Goal: Task Accomplishment & Management: Manage account settings

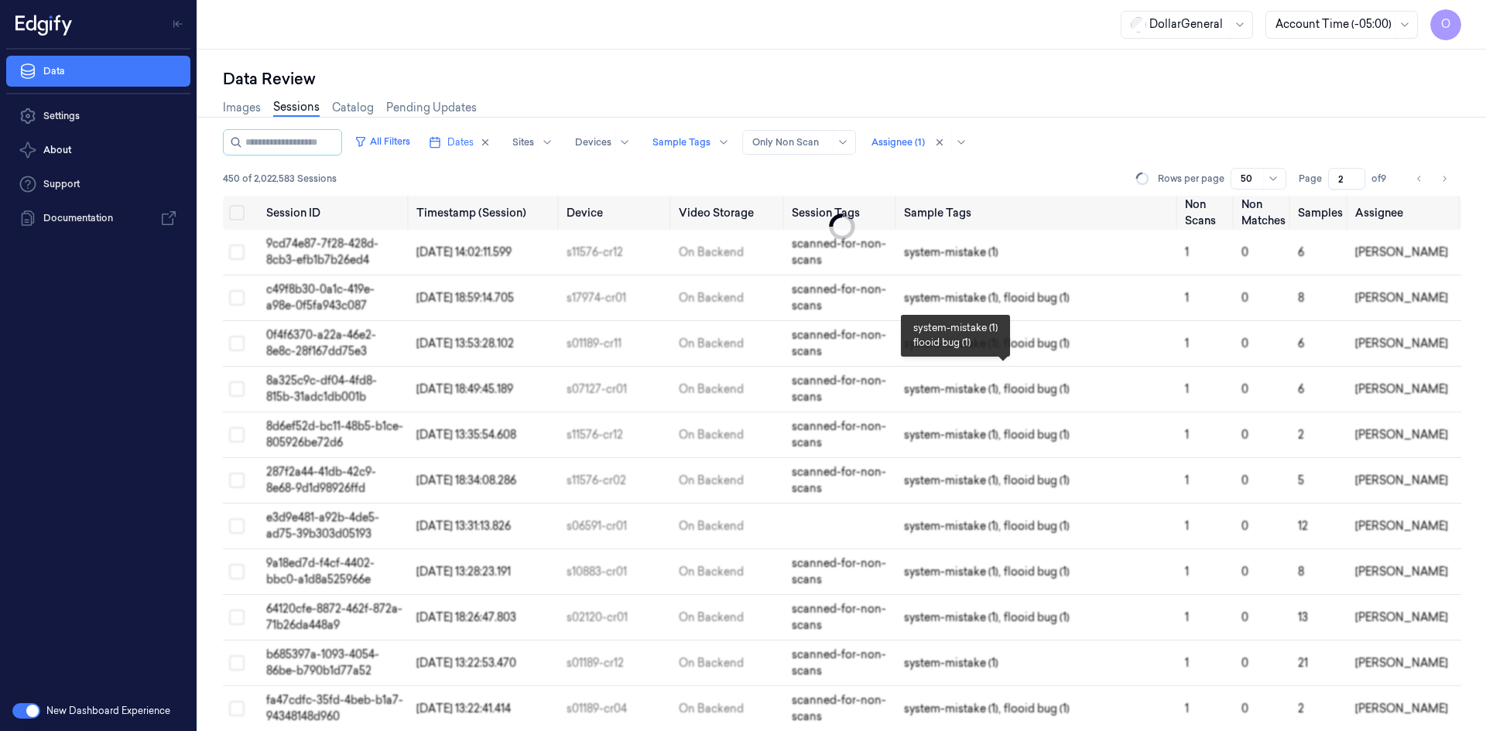
scroll to position [1569, 0]
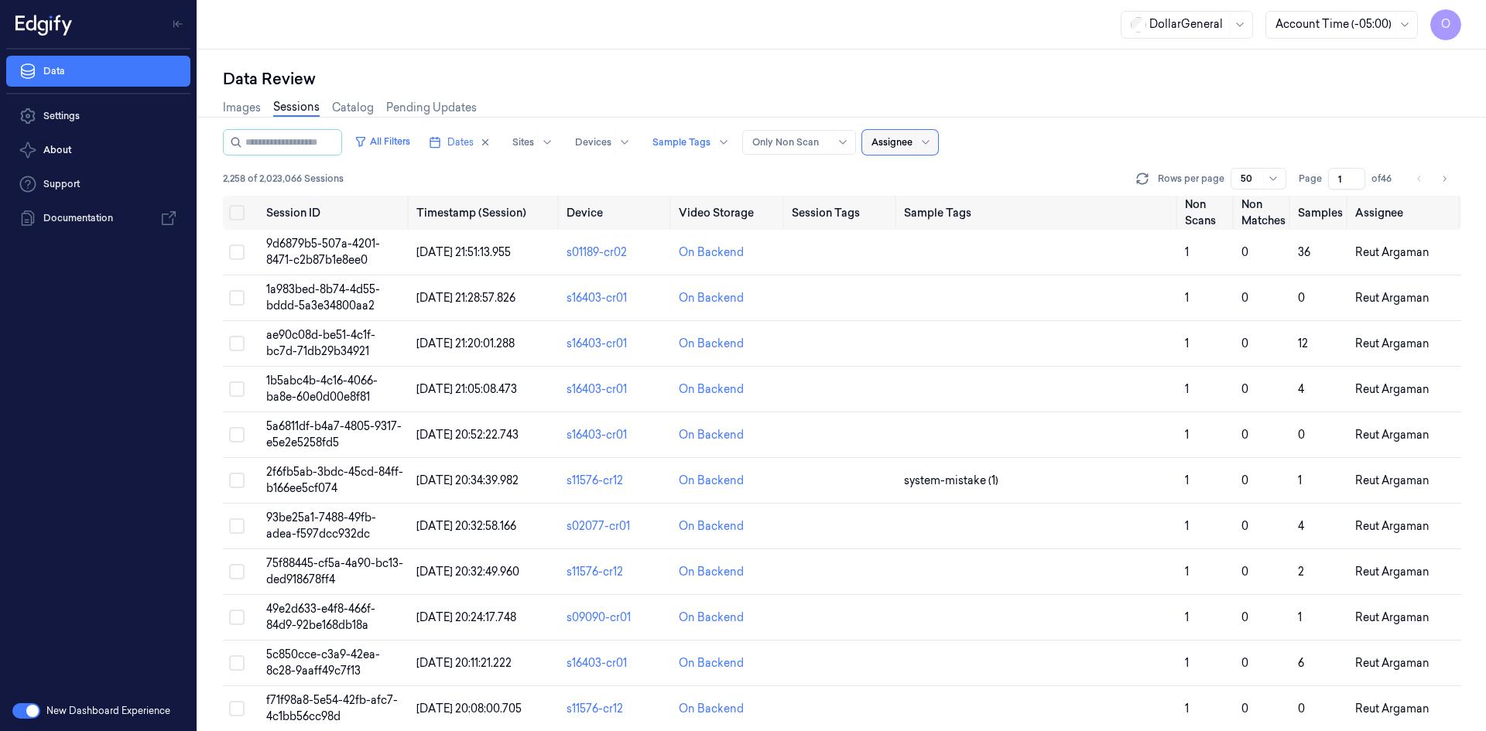
click at [912, 143] on div at bounding box center [891, 142] width 41 height 14
click at [991, 195] on div "[PERSON_NAME]" at bounding box center [953, 202] width 135 height 16
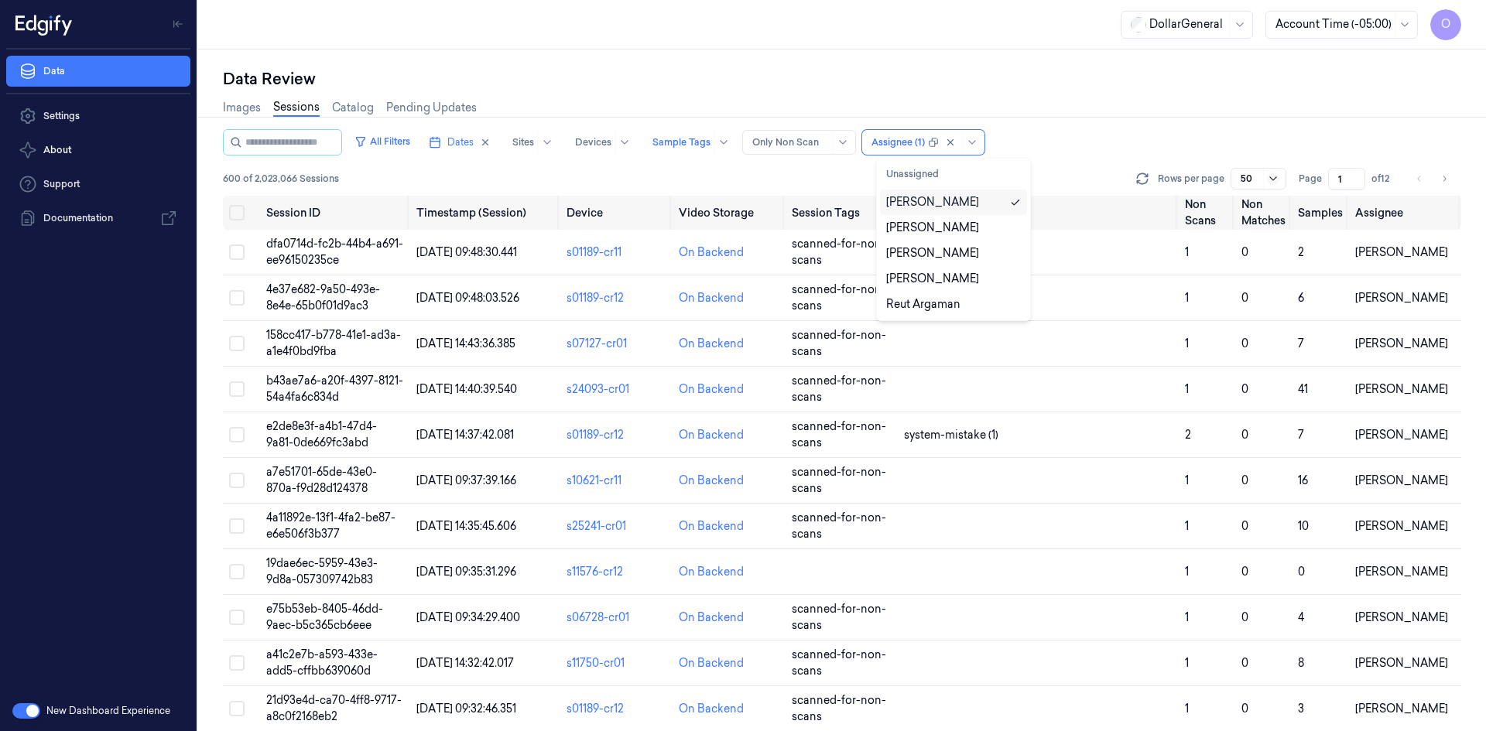
click at [1276, 175] on icon at bounding box center [1273, 179] width 12 height 12
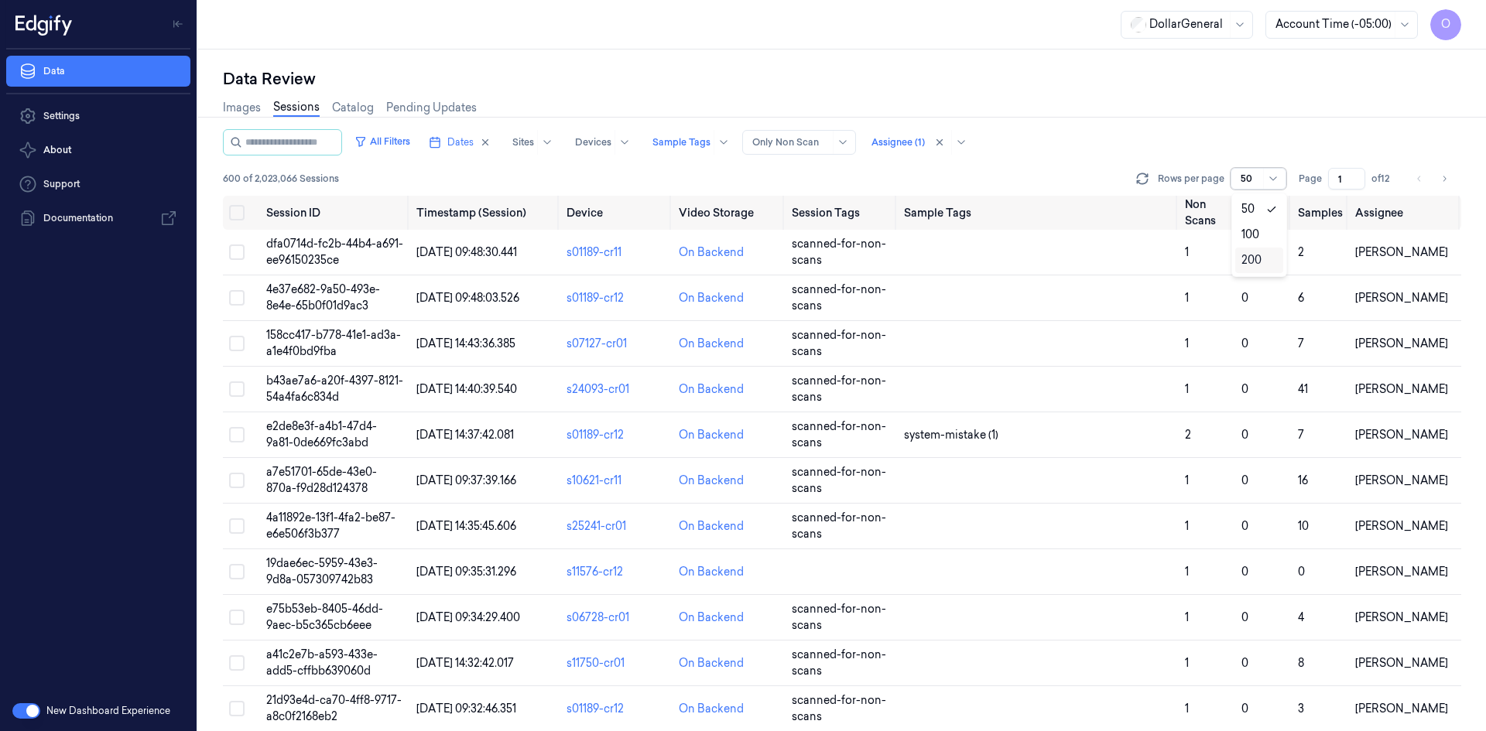
click at [1251, 255] on div "200" at bounding box center [1251, 260] width 20 height 16
click at [1346, 175] on input "1" at bounding box center [1346, 179] width 37 height 22
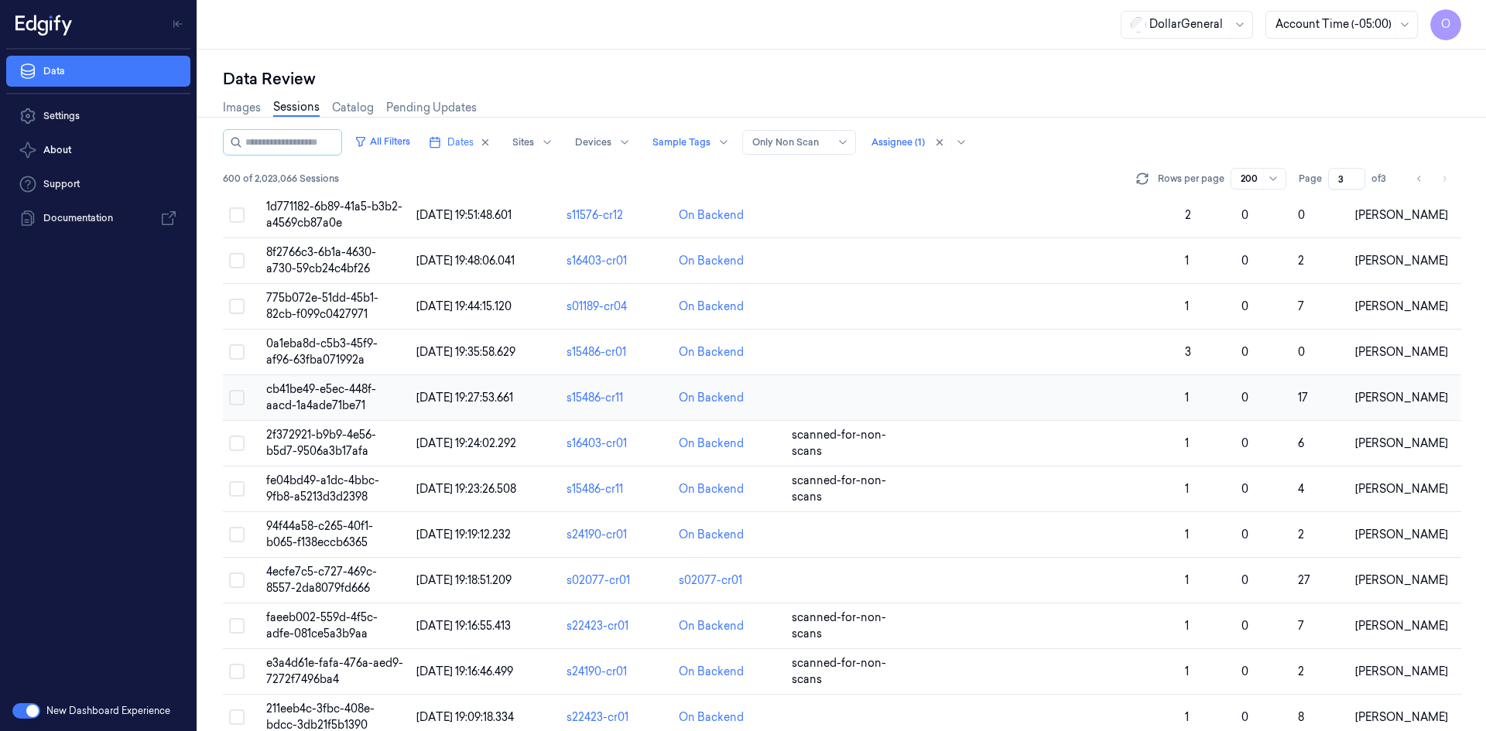
scroll to position [6500, 0]
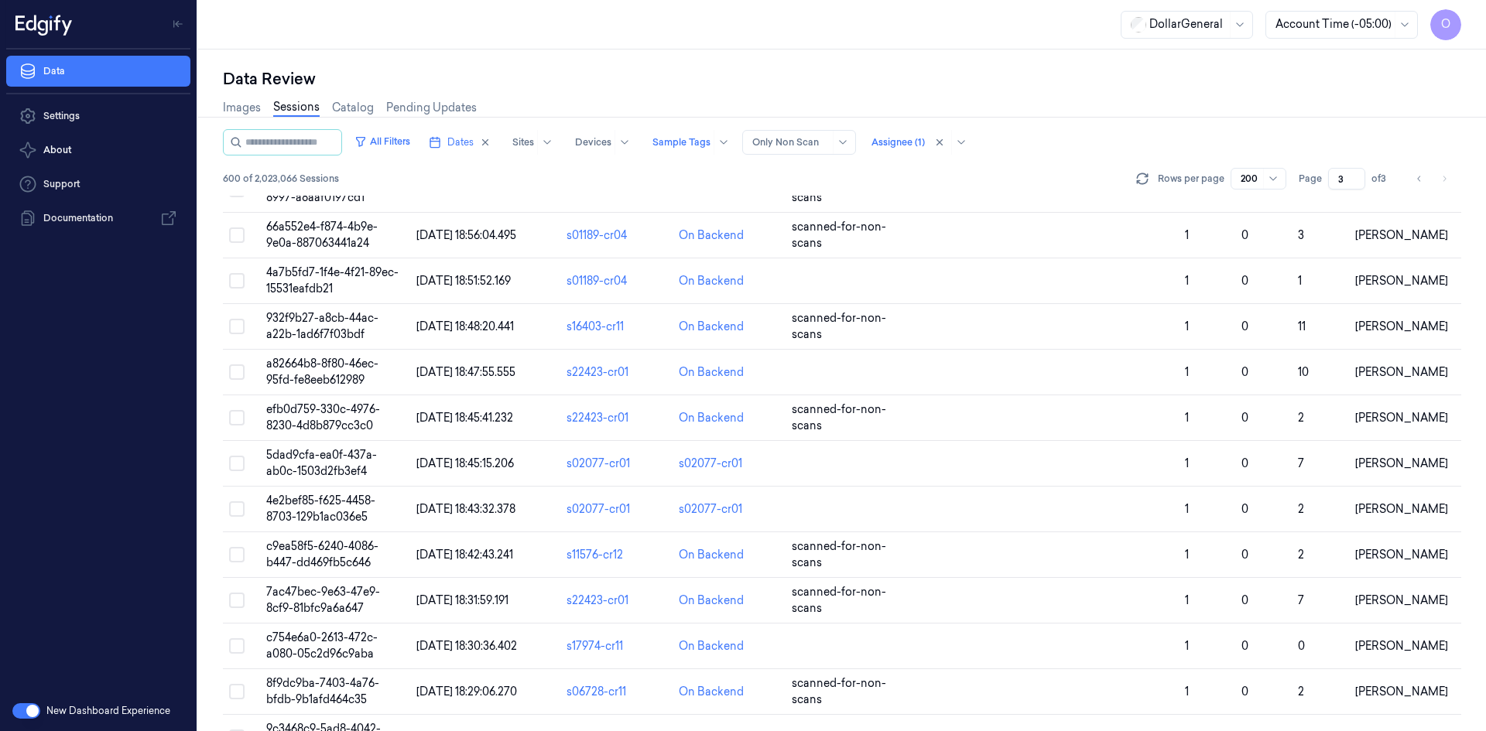
type input "3"
click at [400, 141] on button "All Filters" at bounding box center [382, 141] width 68 height 25
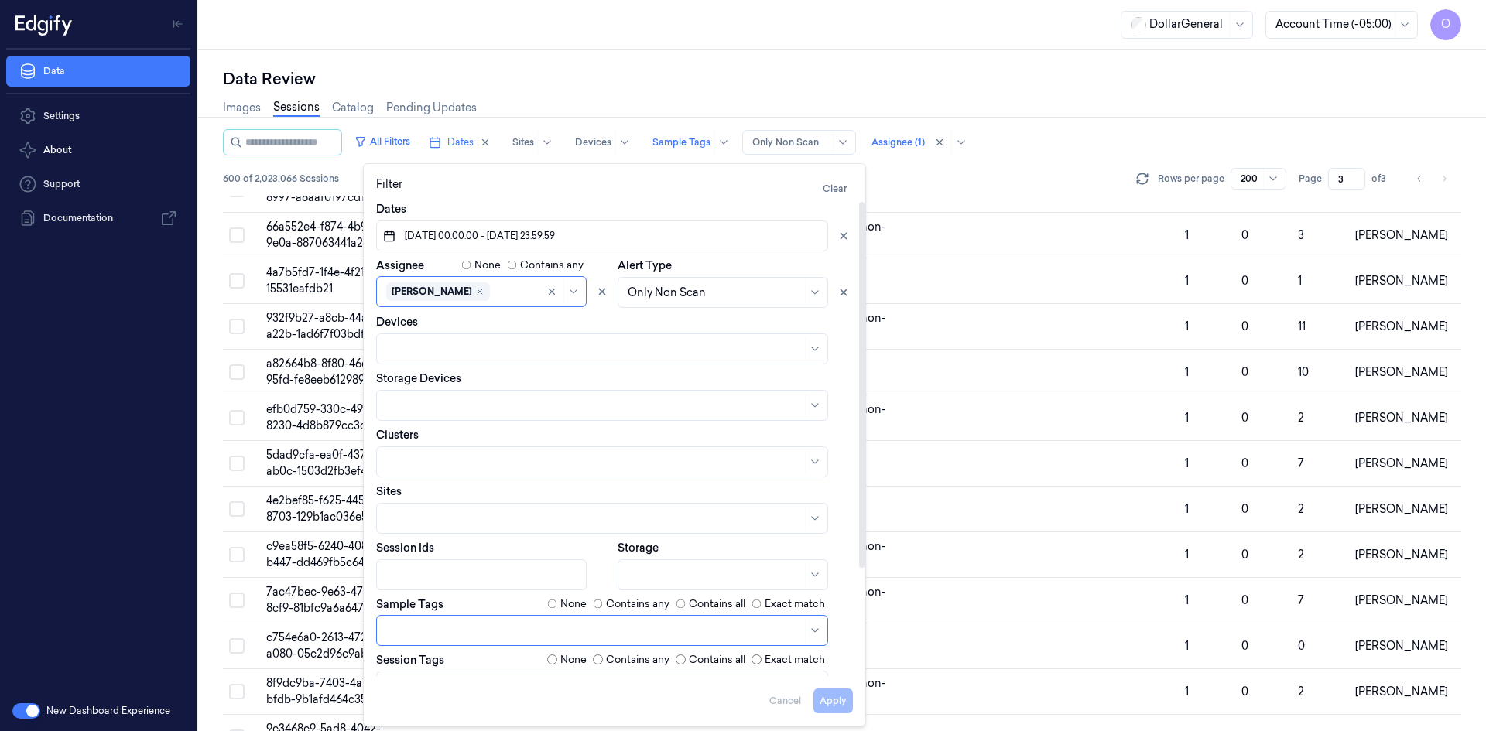
click at [601, 39] on div "DollarGeneral Account Time (-05:00) O" at bounding box center [842, 25] width 1288 height 50
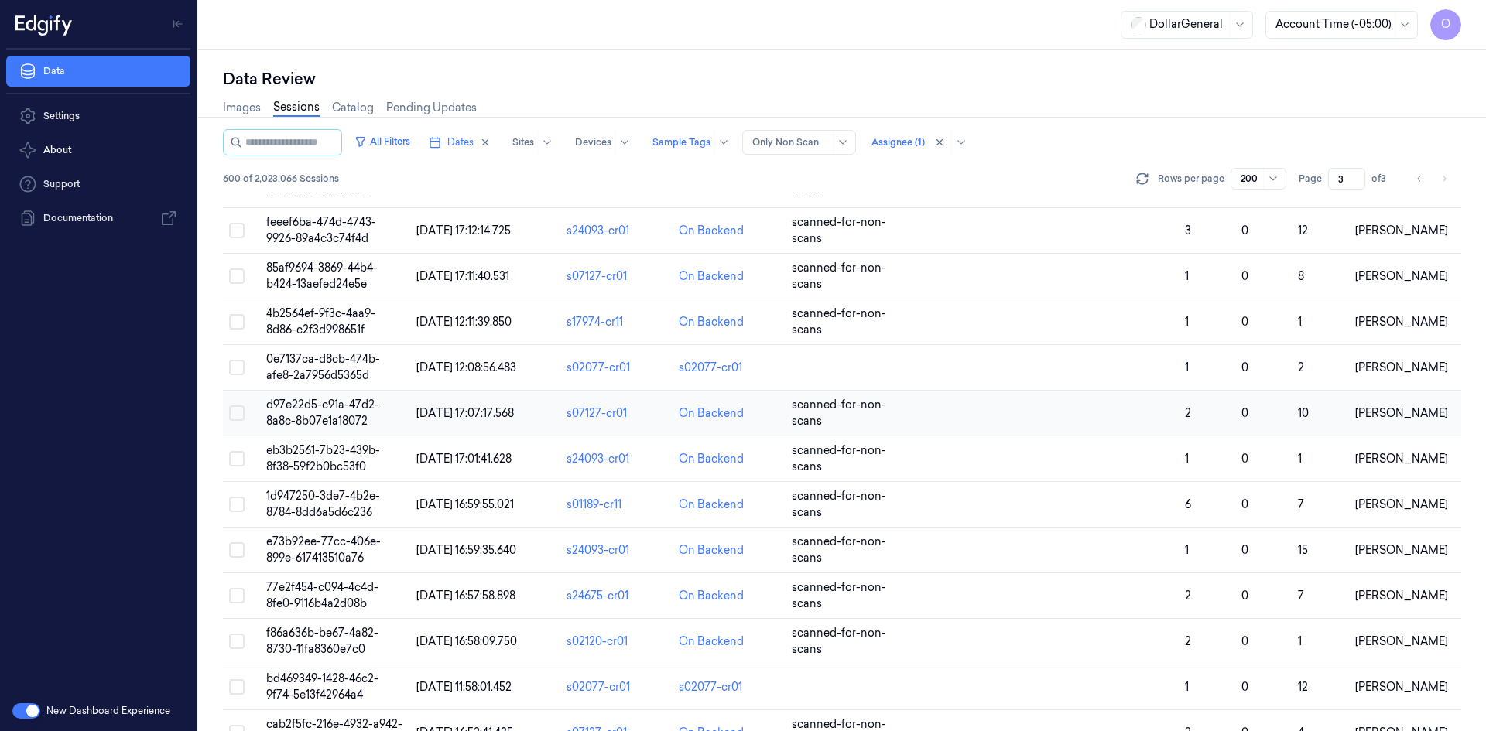
scroll to position [0, 0]
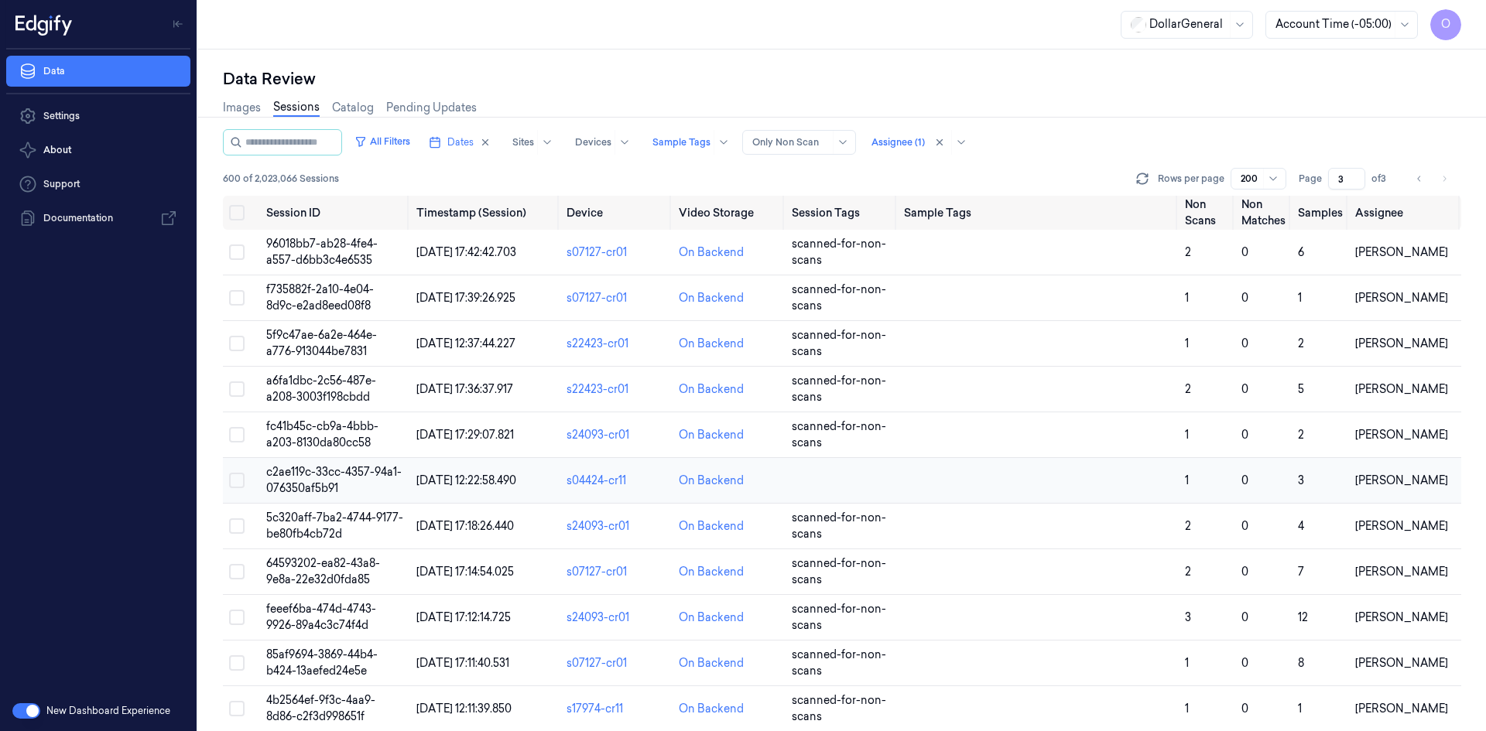
click at [816, 478] on td at bounding box center [841, 481] width 112 height 46
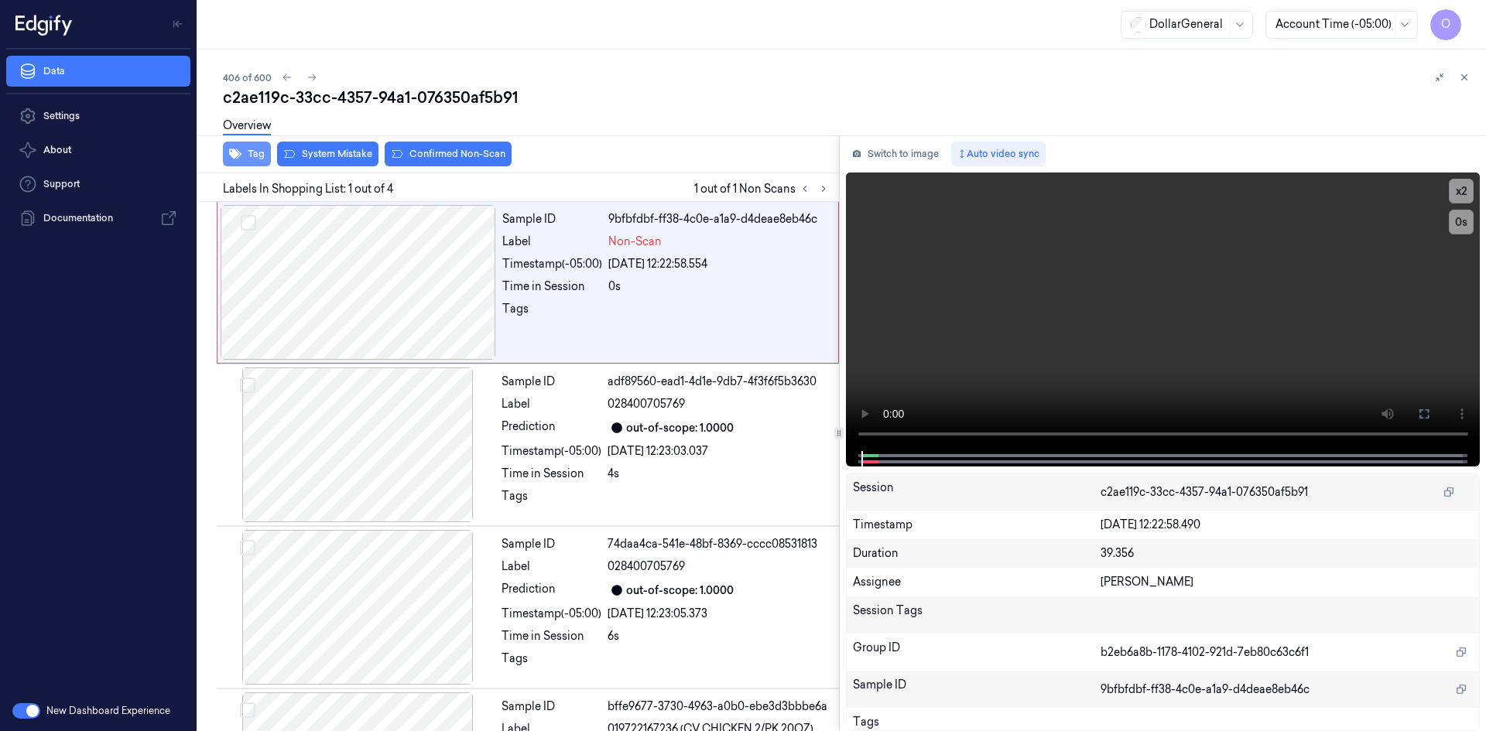
click at [258, 153] on button "Tag" at bounding box center [247, 154] width 48 height 25
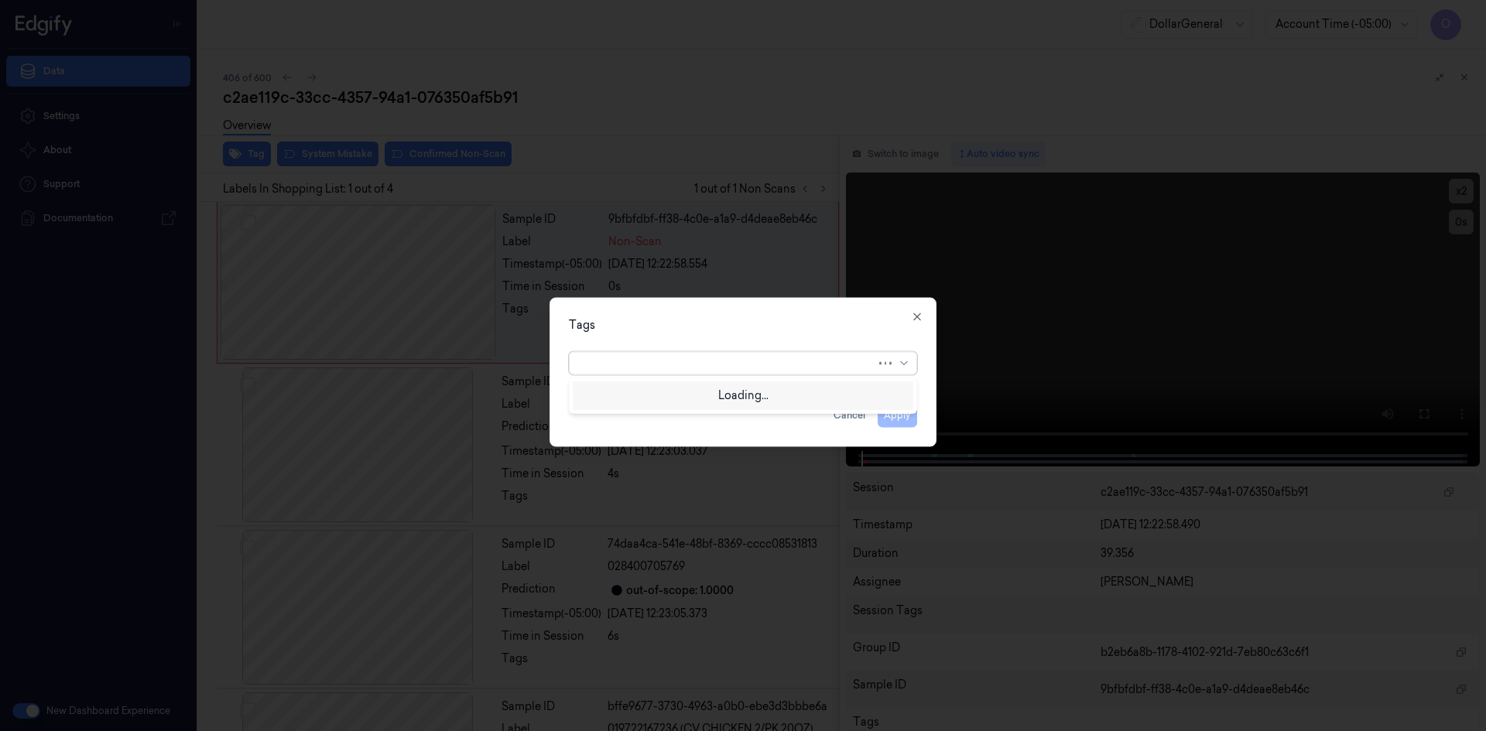
click at [614, 354] on div at bounding box center [727, 363] width 297 height 22
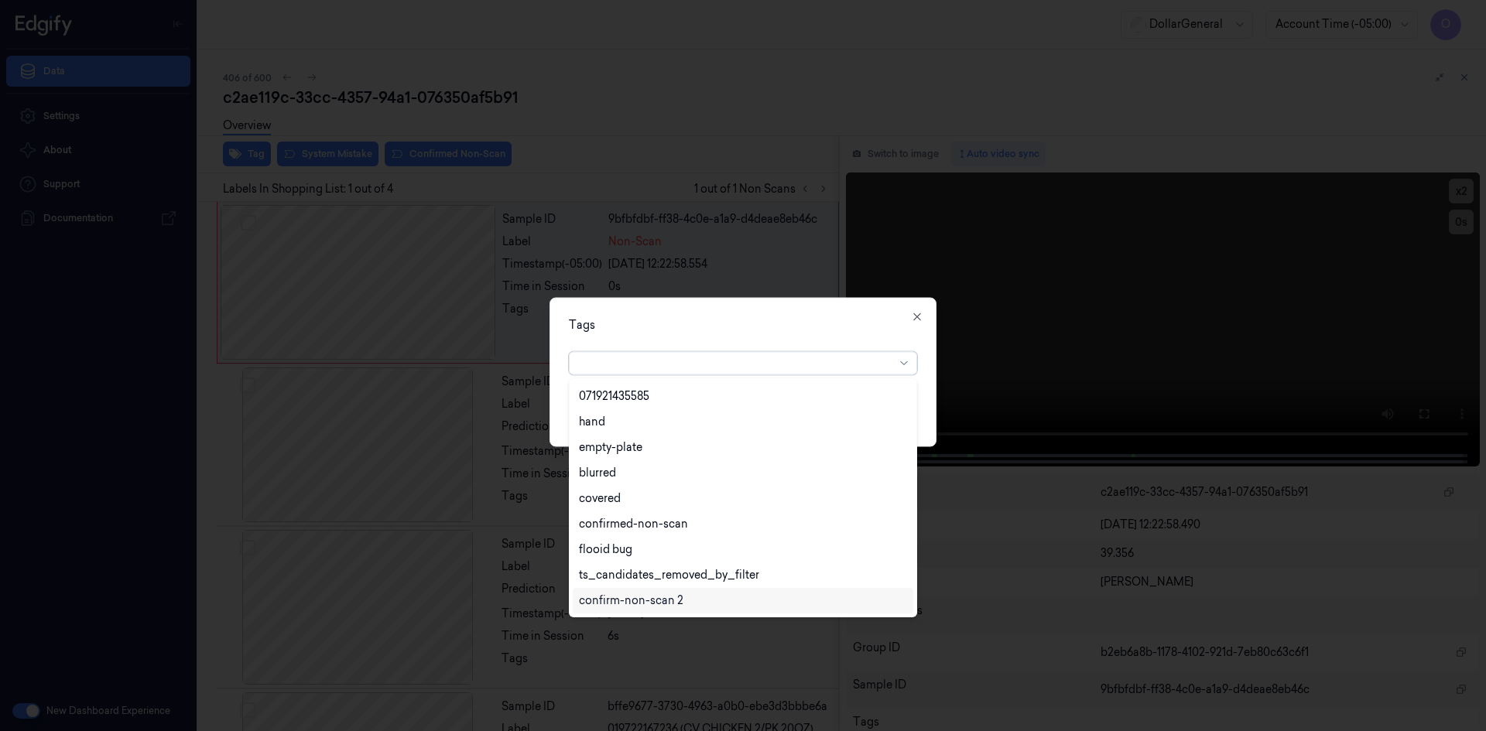
scroll to position [355, 0]
click at [621, 466] on div "flooid bug" at bounding box center [605, 473] width 53 height 16
click at [765, 336] on div "Tags option flooid bug , selected. 22 results available. Use Up and Down to cho…" at bounding box center [742, 371] width 387 height 149
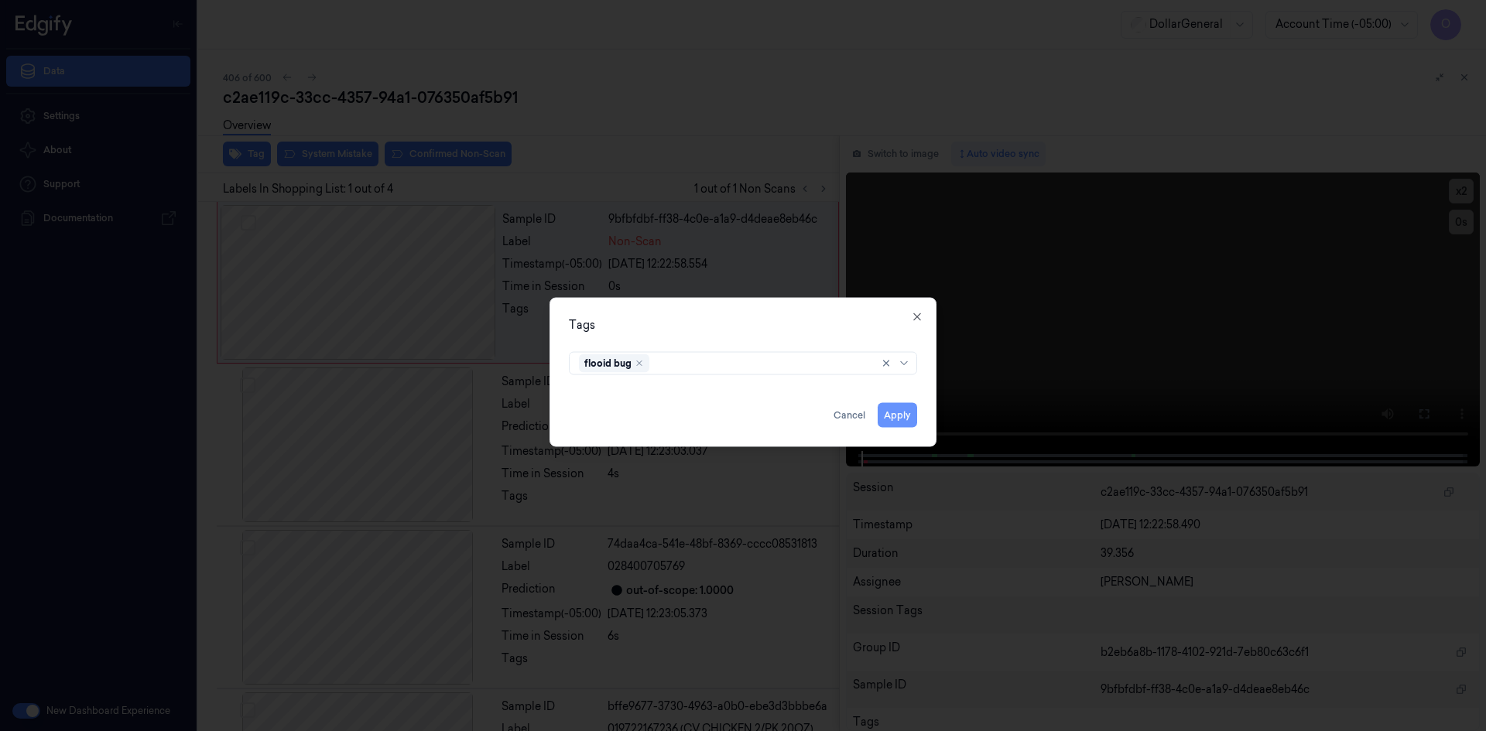
click at [898, 418] on button "Apply" at bounding box center [897, 414] width 39 height 25
click at [888, 412] on button "Apply" at bounding box center [897, 414] width 39 height 25
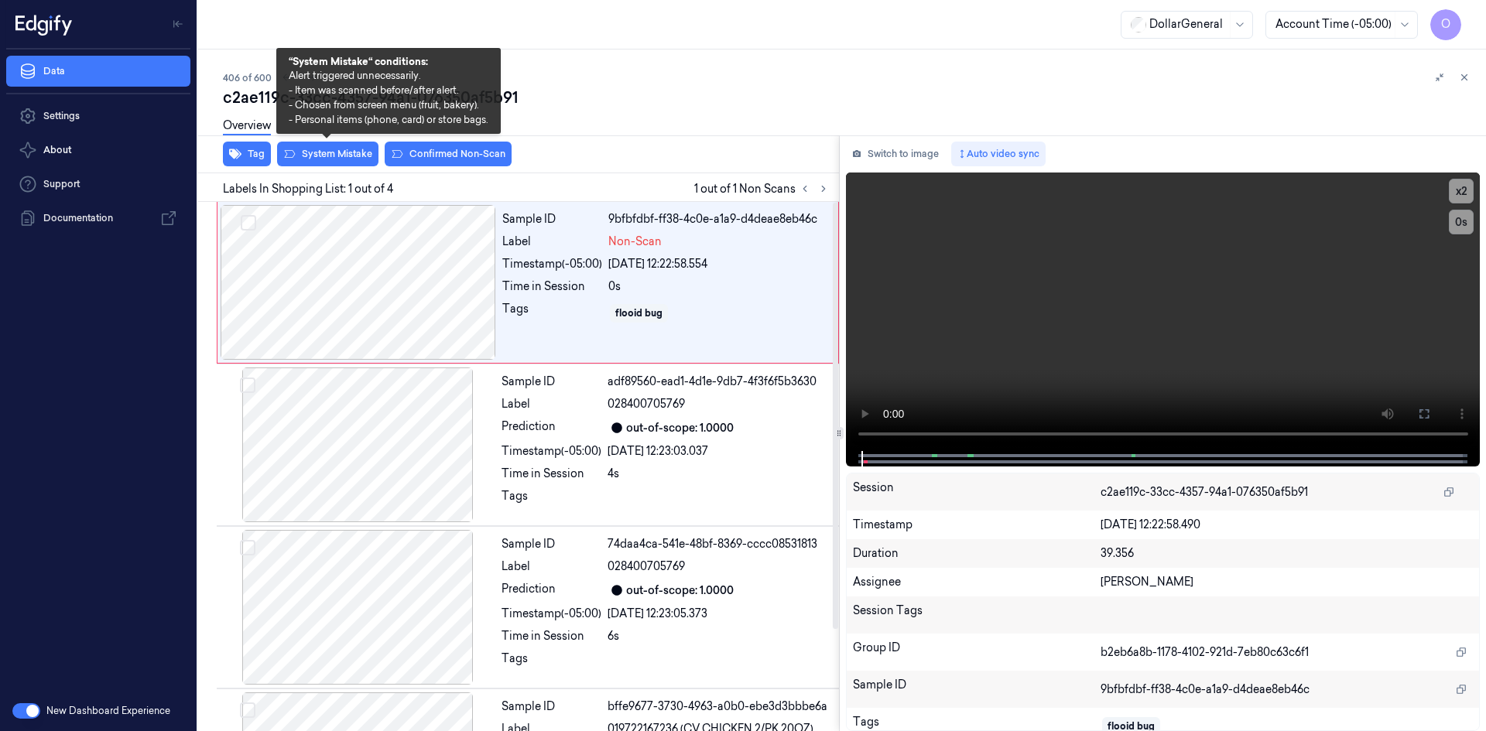
click at [310, 147] on div "Overview" at bounding box center [848, 127] width 1251 height 39
click at [319, 150] on button "System Mistake" at bounding box center [327, 154] width 101 height 25
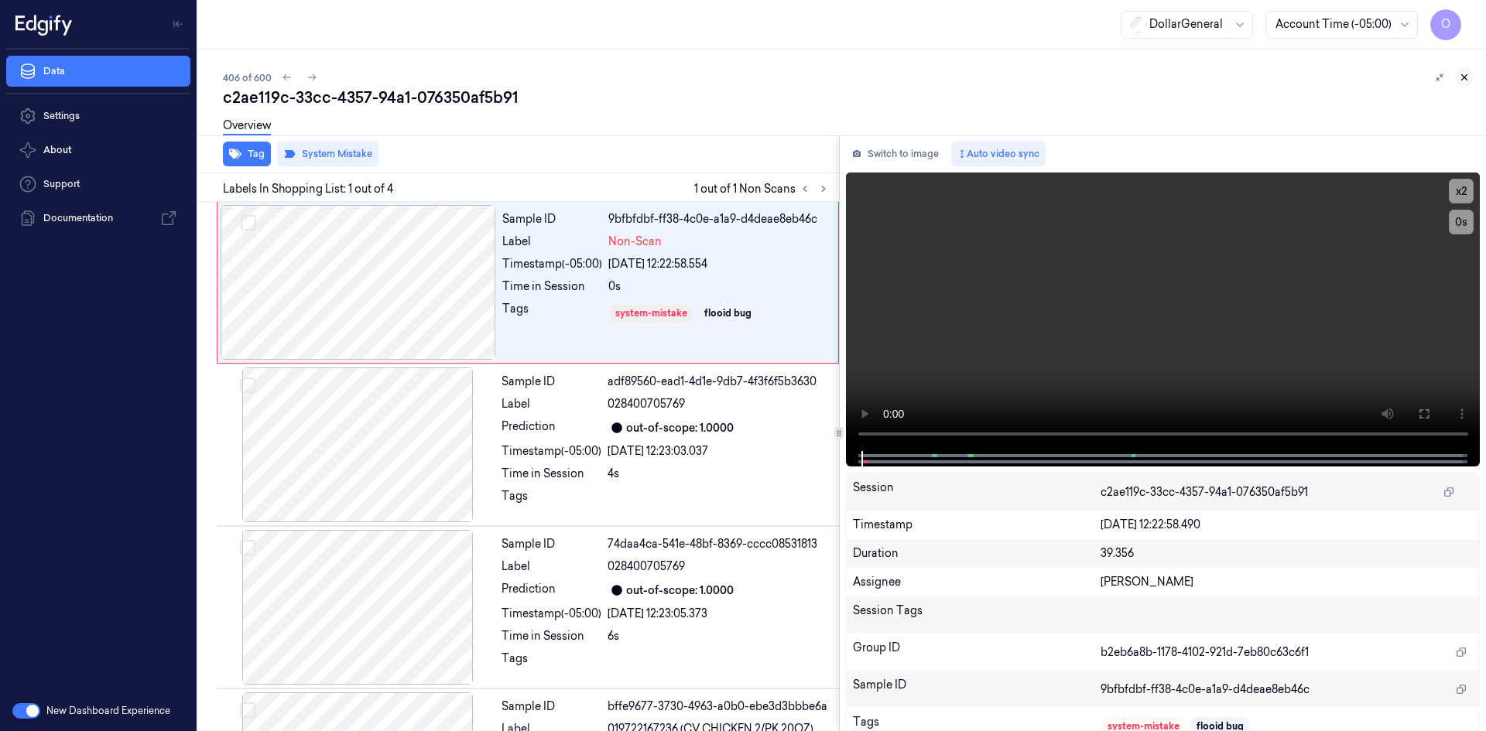
click at [1463, 78] on icon at bounding box center [1464, 77] width 5 height 5
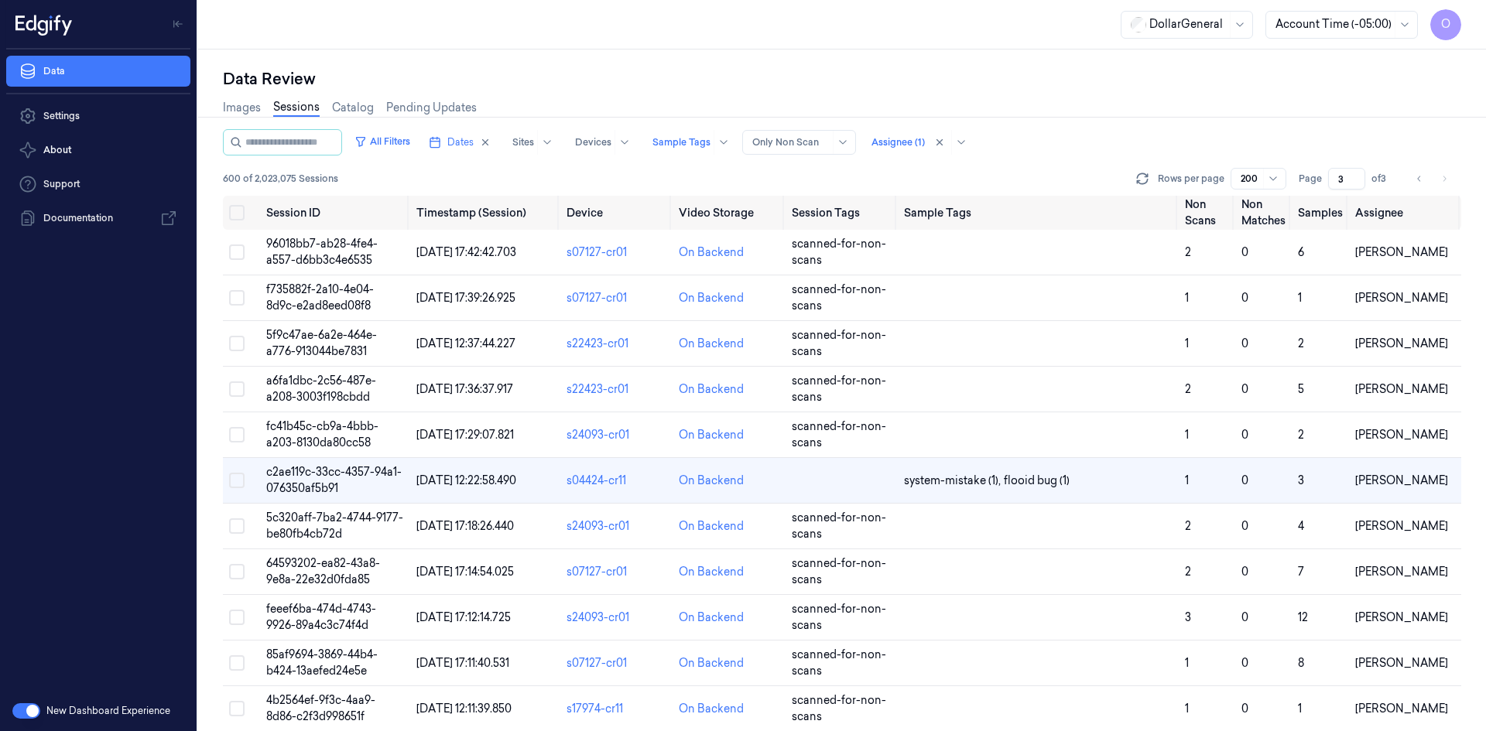
click at [1348, 181] on input "3" at bounding box center [1346, 179] width 37 height 22
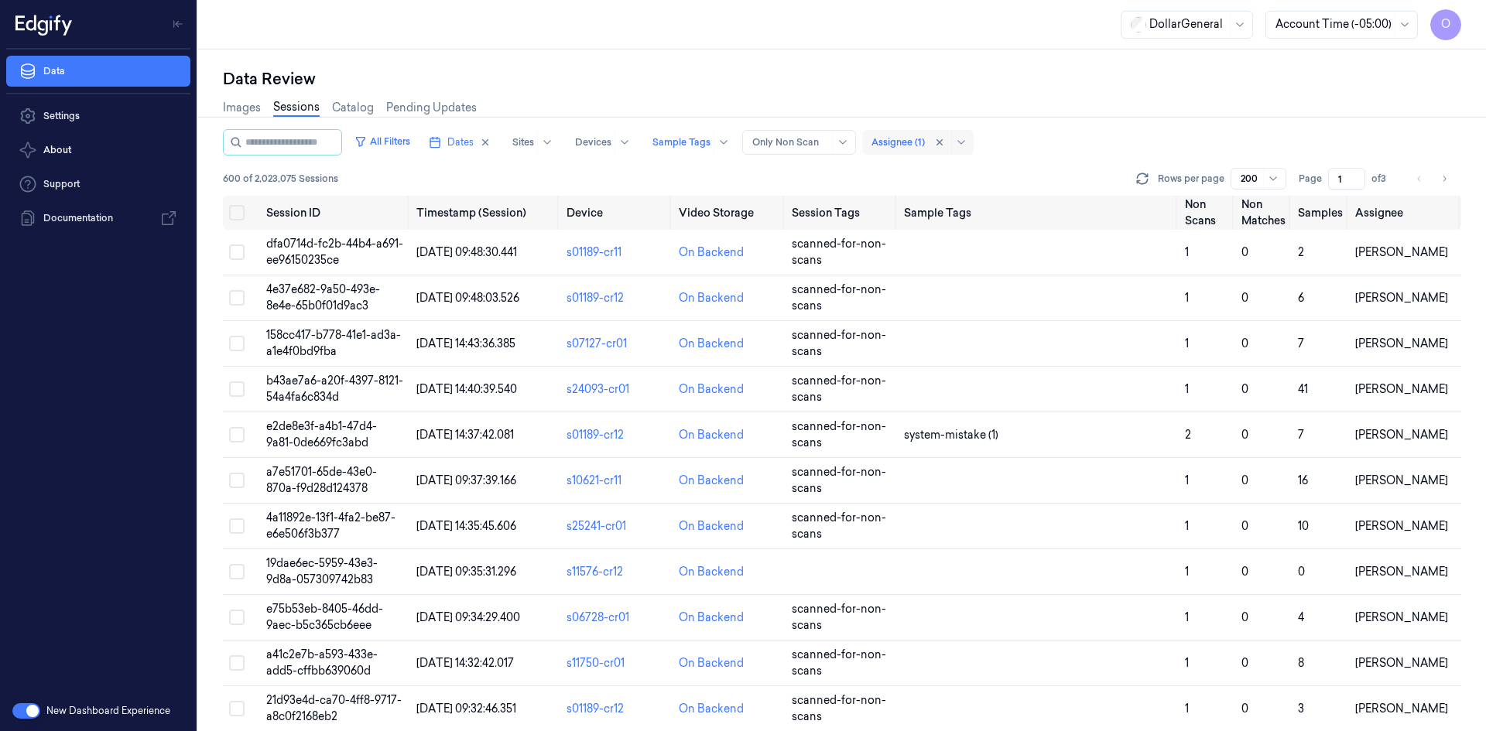
type input "1"
click at [911, 148] on div at bounding box center [897, 142] width 53 height 14
click at [967, 206] on div "[PERSON_NAME]" at bounding box center [932, 202] width 93 height 16
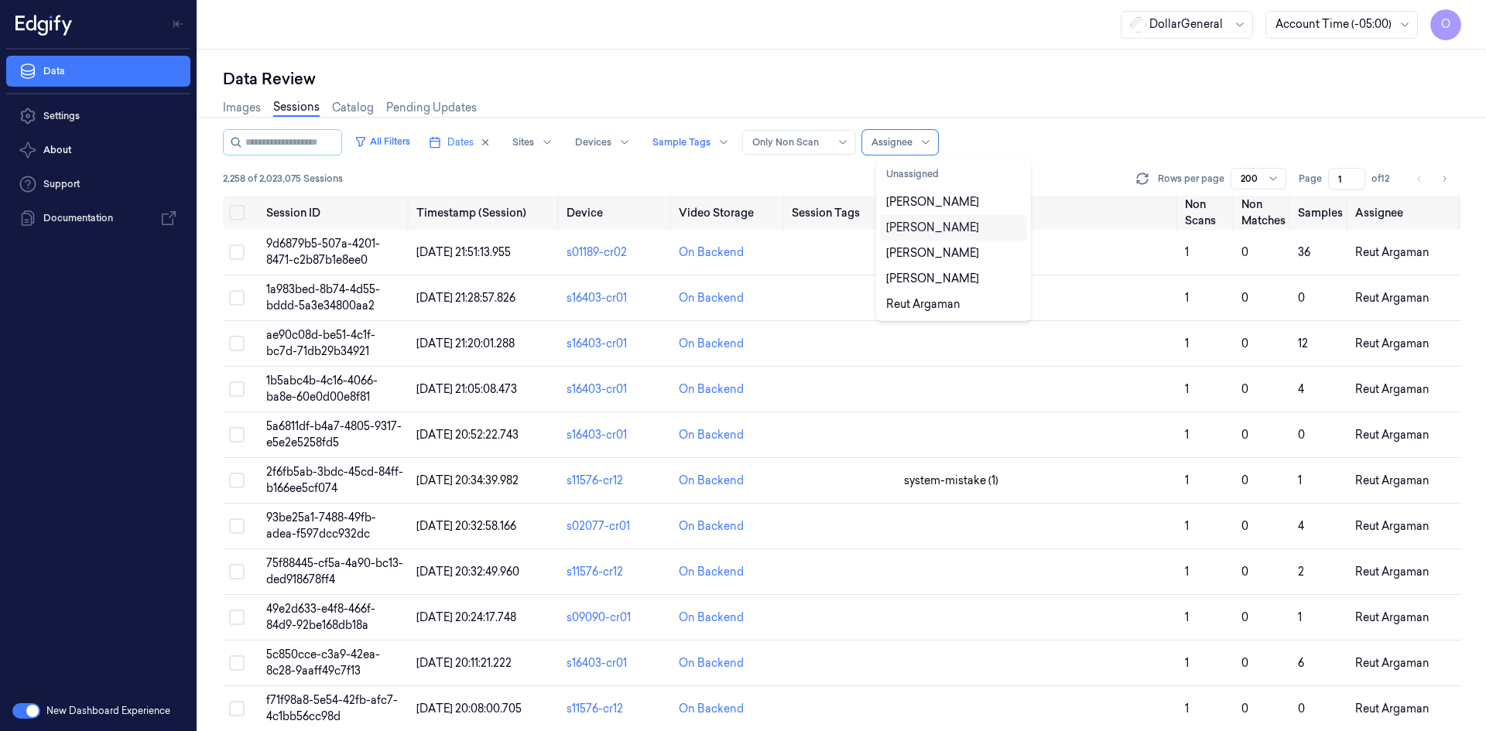
click at [964, 232] on div "Revital Dotan" at bounding box center [953, 228] width 135 height 16
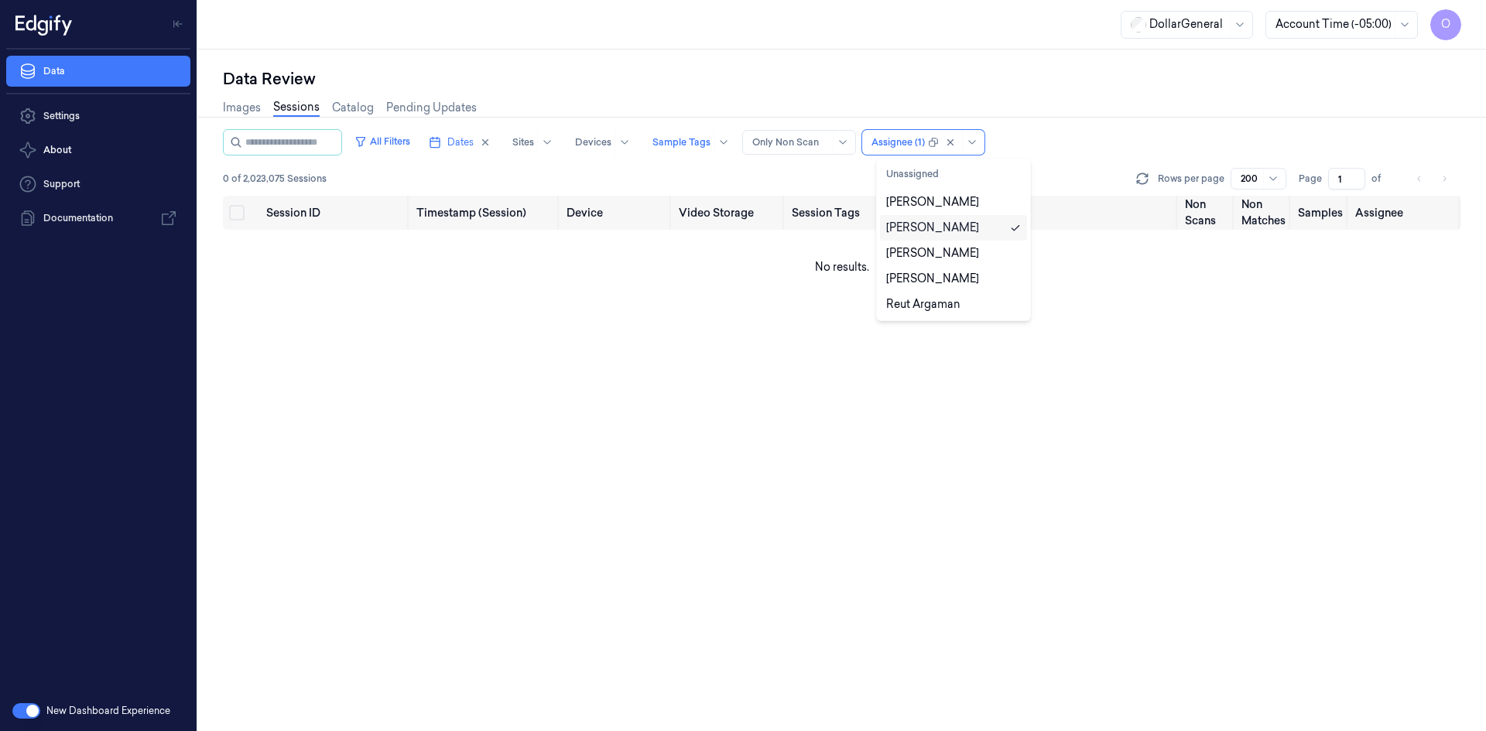
click at [964, 232] on div "Revital Dotan" at bounding box center [953, 228] width 135 height 16
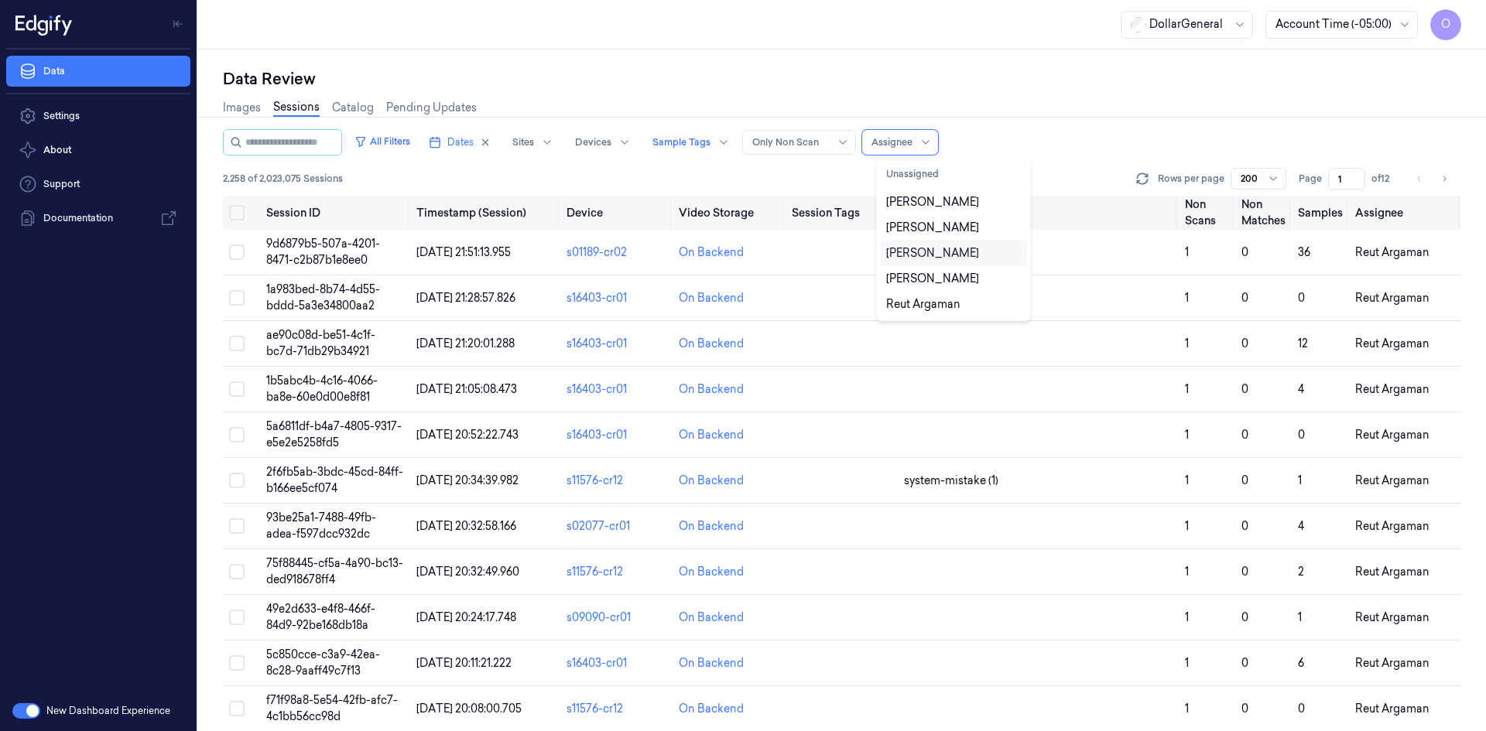
click at [962, 248] on div "Ariel Hasson" at bounding box center [953, 253] width 135 height 16
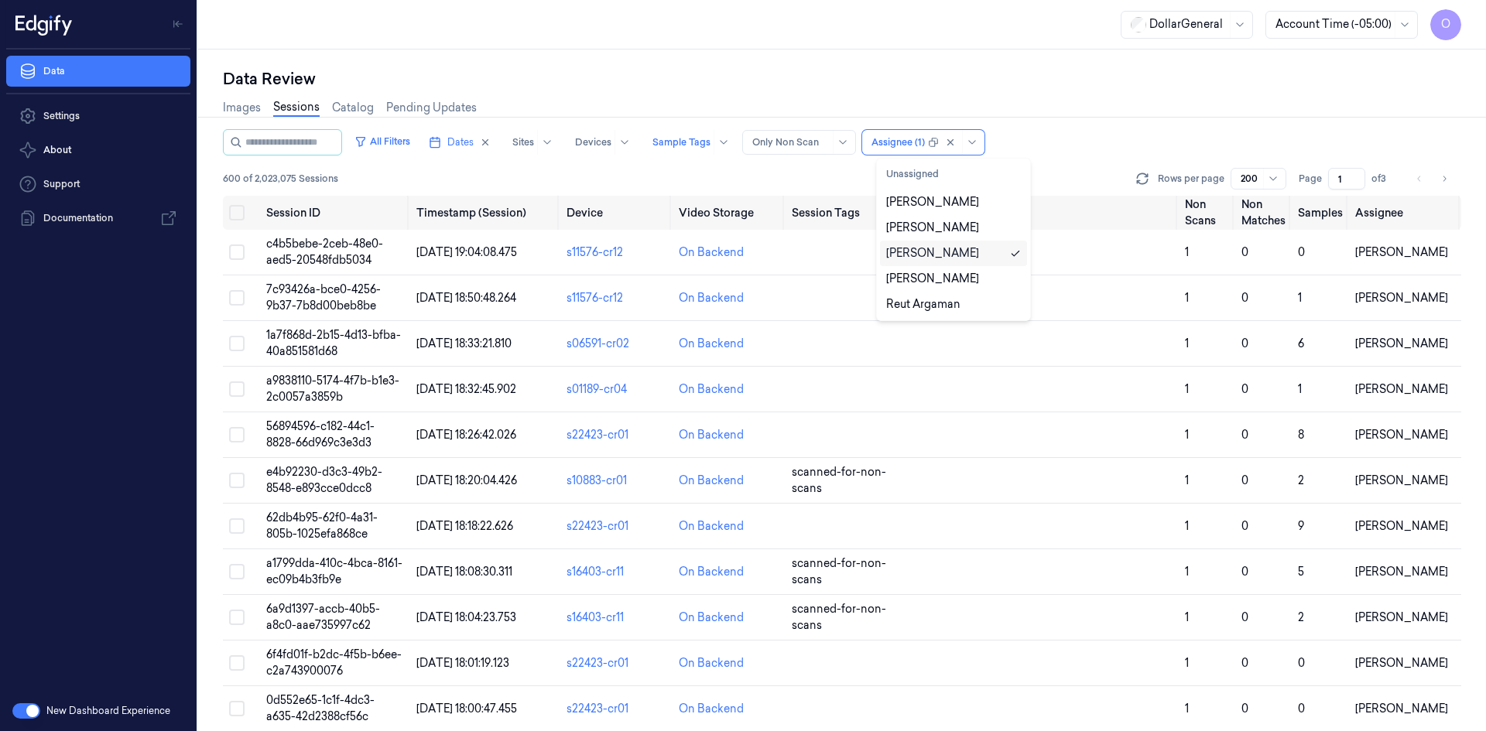
click at [962, 248] on div "Ariel Hasson" at bounding box center [953, 253] width 135 height 16
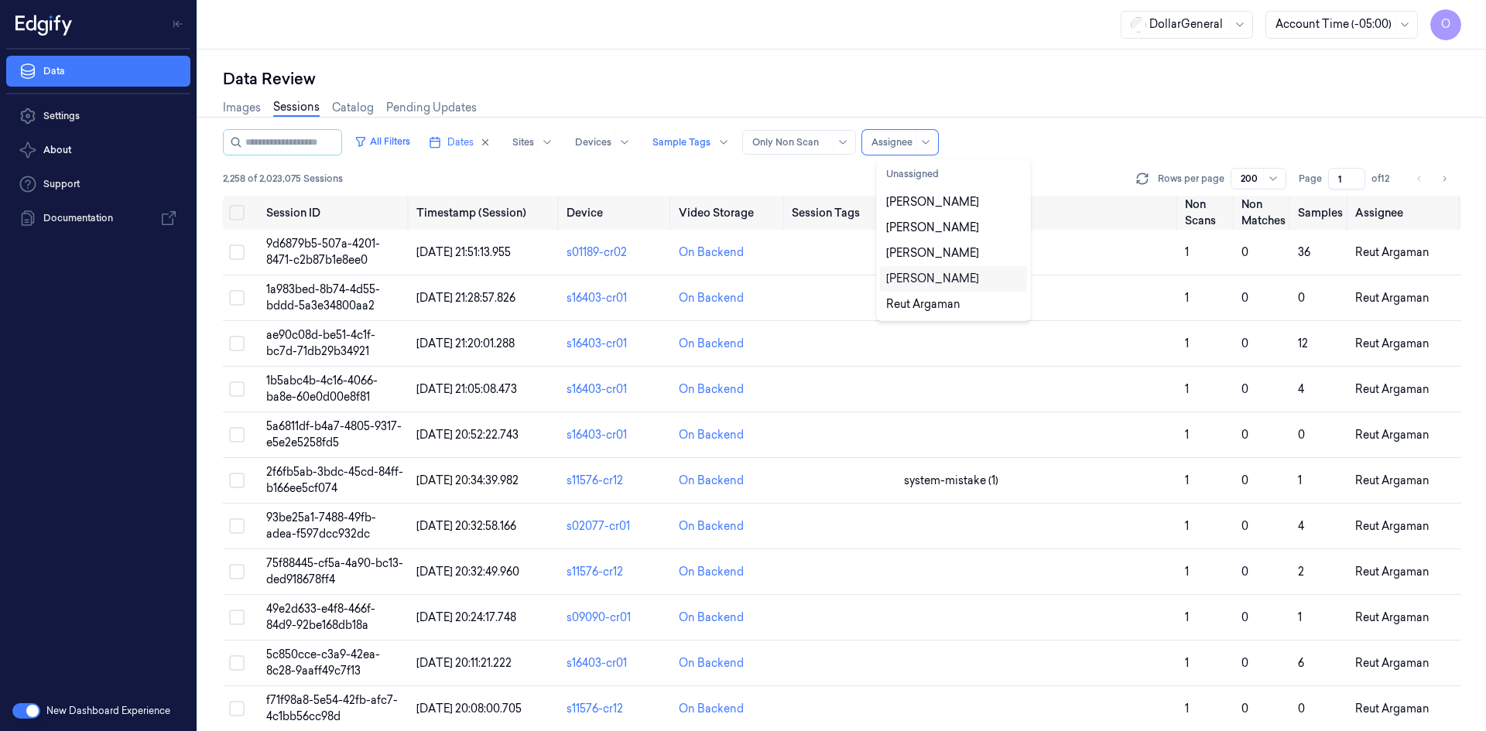
click at [959, 271] on div "Shany Argaman" at bounding box center [932, 279] width 93 height 16
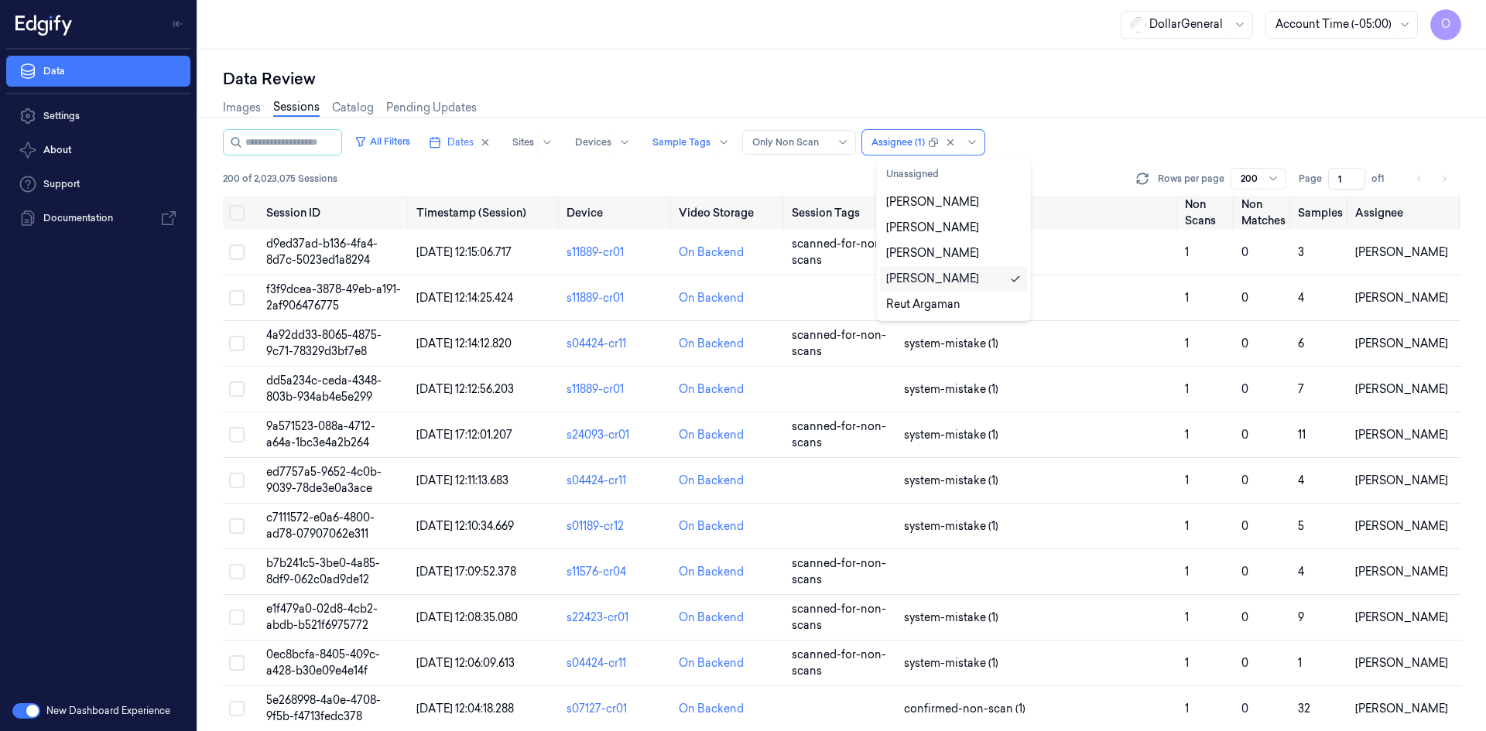
click at [958, 272] on div "Shany Argaman" at bounding box center [932, 279] width 93 height 16
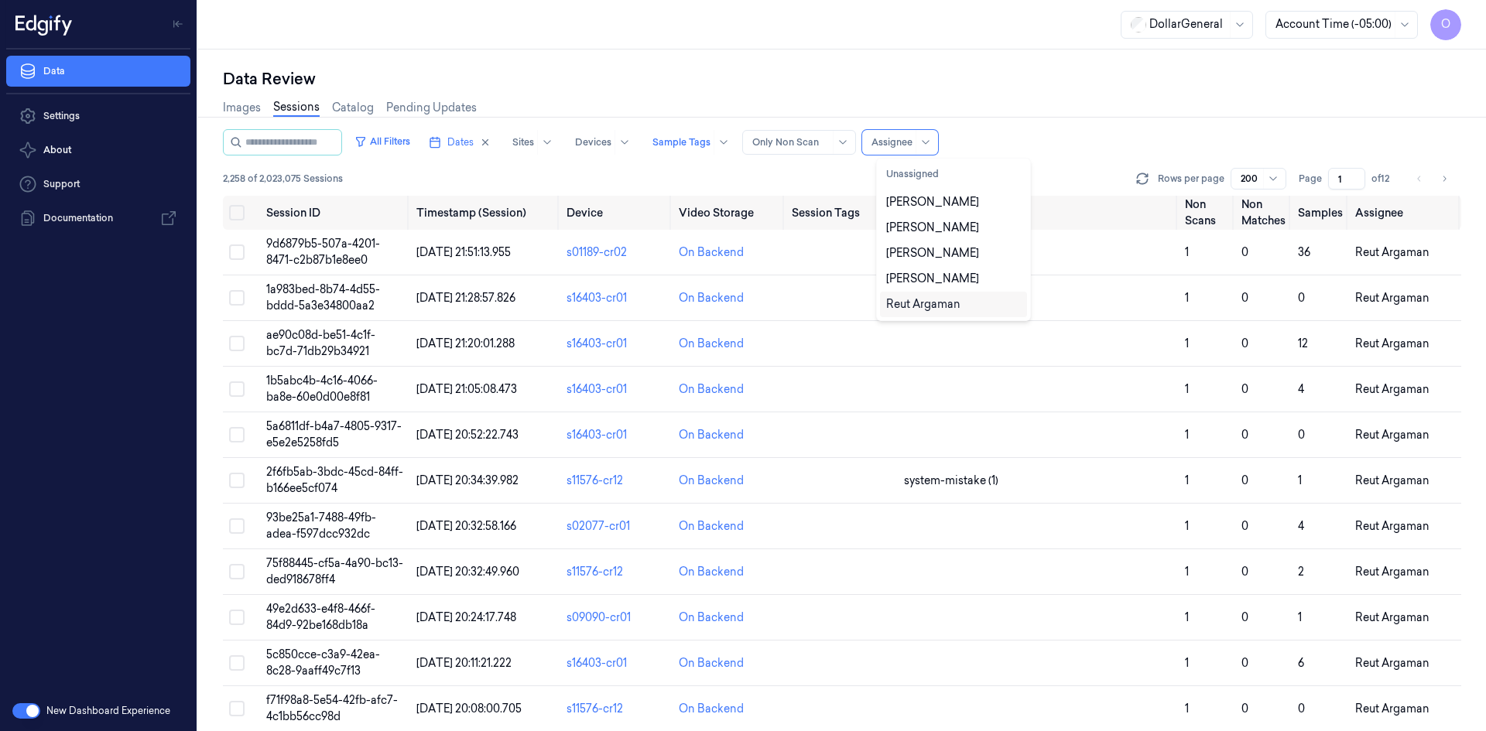
click at [956, 299] on div "Reut Argaman" at bounding box center [923, 304] width 74 height 16
click at [937, 278] on div "[PERSON_NAME]" at bounding box center [932, 279] width 93 height 16
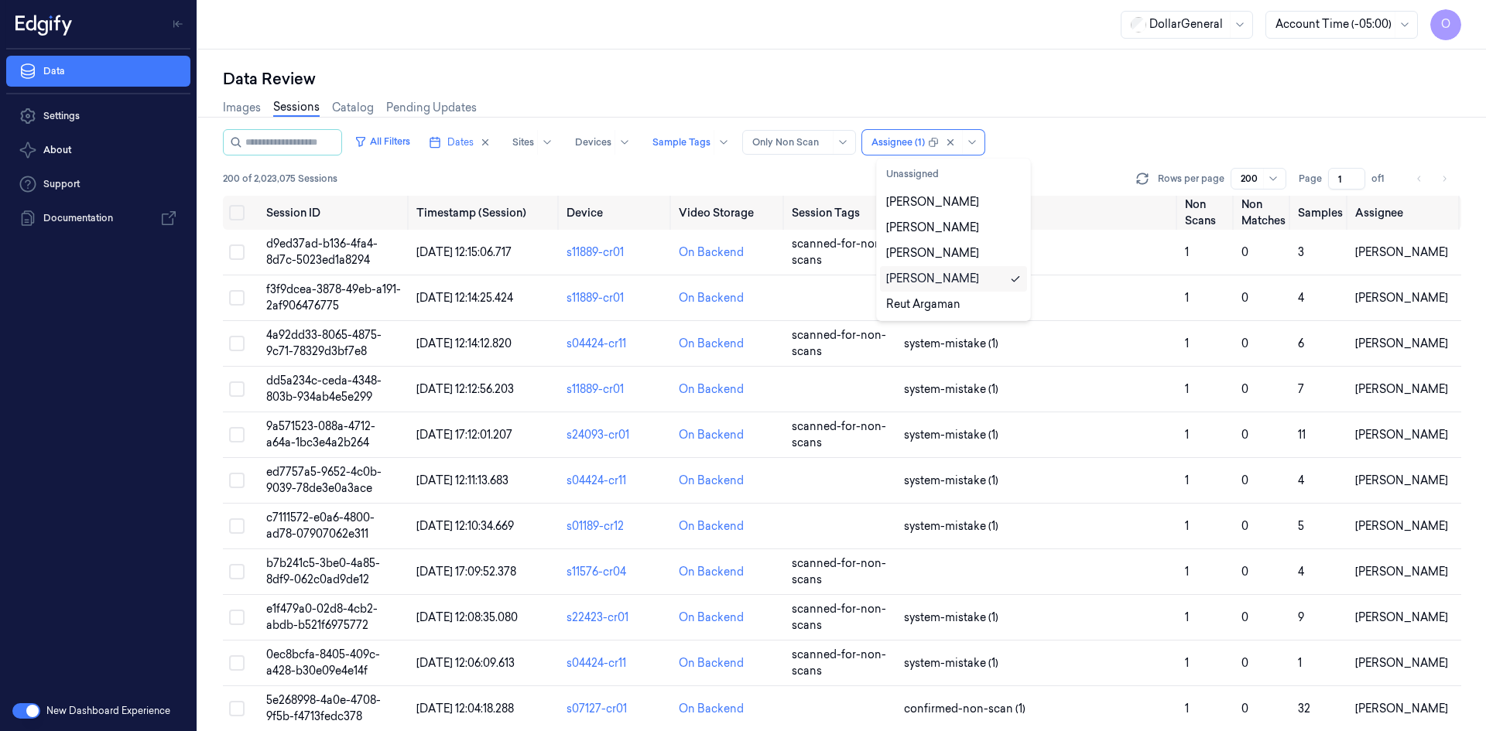
click at [937, 278] on div "[PERSON_NAME]" at bounding box center [932, 279] width 93 height 16
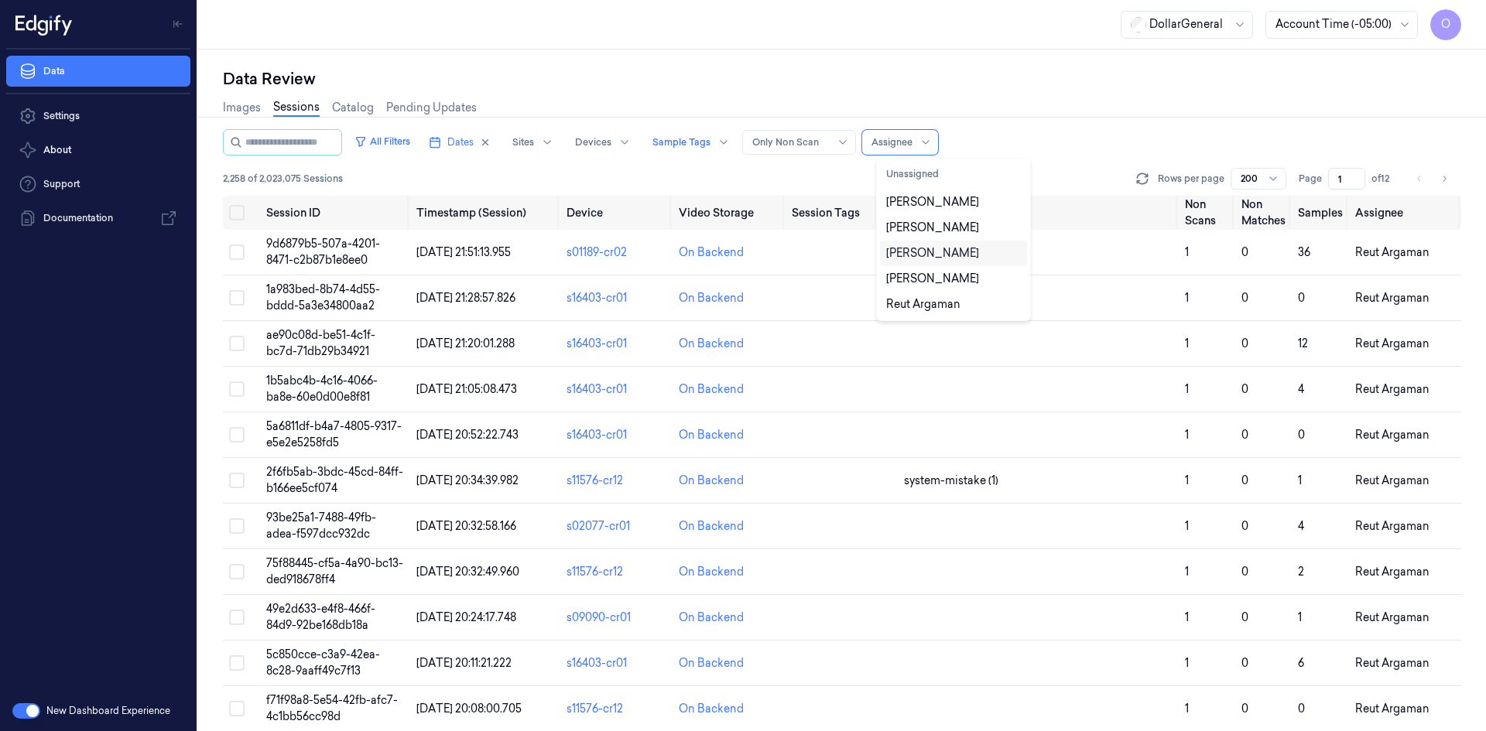
click at [946, 258] on div "[PERSON_NAME]" at bounding box center [932, 253] width 93 height 16
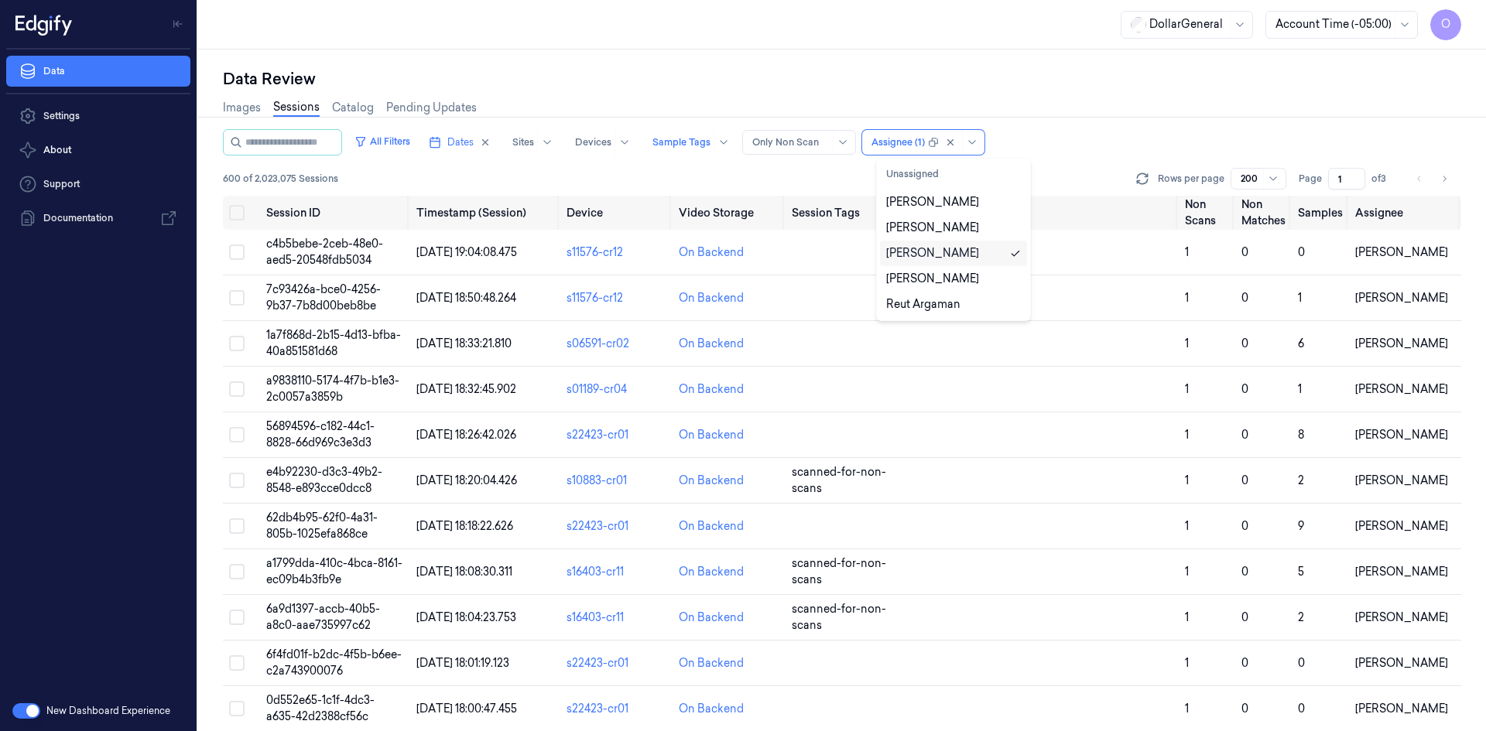
click at [946, 258] on div "[PERSON_NAME]" at bounding box center [932, 253] width 93 height 16
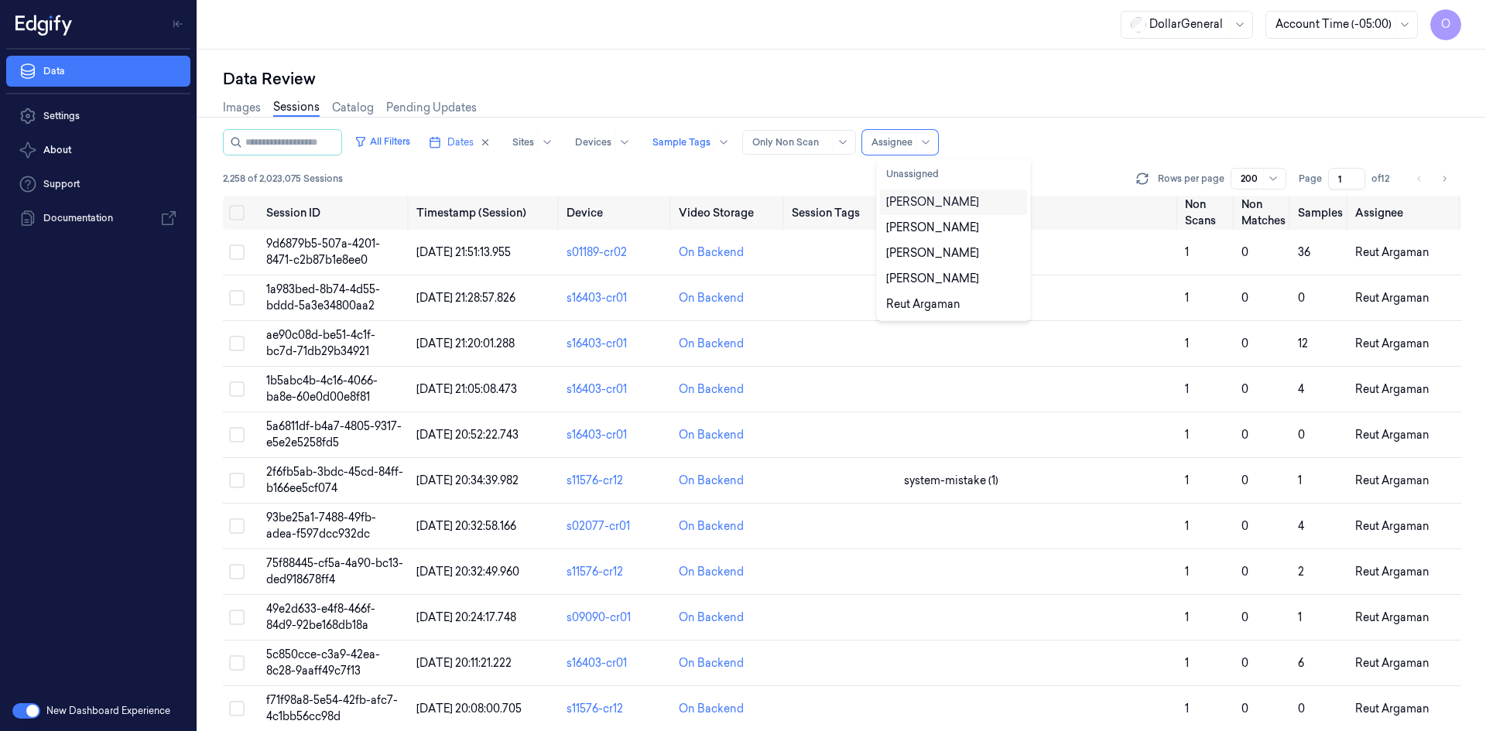
click at [953, 204] on div "[PERSON_NAME]" at bounding box center [932, 202] width 93 height 16
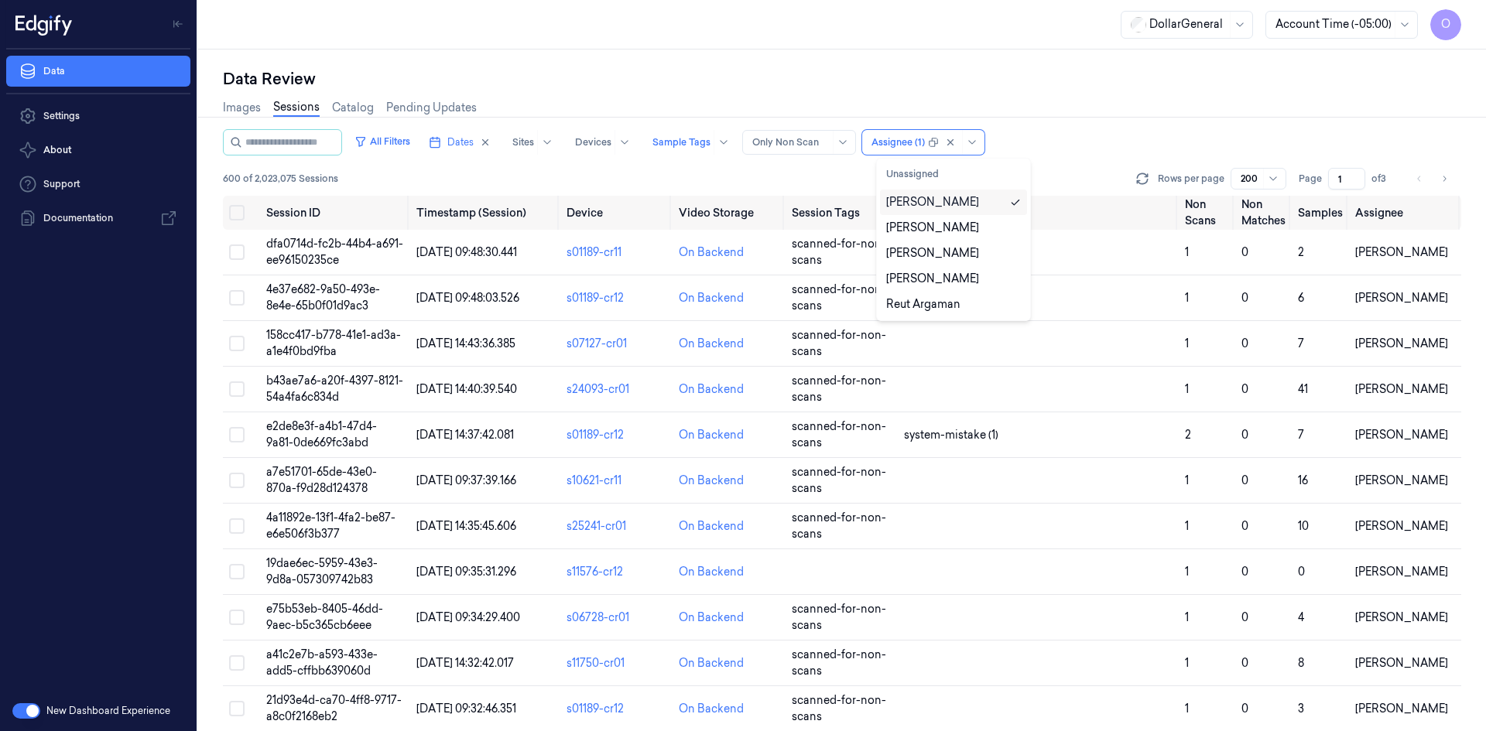
click at [1069, 168] on div "600 of 2,023,075 Sessions Rows per page 200 Page 1 of 3" at bounding box center [842, 179] width 1238 height 22
click at [888, 566] on td at bounding box center [841, 572] width 112 height 46
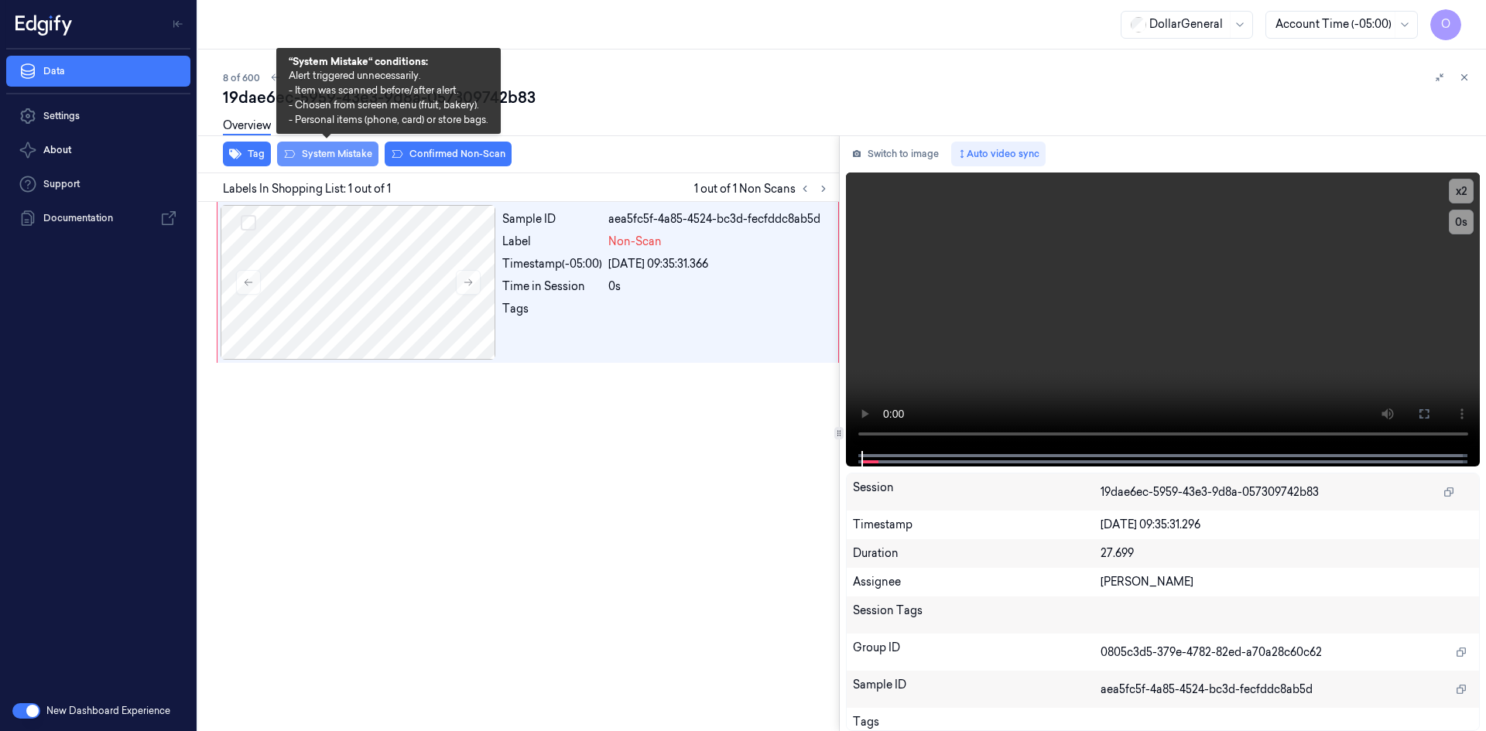
click at [321, 156] on button "System Mistake" at bounding box center [327, 154] width 101 height 25
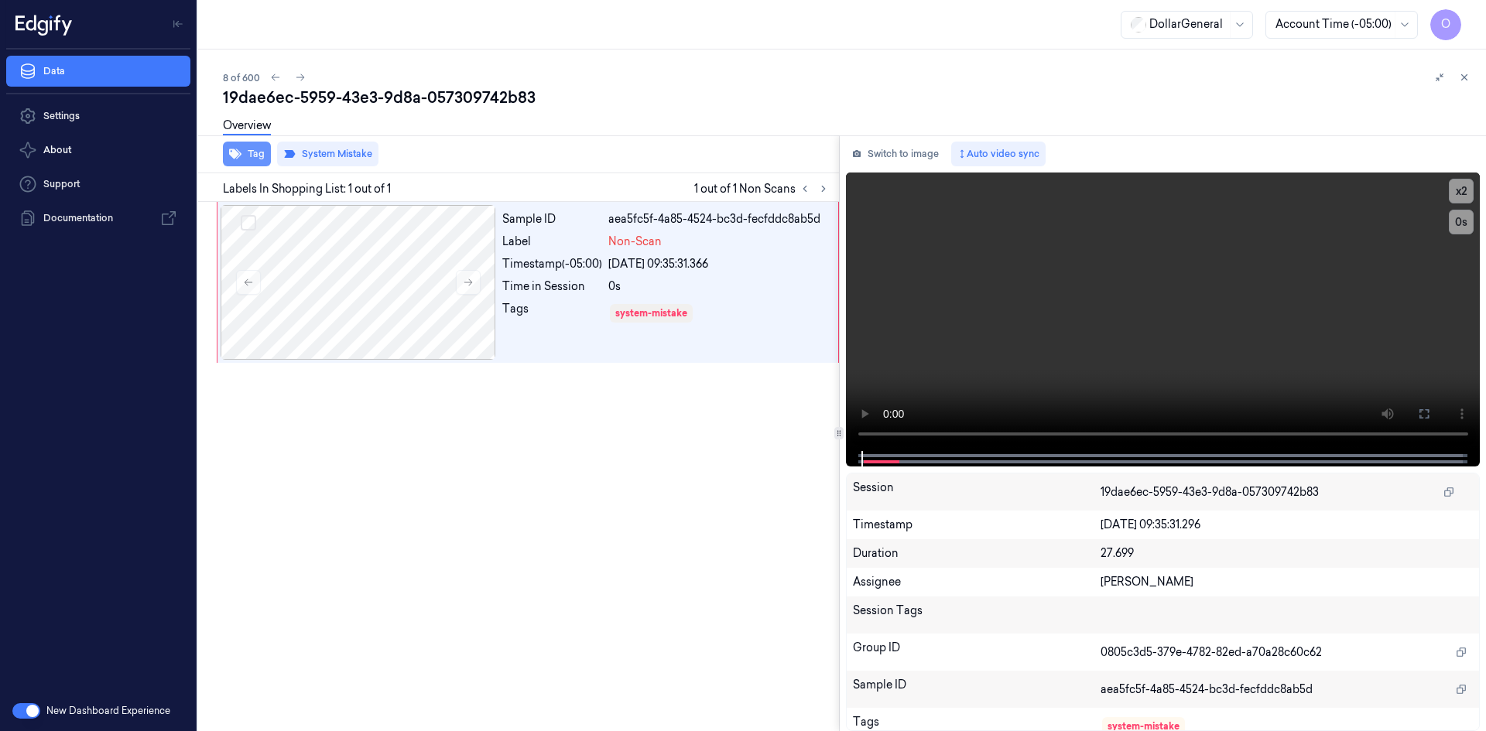
click at [254, 151] on button "Tag" at bounding box center [247, 154] width 48 height 25
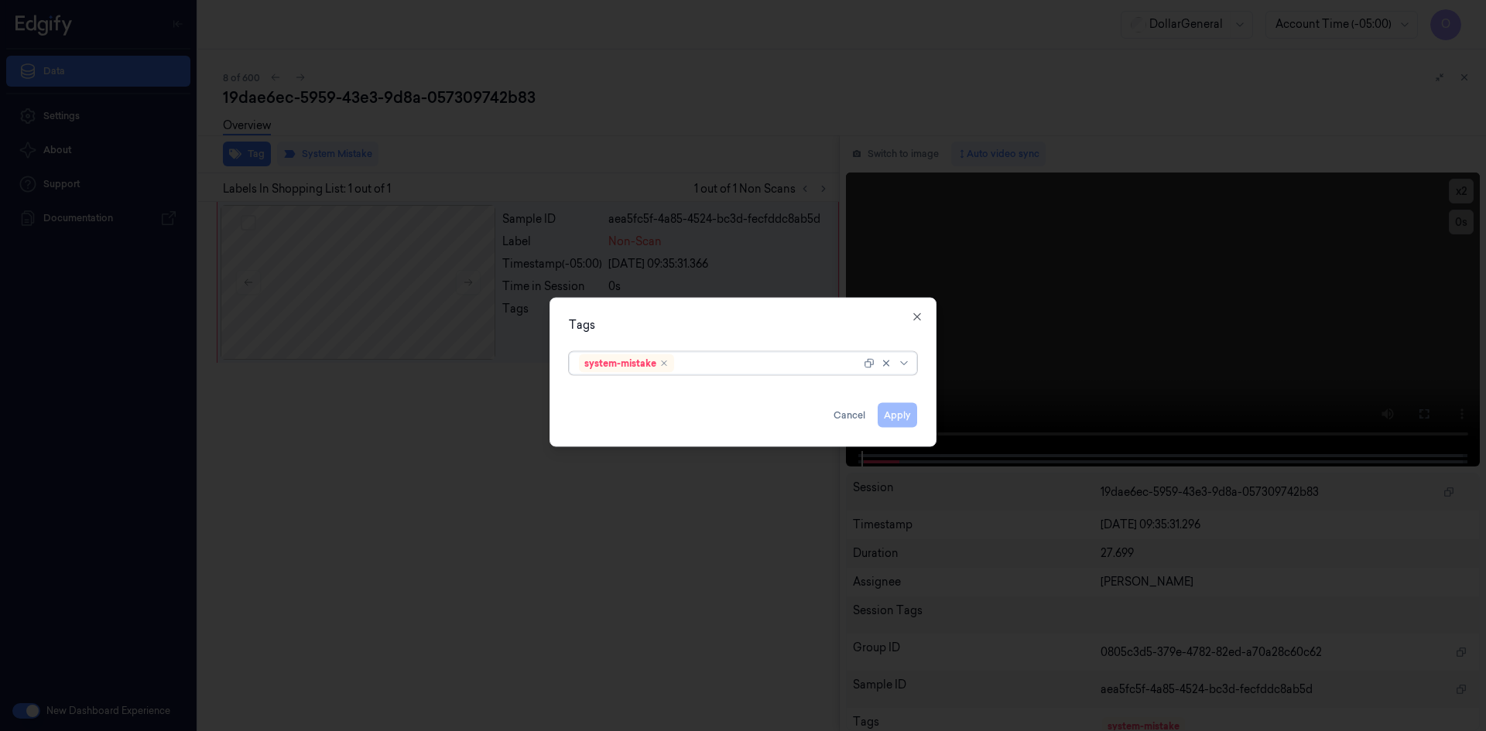
click at [765, 363] on div at bounding box center [768, 363] width 183 height 16
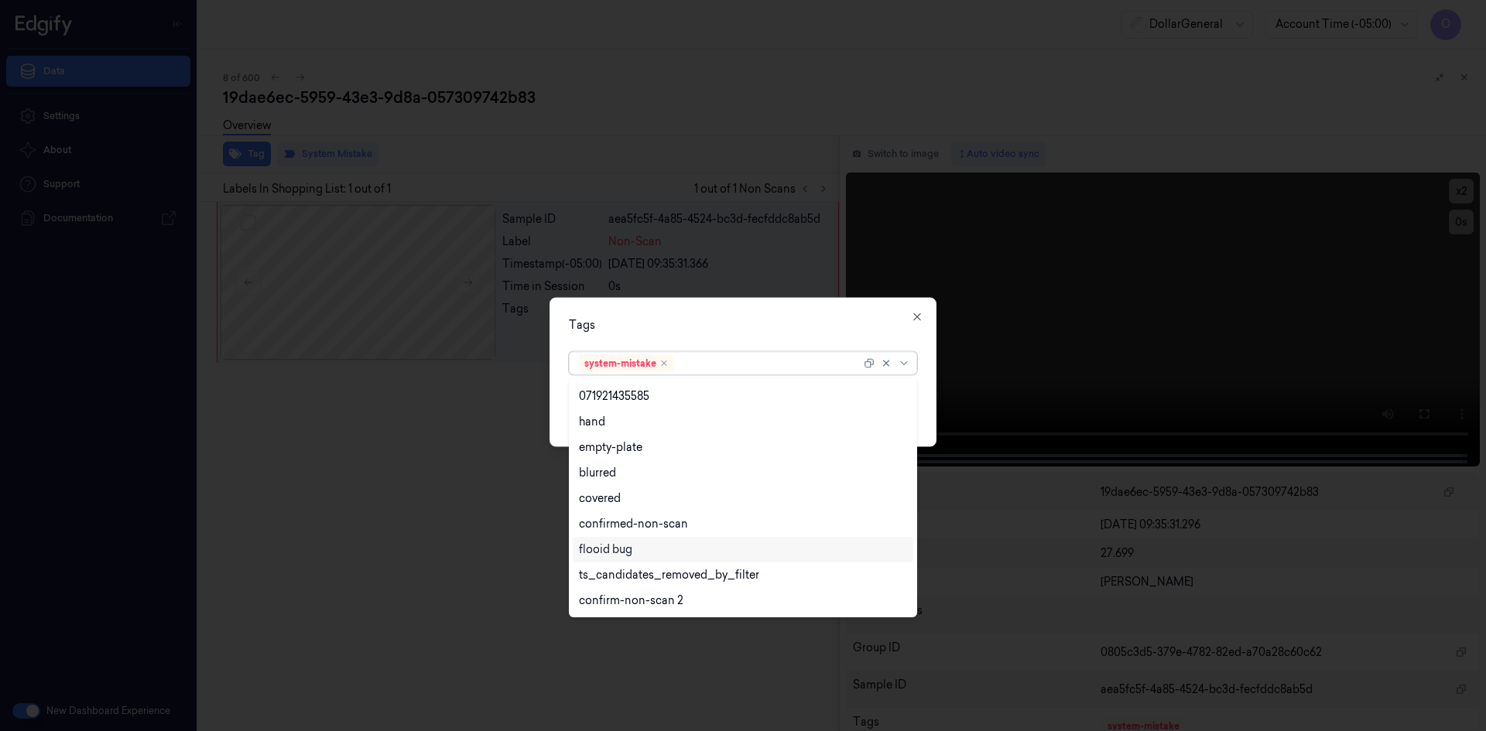
scroll to position [330, 0]
click at [698, 480] on div "flooid bug" at bounding box center [743, 473] width 328 height 16
click at [853, 329] on div "Tags" at bounding box center [743, 325] width 348 height 16
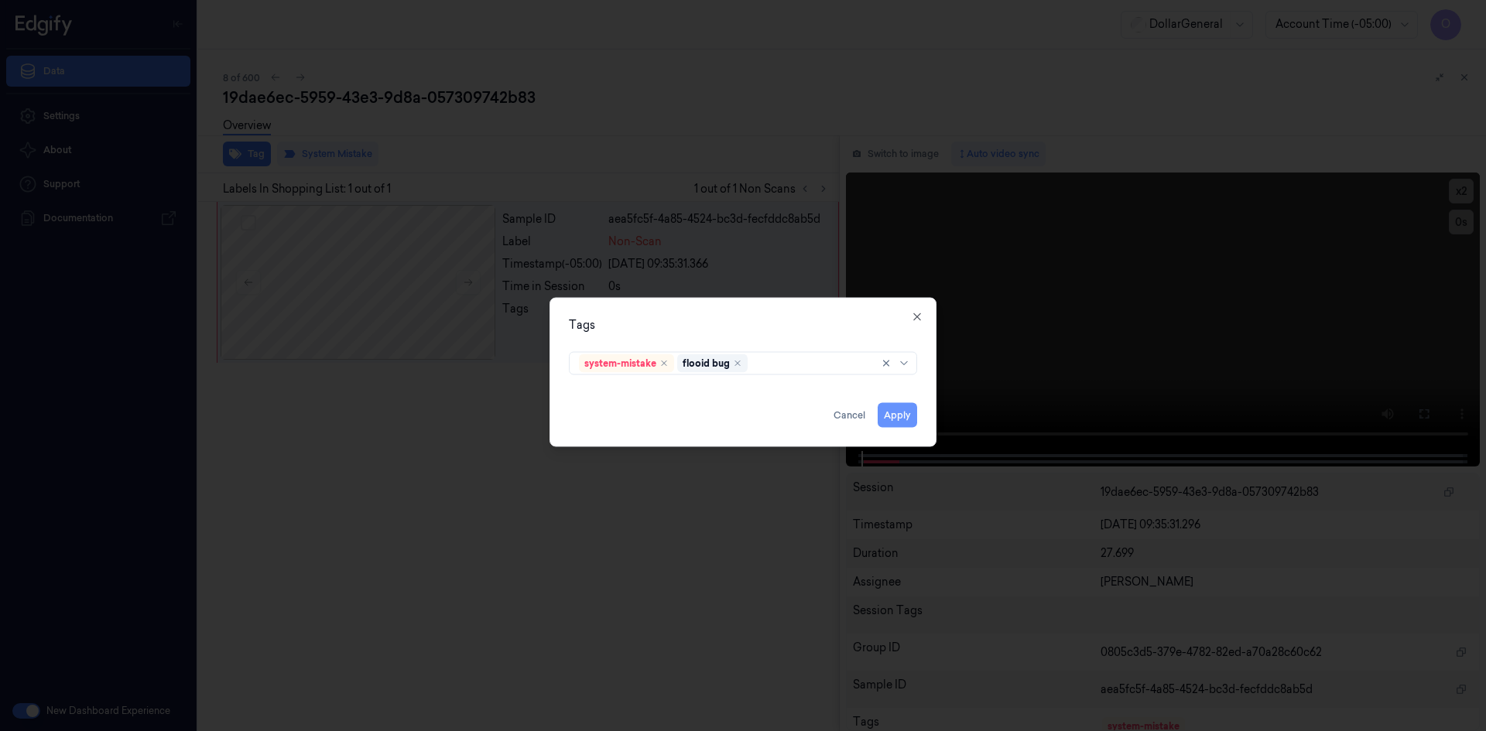
click at [898, 416] on button "Apply" at bounding box center [897, 414] width 39 height 25
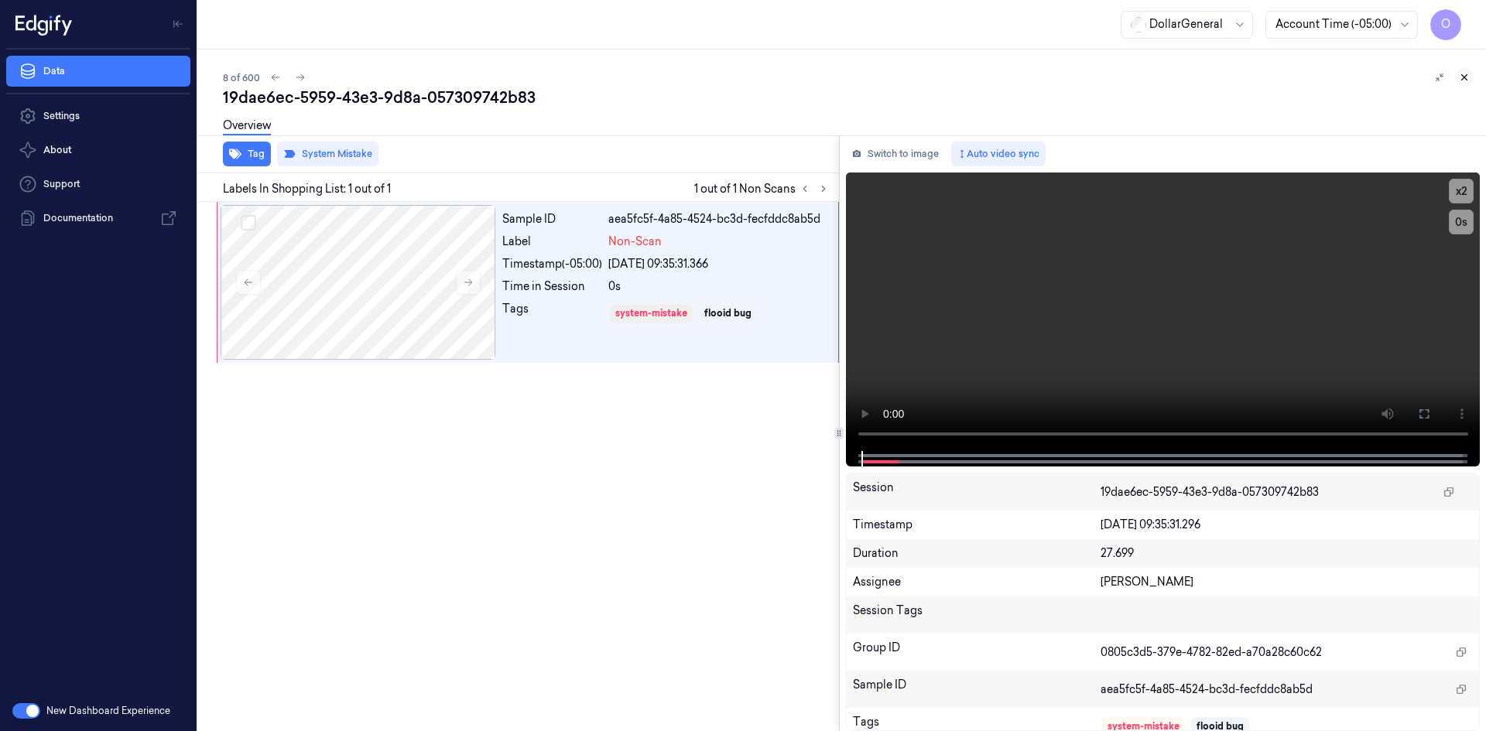
click at [1459, 83] on button at bounding box center [1464, 77] width 19 height 19
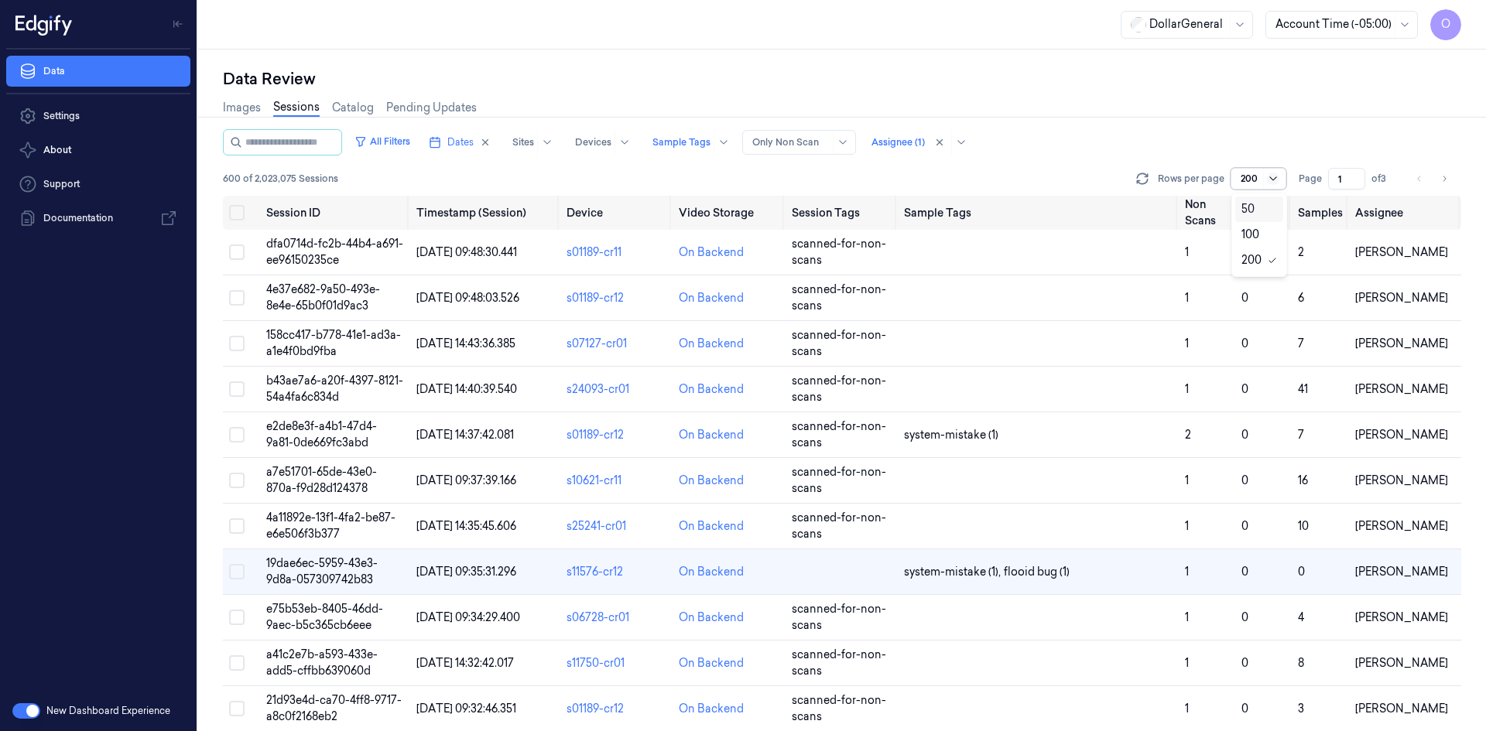
click at [1275, 178] on icon at bounding box center [1273, 179] width 12 height 12
click at [1262, 212] on div "50" at bounding box center [1259, 209] width 36 height 16
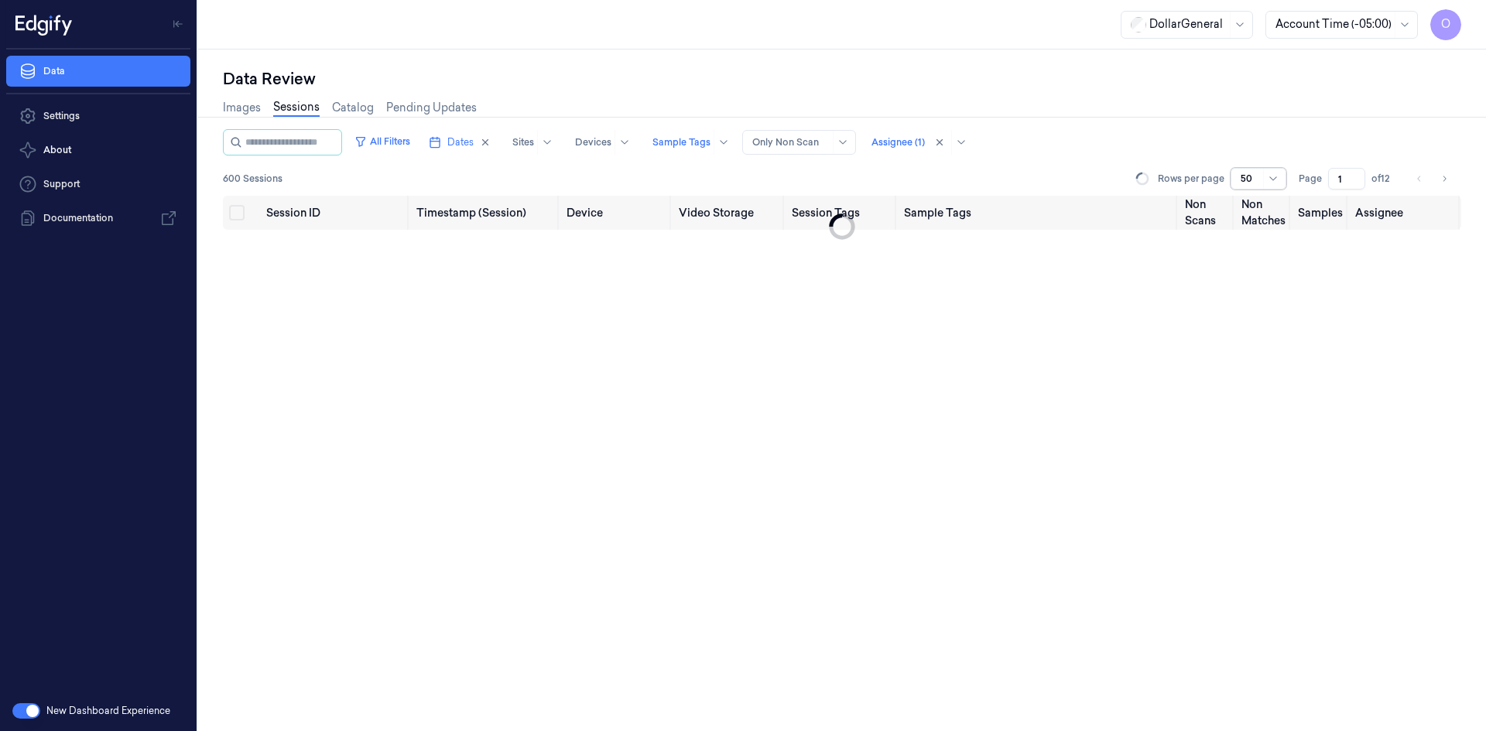
scroll to position [108, 0]
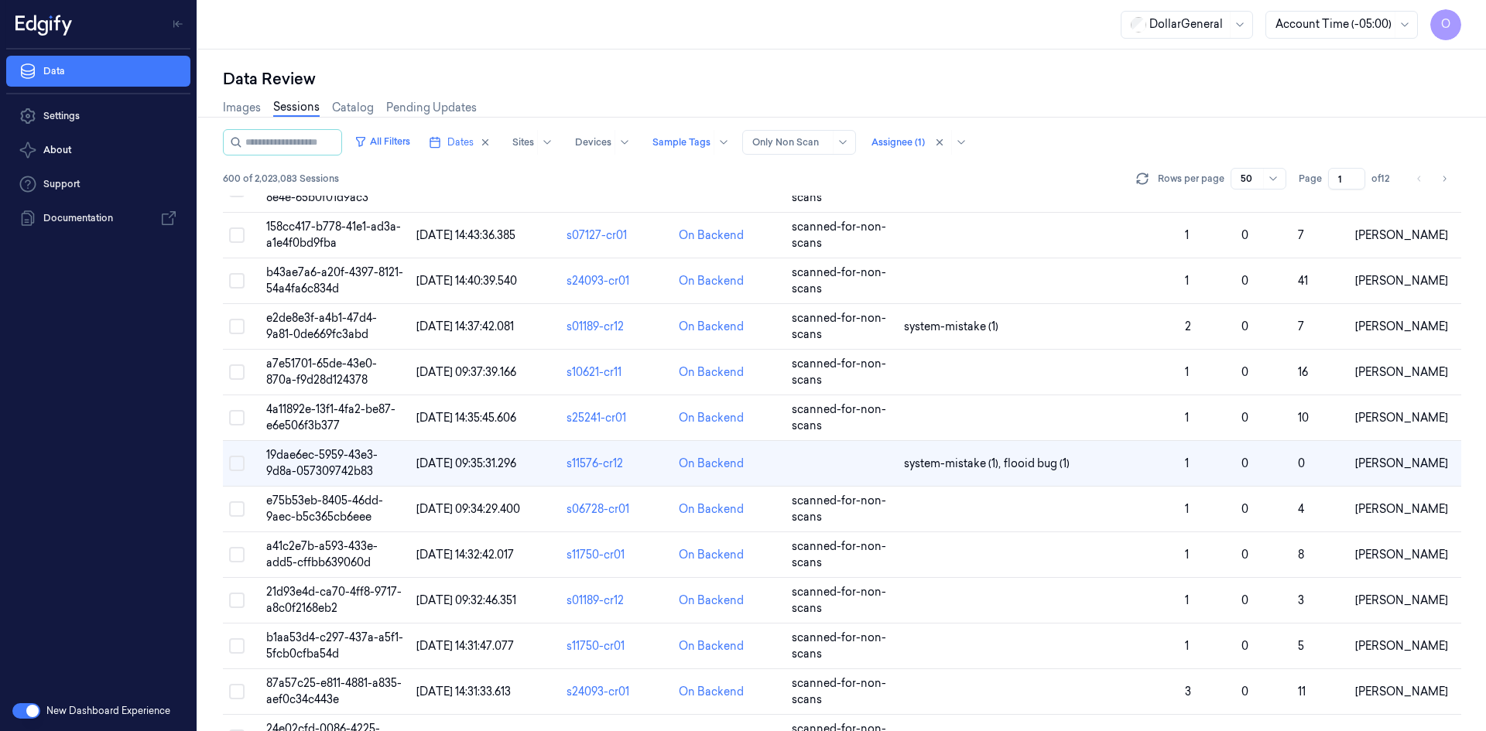
click at [1334, 186] on input "1" at bounding box center [1346, 179] width 37 height 22
click at [1335, 185] on input "1" at bounding box center [1346, 179] width 37 height 22
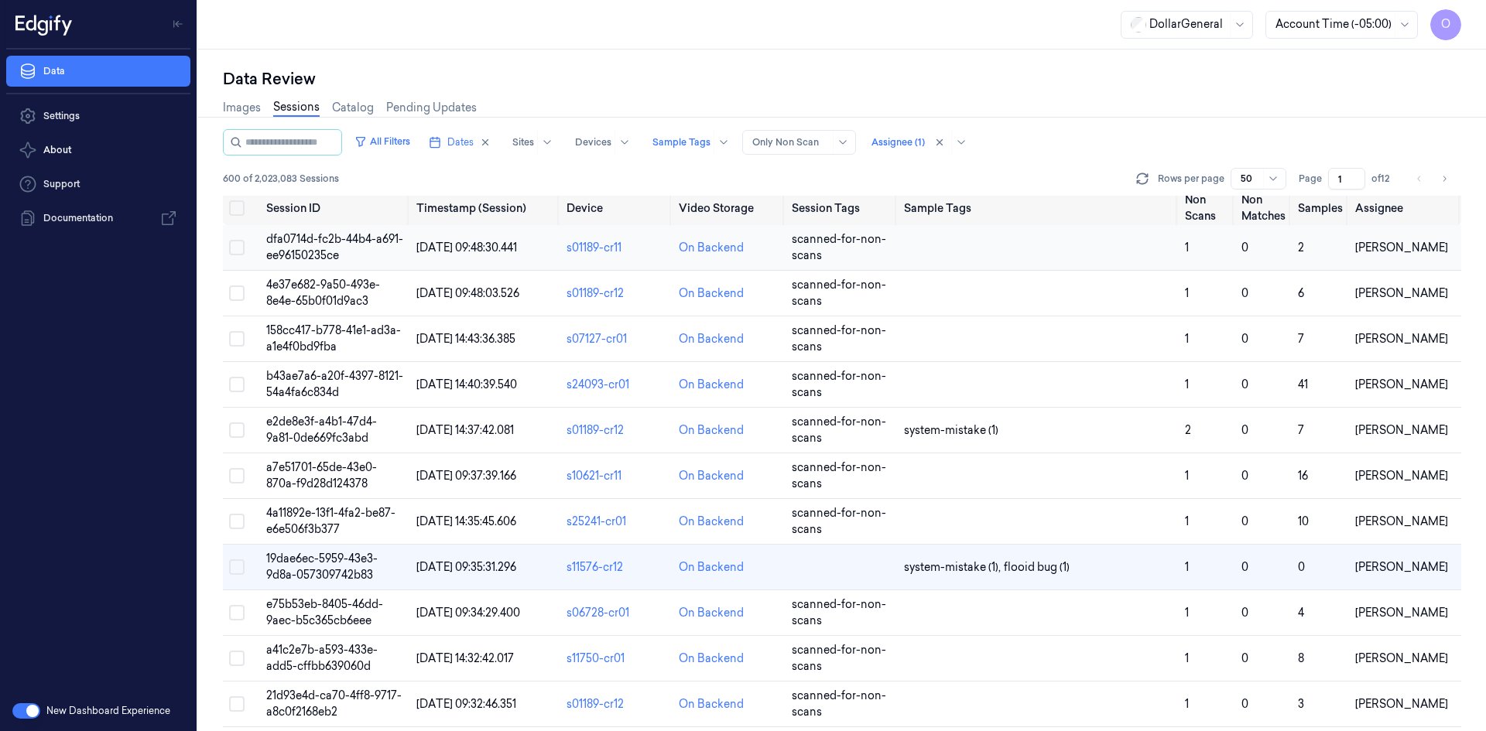
scroll to position [0, 0]
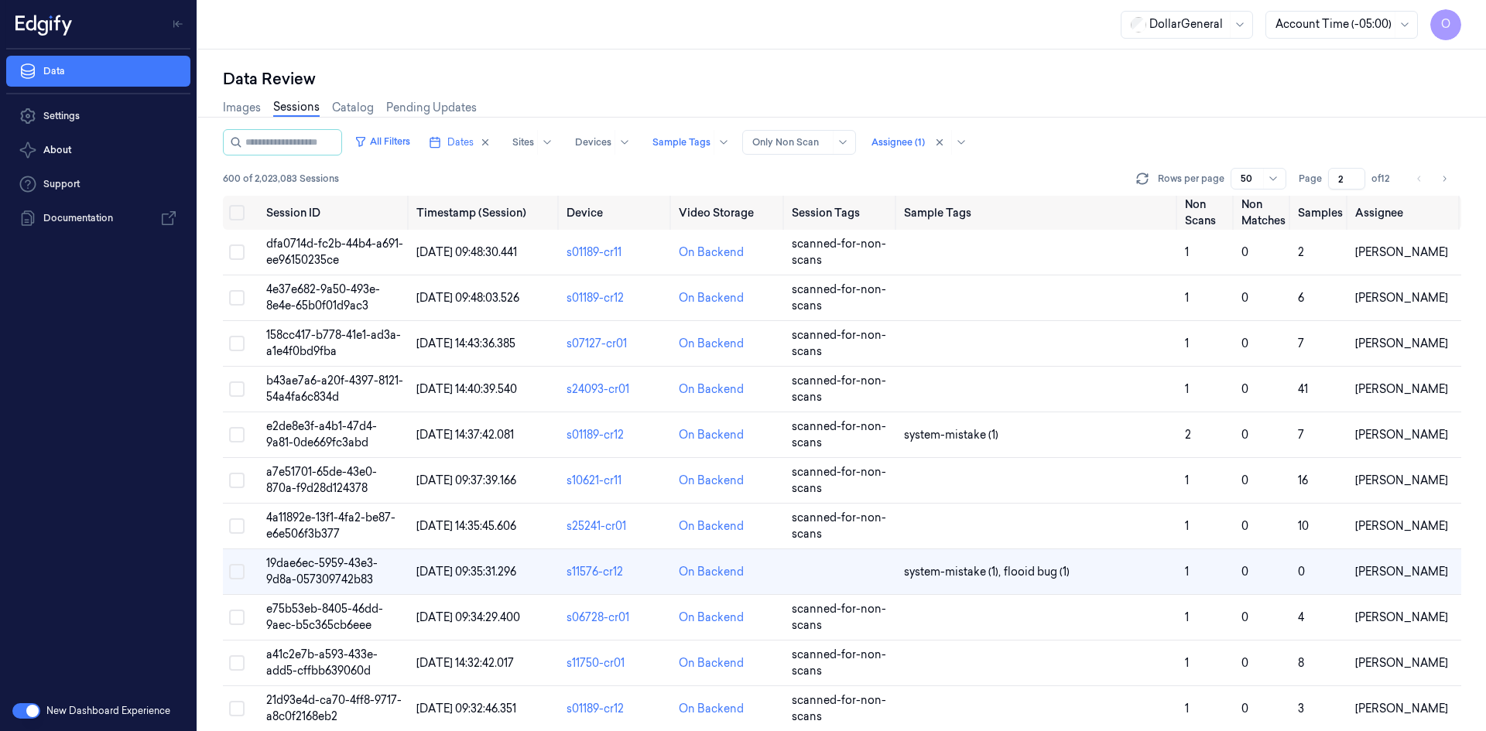
click at [1354, 172] on input "2" at bounding box center [1346, 179] width 37 height 22
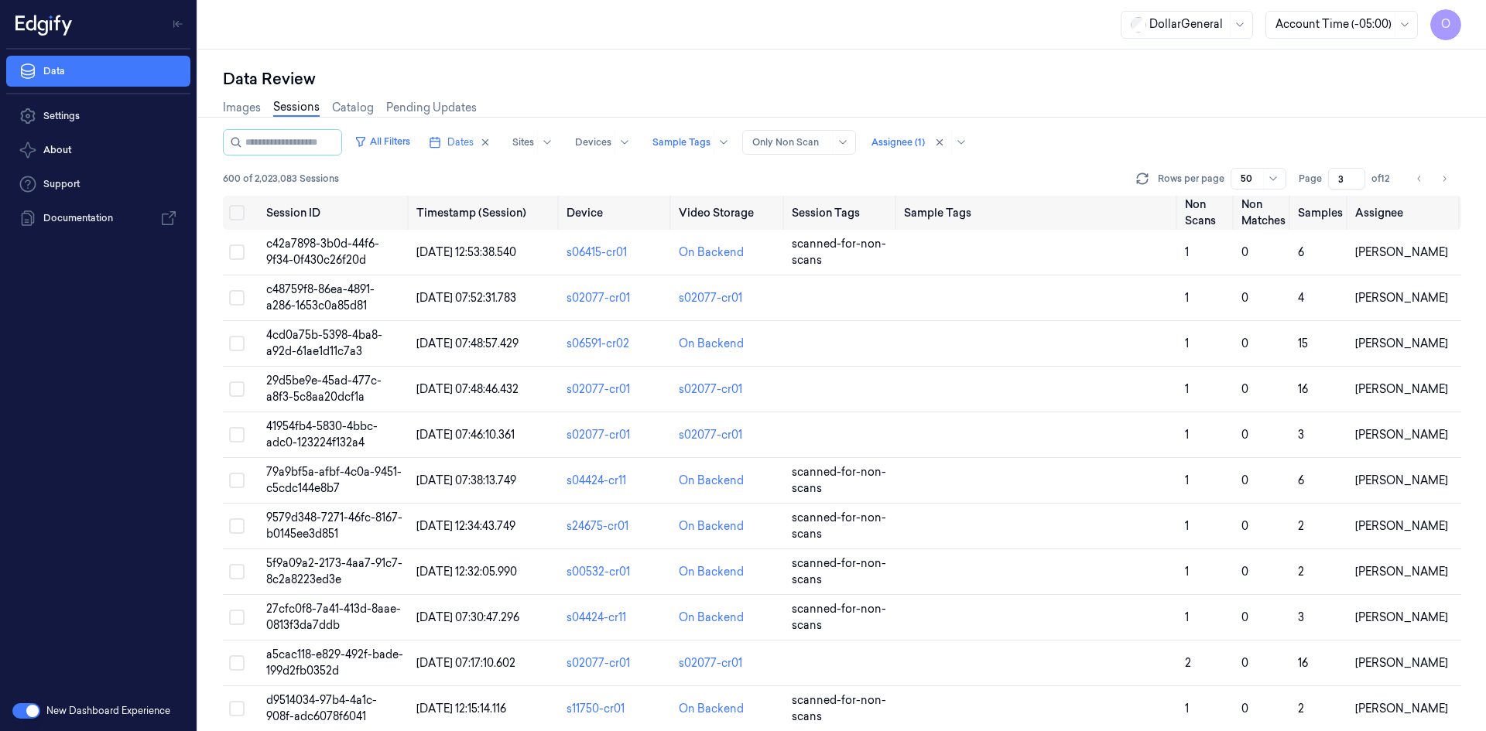
click at [1359, 176] on input "3" at bounding box center [1346, 179] width 37 height 22
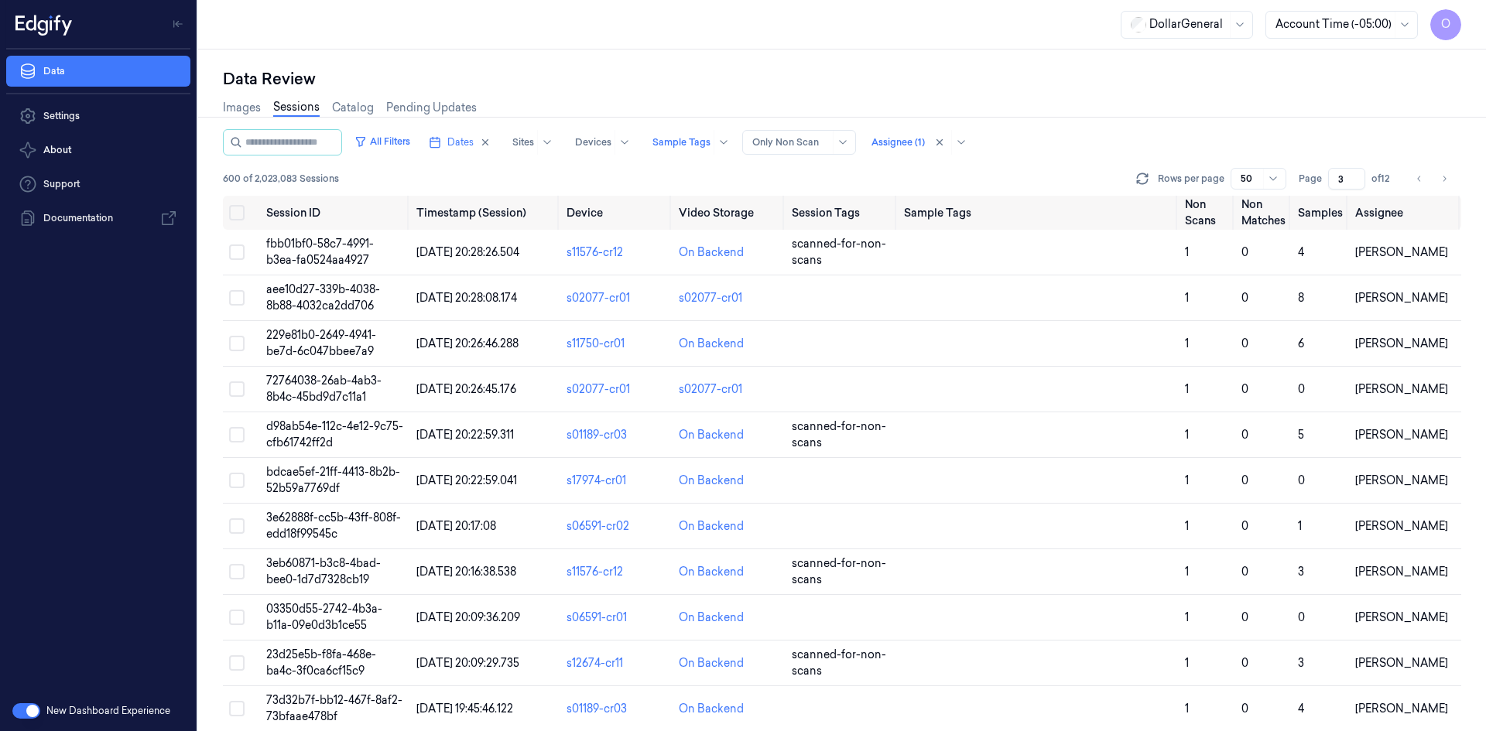
click at [1356, 169] on input "3" at bounding box center [1346, 179] width 37 height 22
click at [1357, 176] on input "4" at bounding box center [1346, 179] width 37 height 22
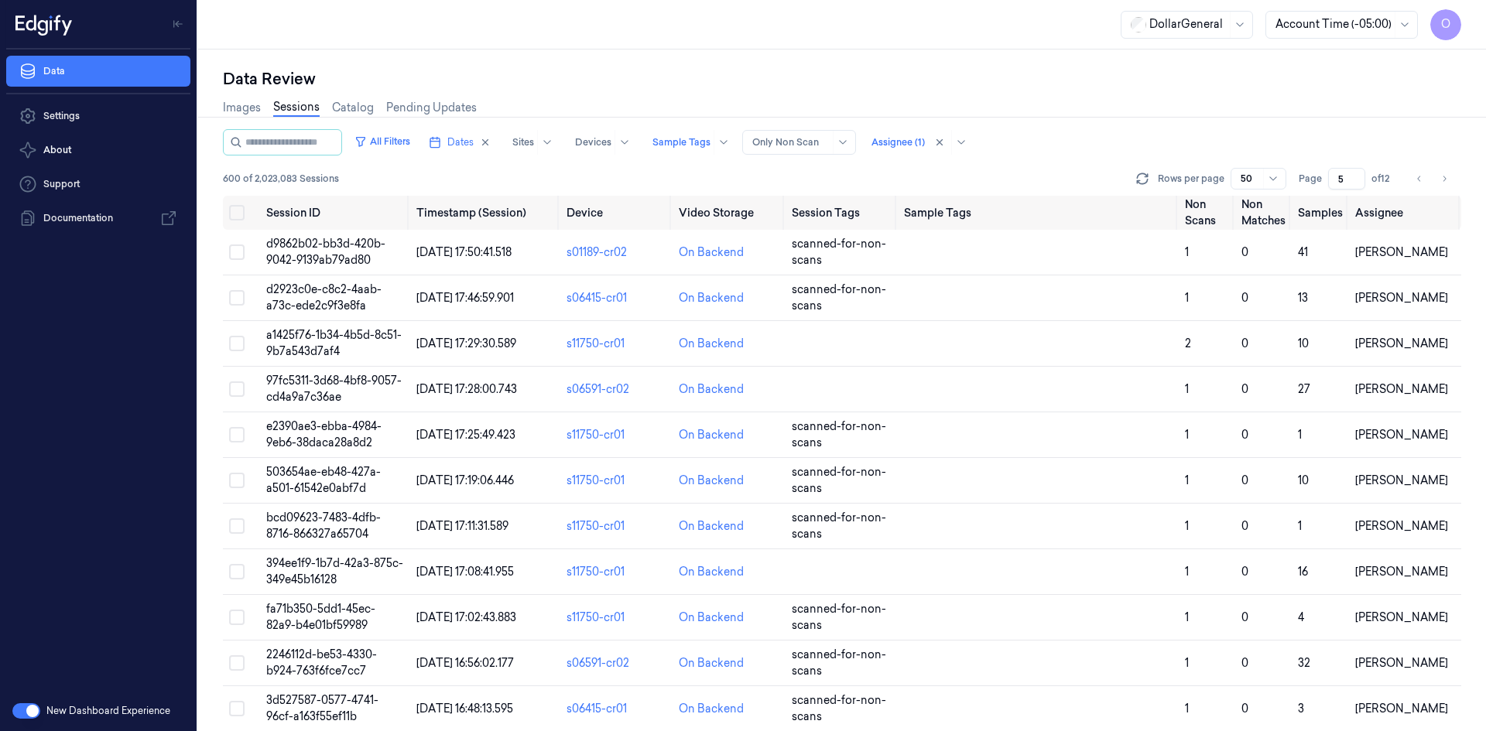
click at [1357, 176] on input "5" at bounding box center [1346, 179] width 37 height 22
click at [1357, 176] on input "6" at bounding box center [1346, 179] width 37 height 22
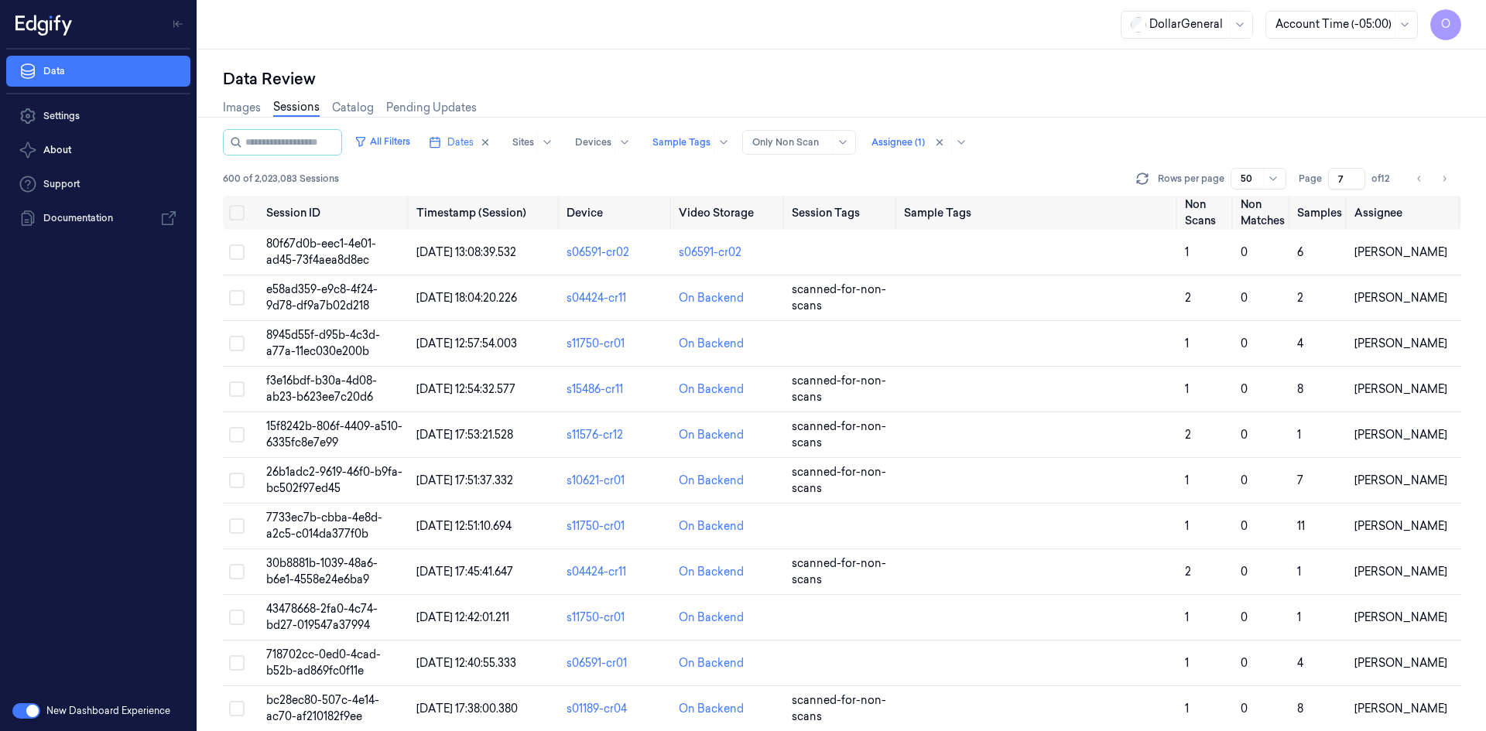
click at [1357, 174] on input "7" at bounding box center [1346, 179] width 37 height 22
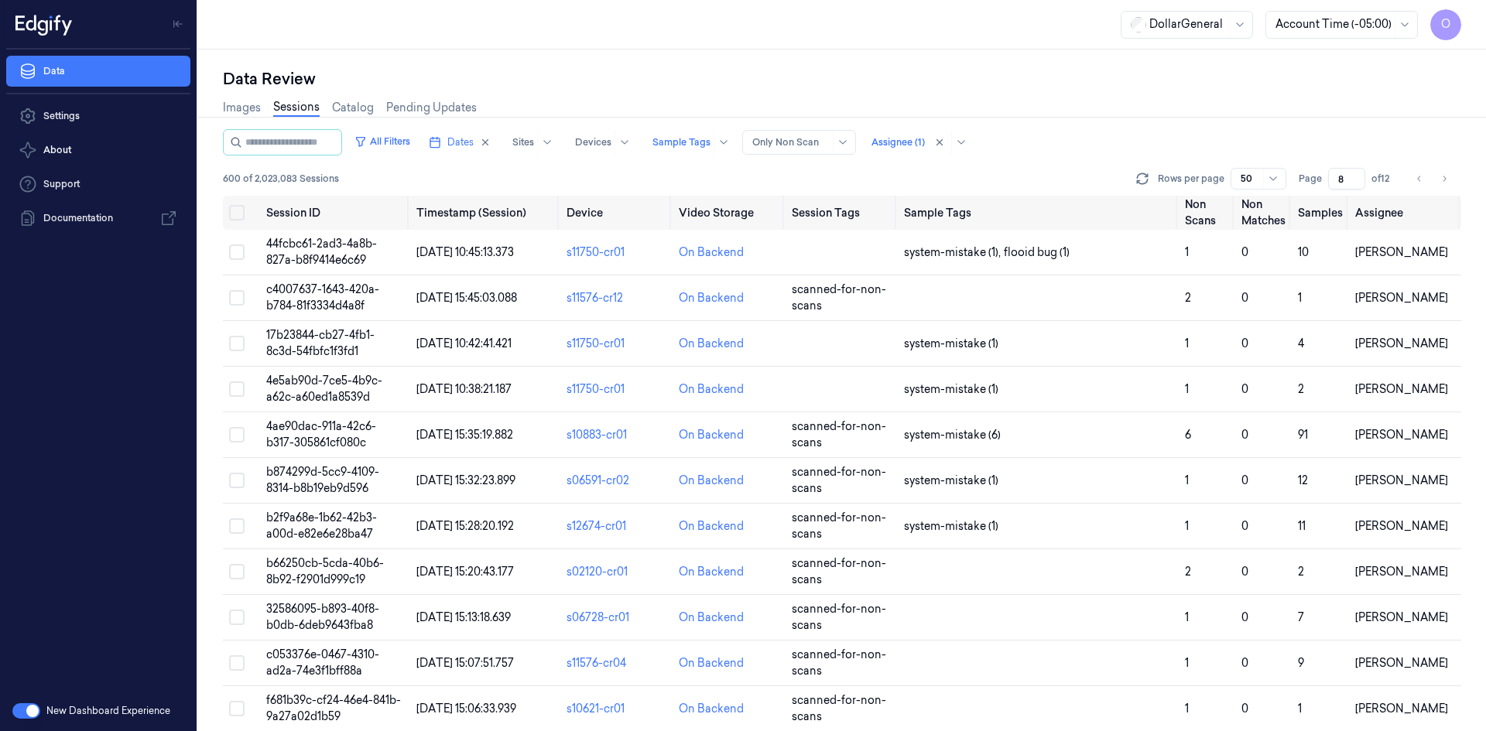
click at [1357, 173] on input "8" at bounding box center [1346, 179] width 37 height 22
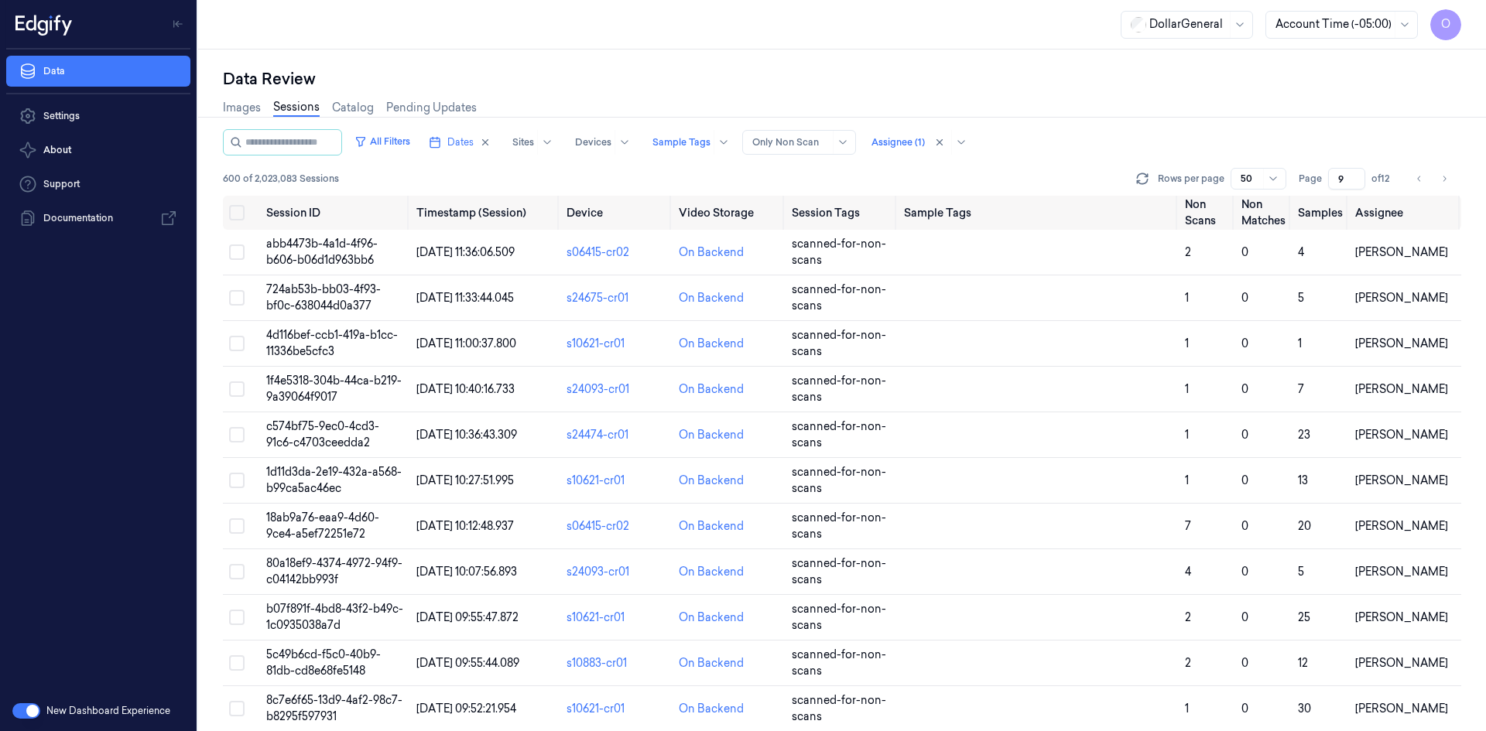
click at [1357, 173] on input "9" at bounding box center [1346, 179] width 37 height 22
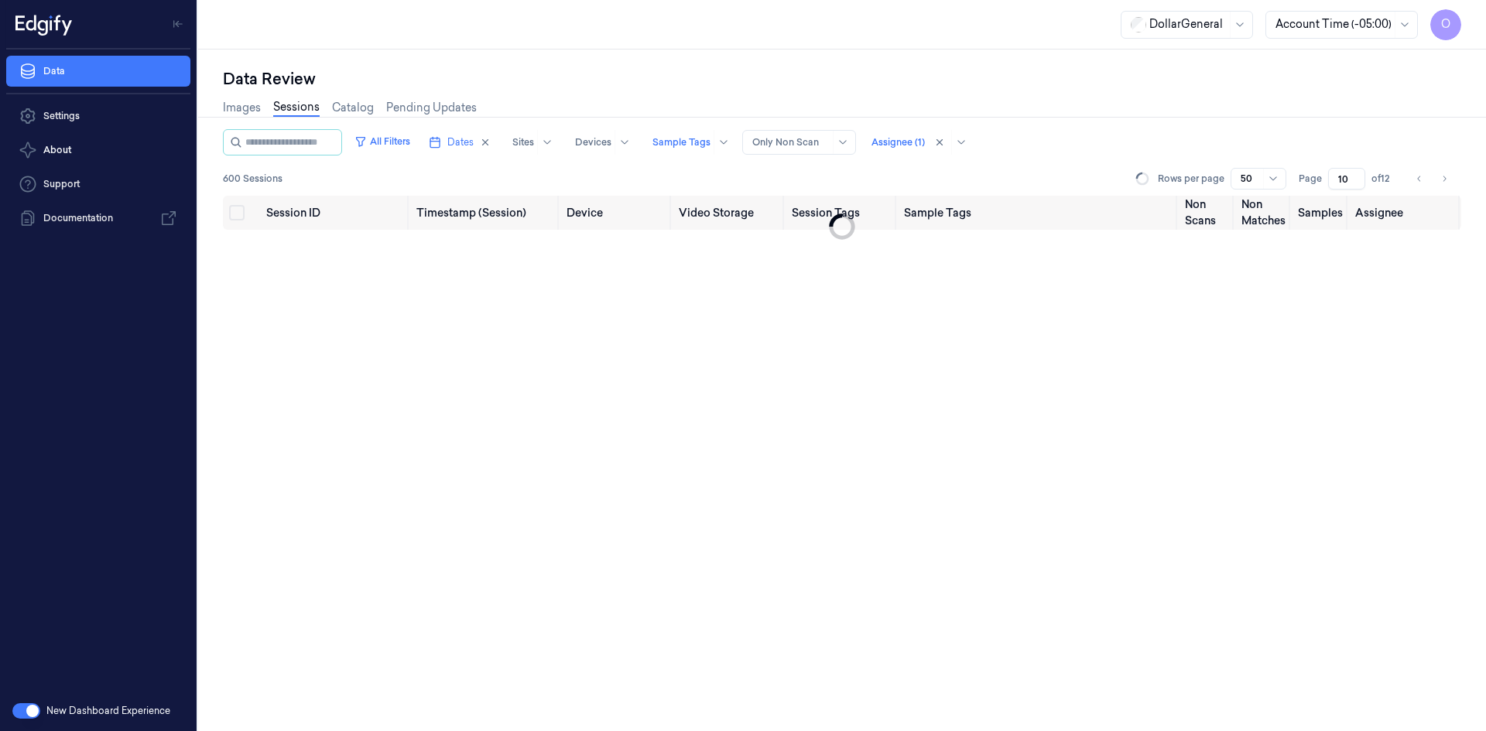
click at [1357, 173] on input "10" at bounding box center [1346, 179] width 37 height 22
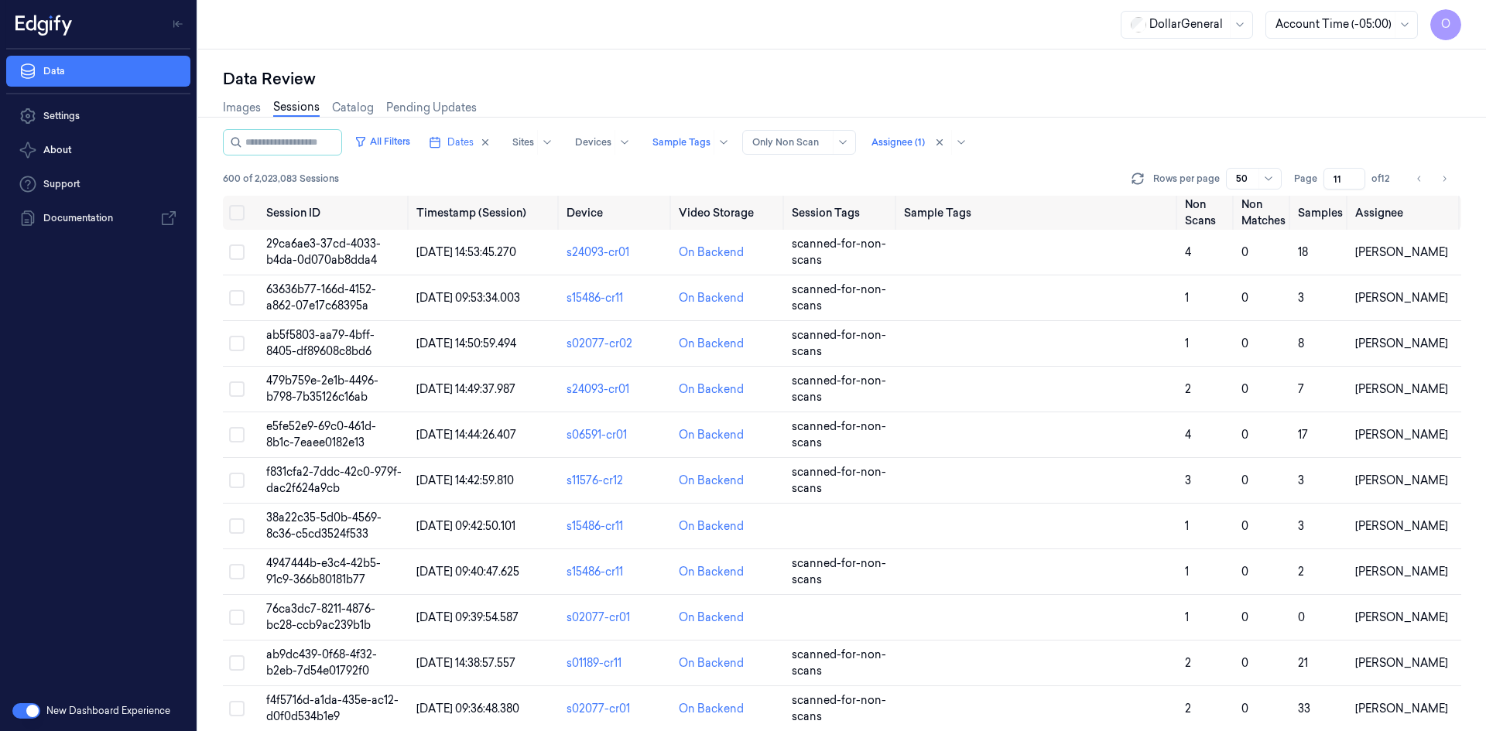
click at [1357, 173] on input "11" at bounding box center [1344, 179] width 42 height 22
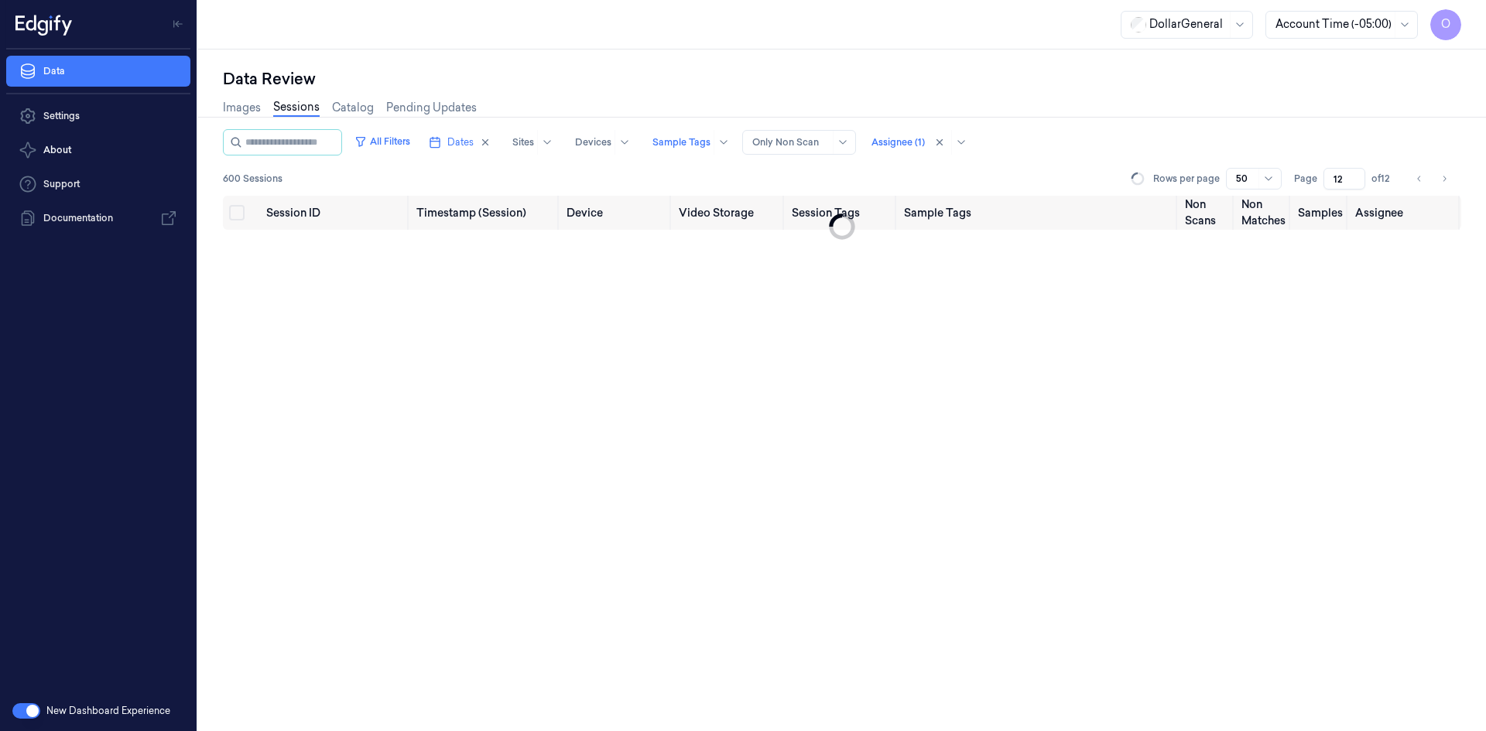
click at [1357, 173] on input "12" at bounding box center [1344, 179] width 42 height 22
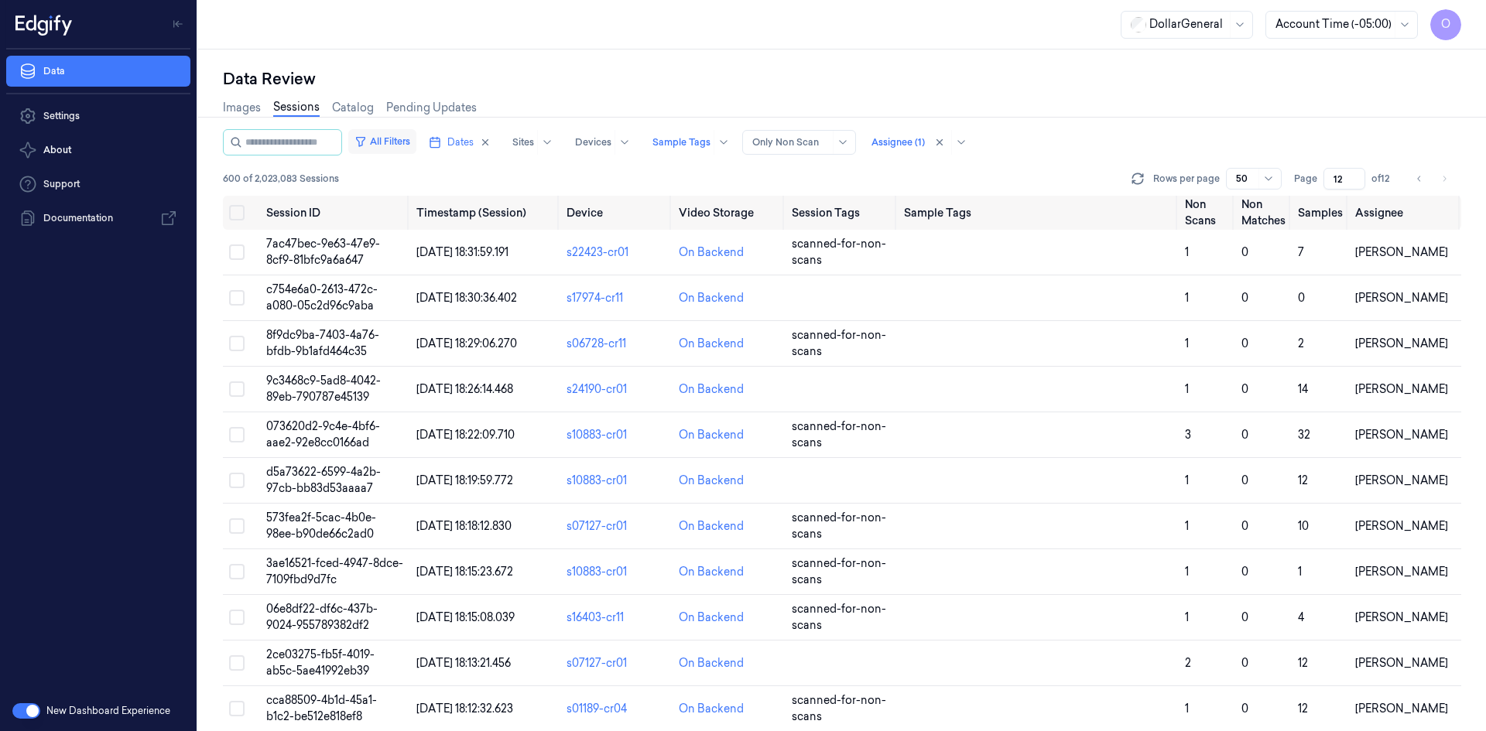
click at [394, 138] on button "All Filters" at bounding box center [382, 141] width 68 height 25
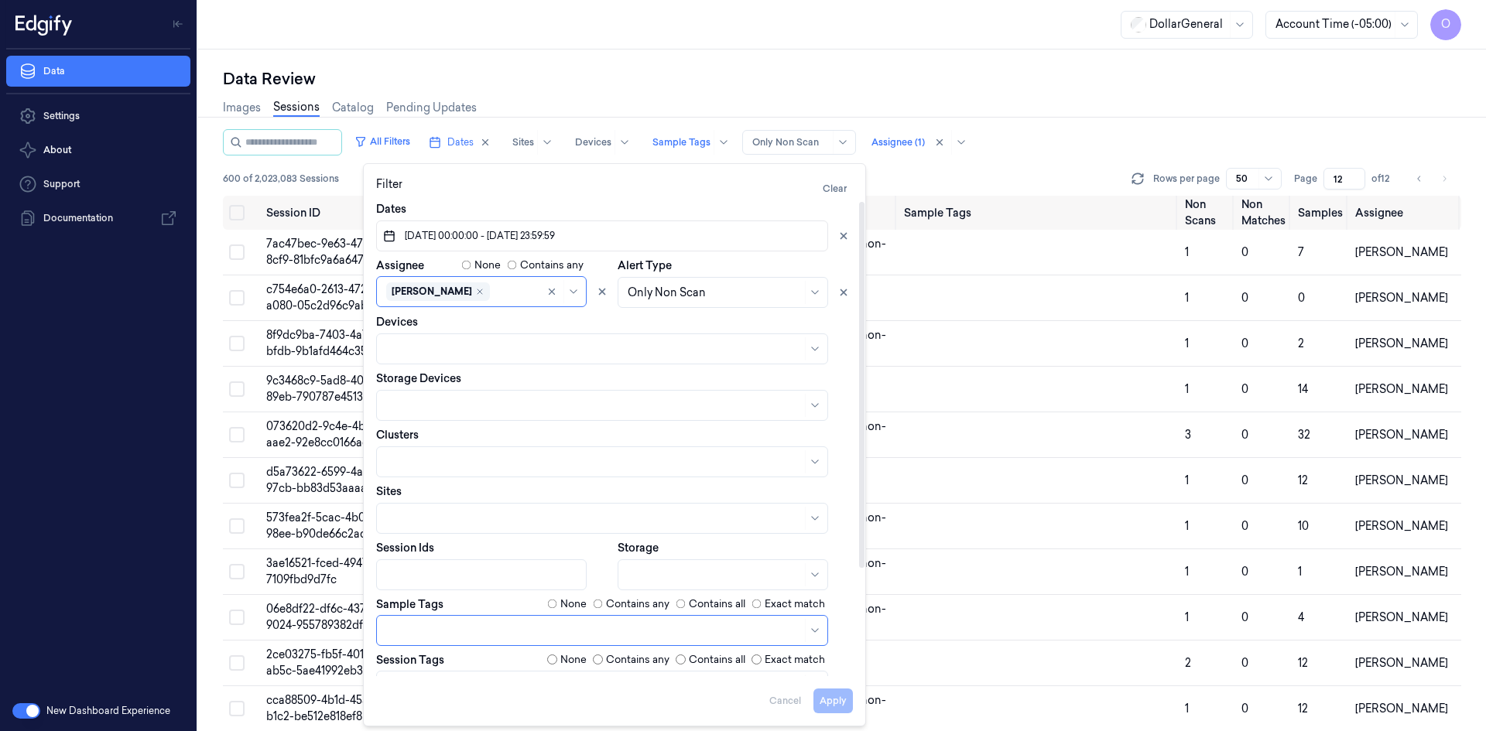
click at [570, 606] on label "None" at bounding box center [573, 604] width 26 height 15
click at [837, 699] on button "Apply" at bounding box center [832, 701] width 39 height 25
type input "1"
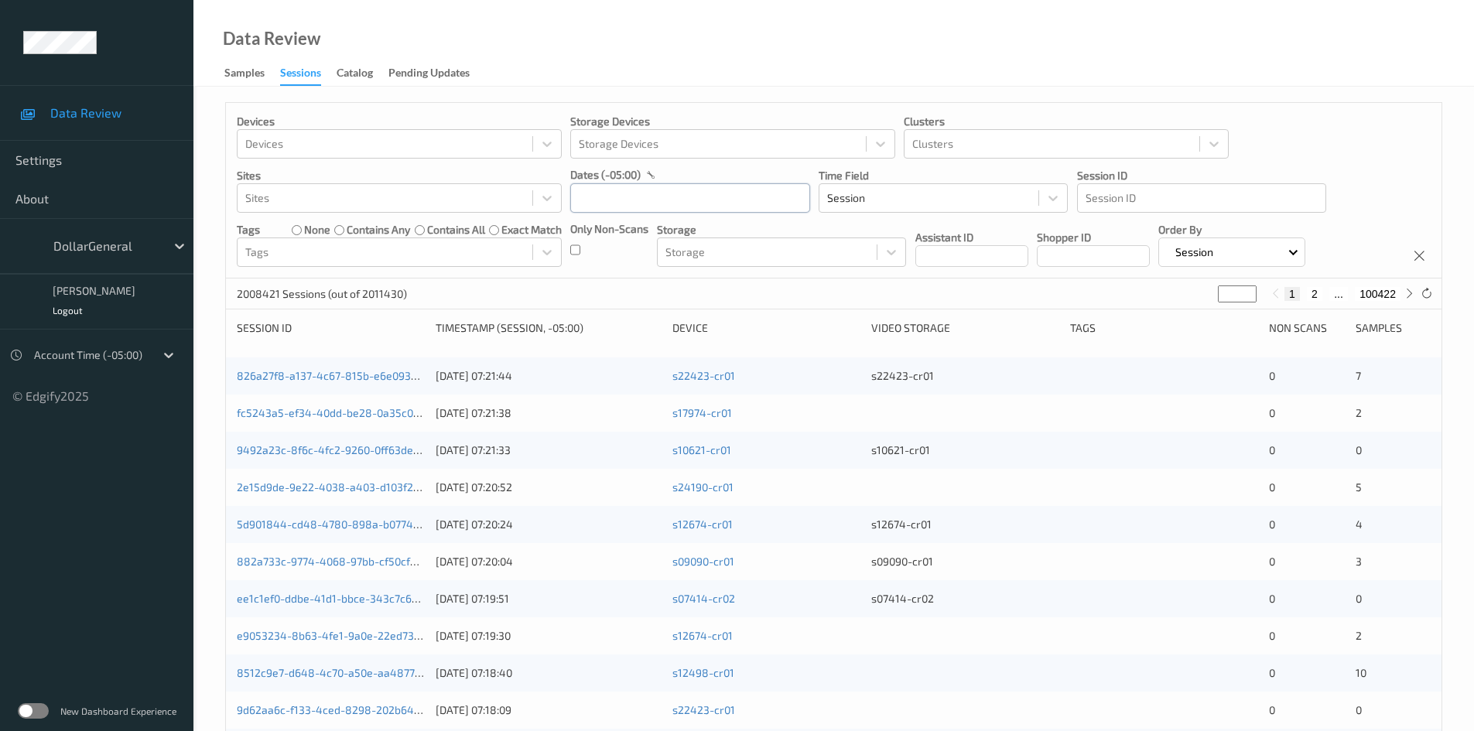
click at [685, 198] on input "text" at bounding box center [690, 197] width 240 height 29
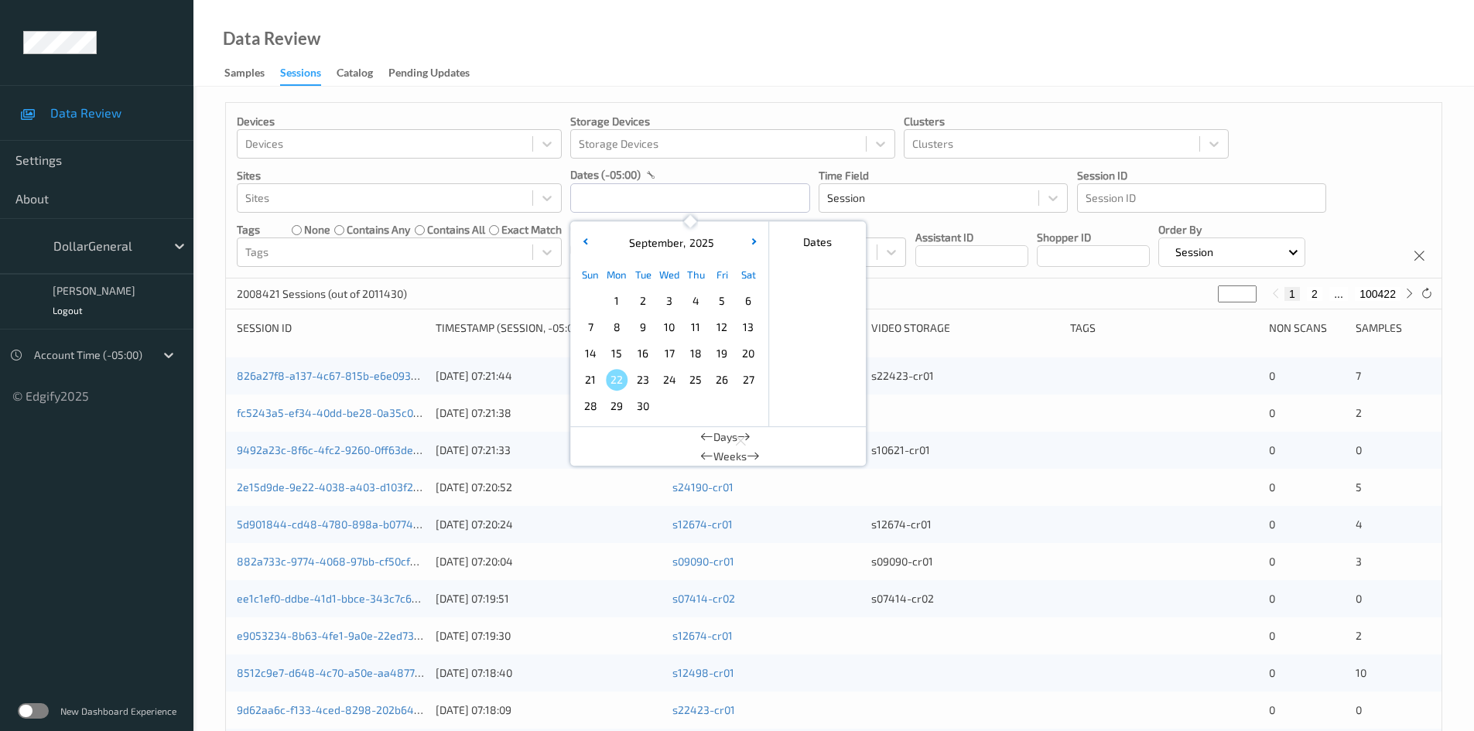
click at [624, 302] on span "1" at bounding box center [617, 301] width 22 height 22
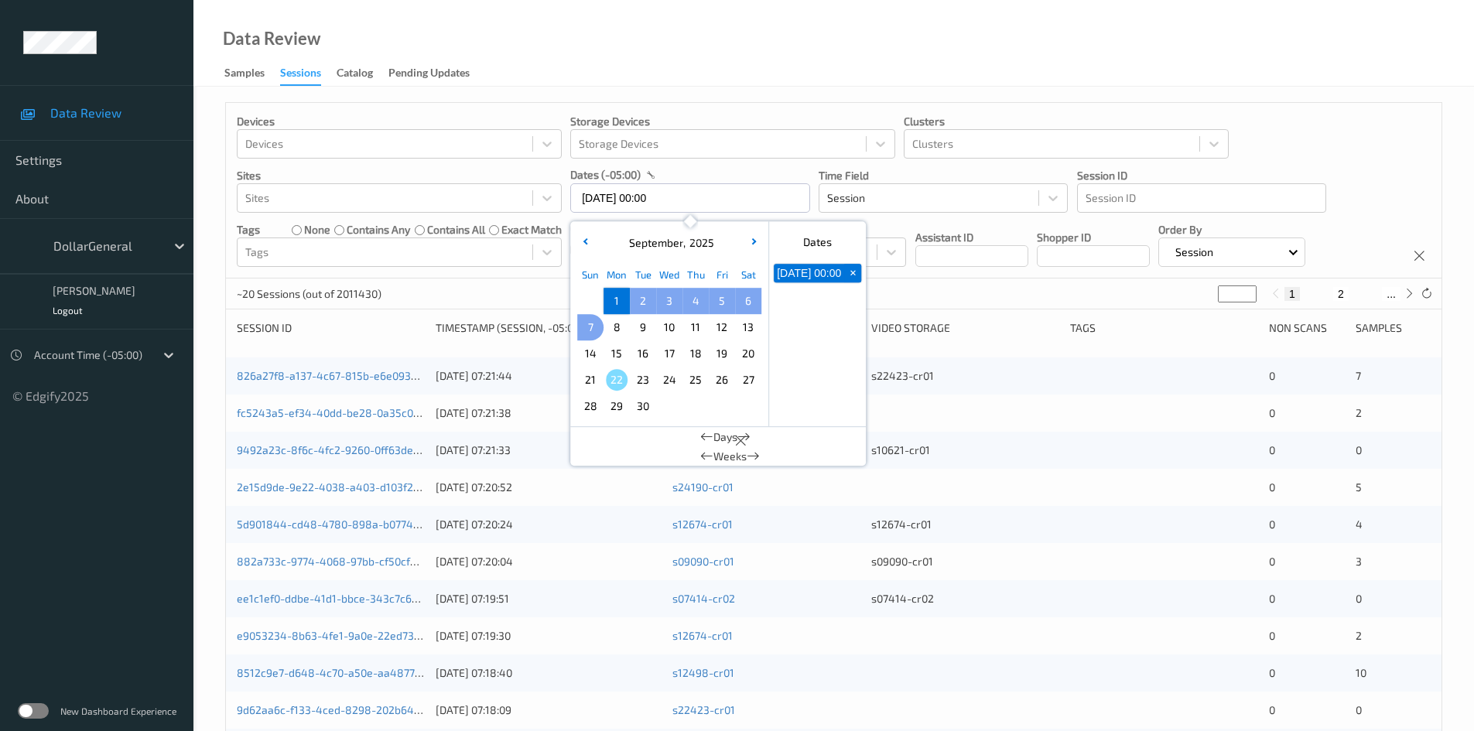
click at [594, 328] on span "7" at bounding box center [591, 328] width 22 height 22
type input "01/09/2025 00:00 -> 07/09/2025 23:59"
click at [913, 228] on div "Devices Devices Storage Devices Storage Devices Clusters Clusters Sites Sites d…" at bounding box center [834, 191] width 1216 height 176
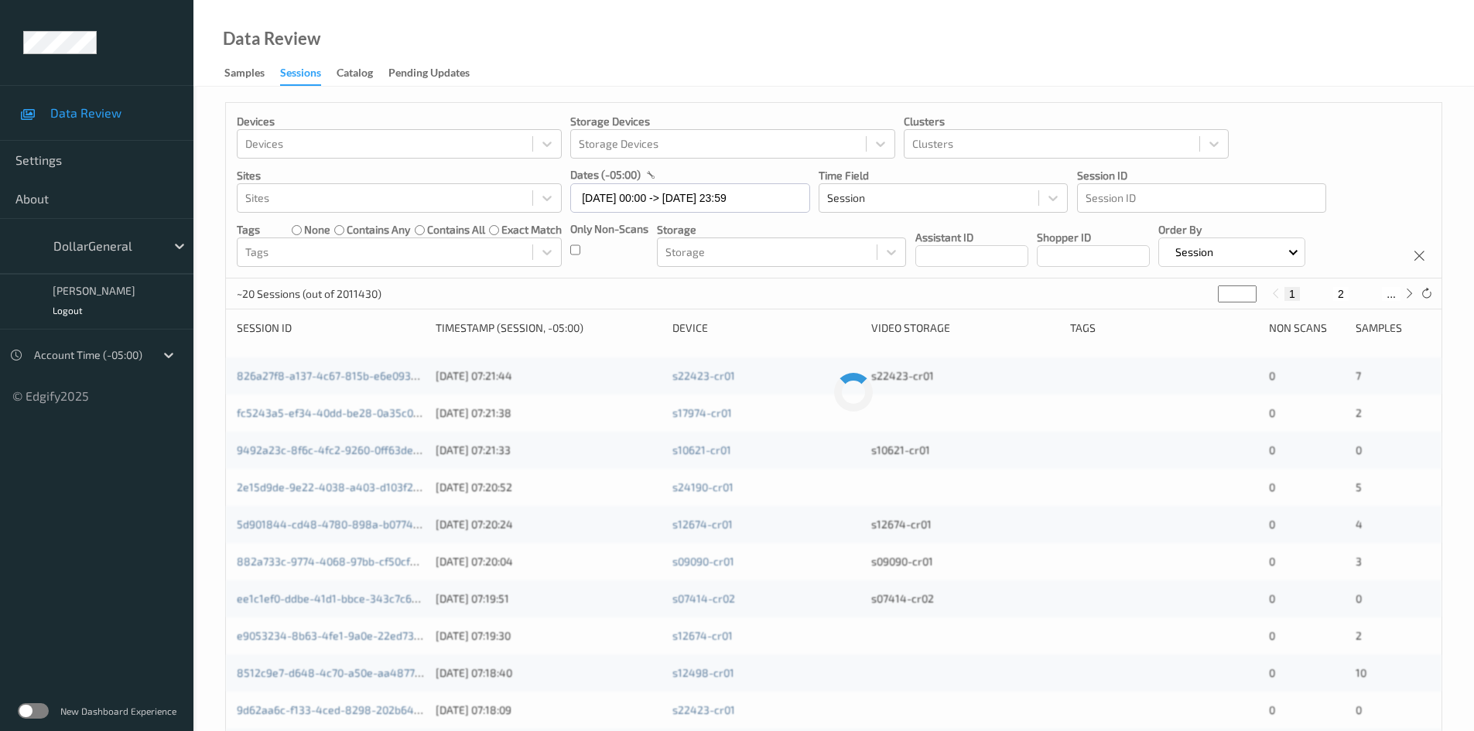
drag, startPoint x: 39, startPoint y: 695, endPoint x: 27, endPoint y: 714, distance: 22.6
click at [38, 697] on div "New Dashboard Experience" at bounding box center [96, 711] width 193 height 40
click at [27, 714] on label at bounding box center [33, 710] width 31 height 15
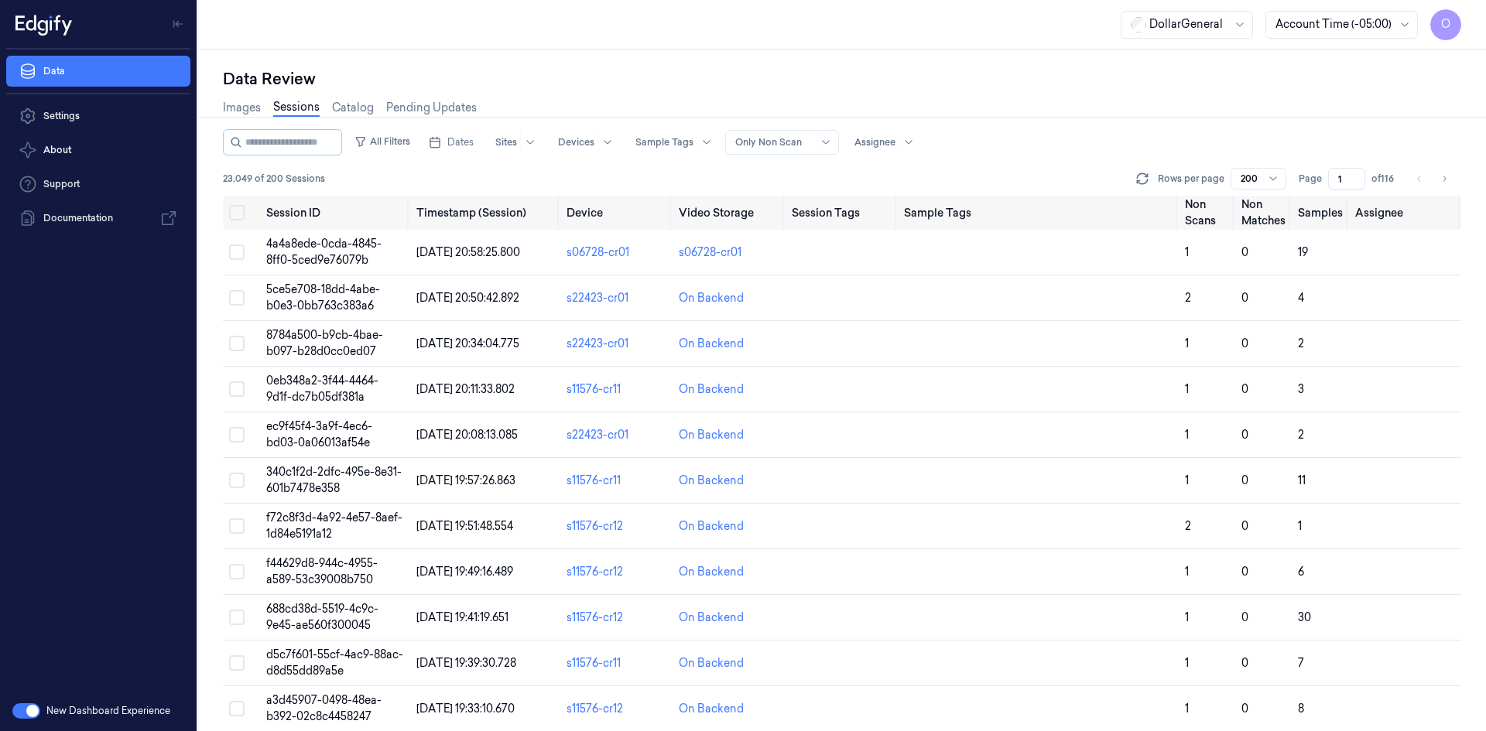
drag, startPoint x: 462, startPoint y: 148, endPoint x: 460, endPoint y: 156, distance: 7.9
click at [461, 148] on button "Dates" at bounding box center [451, 142] width 57 height 25
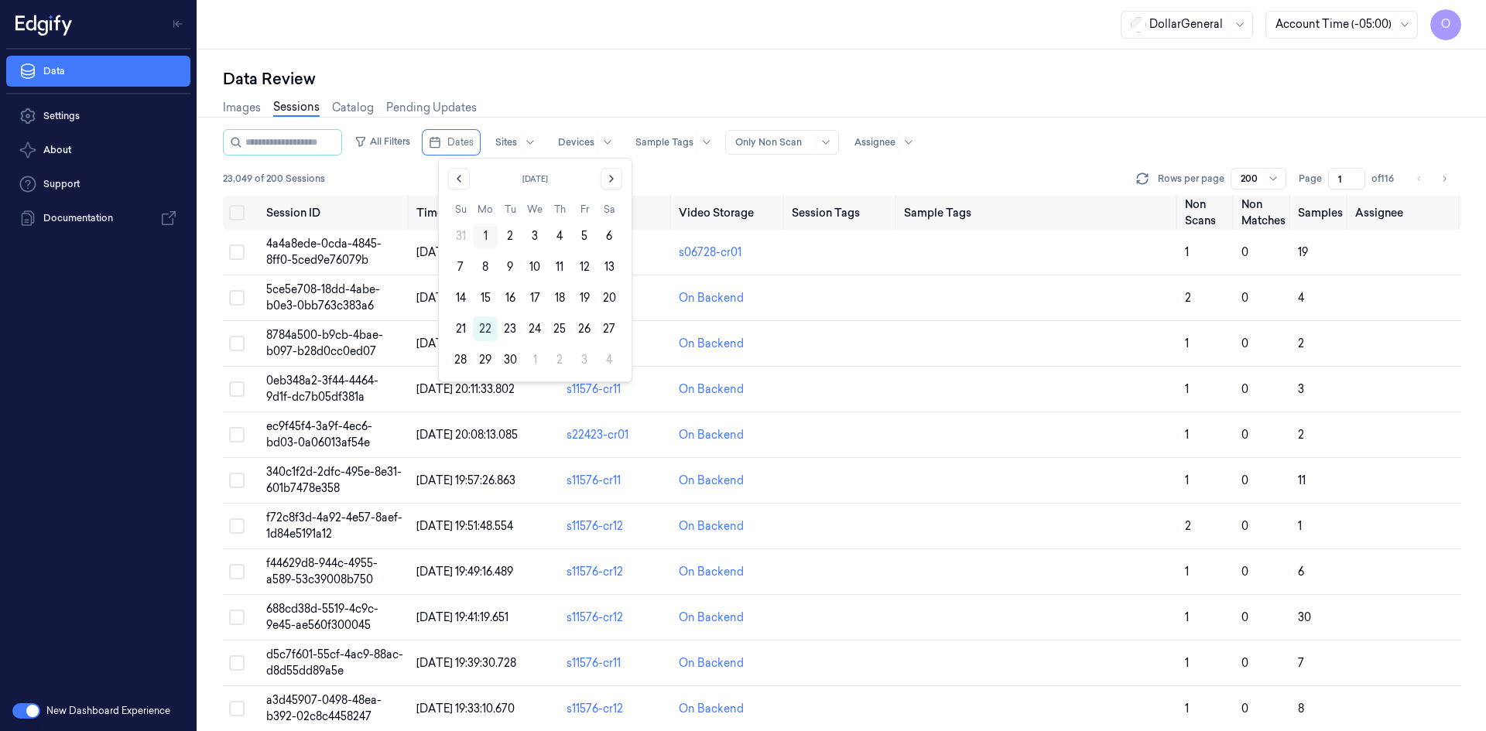
click at [484, 233] on button "1" at bounding box center [485, 236] width 25 height 25
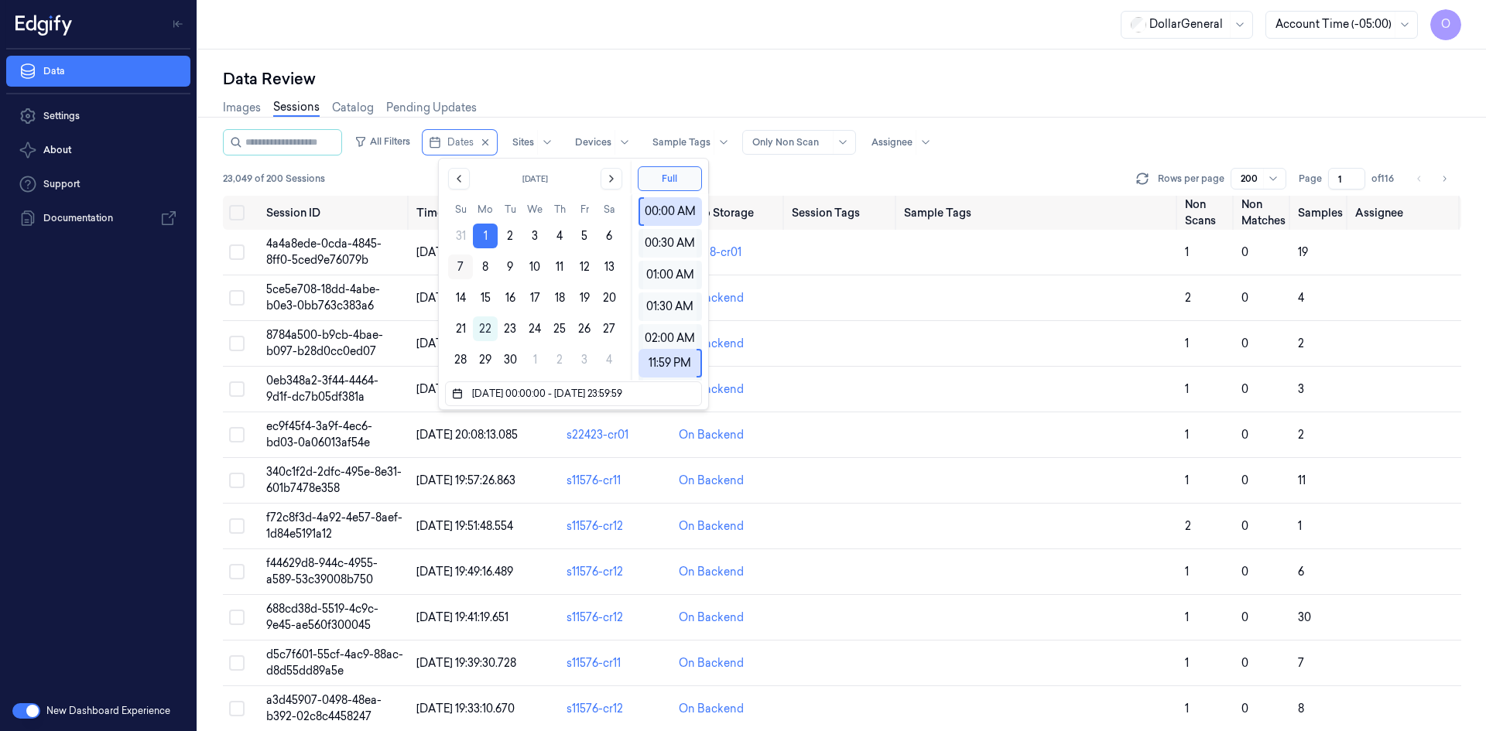
click at [460, 259] on button "7" at bounding box center [460, 267] width 25 height 25
type input "[DATE] 00:00:00 - [DATE] 23:59:59"
click at [679, 179] on button "Full" at bounding box center [670, 178] width 64 height 25
click at [782, 183] on div "23,049 of 200 Sessions Rows per page 200 Page 1 of 116" at bounding box center [842, 179] width 1238 height 22
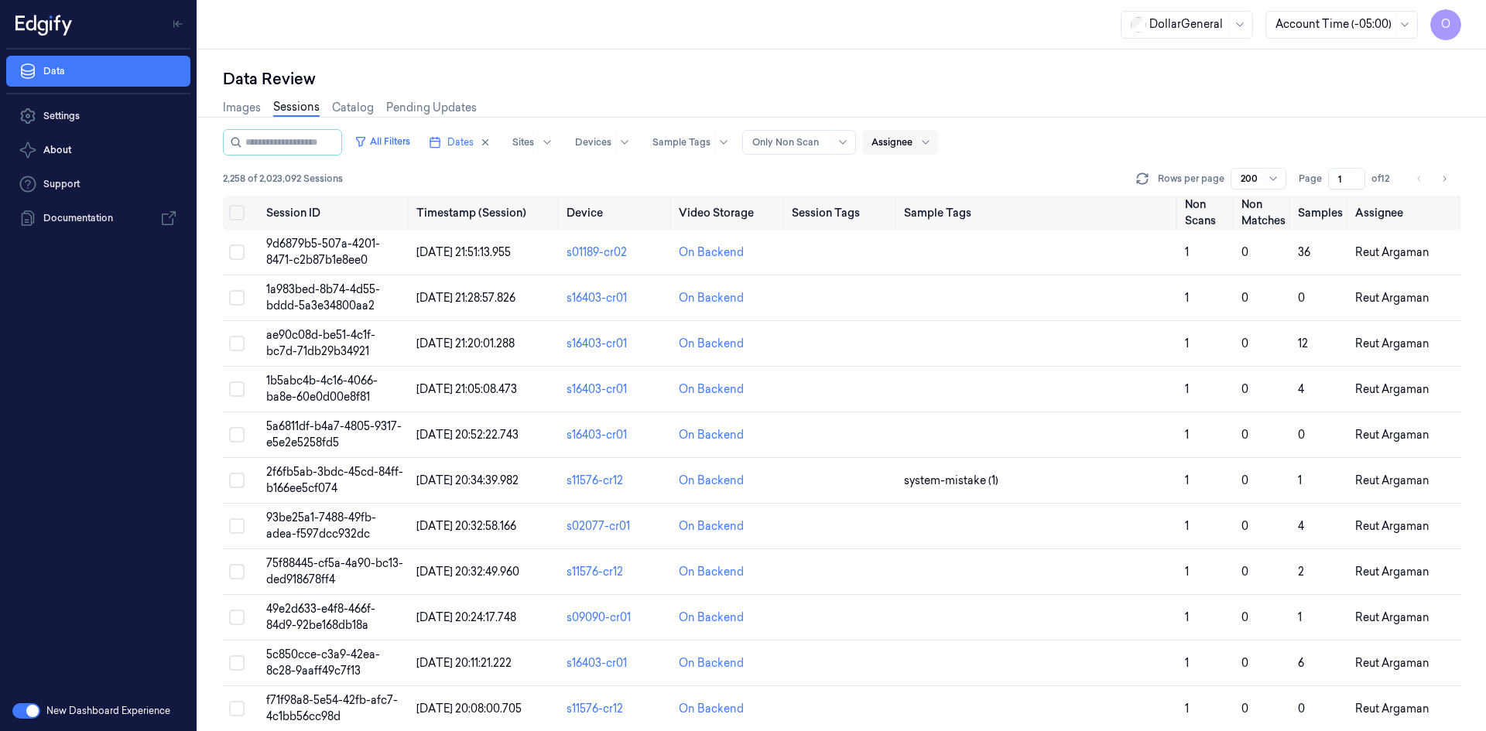
click at [912, 142] on div at bounding box center [891, 142] width 41 height 14
click at [954, 214] on div "[PERSON_NAME]" at bounding box center [953, 203] width 147 height 26
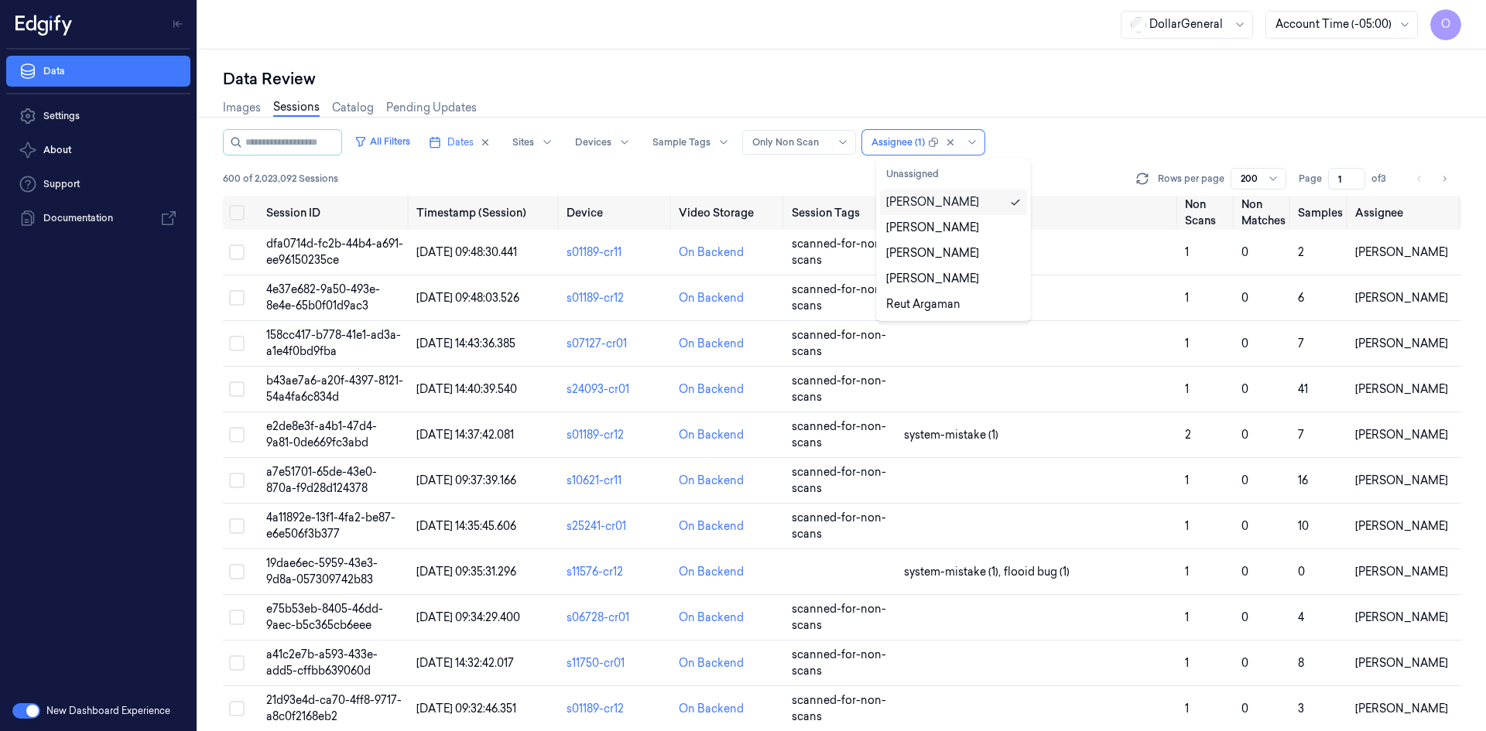
click at [966, 207] on div "[PERSON_NAME]" at bounding box center [932, 202] width 93 height 16
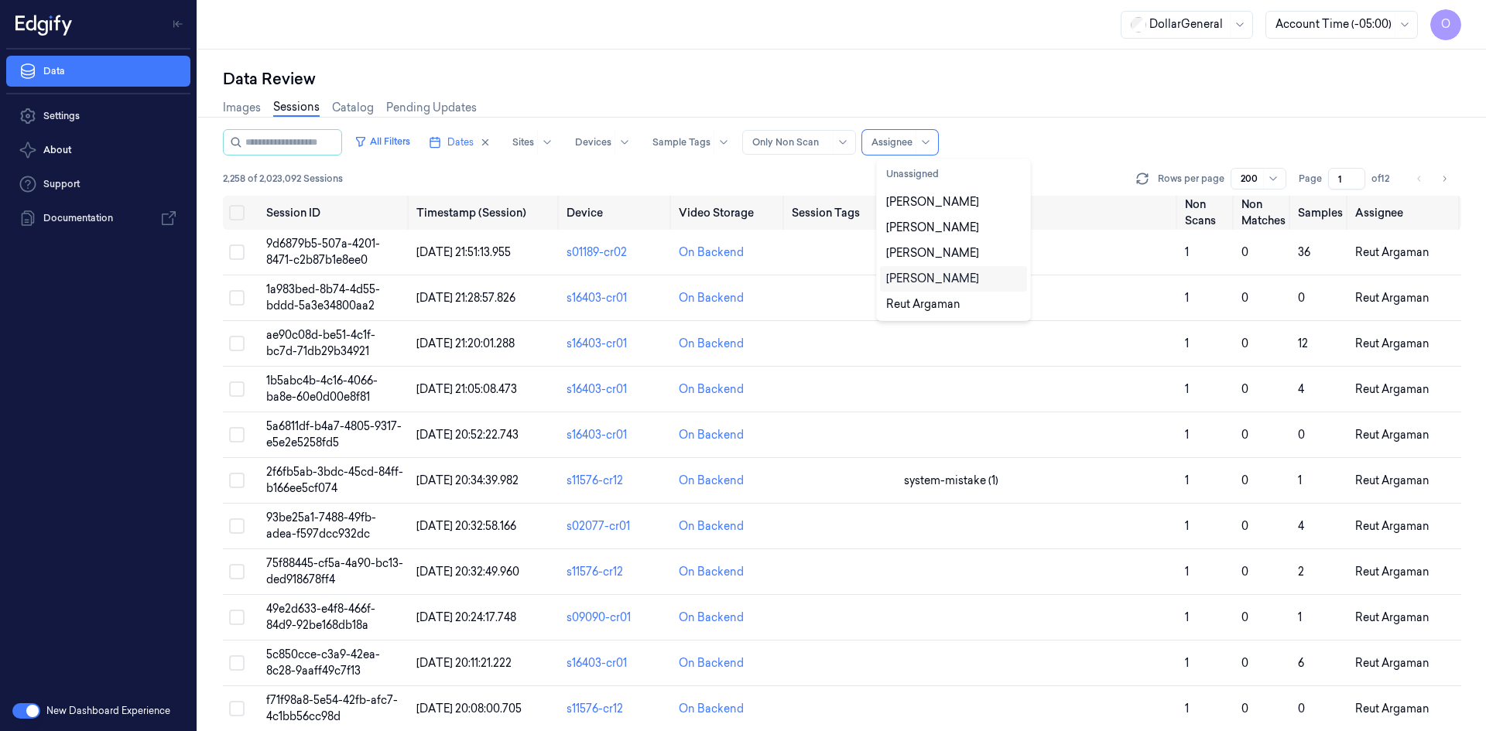
click at [956, 276] on div "Shany Argaman" at bounding box center [932, 279] width 93 height 16
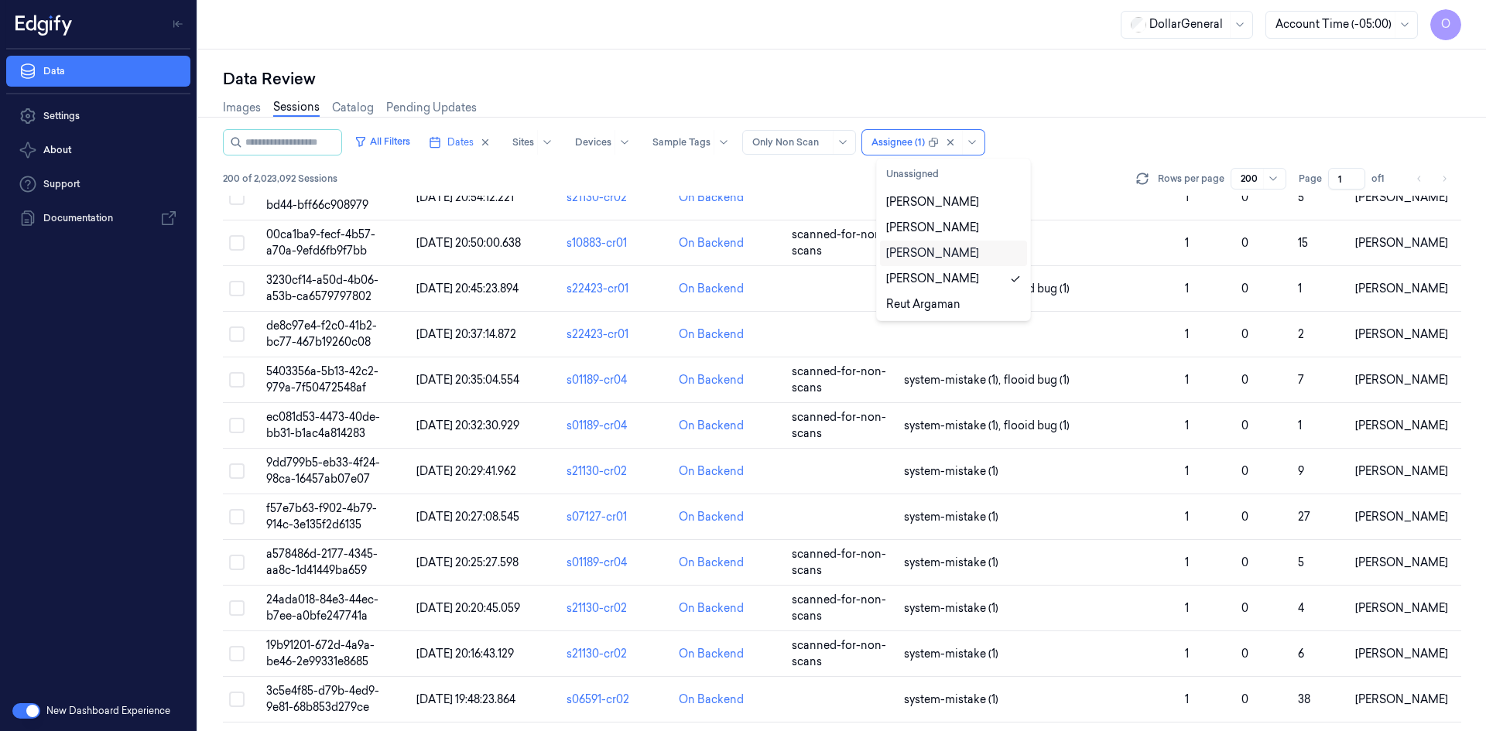
scroll to position [8641, 0]
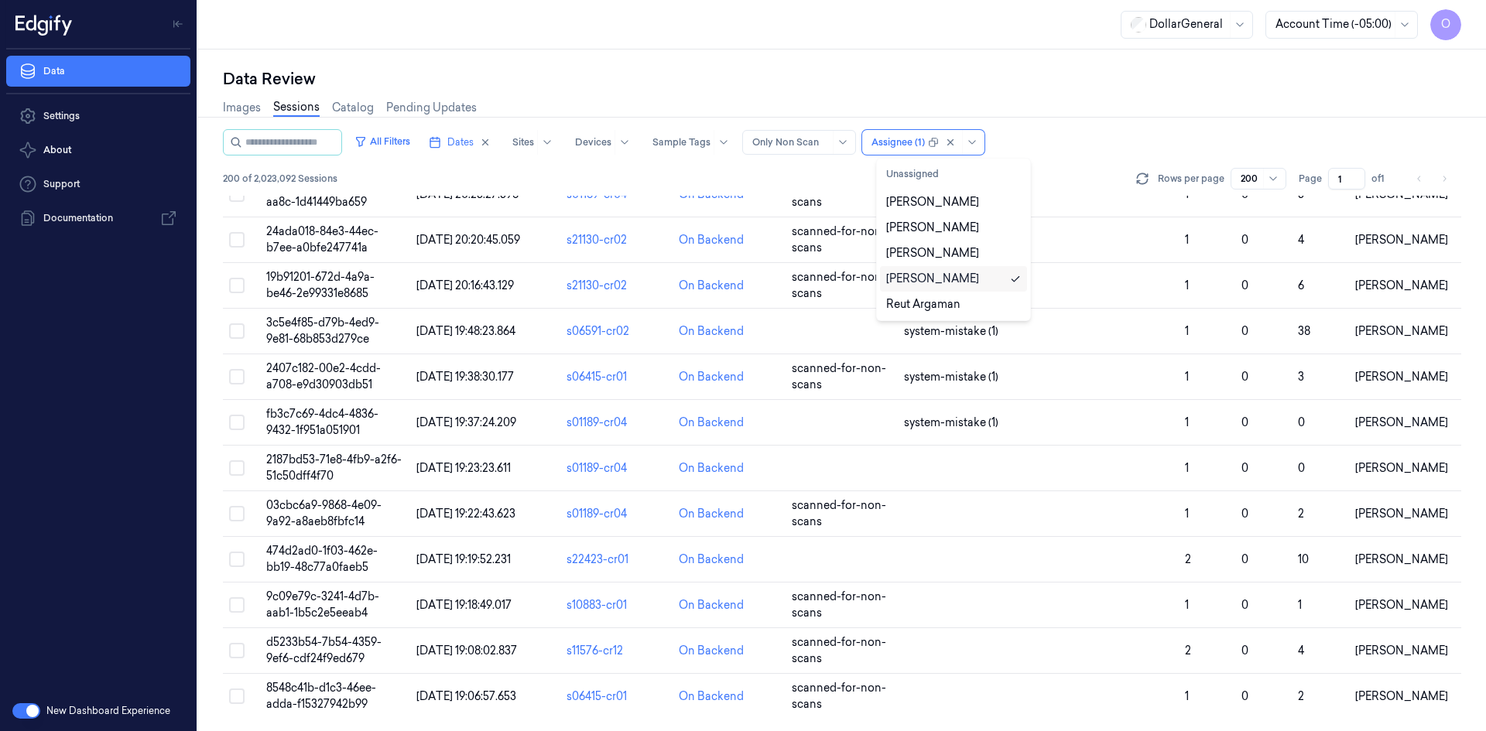
click at [965, 284] on div "Shany Argaman" at bounding box center [932, 279] width 93 height 16
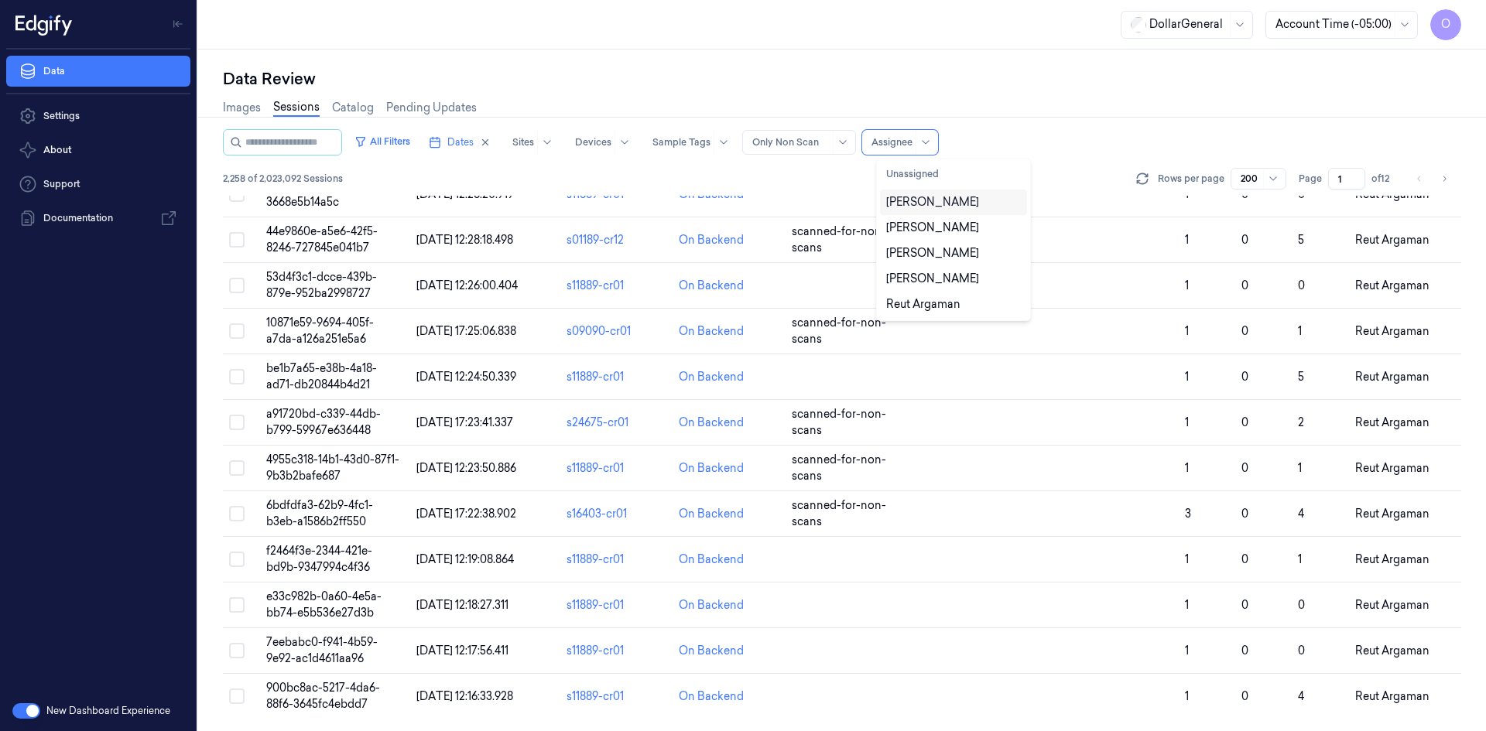
click at [936, 206] on div "[PERSON_NAME]" at bounding box center [932, 202] width 93 height 16
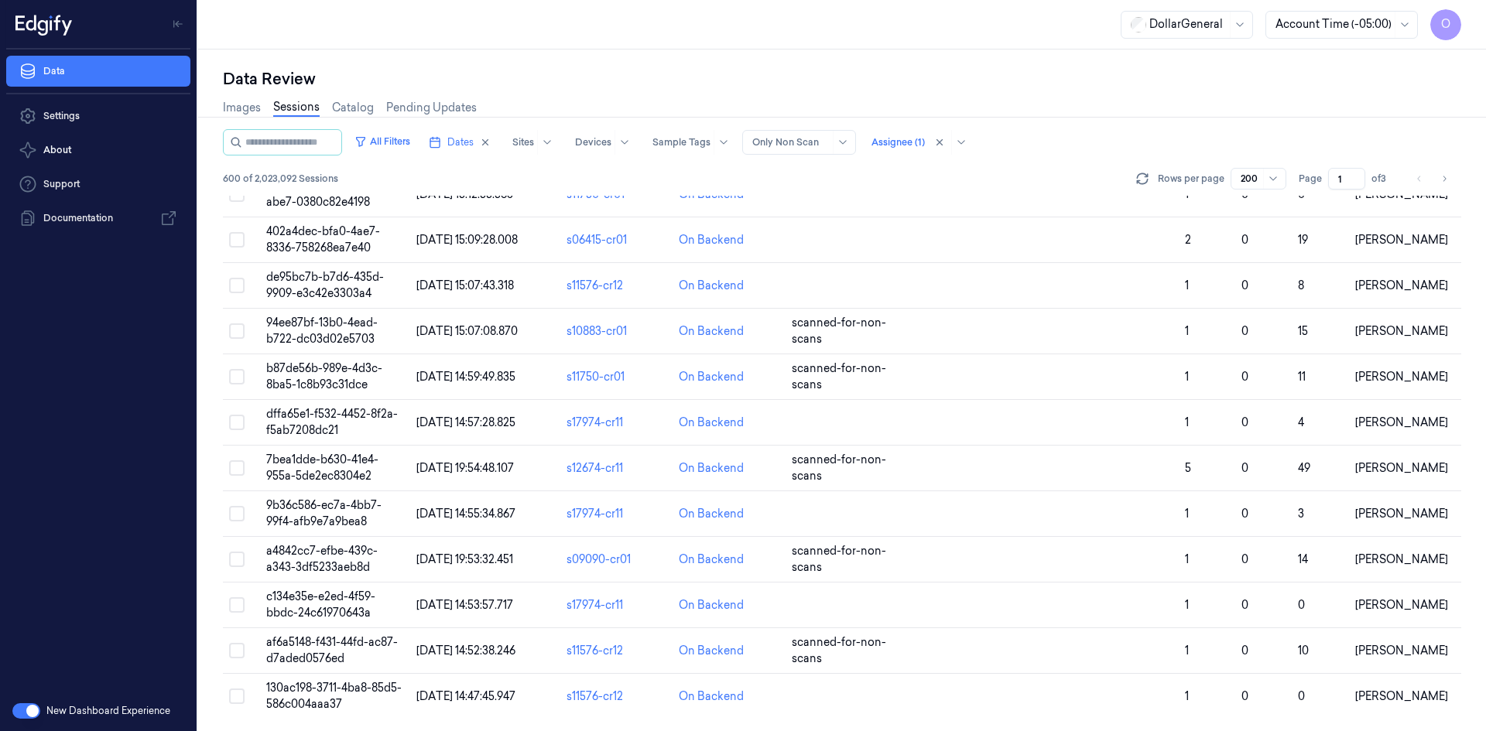
click at [1122, 135] on div "All Filters Dates Sites Devices Sample Tags Alert Type Only Non Scan Assignee (…" at bounding box center [842, 142] width 1238 height 26
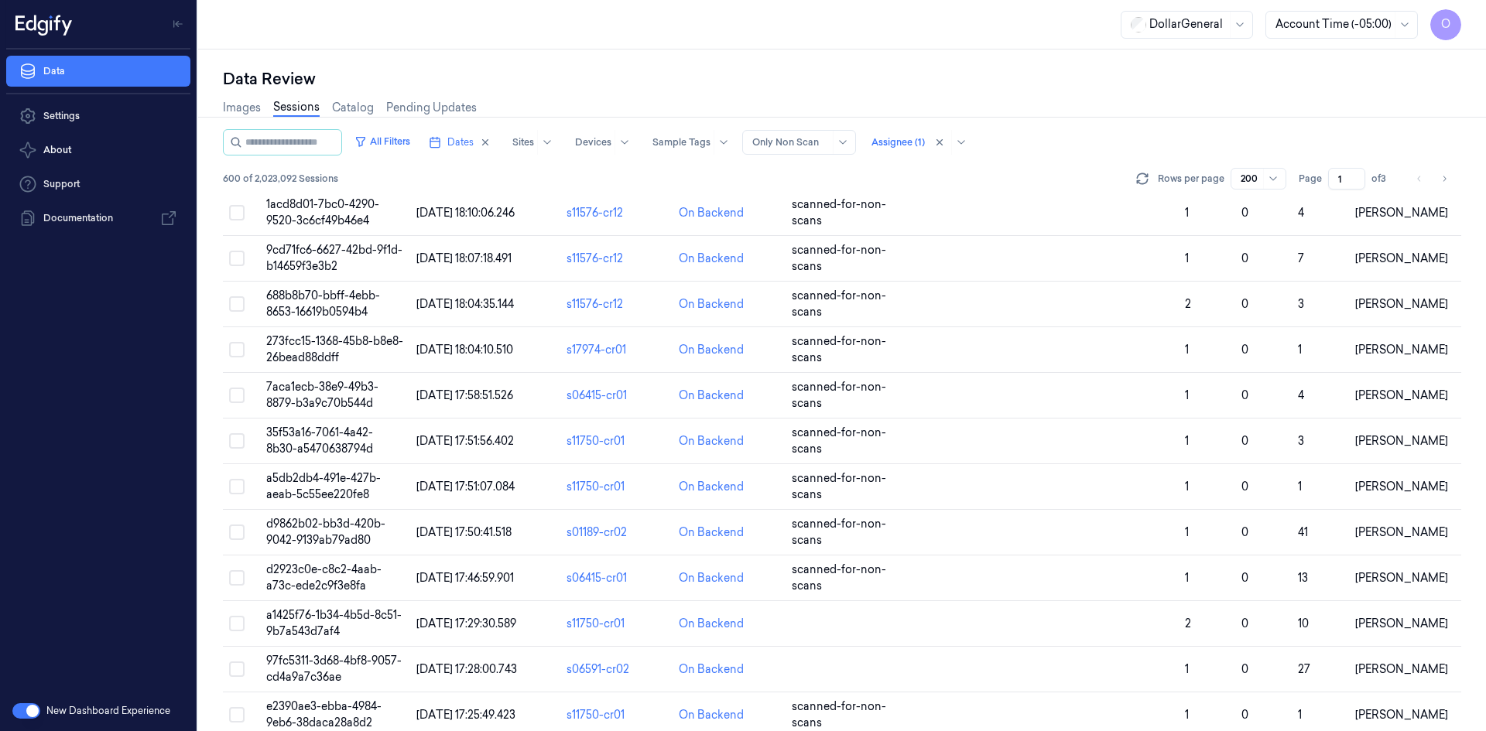
scroll to position [6165, 0]
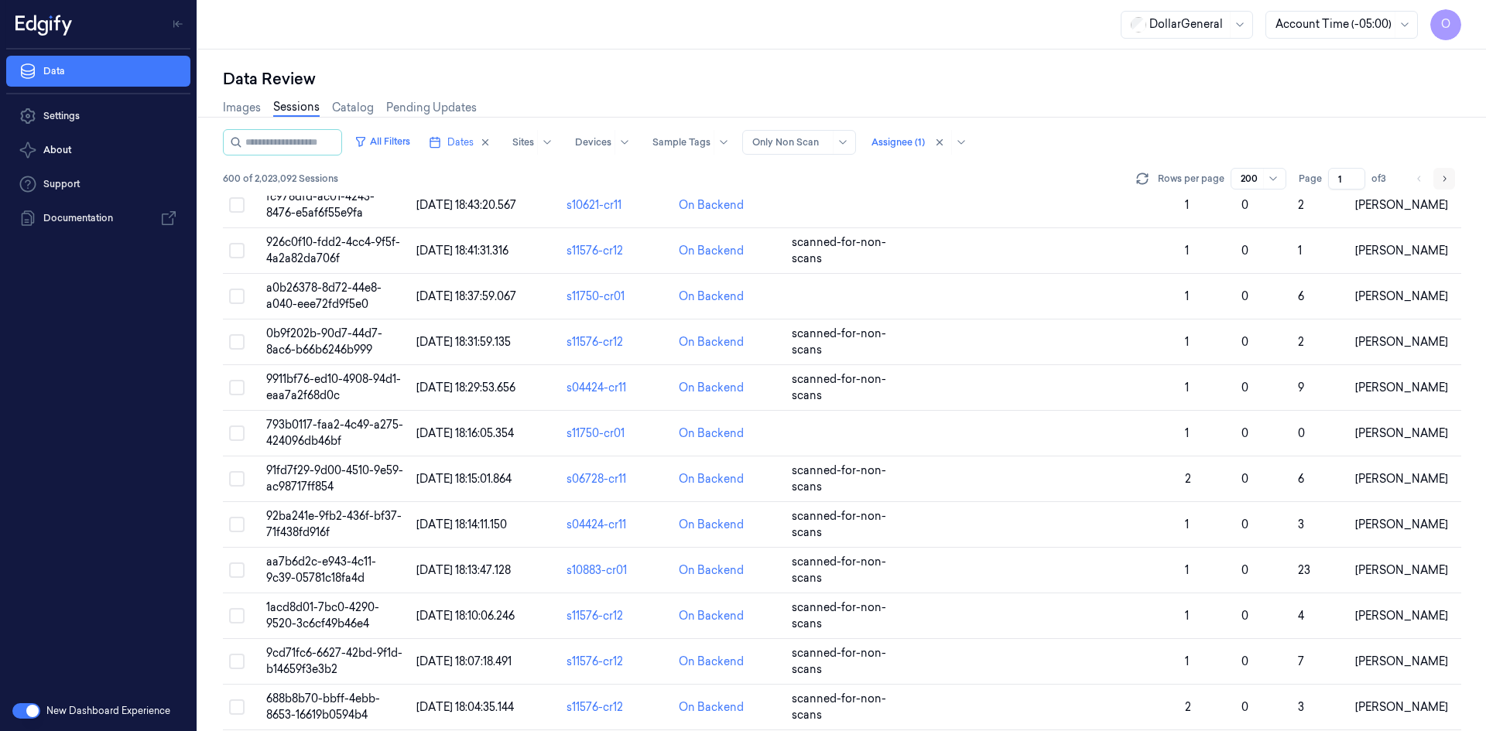
click at [1446, 186] on button "Go to next page" at bounding box center [1444, 179] width 22 height 22
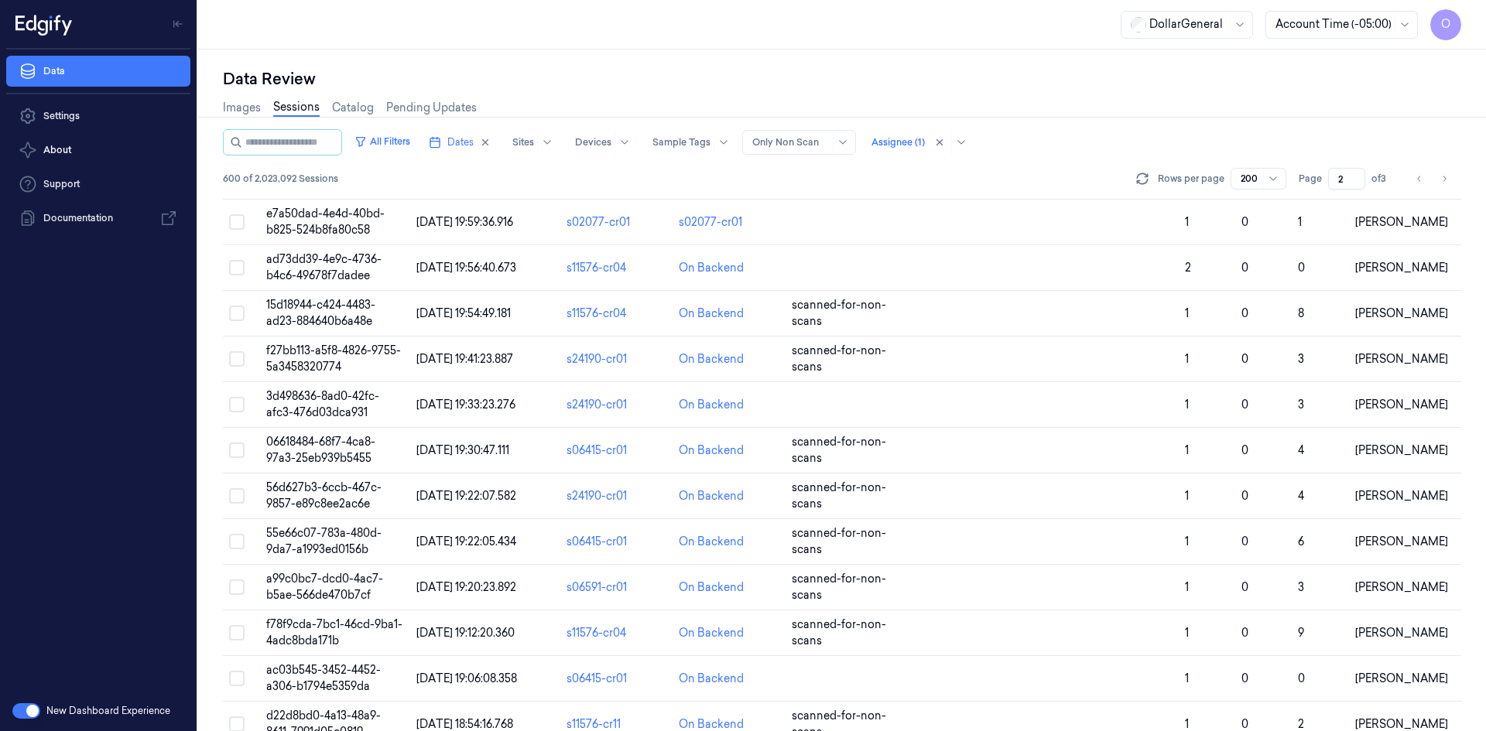
scroll to position [8641, 0]
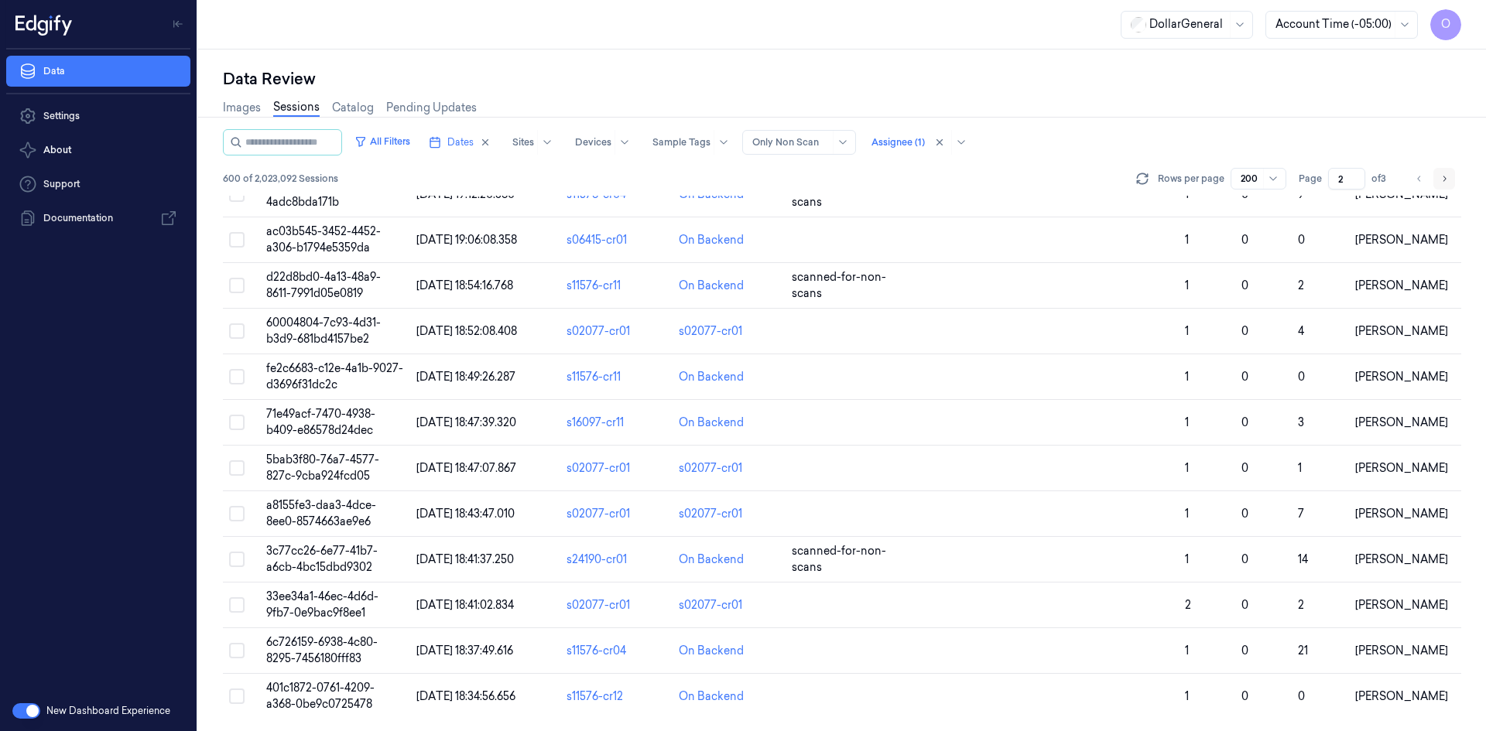
click at [1443, 175] on icon "Go to next page" at bounding box center [1443, 179] width 9 height 12
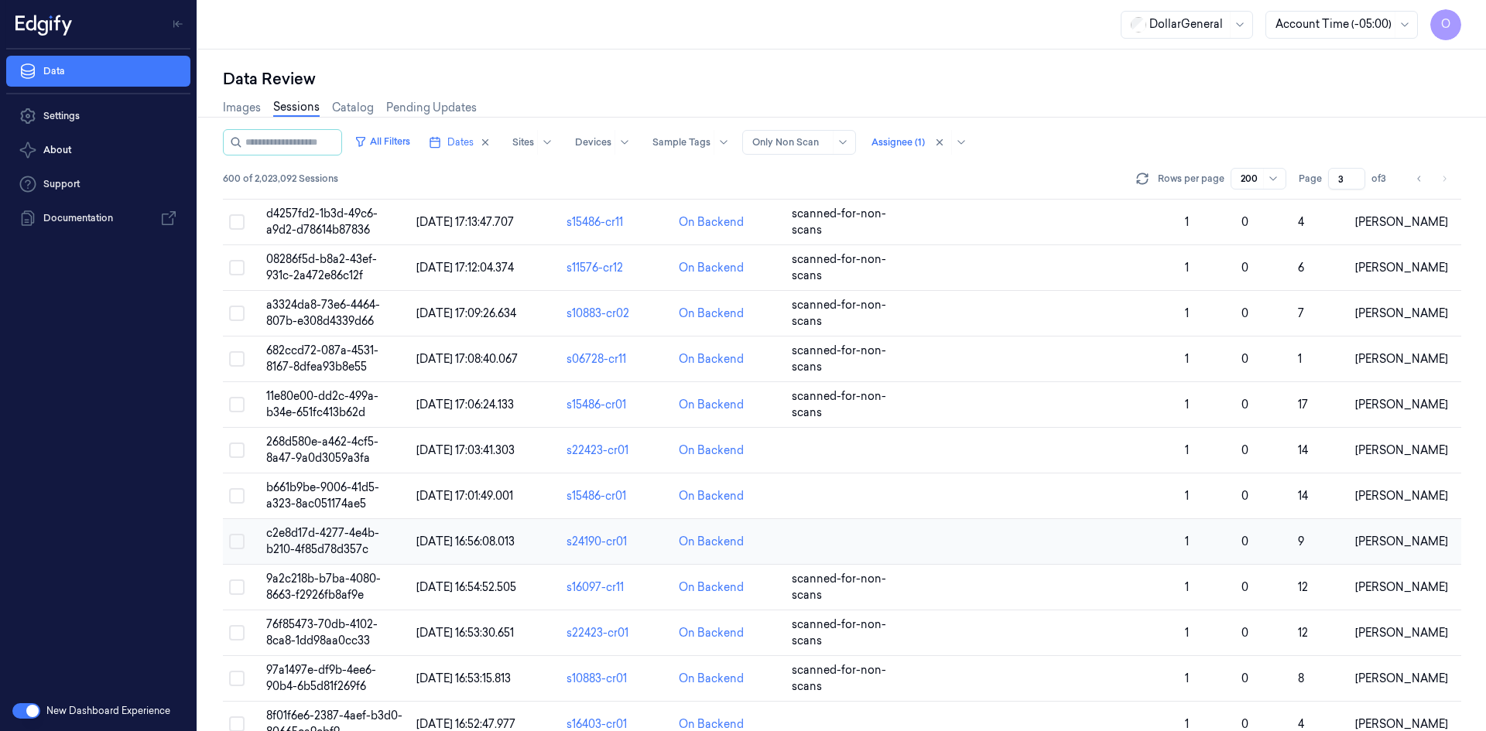
scroll to position [8641, 0]
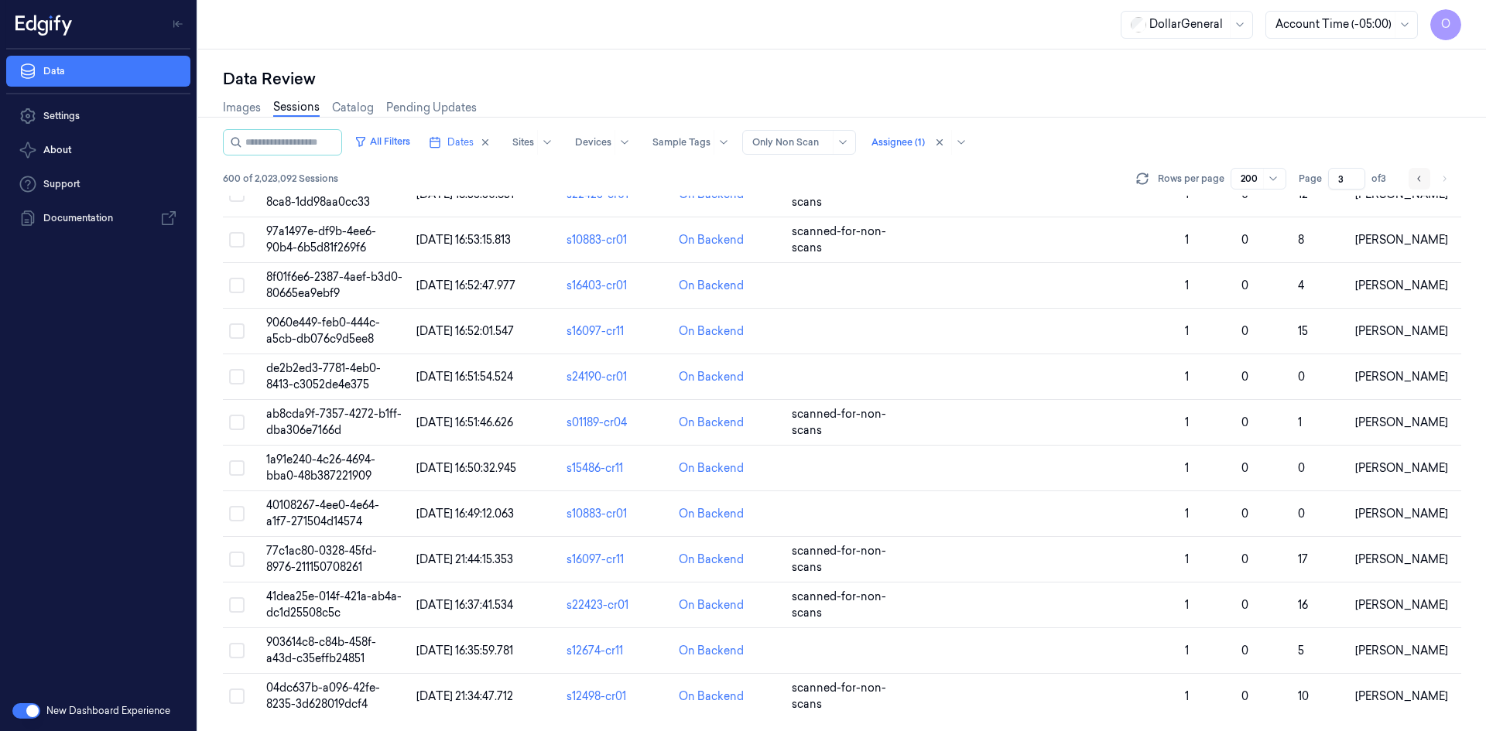
click at [1408, 183] on div "Rows per page 200 Page 3 of 3" at bounding box center [1297, 179] width 328 height 22
click at [1412, 180] on button "Go to previous page" at bounding box center [1419, 179] width 22 height 22
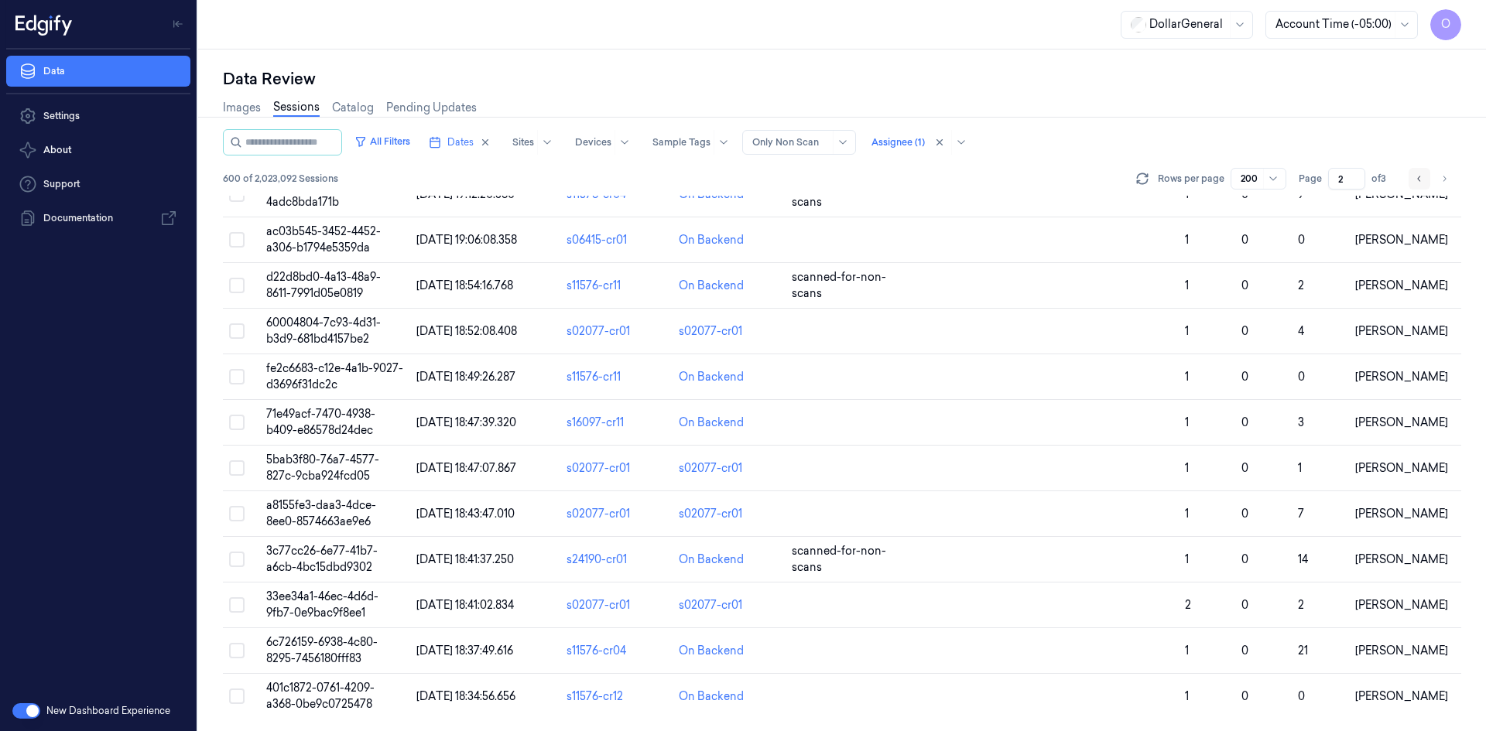
click at [1415, 180] on icon "Go to previous page" at bounding box center [1419, 179] width 9 height 12
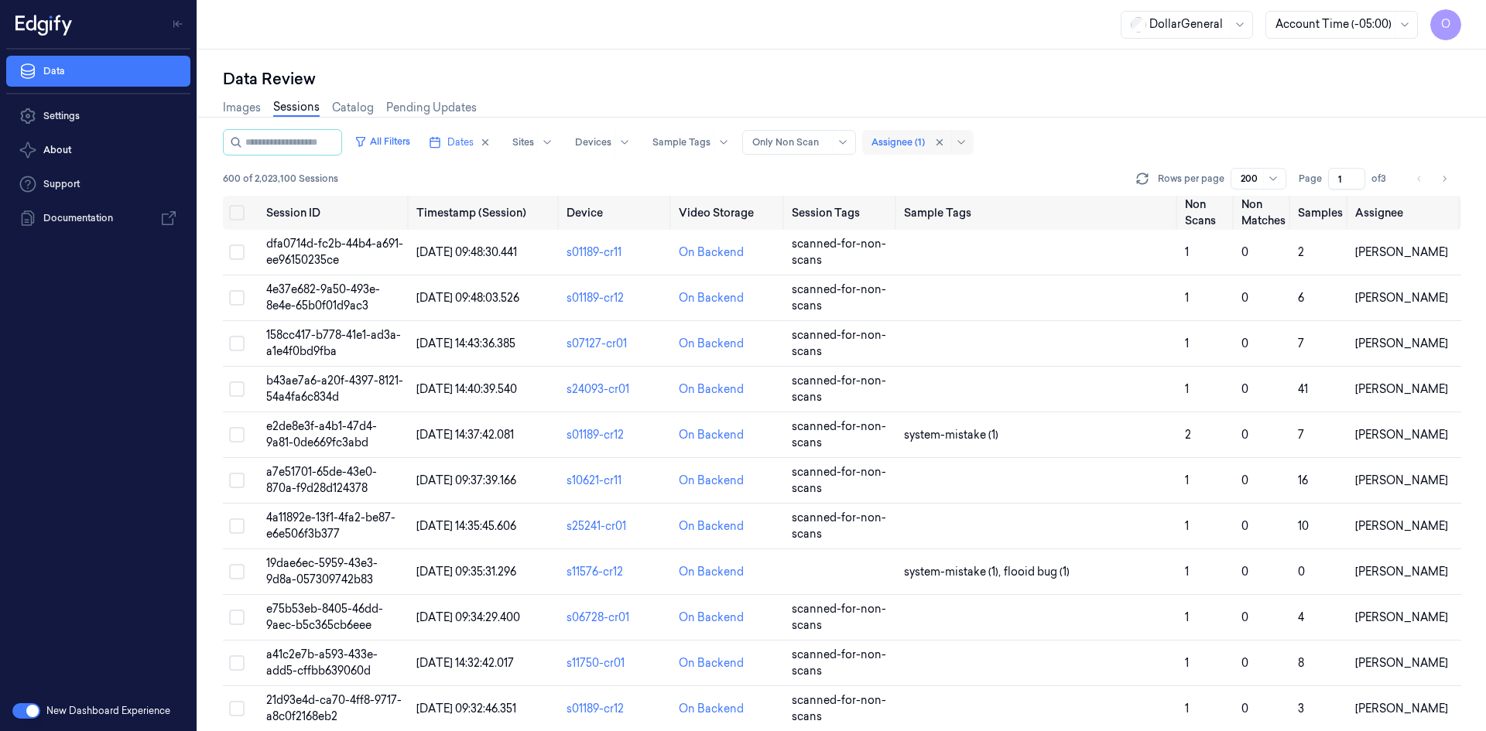
click at [915, 141] on div at bounding box center [897, 142] width 53 height 14
click at [953, 210] on div "[PERSON_NAME]" at bounding box center [932, 202] width 93 height 16
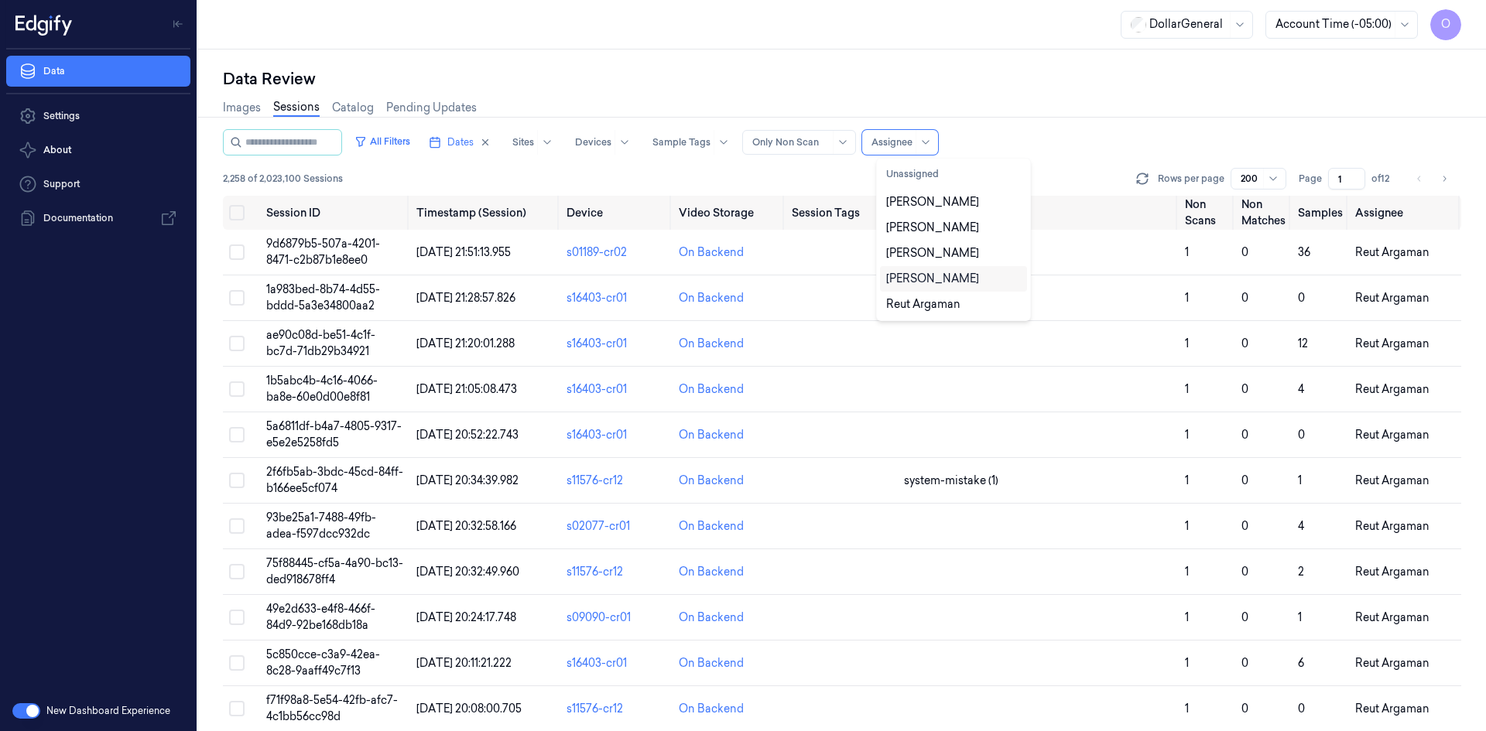
click at [952, 281] on div "[PERSON_NAME]" at bounding box center [932, 279] width 93 height 16
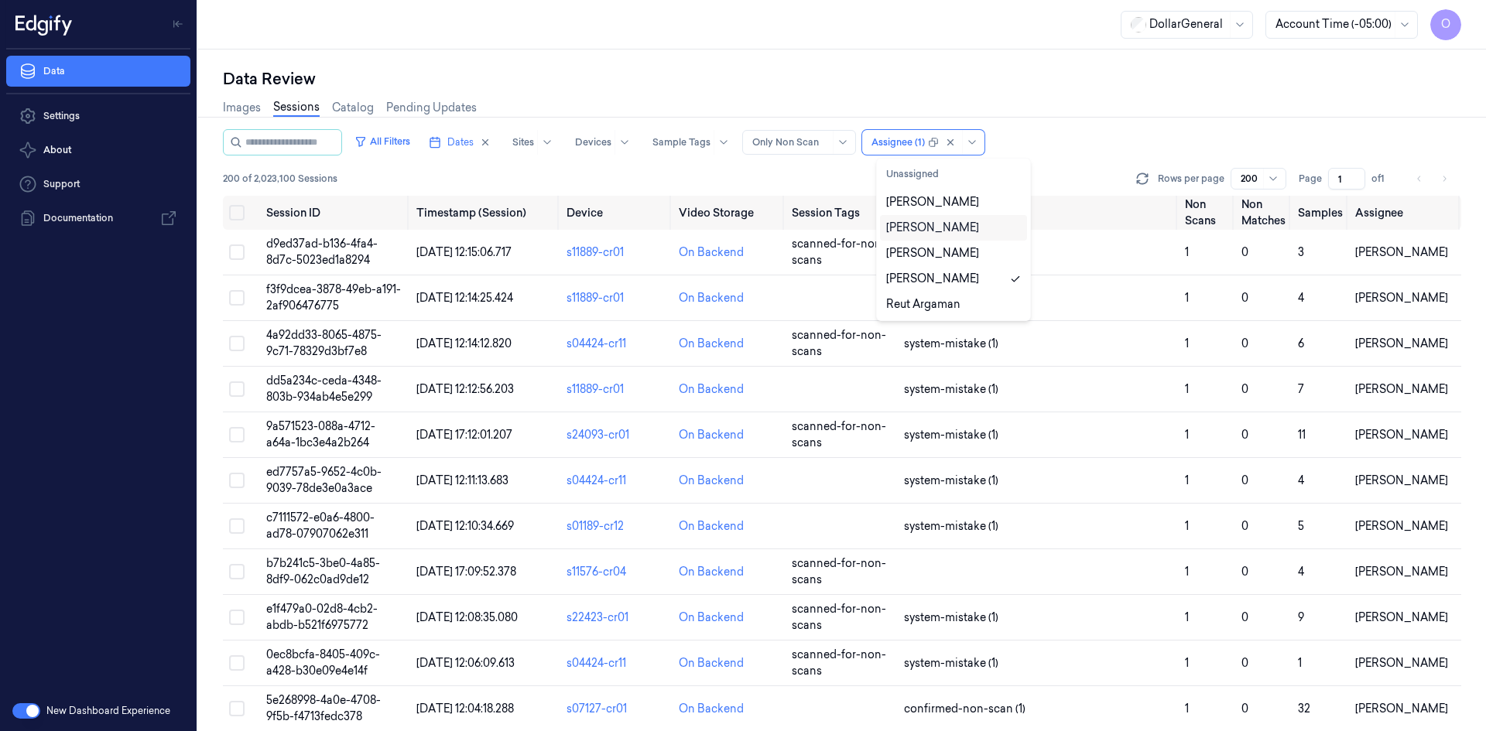
click at [1076, 172] on div "200 of 2,023,100 Sessions Rows per page 200 Page 1 of 1" at bounding box center [842, 179] width 1238 height 22
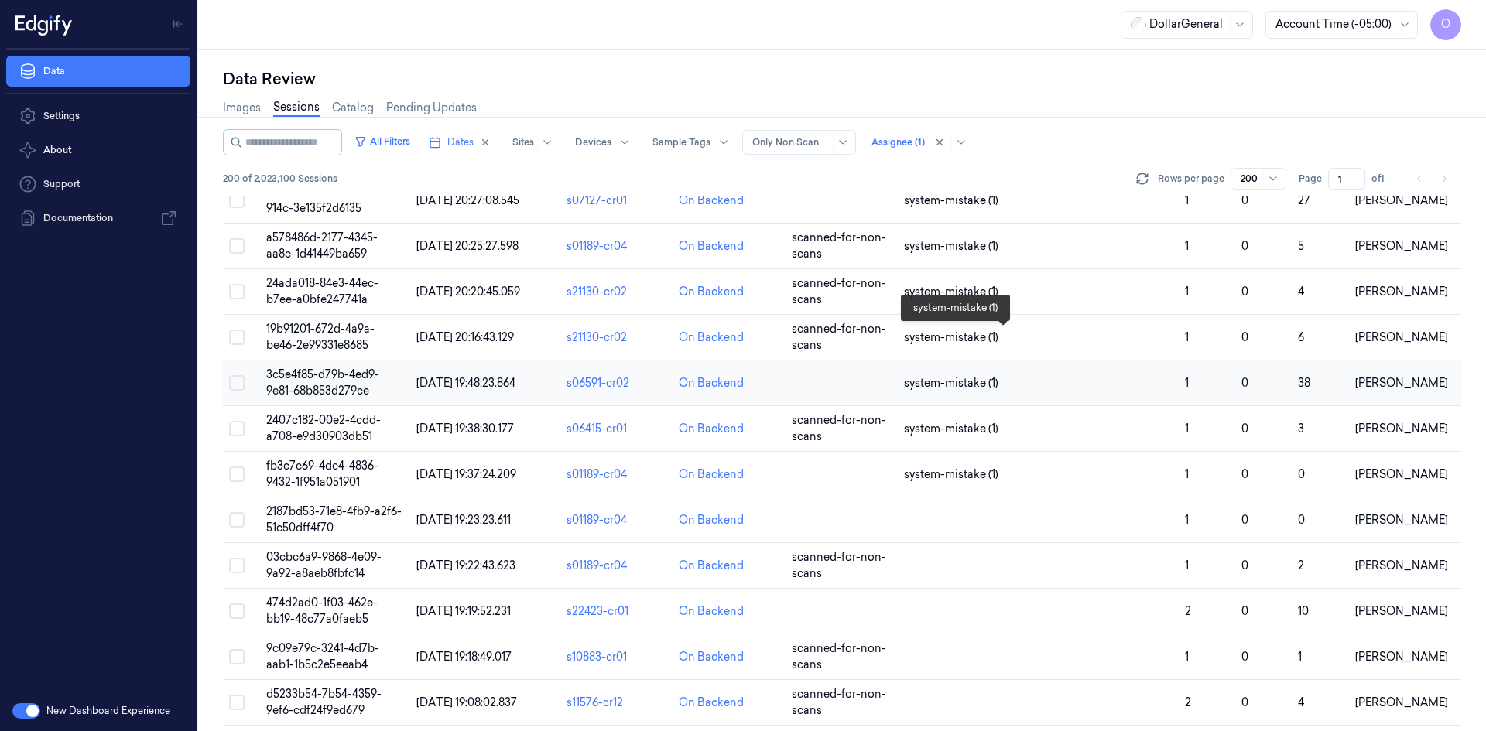
scroll to position [8641, 0]
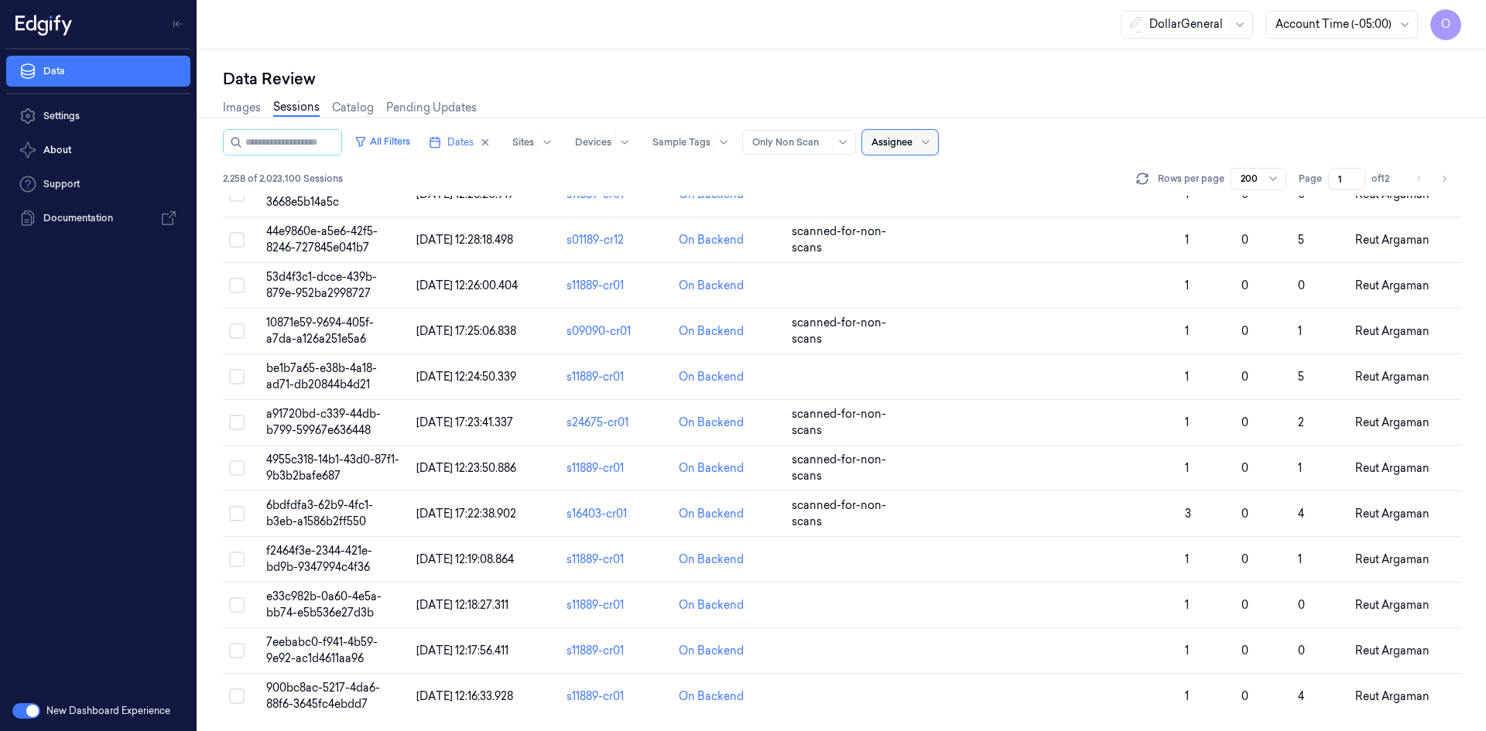
click at [912, 140] on div at bounding box center [891, 142] width 41 height 14
click at [1037, 132] on div "All Filters Dates Sites Devices Sample Tags Alert Type Only Non Scan 5 results …" at bounding box center [842, 142] width 1238 height 26
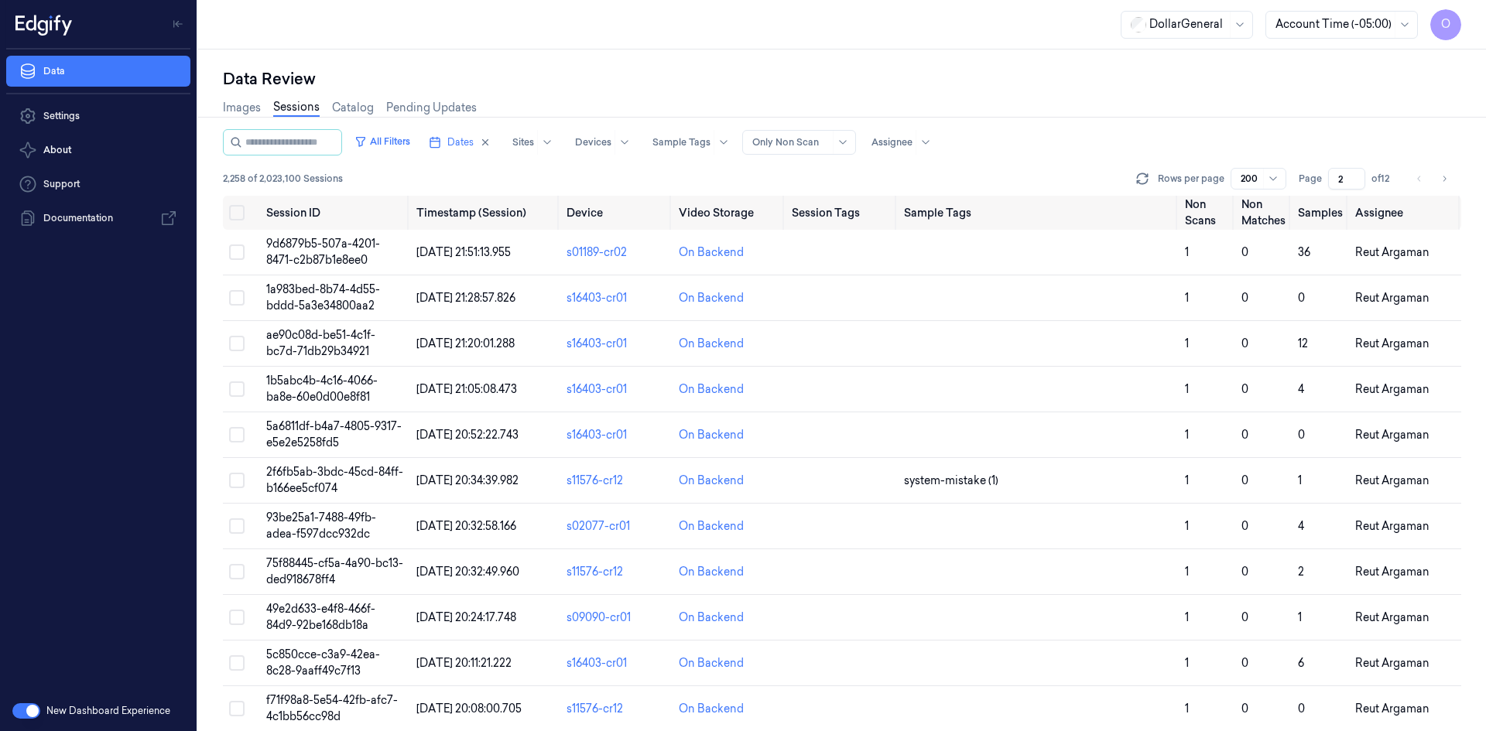
click at [1357, 173] on input "2" at bounding box center [1346, 179] width 37 height 22
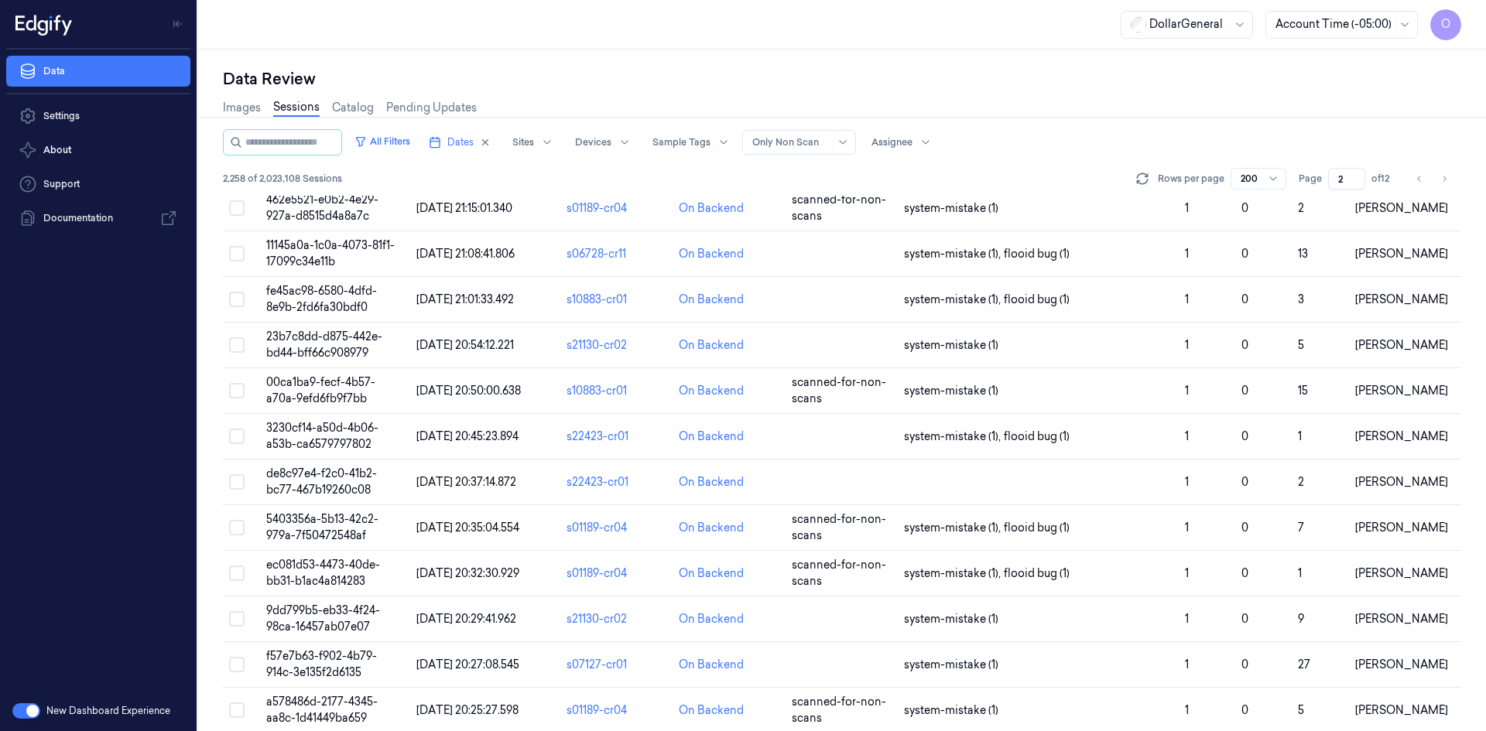
scroll to position [8641, 0]
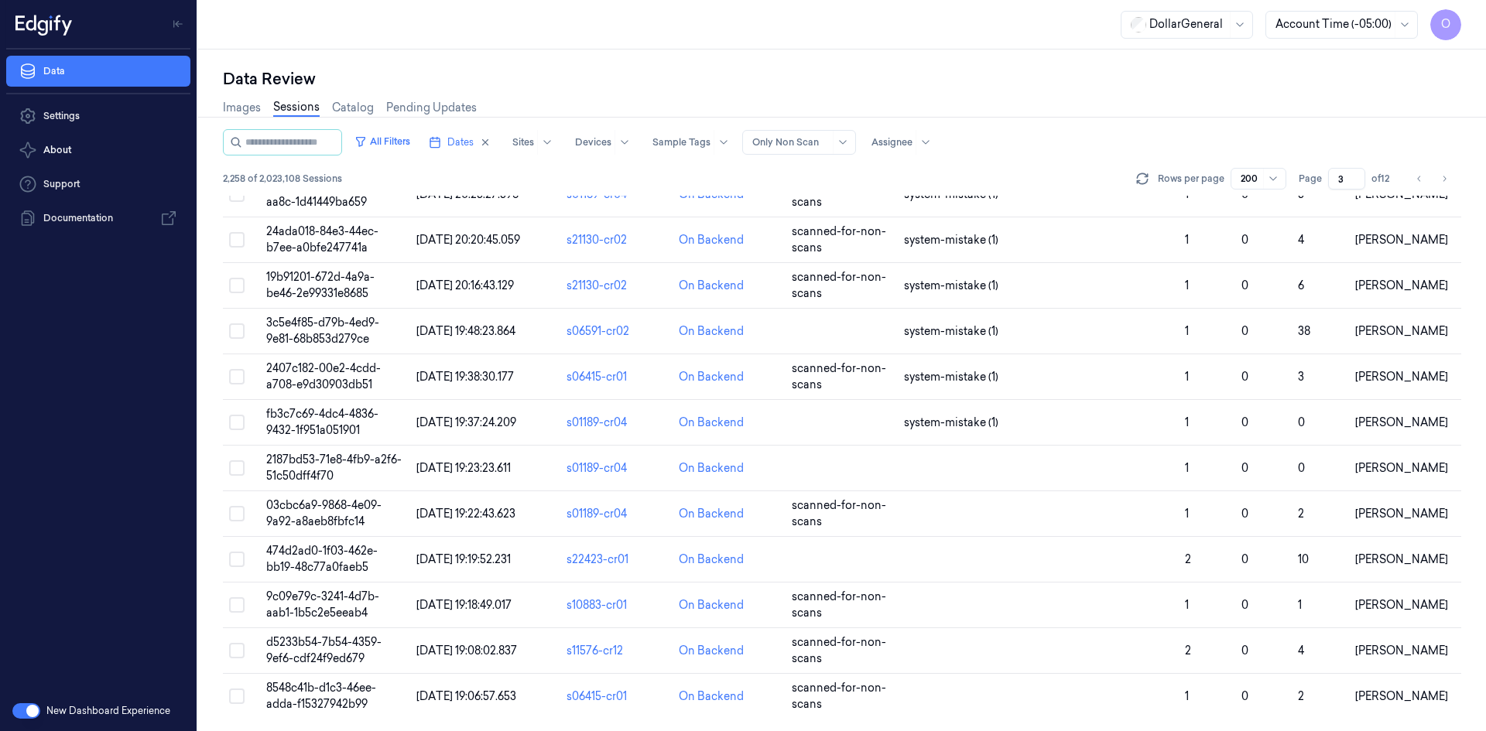
click at [1355, 173] on input "3" at bounding box center [1346, 179] width 37 height 22
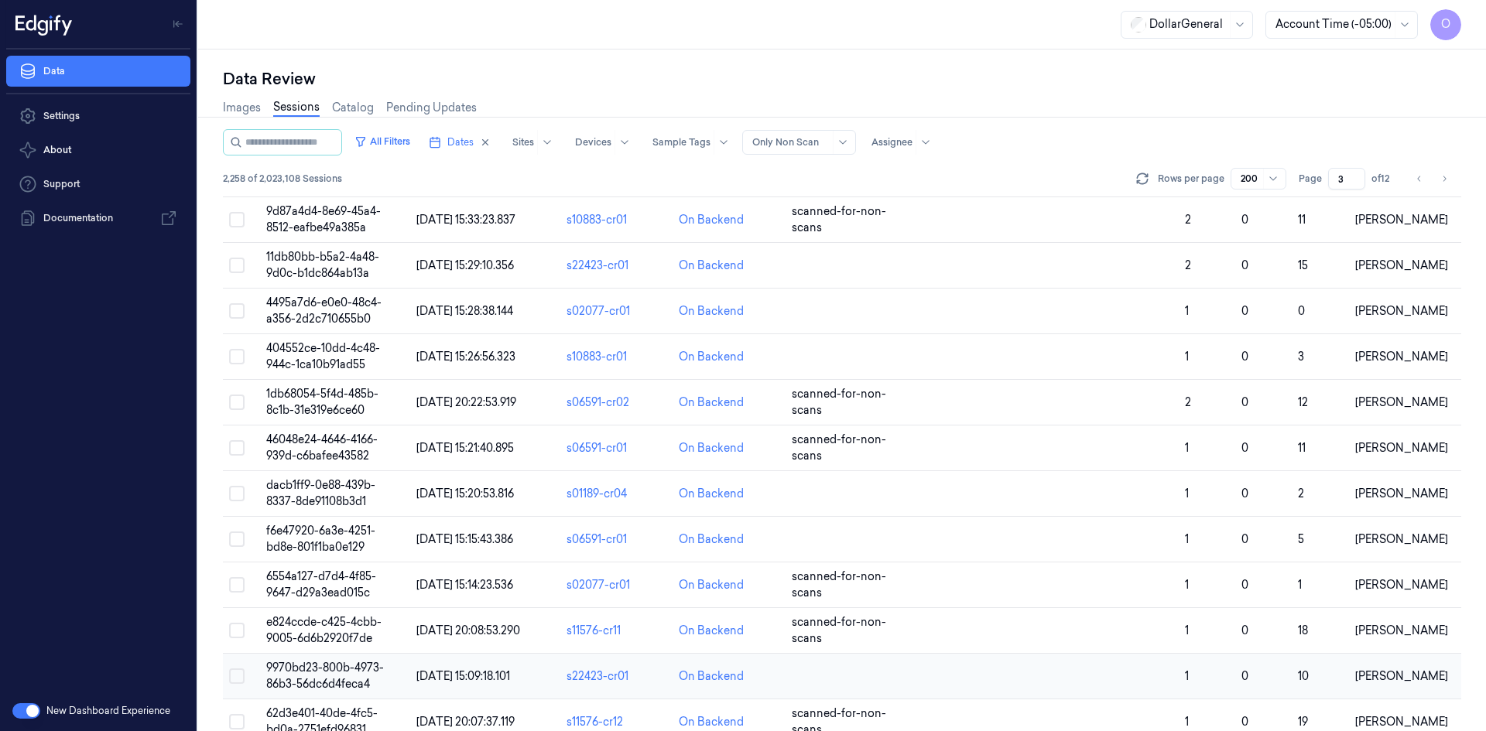
scroll to position [3560, 0]
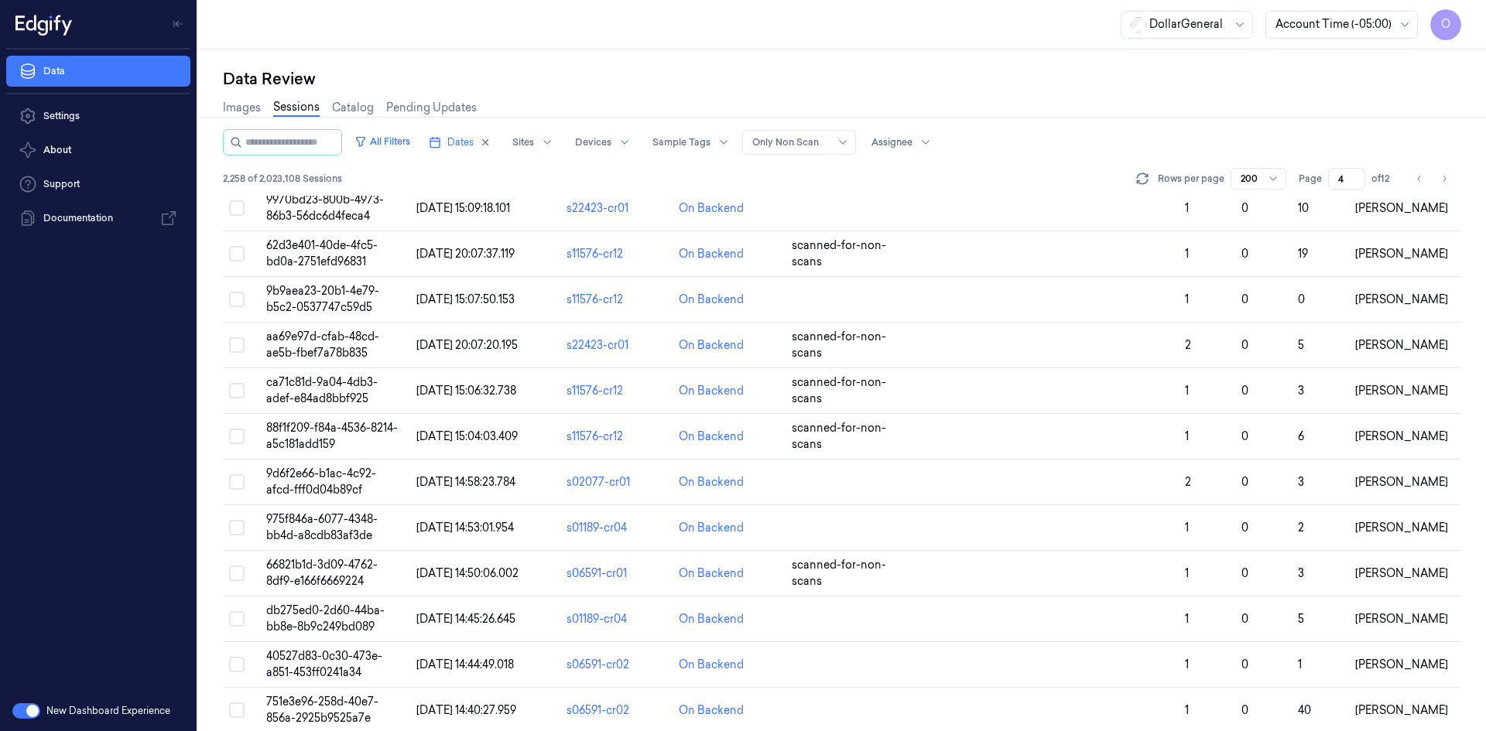
click at [1357, 174] on input "4" at bounding box center [1346, 179] width 37 height 22
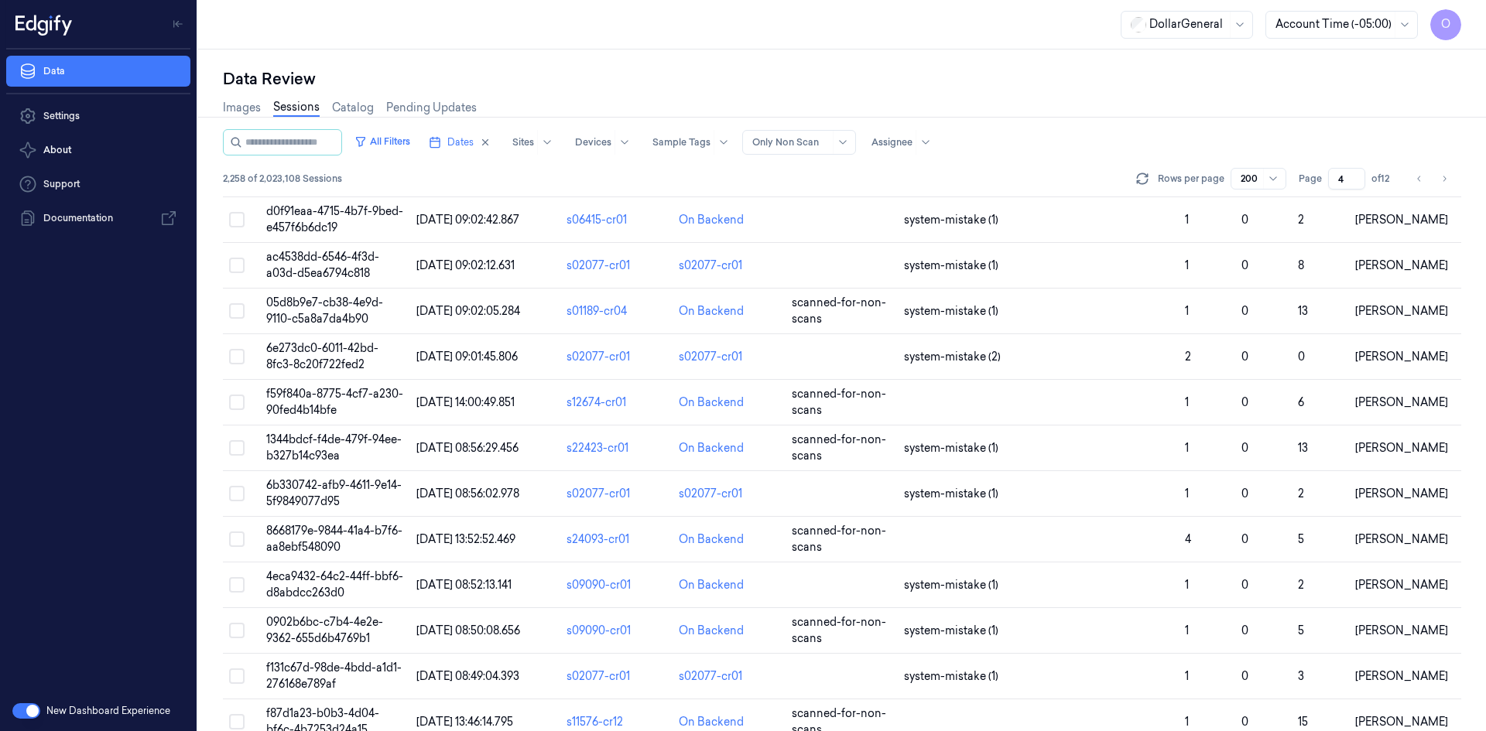
scroll to position [3328, 0]
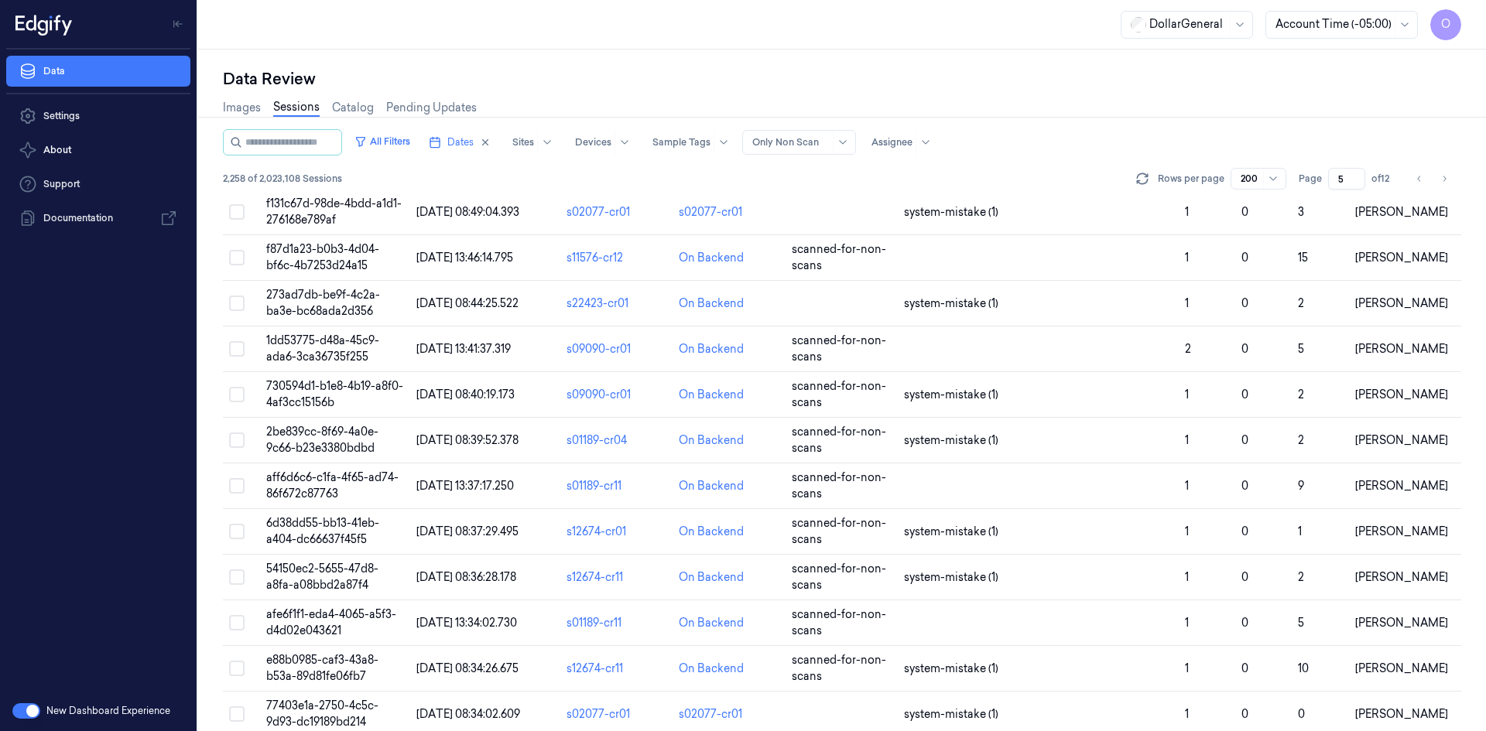
click at [1359, 175] on input "5" at bounding box center [1346, 179] width 37 height 22
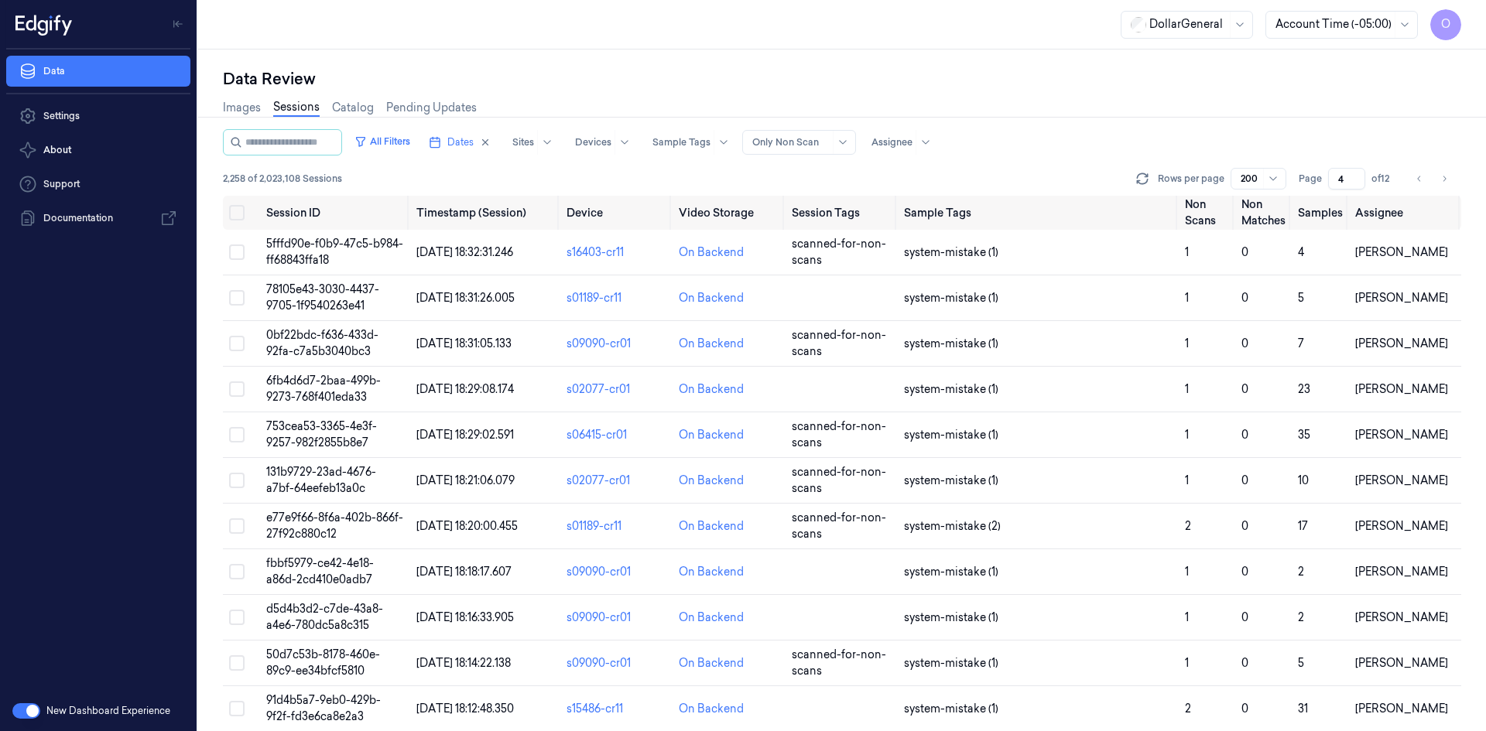
click at [1357, 183] on input "4" at bounding box center [1346, 179] width 37 height 22
click at [1357, 183] on input "3" at bounding box center [1346, 179] width 37 height 22
click at [1357, 183] on input "2" at bounding box center [1346, 179] width 37 height 22
click at [1357, 183] on input "1" at bounding box center [1346, 179] width 37 height 22
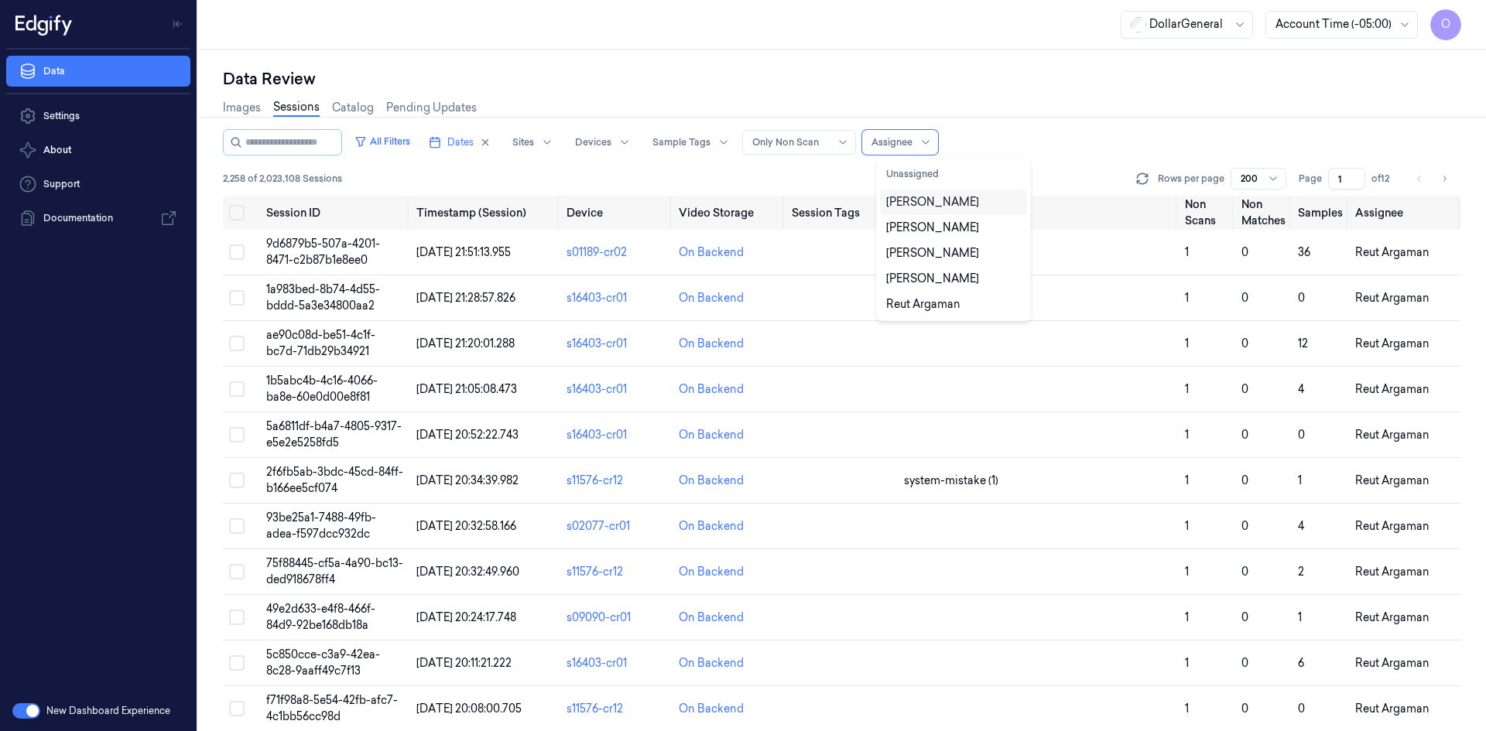
click at [916, 143] on span at bounding box center [915, 142] width 1 height 25
click at [938, 211] on div "[PERSON_NAME]" at bounding box center [953, 203] width 147 height 26
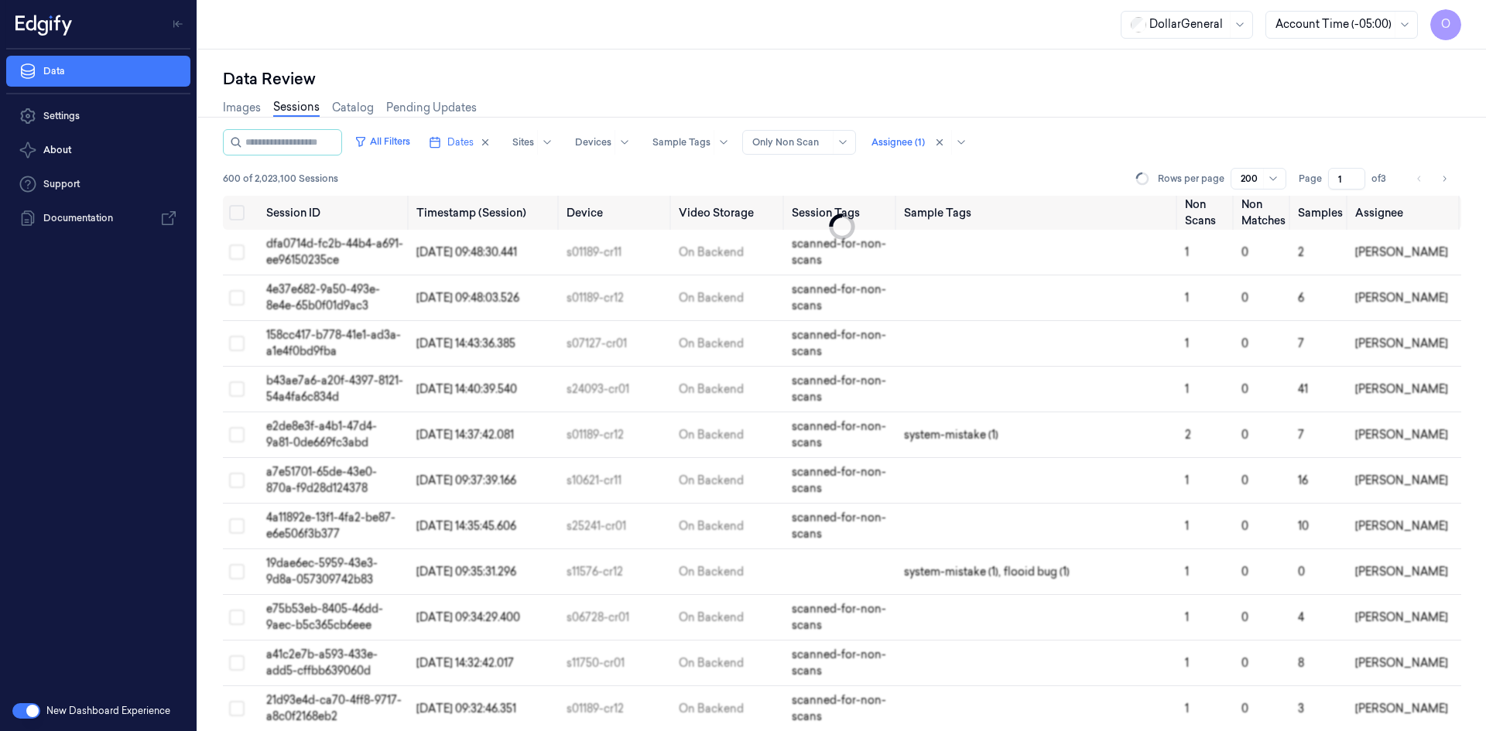
click at [1077, 156] on div "All Filters Dates Sites Devices Sample Tags Alert Type Only Non Scan Assignee (…" at bounding box center [842, 162] width 1238 height 67
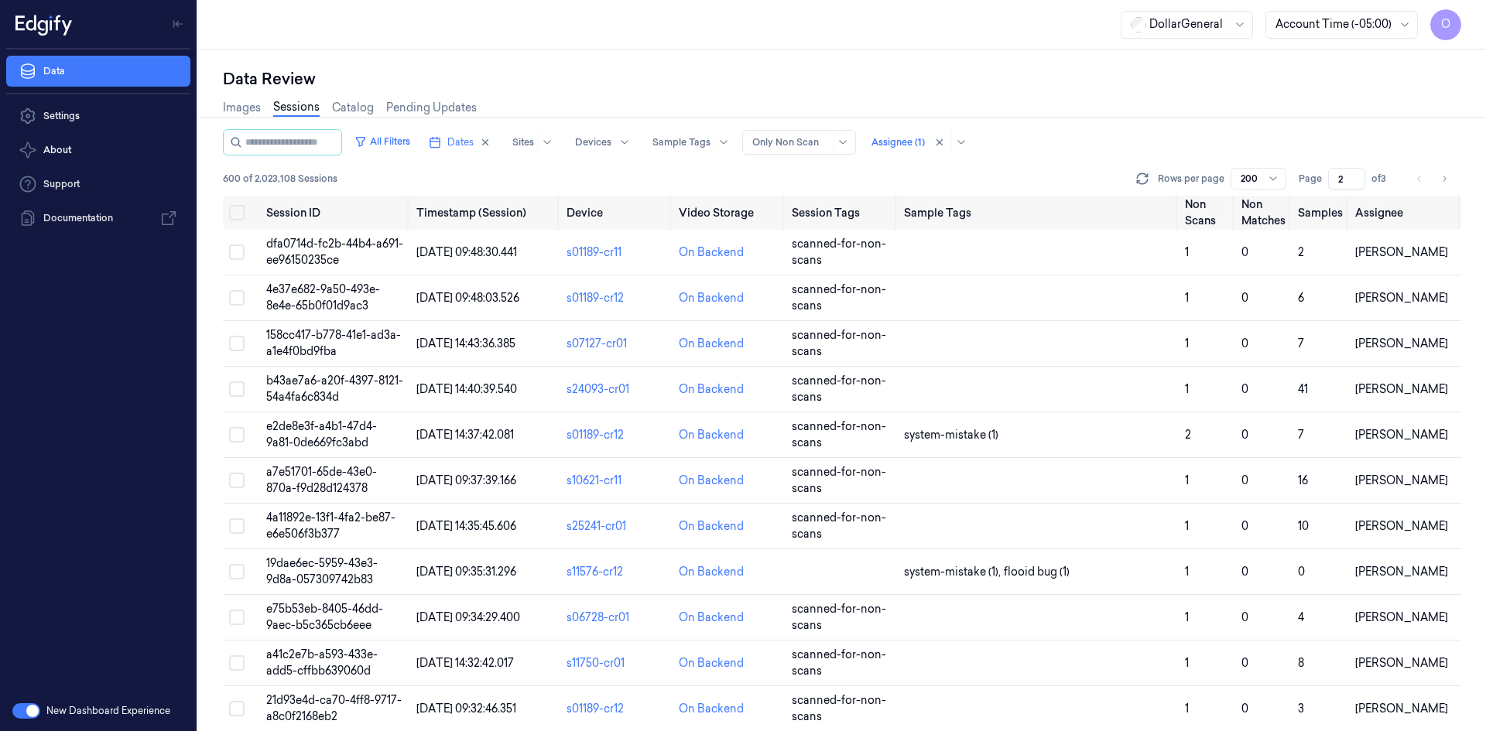
click at [1356, 174] on input "2" at bounding box center [1346, 179] width 37 height 22
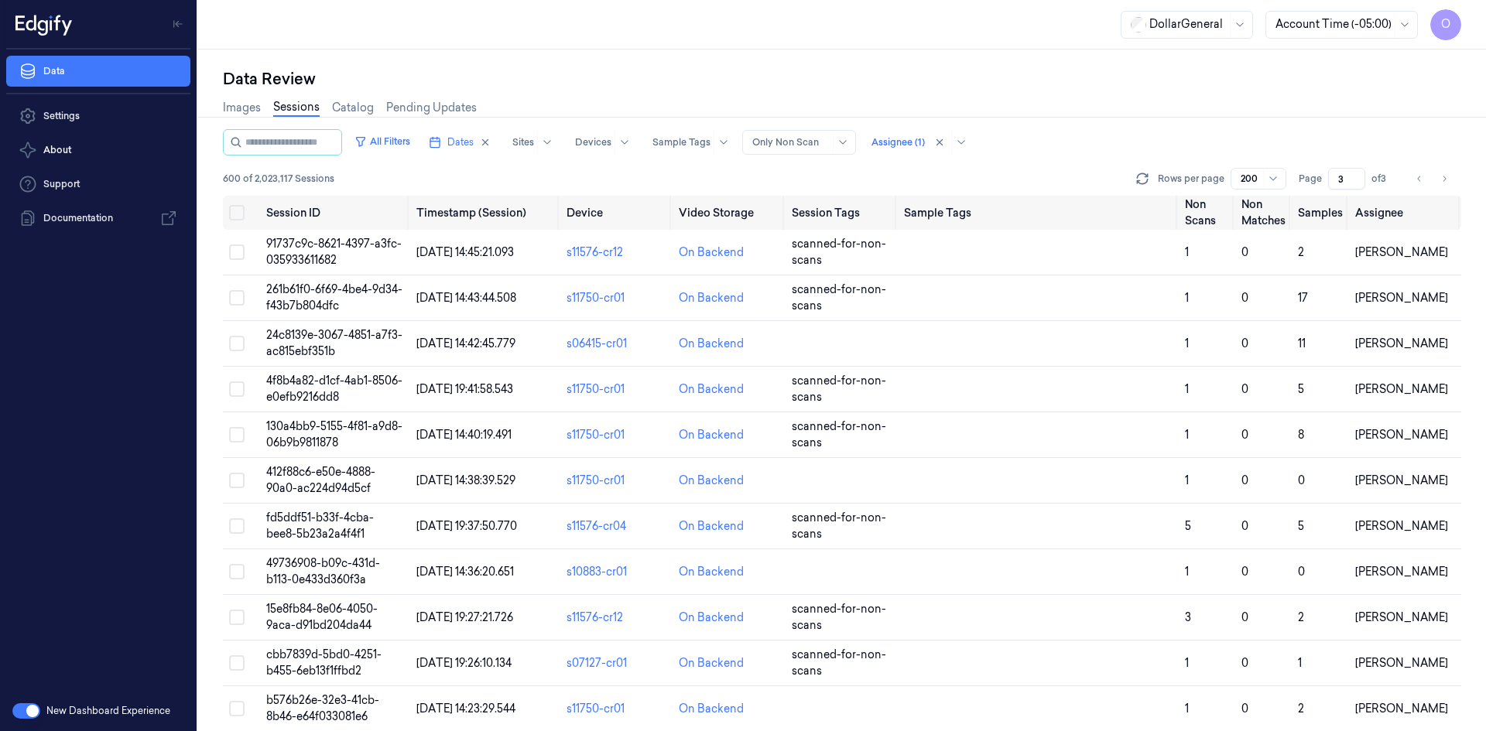
click at [1358, 176] on input "3" at bounding box center [1346, 179] width 37 height 22
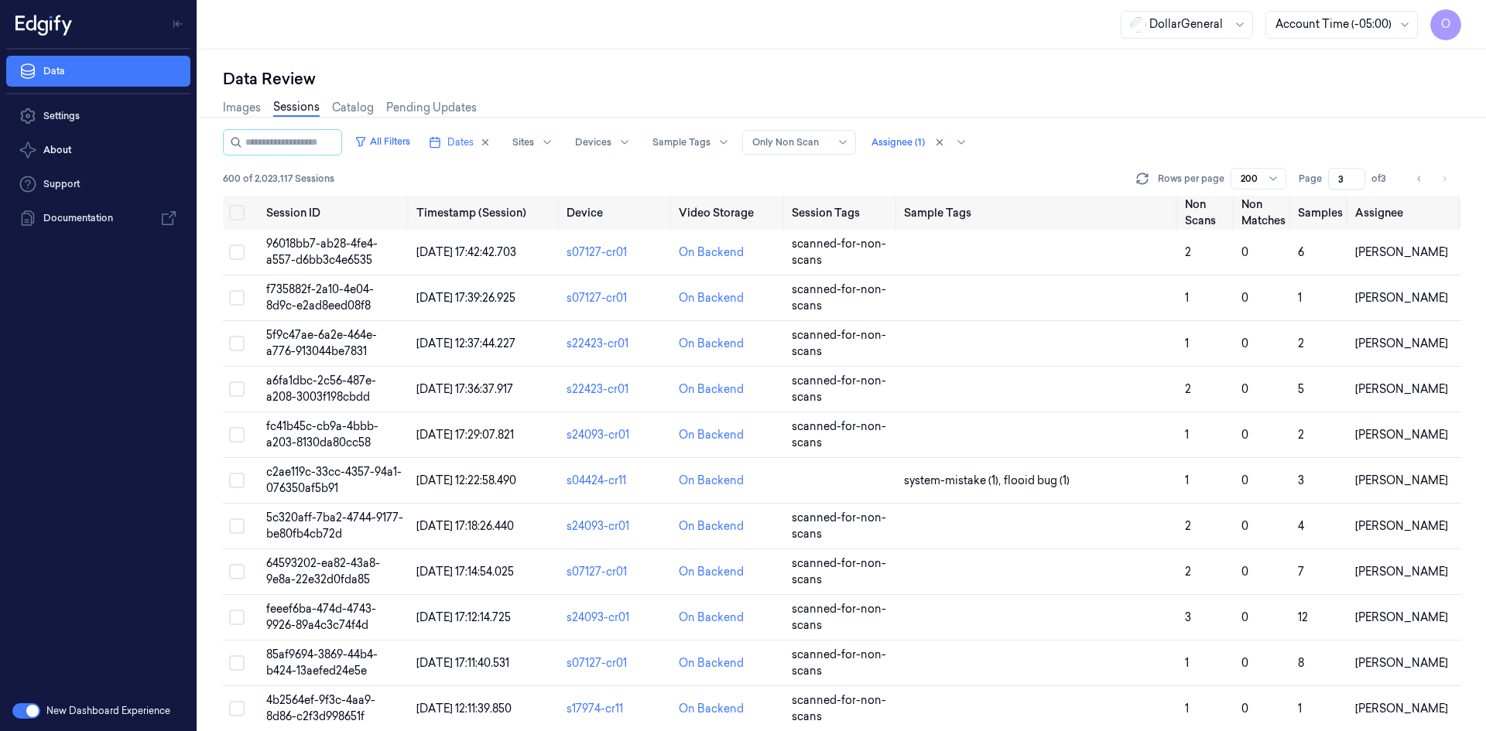
click at [1354, 175] on input "3" at bounding box center [1346, 179] width 37 height 22
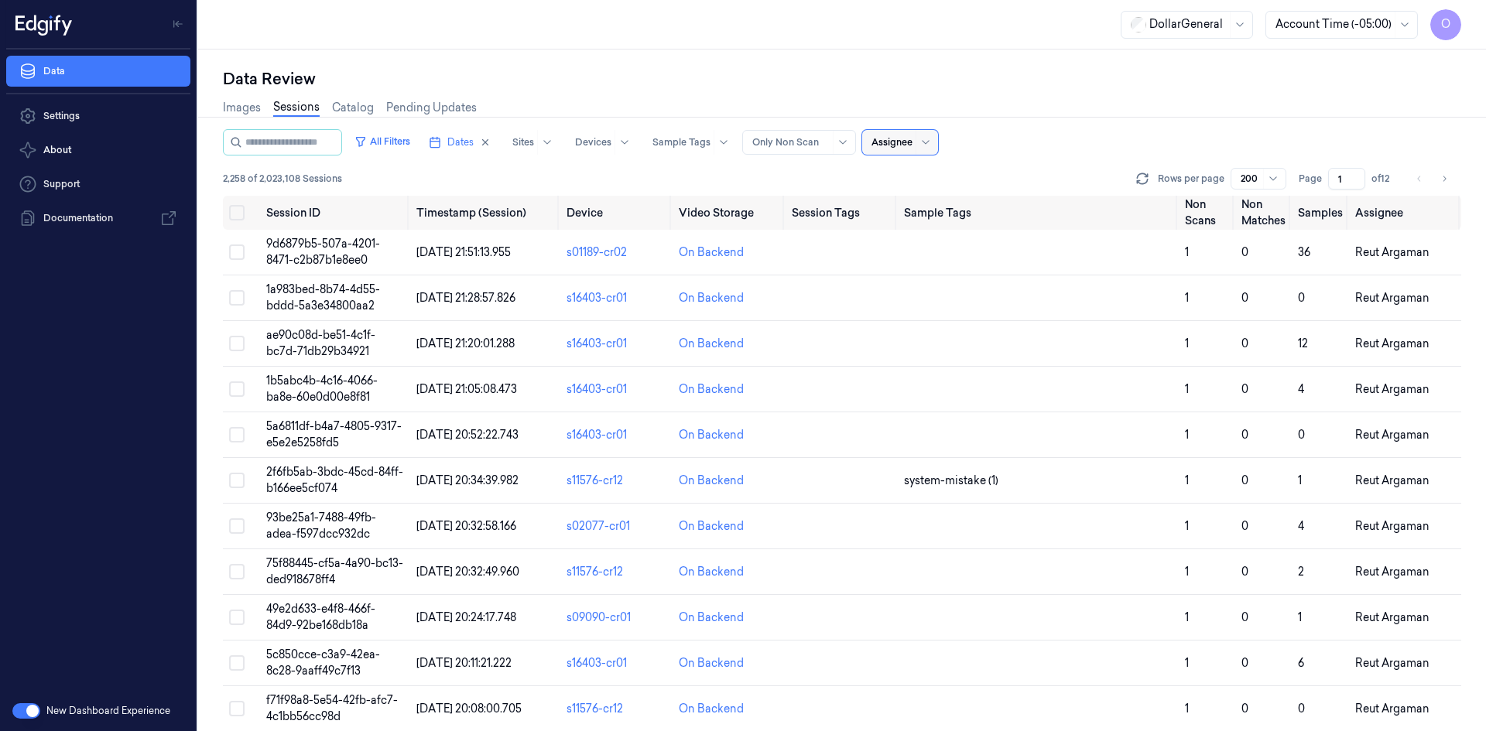
click at [928, 149] on div "Assignee" at bounding box center [900, 142] width 76 height 25
click at [931, 228] on div "[PERSON_NAME]" at bounding box center [932, 228] width 93 height 16
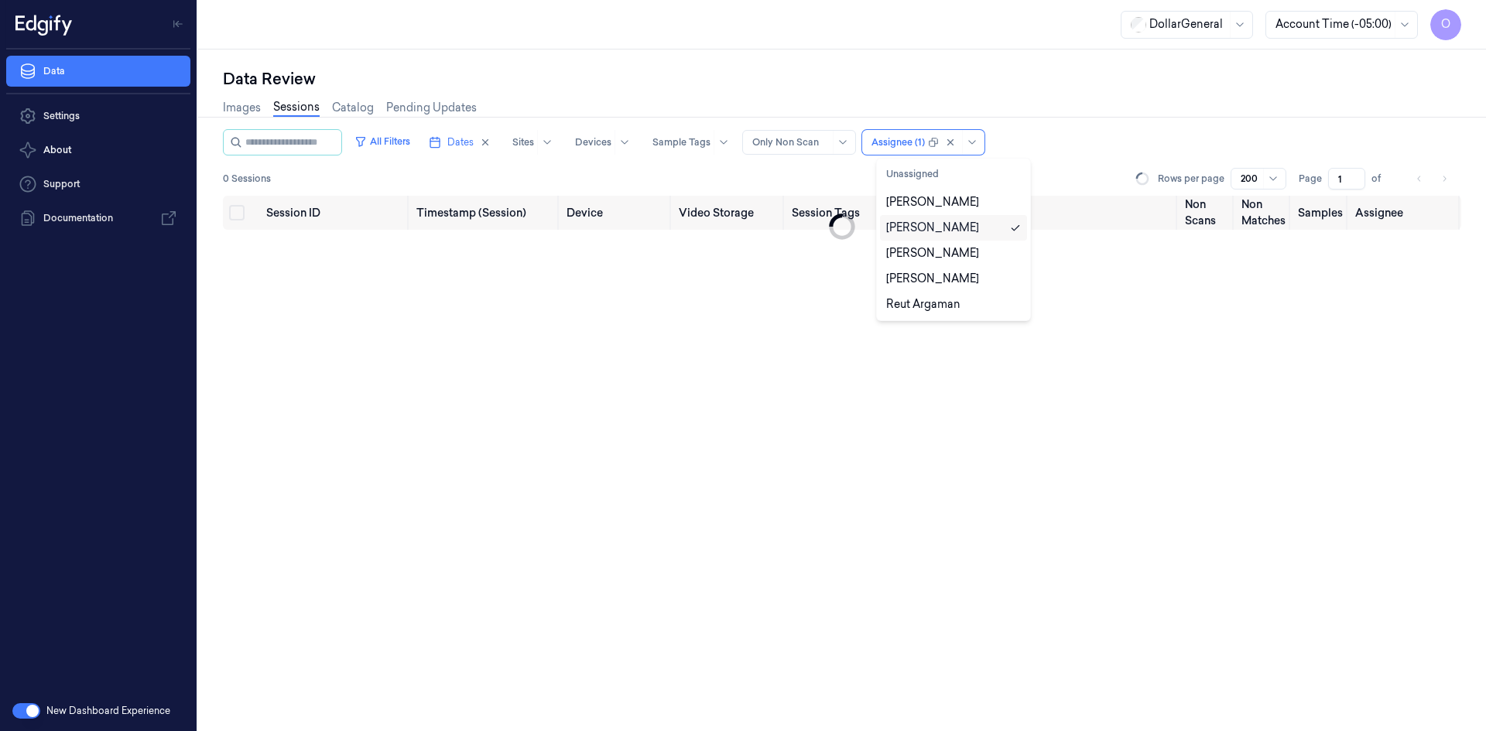
click at [931, 228] on div "[PERSON_NAME]" at bounding box center [932, 228] width 93 height 16
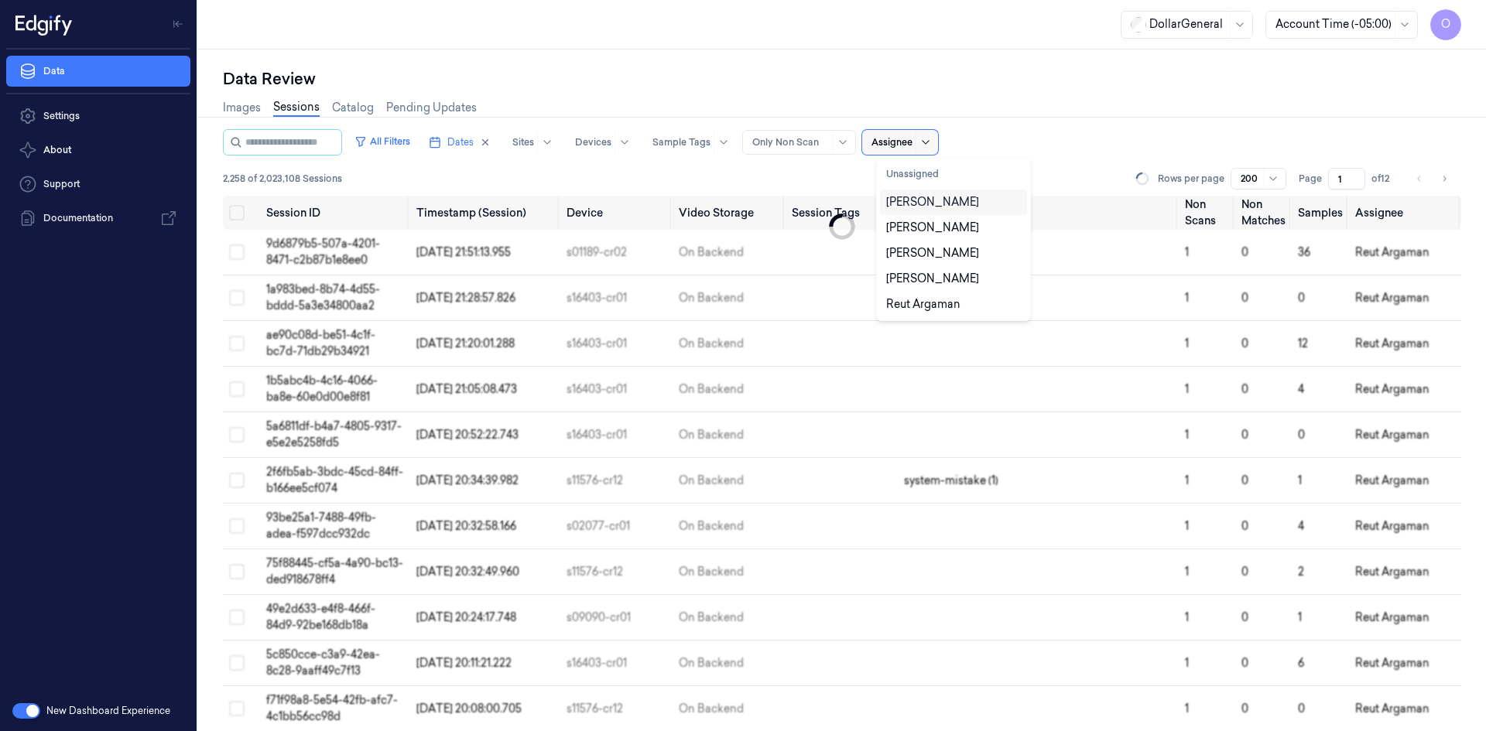
click at [932, 141] on icon at bounding box center [925, 142] width 12 height 12
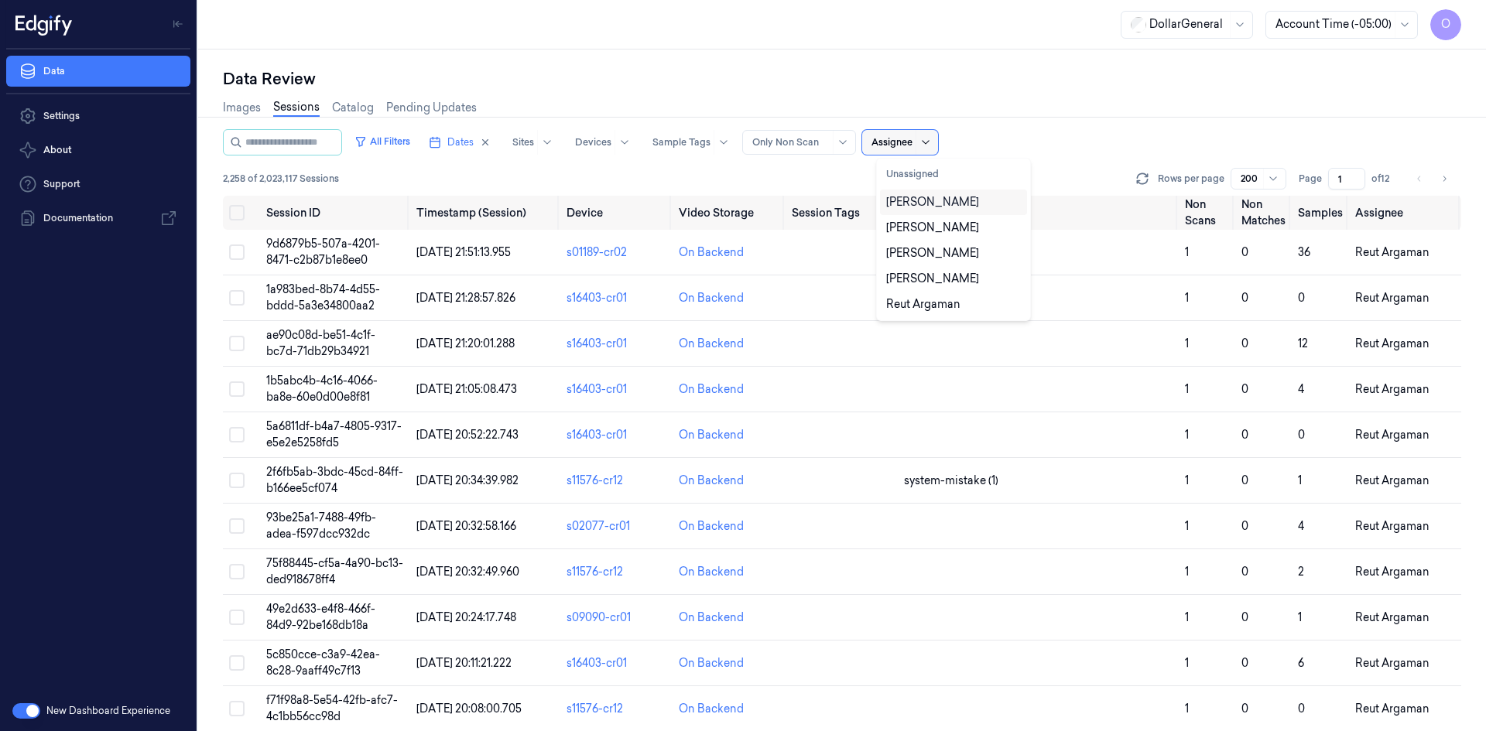
click at [932, 143] on icon at bounding box center [925, 142] width 12 height 12
click at [946, 249] on div "[PERSON_NAME]" at bounding box center [932, 253] width 93 height 16
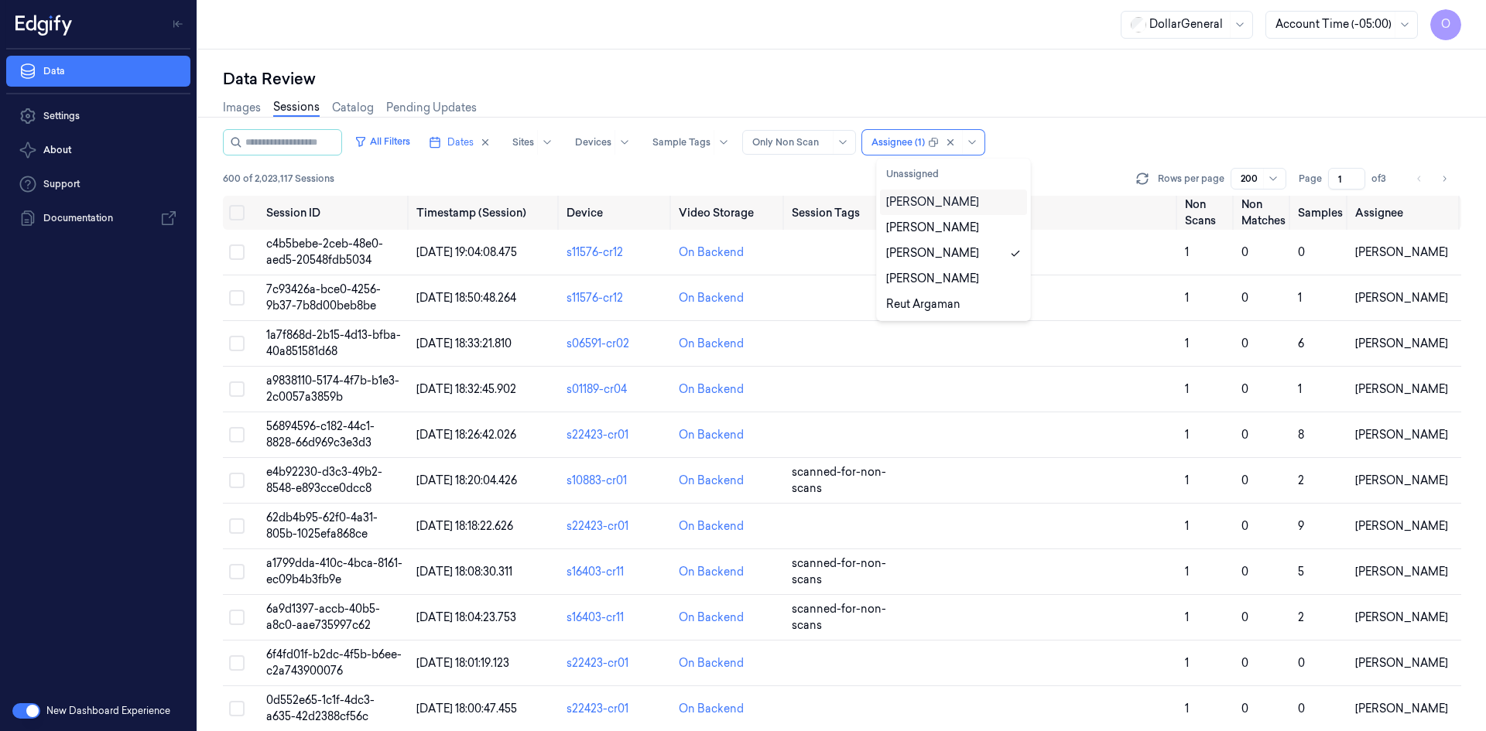
click at [1100, 139] on div "All Filters Dates Sites Devices Sample Tags Alert Type Only Non Scan option Ari…" at bounding box center [842, 142] width 1238 height 26
click at [1440, 177] on button "Go to next page" at bounding box center [1444, 179] width 22 height 22
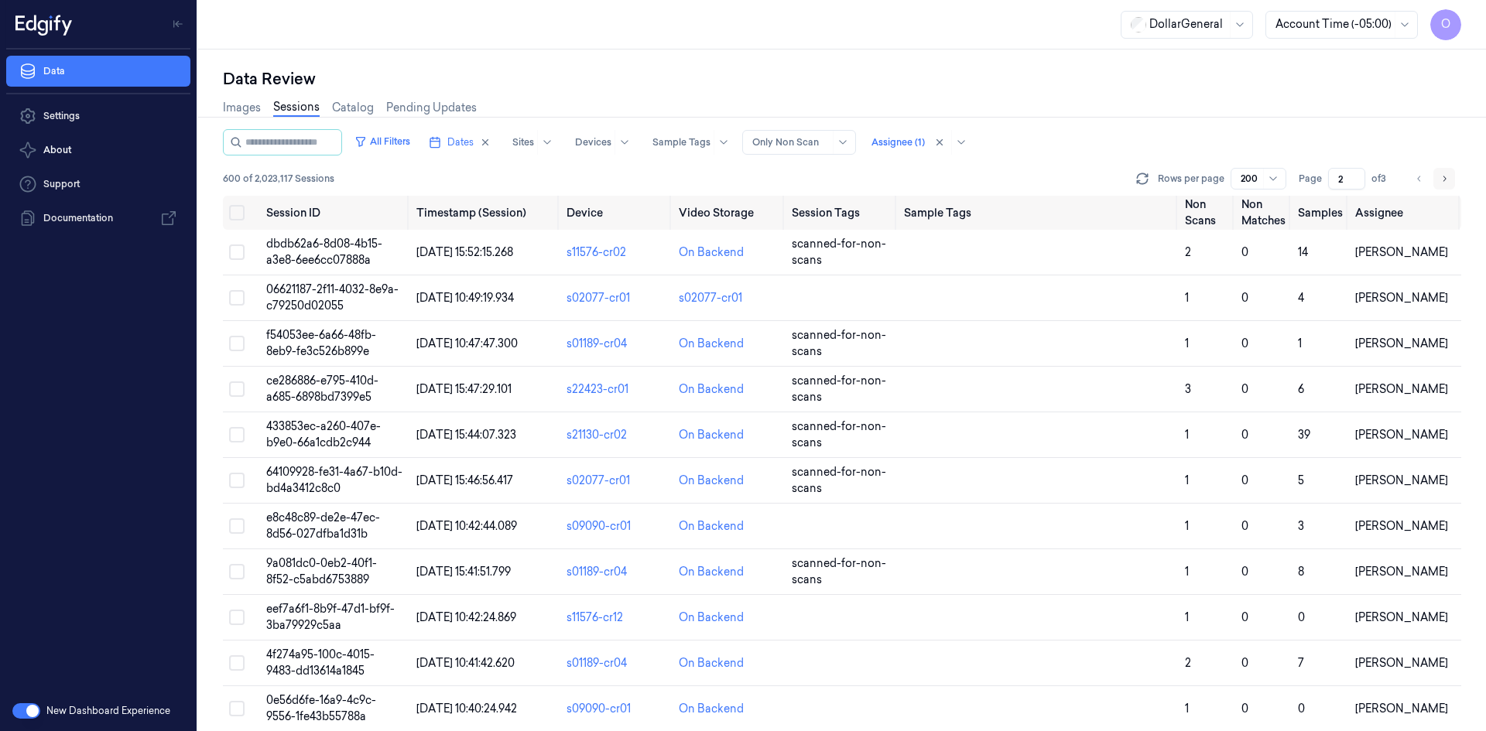
click at [1440, 183] on icon "Go to next page" at bounding box center [1443, 179] width 9 height 12
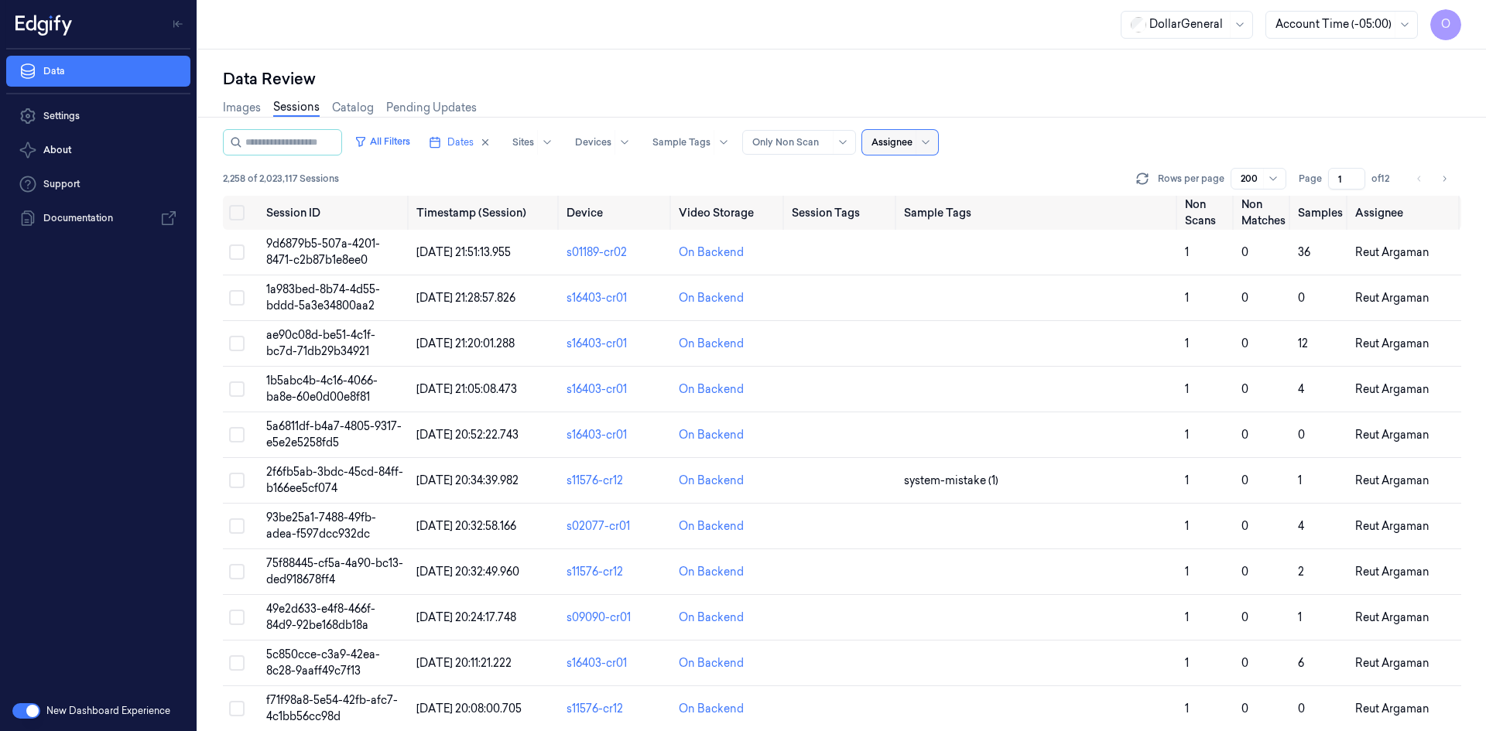
click at [912, 135] on div "Assignee" at bounding box center [891, 142] width 41 height 25
click at [1036, 135] on div "All Filters Dates Sites Devices Sample Tags Alert Type Only Non Scan Assignee" at bounding box center [842, 142] width 1238 height 26
click at [932, 141] on icon at bounding box center [925, 142] width 12 height 12
click at [950, 210] on div "[PERSON_NAME]" at bounding box center [932, 202] width 93 height 16
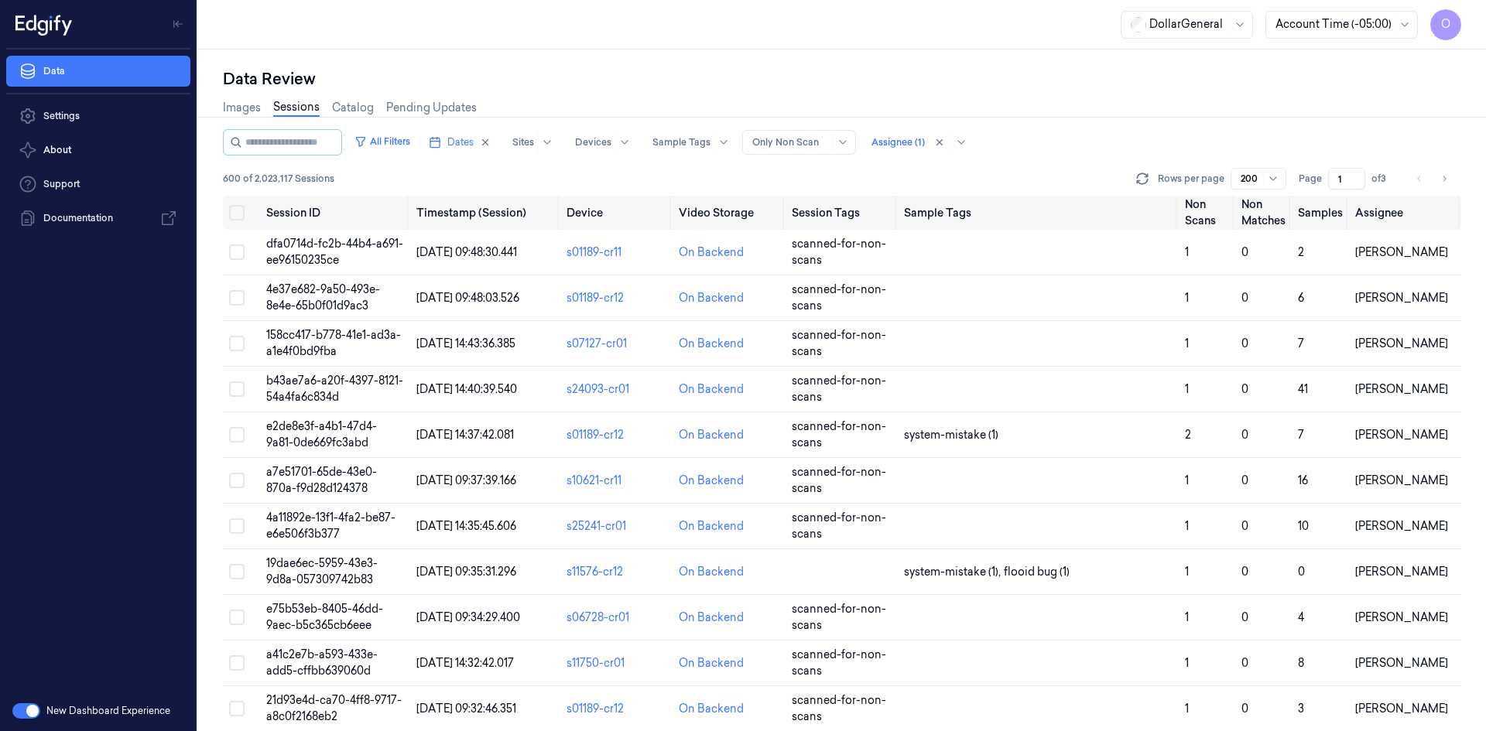
click at [1046, 126] on div "Images Sessions Catalog Pending Updates" at bounding box center [842, 109] width 1238 height 39
click at [232, 176] on span "600 of 2,023,117 Sessions" at bounding box center [278, 179] width 111 height 14
click at [1142, 179] on icon at bounding box center [1141, 178] width 15 height 15
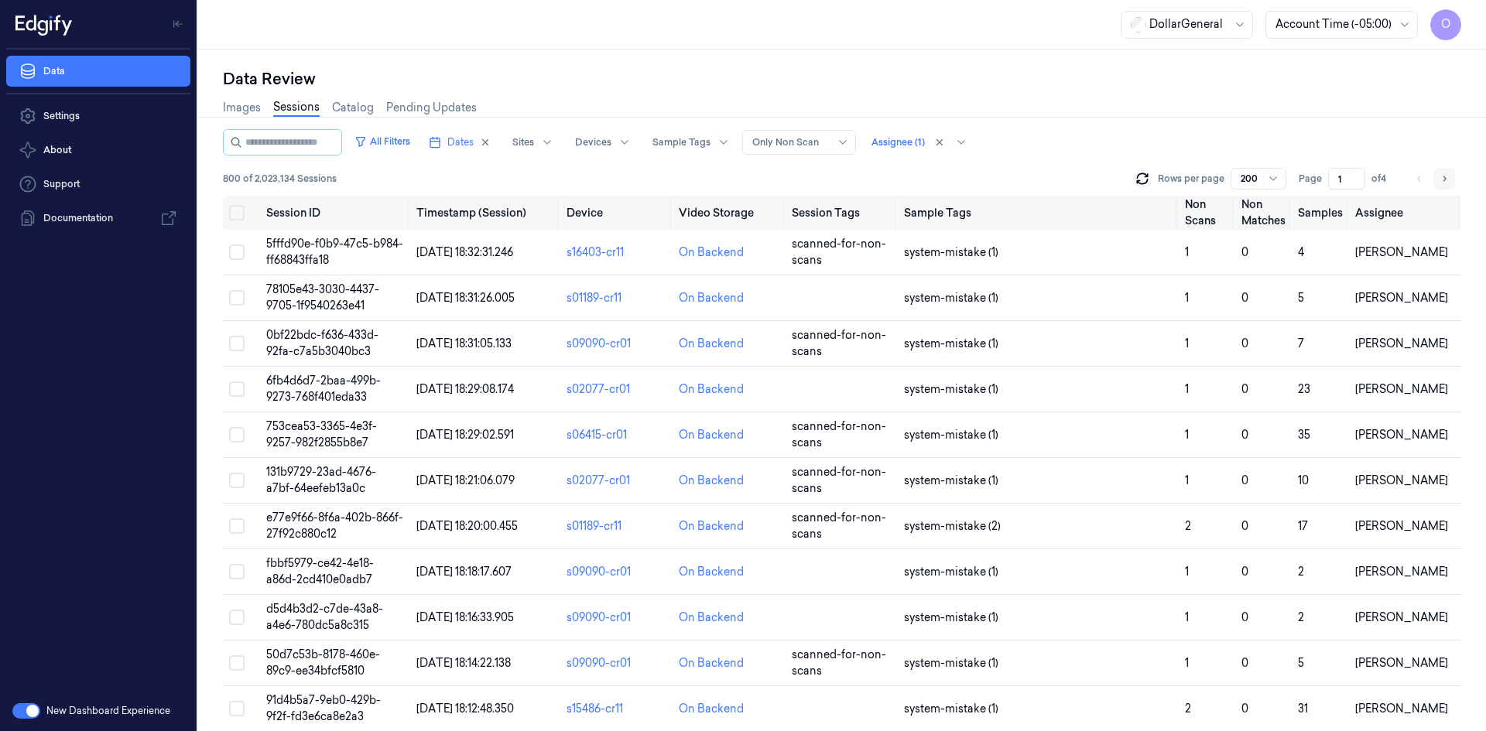
click at [1448, 176] on icon "Go to next page" at bounding box center [1443, 179] width 9 height 12
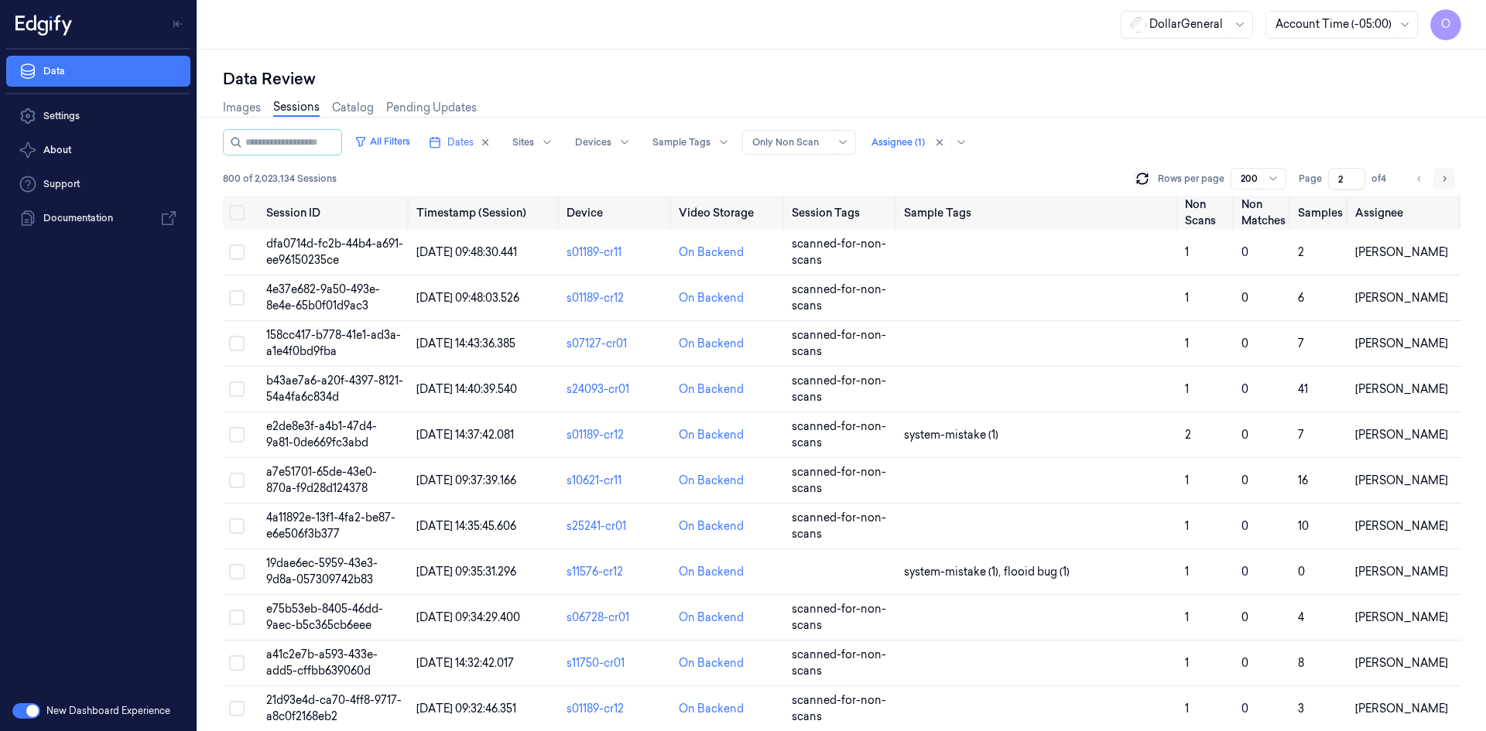
click at [1448, 176] on icon "Go to next page" at bounding box center [1443, 179] width 9 height 12
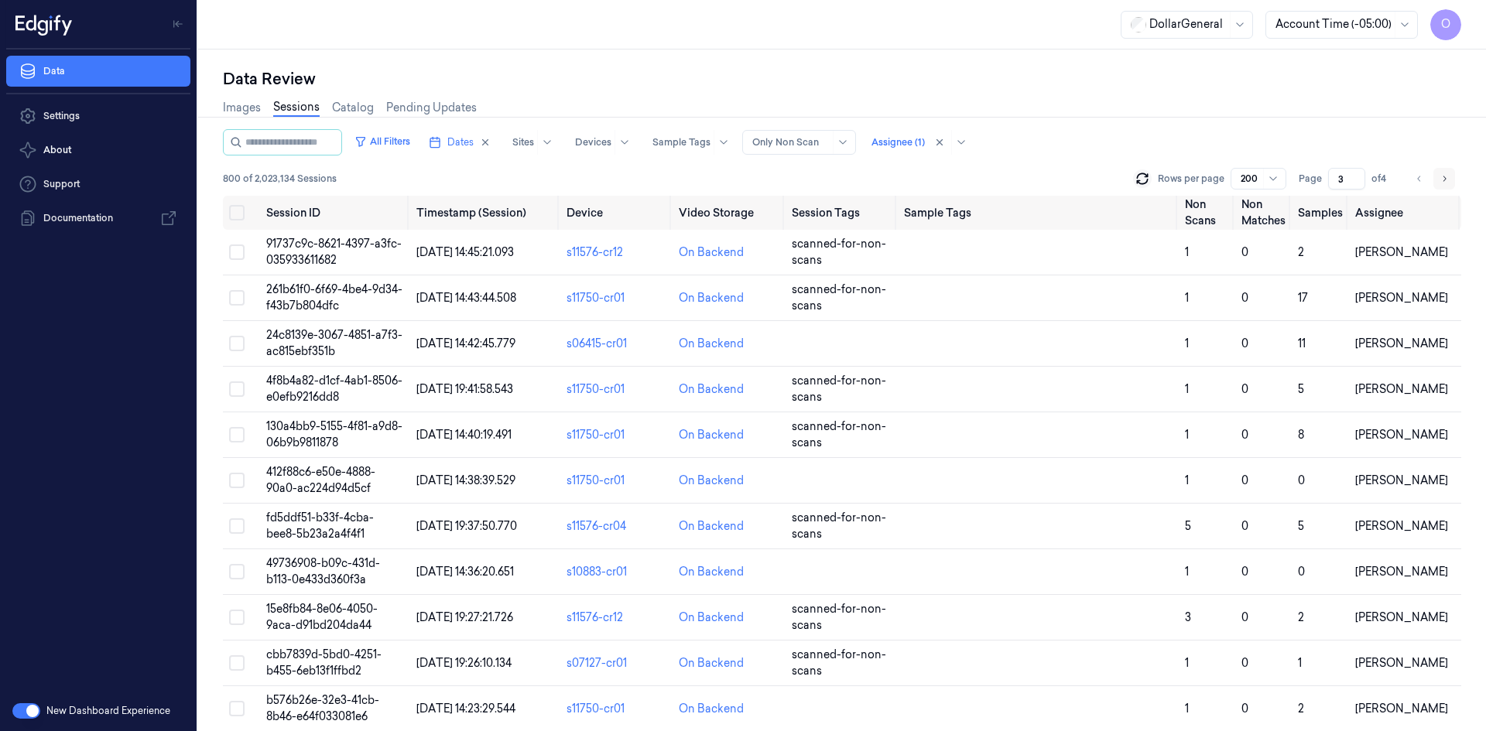
click at [1440, 176] on icon "Go to next page" at bounding box center [1443, 179] width 9 height 12
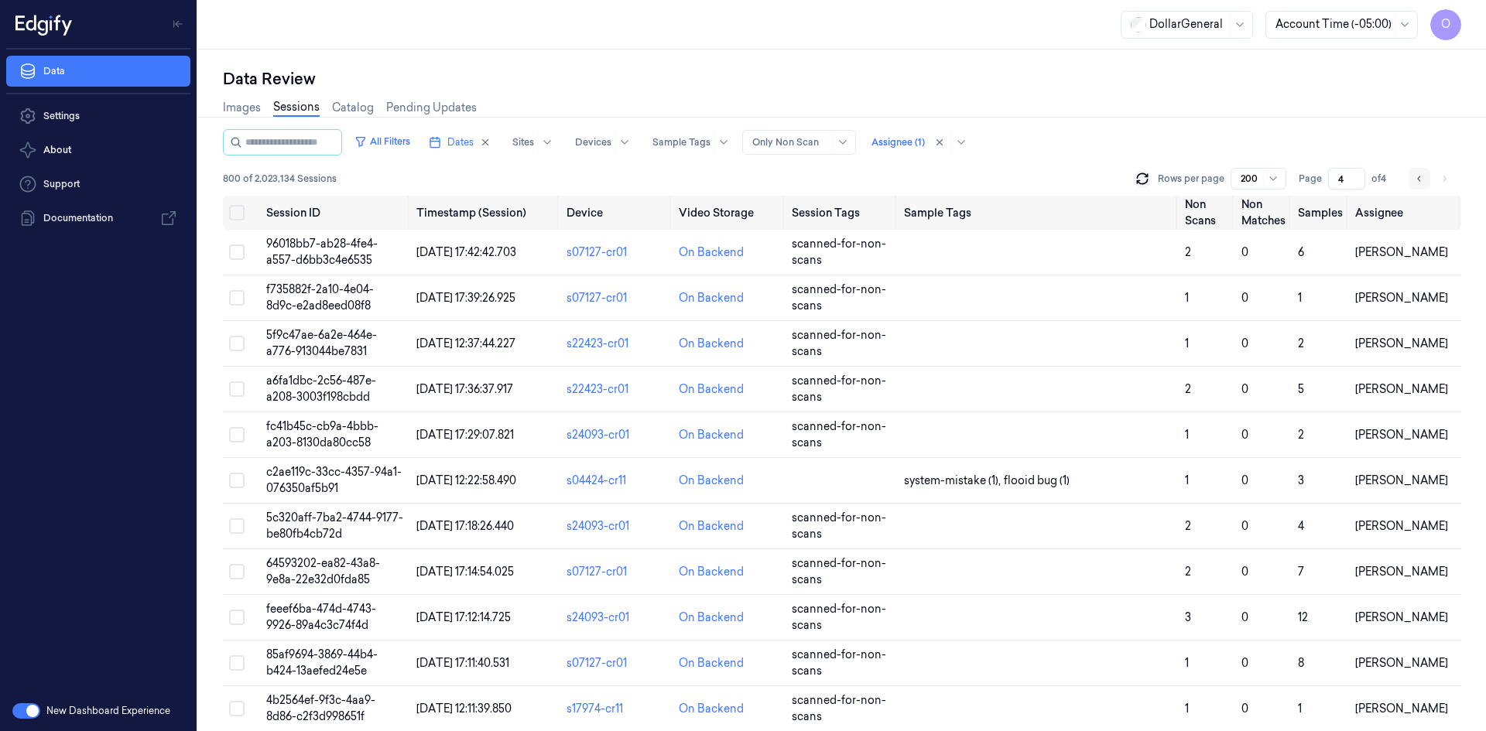
click at [1409, 177] on button "Go to previous page" at bounding box center [1419, 179] width 22 height 22
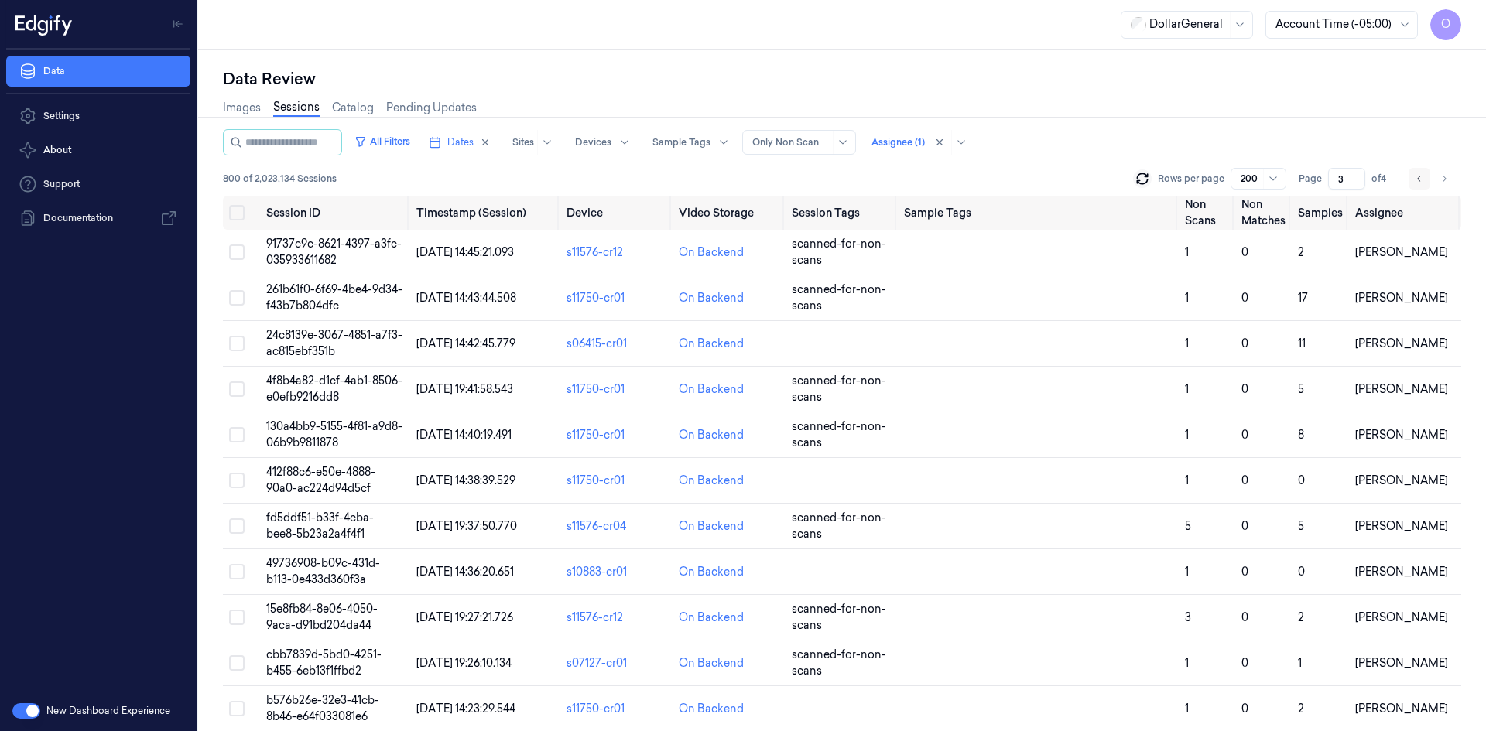
click at [1409, 177] on button "Go to previous page" at bounding box center [1419, 179] width 22 height 22
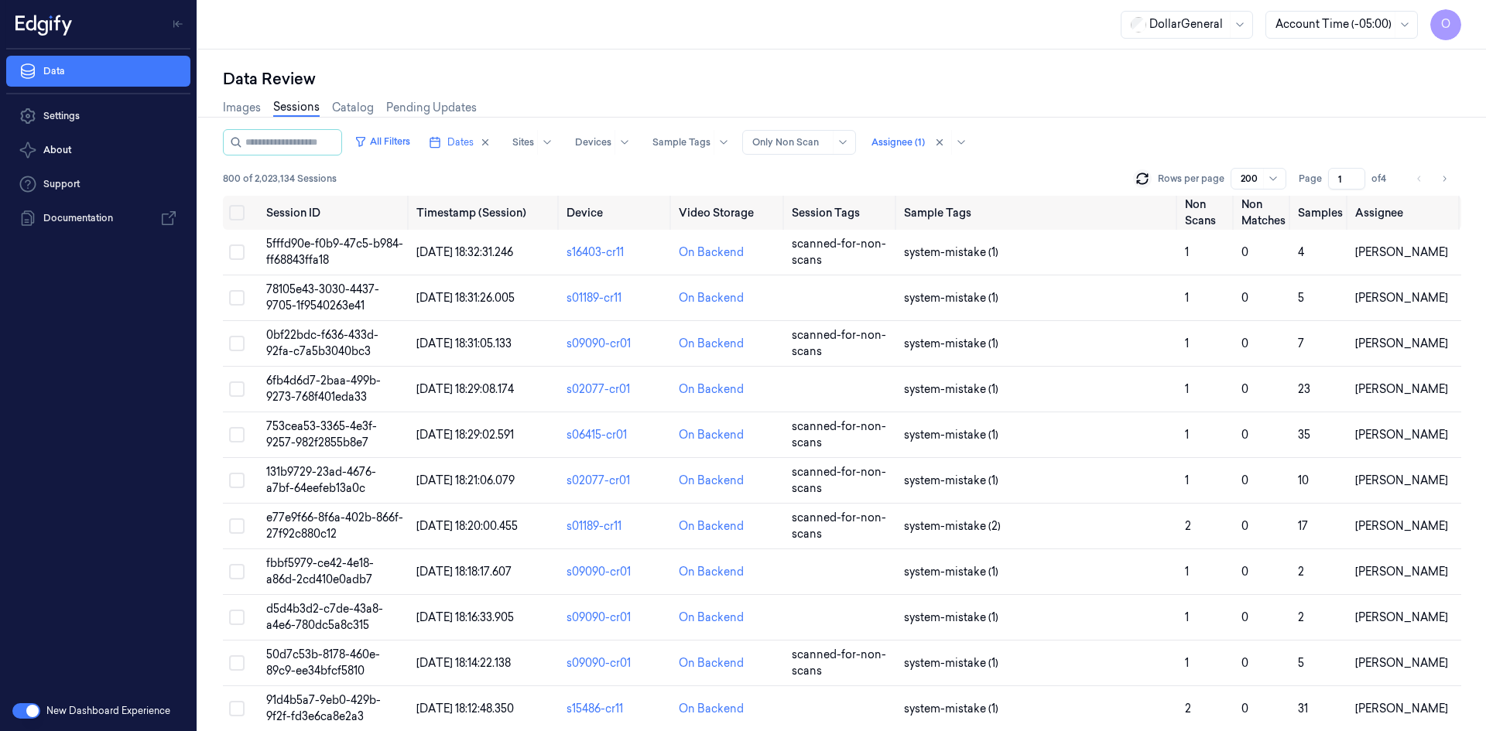
scroll to position [464, 0]
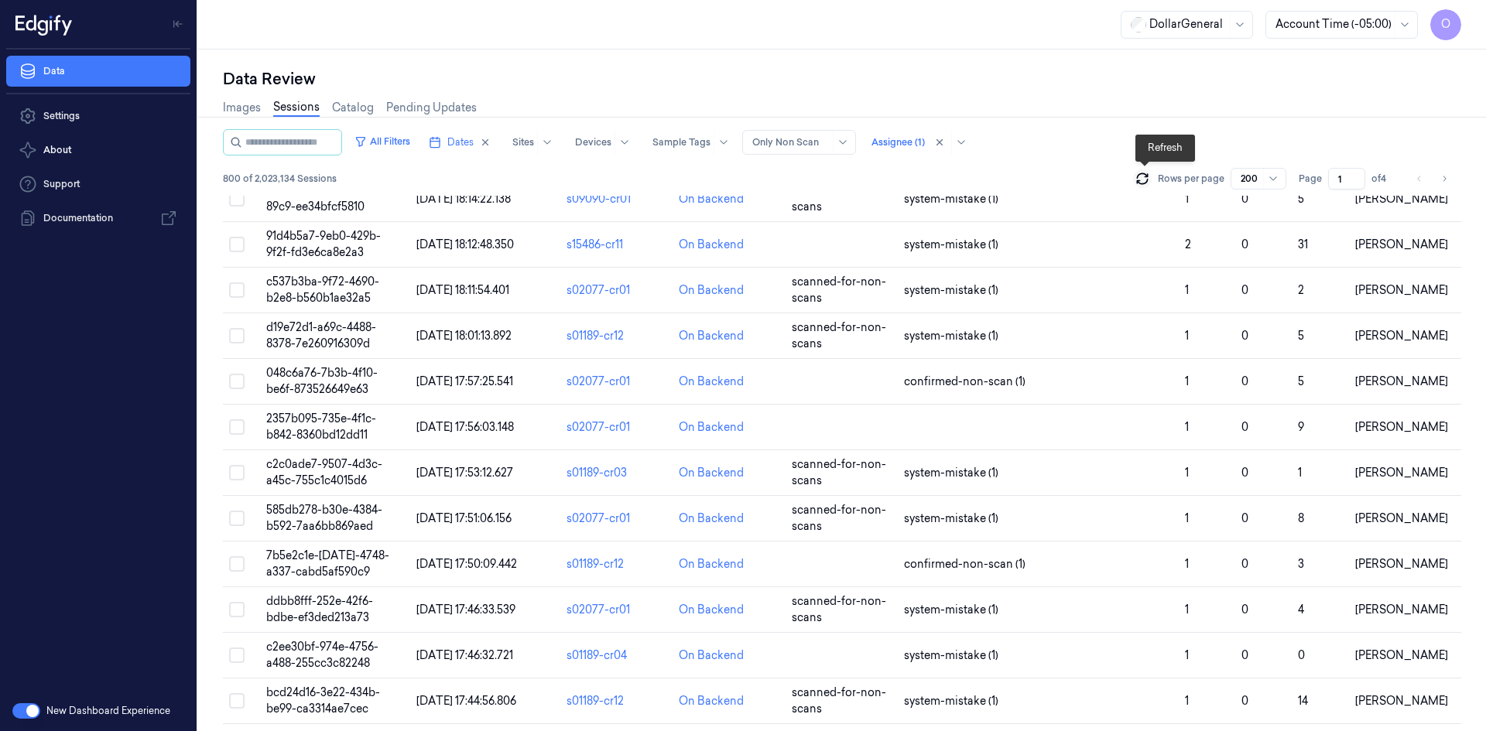
click at [1148, 181] on icon at bounding box center [1141, 178] width 15 height 15
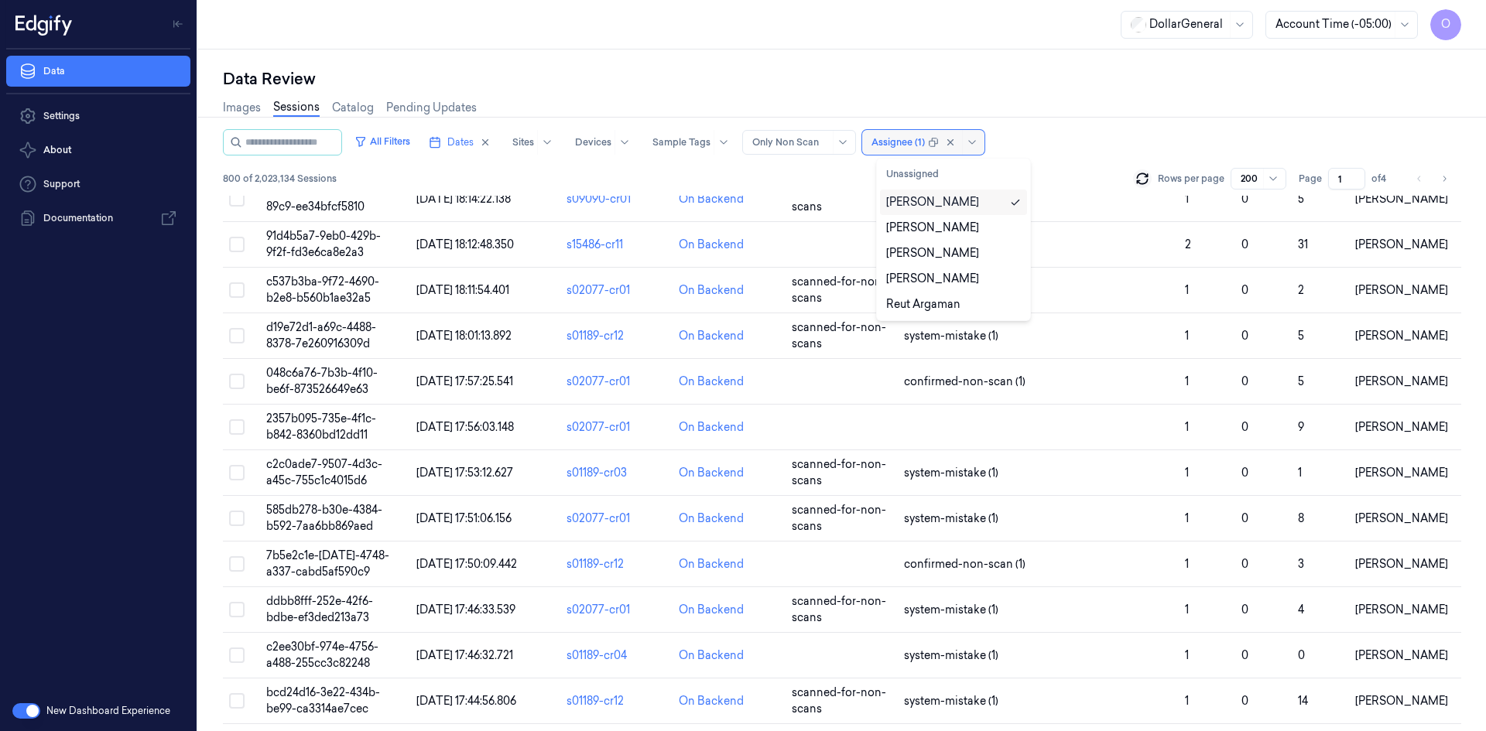
click at [915, 141] on div at bounding box center [897, 142] width 53 height 14
click at [959, 206] on div "[PERSON_NAME]" at bounding box center [932, 202] width 93 height 16
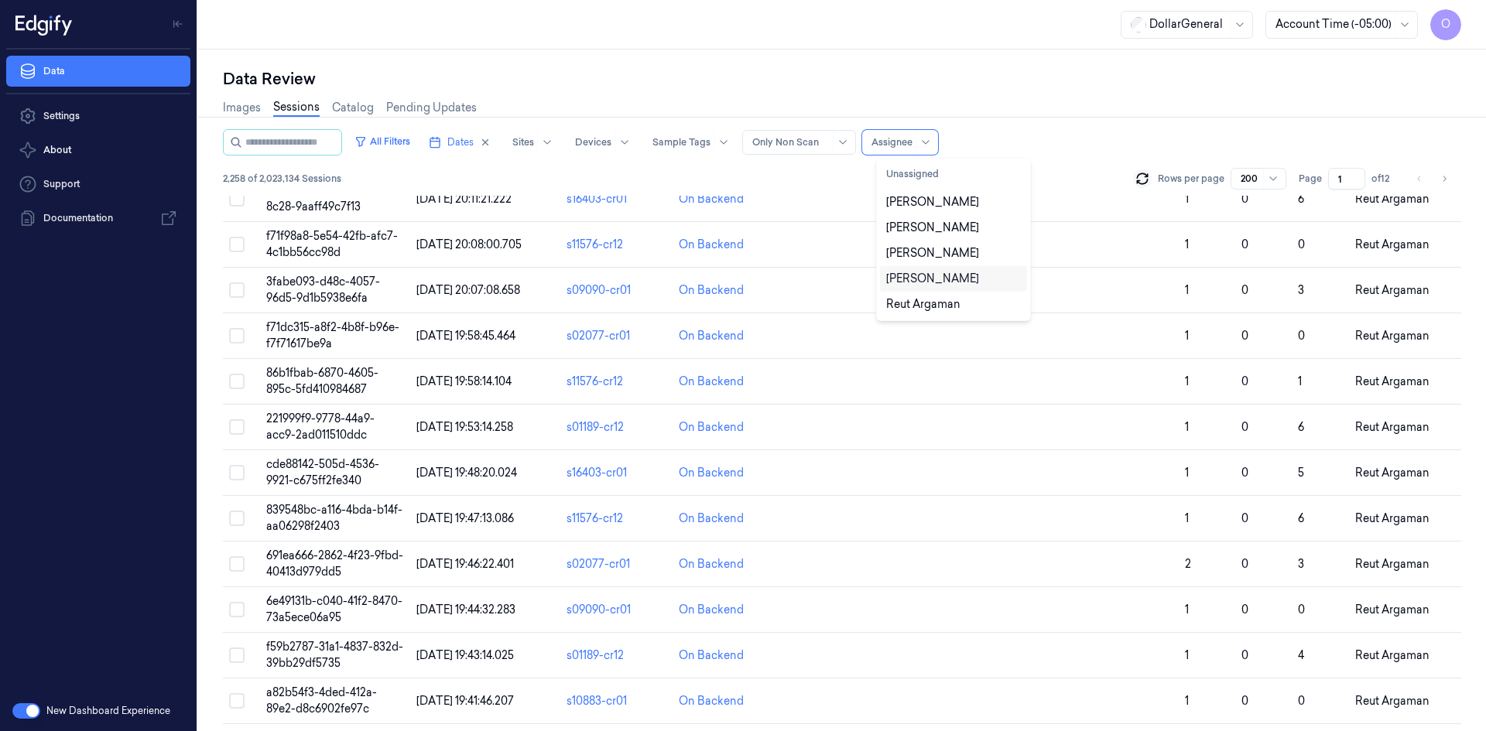
click at [957, 284] on div "[PERSON_NAME]" at bounding box center [932, 279] width 93 height 16
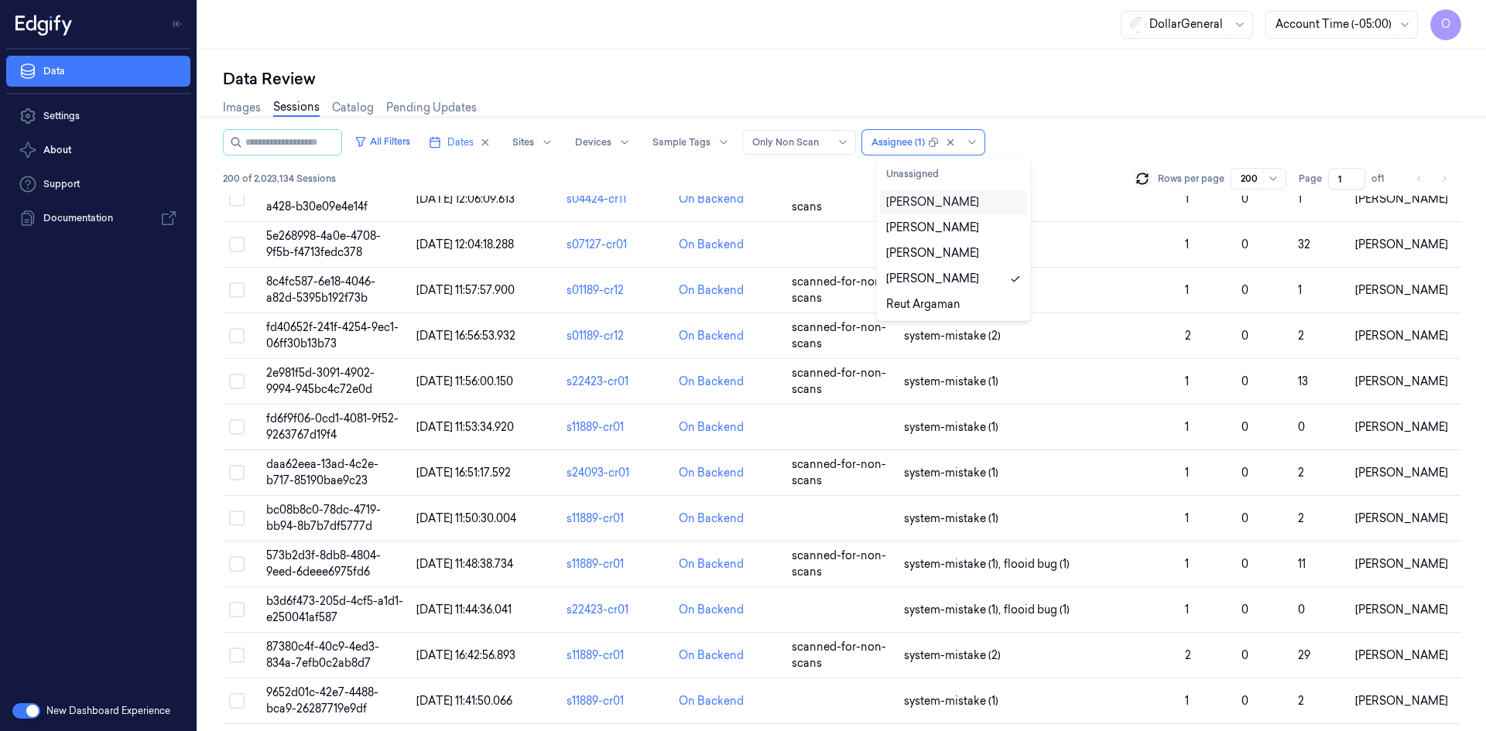
click at [1117, 138] on div "All Filters Dates Sites Devices Sample Tags Alert Type Only Non Scan option Sha…" at bounding box center [842, 142] width 1238 height 26
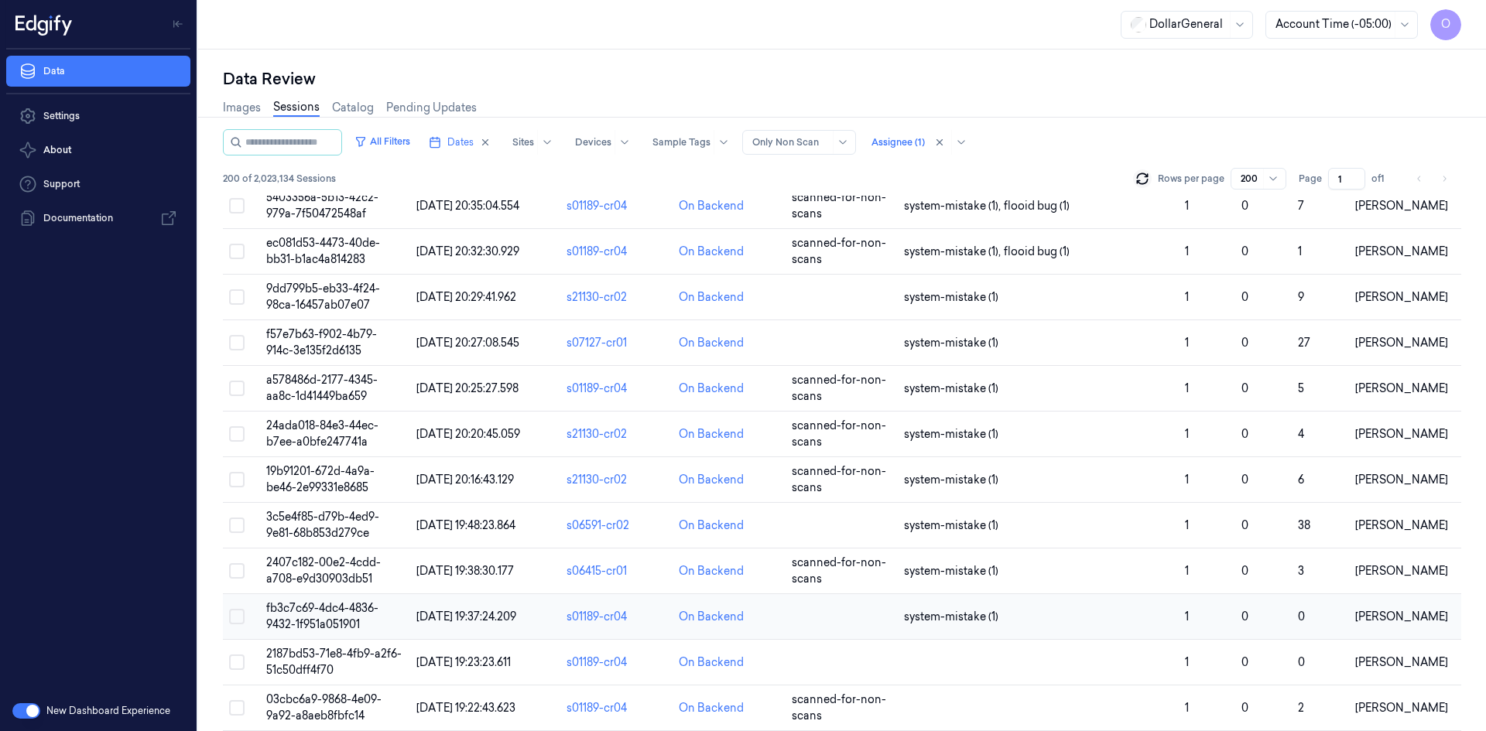
scroll to position [8641, 0]
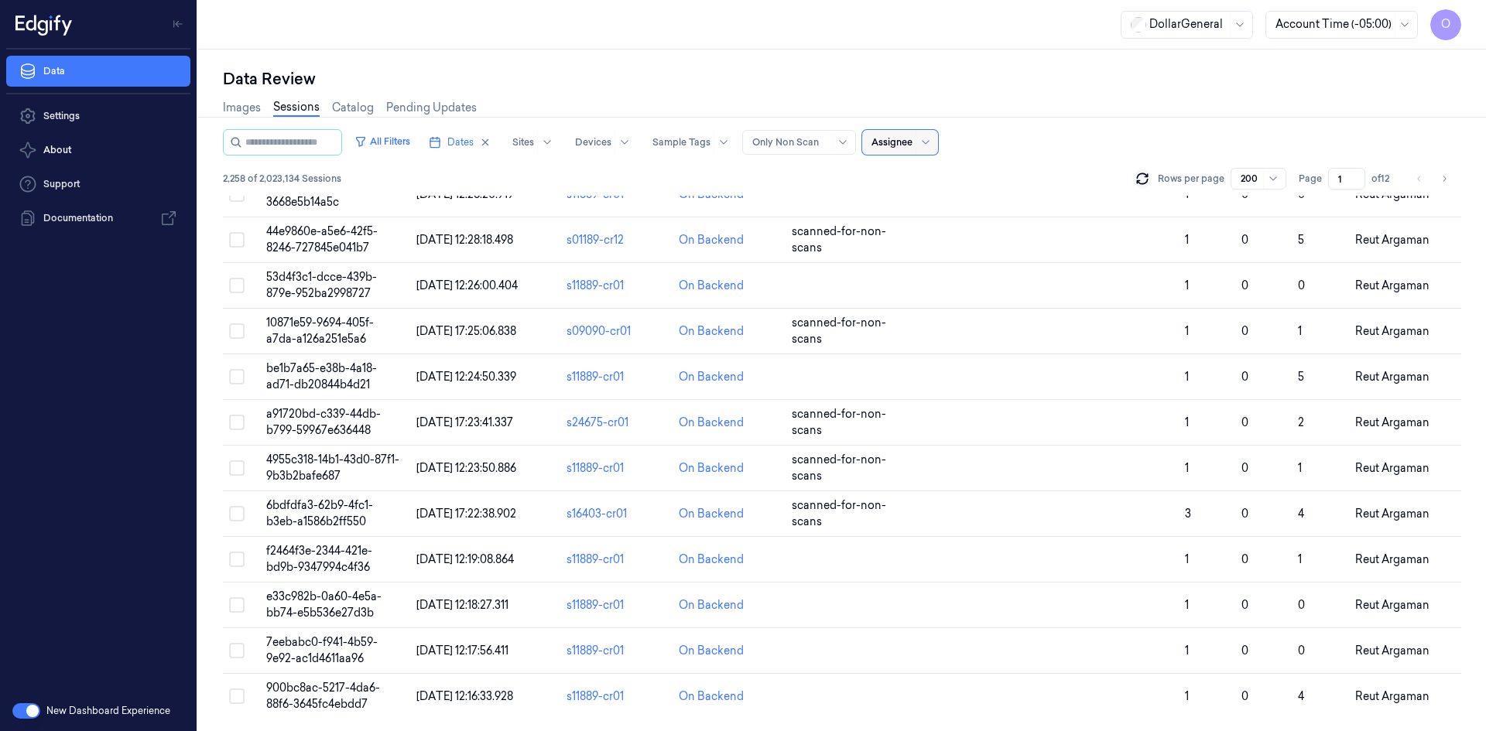
click at [912, 145] on div at bounding box center [891, 142] width 41 height 14
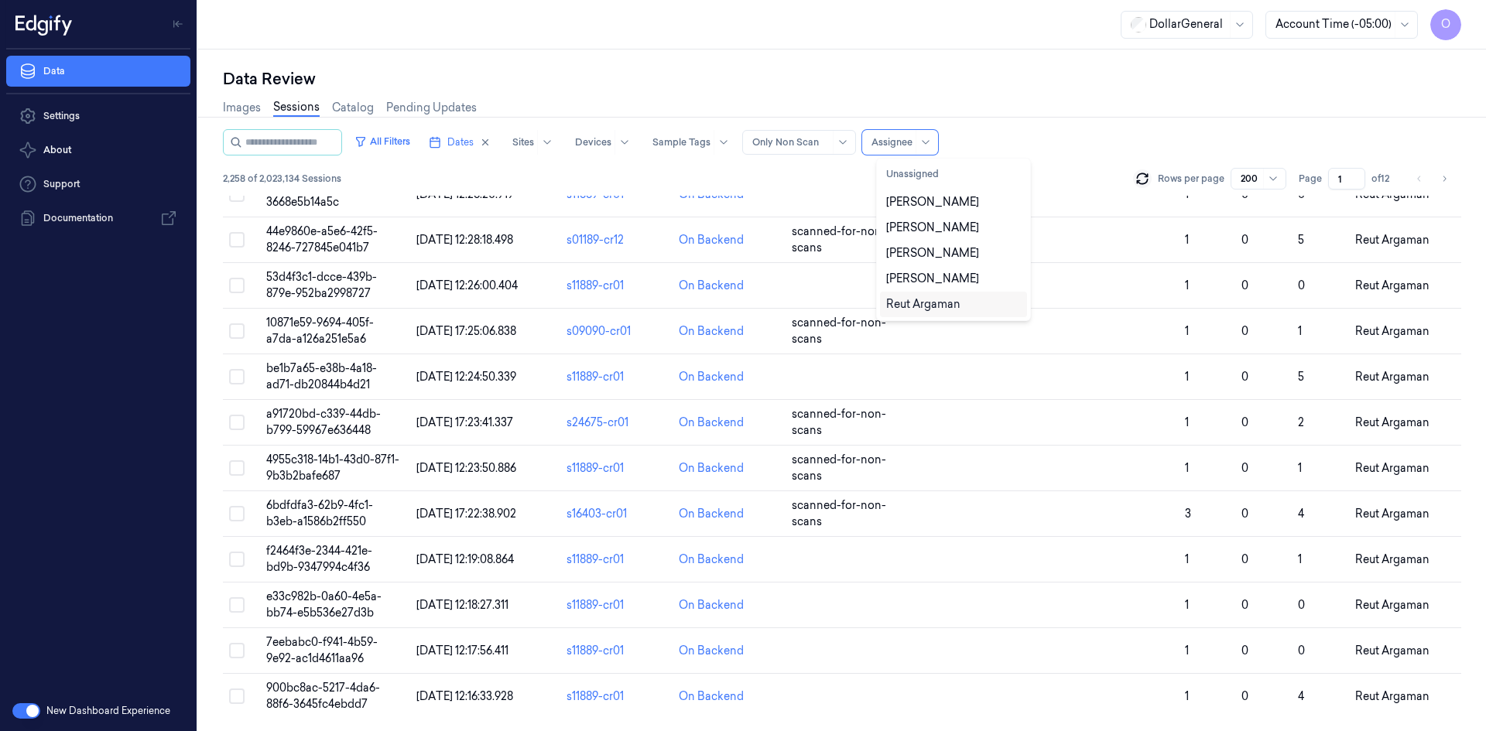
click at [912, 312] on div "Reut Argaman" at bounding box center [953, 305] width 147 height 26
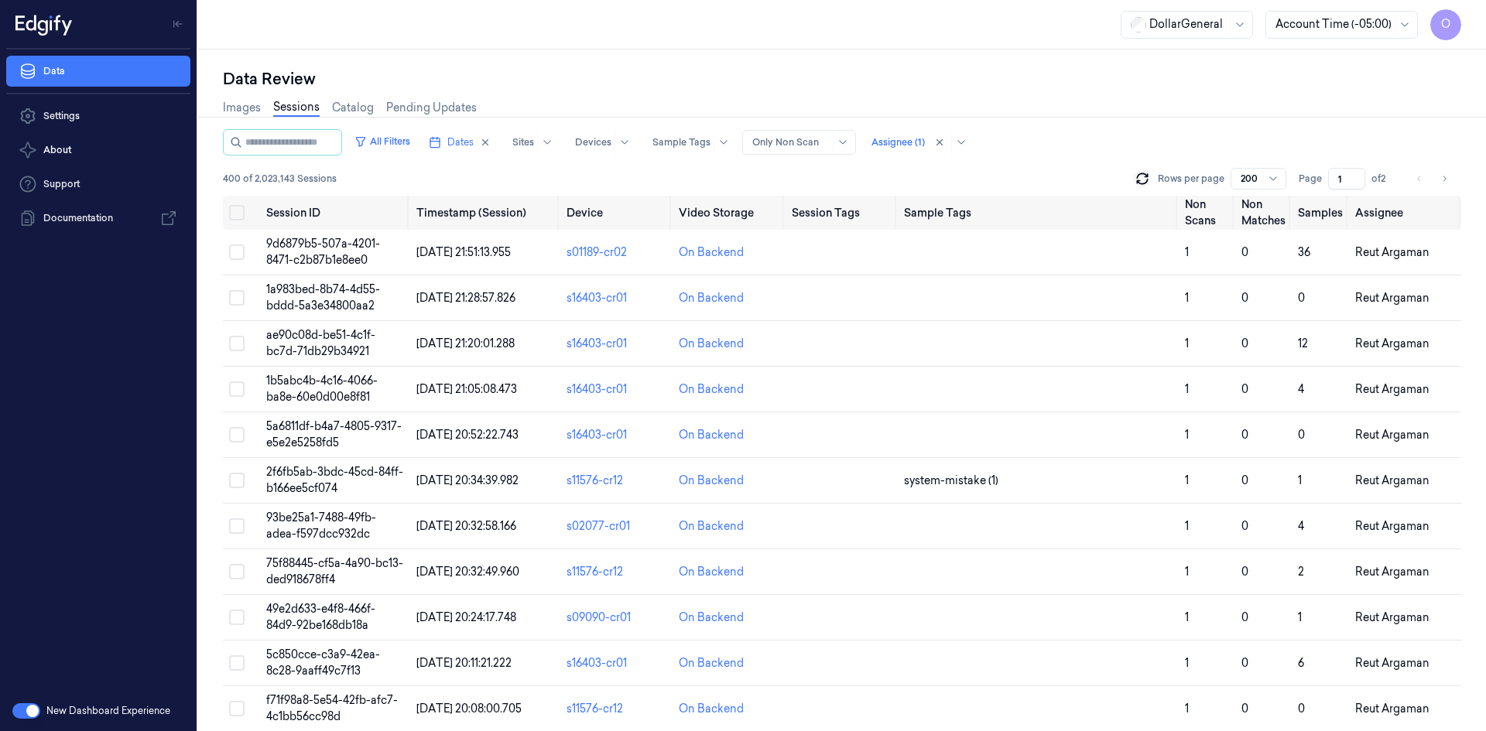
click at [1065, 142] on div "All Filters Dates Sites Devices Sample Tags Alert Type Only Non Scan Assignee (…" at bounding box center [842, 142] width 1238 height 26
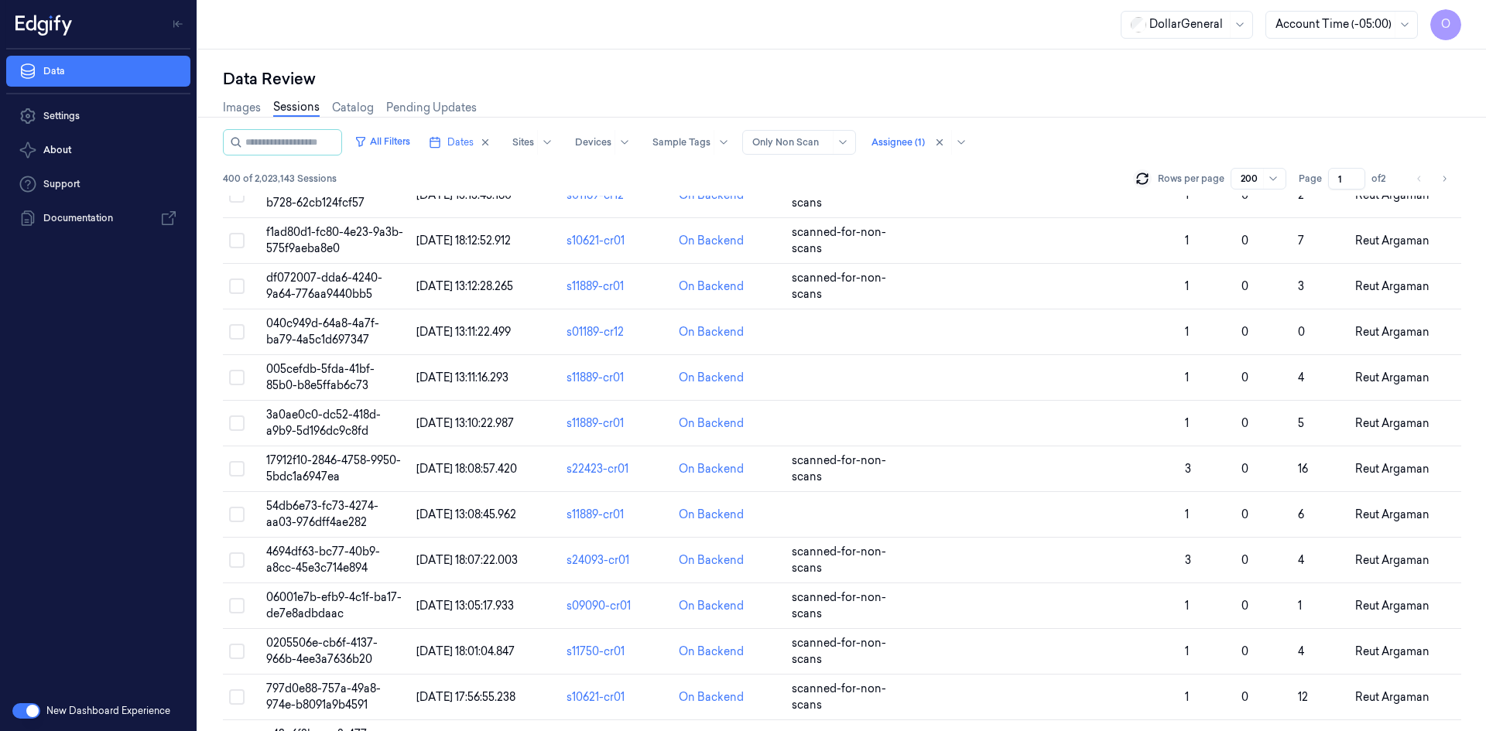
scroll to position [7429, 0]
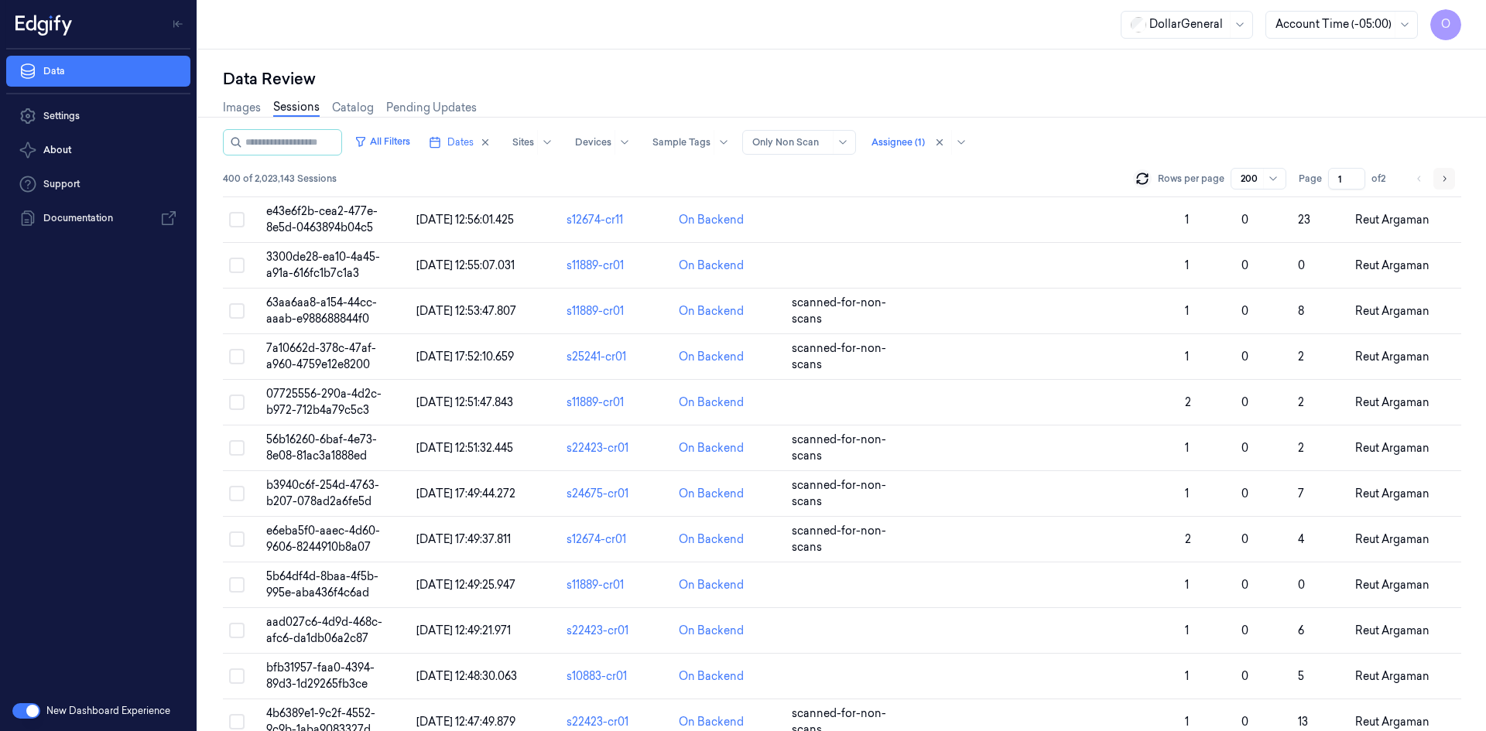
click at [1449, 186] on button "Go to next page" at bounding box center [1444, 179] width 22 height 22
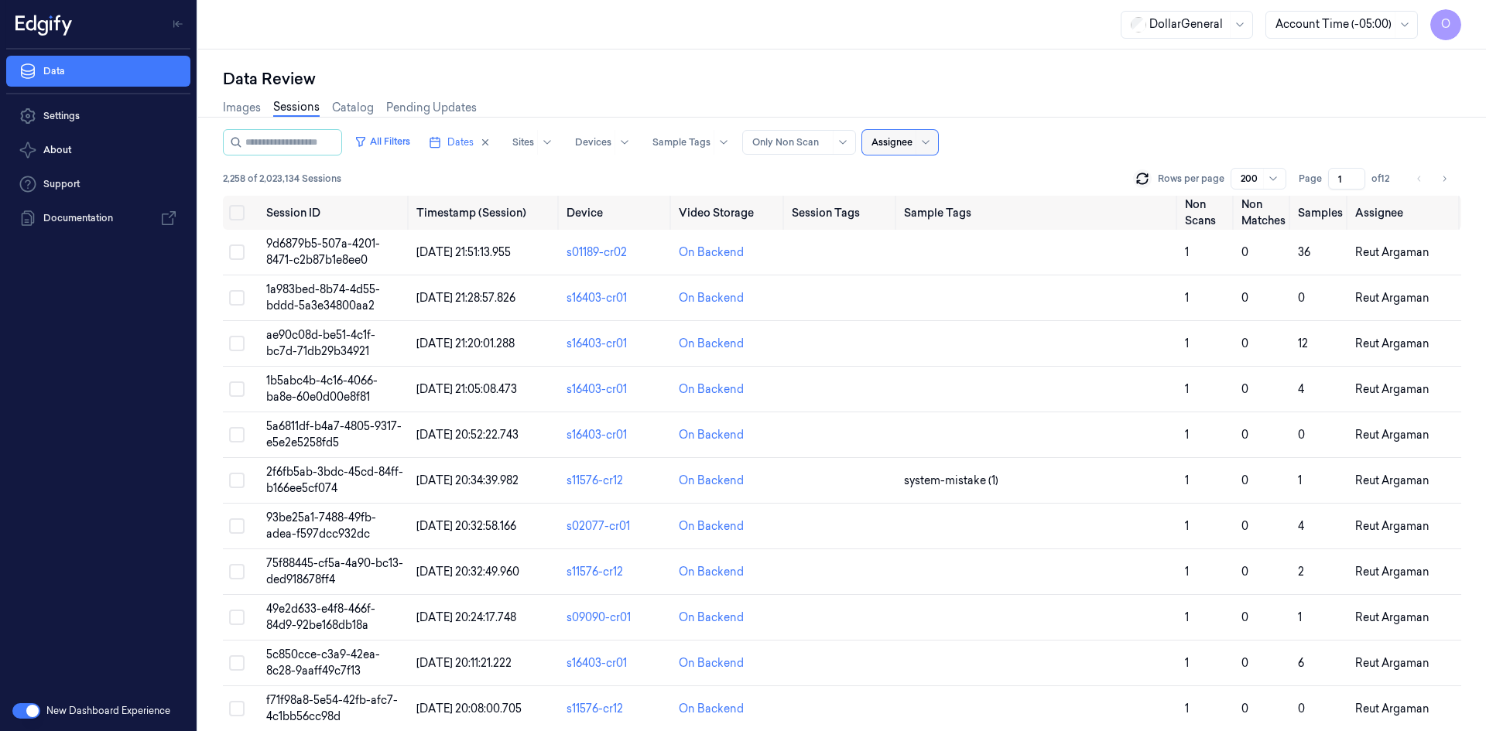
click at [912, 148] on div at bounding box center [891, 142] width 41 height 14
click at [955, 254] on div "[PERSON_NAME]" at bounding box center [953, 253] width 135 height 16
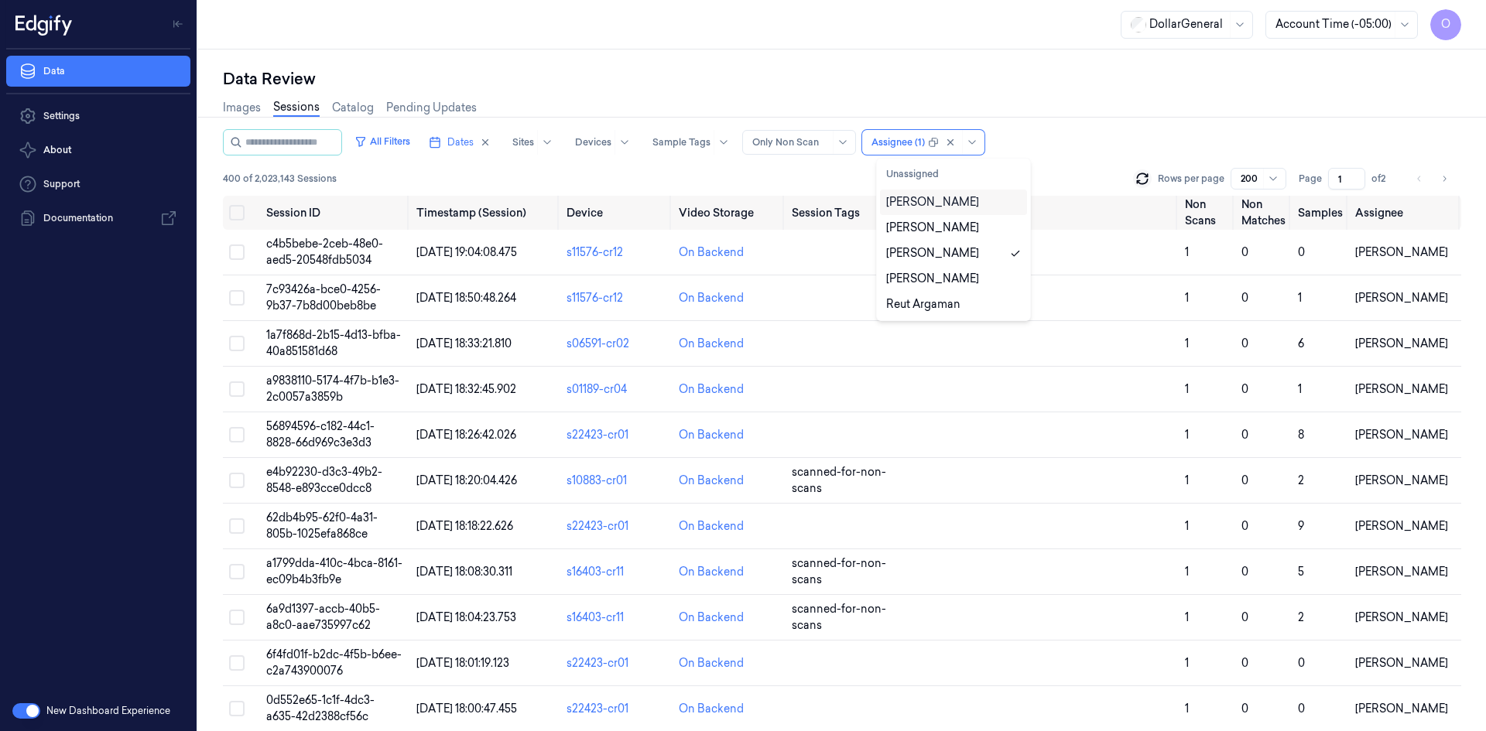
click at [1092, 111] on div "Images Sessions Catalog Pending Updates" at bounding box center [842, 109] width 1238 height 39
click at [1439, 183] on button "Go to next page" at bounding box center [1444, 179] width 22 height 22
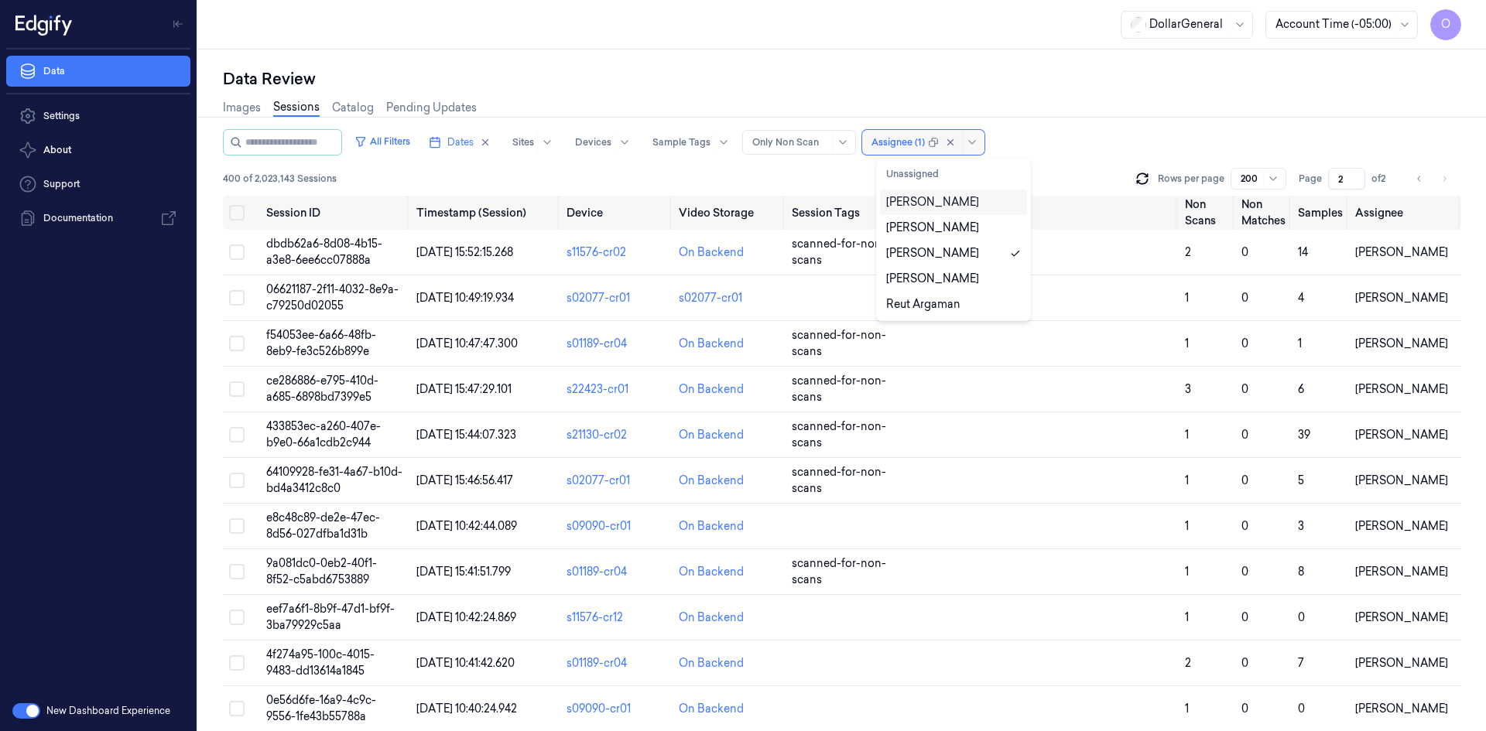
click at [925, 142] on div at bounding box center [897, 142] width 53 height 14
click at [953, 198] on div "[PERSON_NAME]" at bounding box center [932, 202] width 93 height 16
type input "1"
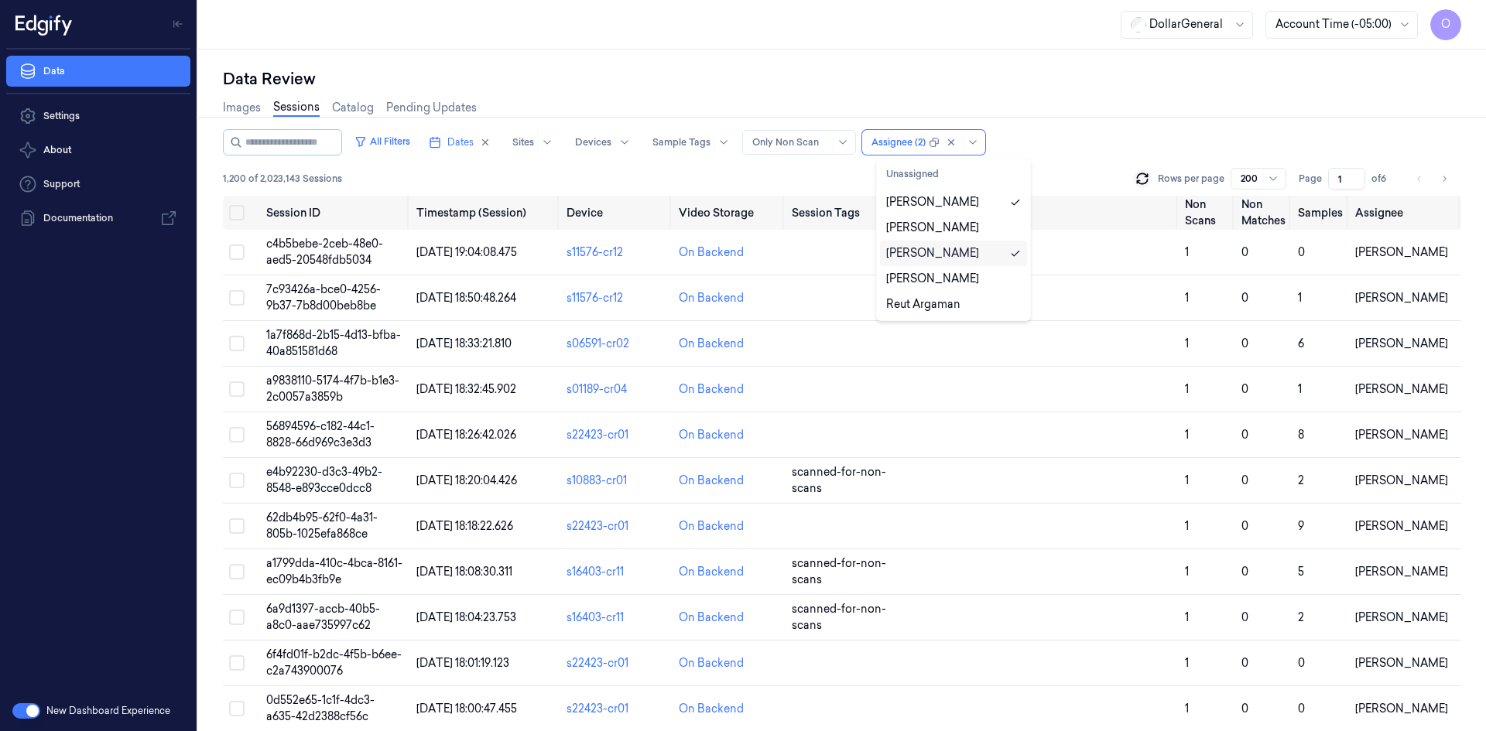
click at [984, 253] on div "[PERSON_NAME]" at bounding box center [953, 253] width 135 height 16
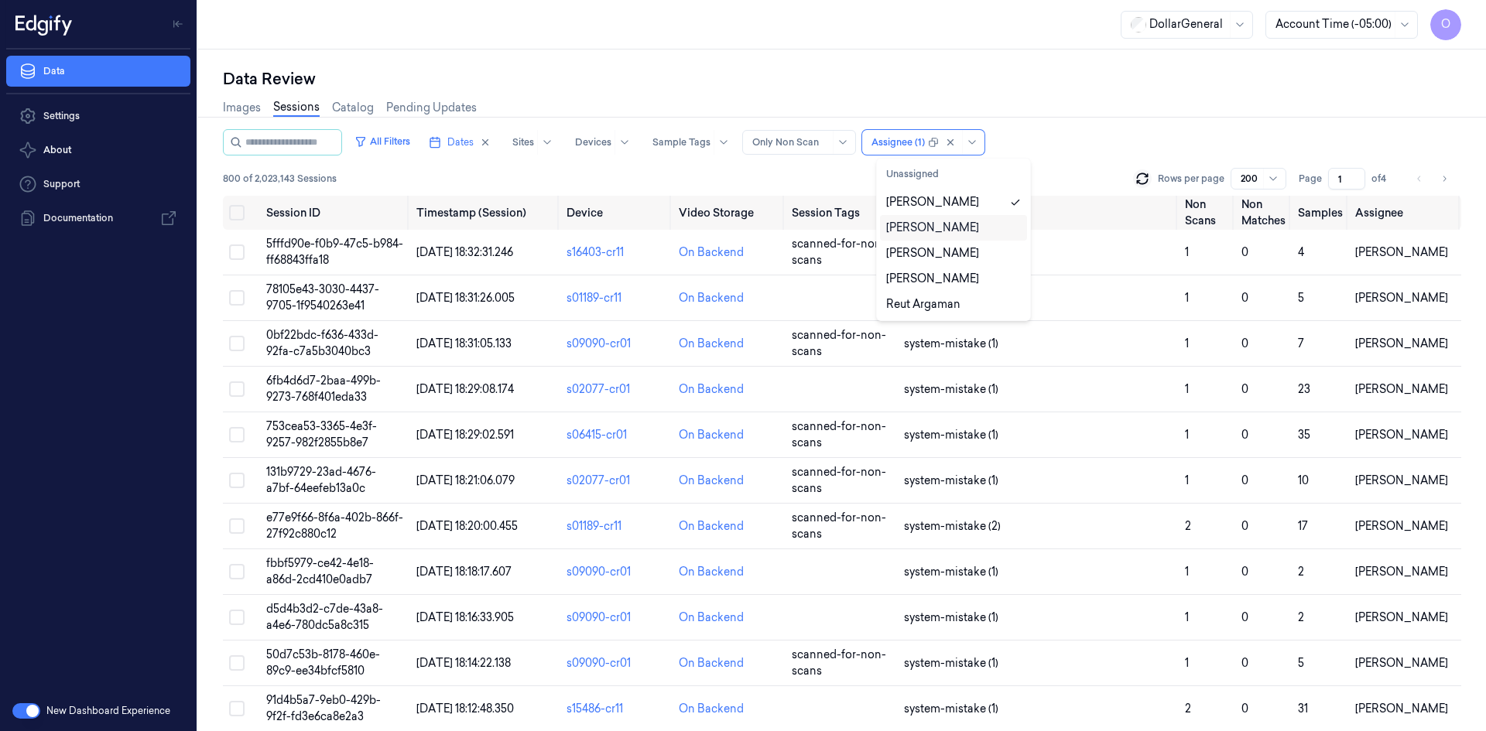
click at [1090, 118] on div "Images Sessions Catalog Pending Updates" at bounding box center [842, 109] width 1238 height 39
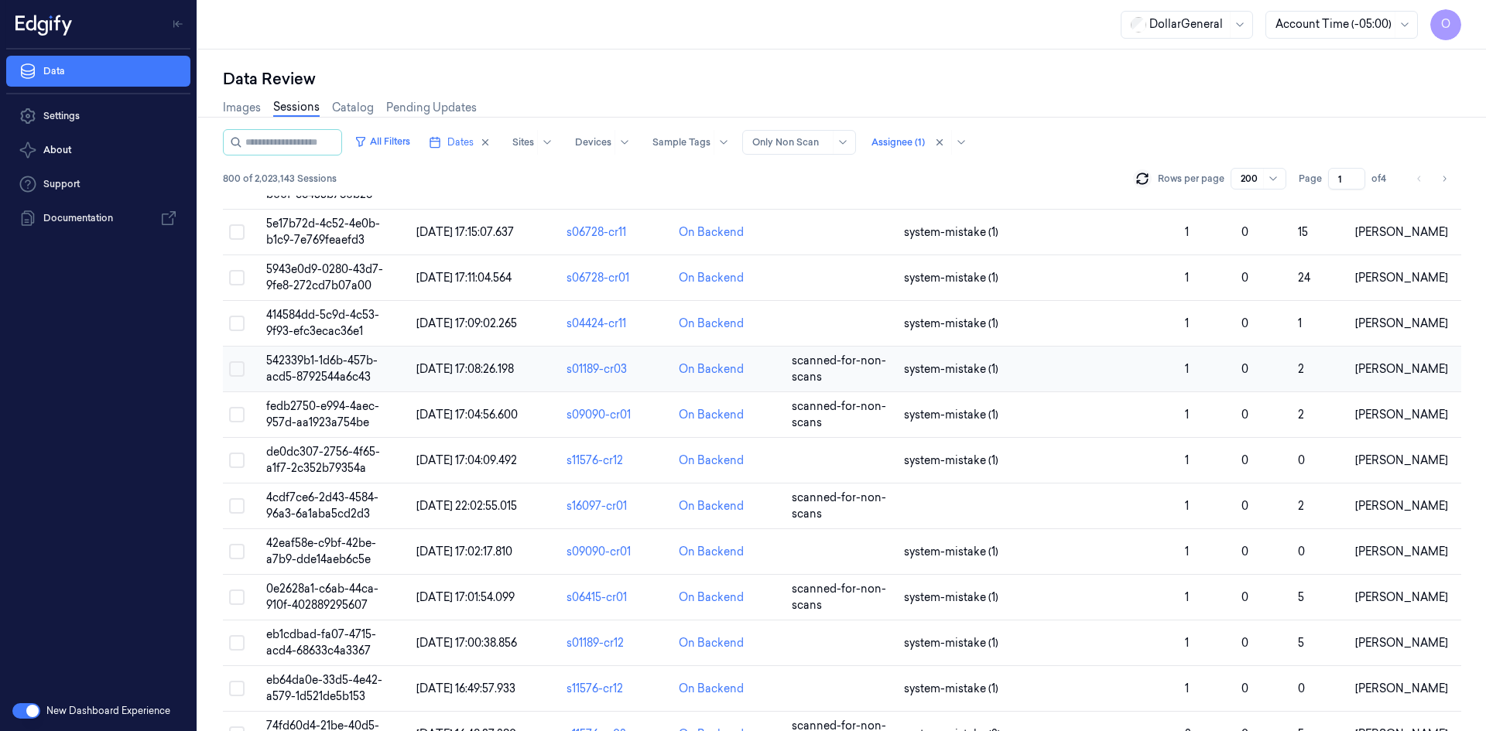
scroll to position [1780, 0]
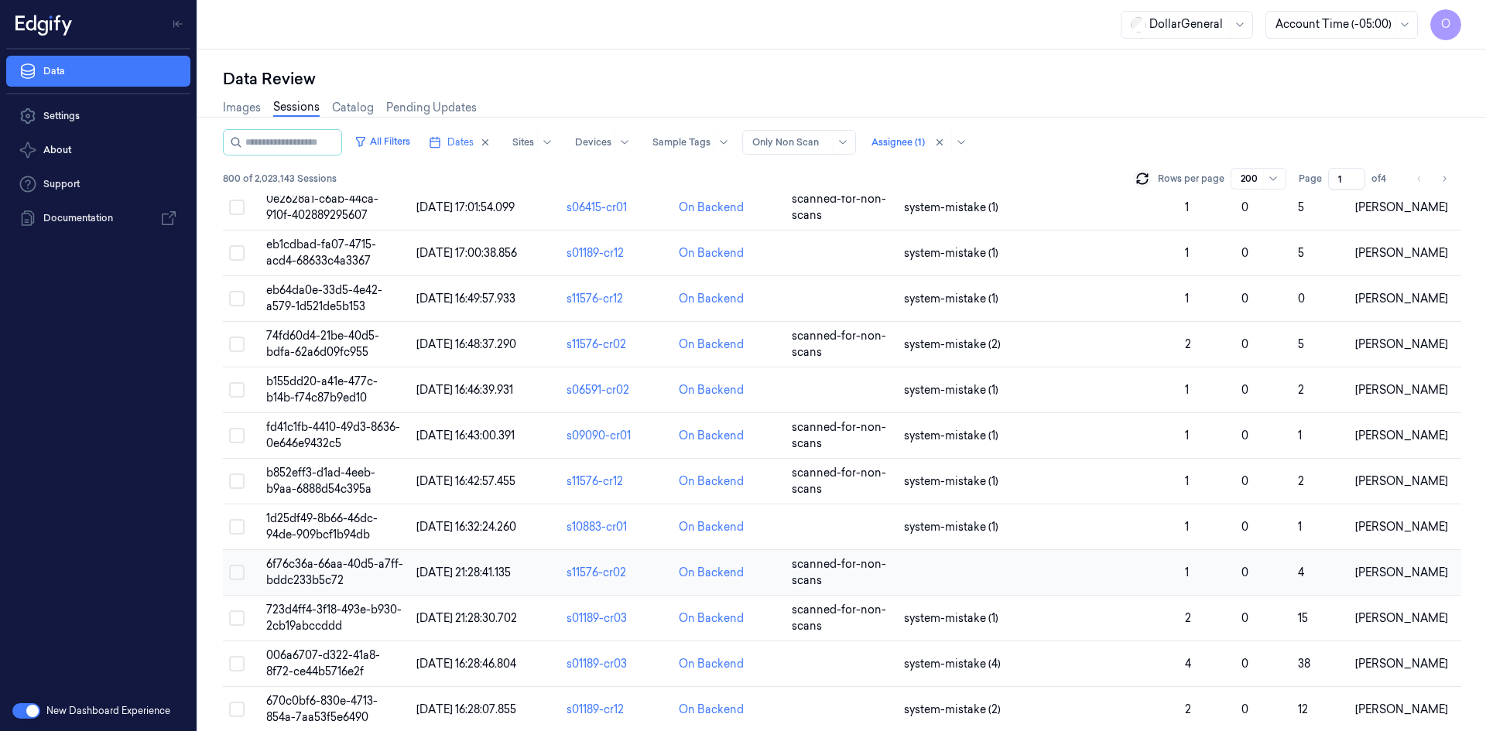
click at [912, 575] on td at bounding box center [1038, 573] width 281 height 46
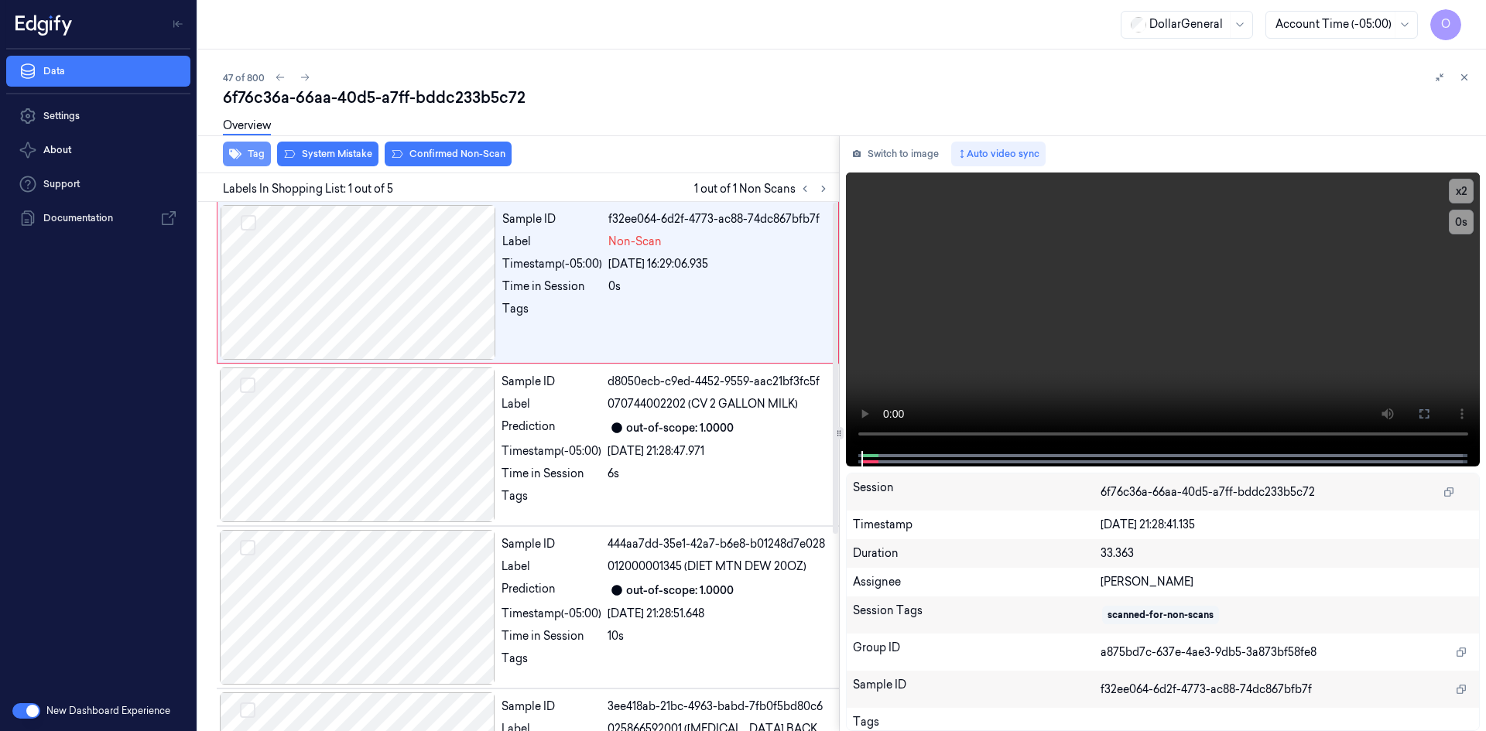
click at [233, 149] on icon "button" at bounding box center [235, 154] width 12 height 12
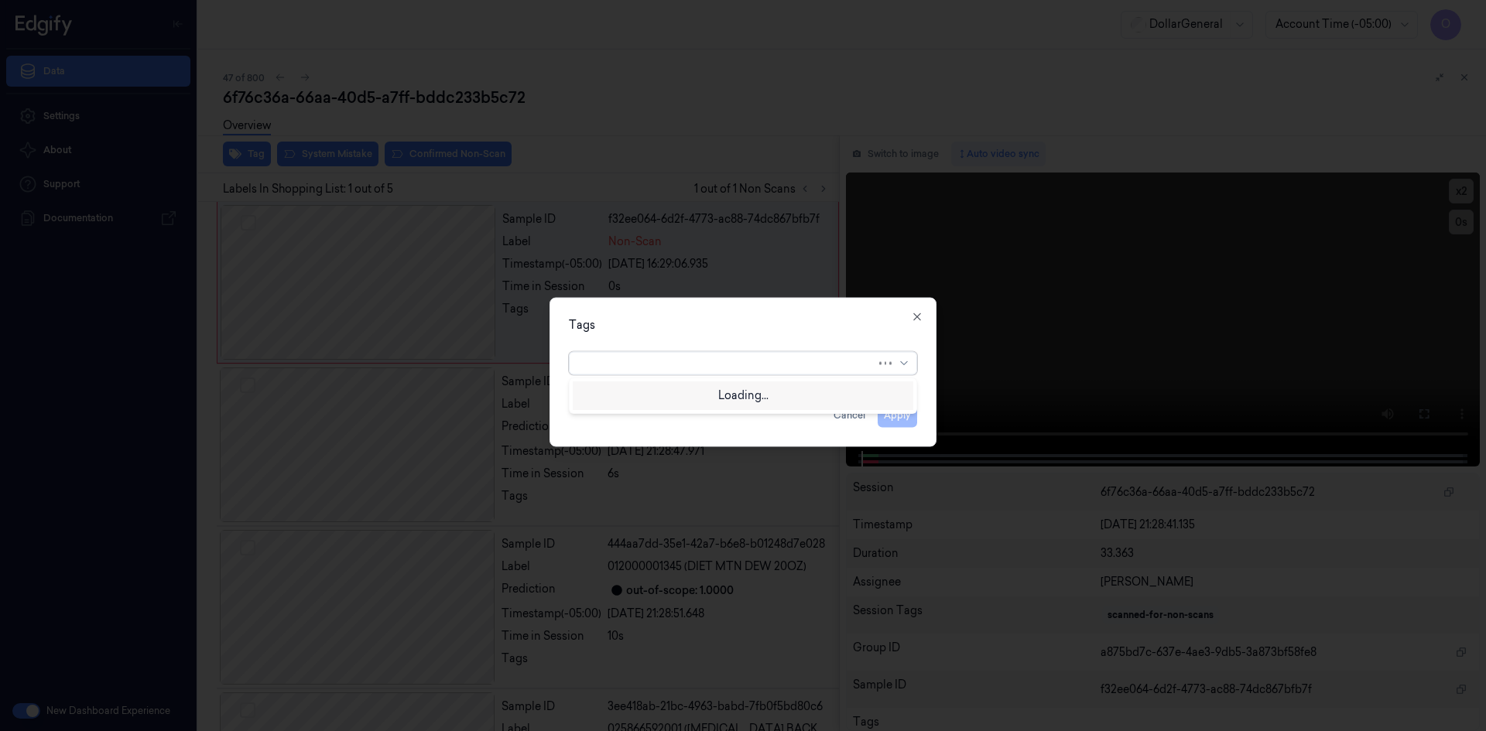
drag, startPoint x: 751, startPoint y: 352, endPoint x: 730, endPoint y: 395, distance: 47.4
click at [752, 353] on div at bounding box center [727, 363] width 297 height 22
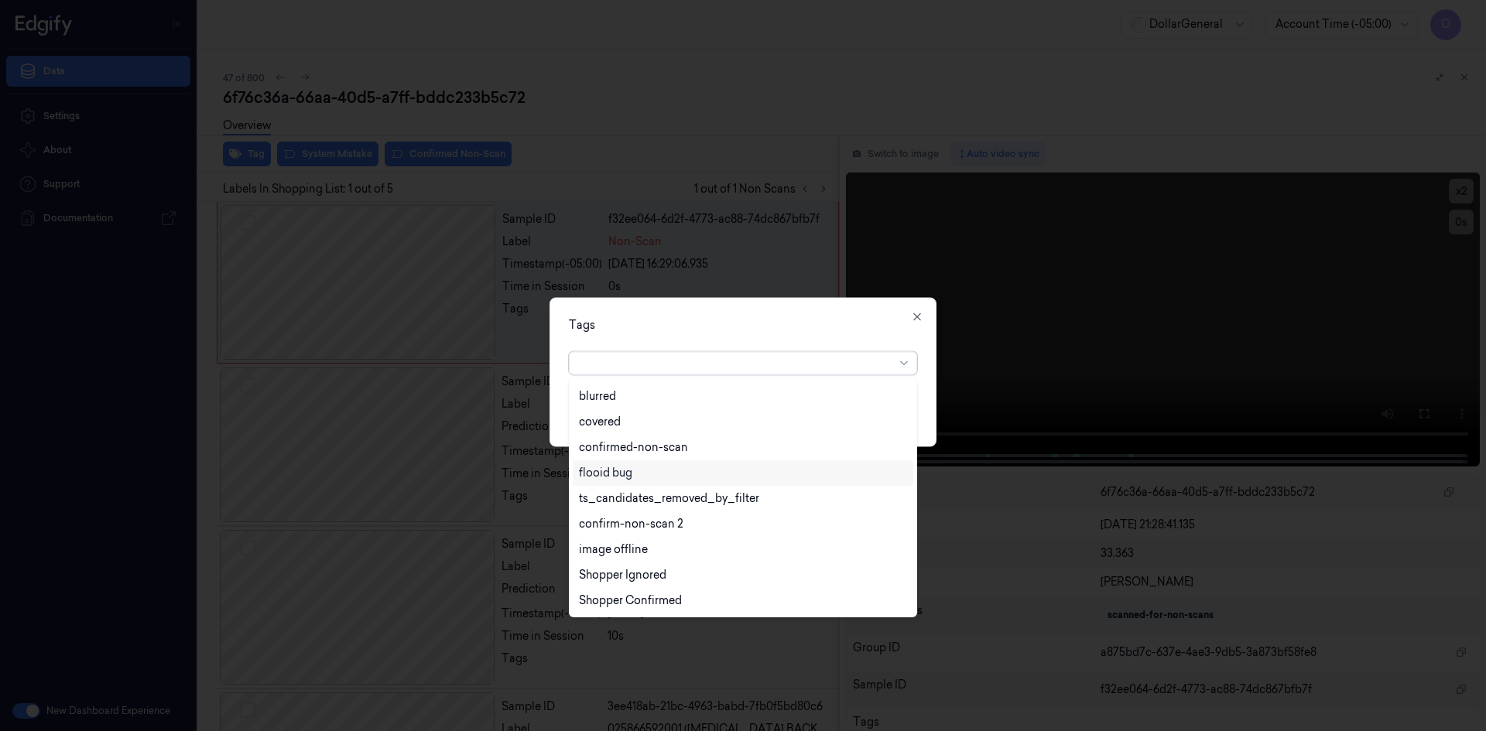
click at [656, 477] on div "flooid bug" at bounding box center [743, 473] width 328 height 16
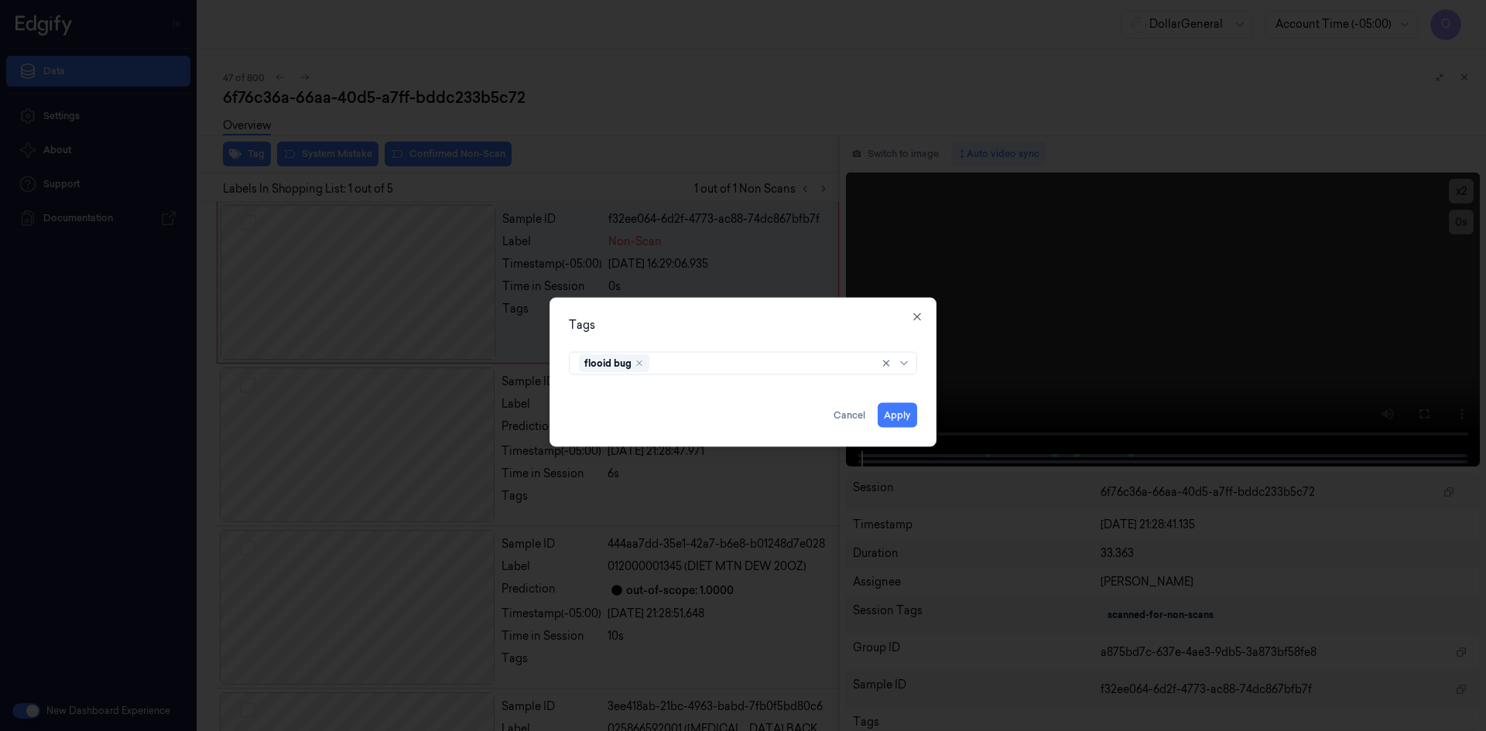
click at [814, 330] on div "Tags" at bounding box center [743, 325] width 348 height 16
click at [907, 417] on button "Apply" at bounding box center [897, 414] width 39 height 25
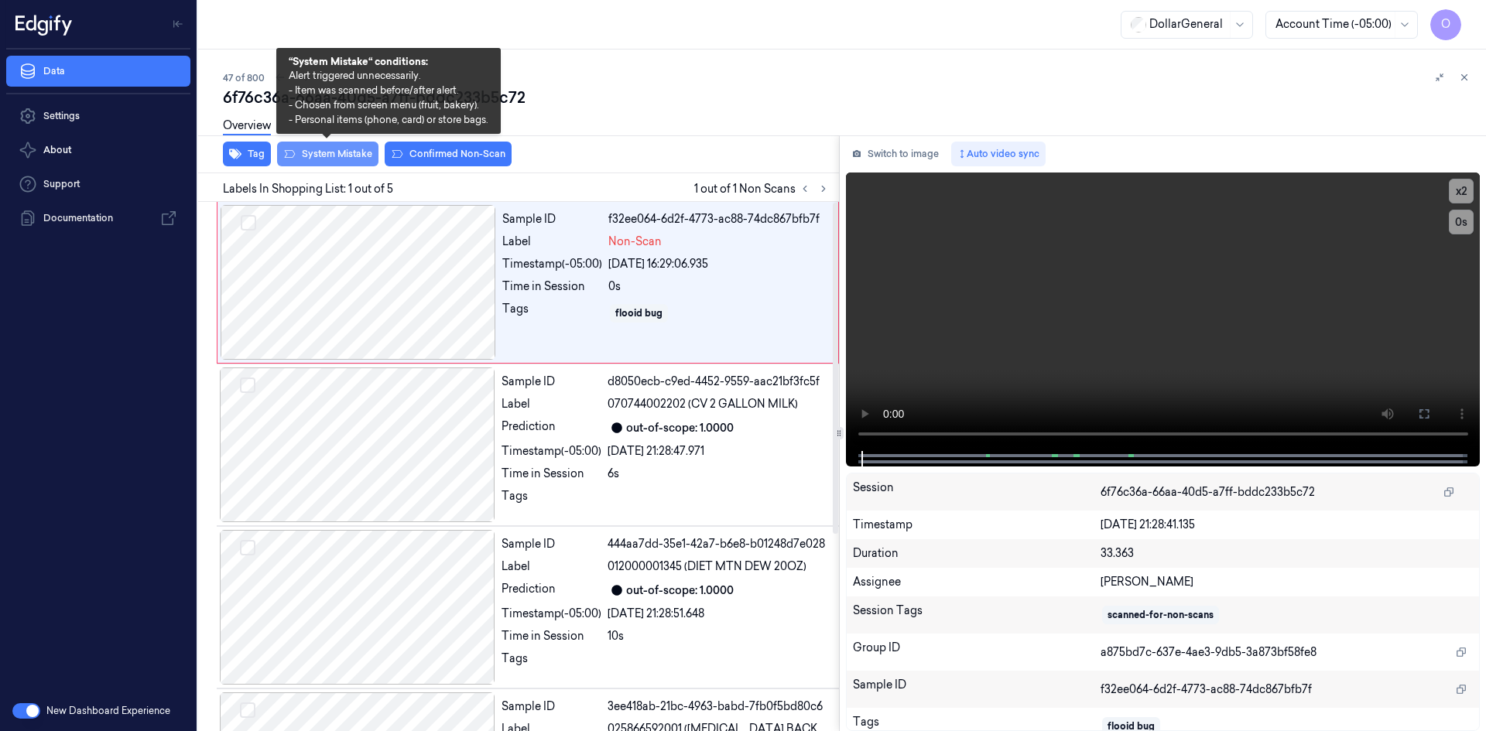
click at [349, 154] on button "System Mistake" at bounding box center [327, 154] width 101 height 25
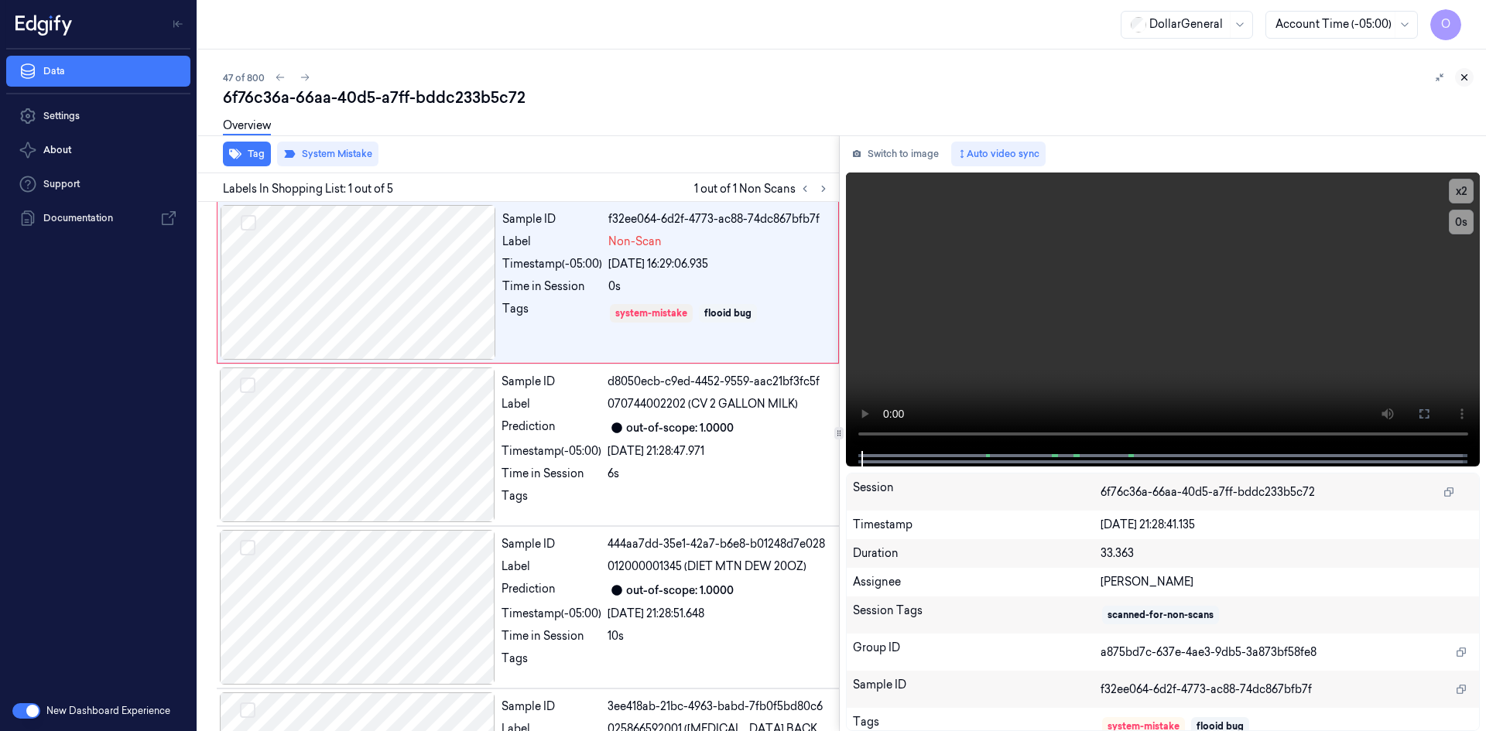
click at [1465, 84] on button at bounding box center [1464, 77] width 19 height 19
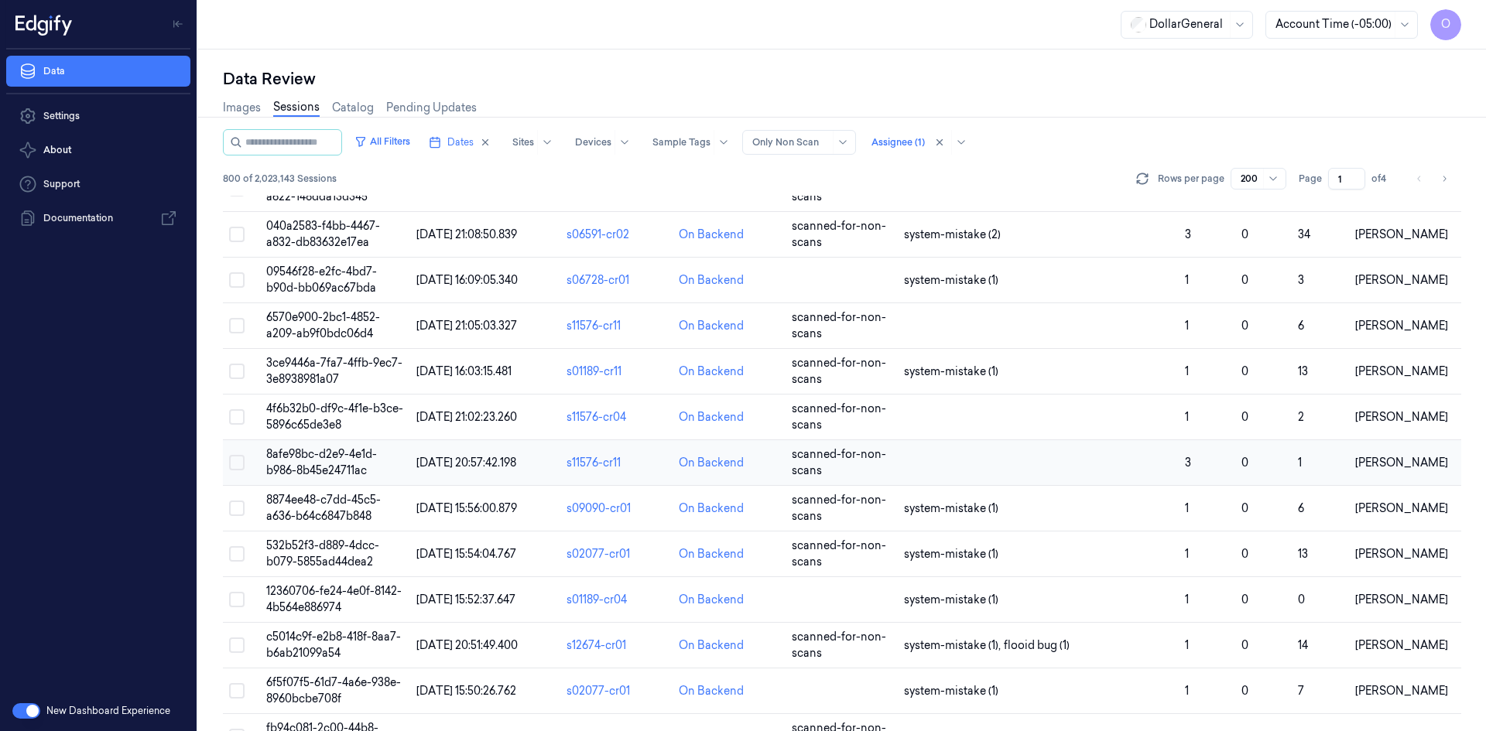
scroll to position [2585, 0]
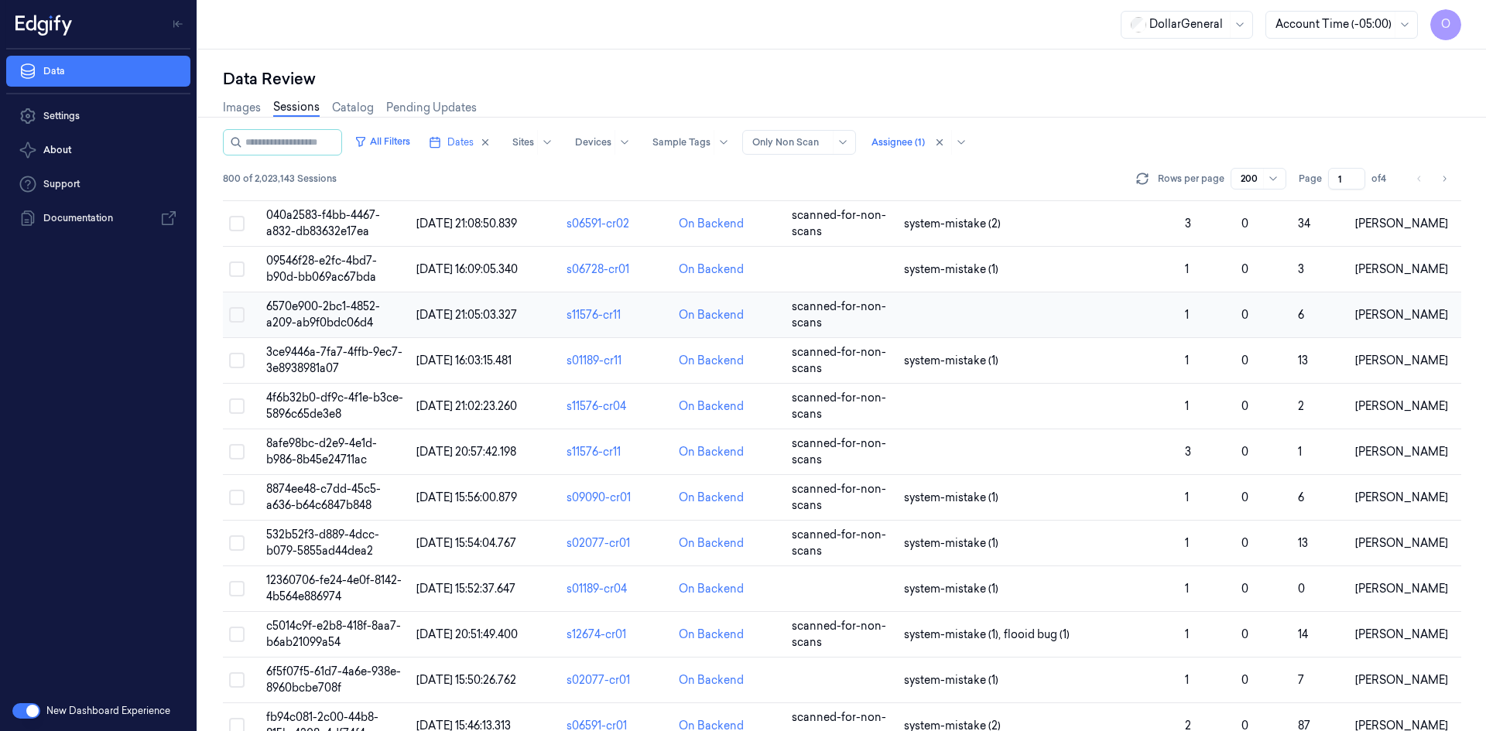
click at [988, 311] on td at bounding box center [1038, 316] width 281 height 46
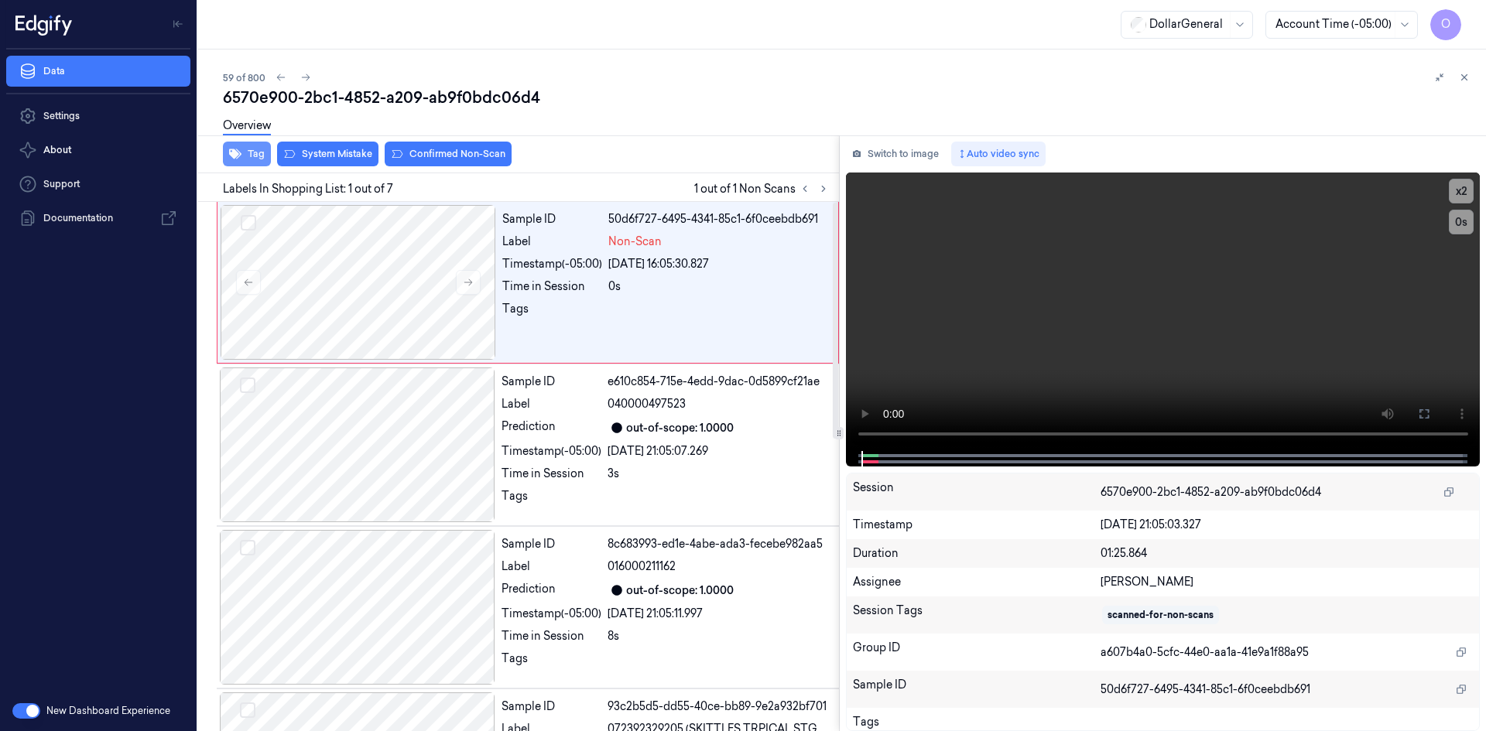
click at [251, 154] on button "Tag" at bounding box center [247, 154] width 48 height 25
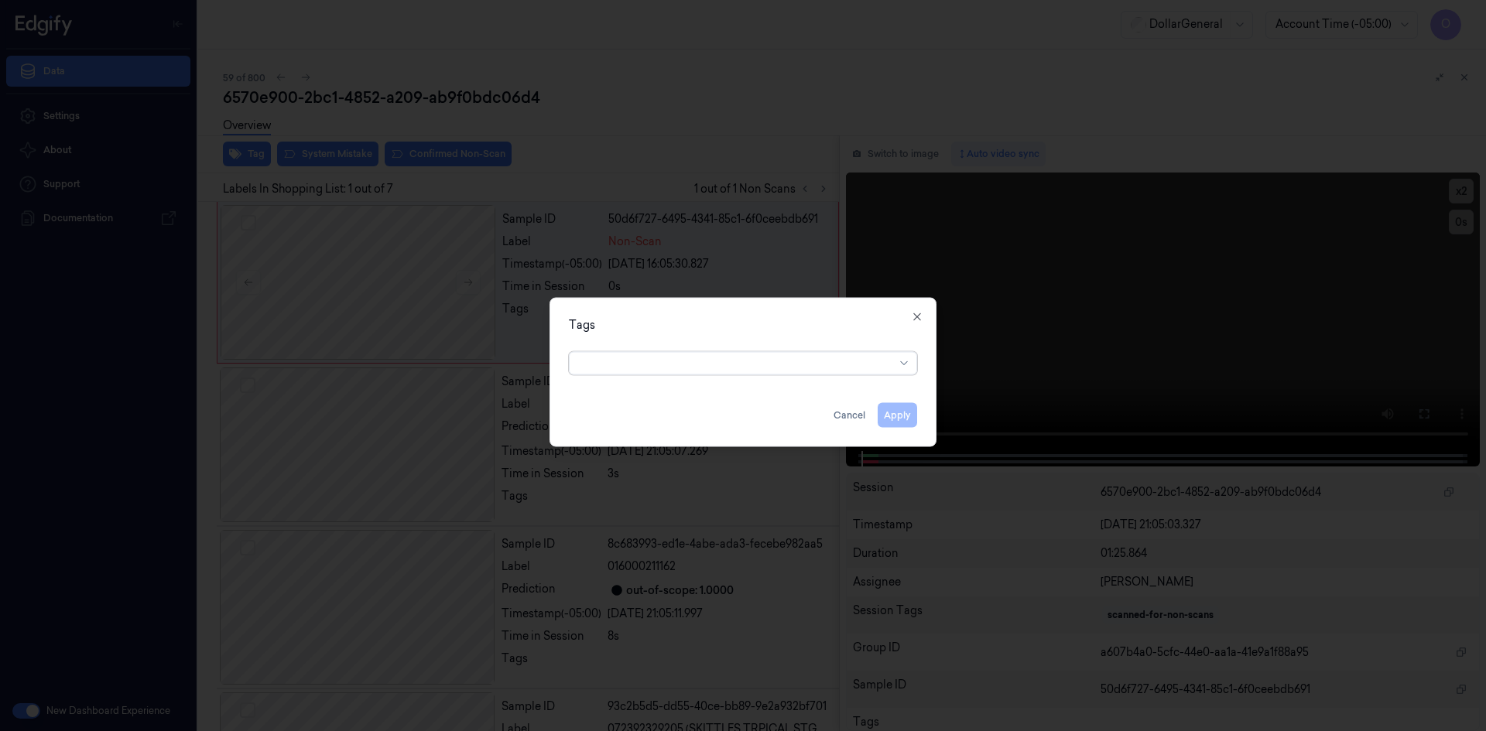
click at [758, 364] on div at bounding box center [737, 363] width 316 height 16
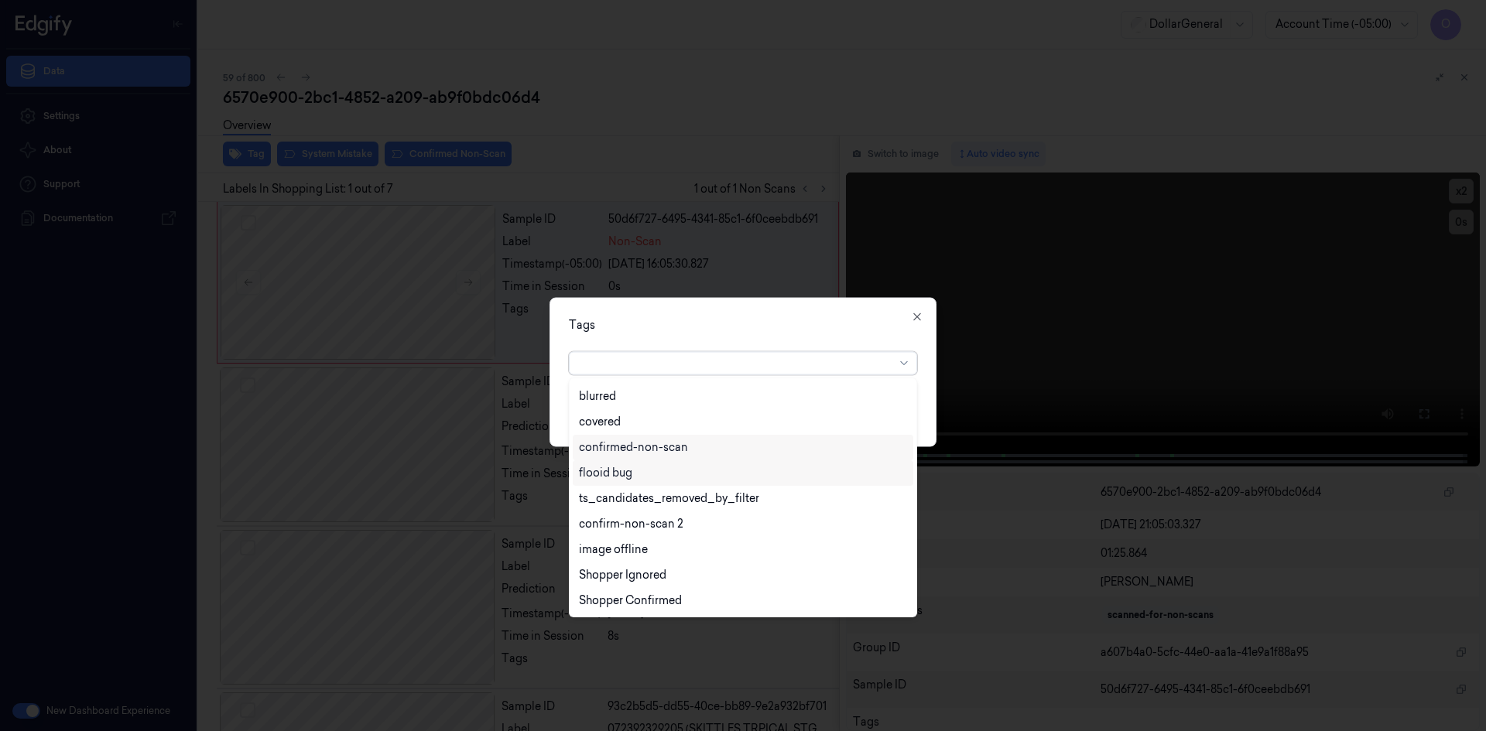
click at [652, 481] on div "flooid bug" at bounding box center [743, 473] width 340 height 26
click at [868, 294] on div at bounding box center [743, 365] width 1486 height 731
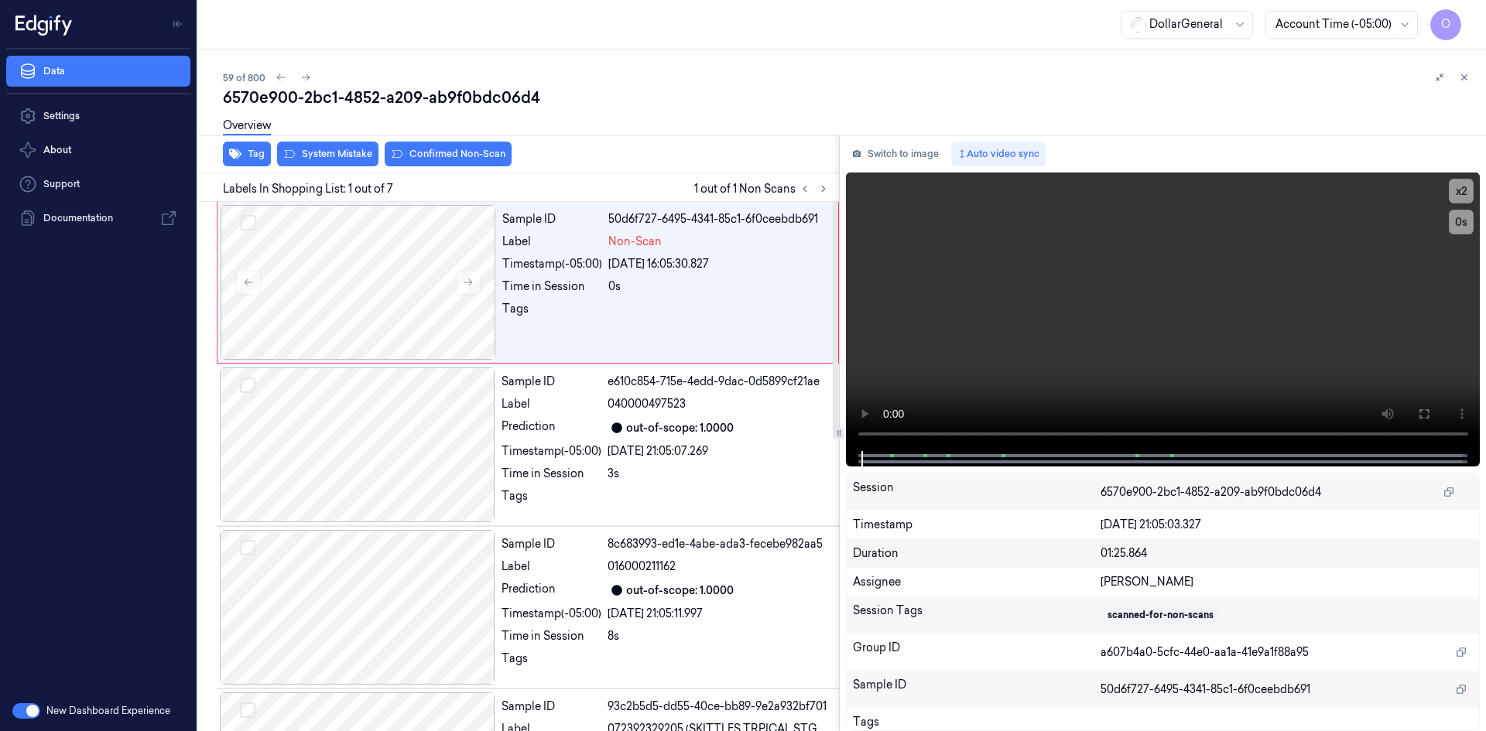
click at [235, 143] on div "Overview" at bounding box center [247, 127] width 48 height 39
click at [240, 156] on icon "button" at bounding box center [235, 154] width 12 height 12
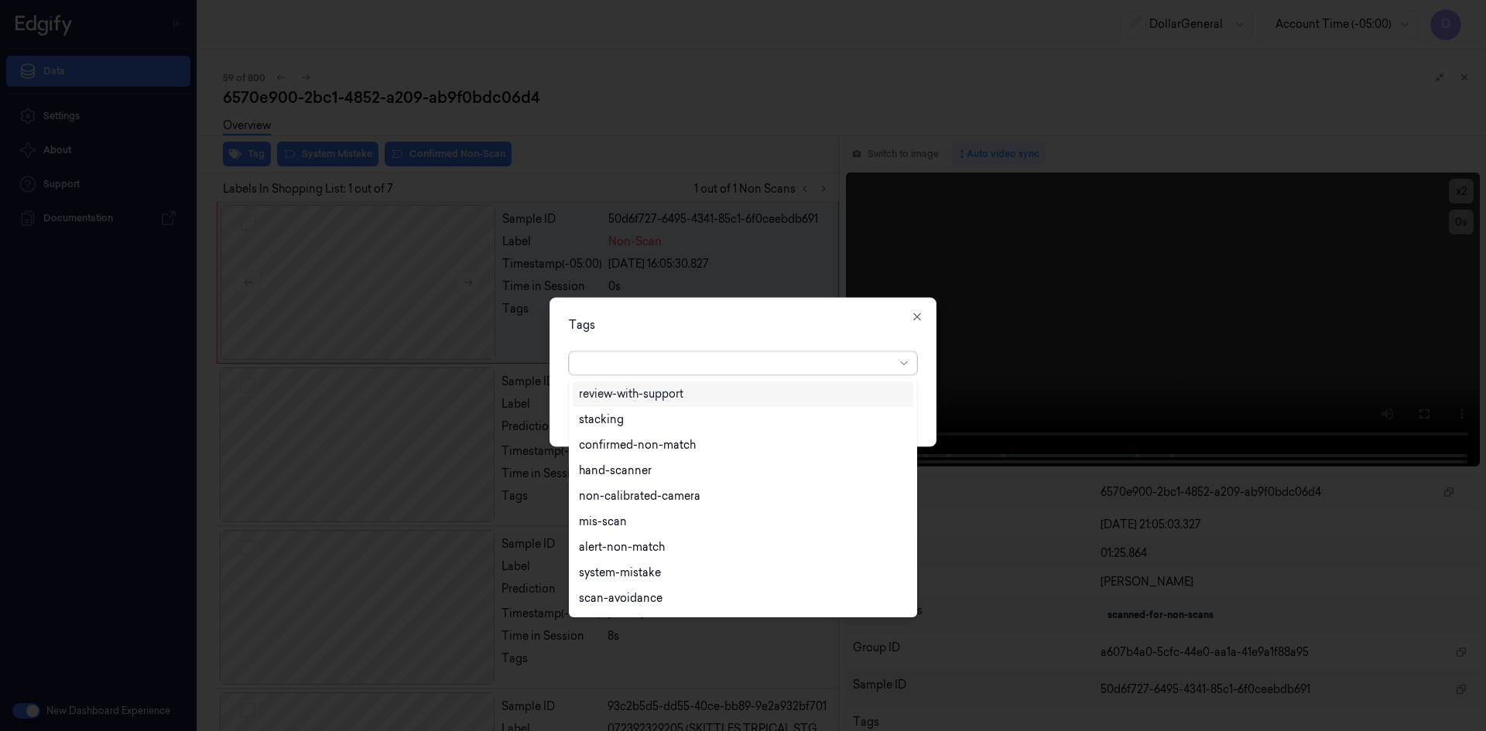
click at [727, 368] on div at bounding box center [737, 363] width 316 height 16
click at [652, 472] on div "flooid bug" at bounding box center [743, 473] width 328 height 16
click at [821, 340] on div "Tags option flooid bug , selected. 22 results available. Use Up and Down to cho…" at bounding box center [742, 371] width 387 height 149
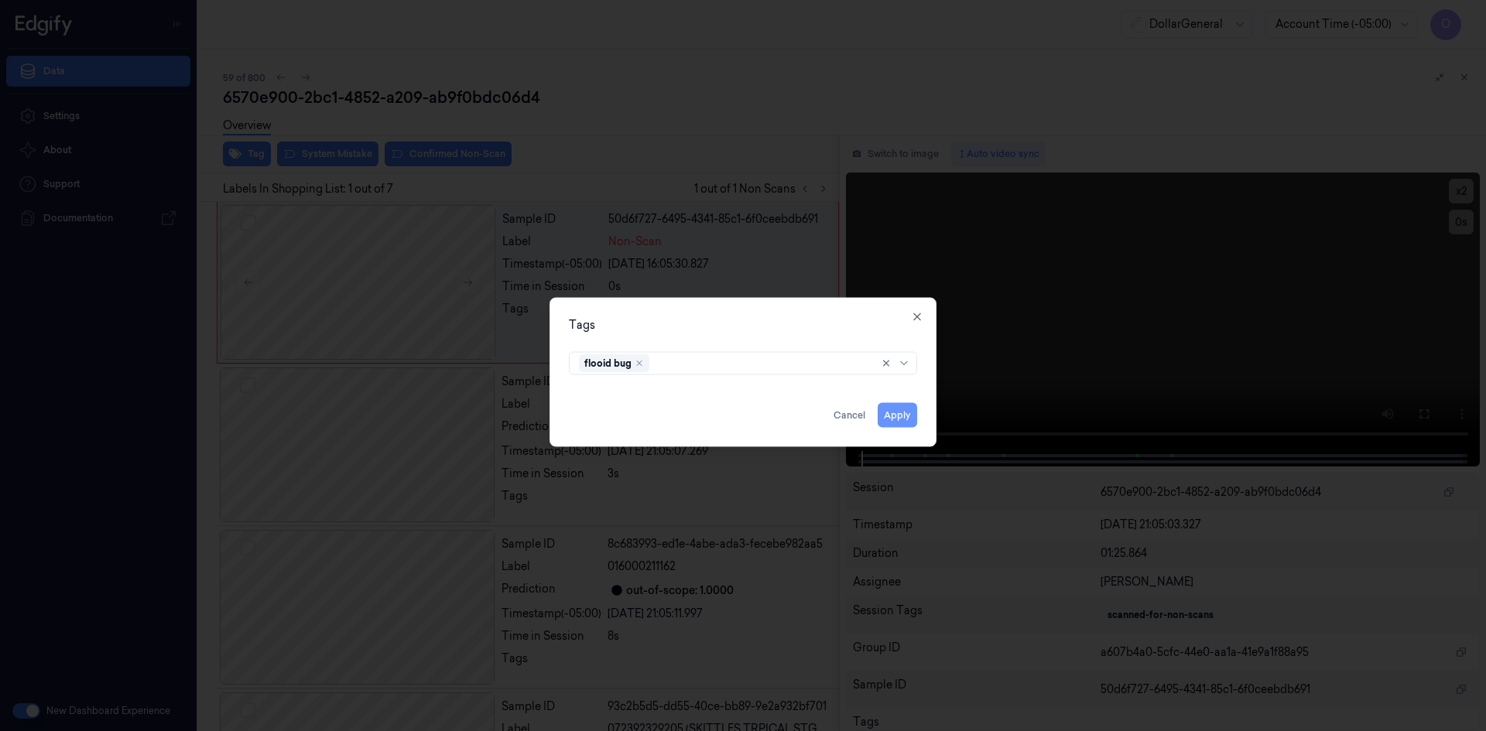
click at [897, 418] on button "Apply" at bounding box center [897, 414] width 39 height 25
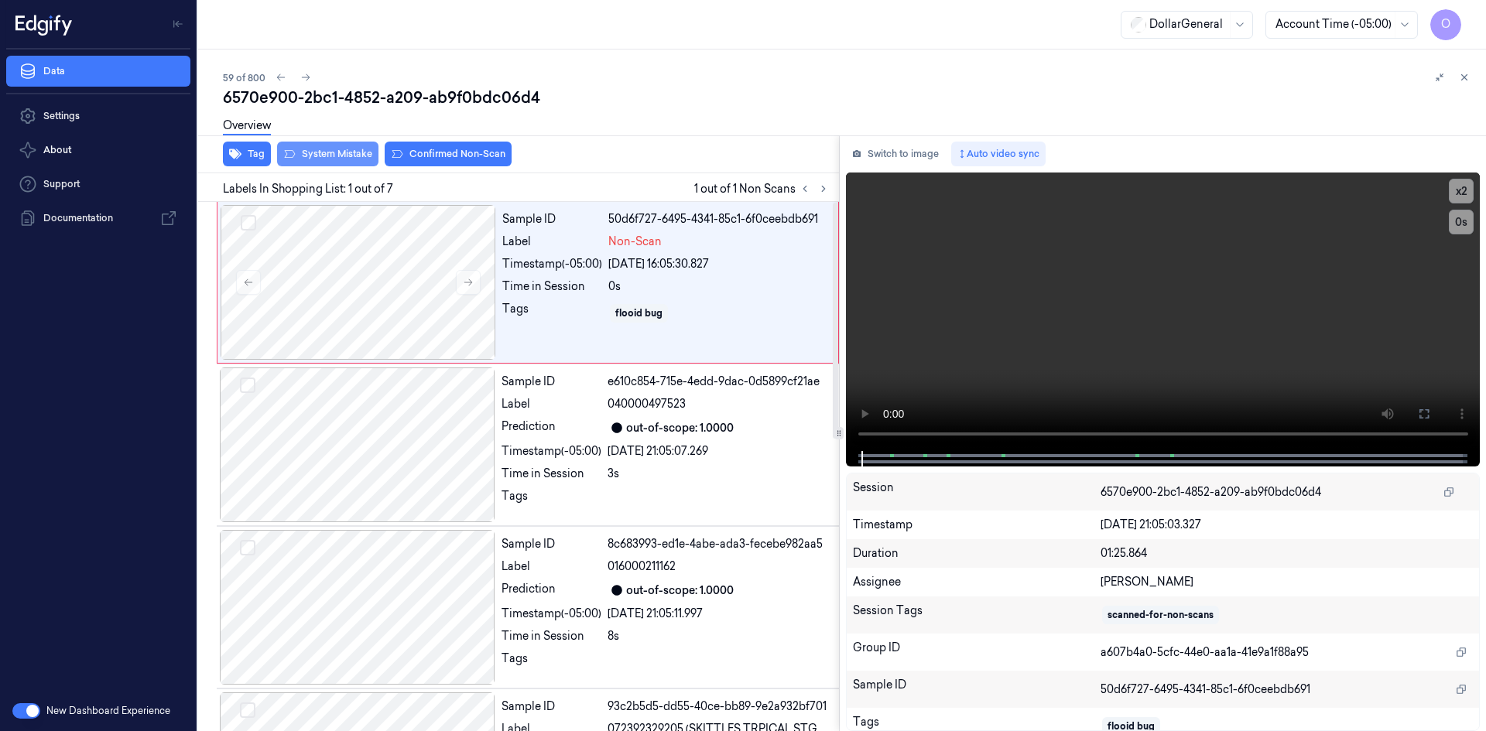
click at [361, 150] on button "System Mistake" at bounding box center [327, 154] width 101 height 25
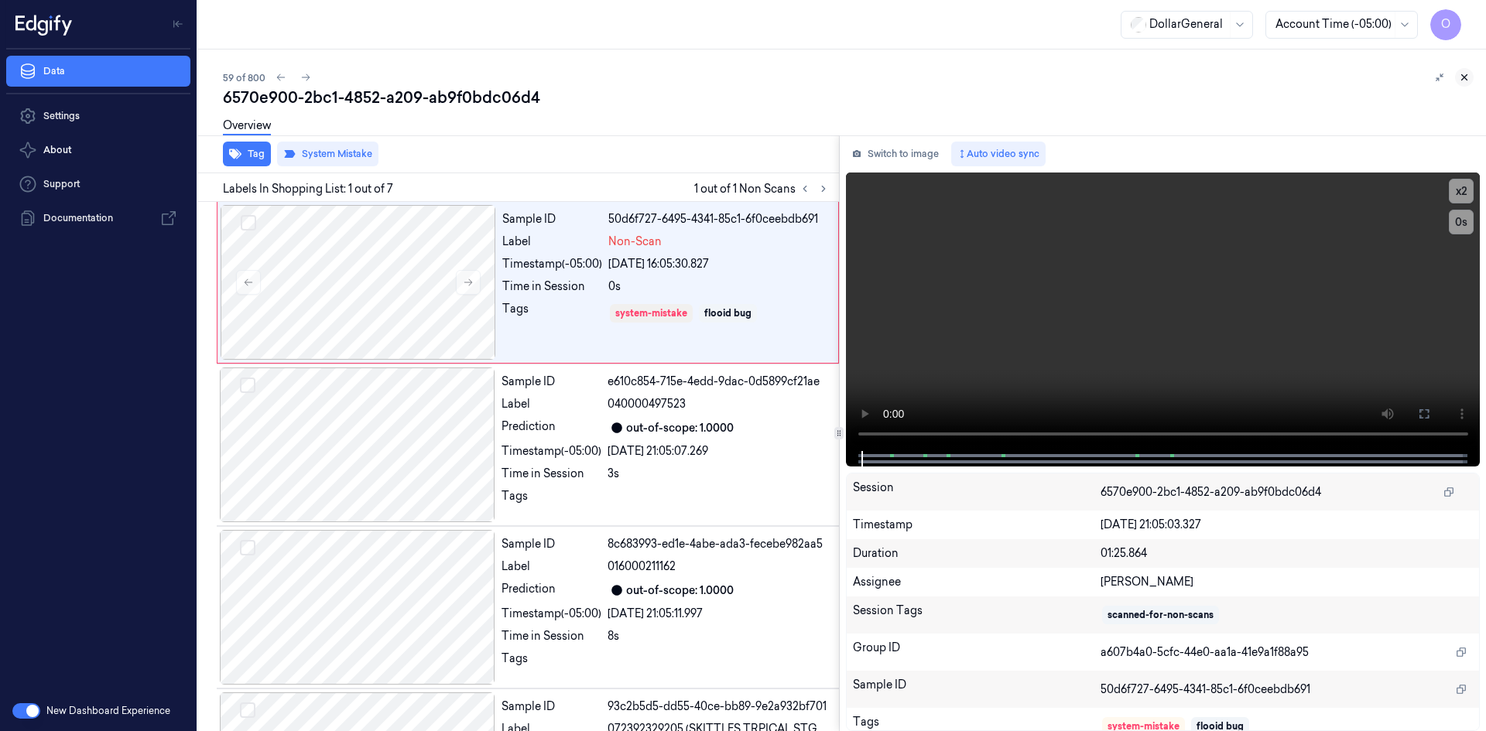
click at [1464, 81] on icon at bounding box center [1464, 77] width 11 height 11
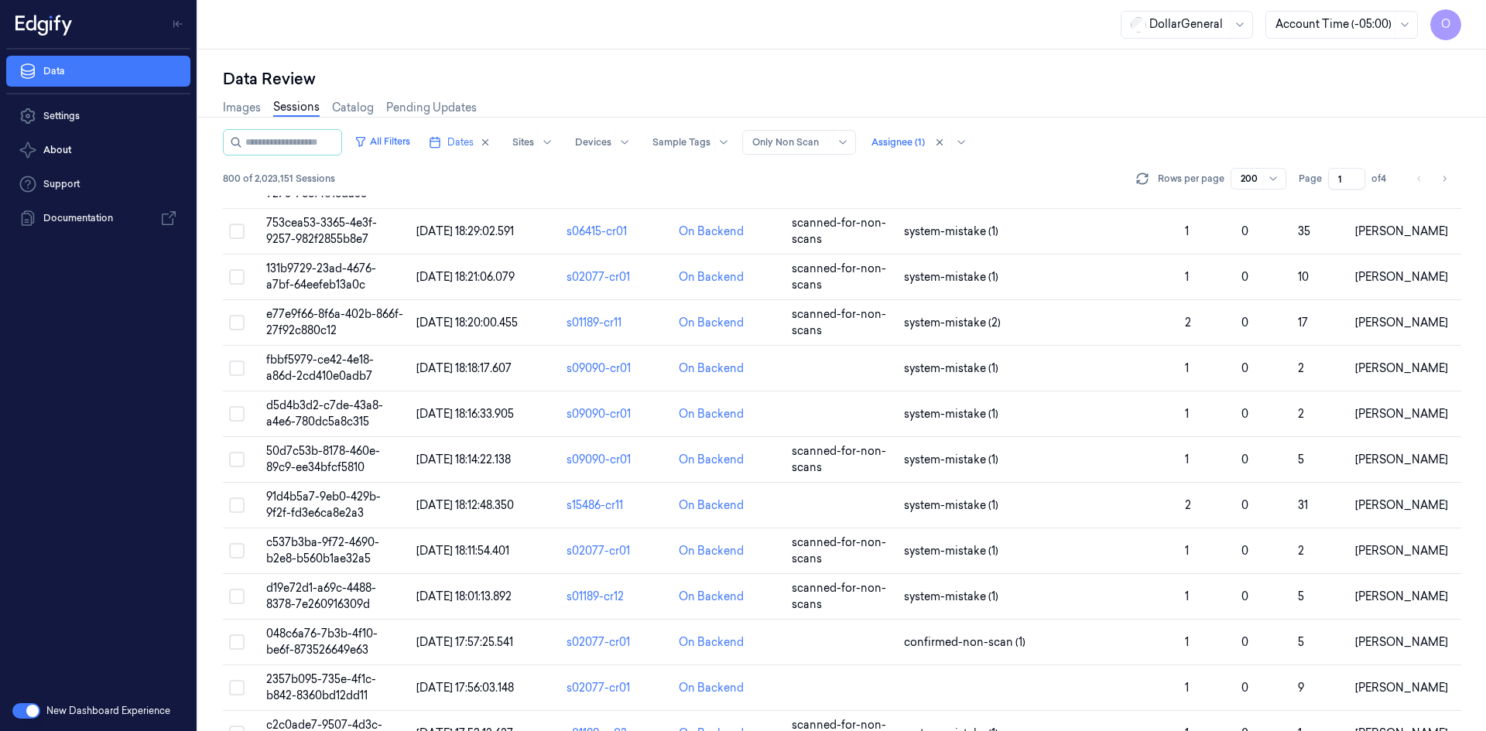
scroll to position [2437, 0]
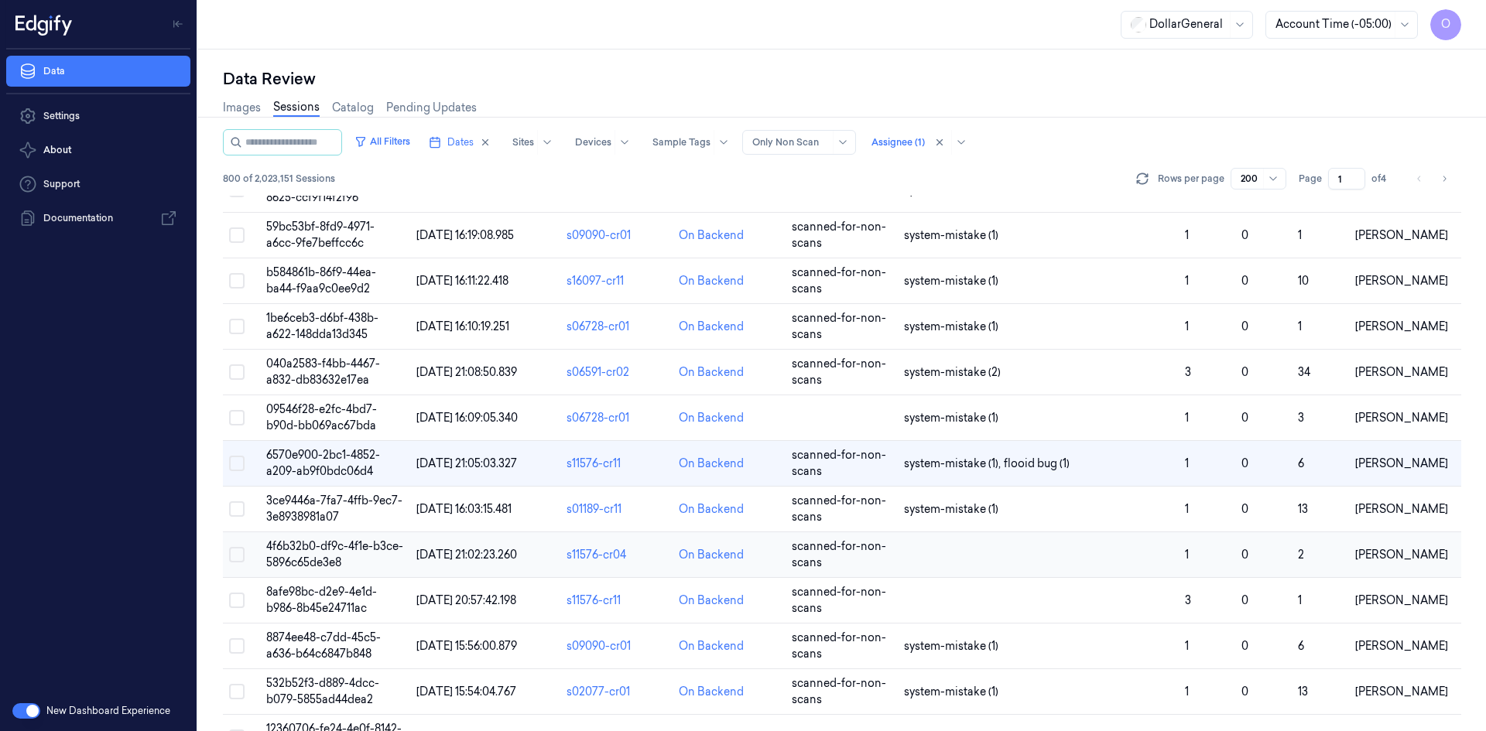
click at [994, 541] on td at bounding box center [1038, 555] width 281 height 46
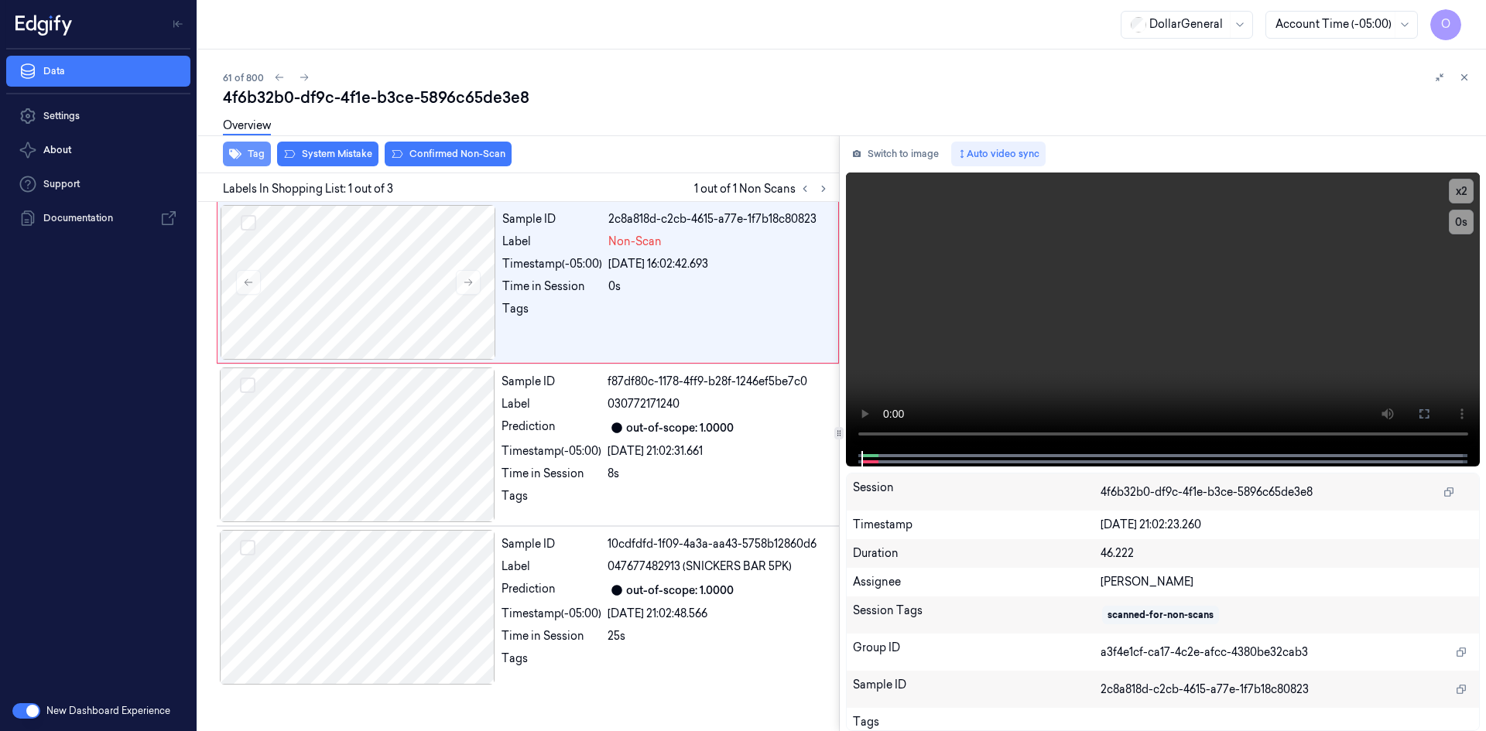
click at [249, 154] on button "Tag" at bounding box center [247, 154] width 48 height 25
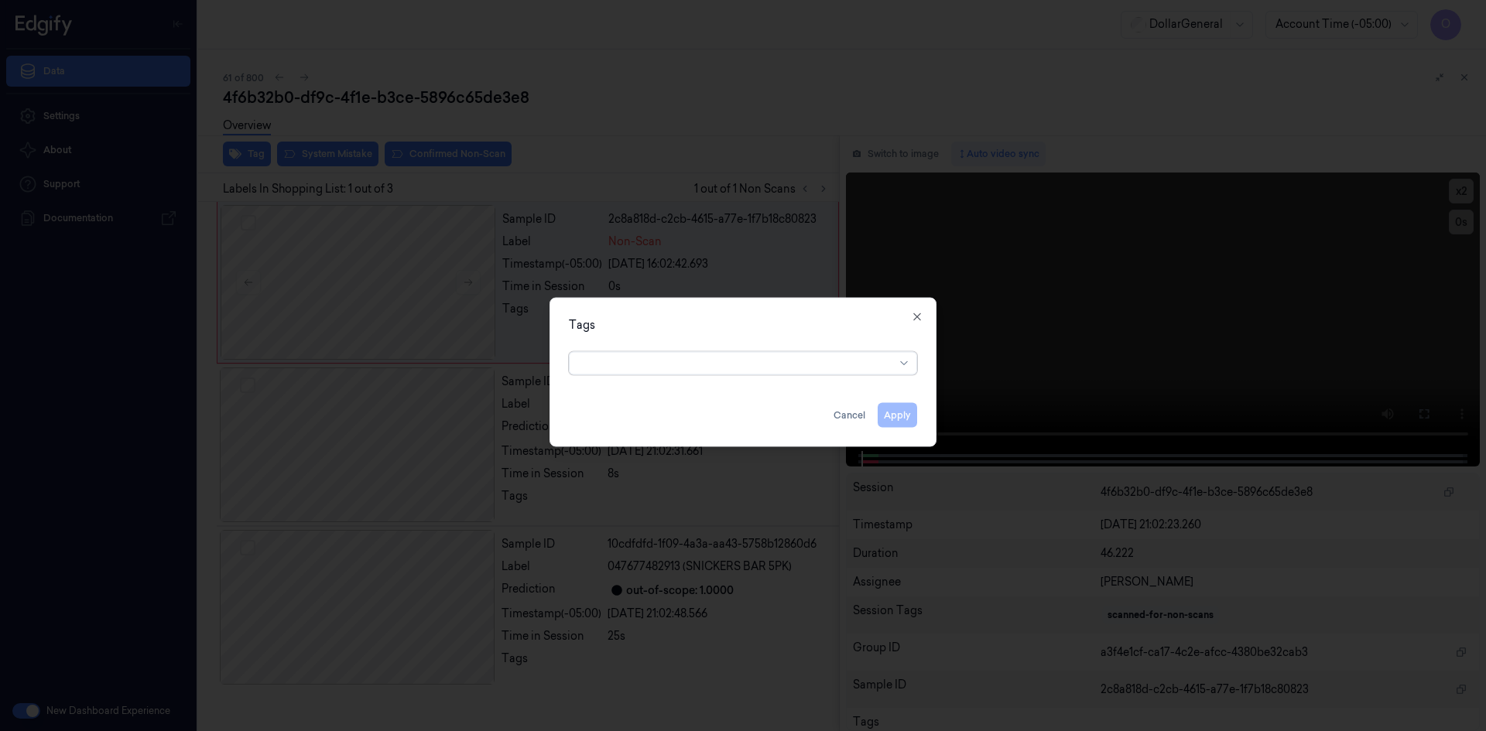
click at [809, 381] on div "Tags option , selected. Select is focused ,type to refine list, press Down to o…" at bounding box center [742, 371] width 387 height 149
click at [801, 368] on div at bounding box center [737, 363] width 316 height 16
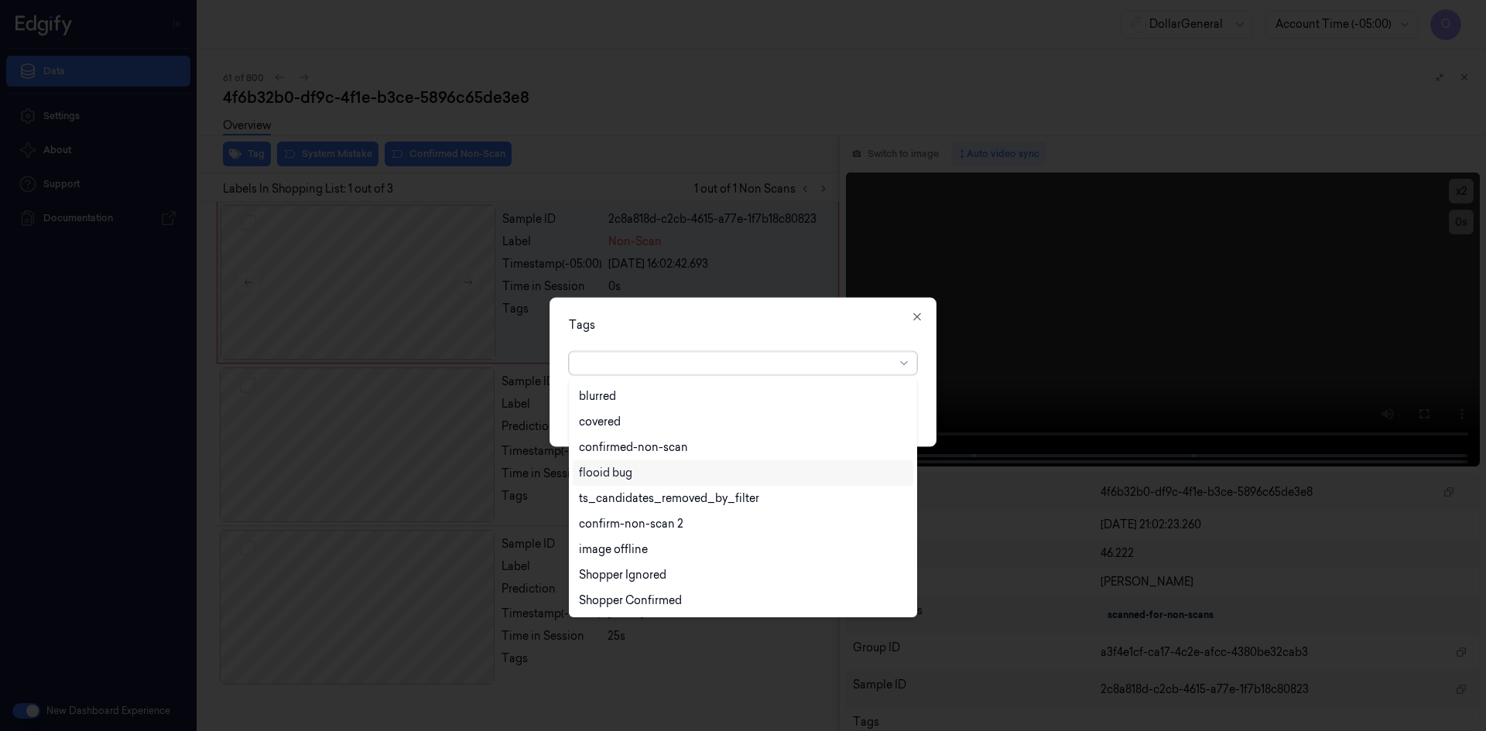
click at [660, 475] on div "flooid bug" at bounding box center [743, 473] width 328 height 16
click at [867, 306] on div "Tags option flooid bug , selected. 22 results available. Use Up and Down to cho…" at bounding box center [742, 371] width 387 height 149
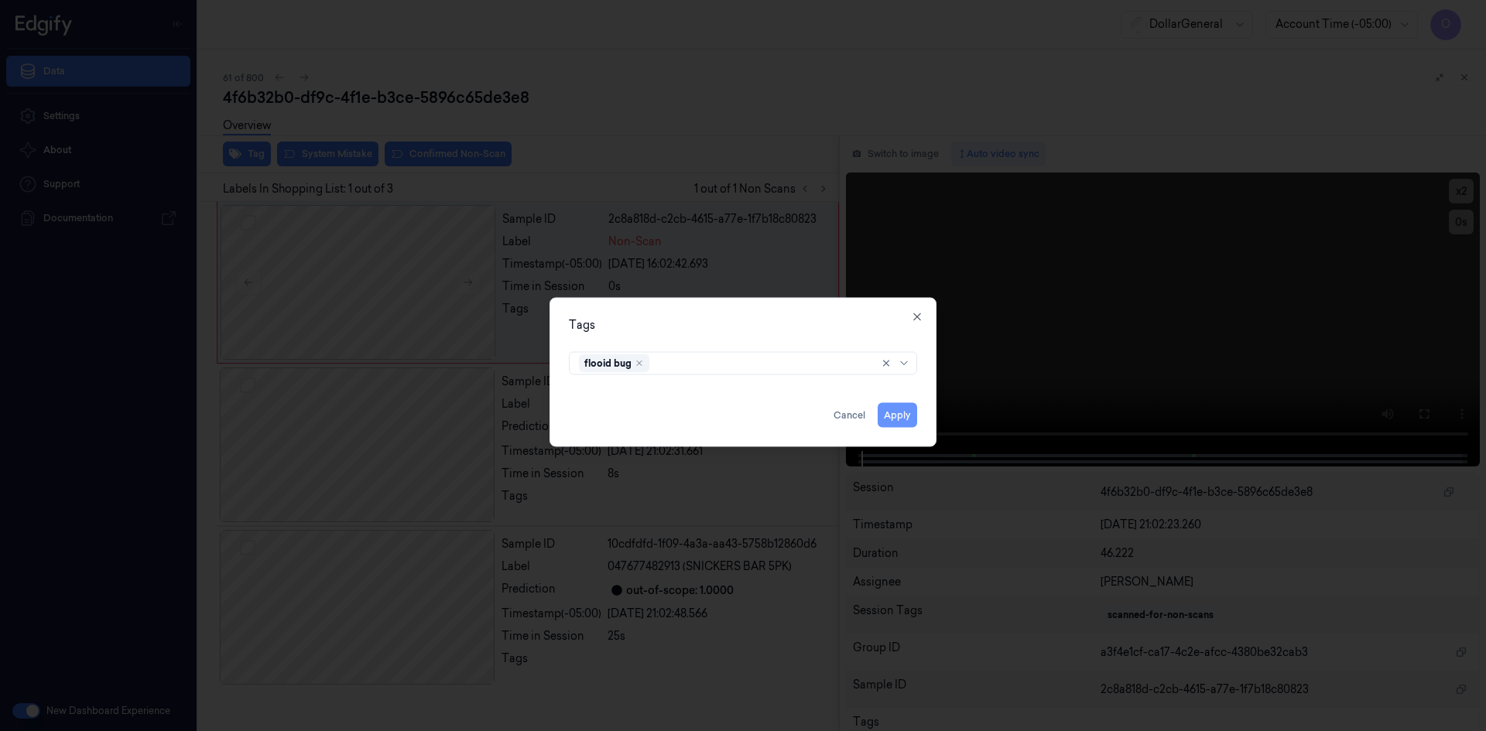
click at [894, 425] on button "Apply" at bounding box center [897, 414] width 39 height 25
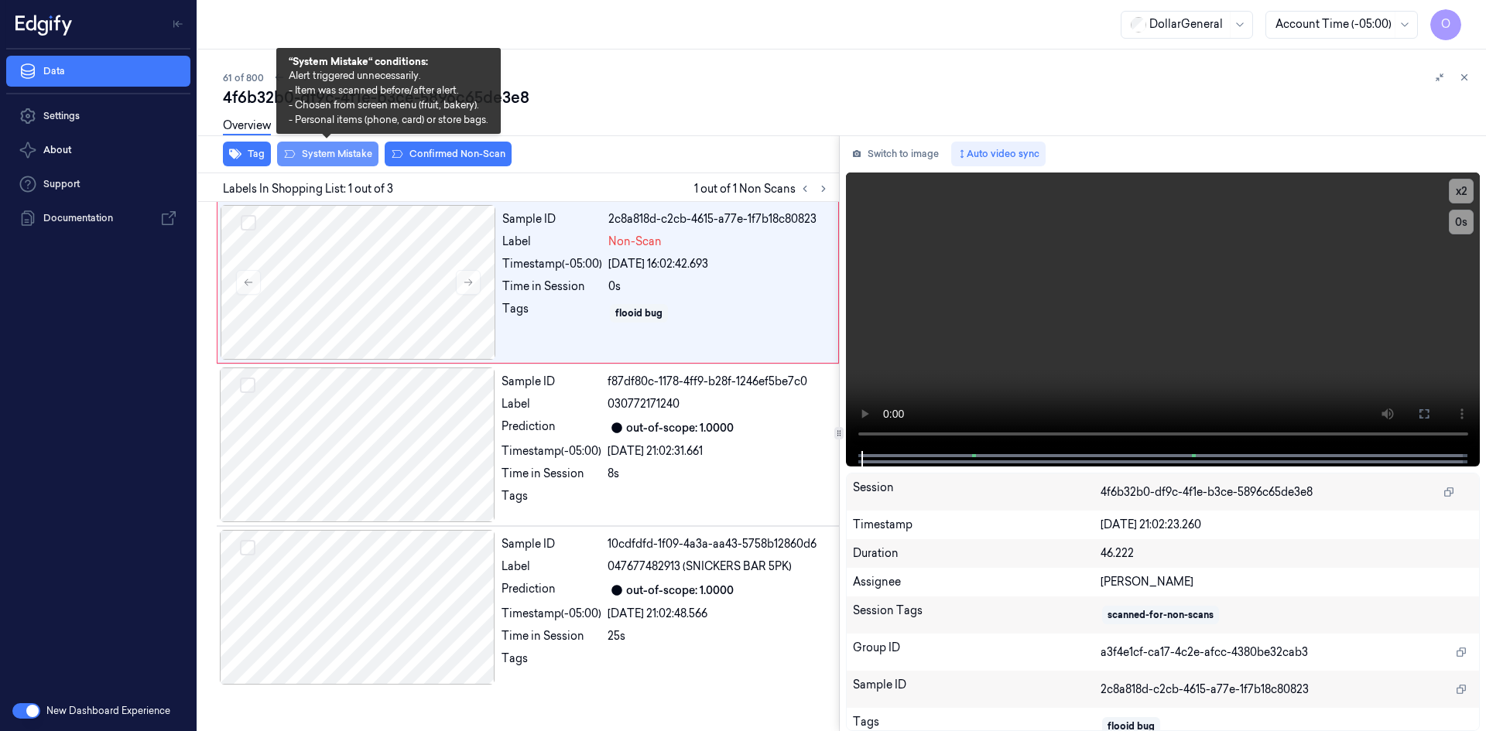
click at [305, 152] on button "System Mistake" at bounding box center [327, 154] width 101 height 25
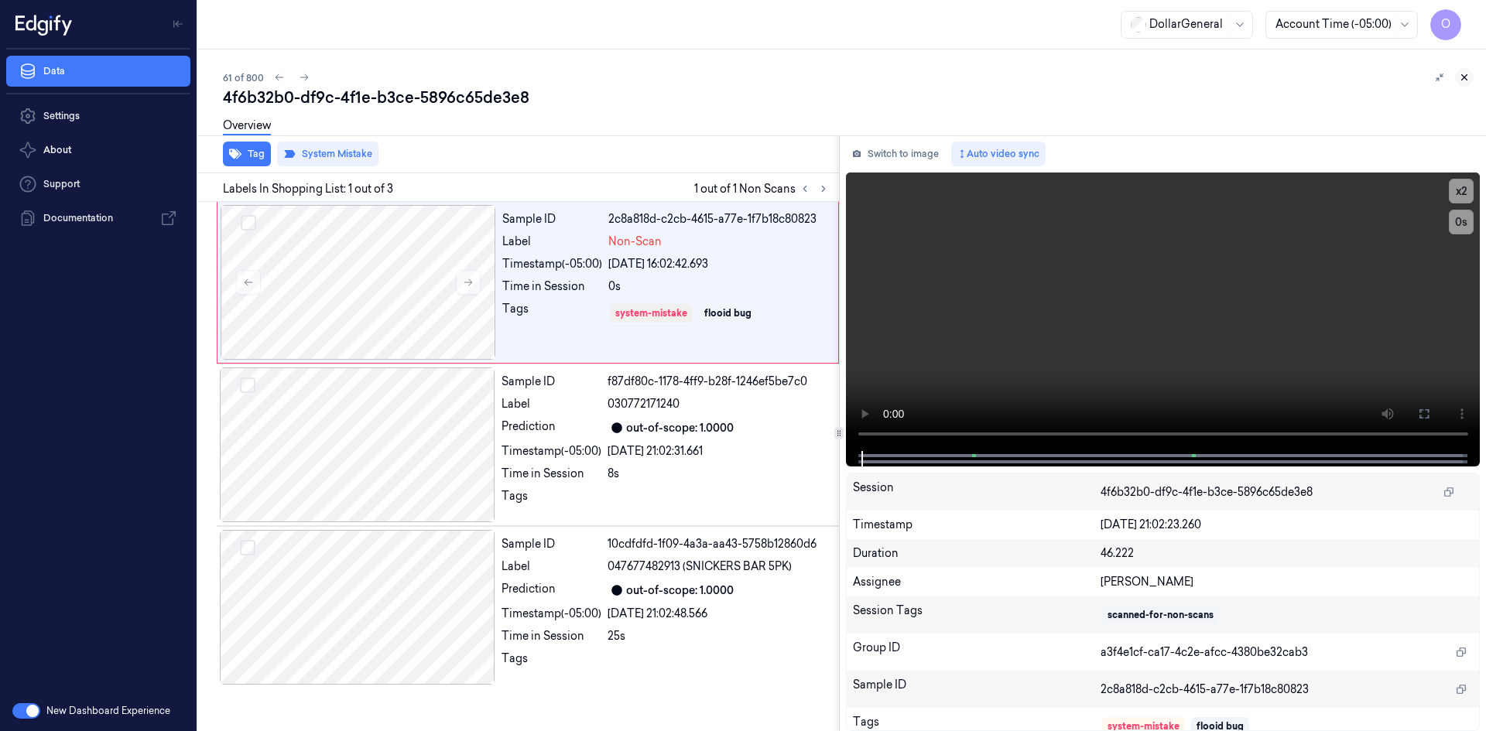
click at [1463, 80] on icon at bounding box center [1464, 77] width 11 height 11
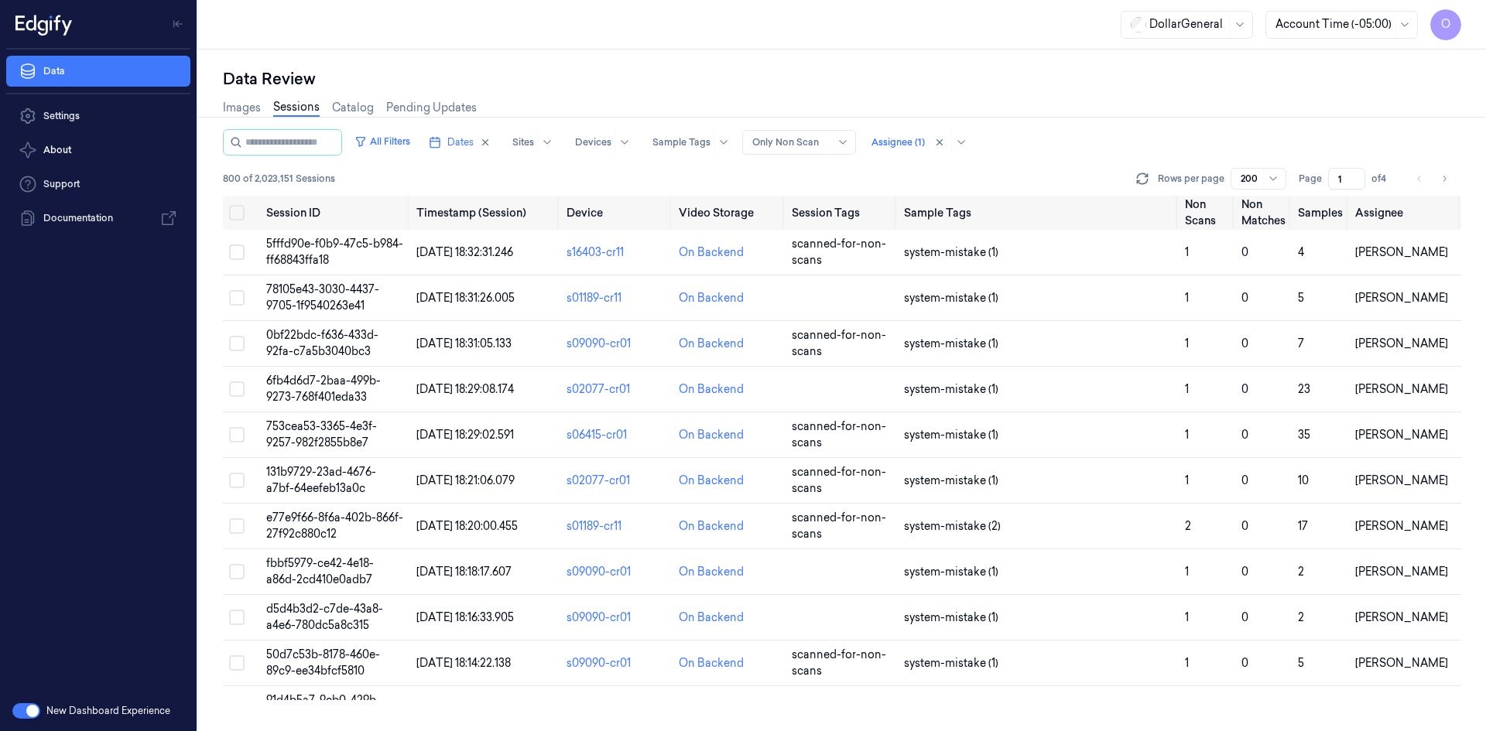
scroll to position [2528, 0]
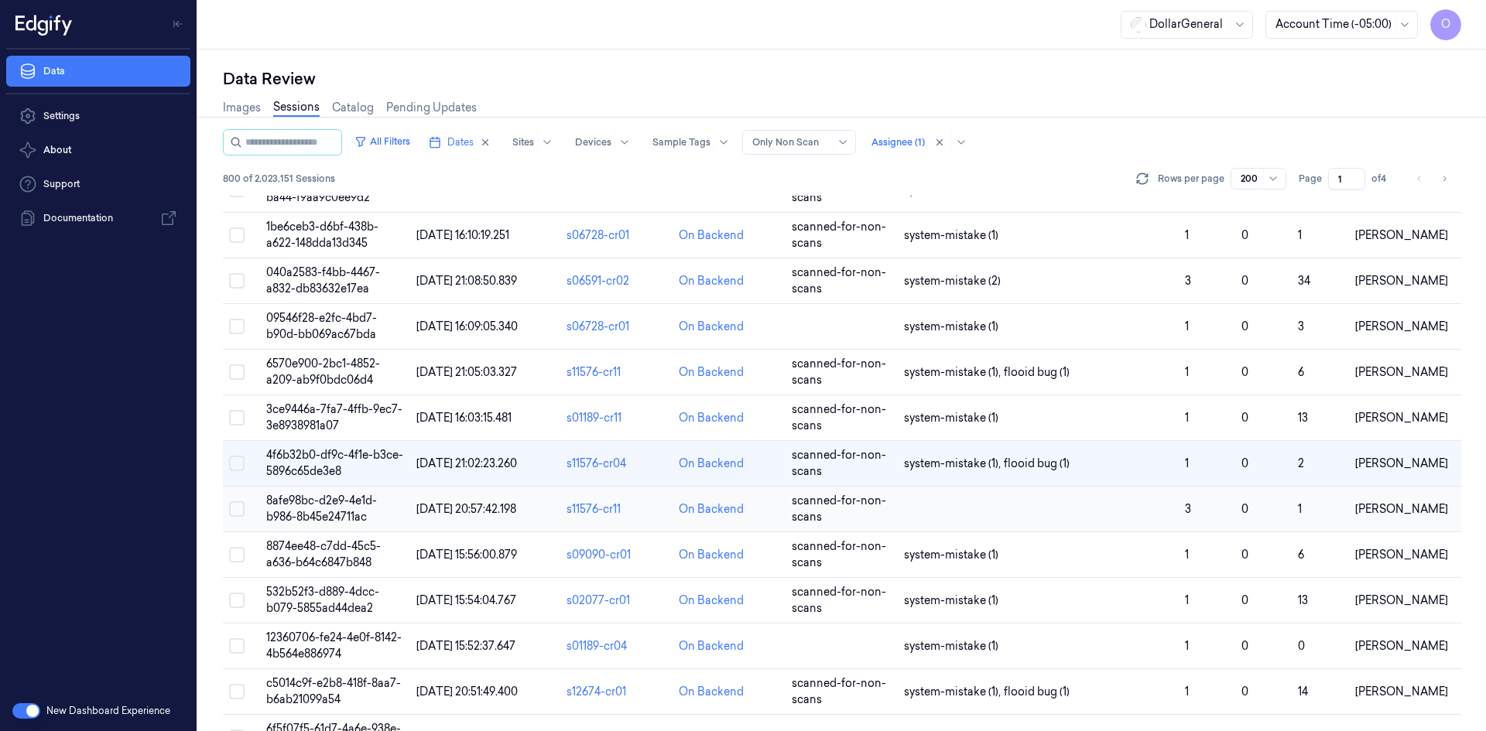
click at [1052, 514] on td at bounding box center [1038, 510] width 281 height 46
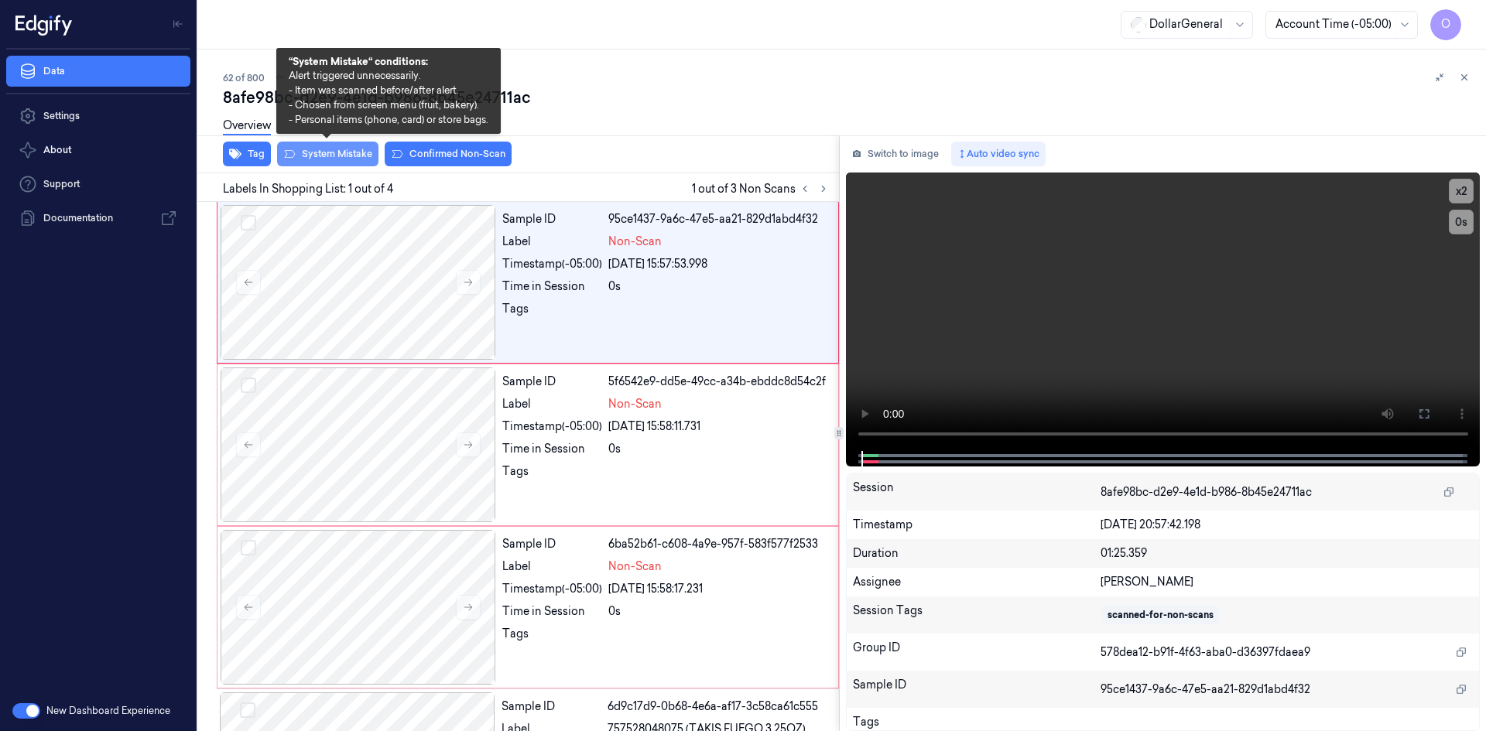
click at [290, 156] on icon at bounding box center [289, 154] width 12 height 12
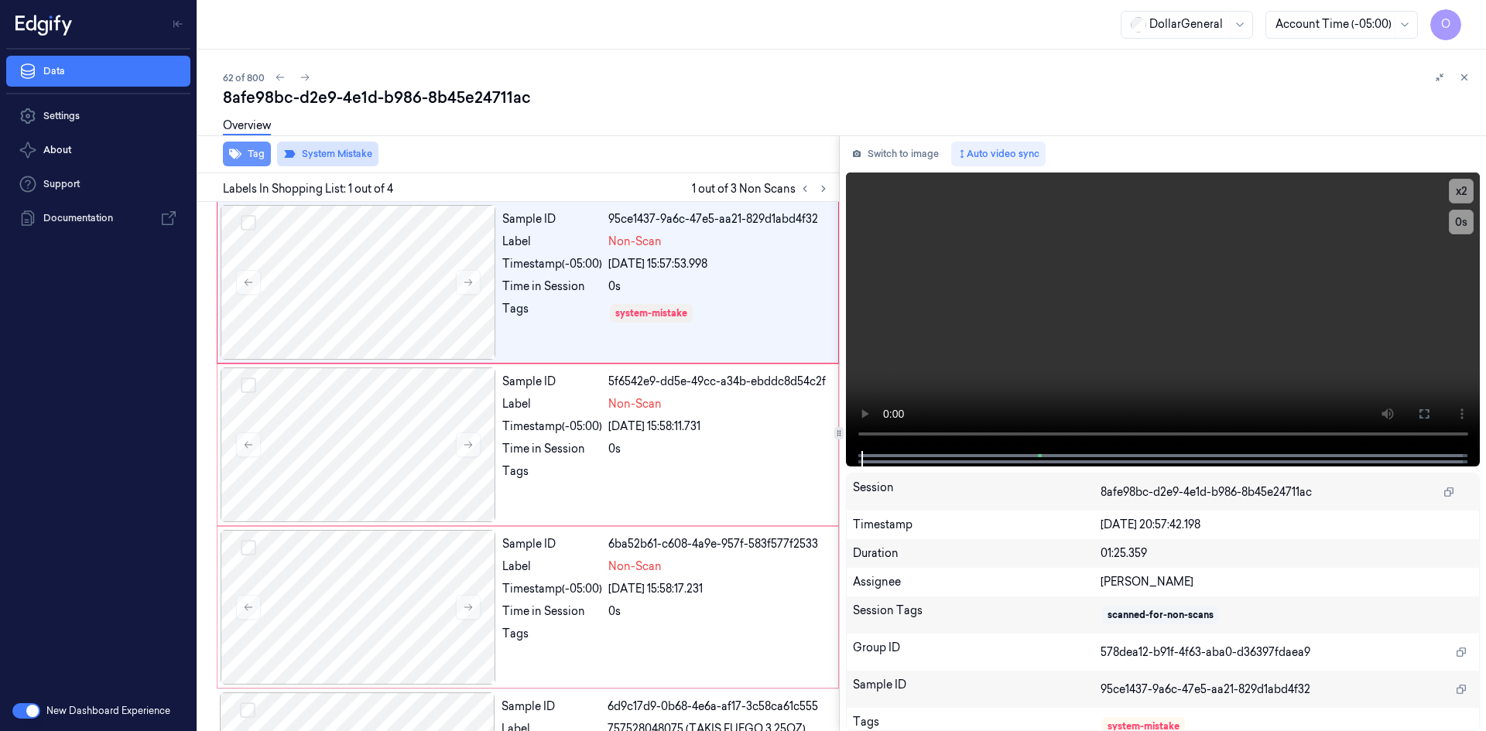
click at [263, 152] on button "Tag" at bounding box center [247, 154] width 48 height 25
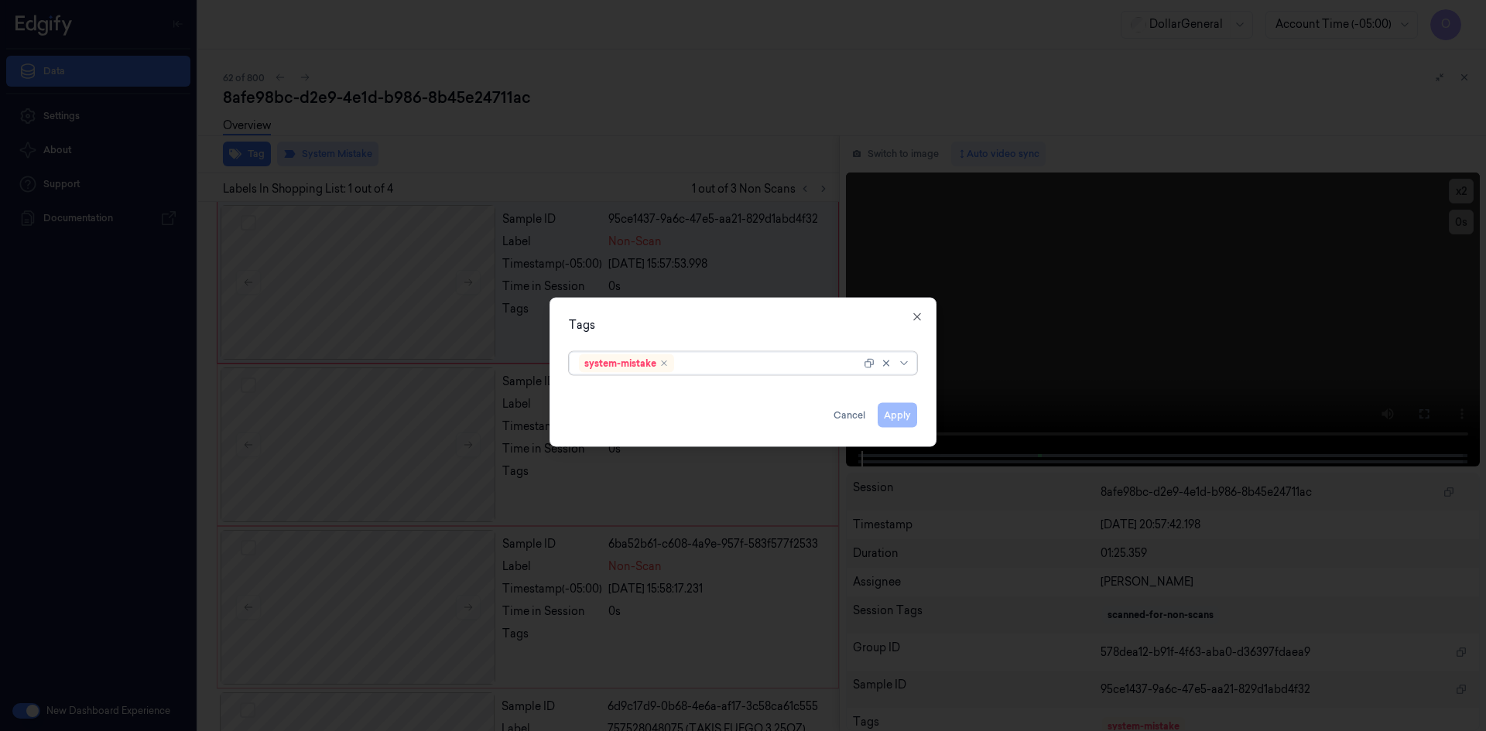
click at [771, 377] on div "Tags option system-mistake, selected. Select is focused ,type to refine list, p…" at bounding box center [742, 371] width 387 height 149
click at [775, 371] on div "system-mistake" at bounding box center [725, 363] width 293 height 22
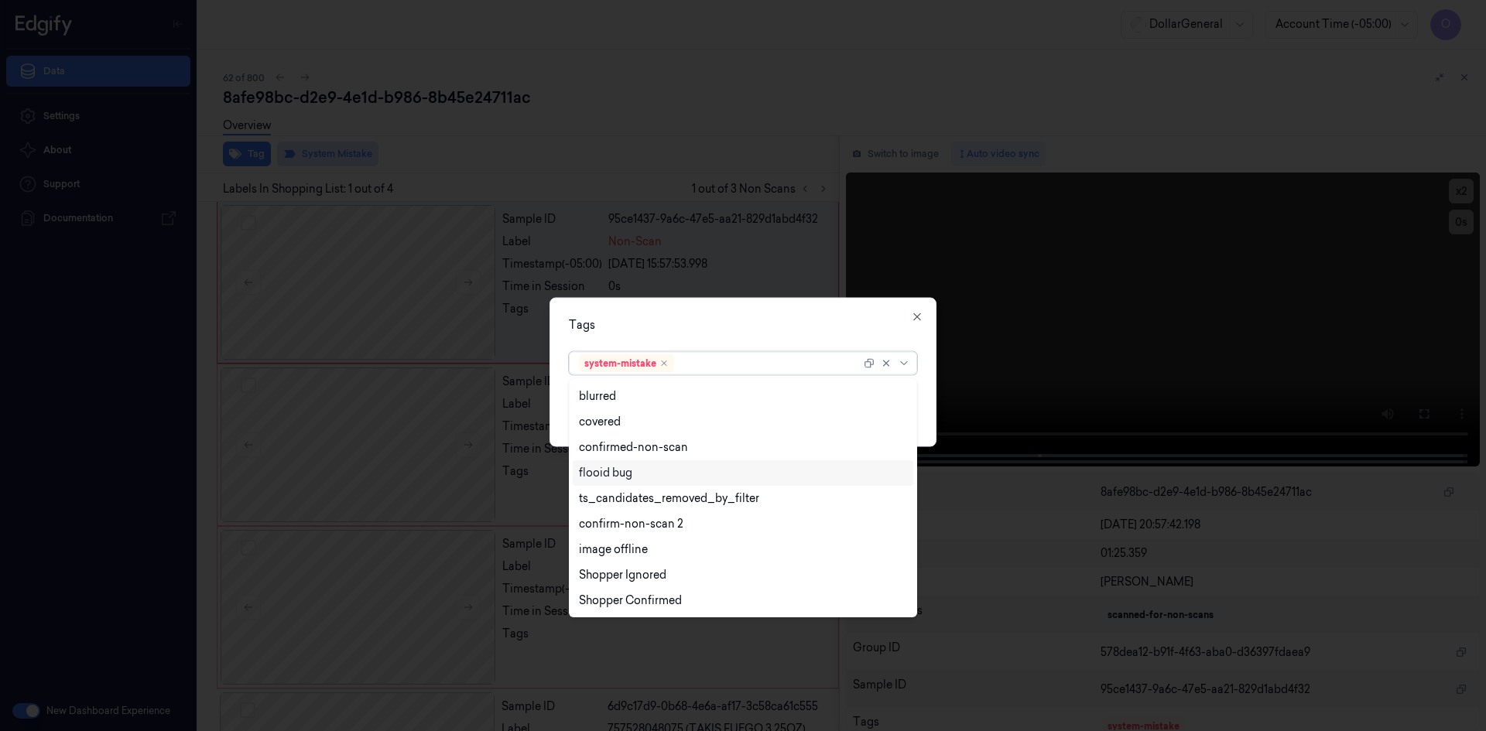
click at [648, 477] on div "flooid bug" at bounding box center [743, 473] width 328 height 16
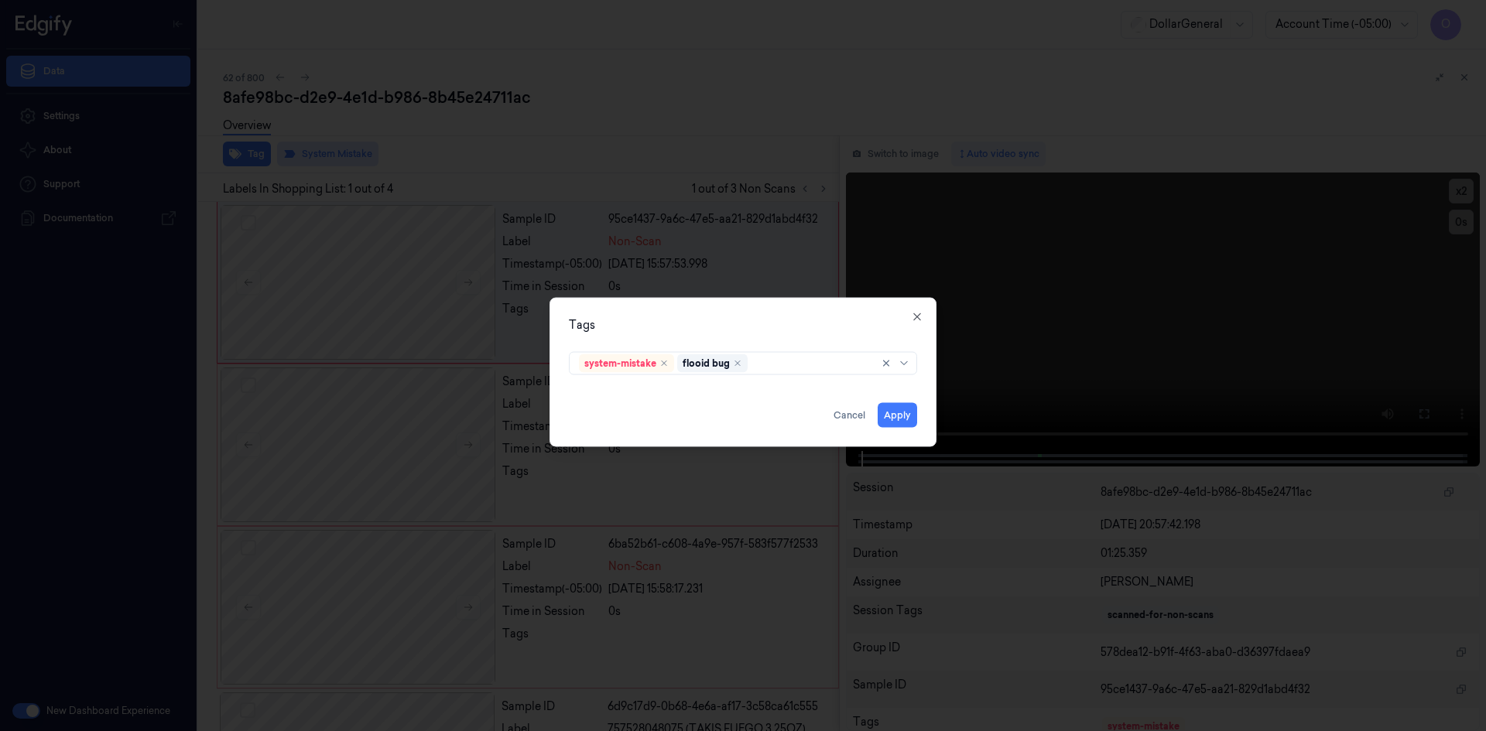
click at [772, 312] on div "Tags system-mistake flooid bug Apply Cancel Close" at bounding box center [742, 371] width 387 height 149
click at [903, 416] on button "Apply" at bounding box center [897, 414] width 39 height 25
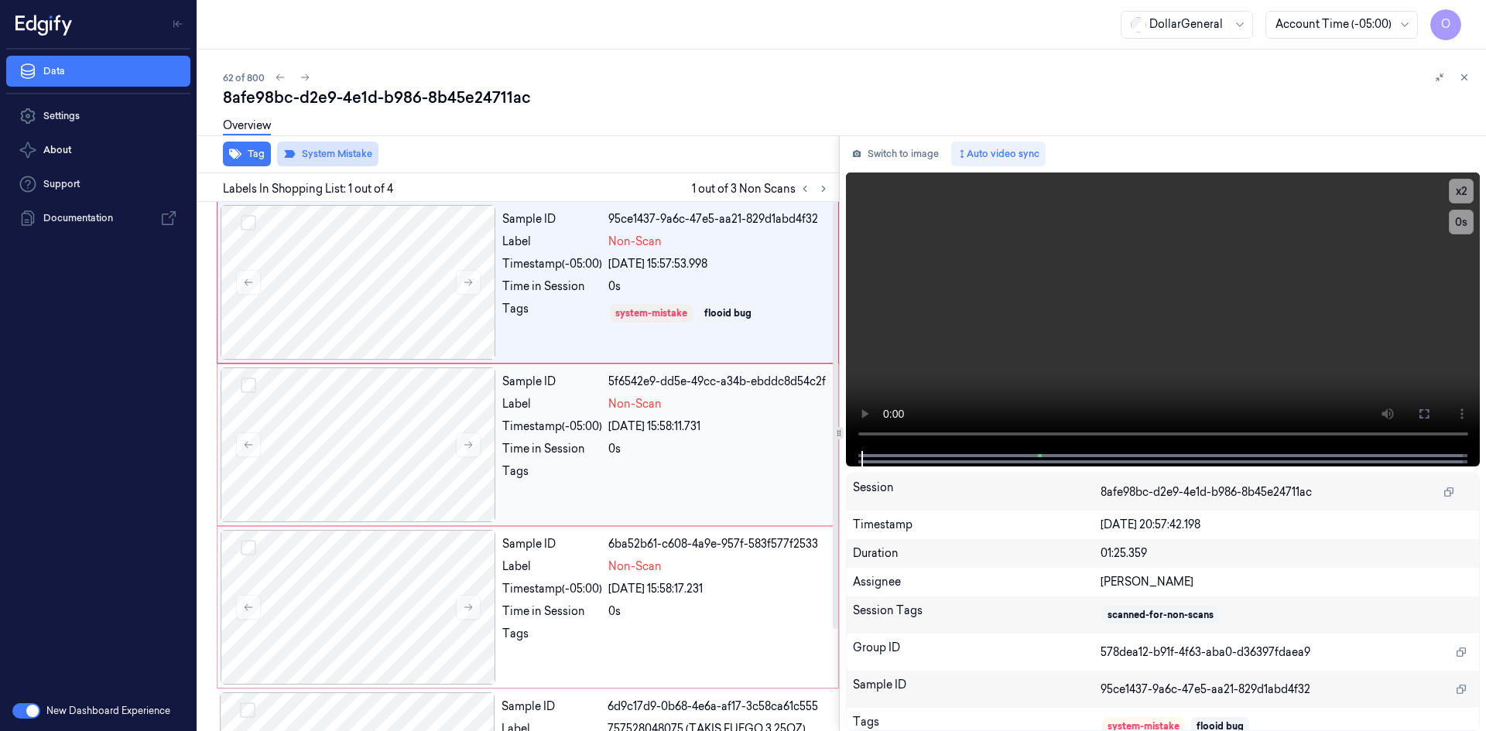
click at [737, 482] on div at bounding box center [718, 476] width 221 height 25
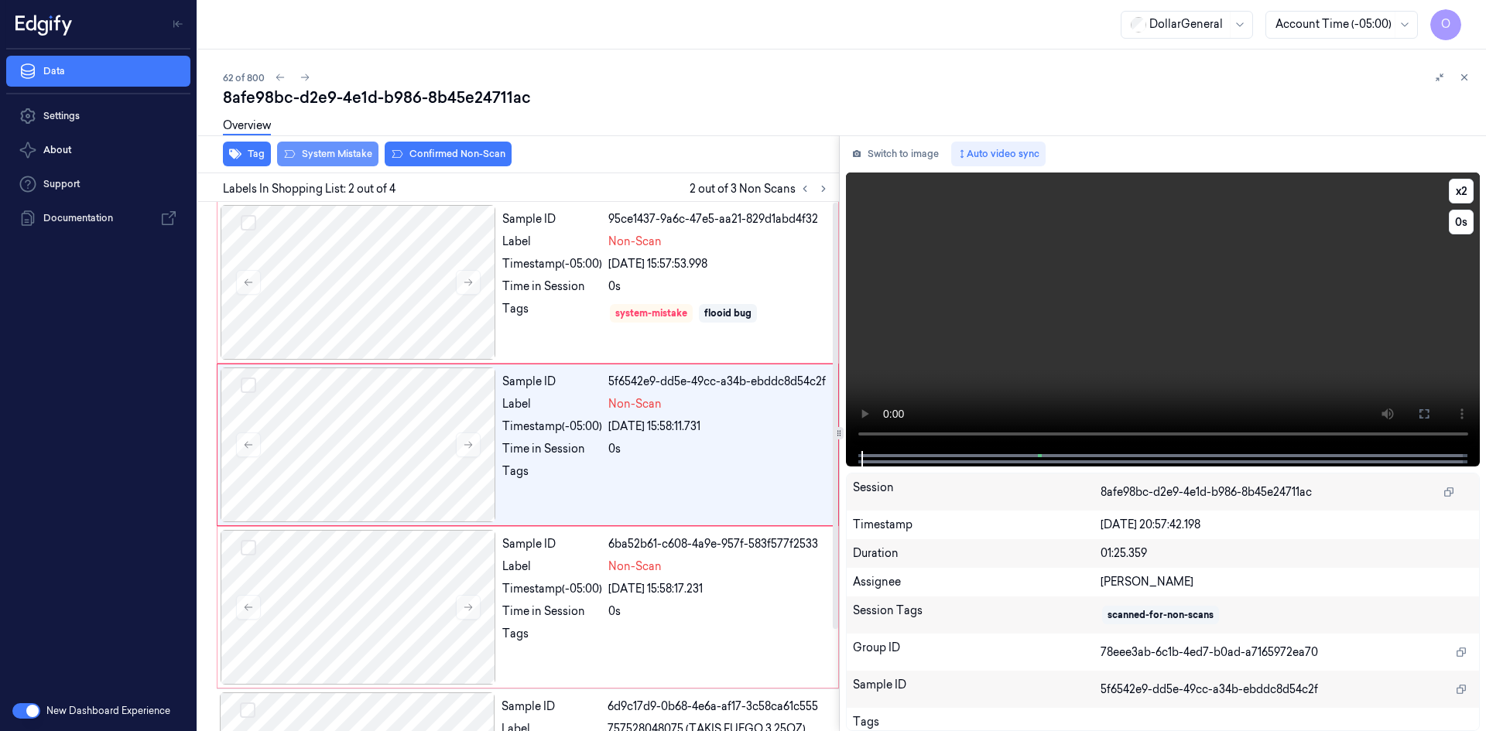
click at [1104, 225] on video at bounding box center [1163, 312] width 635 height 279
click at [1077, 324] on video at bounding box center [1163, 312] width 635 height 279
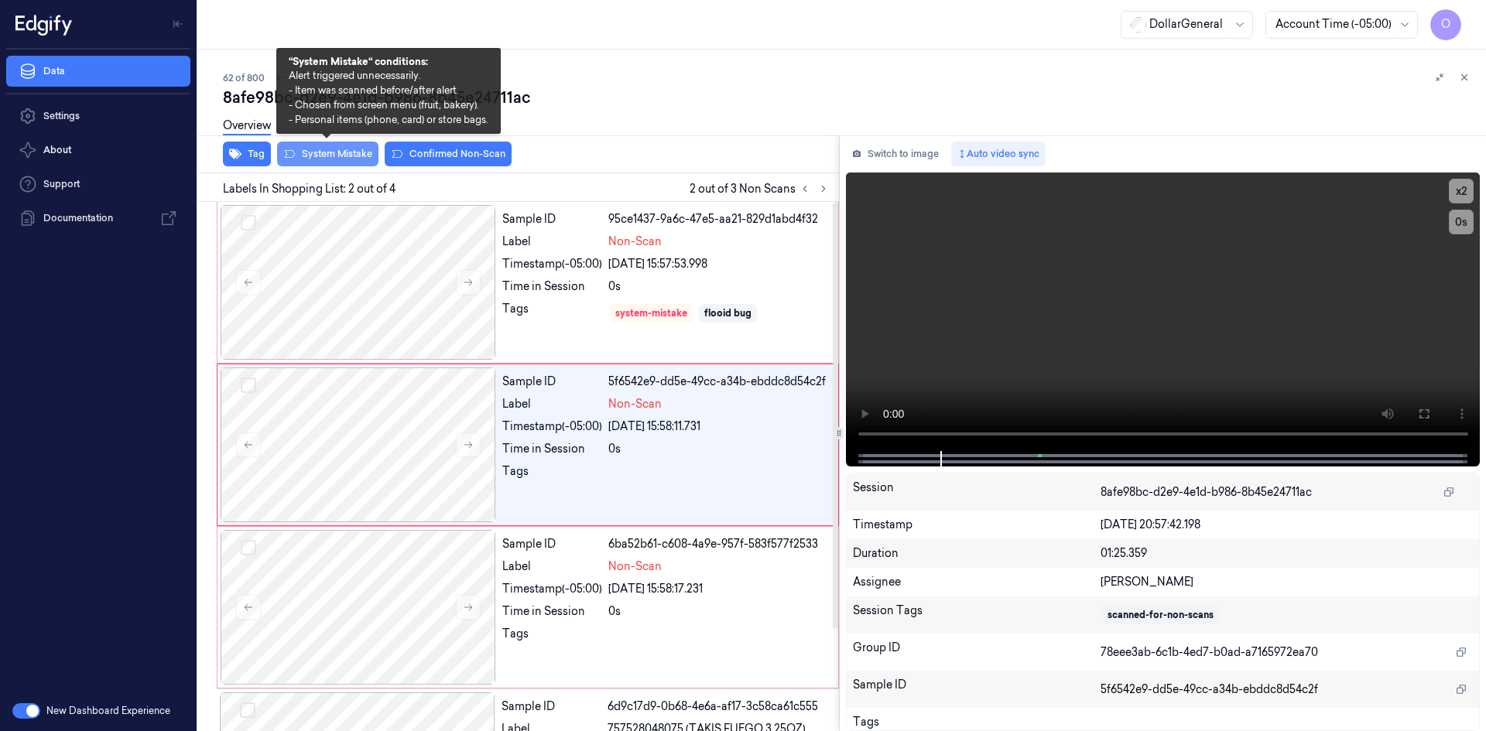
click at [364, 157] on button "System Mistake" at bounding box center [327, 154] width 101 height 25
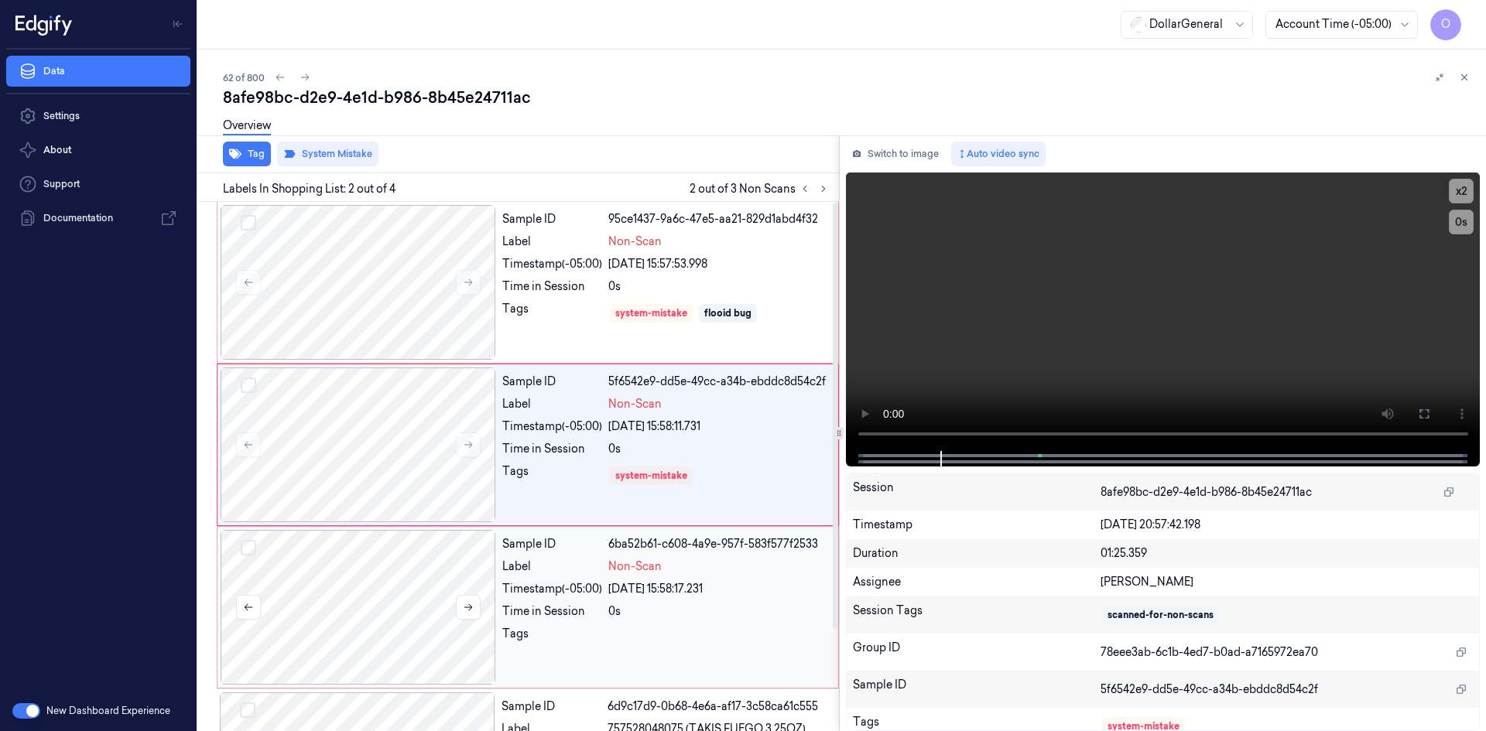
click at [473, 573] on div at bounding box center [358, 607] width 275 height 155
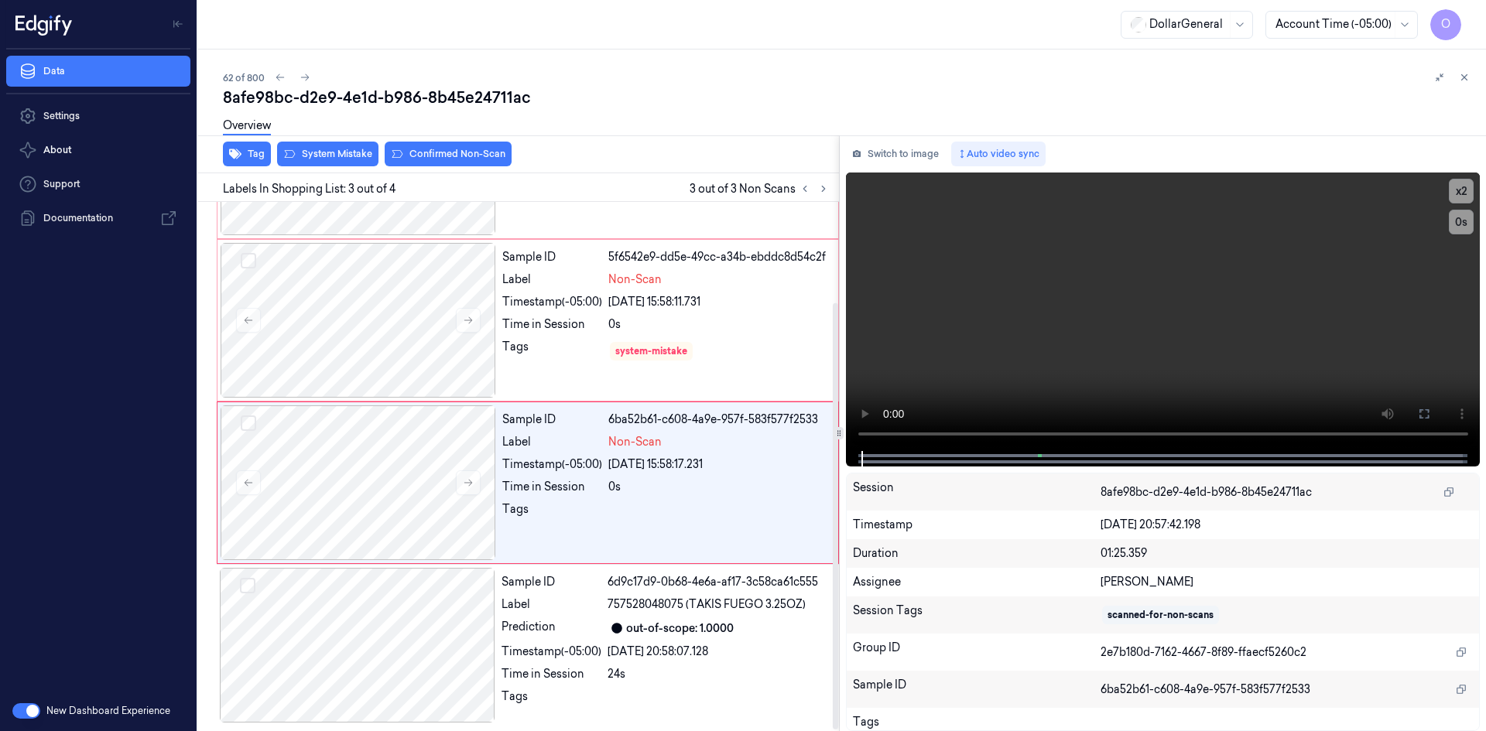
scroll to position [125, 0]
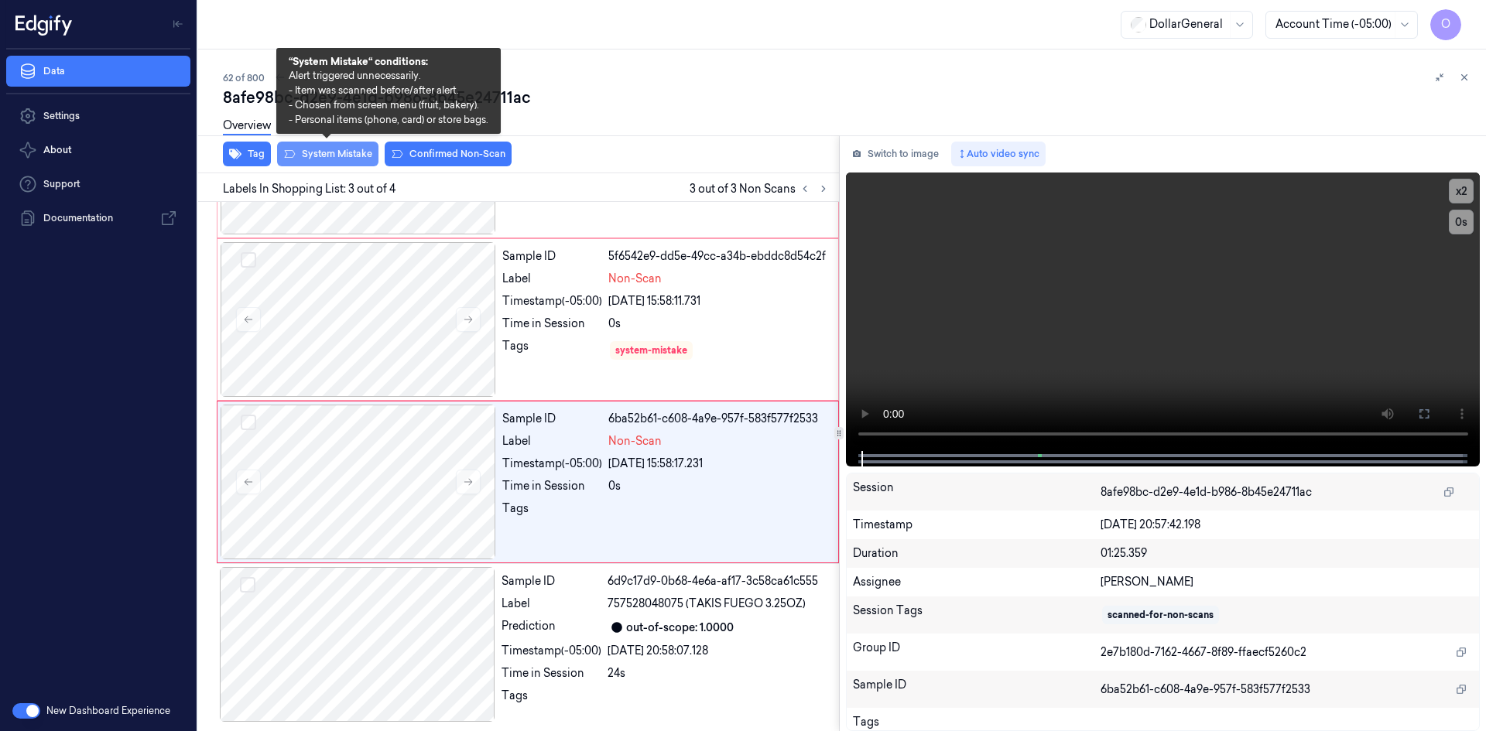
click at [295, 151] on icon at bounding box center [289, 154] width 12 height 12
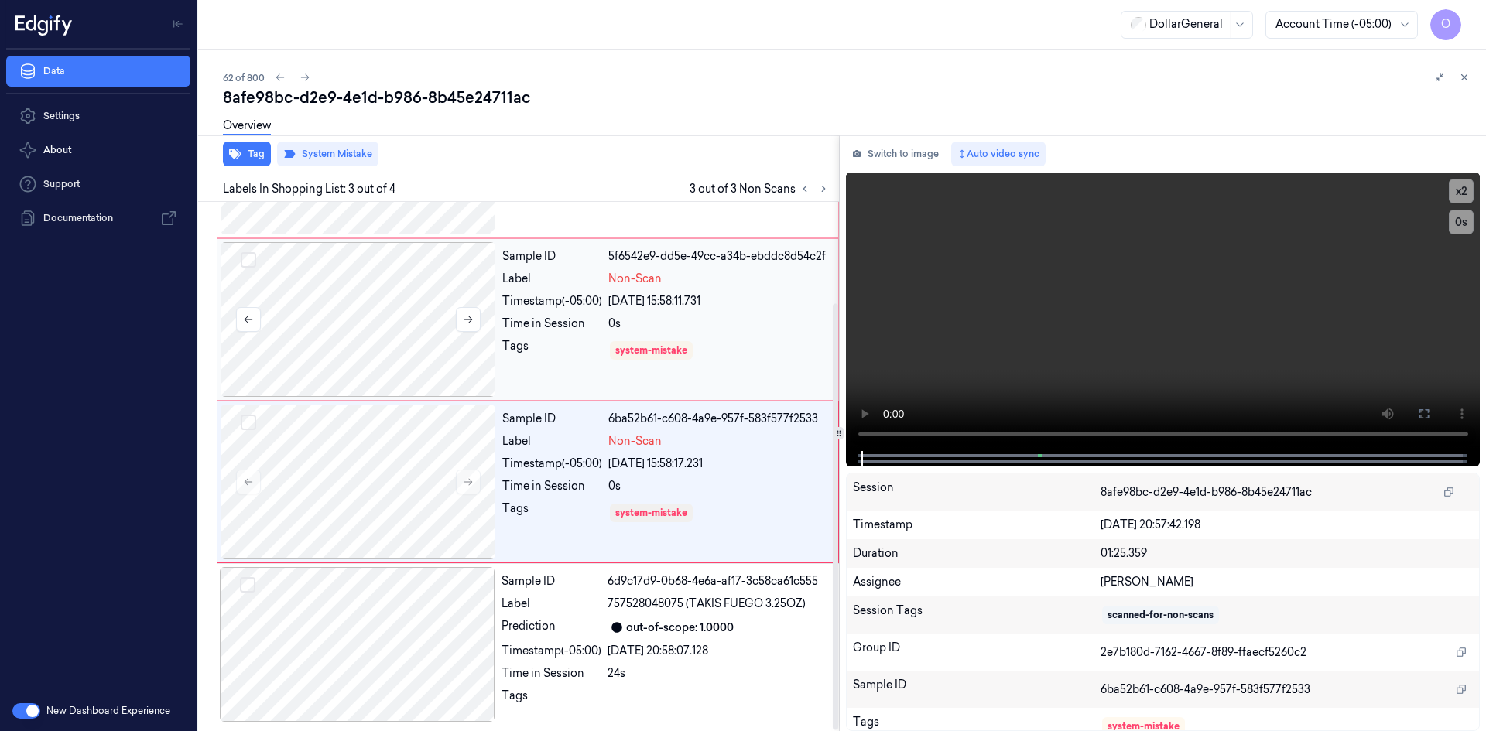
click at [316, 265] on div at bounding box center [358, 319] width 275 height 155
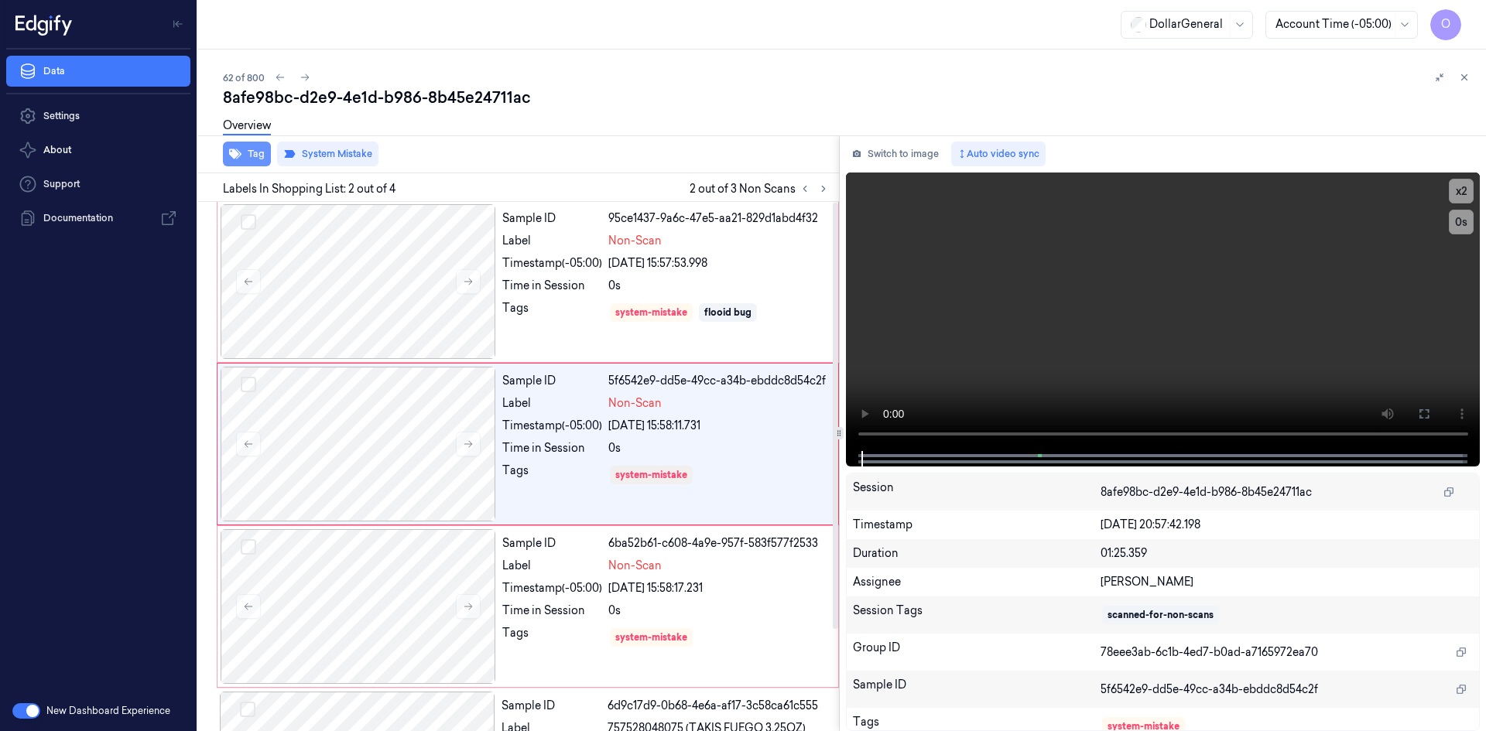
scroll to position [0, 0]
click at [239, 155] on icon "button" at bounding box center [235, 154] width 12 height 12
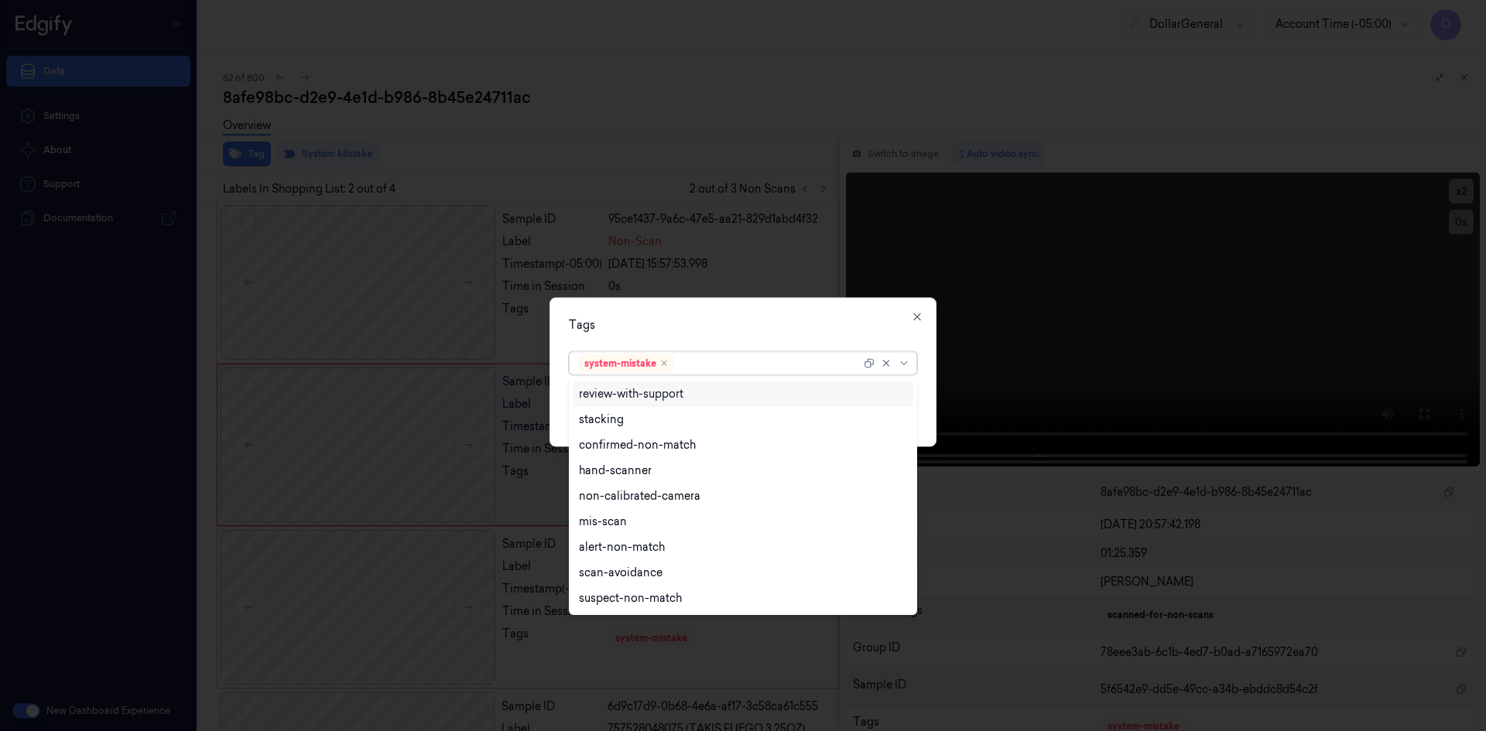
click at [742, 367] on div at bounding box center [768, 363] width 183 height 16
click at [679, 480] on div "flooid bug" at bounding box center [743, 473] width 328 height 16
click at [838, 334] on div "Tags option flooid bug , selected. 21 results available. Use Up and Down to cho…" at bounding box center [742, 371] width 387 height 149
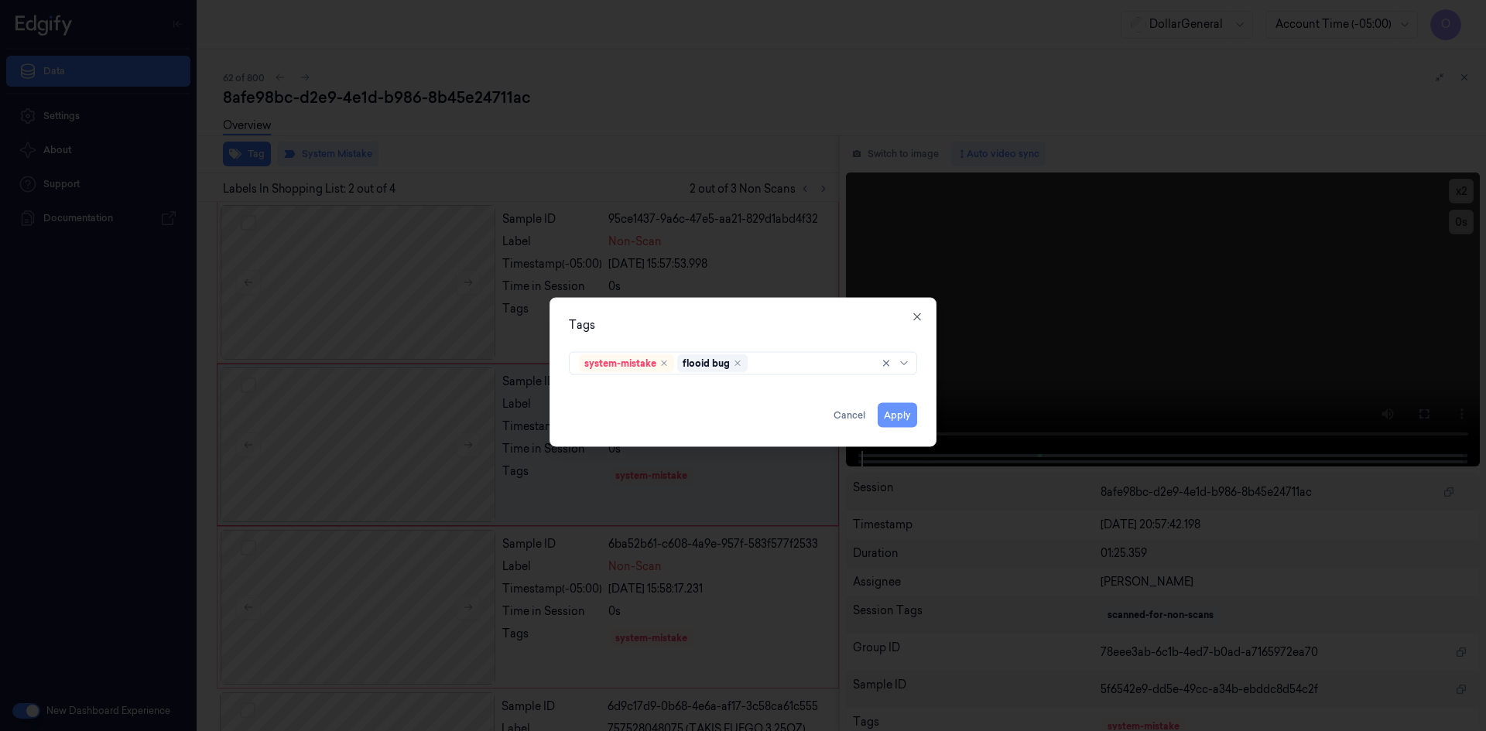
click at [895, 415] on button "Apply" at bounding box center [897, 414] width 39 height 25
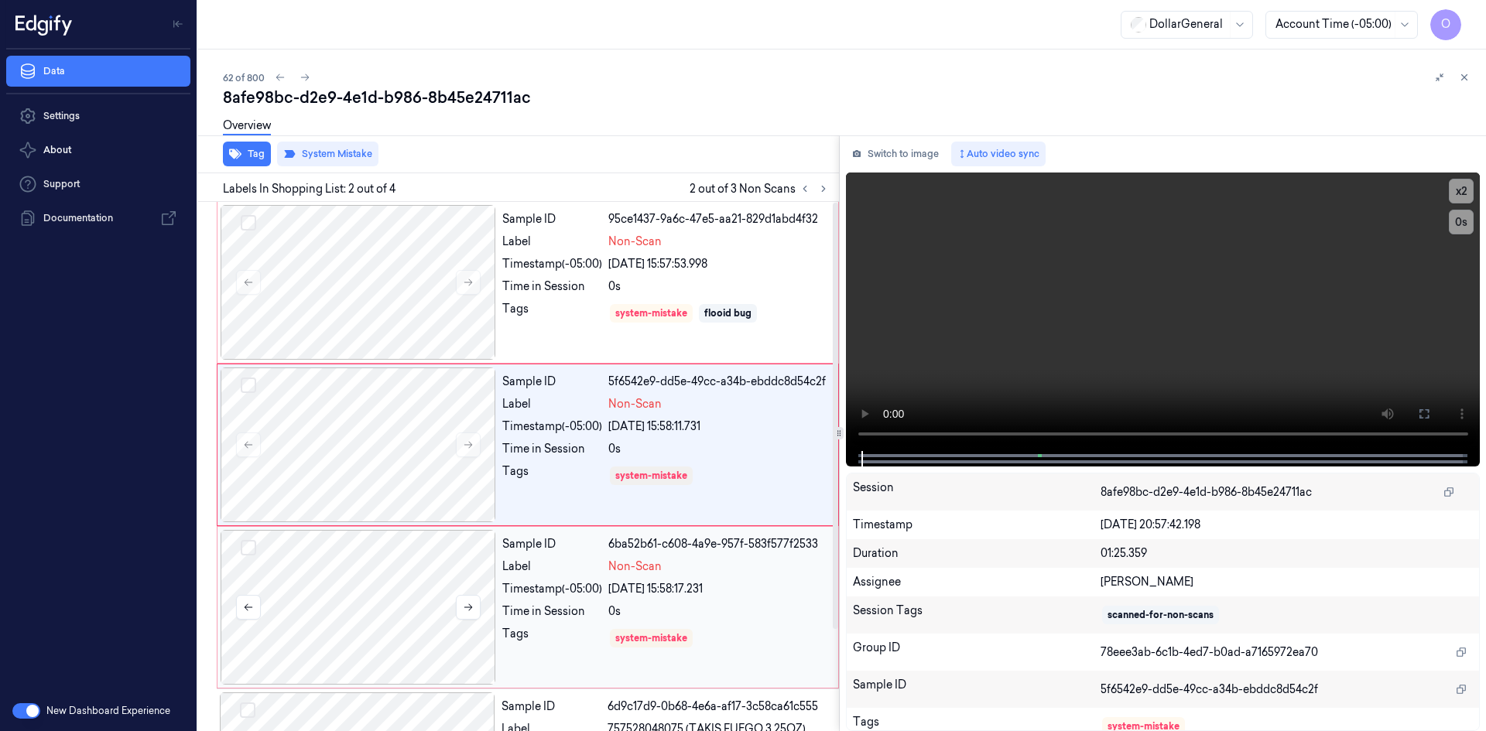
click at [300, 546] on div at bounding box center [358, 607] width 275 height 155
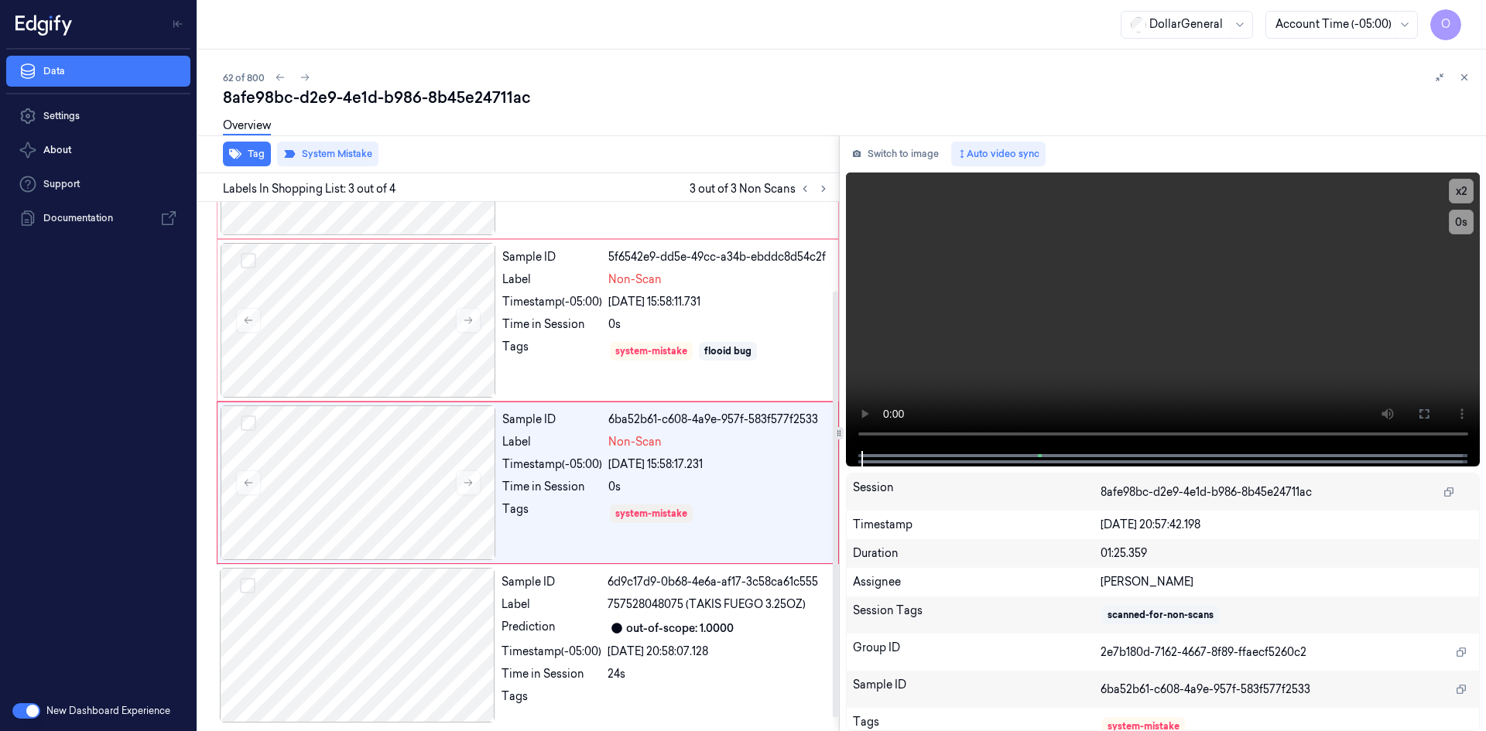
scroll to position [125, 0]
click at [252, 160] on button "Tag" at bounding box center [247, 154] width 48 height 25
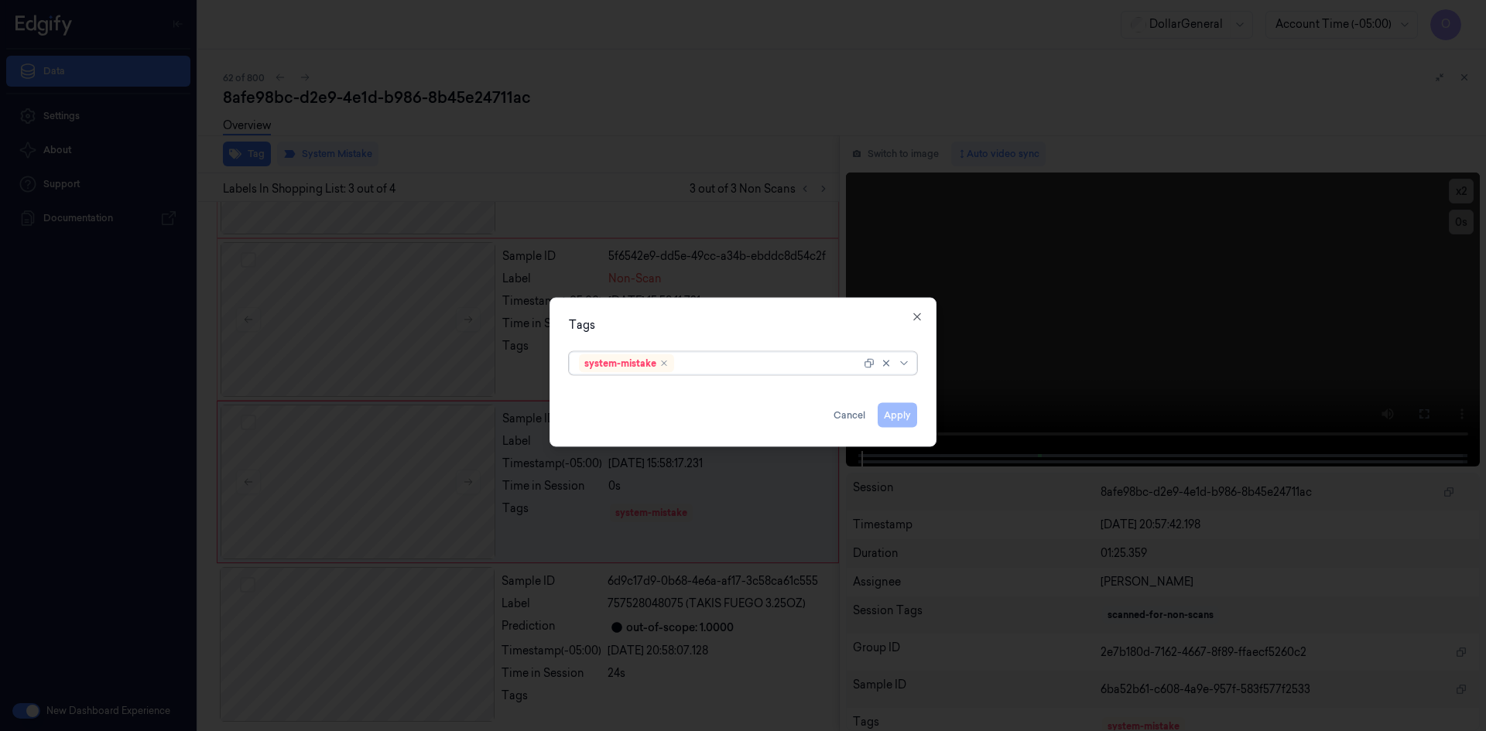
drag, startPoint x: 766, startPoint y: 361, endPoint x: 757, endPoint y: 375, distance: 16.7
click at [766, 361] on div at bounding box center [768, 363] width 183 height 16
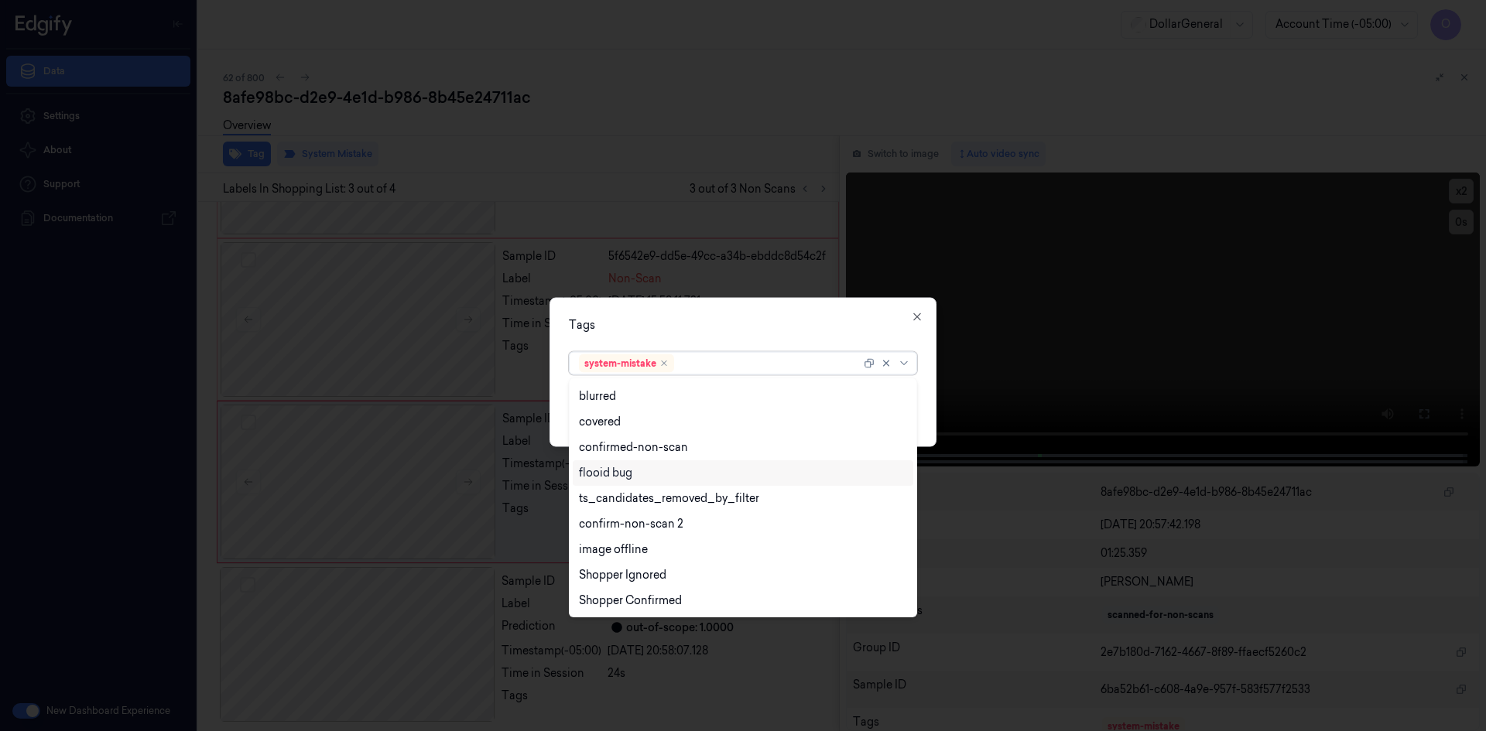
click at [703, 474] on div "flooid bug" at bounding box center [743, 473] width 328 height 16
click at [837, 327] on div "Tags" at bounding box center [743, 325] width 348 height 16
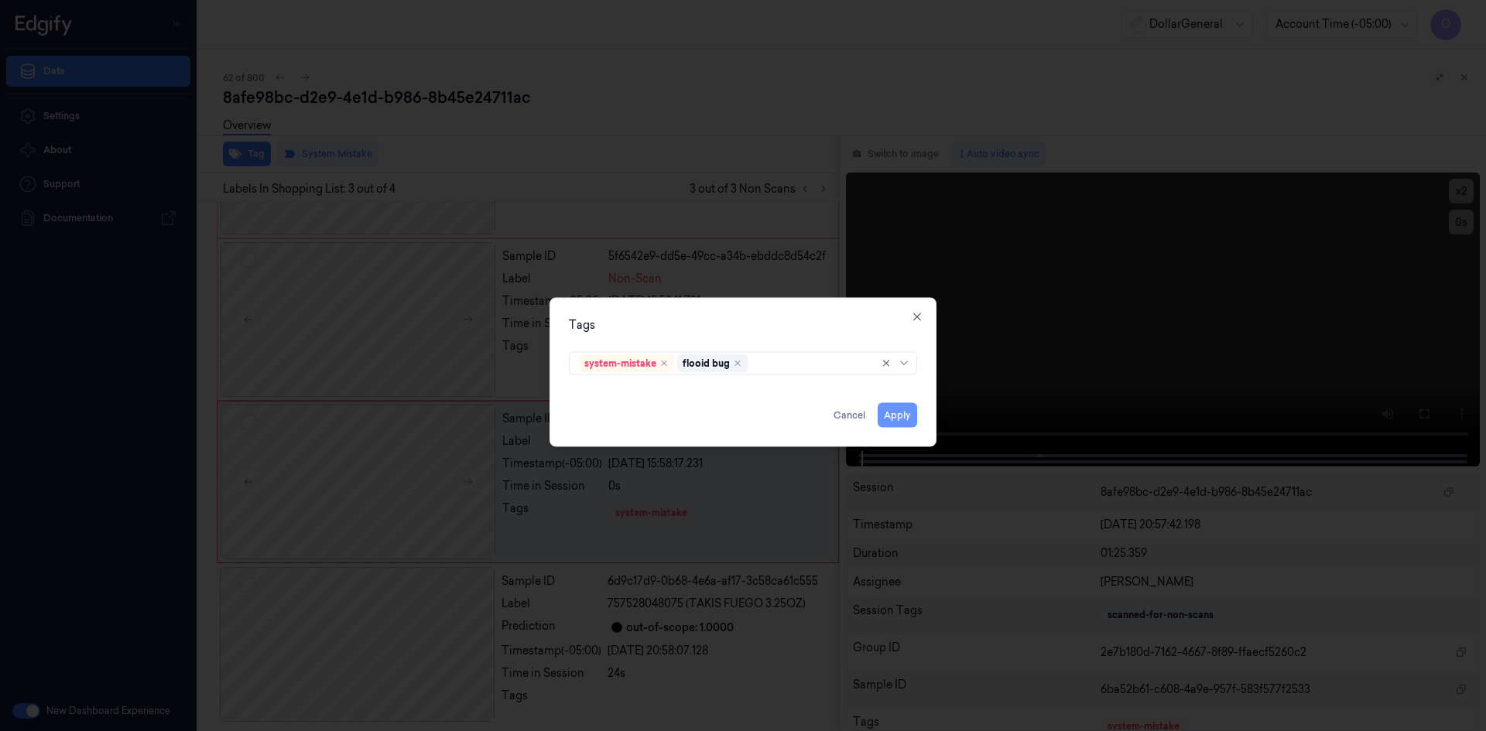
click at [905, 422] on button "Apply" at bounding box center [897, 414] width 39 height 25
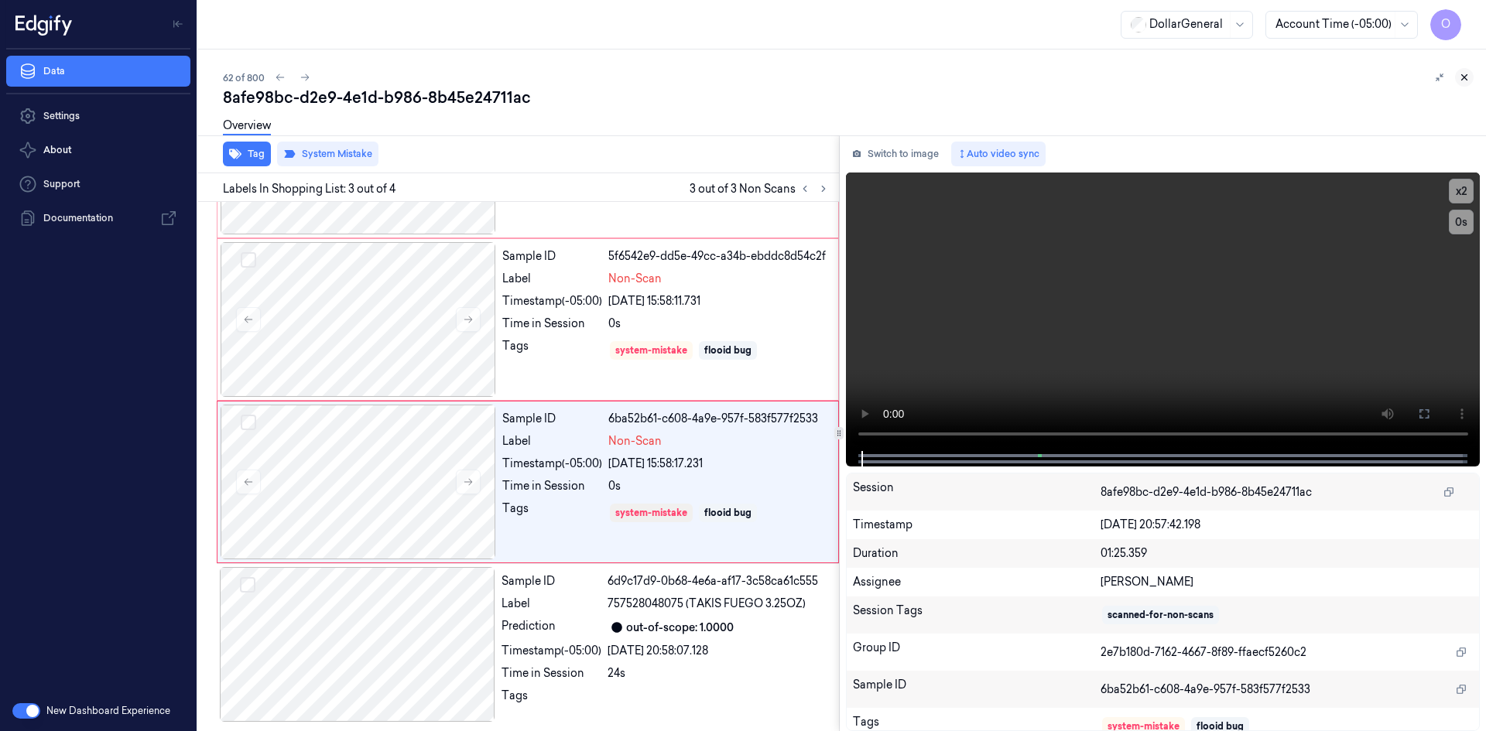
click at [1470, 79] on button at bounding box center [1464, 77] width 19 height 19
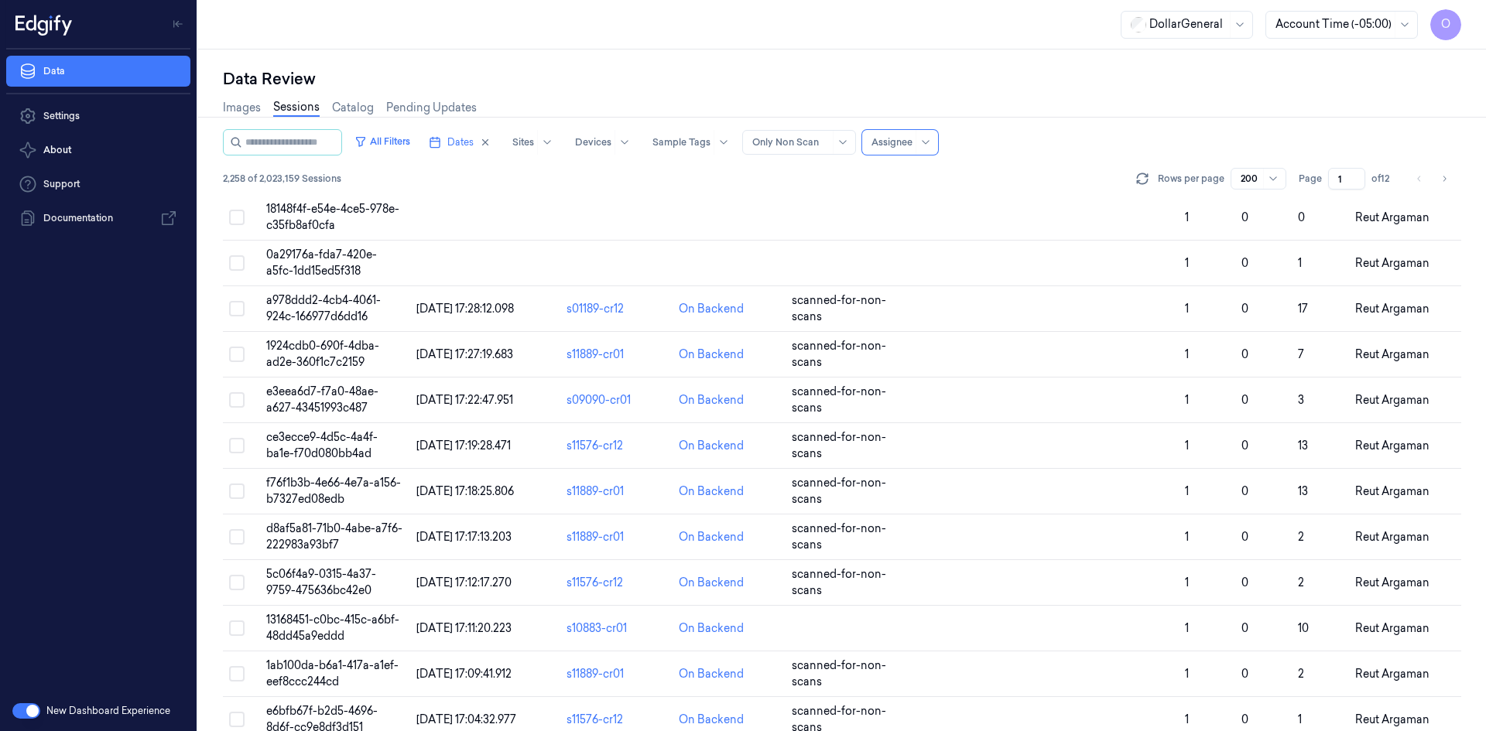
scroll to position [2574, 0]
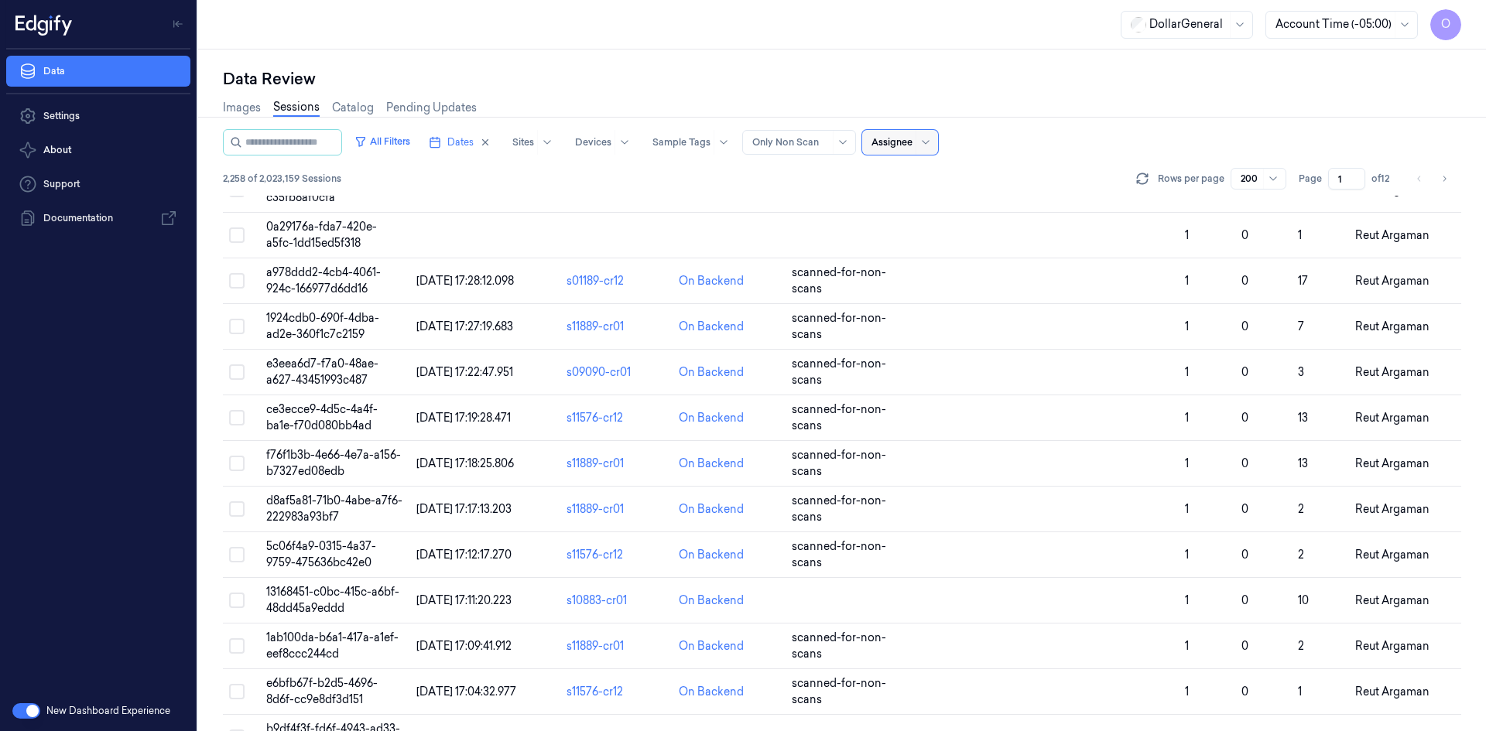
click at [934, 137] on div at bounding box center [924, 142] width 19 height 25
click at [937, 210] on div "[PERSON_NAME]" at bounding box center [953, 203] width 147 height 26
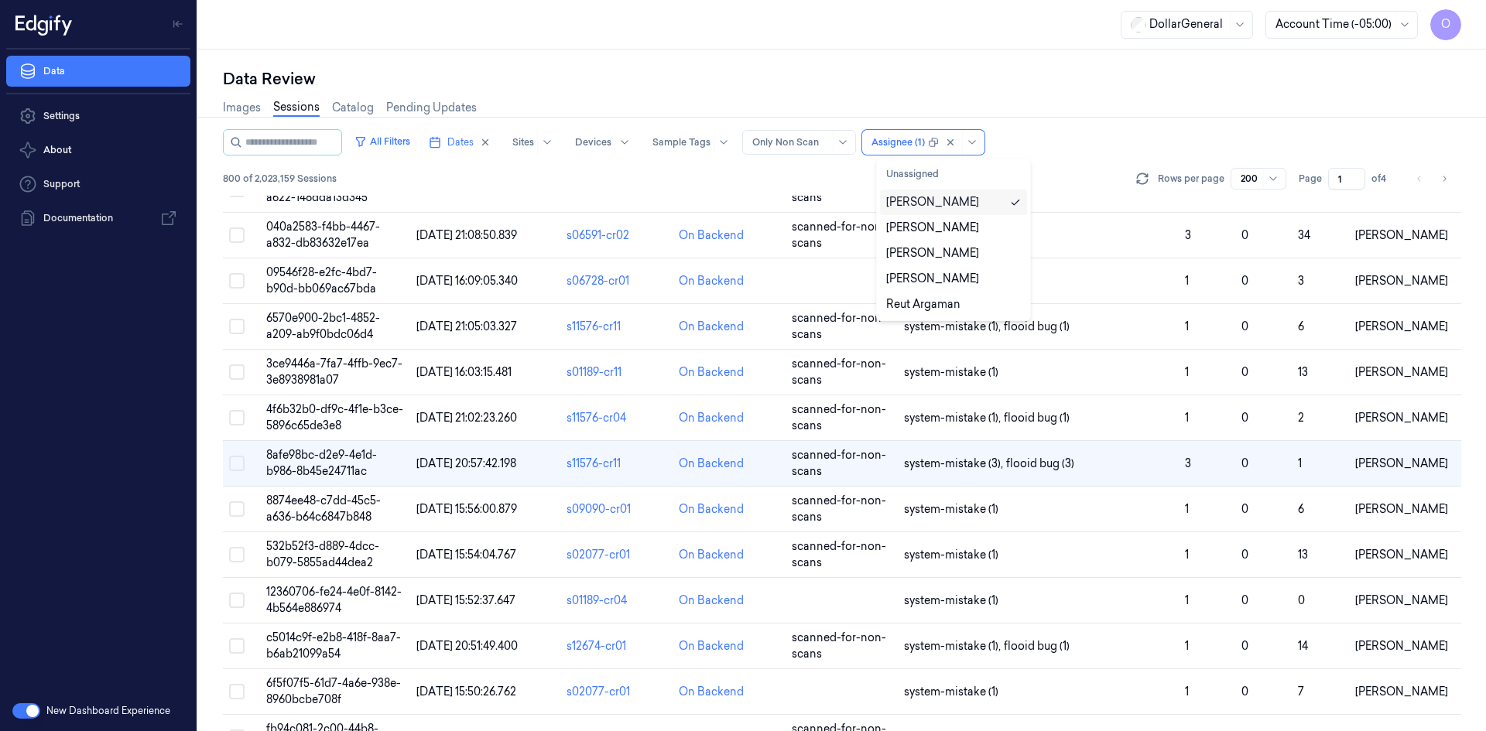
click at [1060, 136] on div "All Filters Dates Sites Devices Sample Tags Alert Type Only Non Scan option Ofi…" at bounding box center [842, 142] width 1238 height 26
click at [395, 143] on button "All Filters" at bounding box center [382, 141] width 68 height 25
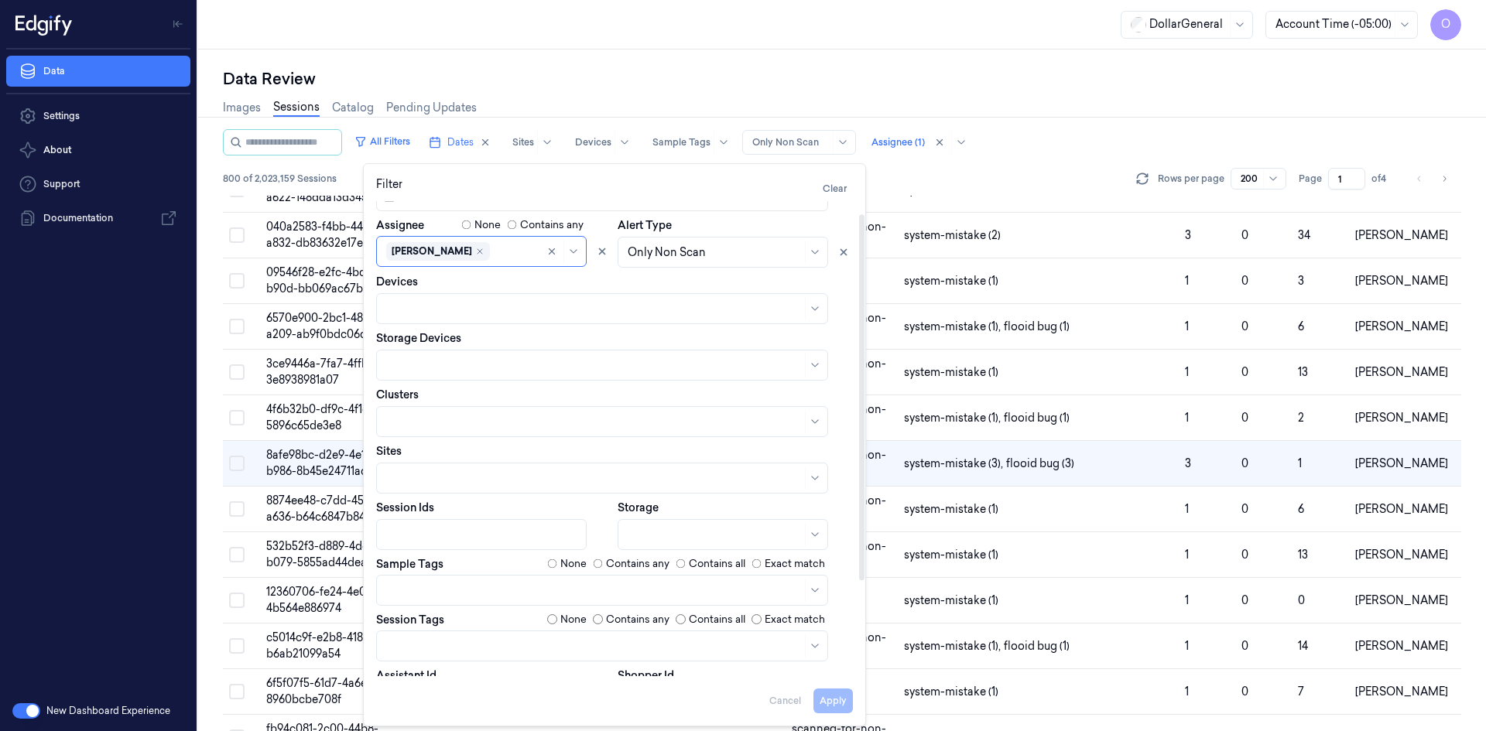
scroll to position [140, 0]
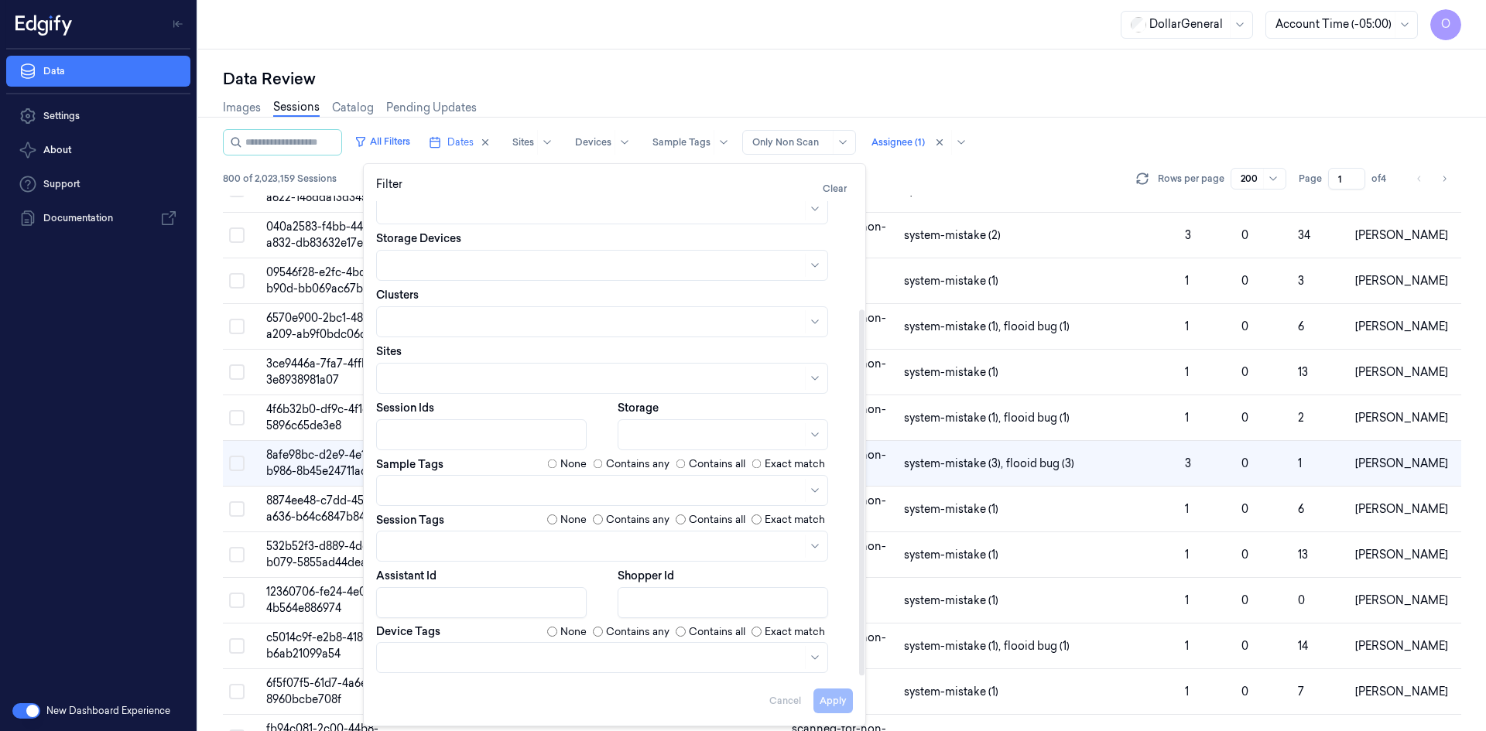
click at [559, 466] on div "None" at bounding box center [566, 464] width 39 height 15
click at [837, 707] on button "Apply" at bounding box center [832, 701] width 39 height 25
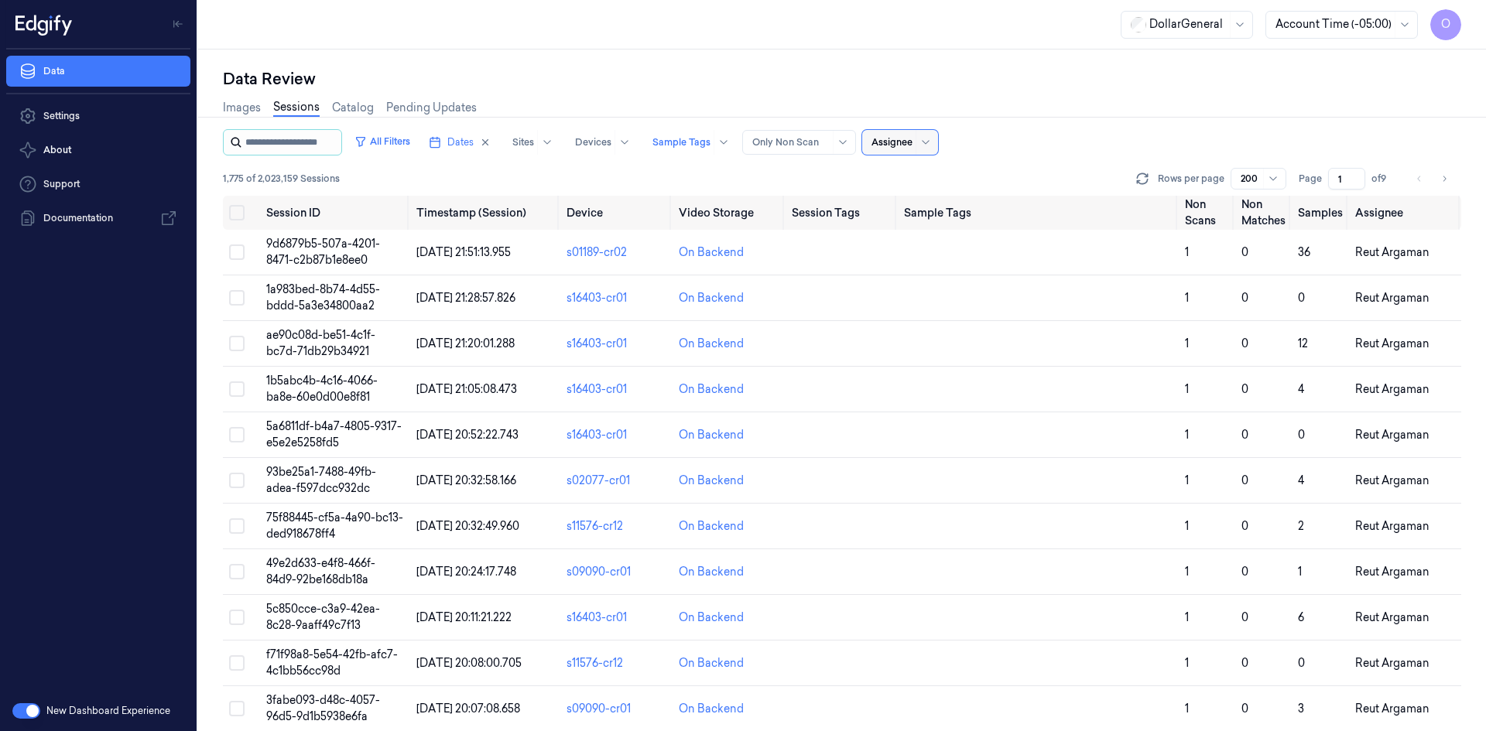
click at [297, 140] on input "string" at bounding box center [291, 142] width 93 height 25
click at [392, 149] on button "All Filters" at bounding box center [382, 141] width 68 height 25
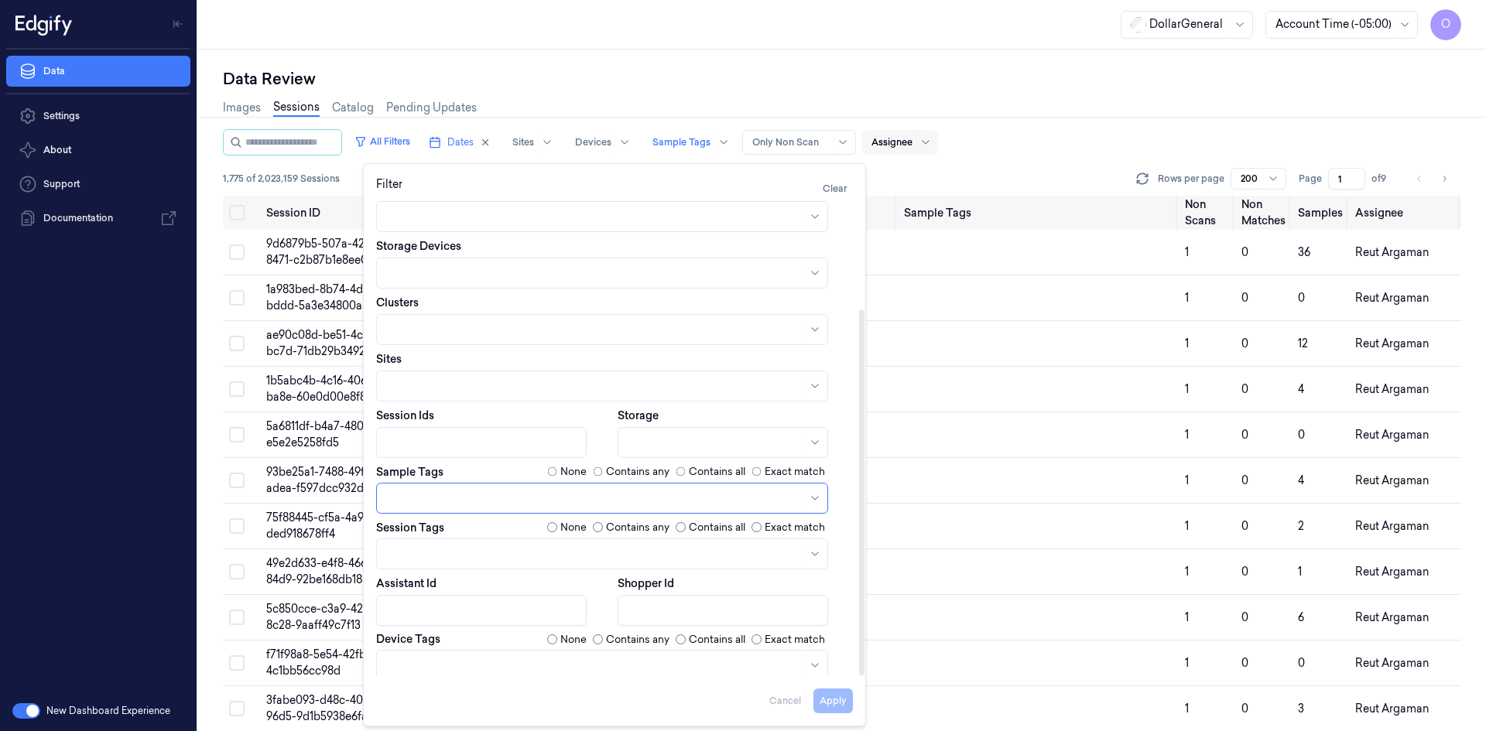
scroll to position [140, 0]
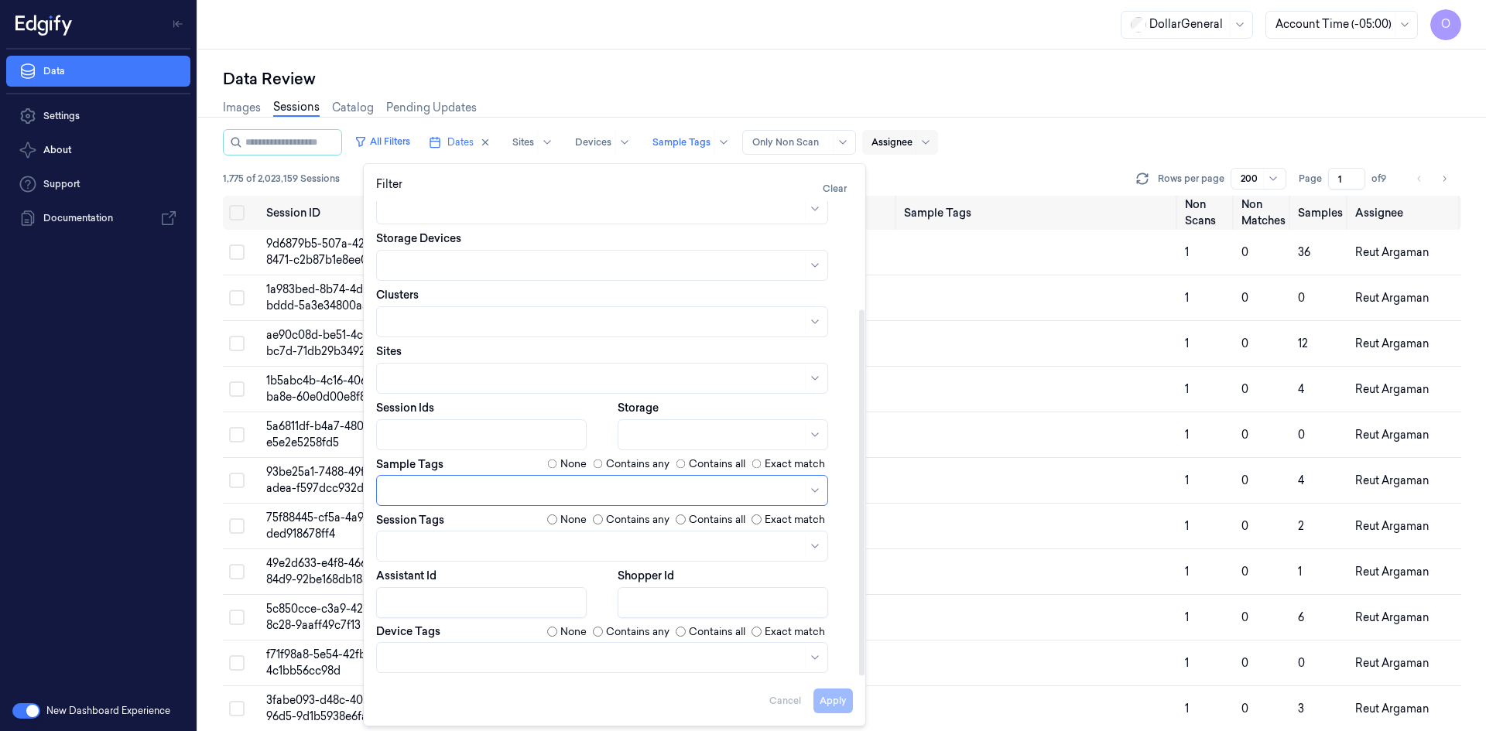
click at [569, 519] on label "None" at bounding box center [573, 519] width 26 height 15
click at [833, 700] on button "Apply" at bounding box center [832, 701] width 39 height 25
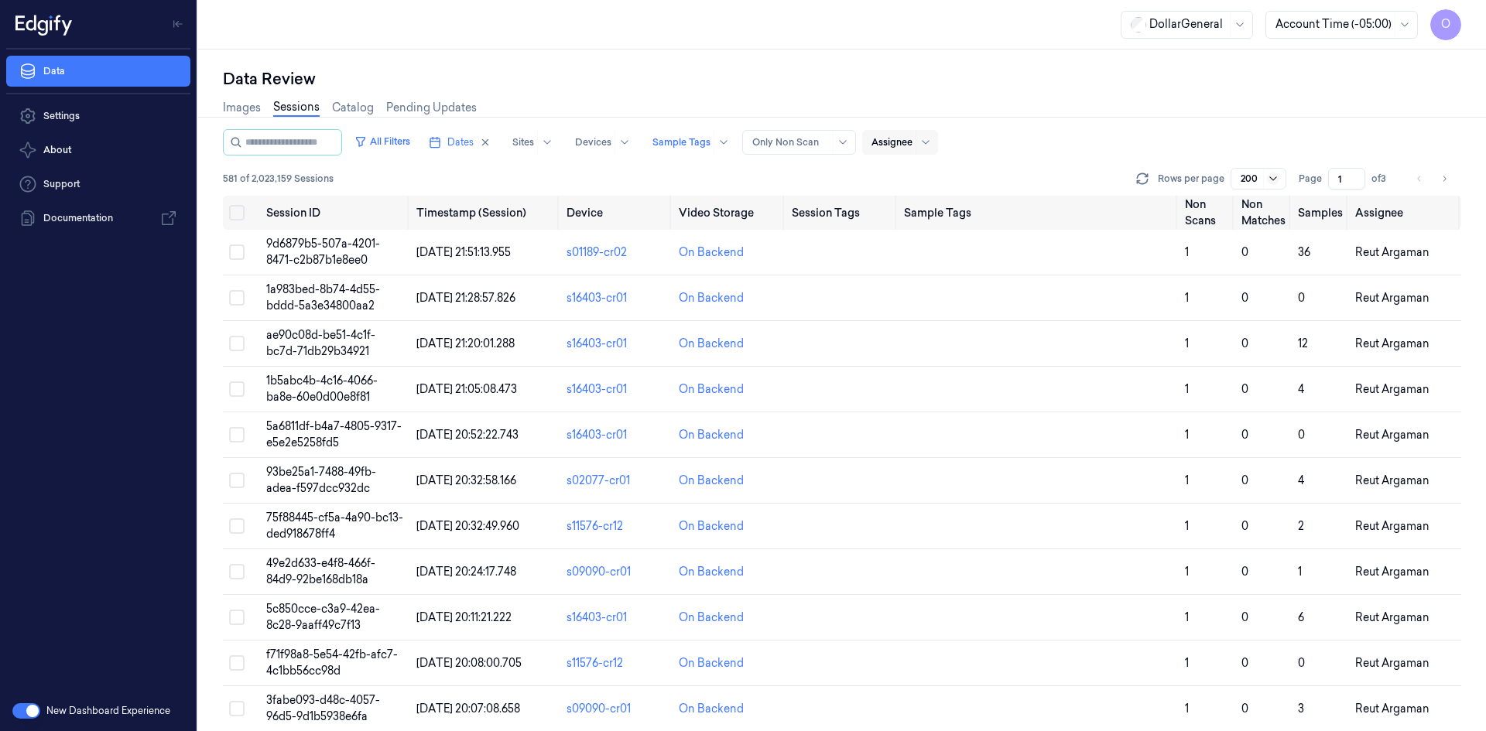
click at [1269, 177] on icon at bounding box center [1273, 179] width 12 height 12
click at [1254, 152] on div "All Filters Dates Sites Devices Sample Tags Alert Type Only Non Scan Assignee" at bounding box center [842, 142] width 1238 height 26
click at [409, 145] on button "All Filters" at bounding box center [382, 141] width 68 height 25
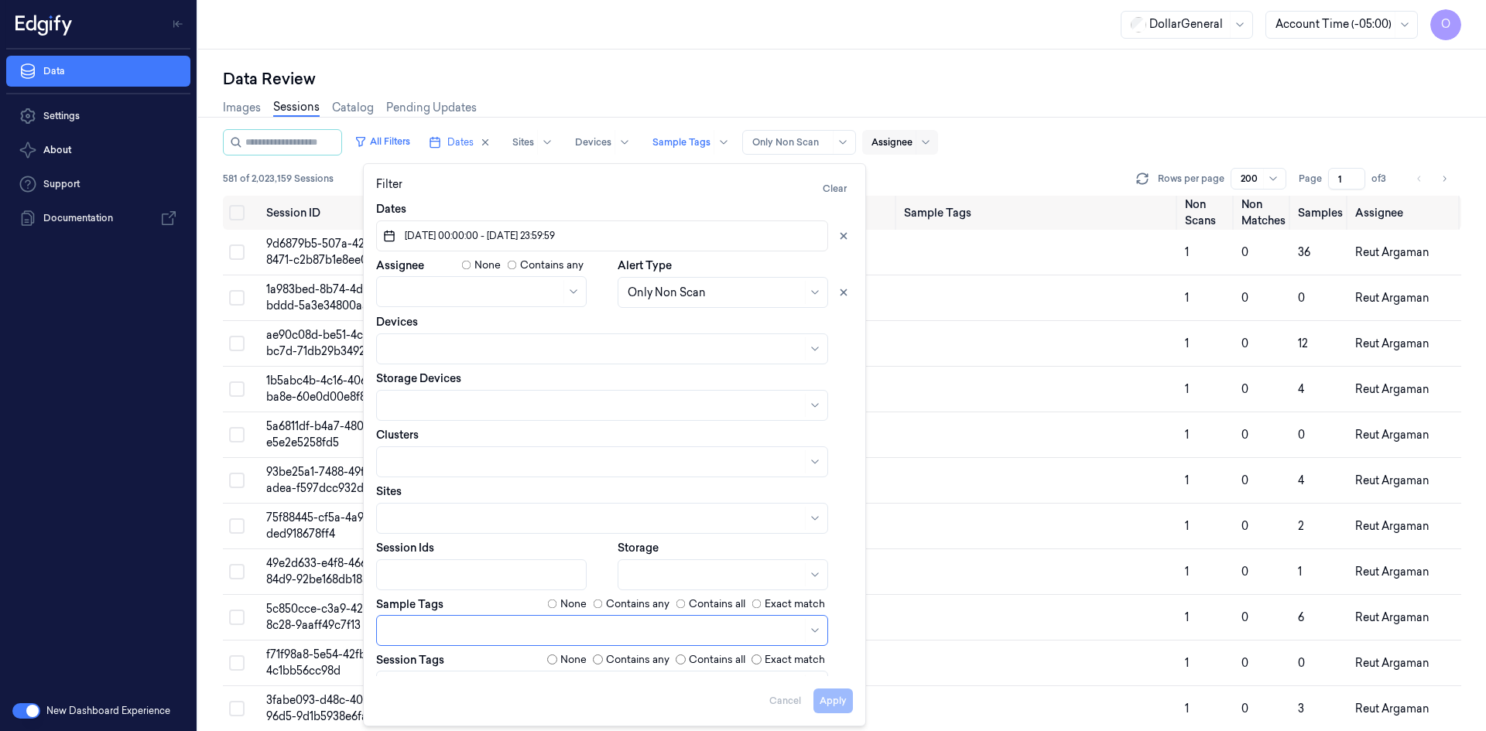
click at [1086, 160] on div "All Filters Dates Sites Devices Sample Tags Alert Type Only Non Scan Assignee 5…" at bounding box center [842, 162] width 1238 height 67
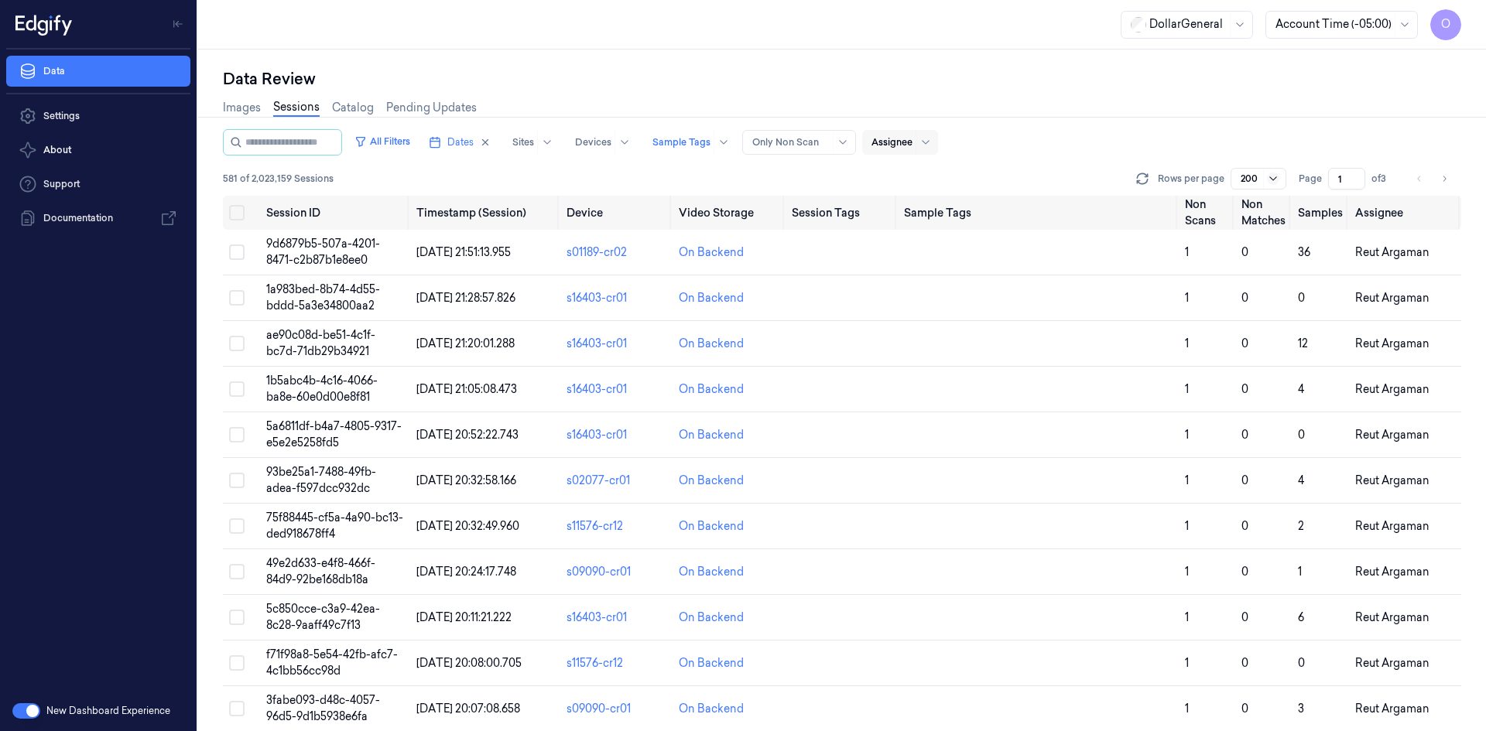
click at [1275, 183] on icon at bounding box center [1273, 179] width 12 height 12
click at [912, 136] on div at bounding box center [891, 142] width 41 height 14
click at [950, 207] on div "[PERSON_NAME]" at bounding box center [932, 202] width 93 height 16
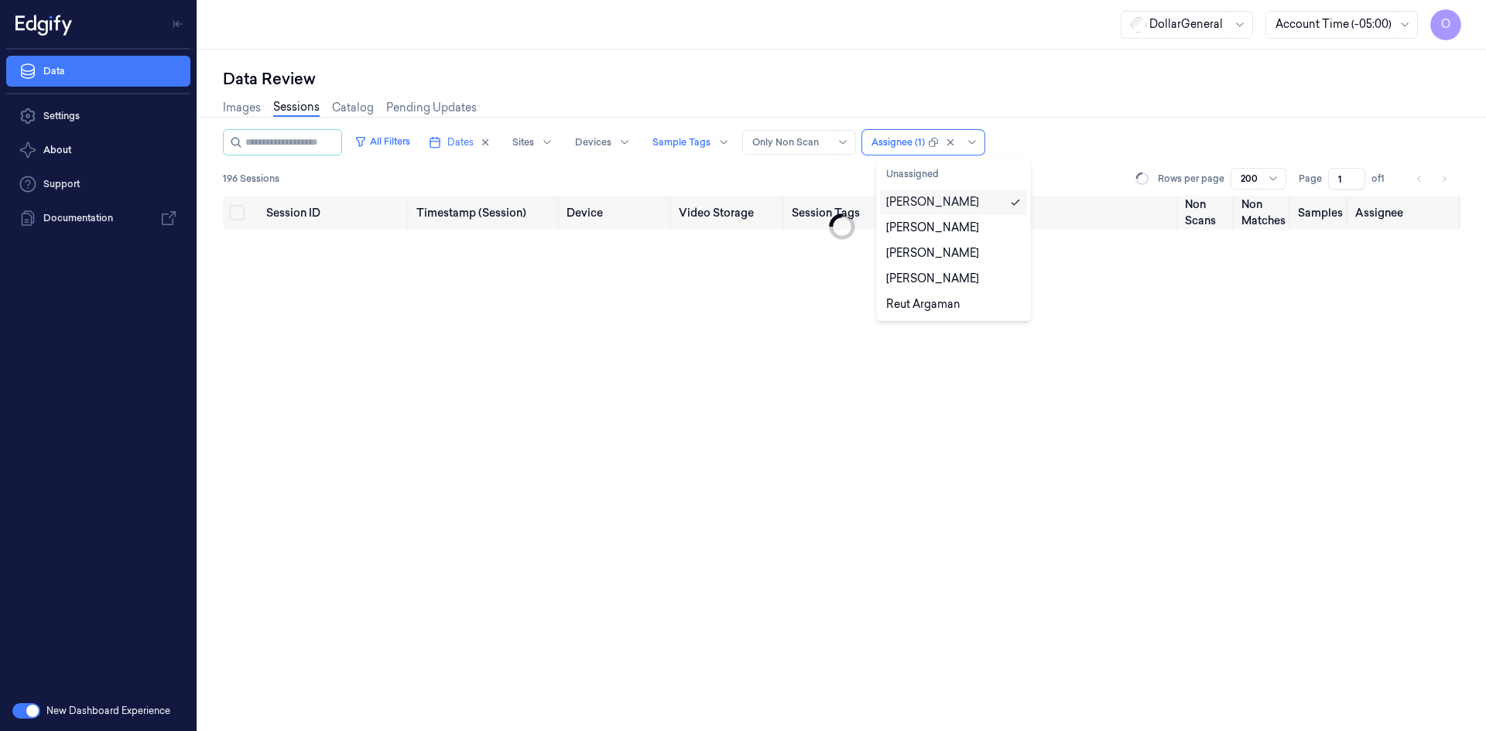
click at [954, 199] on div "[PERSON_NAME]" at bounding box center [932, 202] width 93 height 16
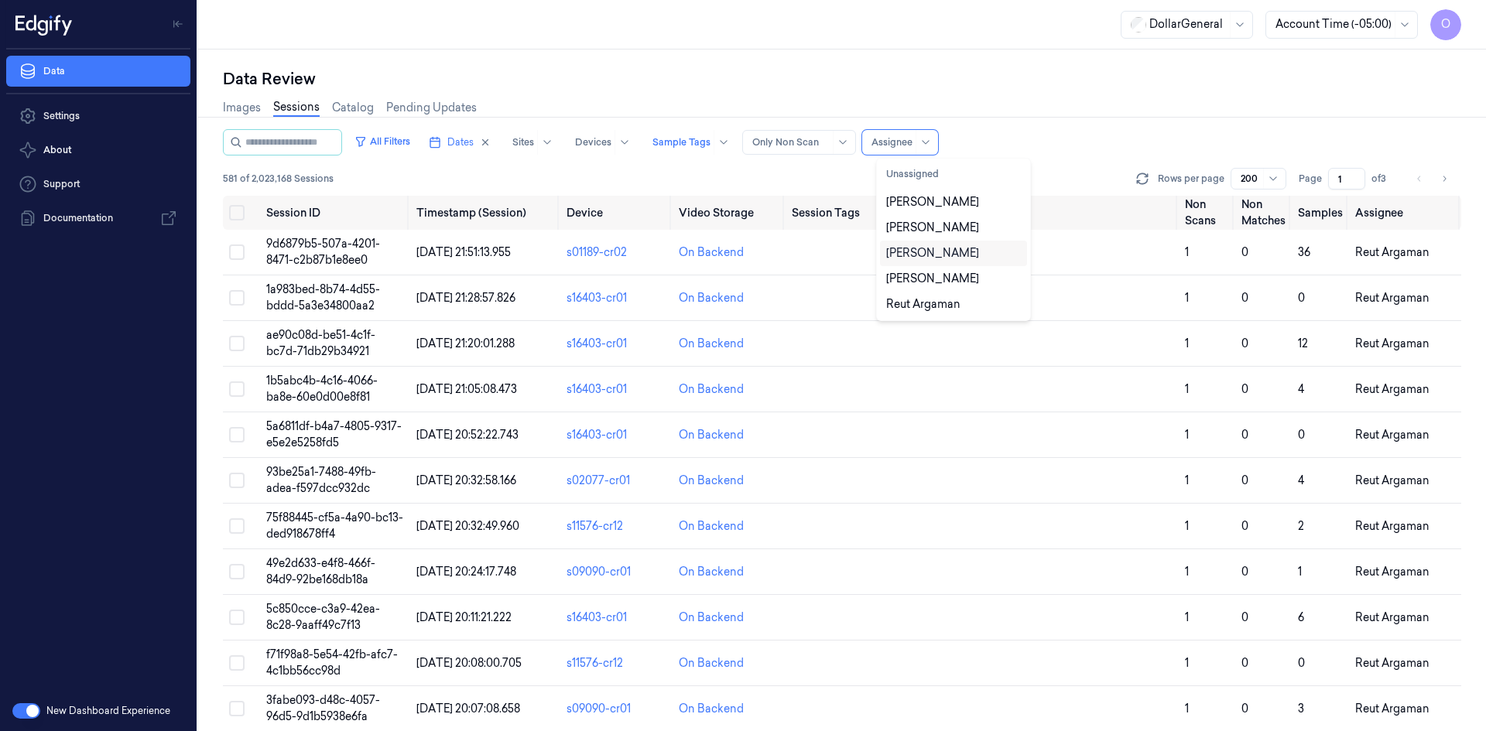
click at [941, 245] on div "[PERSON_NAME]" at bounding box center [932, 253] width 93 height 16
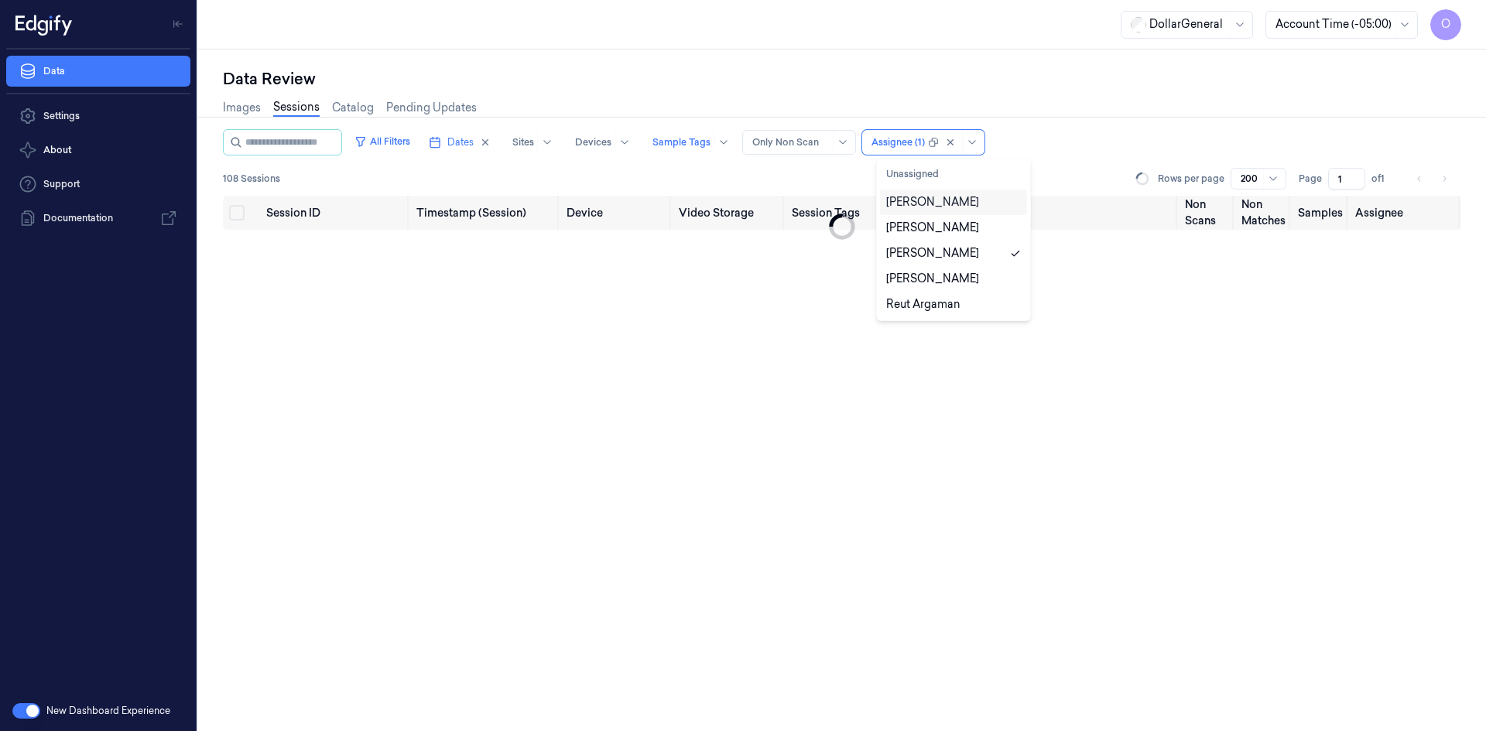
click at [1103, 141] on div "All Filters Dates Sites Devices Sample Tags Alert Type Only Non Scan option Ari…" at bounding box center [842, 142] width 1238 height 26
click at [383, 142] on button "All Filters" at bounding box center [382, 141] width 68 height 25
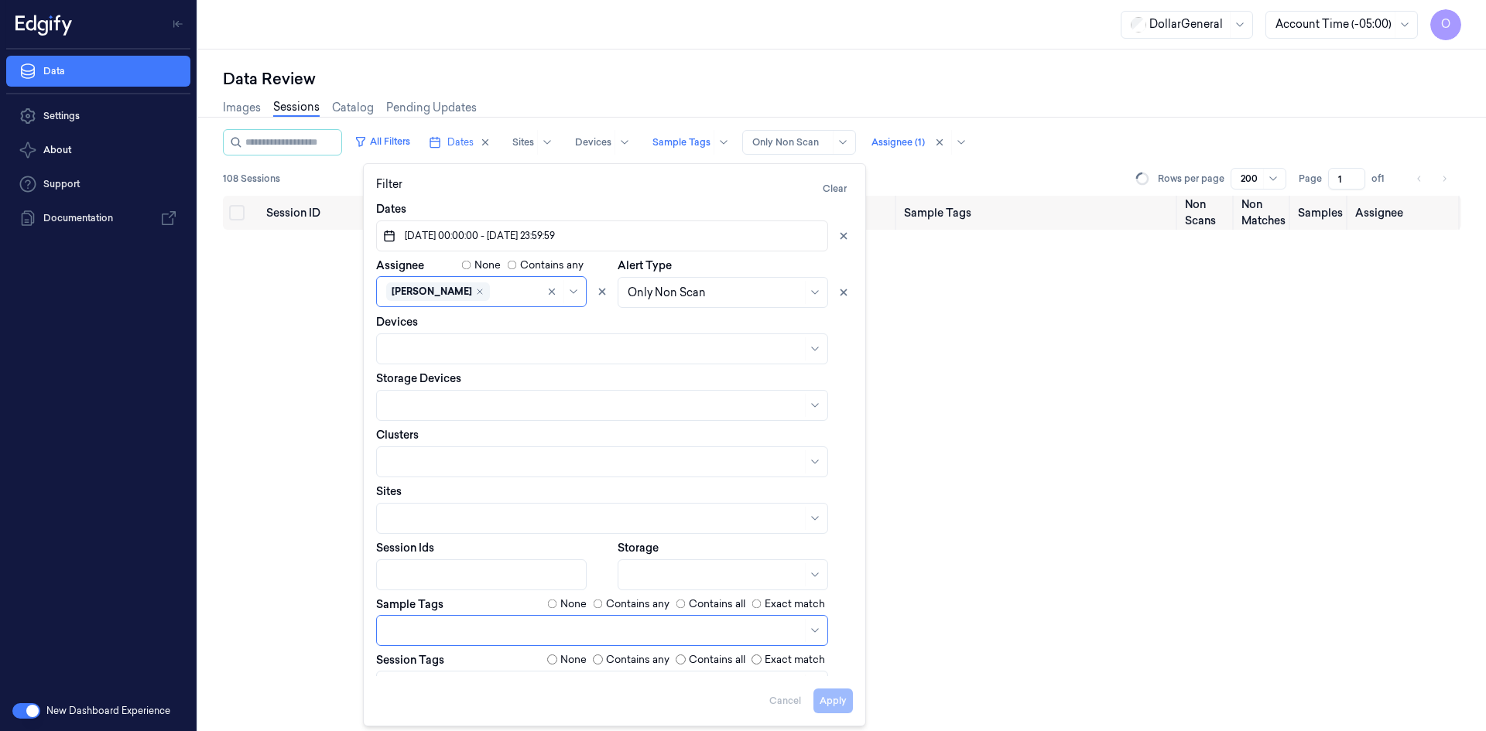
click at [943, 190] on div "All Filters Dates Sites Devices Sample Tags Alert Type Only Non Scan Assignee (…" at bounding box center [842, 162] width 1238 height 67
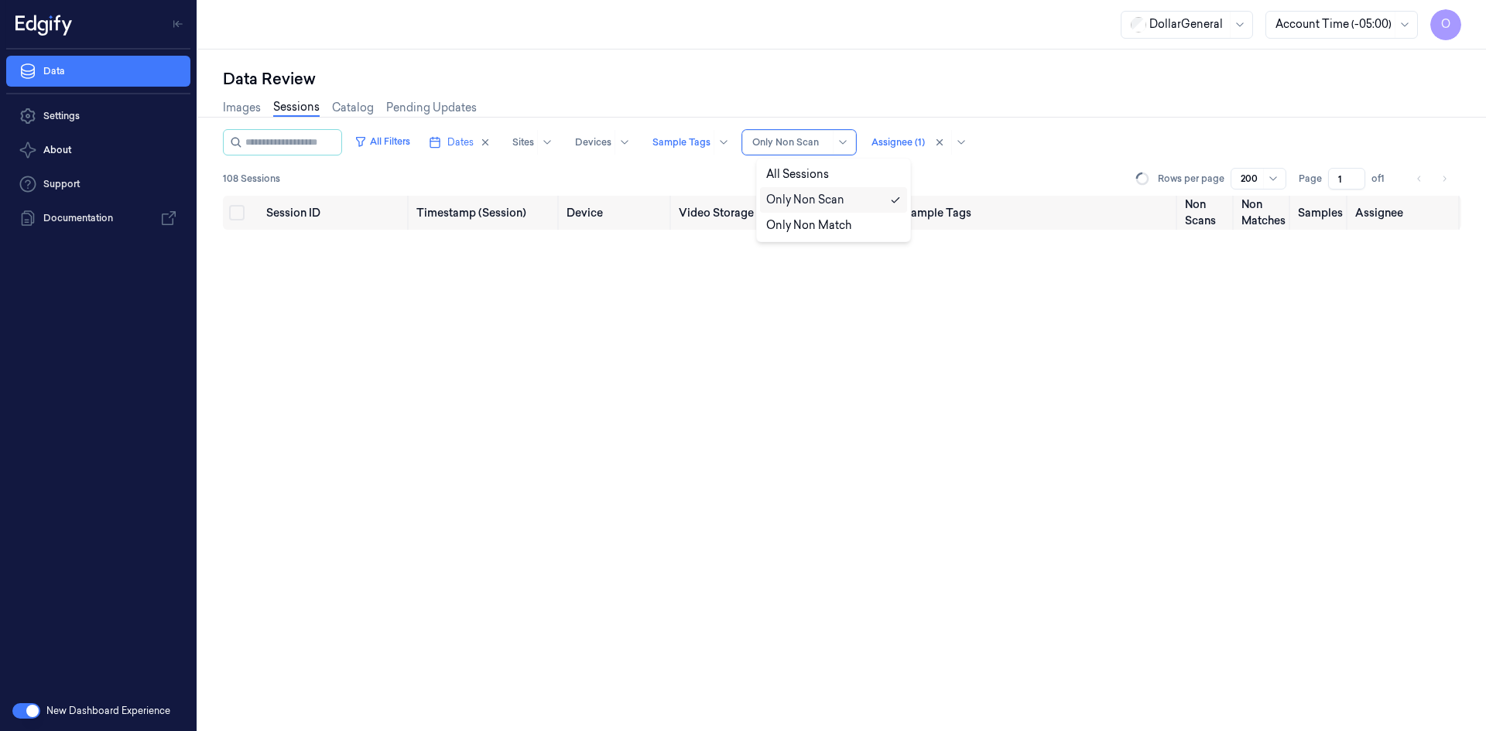
click at [811, 141] on div at bounding box center [790, 142] width 77 height 14
click at [979, 169] on div "108 Sessions Rows per page 200 Page 1 of 1" at bounding box center [842, 179] width 1238 height 22
click at [304, 145] on input "string" at bounding box center [291, 142] width 93 height 25
click at [282, 105] on link "Sessions" at bounding box center [296, 108] width 46 height 18
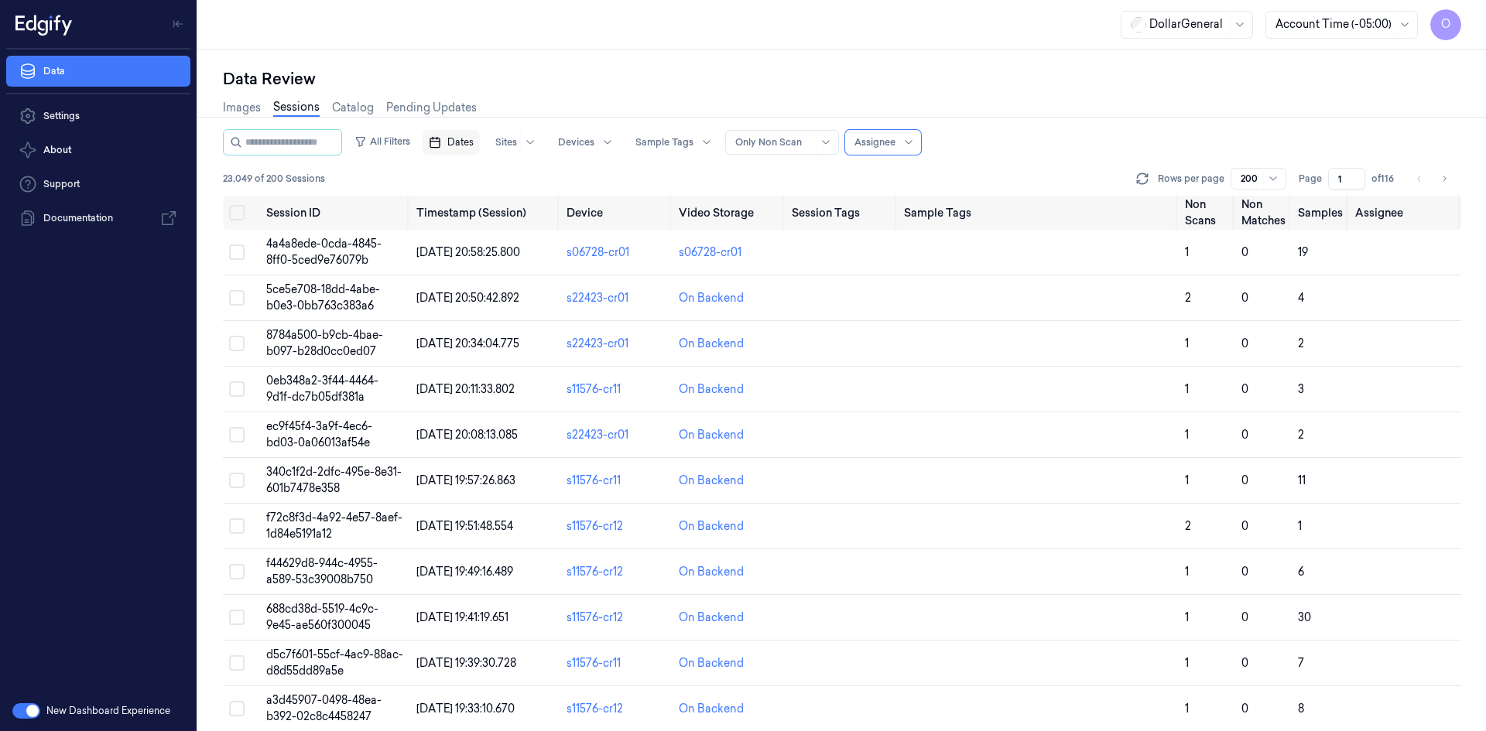
click at [470, 135] on button "Dates" at bounding box center [451, 142] width 57 height 25
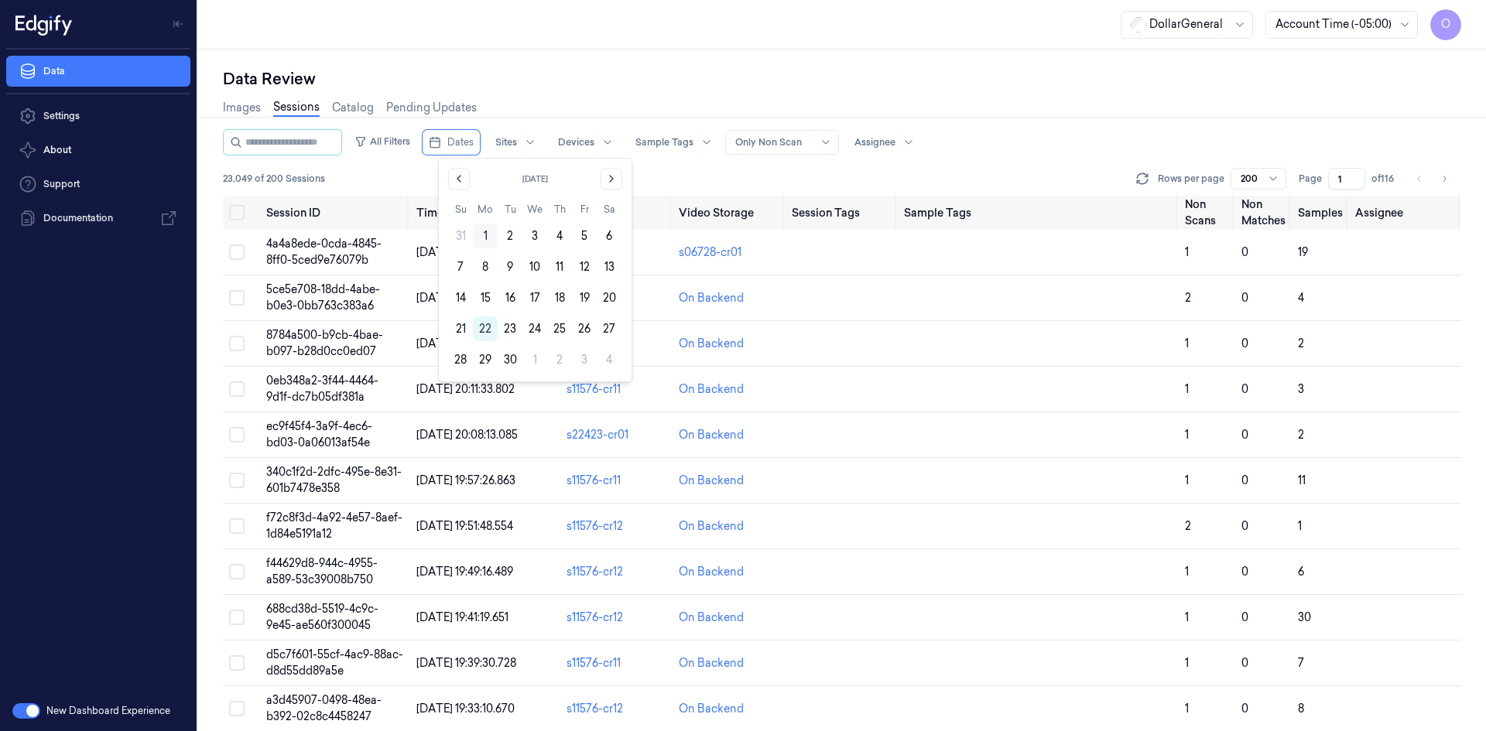
click at [481, 235] on button "1" at bounding box center [485, 236] width 25 height 25
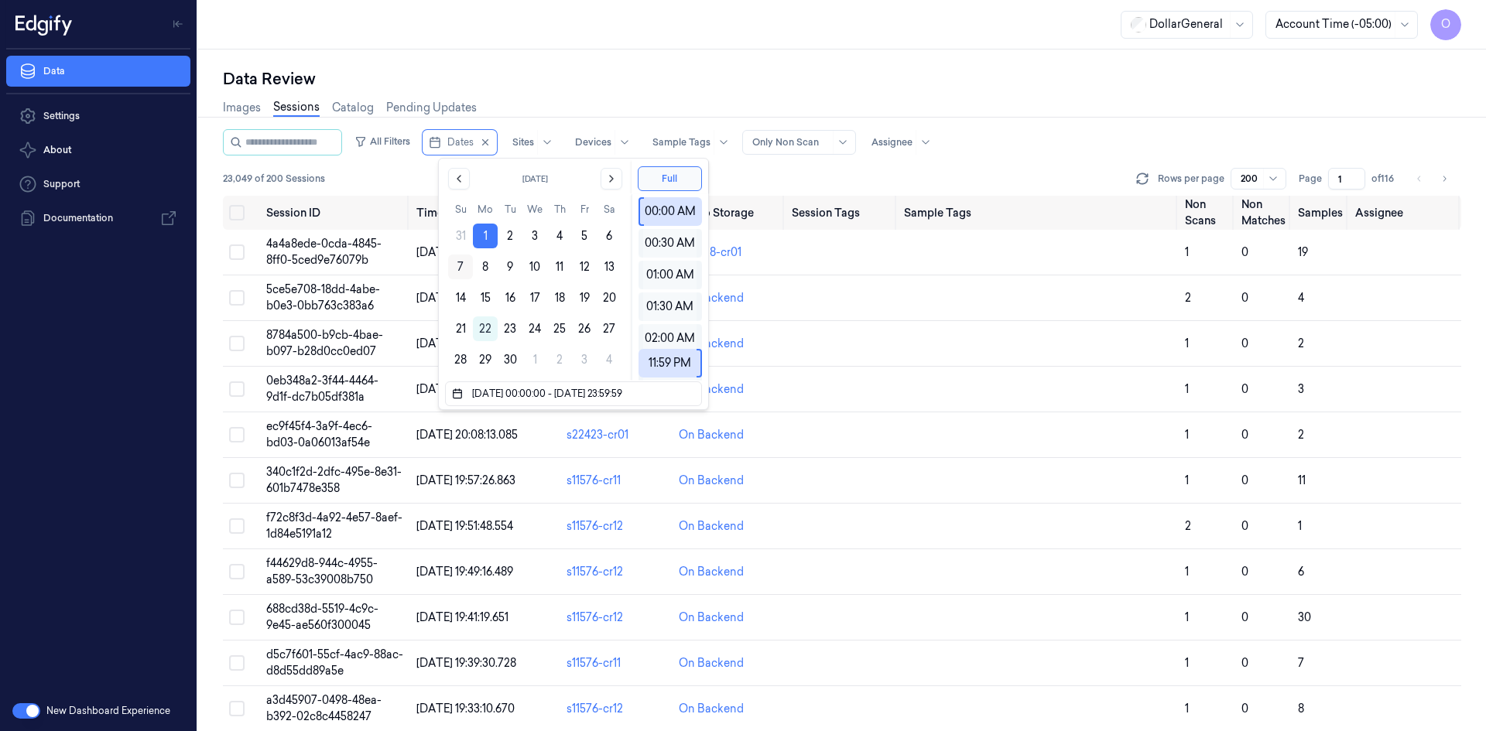
click at [466, 263] on button "7" at bounding box center [460, 267] width 25 height 25
type input "[DATE] 00:00:00 - [DATE] 23:59:59"
click at [667, 166] on button "Full" at bounding box center [670, 178] width 64 height 25
click at [977, 109] on div "Images Sessions Catalog Pending Updates" at bounding box center [842, 109] width 1238 height 39
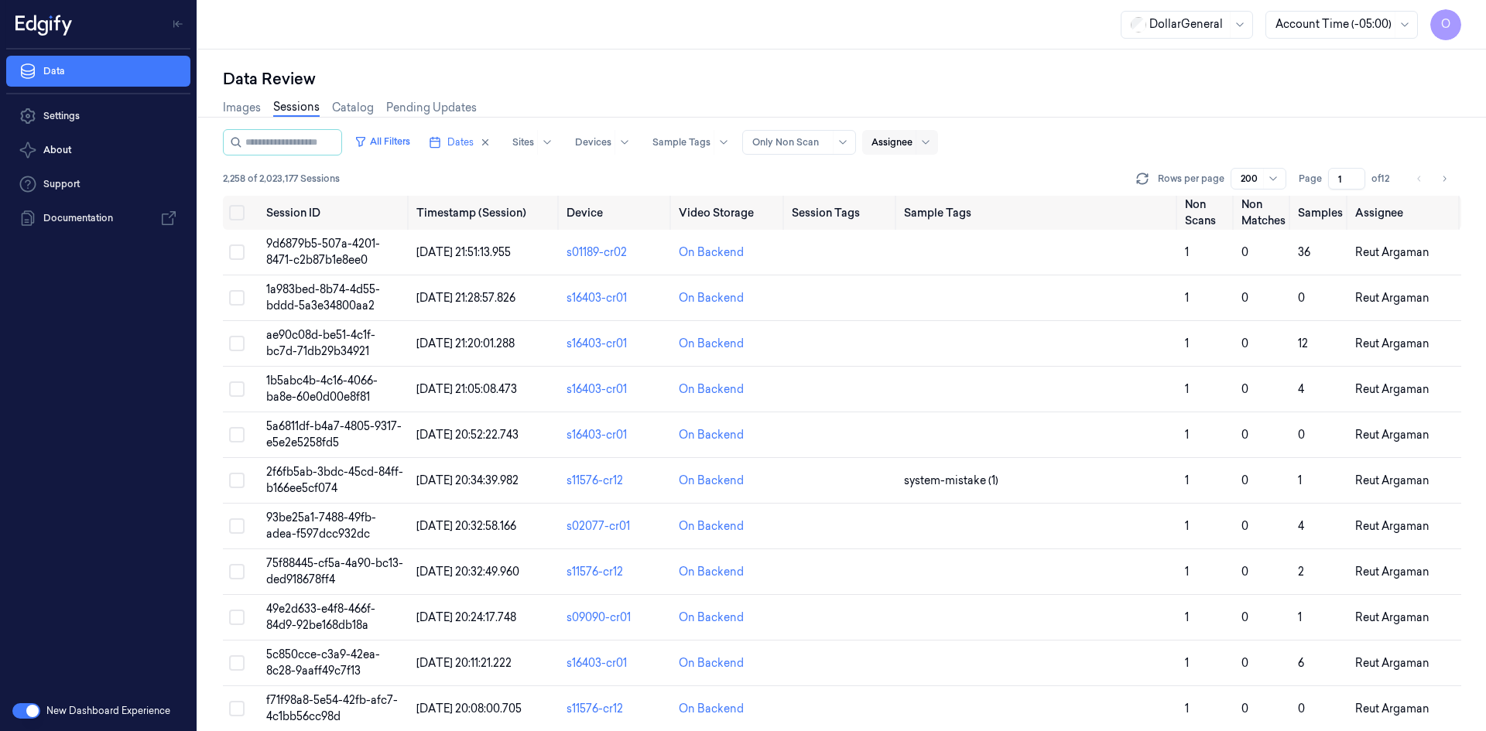
click at [896, 145] on div at bounding box center [891, 142] width 41 height 14
click at [966, 207] on div "[PERSON_NAME]" at bounding box center [932, 202] width 93 height 16
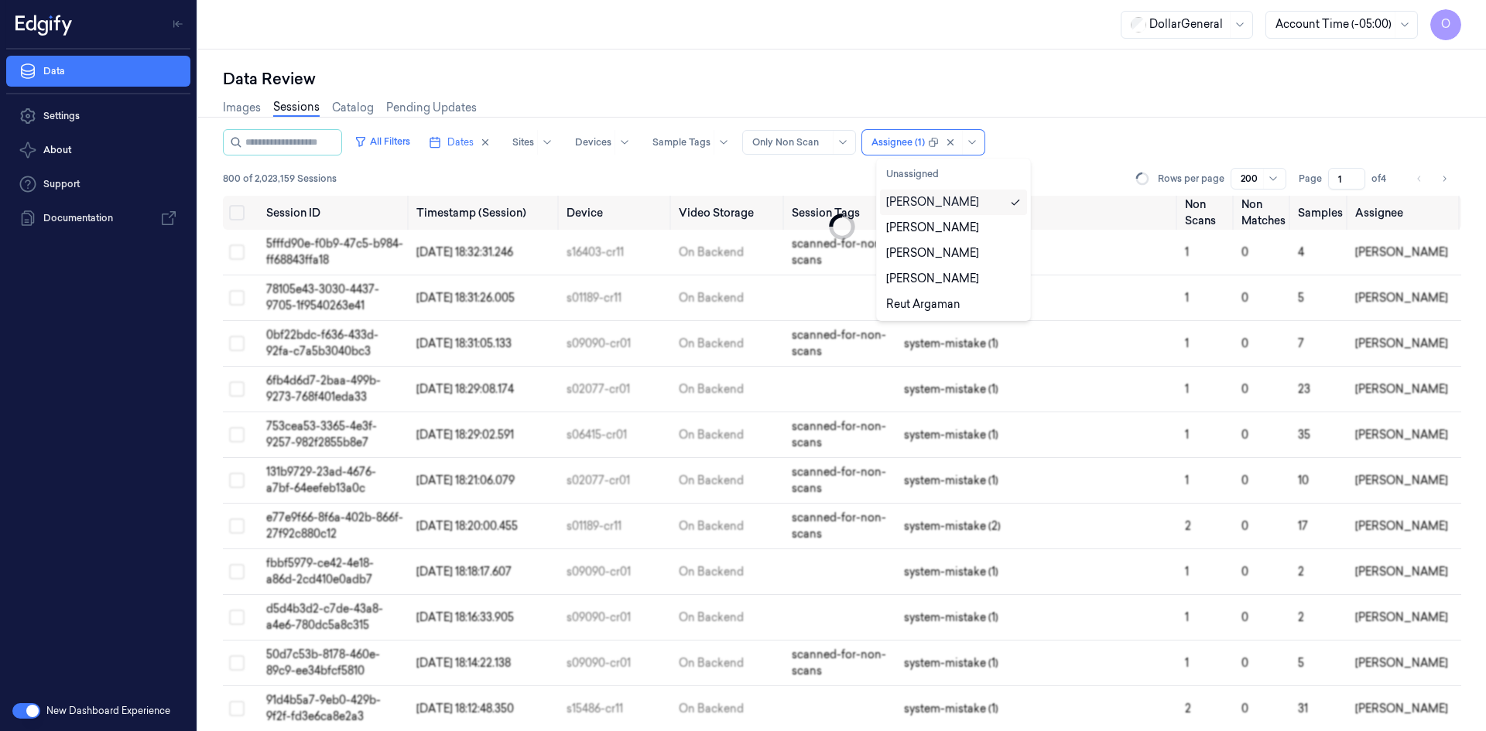
click at [1045, 123] on div "Images Sessions Catalog Pending Updates" at bounding box center [842, 109] width 1238 height 39
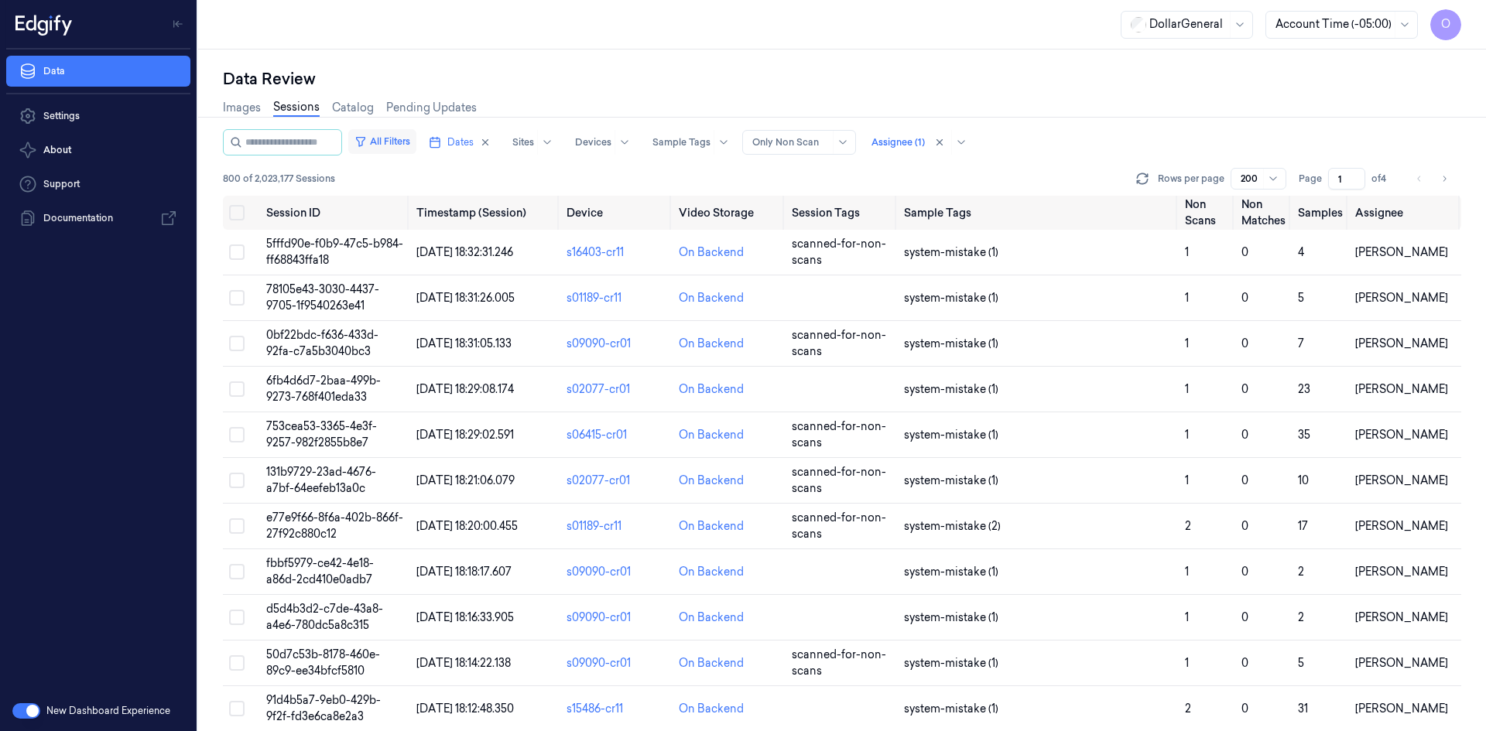
click at [416, 142] on button "All Filters" at bounding box center [382, 141] width 68 height 25
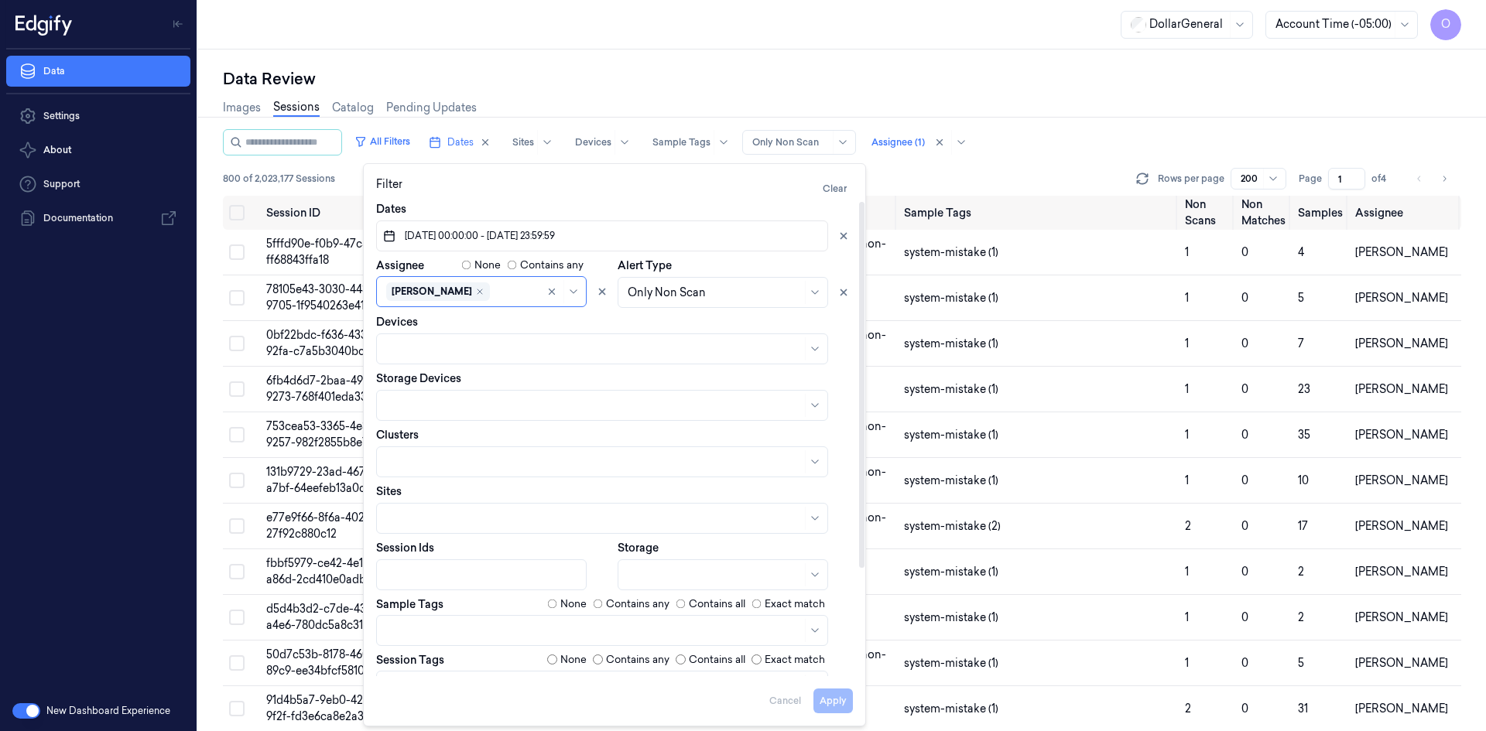
click at [570, 605] on label "None" at bounding box center [573, 604] width 26 height 15
click at [845, 705] on button "Apply" at bounding box center [832, 701] width 39 height 25
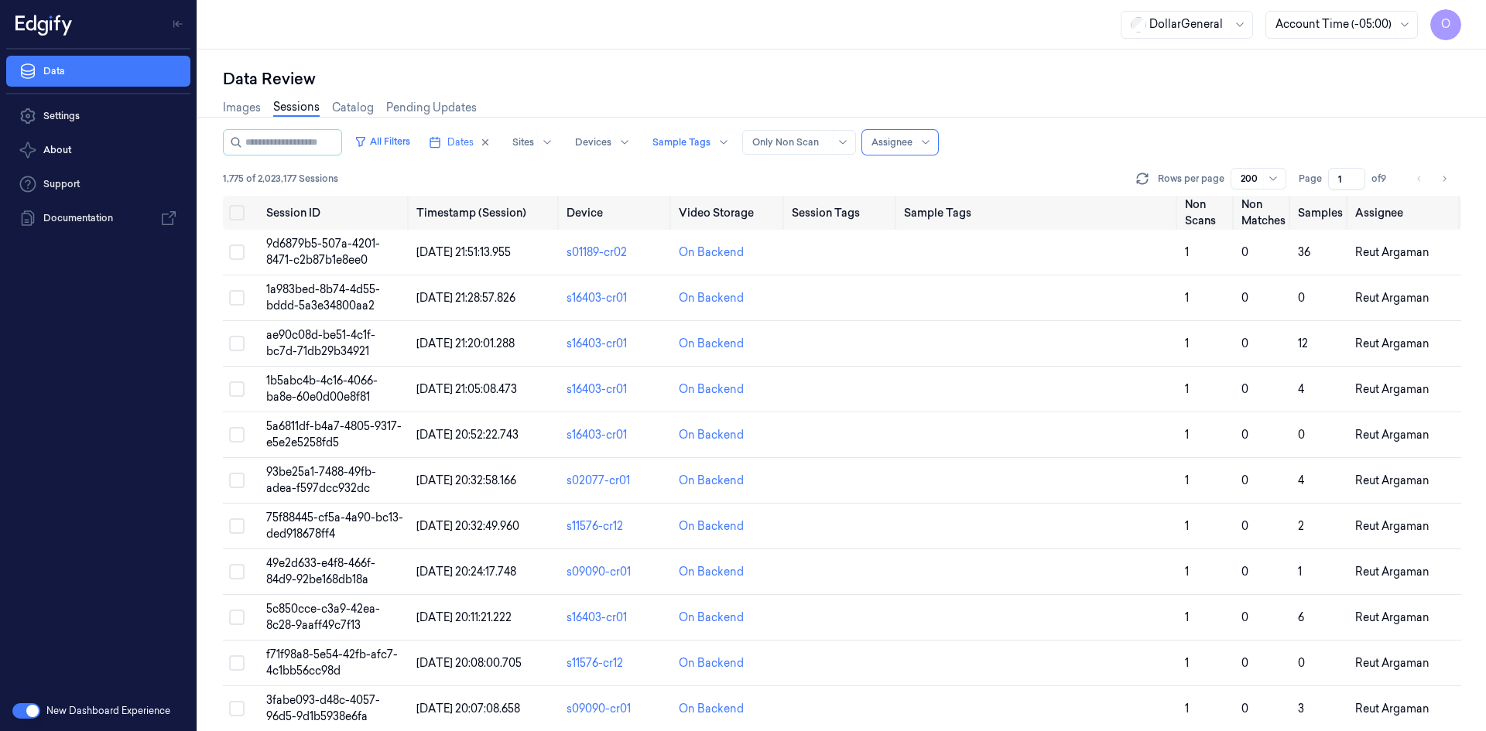
click at [898, 135] on div at bounding box center [891, 142] width 41 height 14
click at [922, 245] on div "[PERSON_NAME]" at bounding box center [953, 254] width 147 height 26
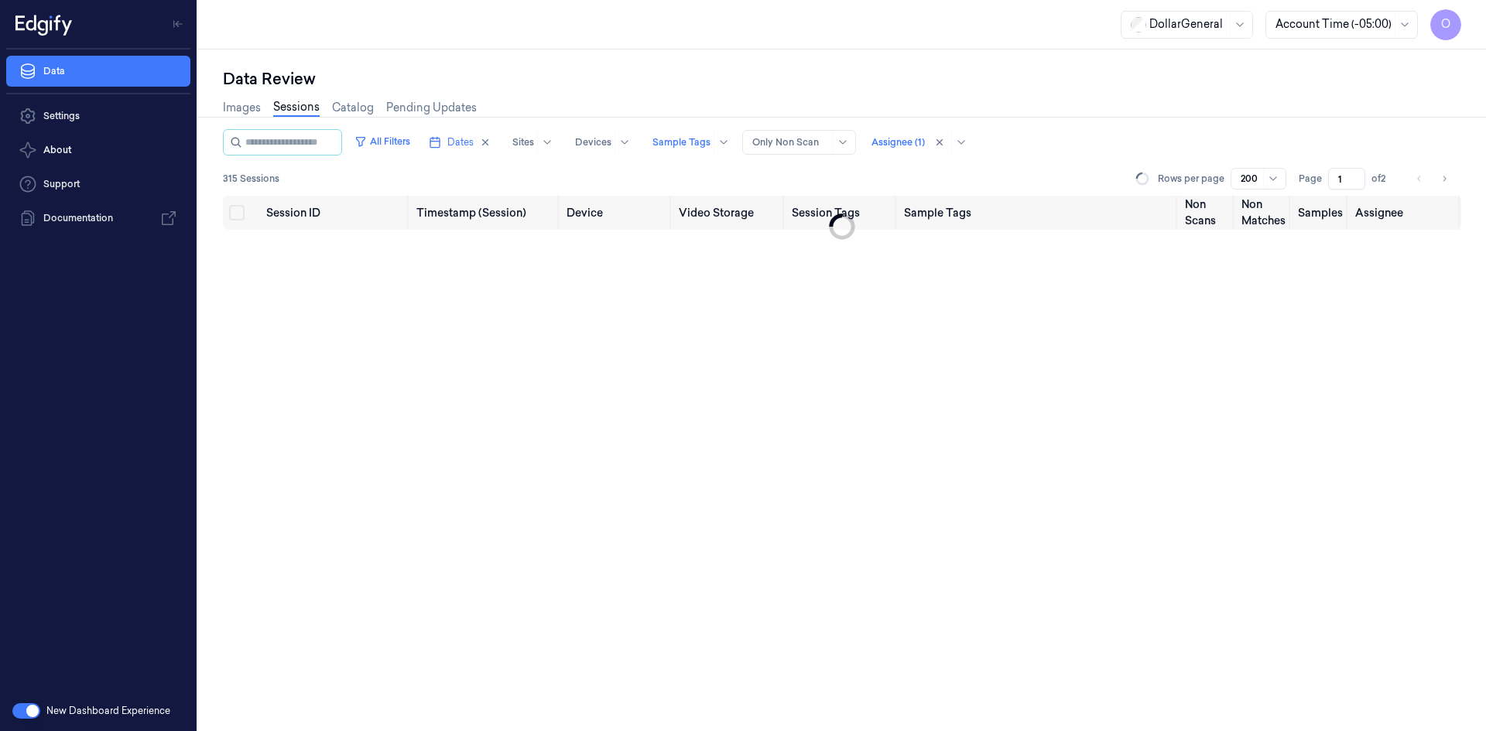
click at [1049, 110] on div "Images Sessions Catalog Pending Updates" at bounding box center [842, 109] width 1238 height 39
click at [407, 145] on button "All Filters" at bounding box center [382, 141] width 68 height 25
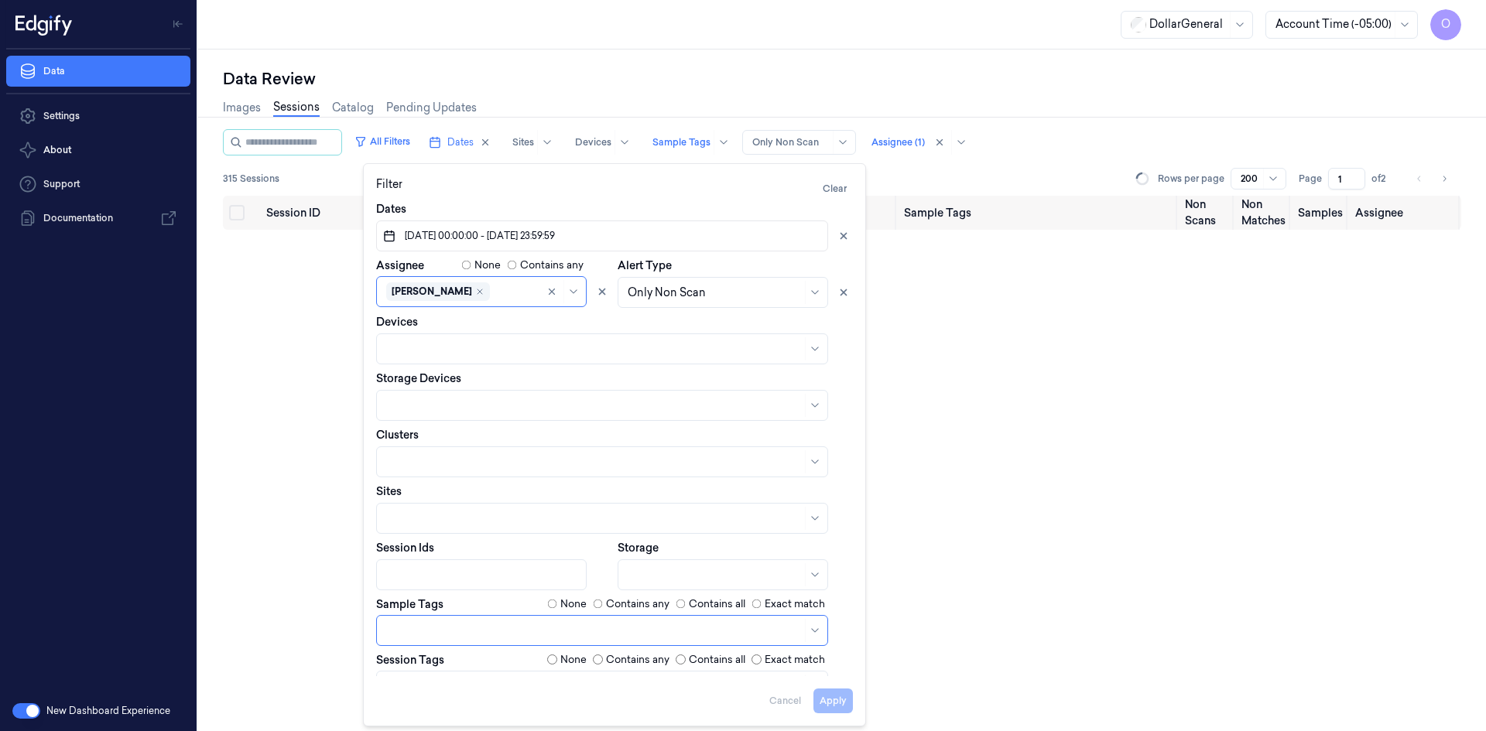
click at [1079, 155] on div "All Filters Dates Sites Devices Sample Tags Alert Type Only Non Scan Assignee (…" at bounding box center [842, 142] width 1238 height 26
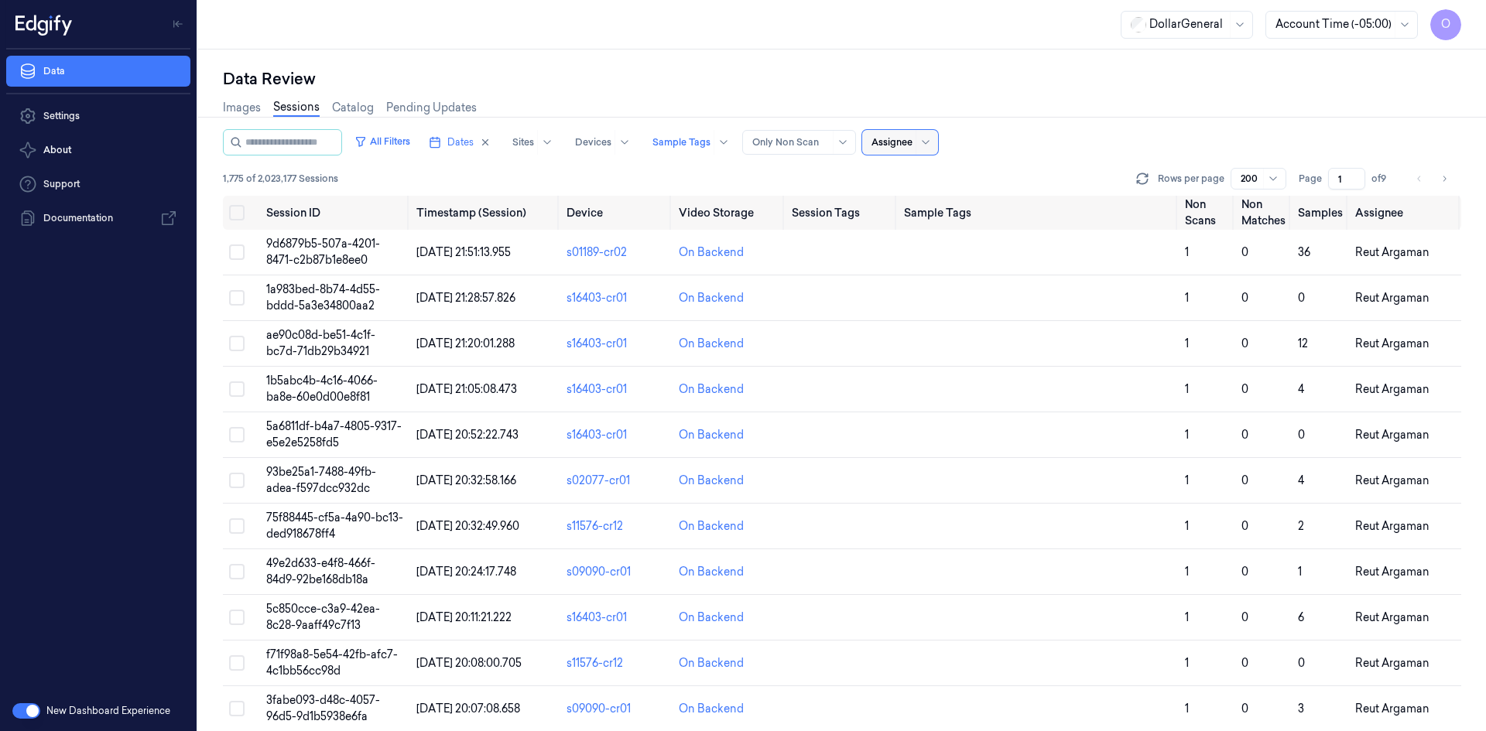
click at [883, 142] on div "Assignee" at bounding box center [900, 142] width 76 height 25
click at [933, 280] on div "[PERSON_NAME]" at bounding box center [932, 279] width 93 height 16
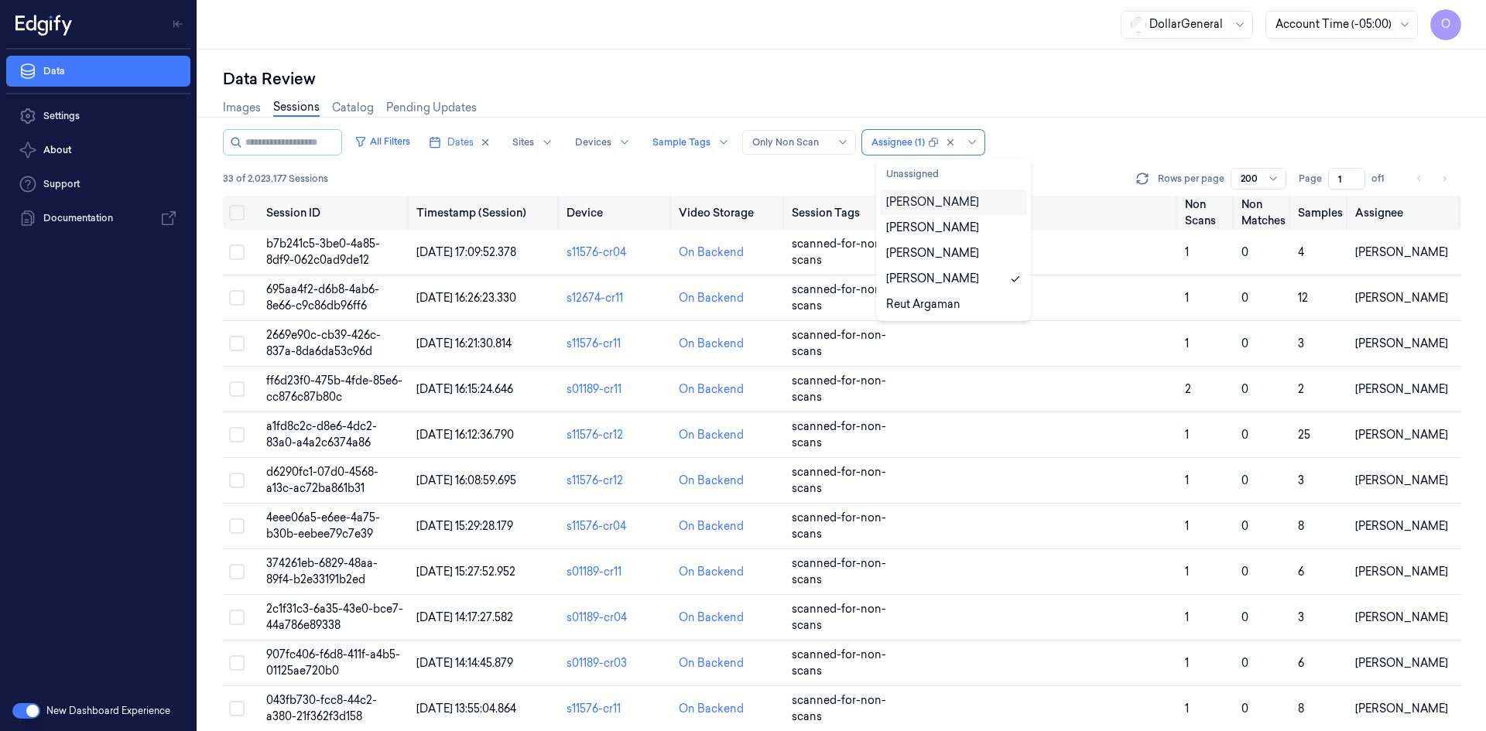
click at [1004, 209] on div "[PERSON_NAME]" at bounding box center [953, 202] width 135 height 16
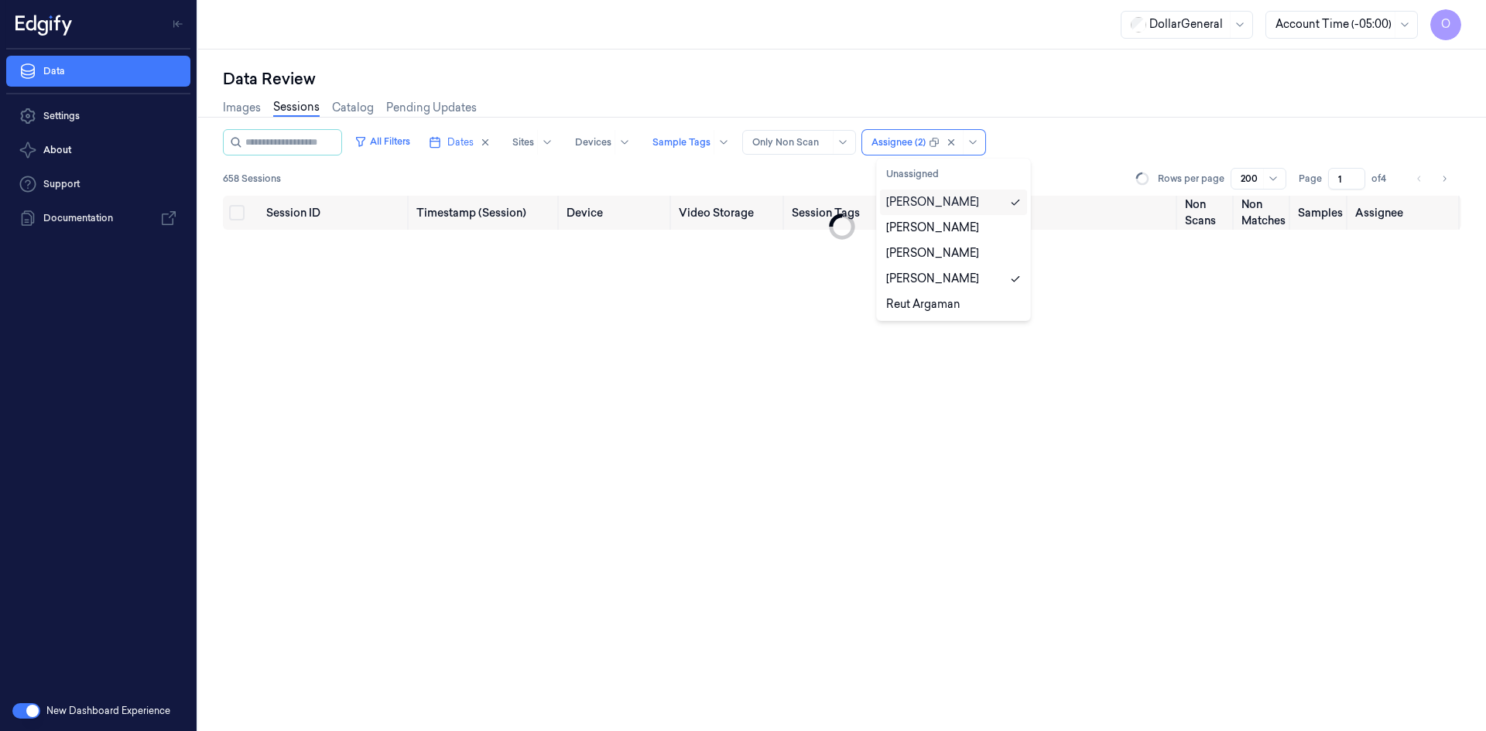
click at [963, 213] on div "[PERSON_NAME]" at bounding box center [953, 203] width 147 height 26
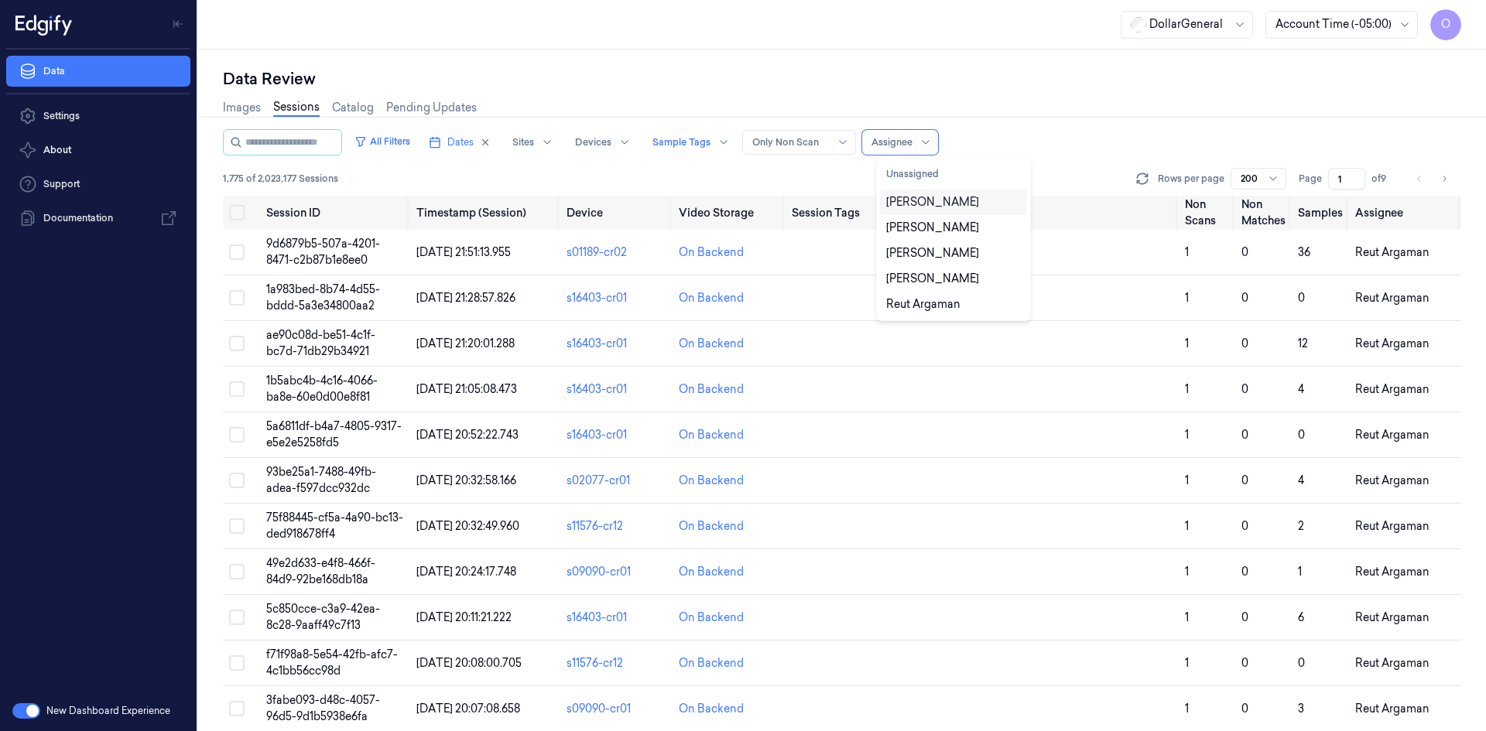
click at [1069, 167] on div "All Filters Dates Sites Devices Sample Tags Alert Type Only Non Scan All select…" at bounding box center [842, 162] width 1238 height 67
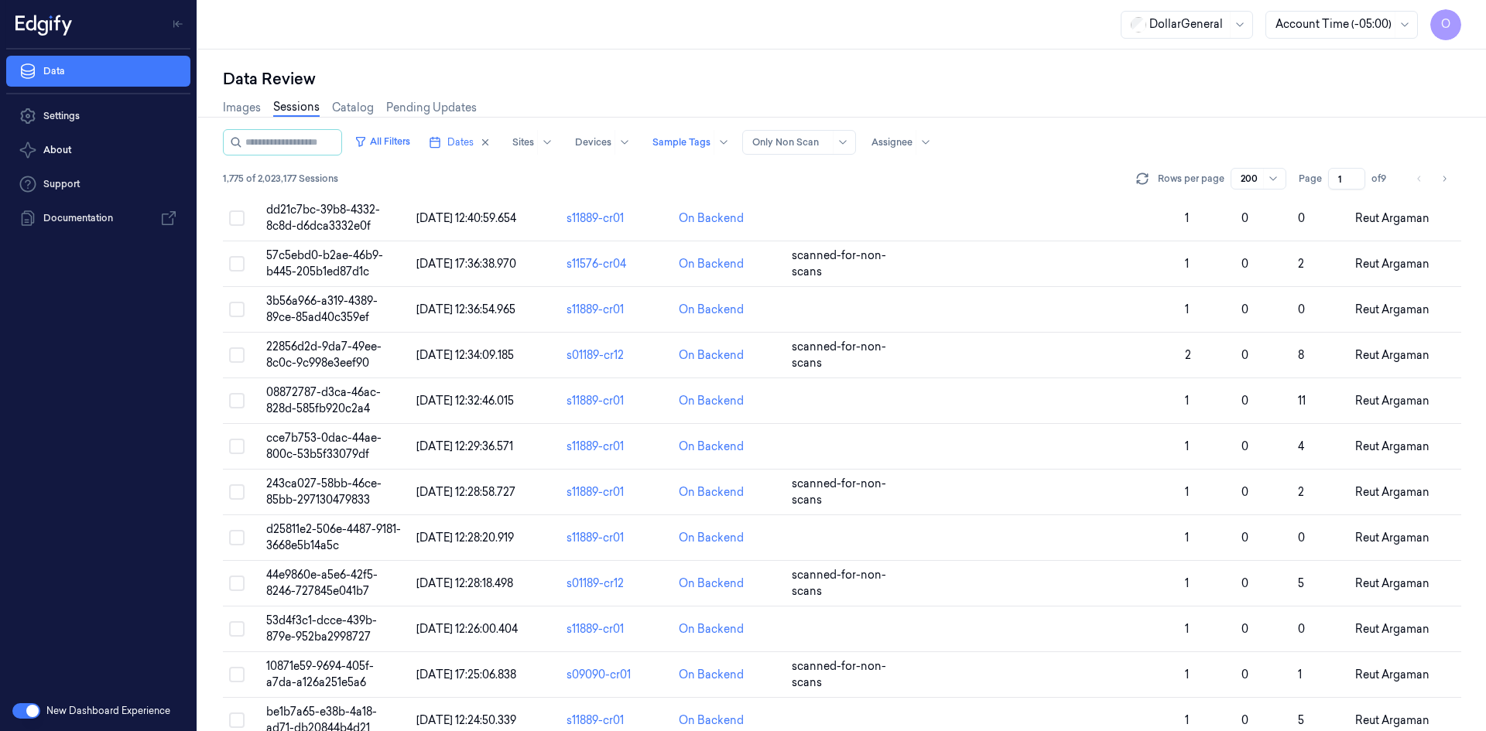
scroll to position [8641, 0]
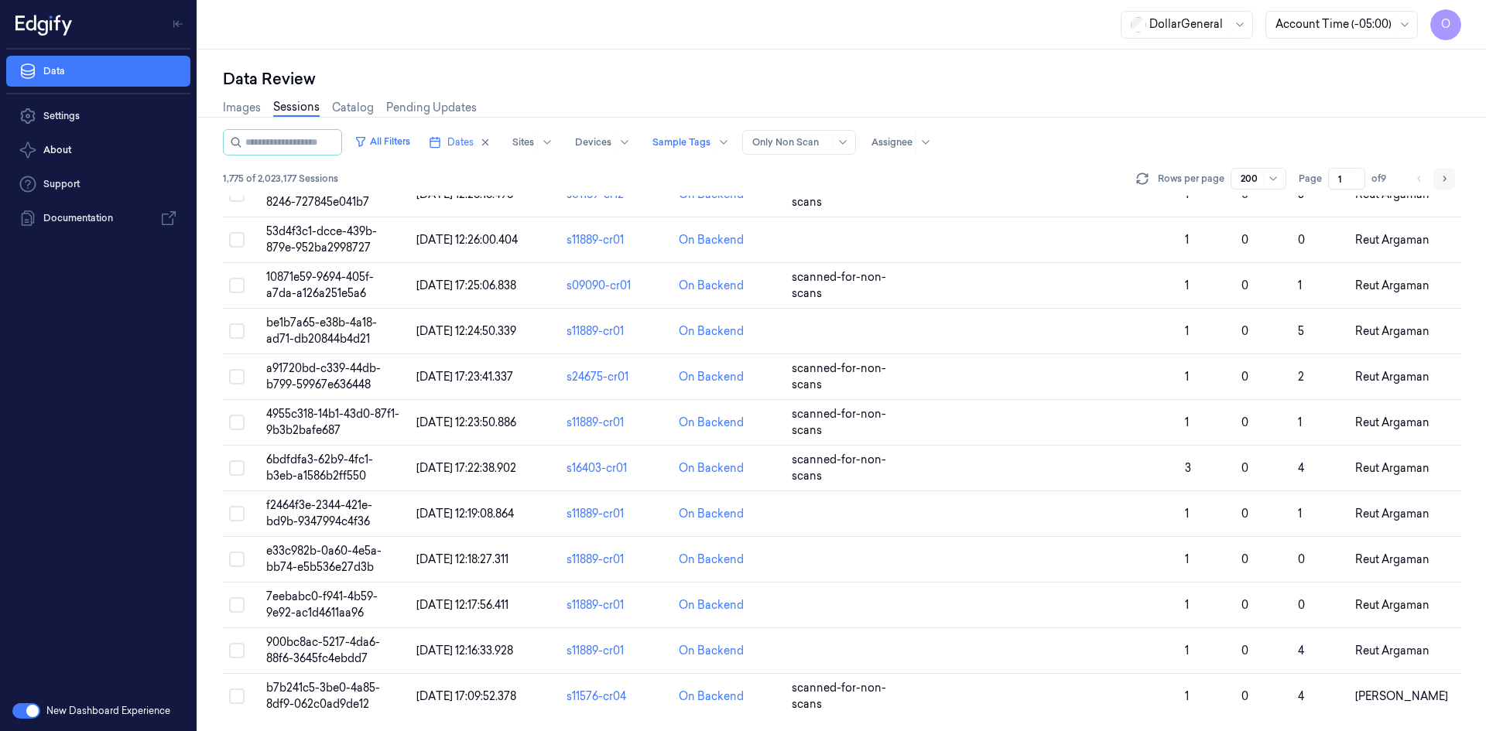
click at [1443, 176] on icon "Go to next page" at bounding box center [1443, 179] width 9 height 12
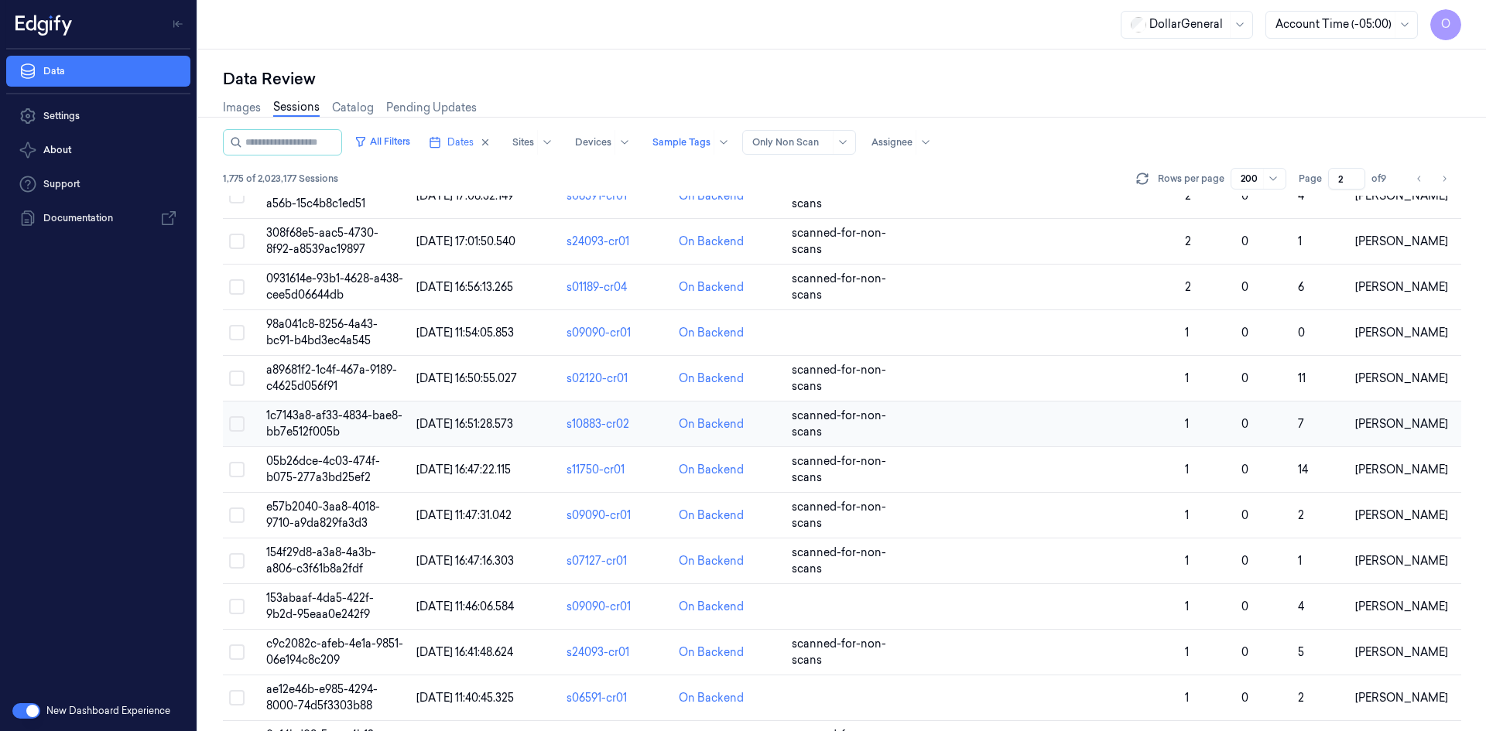
scroll to position [8641, 0]
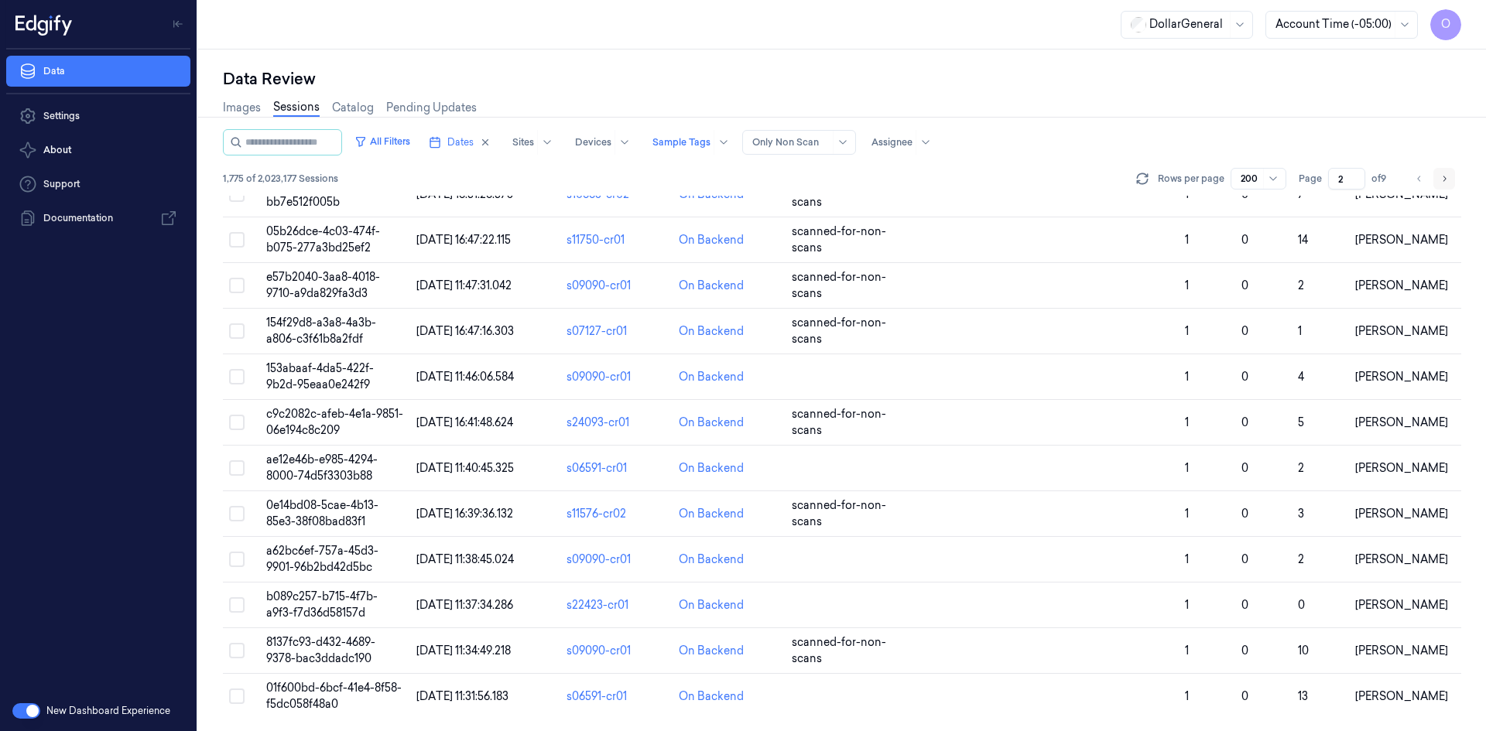
click at [1449, 182] on button "Go to next page" at bounding box center [1444, 179] width 22 height 22
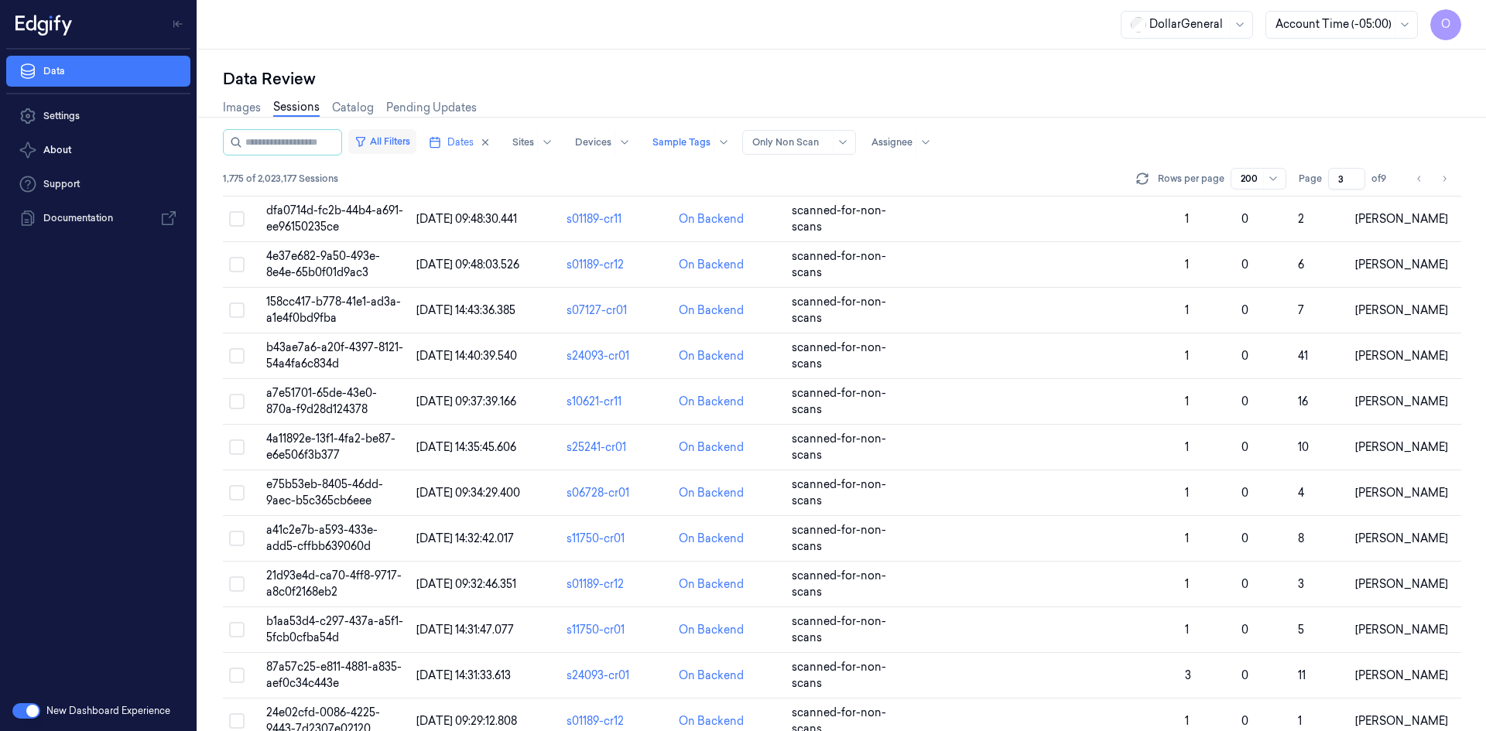
scroll to position [8512, 0]
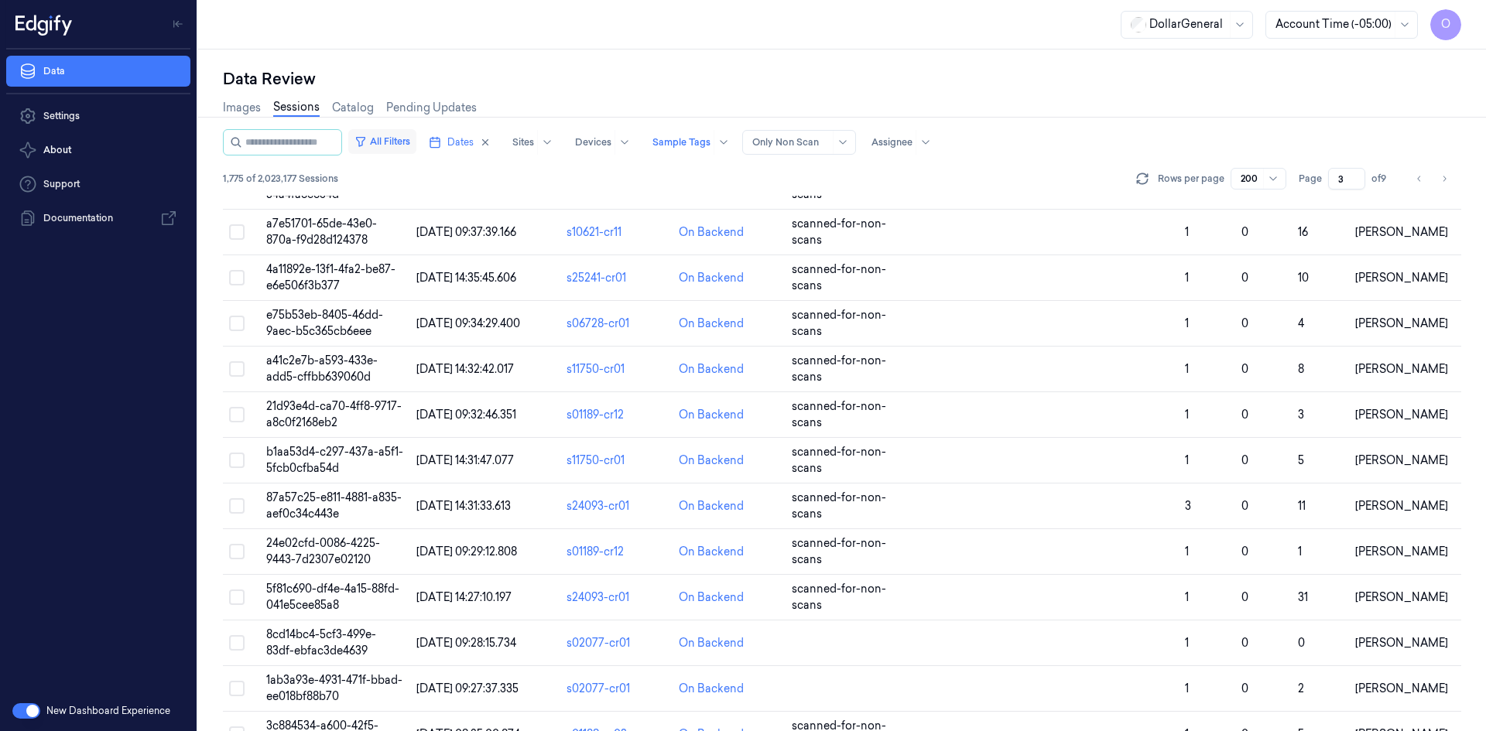
click at [398, 139] on button "All Filters" at bounding box center [382, 141] width 68 height 25
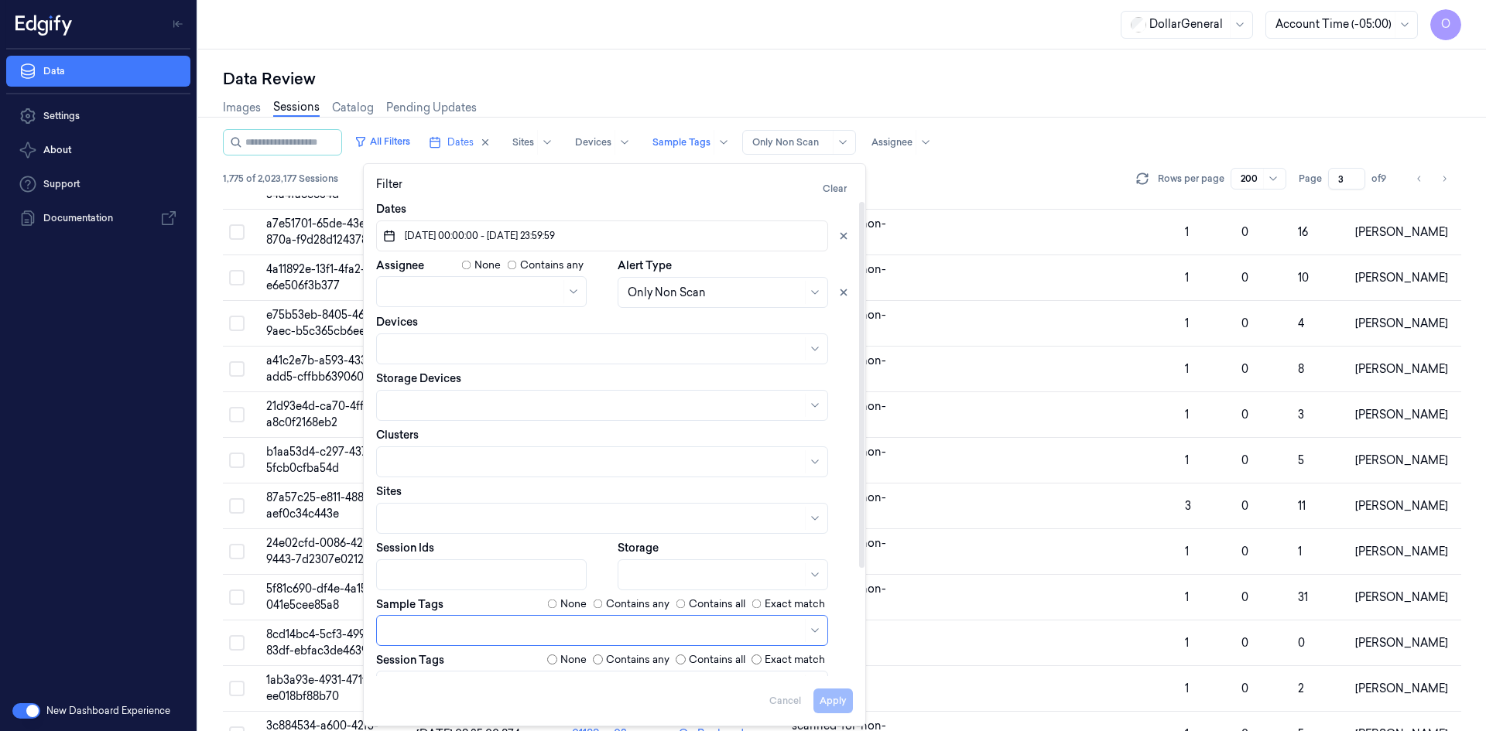
click at [627, 600] on label "Contains any" at bounding box center [637, 604] width 63 height 15
click at [843, 697] on button "Apply" at bounding box center [832, 701] width 39 height 25
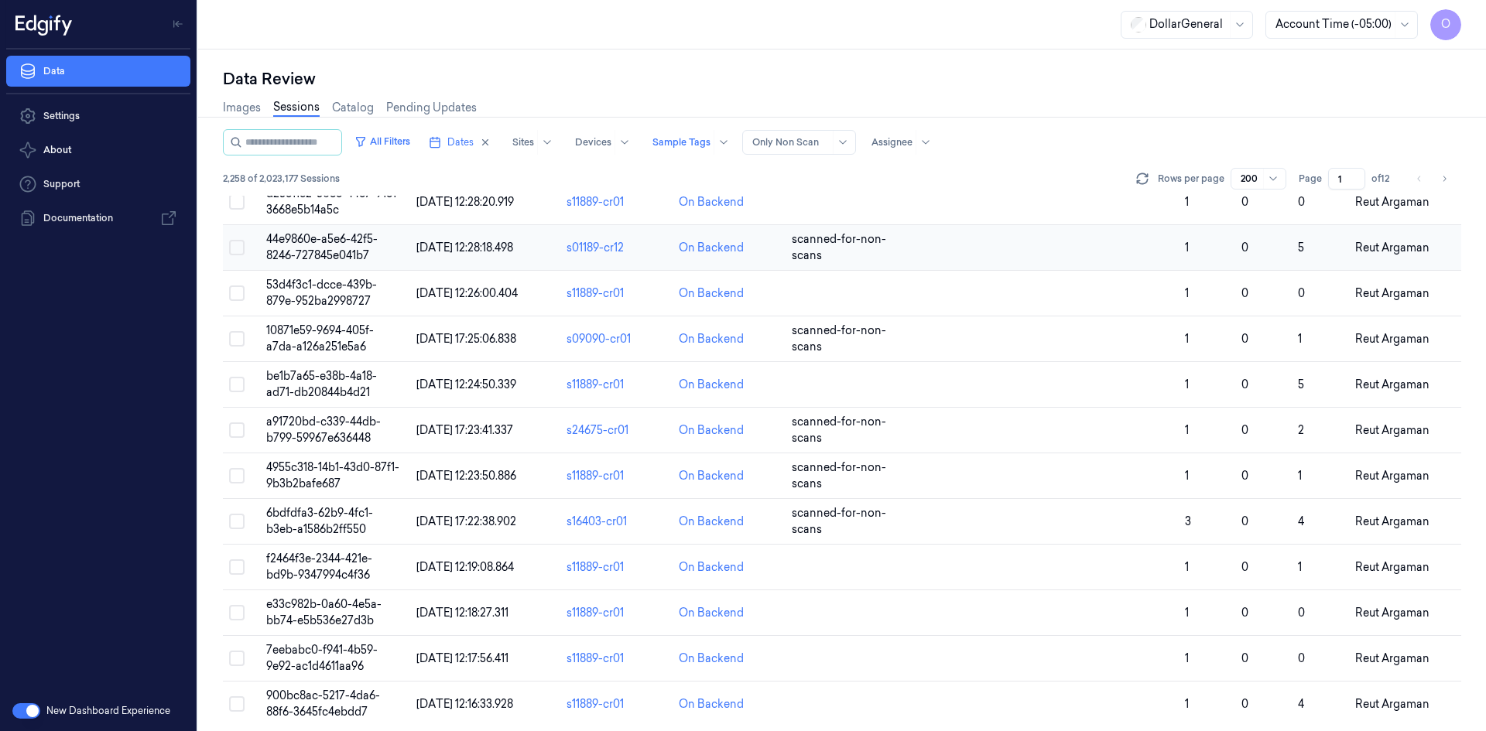
scroll to position [8641, 0]
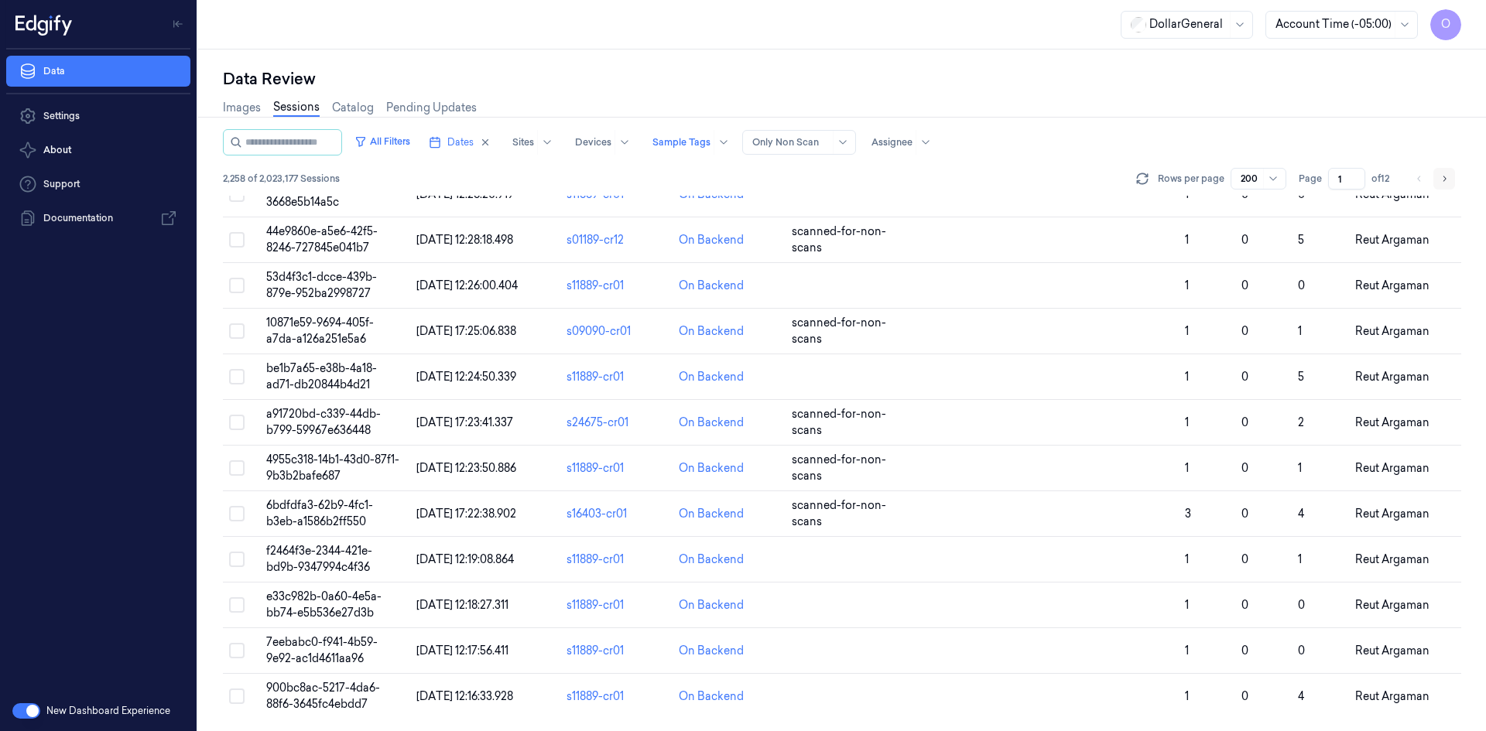
click at [1444, 177] on icon "Go to next page" at bounding box center [1444, 178] width 3 height 5
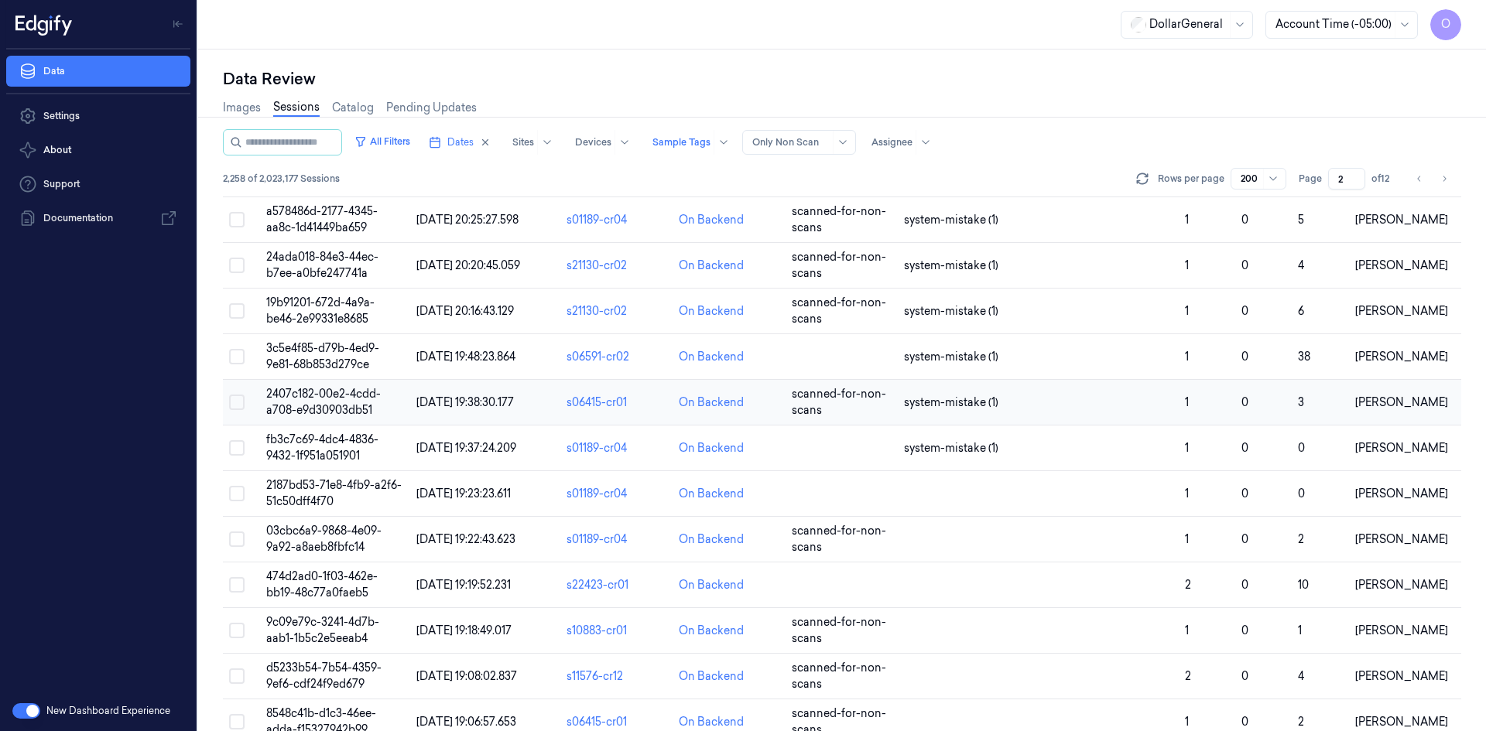
scroll to position [8641, 0]
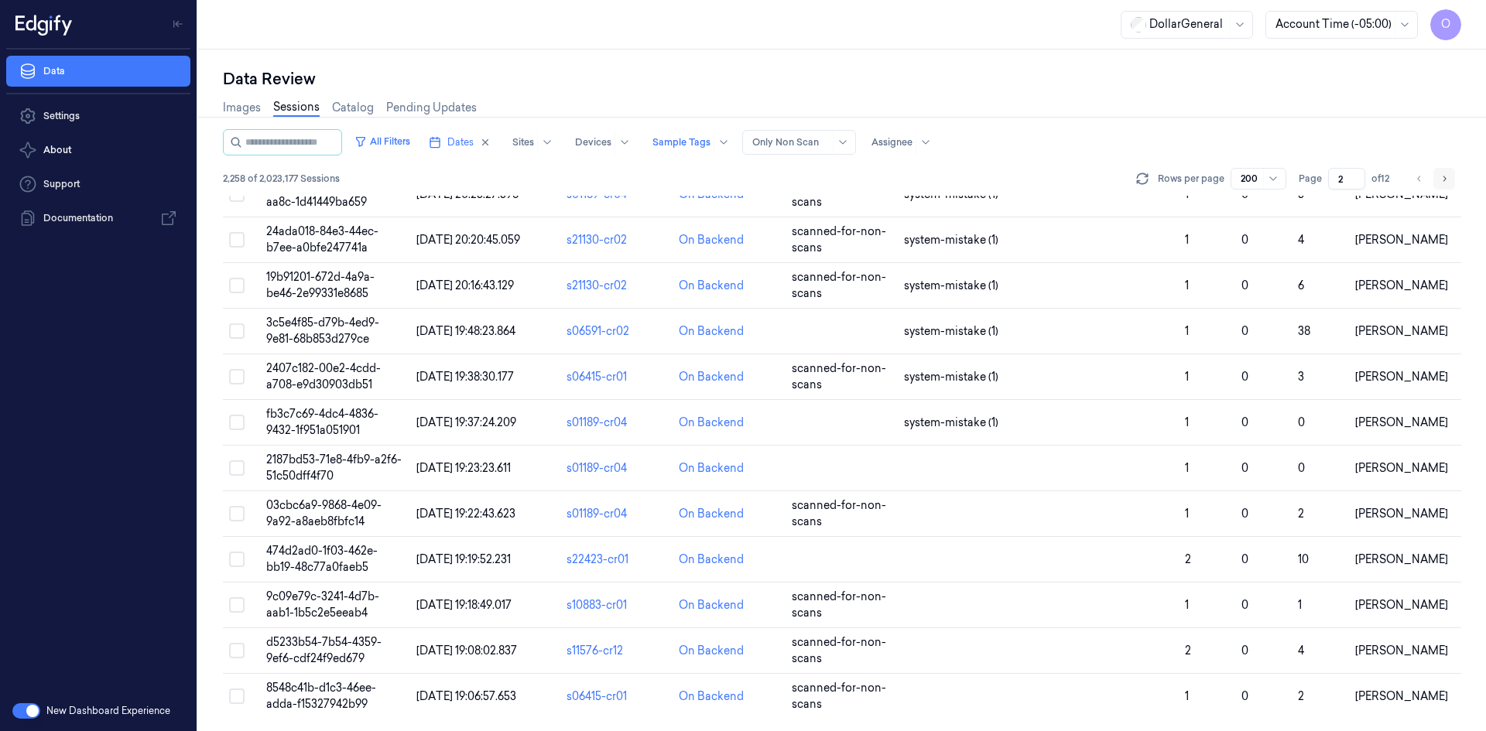
click at [1444, 171] on button "Go to next page" at bounding box center [1444, 179] width 22 height 22
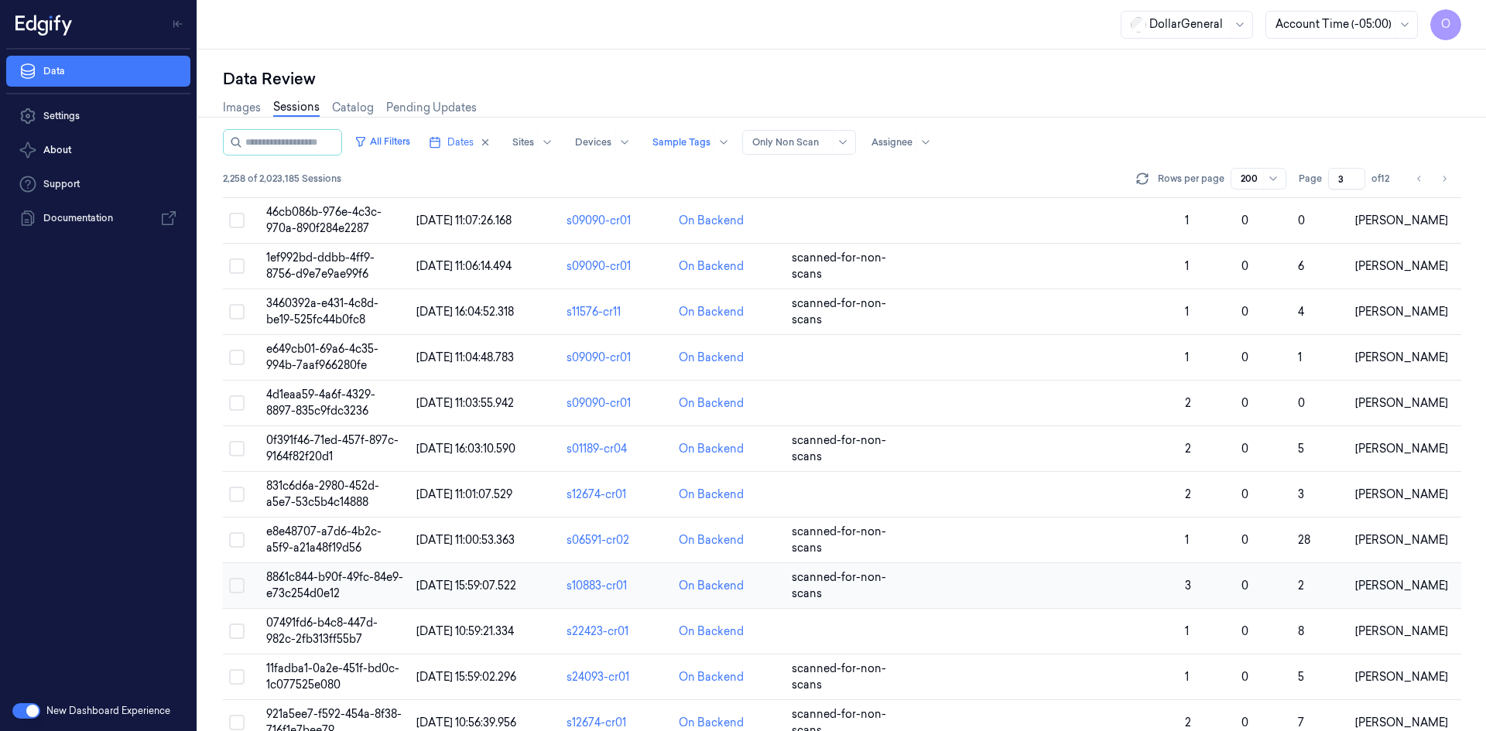
scroll to position [8641, 0]
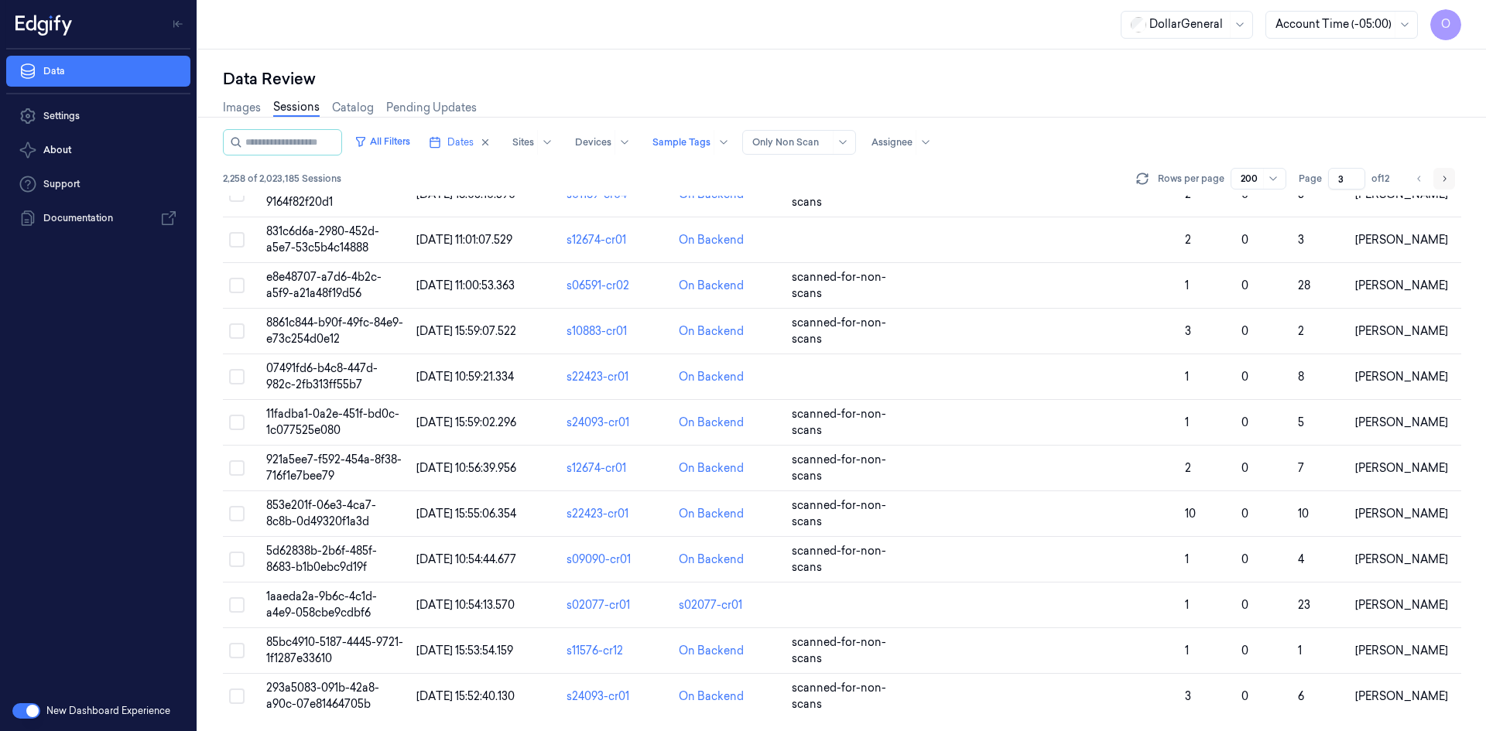
click at [1445, 169] on button "Go to next page" at bounding box center [1444, 179] width 22 height 22
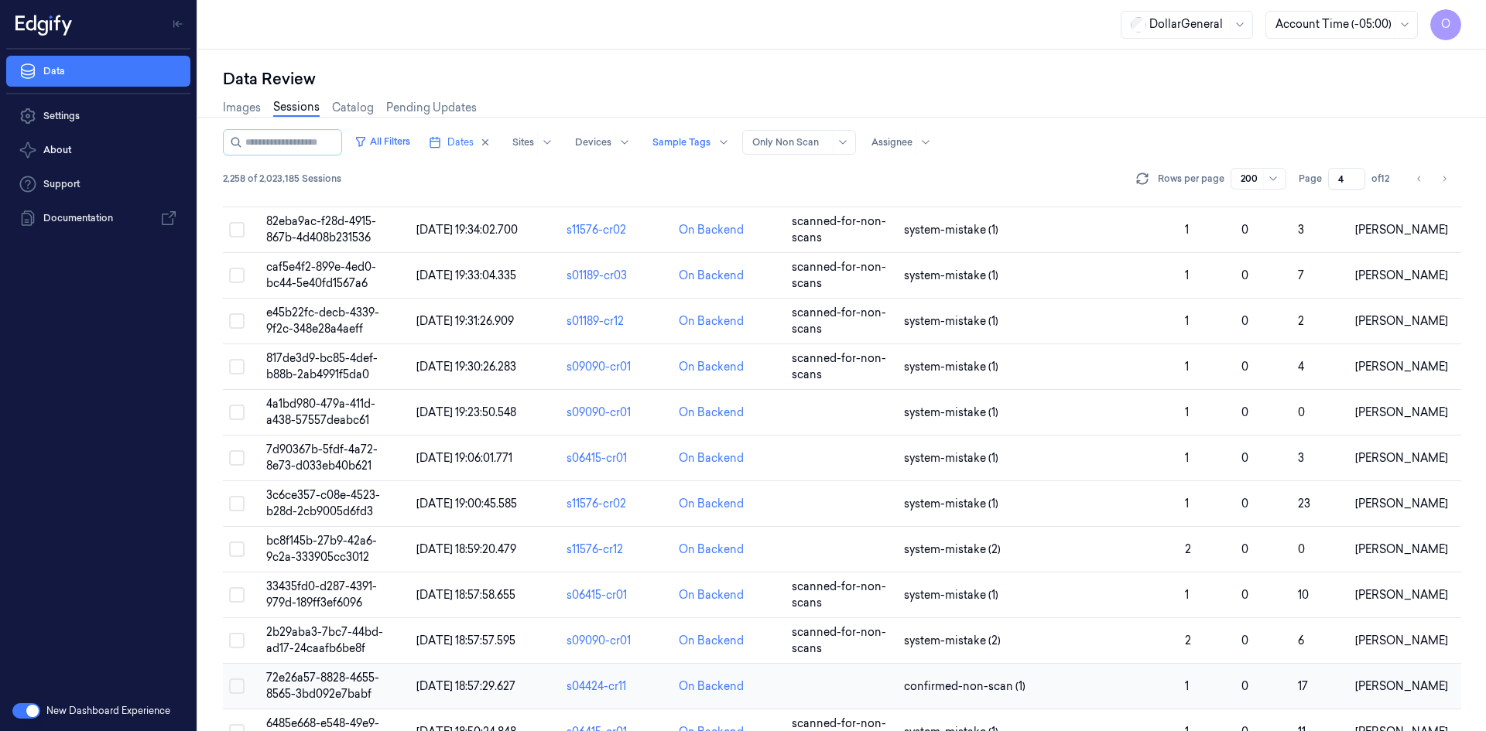
scroll to position [8641, 0]
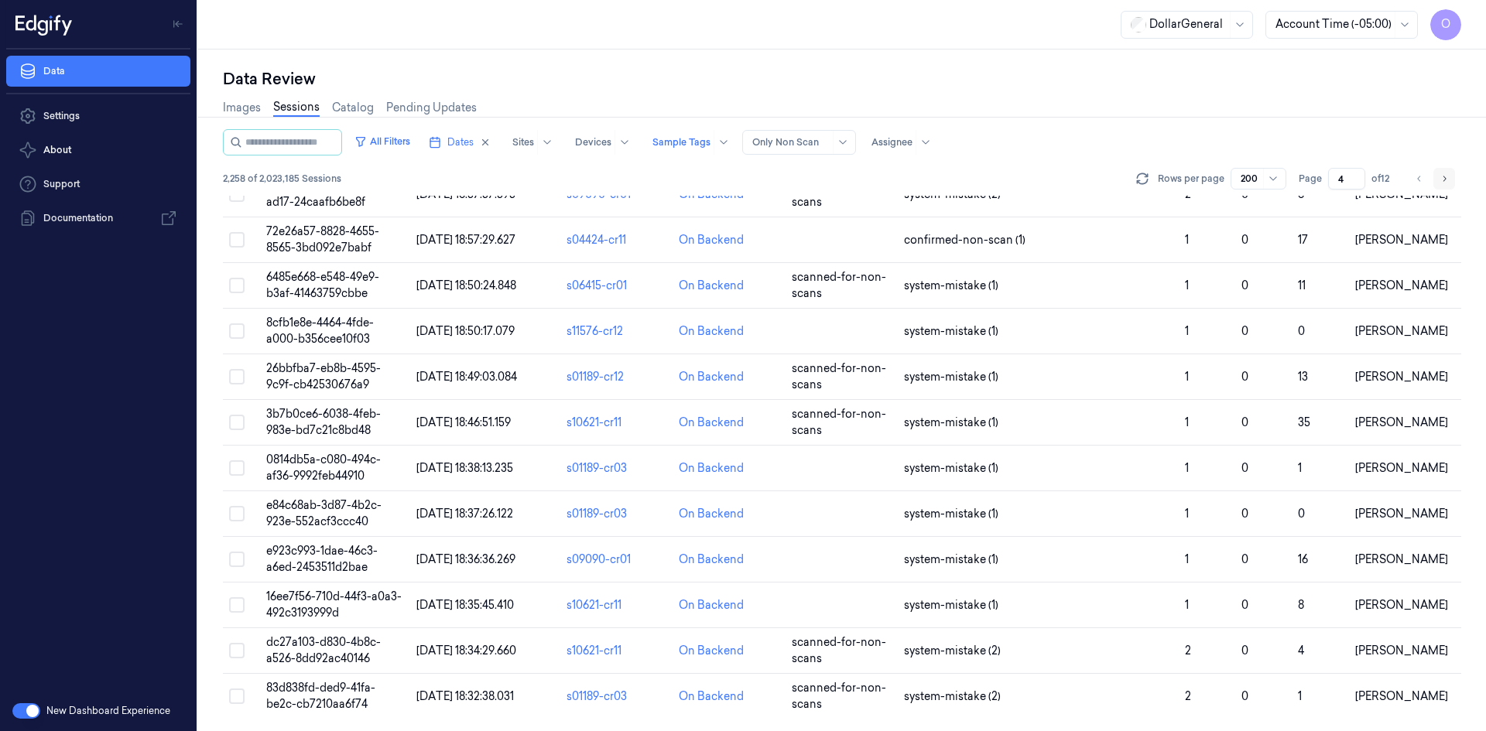
click at [1435, 180] on button "Go to next page" at bounding box center [1444, 179] width 22 height 22
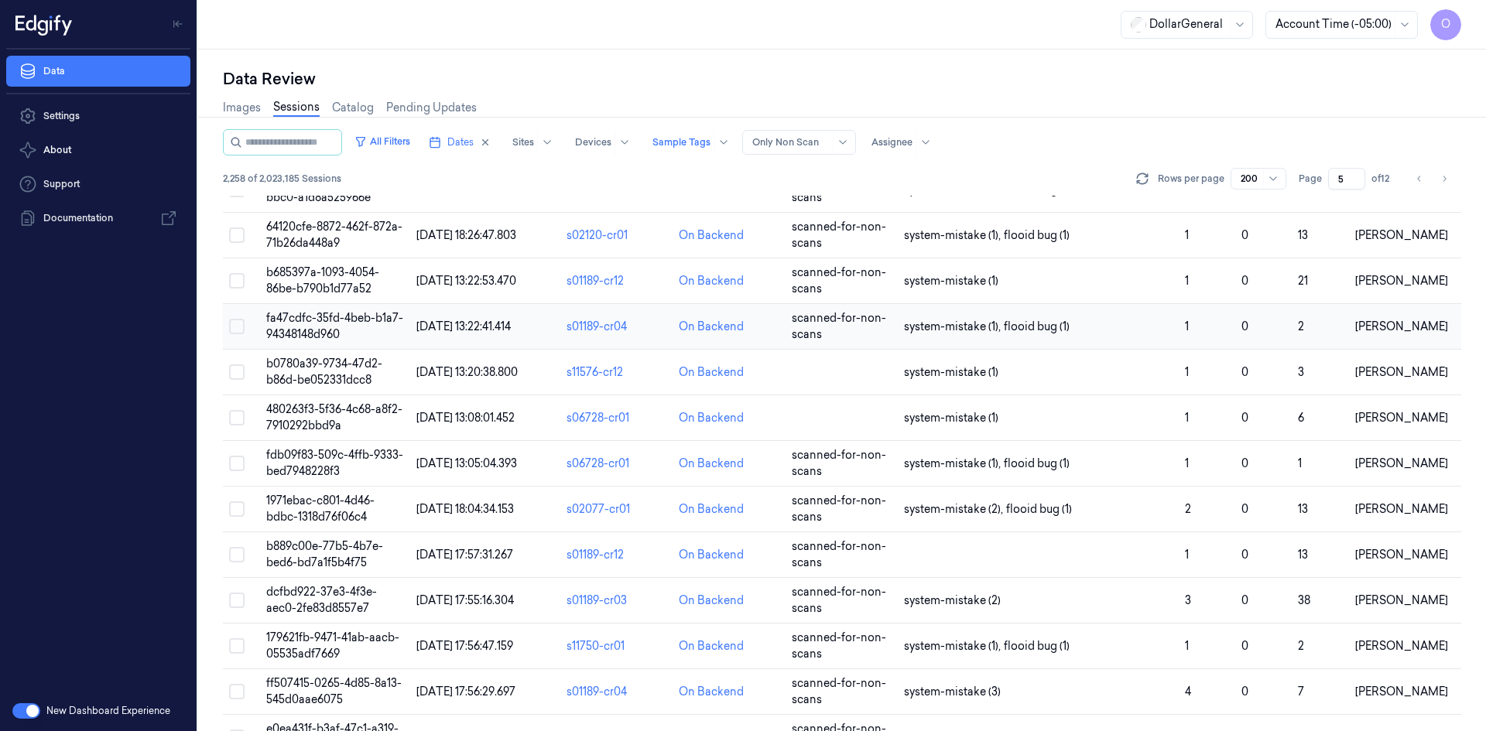
scroll to position [5881, 0]
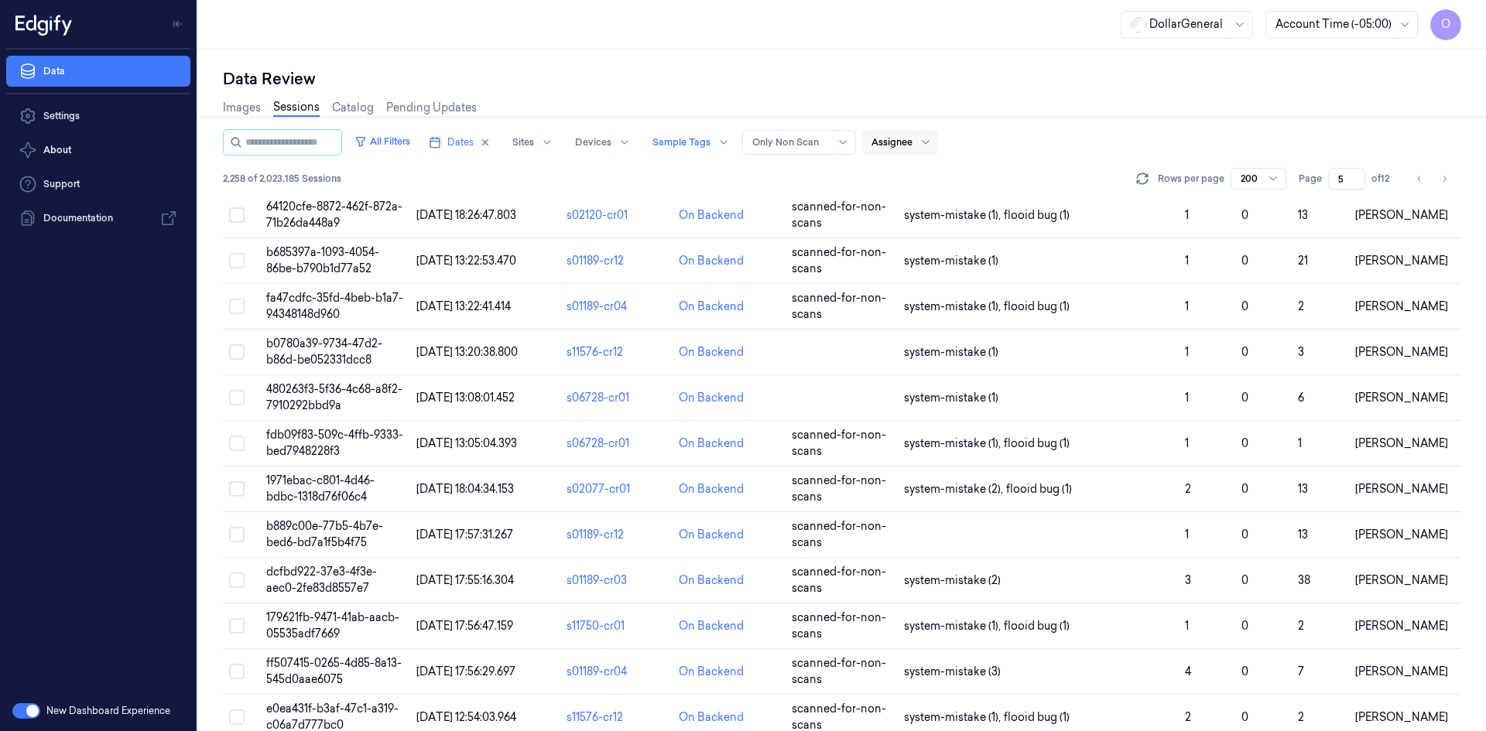
click at [901, 141] on div at bounding box center [891, 142] width 41 height 14
click at [963, 208] on div "[PERSON_NAME]" at bounding box center [932, 202] width 93 height 16
type input "1"
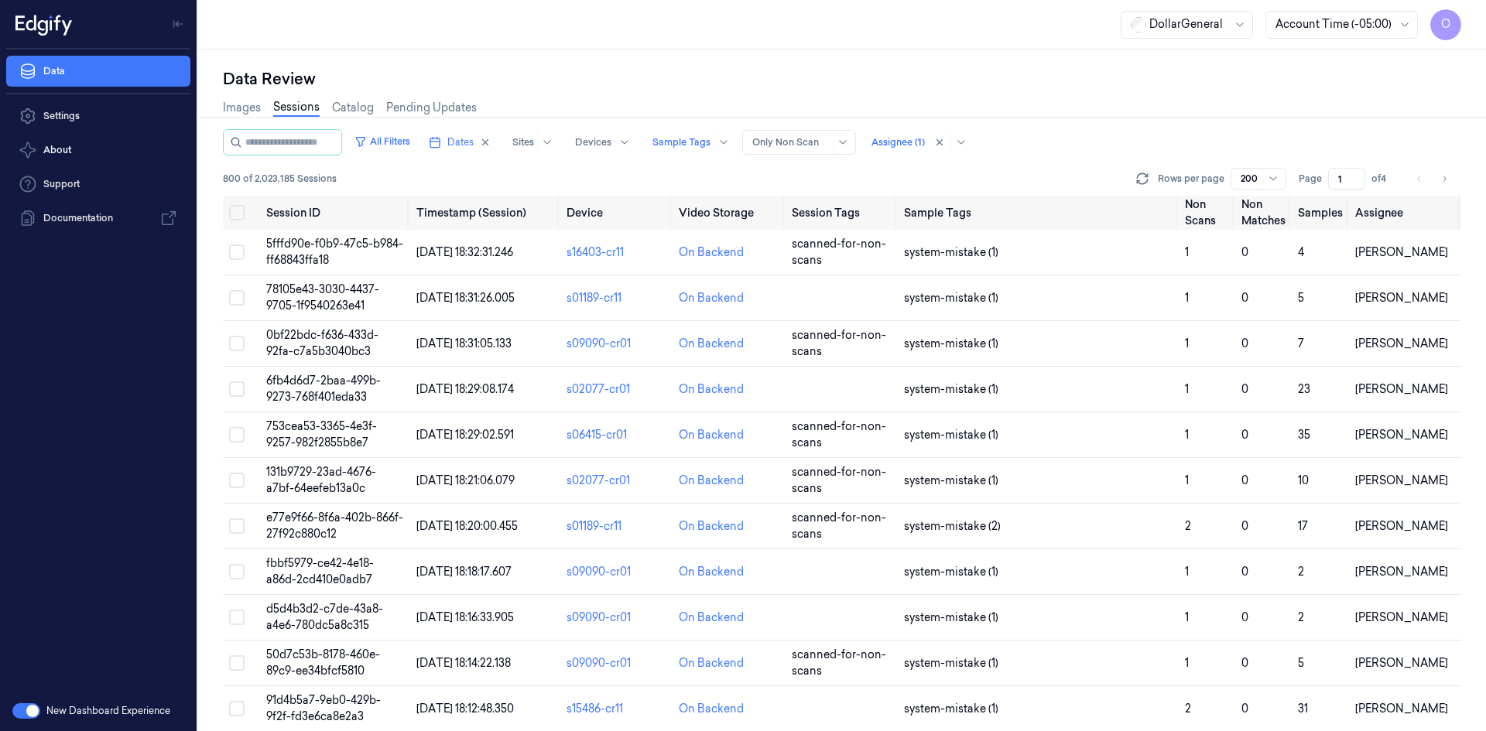
click at [1123, 143] on div "All Filters Dates Sites Devices Sample Tags Alert Type Only Non Scan Assignee (…" at bounding box center [842, 142] width 1238 height 26
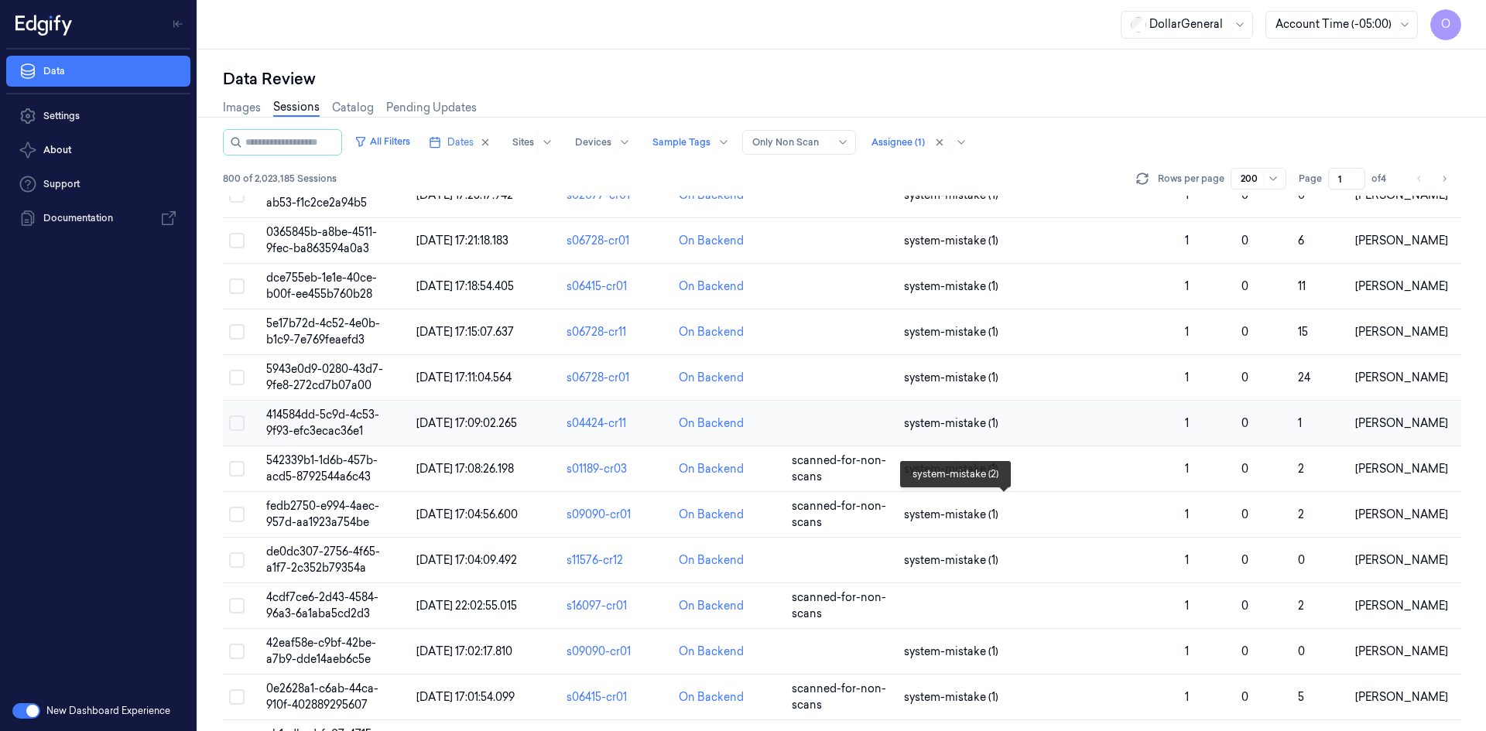
scroll to position [1625, 0]
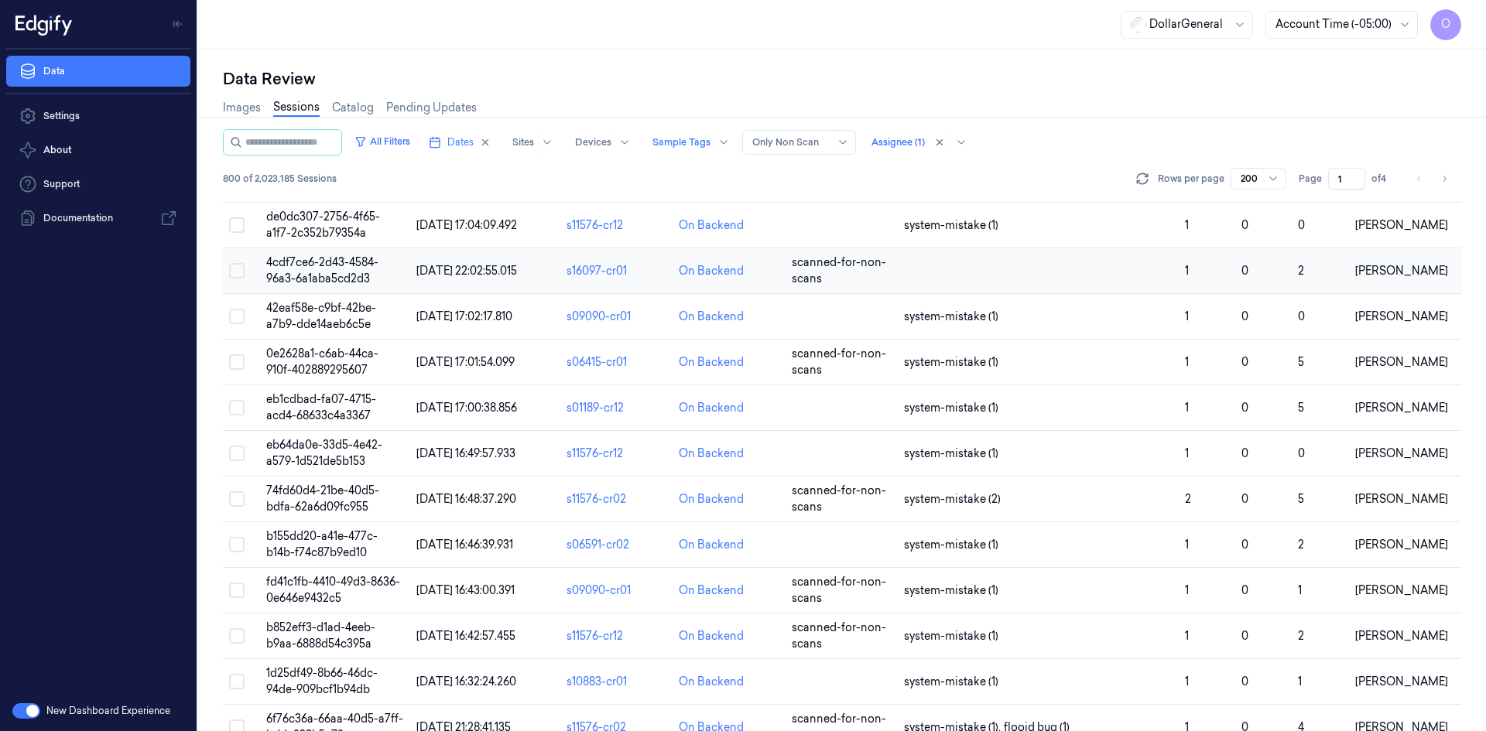
click at [944, 284] on td at bounding box center [1038, 271] width 281 height 46
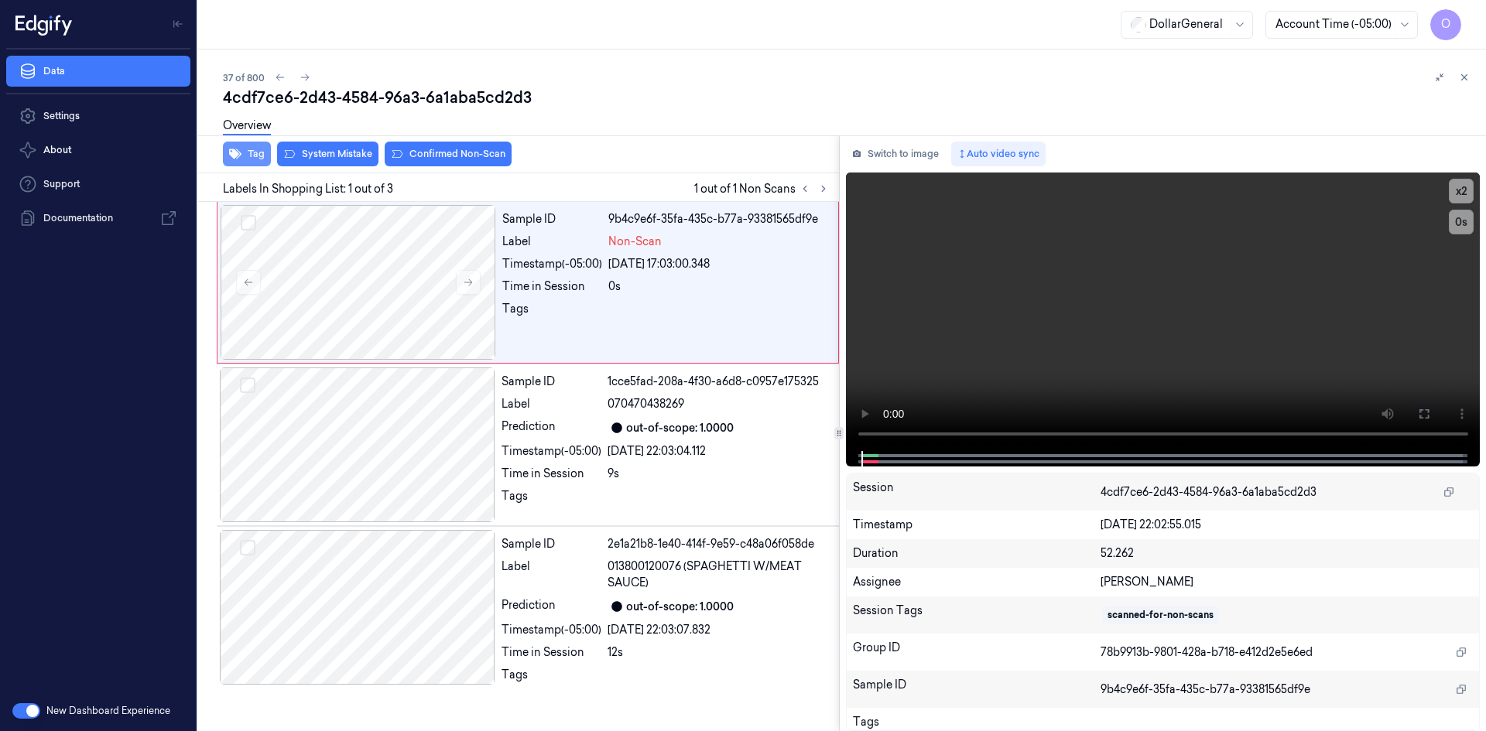
click at [260, 148] on button "Tag" at bounding box center [247, 154] width 48 height 25
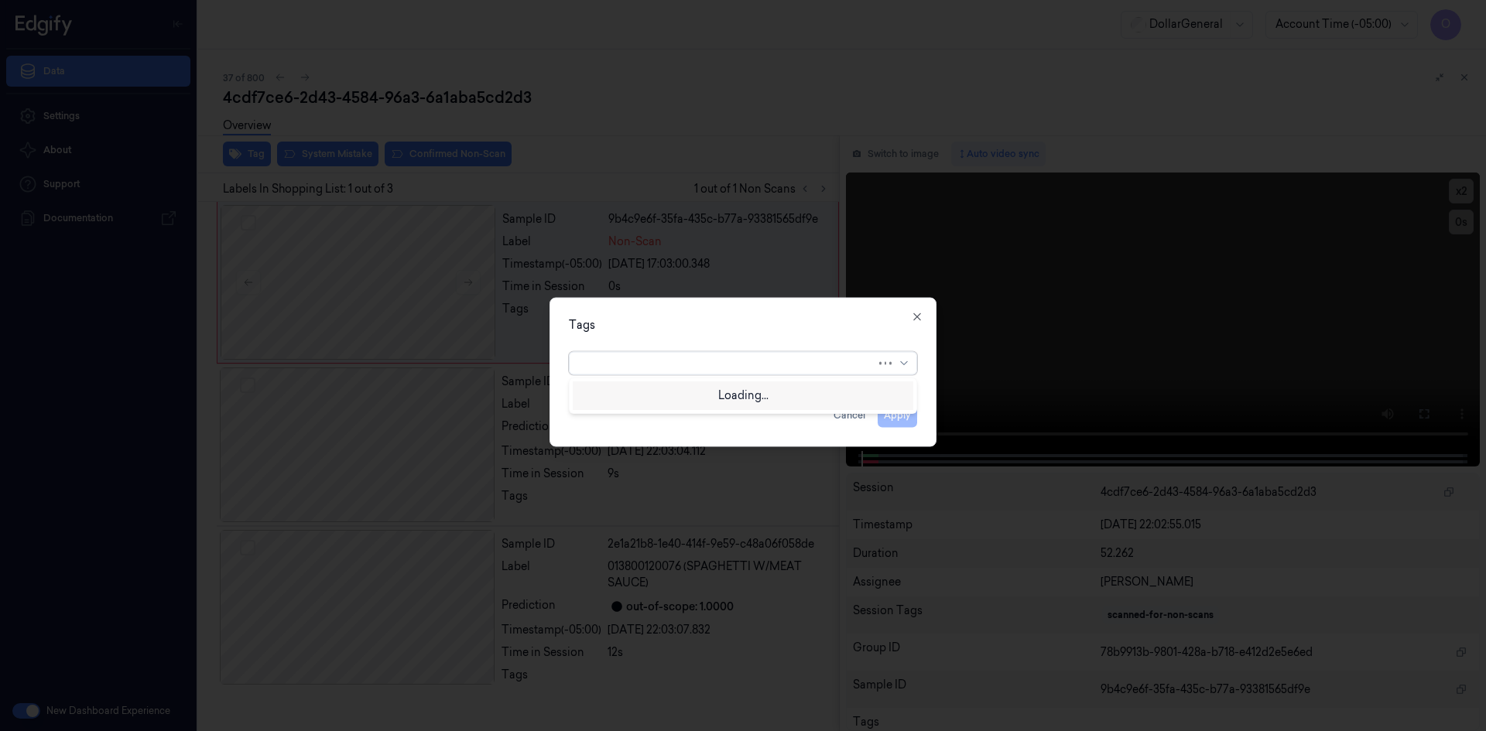
click at [775, 368] on div at bounding box center [727, 363] width 297 height 16
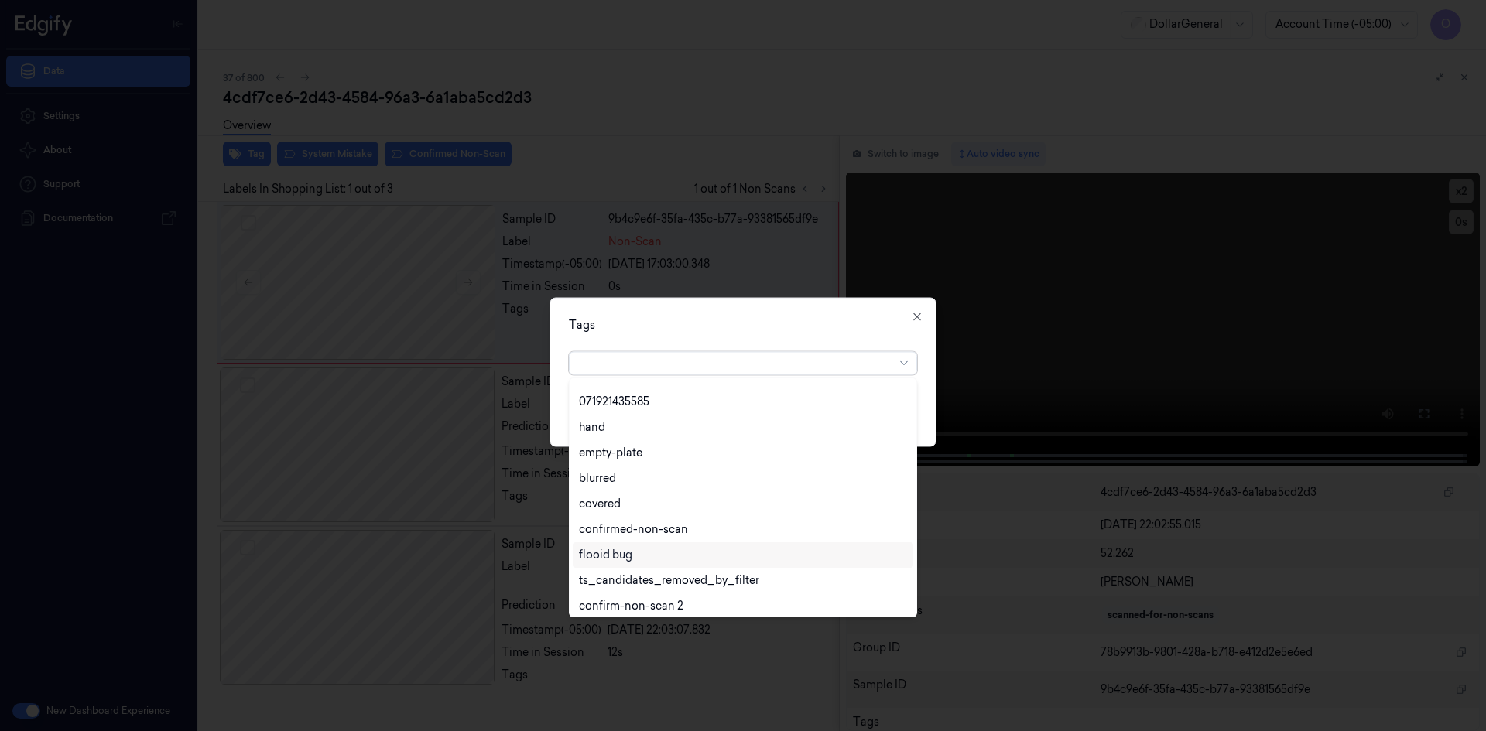
scroll to position [279, 0]
click at [594, 550] on div "flooid bug" at bounding box center [605, 550] width 53 height 16
drag, startPoint x: 755, startPoint y: 332, endPoint x: 766, endPoint y: 344, distance: 16.5
click at [755, 331] on div "Tags" at bounding box center [743, 325] width 348 height 16
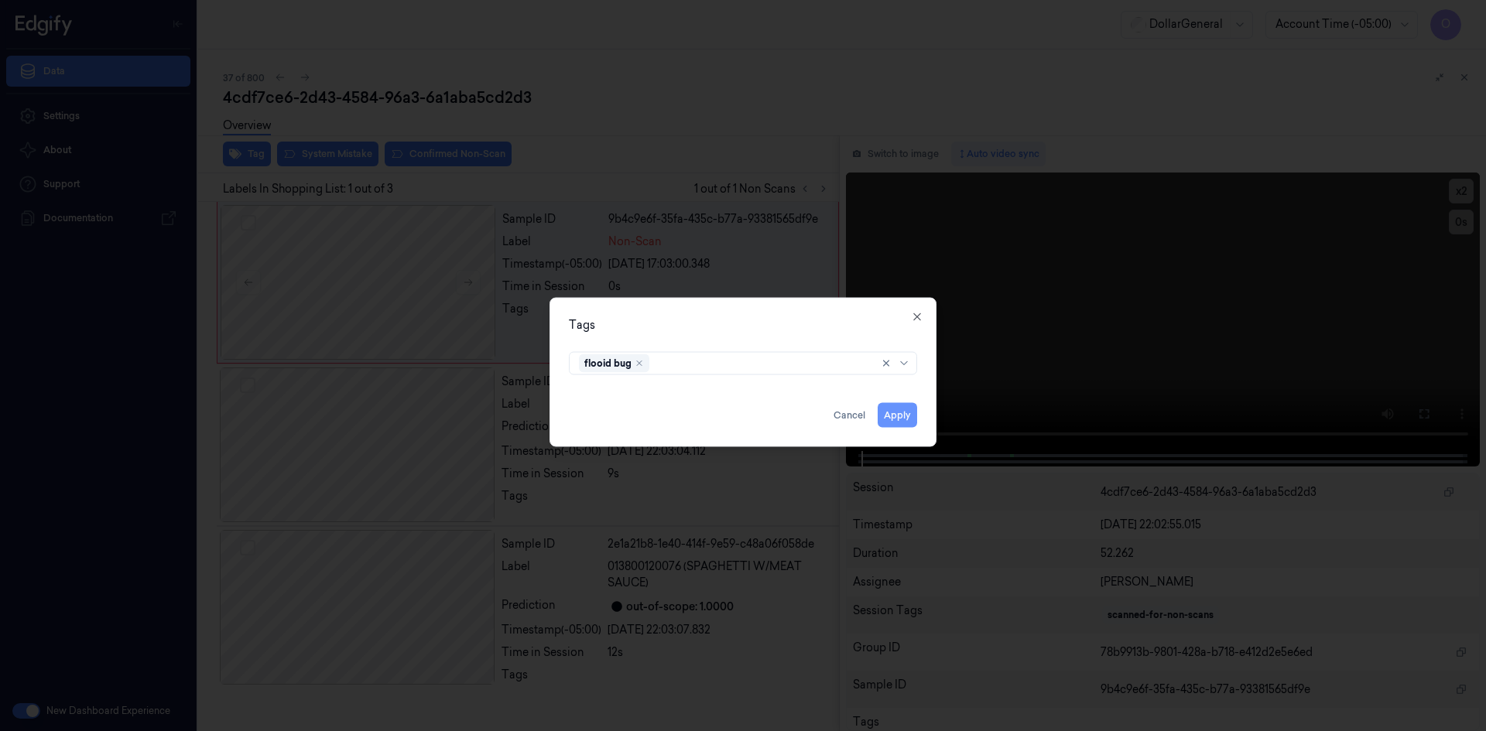
click at [897, 419] on button "Apply" at bounding box center [897, 414] width 39 height 25
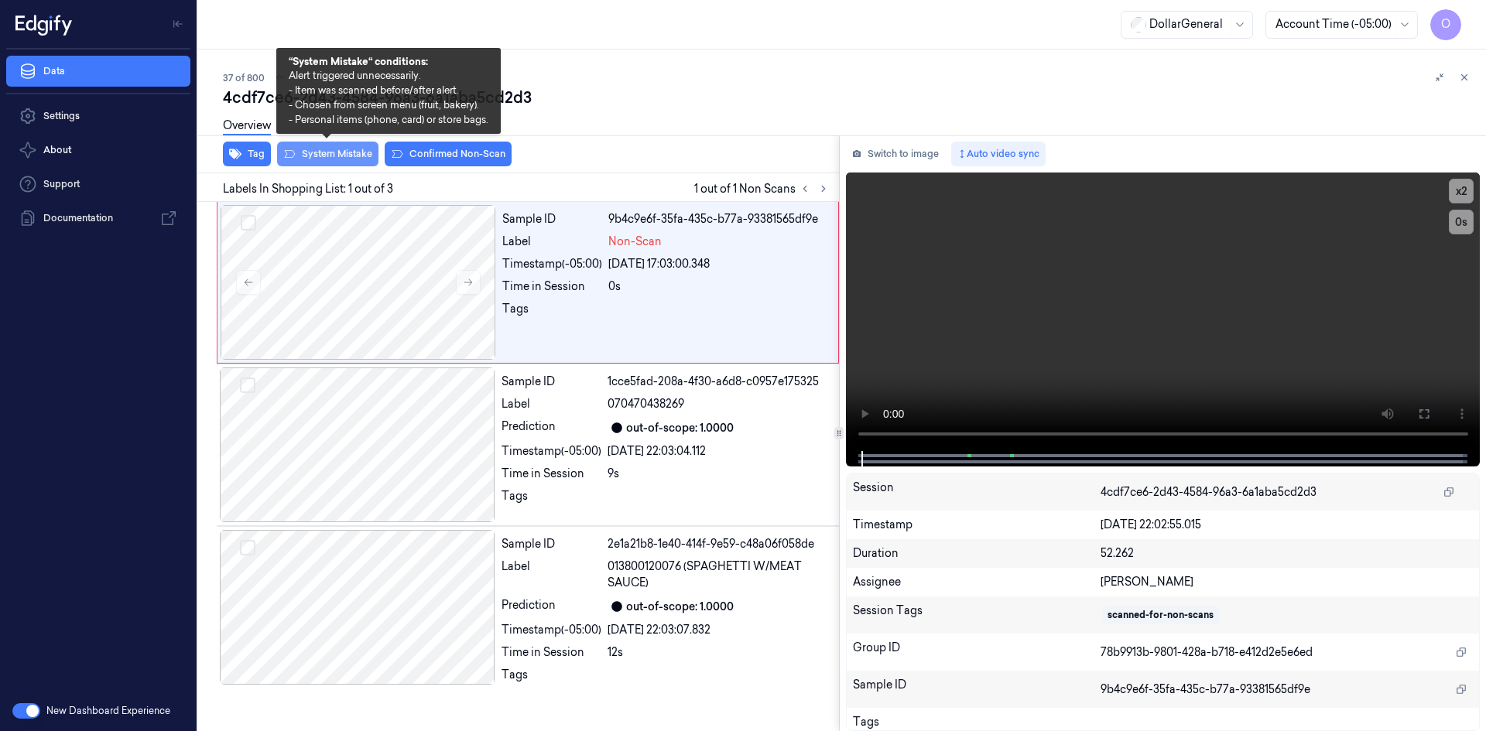
click at [334, 153] on button "System Mistake" at bounding box center [327, 154] width 101 height 25
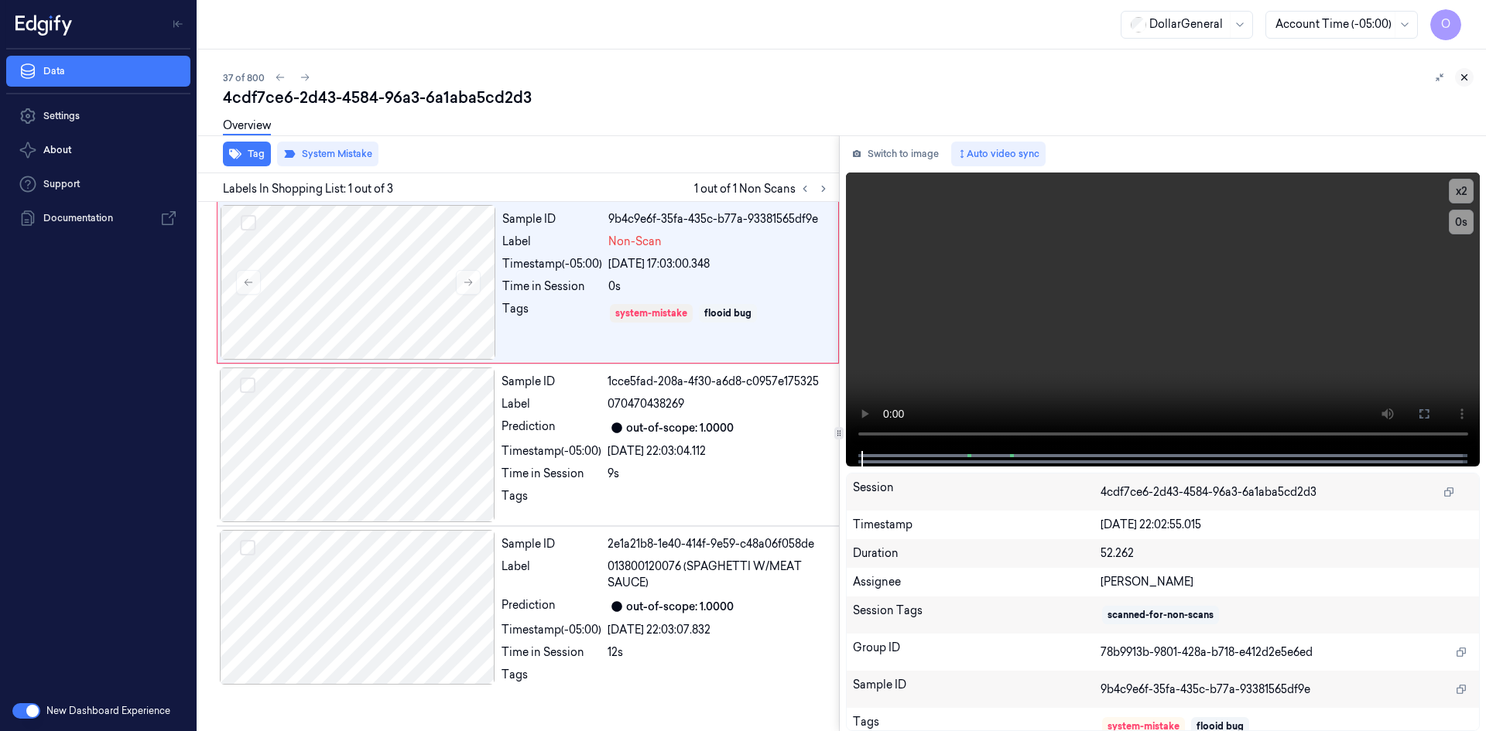
click at [1458, 75] on button at bounding box center [1464, 77] width 19 height 19
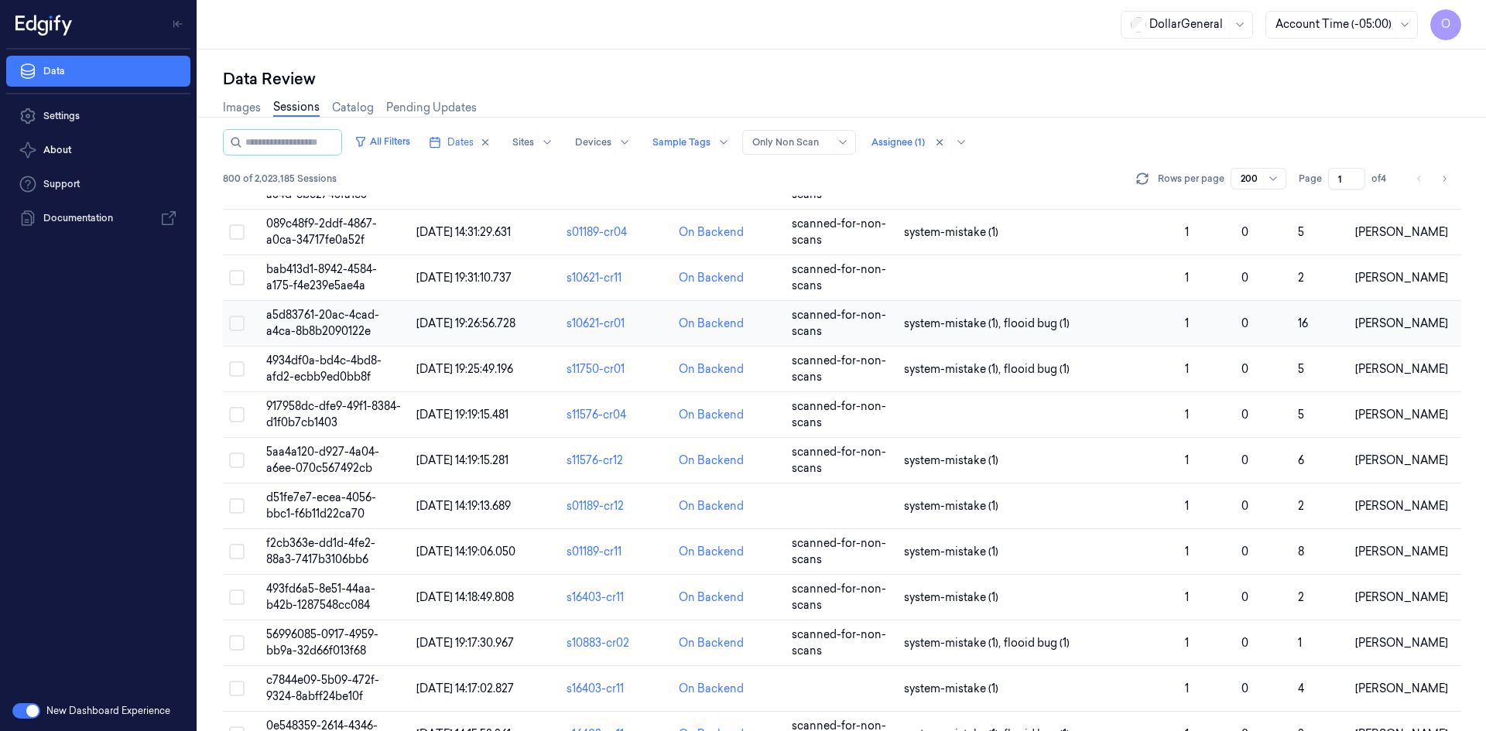
scroll to position [4605, 0]
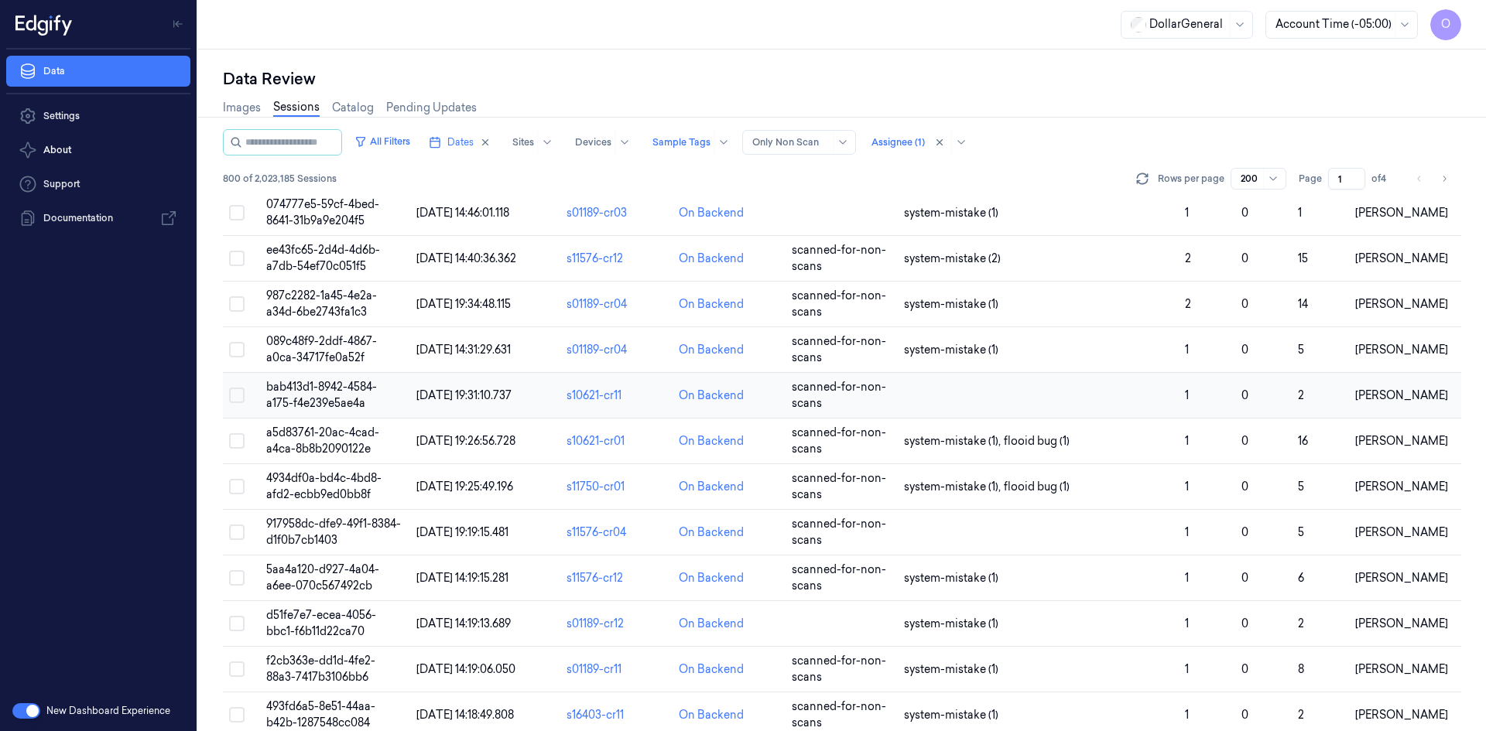
click at [915, 392] on td at bounding box center [1038, 396] width 281 height 46
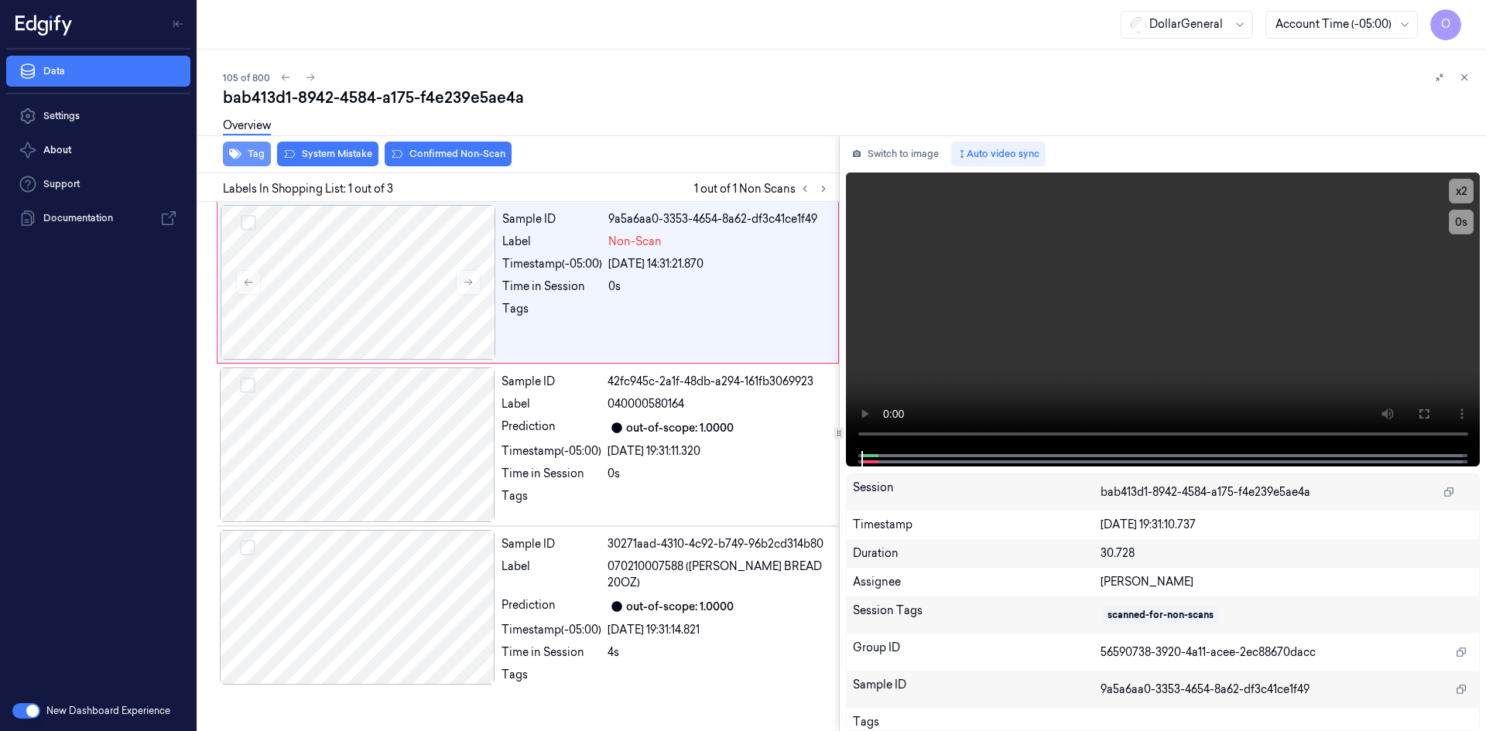
click at [237, 156] on icon "button" at bounding box center [235, 154] width 12 height 10
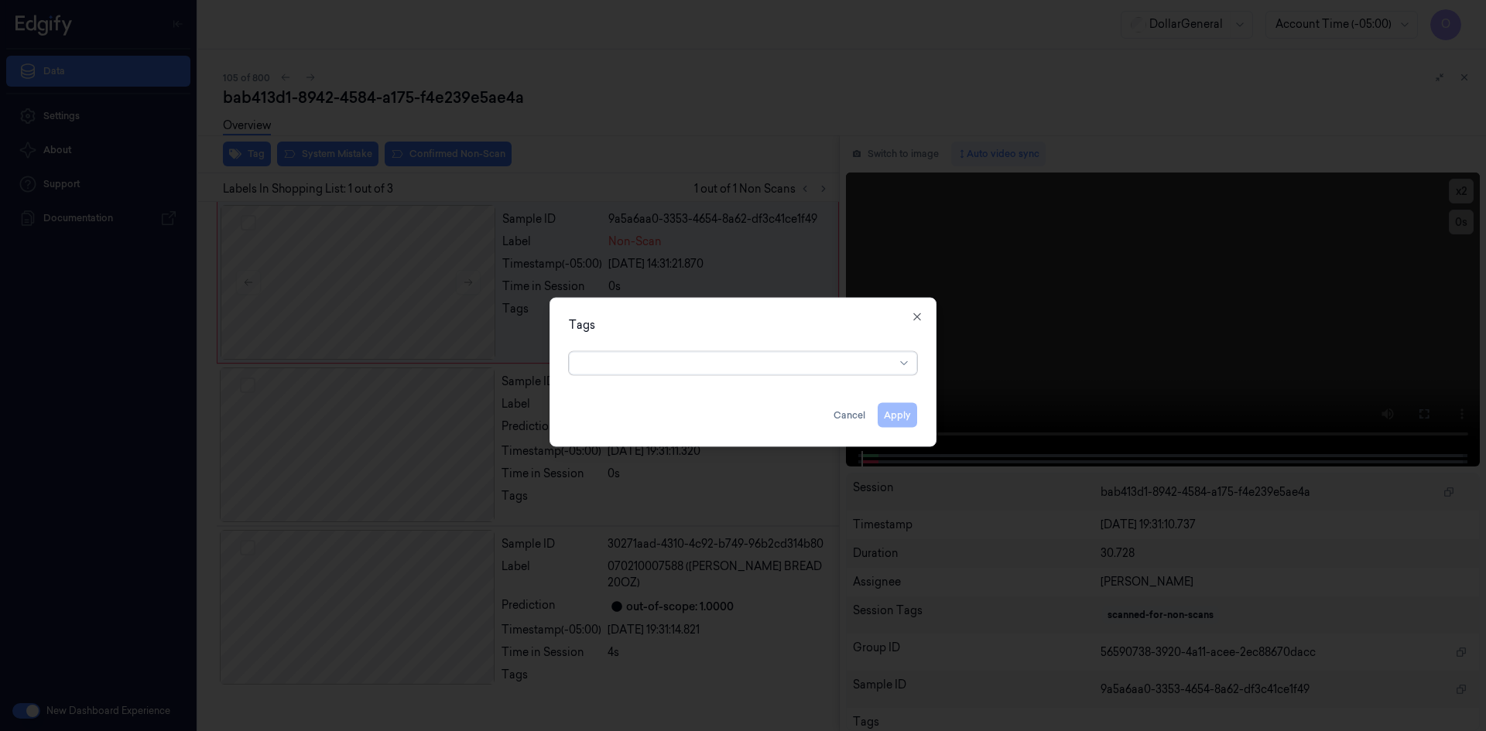
click at [689, 363] on div at bounding box center [737, 363] width 316 height 16
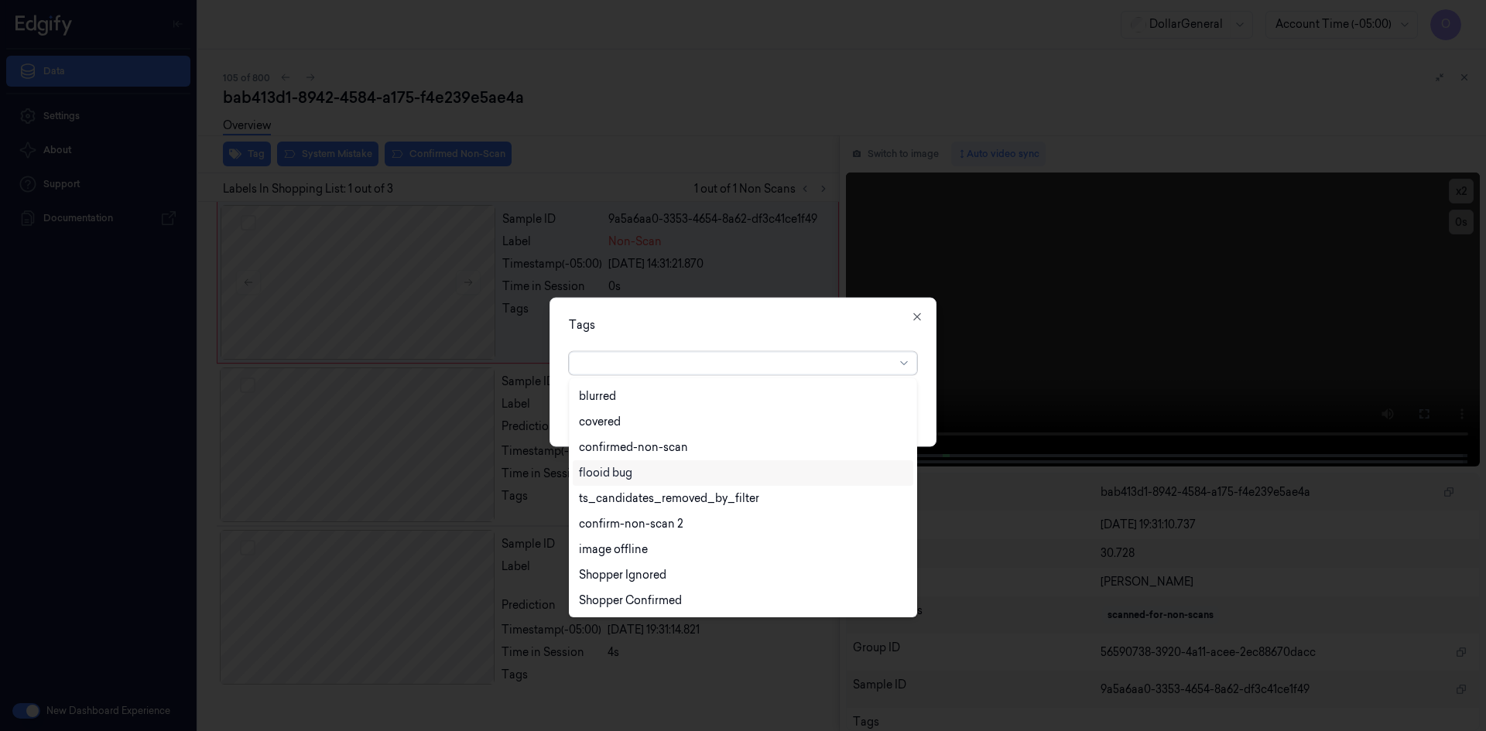
click at [681, 470] on div "flooid bug" at bounding box center [743, 473] width 328 height 16
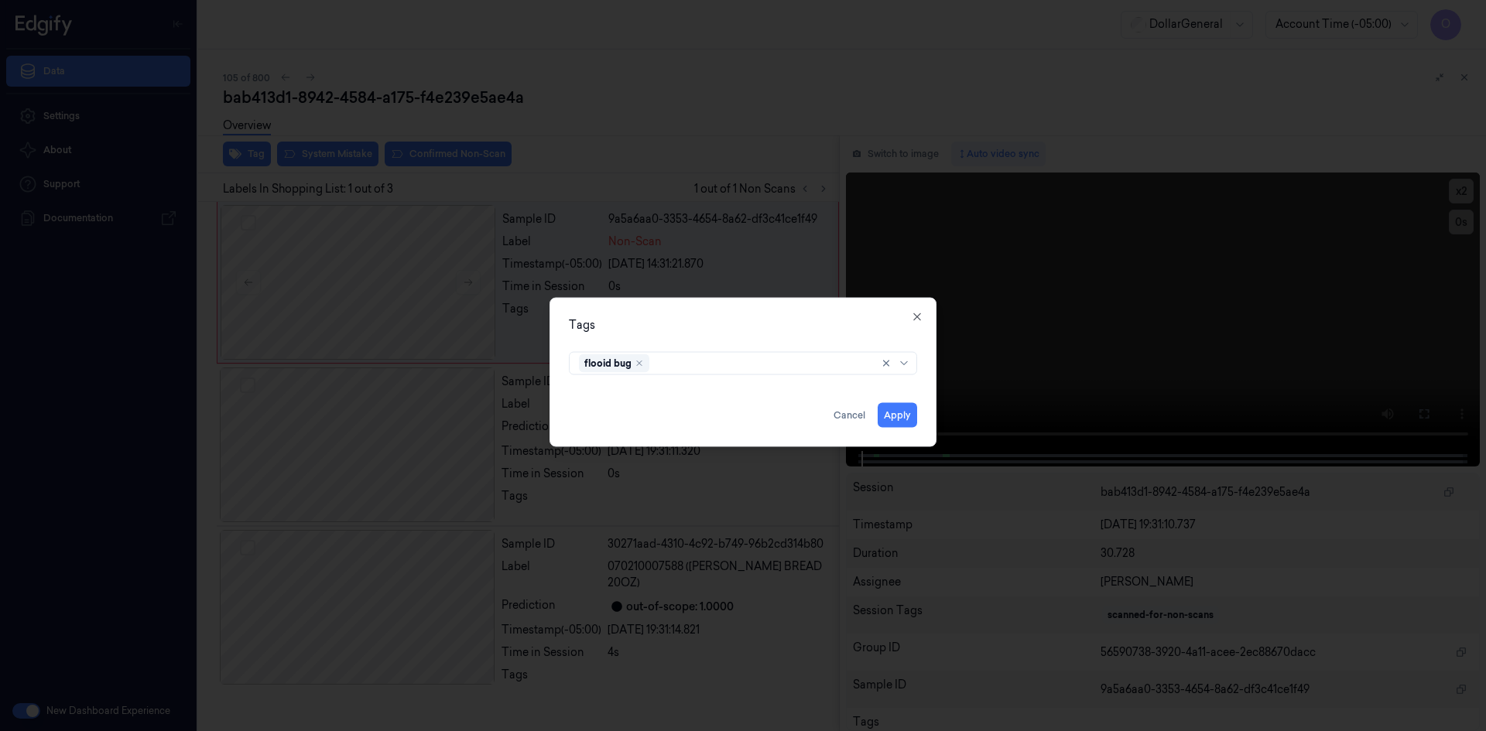
click at [795, 344] on div "Tags flooid bug Apply Cancel Close" at bounding box center [742, 371] width 387 height 149
click at [888, 405] on button "Apply" at bounding box center [897, 414] width 39 height 25
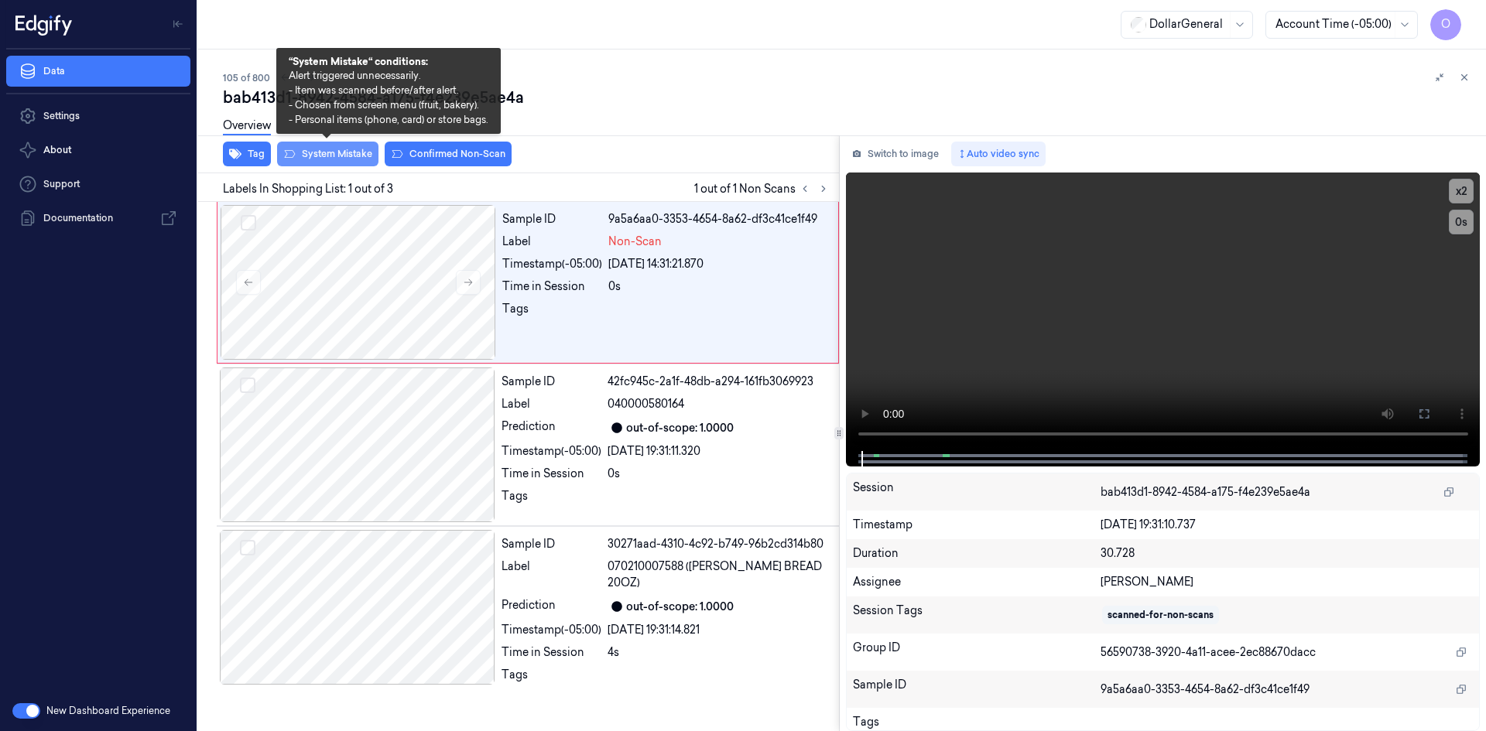
click at [343, 154] on button "System Mistake" at bounding box center [327, 154] width 101 height 25
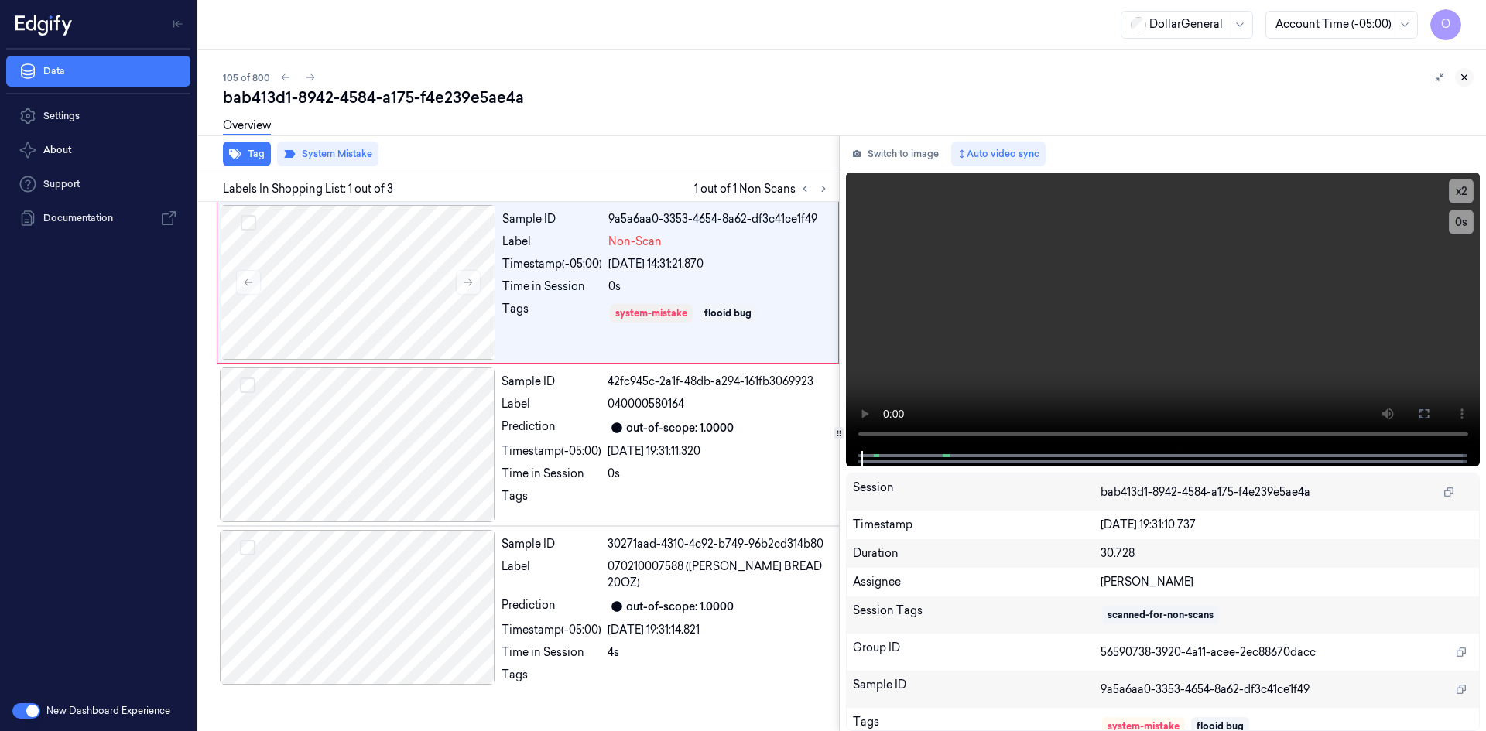
click at [1458, 81] on button at bounding box center [1464, 77] width 19 height 19
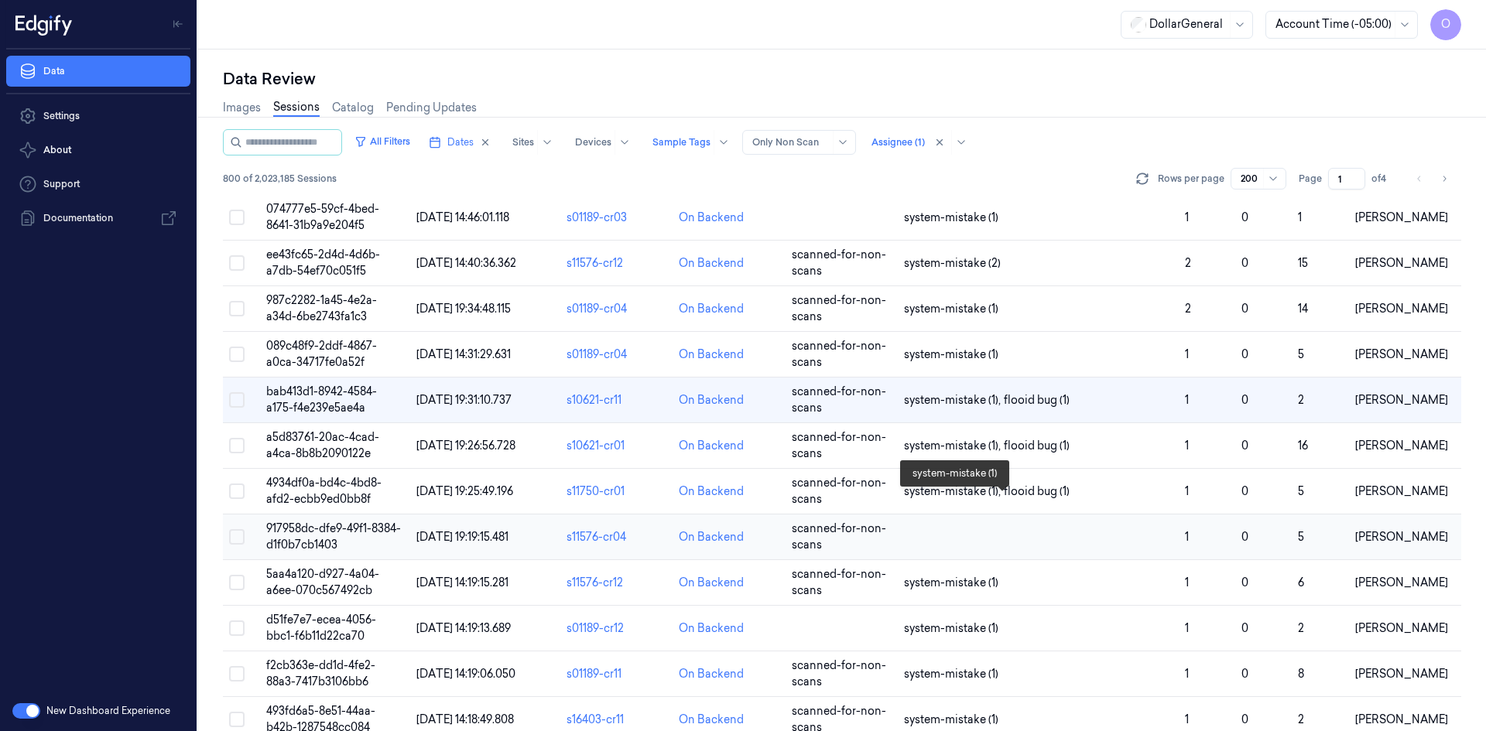
scroll to position [4692, 0]
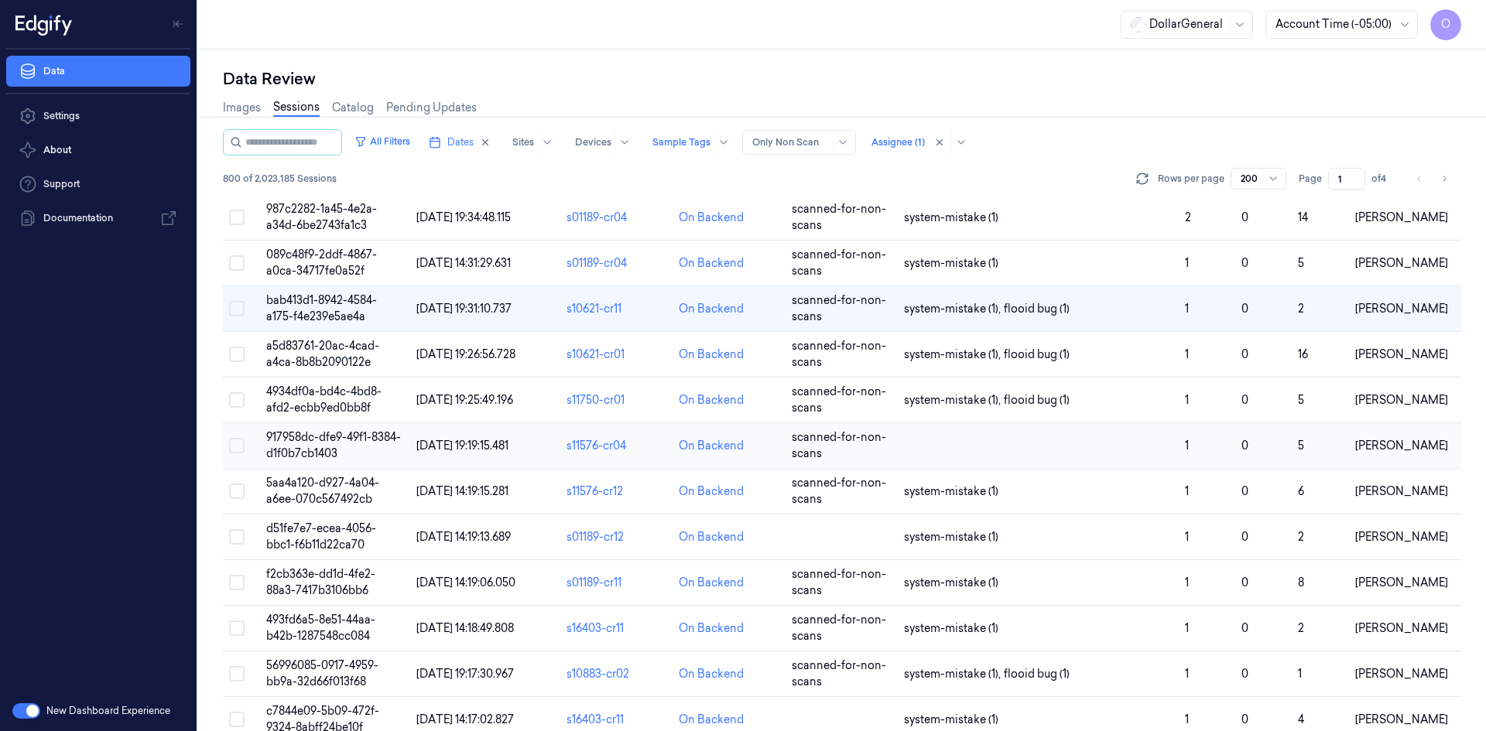
click at [1084, 441] on td at bounding box center [1038, 446] width 281 height 46
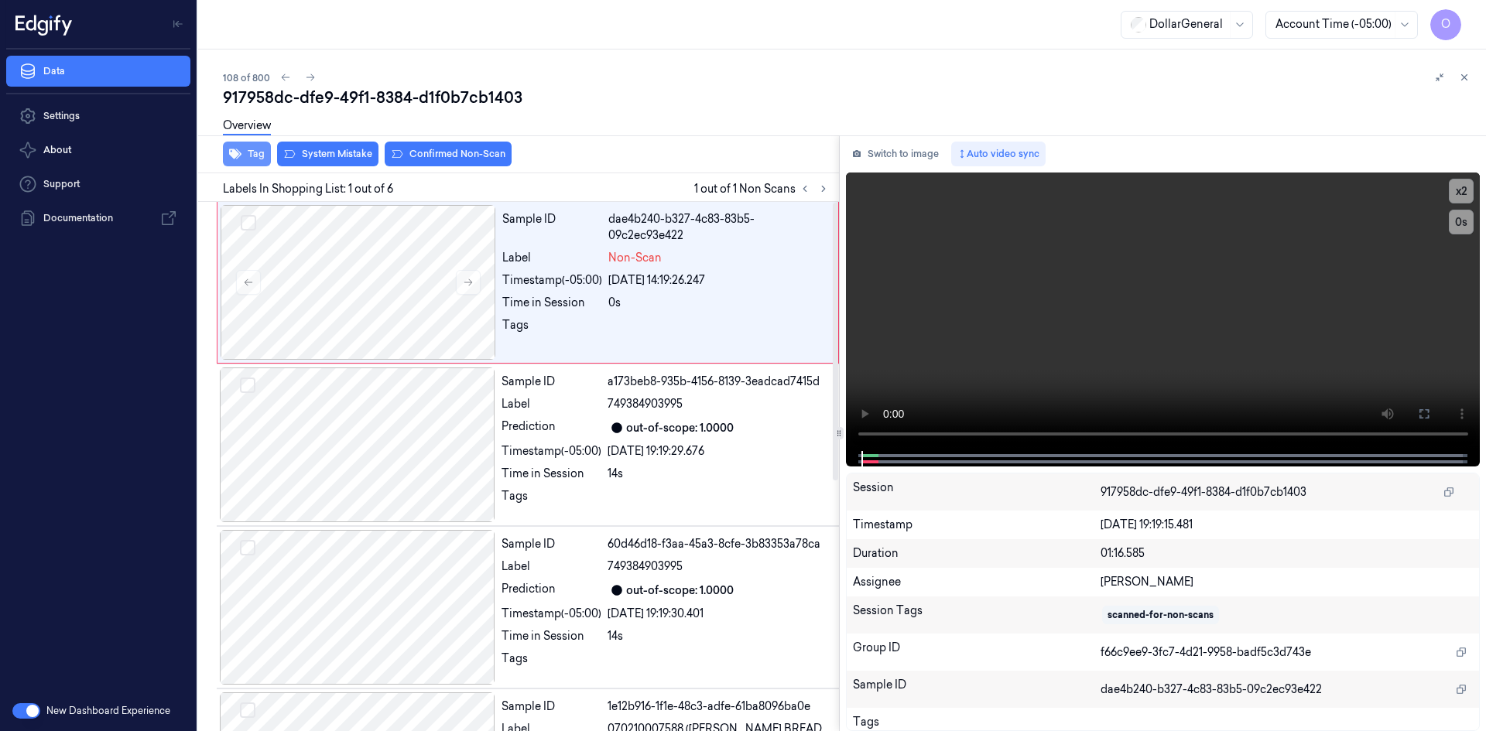
click at [246, 151] on button "Tag" at bounding box center [247, 154] width 48 height 25
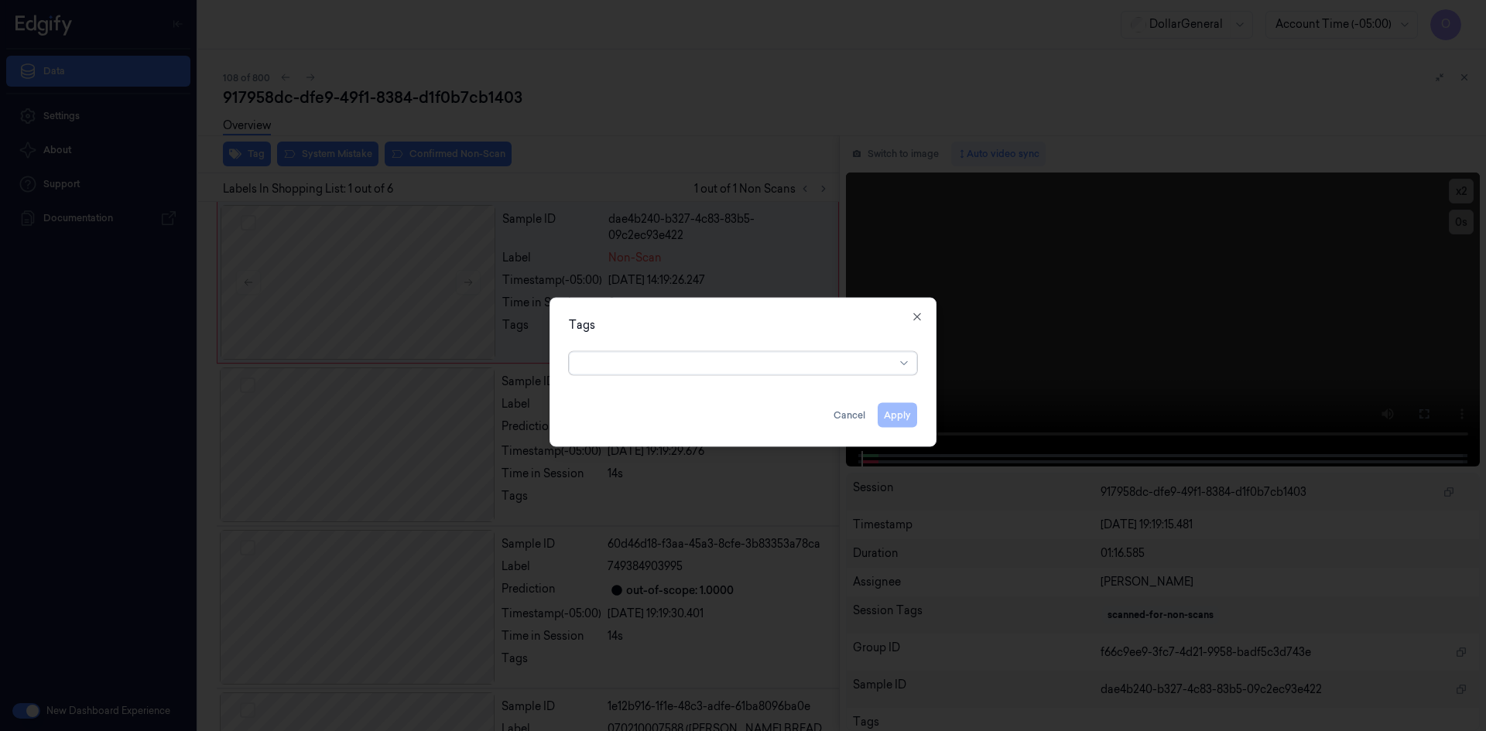
click at [872, 368] on div at bounding box center [737, 363] width 316 height 16
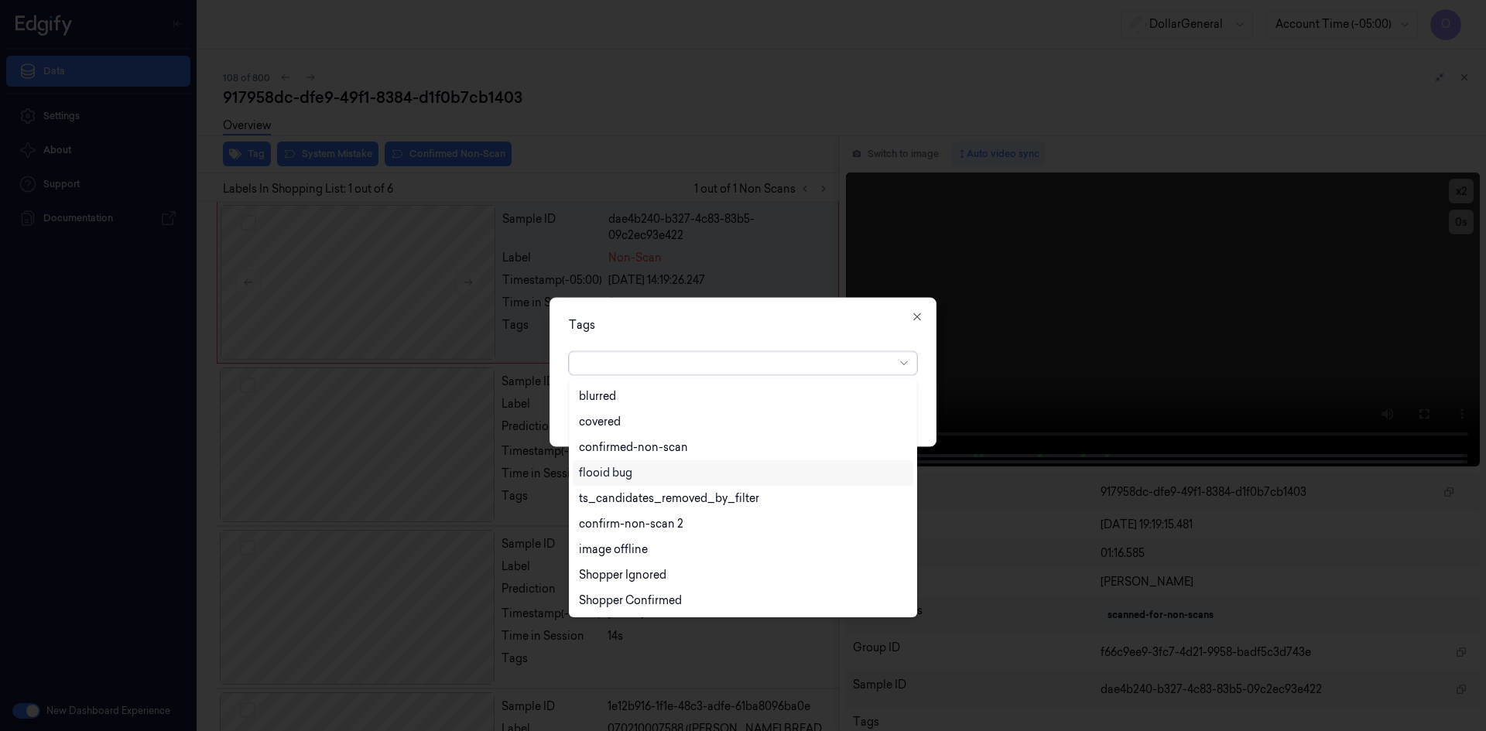
click at [735, 464] on div "flooid bug" at bounding box center [743, 473] width 340 height 26
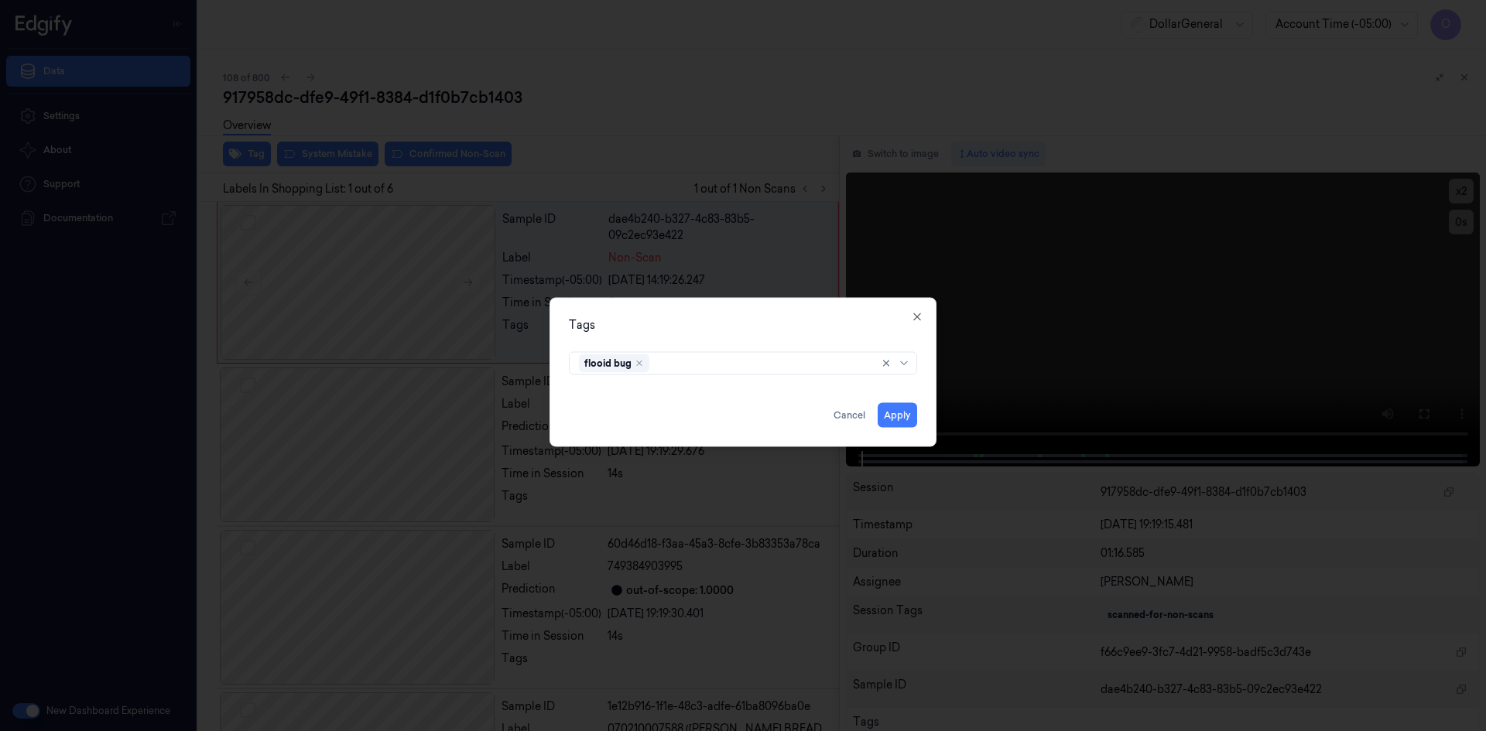
drag, startPoint x: 721, startPoint y: 320, endPoint x: 789, endPoint y: 363, distance: 80.7
click at [721, 319] on div "Tags" at bounding box center [743, 325] width 348 height 16
click at [887, 414] on button "Apply" at bounding box center [897, 414] width 39 height 25
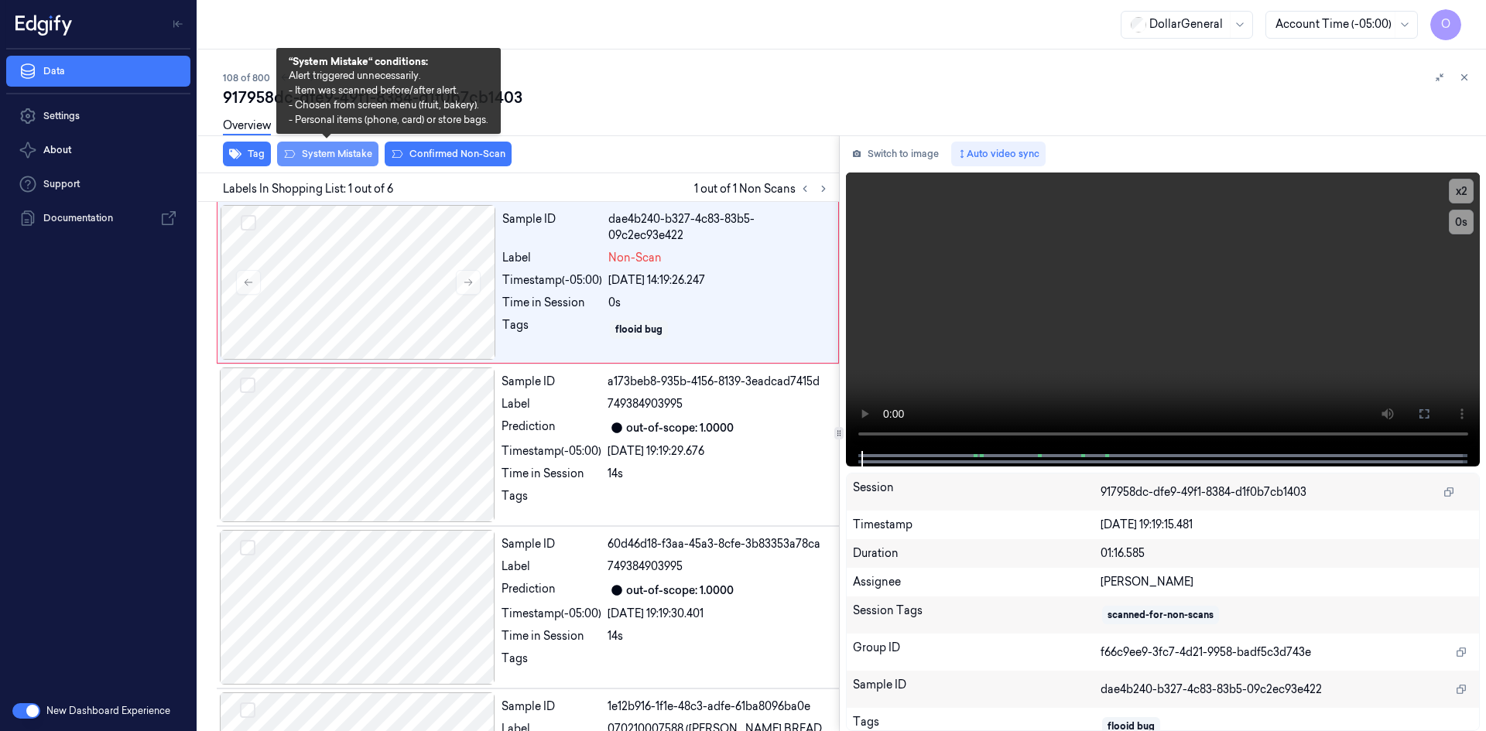
click at [348, 161] on button "System Mistake" at bounding box center [327, 154] width 101 height 25
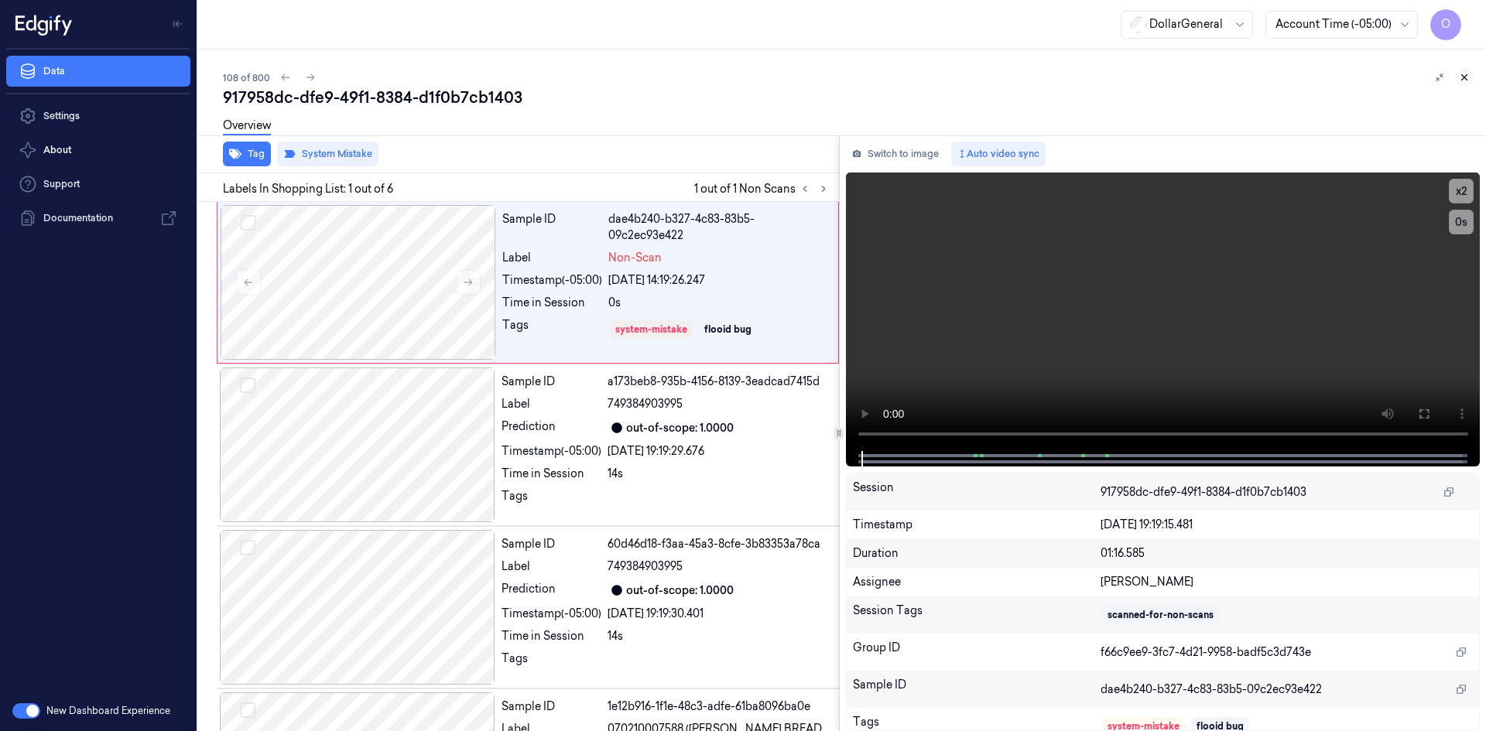
click at [1471, 77] on button at bounding box center [1464, 77] width 19 height 19
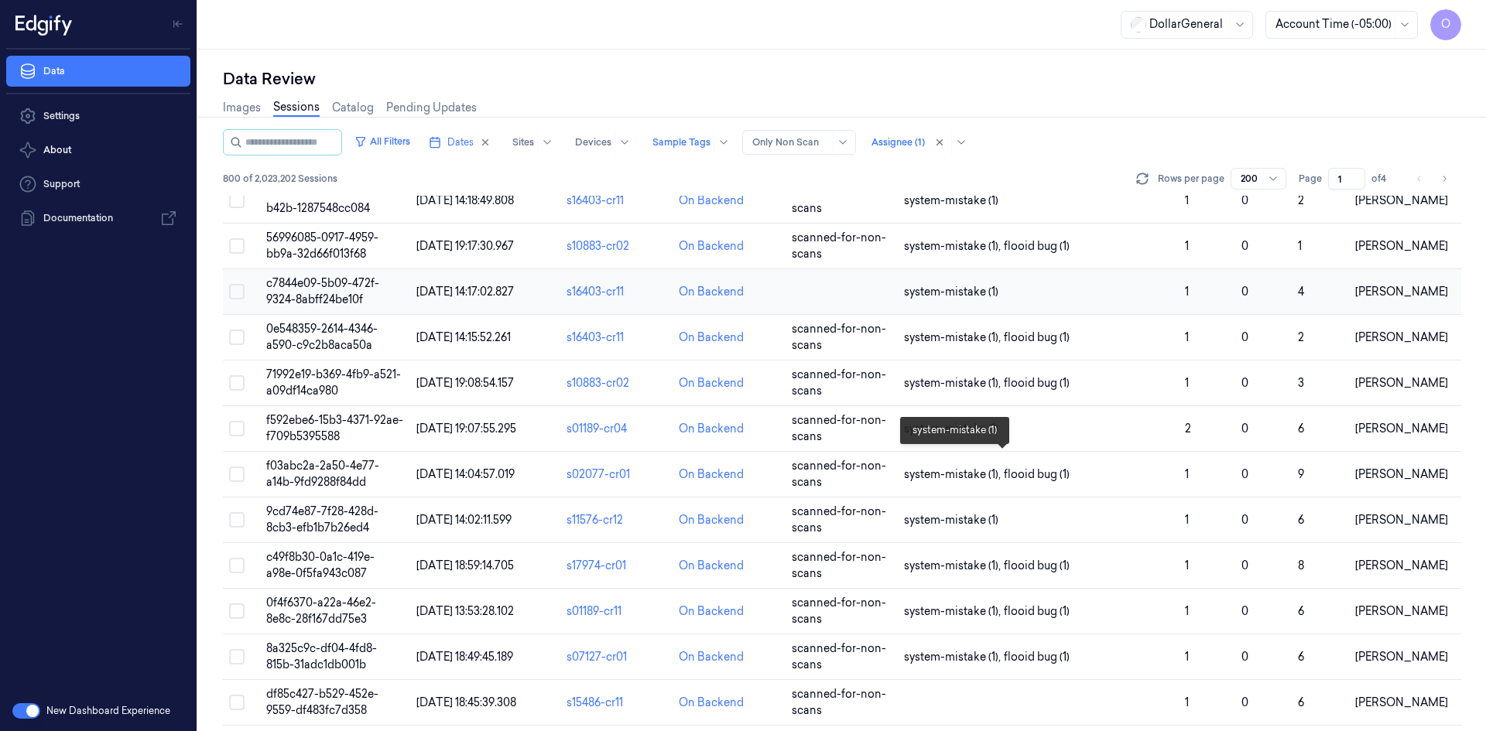
scroll to position [5216, 0]
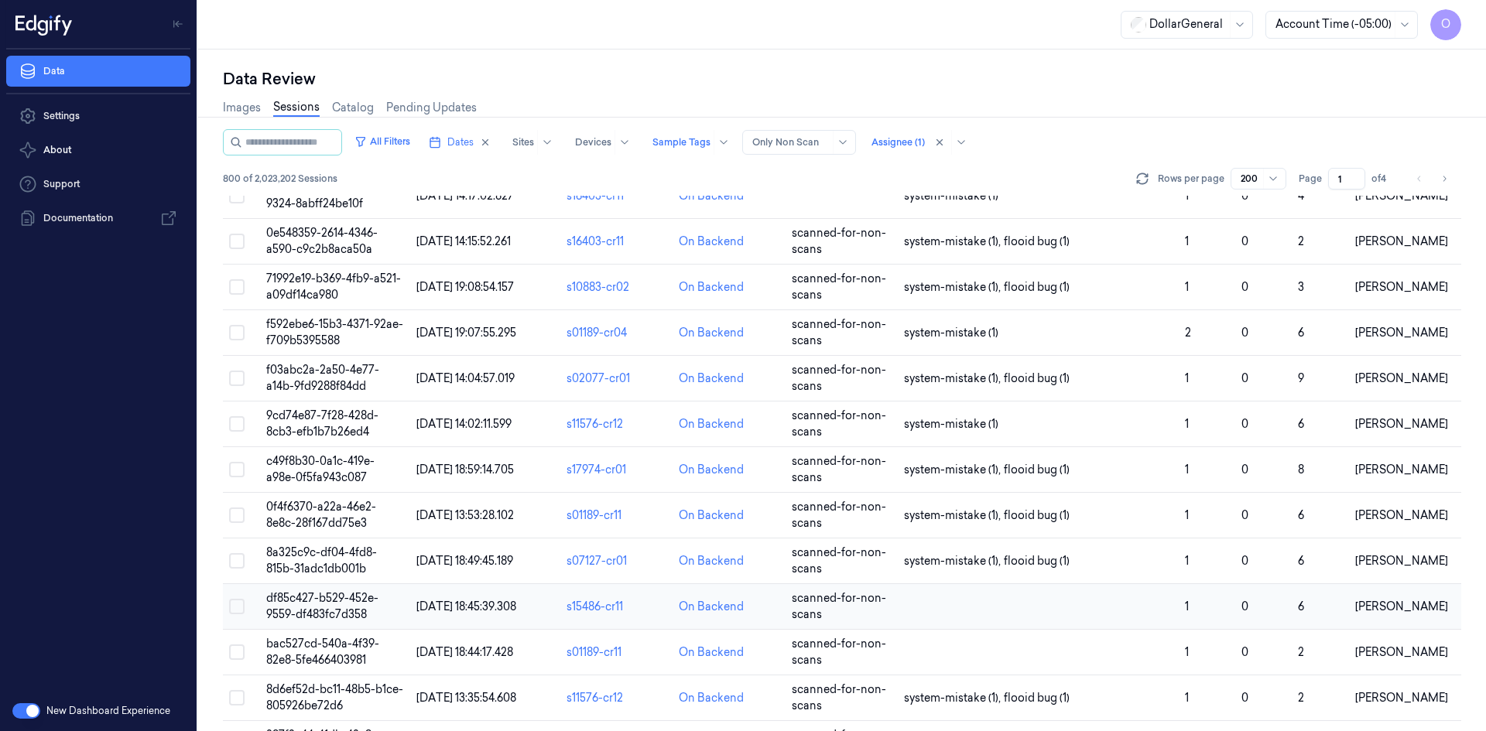
click at [961, 598] on td at bounding box center [1038, 607] width 281 height 46
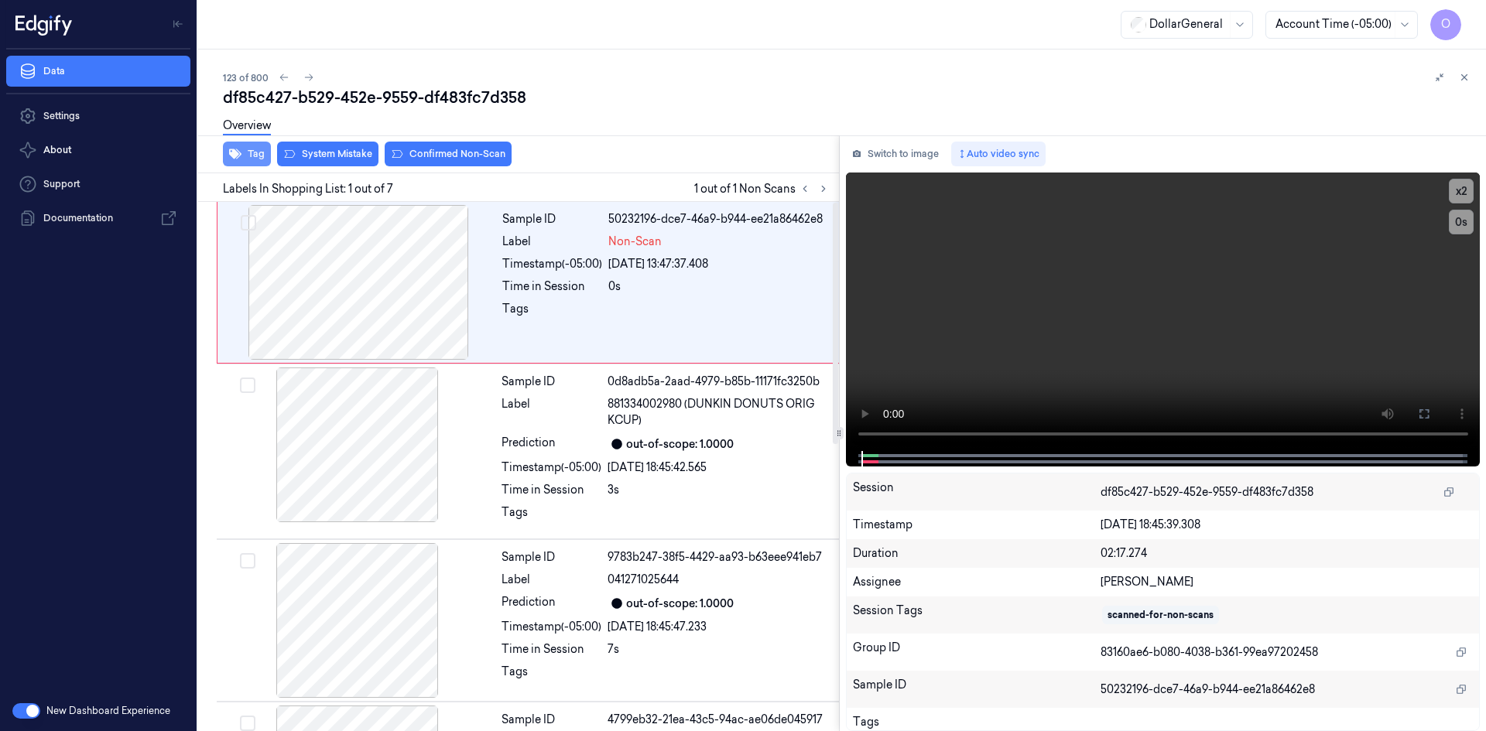
click at [267, 155] on button "Tag" at bounding box center [247, 154] width 48 height 25
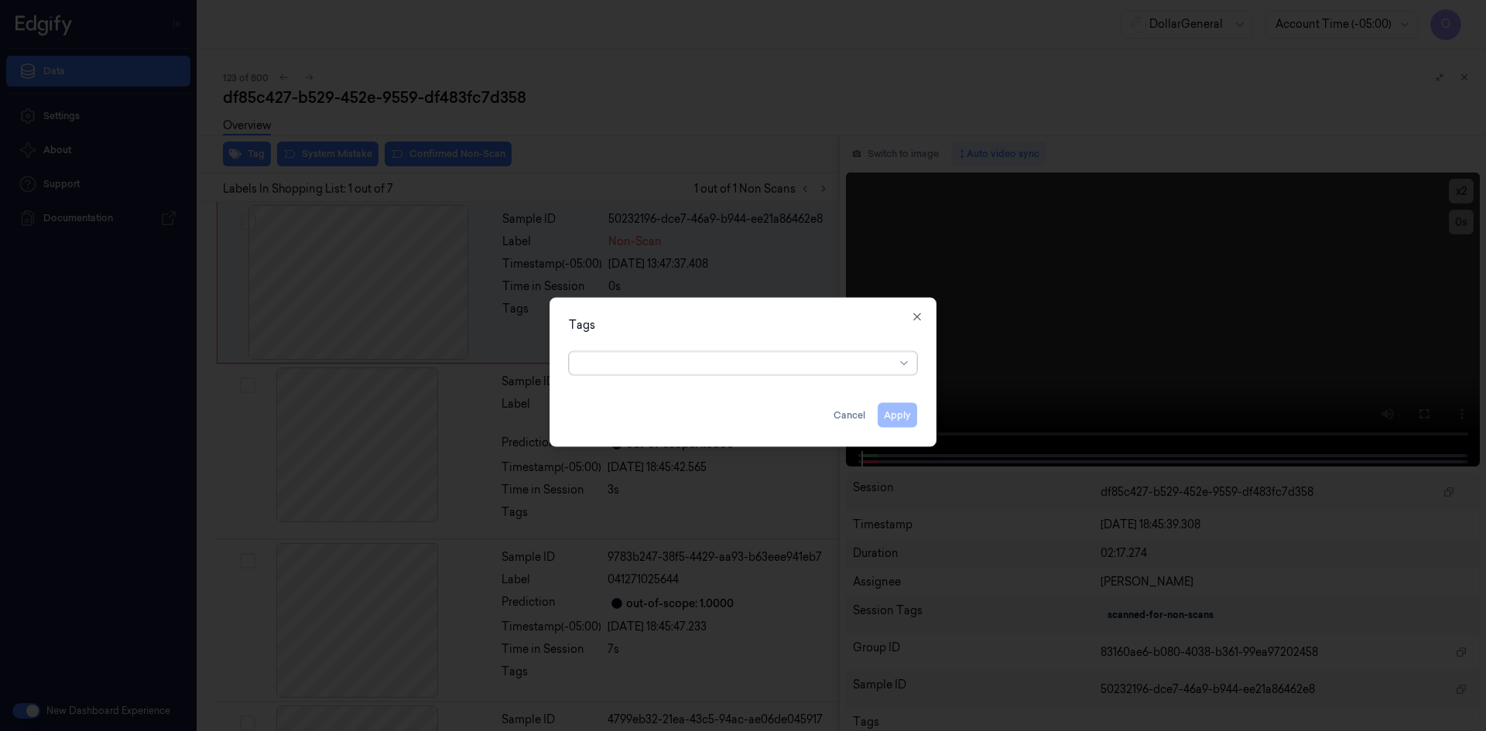
click at [775, 361] on div at bounding box center [737, 363] width 316 height 16
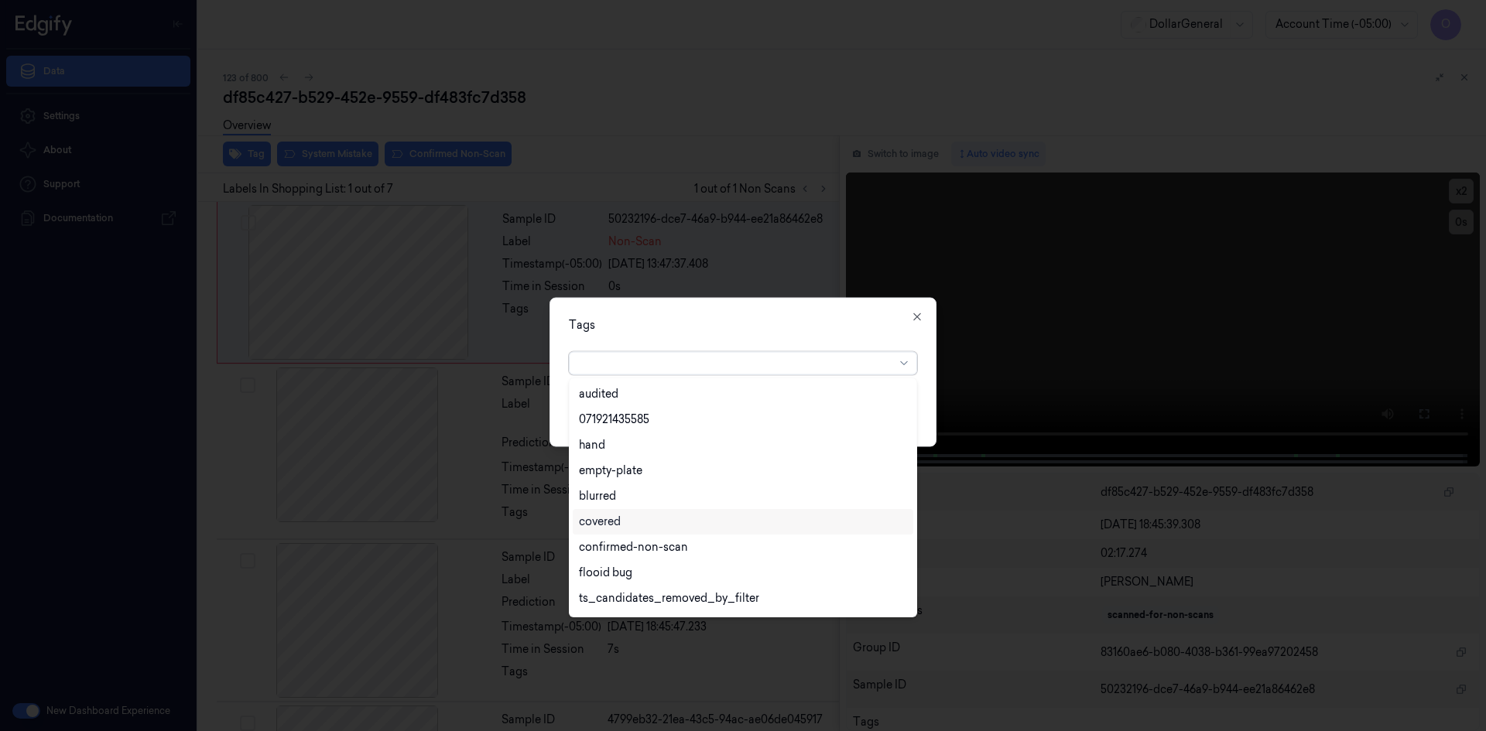
scroll to position [279, 0]
click at [613, 546] on div "flooid bug" at bounding box center [605, 550] width 53 height 16
click at [851, 327] on div "Tags" at bounding box center [743, 325] width 348 height 16
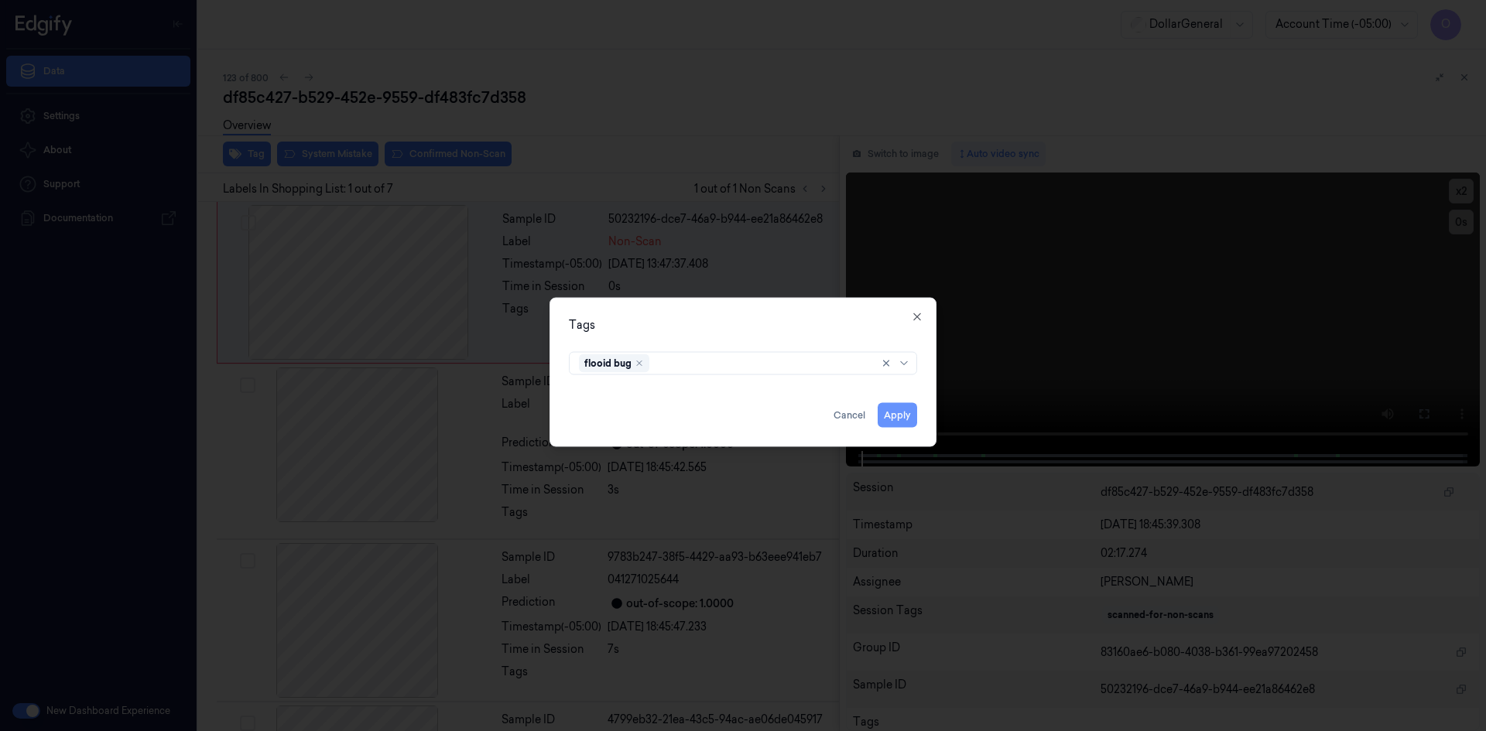
click at [910, 416] on button "Apply" at bounding box center [897, 414] width 39 height 25
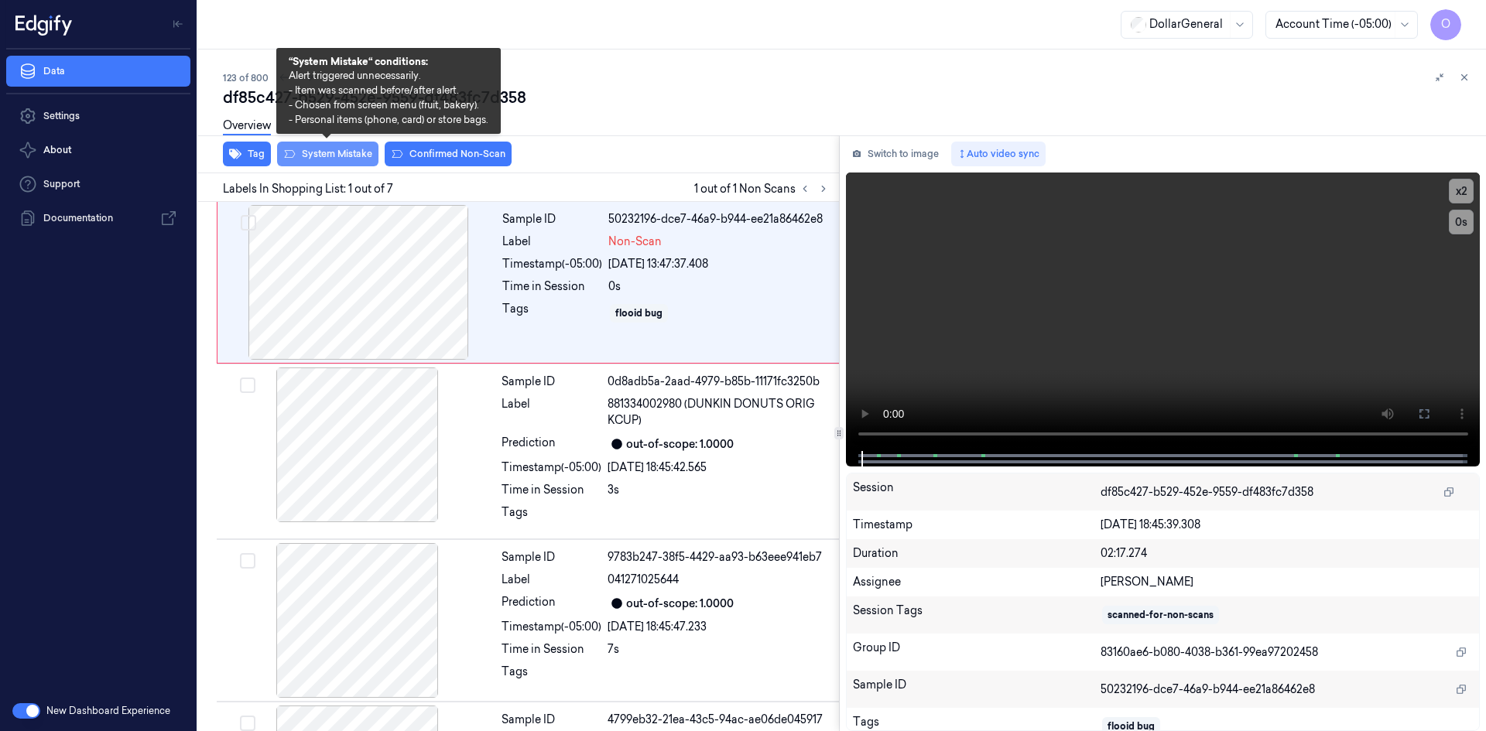
click at [317, 151] on button "System Mistake" at bounding box center [327, 154] width 101 height 25
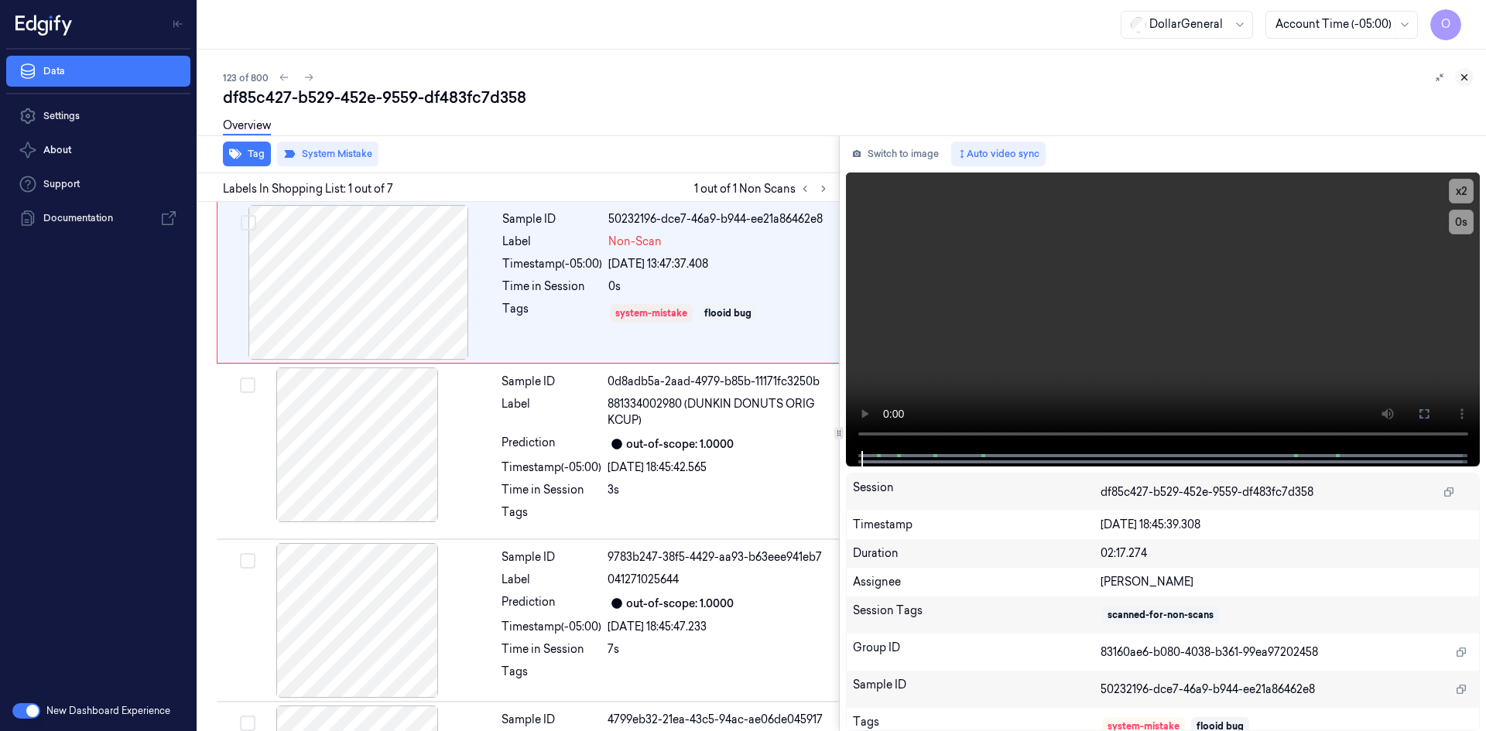
click at [1463, 85] on button at bounding box center [1464, 77] width 19 height 19
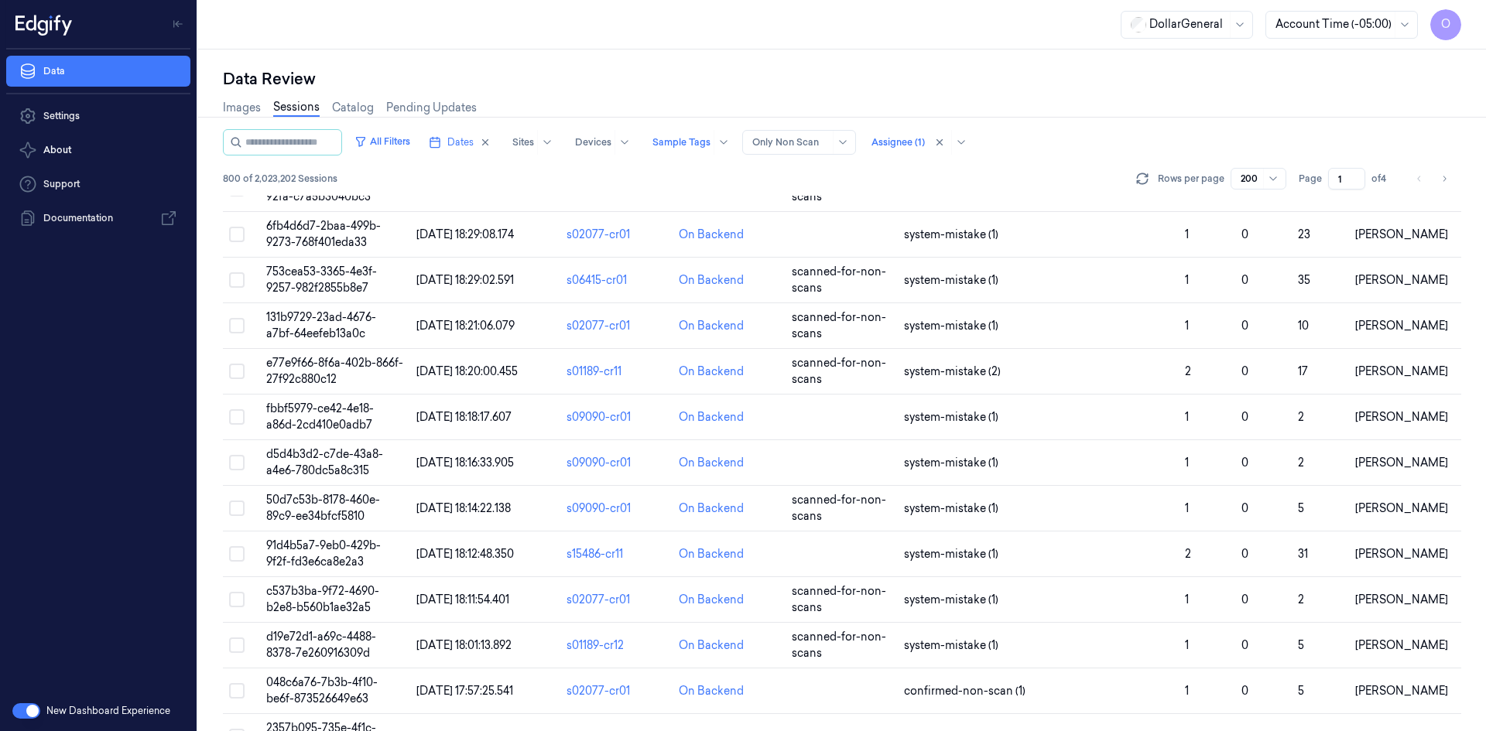
scroll to position [5359, 0]
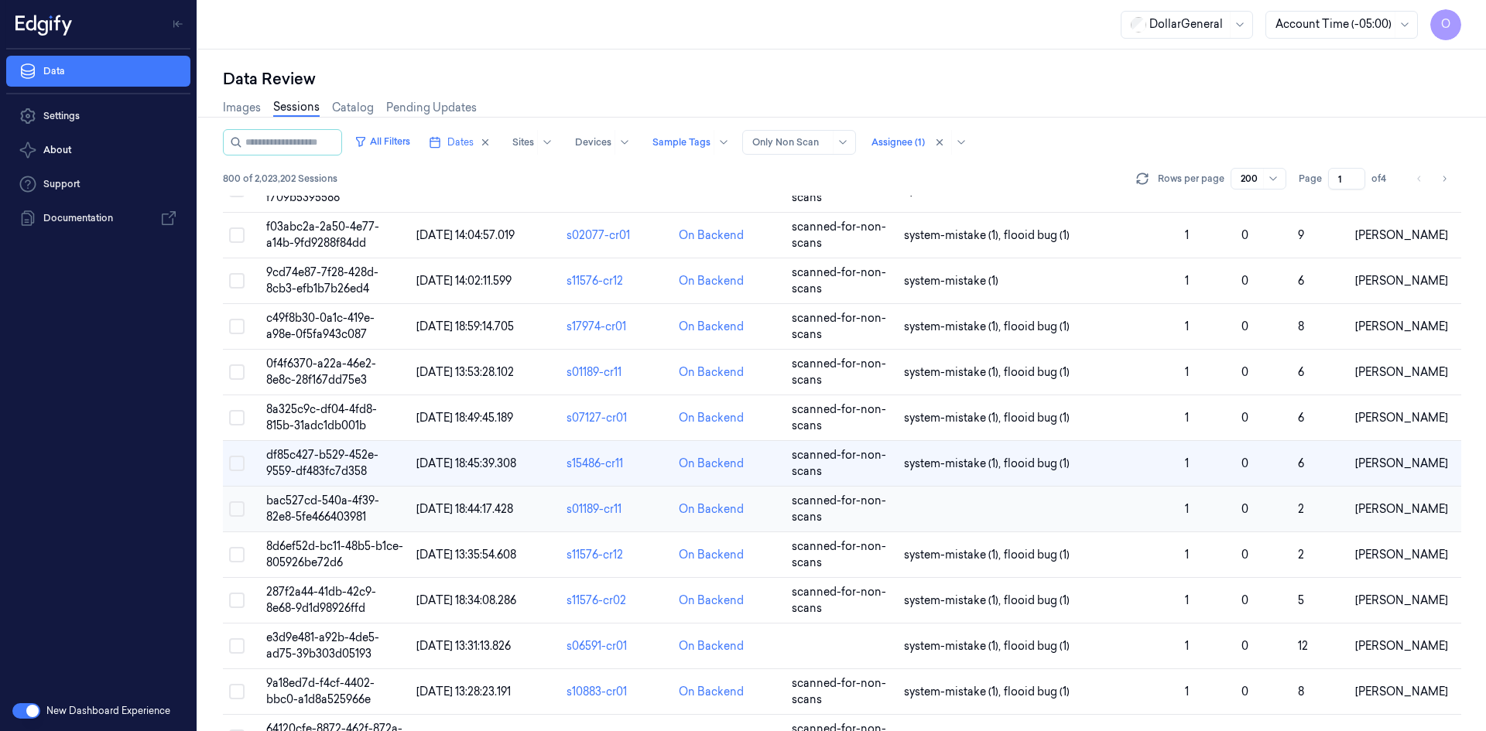
click at [1103, 497] on td at bounding box center [1038, 510] width 281 height 46
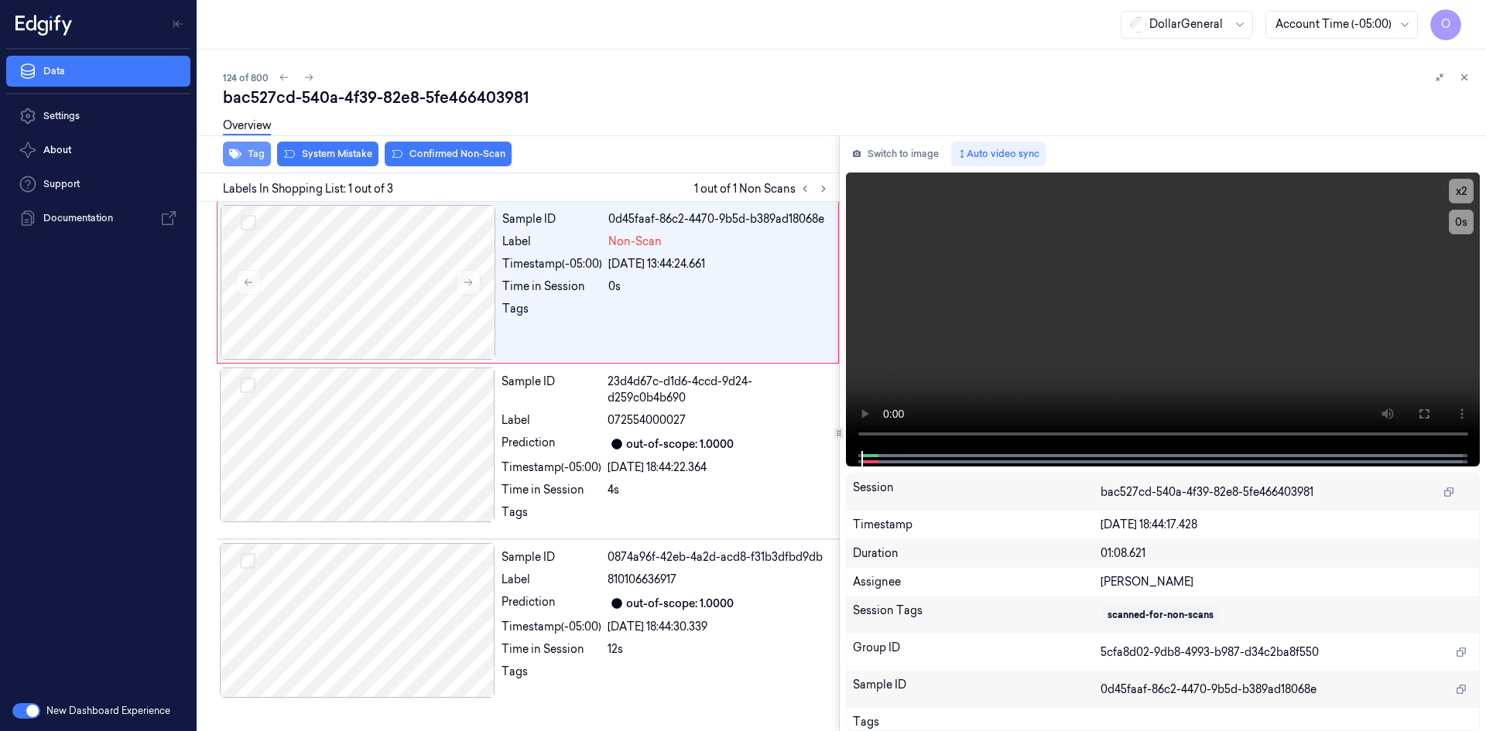
click at [259, 149] on button "Tag" at bounding box center [247, 154] width 48 height 25
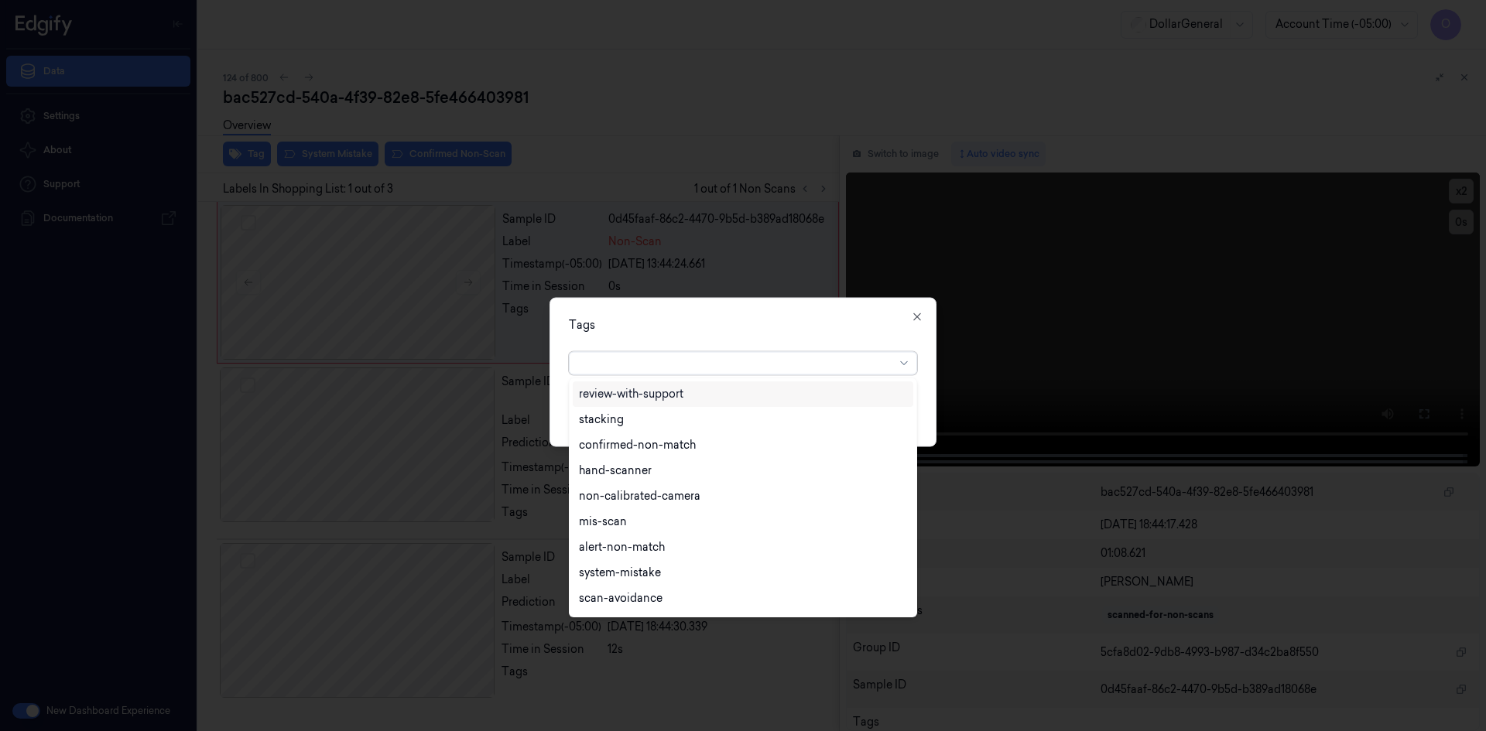
click at [860, 365] on div at bounding box center [737, 363] width 316 height 16
click at [754, 476] on div "flooid bug" at bounding box center [743, 473] width 328 height 16
click at [822, 314] on div "Tags option flooid bug , selected. 22 results available. Use Up and Down to cho…" at bounding box center [742, 371] width 387 height 149
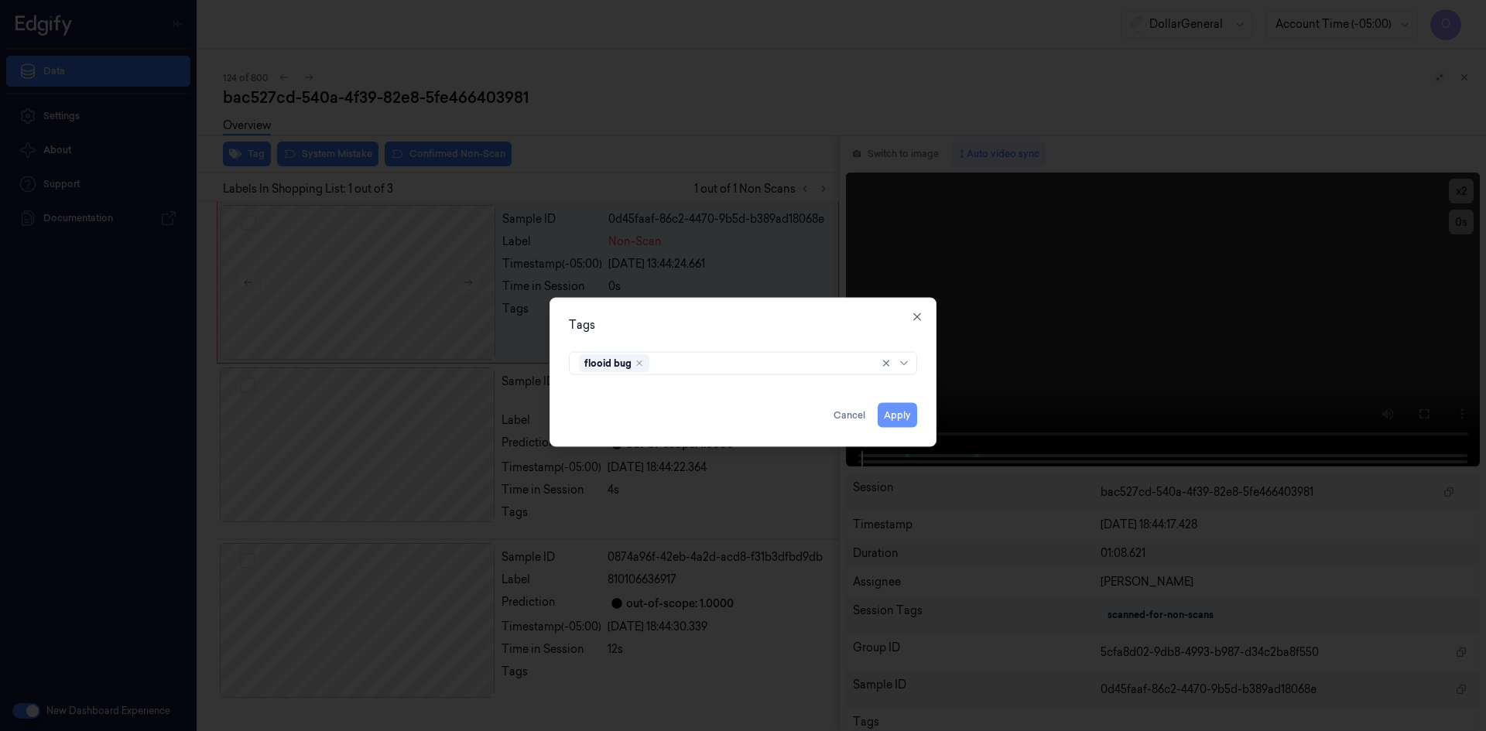
click at [902, 408] on button "Apply" at bounding box center [897, 414] width 39 height 25
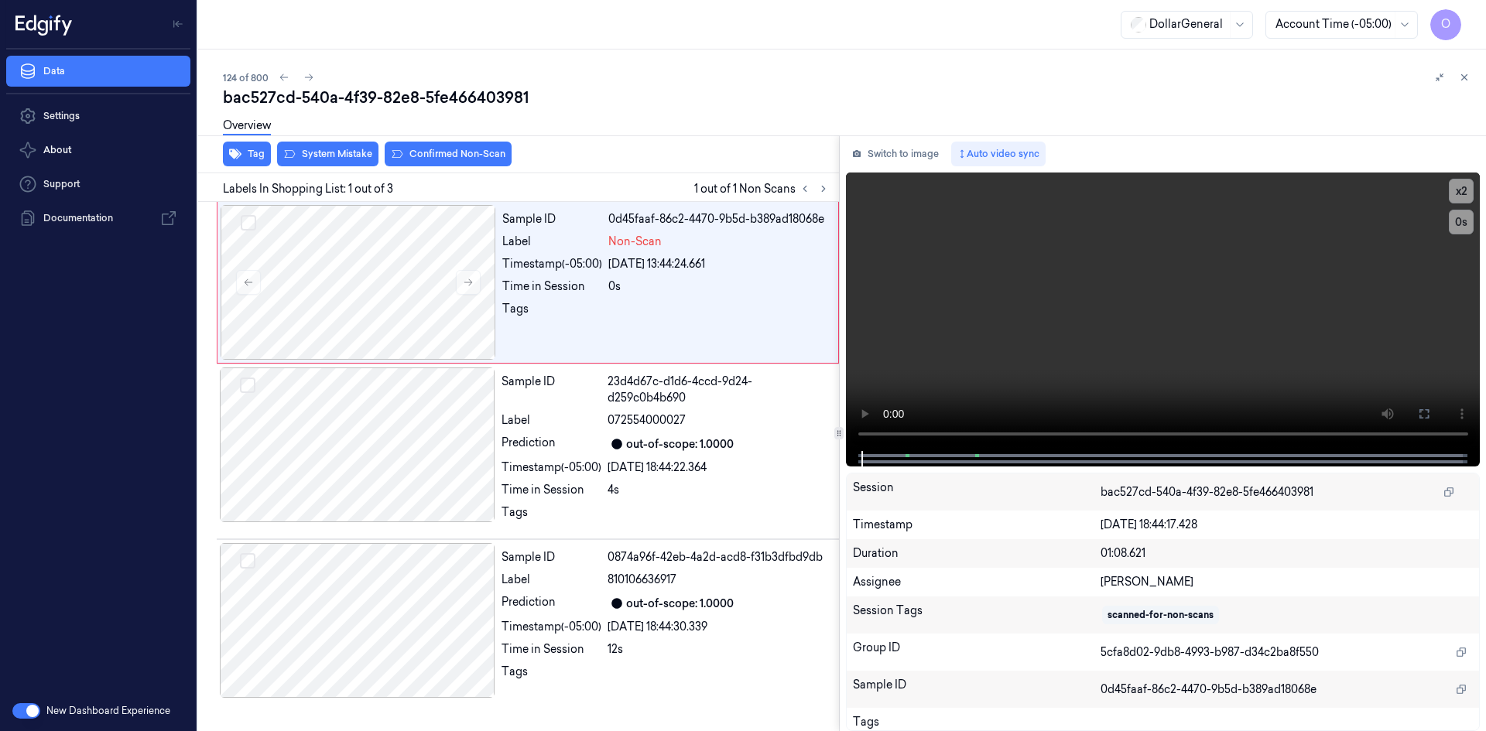
click at [361, 147] on div "Overview" at bounding box center [848, 127] width 1251 height 39
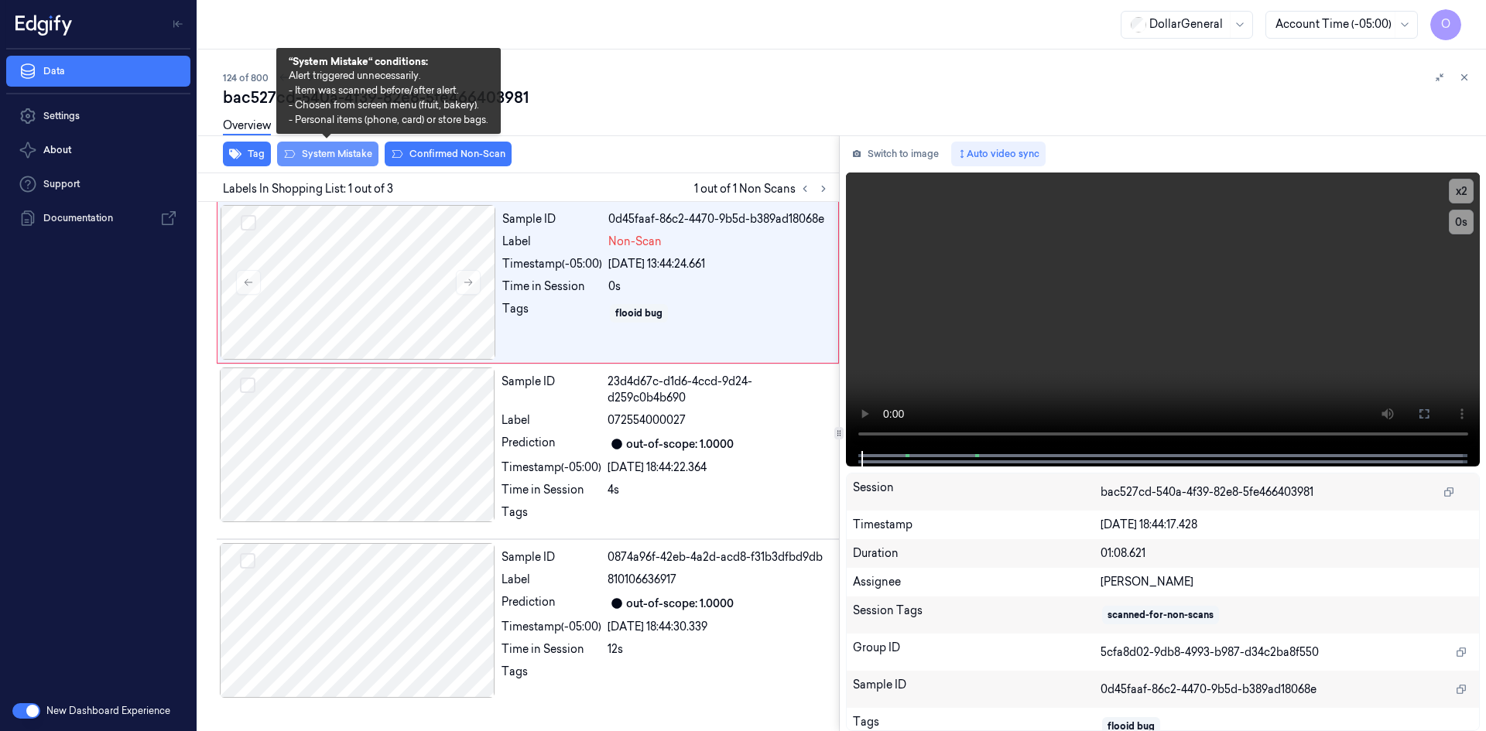
click at [375, 163] on button "System Mistake" at bounding box center [327, 154] width 101 height 25
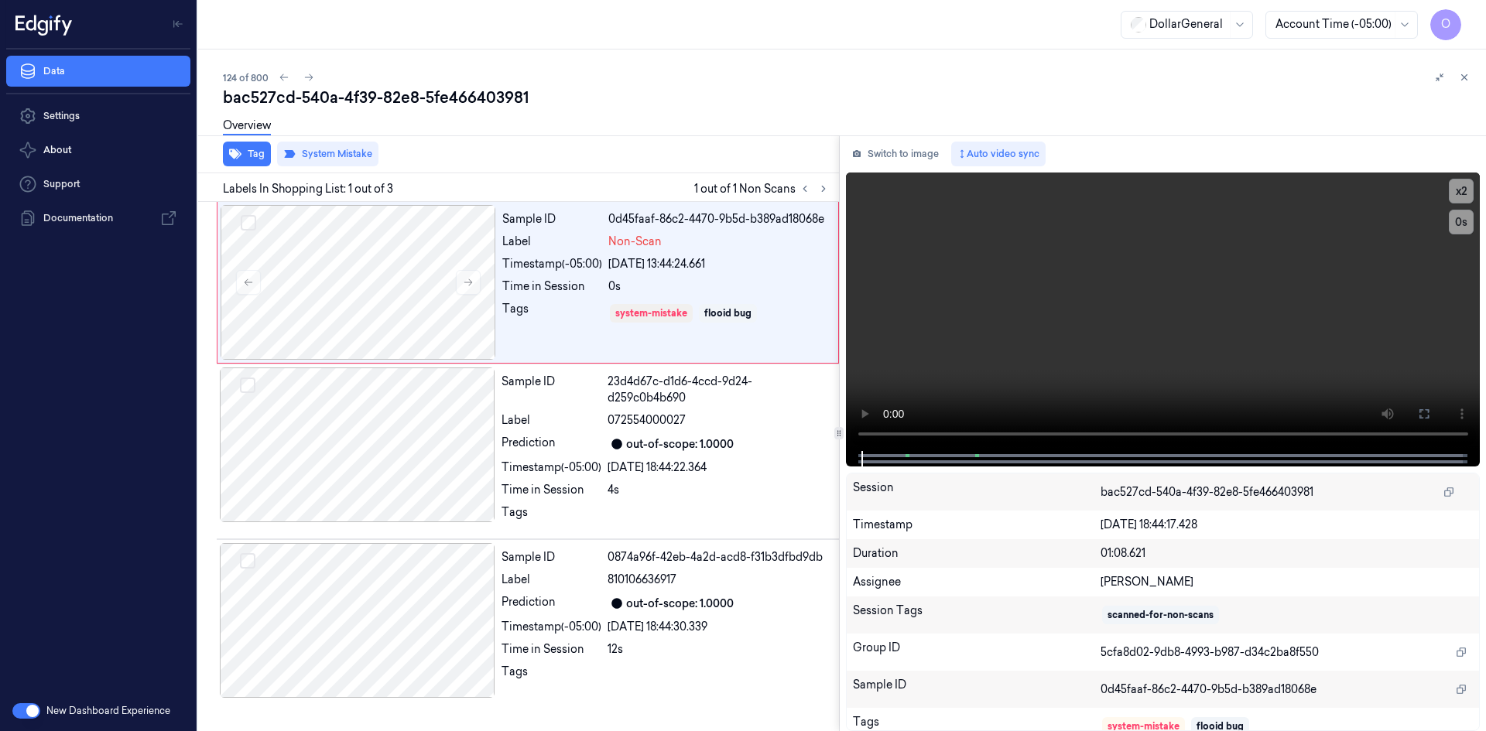
click at [1472, 81] on button at bounding box center [1464, 77] width 19 height 19
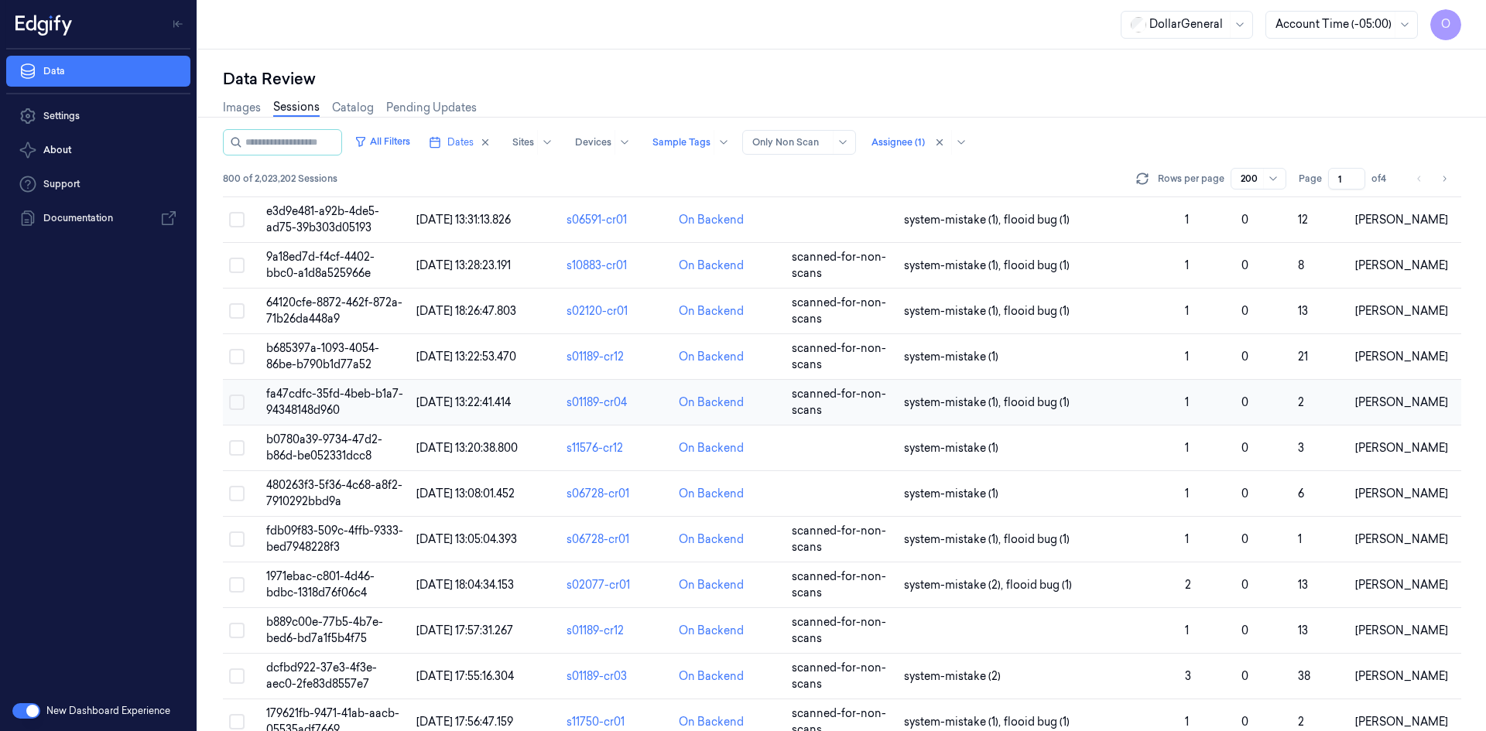
scroll to position [5946, 0]
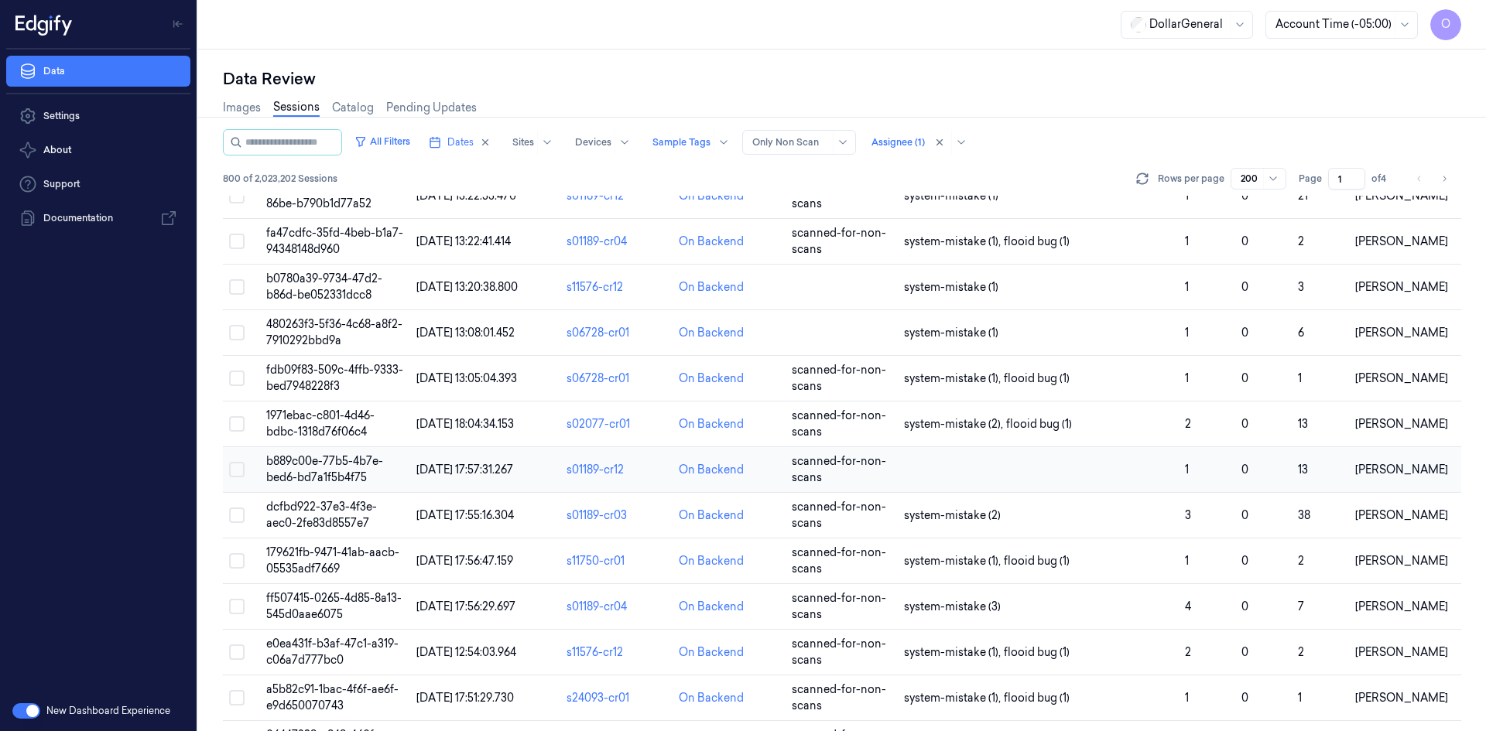
click at [975, 463] on td at bounding box center [1038, 470] width 281 height 46
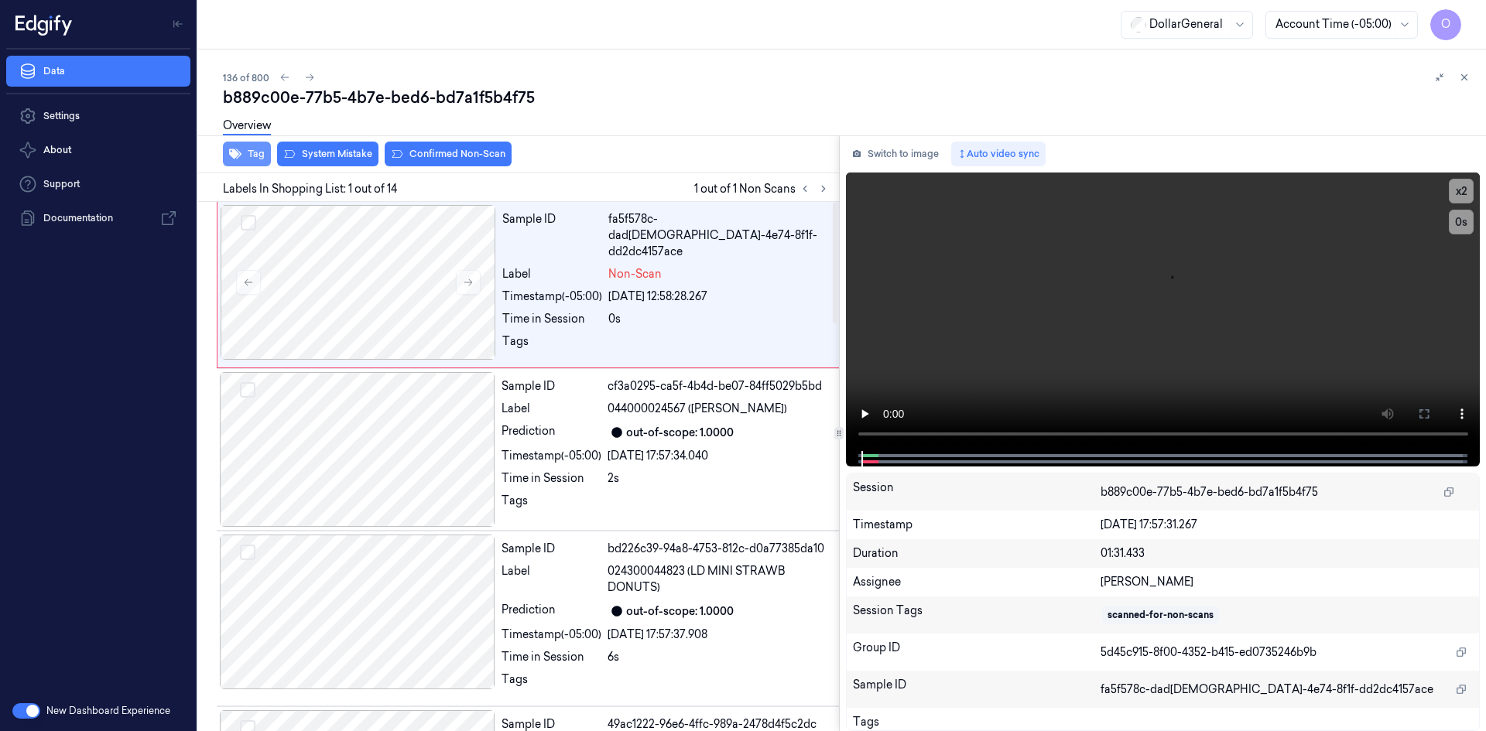
click at [245, 148] on button "Tag" at bounding box center [247, 154] width 48 height 25
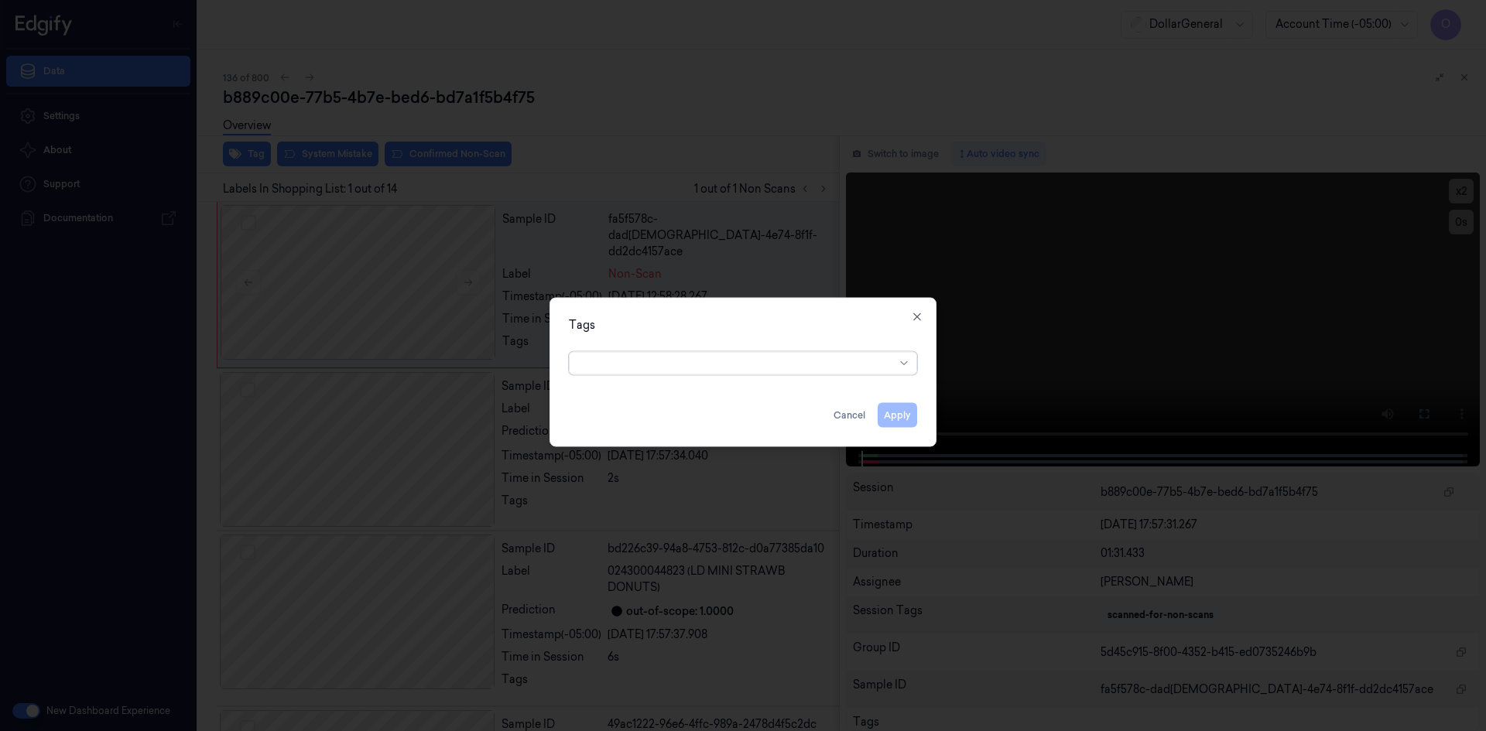
click at [813, 371] on div at bounding box center [737, 363] width 316 height 22
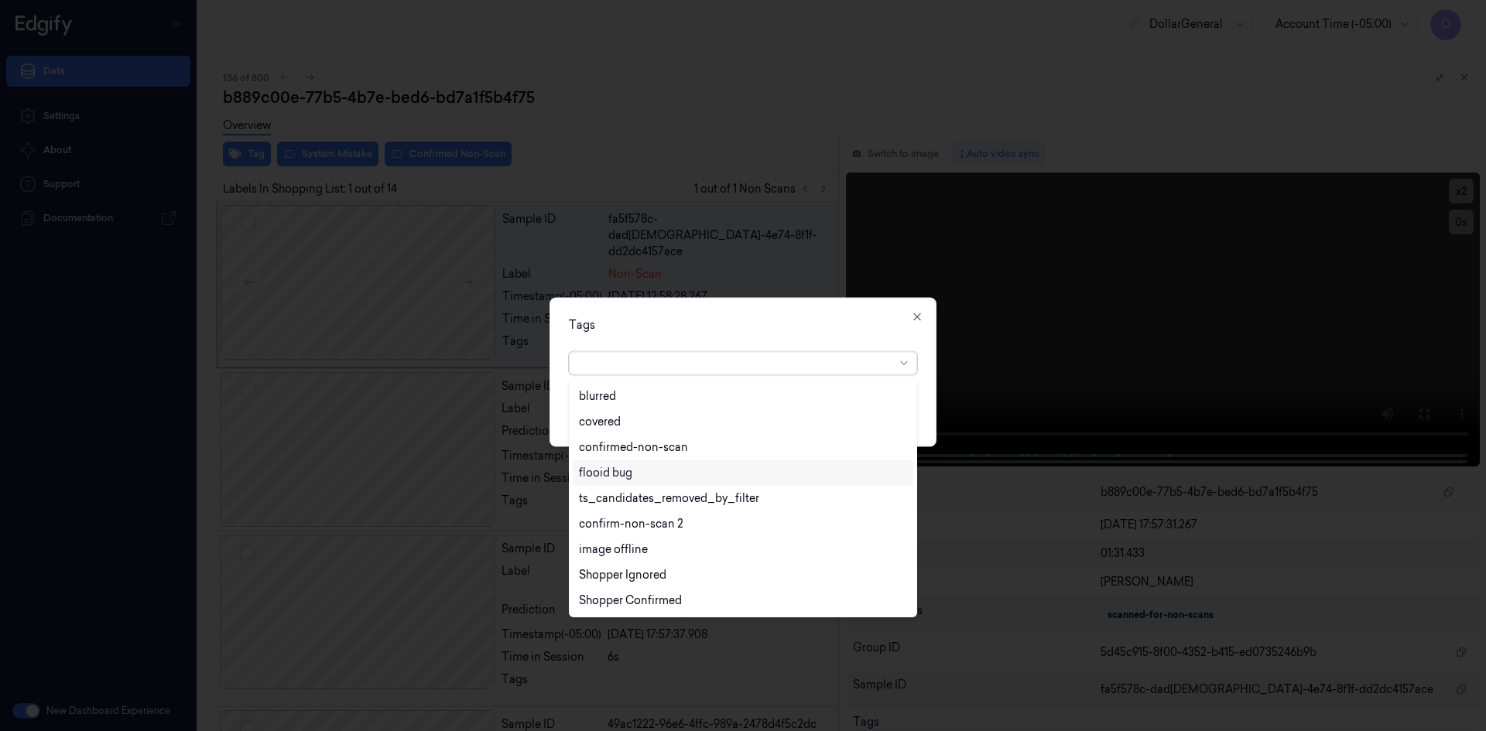
click at [653, 476] on div "flooid bug" at bounding box center [743, 473] width 328 height 16
click at [862, 311] on div "Tags option flooid bug , selected. 22 results available. Use Up and Down to cho…" at bounding box center [742, 371] width 387 height 149
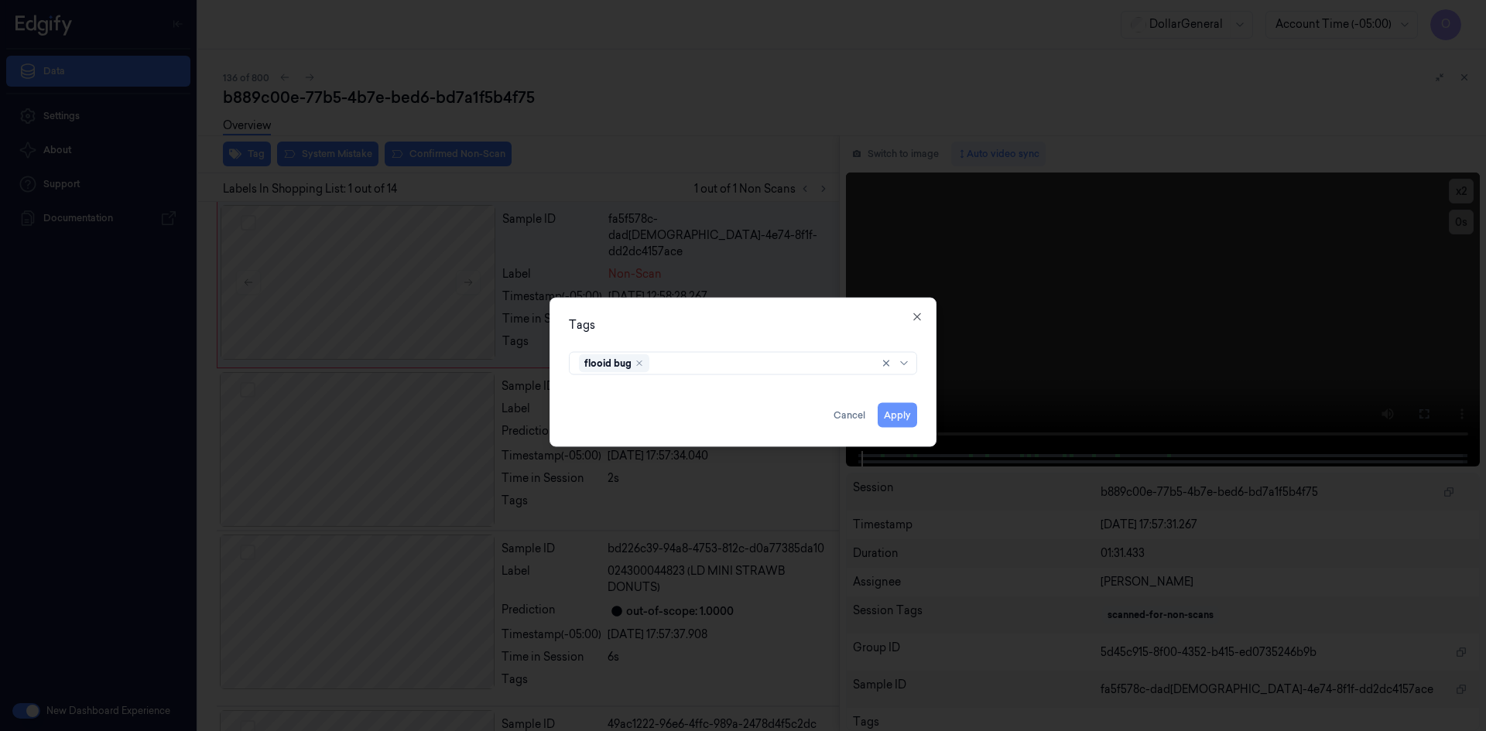
click at [895, 407] on button "Apply" at bounding box center [897, 414] width 39 height 25
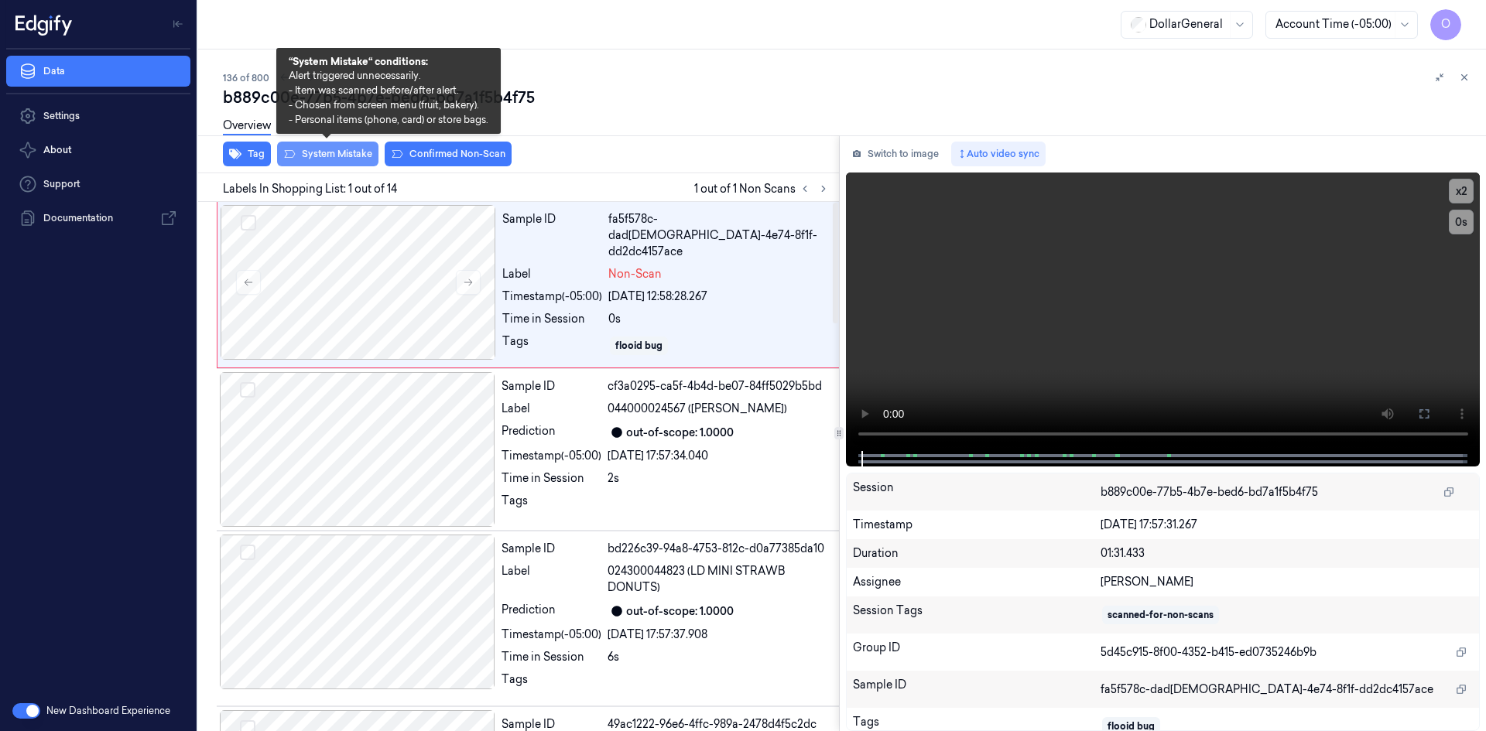
click at [344, 158] on button "System Mistake" at bounding box center [327, 154] width 101 height 25
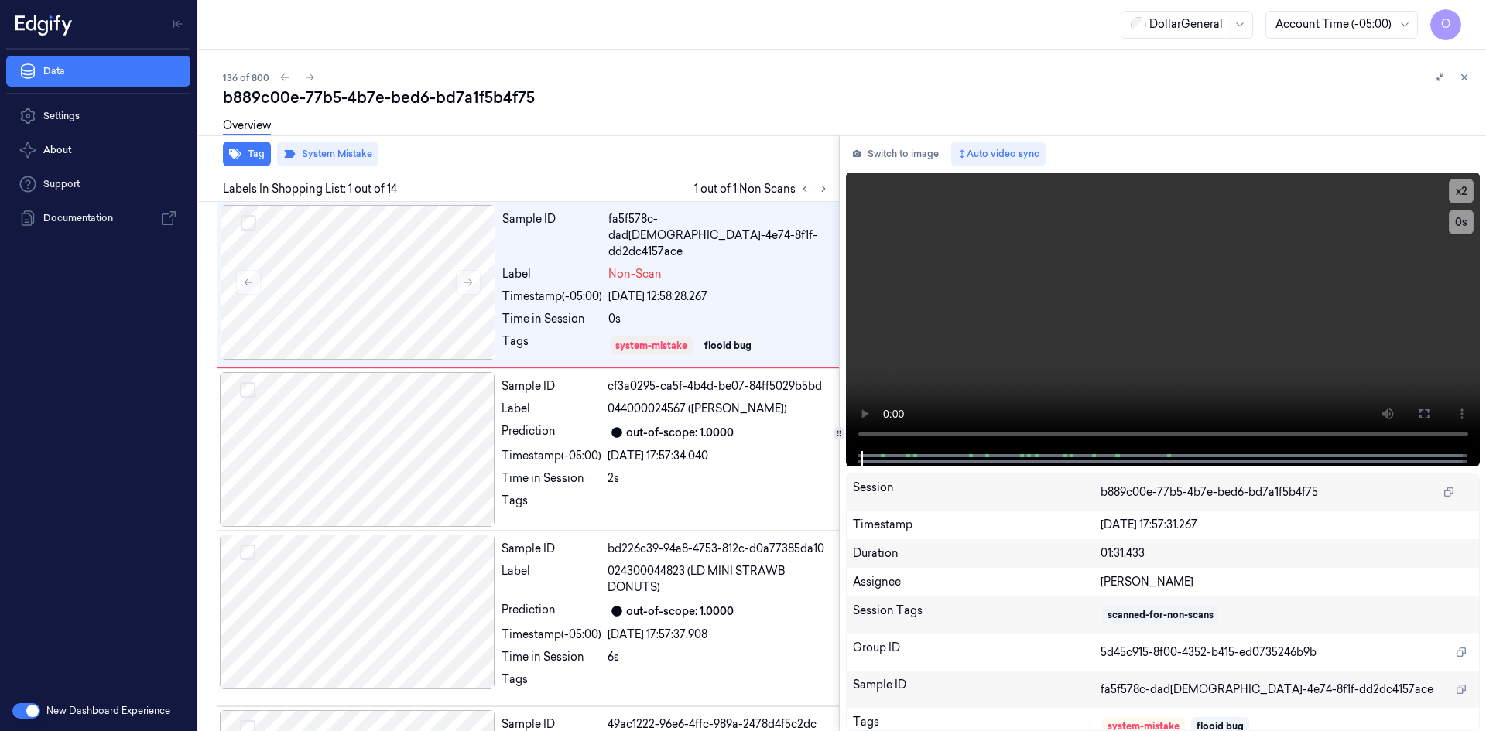
click at [1459, 80] on button at bounding box center [1464, 77] width 19 height 19
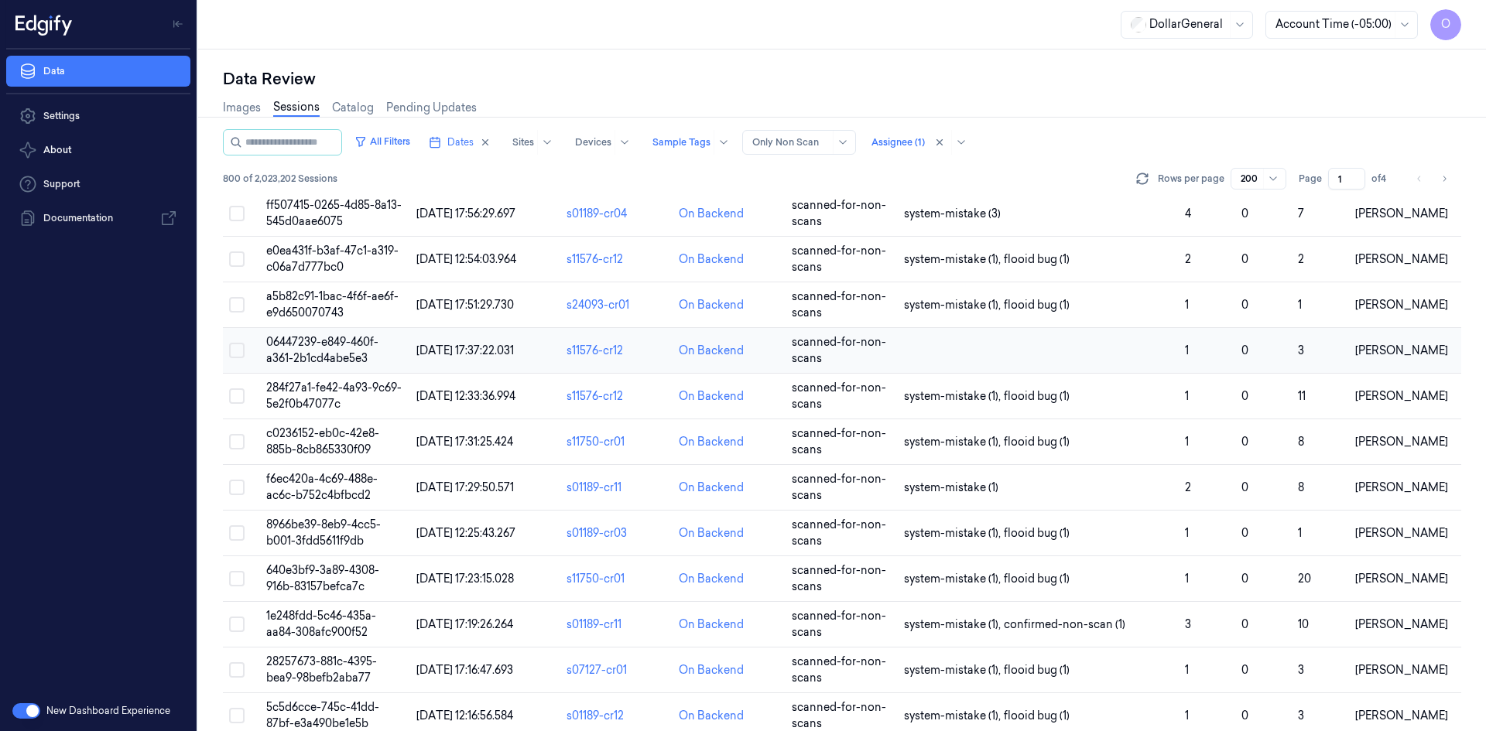
click at [1056, 353] on td at bounding box center [1038, 351] width 281 height 46
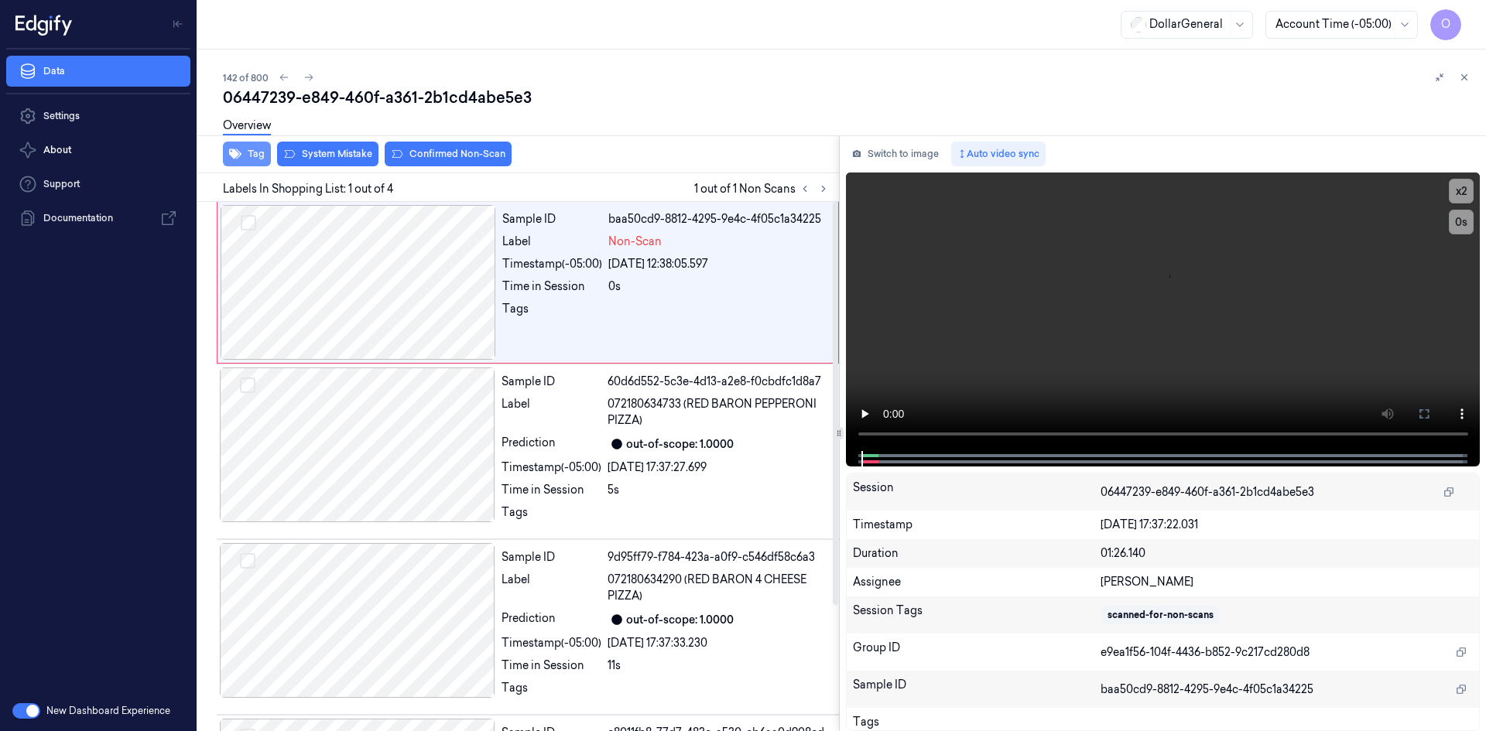
click at [248, 149] on button "Tag" at bounding box center [247, 154] width 48 height 25
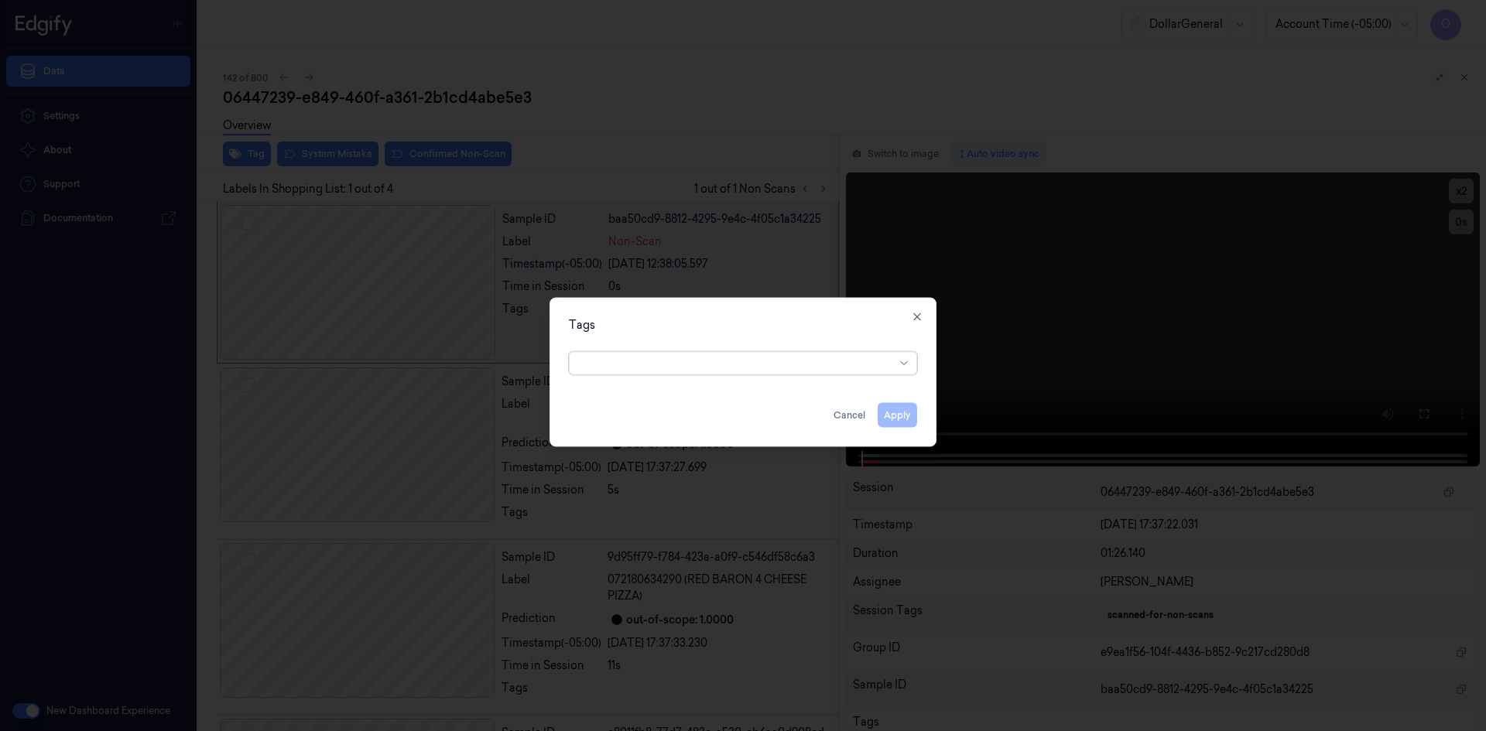
click at [773, 366] on div at bounding box center [737, 363] width 316 height 16
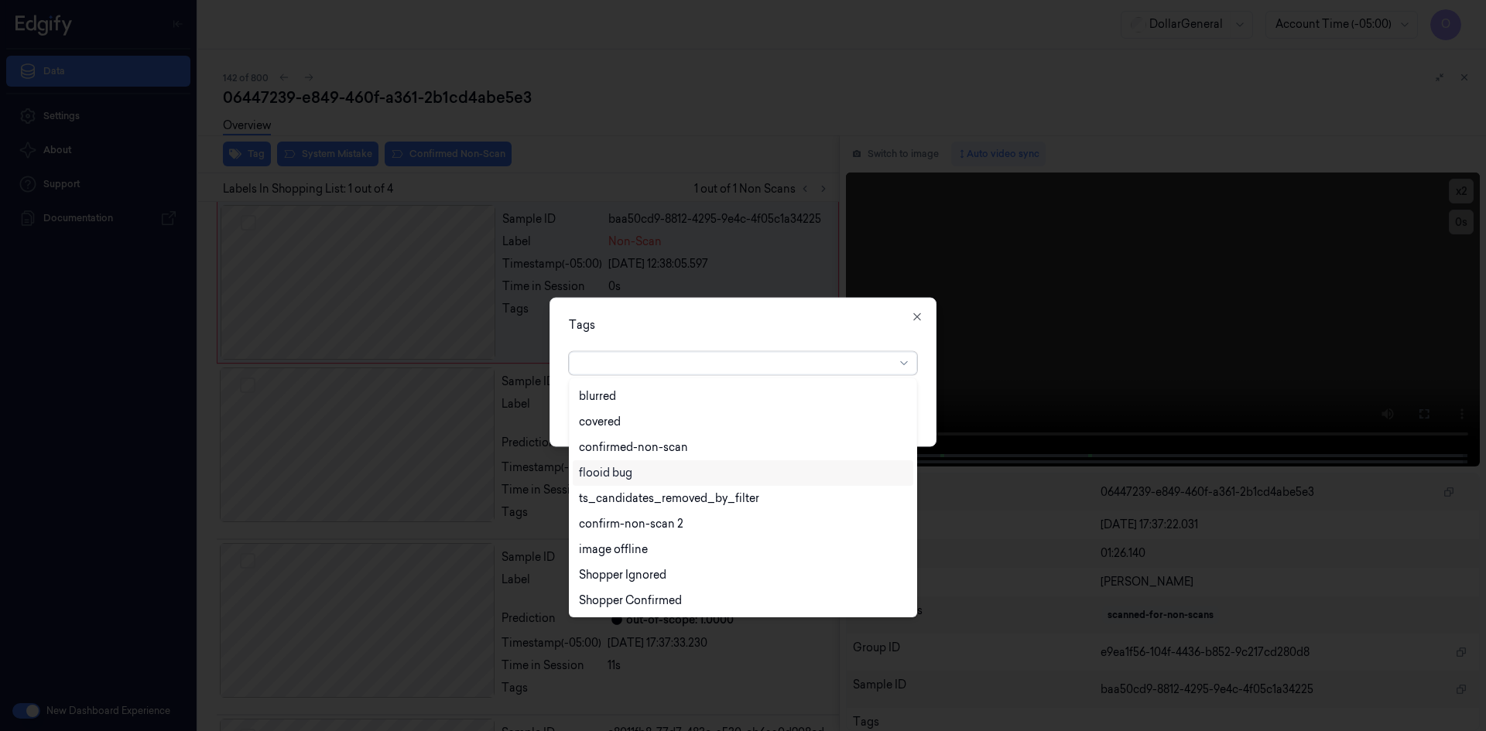
click at [640, 471] on div "flooid bug" at bounding box center [743, 473] width 328 height 16
click at [776, 300] on div "Tags option flooid bug , selected. 22 results available. Use Up and Down to cho…" at bounding box center [742, 371] width 387 height 149
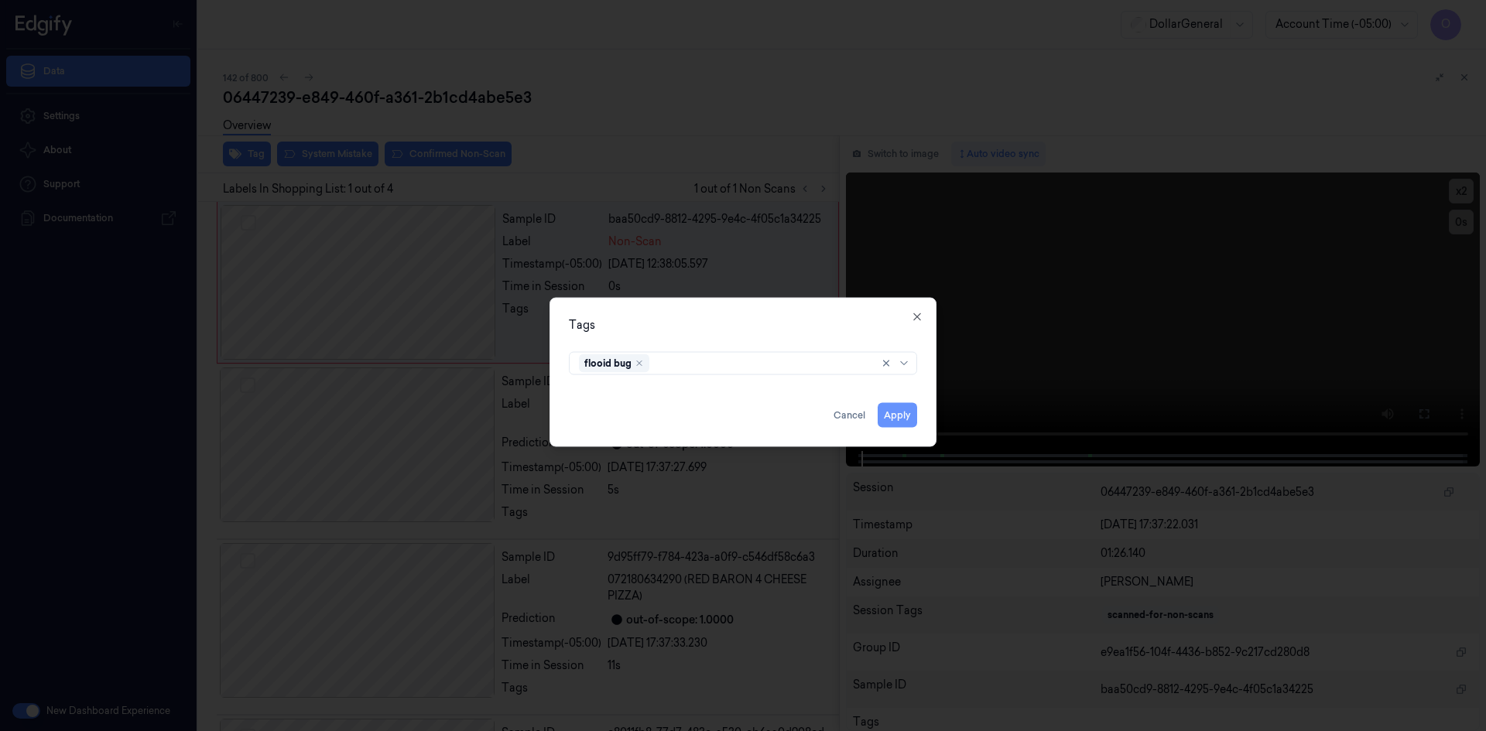
click at [896, 412] on button "Apply" at bounding box center [897, 414] width 39 height 25
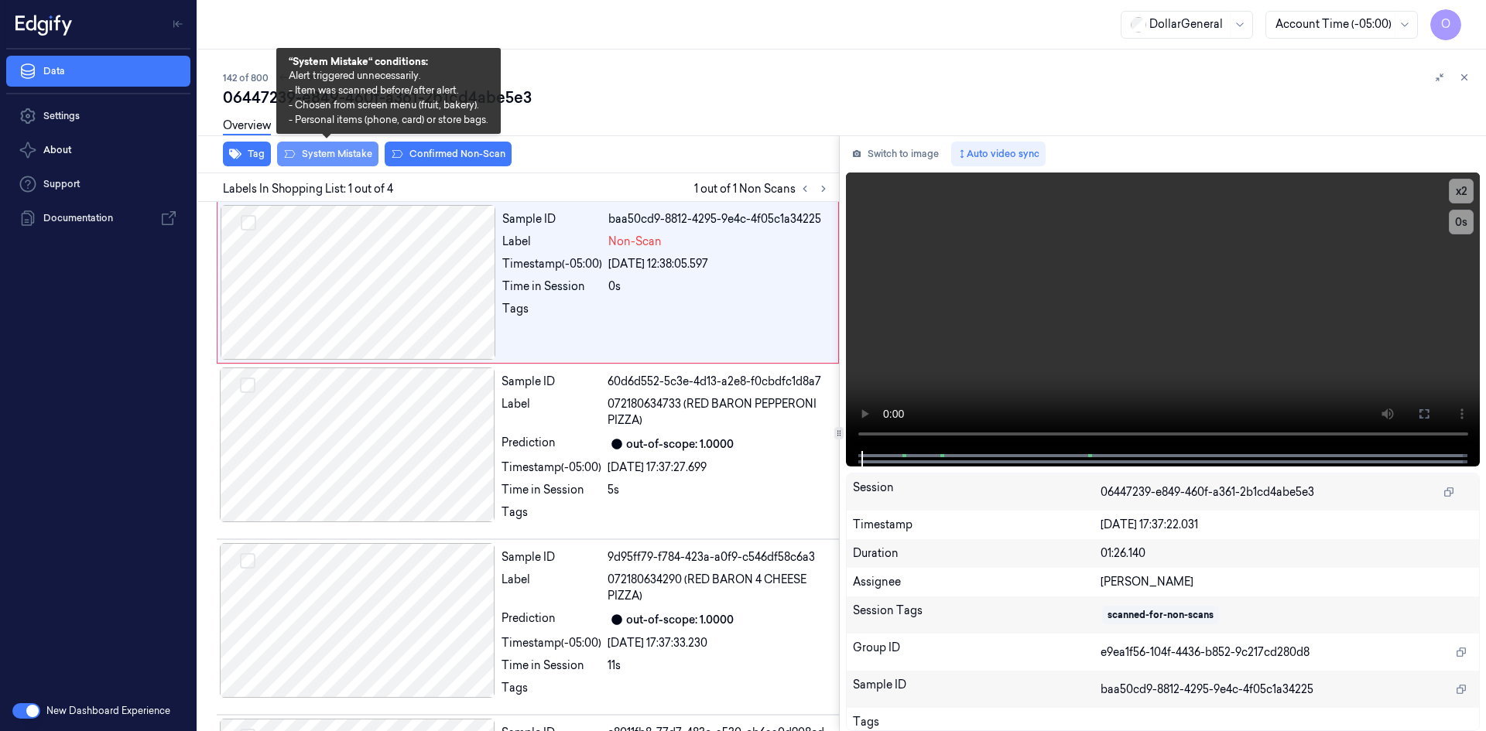
click at [310, 156] on button "System Mistake" at bounding box center [327, 154] width 101 height 25
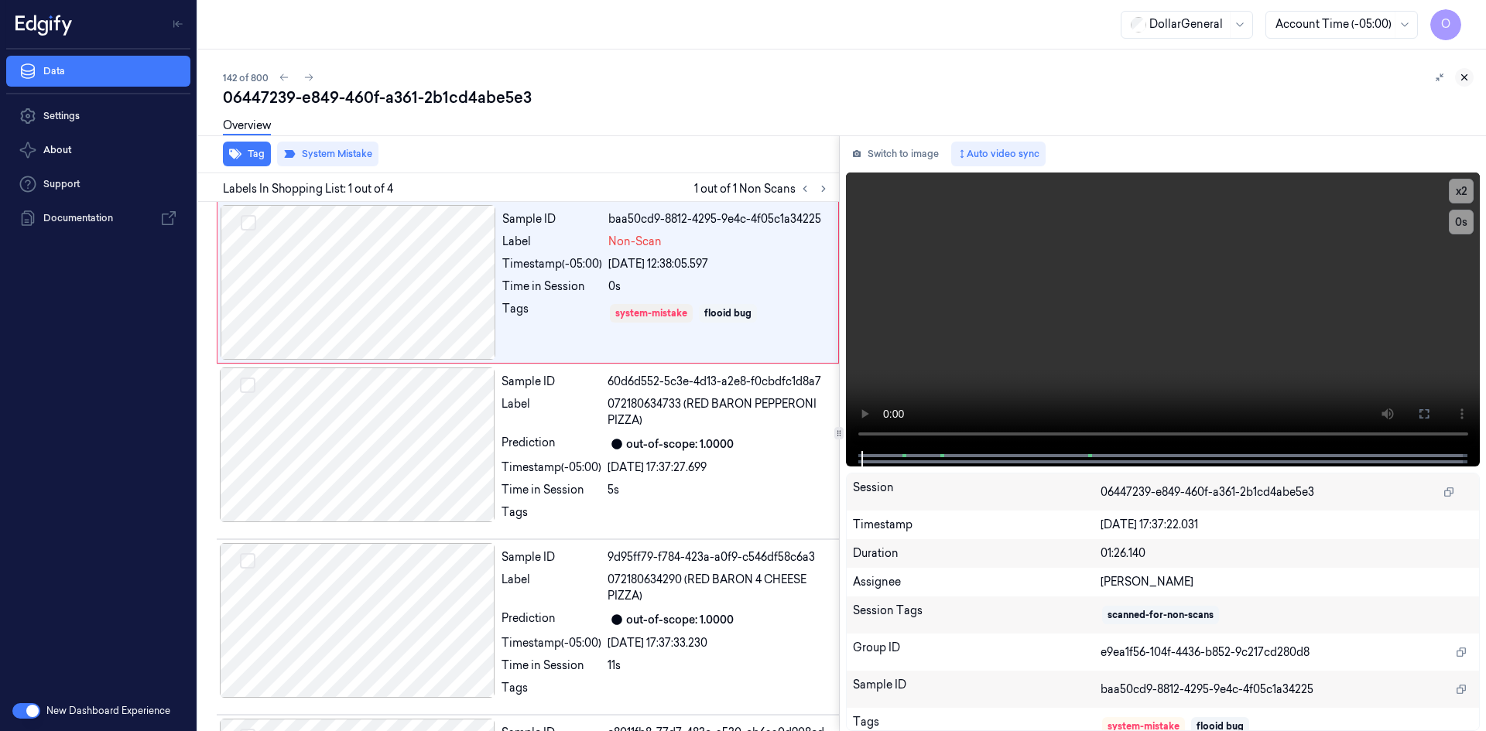
click at [1468, 80] on icon at bounding box center [1464, 77] width 11 height 11
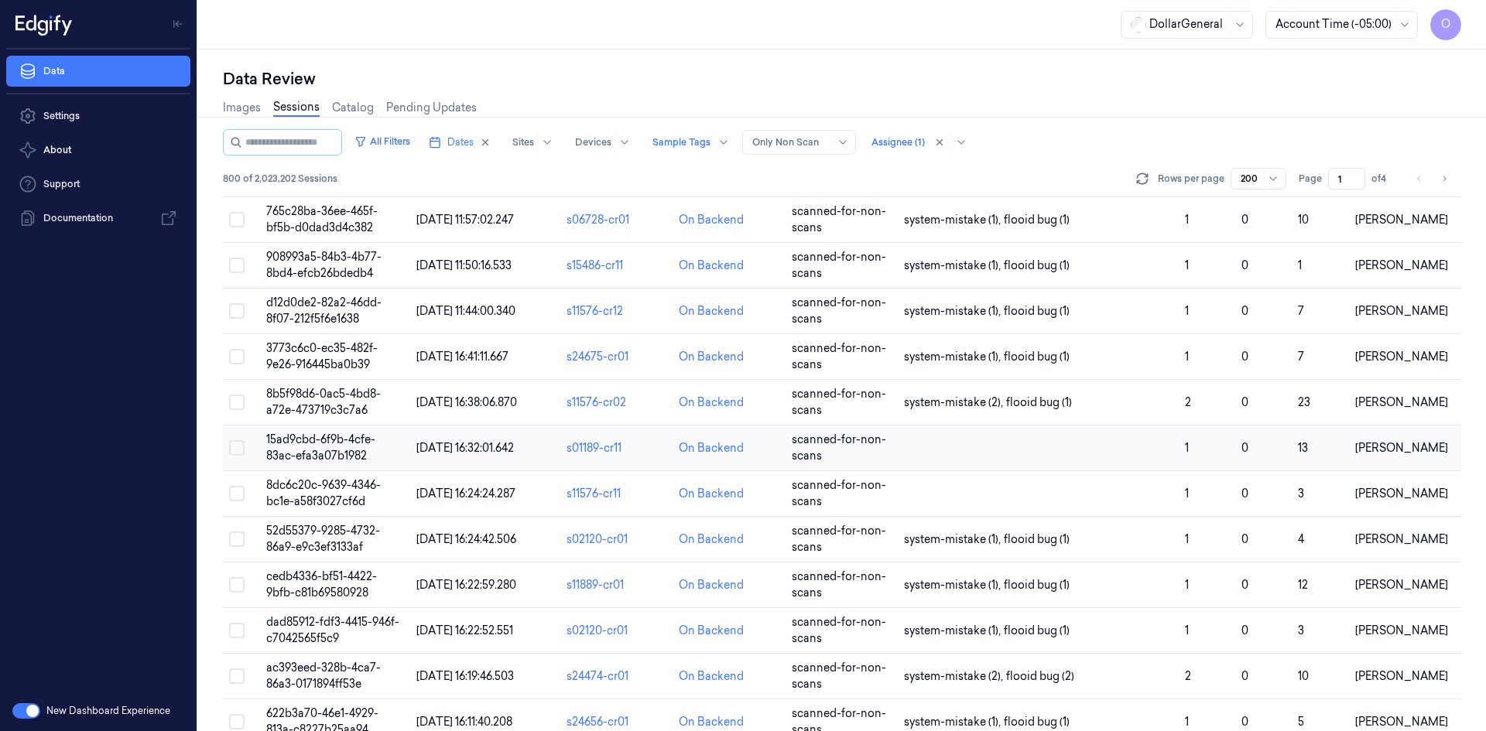
click at [994, 467] on td at bounding box center [1038, 449] width 281 height 46
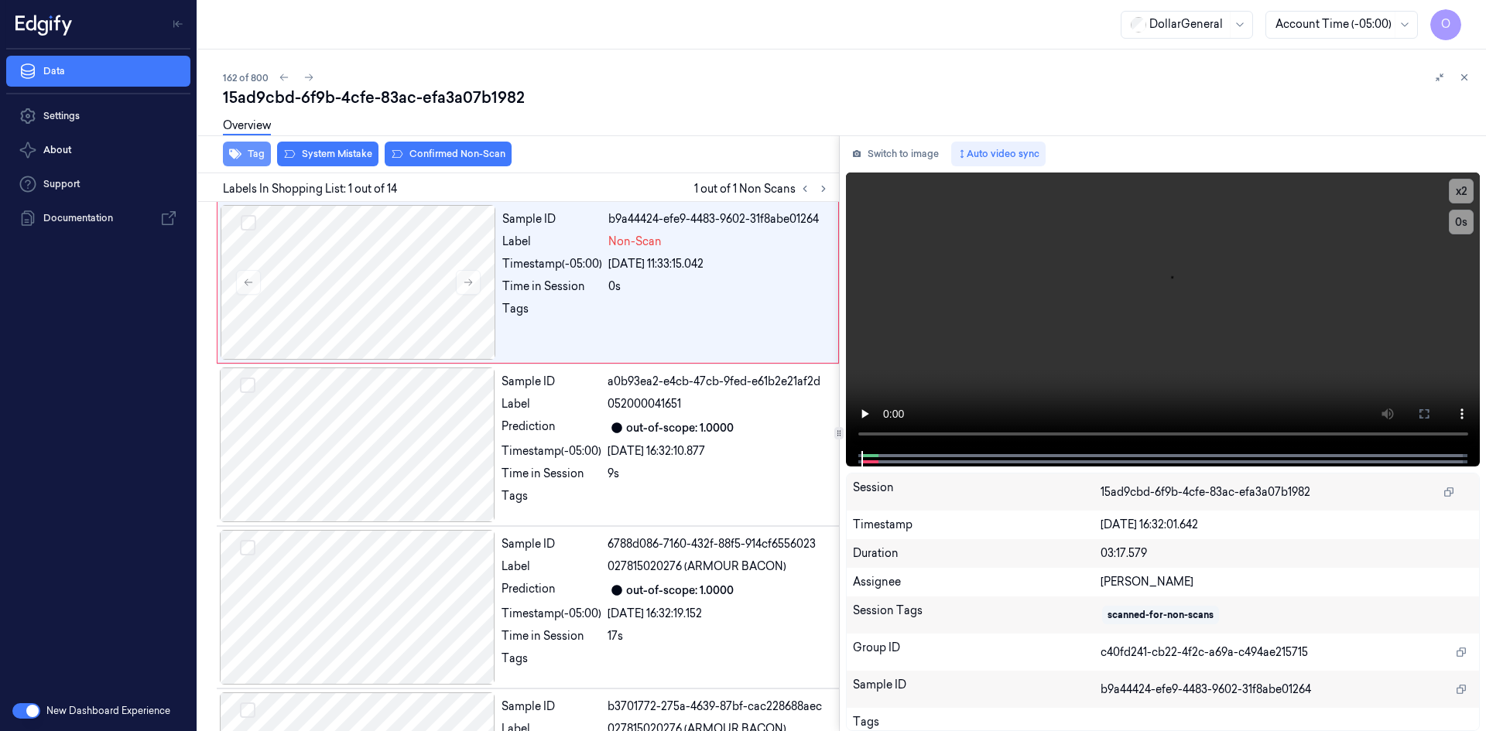
click at [253, 149] on button "Tag" at bounding box center [247, 154] width 48 height 25
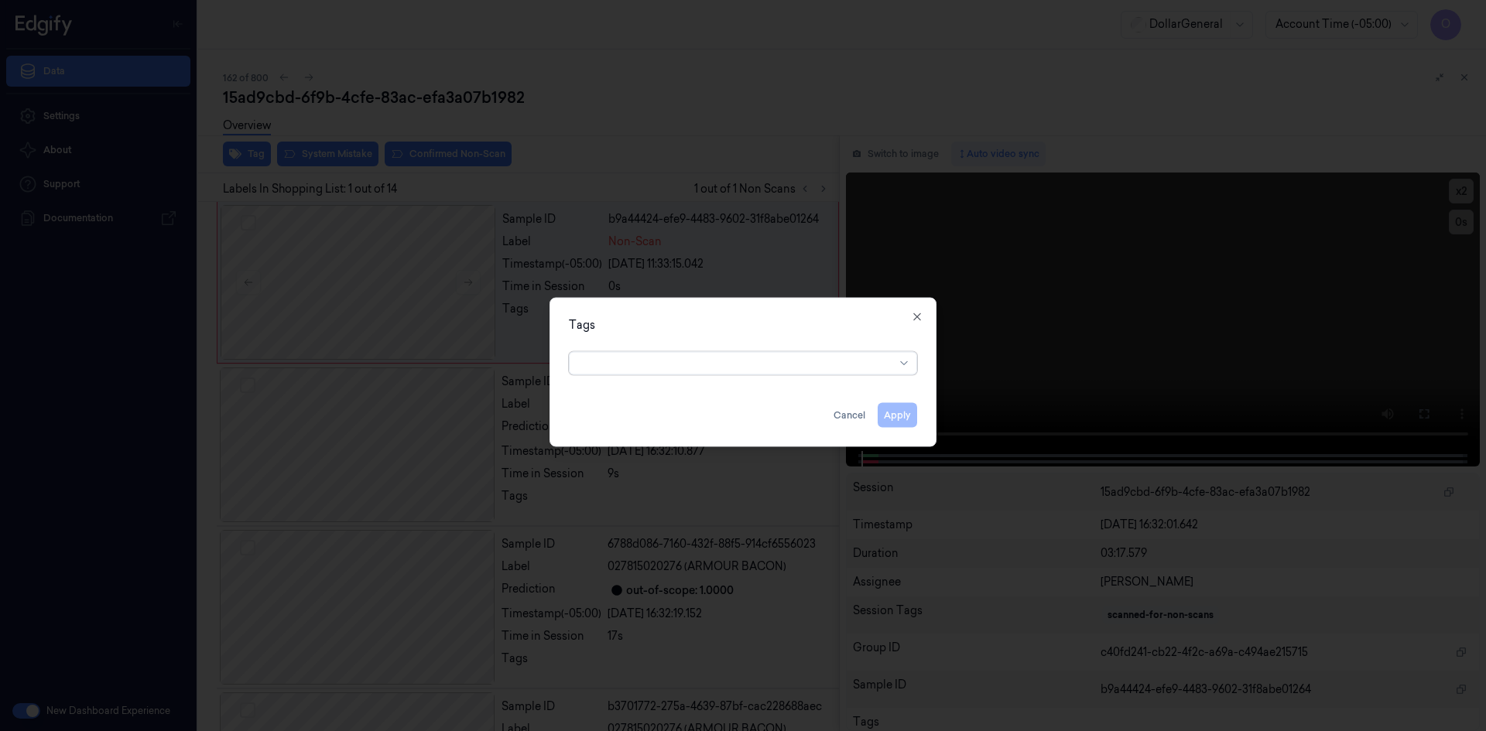
click at [797, 364] on div at bounding box center [737, 363] width 316 height 16
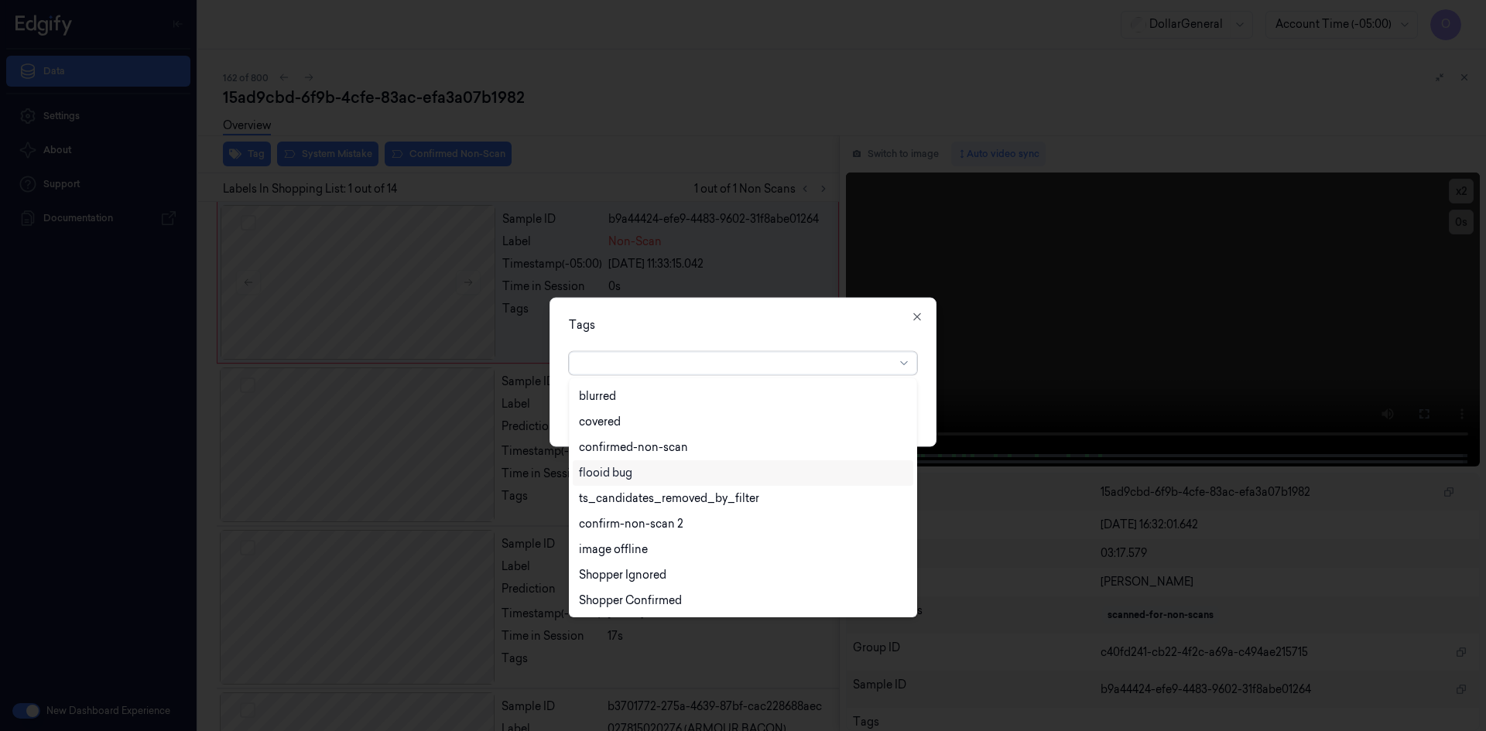
click at [688, 484] on div "flooid bug" at bounding box center [743, 473] width 340 height 26
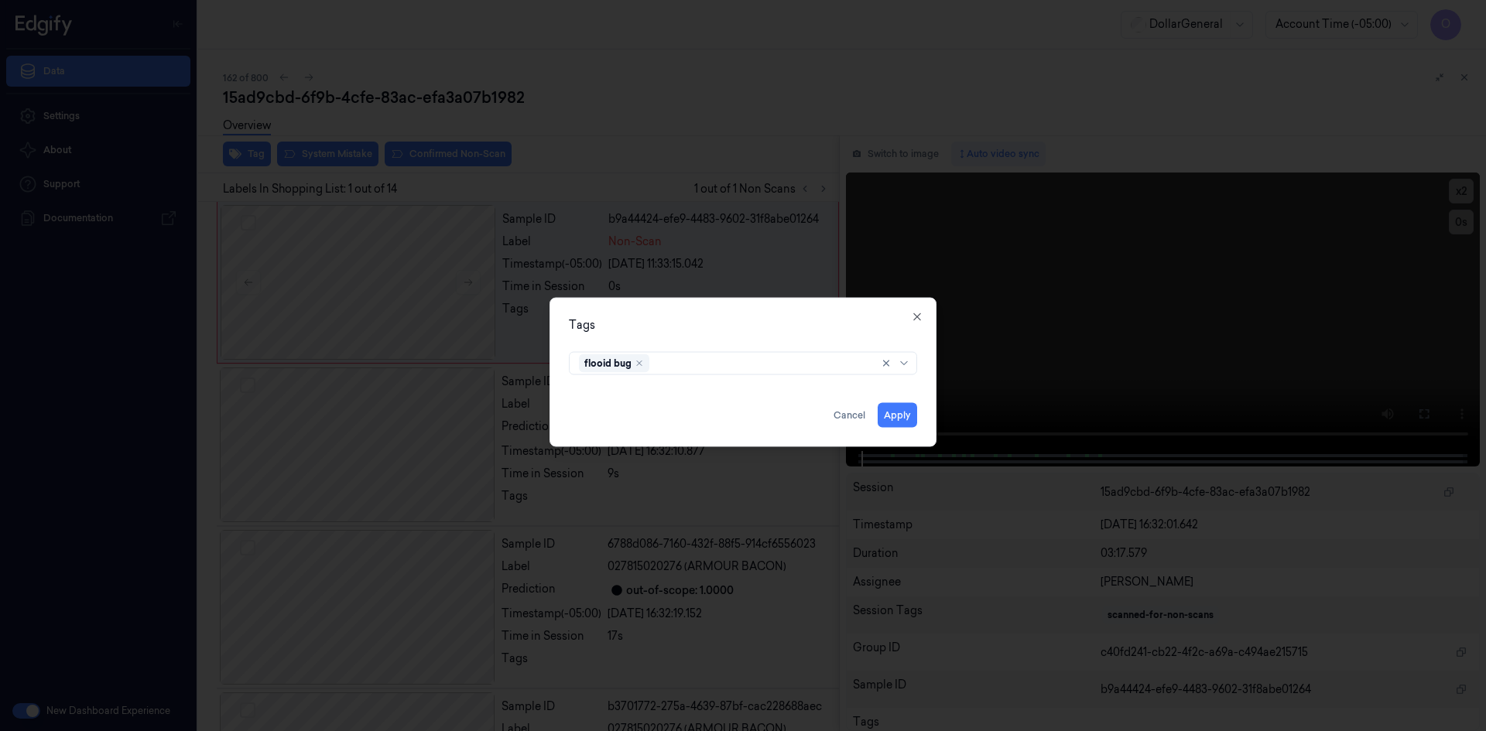
click at [837, 338] on div "Tags flooid bug Apply Cancel Close" at bounding box center [742, 371] width 387 height 149
click at [900, 411] on button "Apply" at bounding box center [897, 414] width 39 height 25
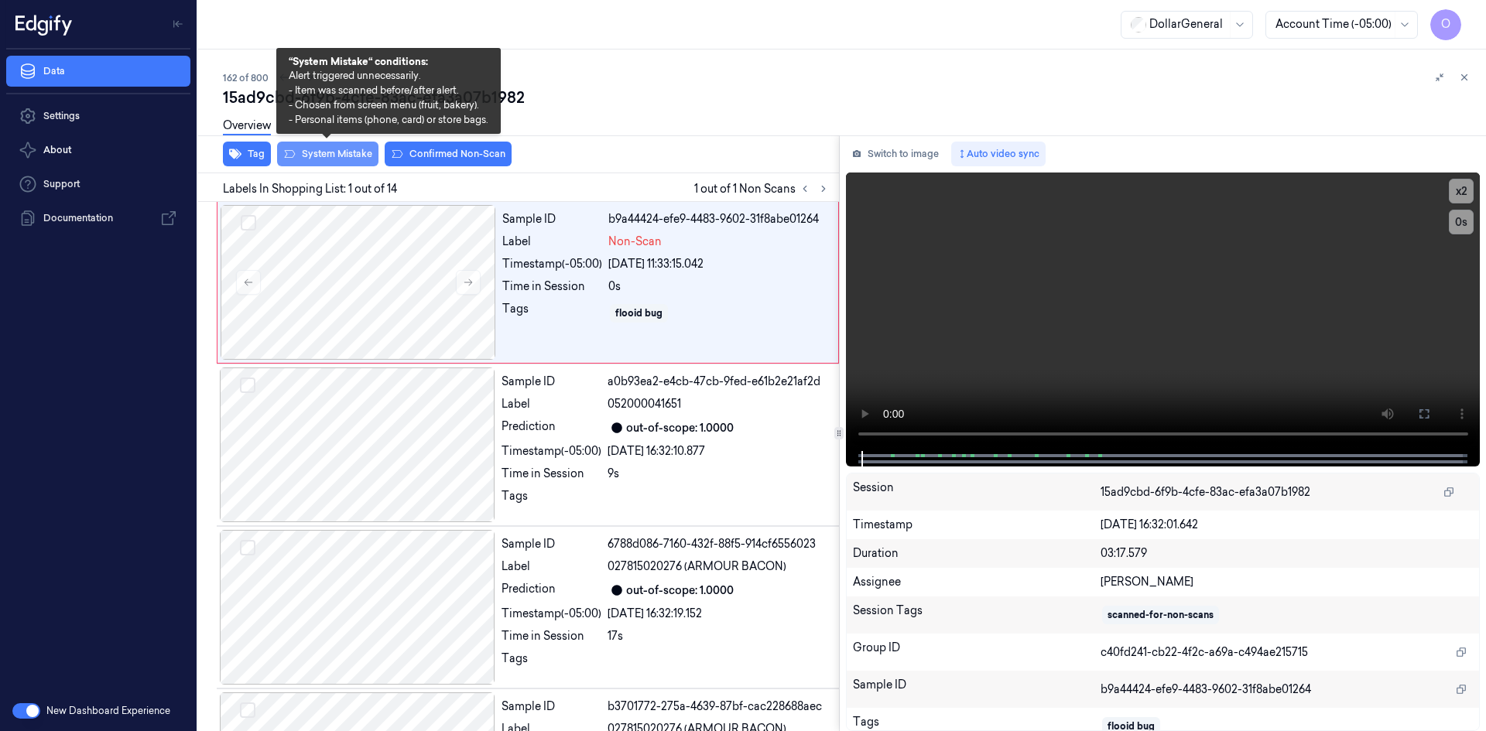
click at [345, 159] on button "System Mistake" at bounding box center [327, 154] width 101 height 25
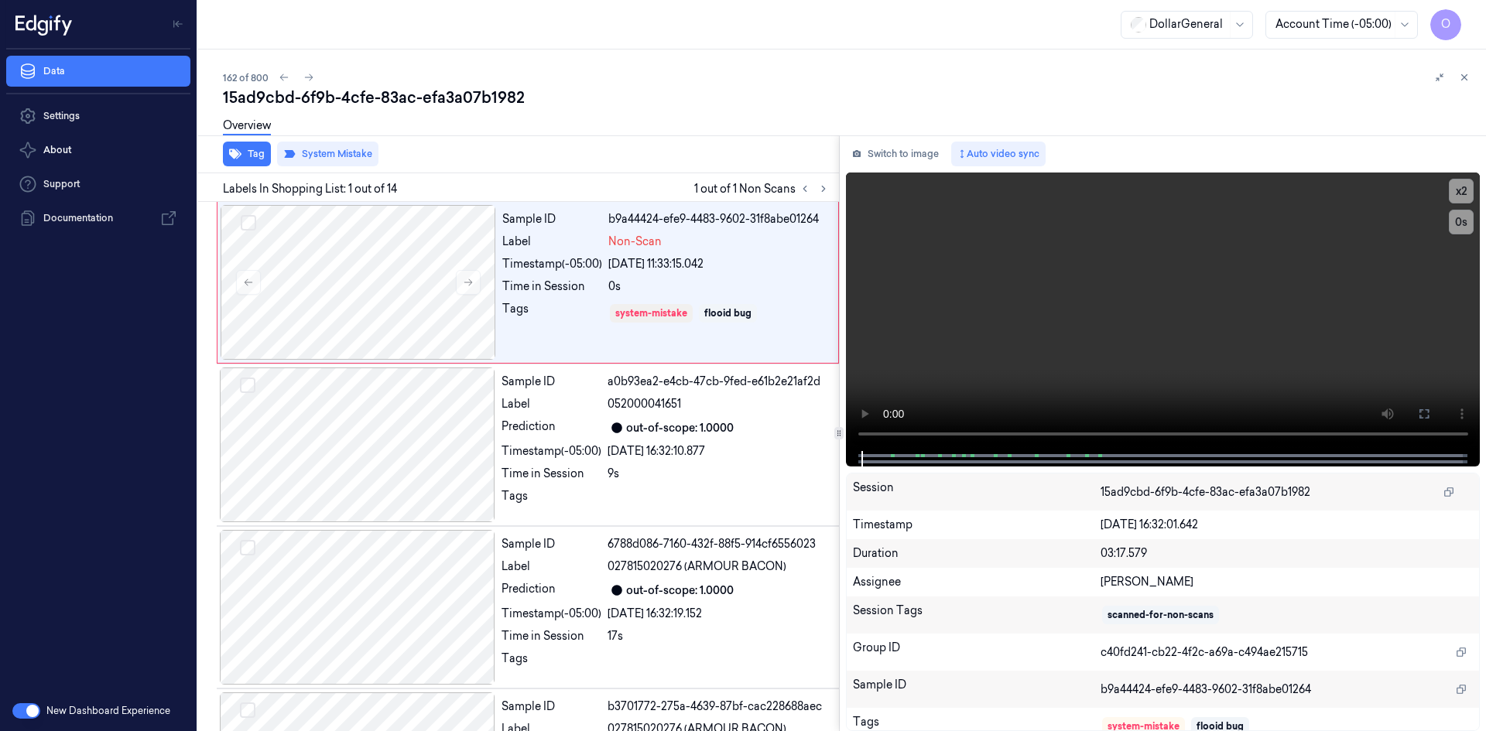
click at [1457, 84] on div at bounding box center [1451, 77] width 43 height 19
click at [1463, 80] on icon at bounding box center [1464, 77] width 11 height 11
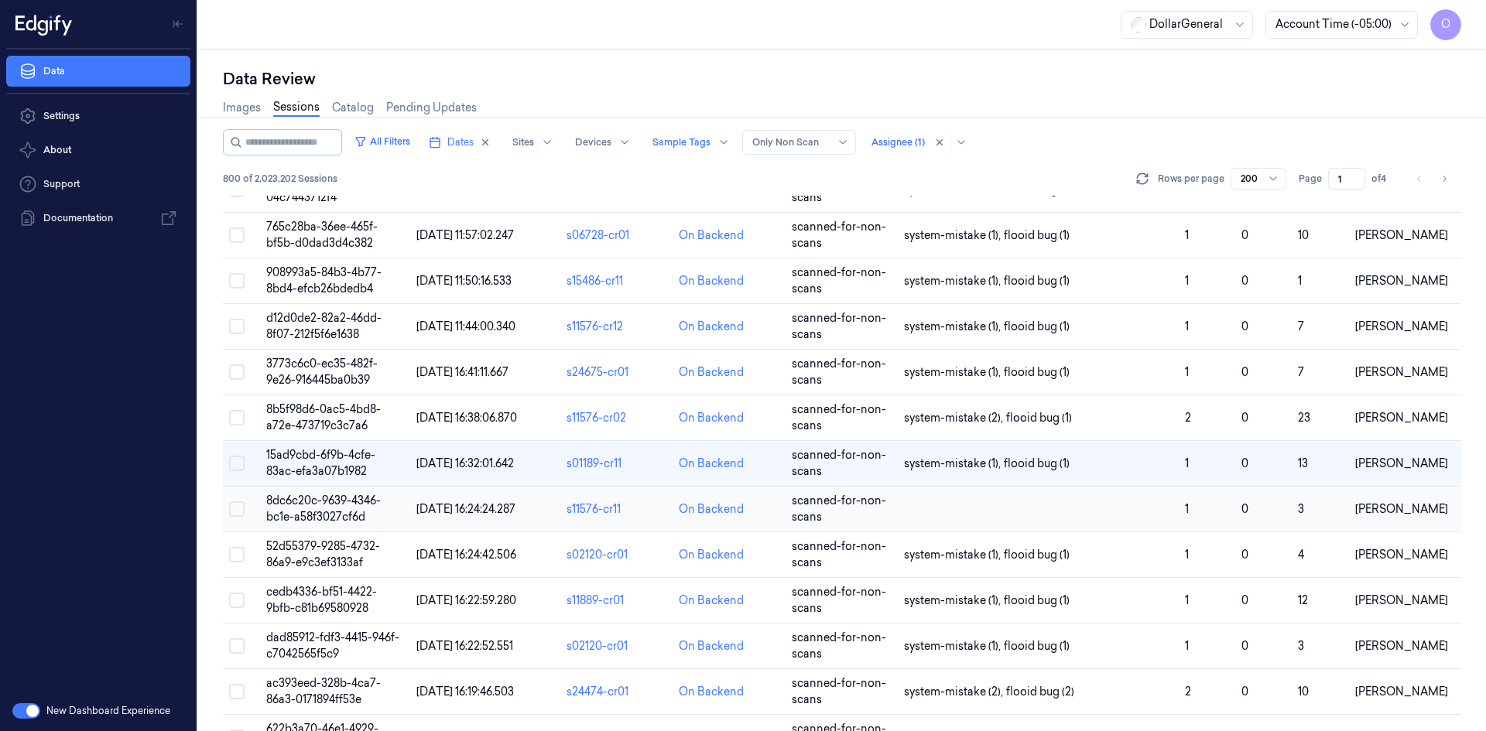
click at [1004, 506] on td at bounding box center [1038, 510] width 281 height 46
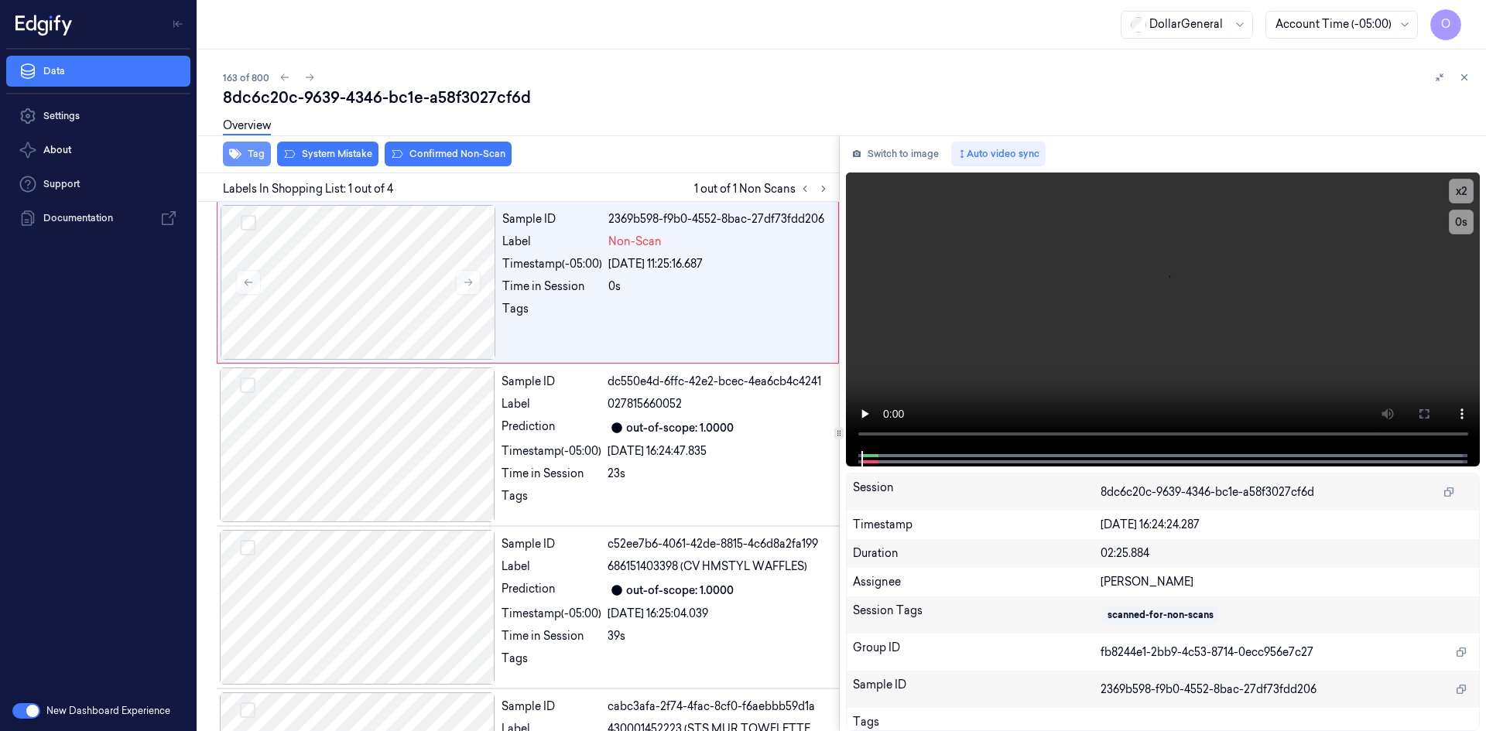
click at [263, 160] on button "Tag" at bounding box center [247, 154] width 48 height 25
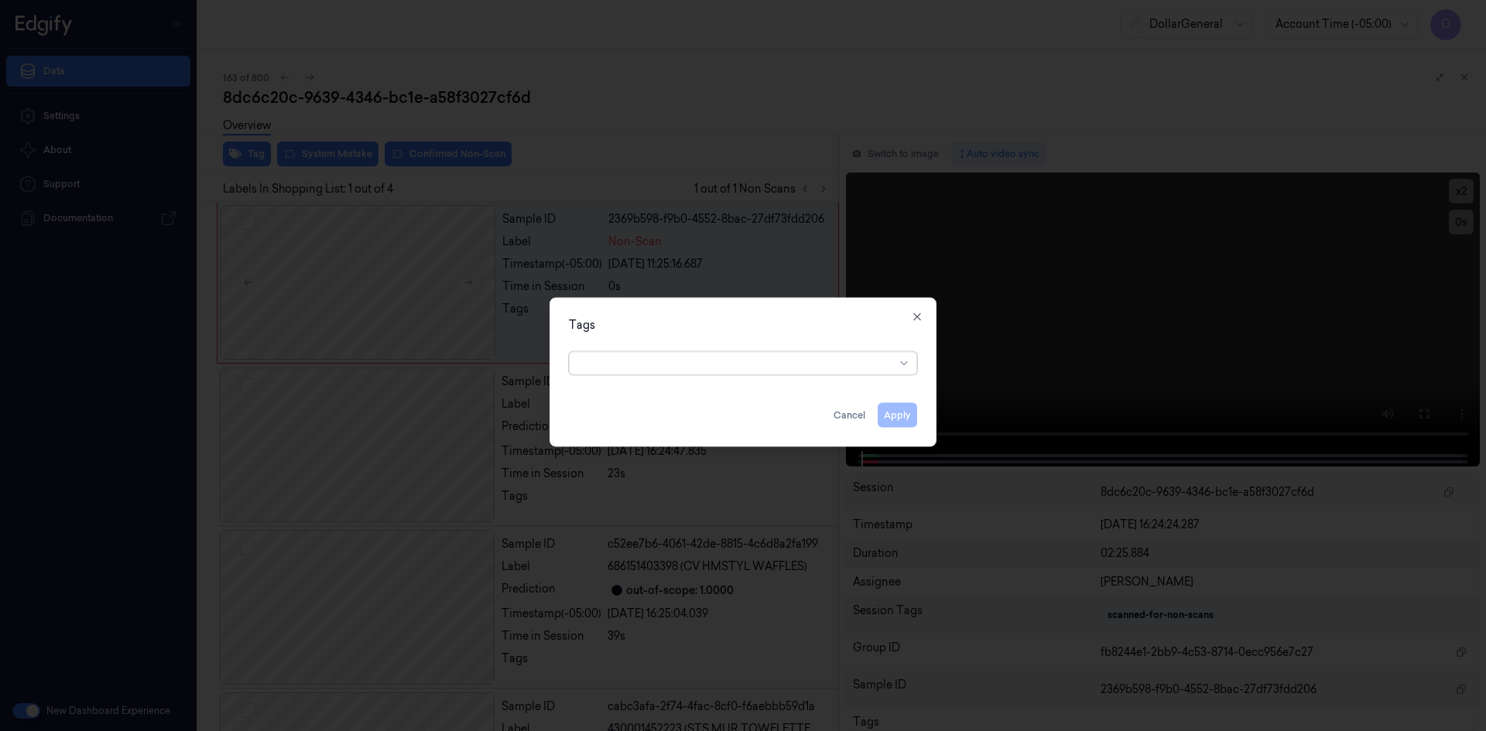
click at [789, 357] on div at bounding box center [737, 363] width 316 height 16
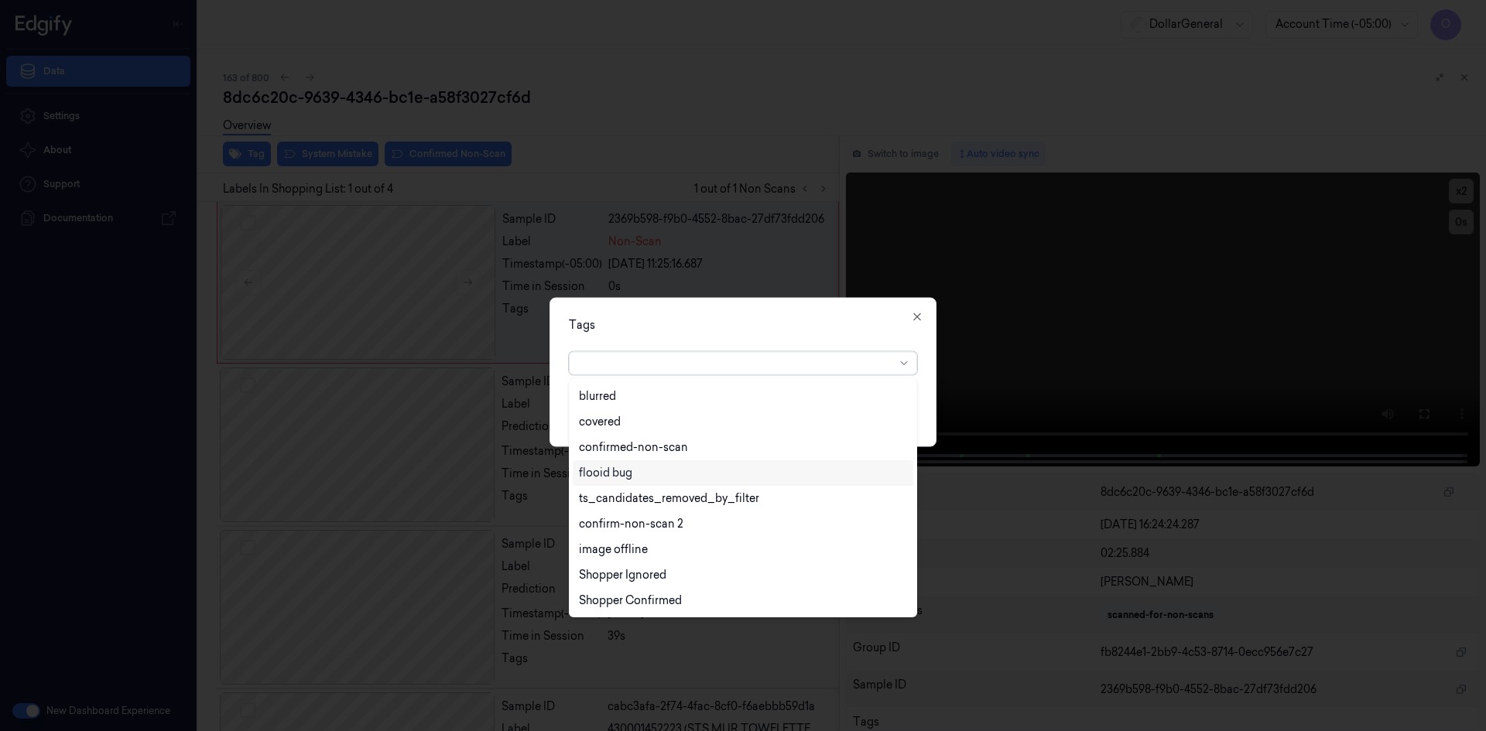
click at [642, 478] on div "flooid bug" at bounding box center [743, 473] width 328 height 16
click at [809, 320] on div "Tags" at bounding box center [743, 325] width 348 height 16
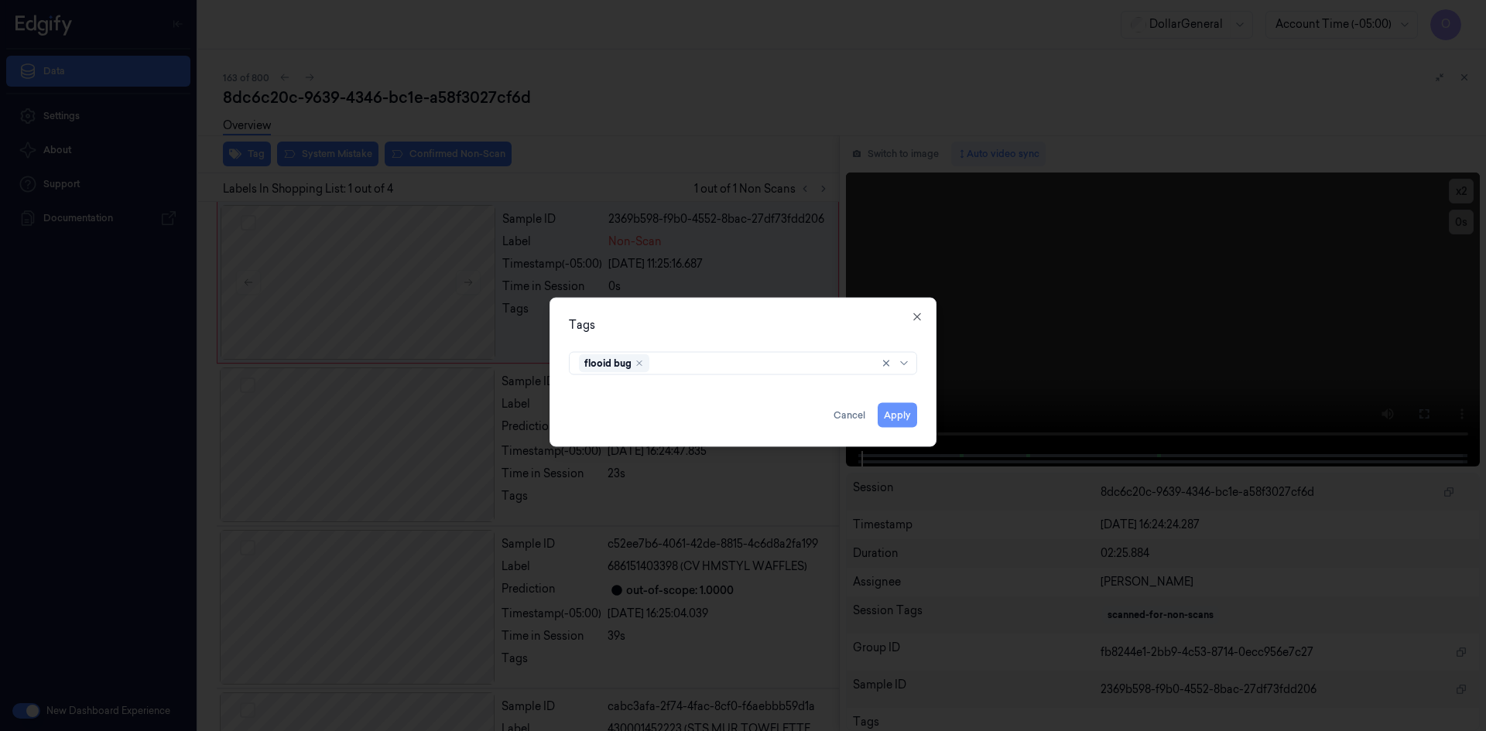
click at [894, 405] on button "Apply" at bounding box center [897, 414] width 39 height 25
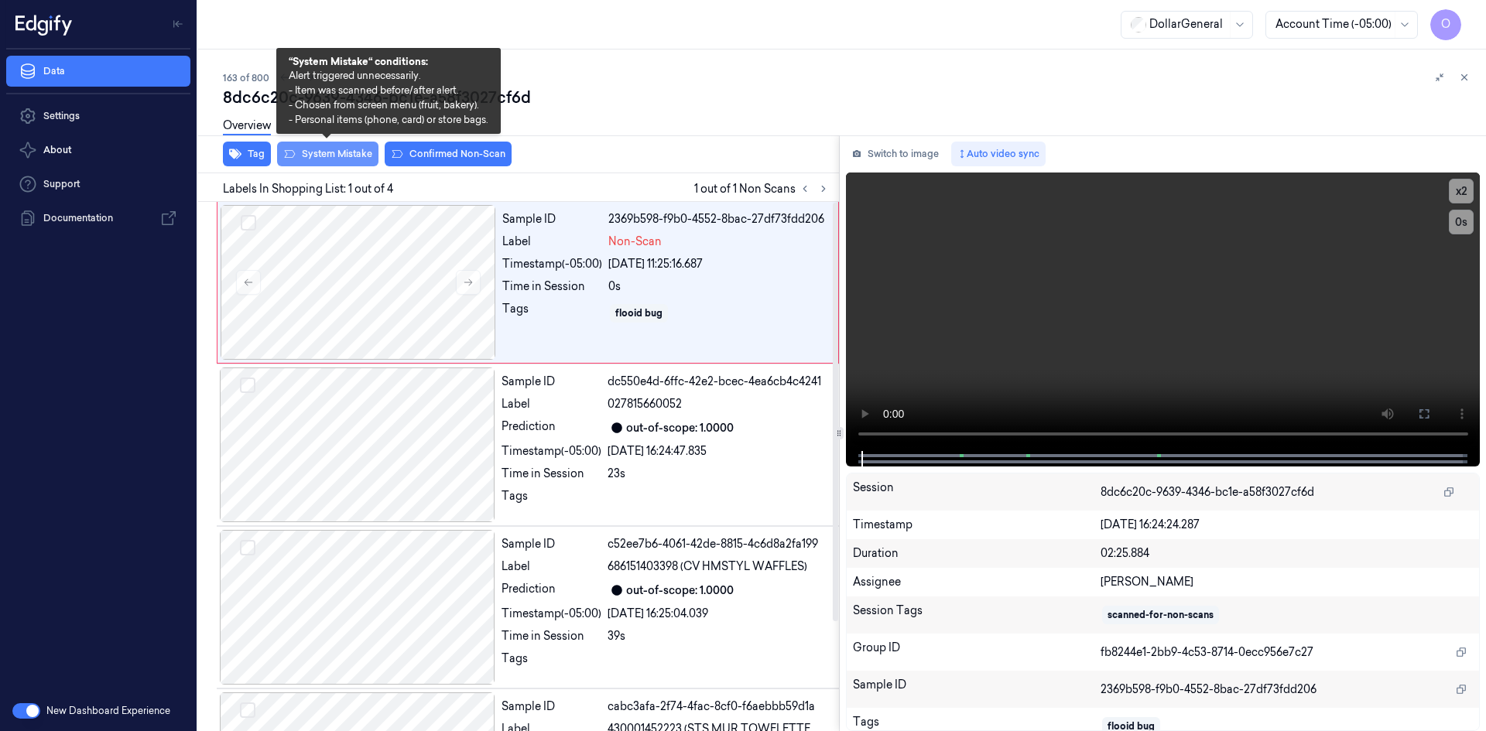
click at [351, 161] on button "System Mistake" at bounding box center [327, 154] width 101 height 25
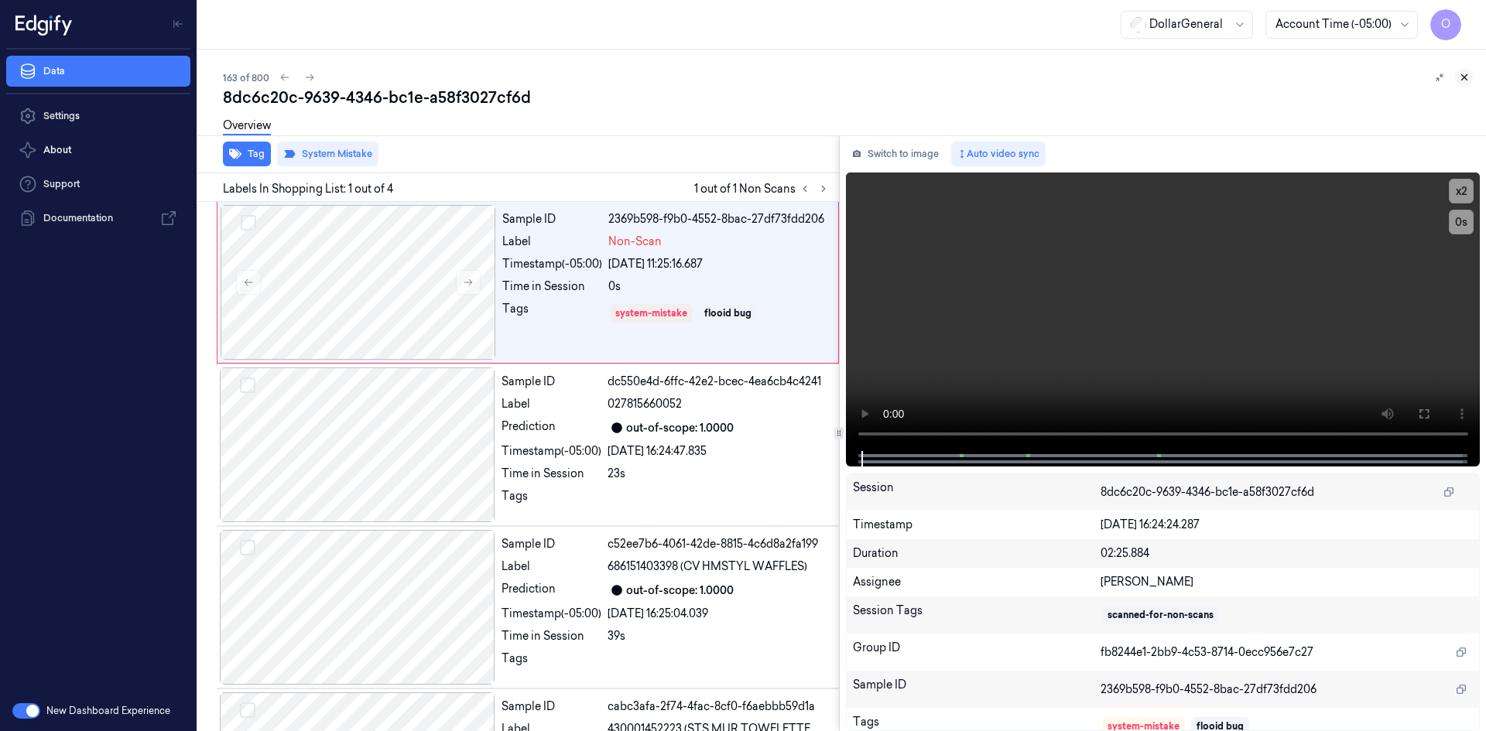
click at [1466, 72] on icon at bounding box center [1464, 77] width 11 height 11
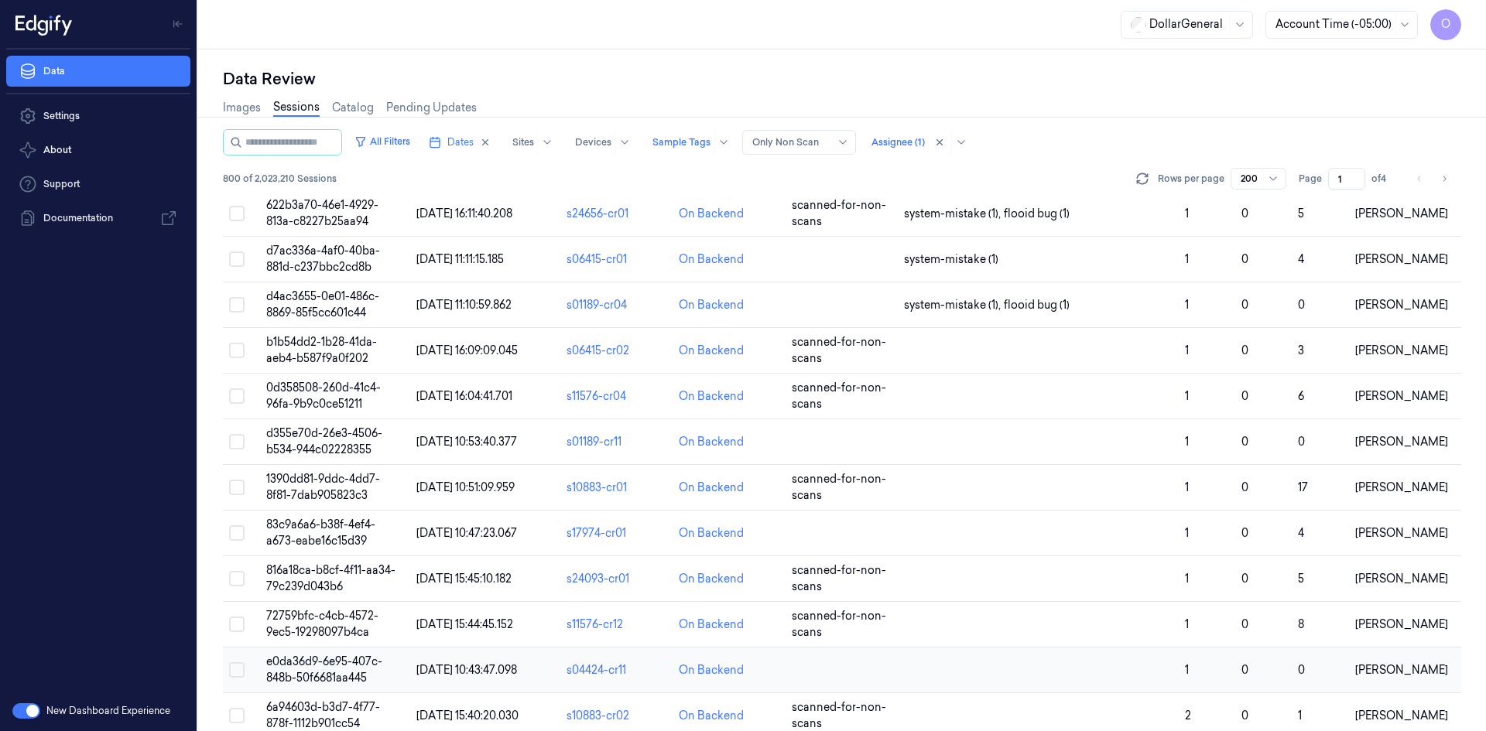
scroll to position [7558, 0]
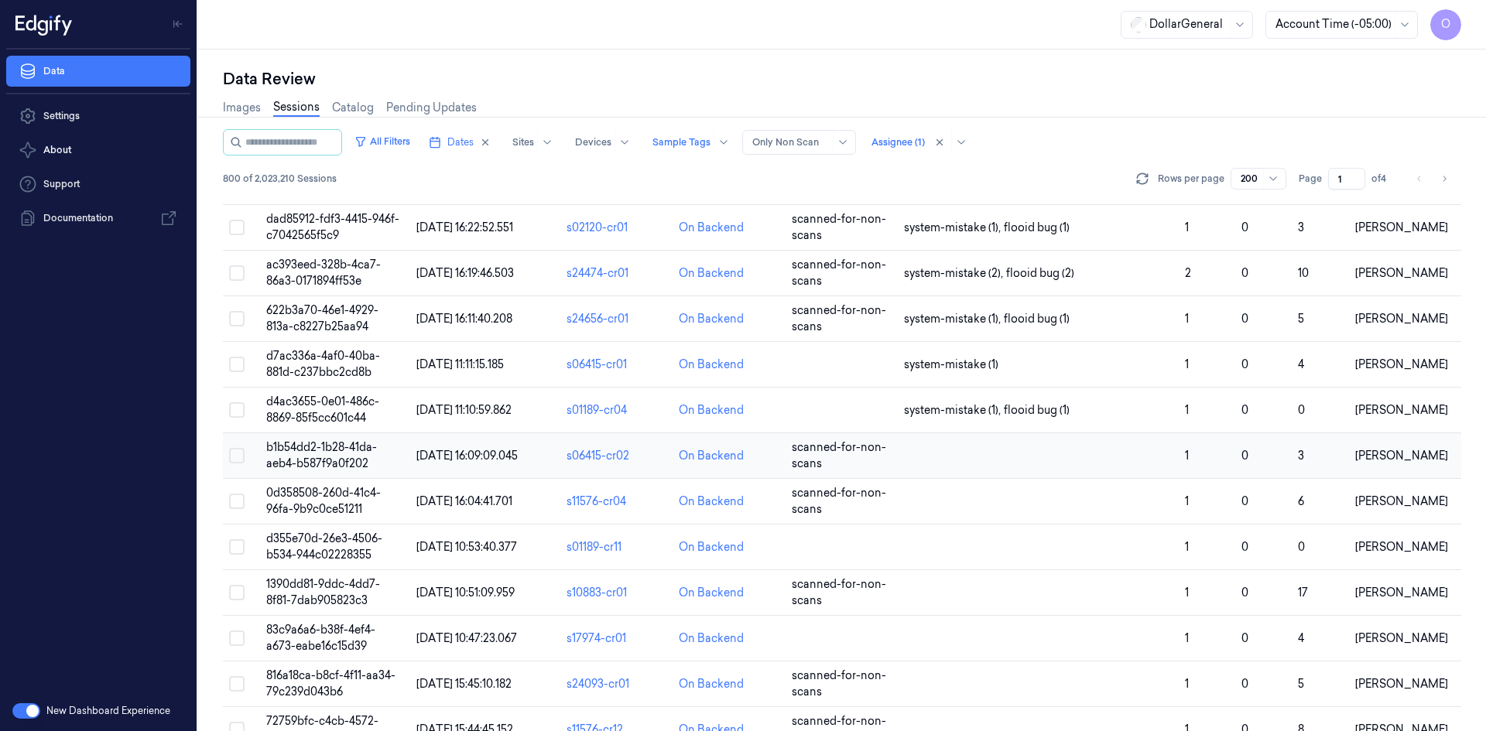
click at [956, 468] on td at bounding box center [1038, 456] width 281 height 46
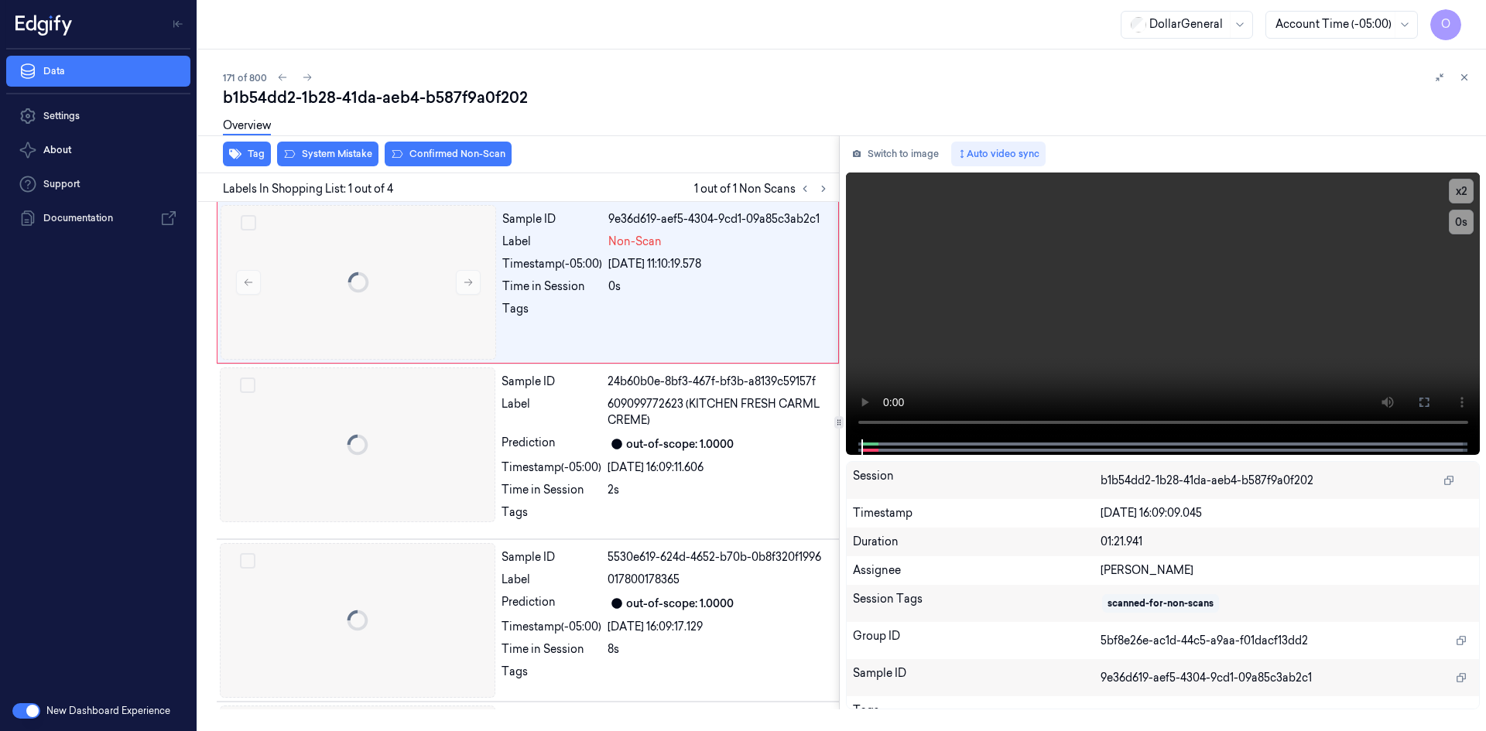
scroll to position [0, 25]
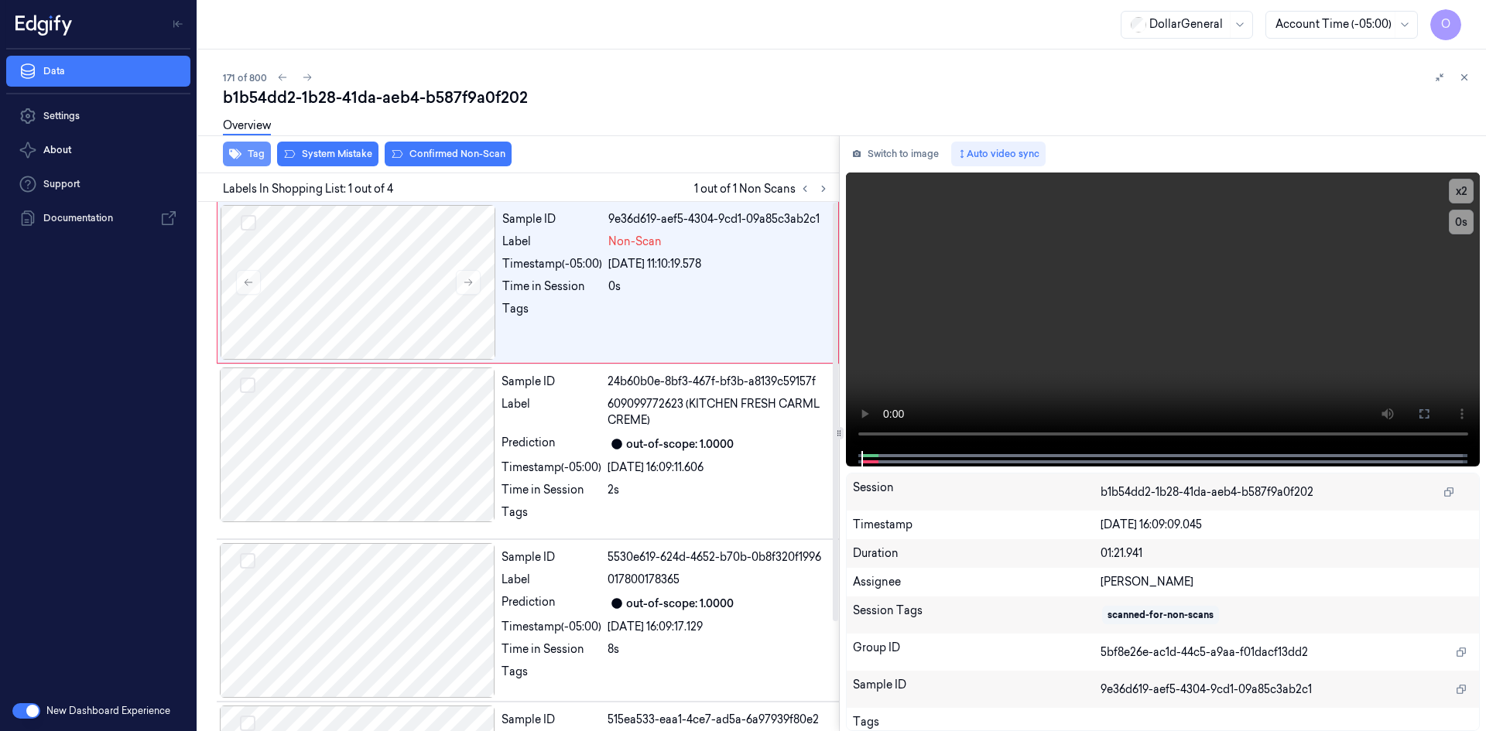
click at [244, 156] on button "Tag" at bounding box center [247, 154] width 48 height 25
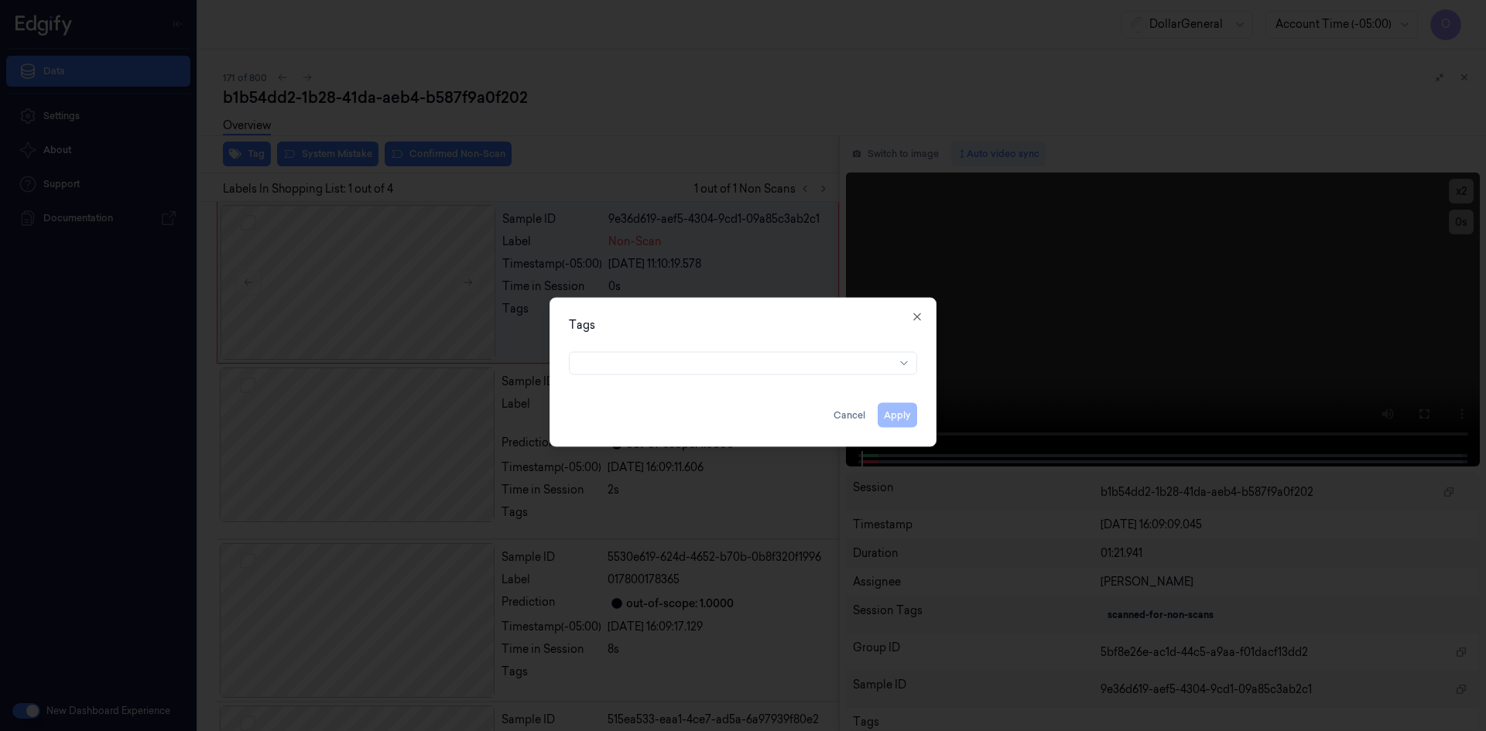
click at [830, 375] on div at bounding box center [742, 361] width 373 height 33
click at [809, 364] on div at bounding box center [737, 363] width 316 height 16
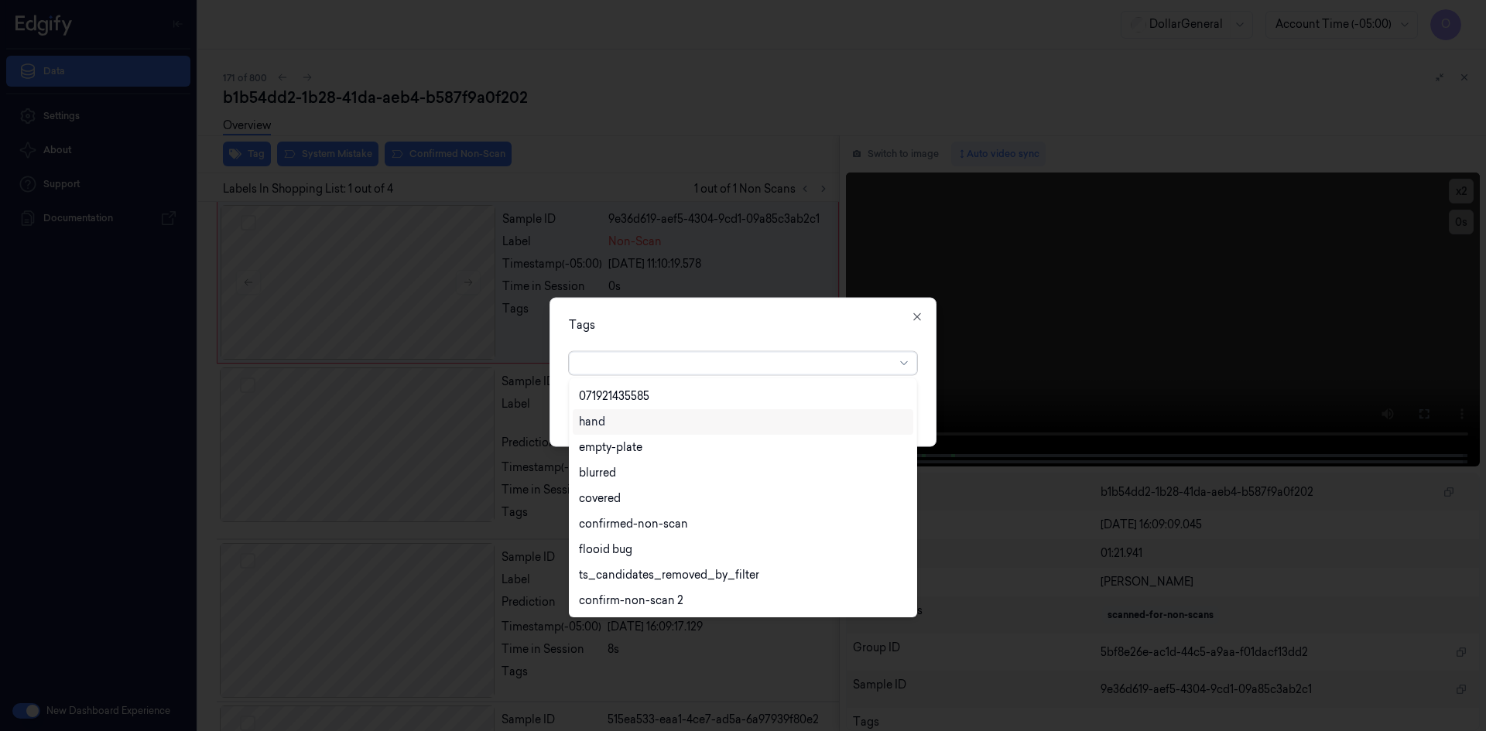
scroll to position [355, 0]
click at [608, 483] on div "flooid bug" at bounding box center [743, 473] width 340 height 26
click at [823, 341] on div "Tags option flooid bug , selected. 22 results available. Use Up and Down to cho…" at bounding box center [742, 371] width 387 height 149
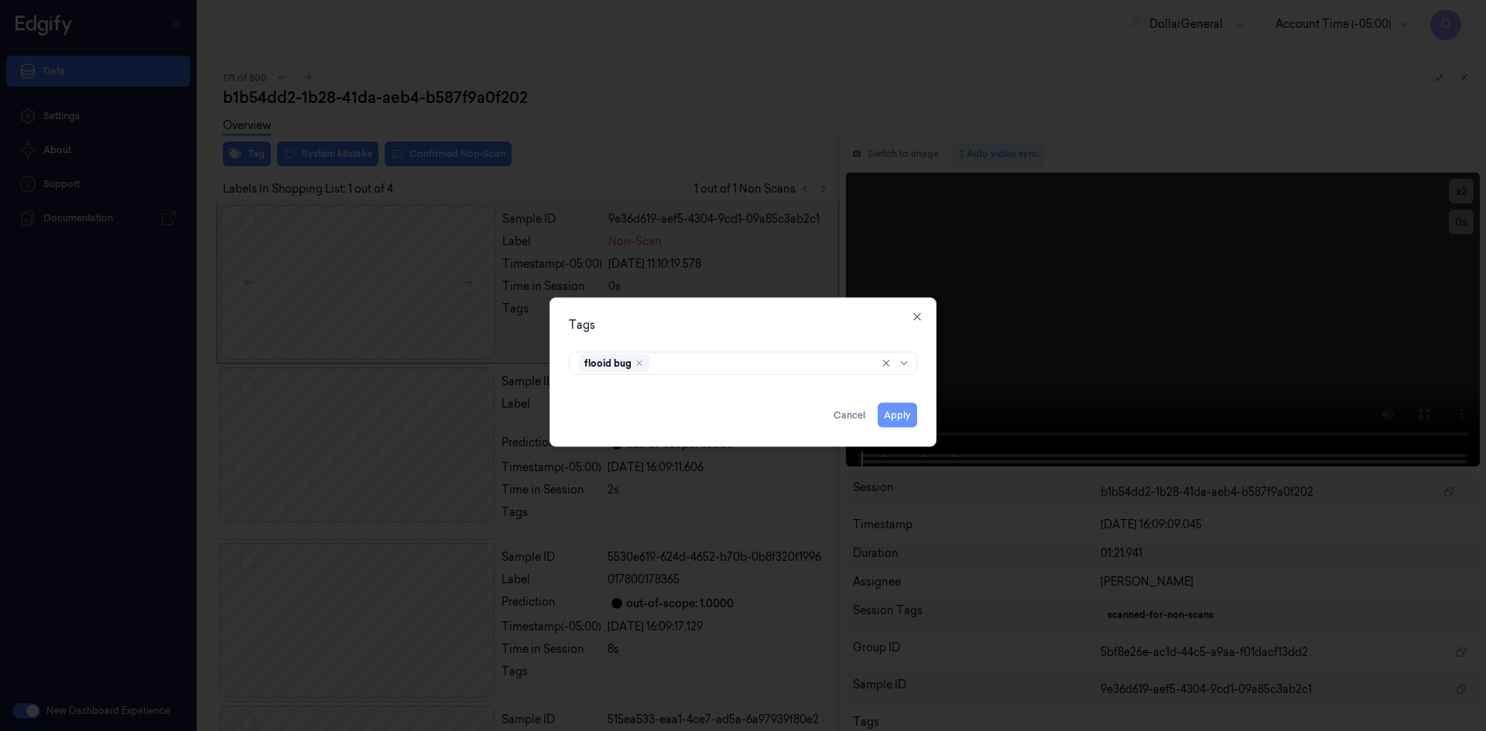
click at [896, 416] on button "Apply" at bounding box center [897, 414] width 39 height 25
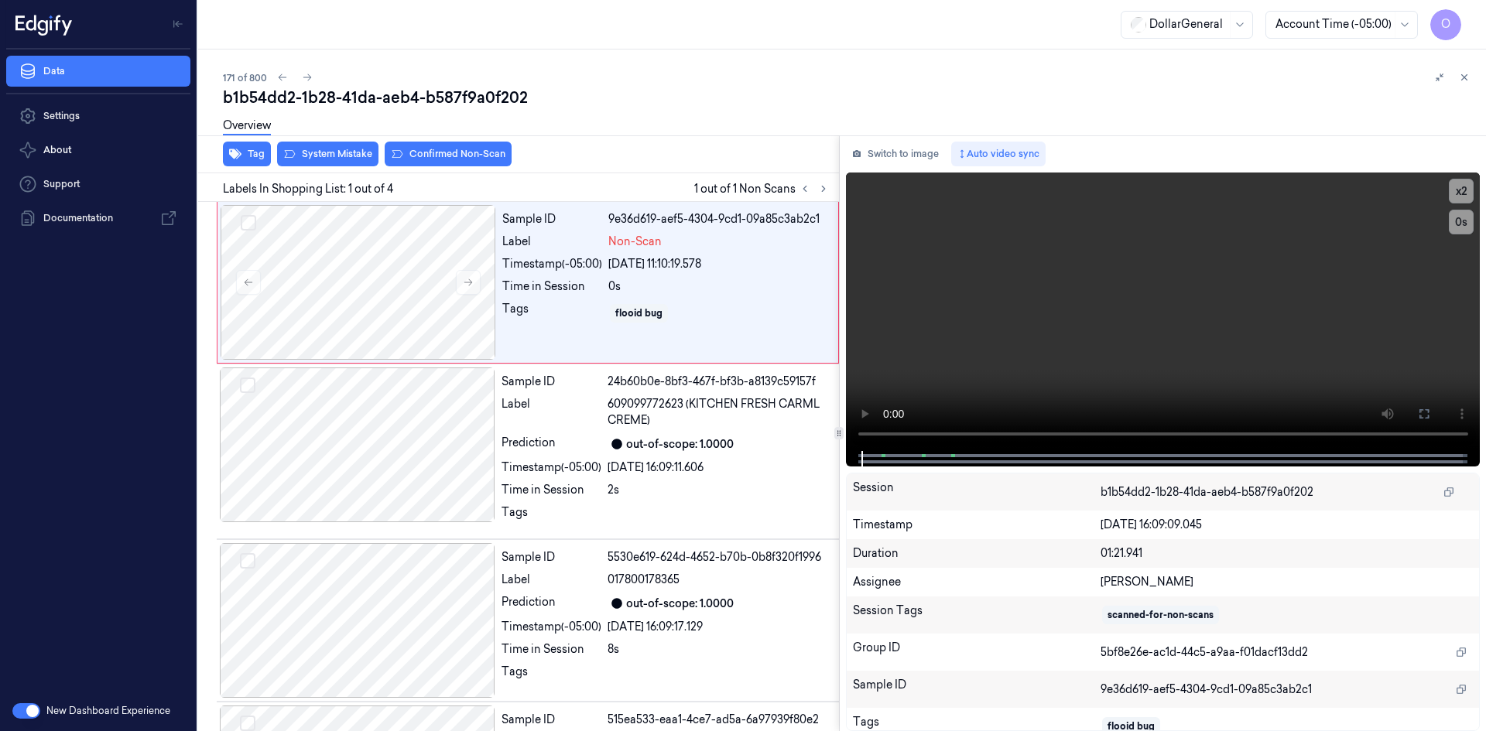
click at [316, 144] on div "Overview" at bounding box center [848, 127] width 1251 height 39
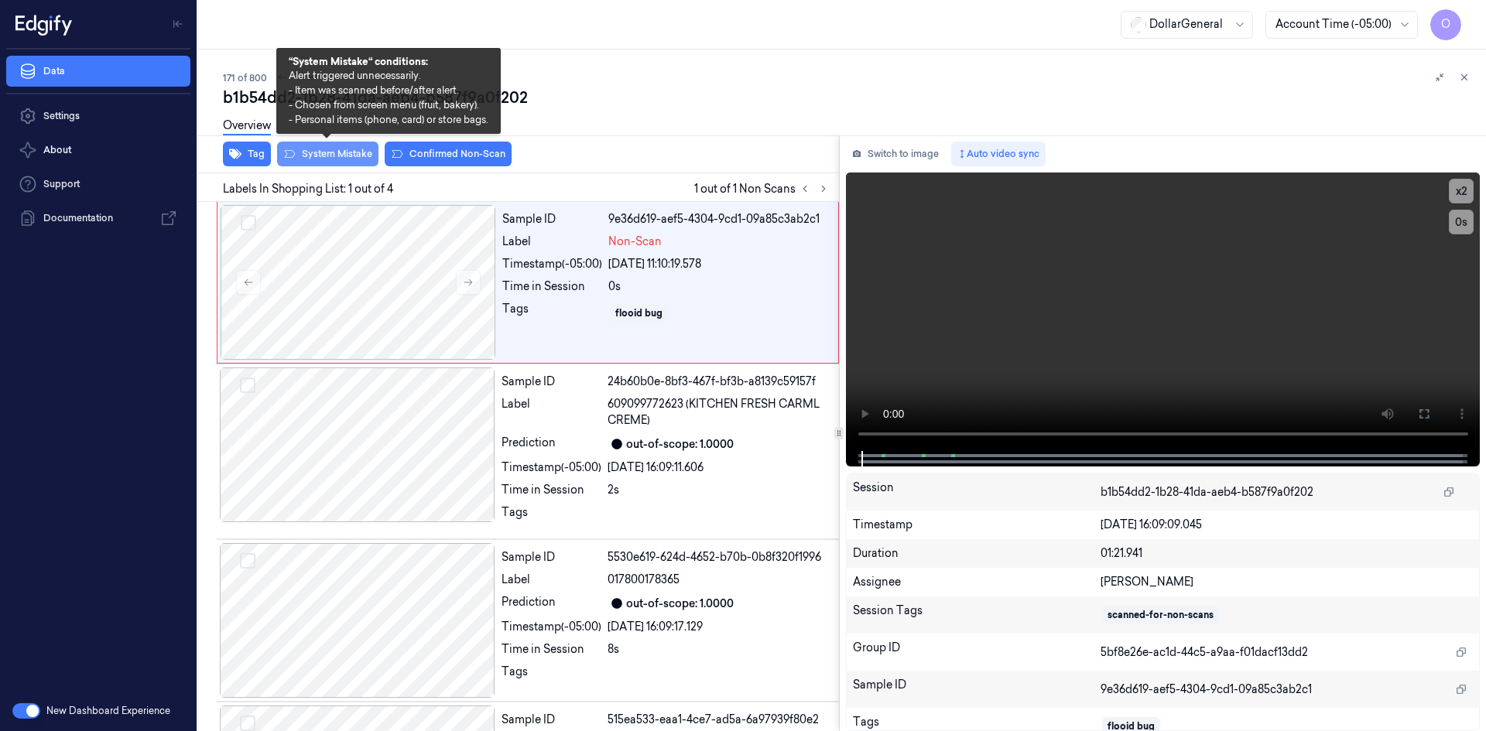
click at [331, 149] on button "System Mistake" at bounding box center [327, 154] width 101 height 25
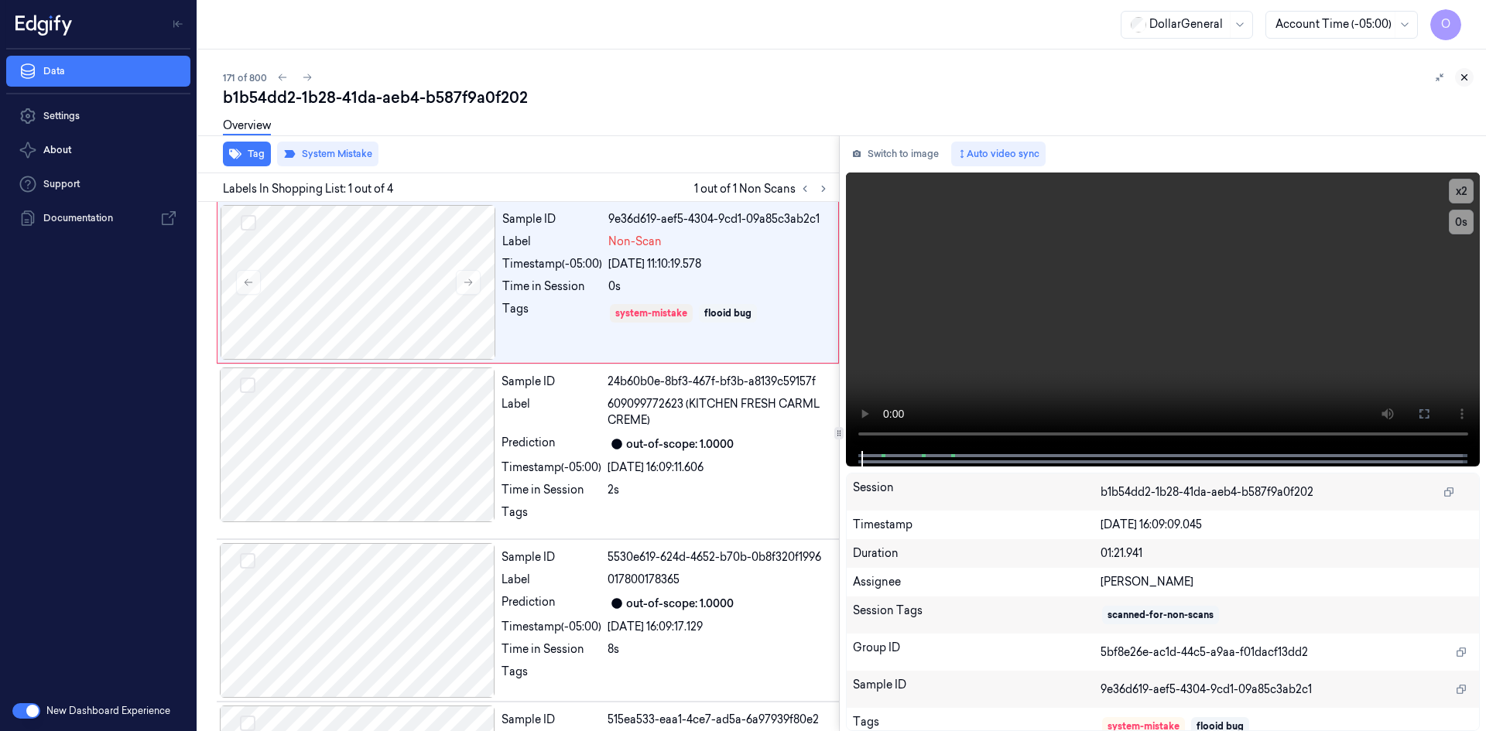
click at [1467, 74] on icon at bounding box center [1464, 77] width 11 height 11
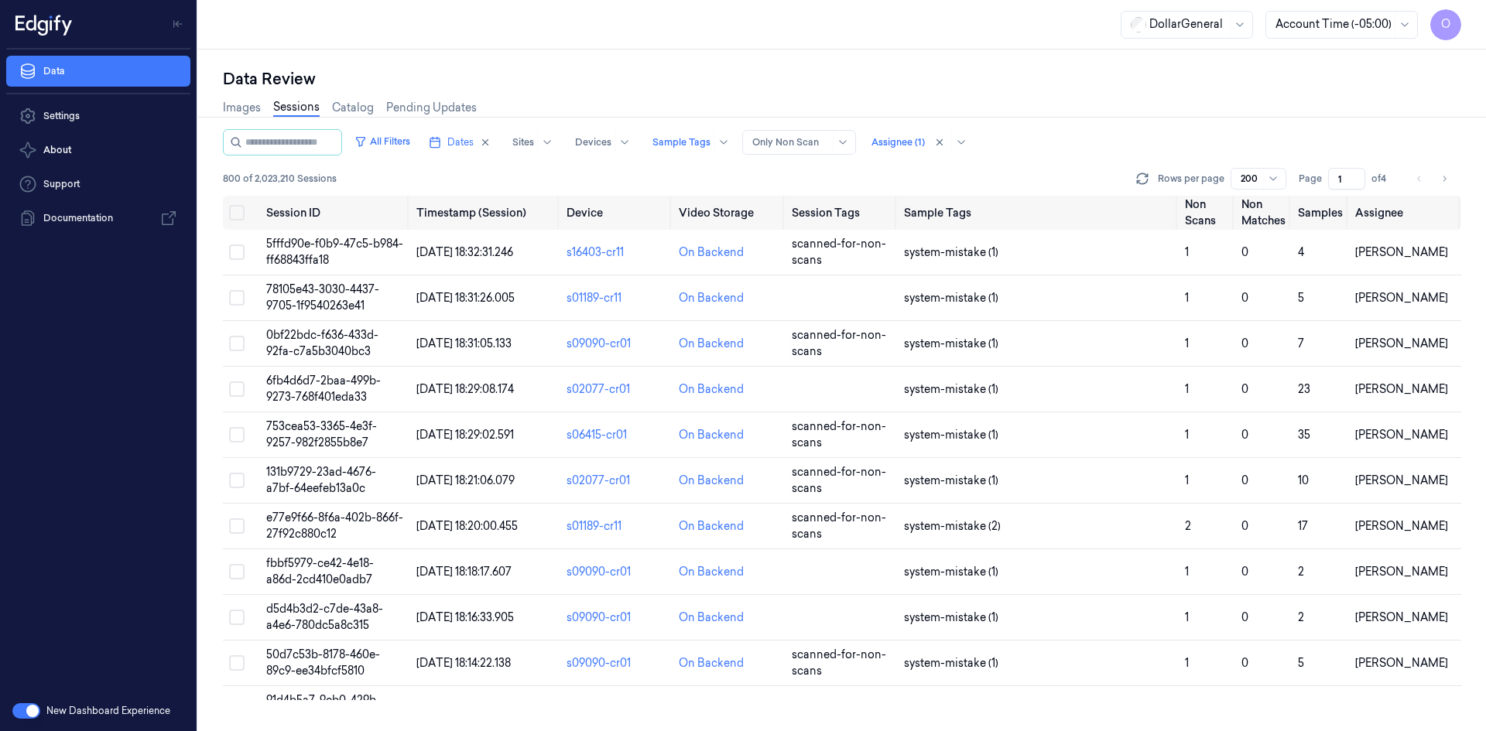
scroll to position [7550, 0]
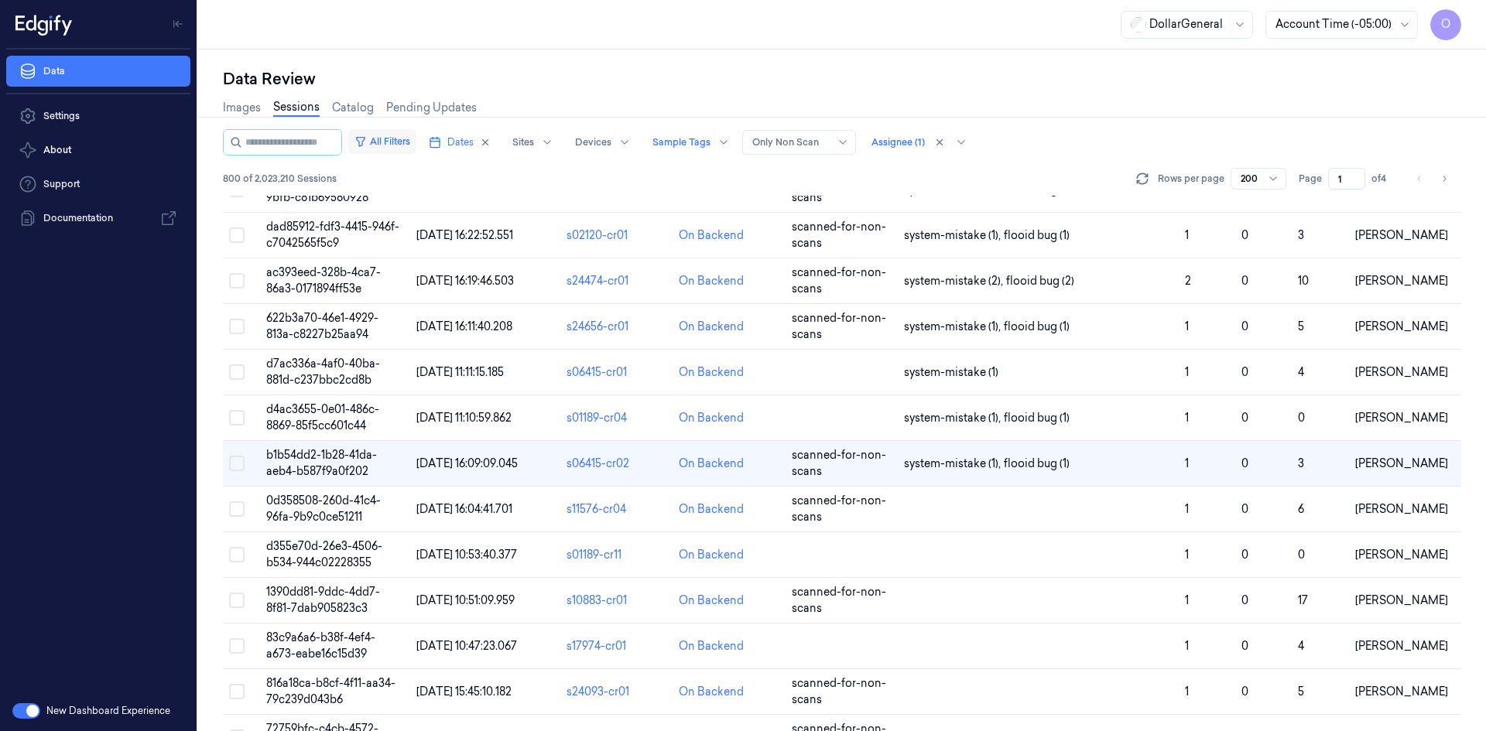
click at [396, 142] on button "All Filters" at bounding box center [382, 141] width 68 height 25
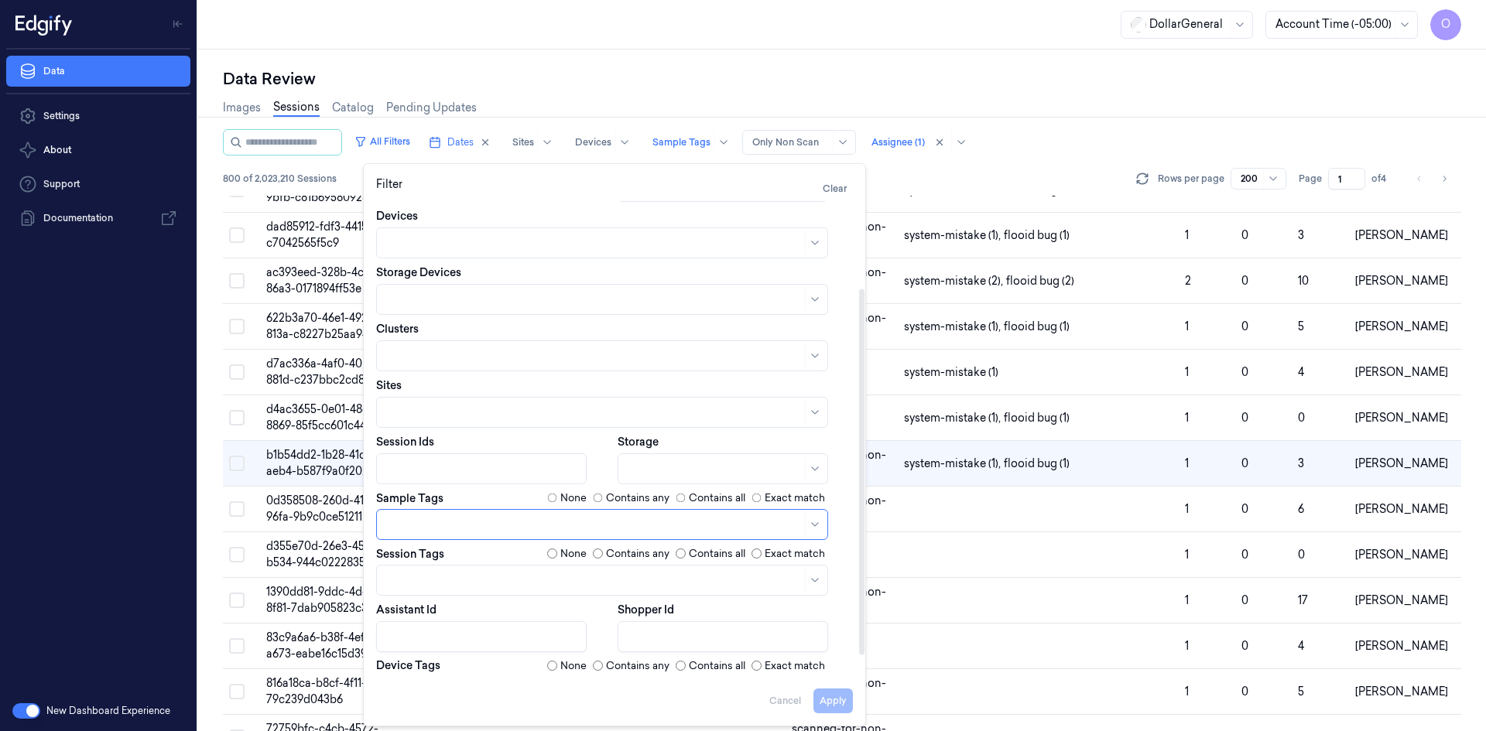
scroll to position [140, 0]
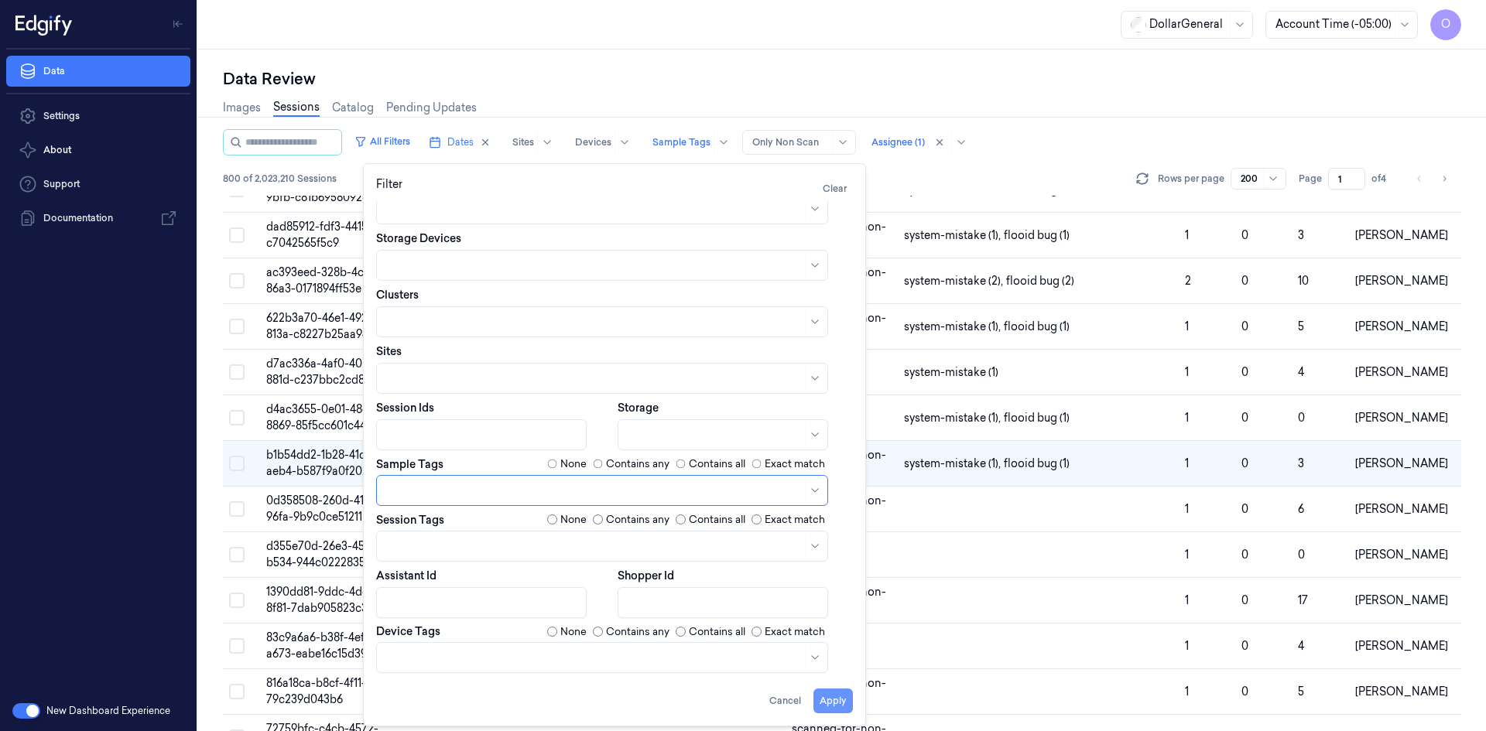
click at [823, 702] on button "Apply" at bounding box center [832, 701] width 39 height 25
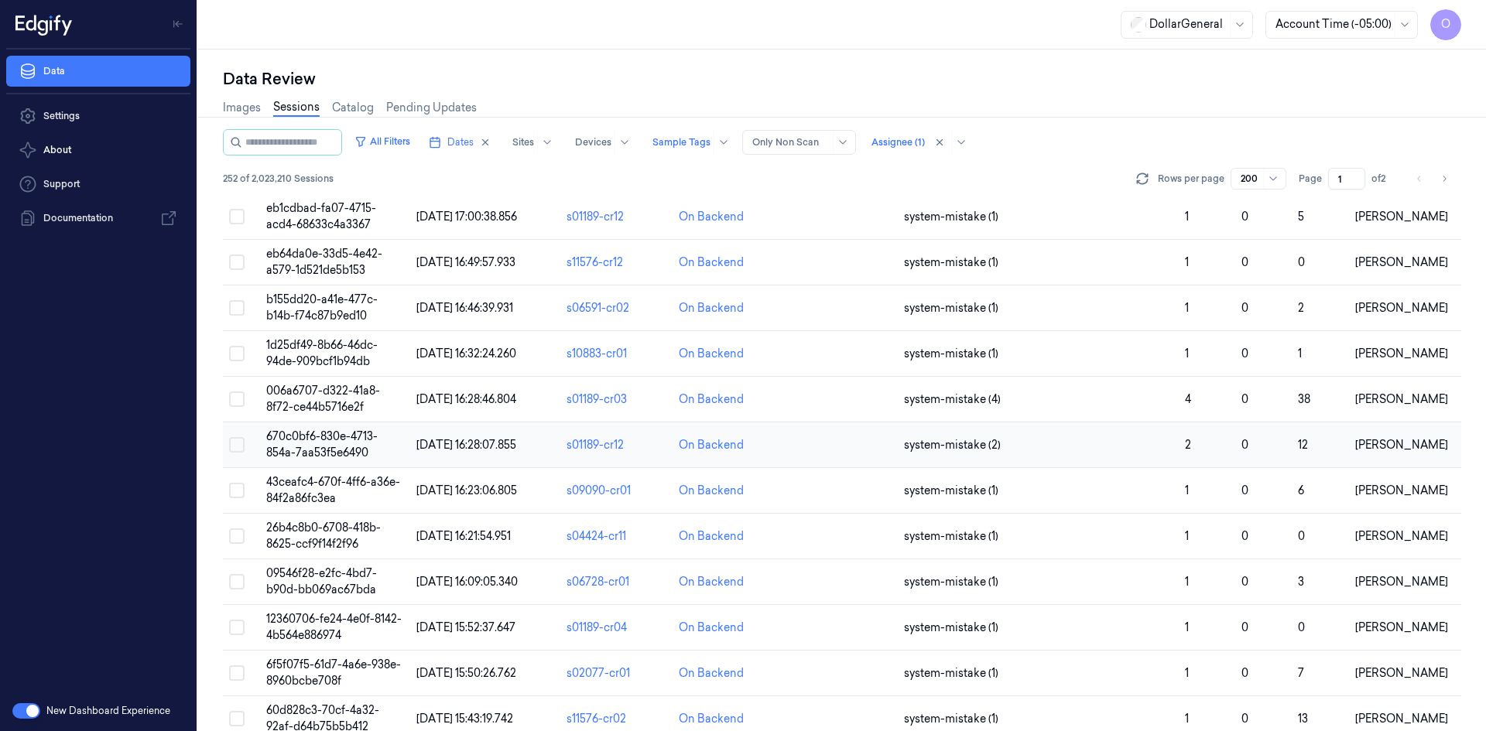
scroll to position [895, 0]
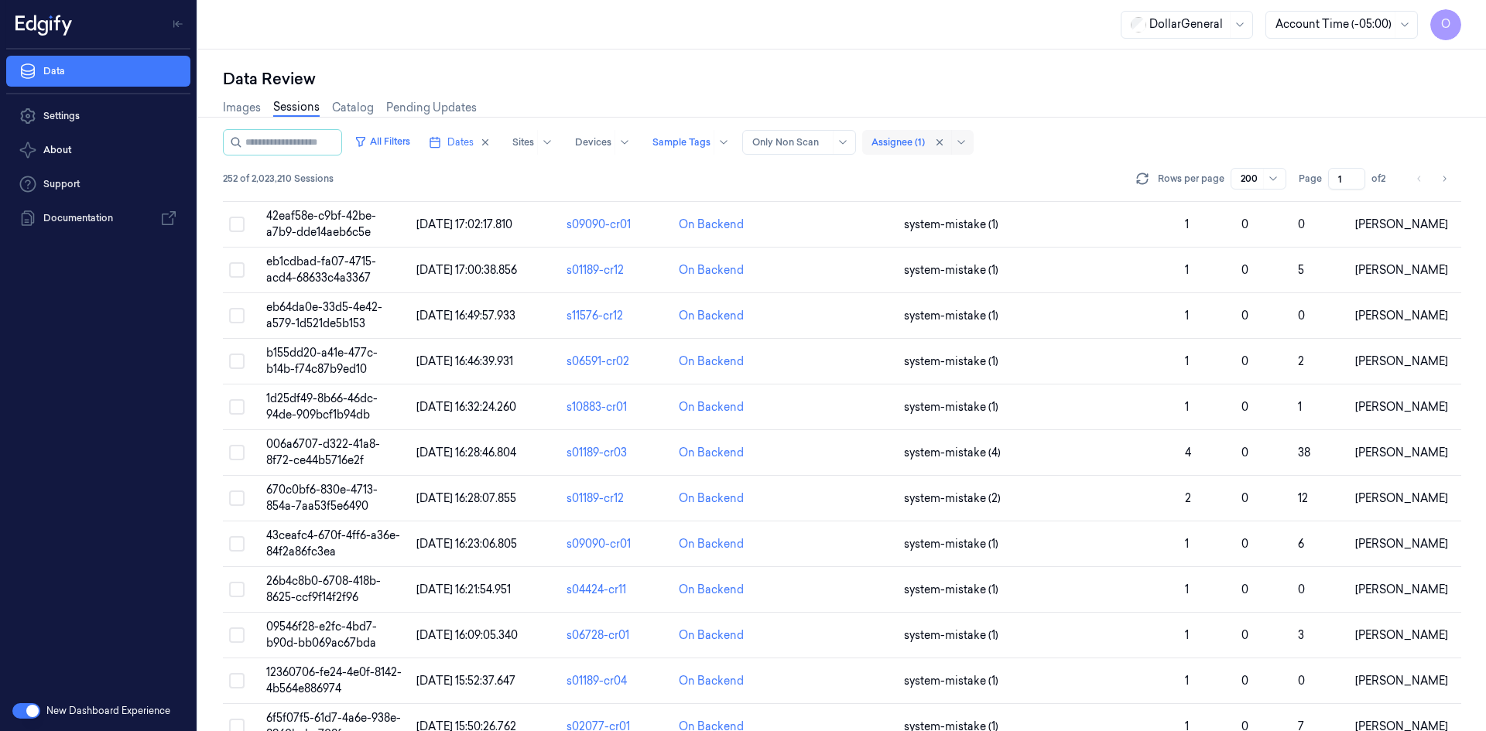
click at [909, 139] on div at bounding box center [897, 142] width 53 height 14
click at [1090, 166] on div "All Filters Dates Sites Devices Sample Tags Alert Type Only Non Scan 5 results …" at bounding box center [842, 162] width 1238 height 67
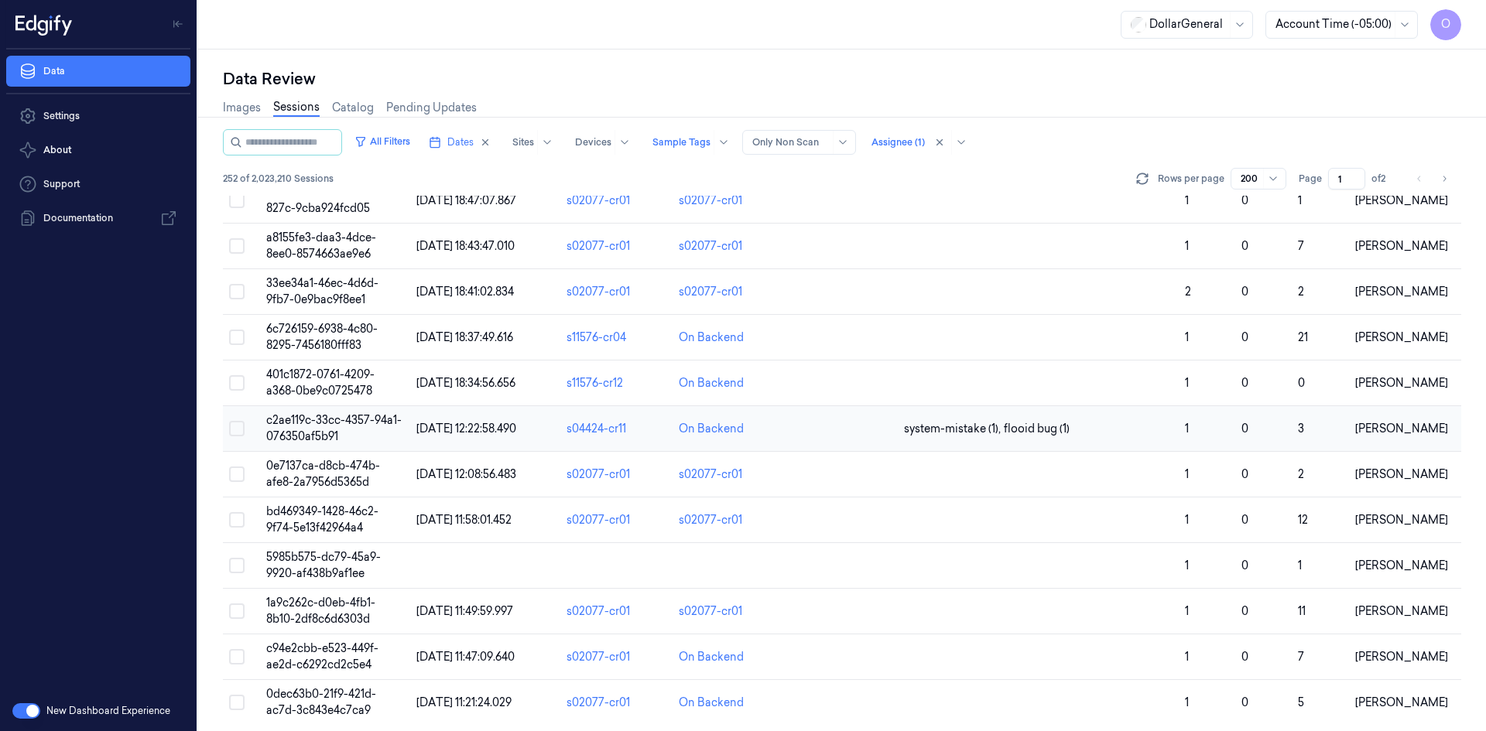
scroll to position [8641, 0]
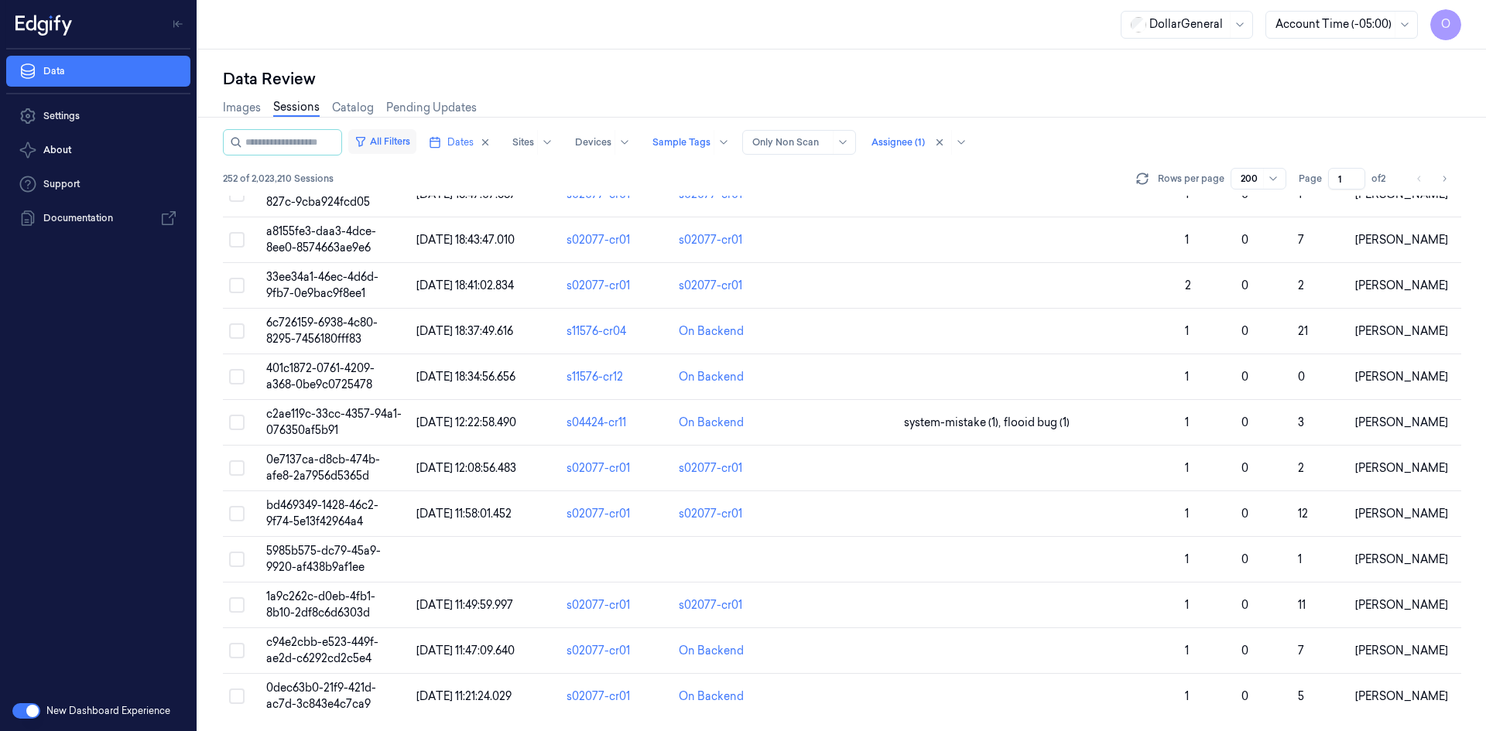
click at [390, 147] on button "All Filters" at bounding box center [382, 141] width 68 height 25
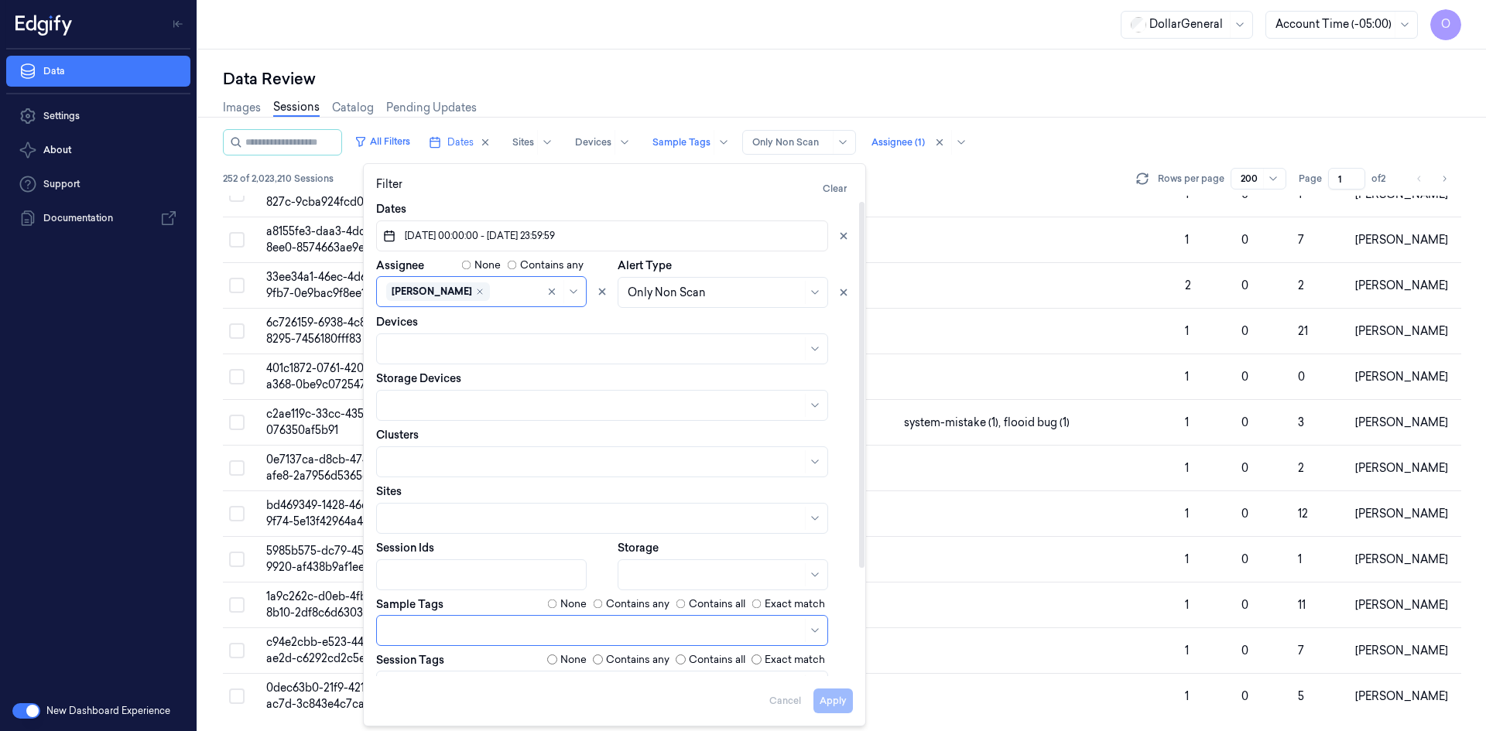
click at [565, 611] on label "None" at bounding box center [573, 604] width 26 height 15
click at [830, 700] on button "Apply" at bounding box center [832, 701] width 39 height 25
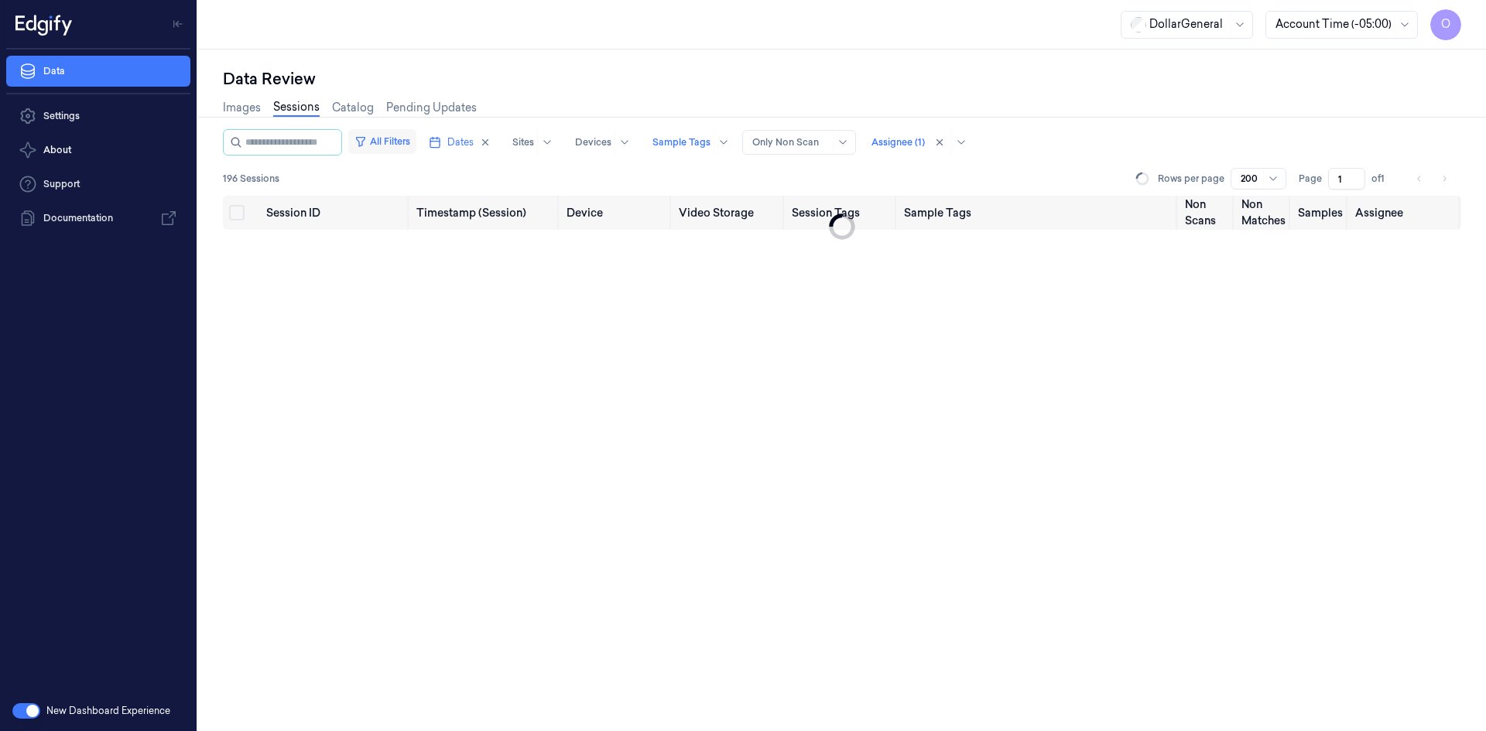
click at [397, 141] on button "All Filters" at bounding box center [382, 141] width 68 height 25
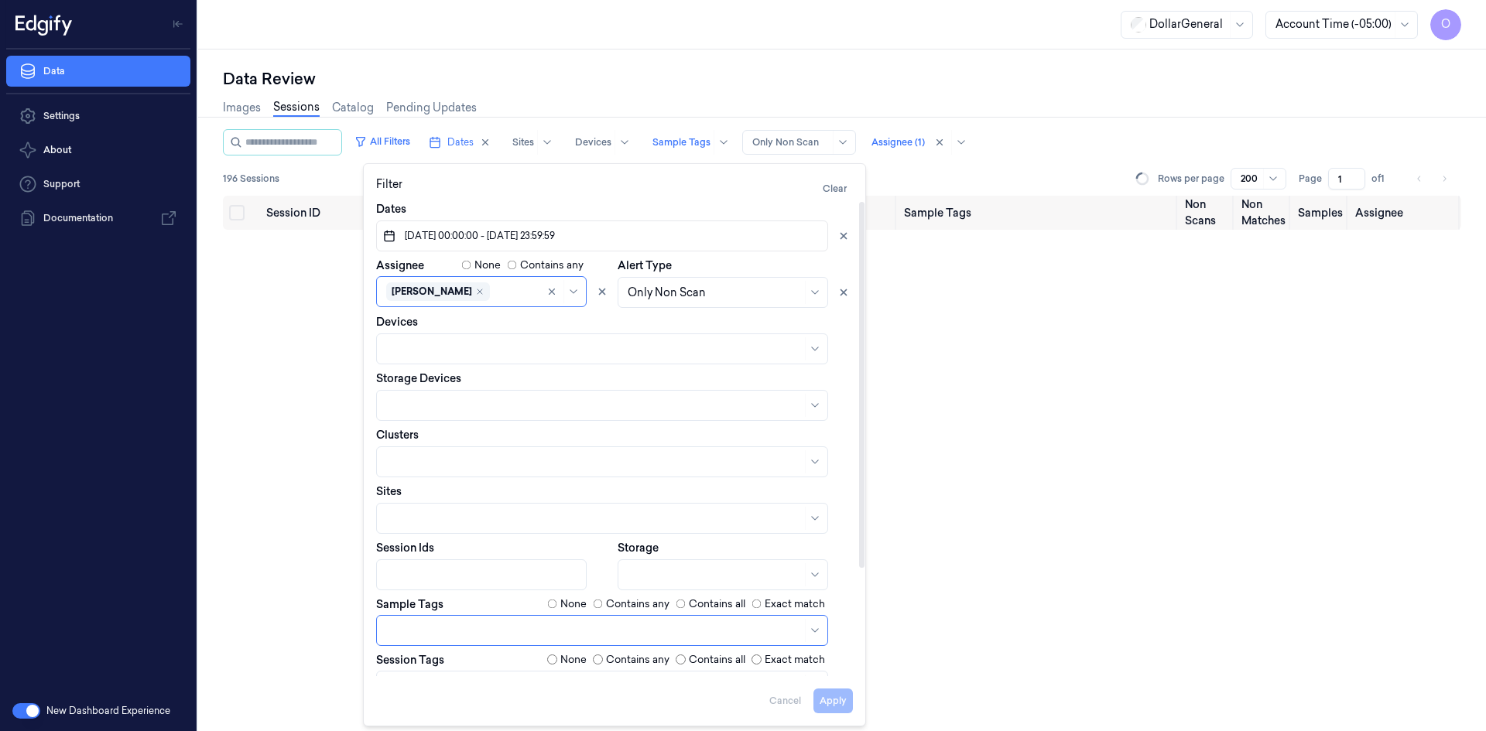
click at [622, 601] on label "Contains any" at bounding box center [637, 604] width 63 height 15
click at [829, 693] on button "Apply" at bounding box center [832, 701] width 39 height 25
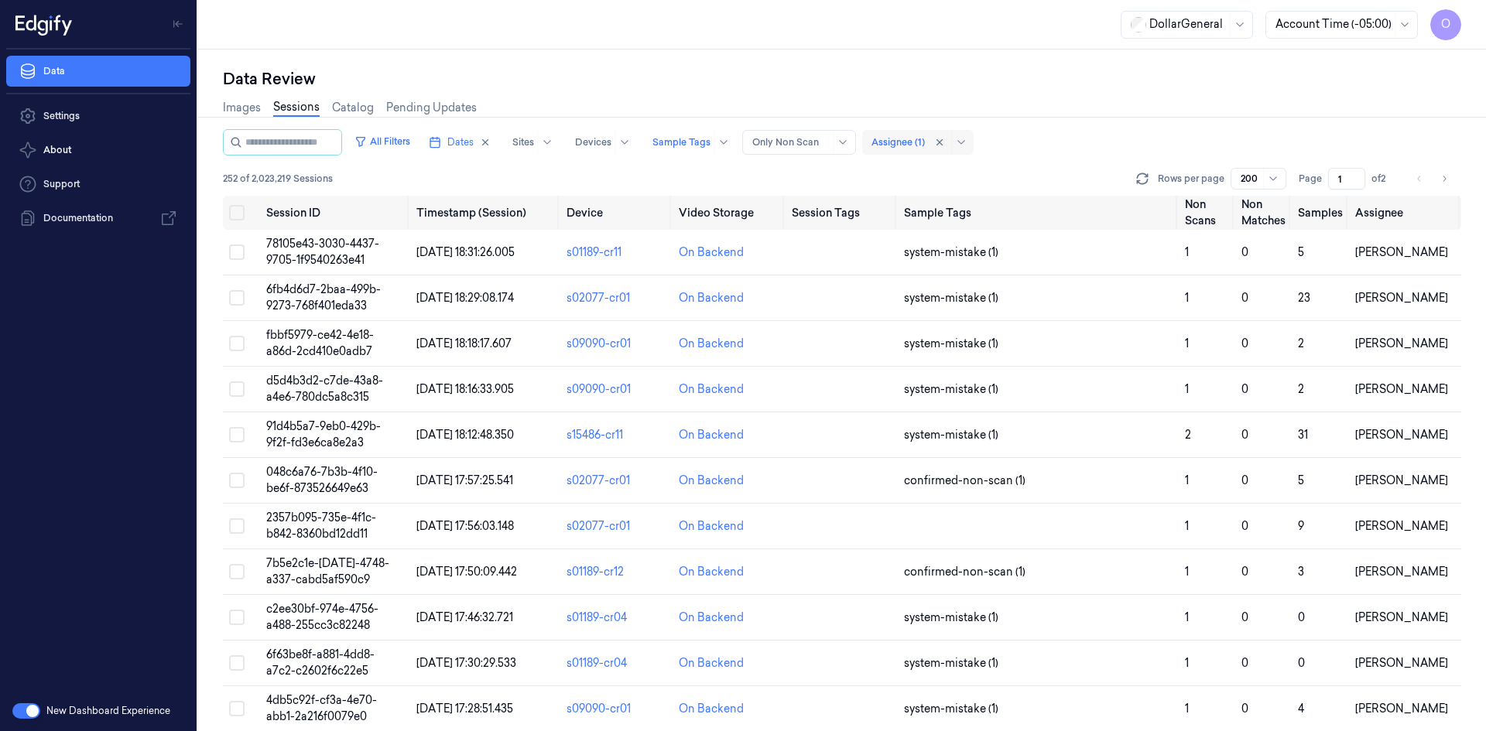
click at [905, 142] on div at bounding box center [897, 142] width 53 height 14
click at [942, 206] on div "[PERSON_NAME]" at bounding box center [932, 202] width 93 height 16
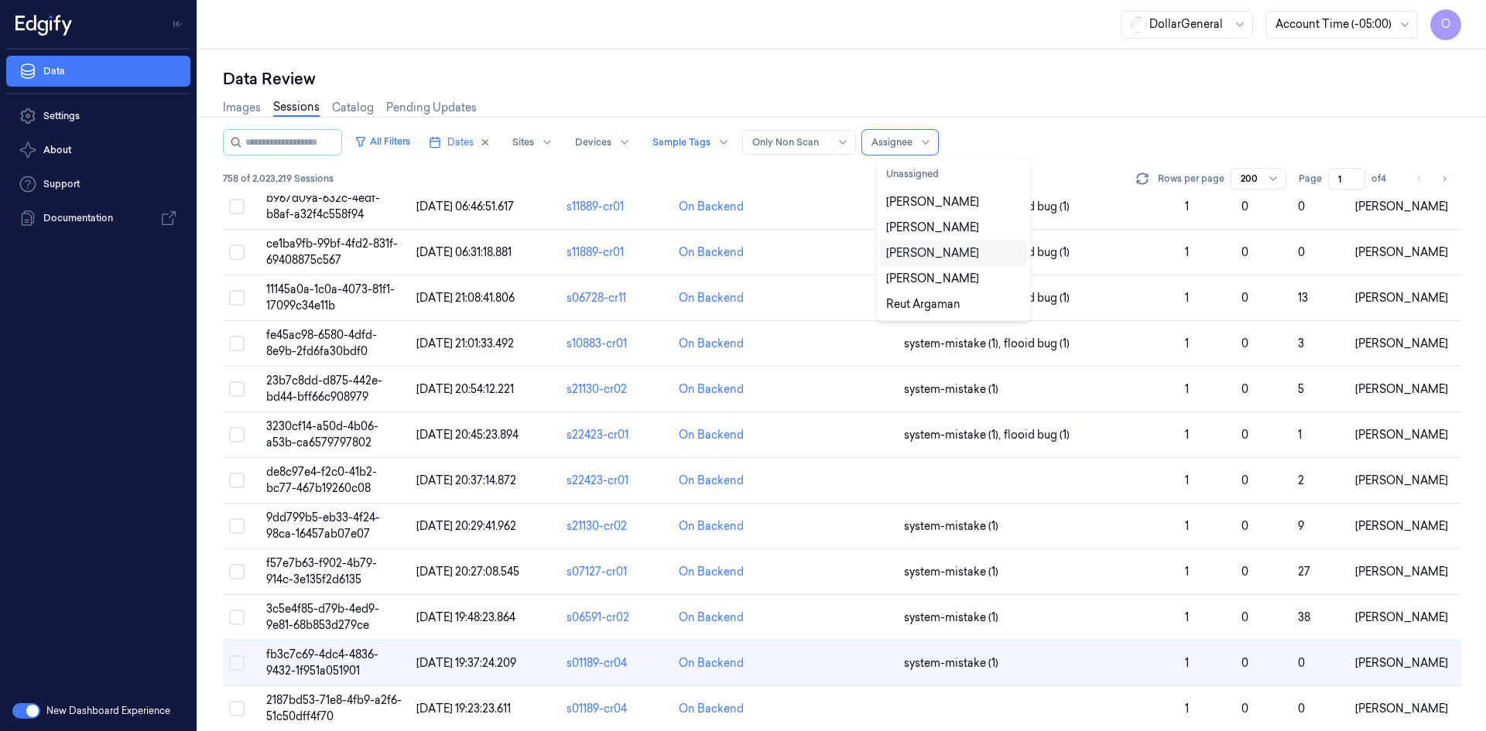
scroll to position [7423, 0]
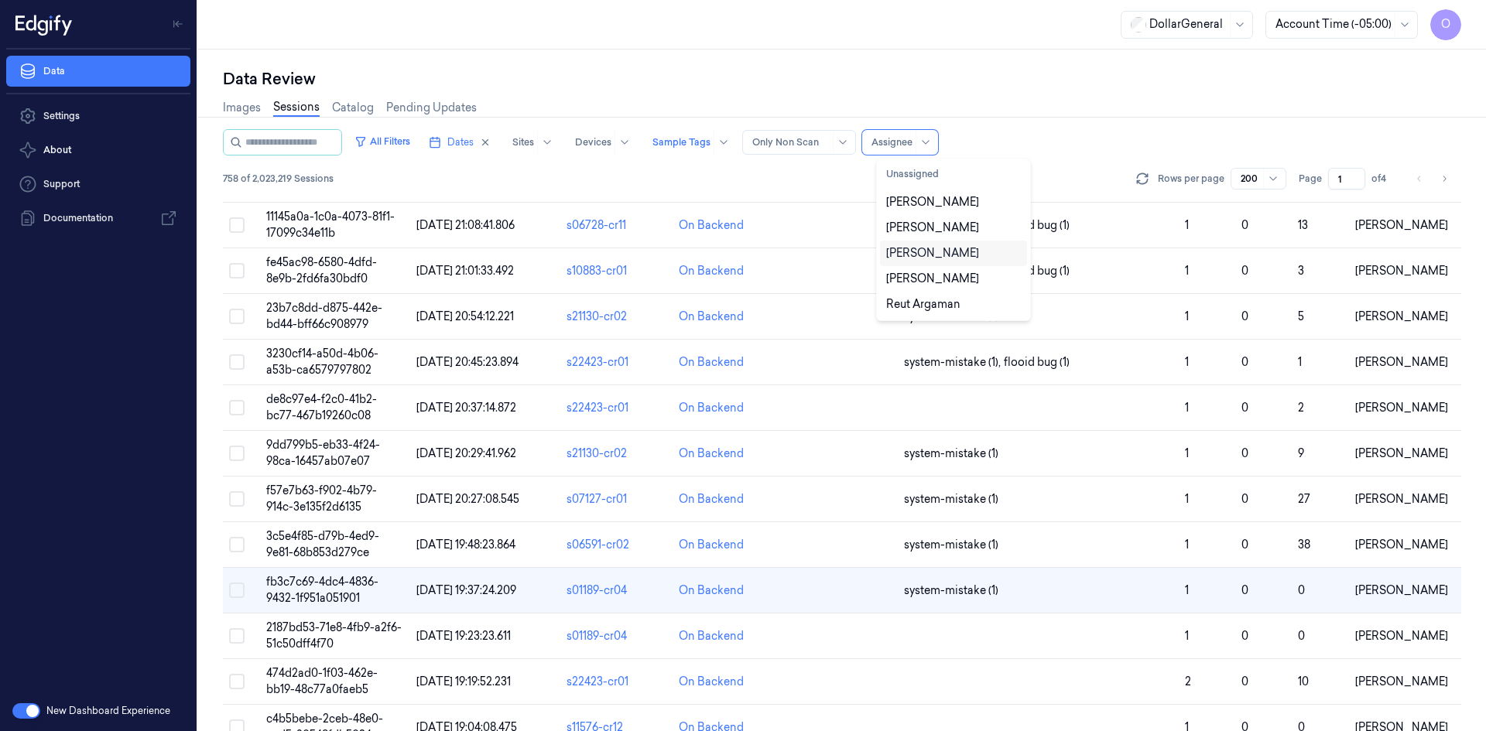
click at [933, 262] on div "[PERSON_NAME]" at bounding box center [953, 254] width 147 height 26
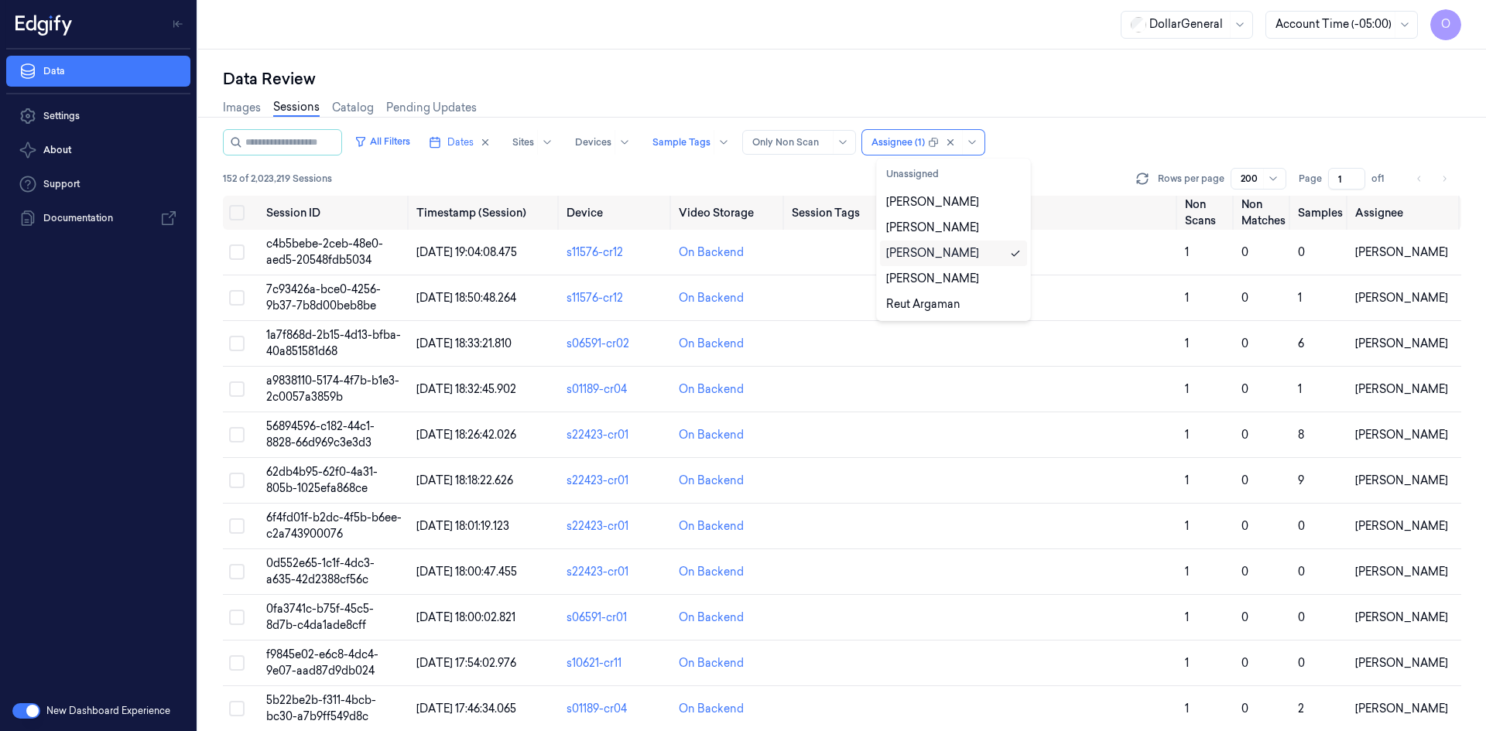
click at [933, 261] on div "[PERSON_NAME]" at bounding box center [932, 253] width 93 height 16
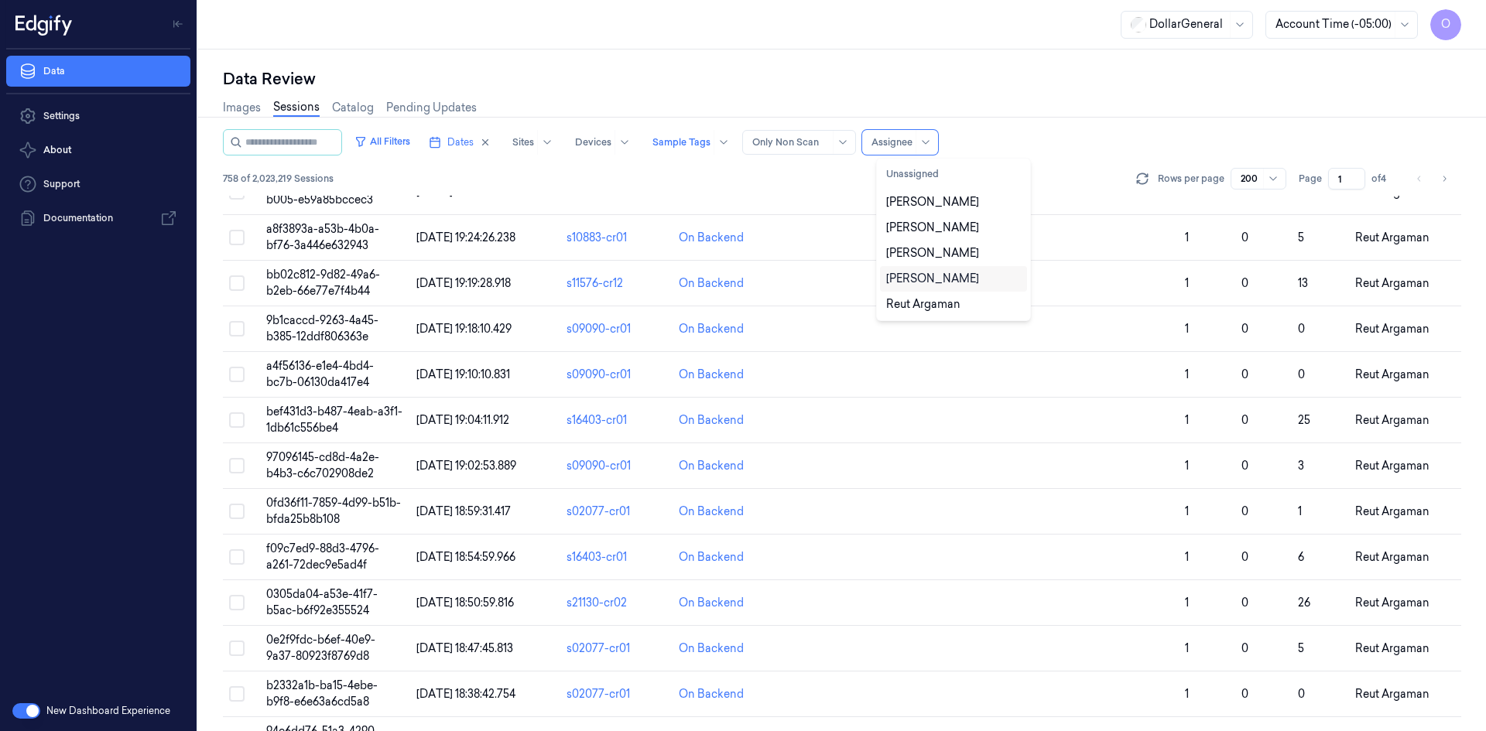
click at [926, 285] on div "[PERSON_NAME]" at bounding box center [932, 279] width 93 height 16
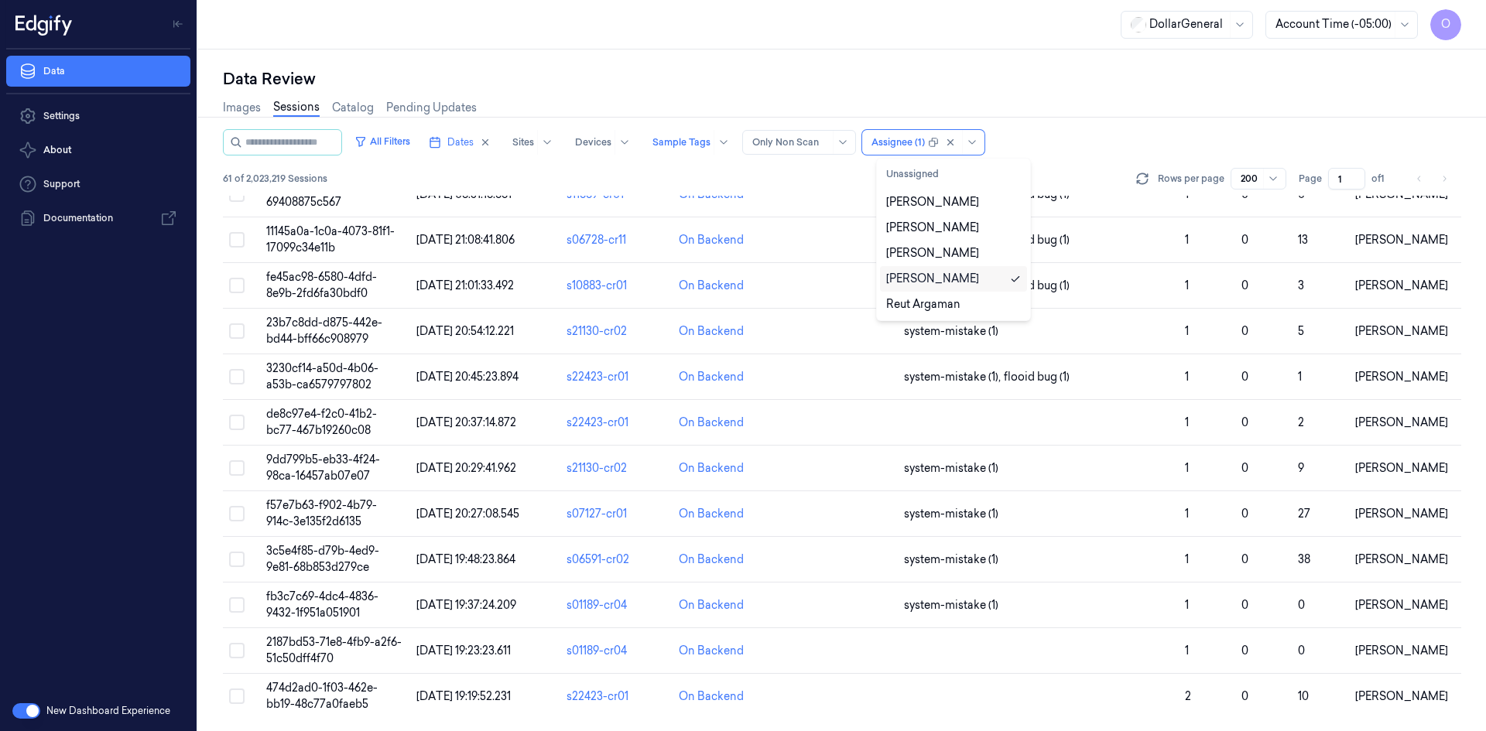
click at [926, 284] on div "[PERSON_NAME]" at bounding box center [932, 279] width 93 height 16
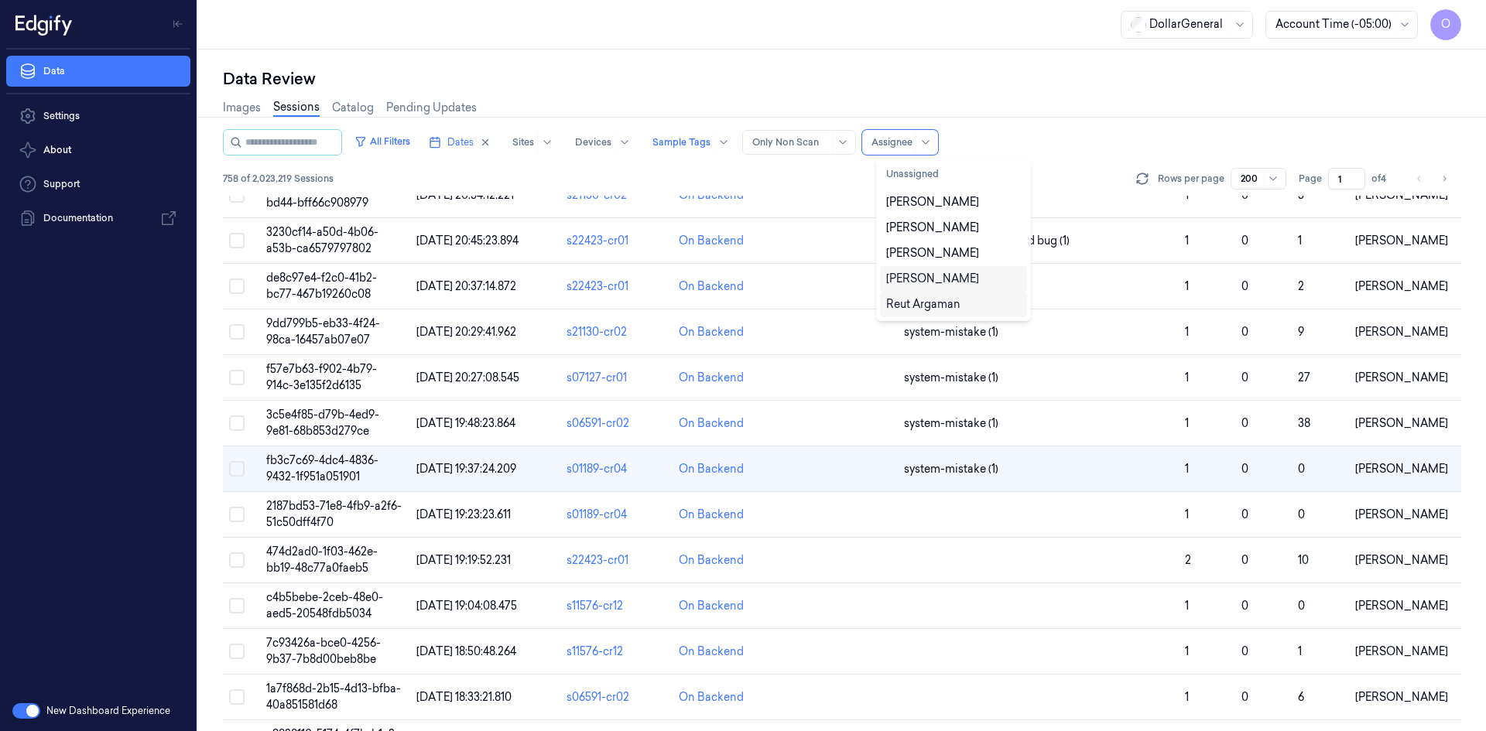
scroll to position [7550, 0]
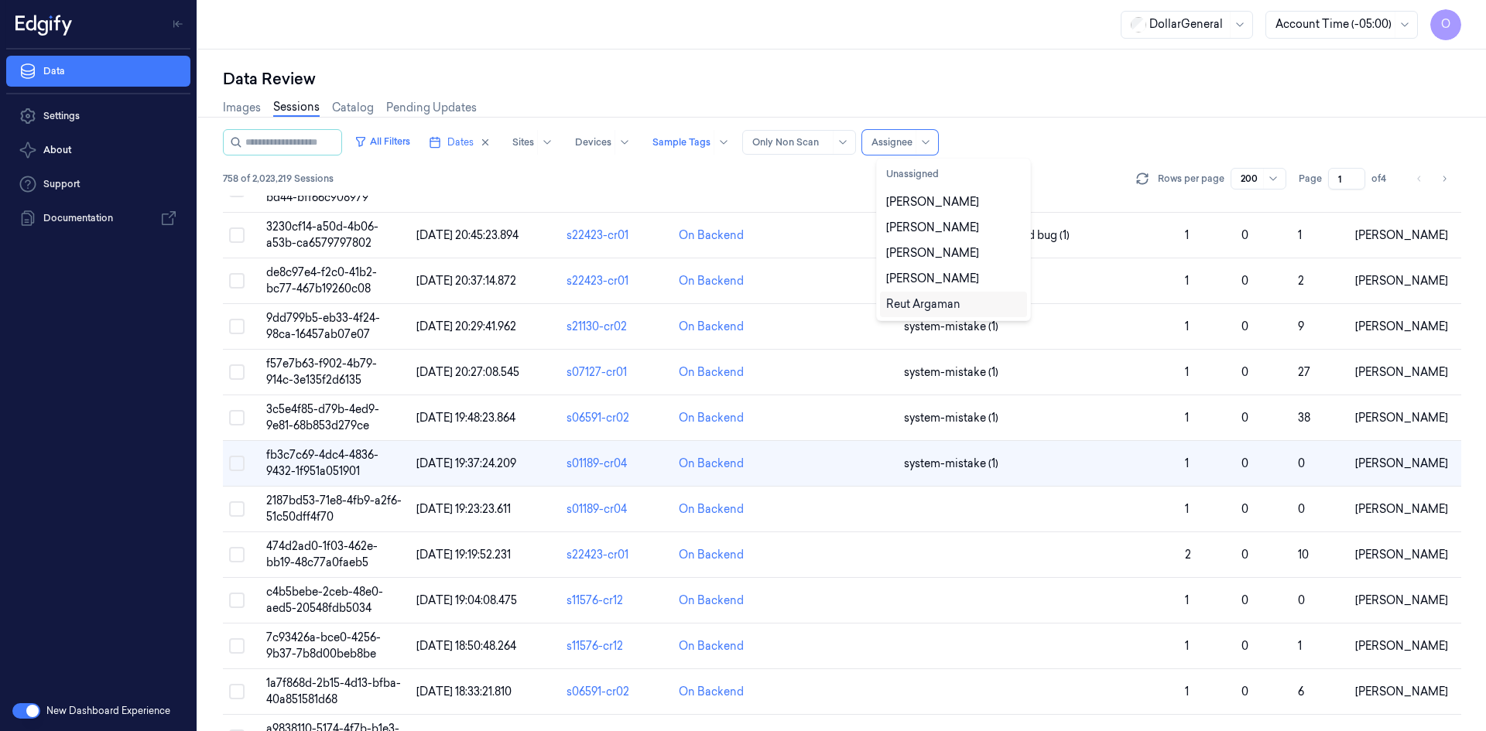
click at [929, 304] on div "Reut Argaman" at bounding box center [923, 304] width 74 height 16
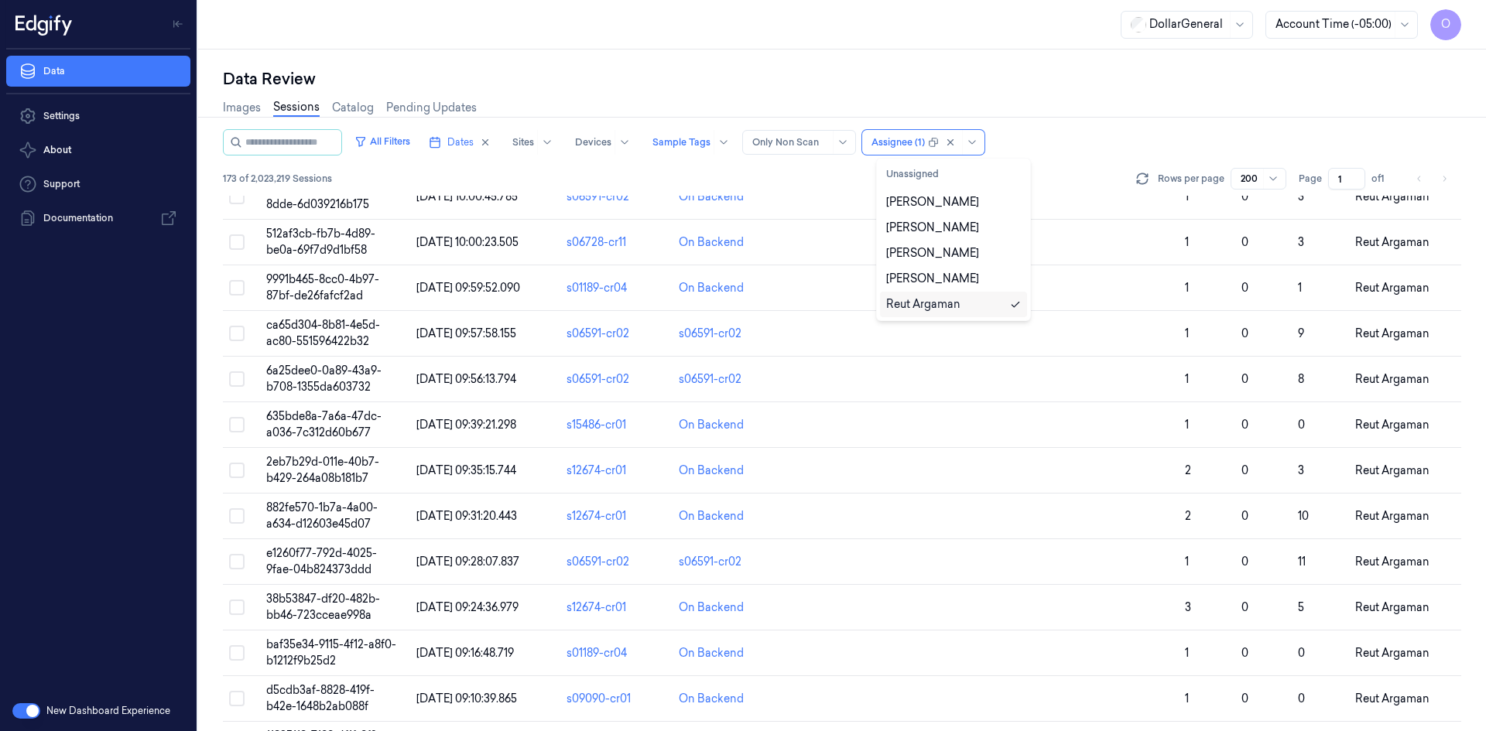
click at [929, 304] on div "Reut Argaman" at bounding box center [923, 304] width 74 height 16
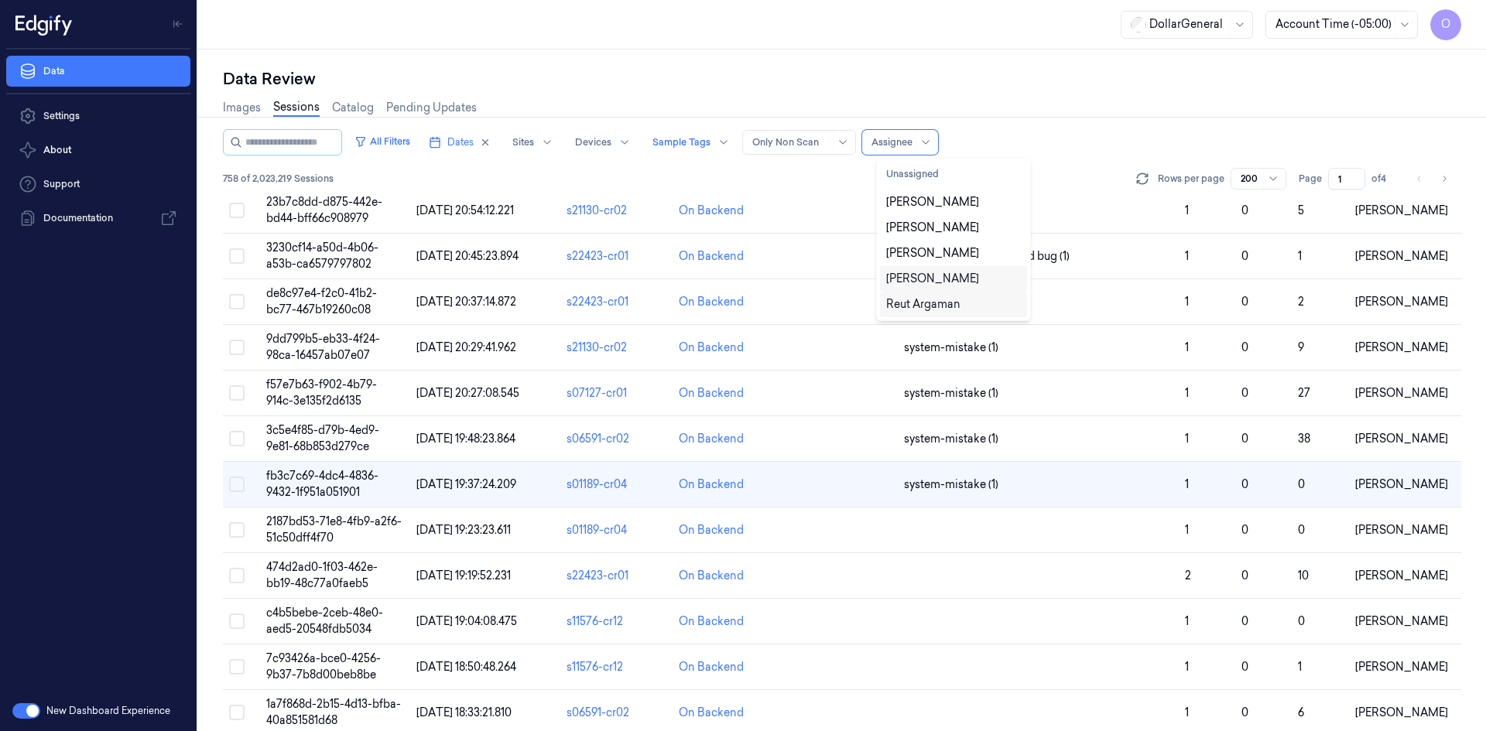
scroll to position [7550, 0]
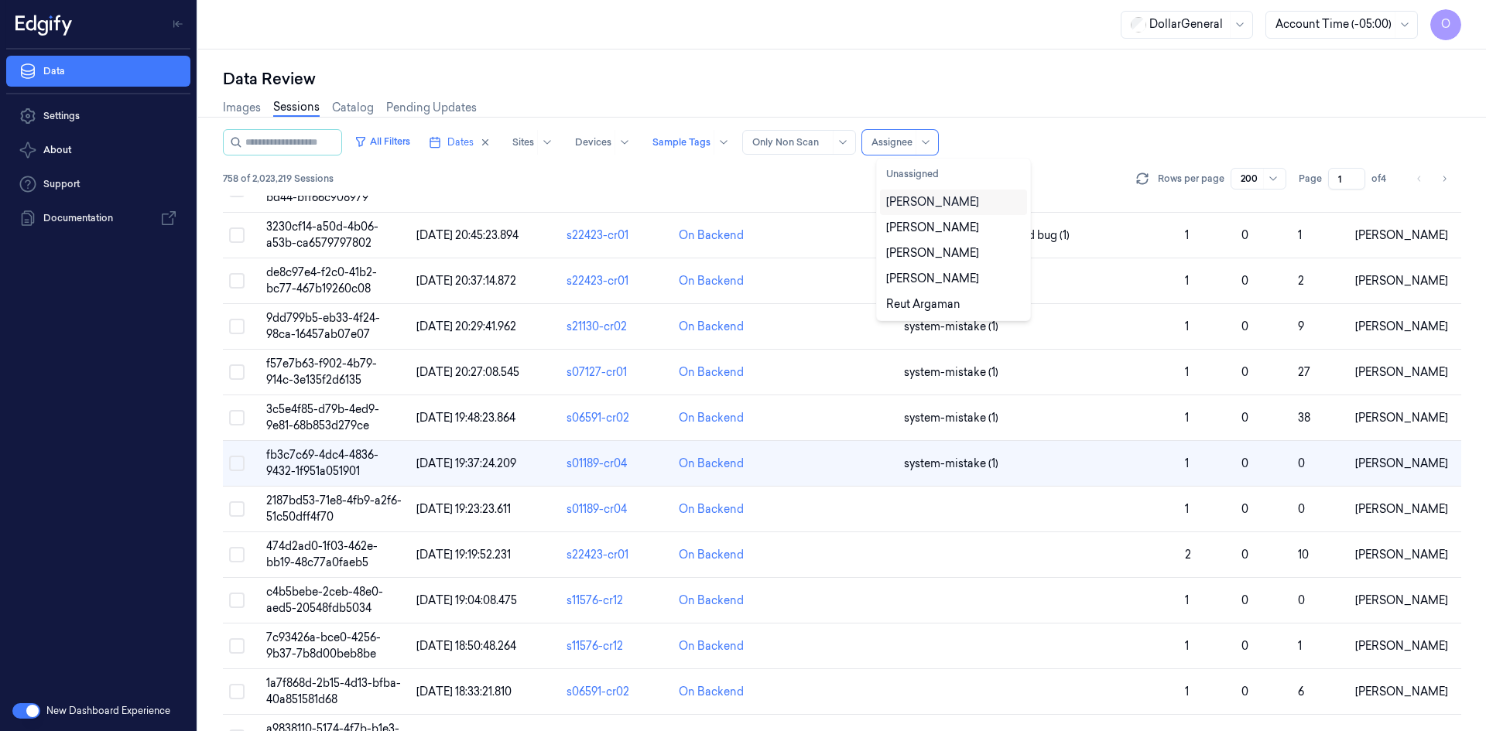
click at [986, 211] on div "[PERSON_NAME]" at bounding box center [953, 203] width 147 height 26
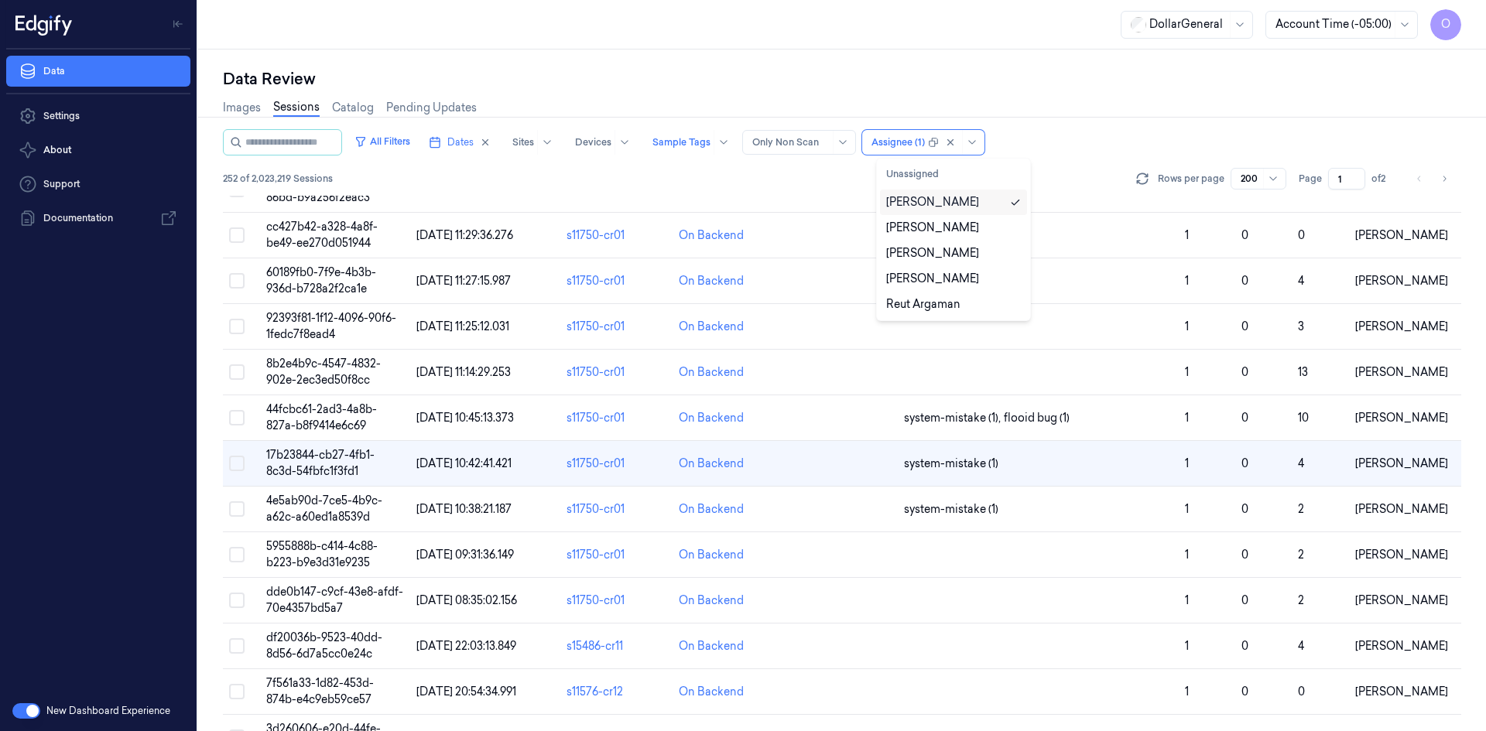
click at [986, 211] on div "[PERSON_NAME]" at bounding box center [953, 203] width 147 height 26
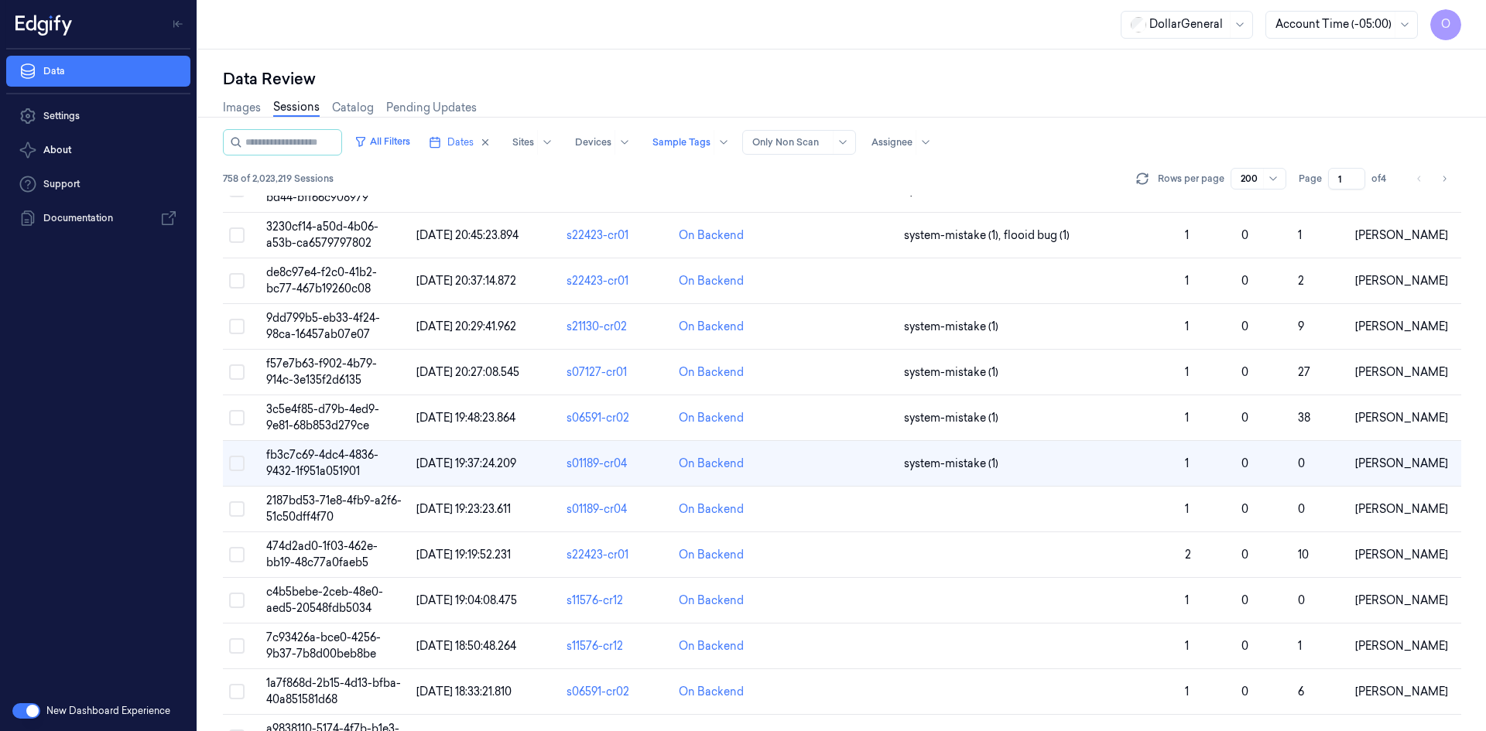
click at [1001, 150] on div "All Filters Dates Sites Devices Sample Tags Alert Type Only Non Scan Assignee" at bounding box center [842, 142] width 1238 height 26
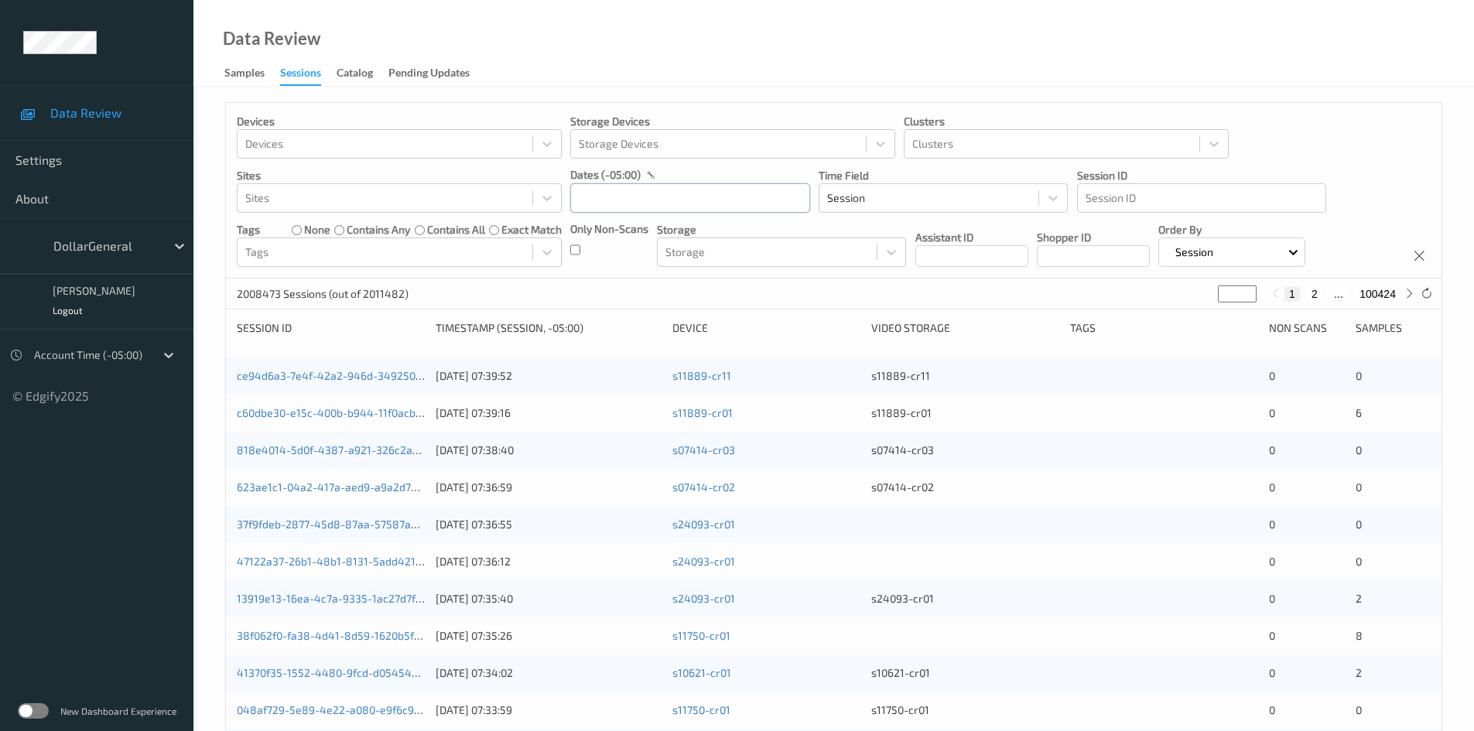
click at [634, 202] on input "text" at bounding box center [690, 197] width 240 height 29
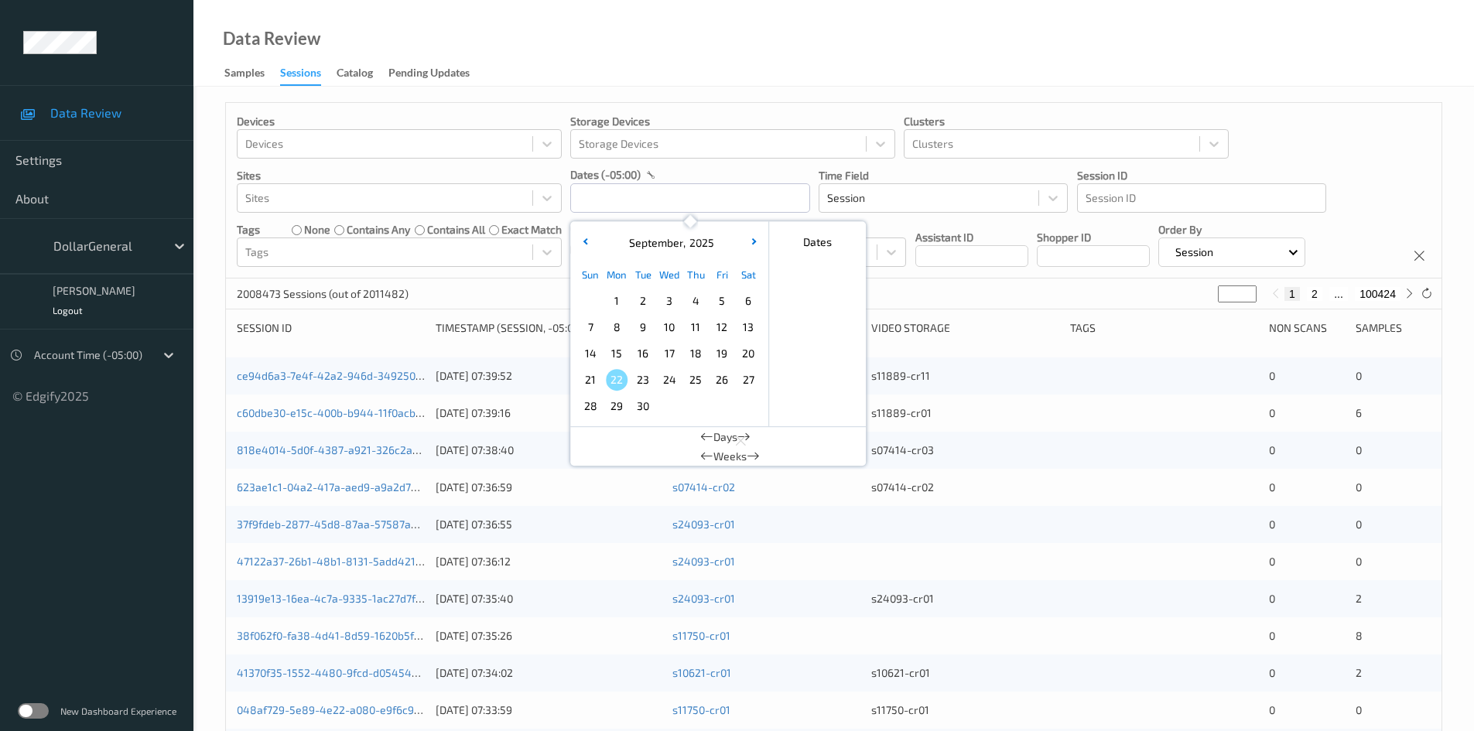
click at [27, 710] on label at bounding box center [33, 710] width 31 height 15
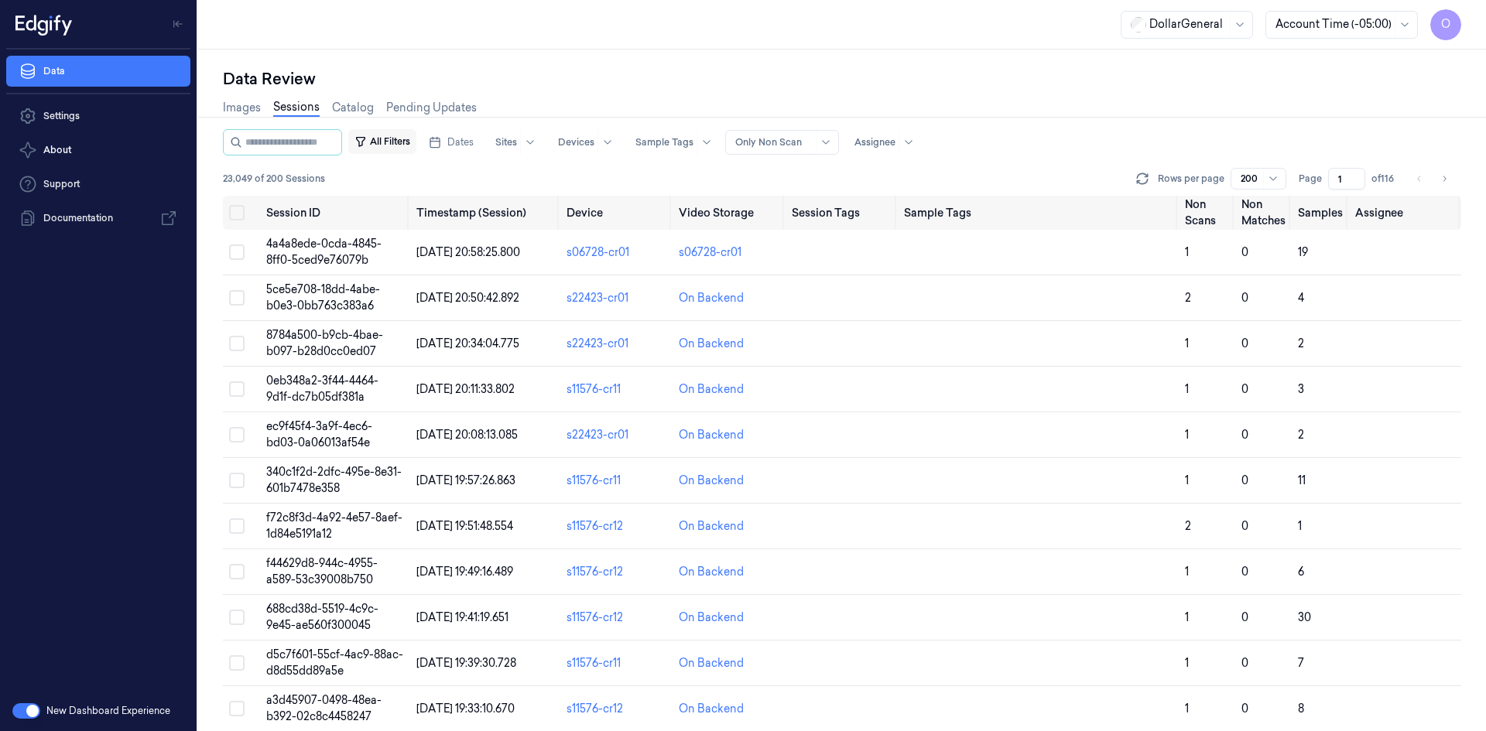
click at [367, 141] on icon "button" at bounding box center [360, 141] width 12 height 12
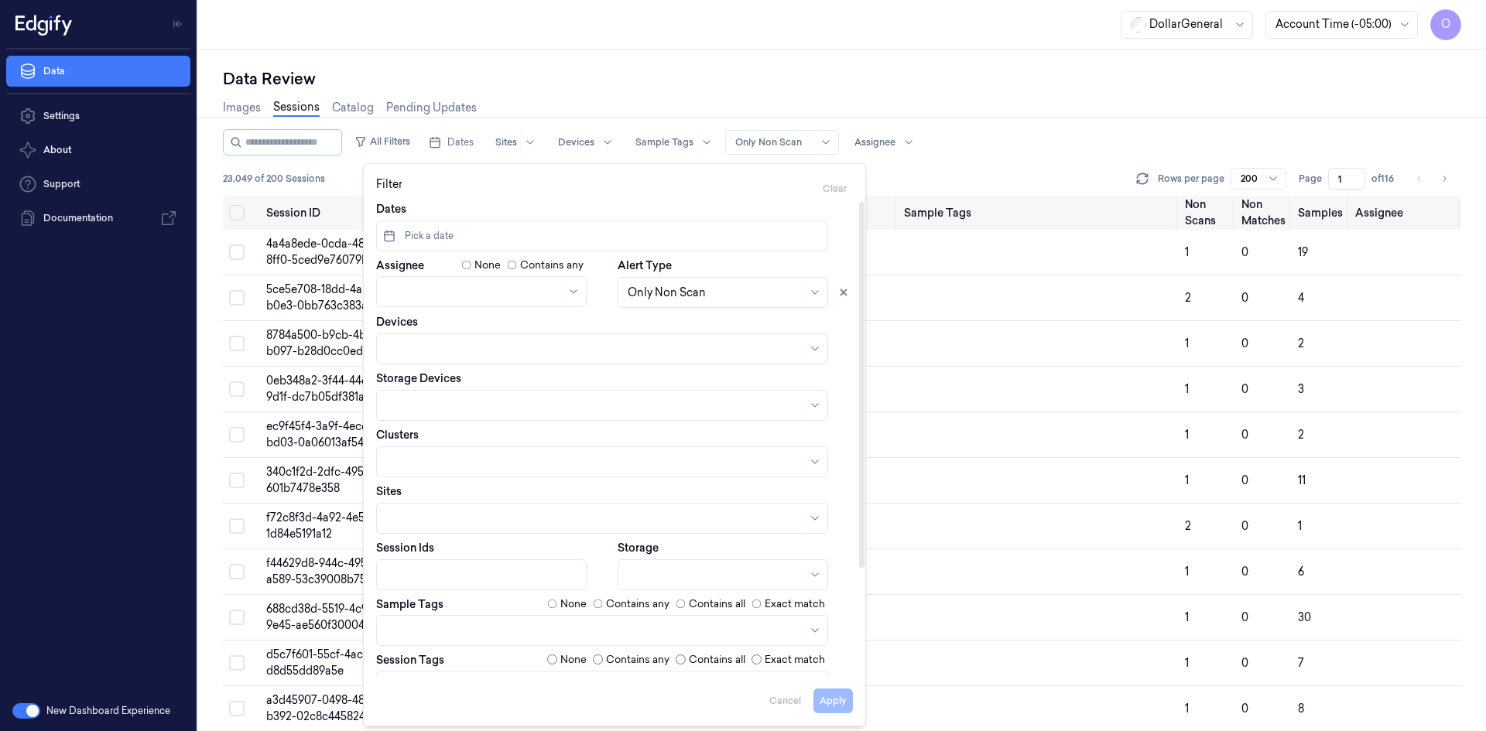
click at [444, 247] on button "Pick a date" at bounding box center [602, 236] width 452 height 31
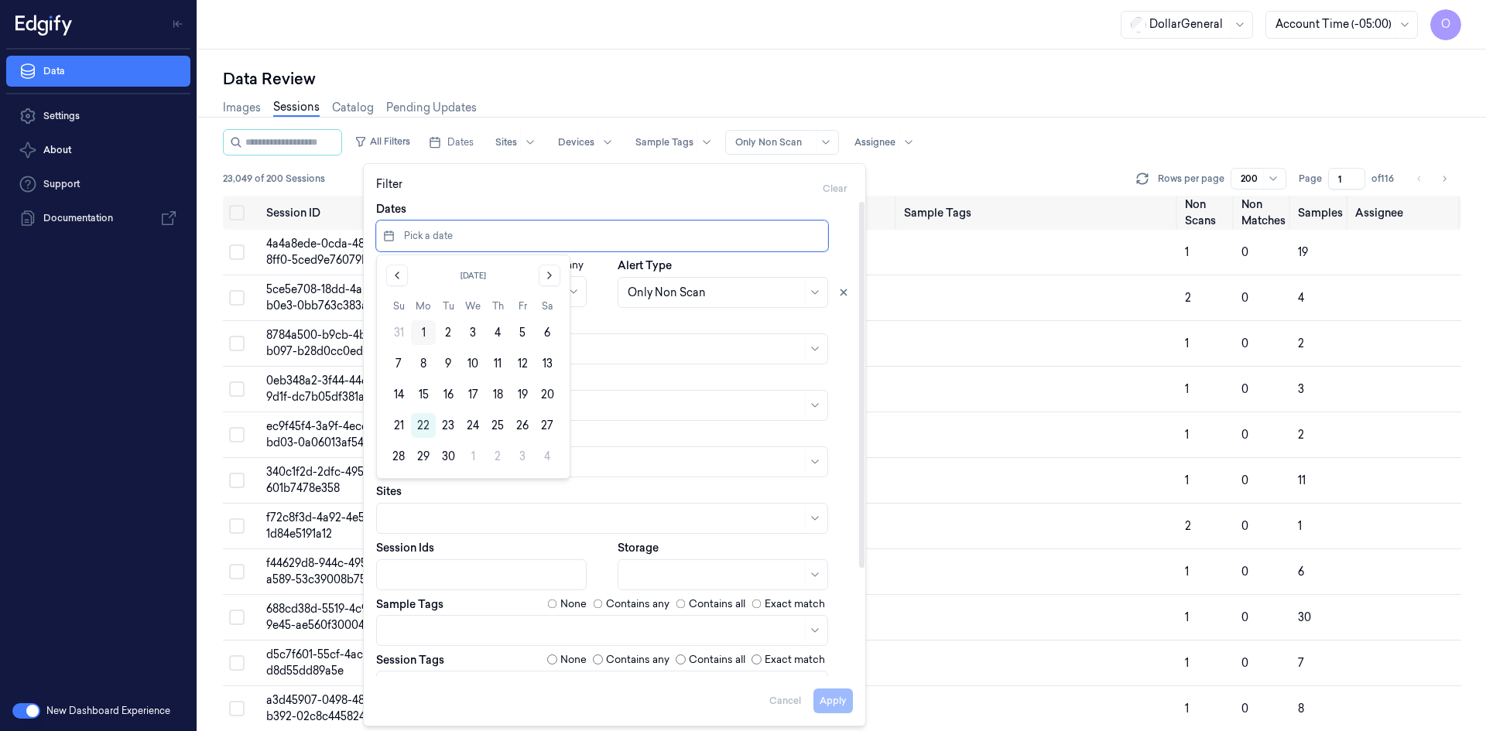
click at [426, 333] on button "1" at bounding box center [423, 332] width 25 height 25
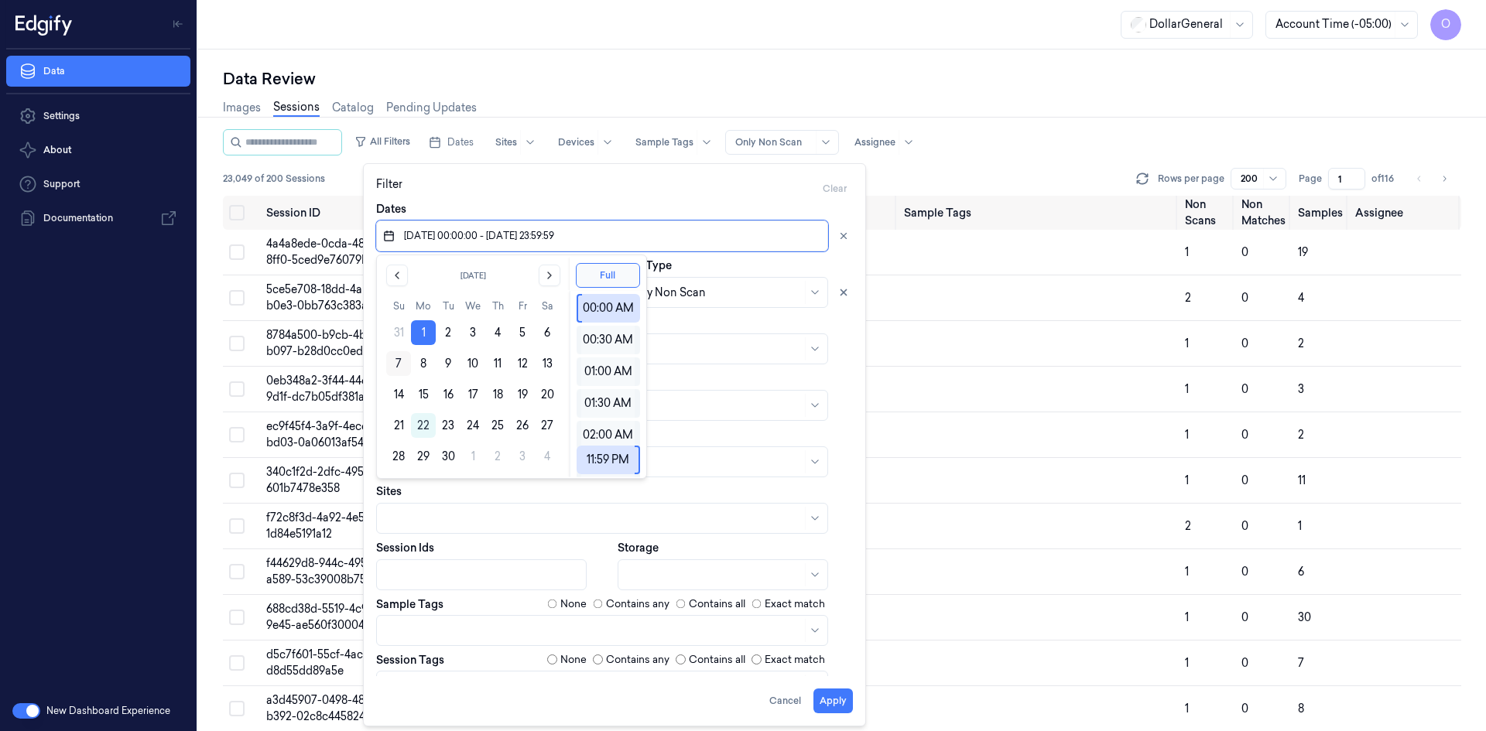
click at [401, 368] on button "7" at bounding box center [398, 363] width 25 height 25
type input "[DATE] 00:00:00 - [DATE] 23:59:59"
click at [609, 279] on button "Full" at bounding box center [608, 275] width 64 height 25
click at [830, 702] on button "Apply" at bounding box center [832, 701] width 39 height 25
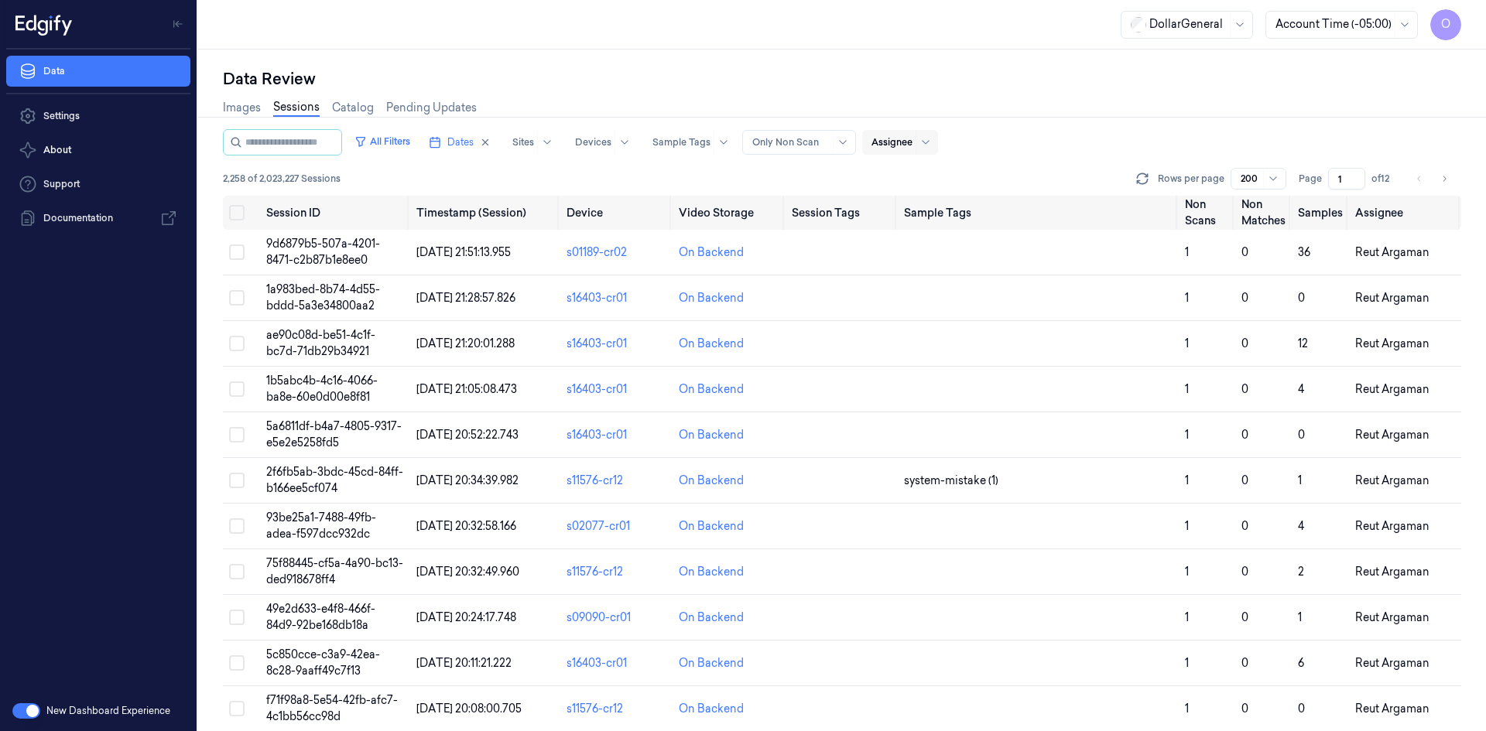
click at [912, 139] on div at bounding box center [891, 142] width 41 height 14
click at [935, 201] on div "[PERSON_NAME]" at bounding box center [932, 202] width 93 height 16
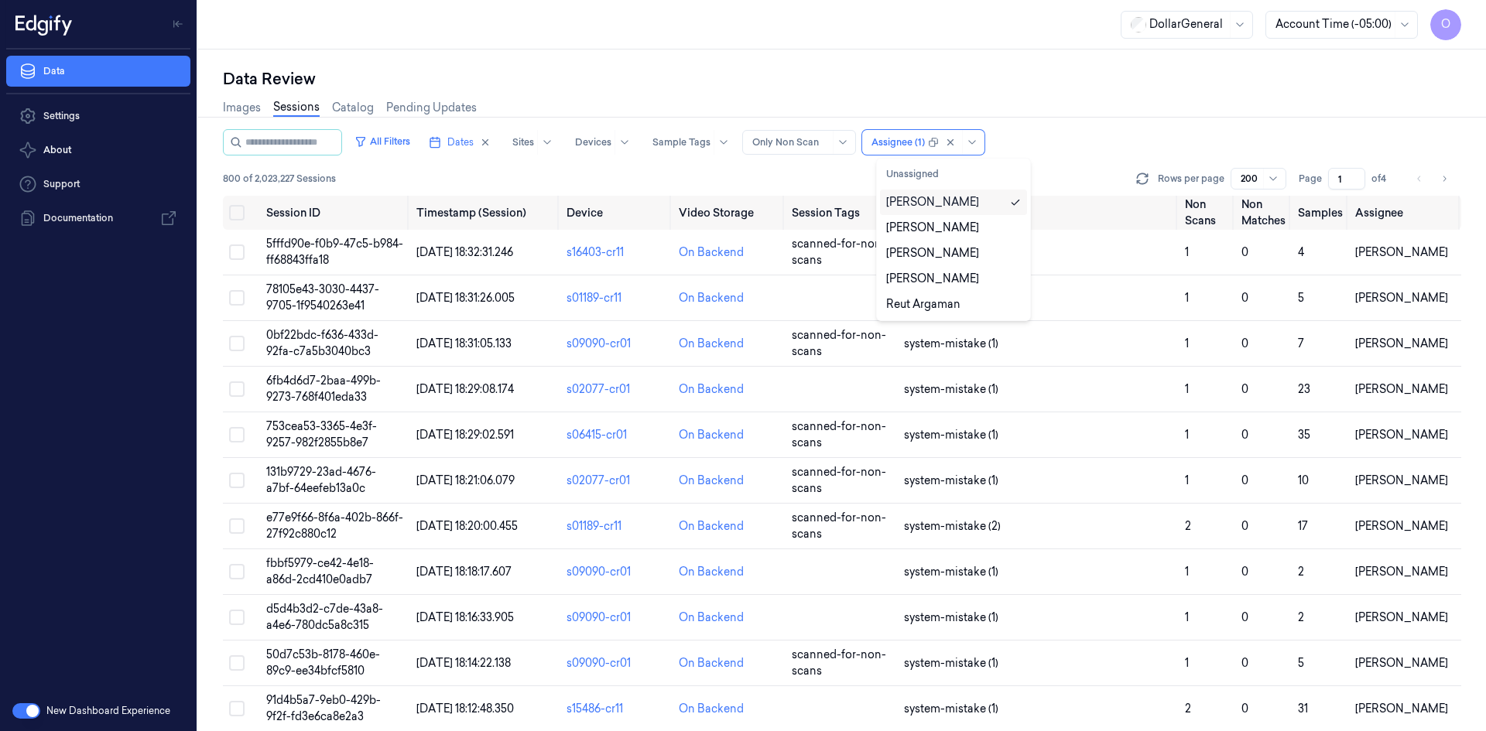
click at [926, 207] on div "[PERSON_NAME]" at bounding box center [932, 202] width 93 height 16
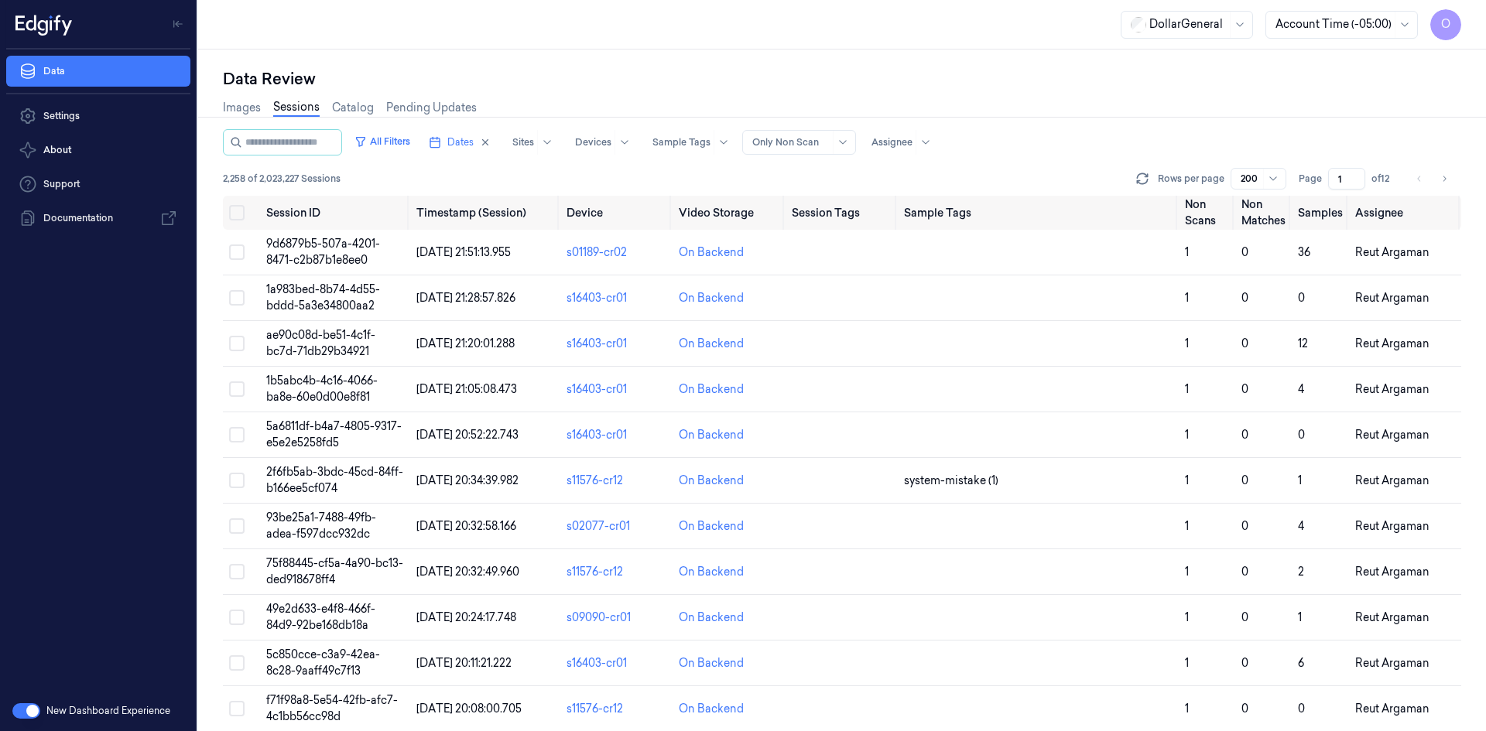
click at [1107, 141] on div "All Filters Dates Sites Devices Sample Tags Alert Type Only Non Scan Assignee" at bounding box center [842, 142] width 1238 height 26
click at [1357, 174] on input "2" at bounding box center [1346, 179] width 37 height 22
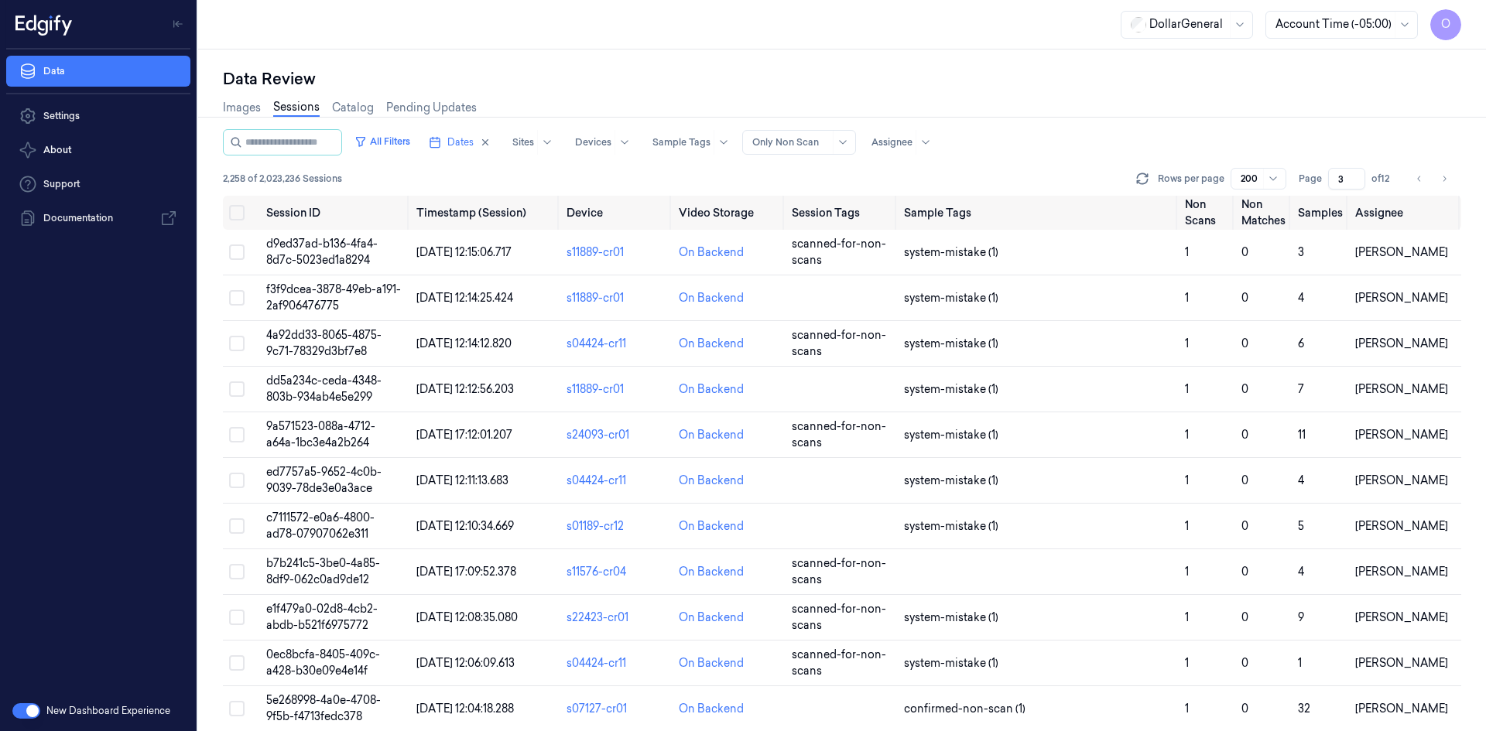
click at [1357, 174] on input "3" at bounding box center [1346, 179] width 37 height 22
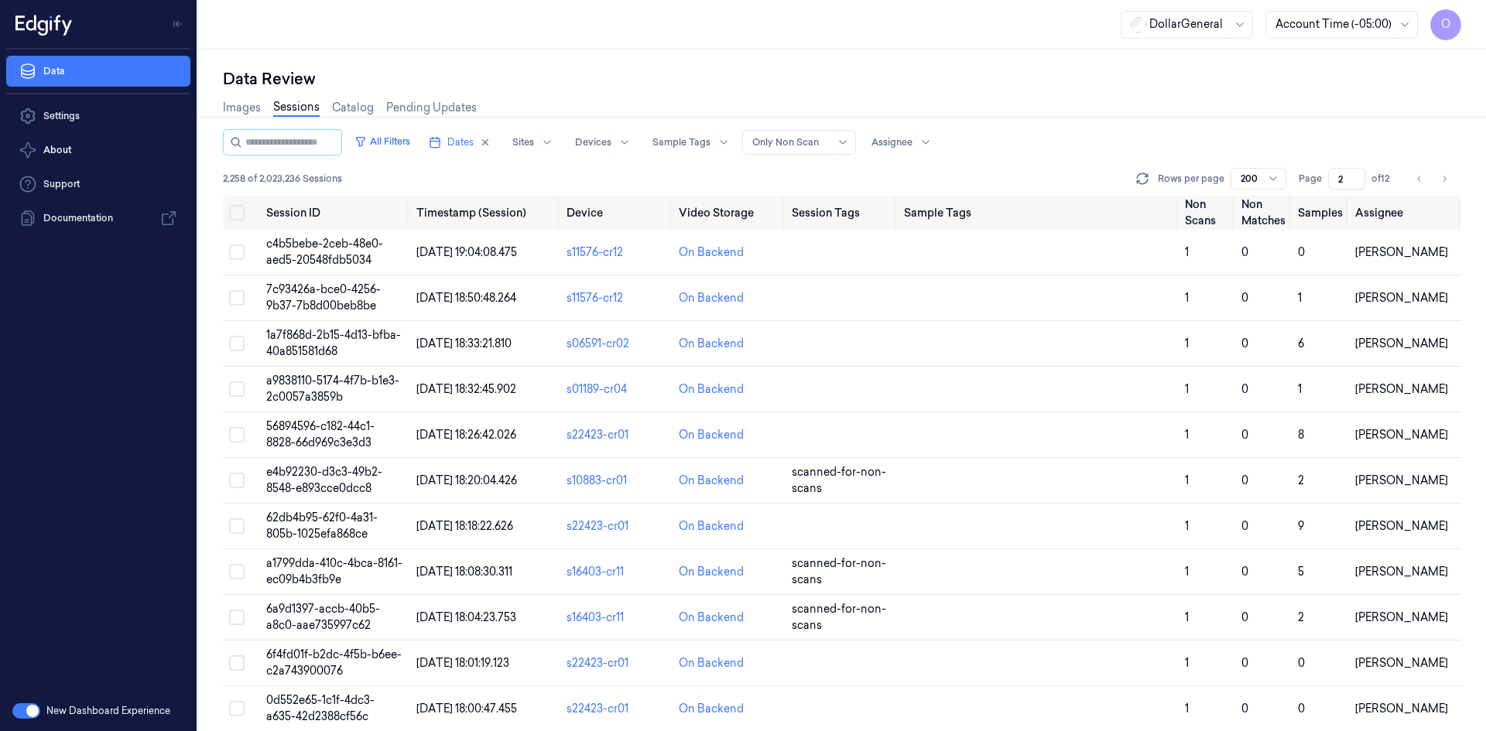
click at [1357, 183] on input "2" at bounding box center [1346, 179] width 37 height 22
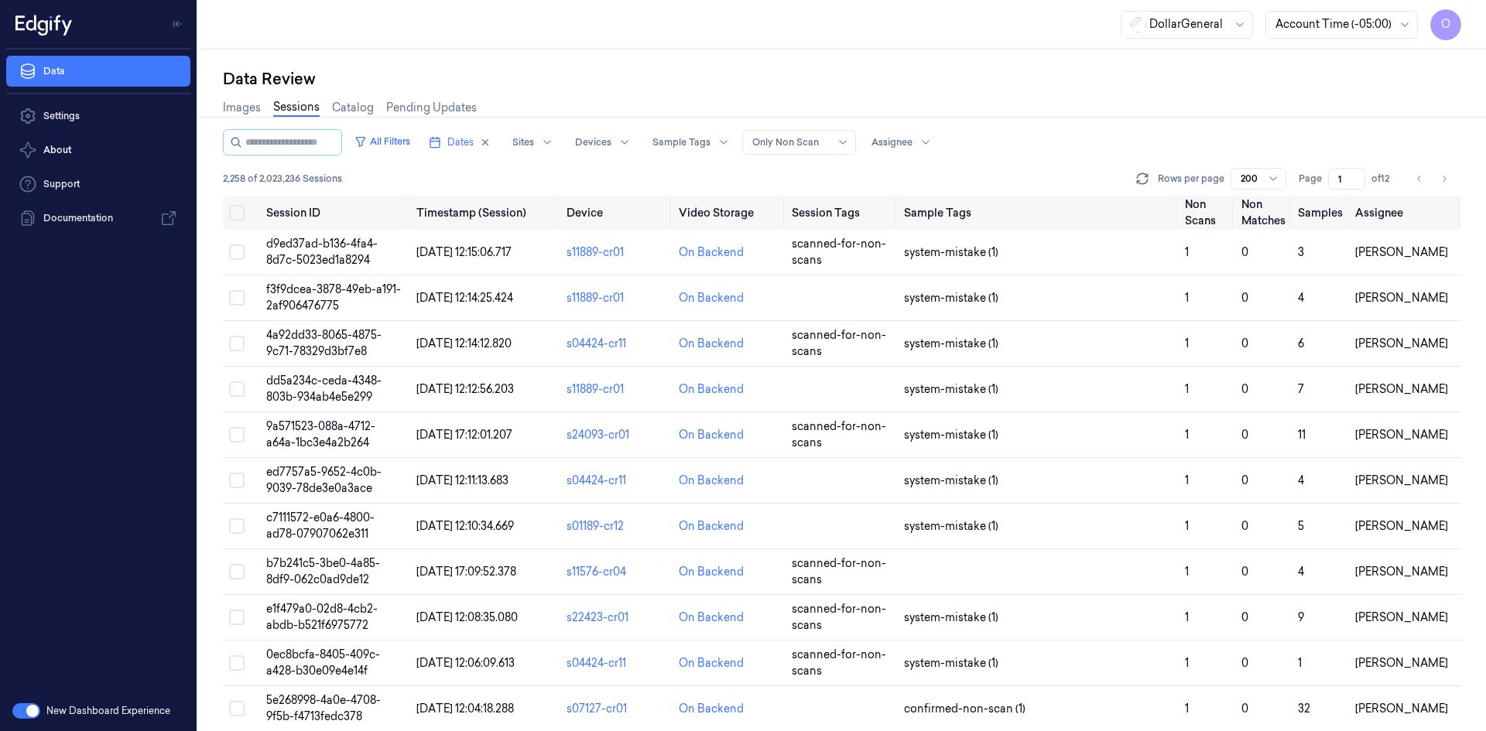
click at [1353, 183] on input "1" at bounding box center [1346, 179] width 37 height 22
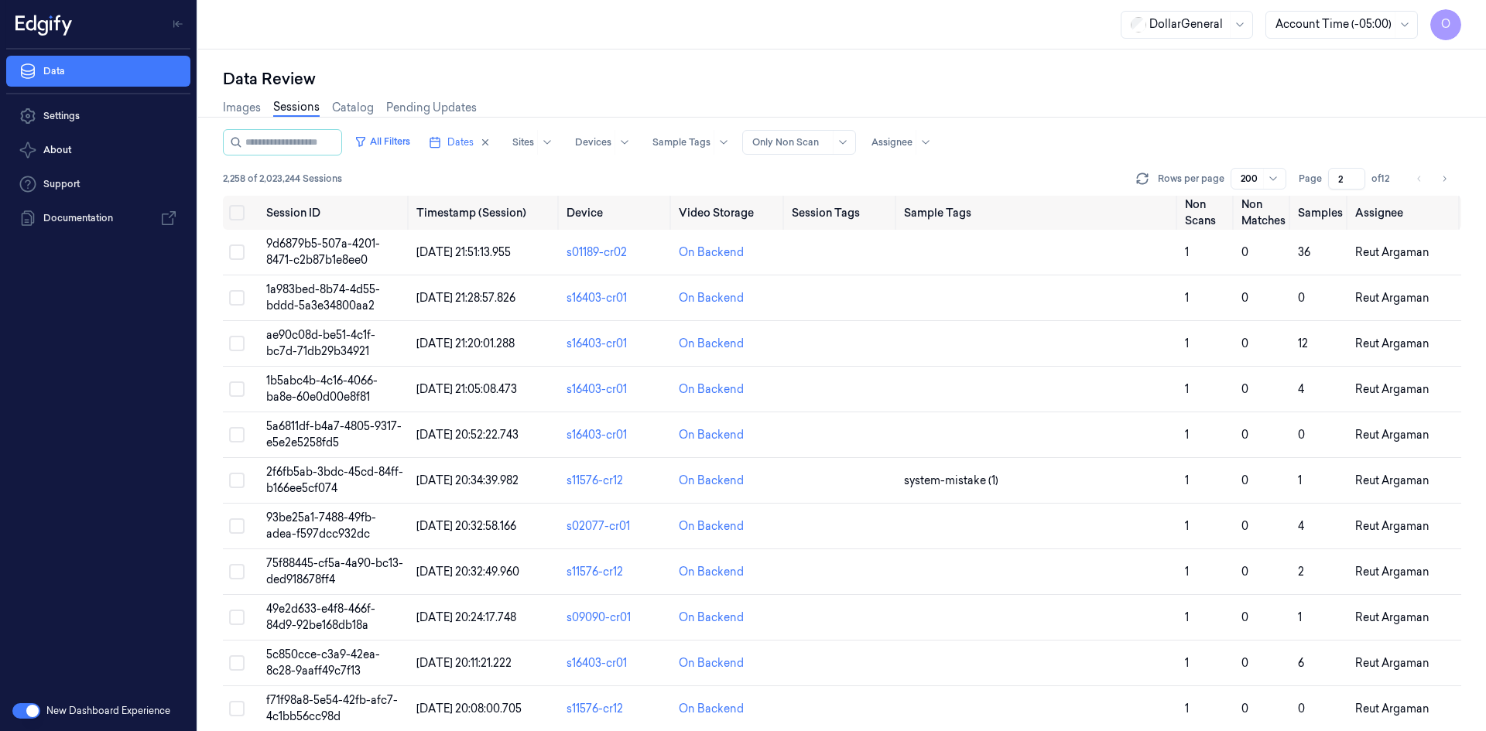
click at [1355, 176] on input "2" at bounding box center [1346, 179] width 37 height 22
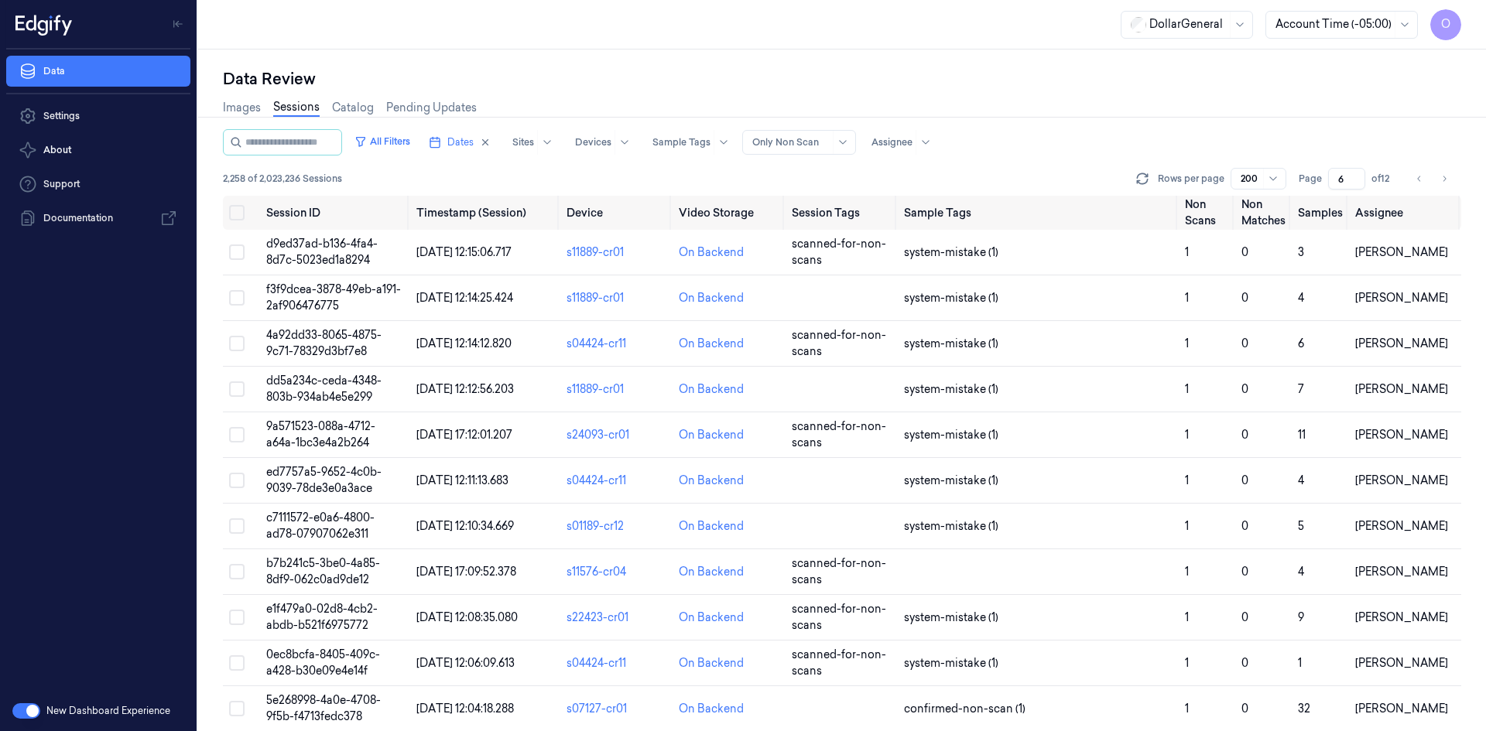
click at [1358, 175] on input "6" at bounding box center [1346, 179] width 37 height 22
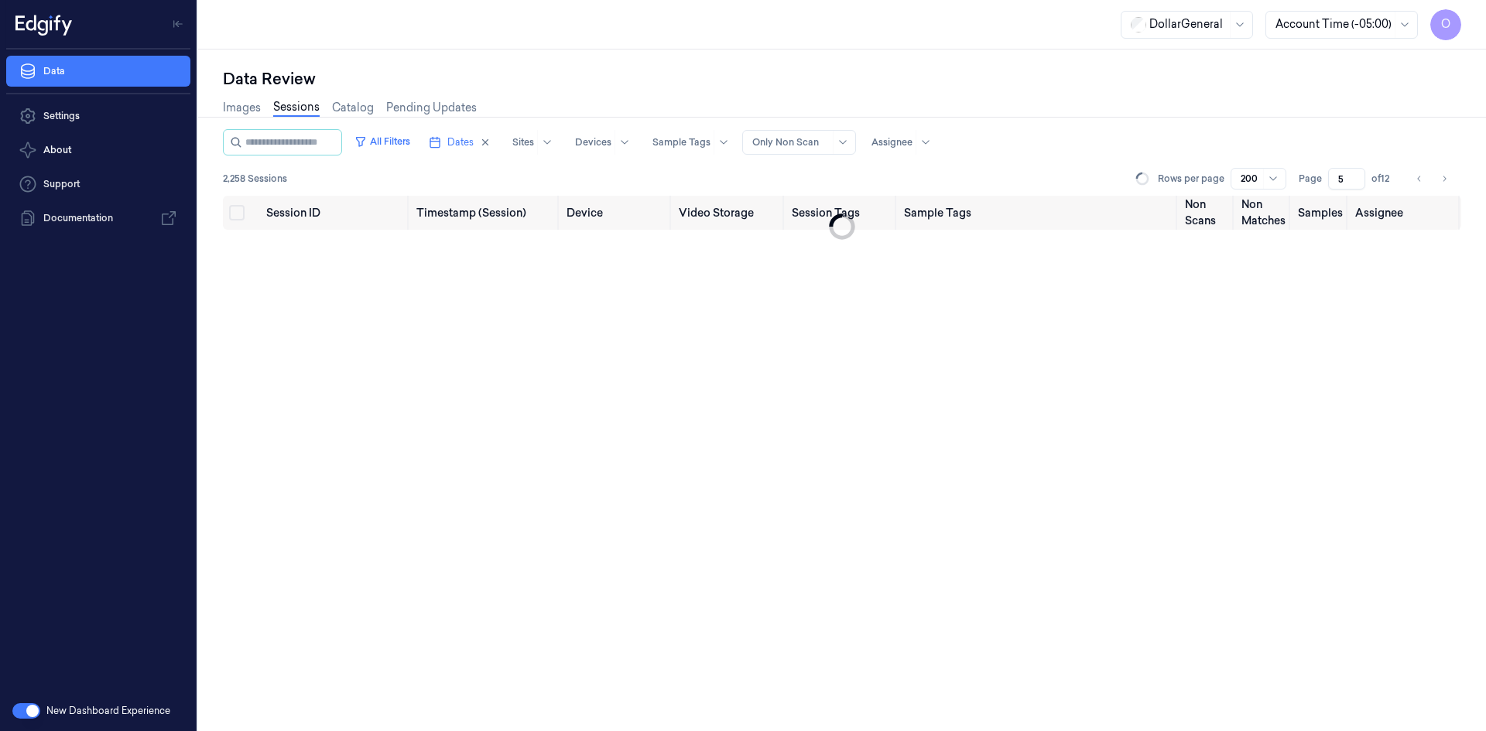
click at [1357, 183] on input "5" at bounding box center [1346, 179] width 37 height 22
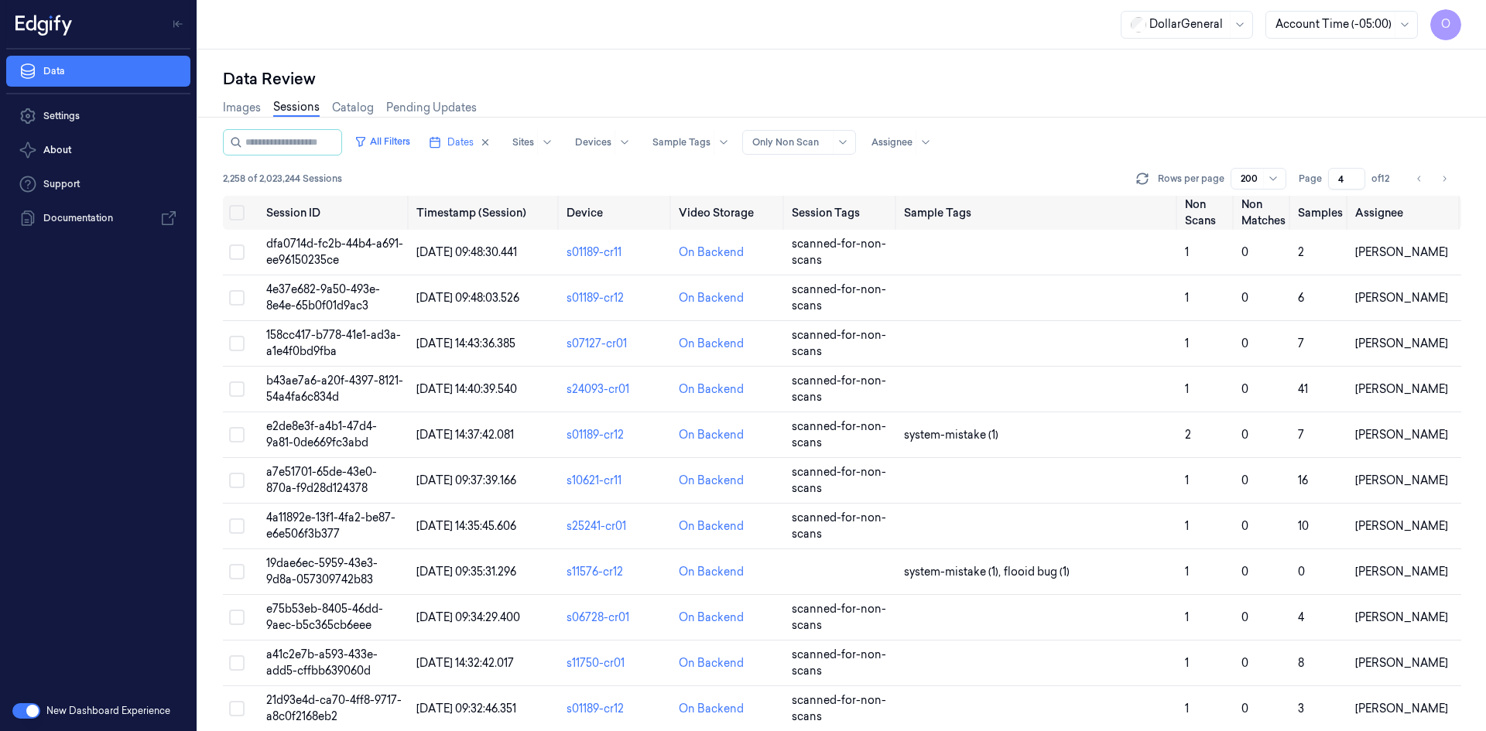
click at [1357, 183] on input "4" at bounding box center [1346, 179] width 37 height 22
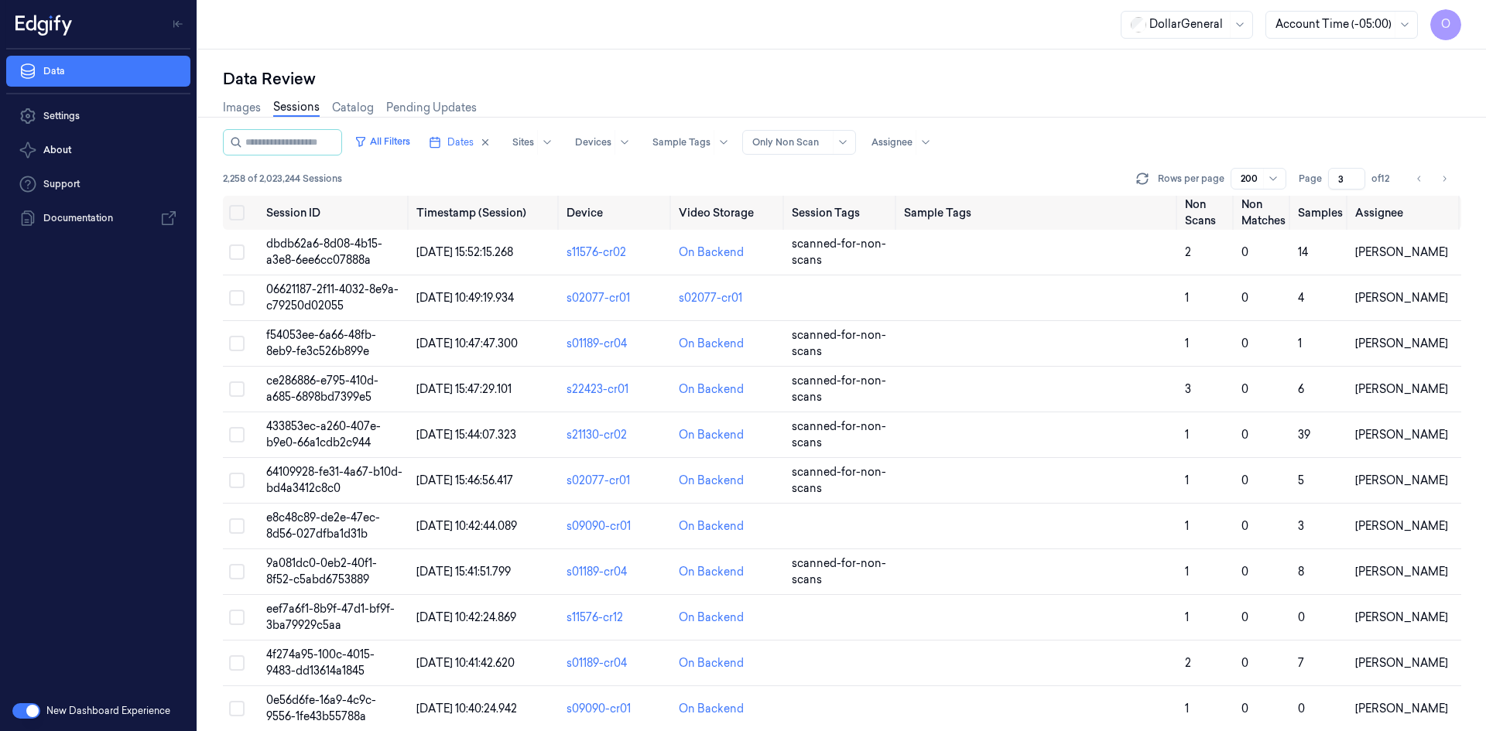
click at [1357, 183] on input "3" at bounding box center [1346, 179] width 37 height 22
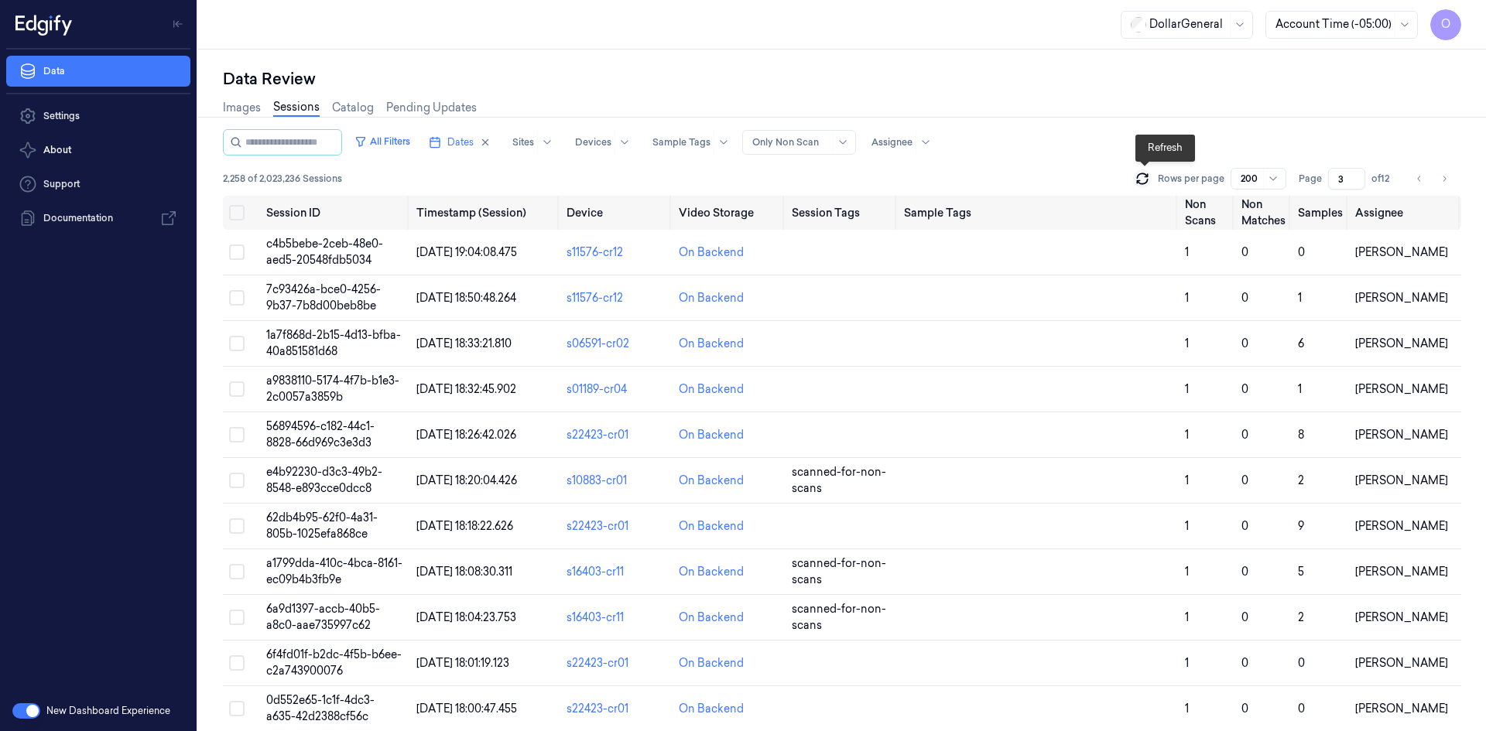
click at [1145, 180] on icon at bounding box center [1141, 178] width 15 height 15
click at [1446, 174] on icon "Go to next page" at bounding box center [1443, 179] width 9 height 12
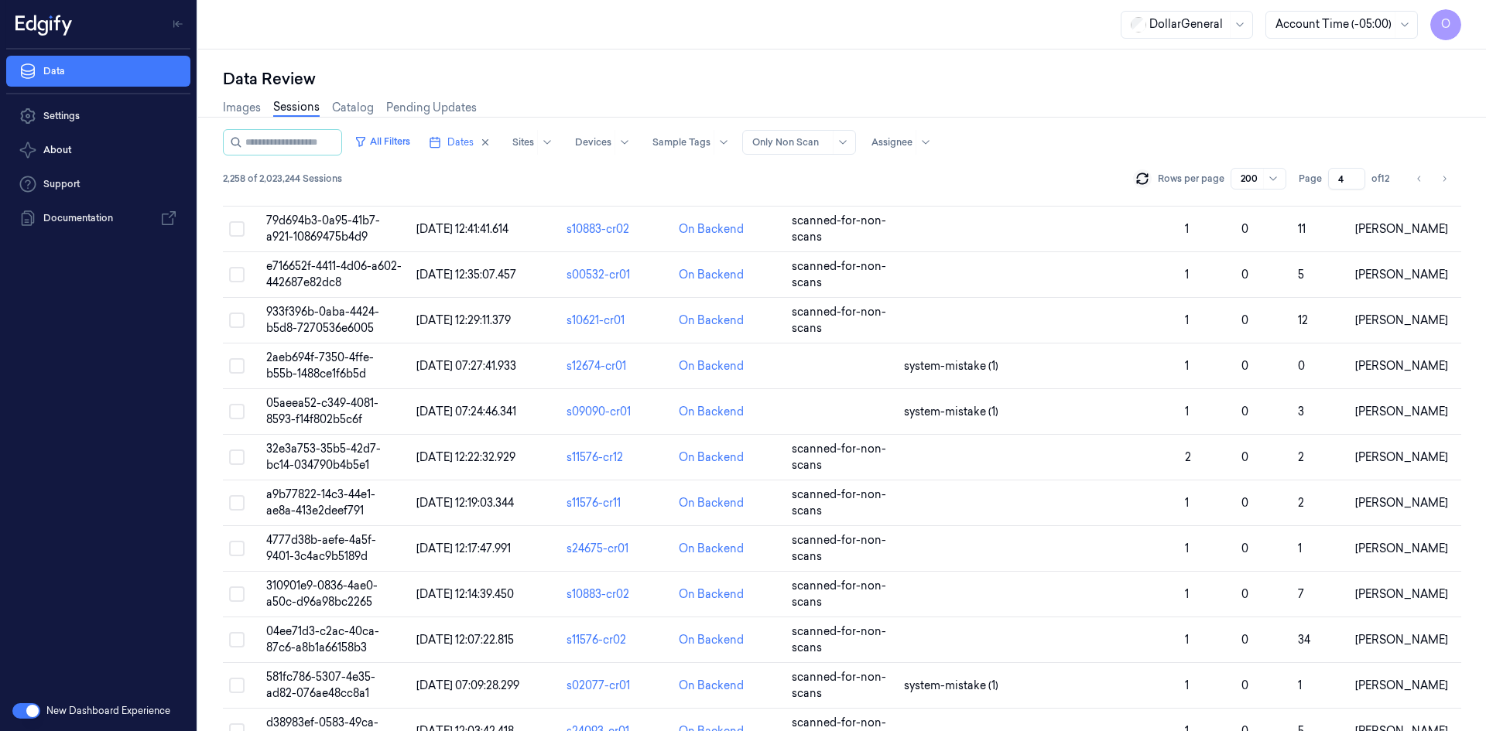
scroll to position [5185, 0]
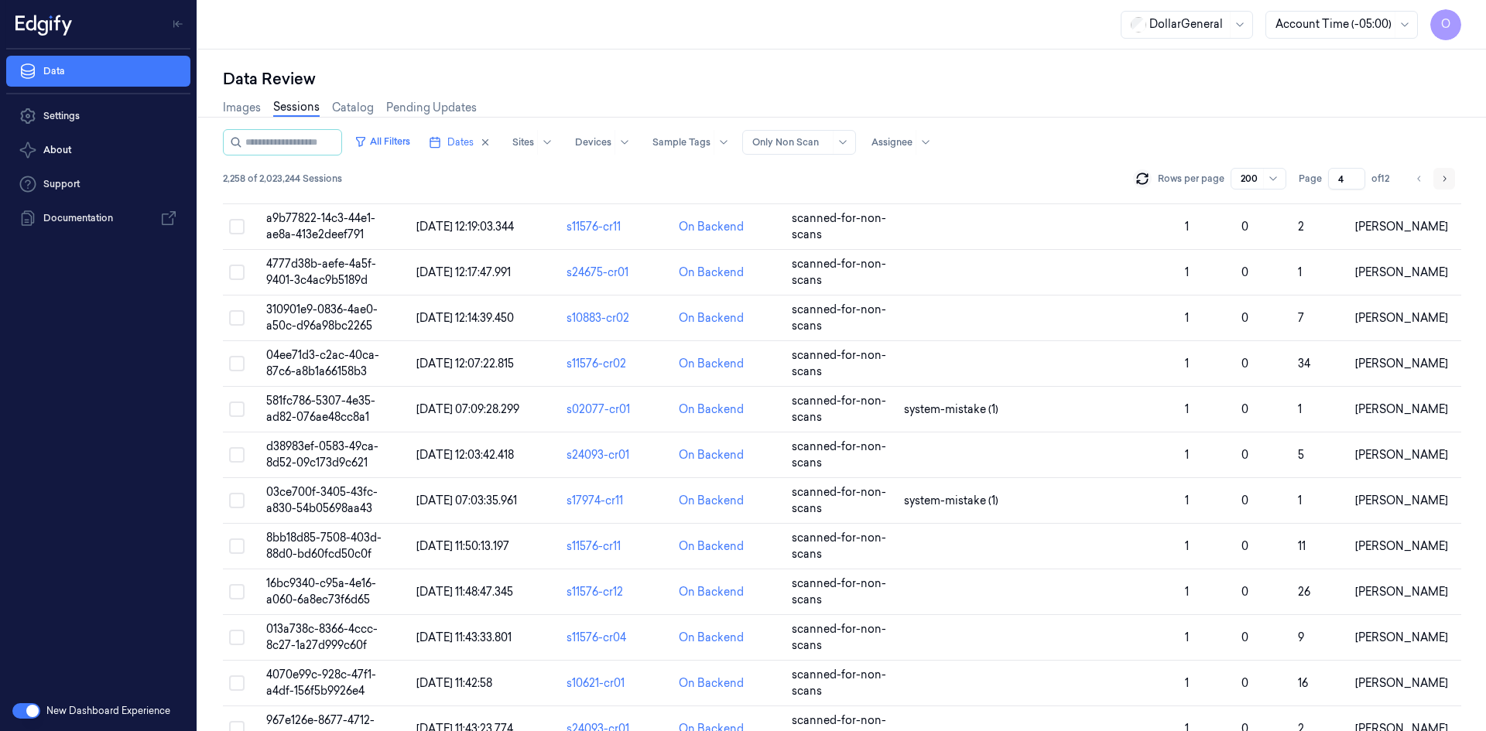
click at [1445, 185] on button "Go to next page" at bounding box center [1444, 179] width 22 height 22
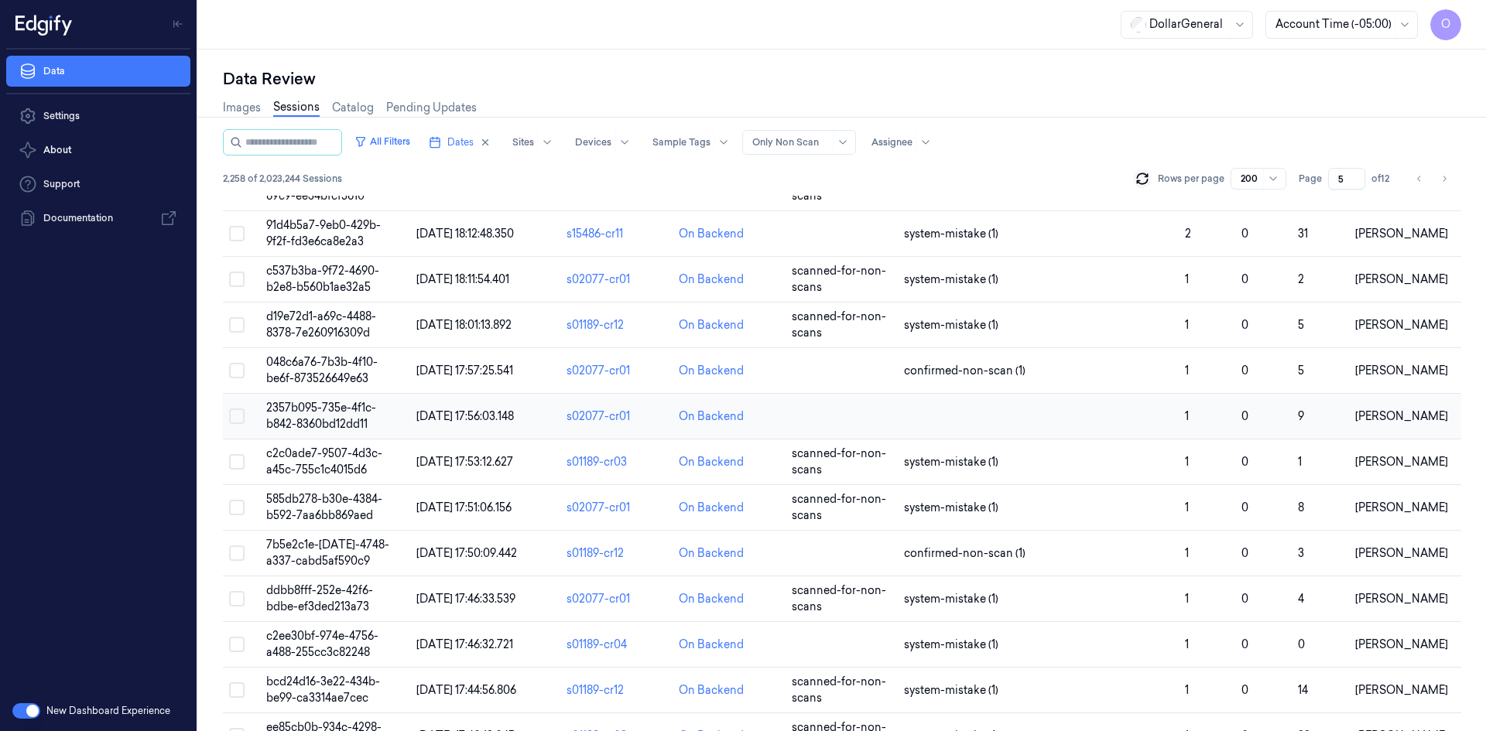
scroll to position [464, 0]
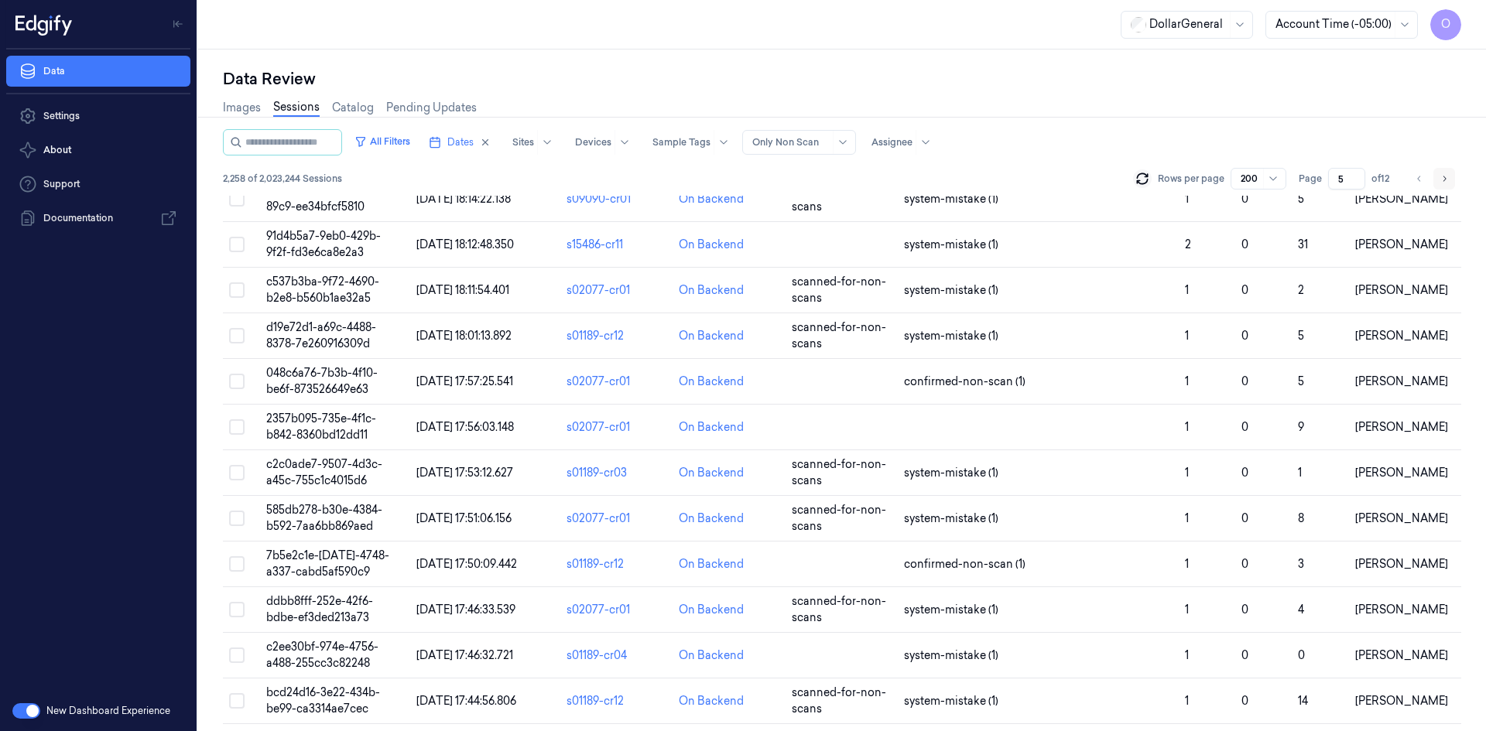
click at [1451, 185] on button "Go to next page" at bounding box center [1444, 179] width 22 height 22
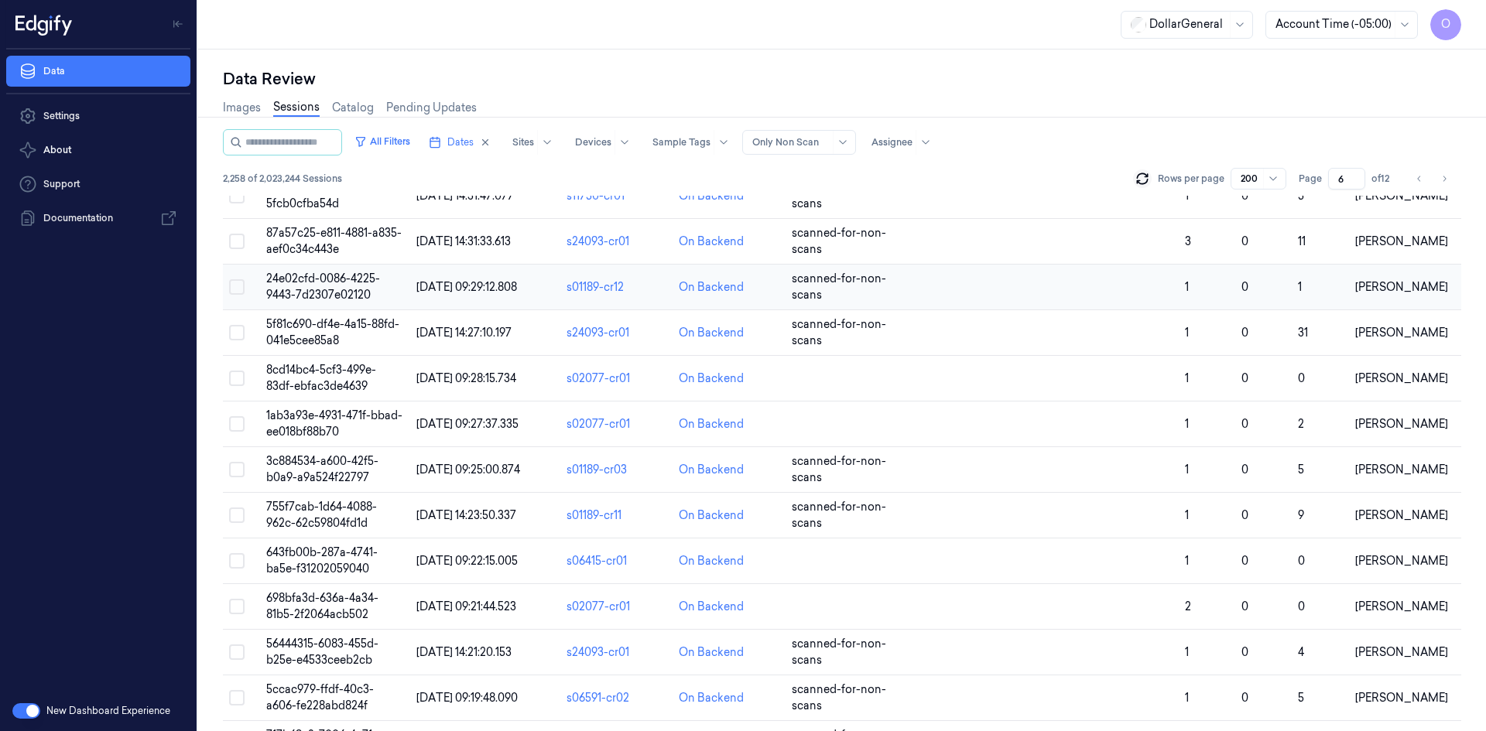
scroll to position [619, 0]
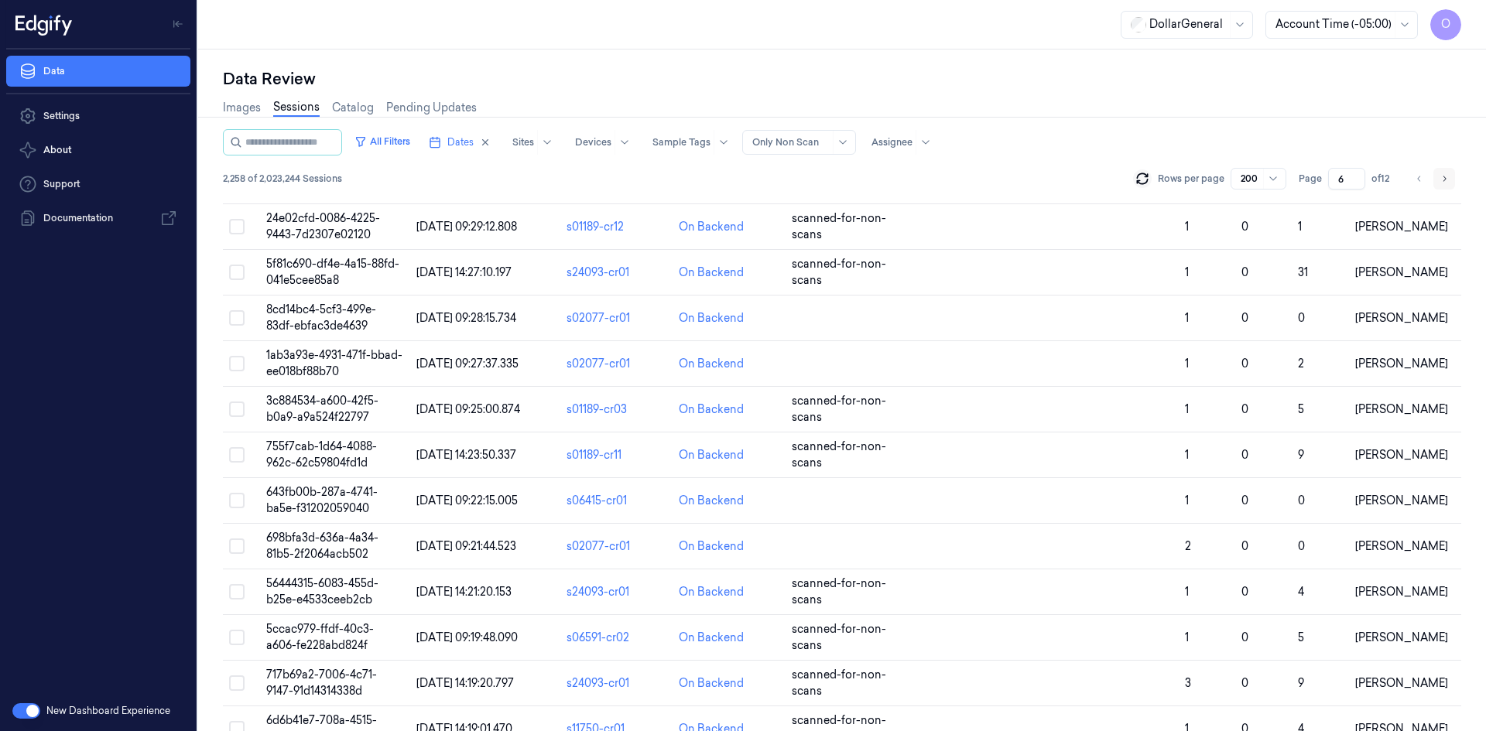
click at [1444, 176] on icon "Go to next page" at bounding box center [1443, 179] width 9 height 12
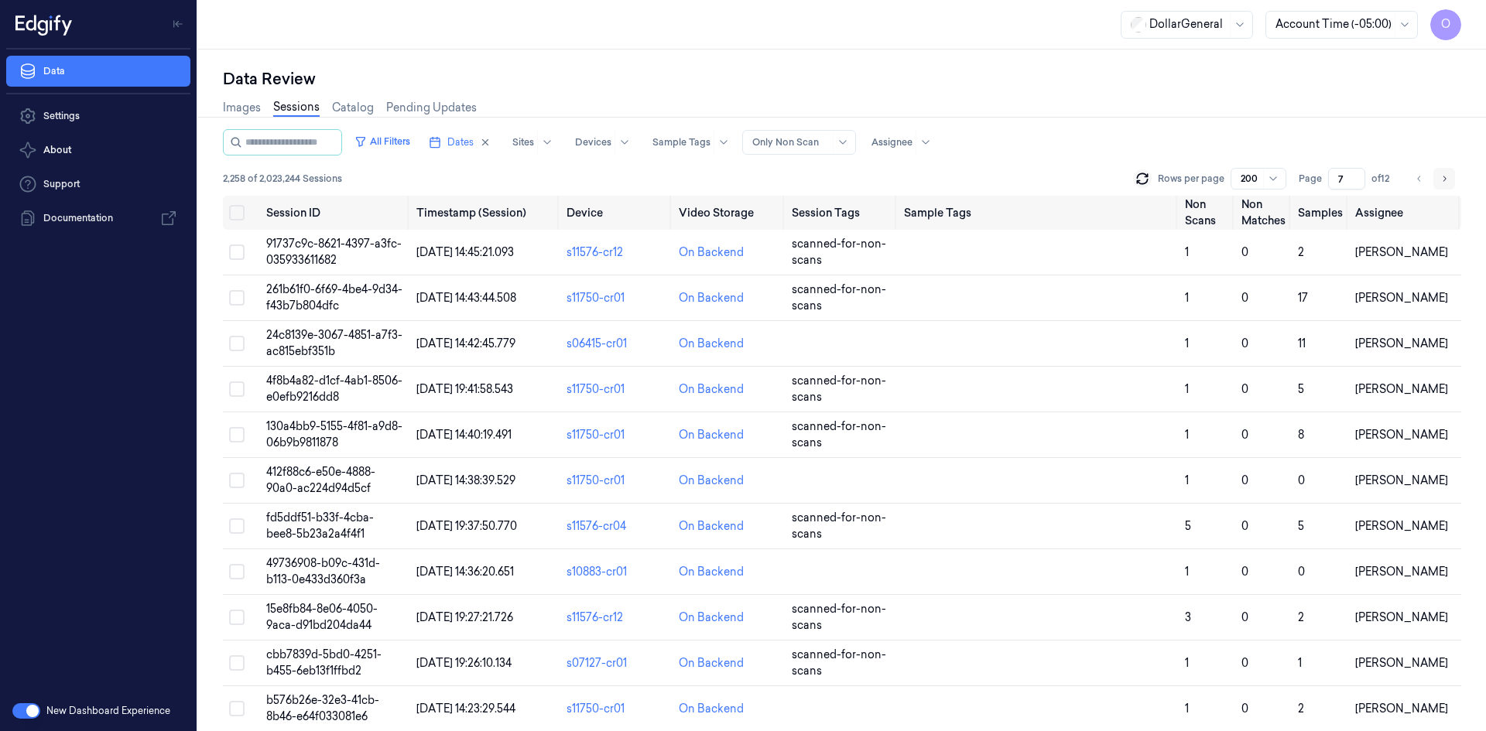
click at [1448, 173] on button "Go to next page" at bounding box center [1444, 179] width 22 height 22
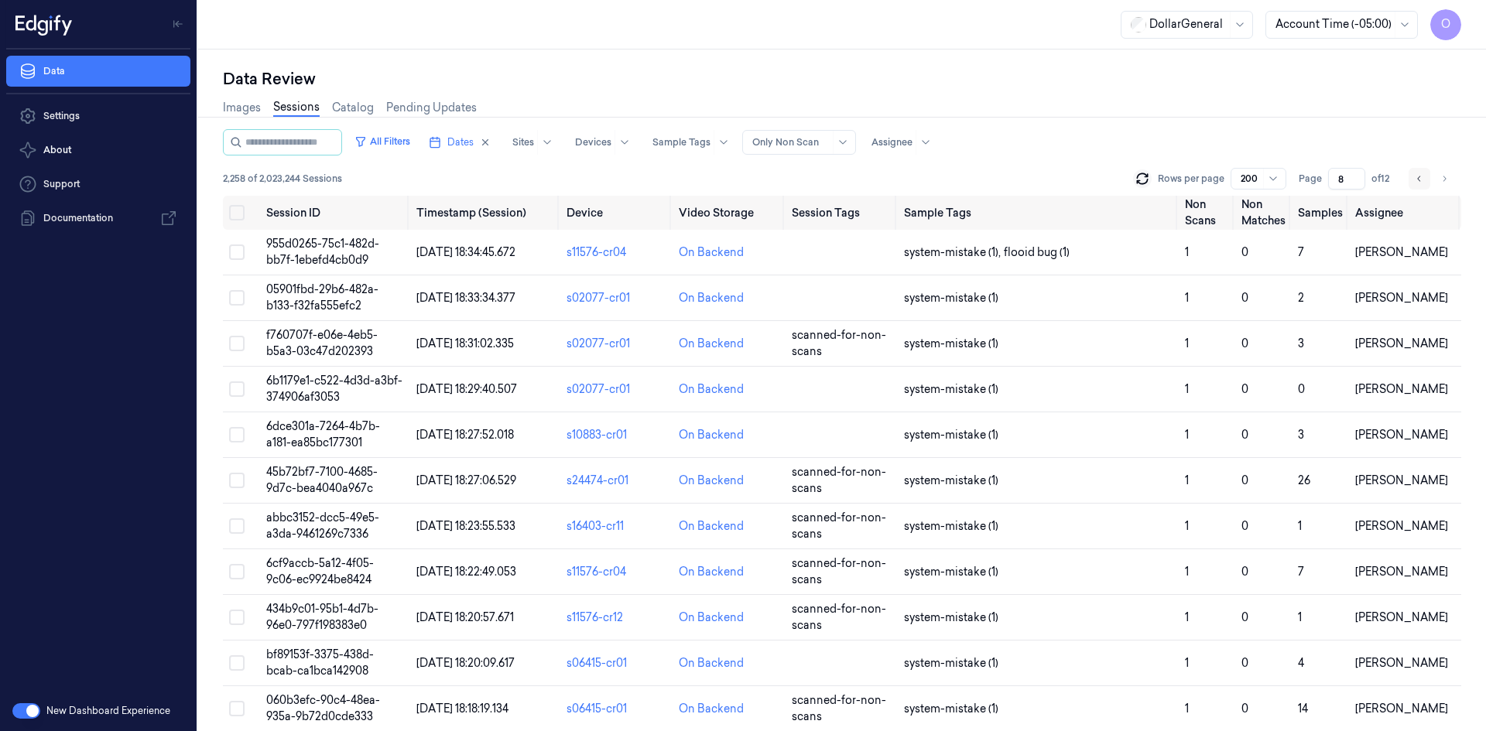
click at [1425, 177] on button "Go to previous page" at bounding box center [1419, 179] width 22 height 22
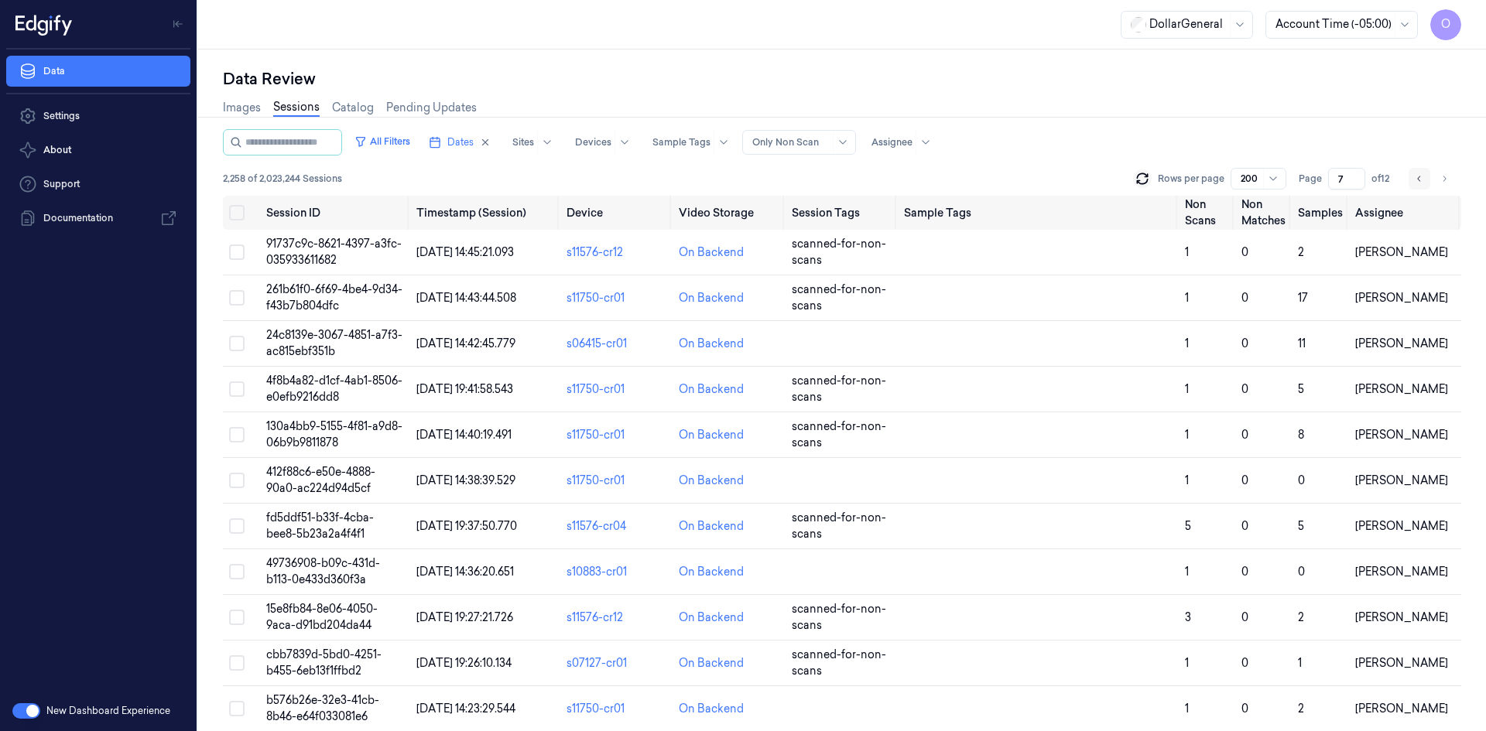
click at [1425, 176] on button "Go to previous page" at bounding box center [1419, 179] width 22 height 22
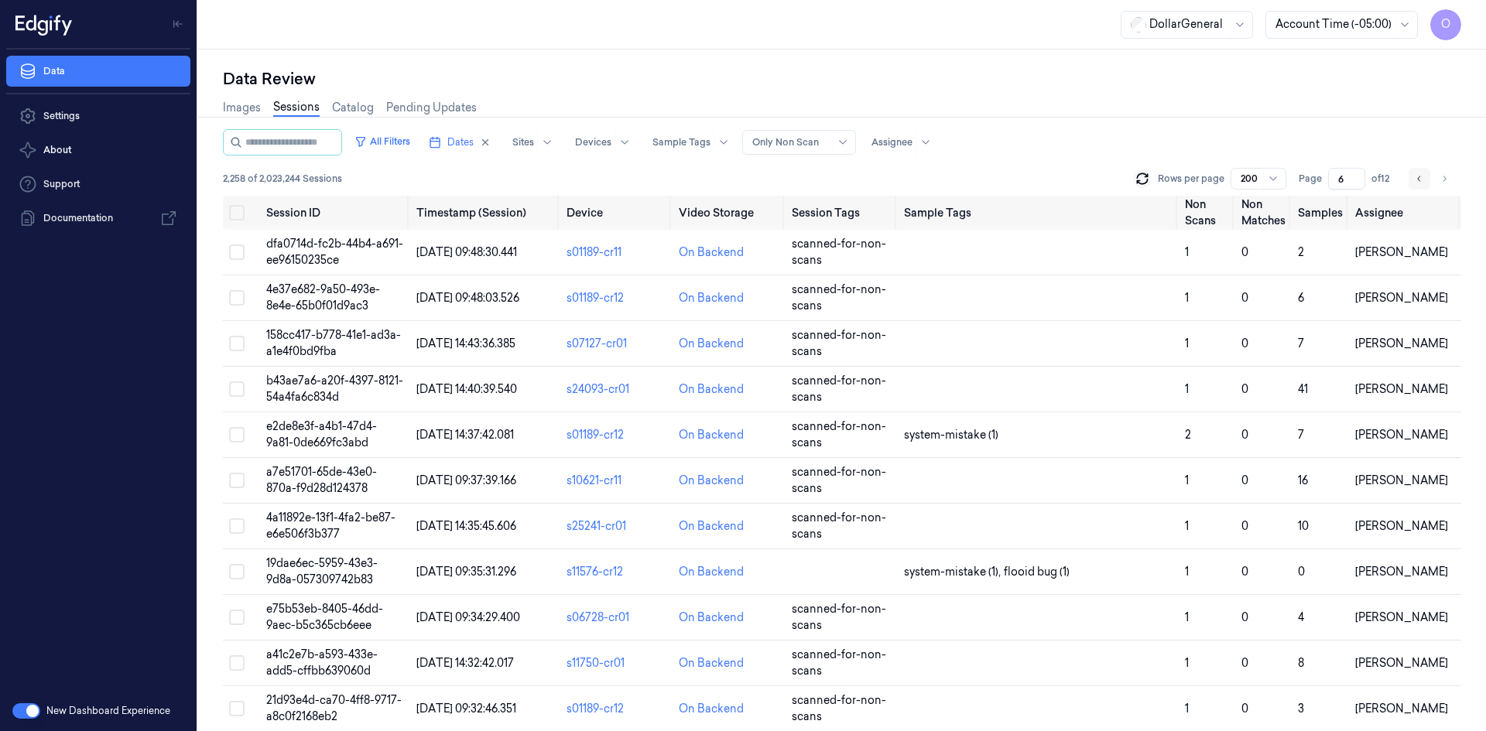
click at [1425, 176] on button "Go to previous page" at bounding box center [1419, 179] width 22 height 22
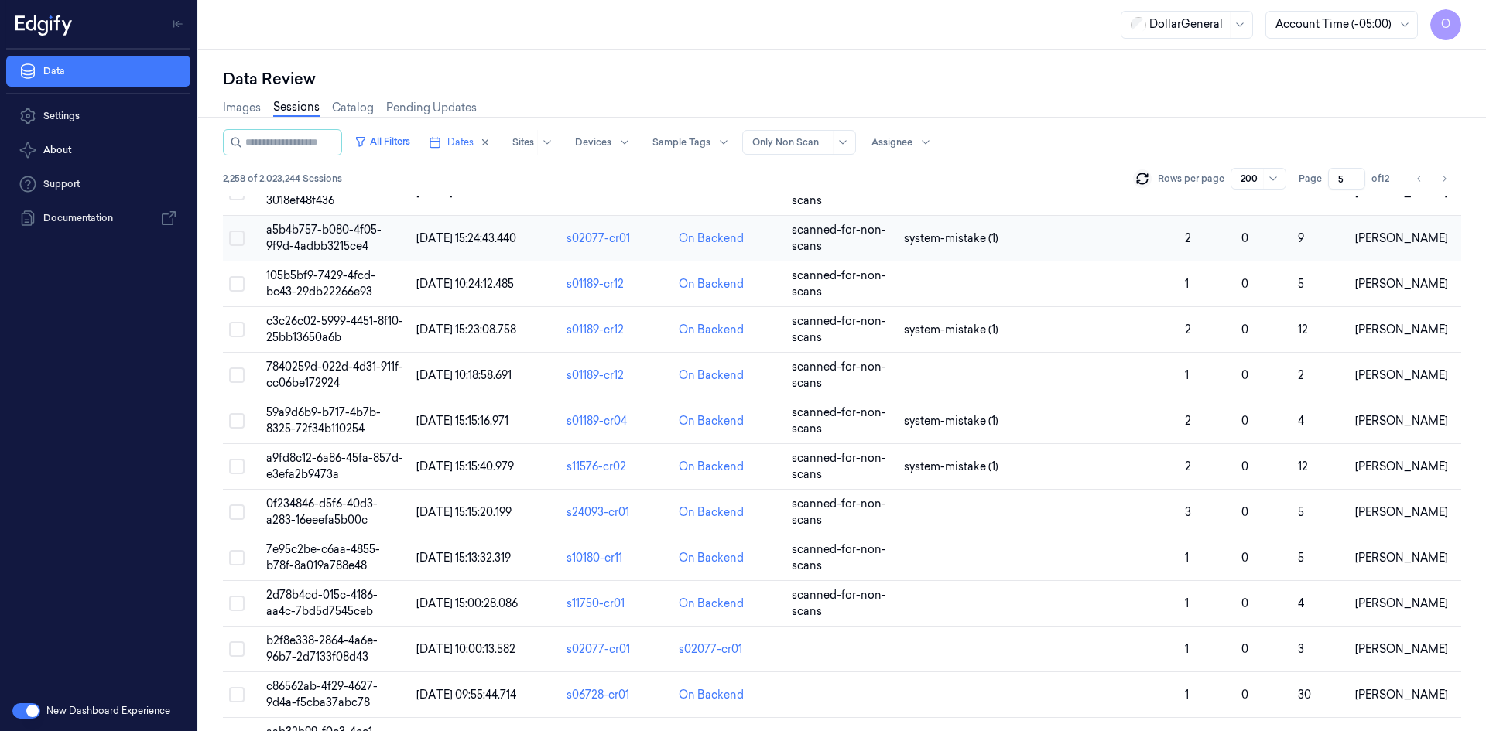
scroll to position [8512, 0]
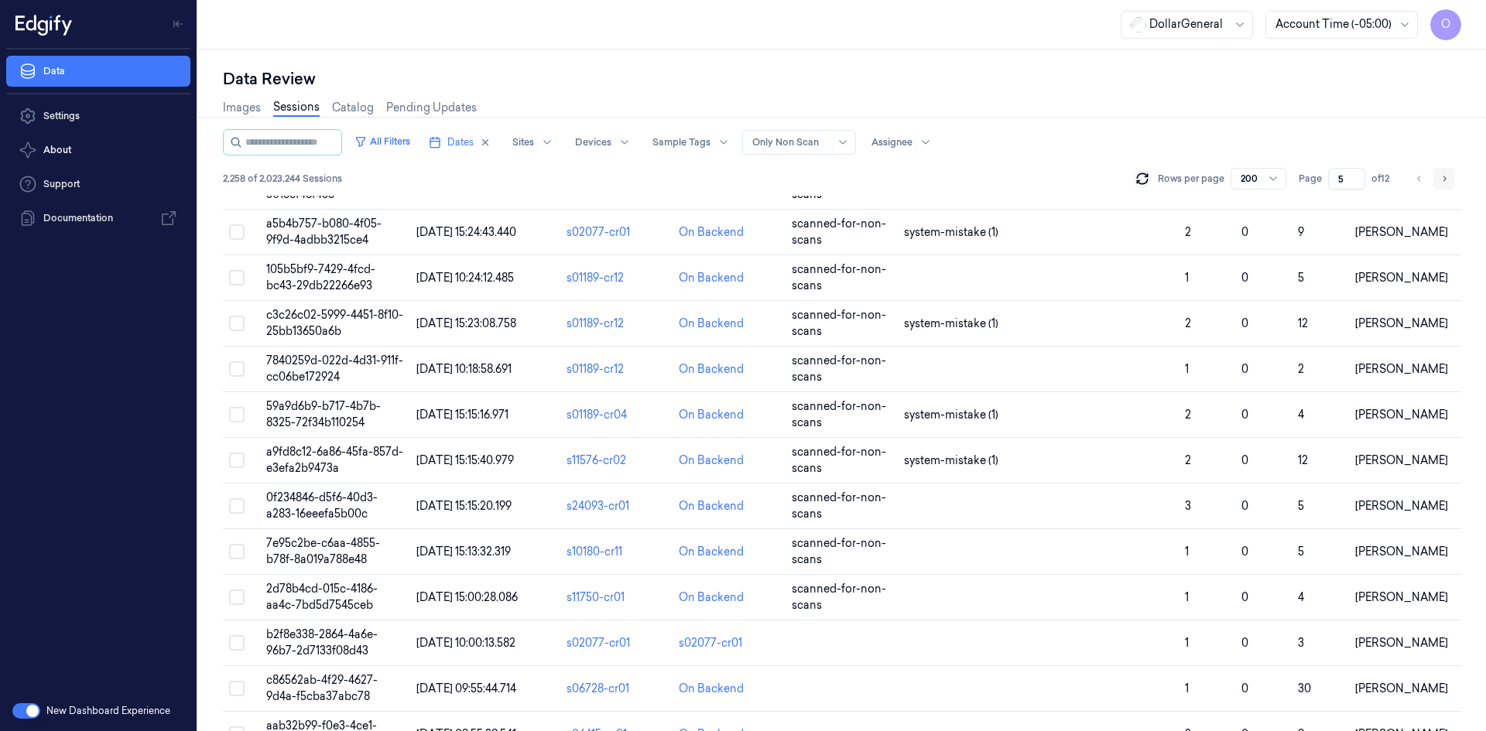
click at [1445, 182] on icon "Go to next page" at bounding box center [1443, 179] width 9 height 12
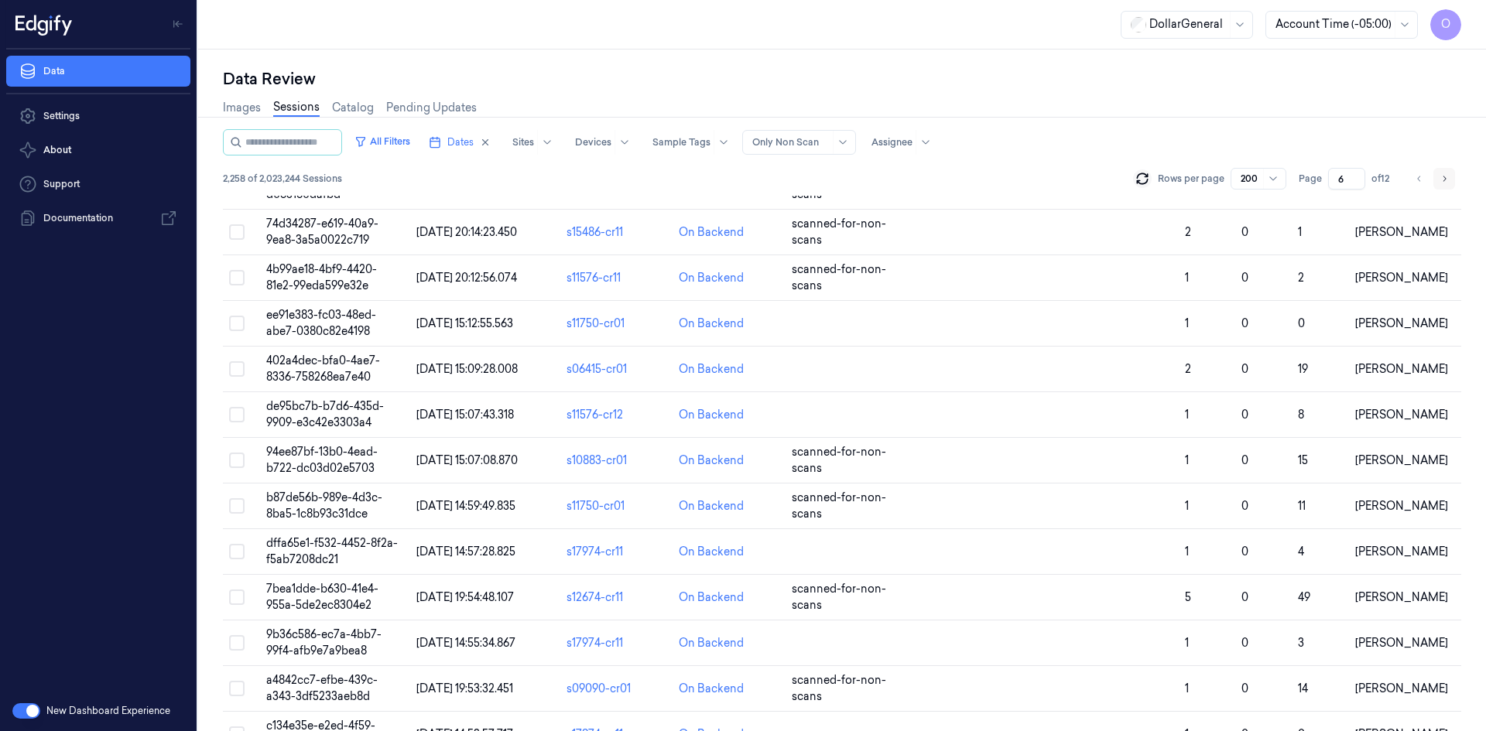
click at [1444, 183] on icon "Go to next page" at bounding box center [1443, 179] width 9 height 12
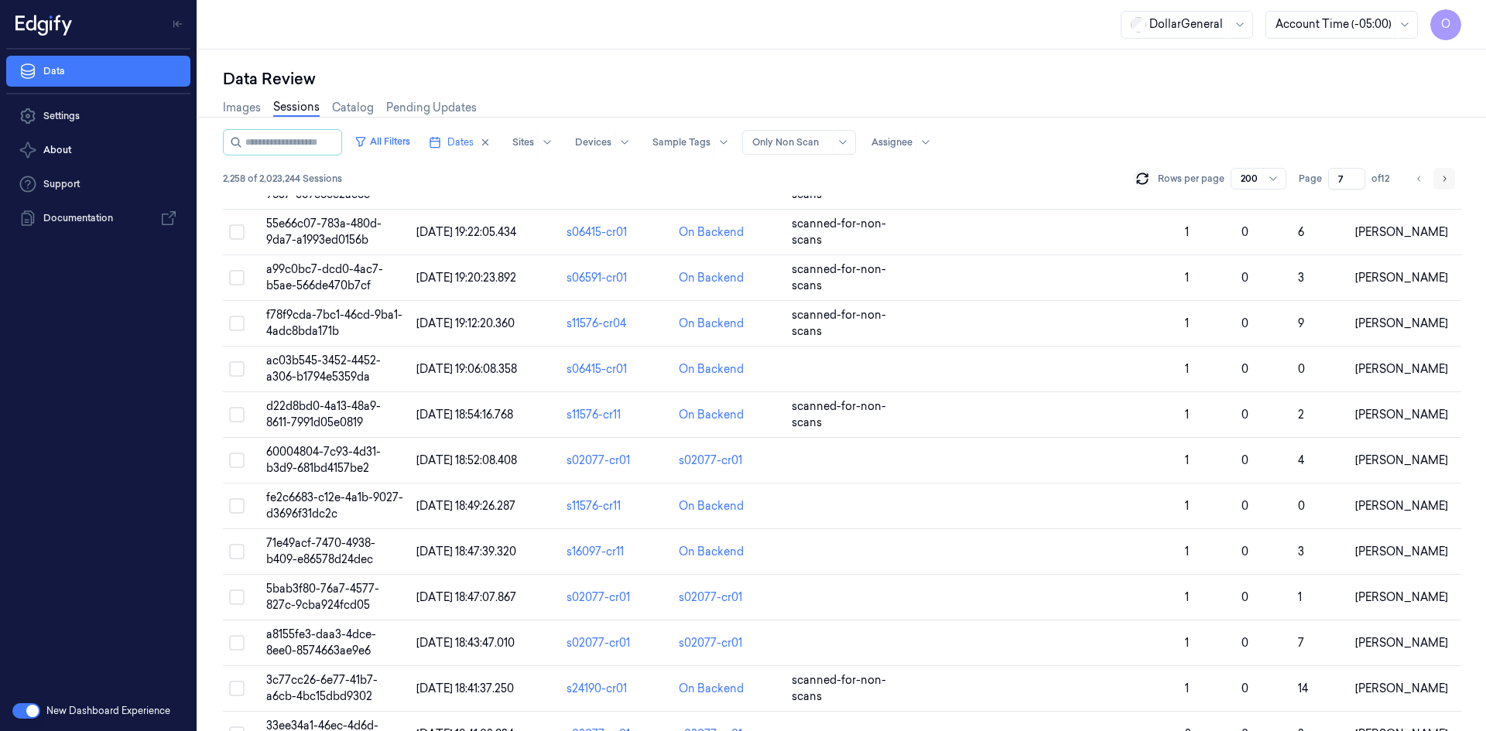
click at [1447, 176] on icon "Go to next page" at bounding box center [1443, 179] width 9 height 12
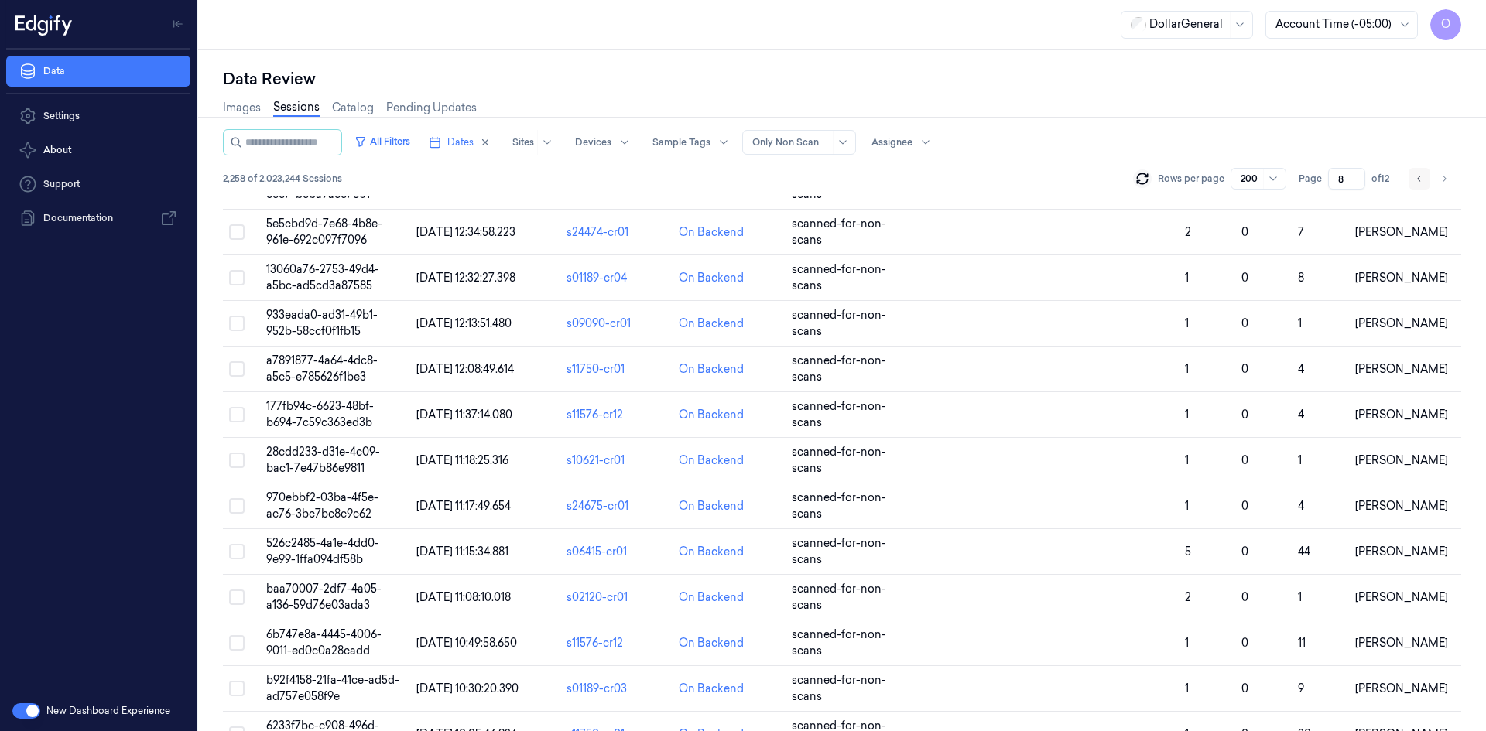
click at [1423, 175] on icon "Go to previous page" at bounding box center [1419, 179] width 9 height 12
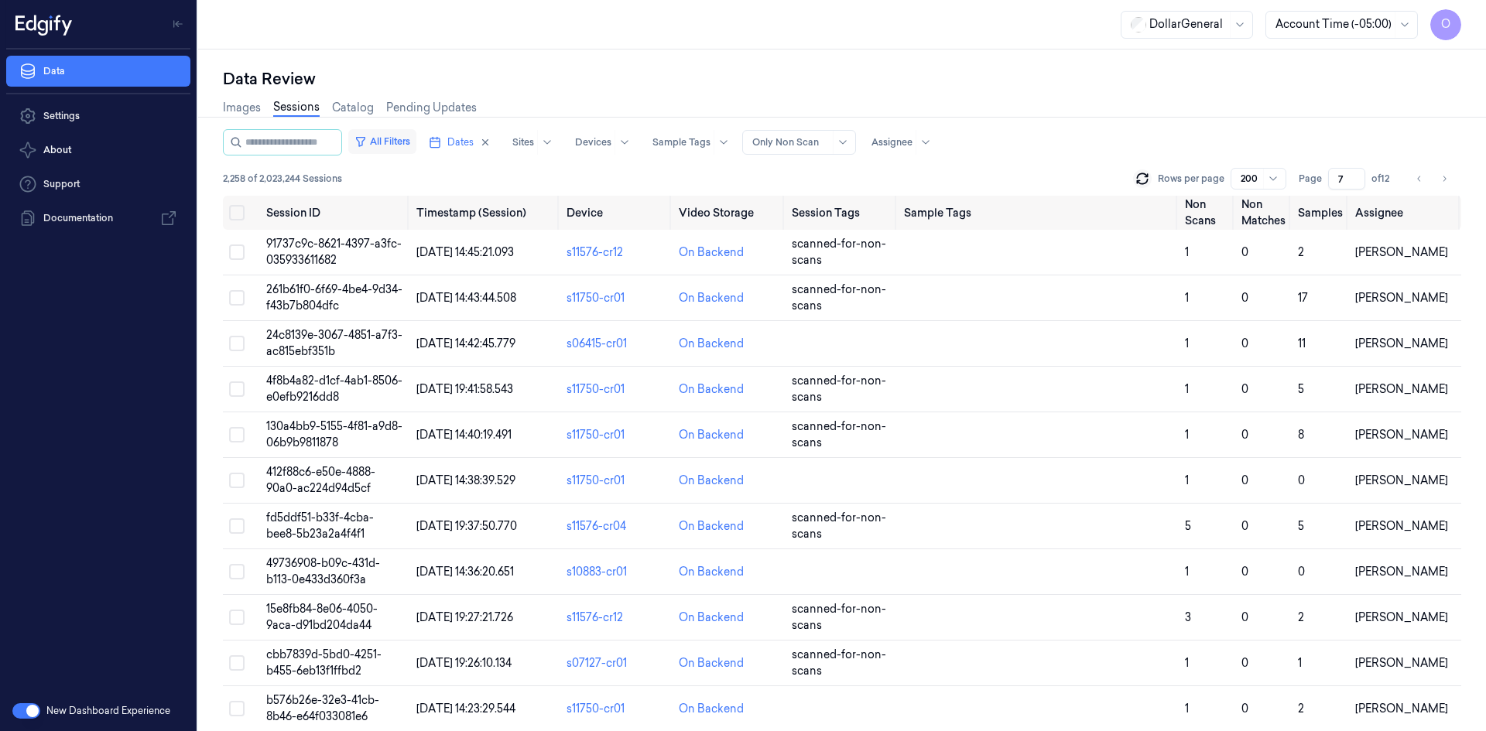
click at [416, 153] on button "All Filters" at bounding box center [382, 141] width 68 height 25
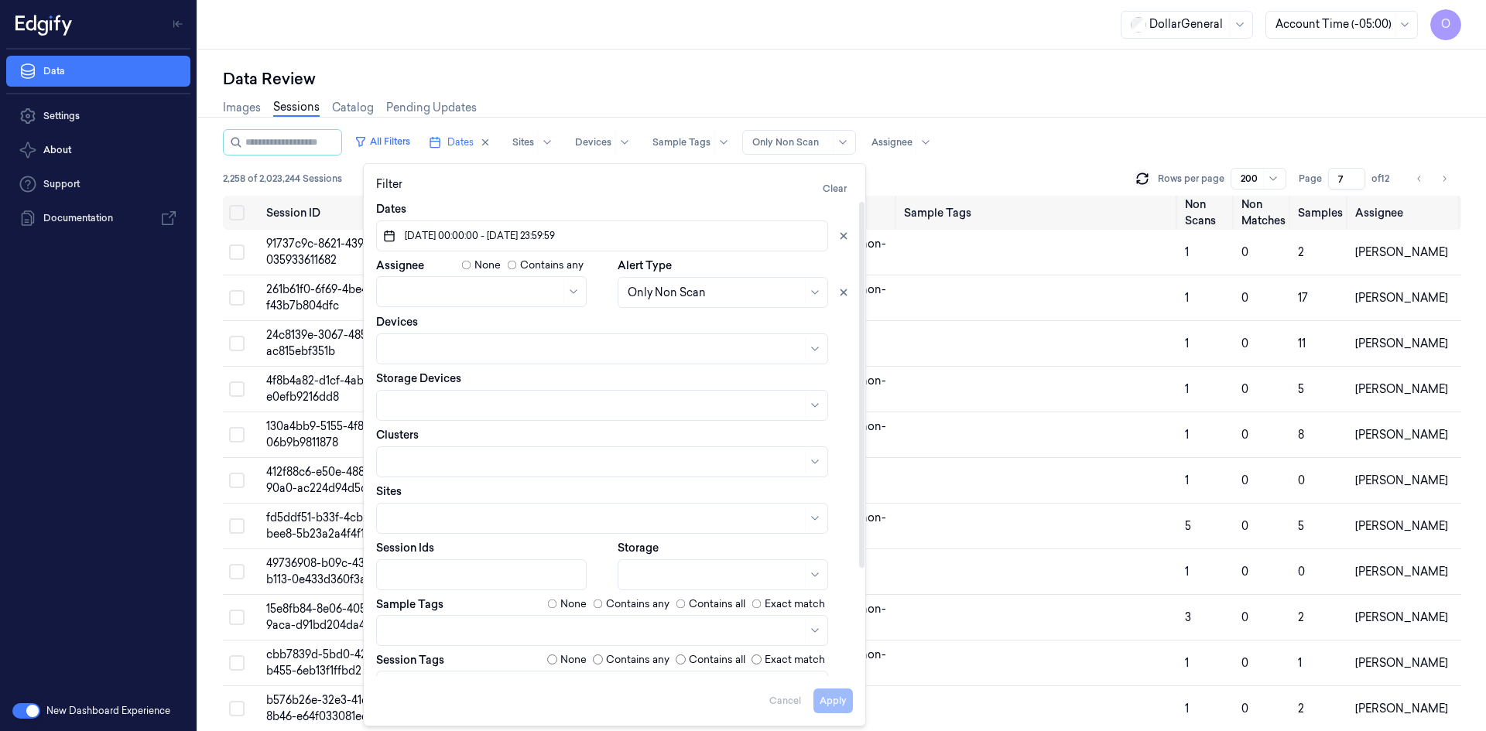
click at [556, 601] on div "None" at bounding box center [566, 604] width 39 height 15
click at [830, 707] on button "Apply" at bounding box center [832, 701] width 39 height 25
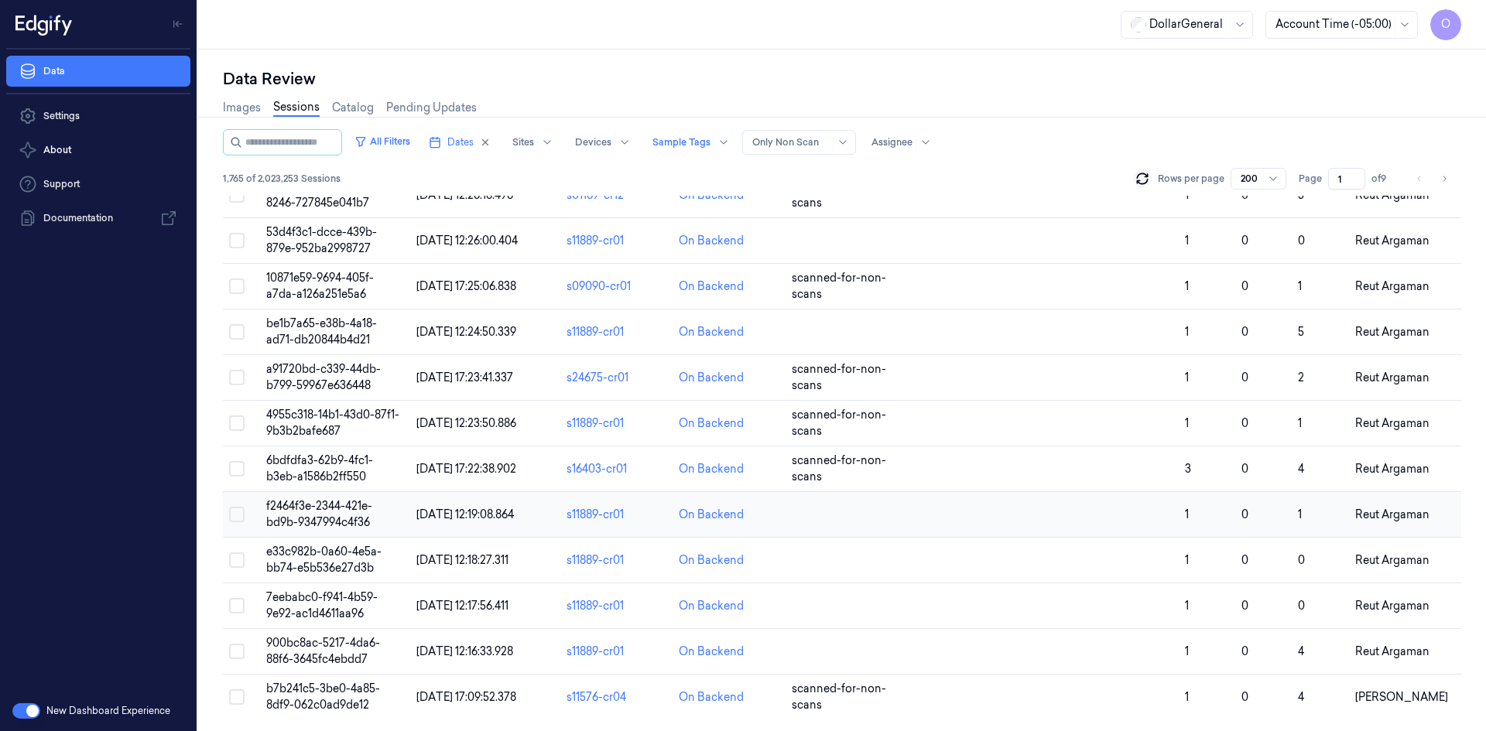
scroll to position [8641, 0]
click at [1442, 181] on icon "Go to next page" at bounding box center [1443, 179] width 9 height 12
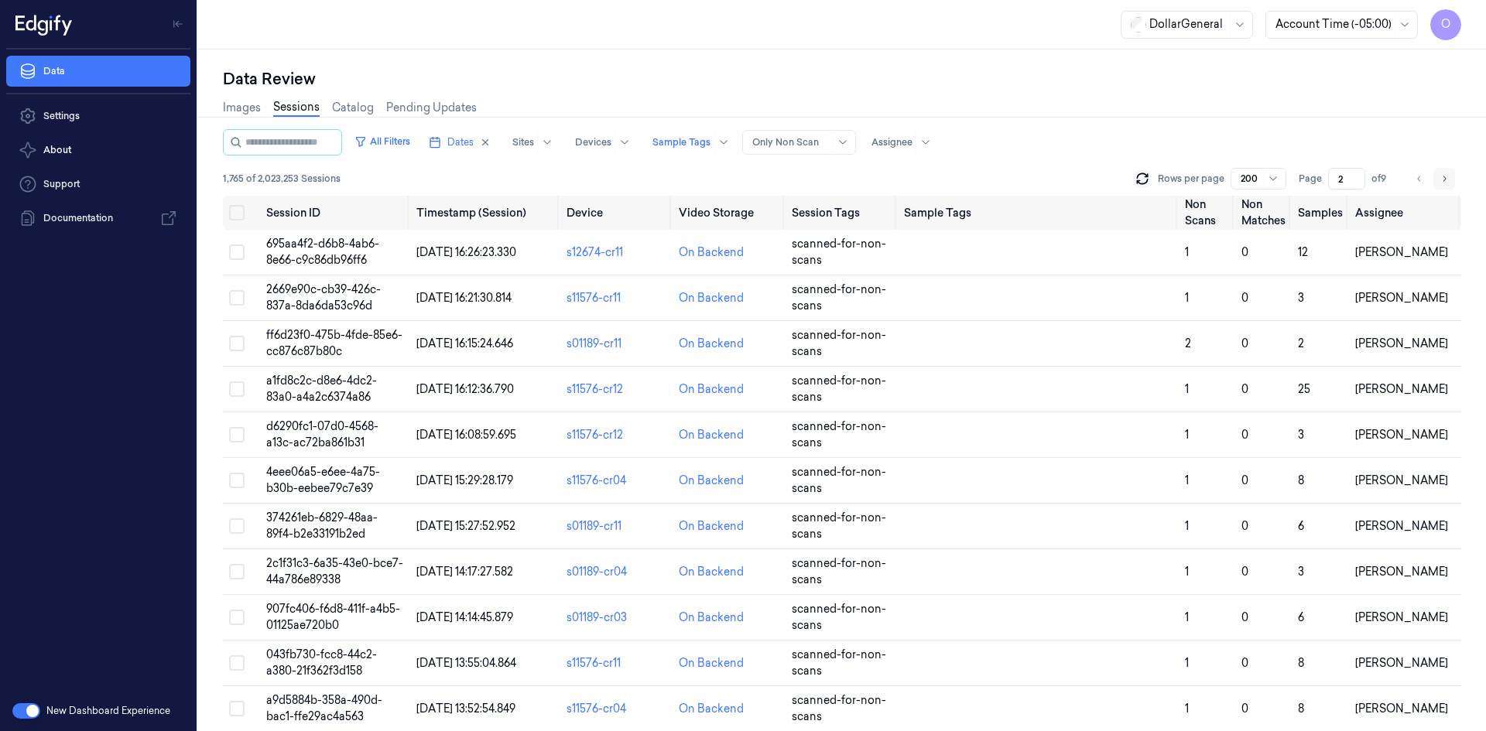
click at [1437, 180] on button "Go to next page" at bounding box center [1444, 179] width 22 height 22
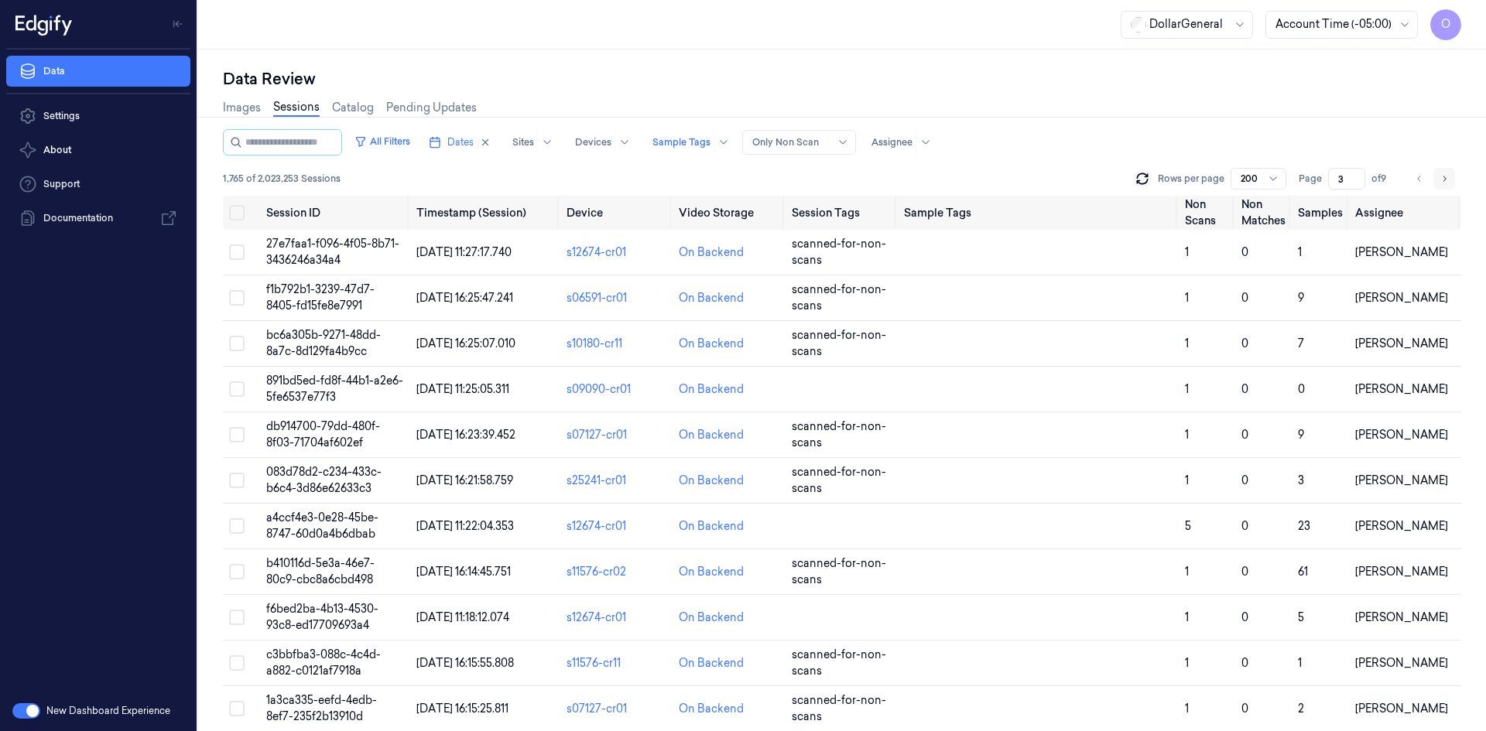
click at [1435, 181] on button "Go to next page" at bounding box center [1444, 179] width 22 height 22
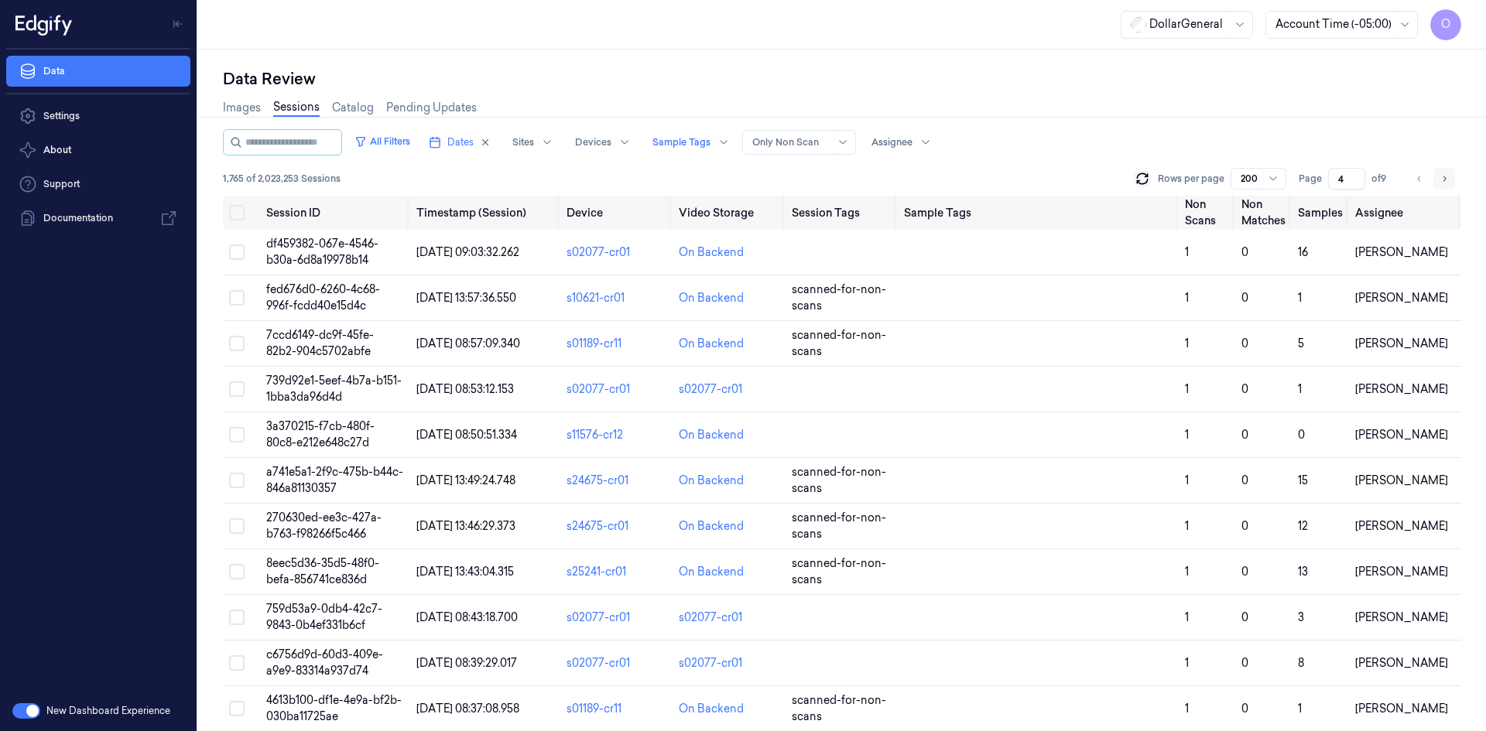
click at [1435, 181] on button "Go to next page" at bounding box center [1444, 179] width 22 height 22
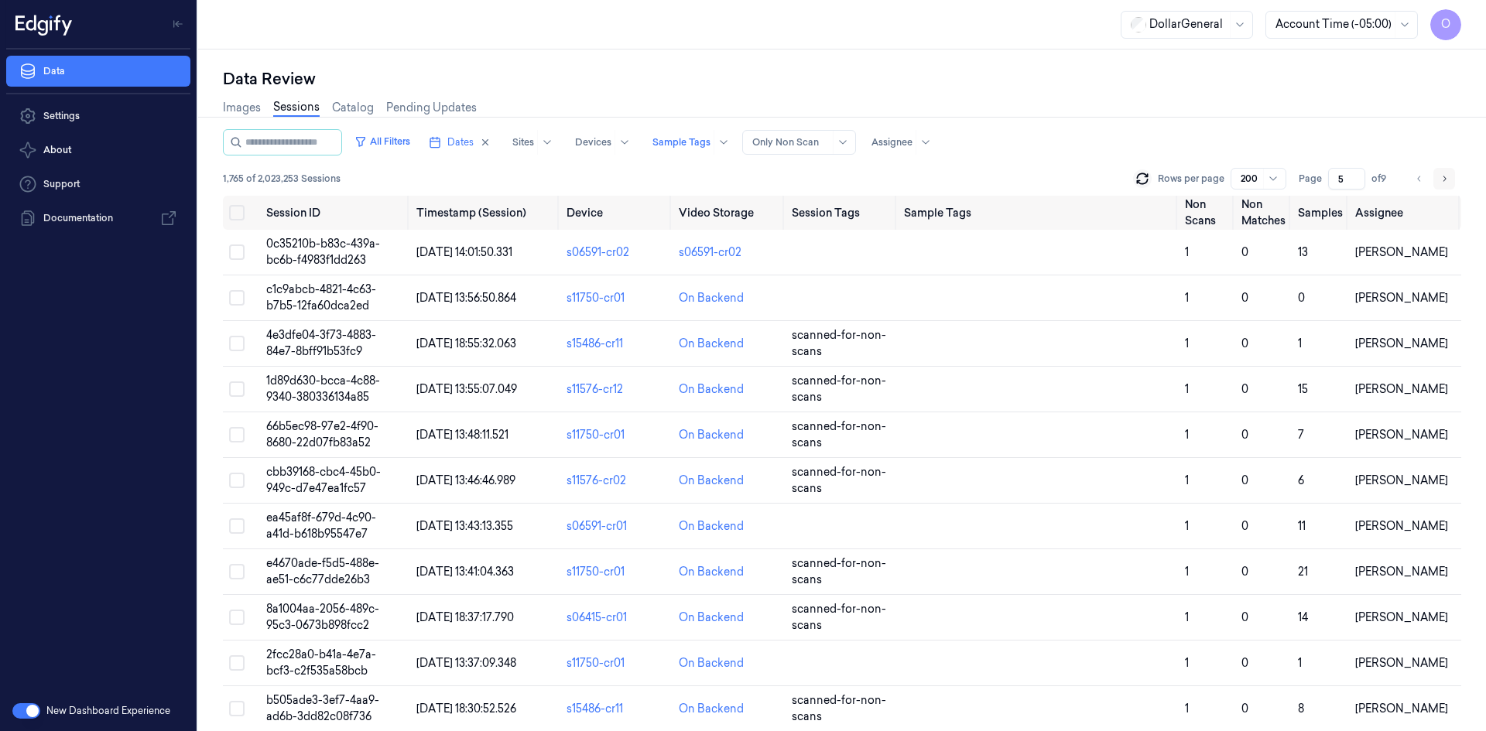
click at [1435, 181] on button "Go to next page" at bounding box center [1444, 179] width 22 height 22
click at [1419, 176] on icon "Go to previous page" at bounding box center [1419, 179] width 9 height 12
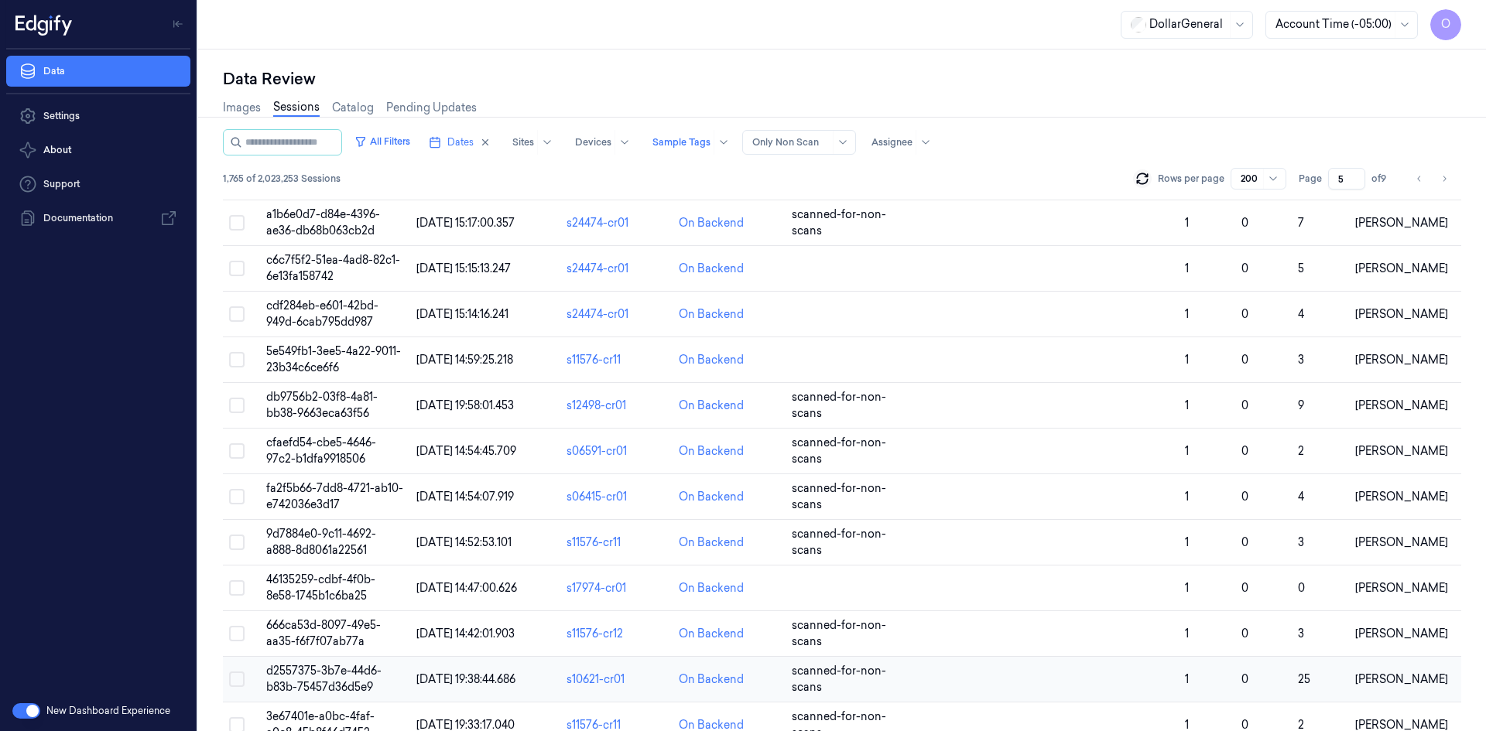
scroll to position [8203, 0]
click at [293, 138] on input "string" at bounding box center [291, 142] width 93 height 25
click at [414, 148] on button "All Filters" at bounding box center [382, 141] width 68 height 25
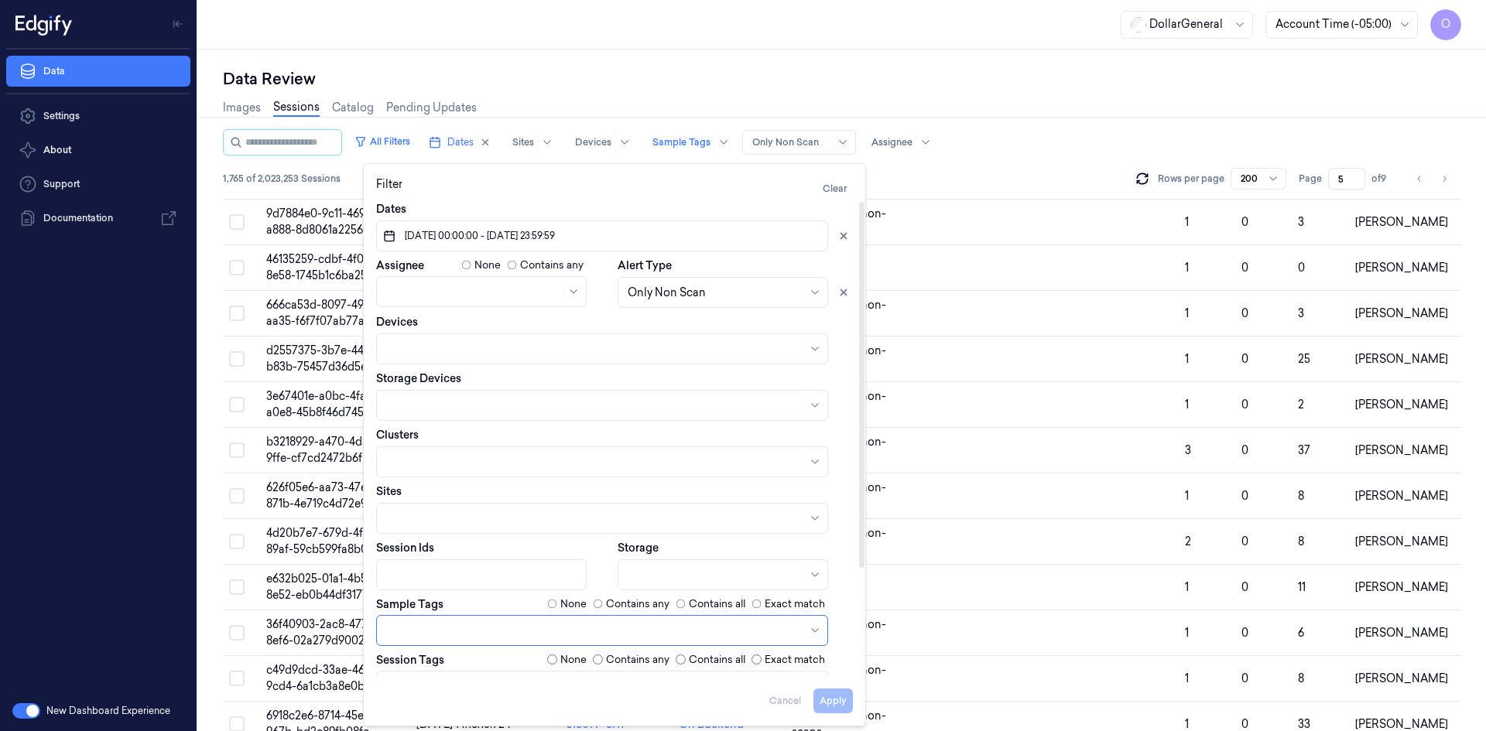
click at [619, 607] on label "Contains any" at bounding box center [637, 604] width 63 height 15
click at [848, 705] on button "Apply" at bounding box center [832, 701] width 39 height 25
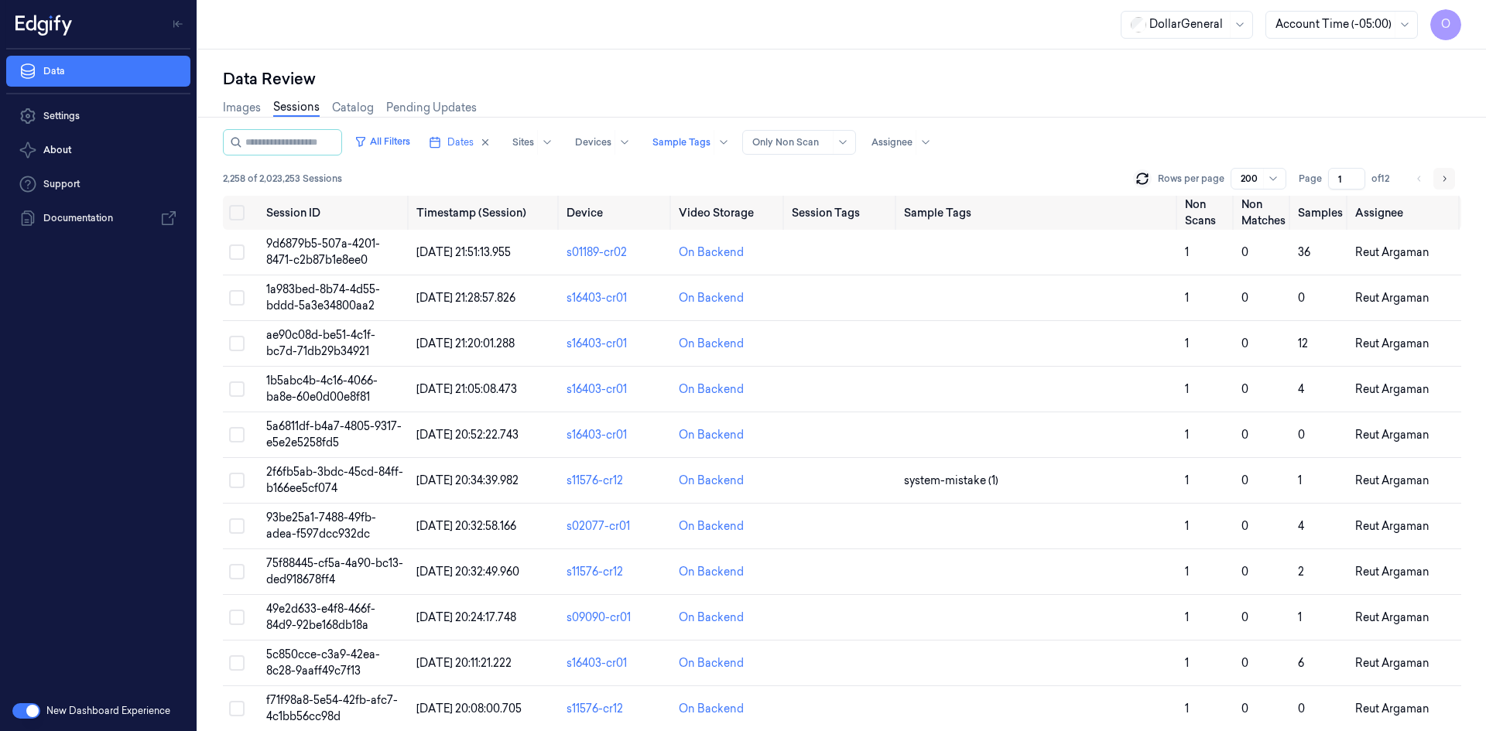
click at [1442, 181] on icon "Go to next page" at bounding box center [1443, 179] width 9 height 12
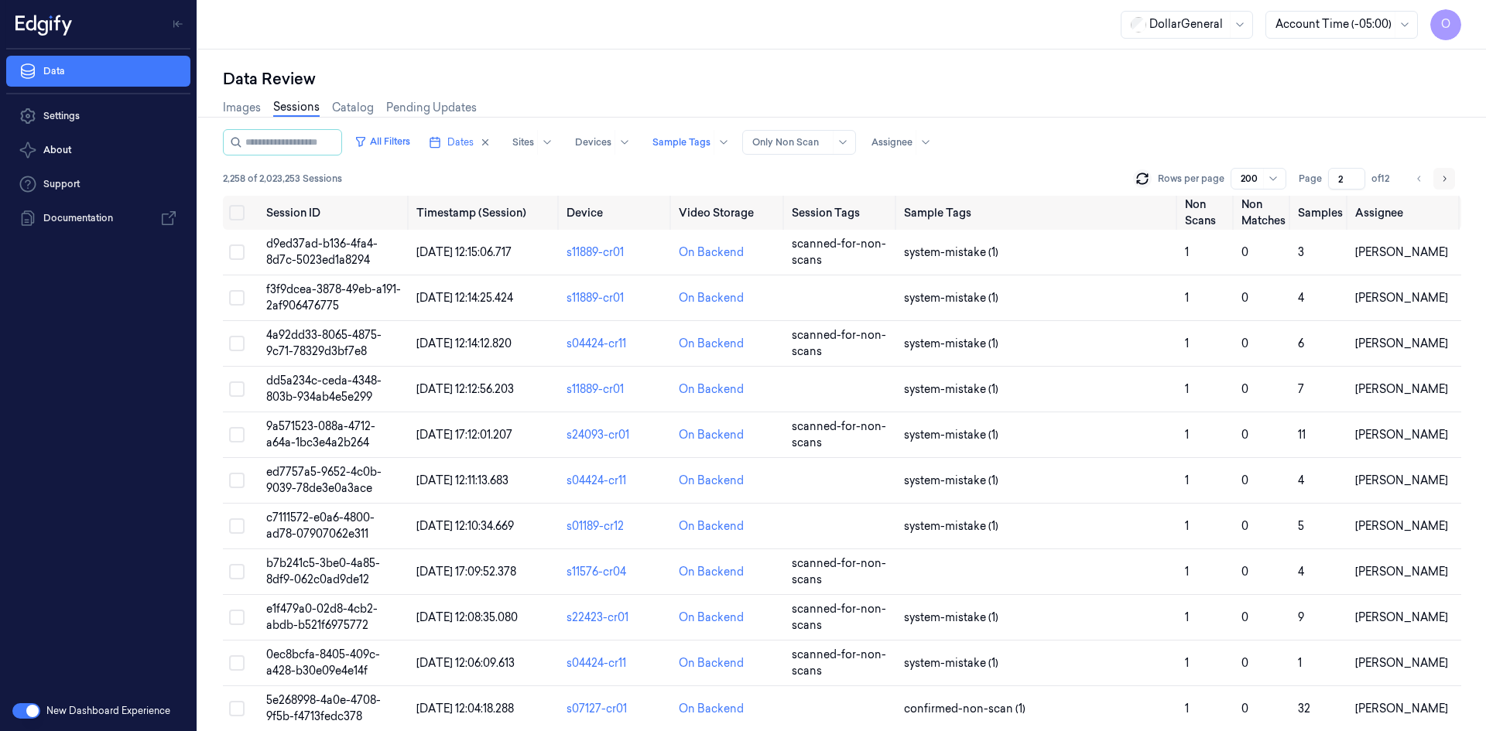
click at [1442, 181] on icon "Go to next page" at bounding box center [1443, 179] width 9 height 12
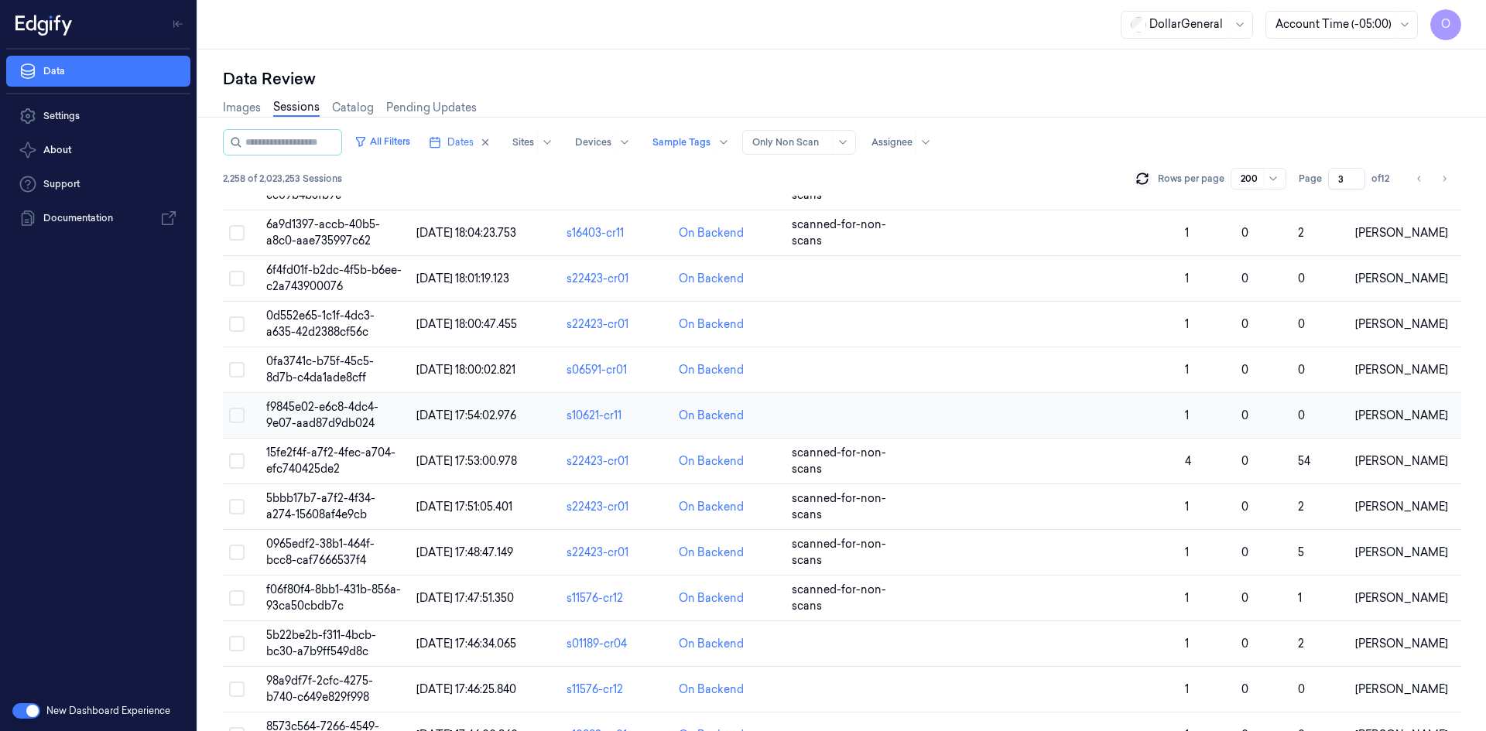
scroll to position [387, 0]
click at [1449, 181] on button "Go to next page" at bounding box center [1444, 179] width 22 height 22
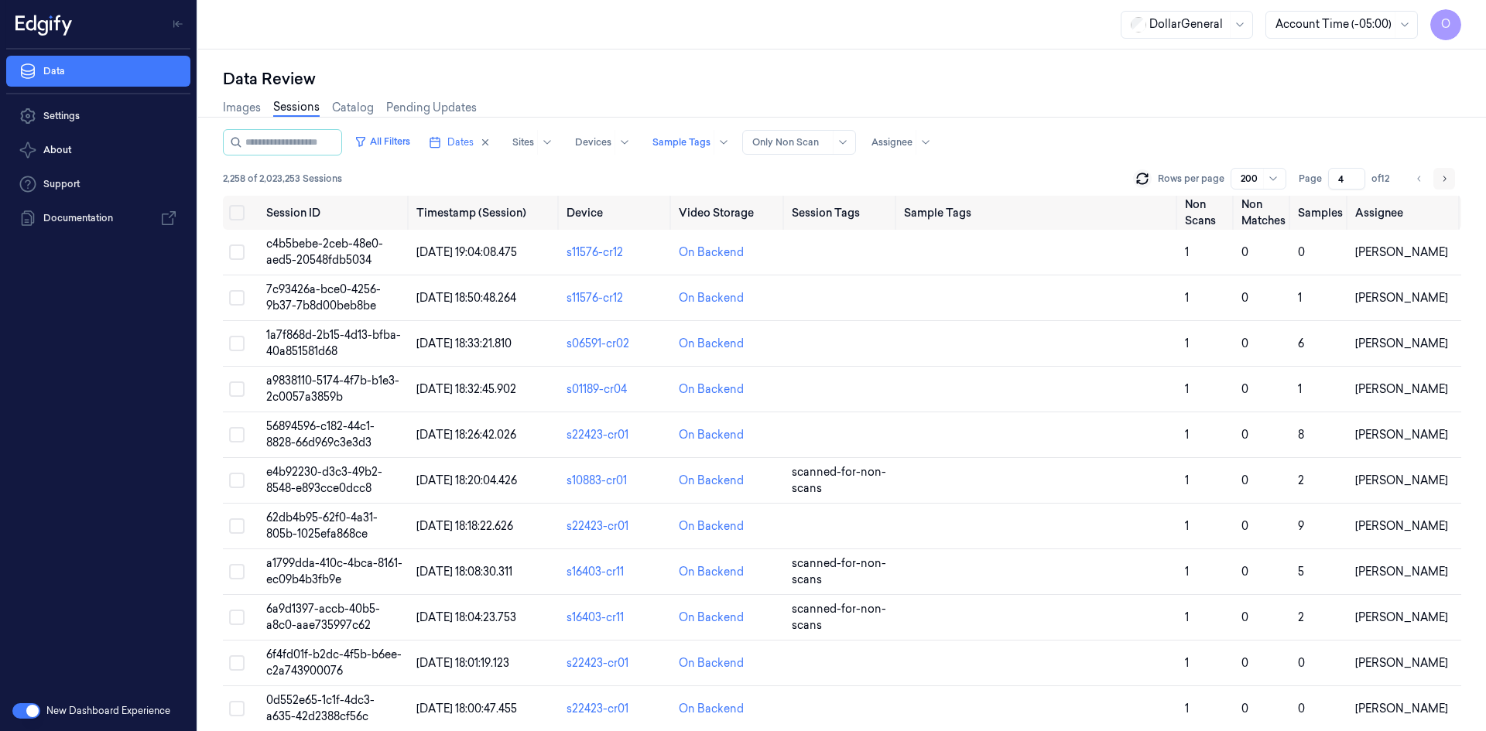
click at [1449, 181] on button "Go to next page" at bounding box center [1444, 179] width 22 height 22
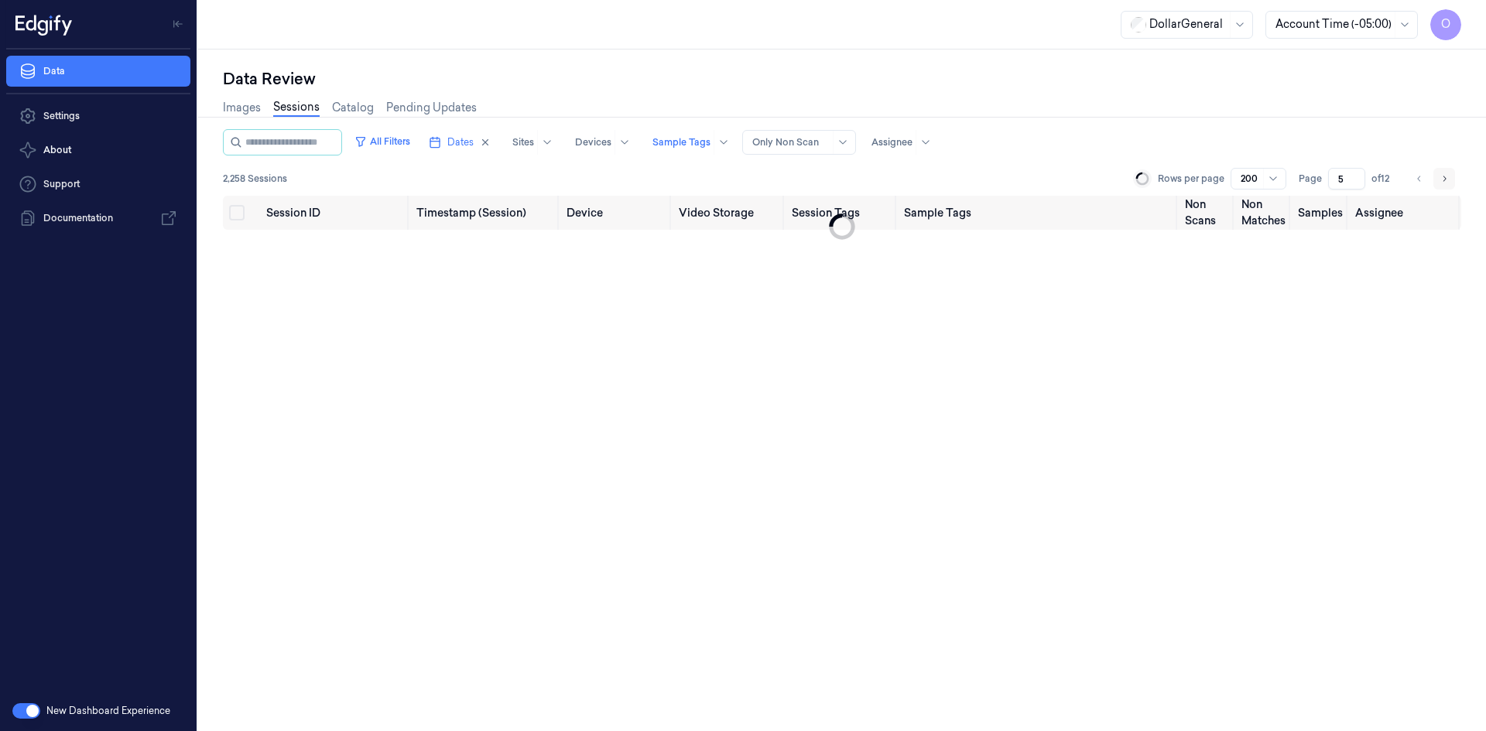
click at [1449, 181] on button "Go to next page" at bounding box center [1444, 179] width 22 height 22
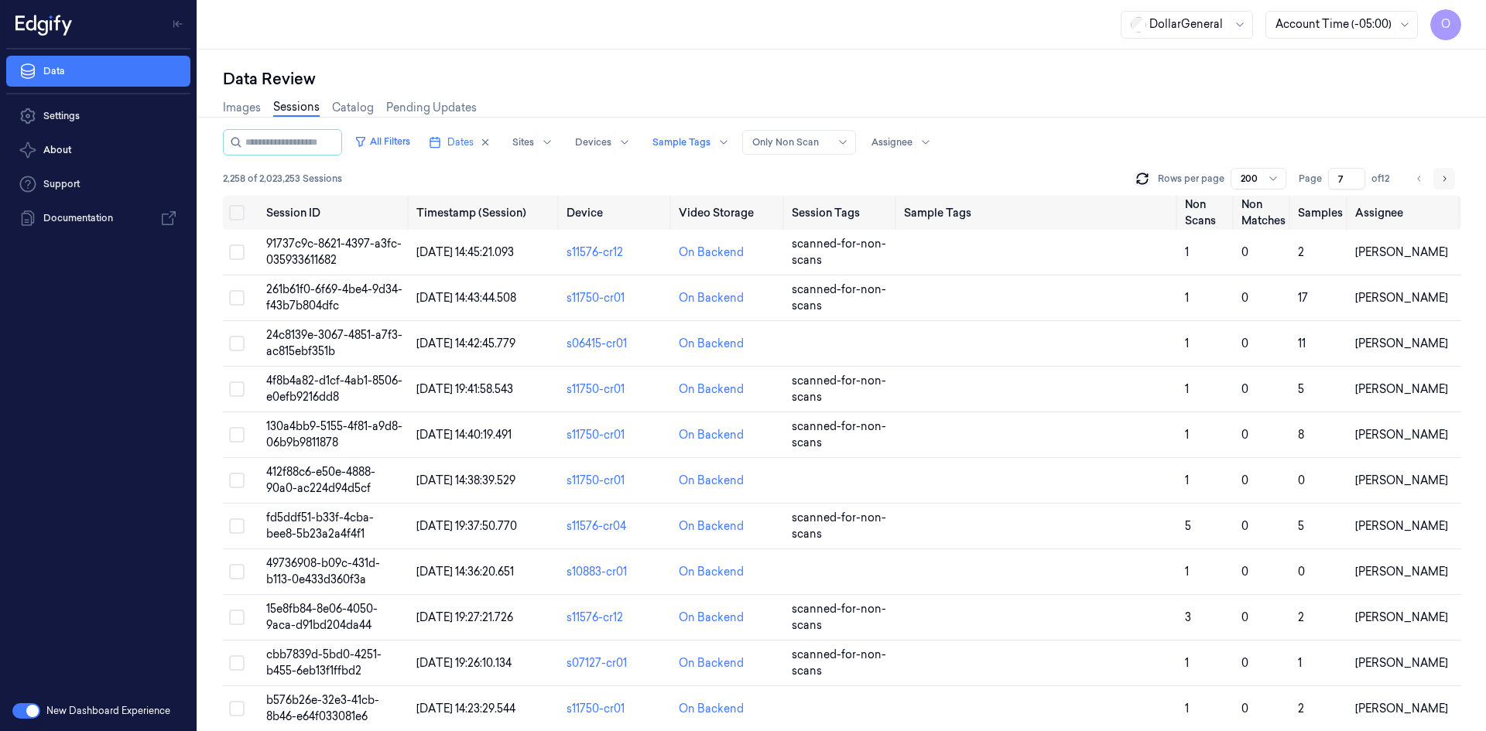
click at [1449, 181] on button "Go to next page" at bounding box center [1444, 179] width 22 height 22
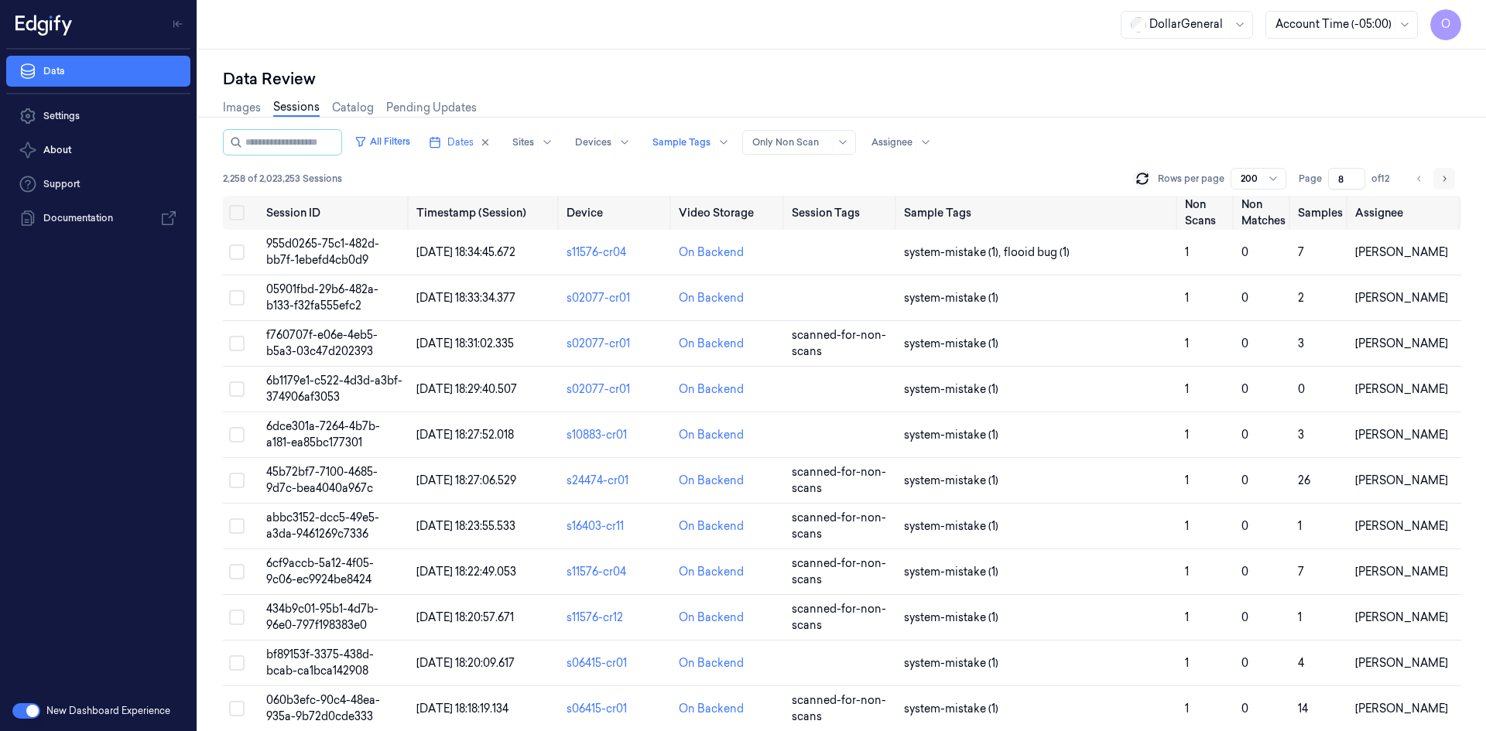
click at [1449, 181] on button "Go to next page" at bounding box center [1444, 179] width 22 height 22
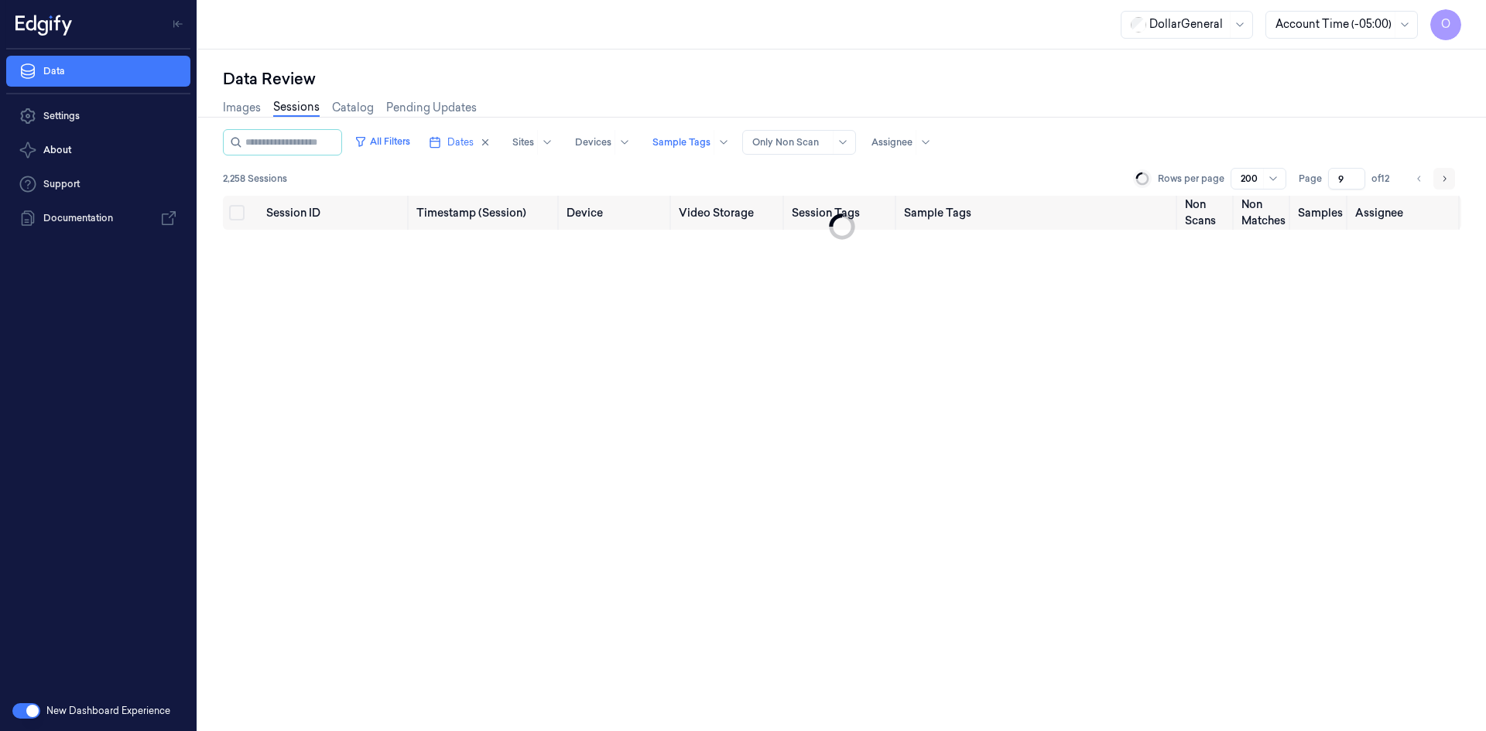
click at [1449, 181] on button "Go to next page" at bounding box center [1444, 179] width 22 height 22
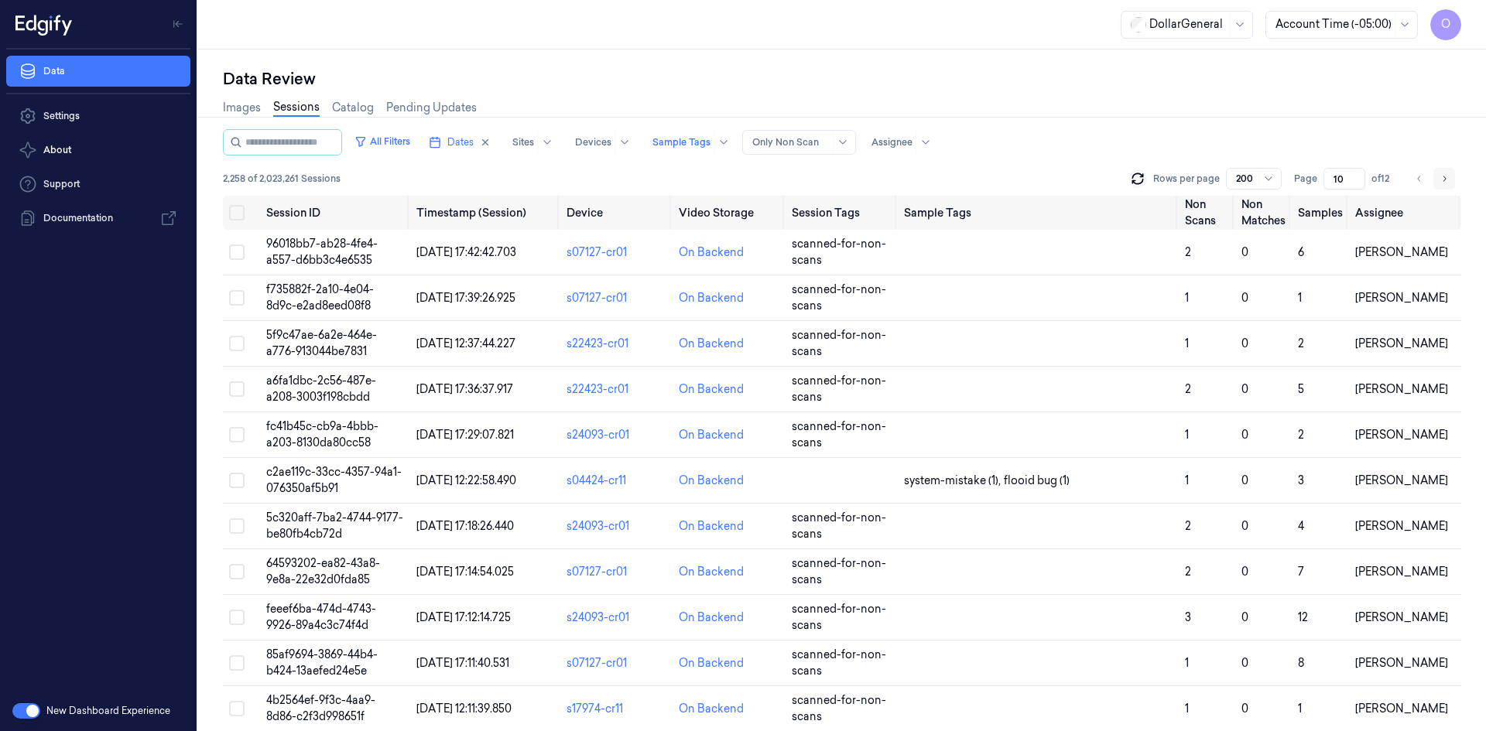
click at [1444, 181] on icon "Go to next page" at bounding box center [1443, 179] width 9 height 12
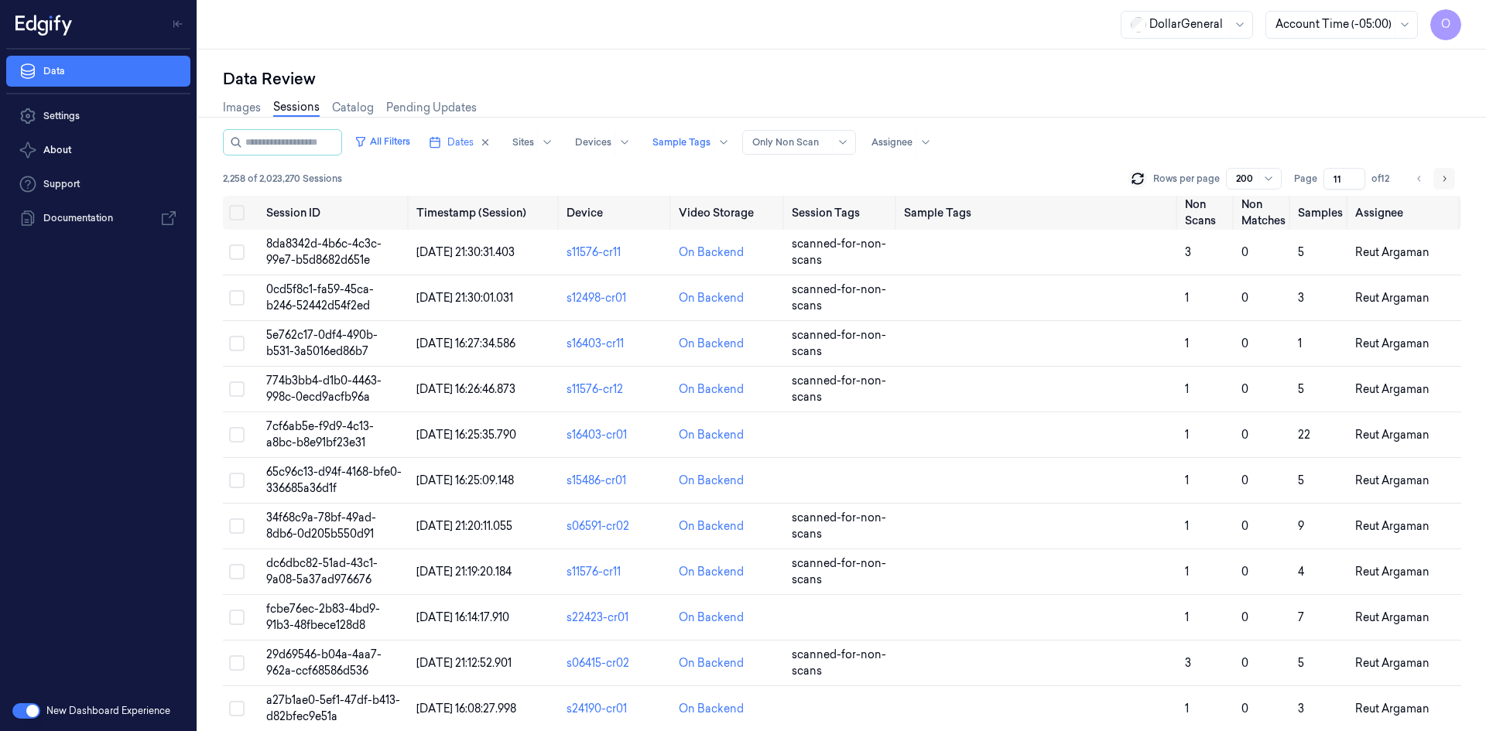
click at [1435, 175] on button "Go to next page" at bounding box center [1444, 179] width 22 height 22
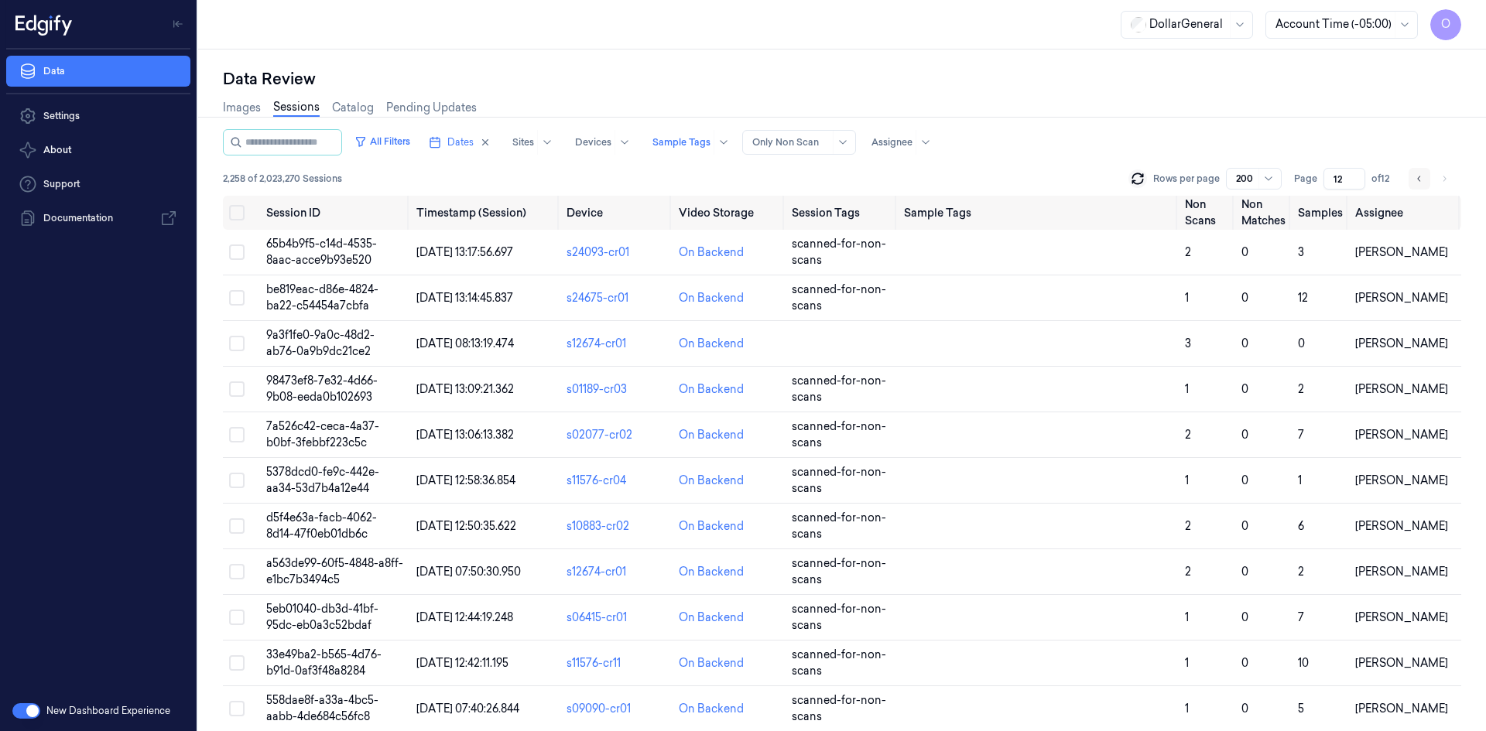
click at [1419, 176] on icon "Go to previous page" at bounding box center [1419, 179] width 9 height 12
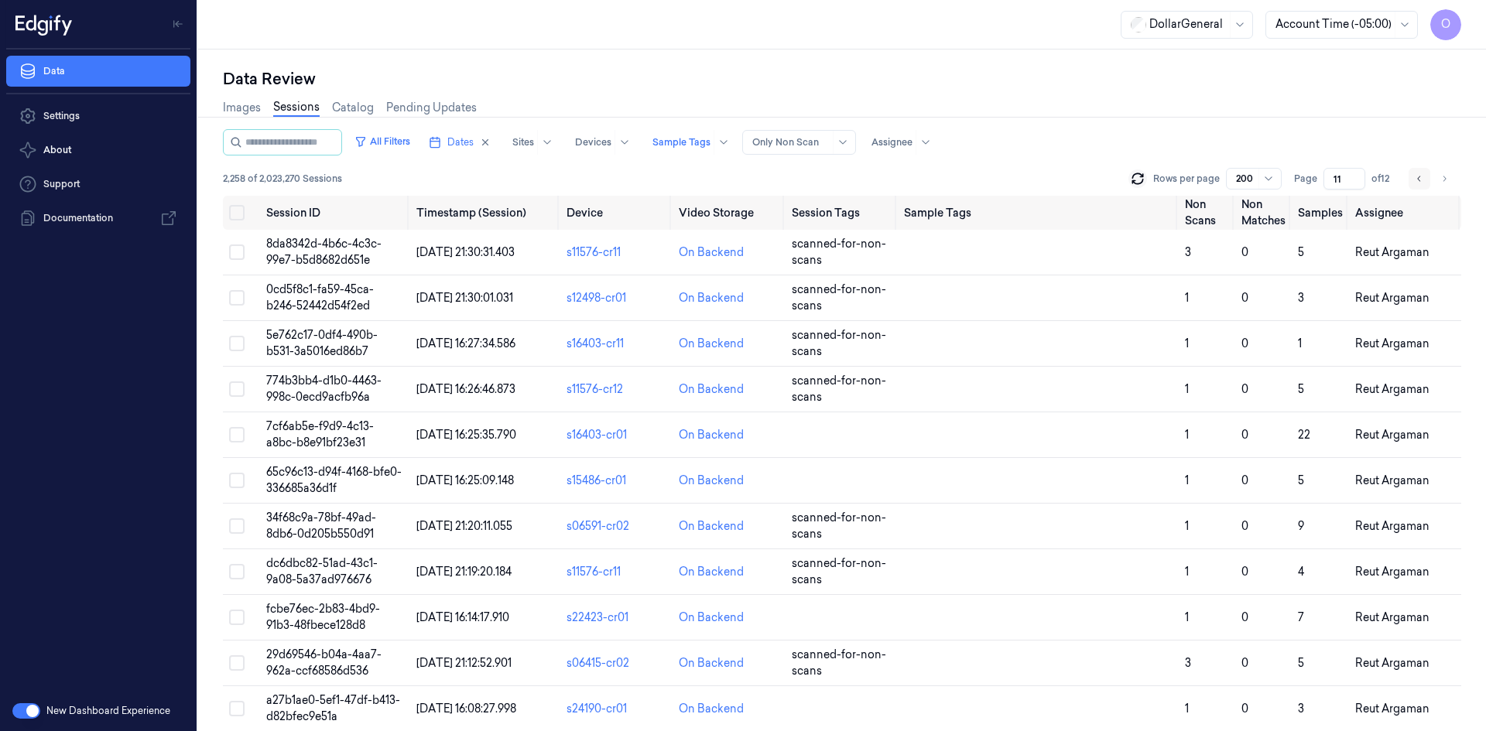
click at [1419, 176] on icon "Go to previous page" at bounding box center [1419, 179] width 9 height 12
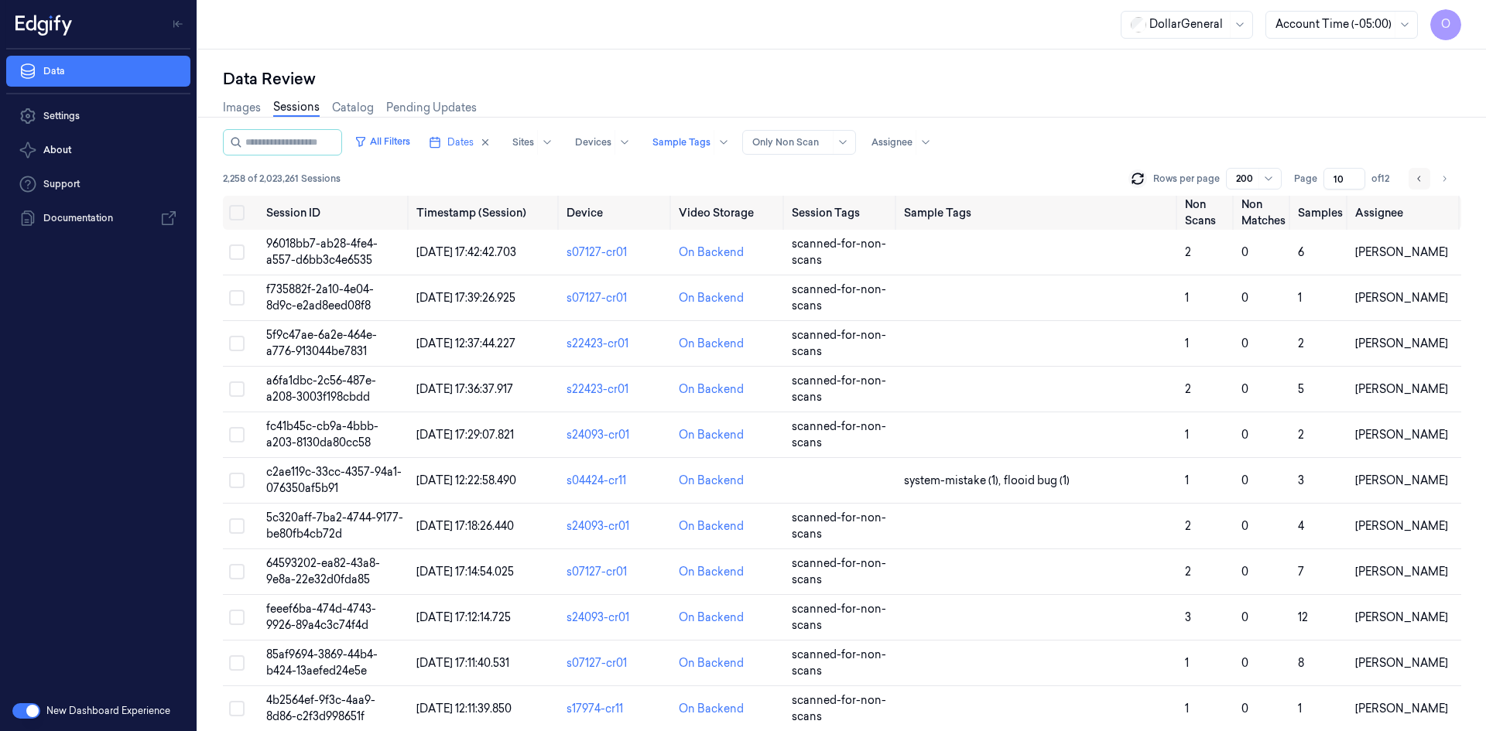
click at [1417, 176] on icon "Go to previous page" at bounding box center [1419, 179] width 9 height 12
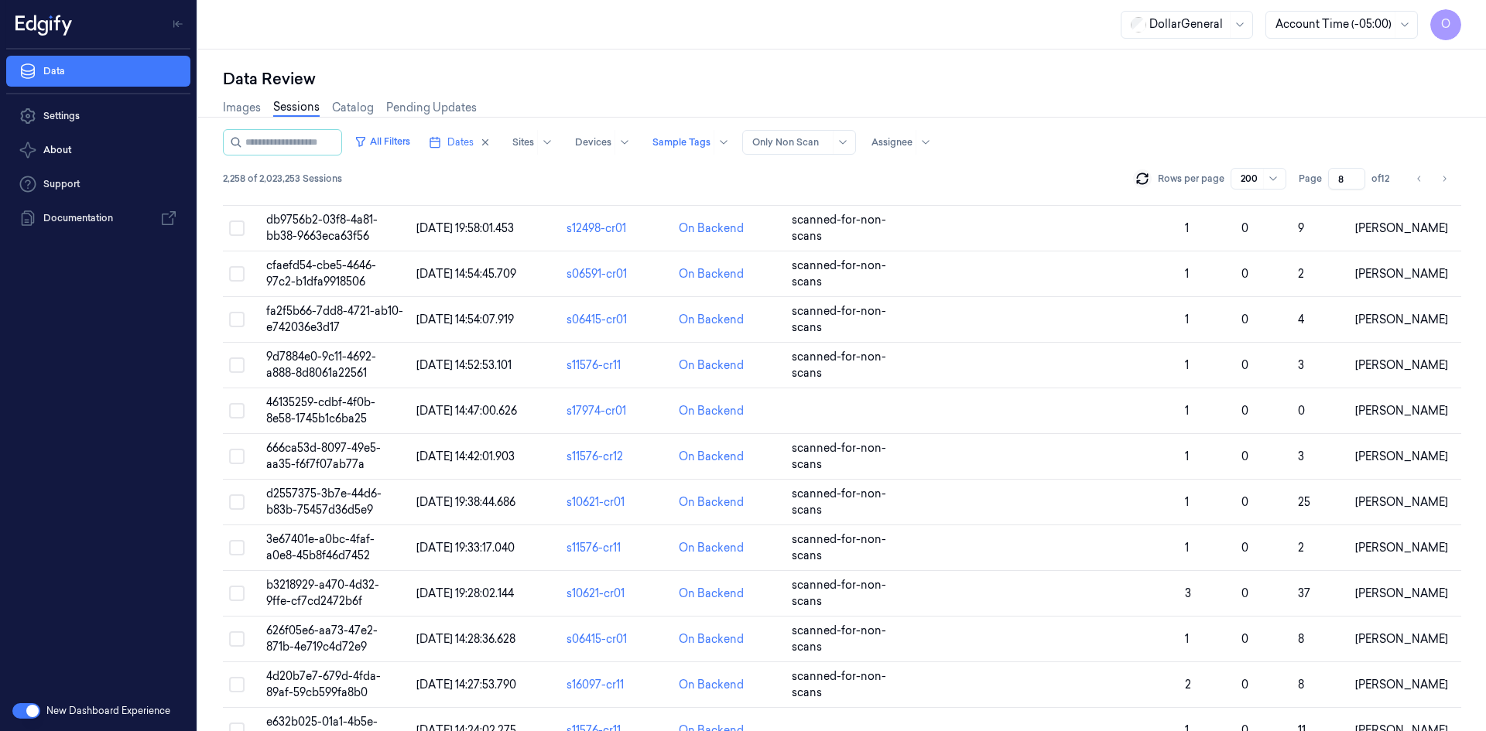
scroll to position [3482, 0]
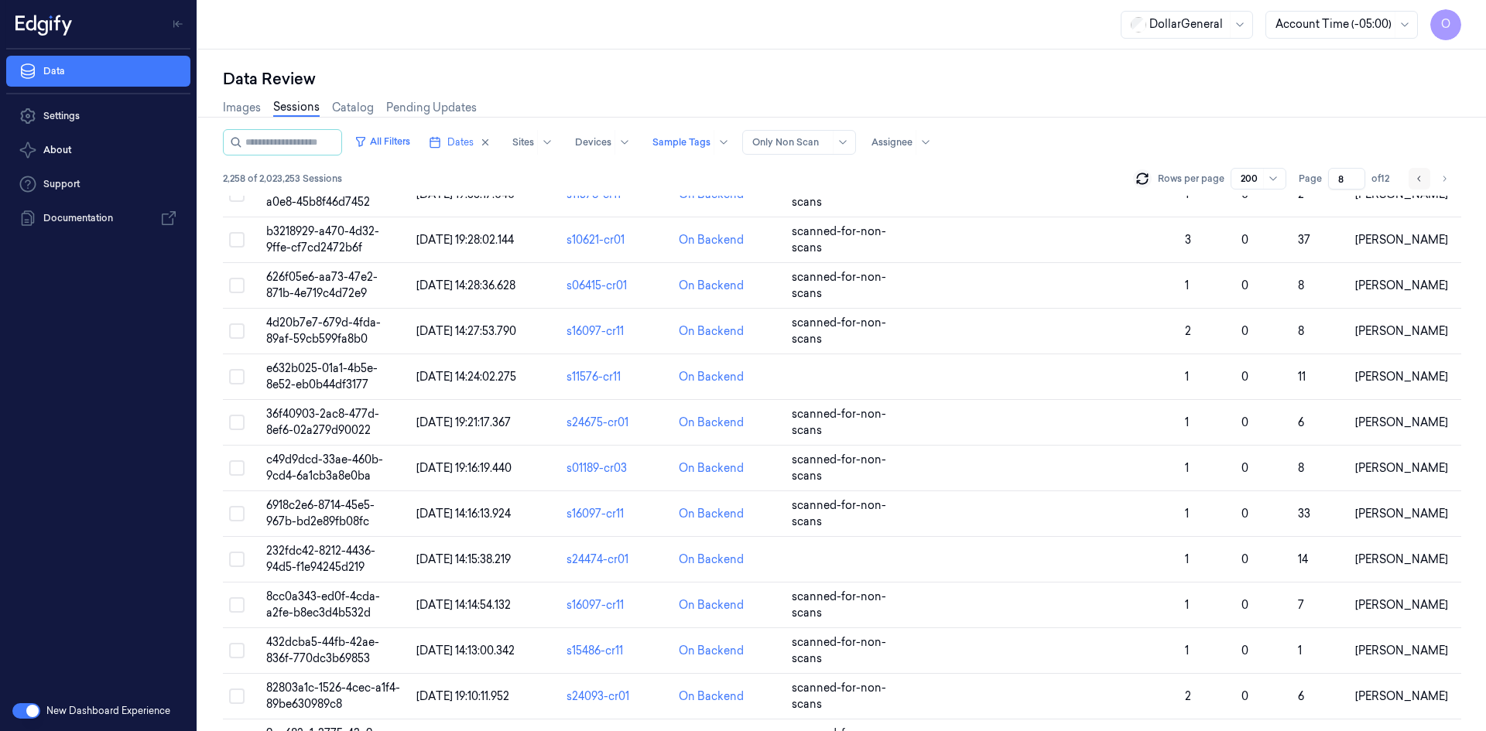
click at [1423, 178] on icon "Go to previous page" at bounding box center [1419, 179] width 9 height 12
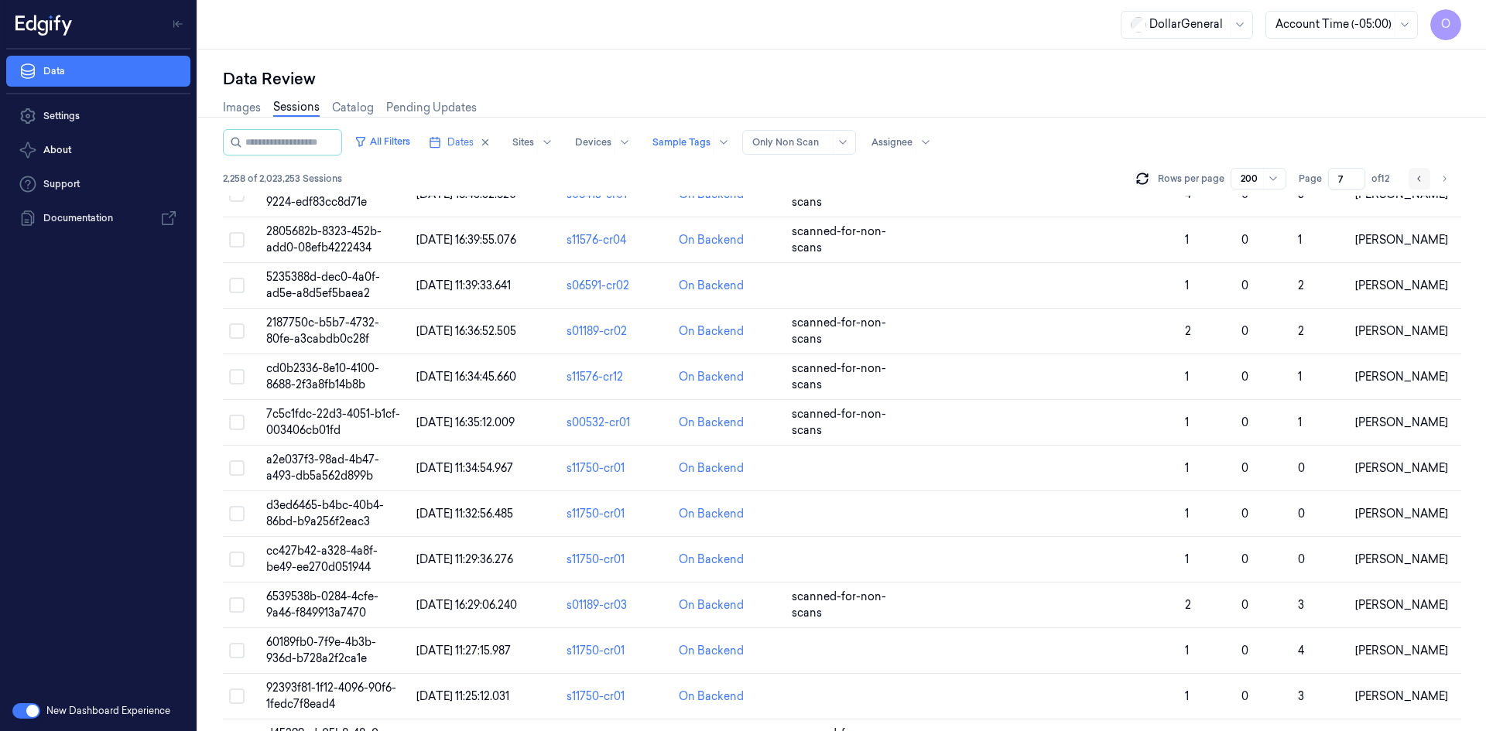
click at [1413, 186] on button "Go to previous page" at bounding box center [1419, 179] width 22 height 22
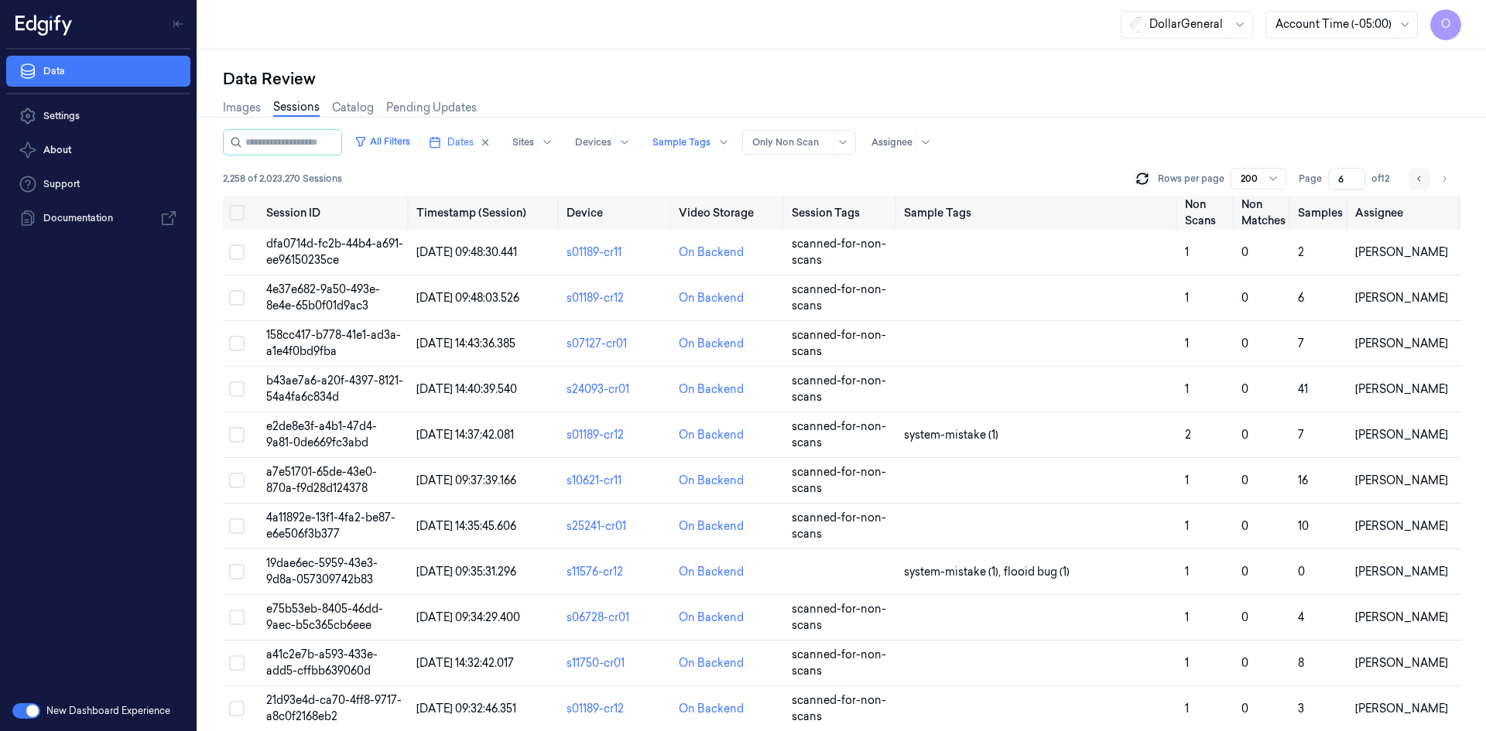
click at [1411, 187] on button "Go to previous page" at bounding box center [1419, 179] width 22 height 22
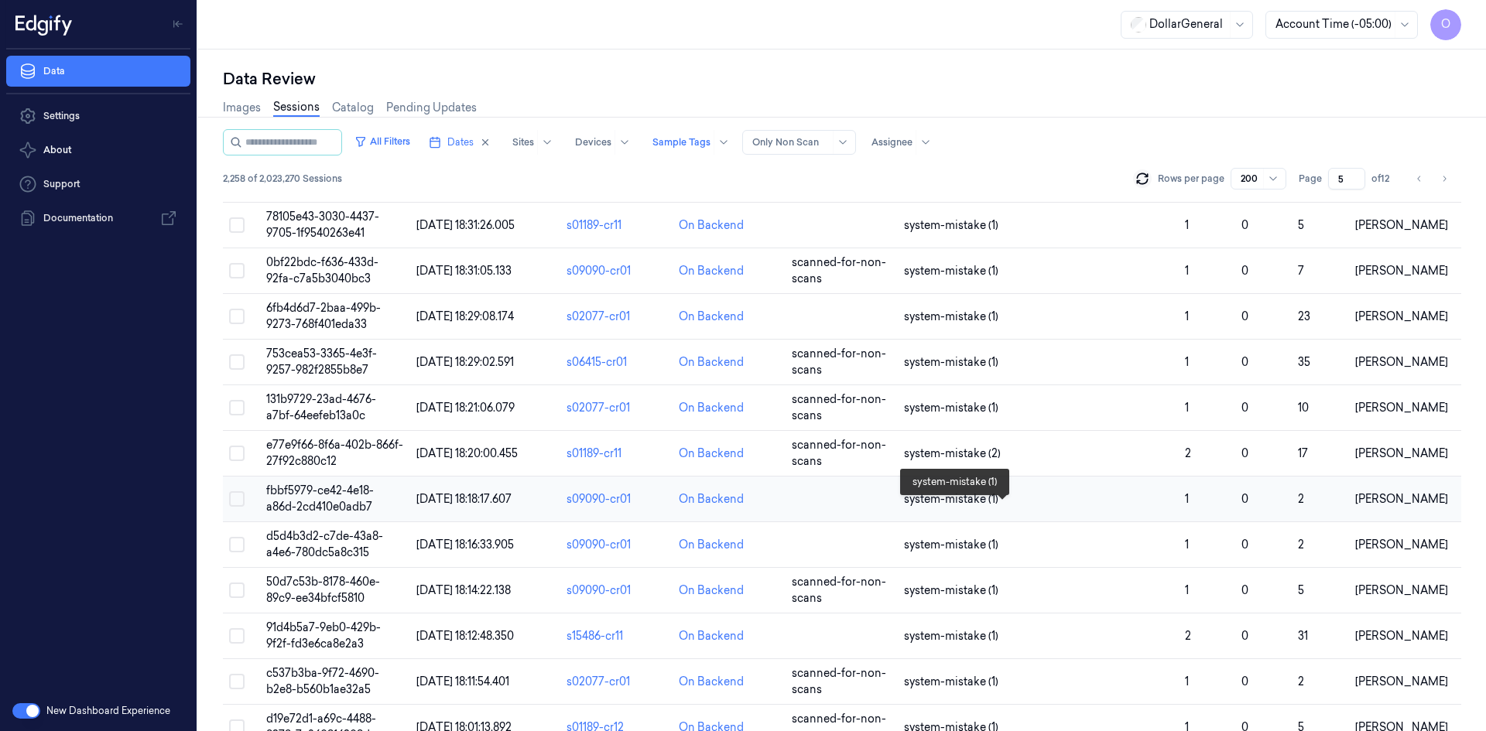
scroll to position [77, 0]
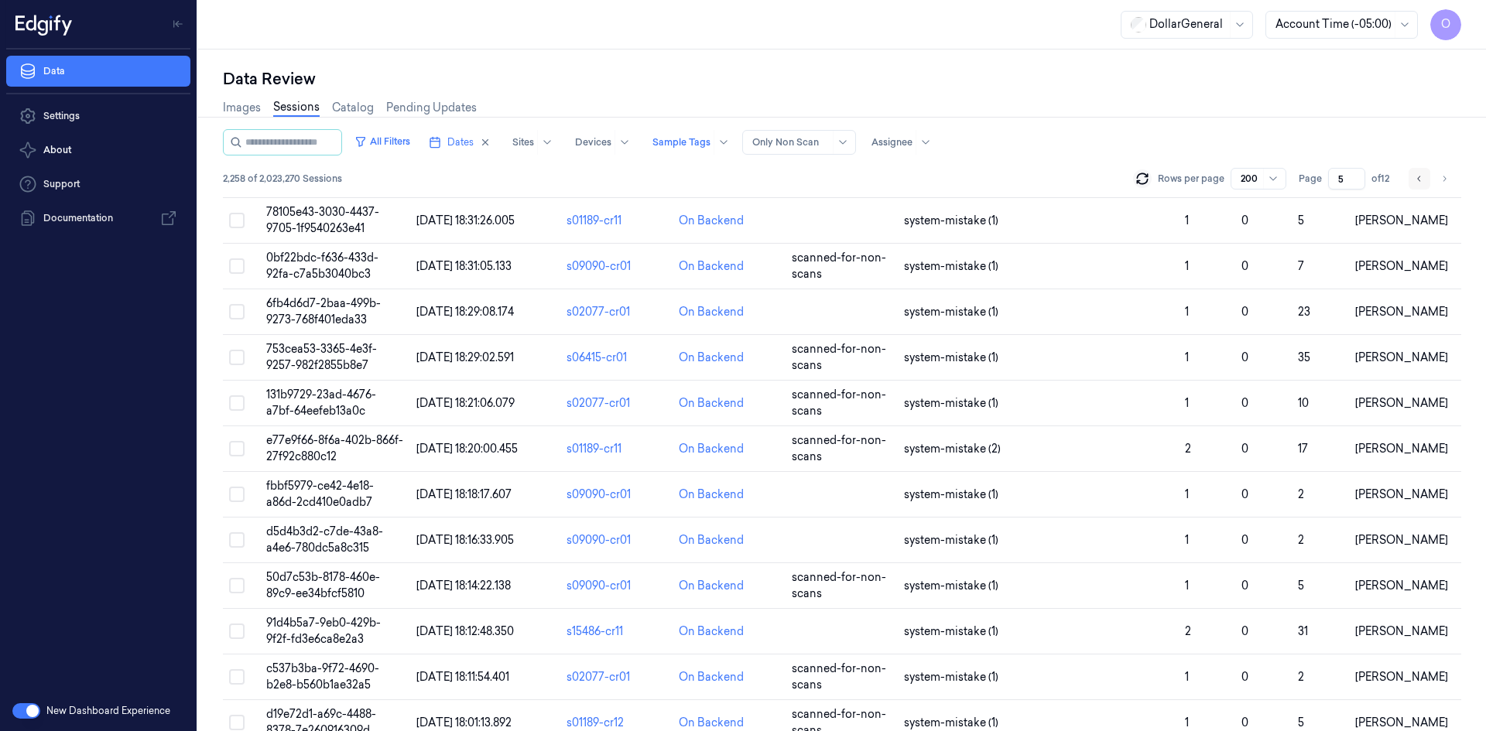
click at [1411, 180] on button "Go to previous page" at bounding box center [1419, 179] width 22 height 22
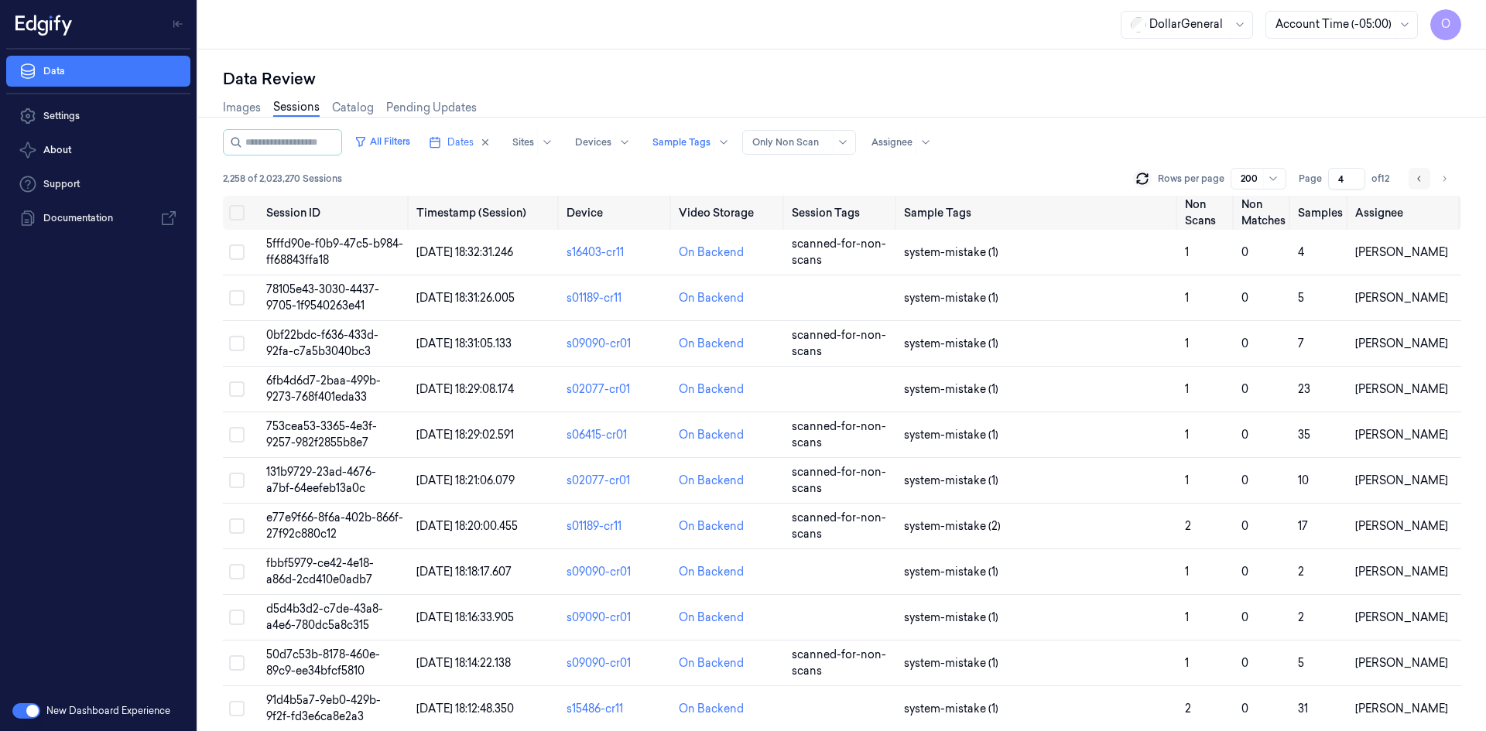
click at [1411, 180] on button "Go to previous page" at bounding box center [1419, 179] width 22 height 22
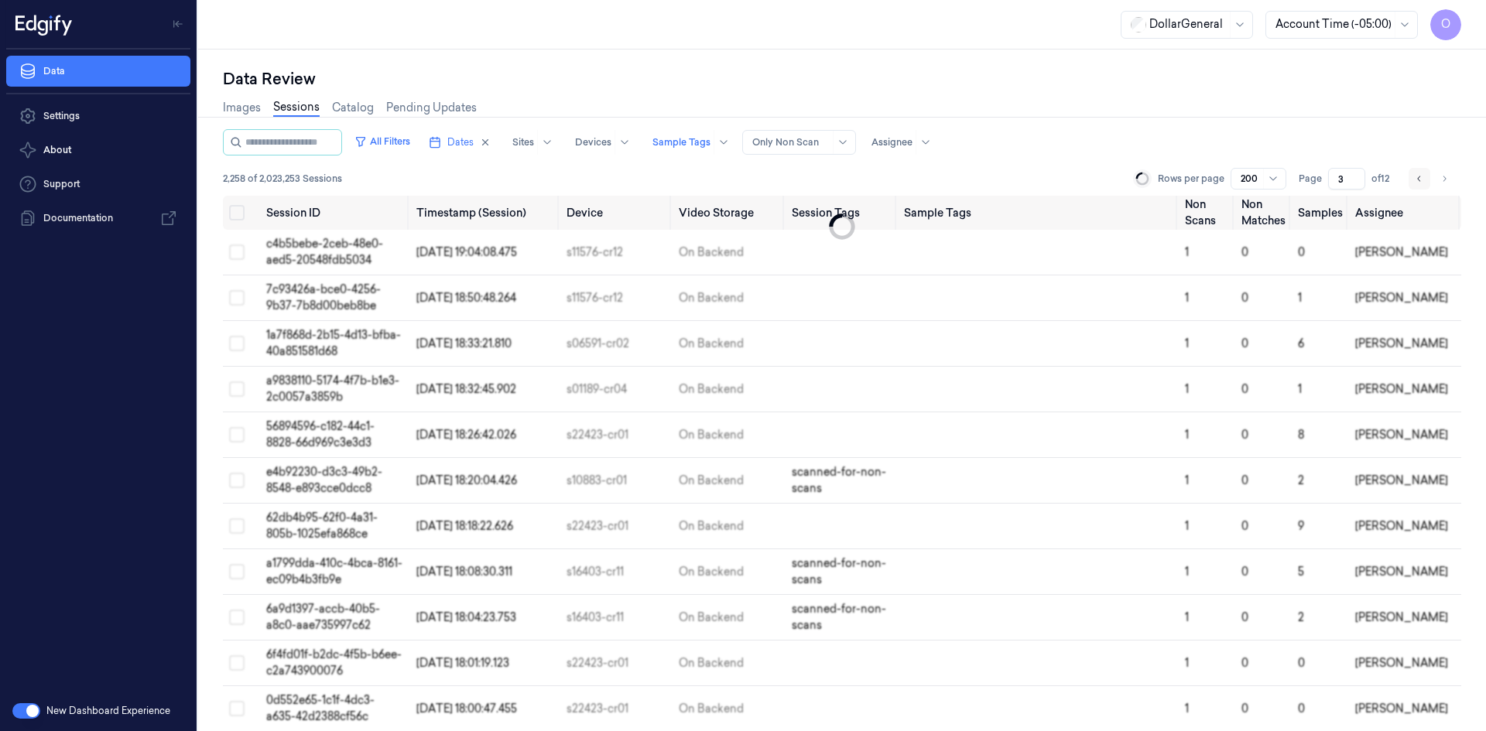
click at [1411, 180] on button "Go to previous page" at bounding box center [1419, 179] width 22 height 22
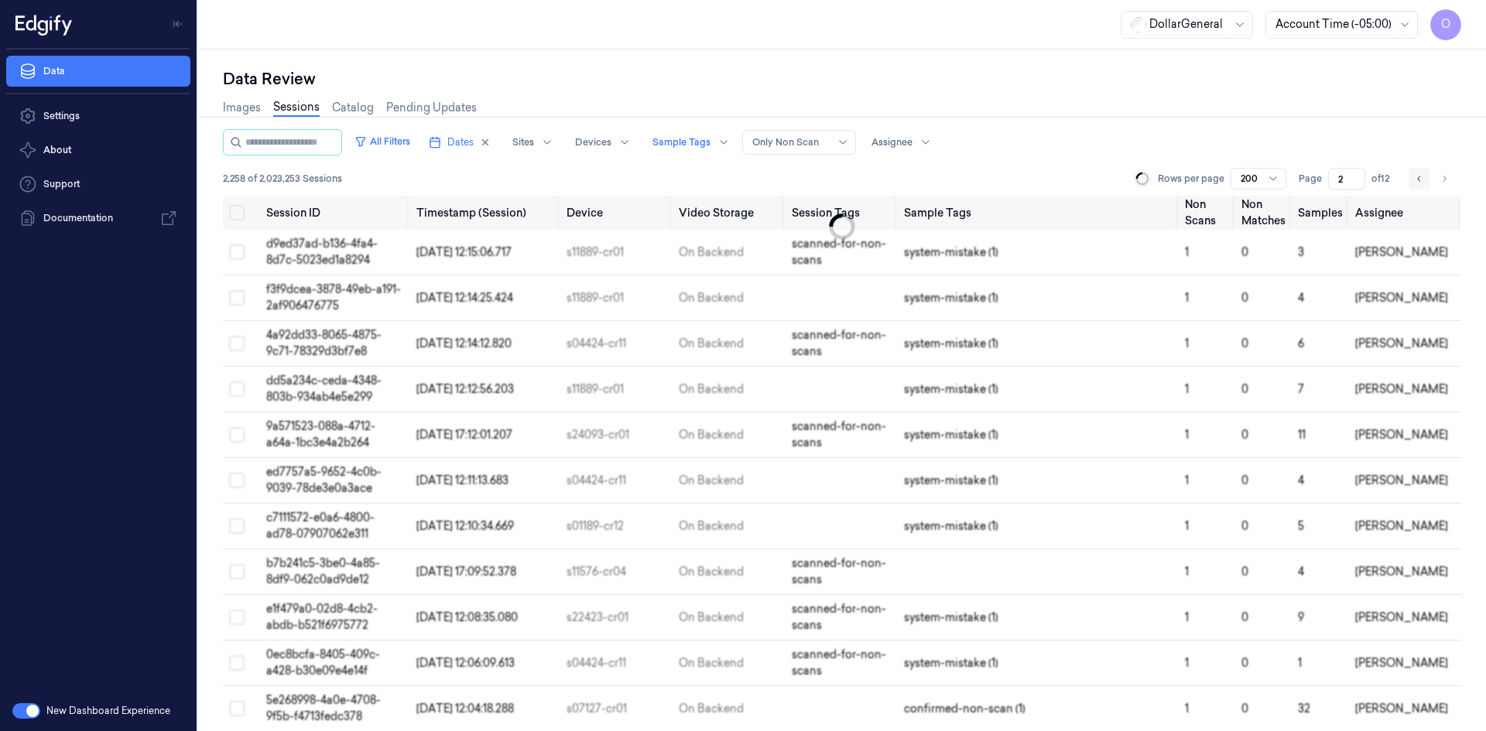
click at [1411, 180] on button "Go to previous page" at bounding box center [1419, 179] width 22 height 22
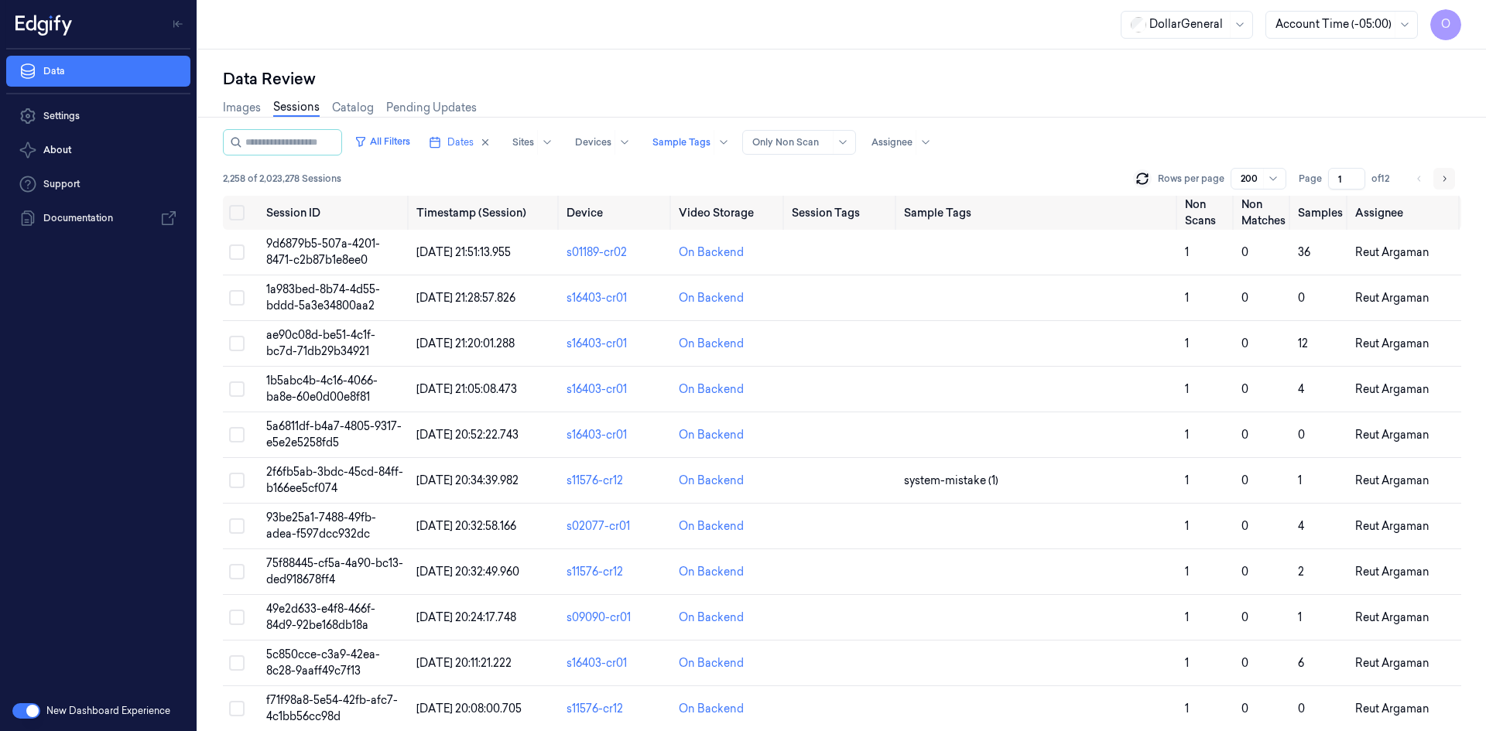
click at [1437, 173] on button "Go to next page" at bounding box center [1444, 179] width 22 height 22
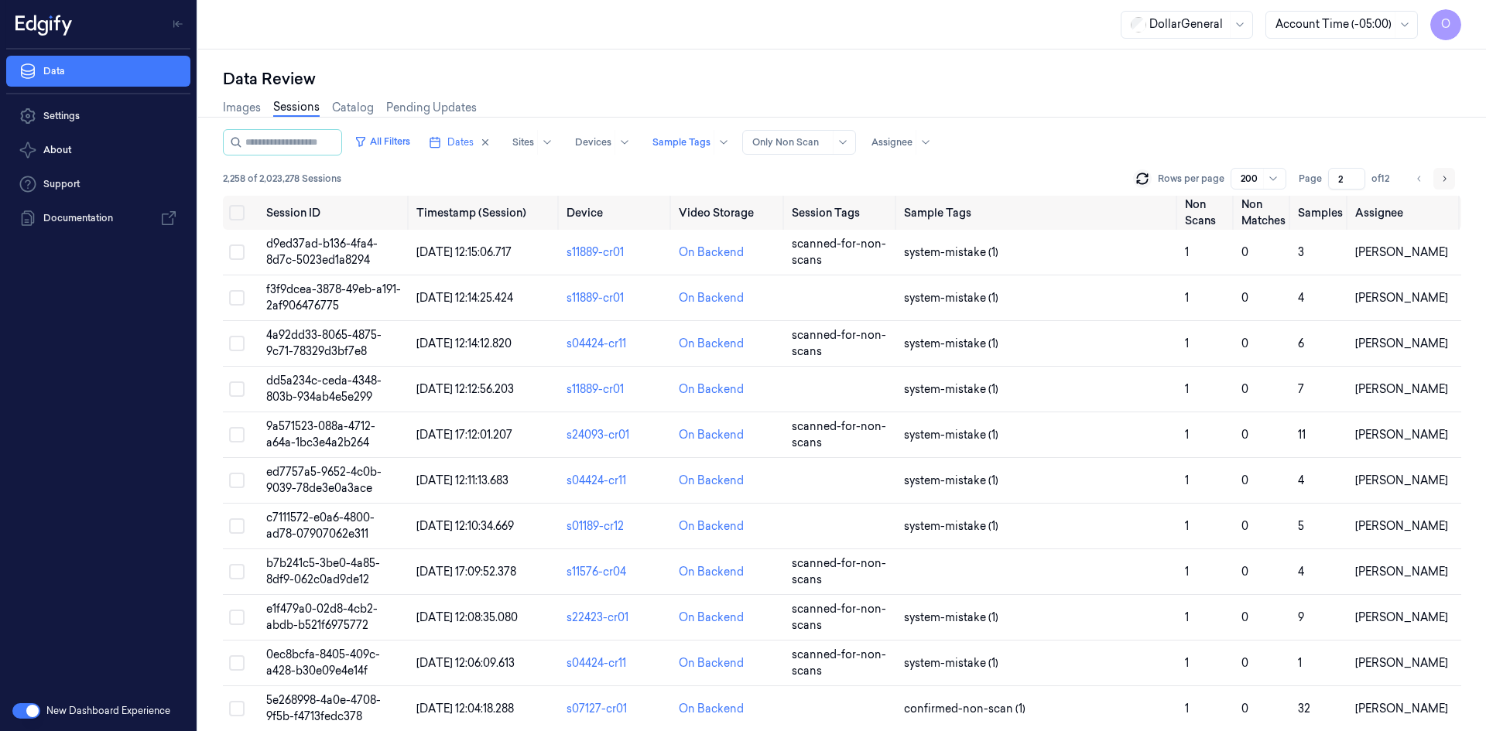
click at [1437, 173] on button "Go to next page" at bounding box center [1444, 179] width 22 height 22
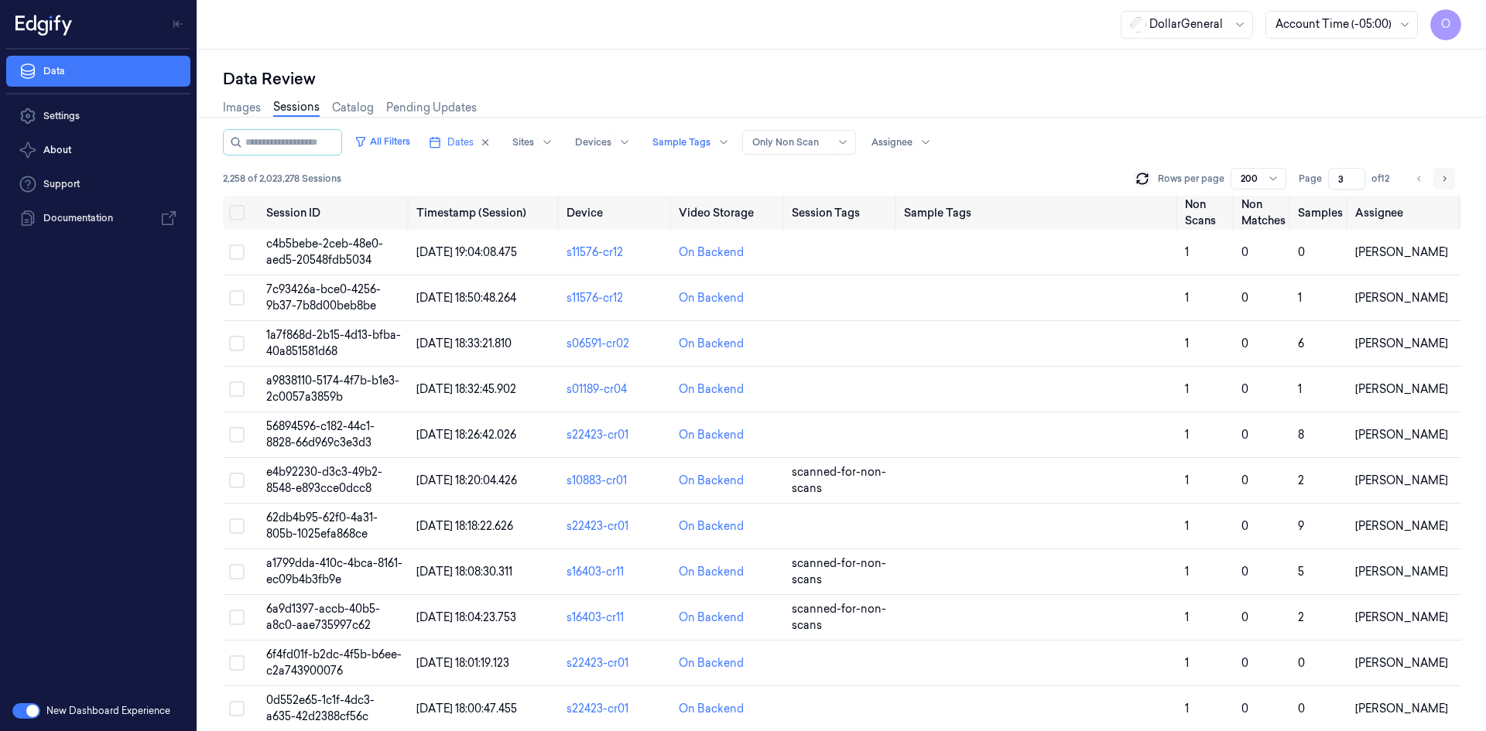
click at [1437, 173] on button "Go to next page" at bounding box center [1444, 179] width 22 height 22
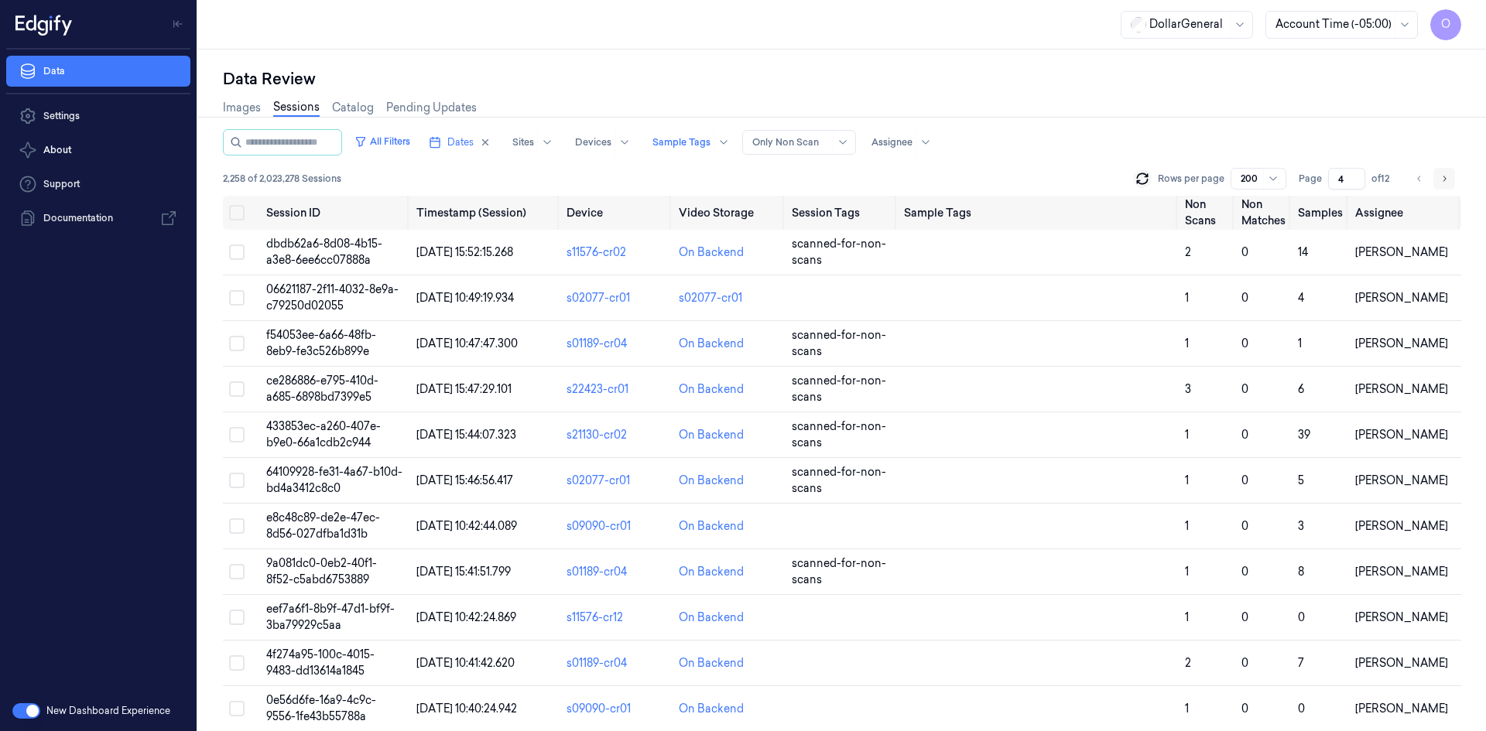
click at [1437, 173] on button "Go to next page" at bounding box center [1444, 179] width 22 height 22
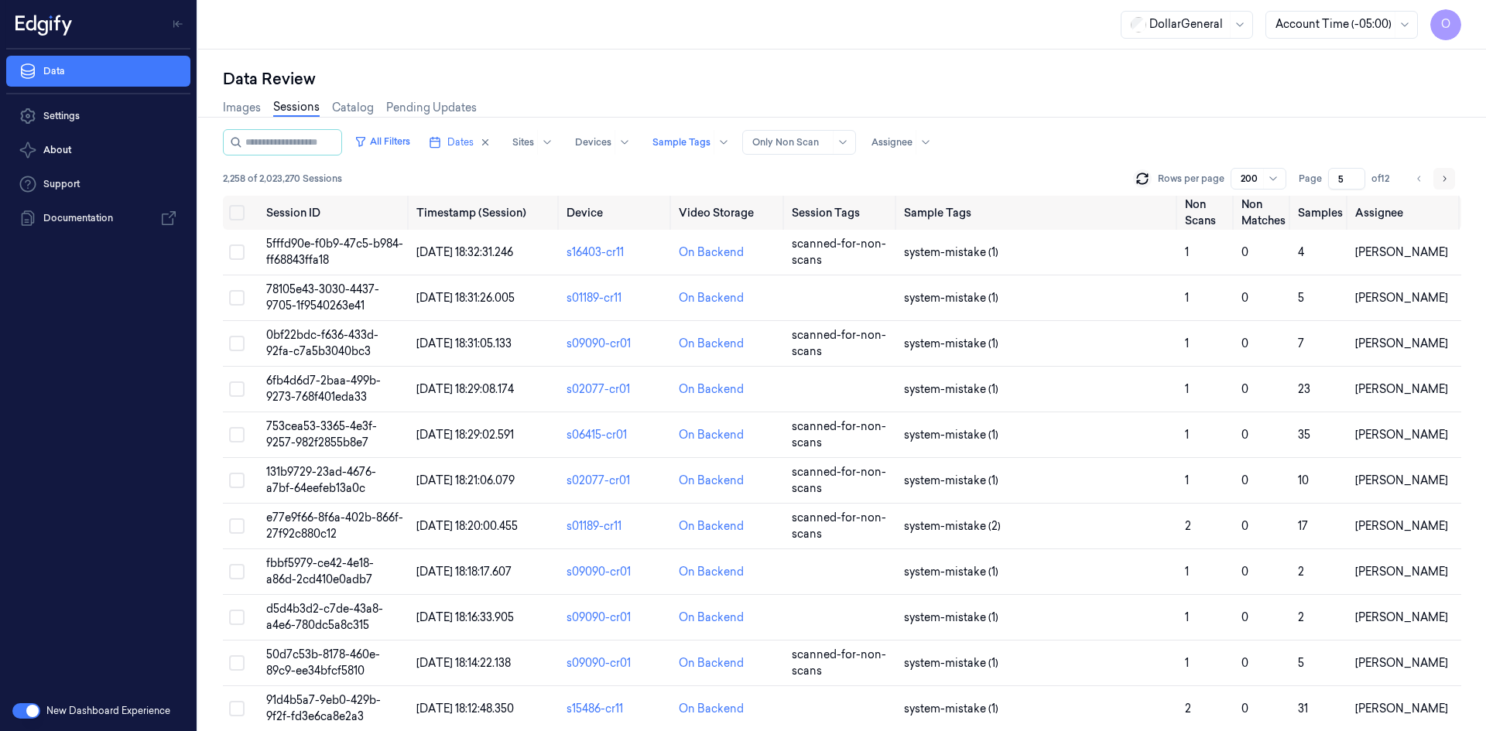
click at [1439, 173] on icon "Go to next page" at bounding box center [1443, 179] width 9 height 12
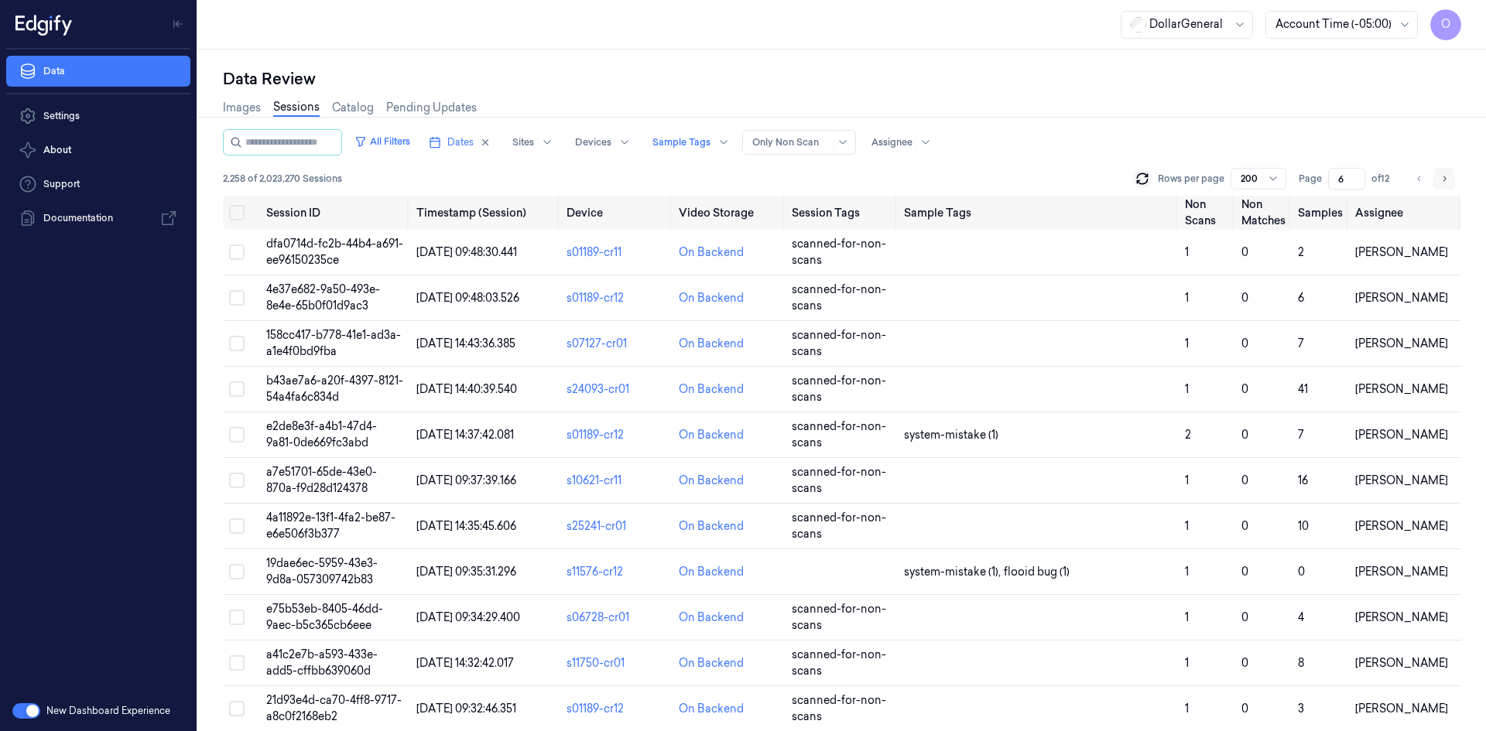
click at [1439, 173] on icon "Go to next page" at bounding box center [1443, 179] width 9 height 12
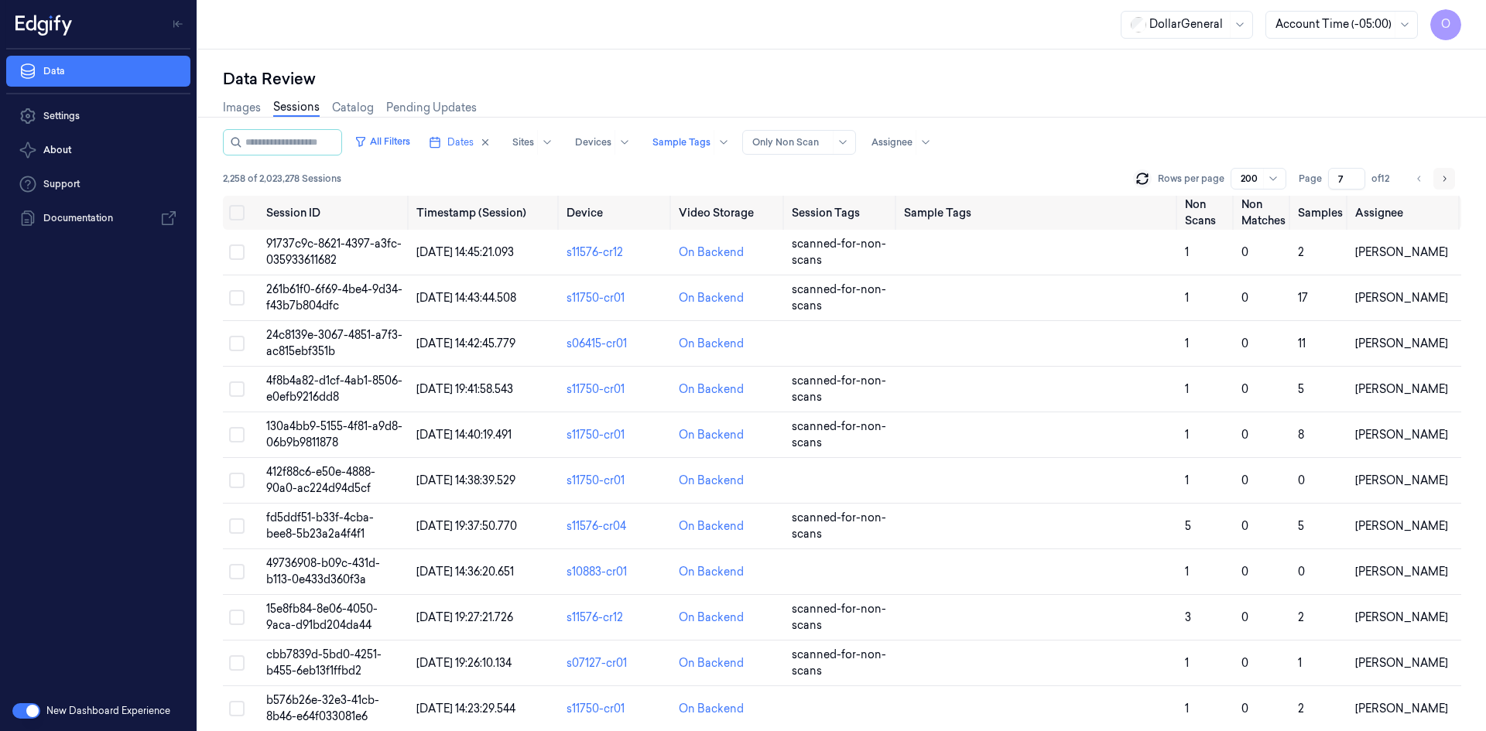
click at [1439, 173] on icon "Go to next page" at bounding box center [1443, 179] width 9 height 12
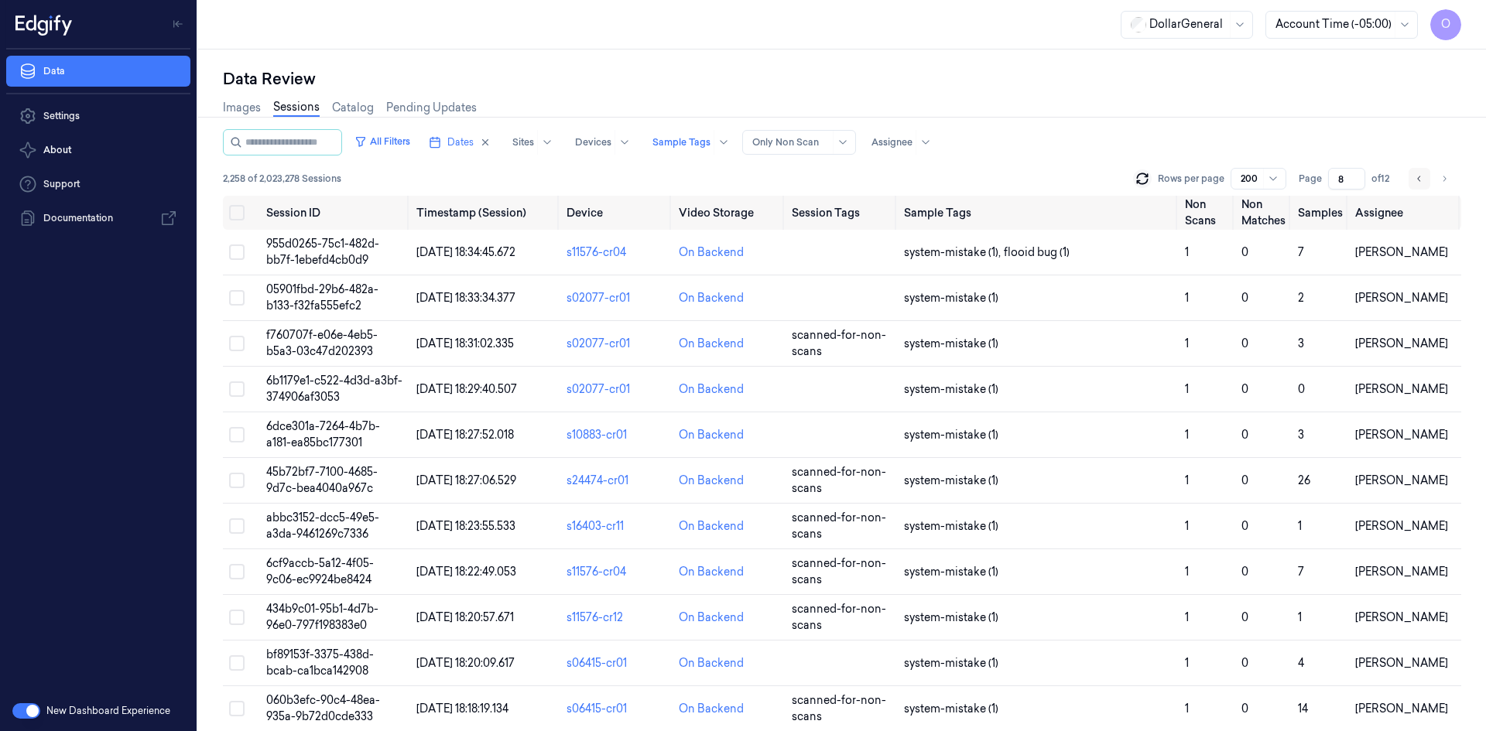
click at [1413, 177] on button "Go to previous page" at bounding box center [1419, 179] width 22 height 22
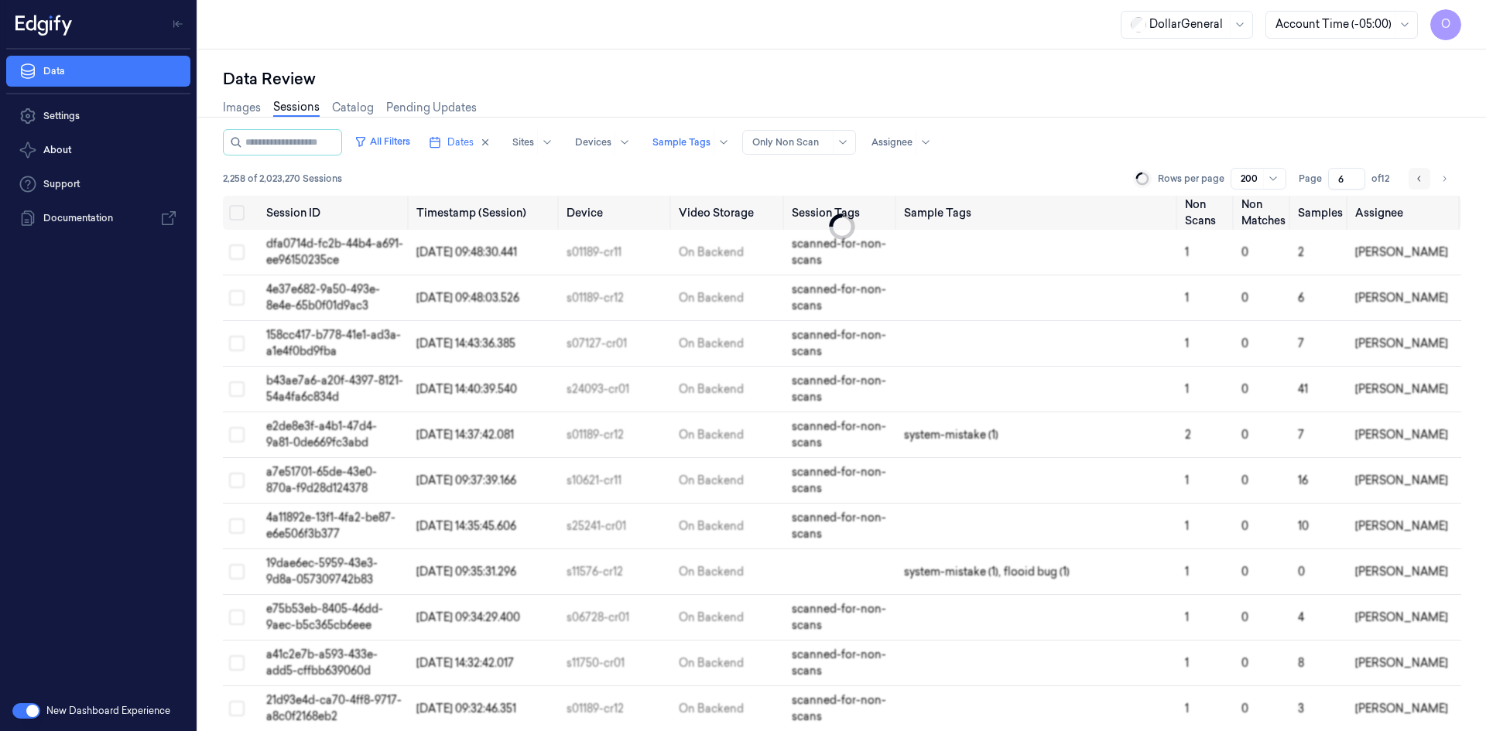
click at [1413, 177] on button "Go to previous page" at bounding box center [1419, 179] width 22 height 22
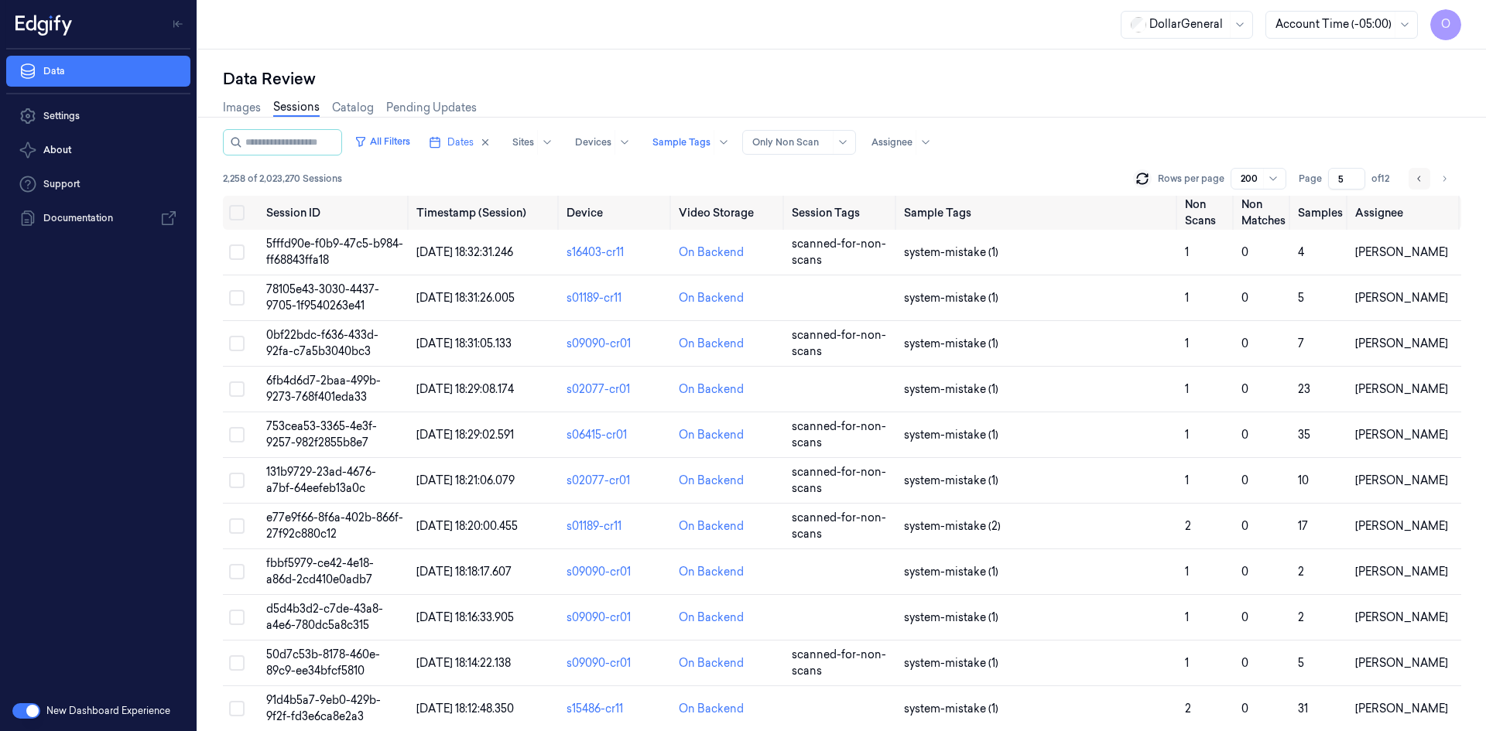
click at [1413, 177] on button "Go to previous page" at bounding box center [1419, 179] width 22 height 22
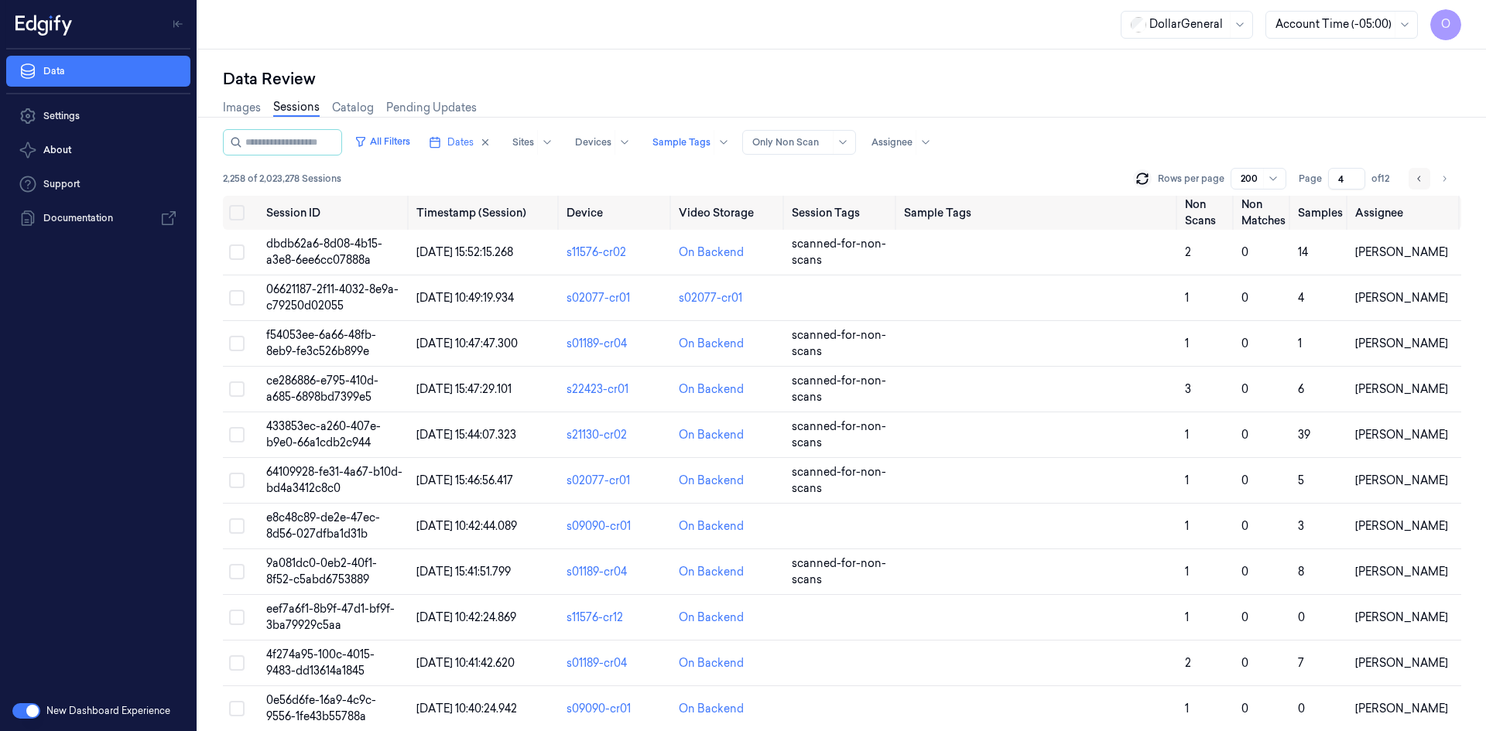
click at [1413, 177] on button "Go to previous page" at bounding box center [1419, 179] width 22 height 22
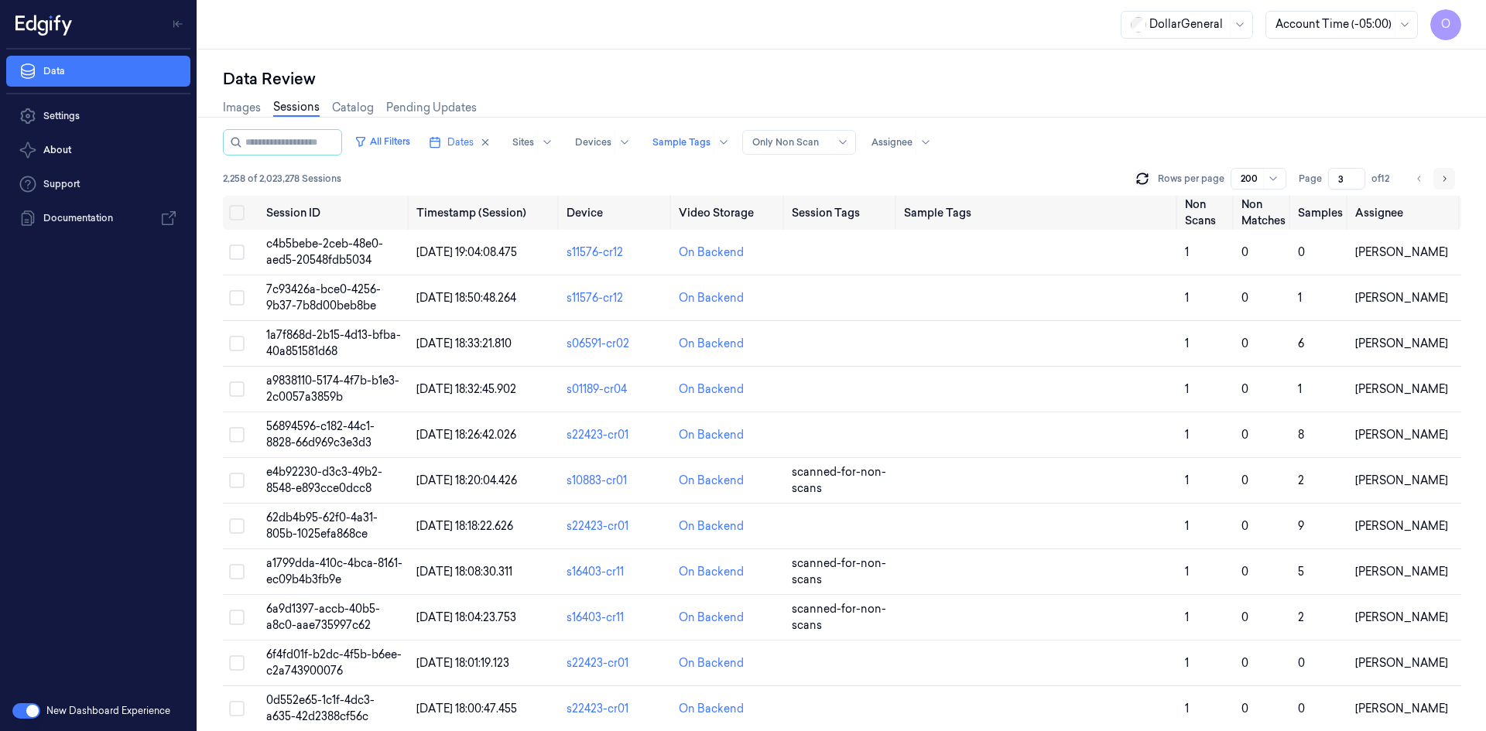
click at [1439, 180] on icon "Go to next page" at bounding box center [1443, 179] width 9 height 12
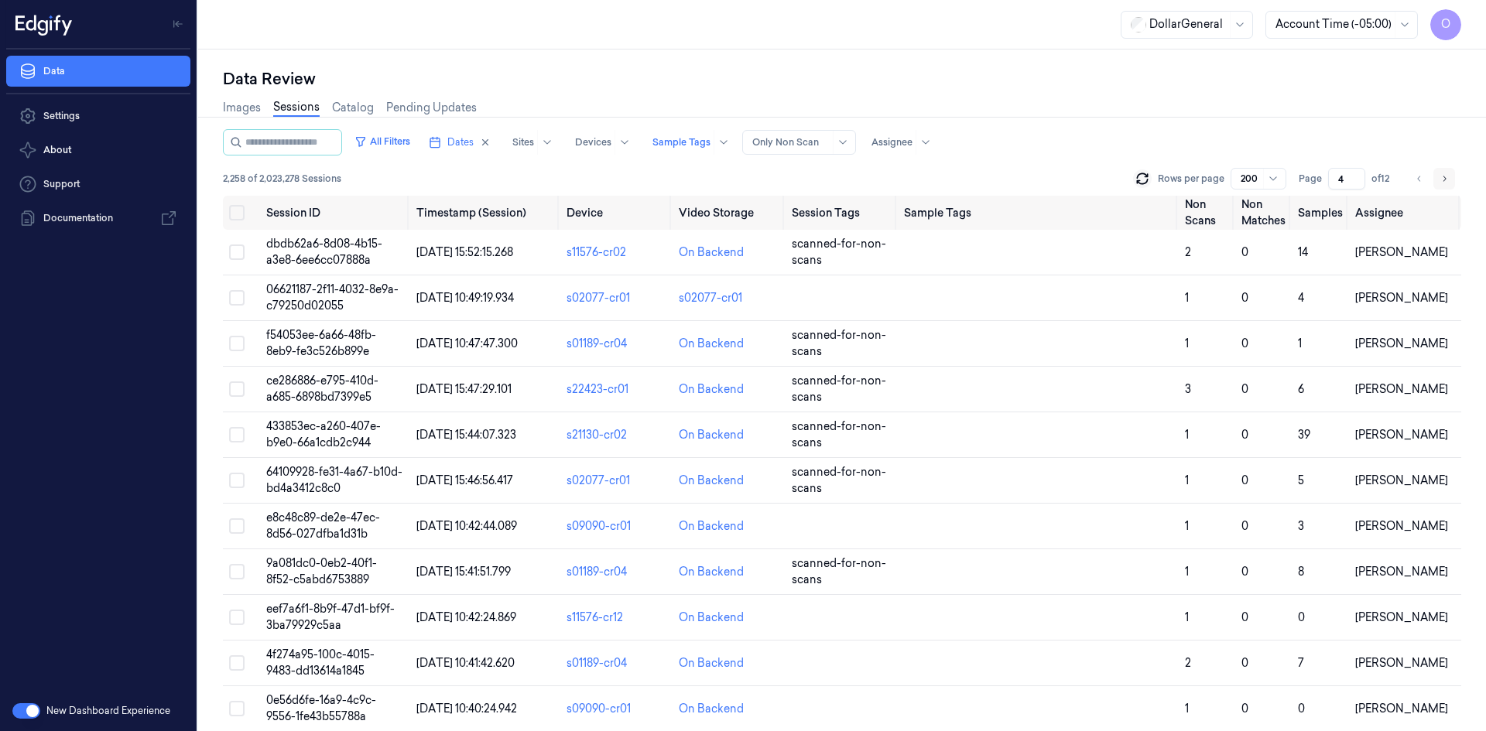
click at [1439, 180] on icon "Go to next page" at bounding box center [1443, 179] width 9 height 12
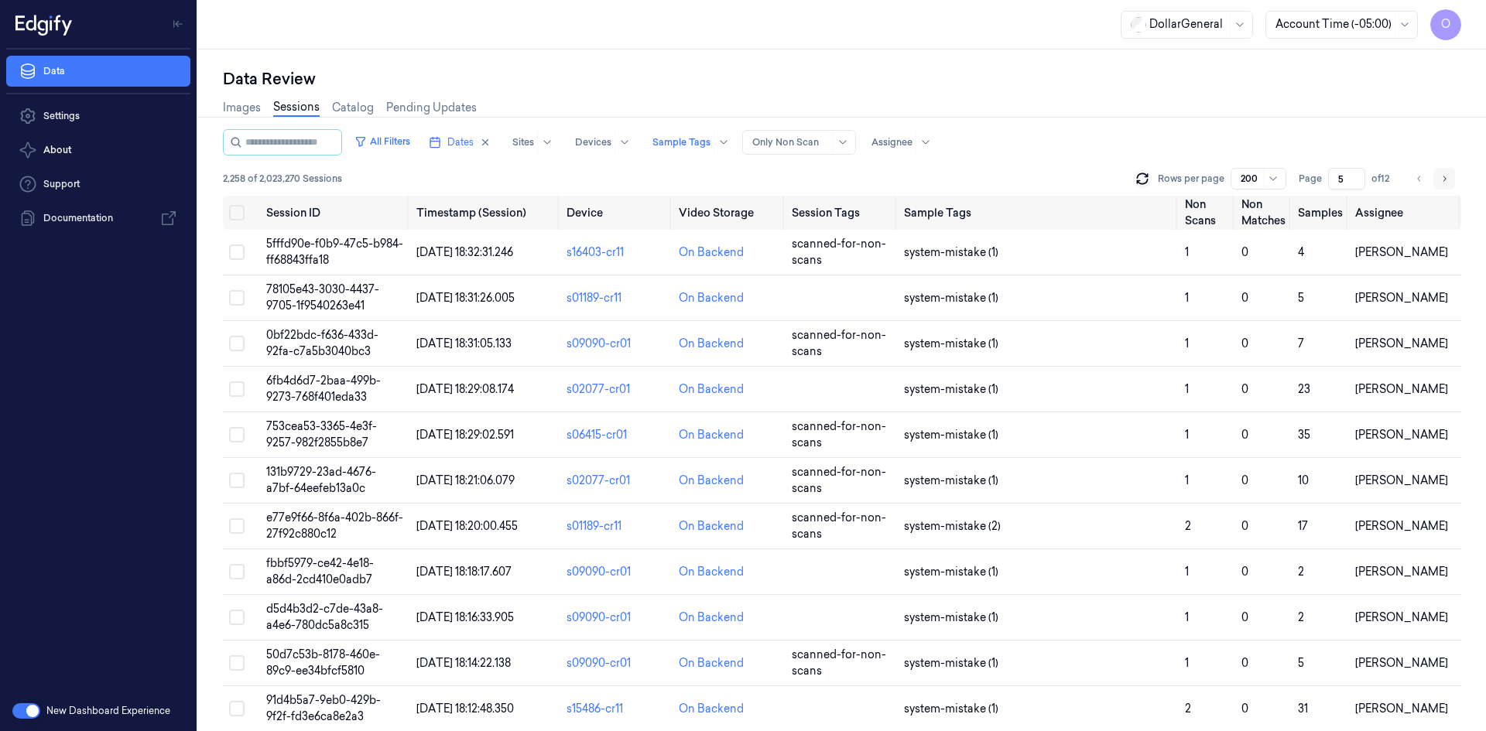
click at [1439, 180] on icon "Go to next page" at bounding box center [1443, 179] width 9 height 12
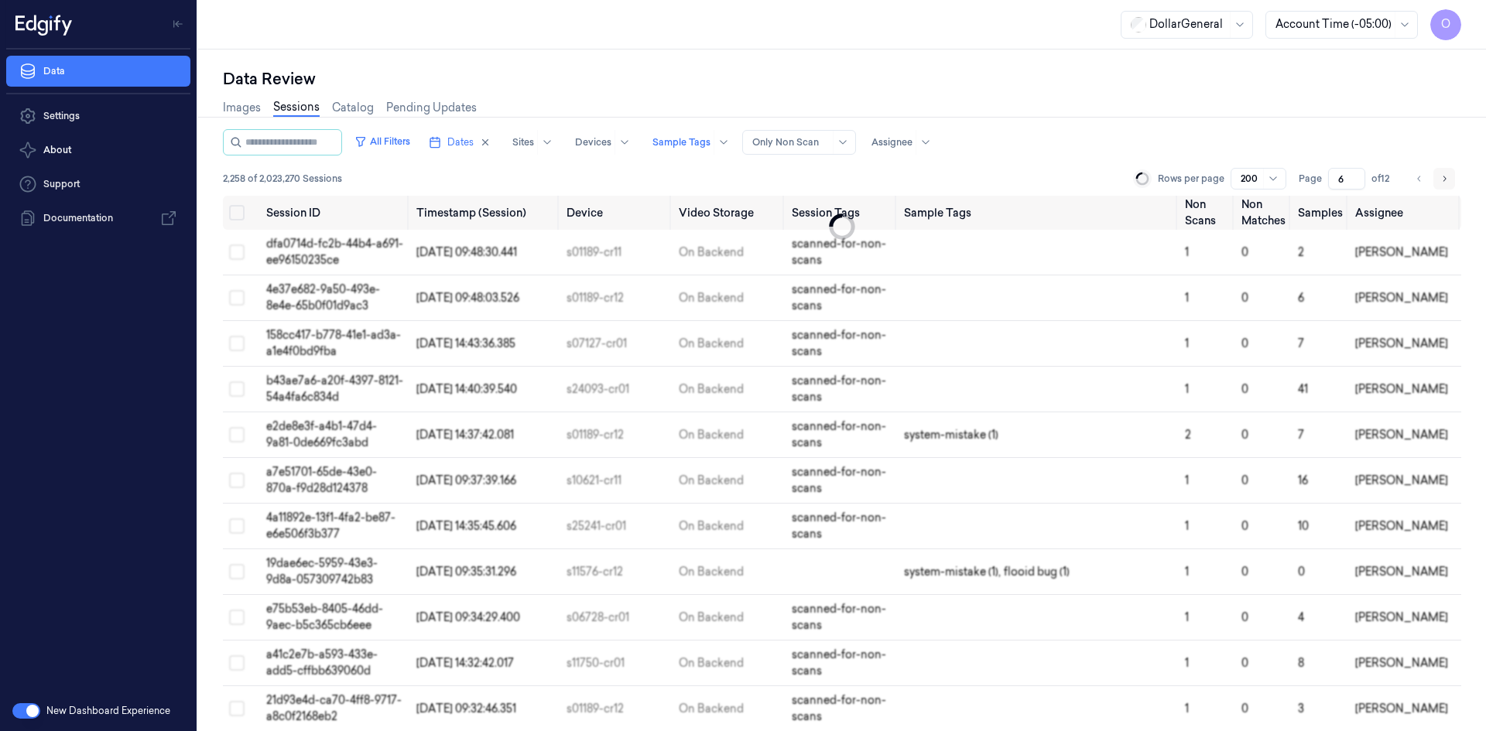
click at [1439, 180] on icon "Go to next page" at bounding box center [1443, 179] width 9 height 12
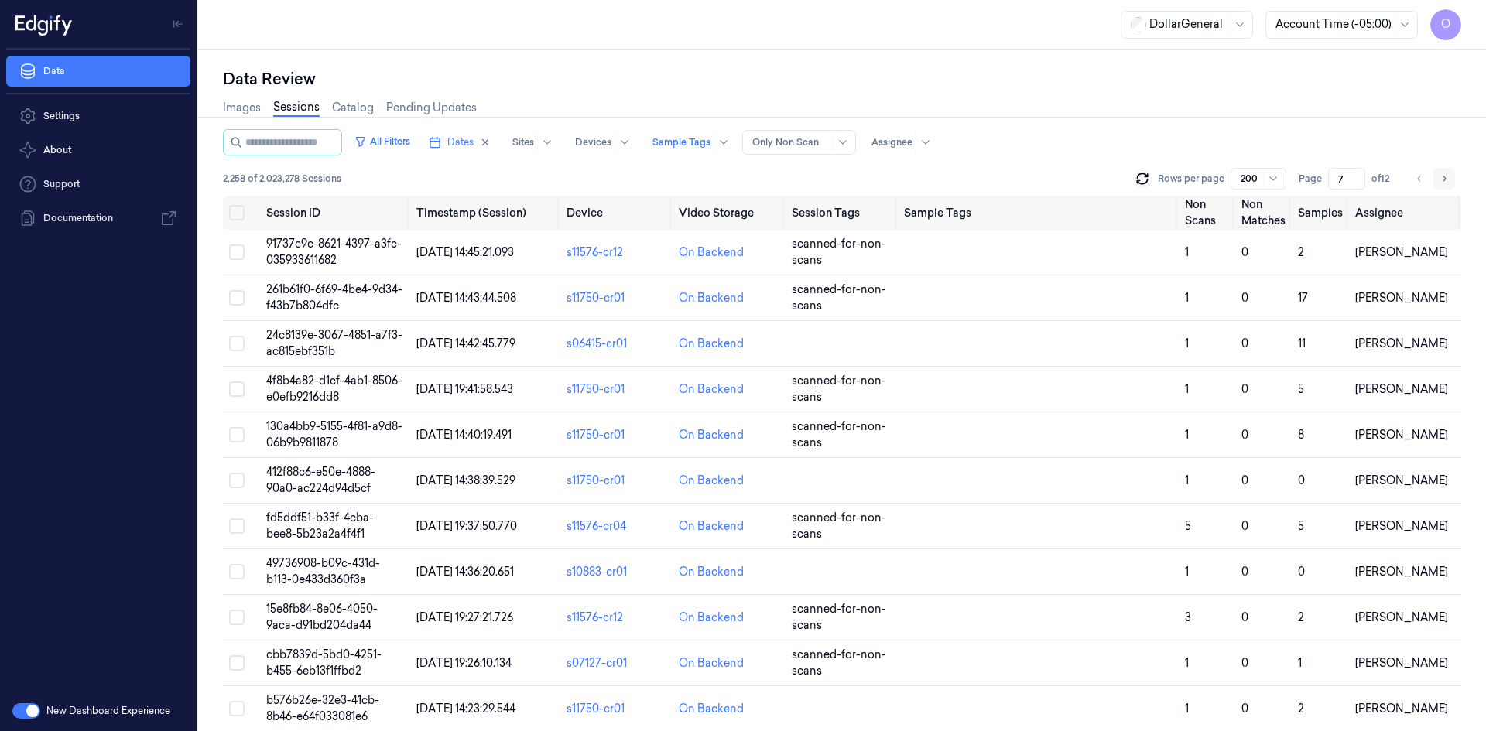
click at [1439, 180] on icon "Go to next page" at bounding box center [1443, 179] width 9 height 12
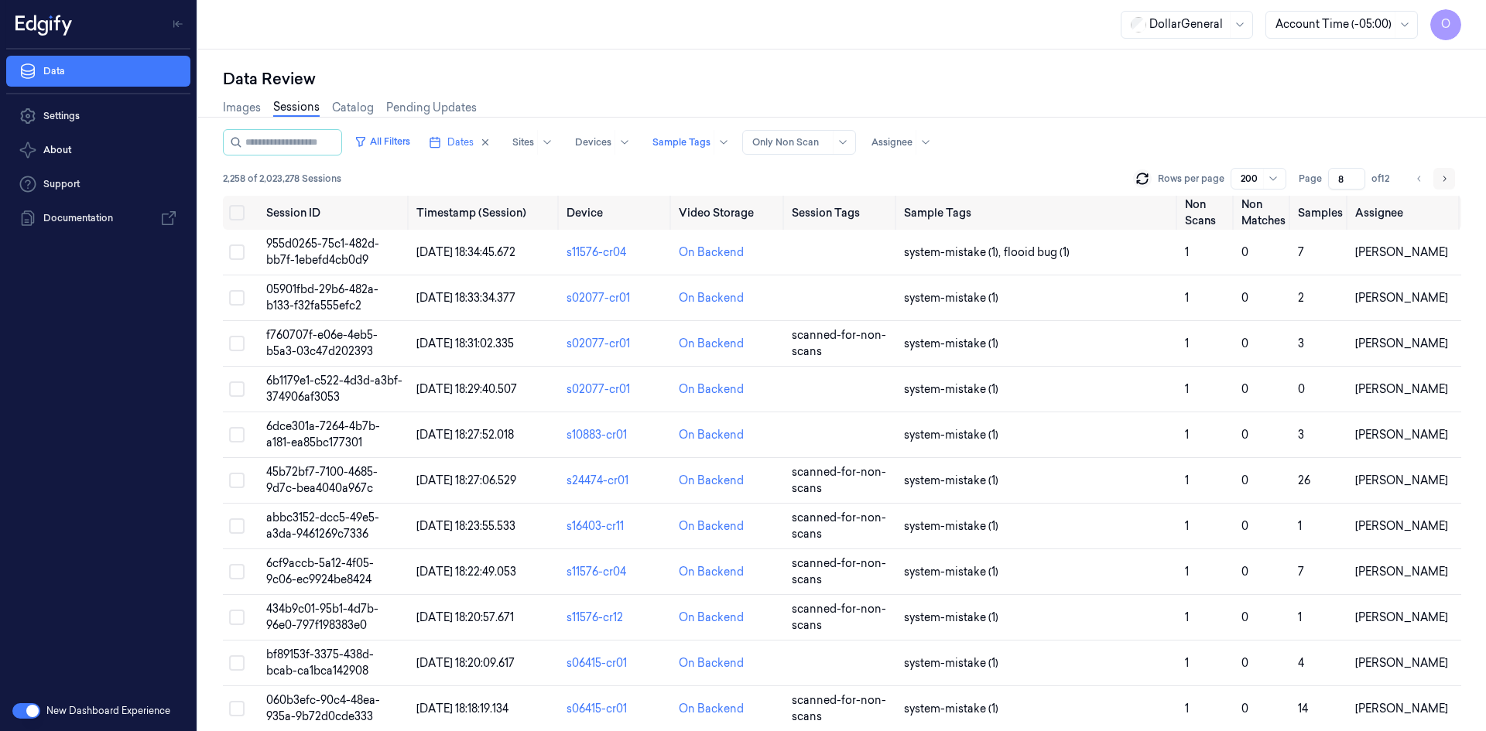
click at [1439, 180] on icon "Go to next page" at bounding box center [1443, 179] width 9 height 12
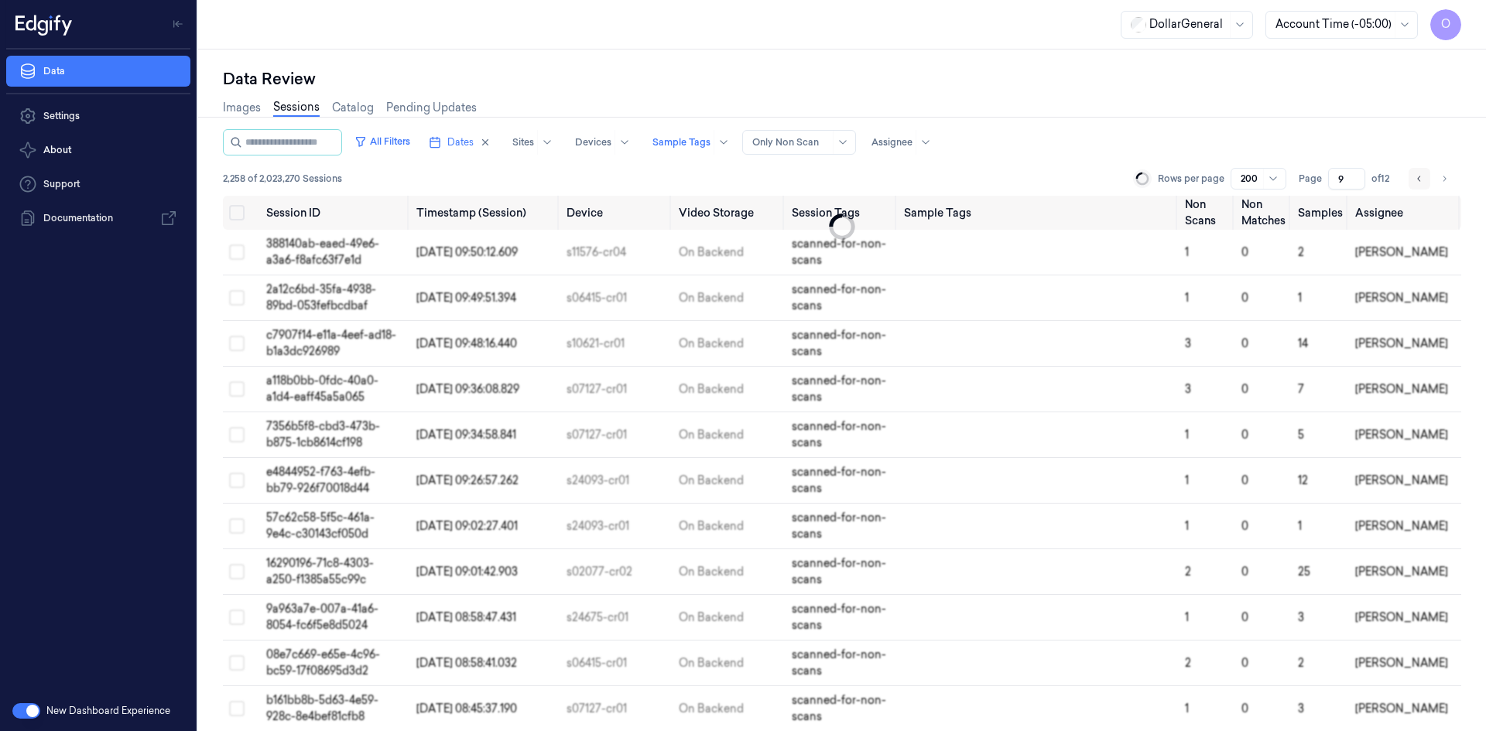
click at [1416, 183] on icon "Go to previous page" at bounding box center [1419, 179] width 9 height 12
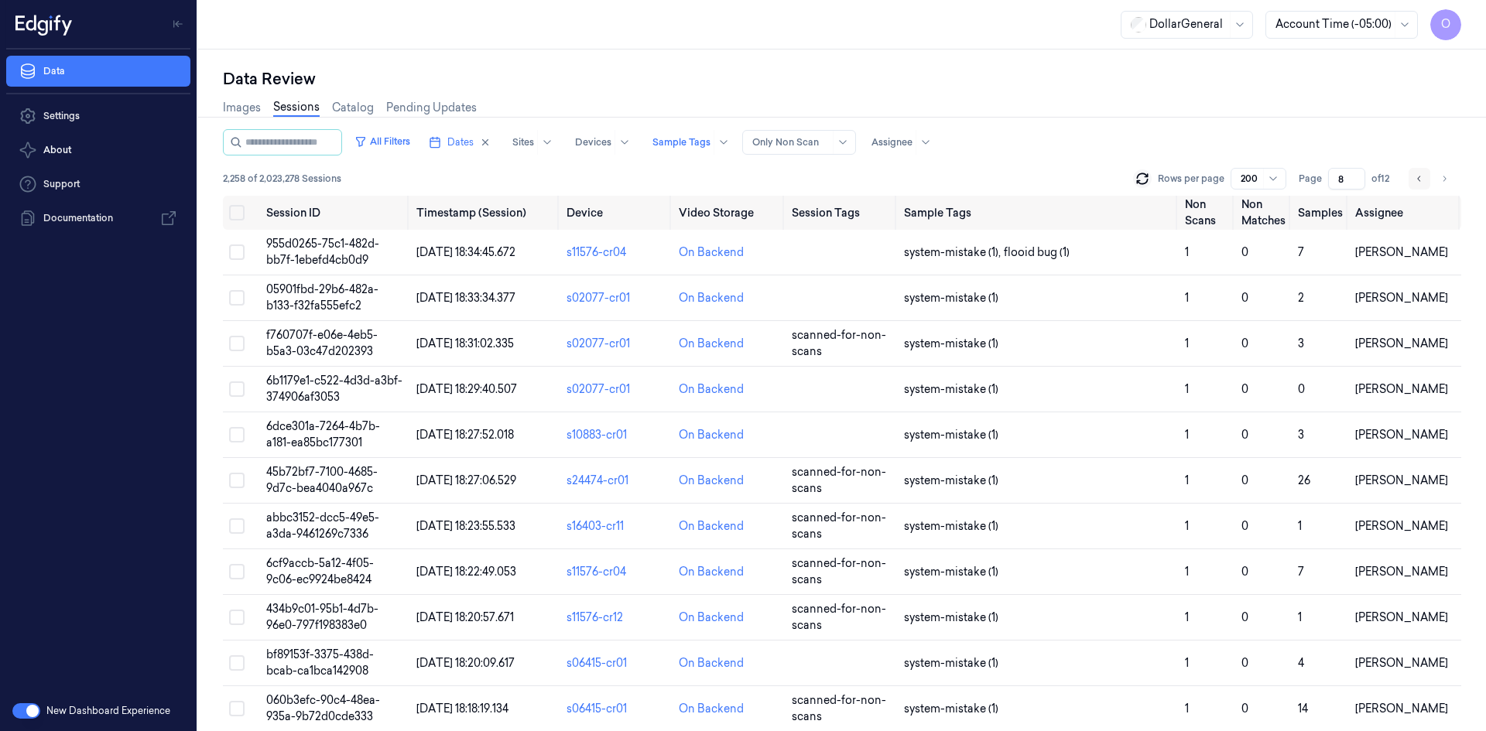
click at [1416, 183] on icon "Go to previous page" at bounding box center [1419, 179] width 9 height 12
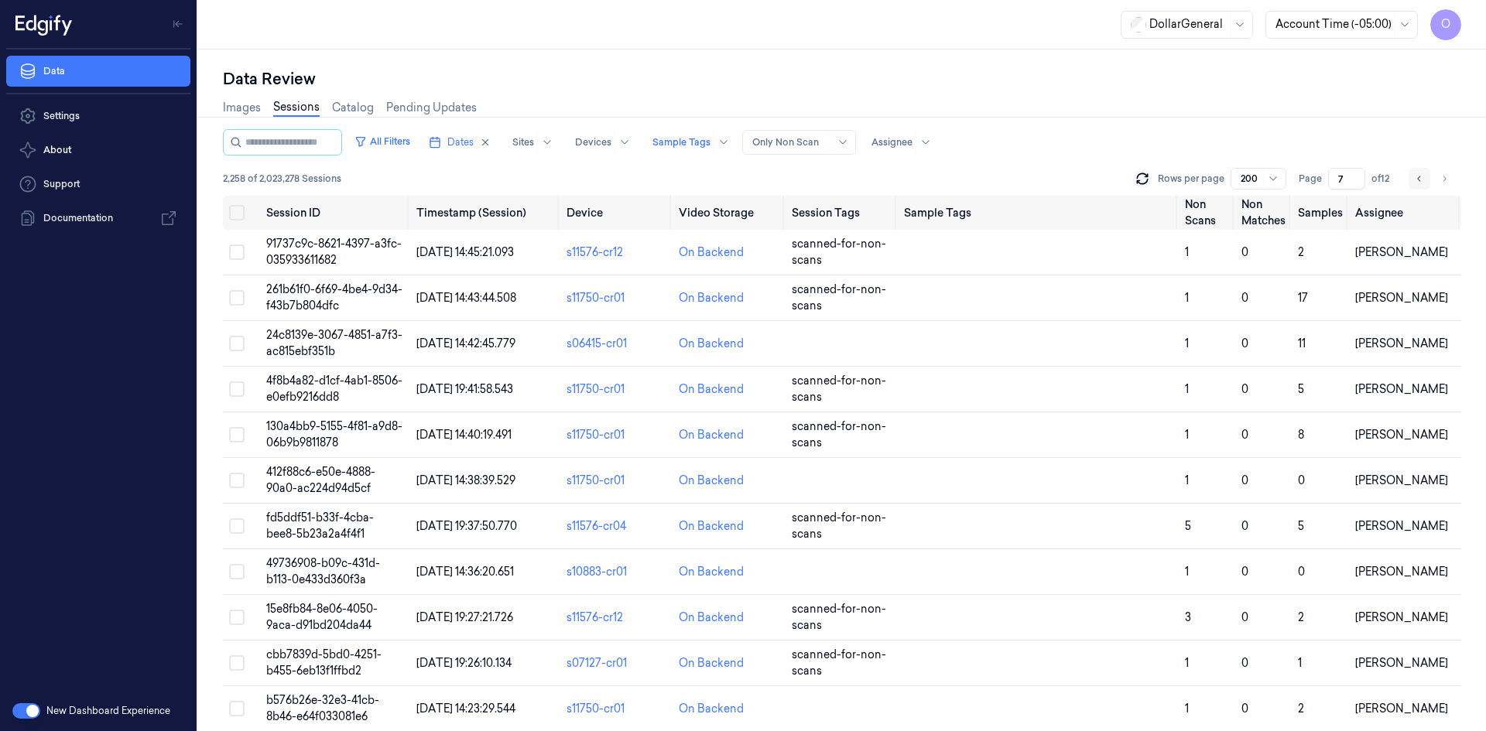
click at [1416, 183] on icon "Go to previous page" at bounding box center [1419, 179] width 9 height 12
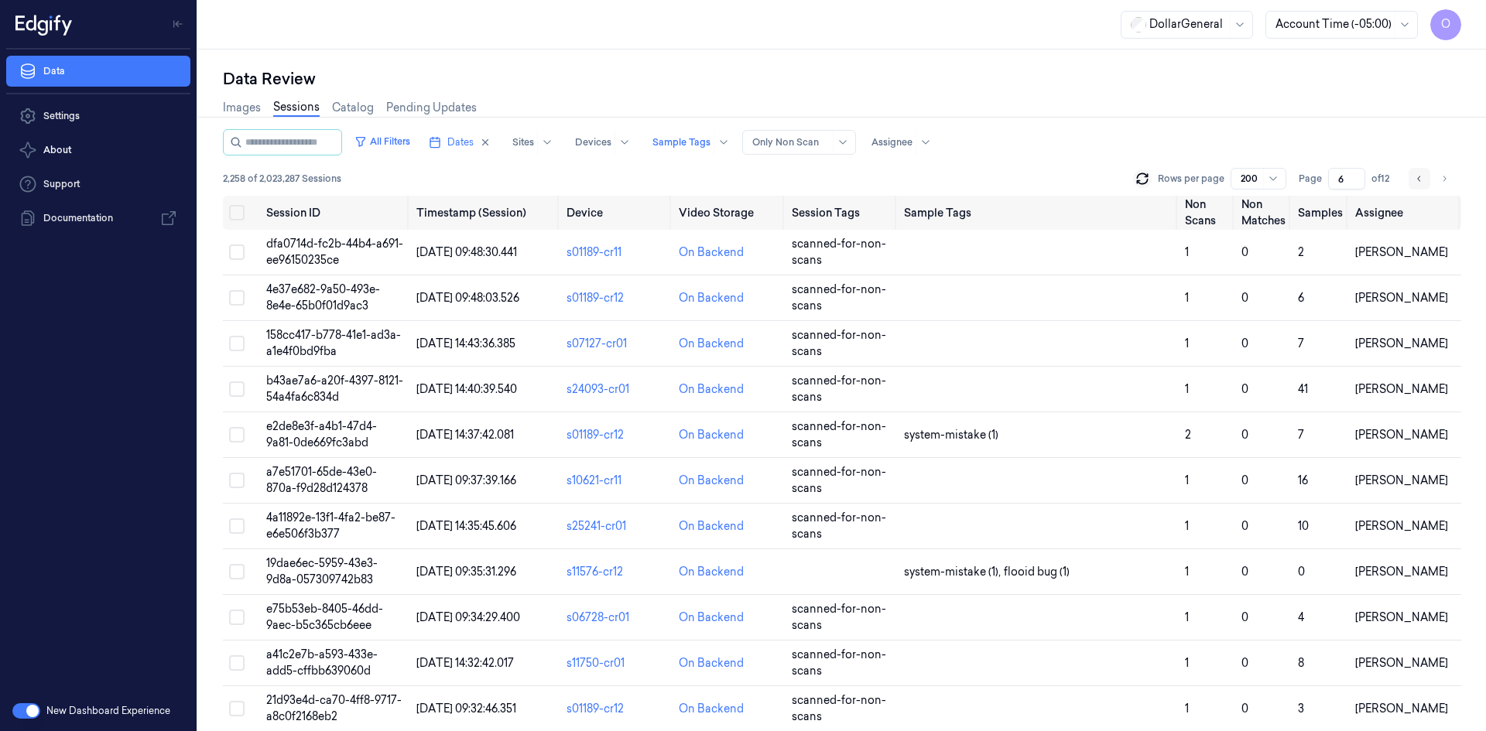
click at [1413, 181] on button "Go to previous page" at bounding box center [1419, 179] width 22 height 22
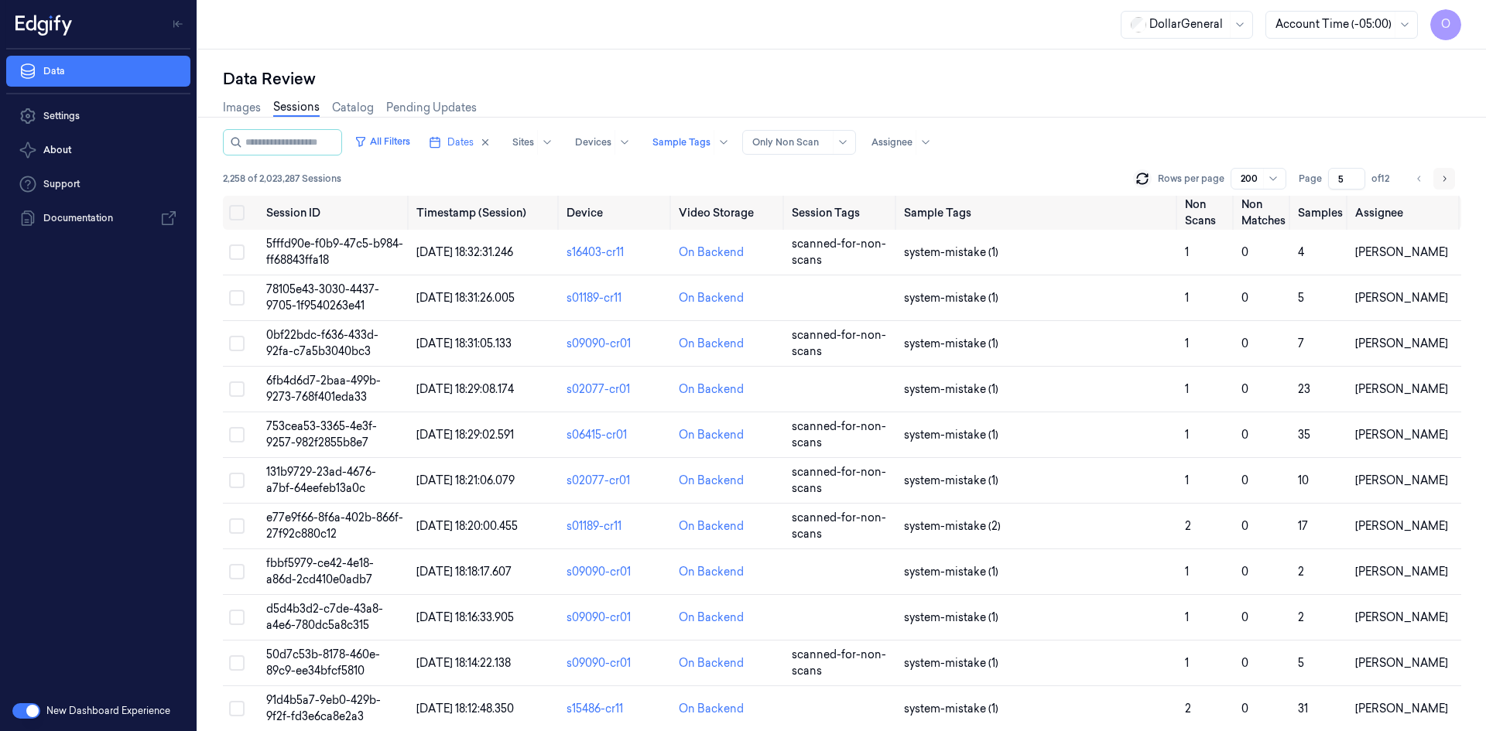
click at [1441, 176] on icon "Go to next page" at bounding box center [1443, 179] width 9 height 12
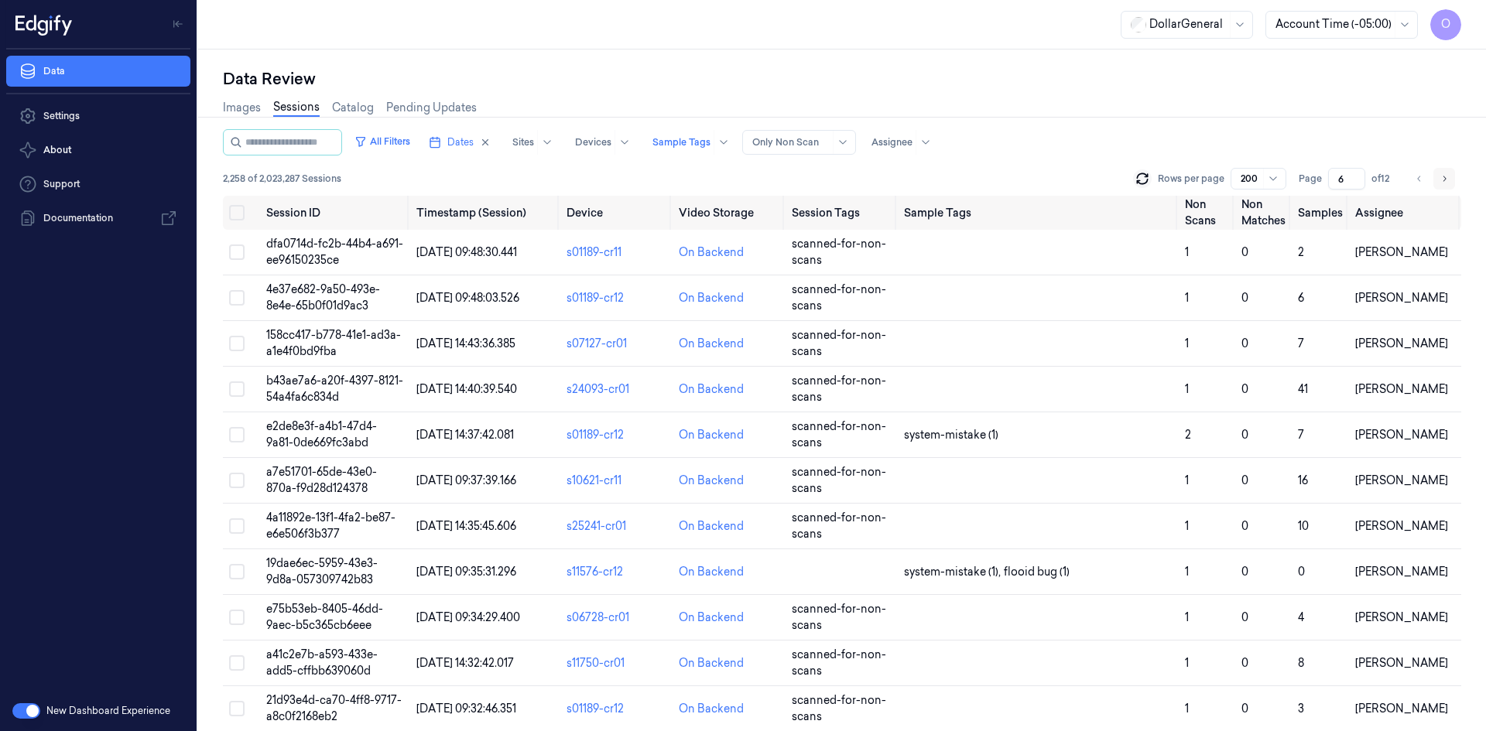
click at [1441, 176] on icon "Go to next page" at bounding box center [1443, 179] width 9 height 12
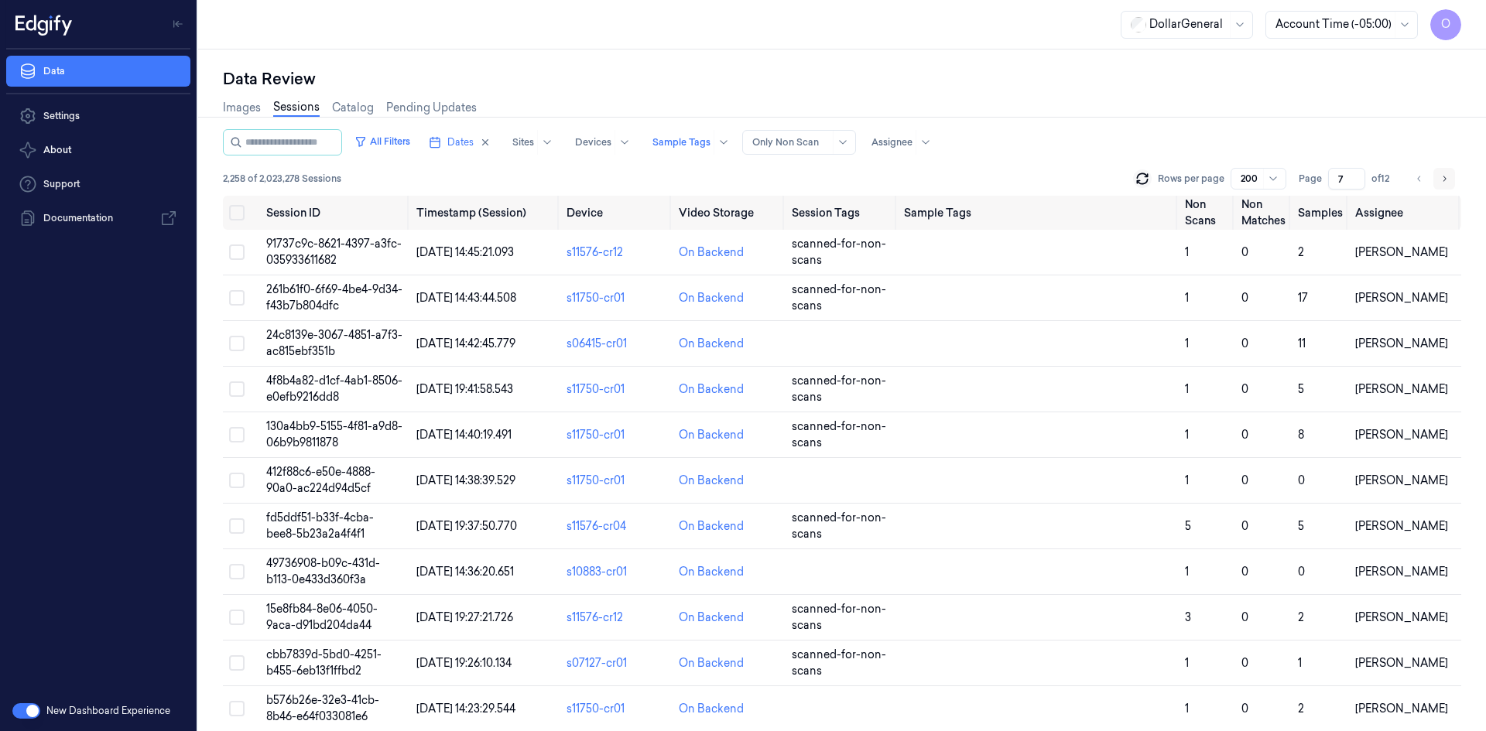
click at [1441, 176] on icon "Go to next page" at bounding box center [1443, 179] width 9 height 12
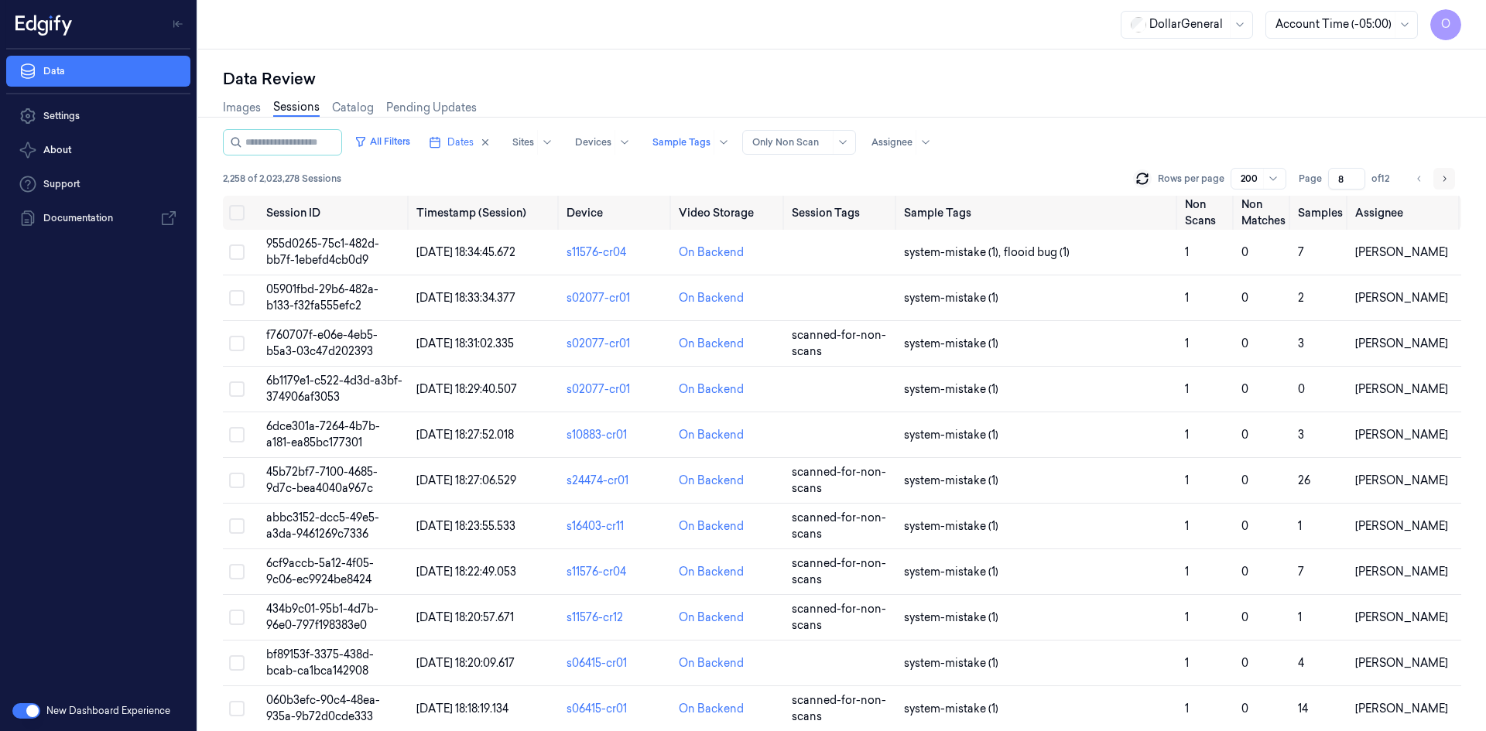
click at [1441, 176] on icon "Go to next page" at bounding box center [1443, 179] width 9 height 12
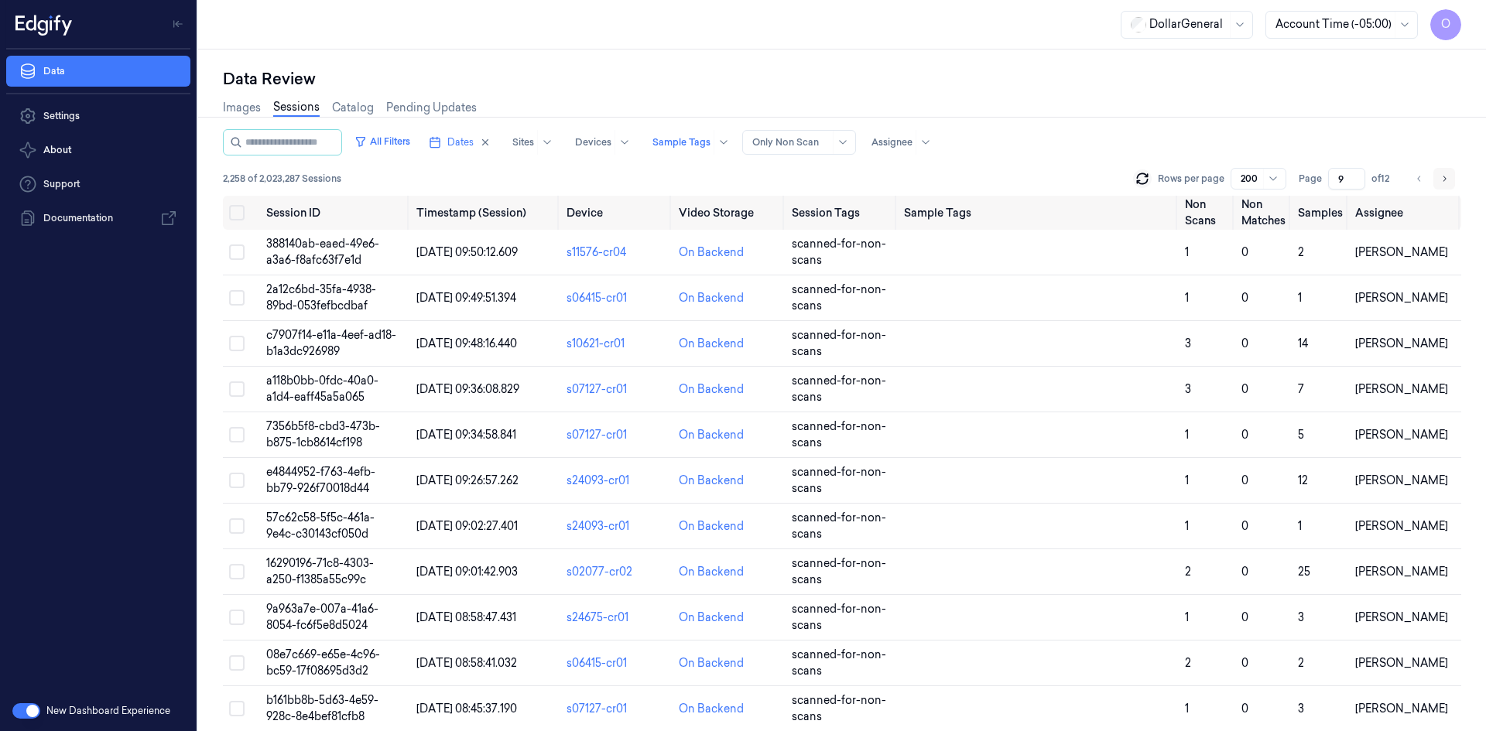
click at [1441, 176] on icon "Go to next page" at bounding box center [1443, 179] width 9 height 12
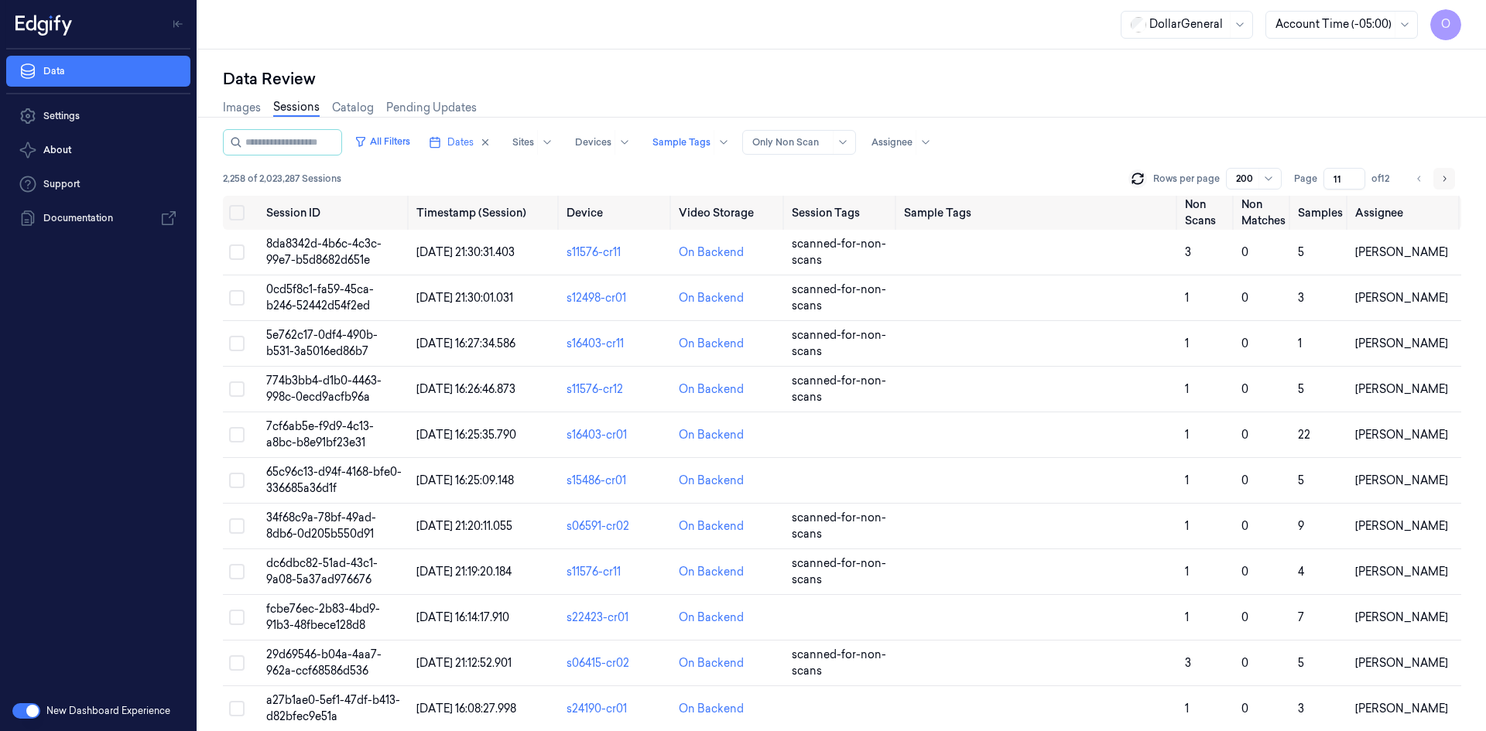
click at [1441, 176] on icon "Go to next page" at bounding box center [1443, 179] width 9 height 12
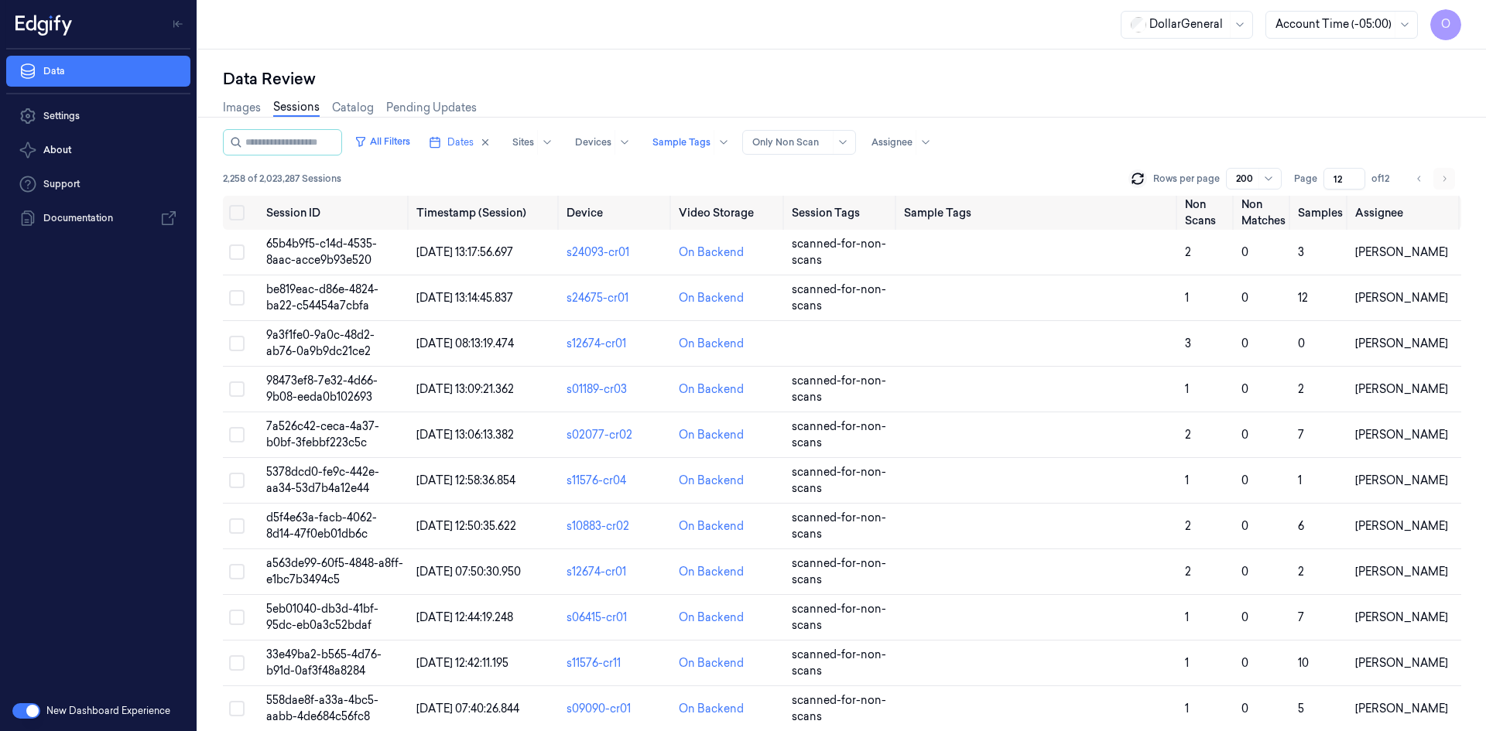
click at [1441, 176] on li "pagination" at bounding box center [1444, 179] width 22 height 22
click at [1414, 170] on button "Go to previous page" at bounding box center [1419, 179] width 22 height 22
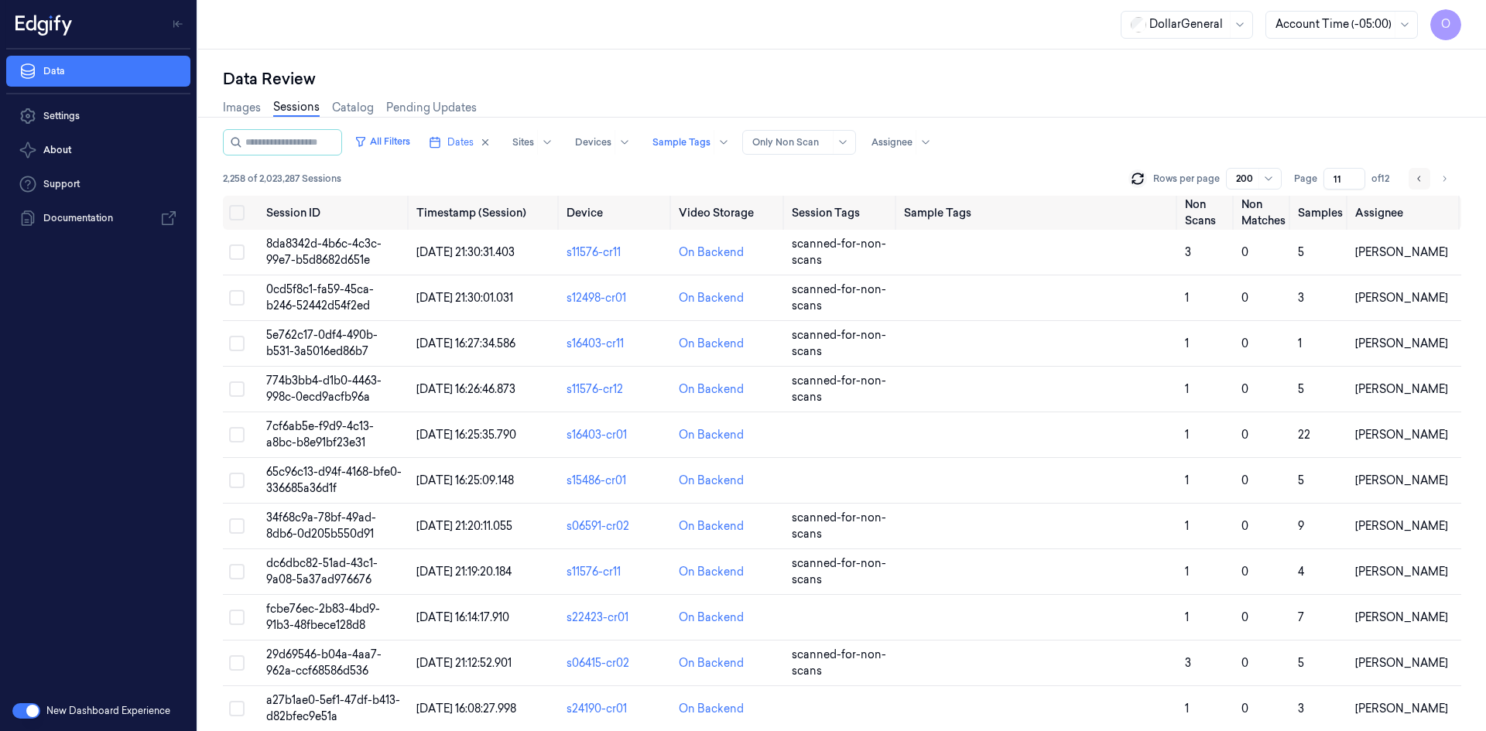
click at [1409, 173] on button "Go to previous page" at bounding box center [1419, 179] width 22 height 22
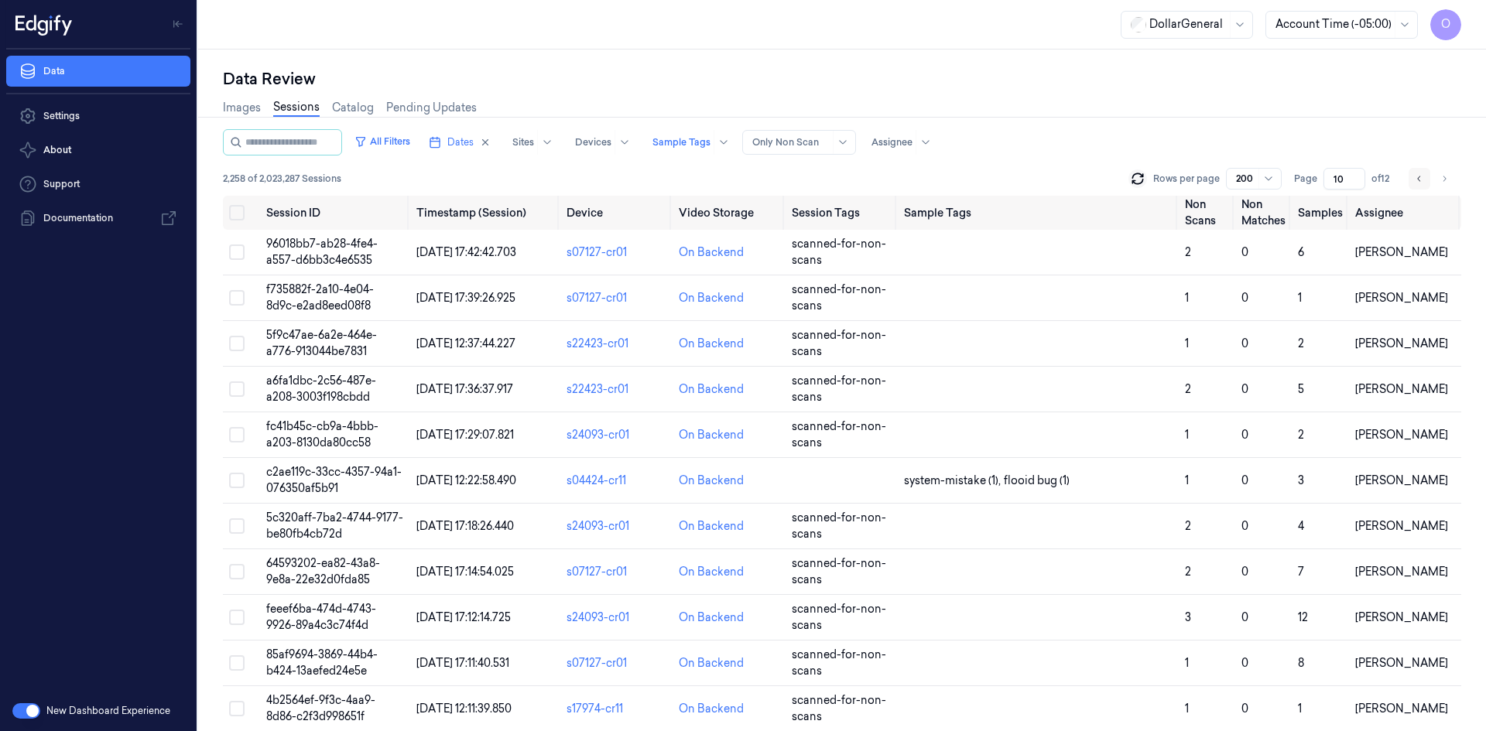
click at [1409, 173] on button "Go to previous page" at bounding box center [1419, 179] width 22 height 22
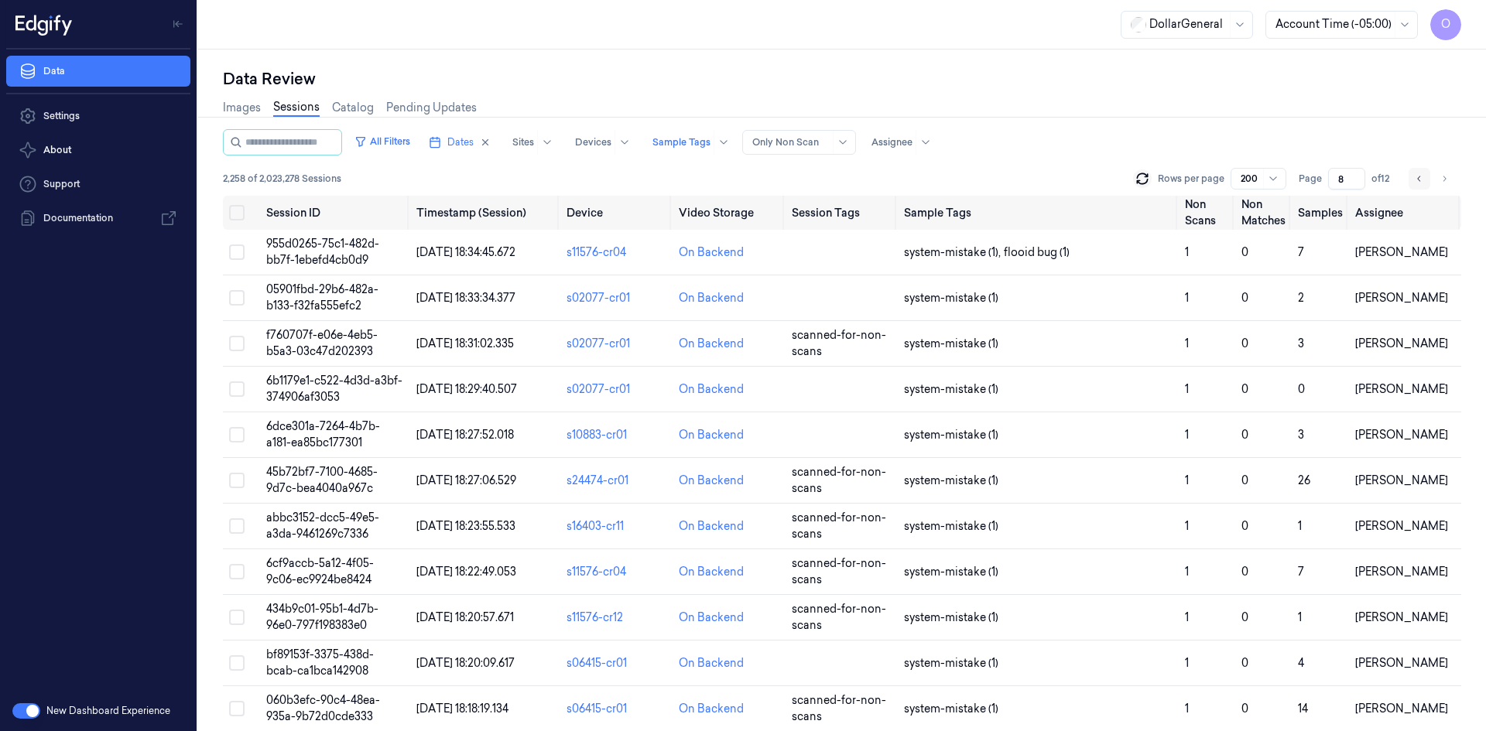
click at [1409, 173] on button "Go to previous page" at bounding box center [1419, 179] width 22 height 22
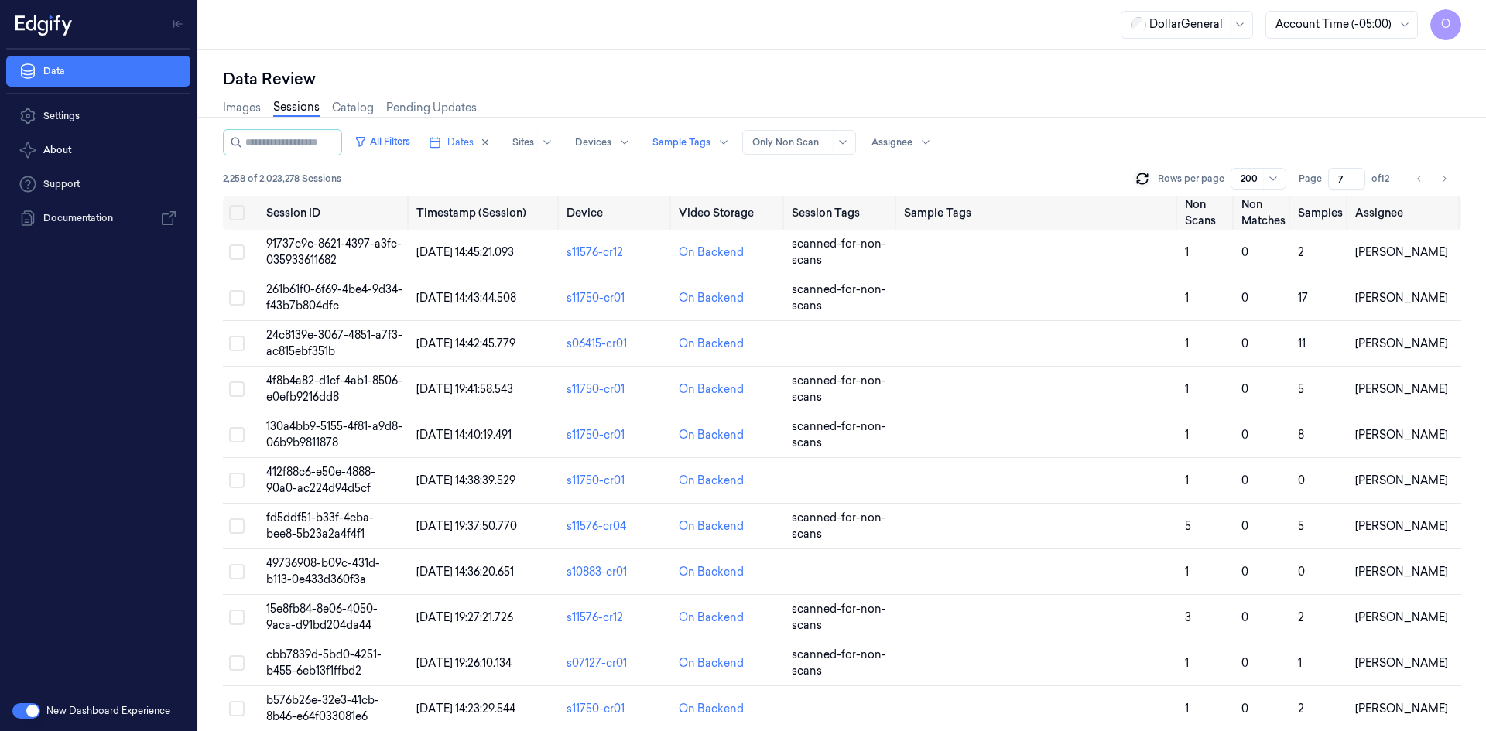
click at [1405, 175] on div "Rows per page 200 Page 7 of 12" at bounding box center [1297, 179] width 328 height 22
click at [902, 140] on div at bounding box center [891, 142] width 41 height 14
click at [917, 196] on div "[PERSON_NAME]" at bounding box center [932, 202] width 93 height 16
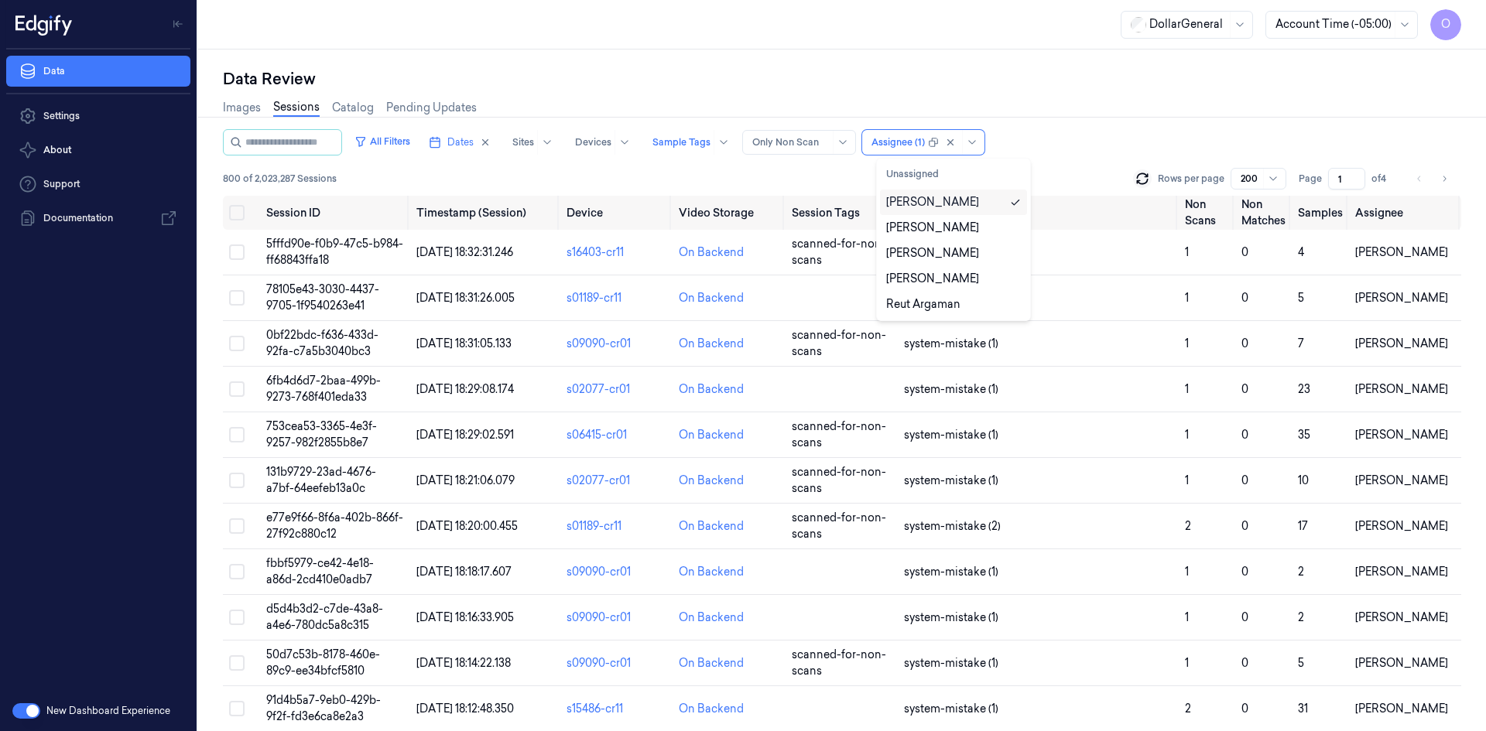
click at [1099, 161] on div "All Filters Dates Sites Devices Sample Tags Alert Type Only Non Scan option [PE…" at bounding box center [842, 162] width 1238 height 67
click at [1134, 180] on div "Rows per page 200" at bounding box center [1209, 179] width 153 height 22
click at [1148, 180] on icon at bounding box center [1141, 178] width 15 height 15
click at [1145, 178] on icon at bounding box center [1141, 178] width 15 height 15
click at [1352, 177] on input "2" at bounding box center [1346, 179] width 37 height 22
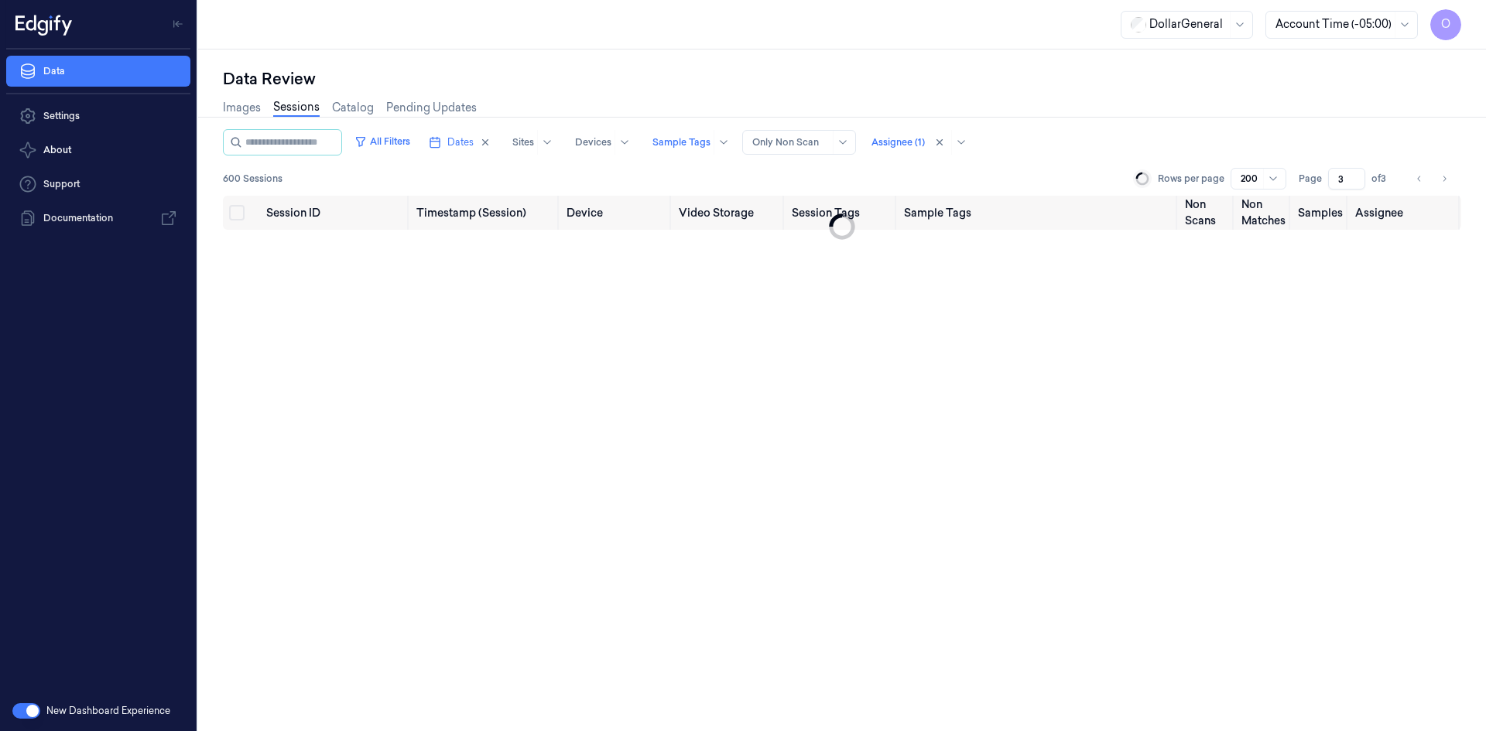
click at [1352, 176] on input "3" at bounding box center [1346, 179] width 37 height 22
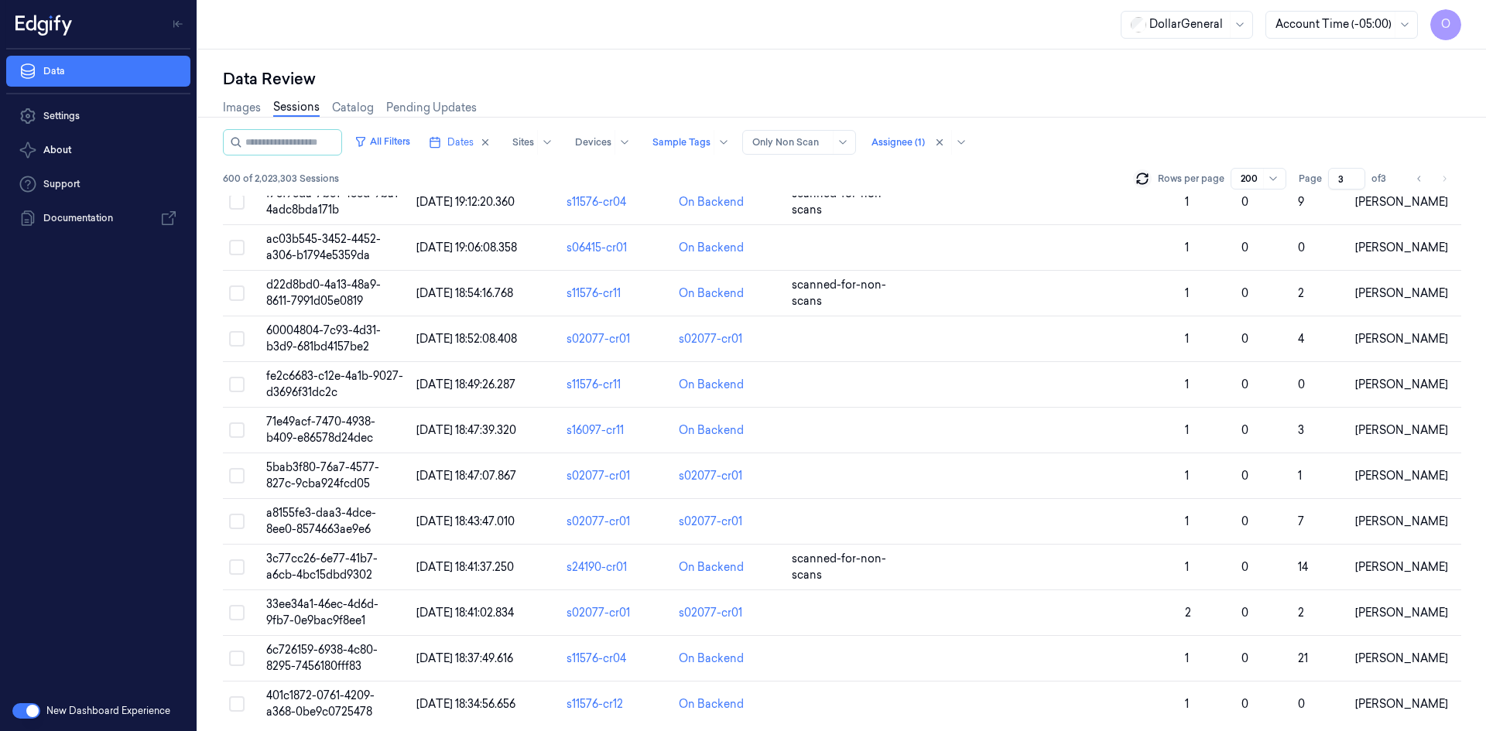
scroll to position [8641, 0]
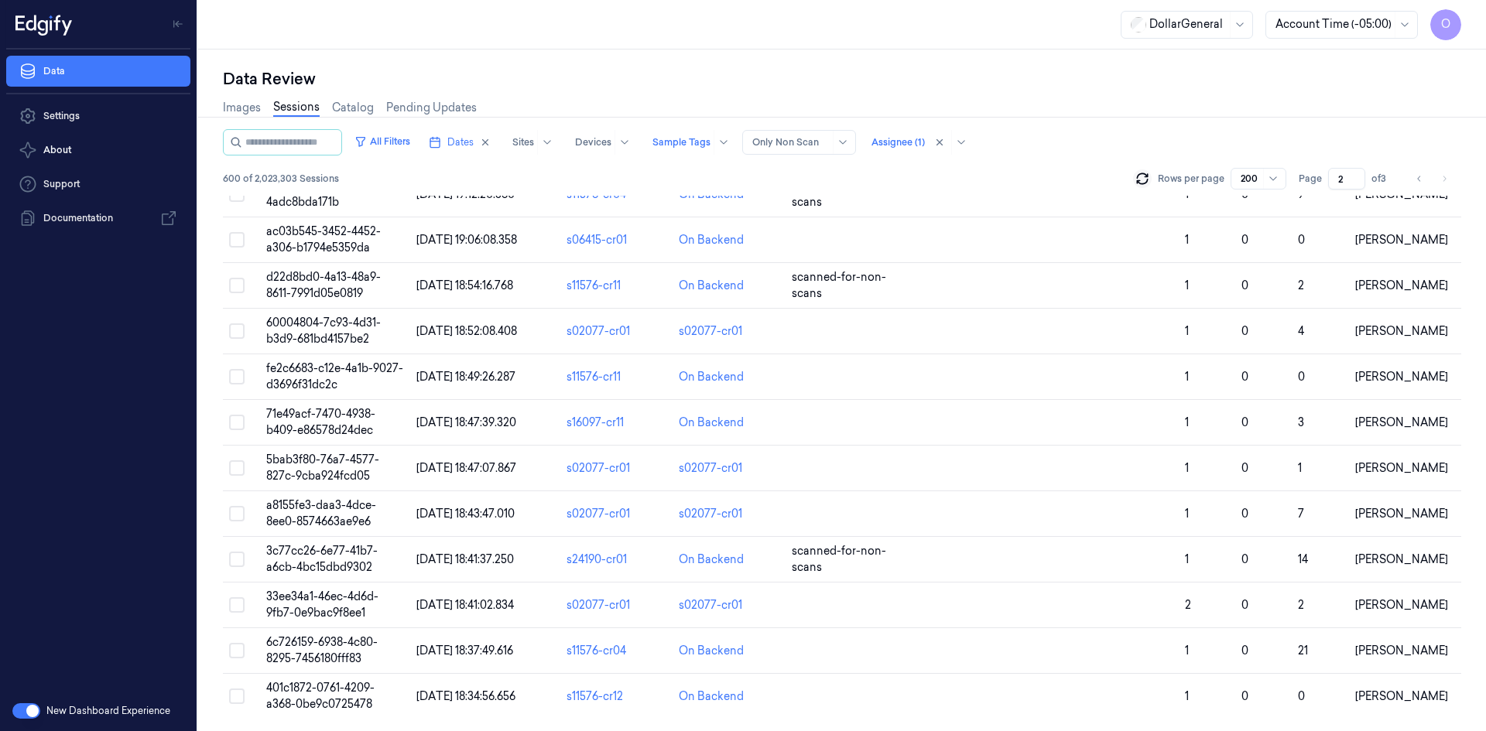
click at [1354, 180] on input "2" at bounding box center [1346, 179] width 37 height 22
click at [1355, 180] on input "1" at bounding box center [1346, 179] width 37 height 22
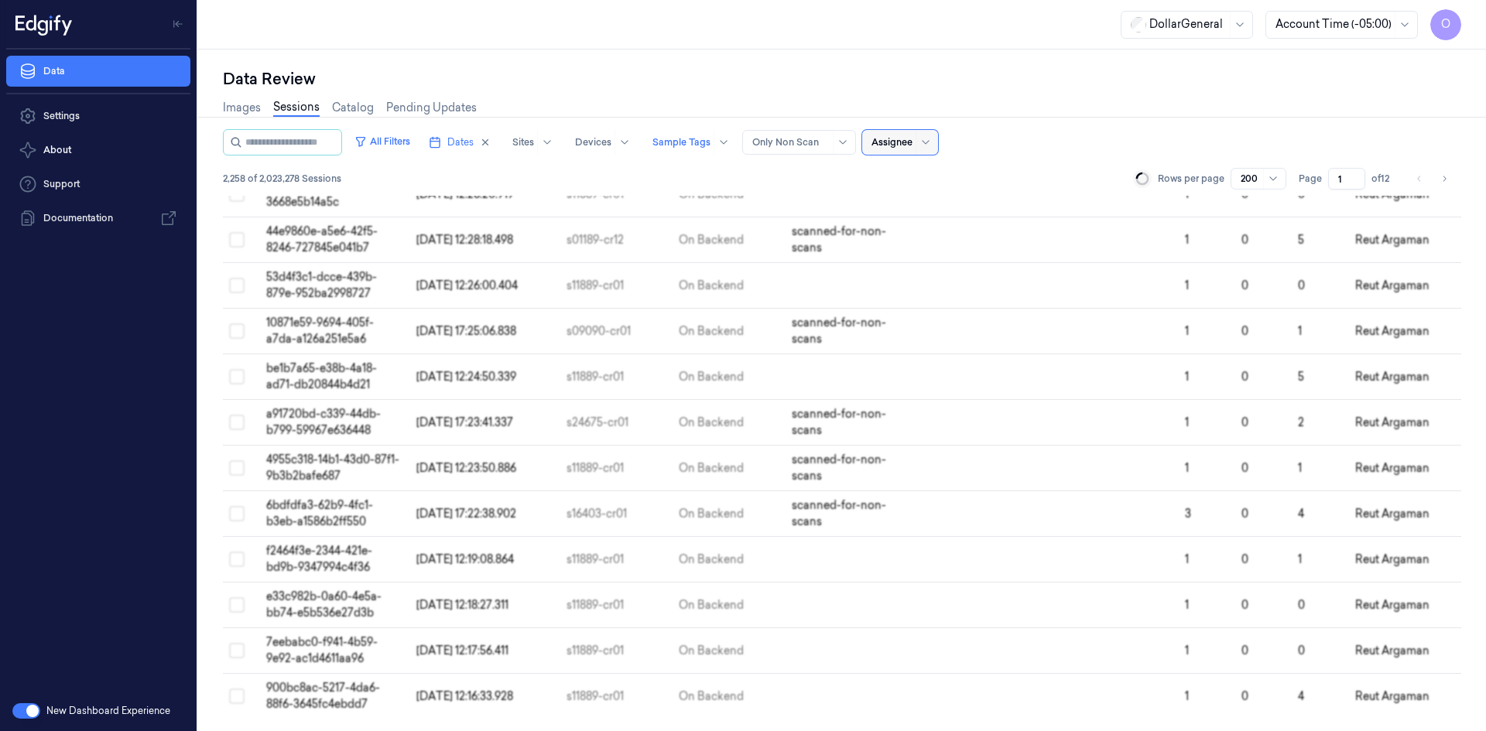
click at [912, 142] on div at bounding box center [891, 142] width 41 height 14
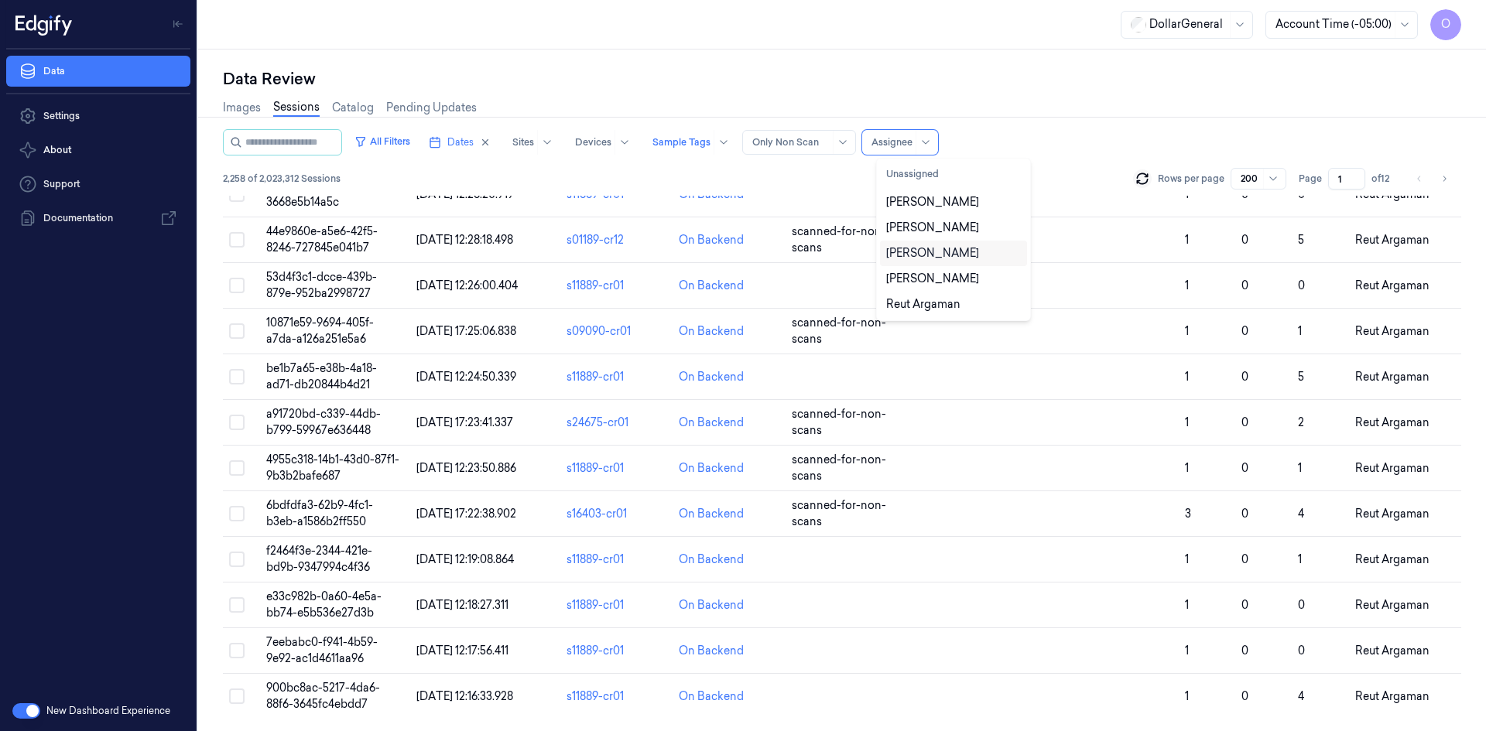
click at [942, 248] on div "[PERSON_NAME]" at bounding box center [932, 253] width 93 height 16
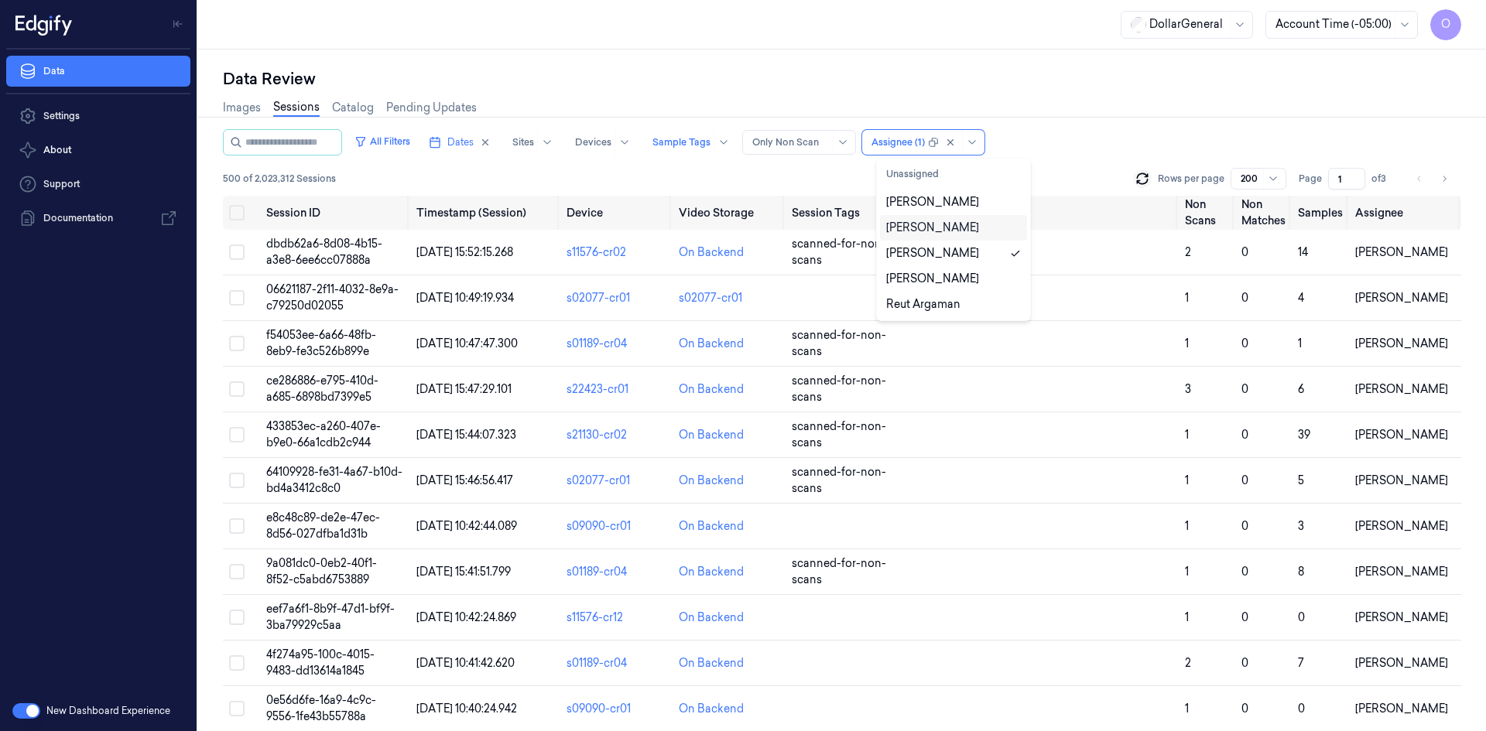
click at [1115, 156] on div "All Filters Dates Sites Devices Sample Tags Alert Type Only Non Scan option [PE…" at bounding box center [842, 162] width 1238 height 67
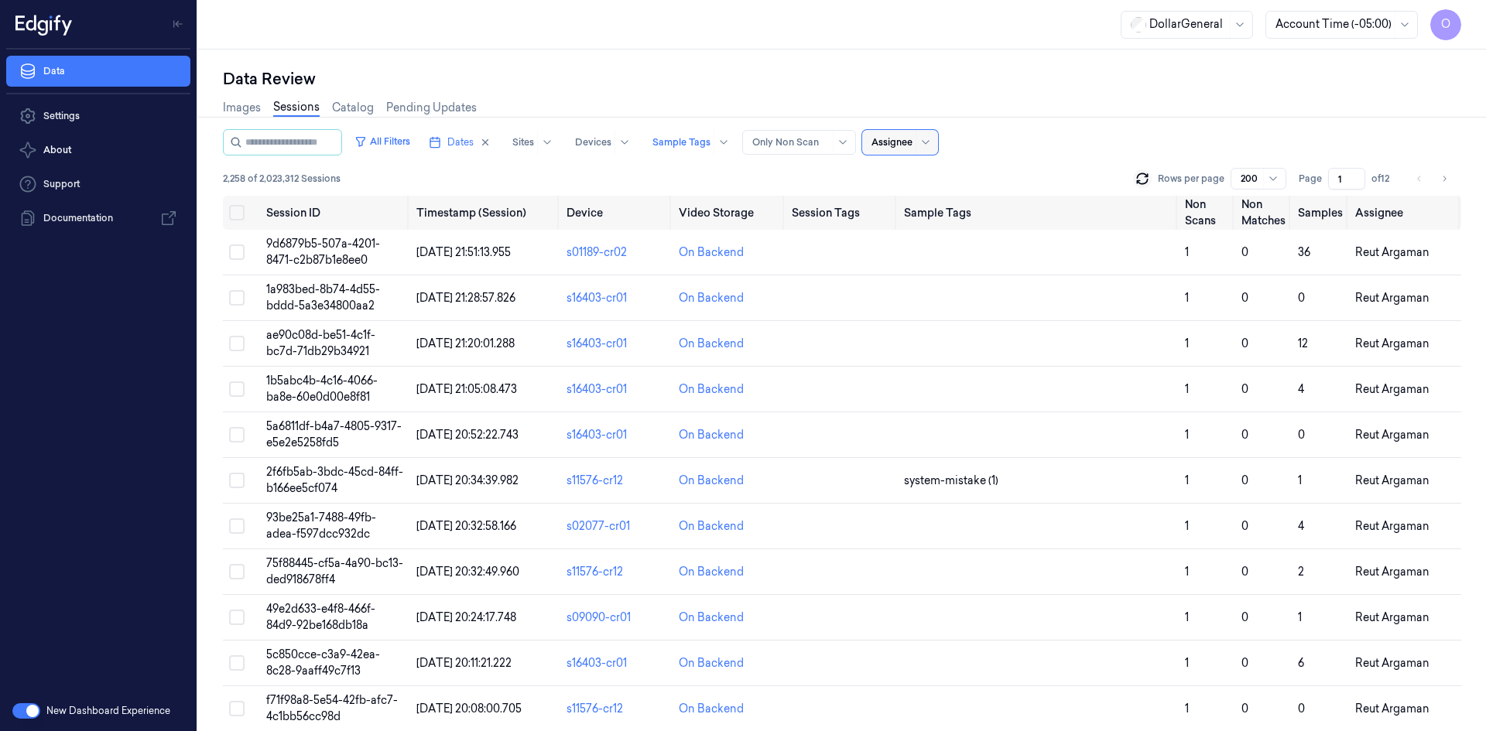
click at [912, 142] on div at bounding box center [891, 142] width 41 height 14
click at [948, 203] on div "[PERSON_NAME]" at bounding box center [932, 202] width 93 height 16
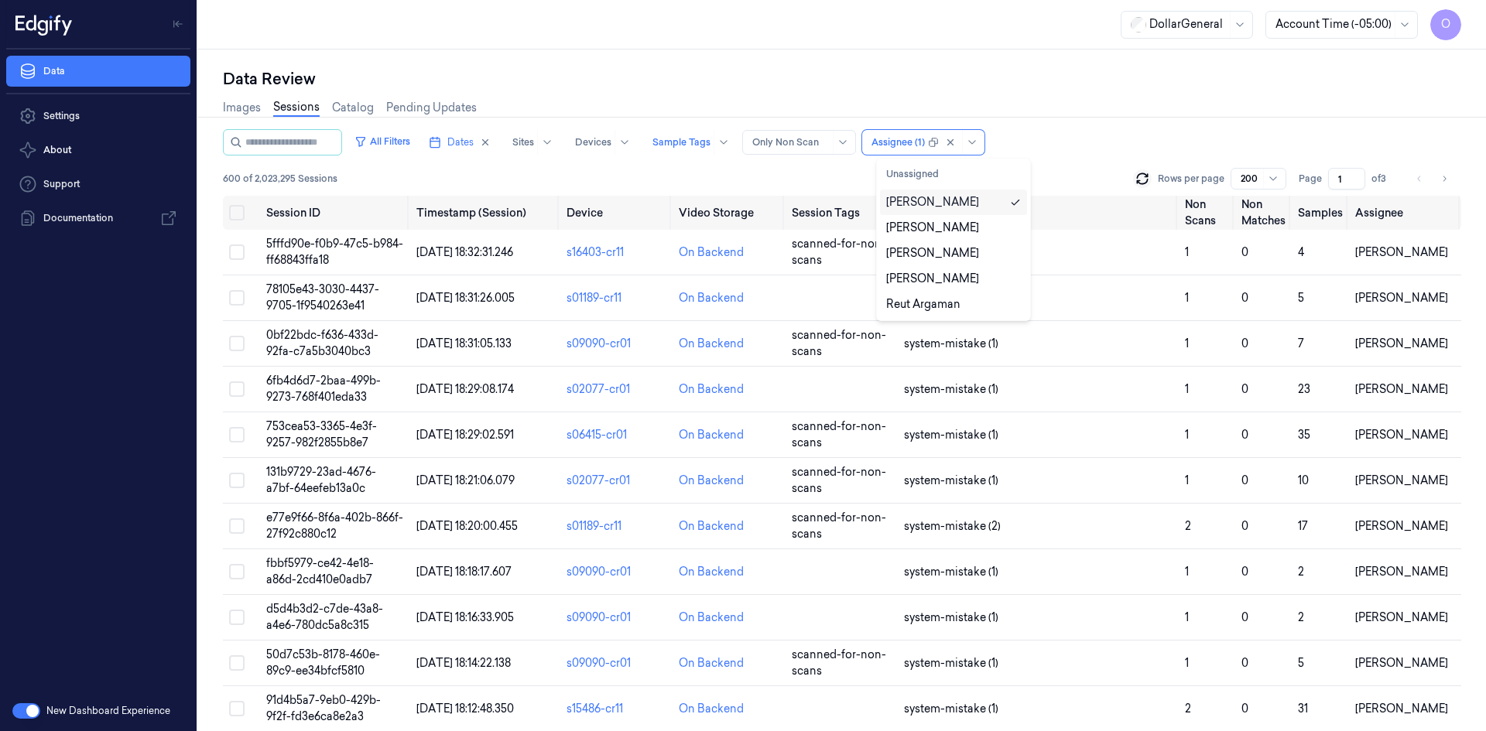
click at [956, 205] on div "[PERSON_NAME]" at bounding box center [932, 202] width 93 height 16
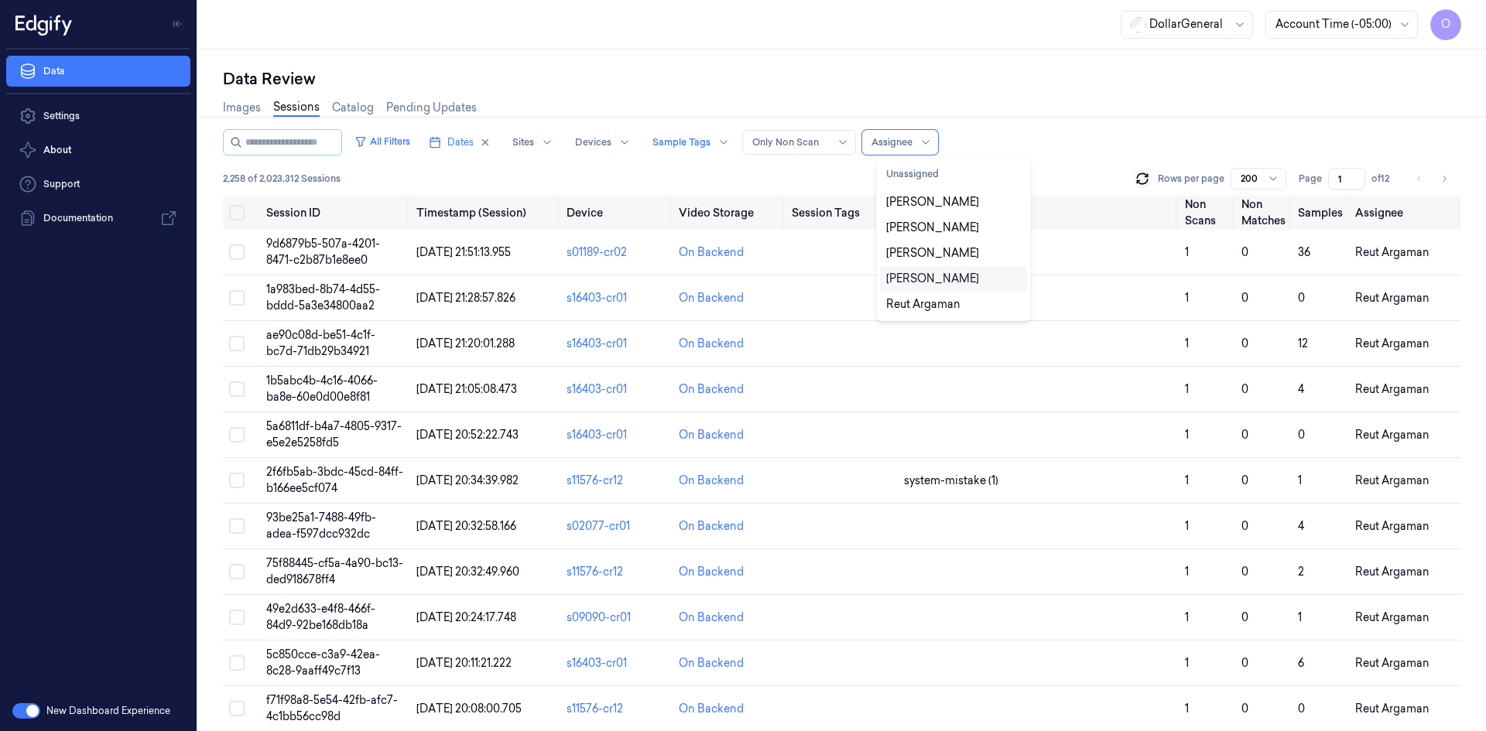
click at [946, 278] on div "[PERSON_NAME]" at bounding box center [932, 279] width 93 height 16
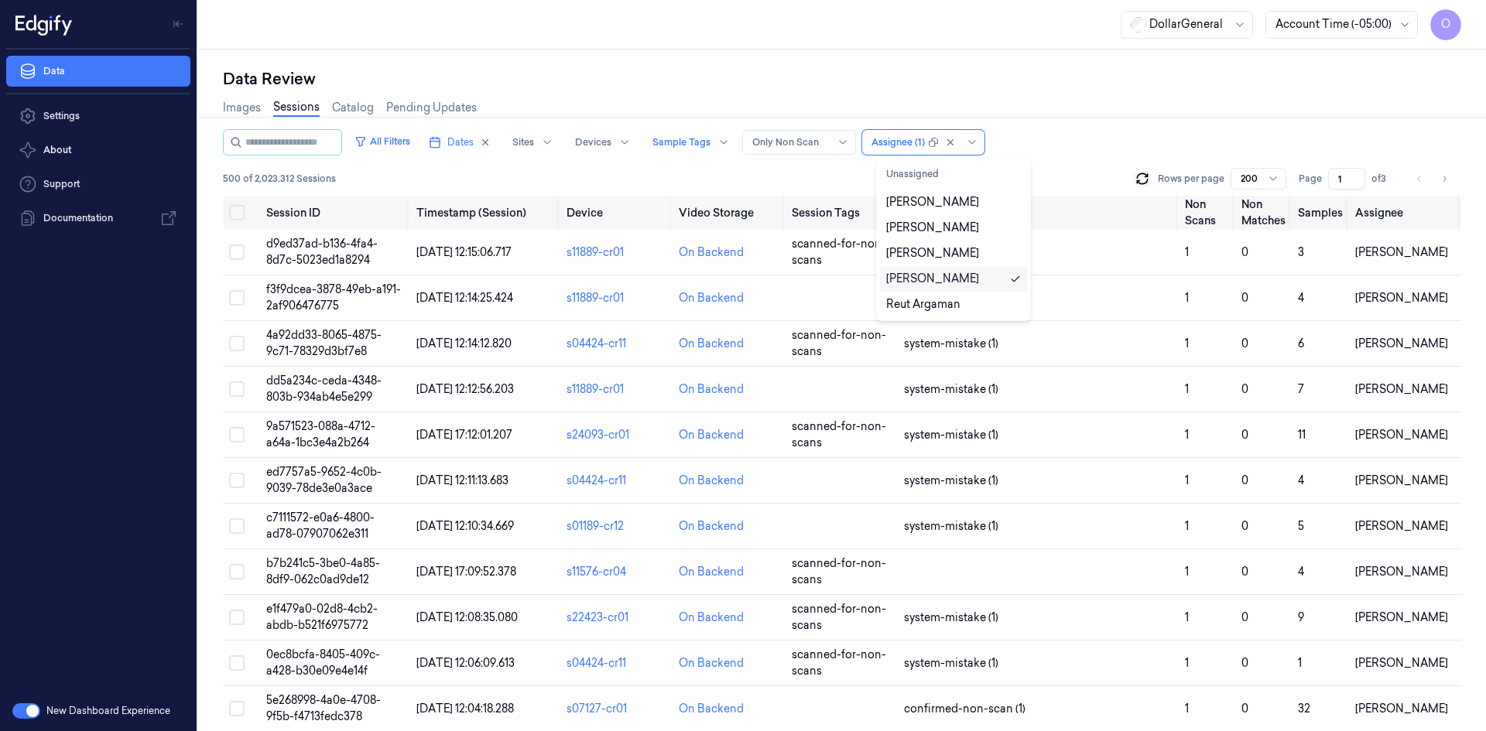
click at [981, 278] on div "[PERSON_NAME]" at bounding box center [953, 279] width 135 height 16
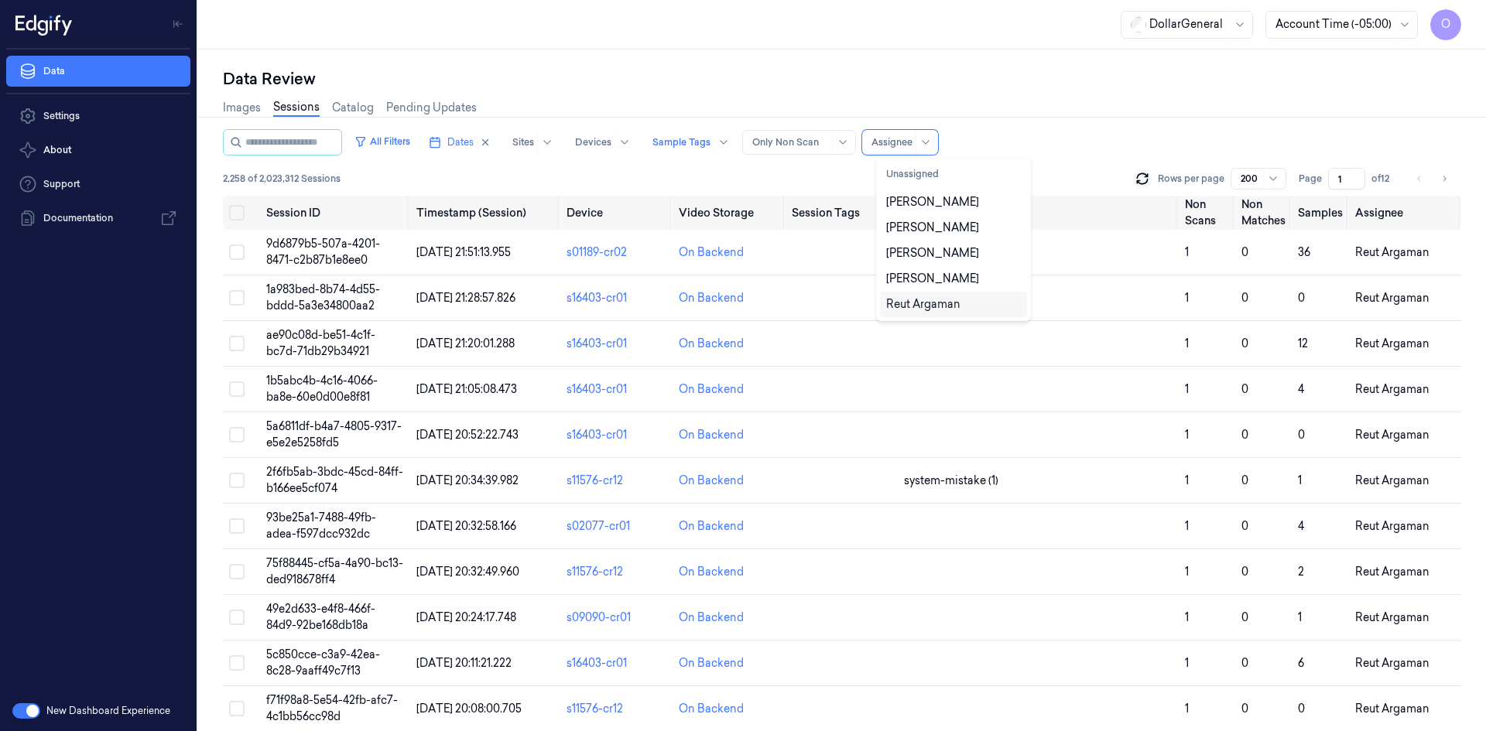
click at [959, 303] on div "Reut Argaman" at bounding box center [923, 304] width 74 height 16
click at [1062, 139] on div "All Filters Dates Sites Devices Sample Tags Alert Type Only Non Scan Assignee" at bounding box center [842, 142] width 1238 height 26
click at [910, 133] on div "Assignee" at bounding box center [891, 142] width 41 height 25
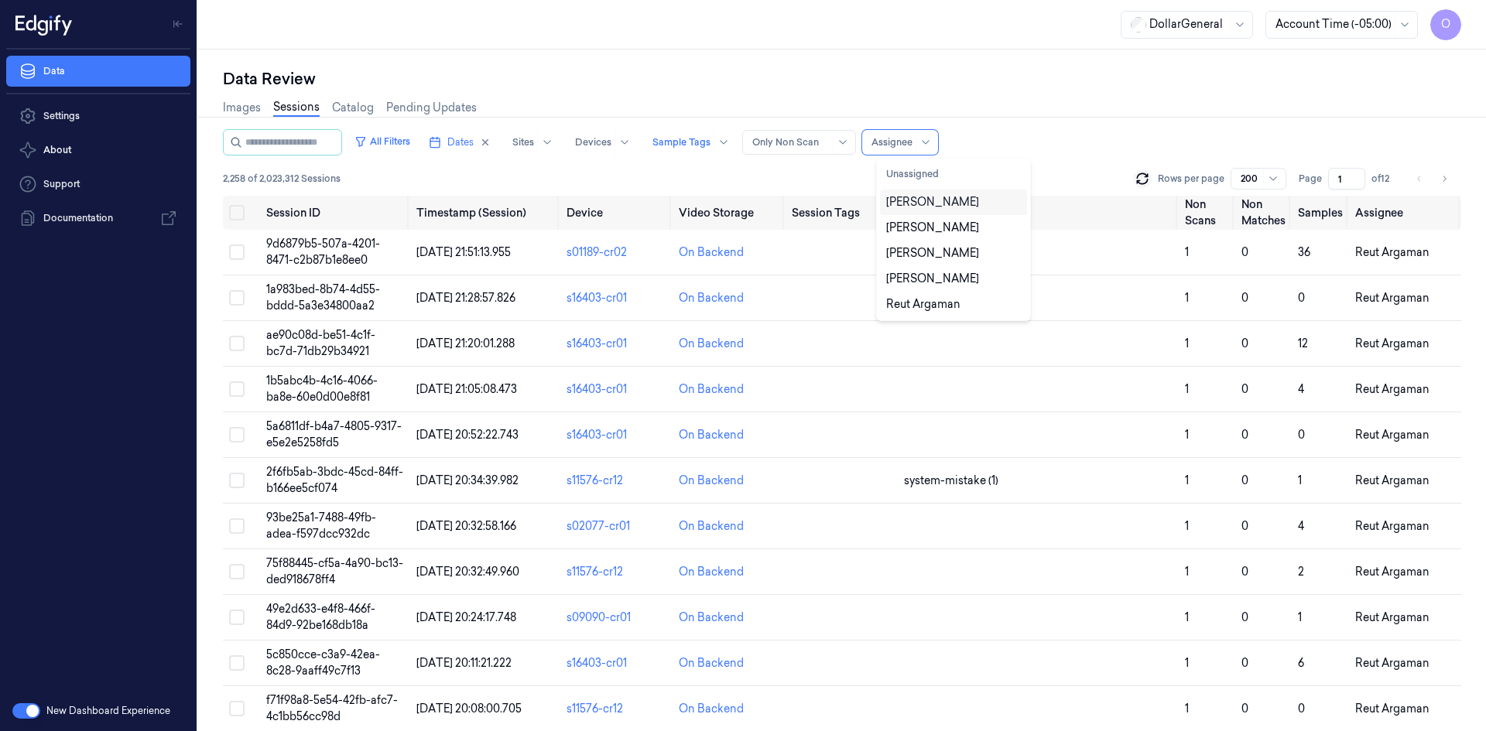
click at [935, 135] on div at bounding box center [924, 142] width 19 height 25
click at [954, 202] on div "[PERSON_NAME]" at bounding box center [932, 202] width 93 height 16
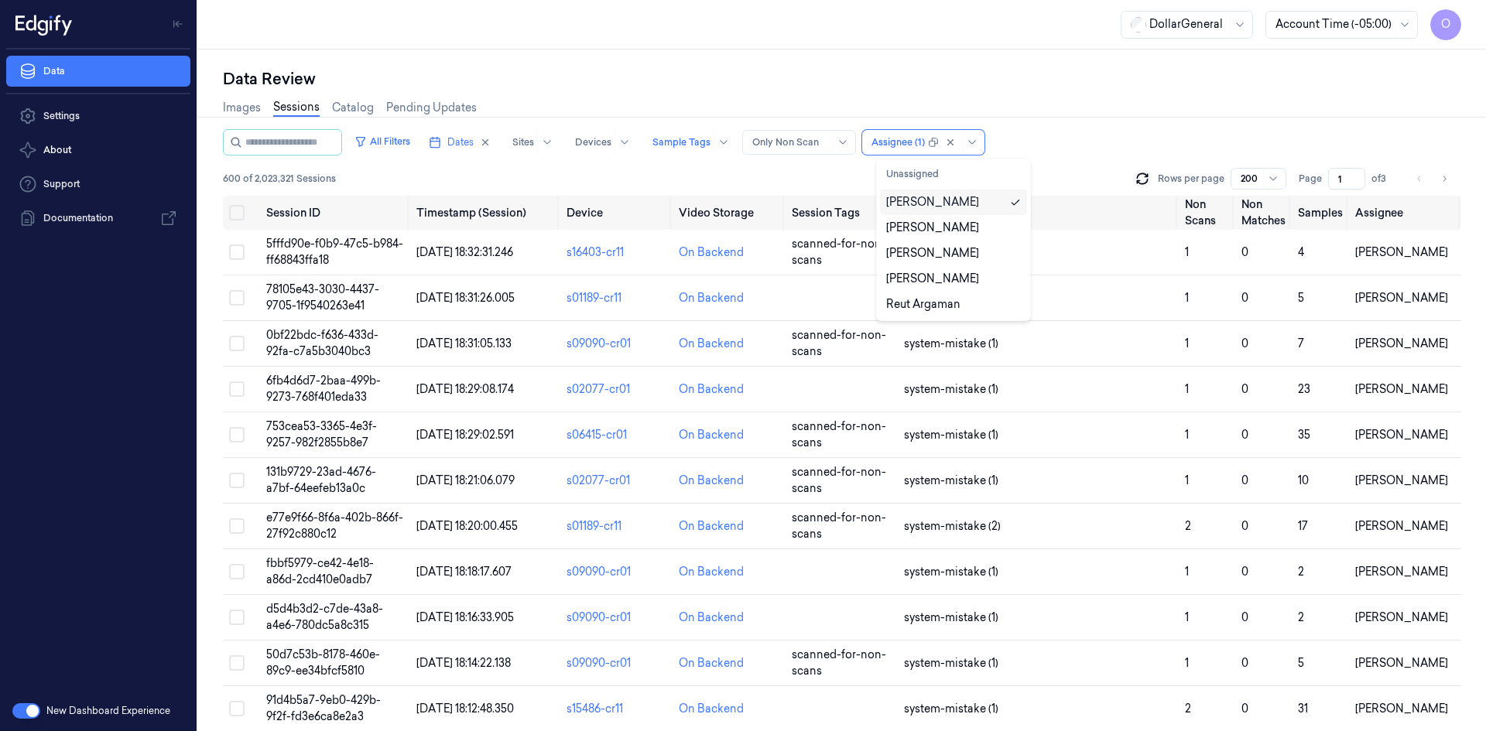
click at [967, 213] on div "[PERSON_NAME]" at bounding box center [953, 203] width 147 height 26
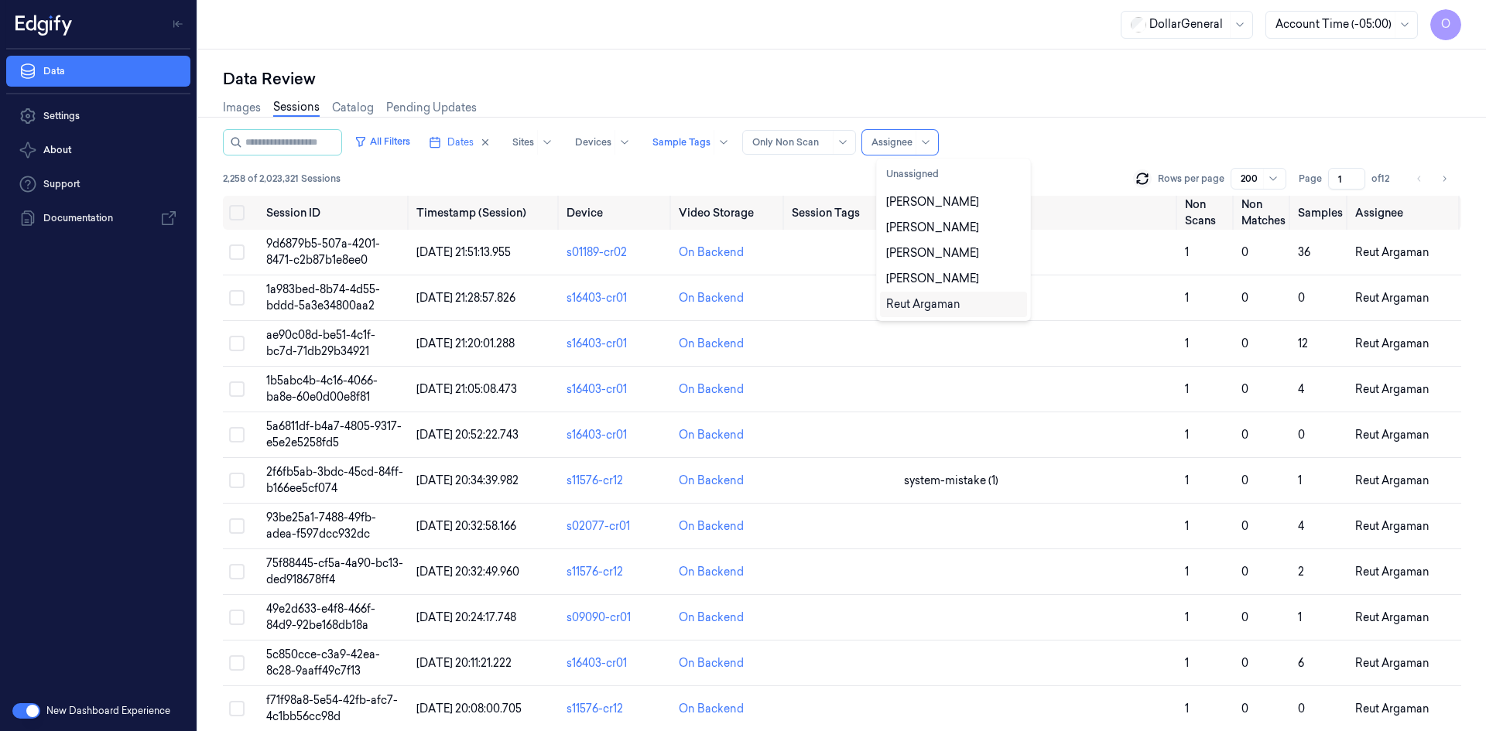
click at [945, 296] on div "Reut Argaman" at bounding box center [953, 305] width 147 height 26
click at [949, 297] on div "Reut Argaman" at bounding box center [923, 304] width 74 height 16
click at [954, 283] on div "[PERSON_NAME]" at bounding box center [932, 279] width 93 height 16
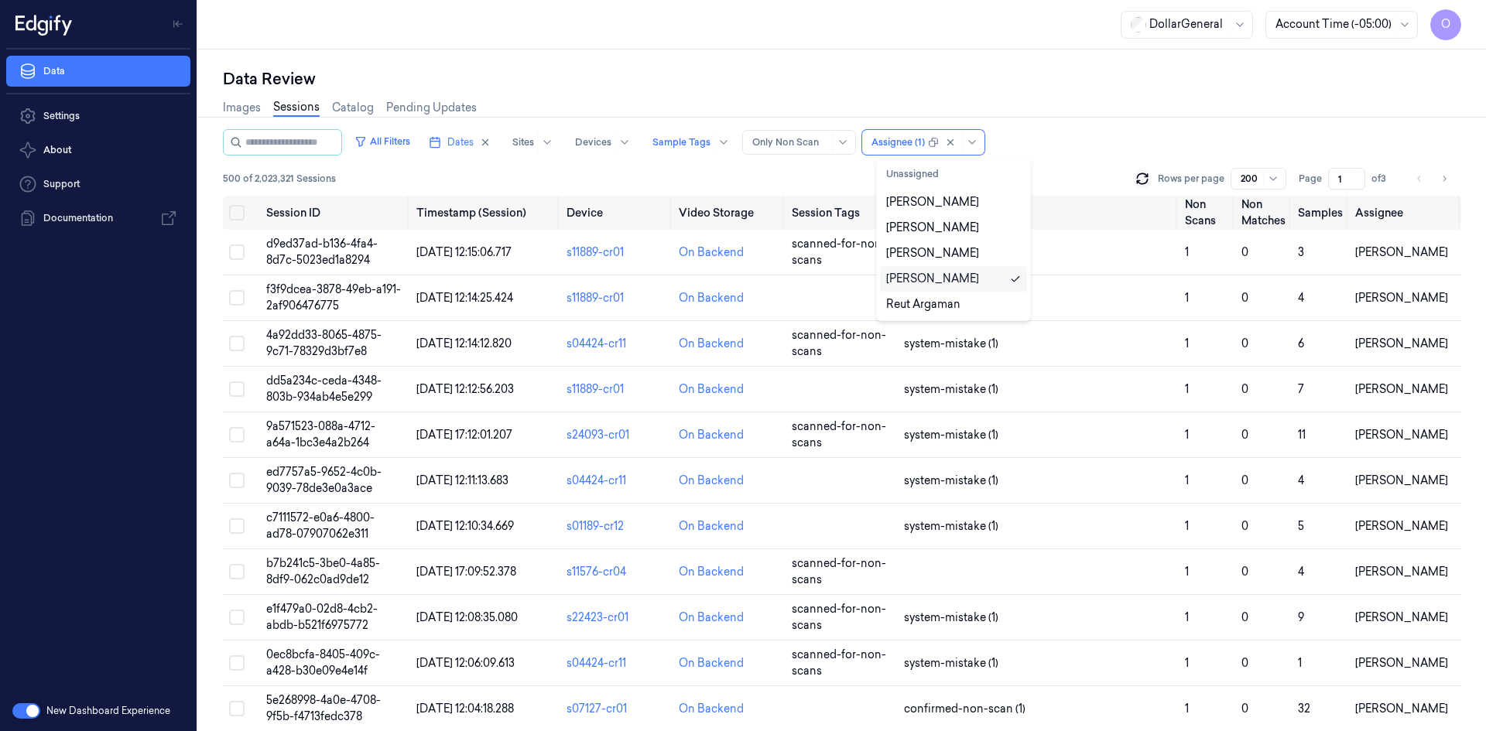
click at [954, 283] on div "[PERSON_NAME]" at bounding box center [932, 279] width 93 height 16
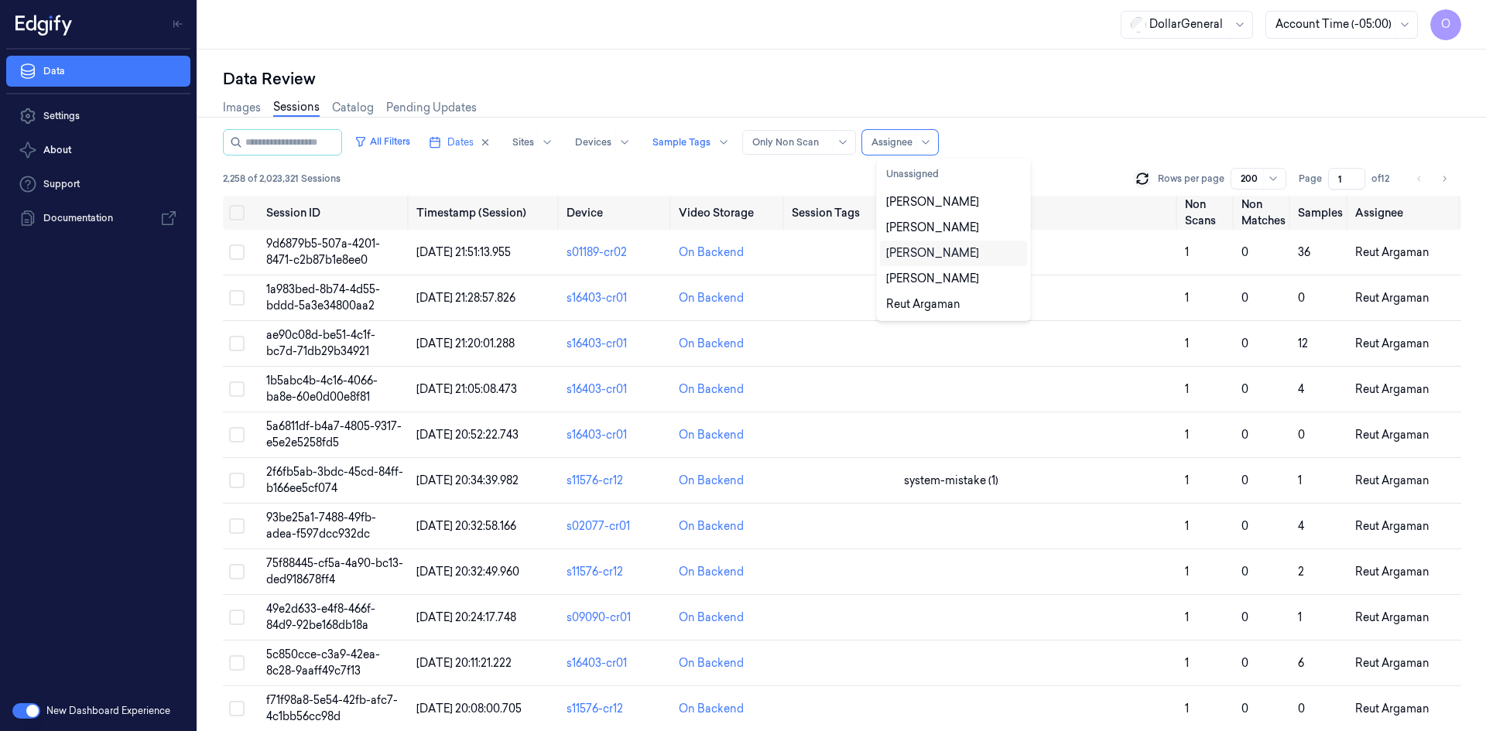
click at [953, 261] on div "[PERSON_NAME]" at bounding box center [953, 253] width 135 height 16
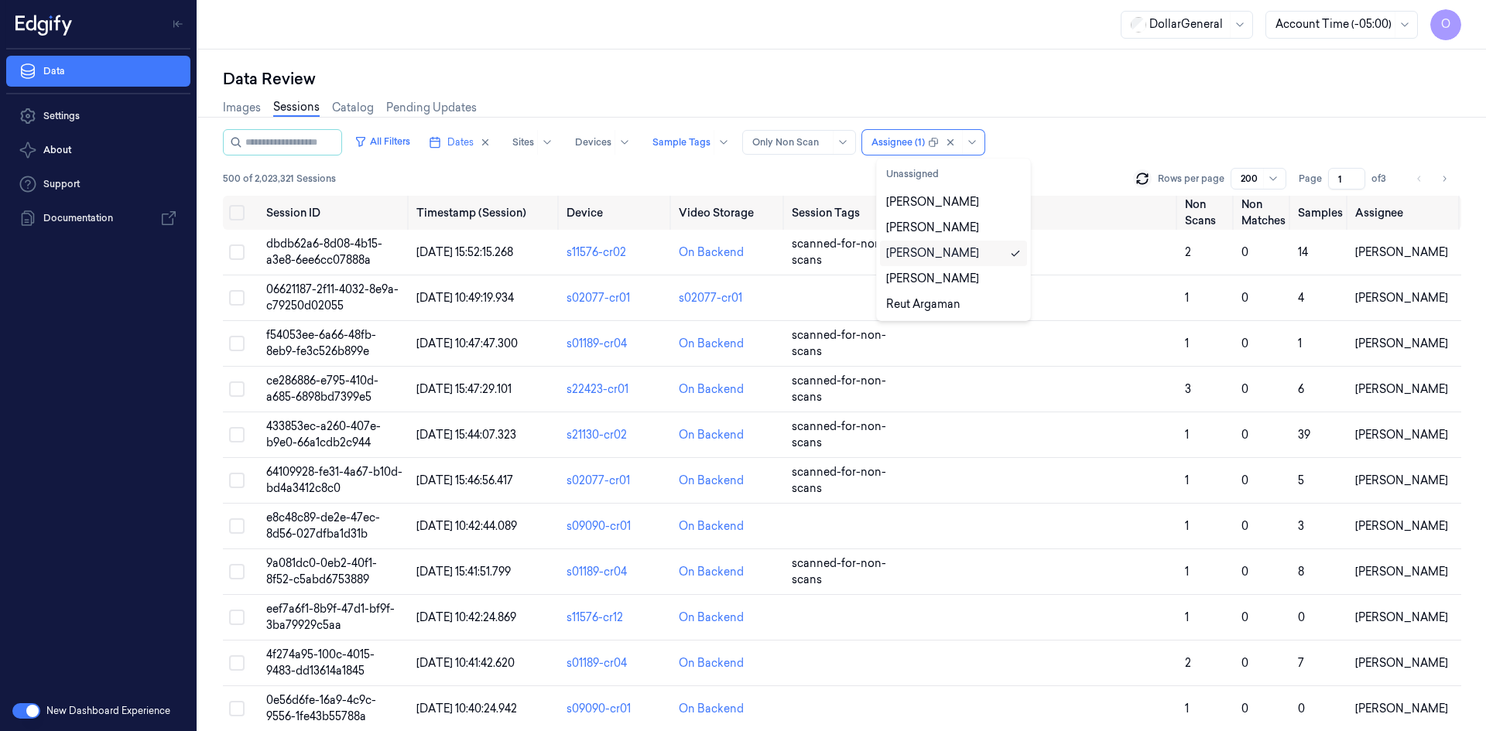
click at [953, 259] on div "[PERSON_NAME]" at bounding box center [953, 253] width 135 height 16
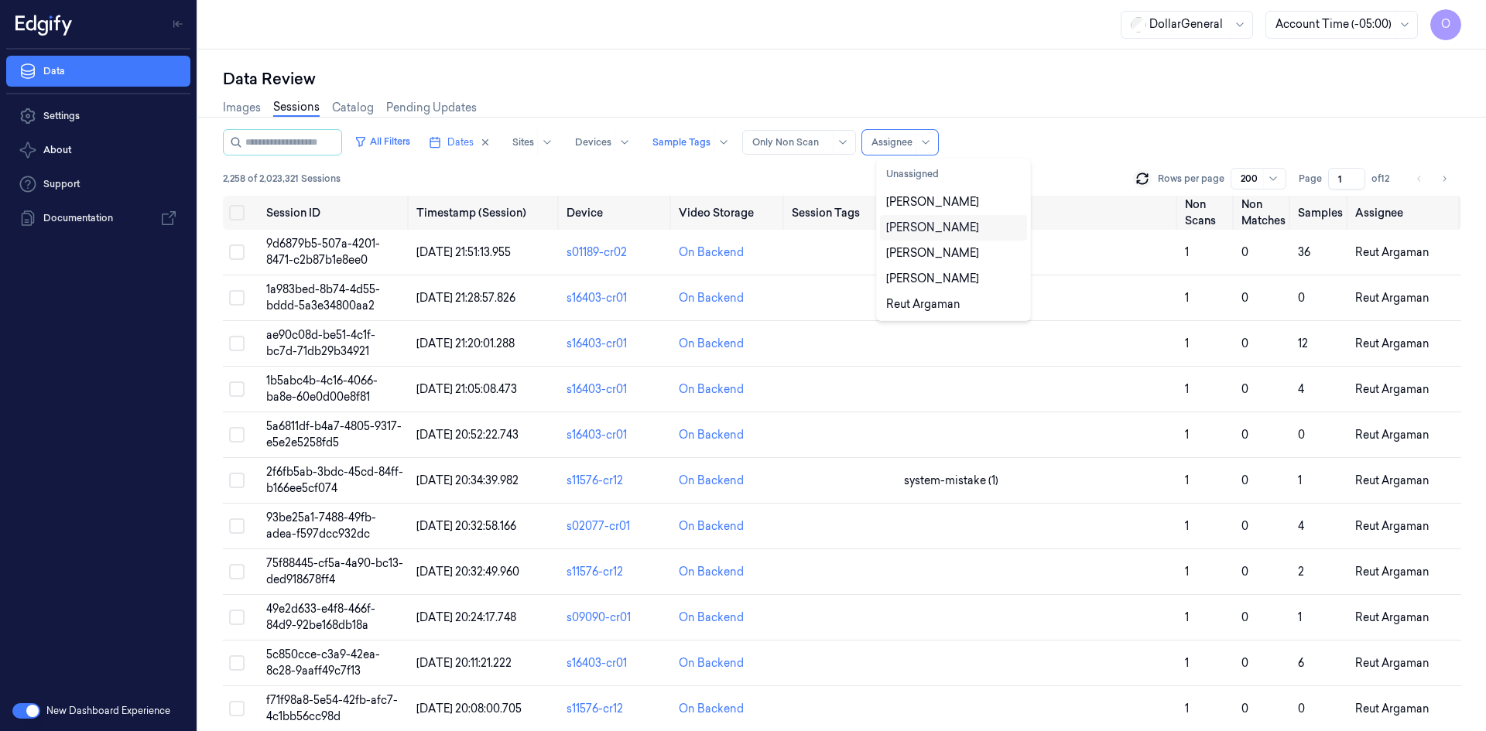
click at [951, 233] on div "[PERSON_NAME]" at bounding box center [932, 228] width 93 height 16
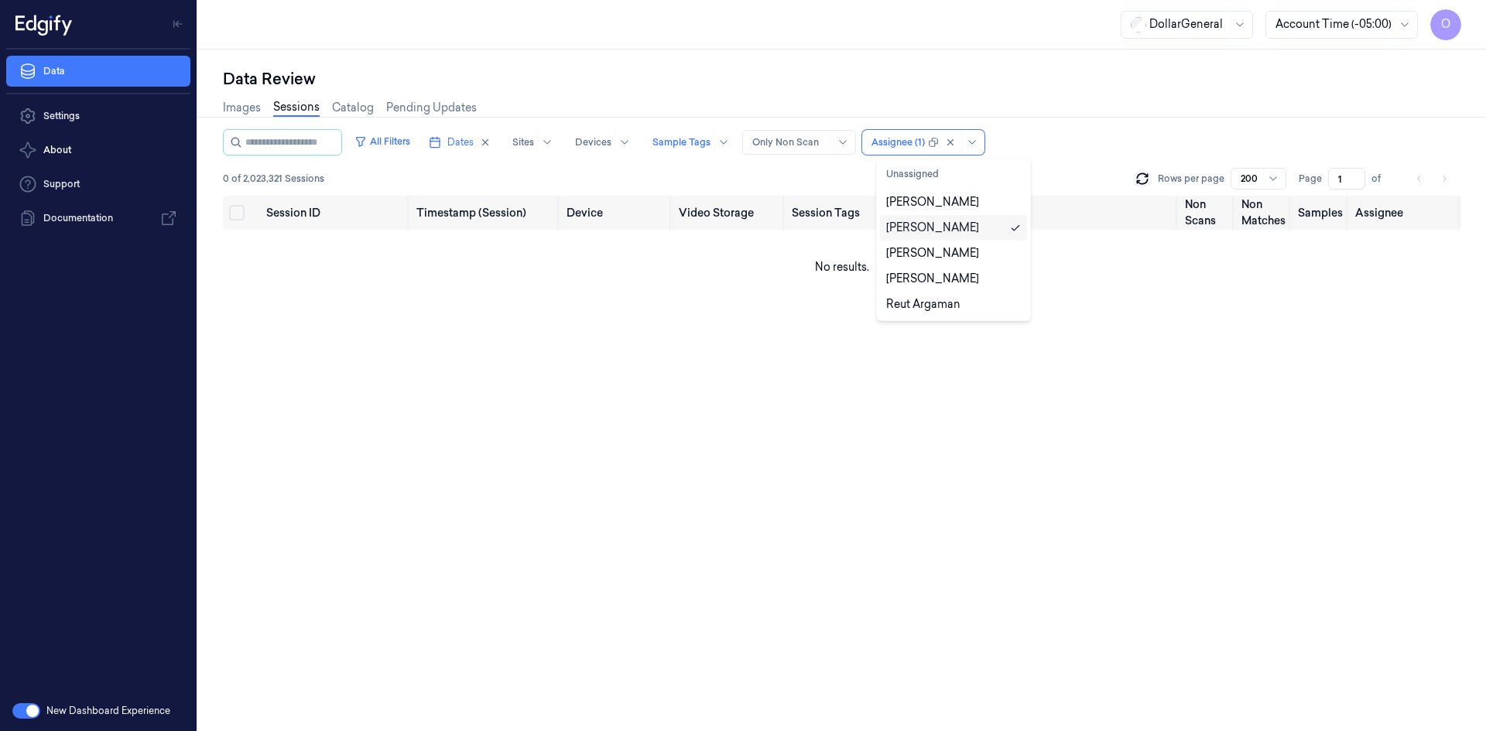
click at [951, 231] on div "[PERSON_NAME]" at bounding box center [932, 228] width 93 height 16
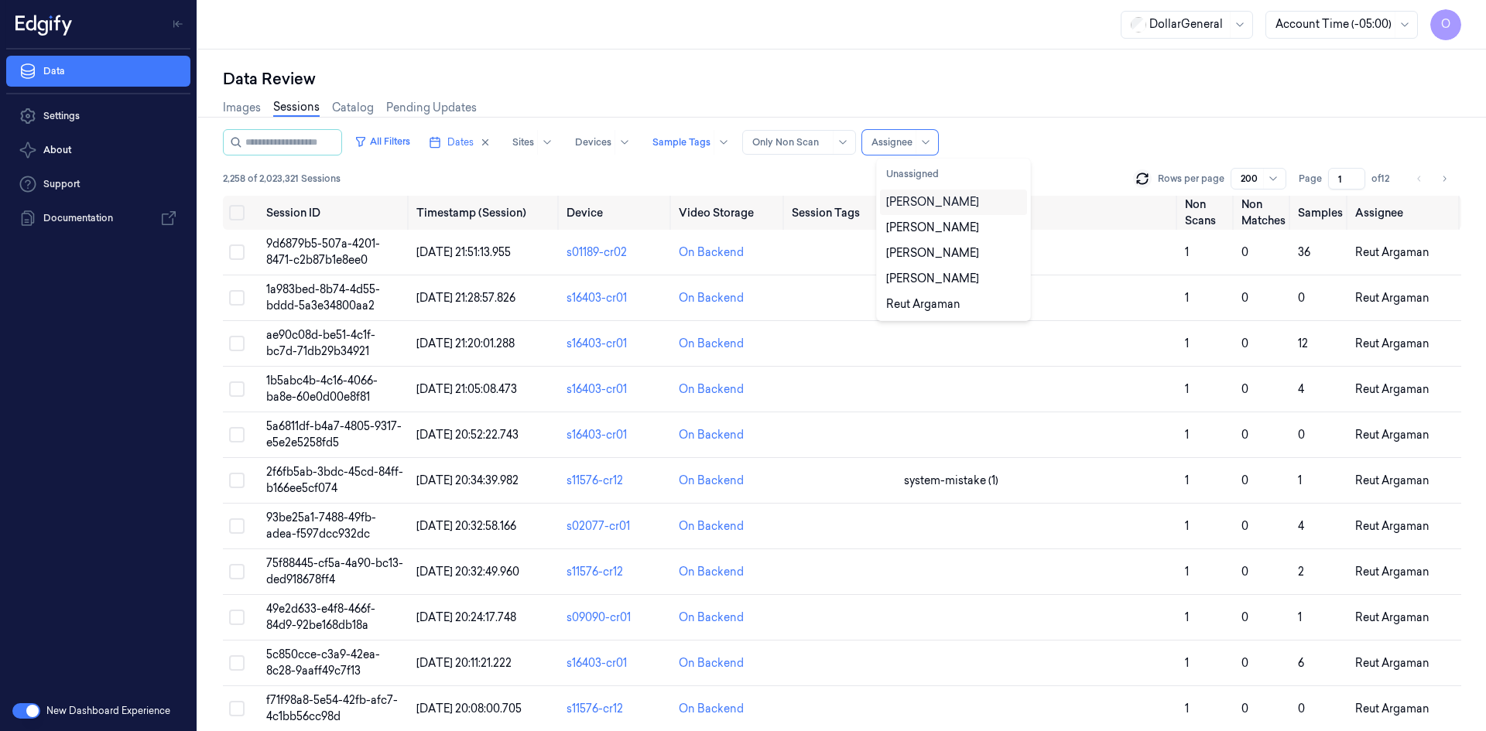
click at [953, 207] on div "[PERSON_NAME]" at bounding box center [932, 202] width 93 height 16
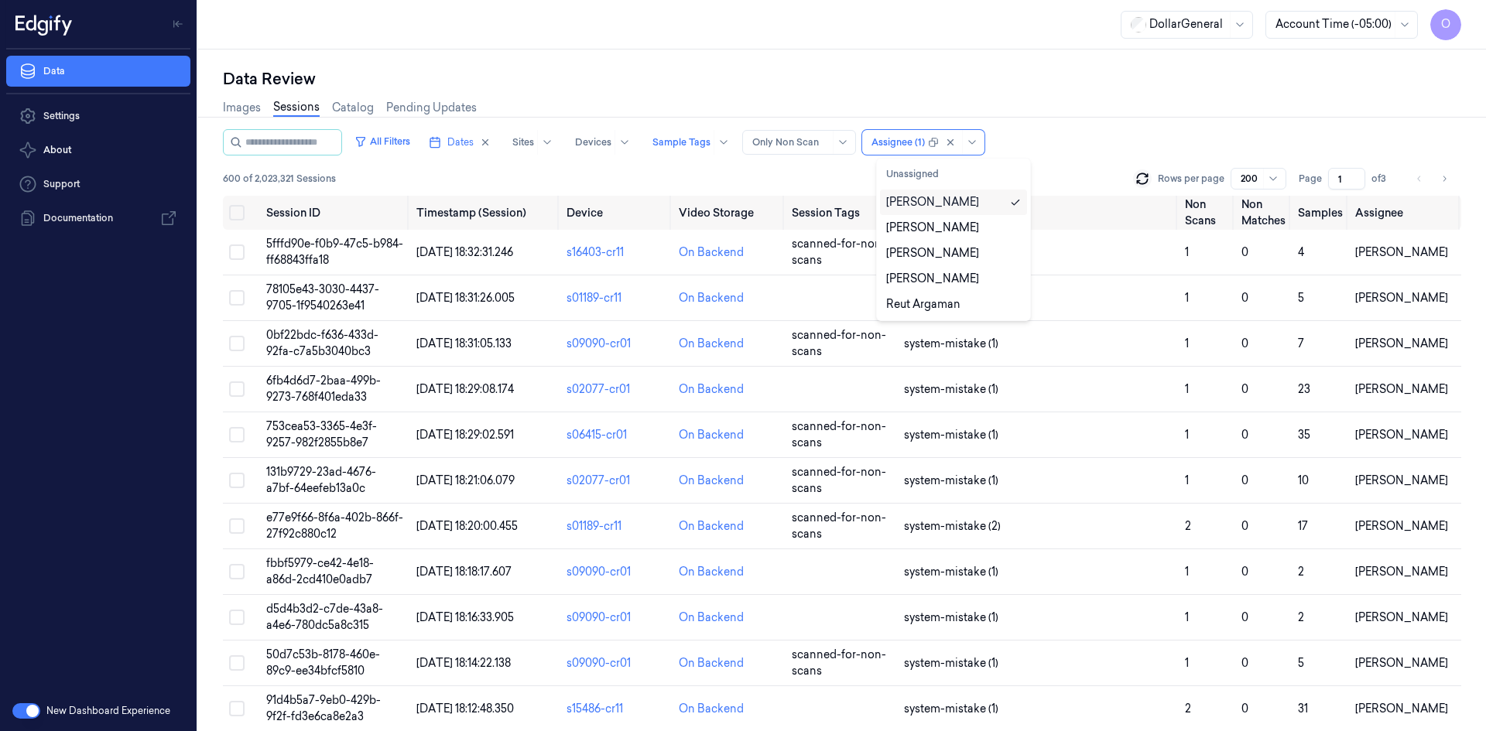
click at [978, 197] on div "[PERSON_NAME]" at bounding box center [953, 202] width 135 height 16
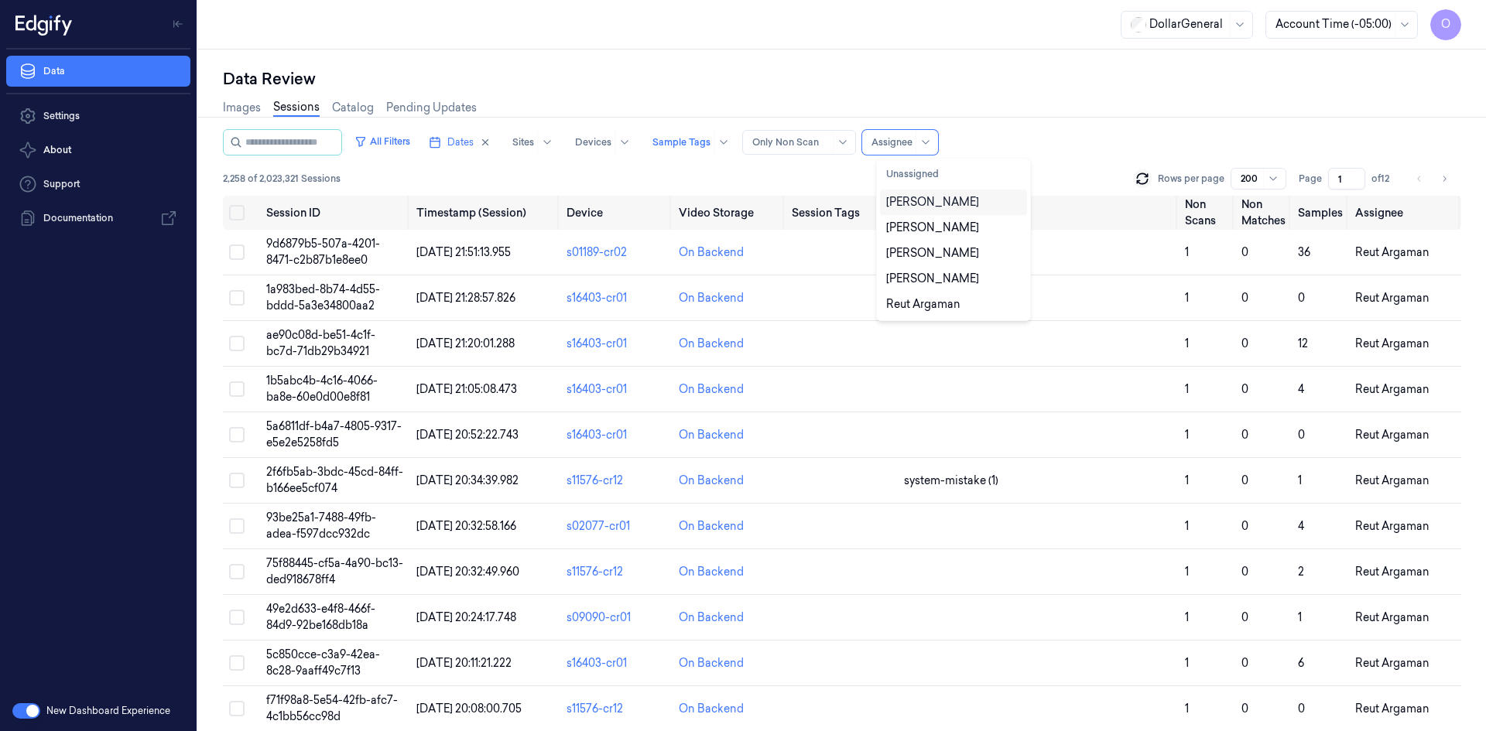
click at [978, 197] on div "[PERSON_NAME]" at bounding box center [953, 202] width 135 height 16
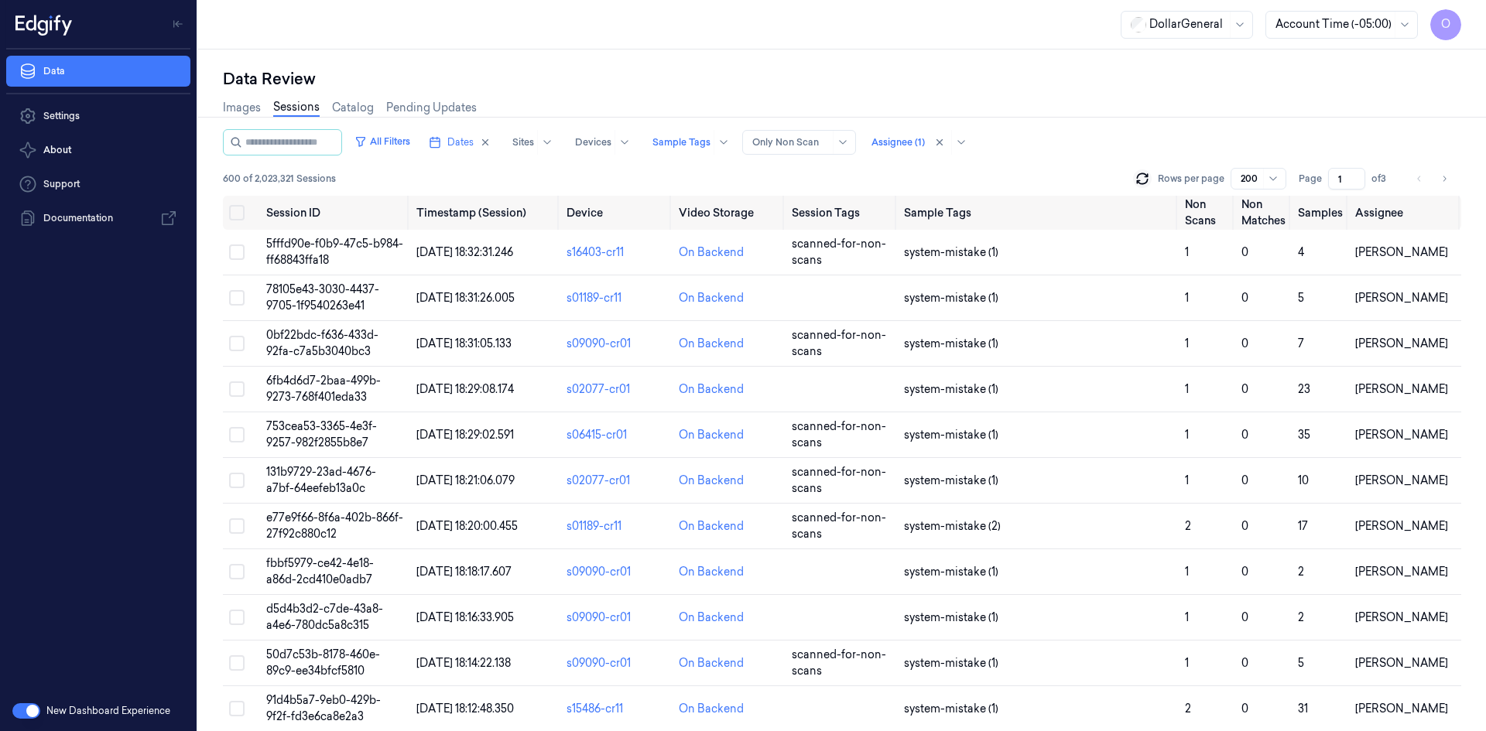
click at [1110, 139] on div "All Filters Dates Sites Devices Sample Tags Alert Type Only Non Scan Assignee (…" at bounding box center [842, 142] width 1238 height 26
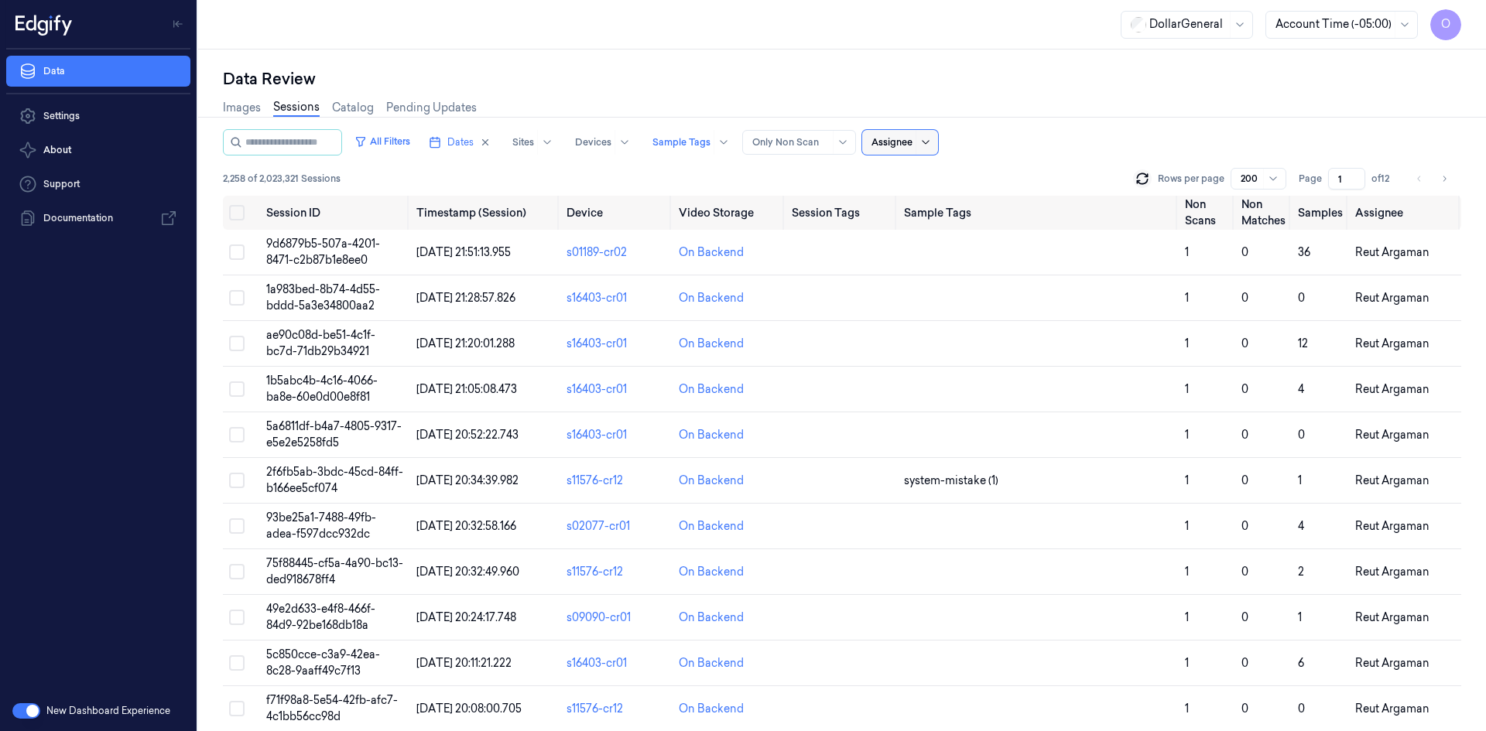
click at [932, 140] on icon at bounding box center [925, 142] width 12 height 12
click at [950, 197] on div "[PERSON_NAME]" at bounding box center [932, 202] width 93 height 16
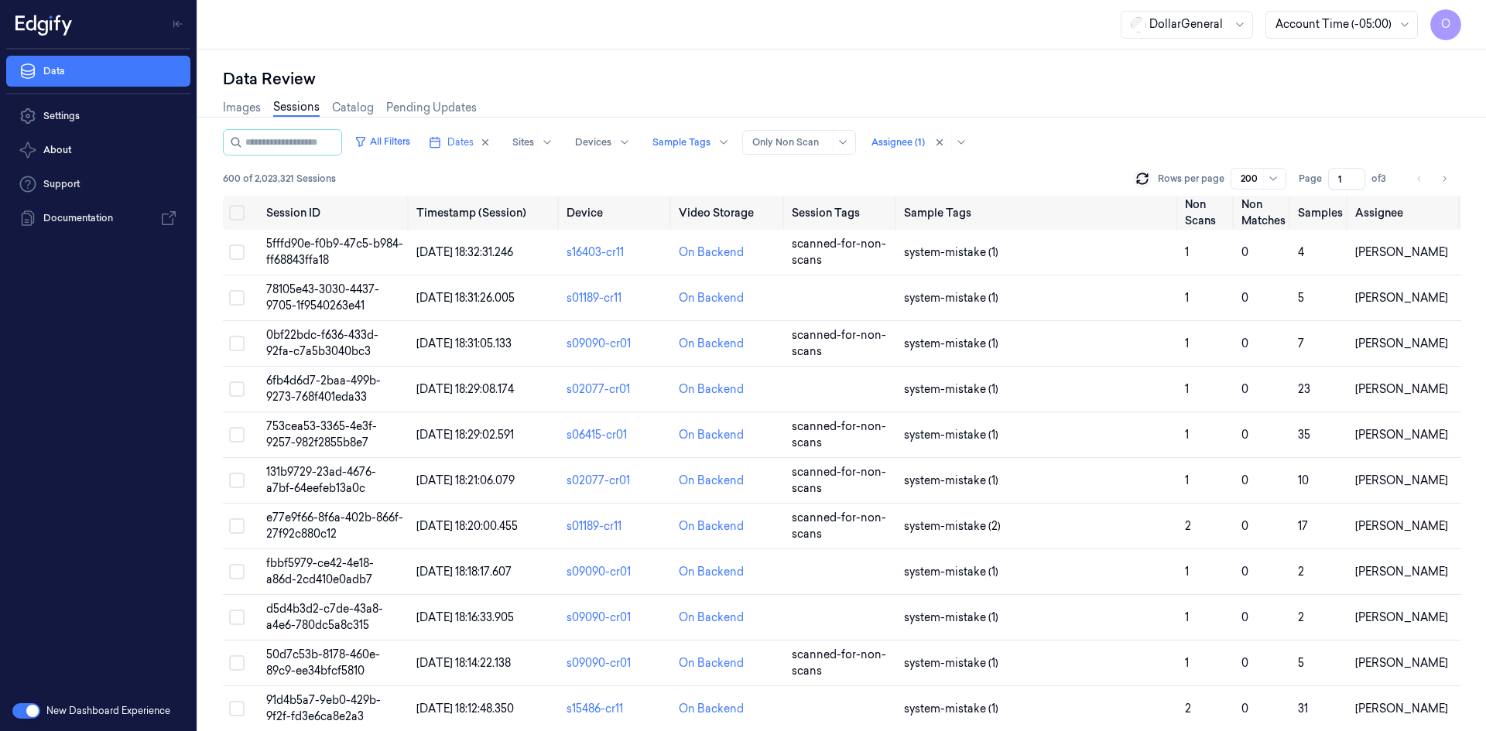
click at [570, 166] on div "All Filters Dates Sites Devices Sample Tags Alert Type Only Non Scan Assignee (…" at bounding box center [842, 162] width 1238 height 67
click at [1145, 183] on icon at bounding box center [1142, 182] width 10 height 5
click at [925, 147] on div at bounding box center [897, 142] width 53 height 14
click at [1005, 200] on div "[PERSON_NAME]" at bounding box center [953, 202] width 135 height 16
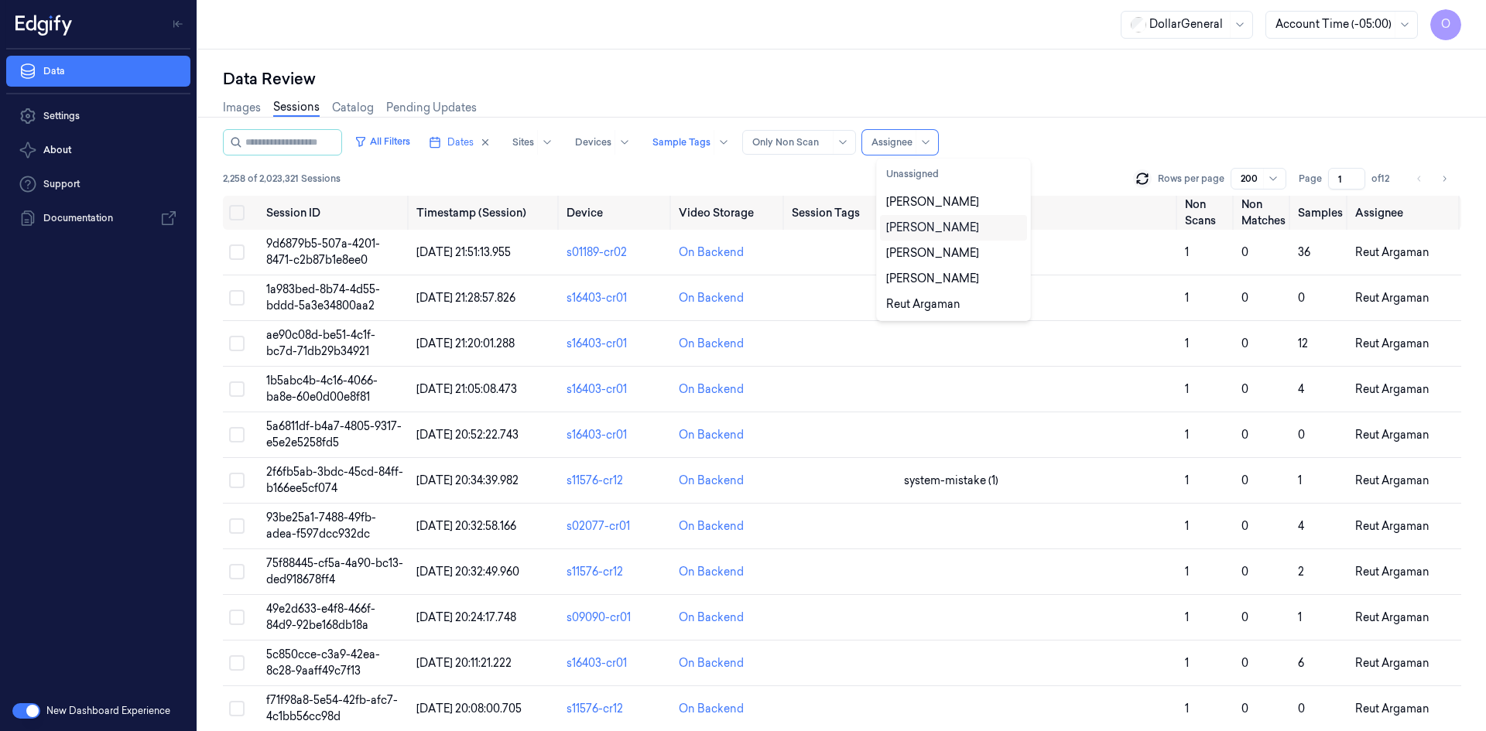
click at [943, 220] on div "[PERSON_NAME]" at bounding box center [953, 228] width 147 height 26
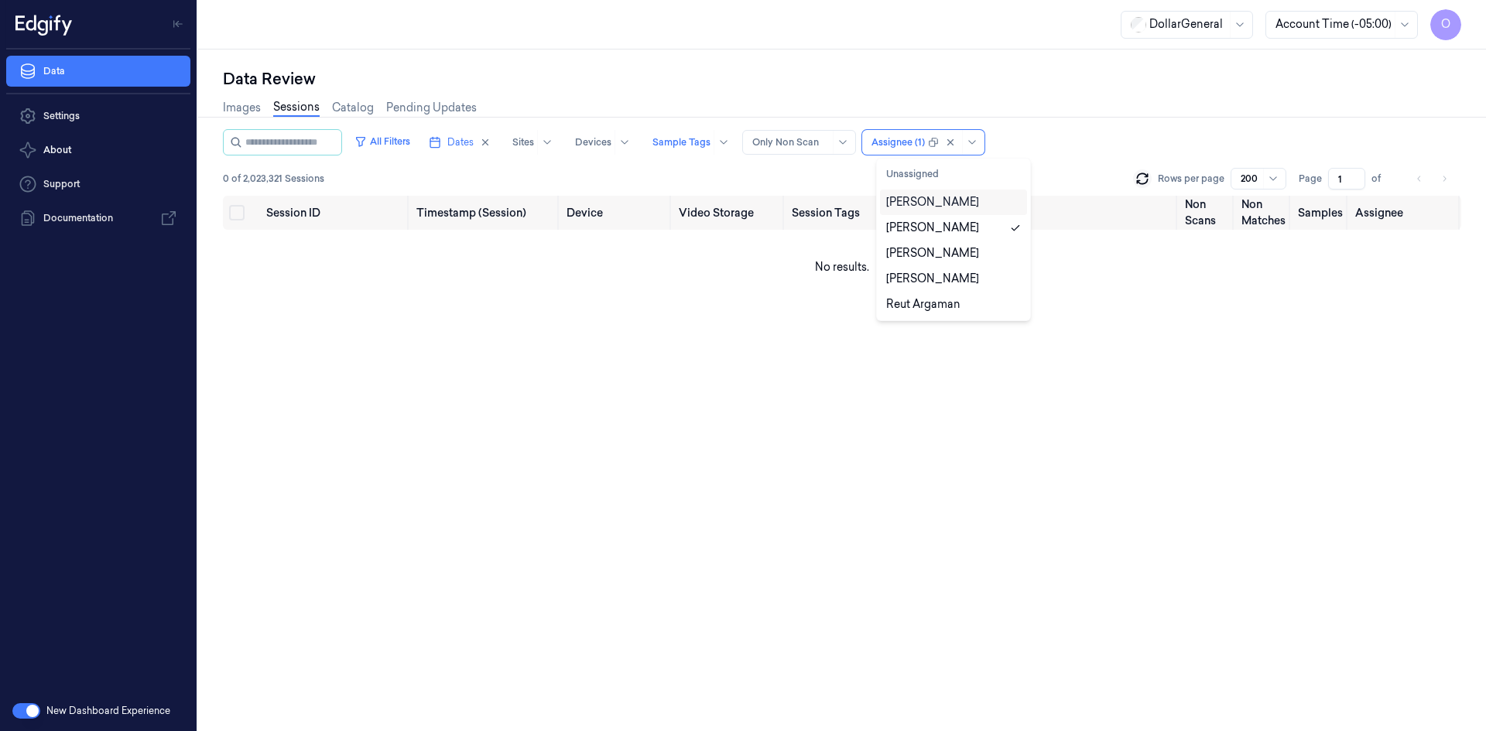
click at [960, 207] on div "[PERSON_NAME]" at bounding box center [932, 202] width 93 height 16
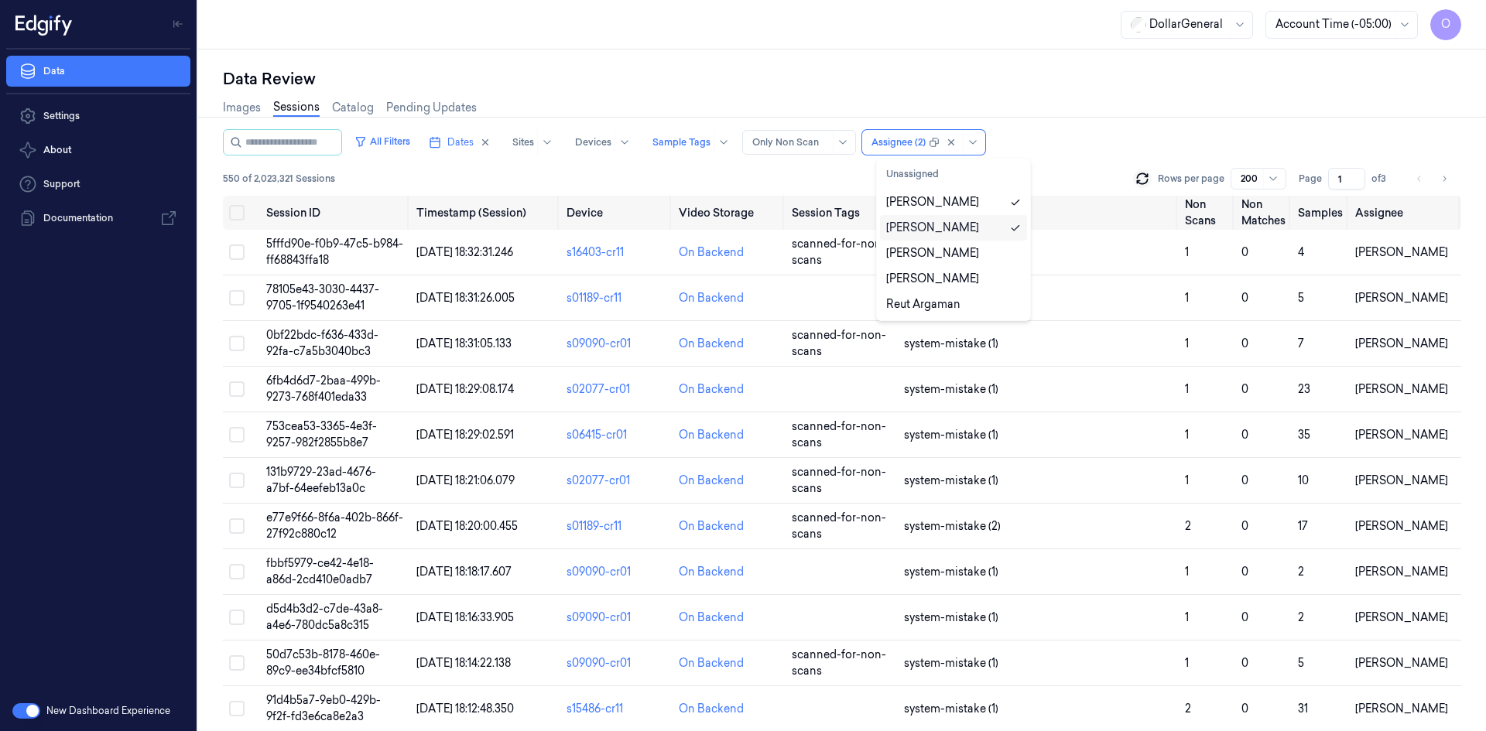
click at [950, 230] on div "[PERSON_NAME]" at bounding box center [932, 228] width 93 height 16
click at [943, 254] on div "[PERSON_NAME]" at bounding box center [932, 253] width 93 height 16
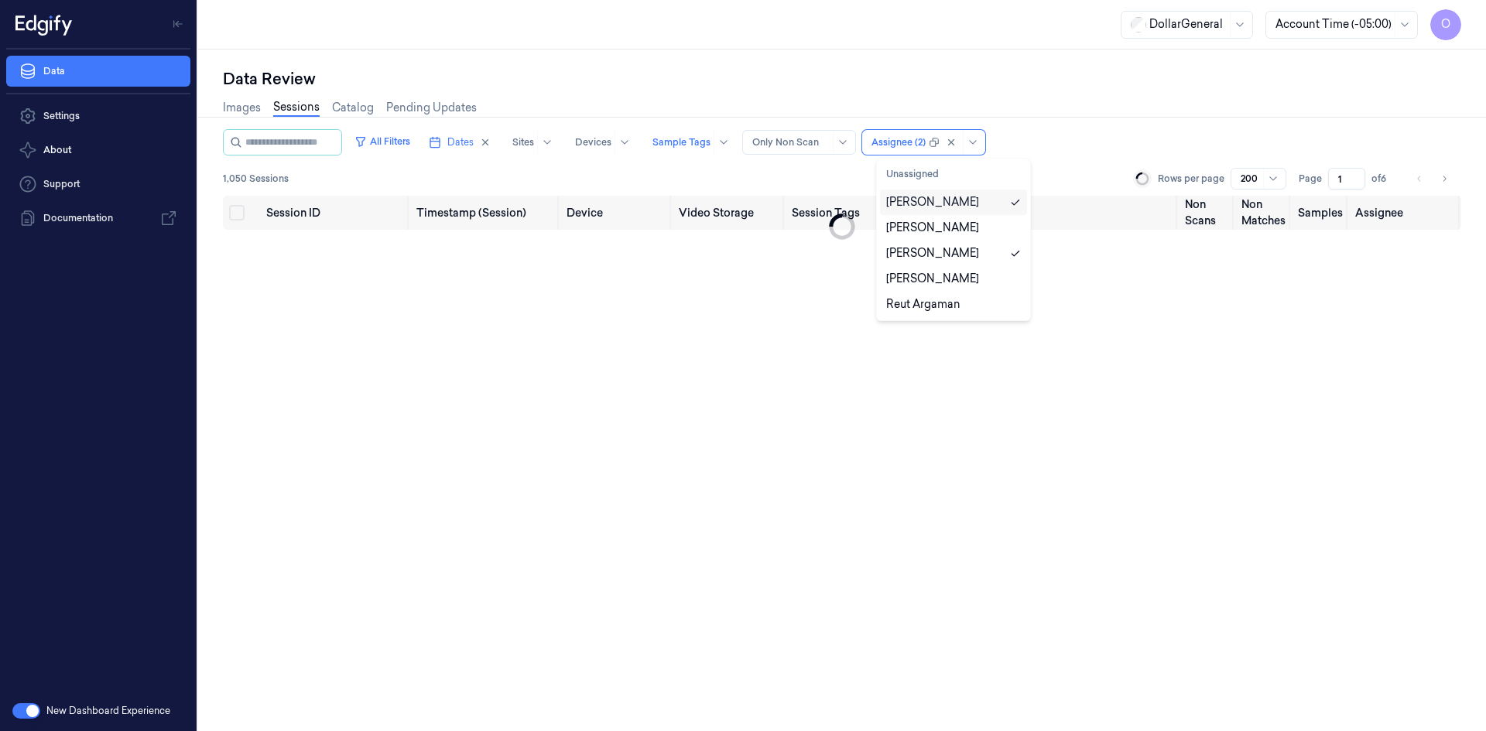
click at [955, 200] on div "[PERSON_NAME]" at bounding box center [932, 202] width 93 height 16
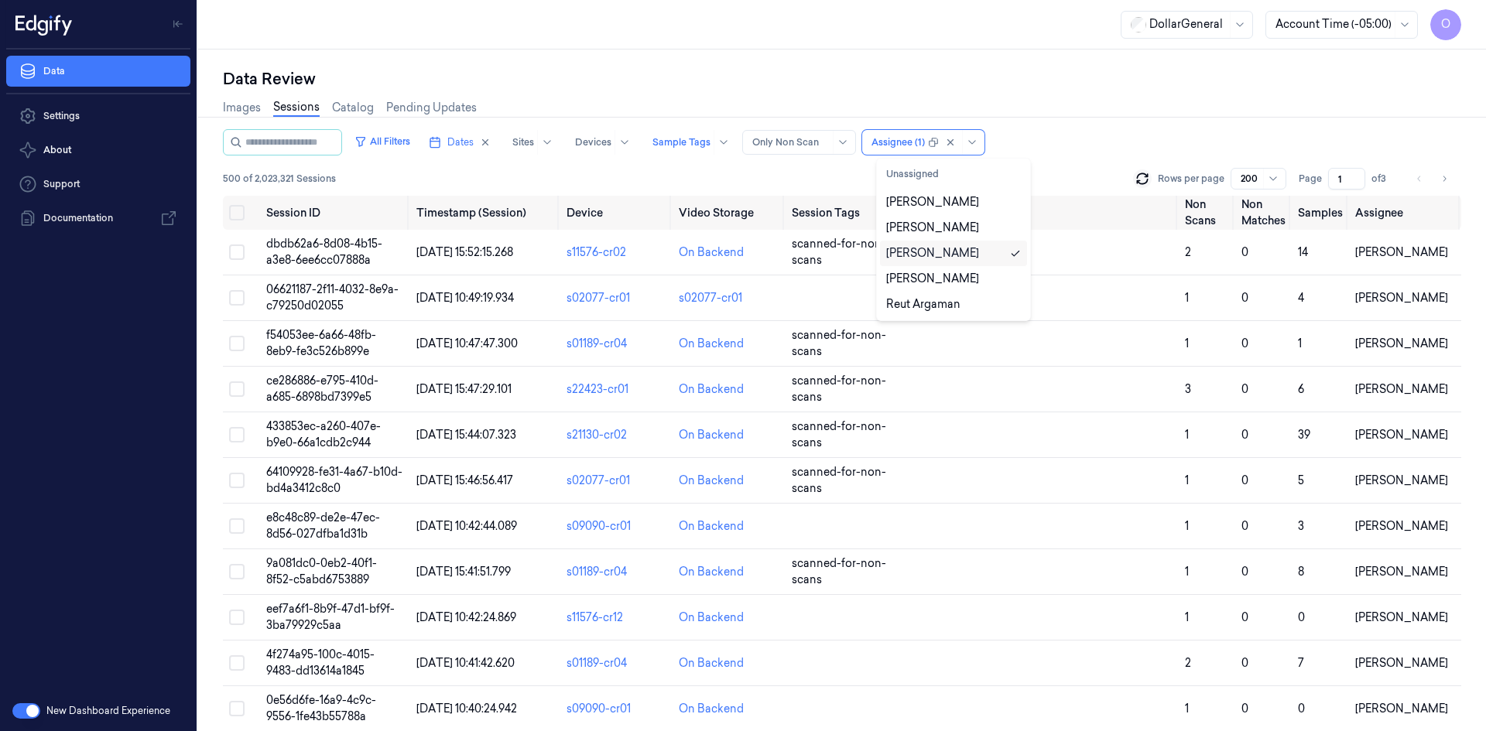
click at [943, 252] on div "[PERSON_NAME]" at bounding box center [932, 253] width 93 height 16
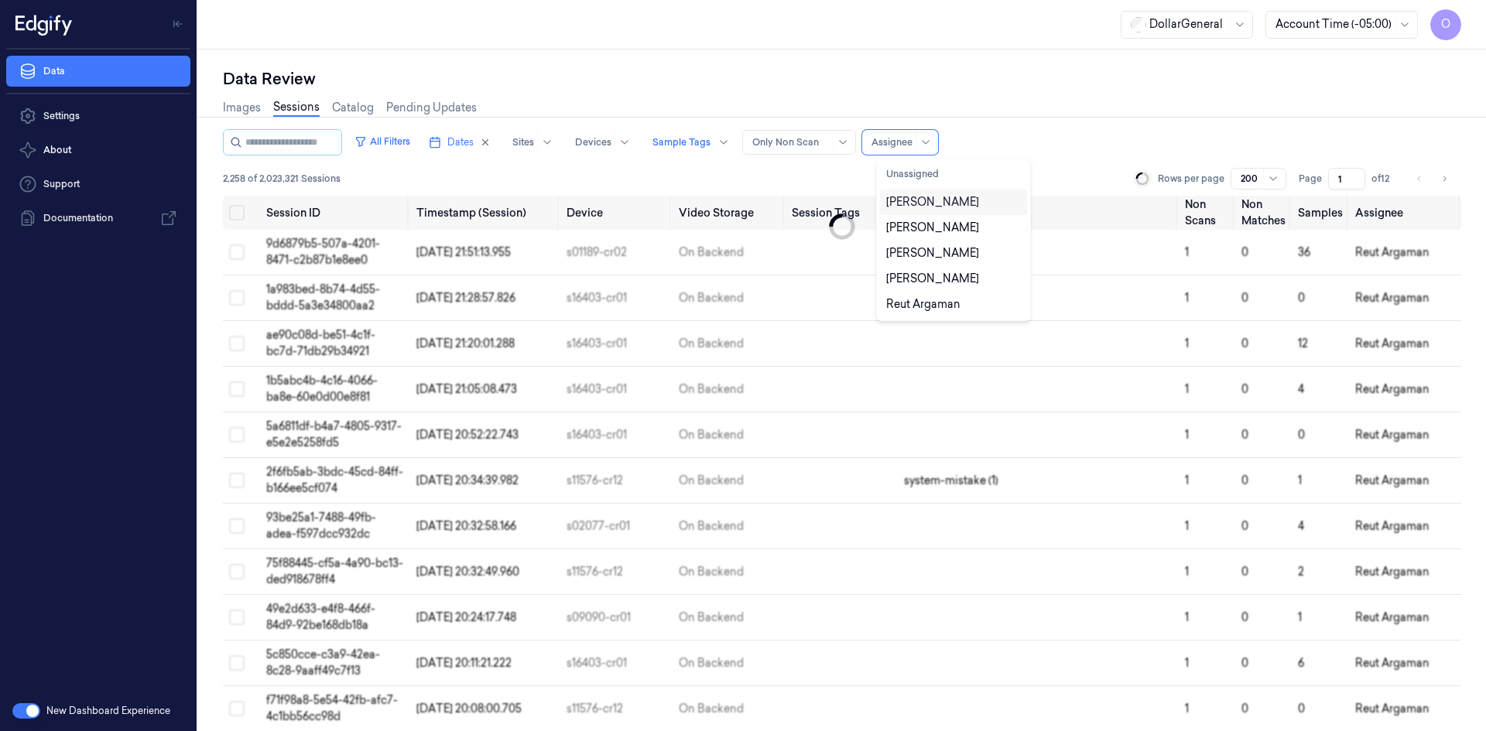
click at [936, 200] on div "[PERSON_NAME]" at bounding box center [932, 202] width 93 height 16
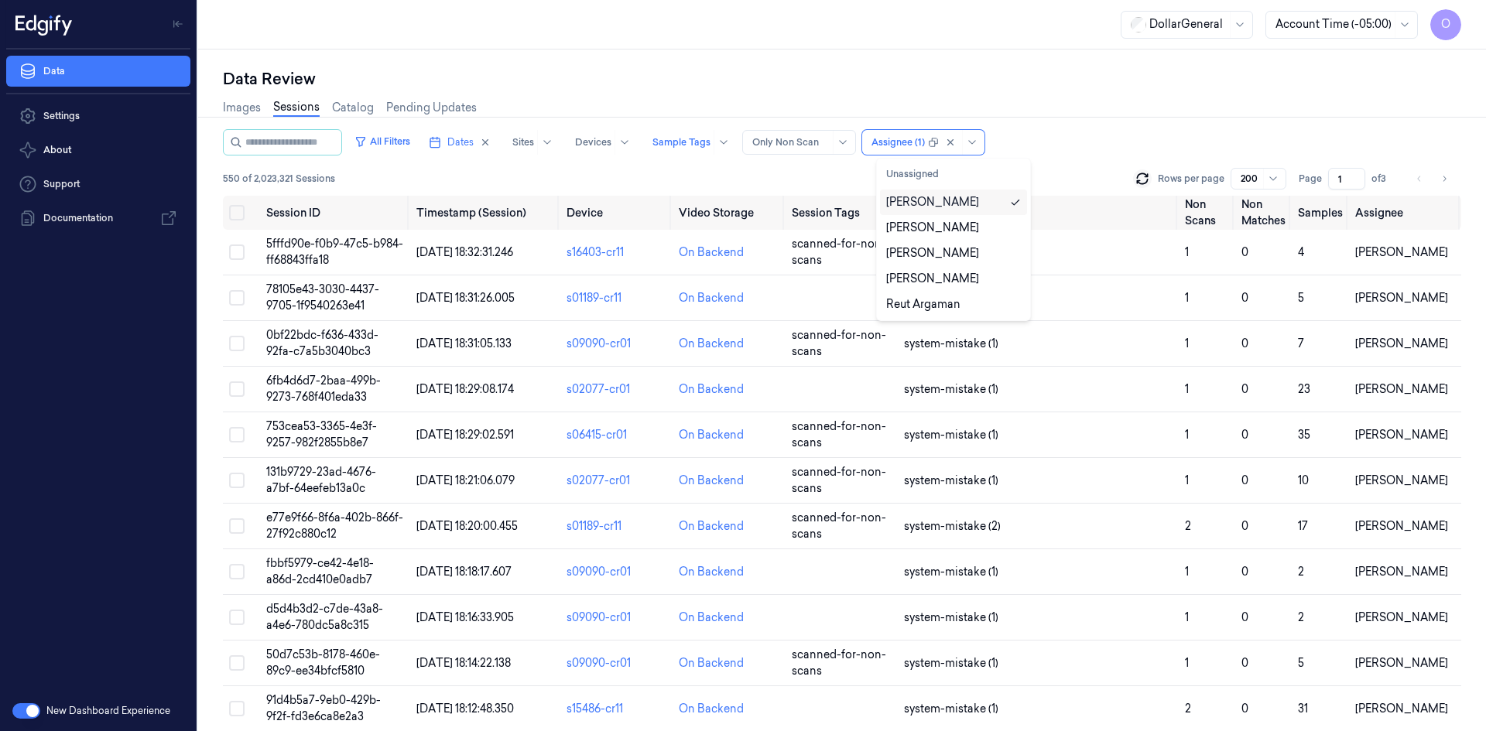
click at [936, 200] on div "[PERSON_NAME]" at bounding box center [932, 202] width 93 height 16
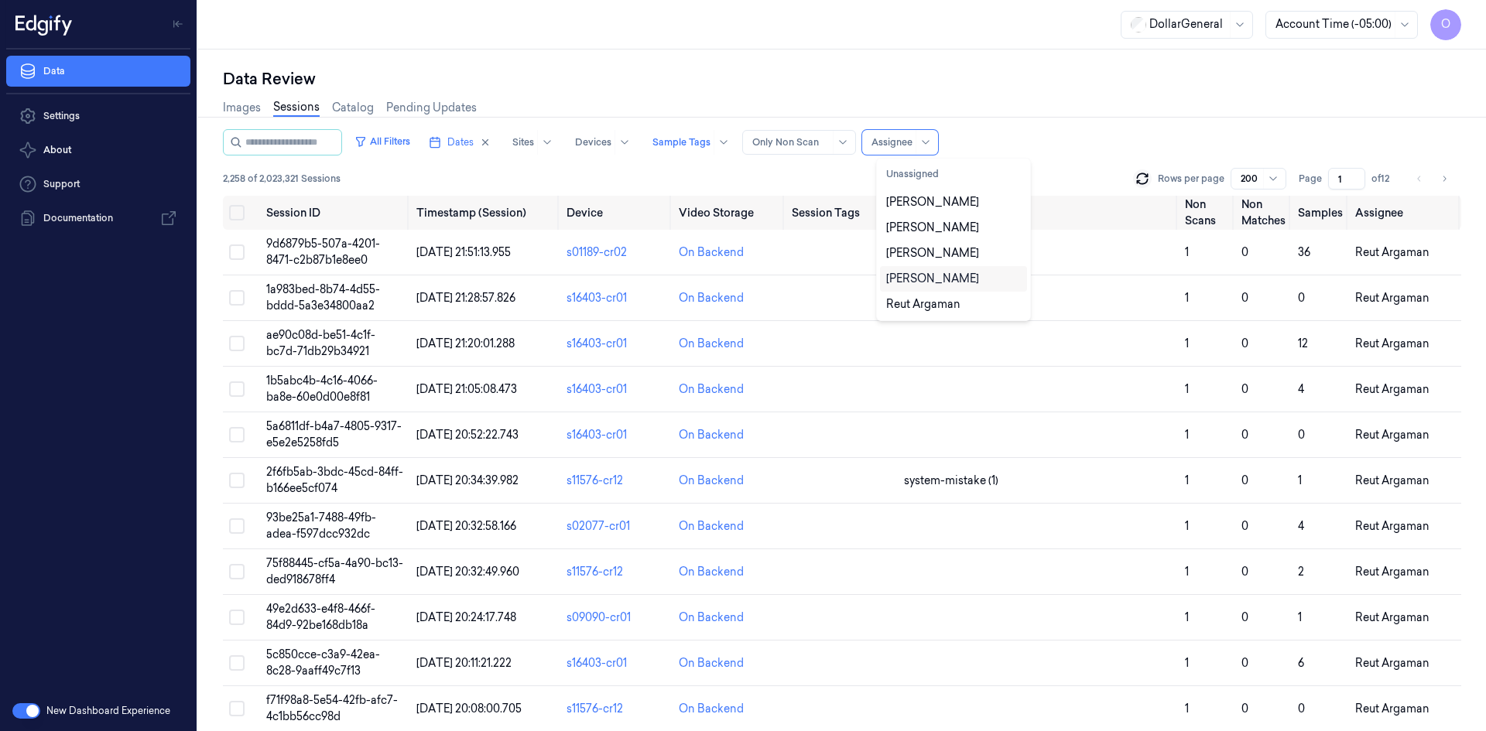
click at [941, 278] on div "[PERSON_NAME]" at bounding box center [932, 279] width 93 height 16
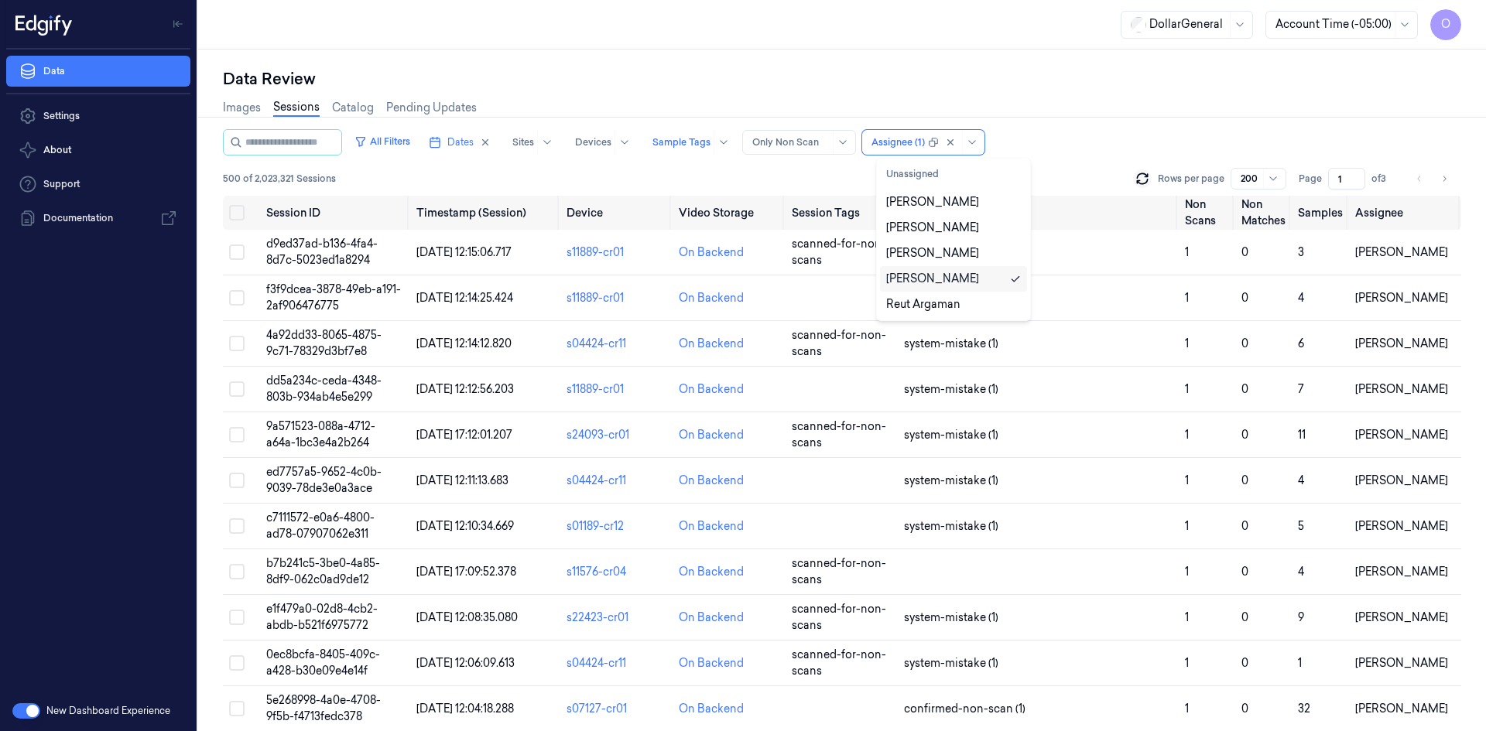
click at [941, 278] on div "[PERSON_NAME]" at bounding box center [932, 279] width 93 height 16
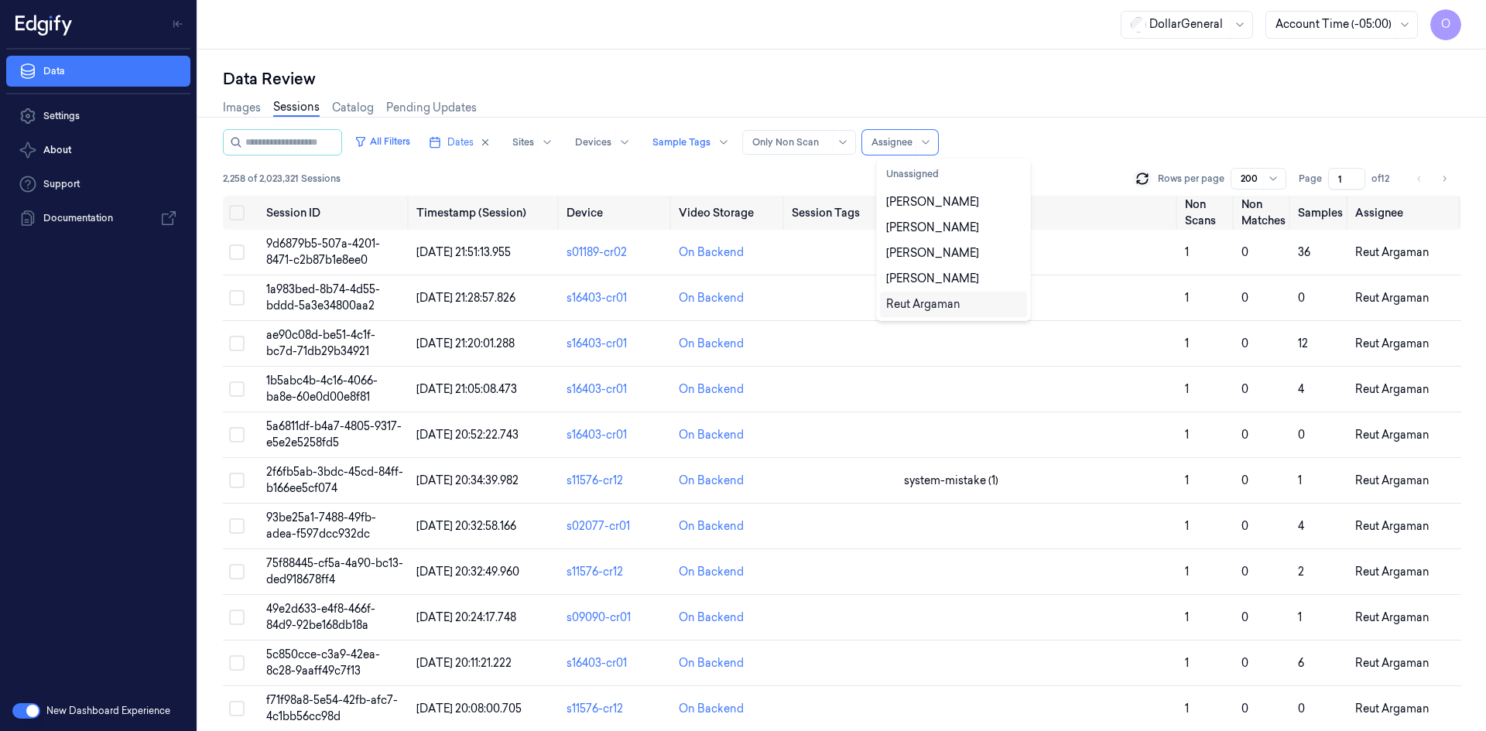
click at [944, 298] on div "Reut Argaman" at bounding box center [923, 304] width 74 height 16
click at [958, 197] on div "[PERSON_NAME]" at bounding box center [932, 202] width 93 height 16
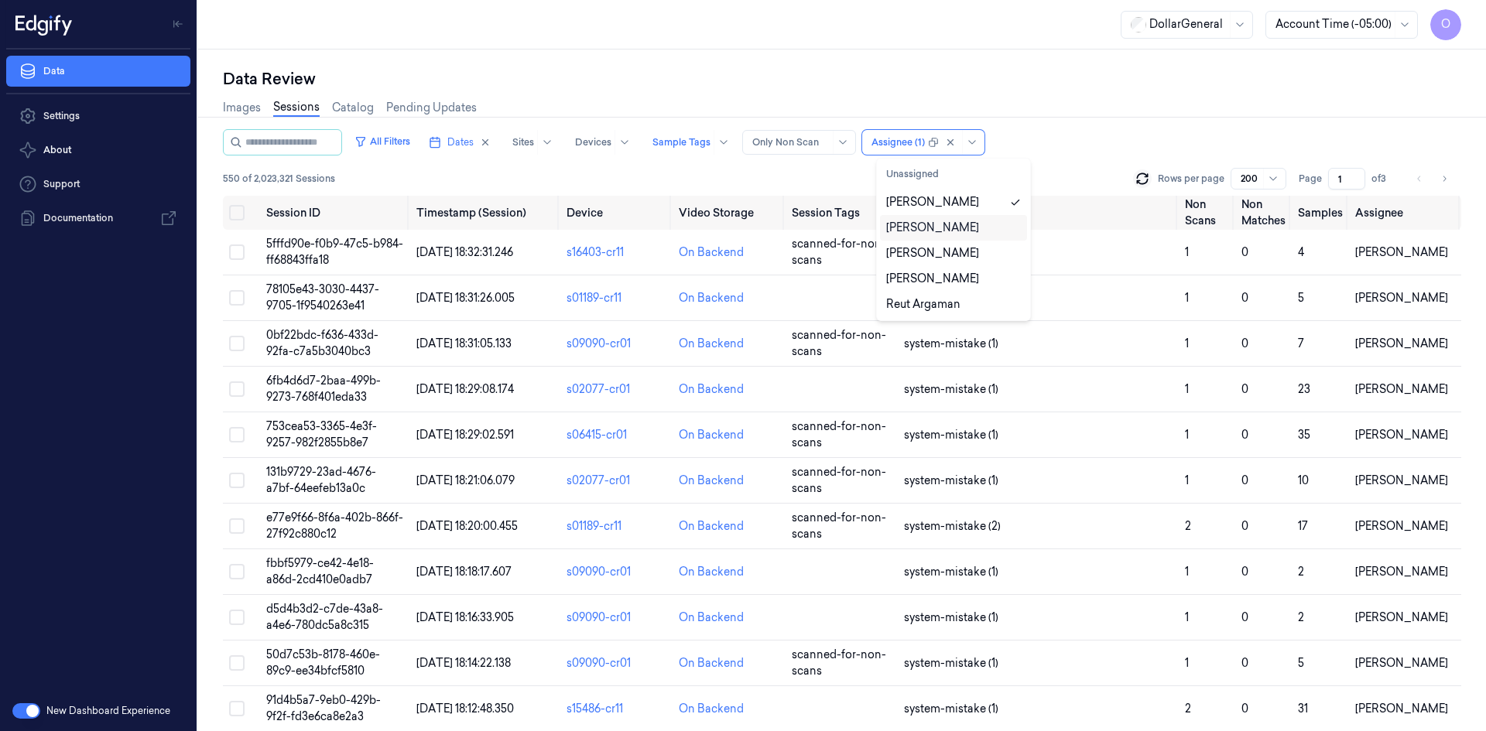
click at [1042, 107] on div "Images Sessions Catalog Pending Updates" at bounding box center [842, 109] width 1238 height 39
click at [416, 140] on button "All Filters" at bounding box center [382, 141] width 68 height 25
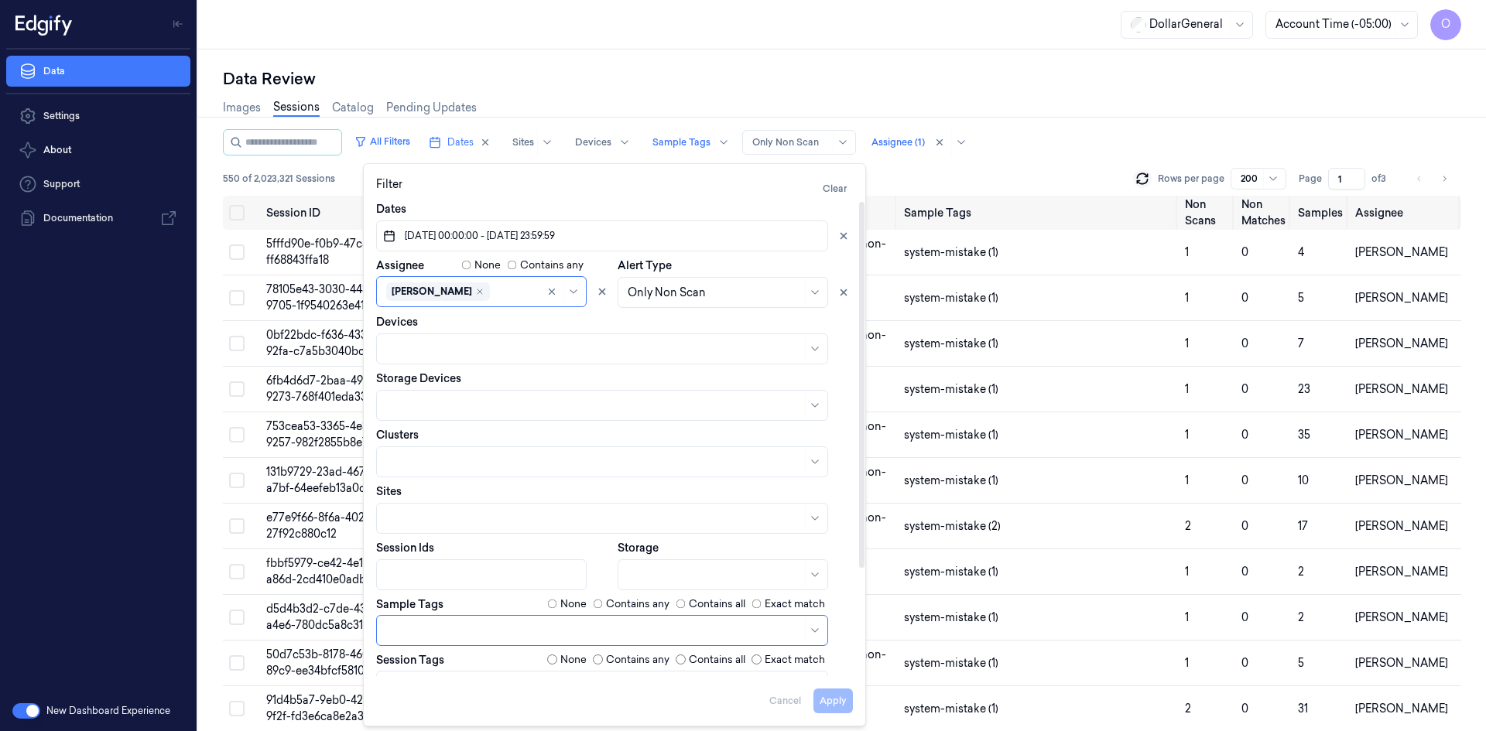
click at [577, 608] on label "None" at bounding box center [573, 604] width 26 height 15
click at [840, 706] on button "Apply" at bounding box center [832, 701] width 39 height 25
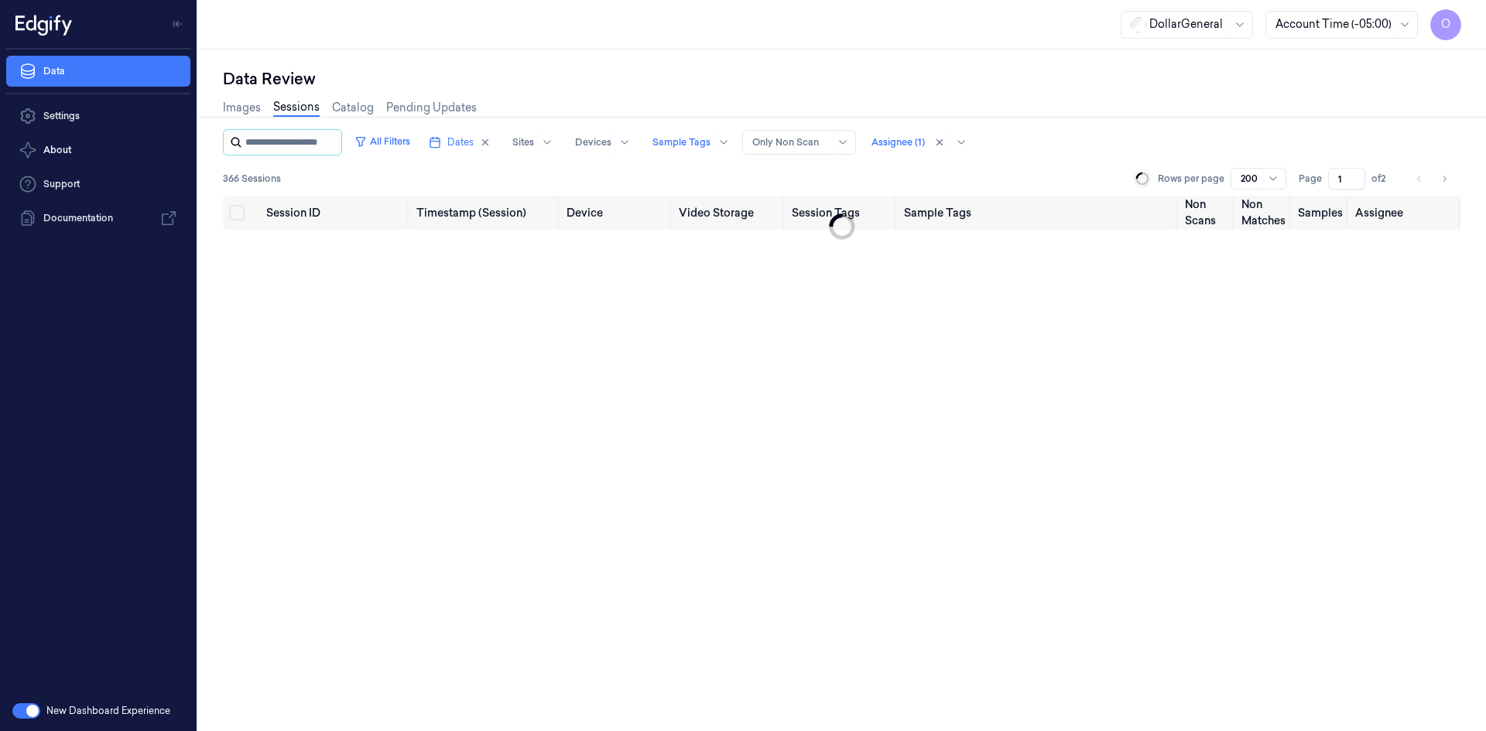
click at [308, 144] on input "string" at bounding box center [291, 142] width 93 height 25
click at [401, 149] on button "All Filters" at bounding box center [382, 141] width 68 height 25
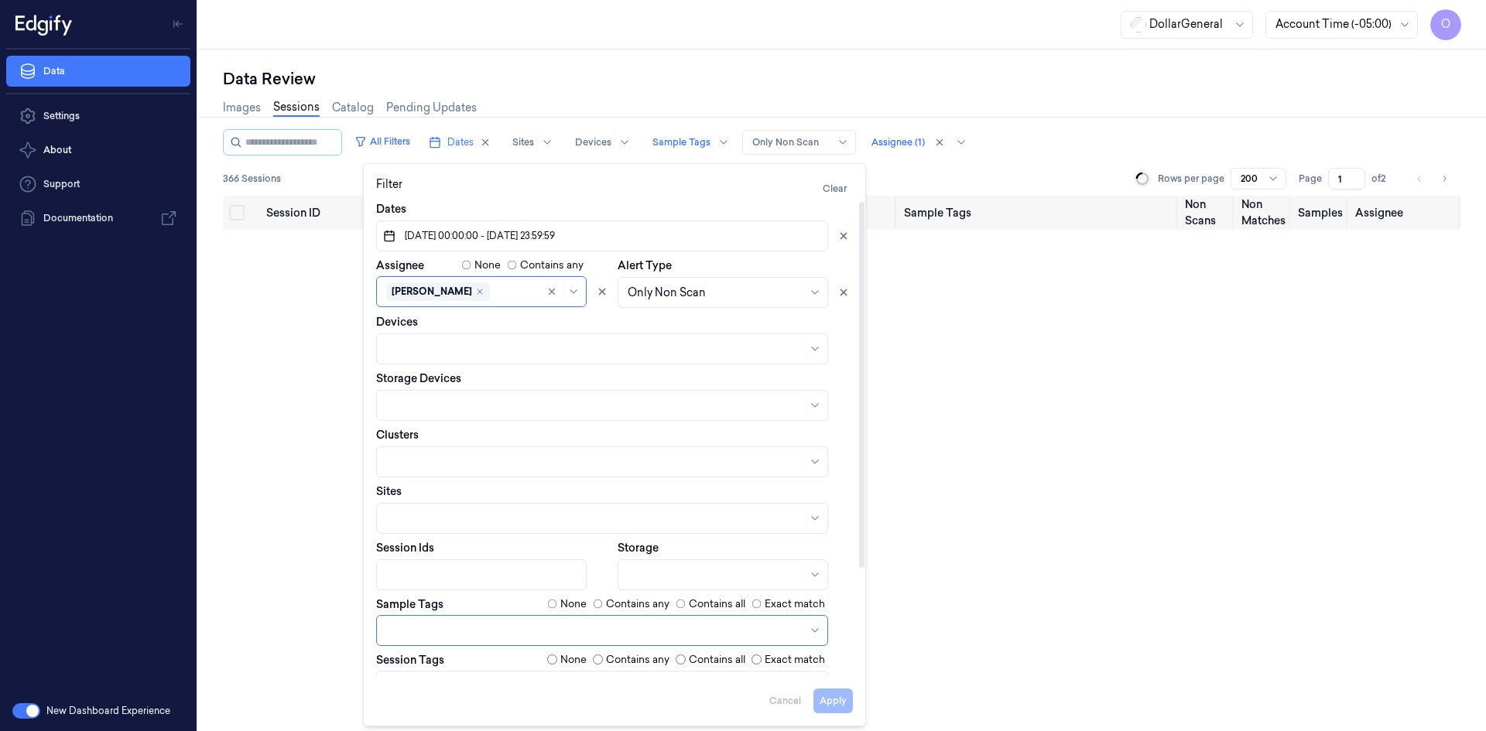
click at [641, 604] on label "Contains any" at bounding box center [637, 604] width 63 height 15
click at [851, 705] on button "Apply" at bounding box center [832, 701] width 39 height 25
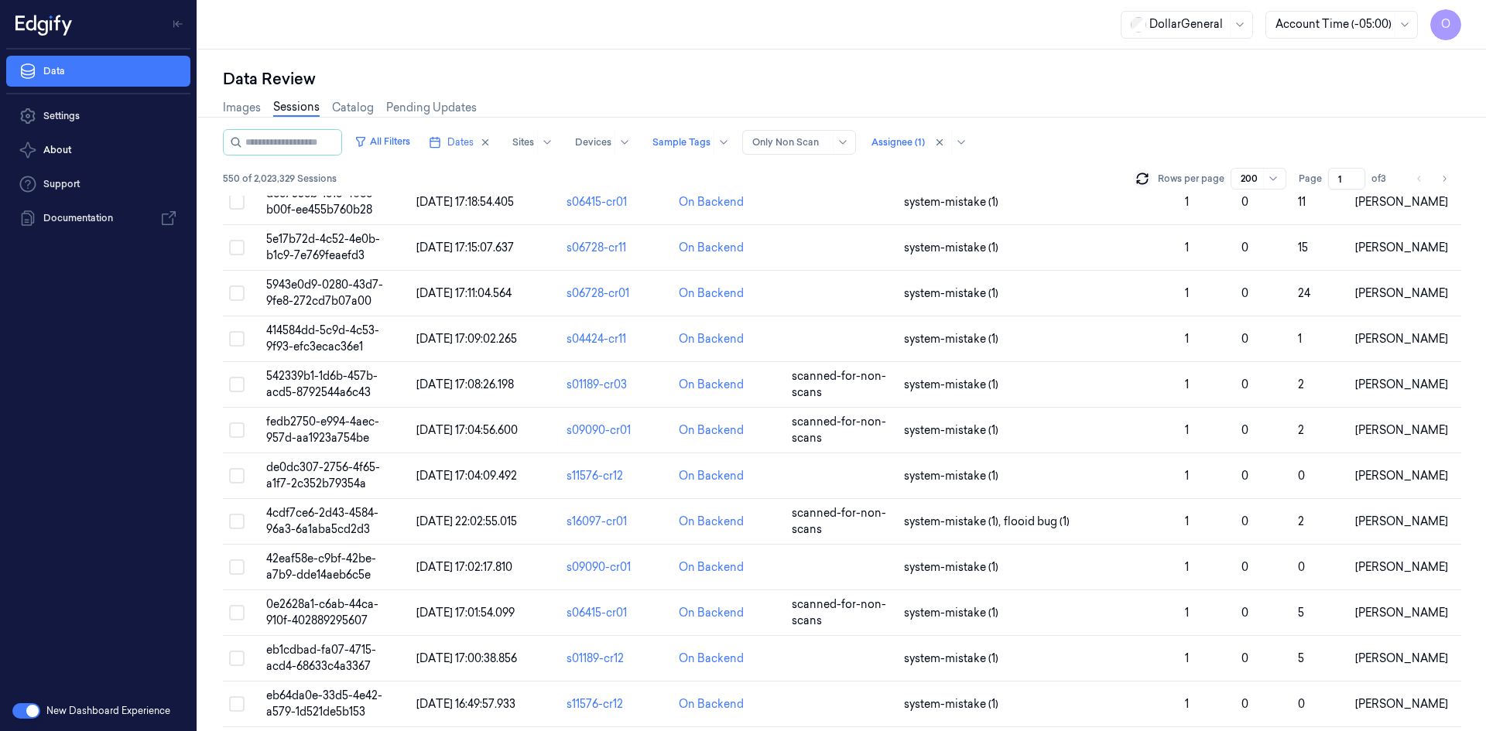
scroll to position [1537, 0]
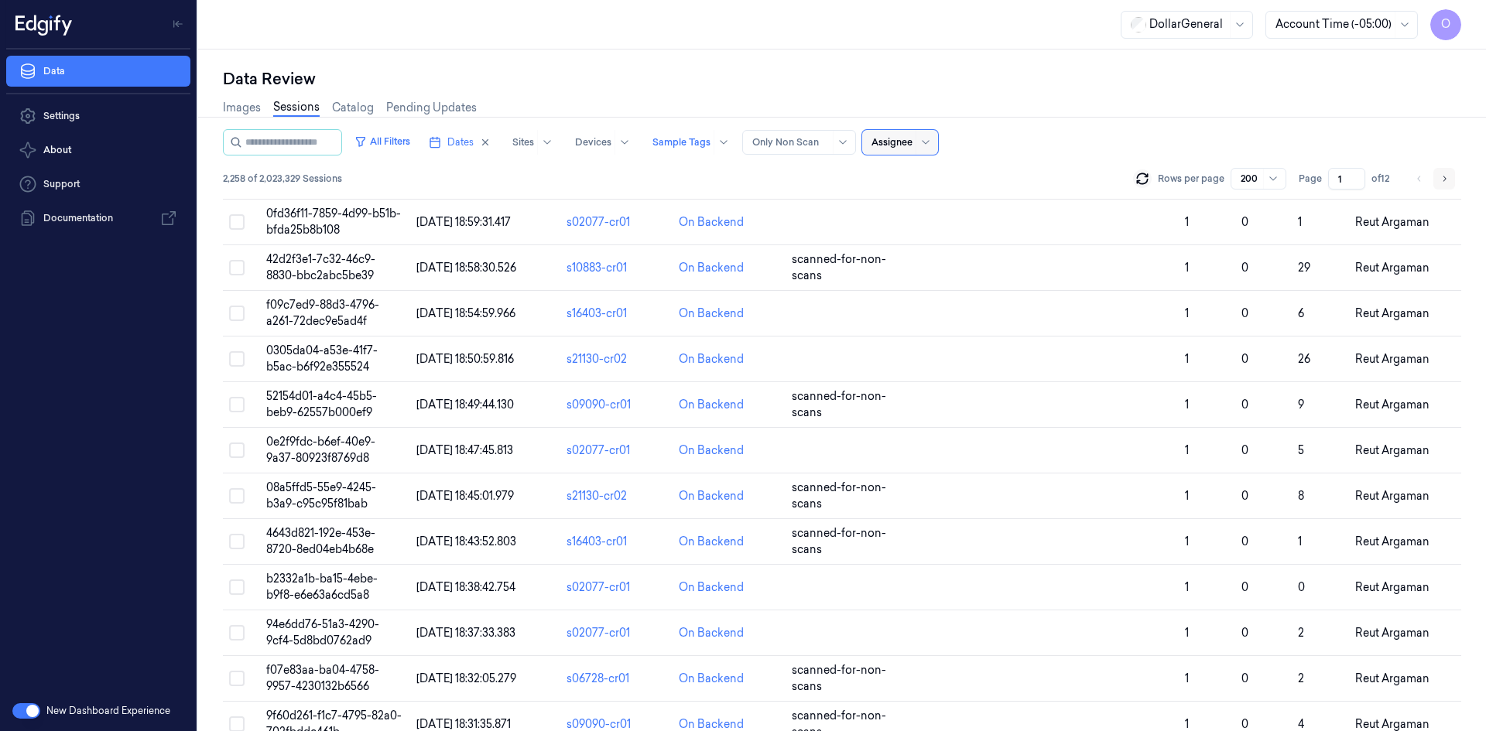
click at [1435, 183] on button "Go to next page" at bounding box center [1444, 179] width 22 height 22
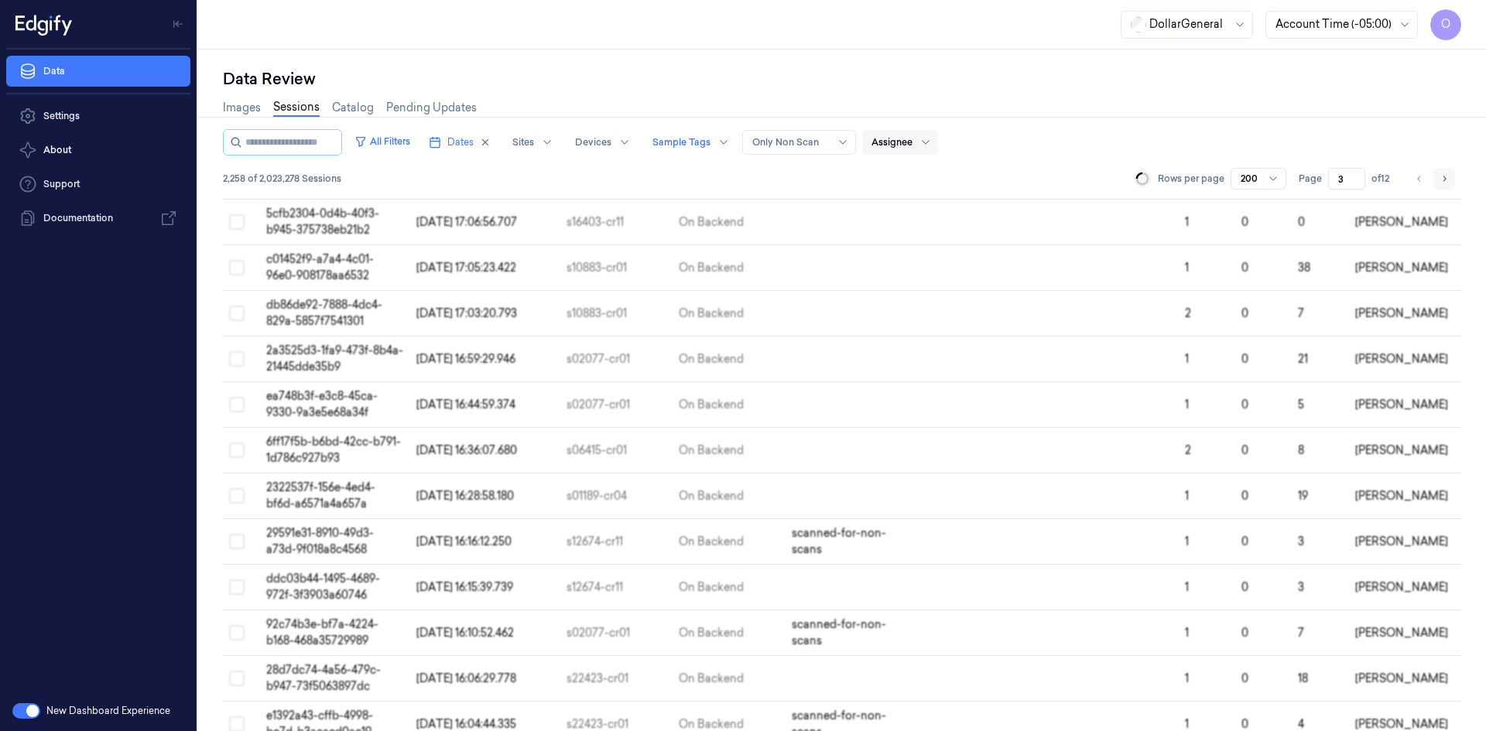
click at [1435, 183] on button "Go to next page" at bounding box center [1444, 179] width 22 height 22
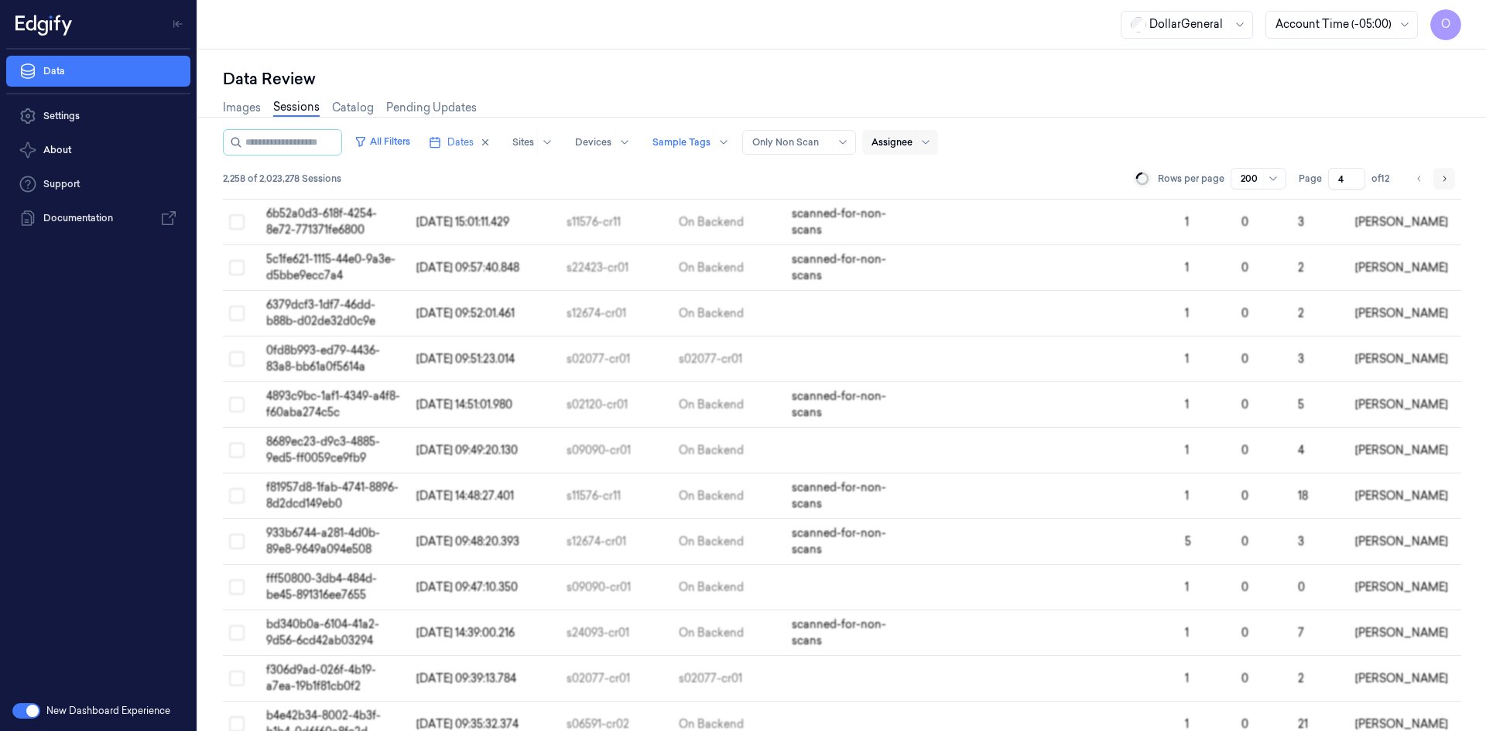
click at [1435, 183] on button "Go to next page" at bounding box center [1444, 179] width 22 height 22
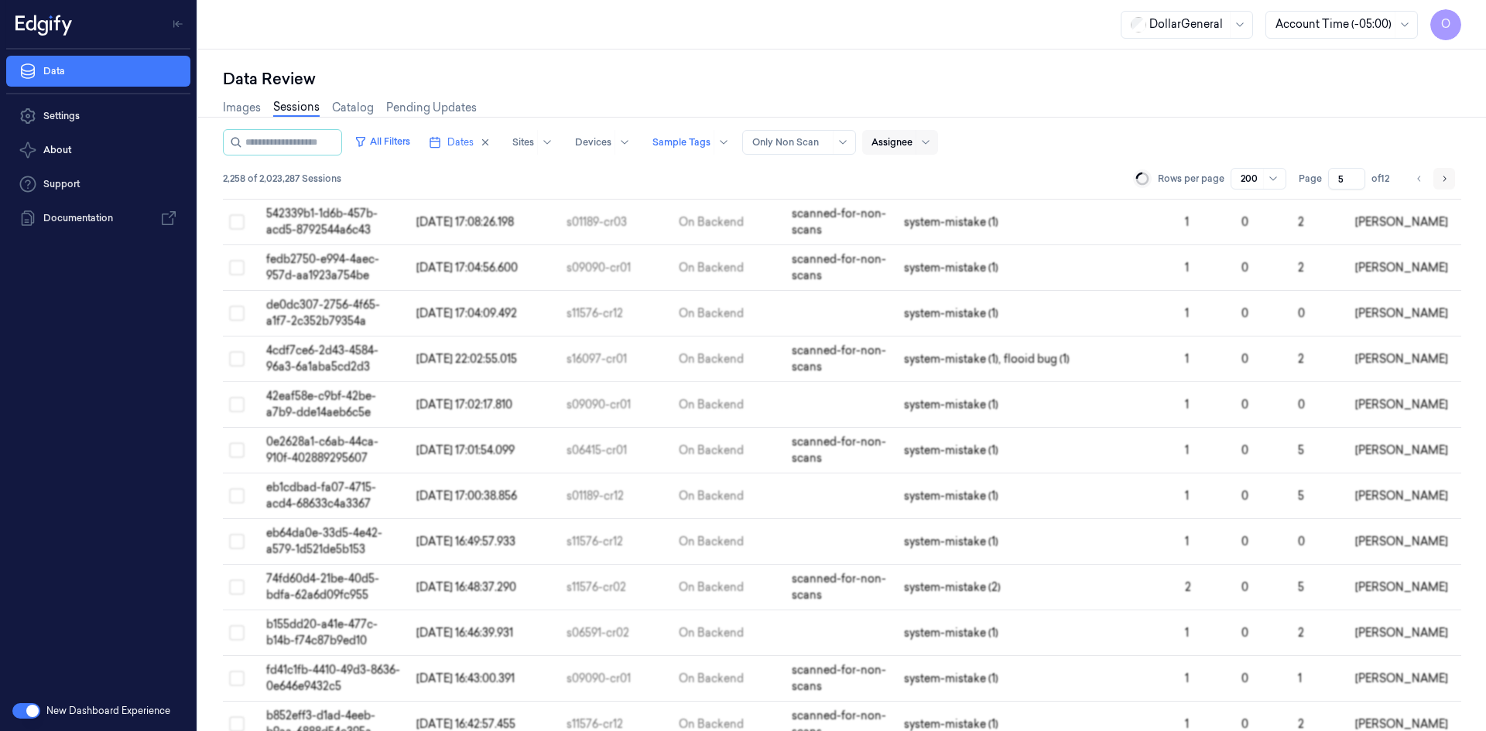
click at [1435, 183] on button "Go to next page" at bounding box center [1444, 179] width 22 height 22
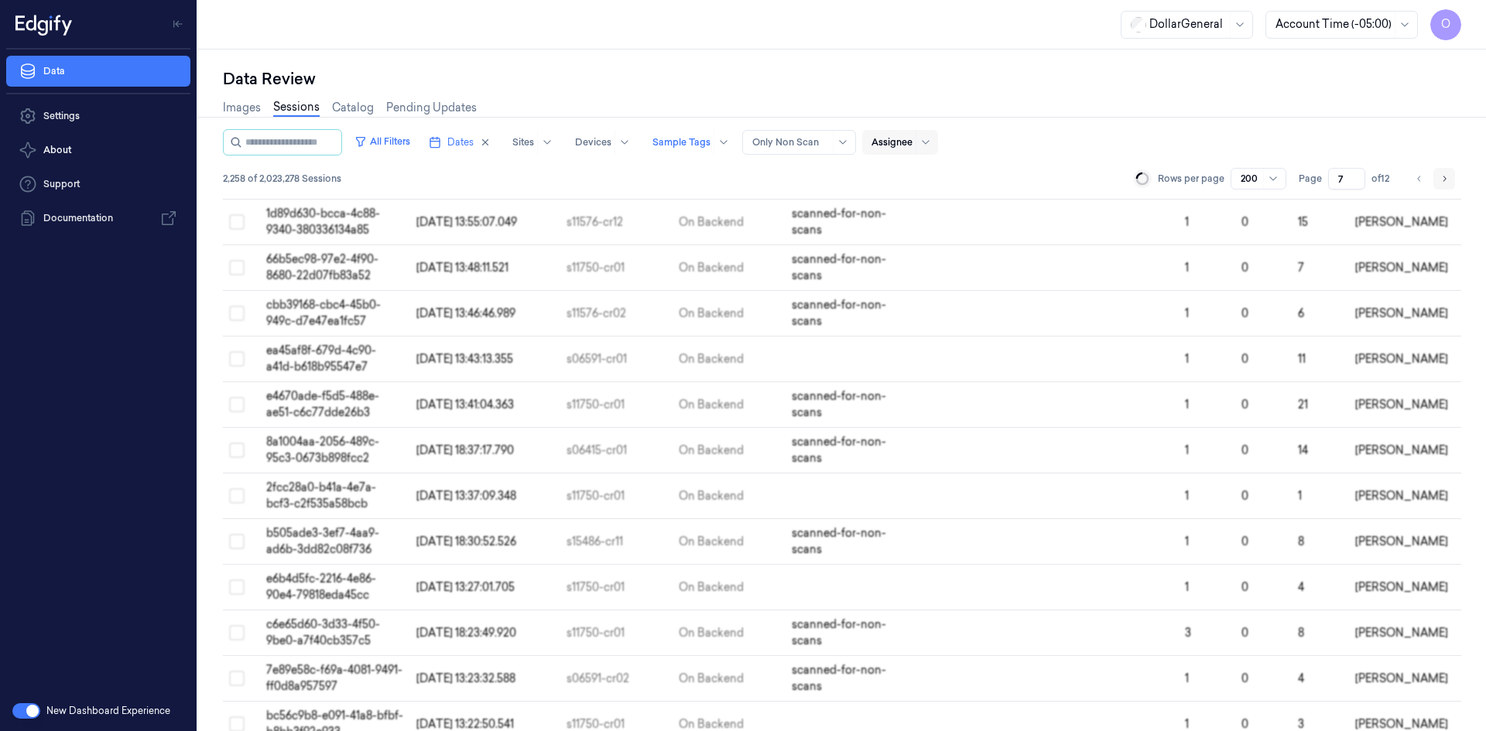
click at [1435, 183] on button "Go to next page" at bounding box center [1444, 179] width 22 height 22
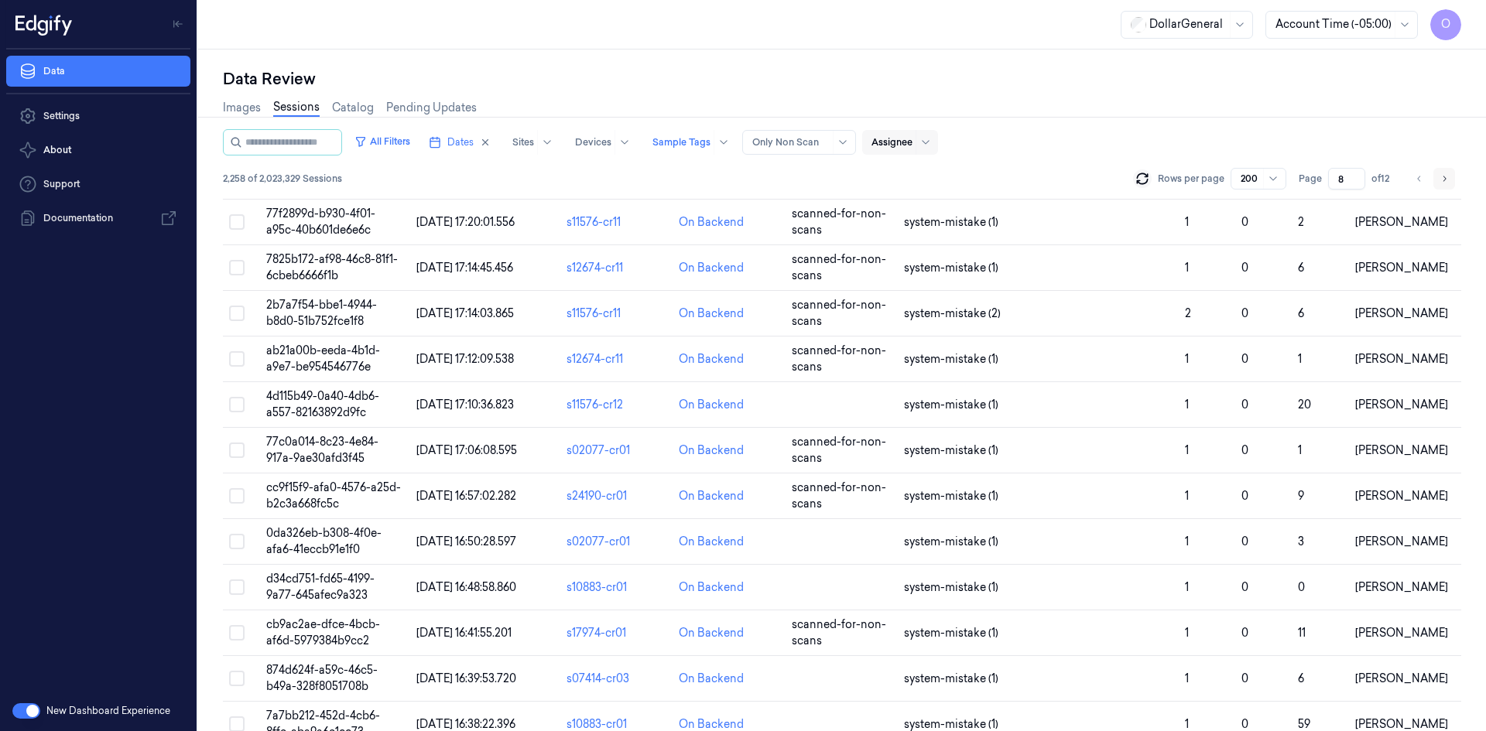
click at [1435, 183] on button "Go to next page" at bounding box center [1444, 179] width 22 height 22
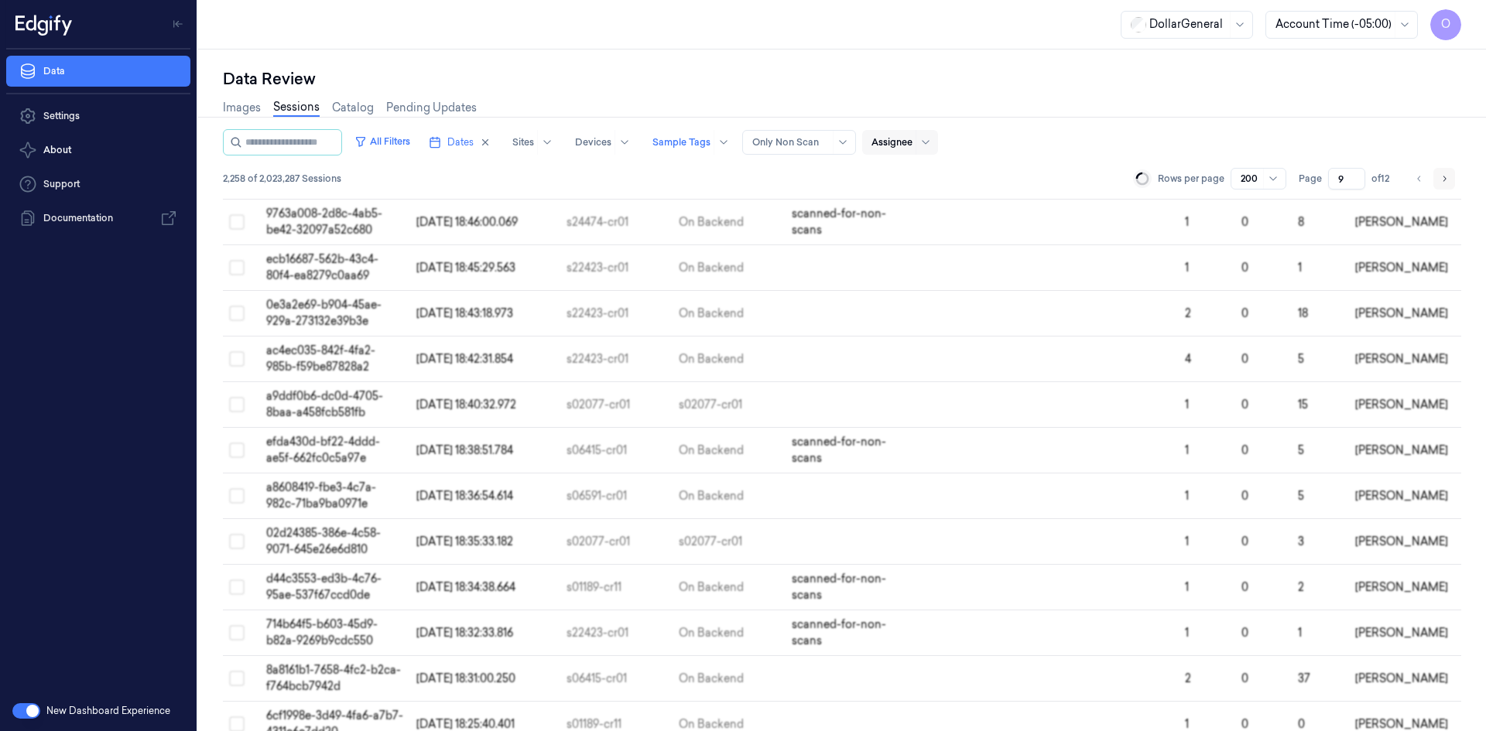
click at [1435, 183] on button "Go to next page" at bounding box center [1444, 179] width 22 height 22
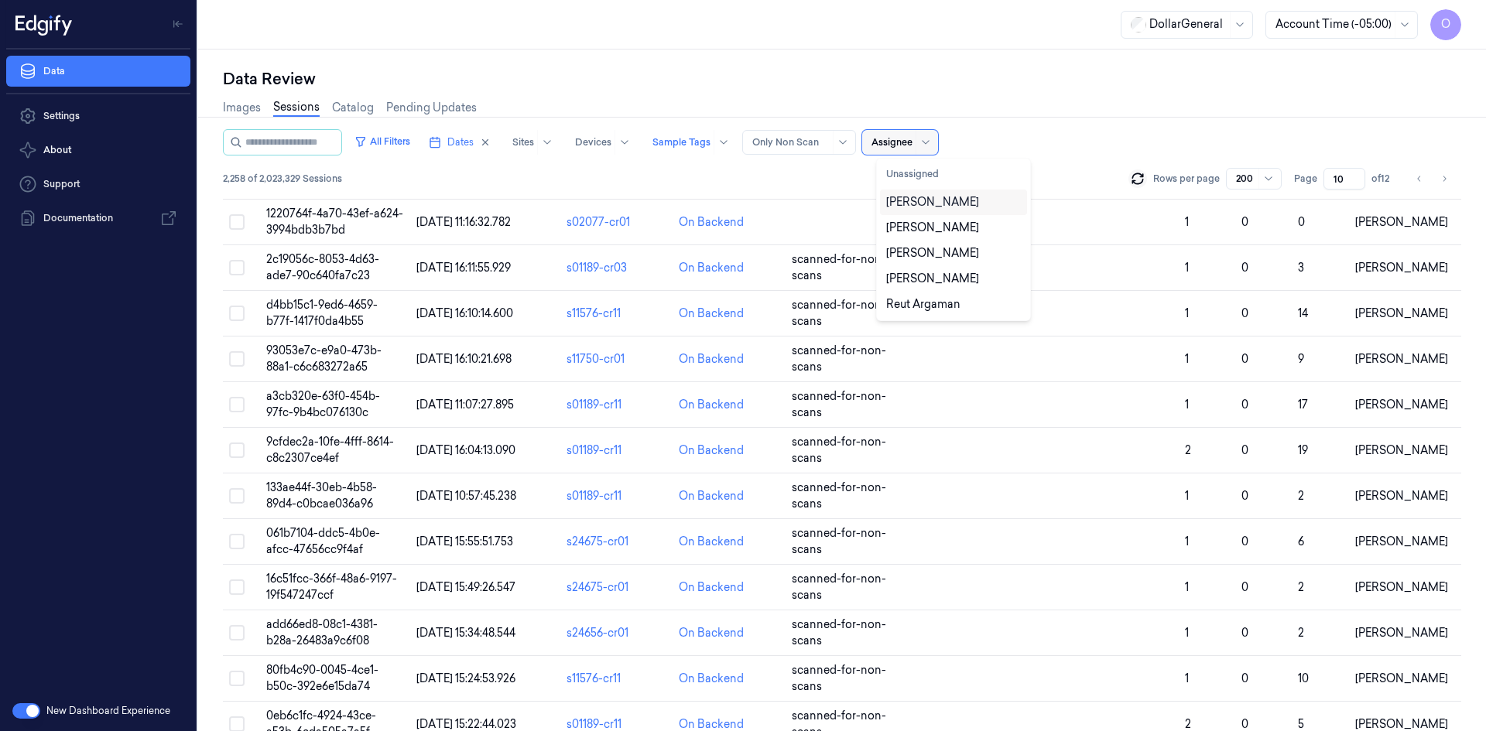
click at [912, 140] on div at bounding box center [891, 142] width 41 height 14
drag, startPoint x: 950, startPoint y: 202, endPoint x: 933, endPoint y: 209, distance: 17.7
click at [946, 204] on div "[PERSON_NAME]" at bounding box center [932, 202] width 93 height 16
type input "1"
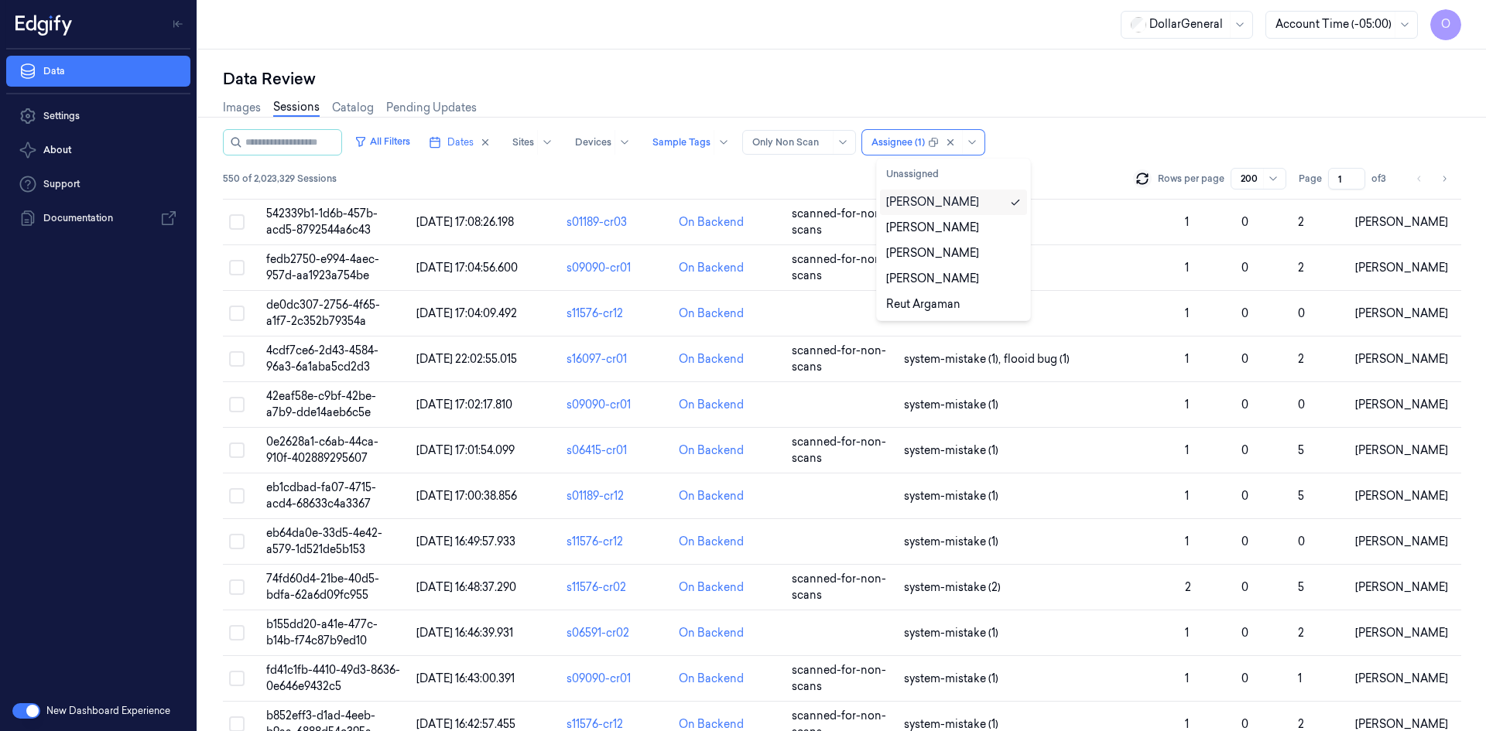
click at [1120, 88] on div "Data Review" at bounding box center [842, 79] width 1238 height 22
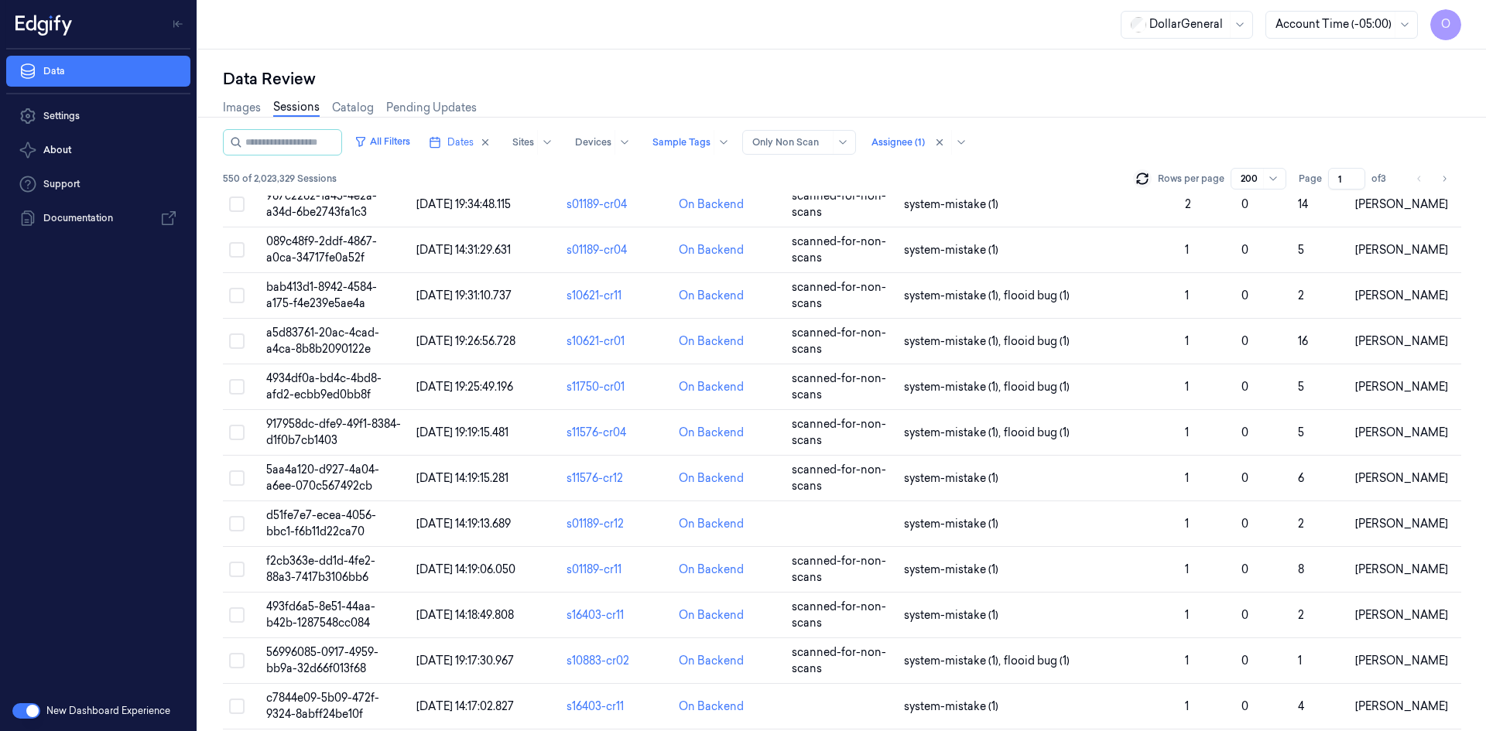
scroll to position [5097, 0]
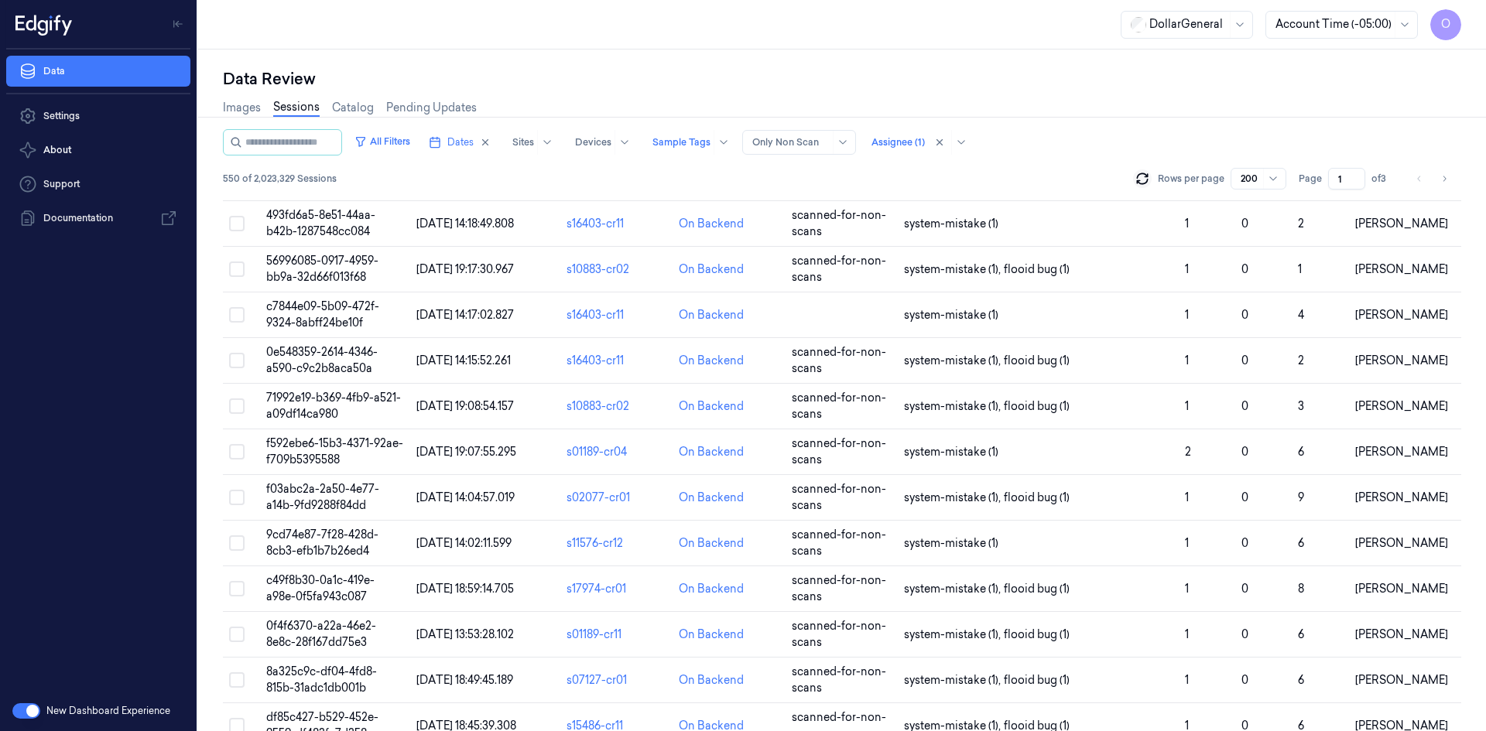
click at [952, 105] on div "Images Sessions Catalog Pending Updates" at bounding box center [842, 109] width 1238 height 39
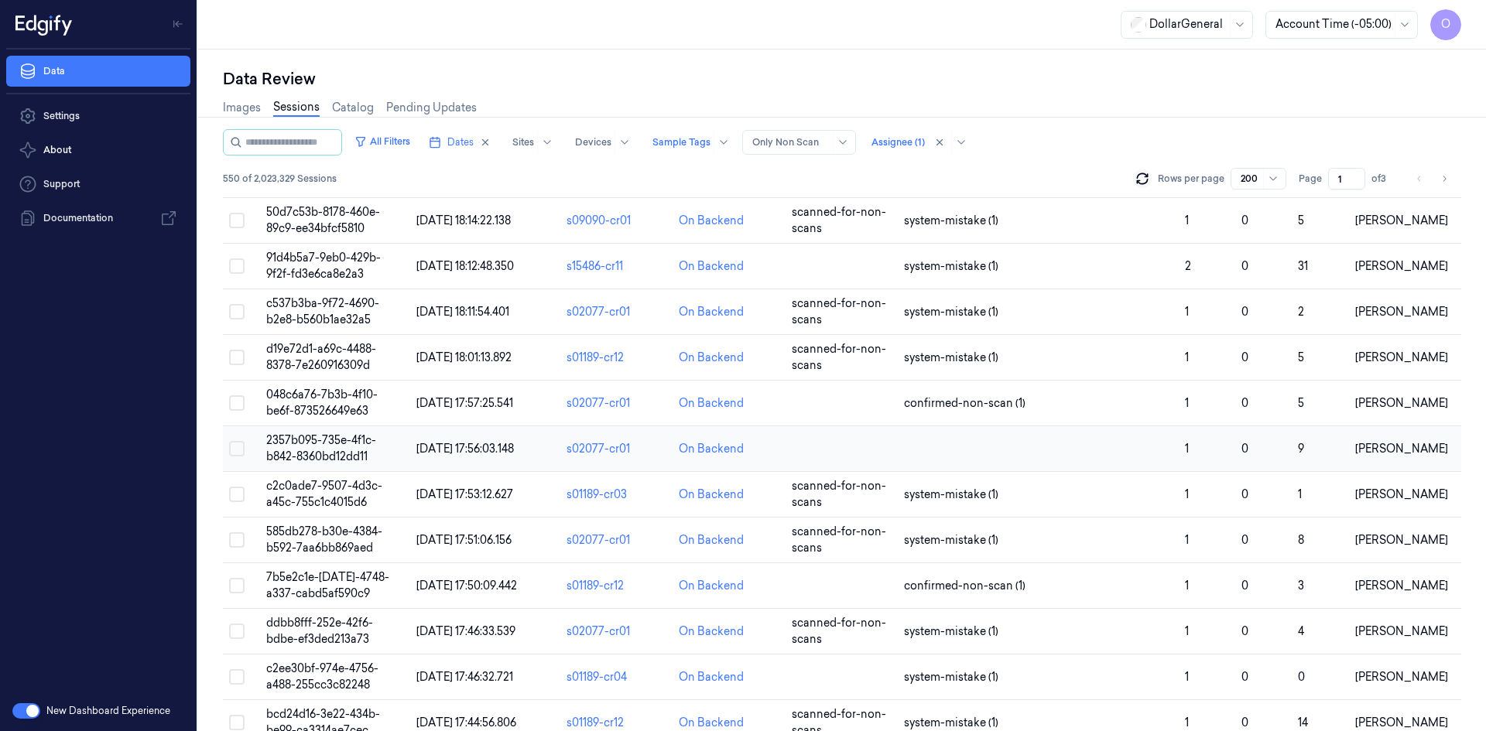
scroll to position [387, 0]
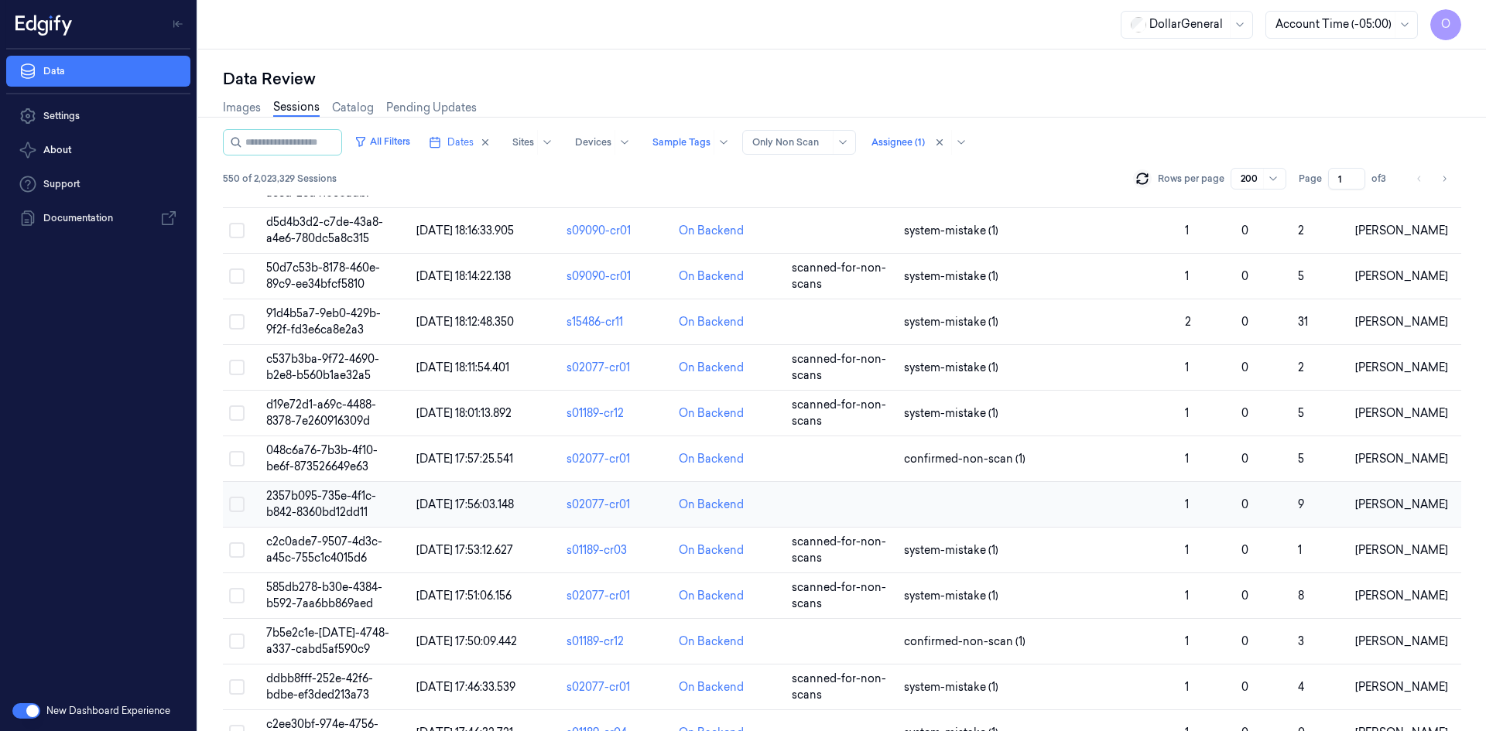
click at [938, 505] on td at bounding box center [1038, 505] width 281 height 46
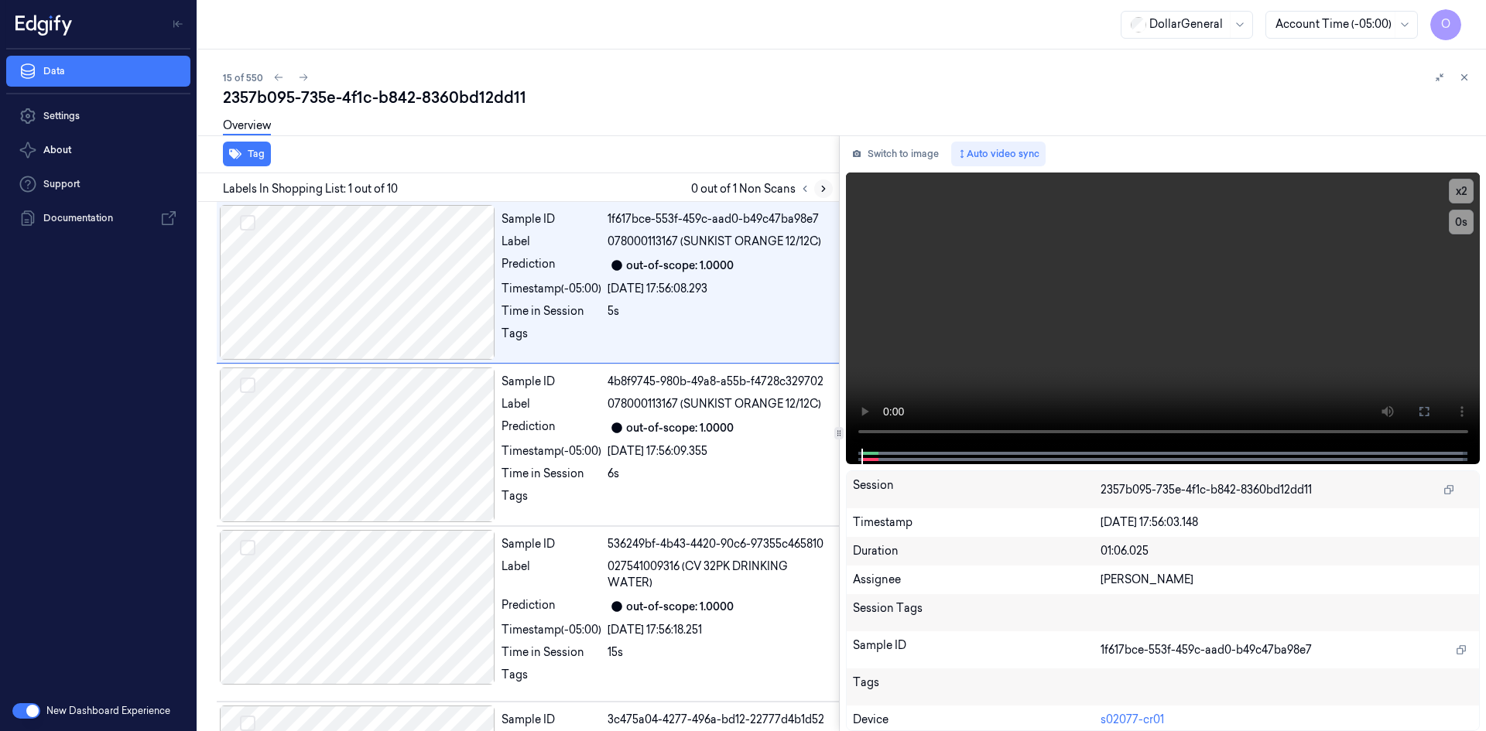
click at [821, 193] on icon at bounding box center [823, 188] width 11 height 11
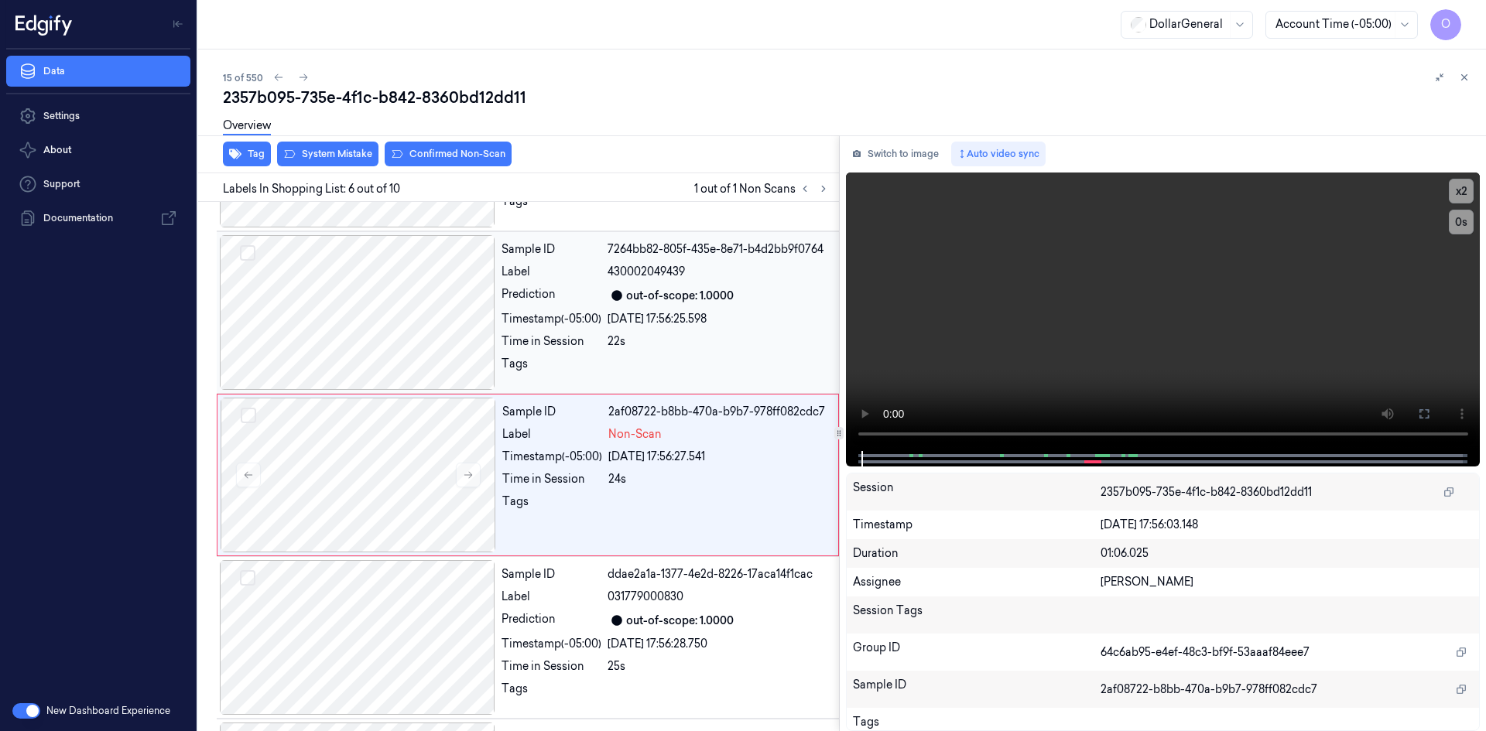
scroll to position [642, 0]
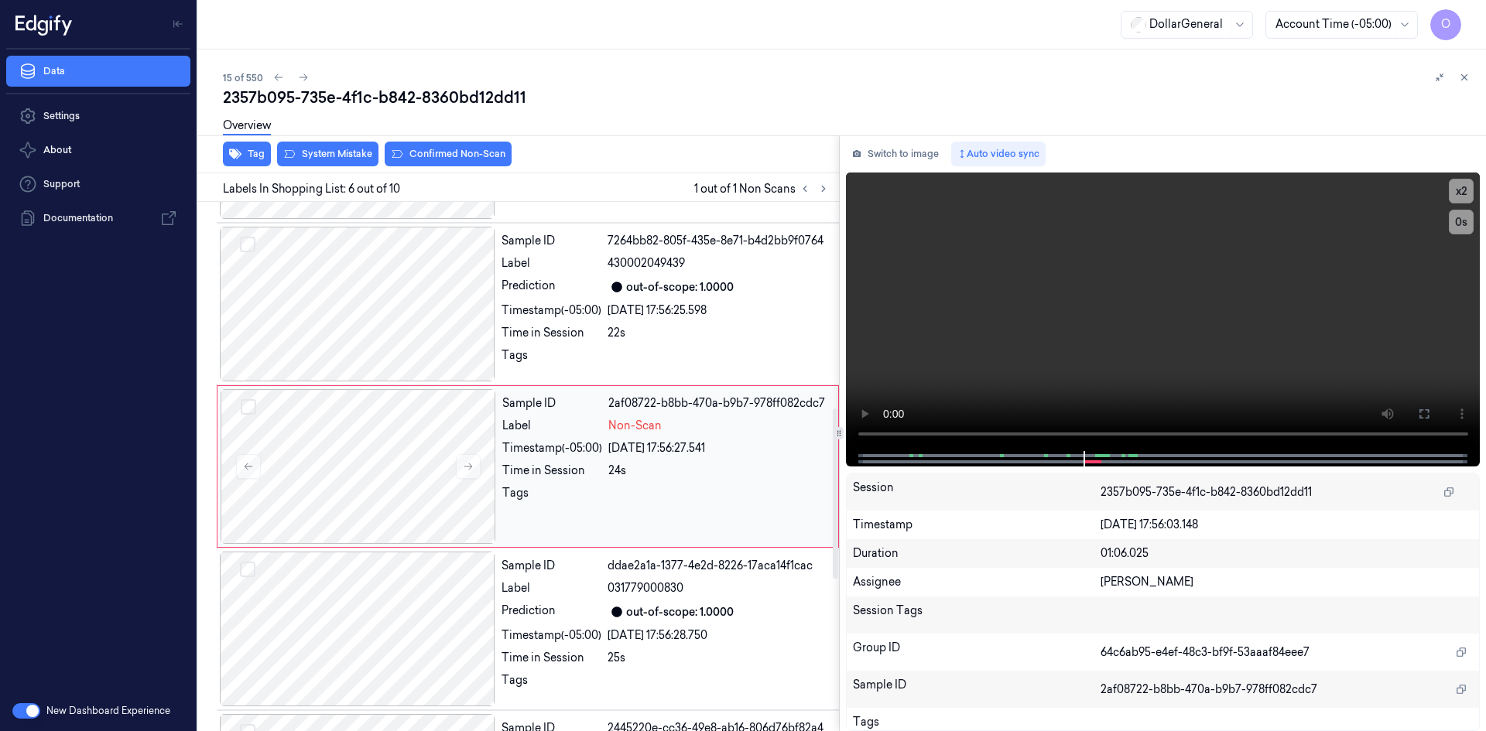
click at [700, 436] on div "Sample ID 2af08722-b8bb-470a-b9b7-978ff082cdc7 Label Non-Scan Timestamp (-05:00…" at bounding box center [665, 466] width 339 height 155
click at [1112, 231] on video at bounding box center [1163, 312] width 635 height 279
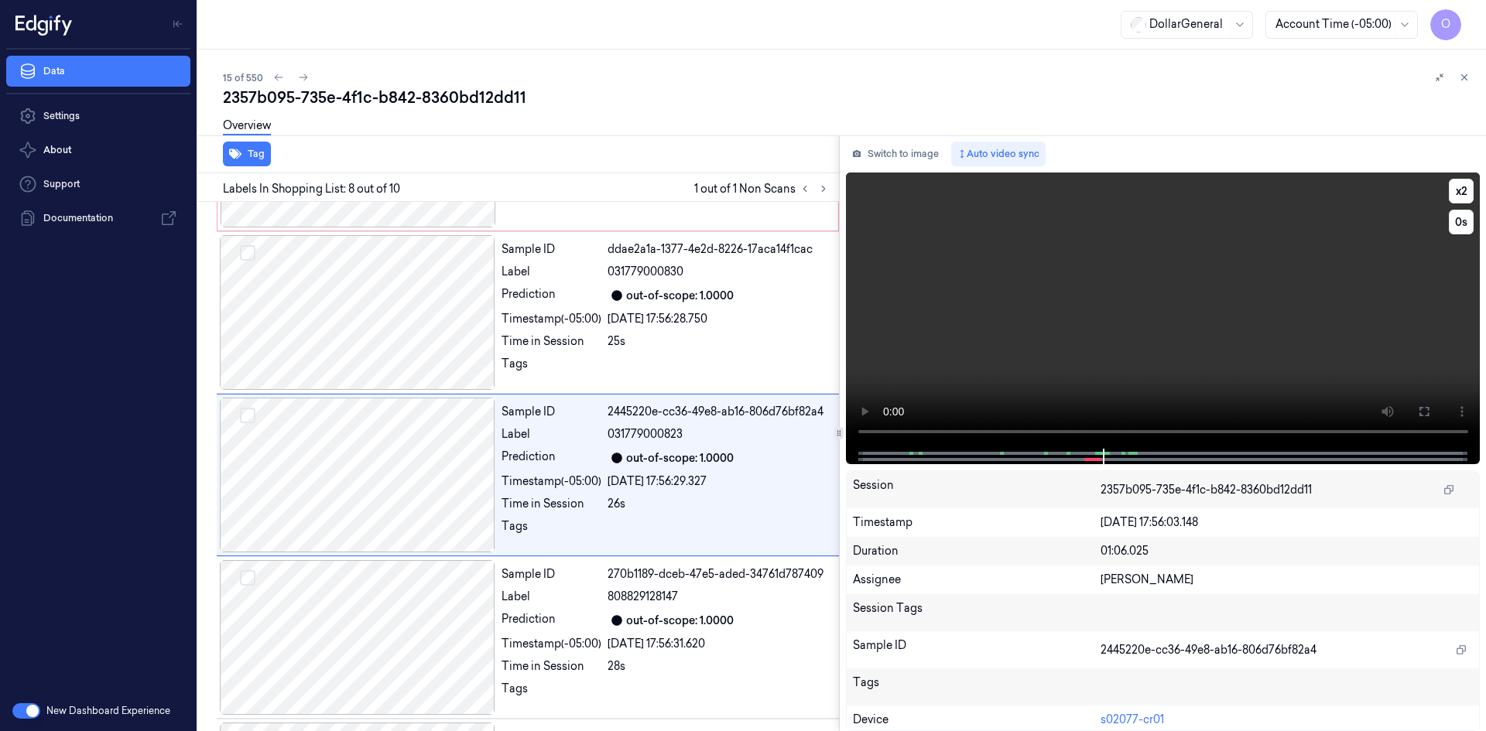
scroll to position [967, 0]
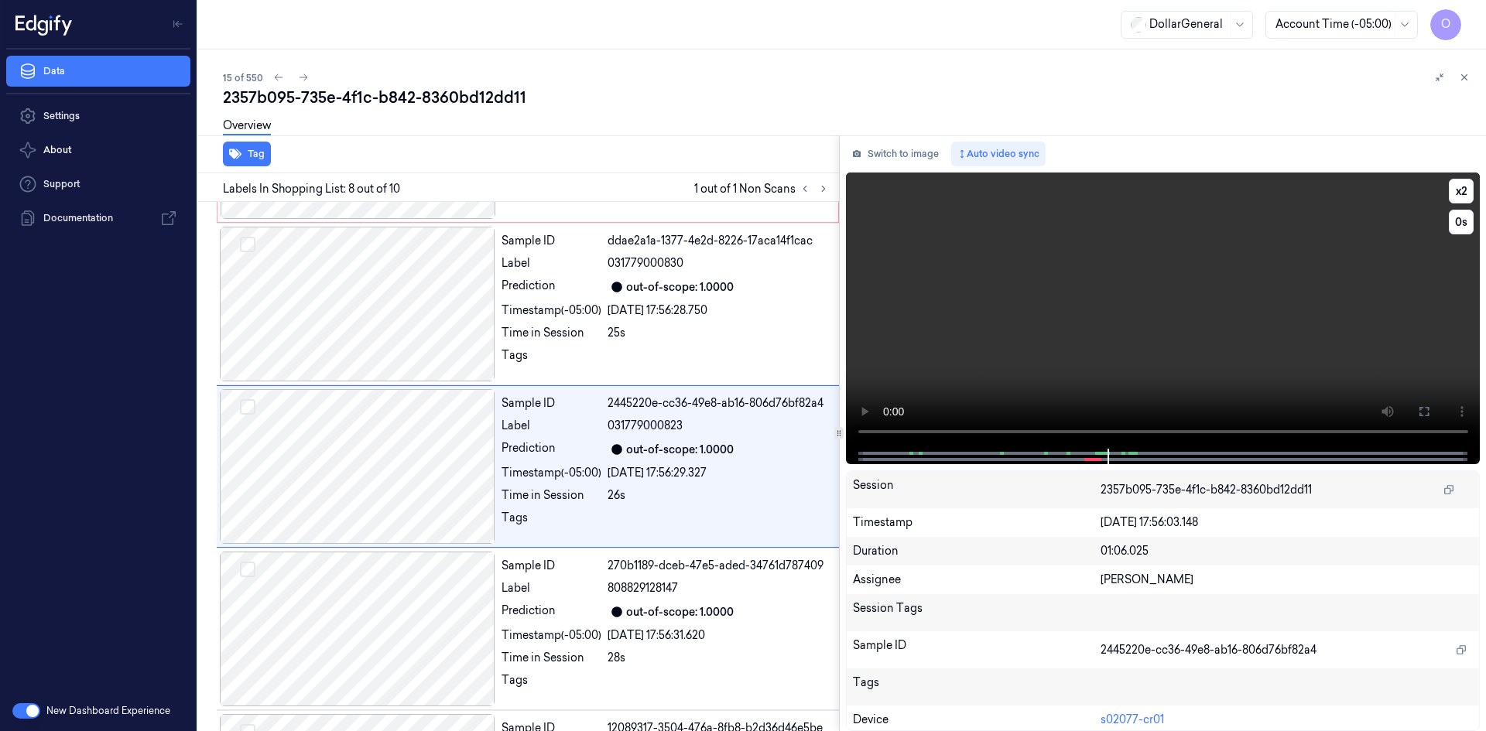
click at [1104, 224] on video at bounding box center [1163, 311] width 635 height 276
click at [809, 185] on icon at bounding box center [804, 188] width 11 height 11
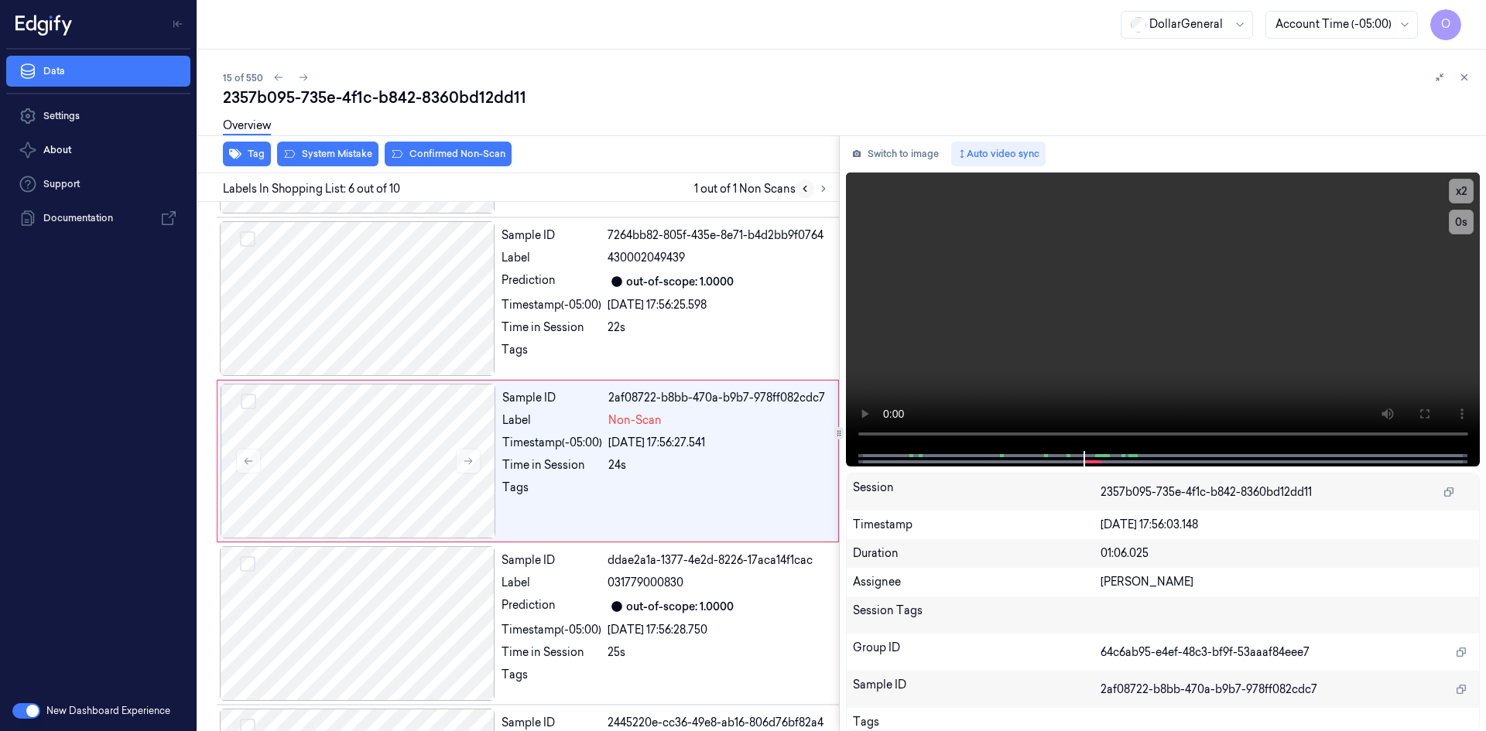
scroll to position [642, 0]
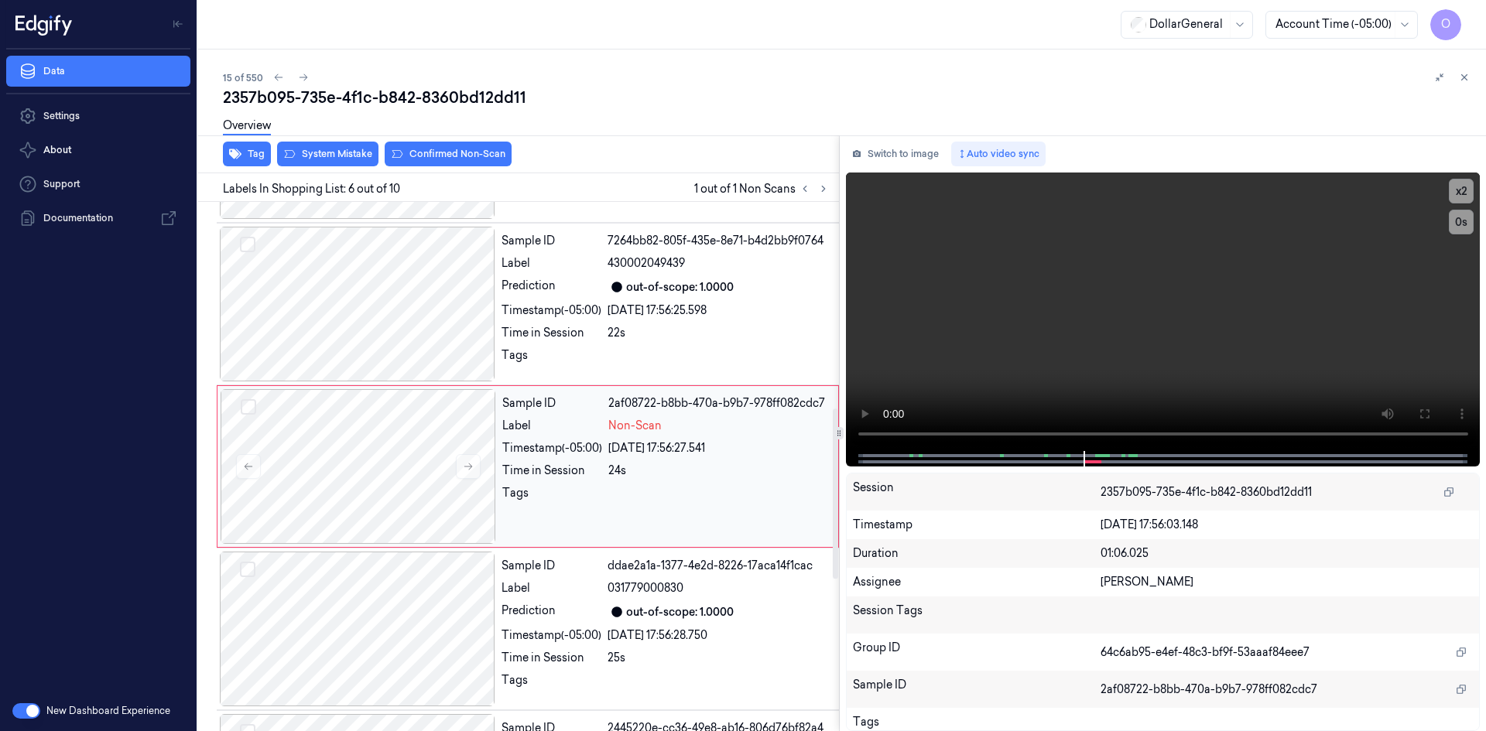
click at [577, 452] on div "Timestamp (-05:00)" at bounding box center [552, 448] width 100 height 16
click at [645, 344] on div "Sample ID 7264bb82-805f-435e-8e71-b4d2bb9f0764 Label 430002049439 Prediction ou…" at bounding box center [665, 304] width 340 height 155
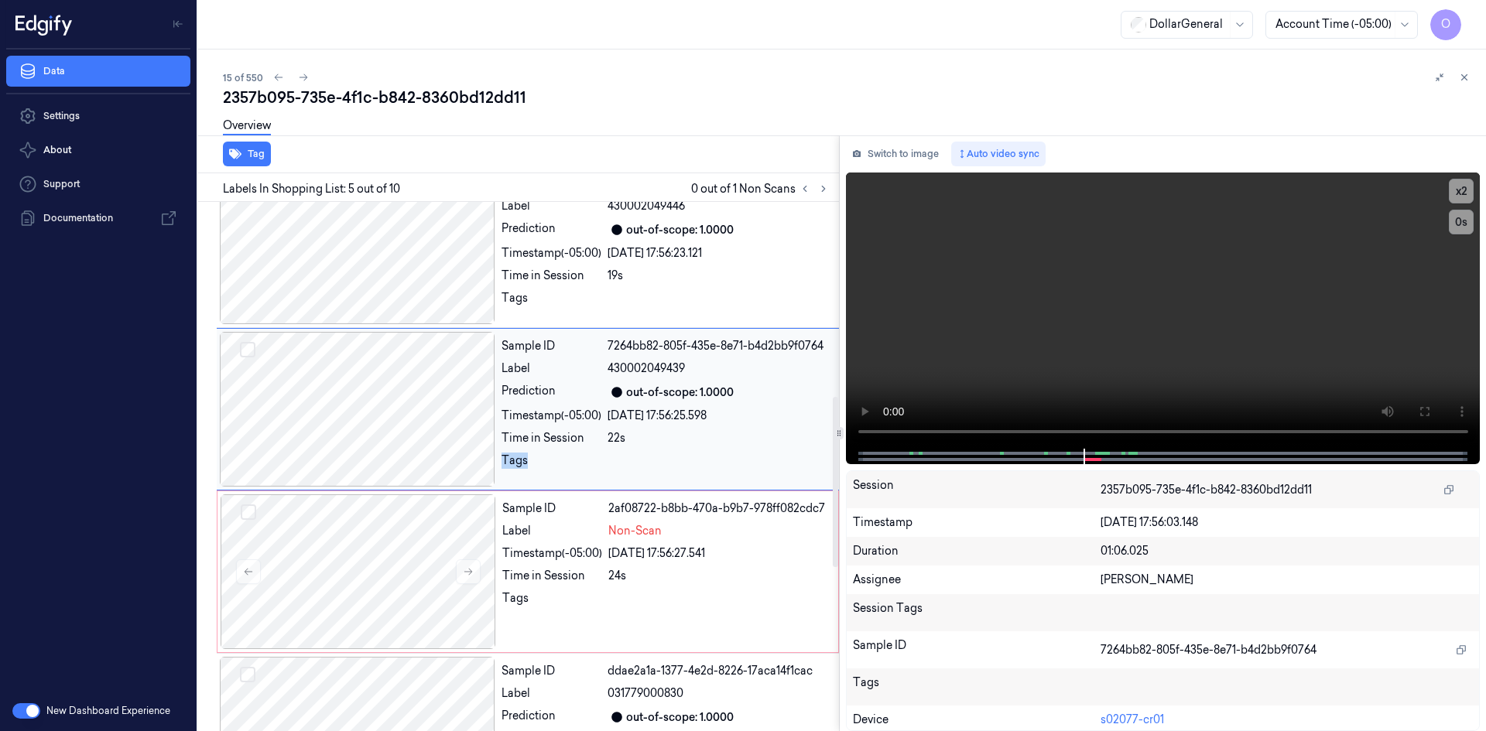
scroll to position [479, 0]
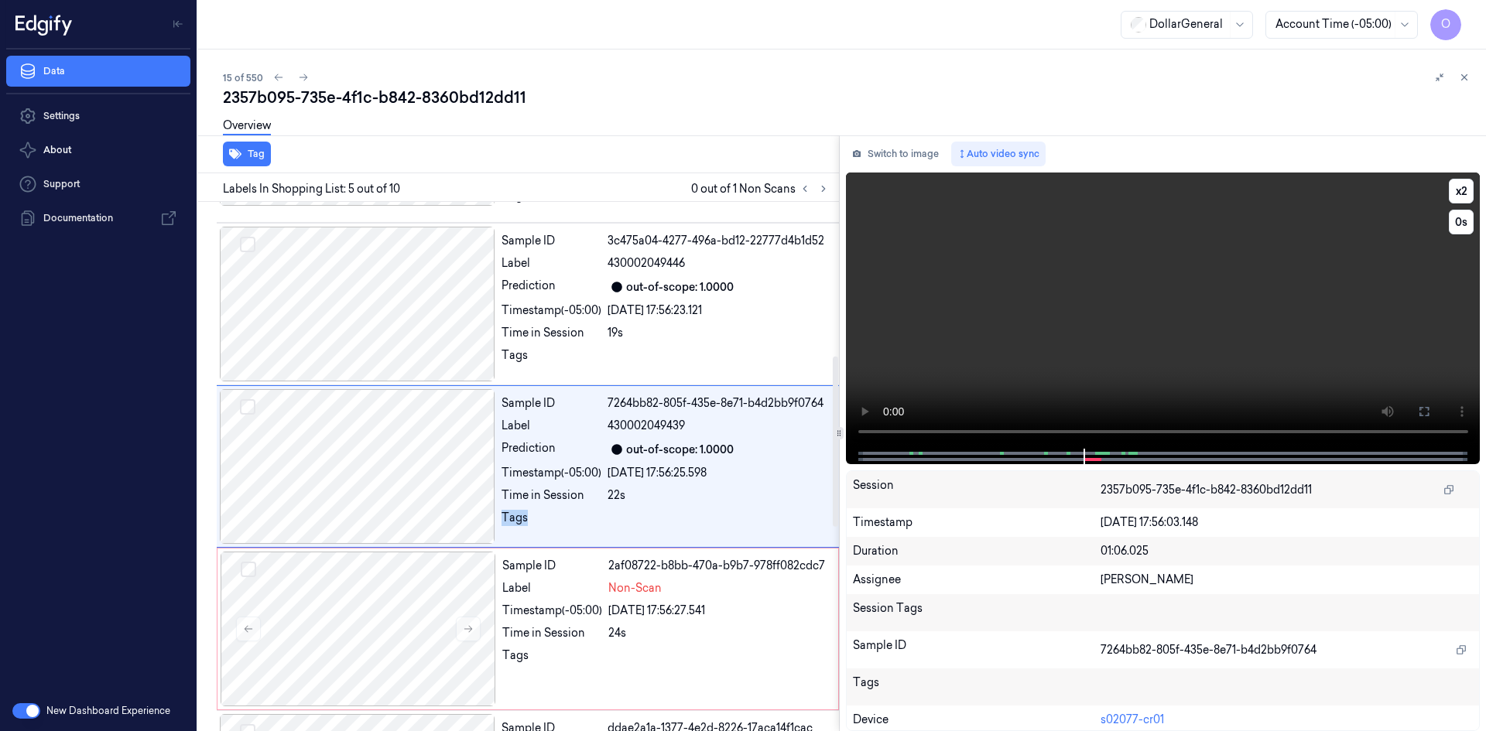
click at [1210, 321] on video at bounding box center [1163, 311] width 635 height 276
click at [1210, 288] on video at bounding box center [1163, 311] width 635 height 276
click at [1469, 69] on button at bounding box center [1464, 77] width 19 height 19
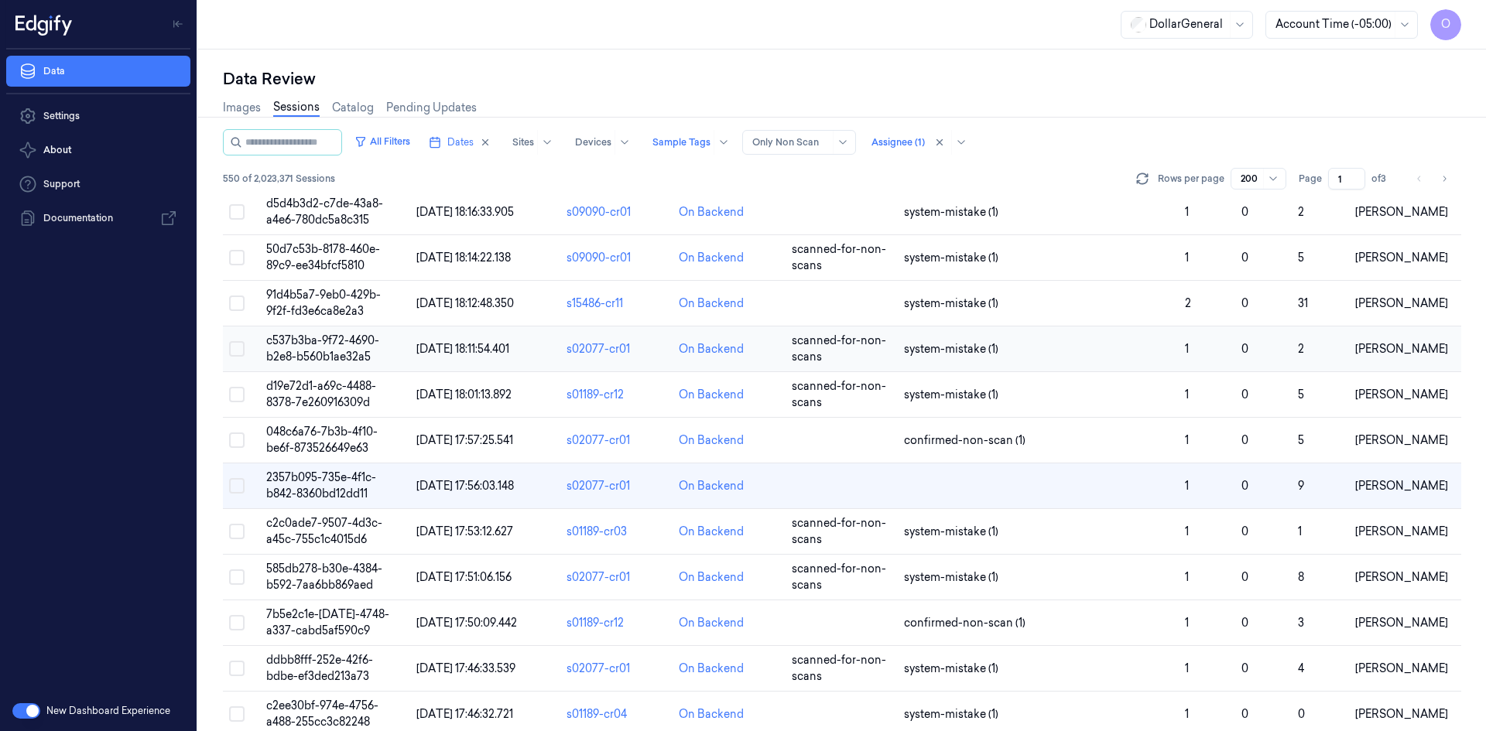
scroll to position [428, 0]
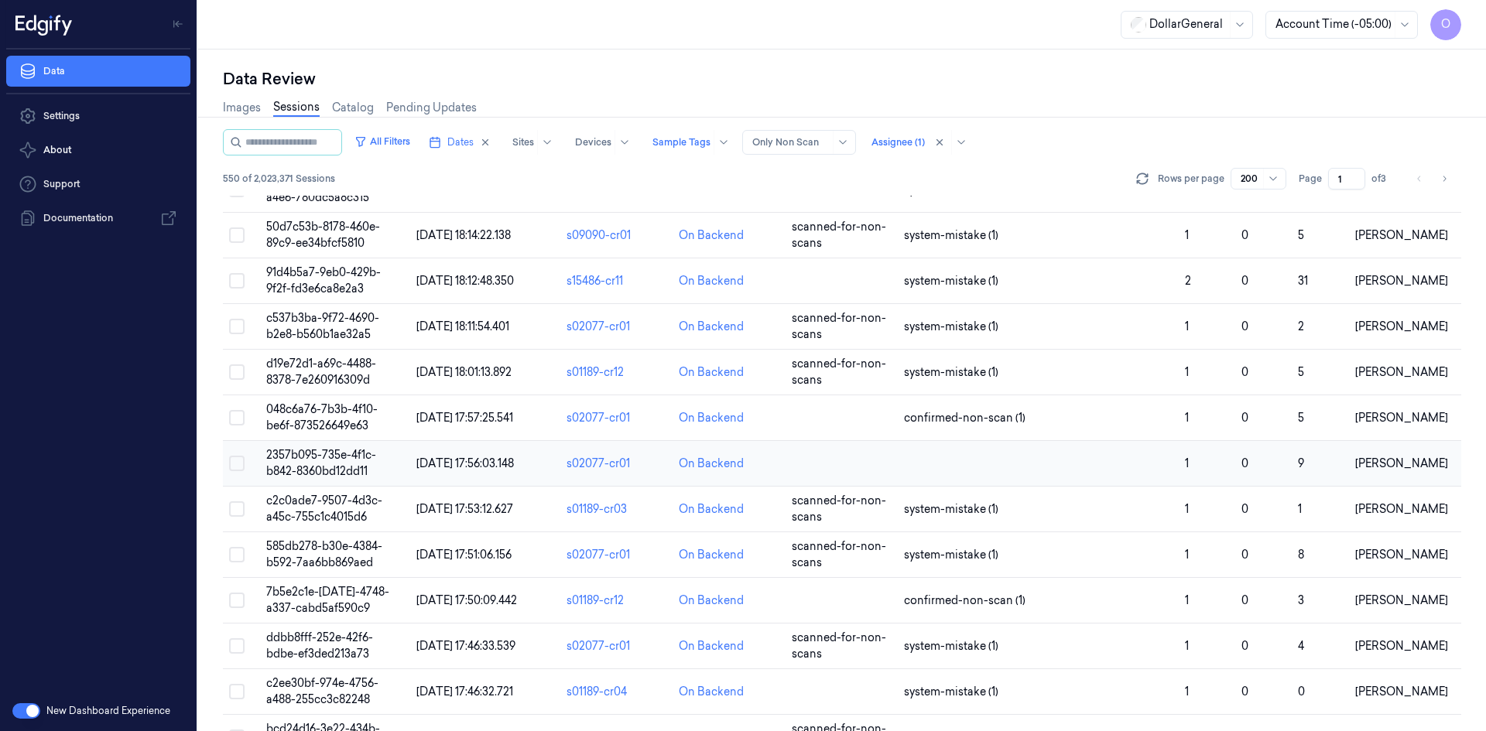
click at [926, 469] on td at bounding box center [1038, 464] width 281 height 46
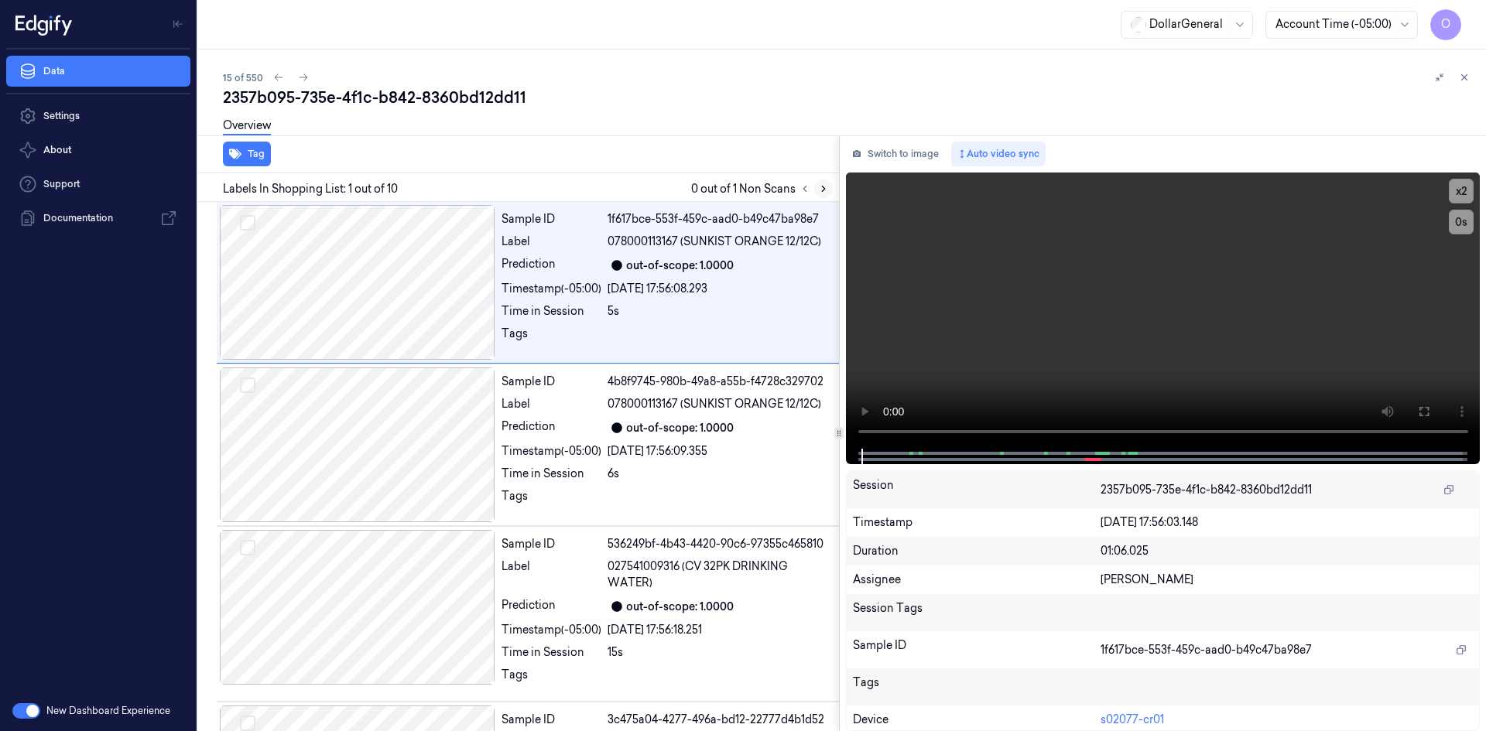
click at [823, 193] on icon at bounding box center [823, 188] width 11 height 11
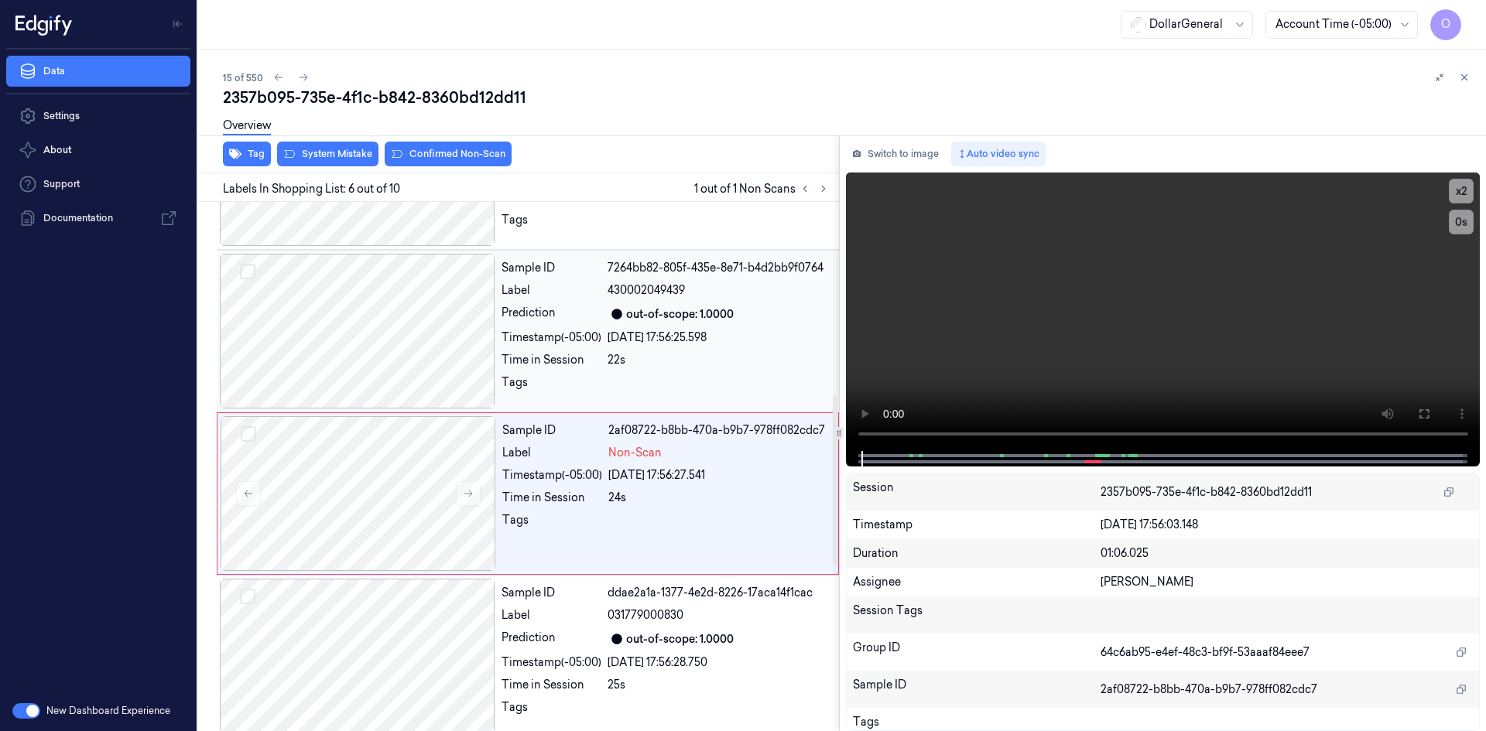
scroll to position [642, 0]
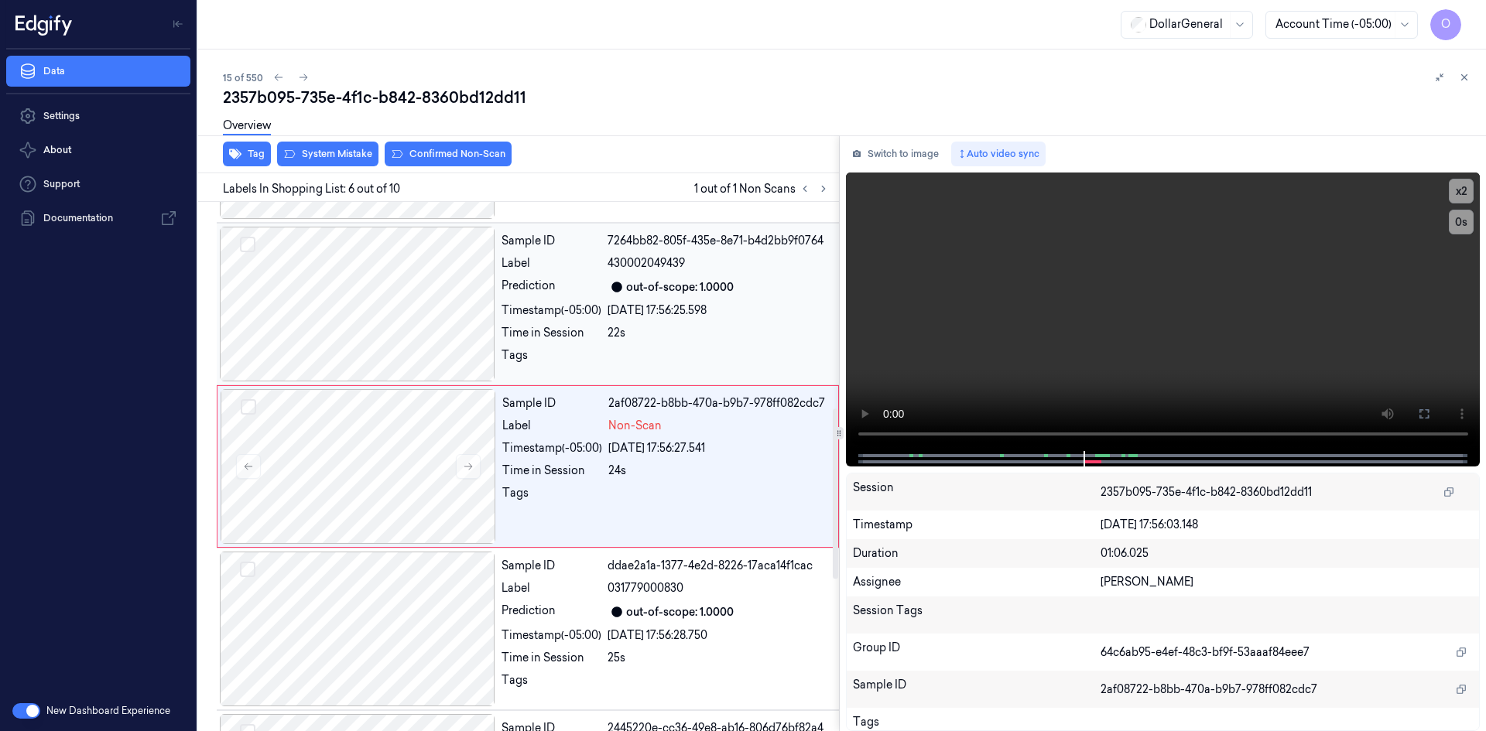
click at [614, 289] on icon at bounding box center [616, 287] width 11 height 11
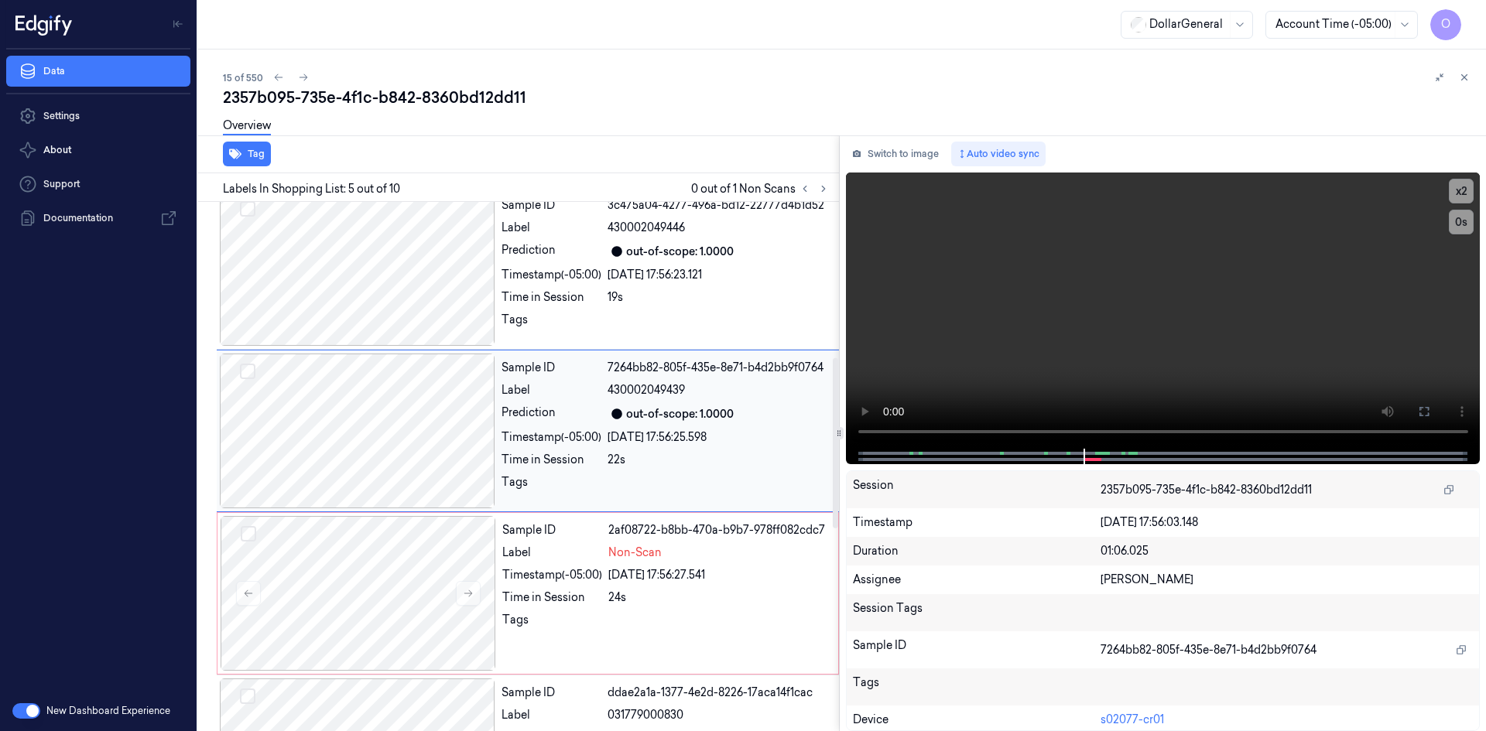
scroll to position [479, 0]
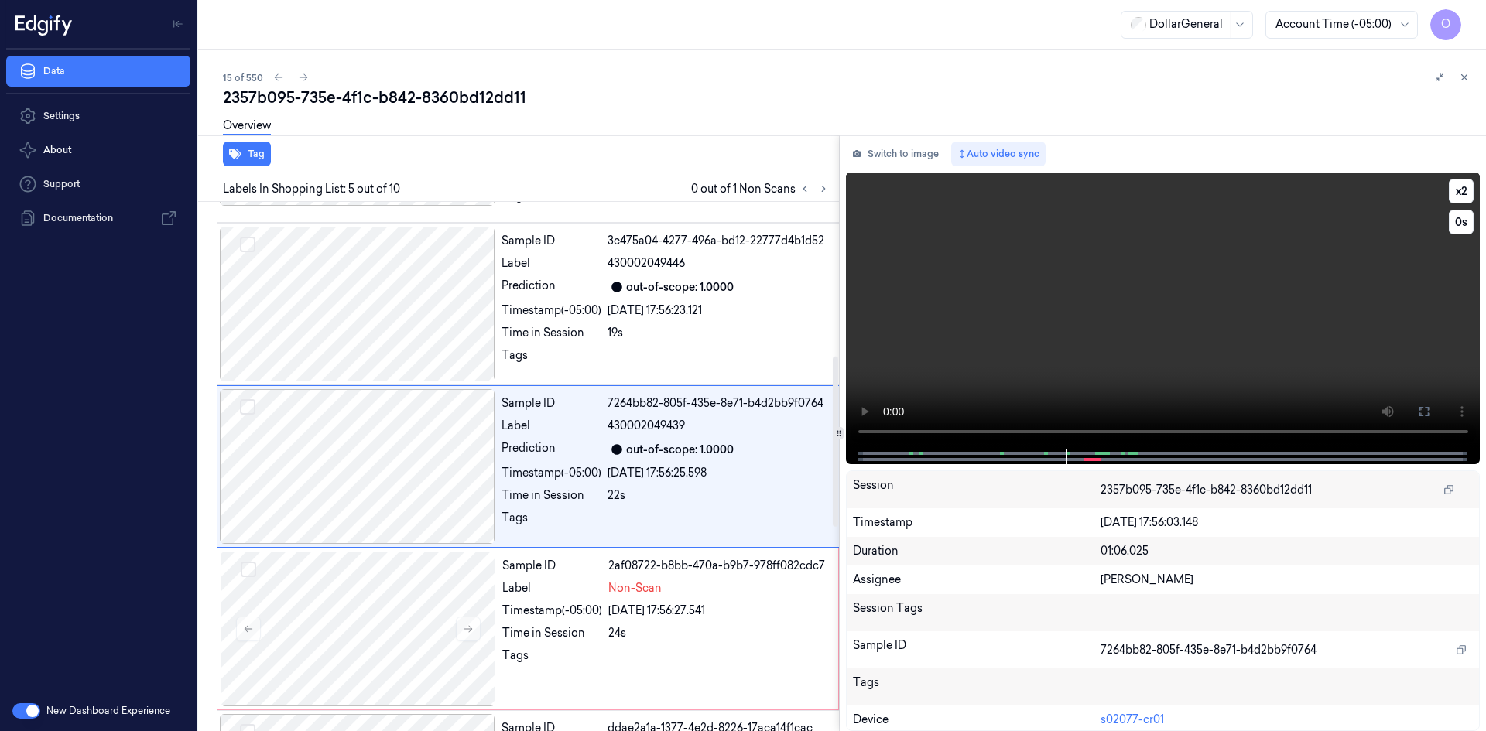
click at [1336, 303] on video at bounding box center [1163, 311] width 635 height 276
click at [1328, 306] on video at bounding box center [1163, 311] width 635 height 276
click at [1282, 322] on video at bounding box center [1163, 311] width 635 height 276
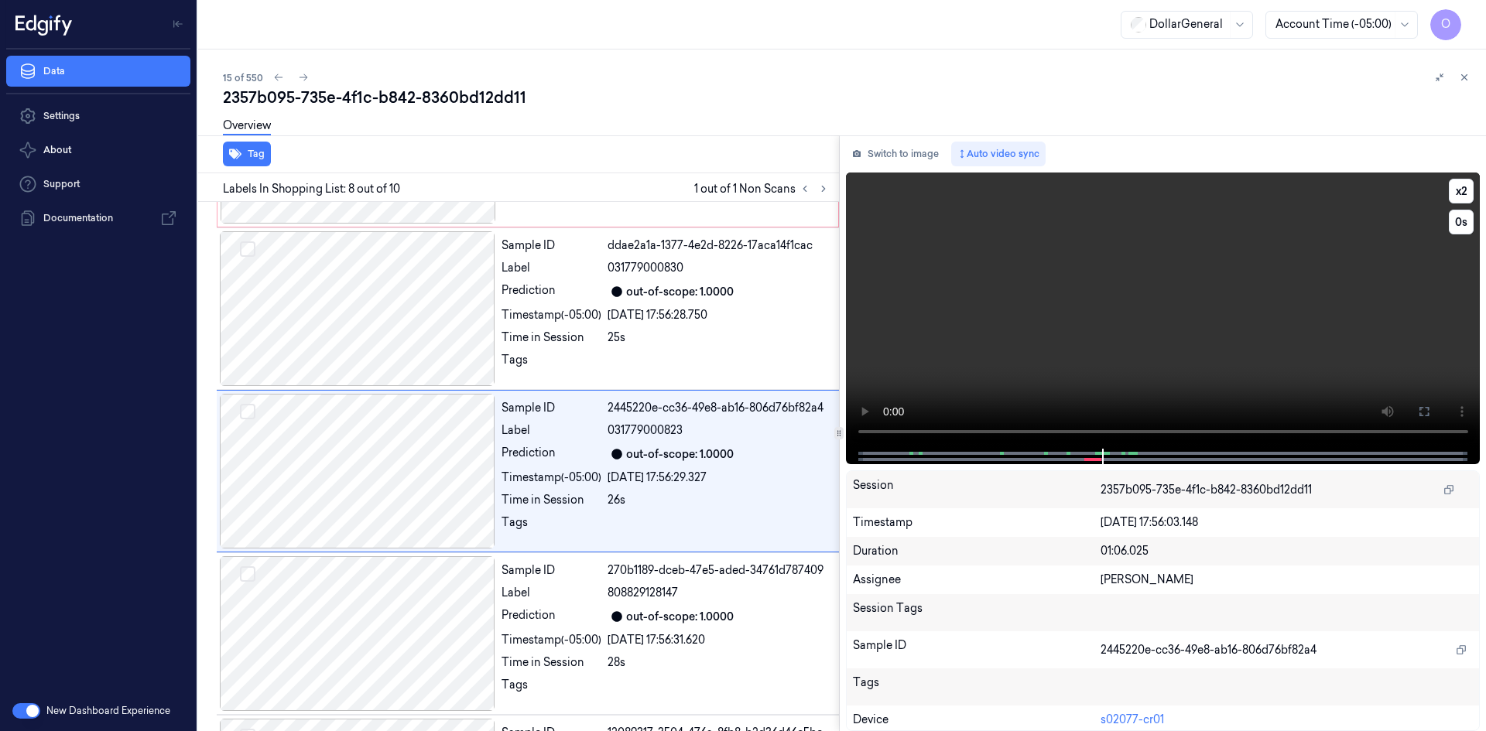
scroll to position [967, 0]
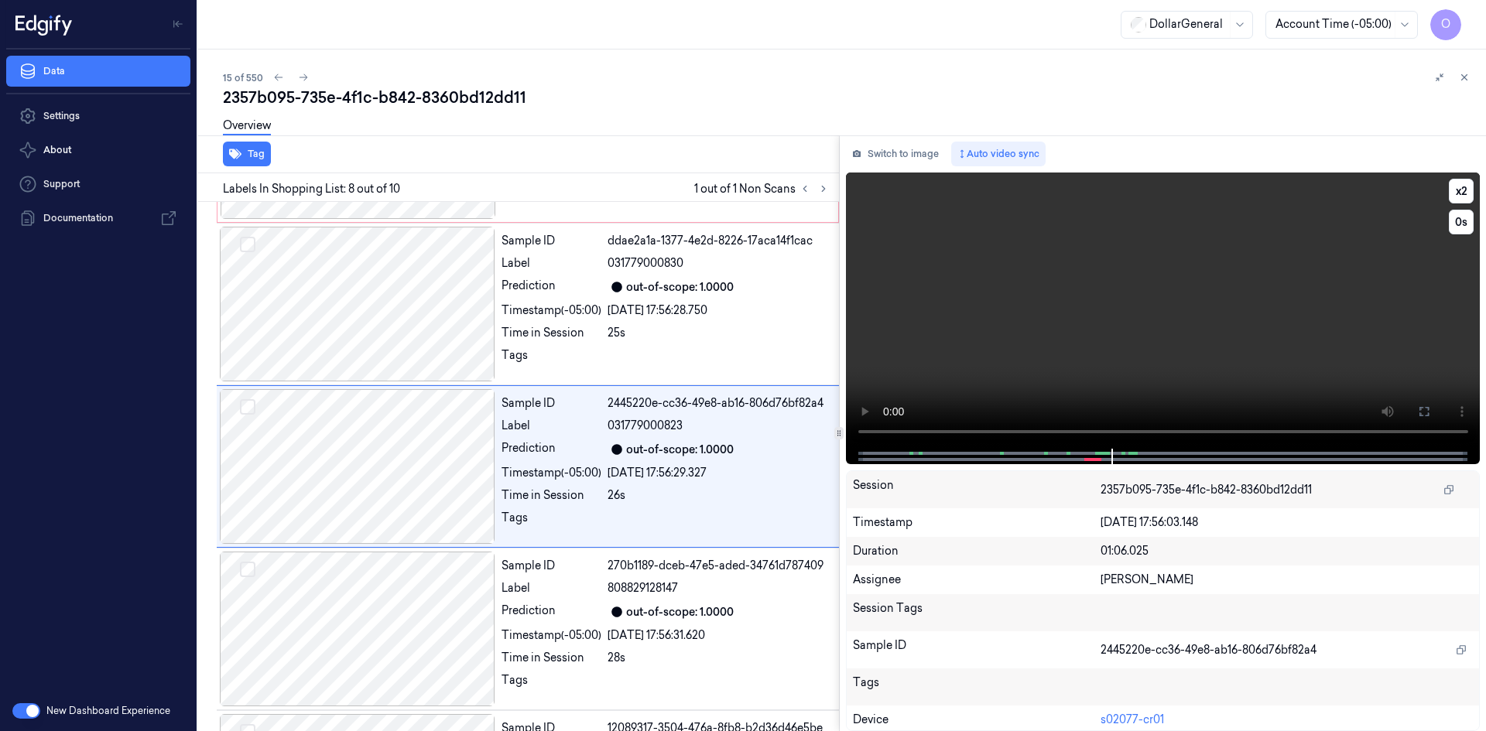
drag, startPoint x: 1282, startPoint y: 322, endPoint x: 1274, endPoint y: 325, distance: 9.1
click at [1281, 322] on video at bounding box center [1163, 311] width 635 height 276
click at [722, 360] on div at bounding box center [718, 359] width 222 height 25
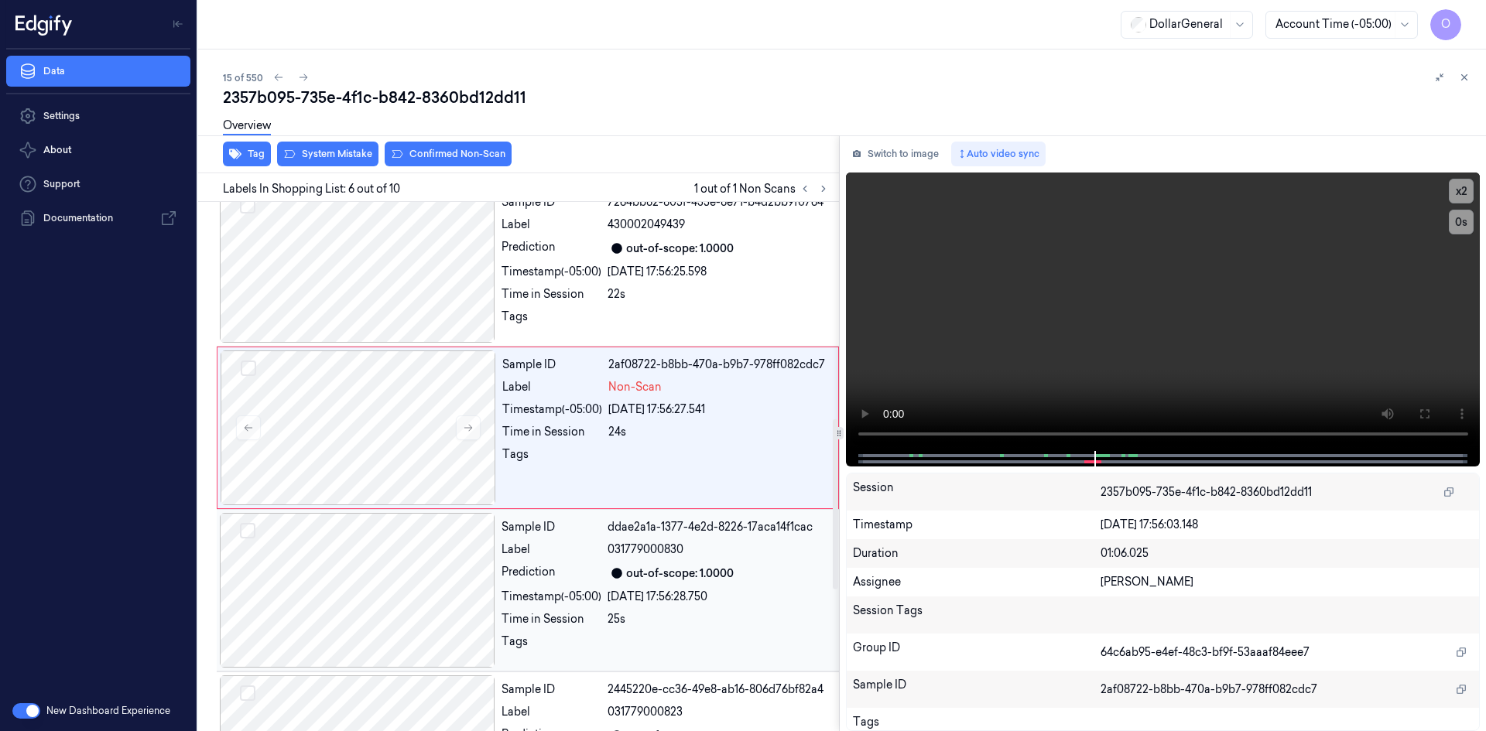
scroll to position [642, 0]
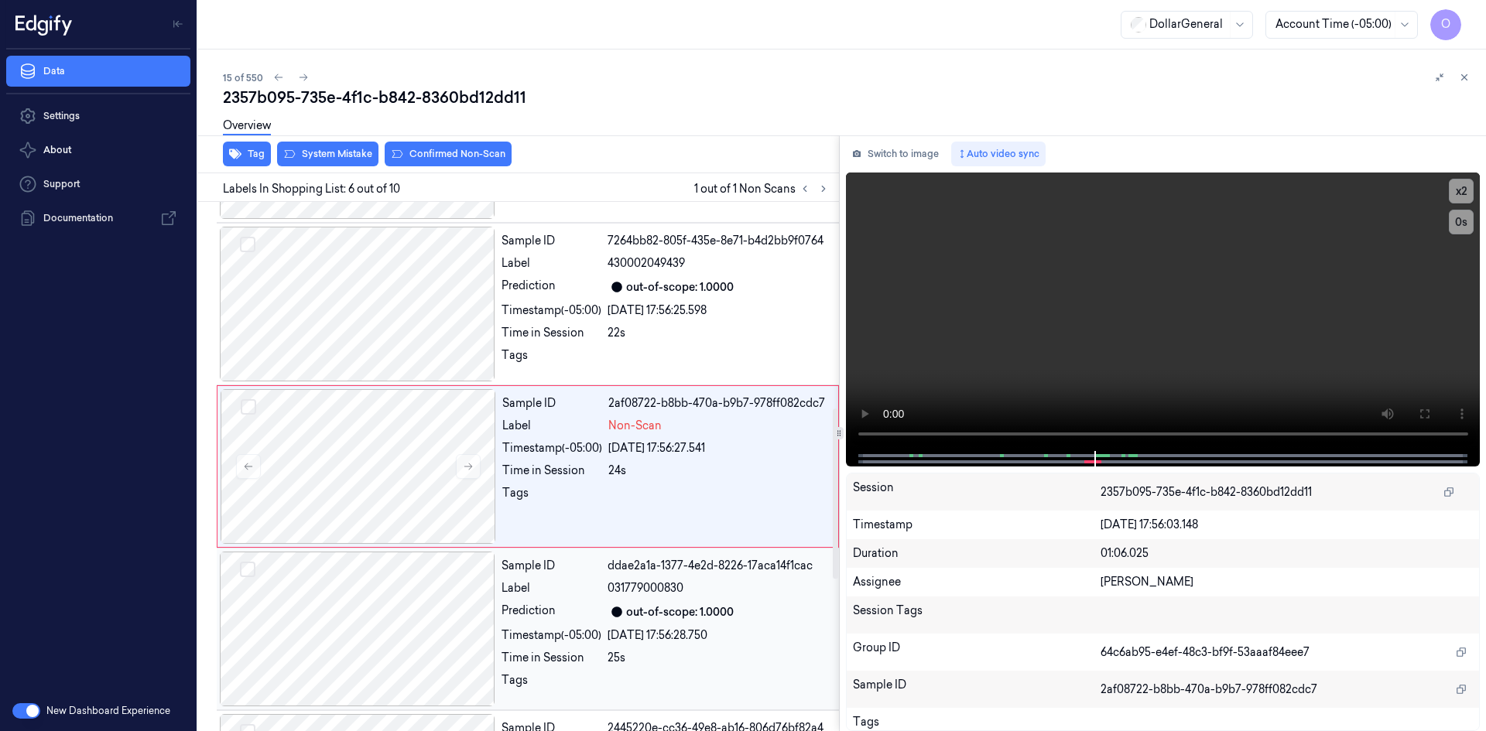
click at [629, 605] on div "out-of-scope: 1.0000" at bounding box center [680, 612] width 108 height 16
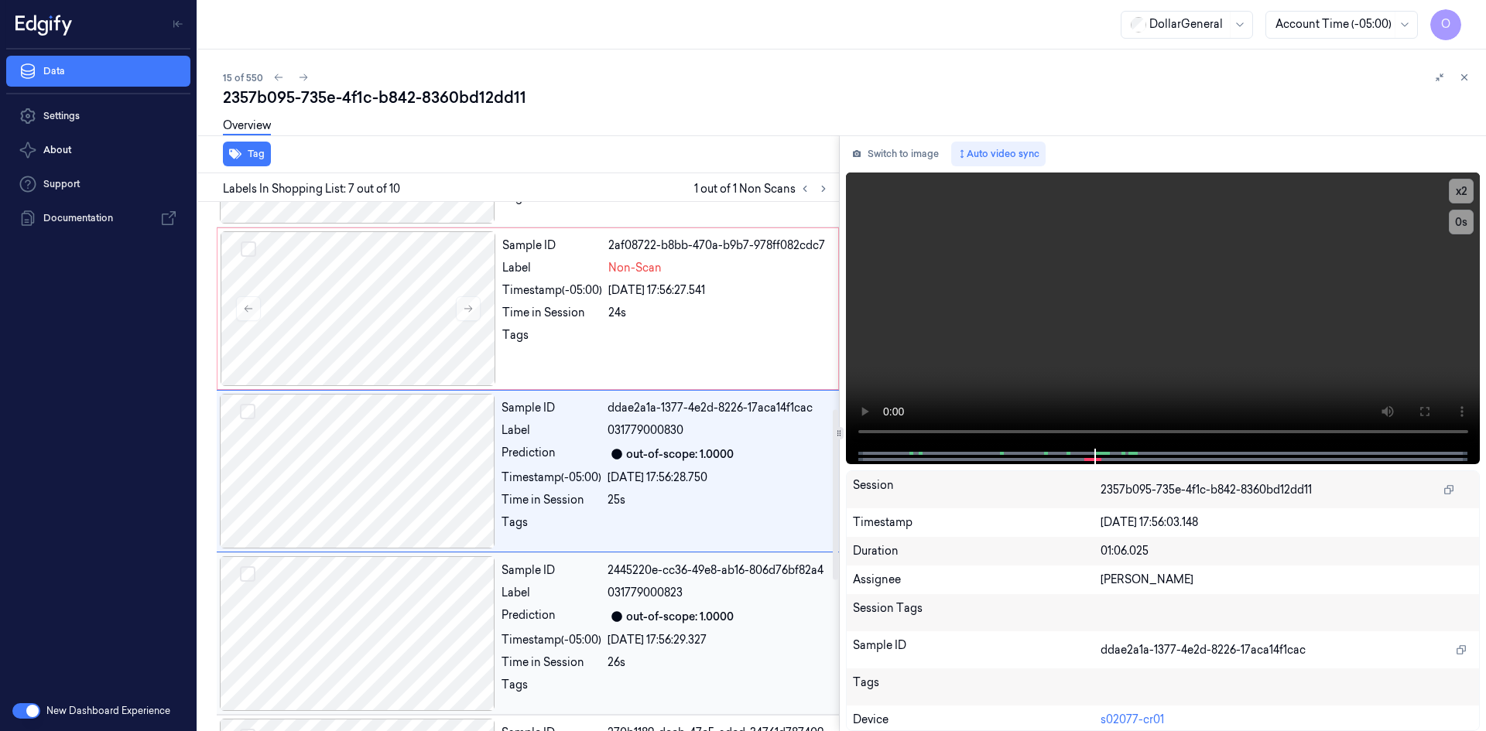
scroll to position [804, 0]
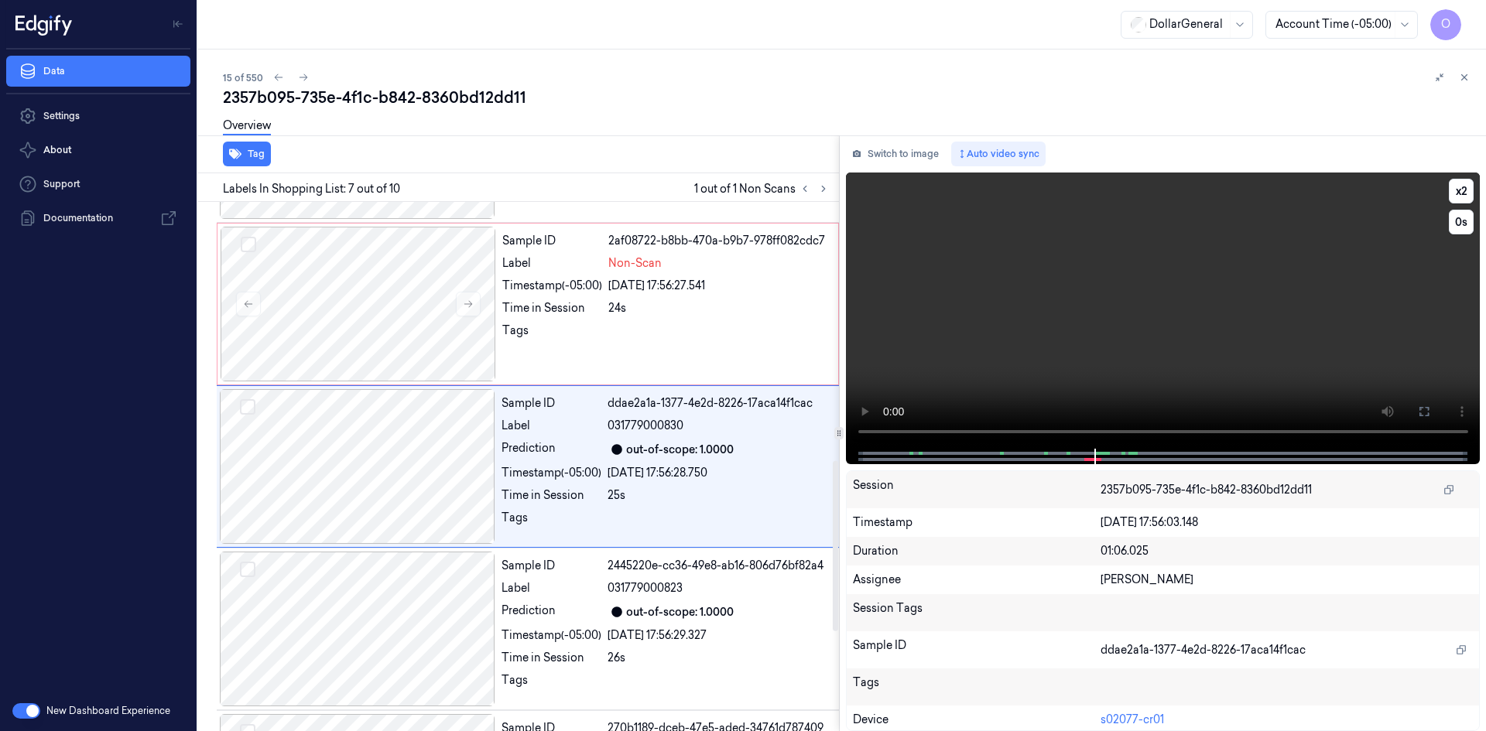
click at [932, 299] on video at bounding box center [1163, 311] width 635 height 276
click at [931, 300] on video at bounding box center [1163, 311] width 635 height 276
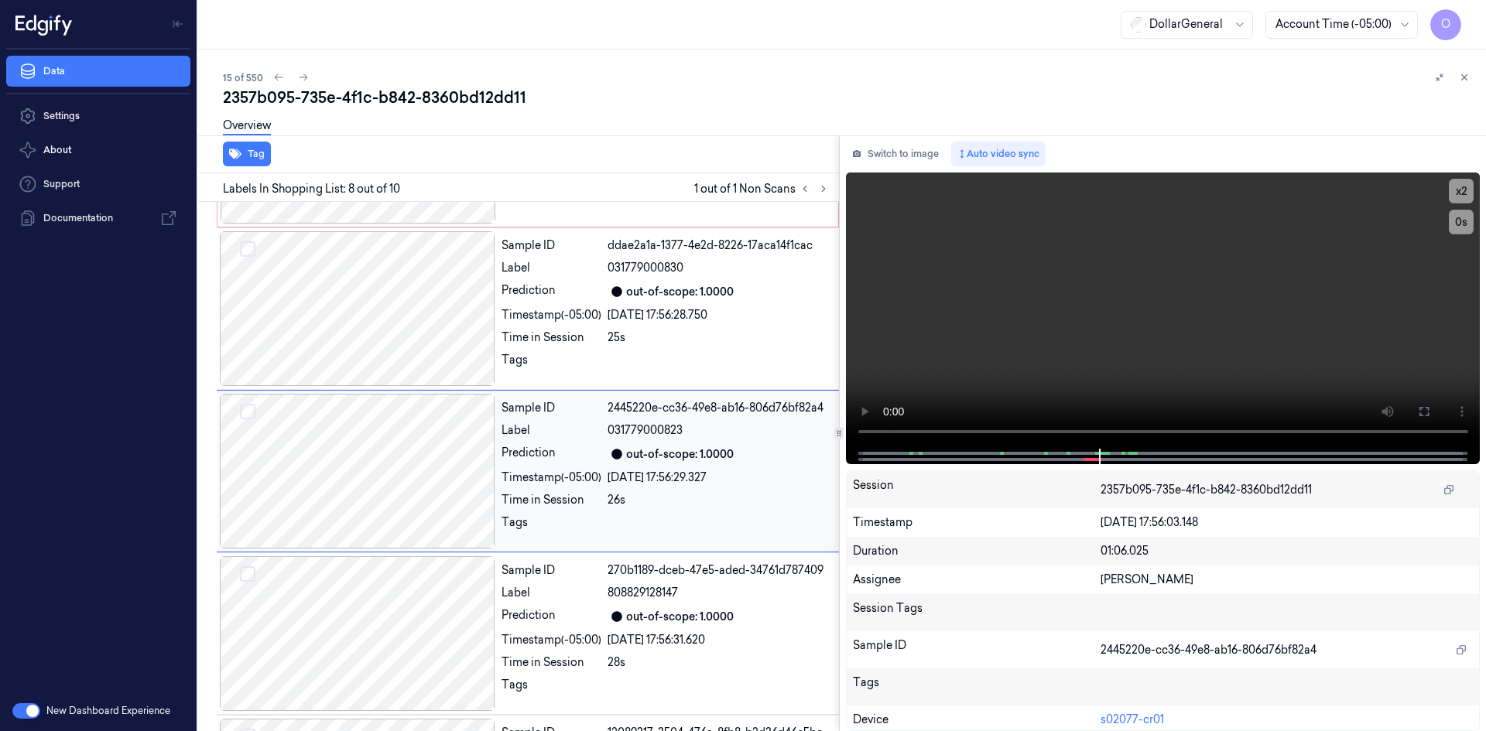
scroll to position [967, 0]
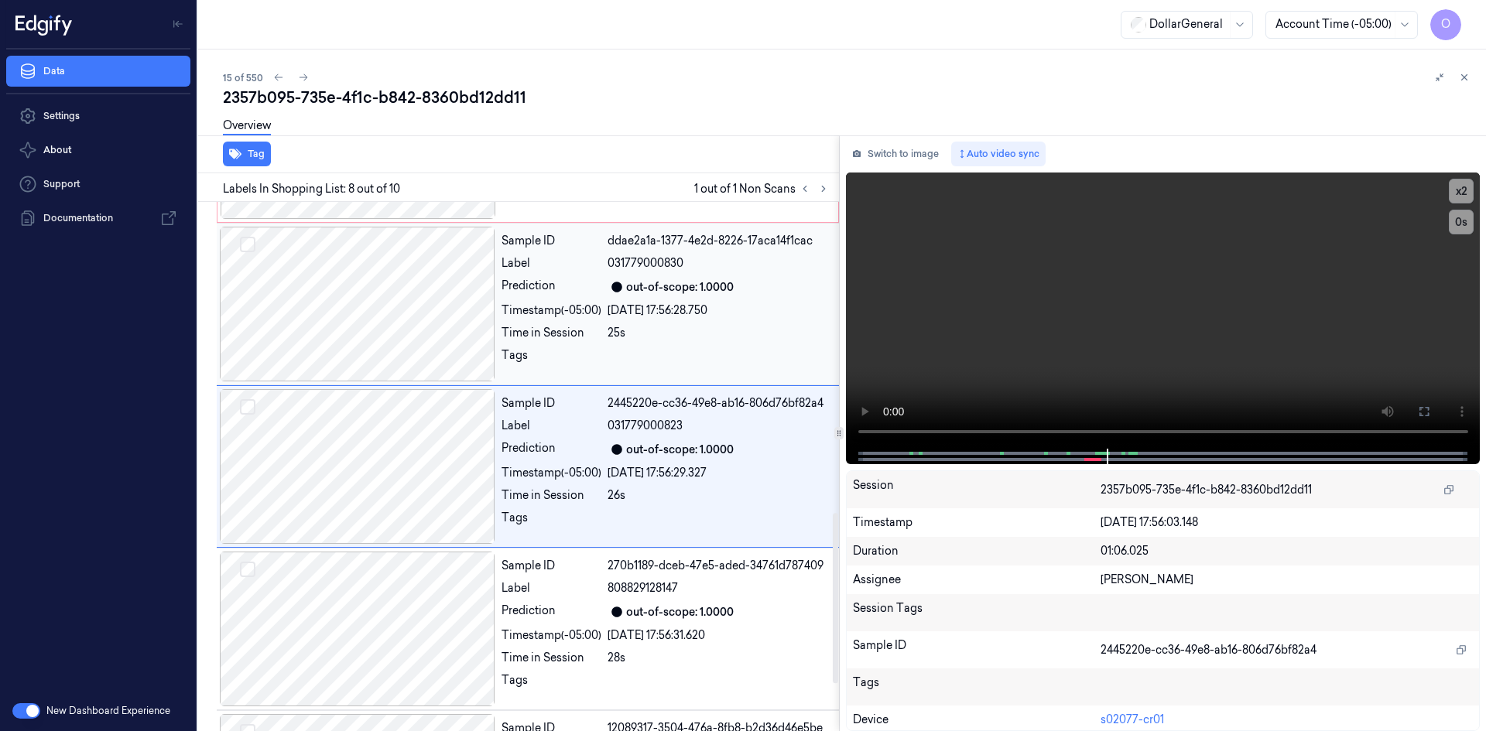
click at [681, 309] on div "[DATE] 17:56:28.750" at bounding box center [718, 311] width 222 height 16
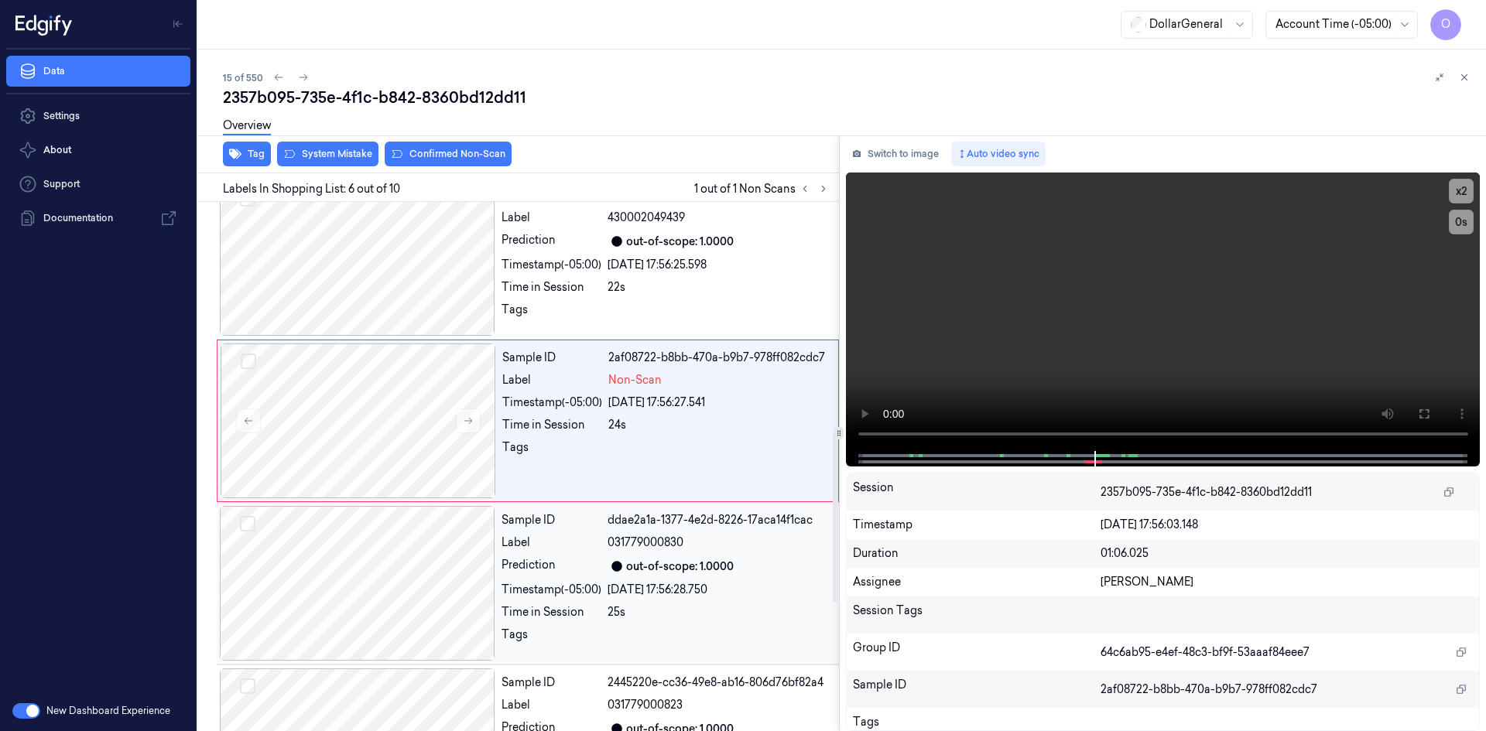
scroll to position [642, 0]
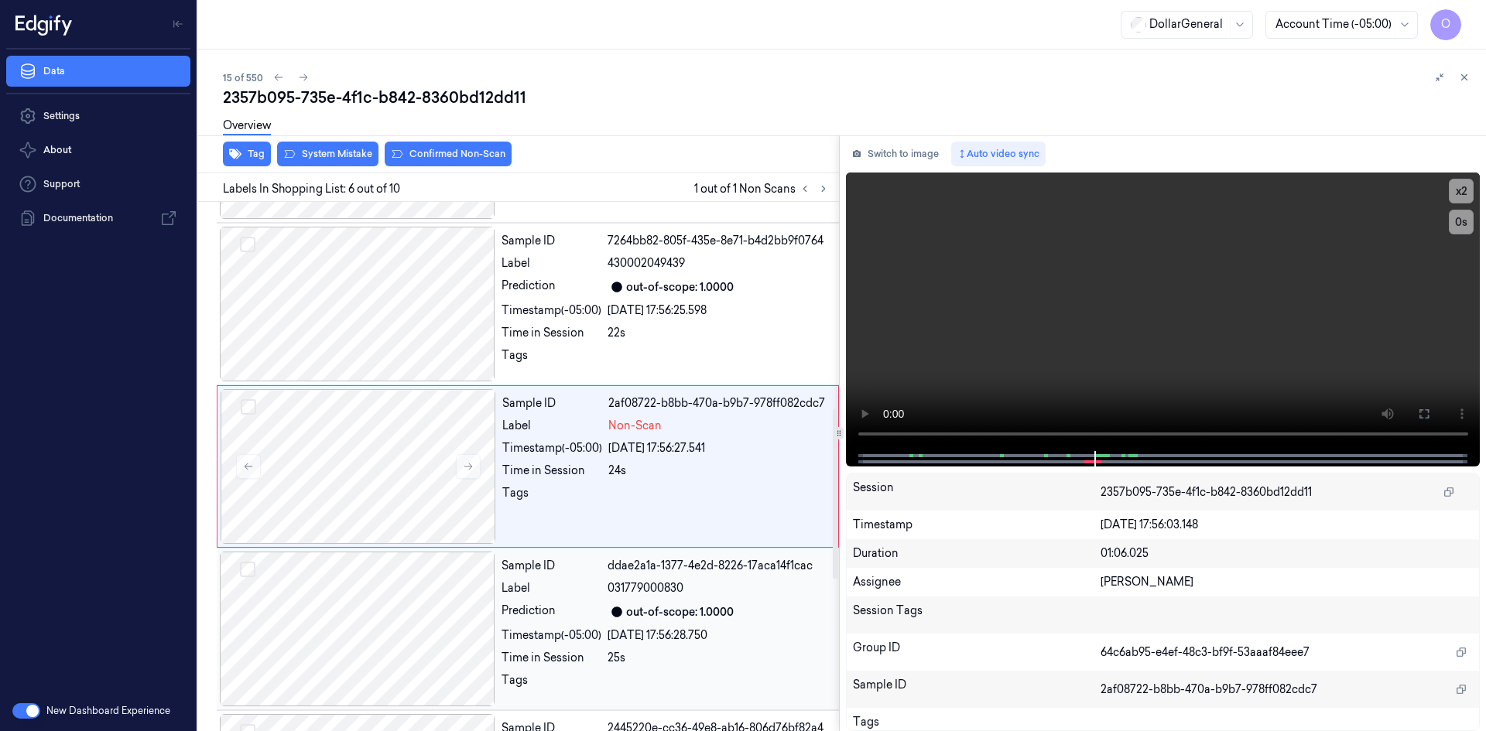
click at [620, 605] on div at bounding box center [616, 612] width 19 height 19
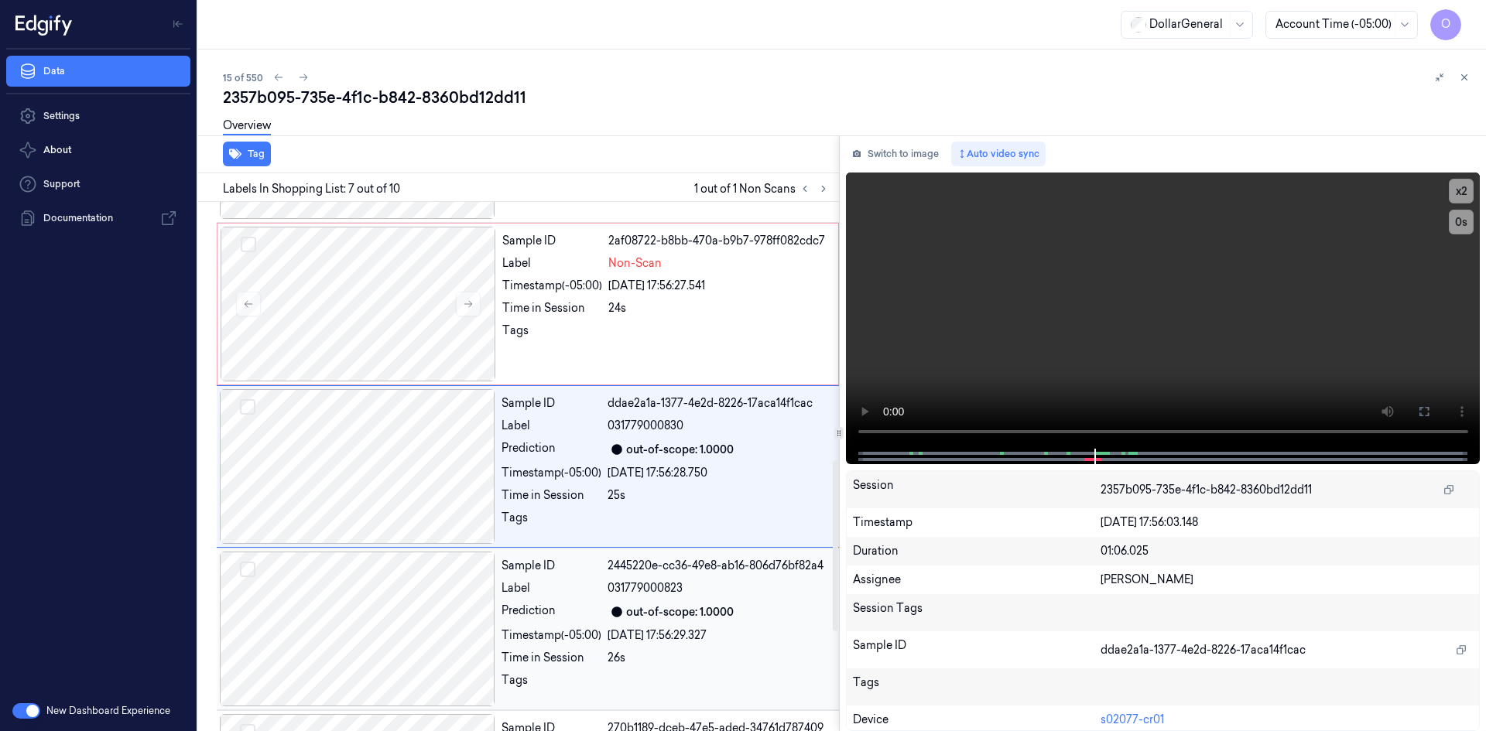
click at [649, 594] on span "031779000823" at bounding box center [644, 588] width 75 height 16
click at [969, 364] on video at bounding box center [1163, 311] width 635 height 276
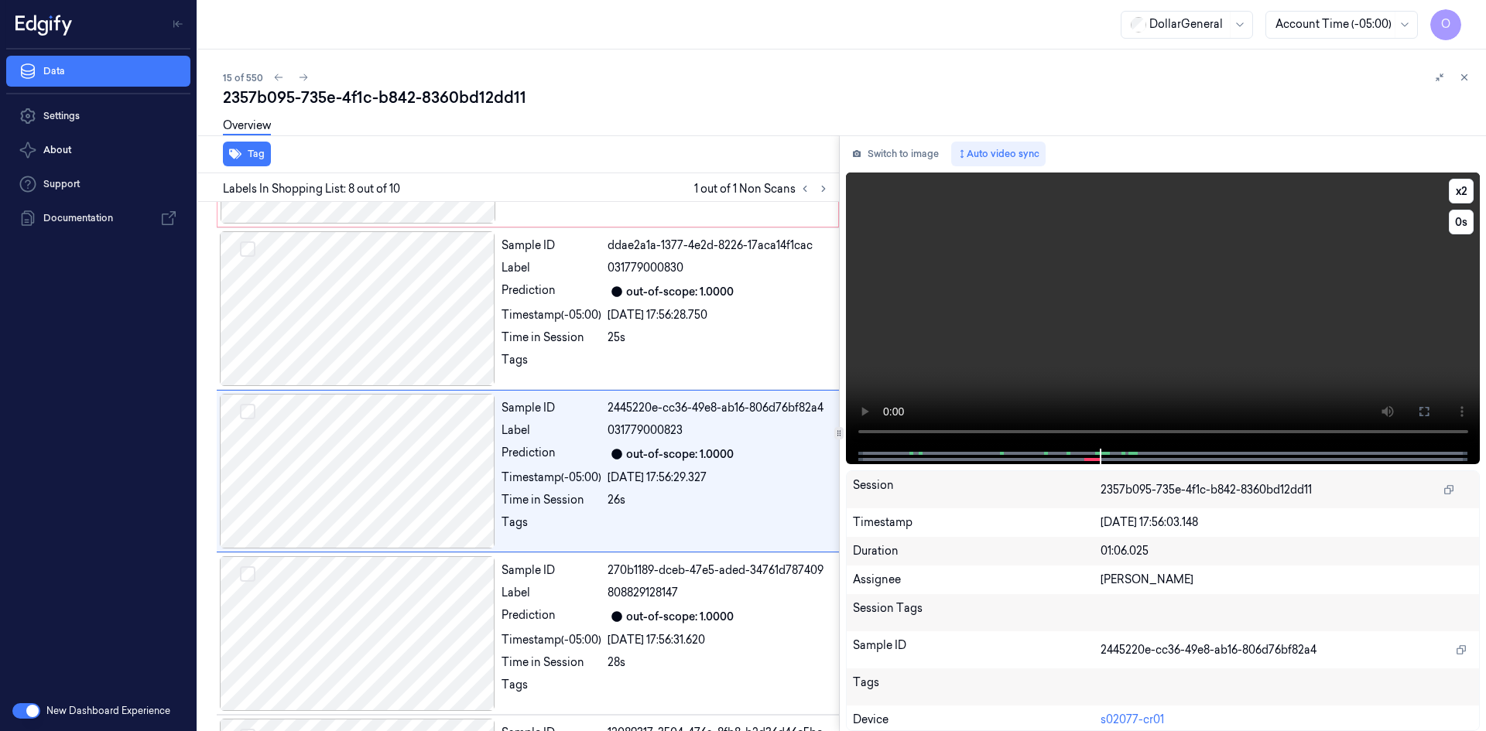
scroll to position [967, 0]
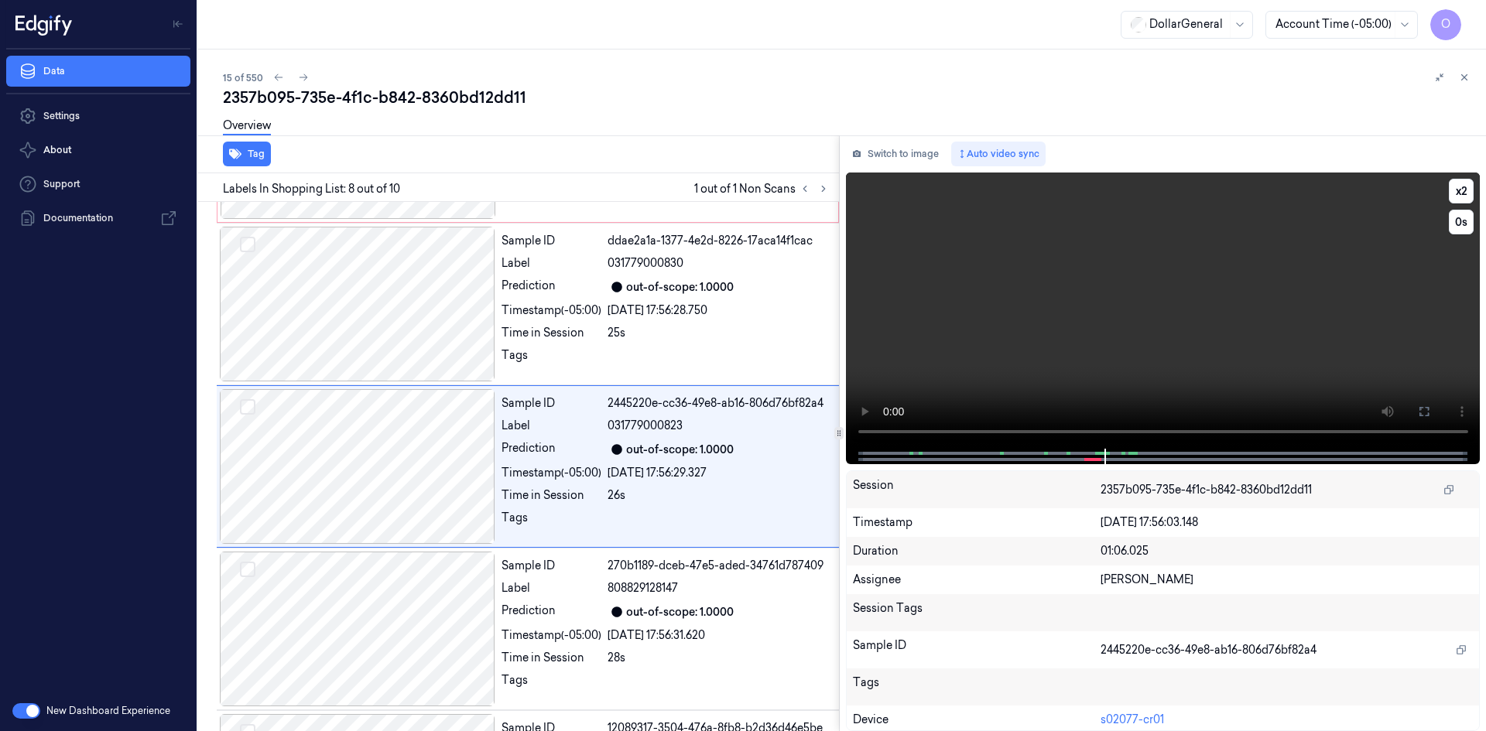
click at [1016, 317] on video at bounding box center [1163, 311] width 635 height 276
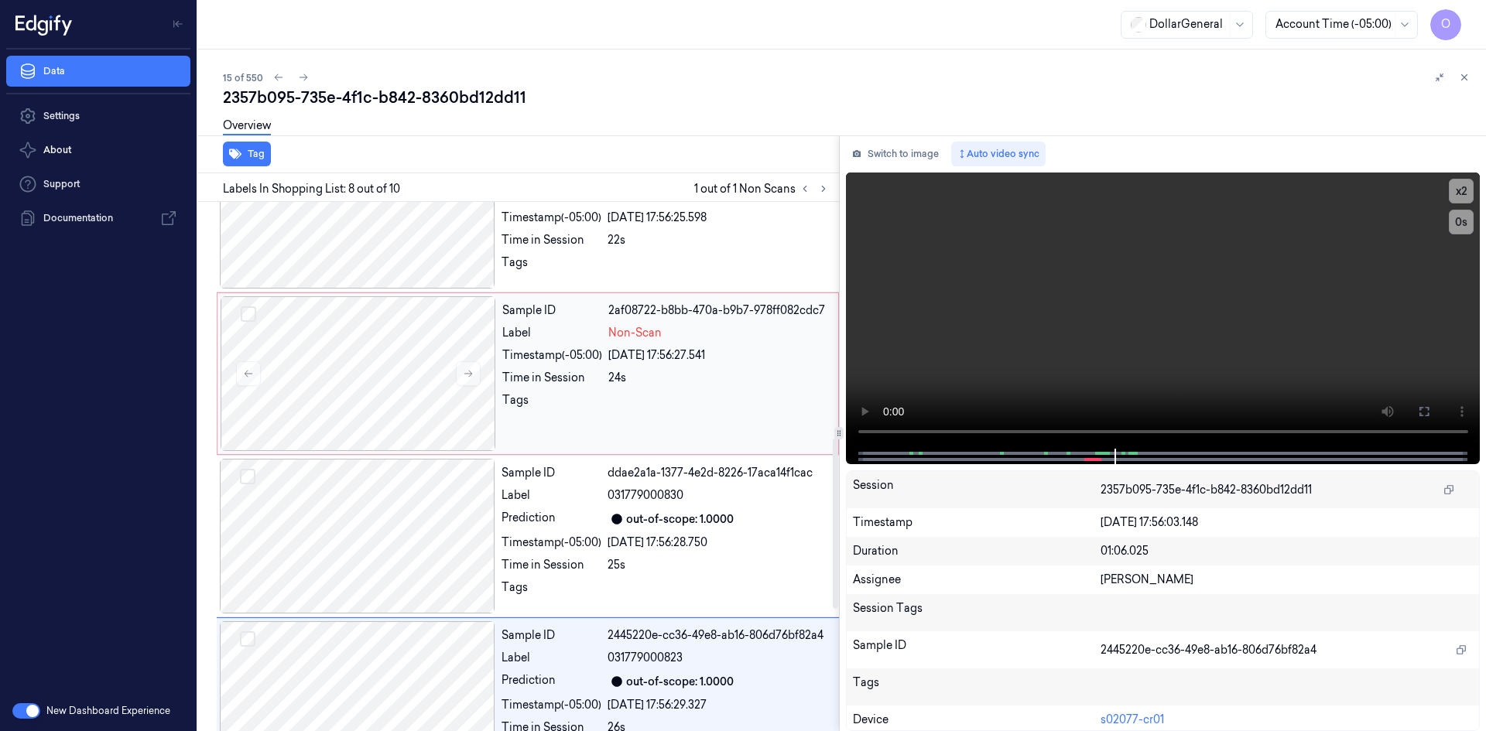
click at [689, 395] on div at bounding box center [718, 404] width 221 height 25
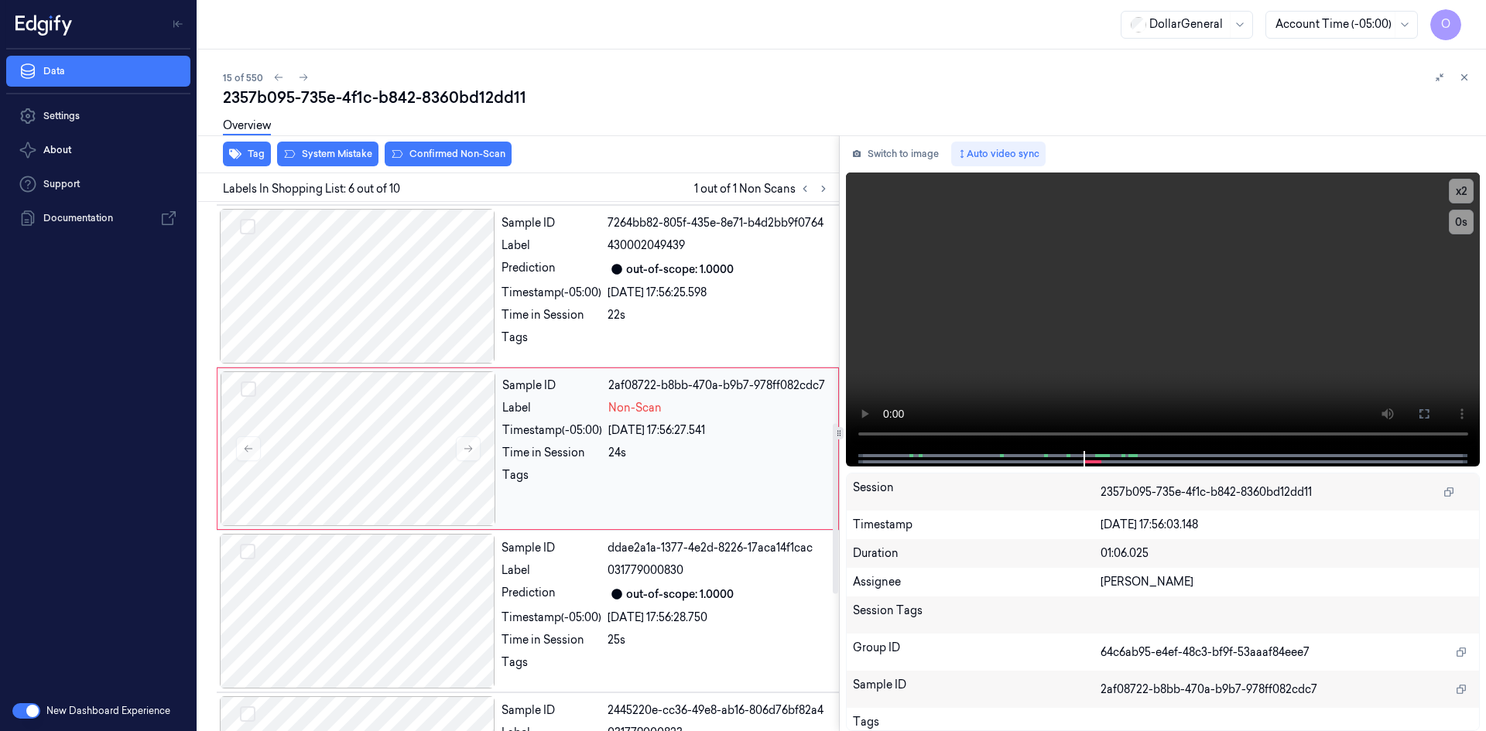
scroll to position [642, 0]
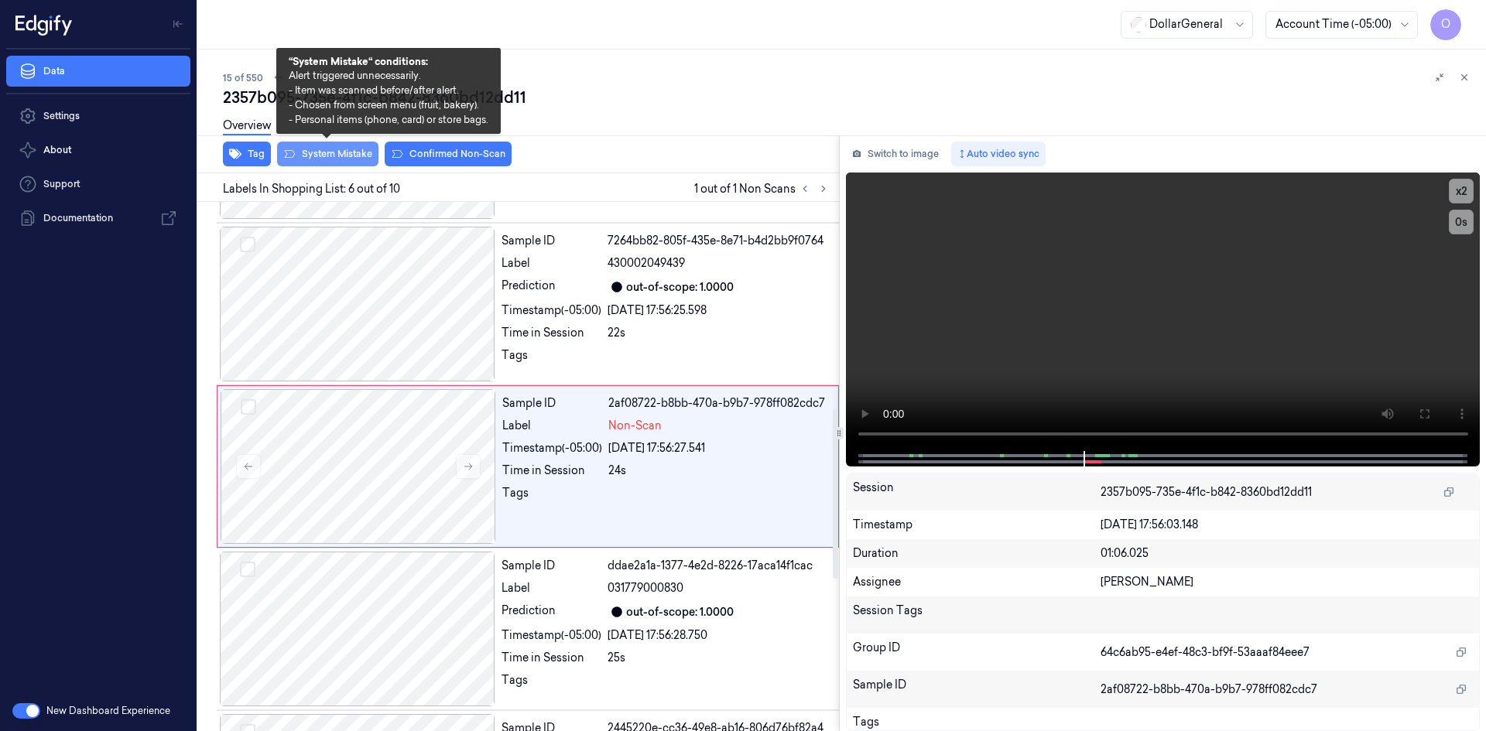
click at [337, 158] on button "System Mistake" at bounding box center [327, 154] width 101 height 25
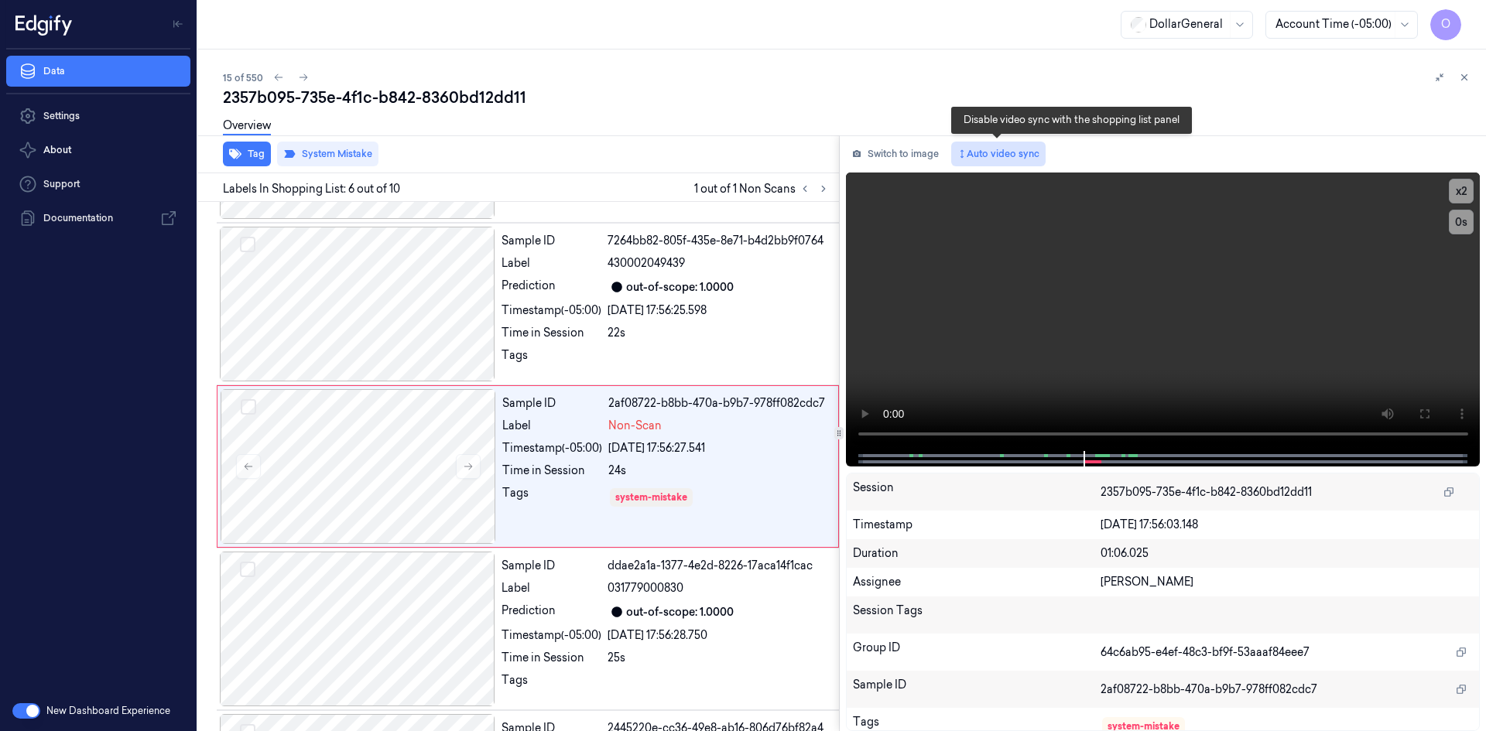
click at [1028, 158] on button "Auto video sync" at bounding box center [998, 154] width 94 height 25
click at [1468, 80] on icon at bounding box center [1464, 77] width 11 height 11
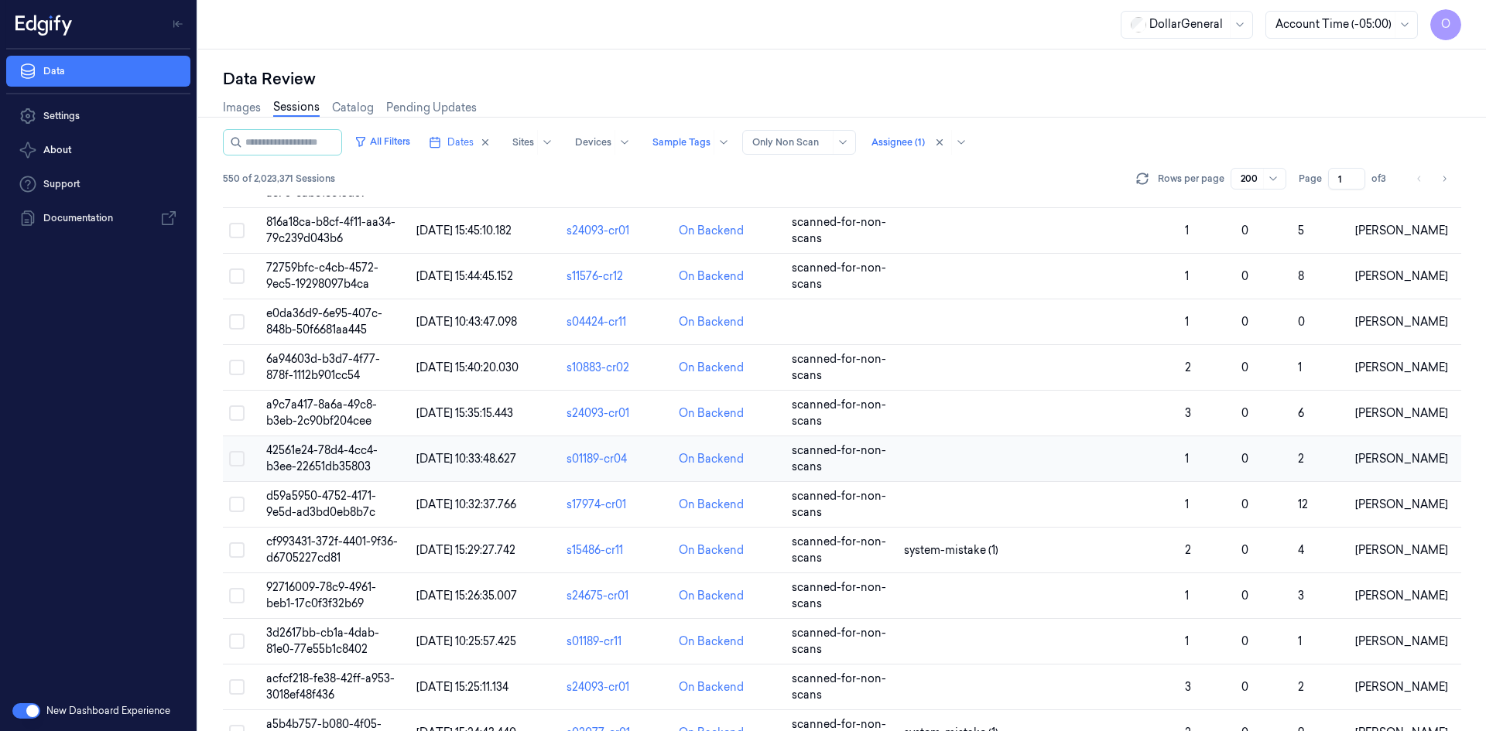
scroll to position [7470, 0]
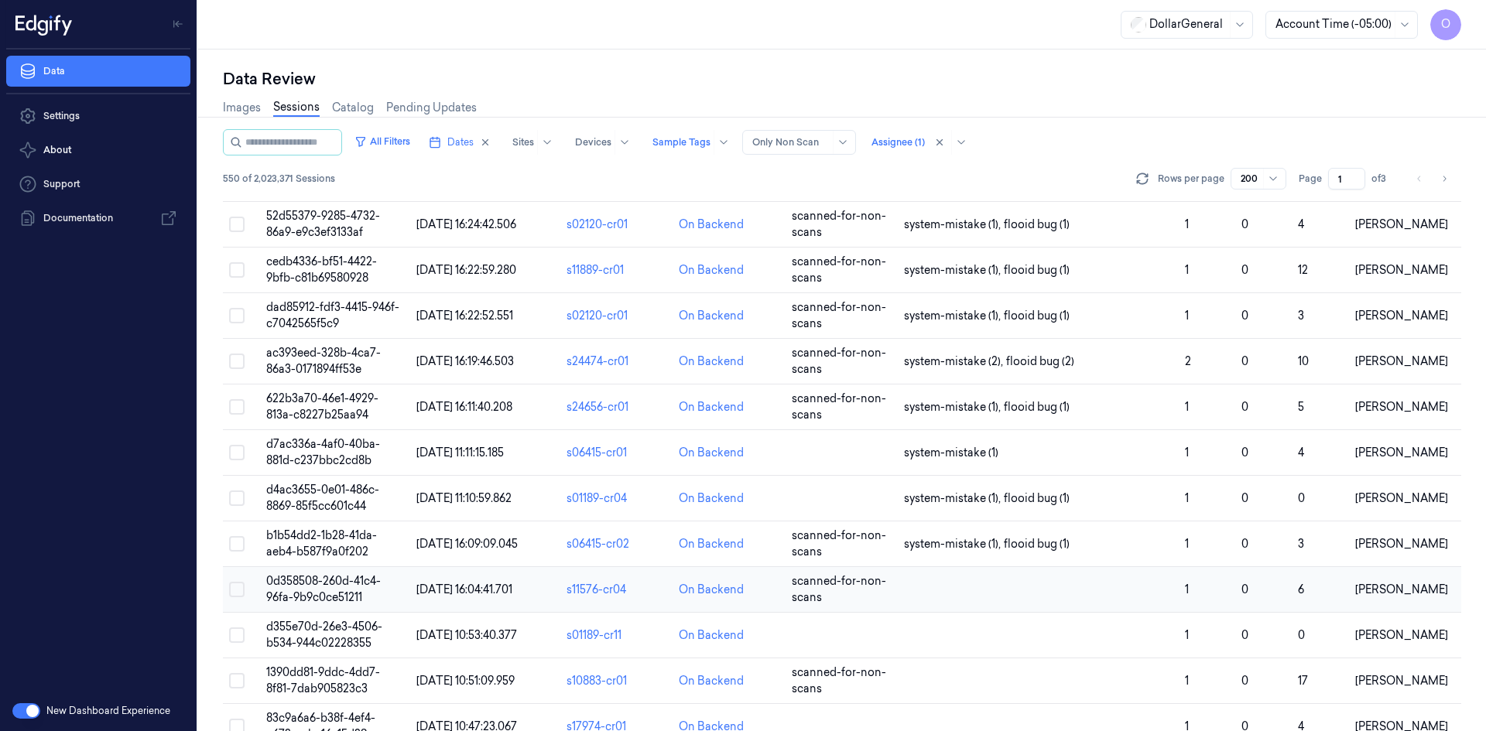
click at [974, 583] on td at bounding box center [1038, 590] width 281 height 46
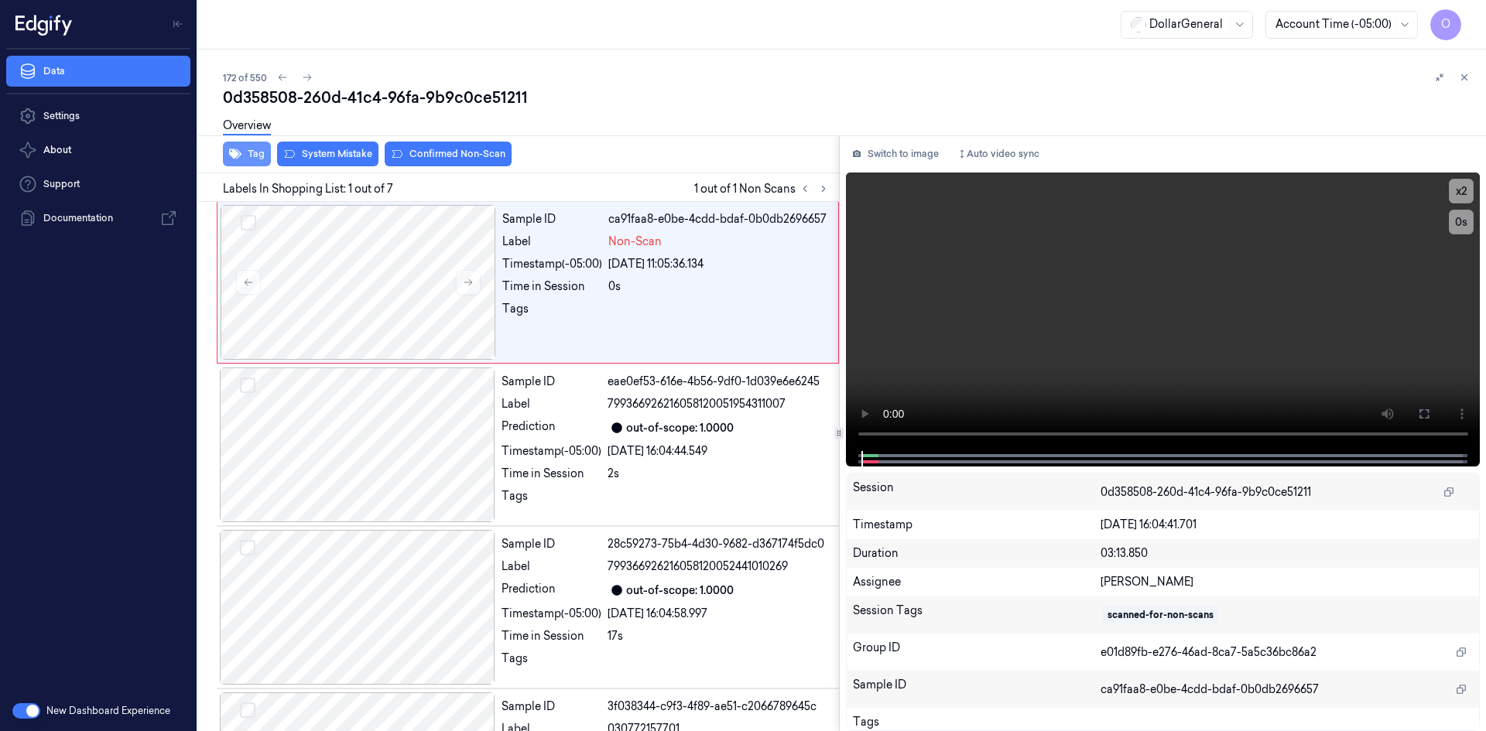
click at [231, 152] on icon "button" at bounding box center [235, 154] width 12 height 12
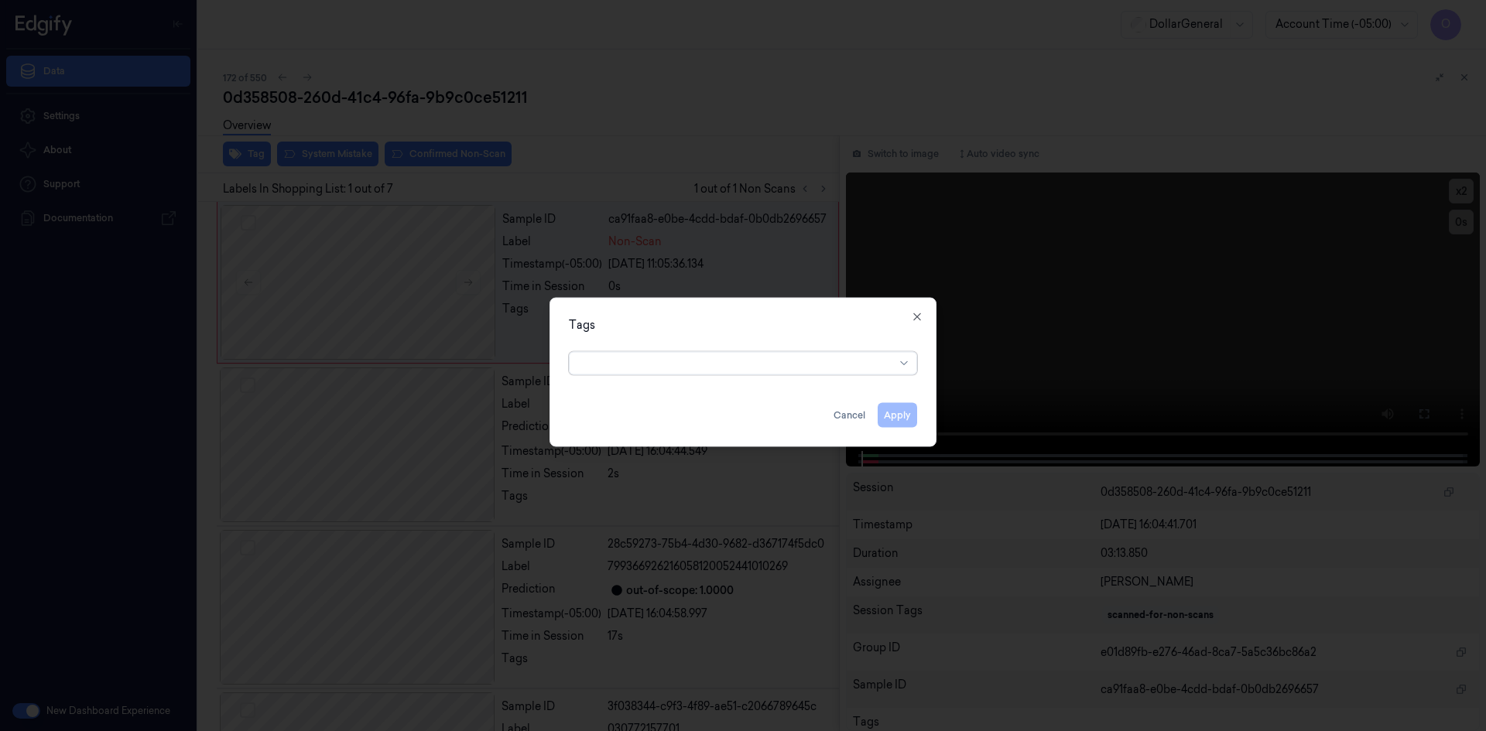
click at [690, 368] on div at bounding box center [737, 363] width 316 height 16
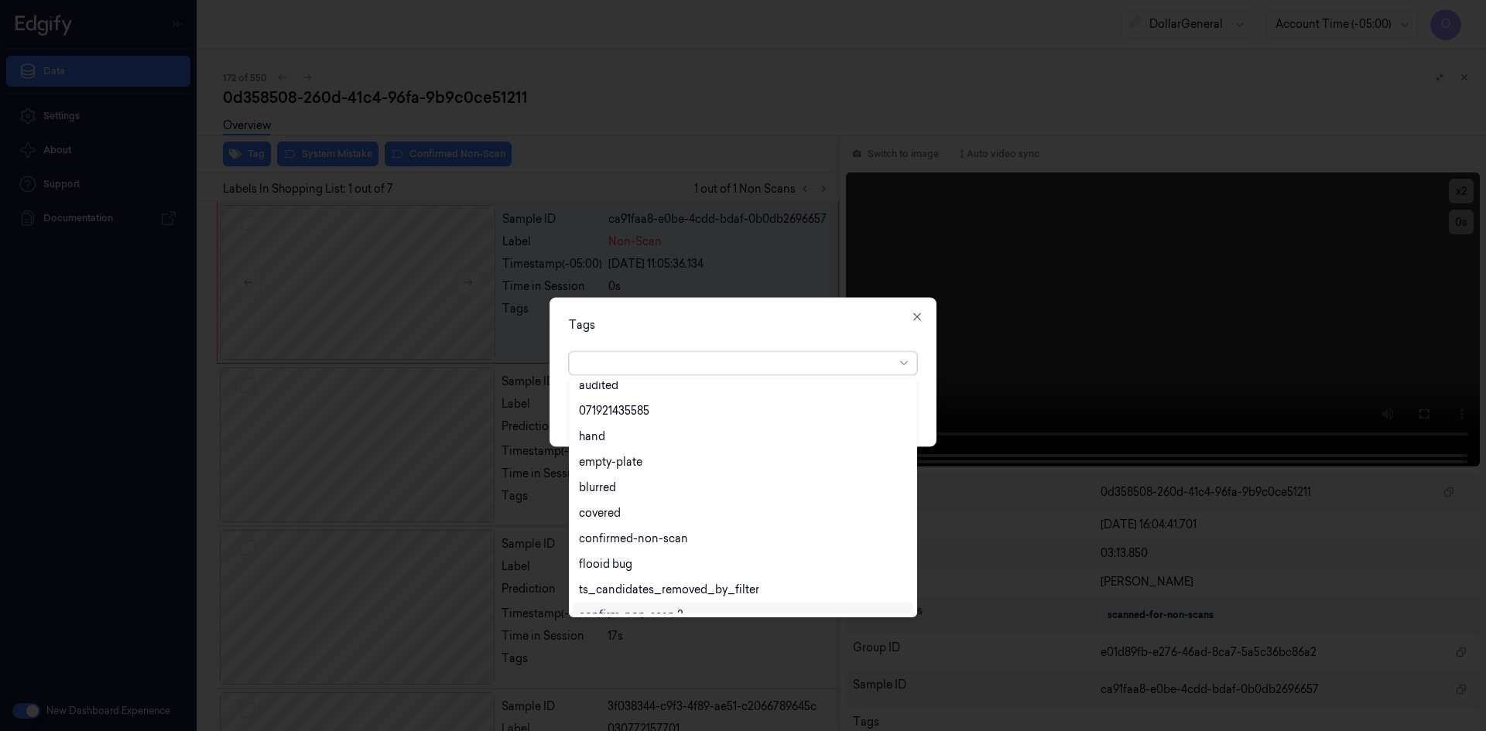
scroll to position [279, 0]
click at [666, 555] on div "flooid bug" at bounding box center [743, 550] width 328 height 16
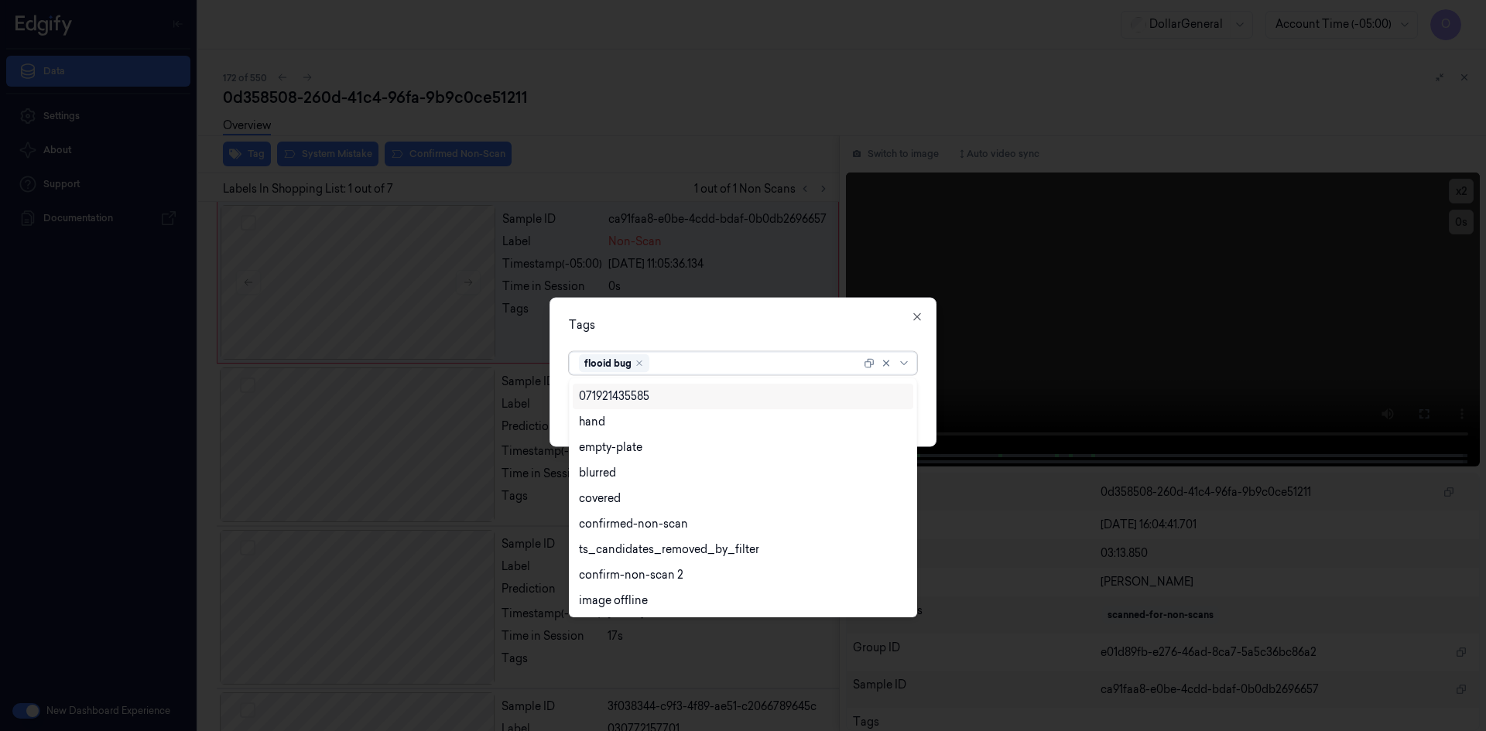
click at [754, 318] on div "Tags" at bounding box center [743, 325] width 348 height 16
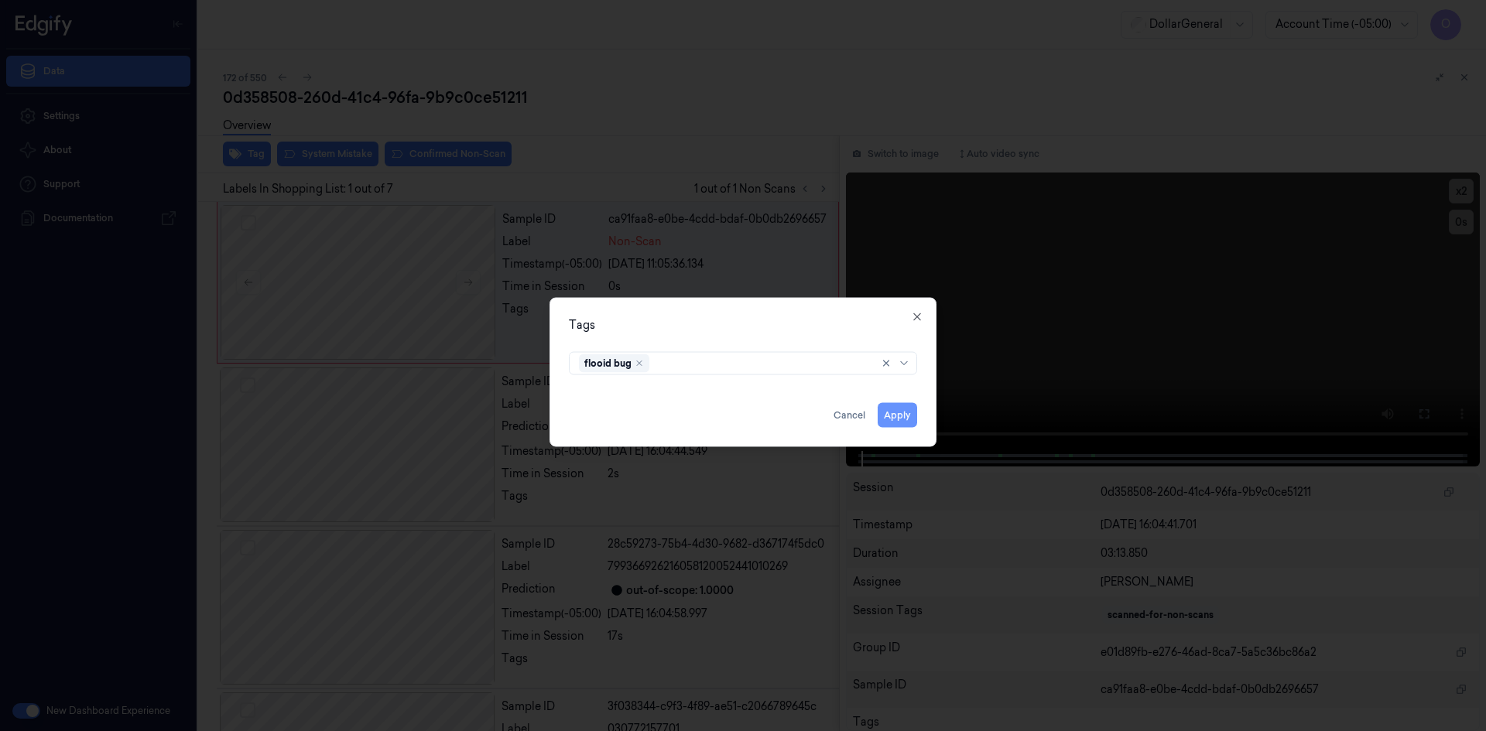
click at [893, 418] on button "Apply" at bounding box center [897, 414] width 39 height 25
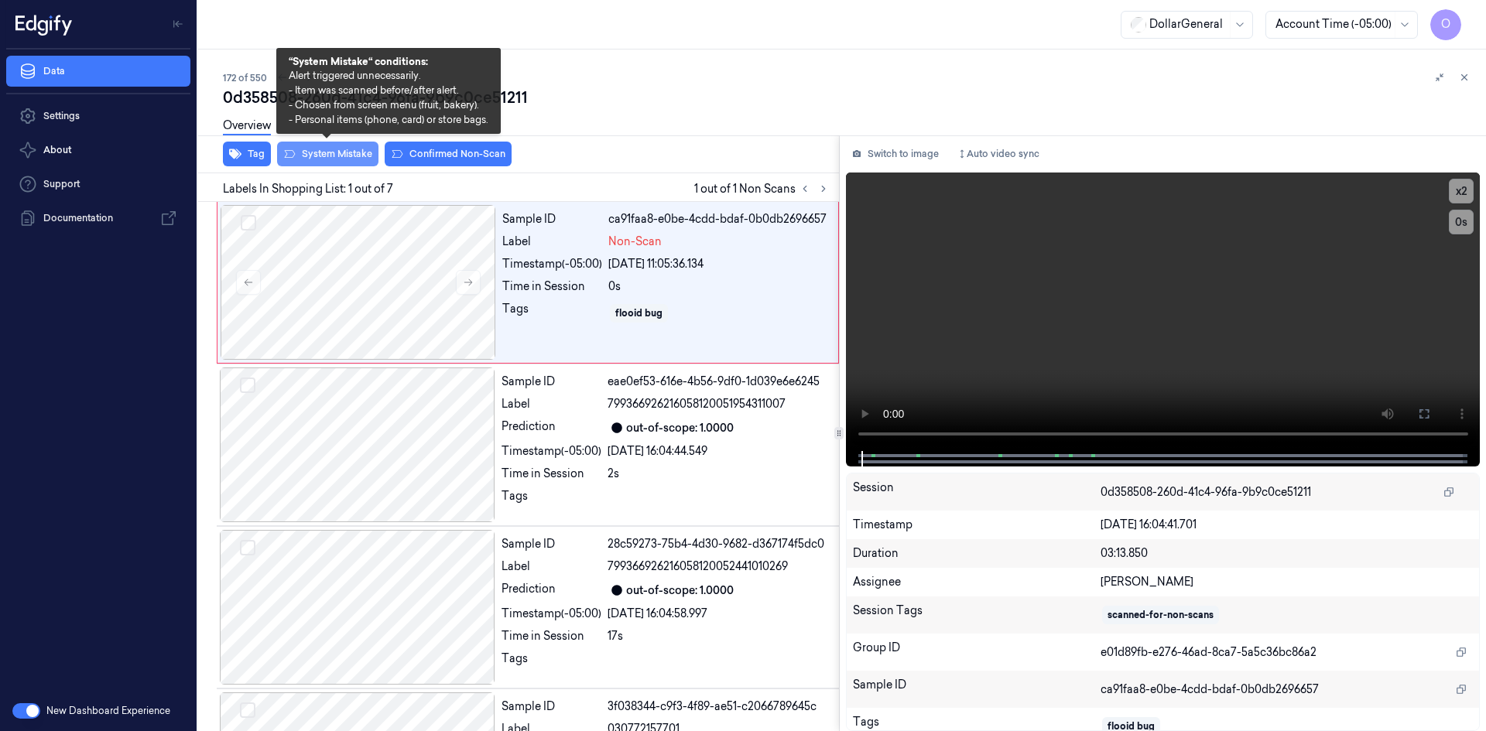
click at [342, 156] on button "System Mistake" at bounding box center [327, 154] width 101 height 25
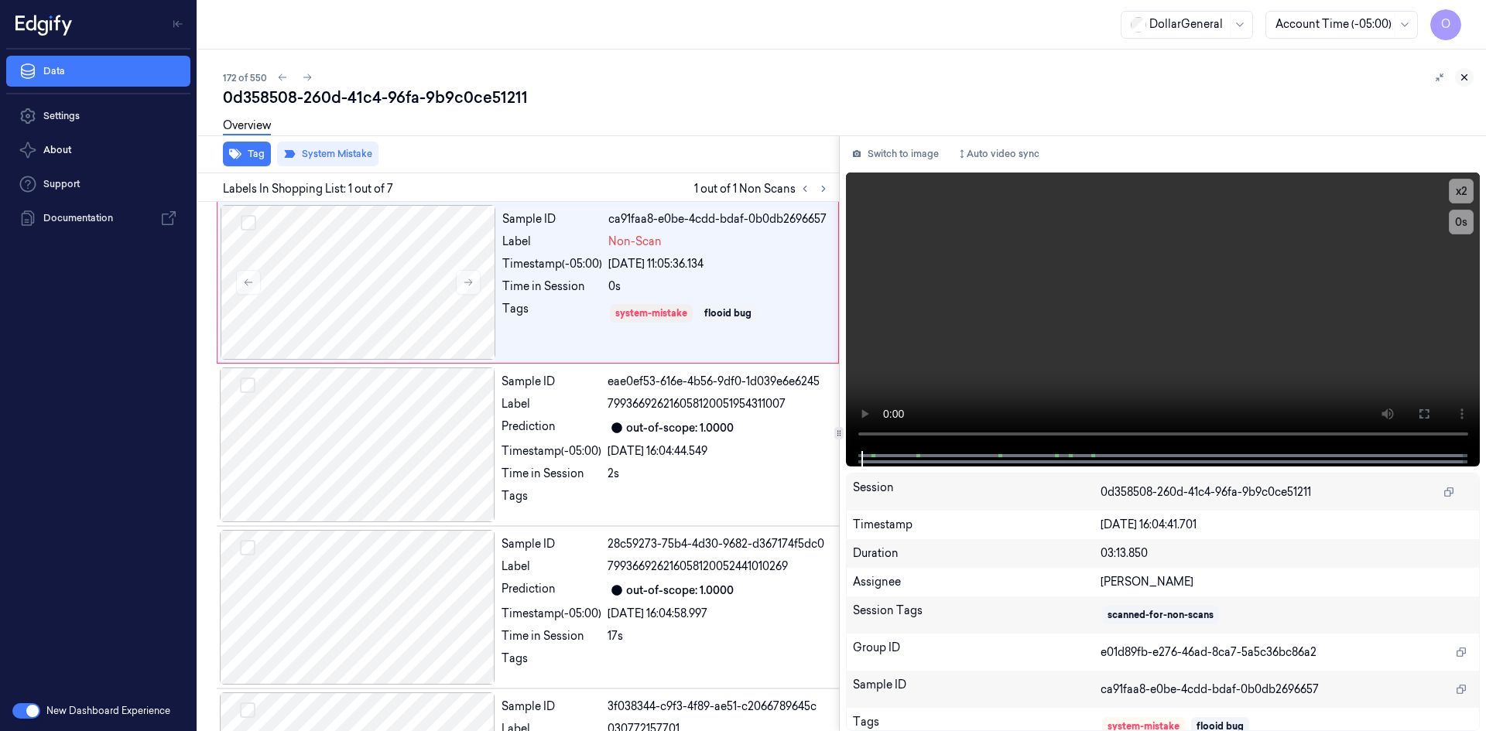
click at [1457, 79] on button at bounding box center [1464, 77] width 19 height 19
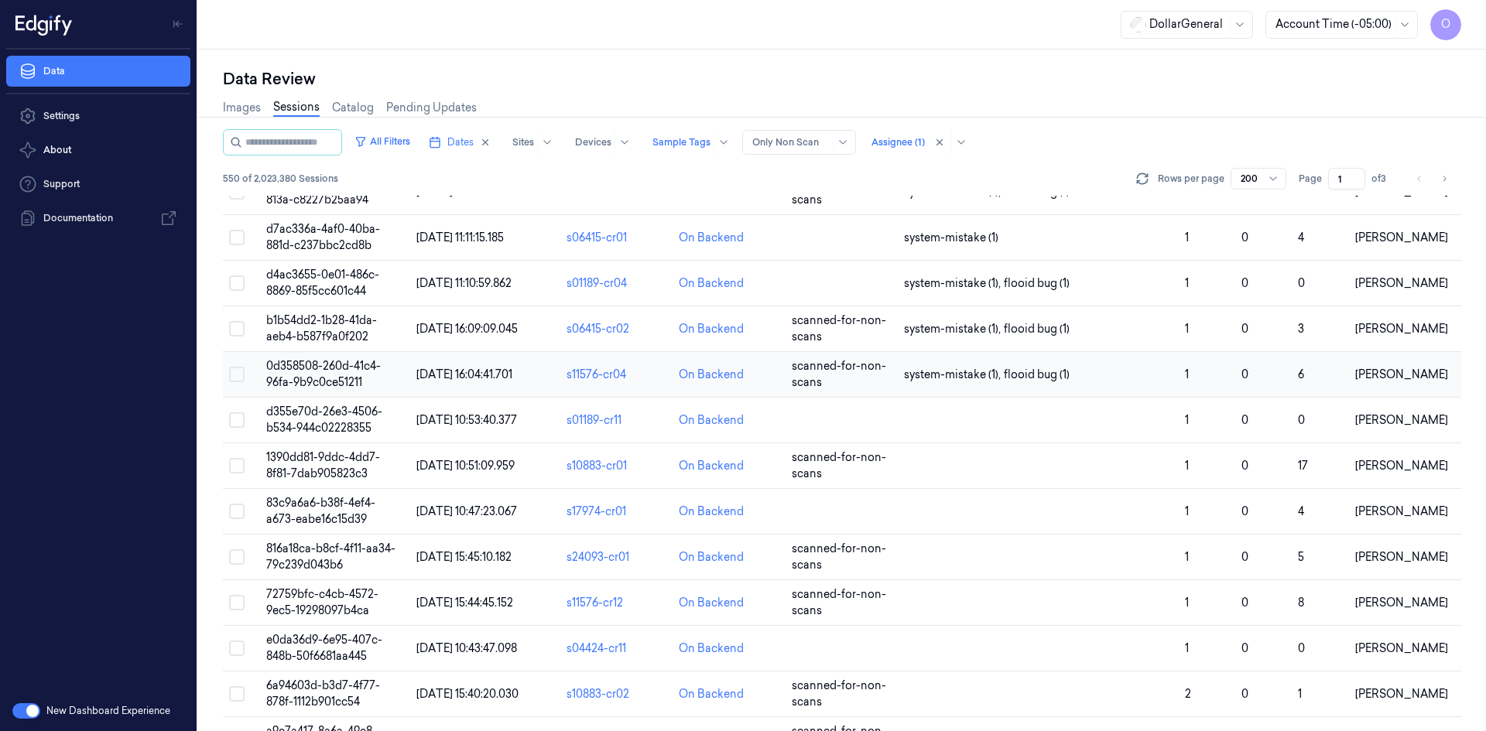
scroll to position [7828, 0]
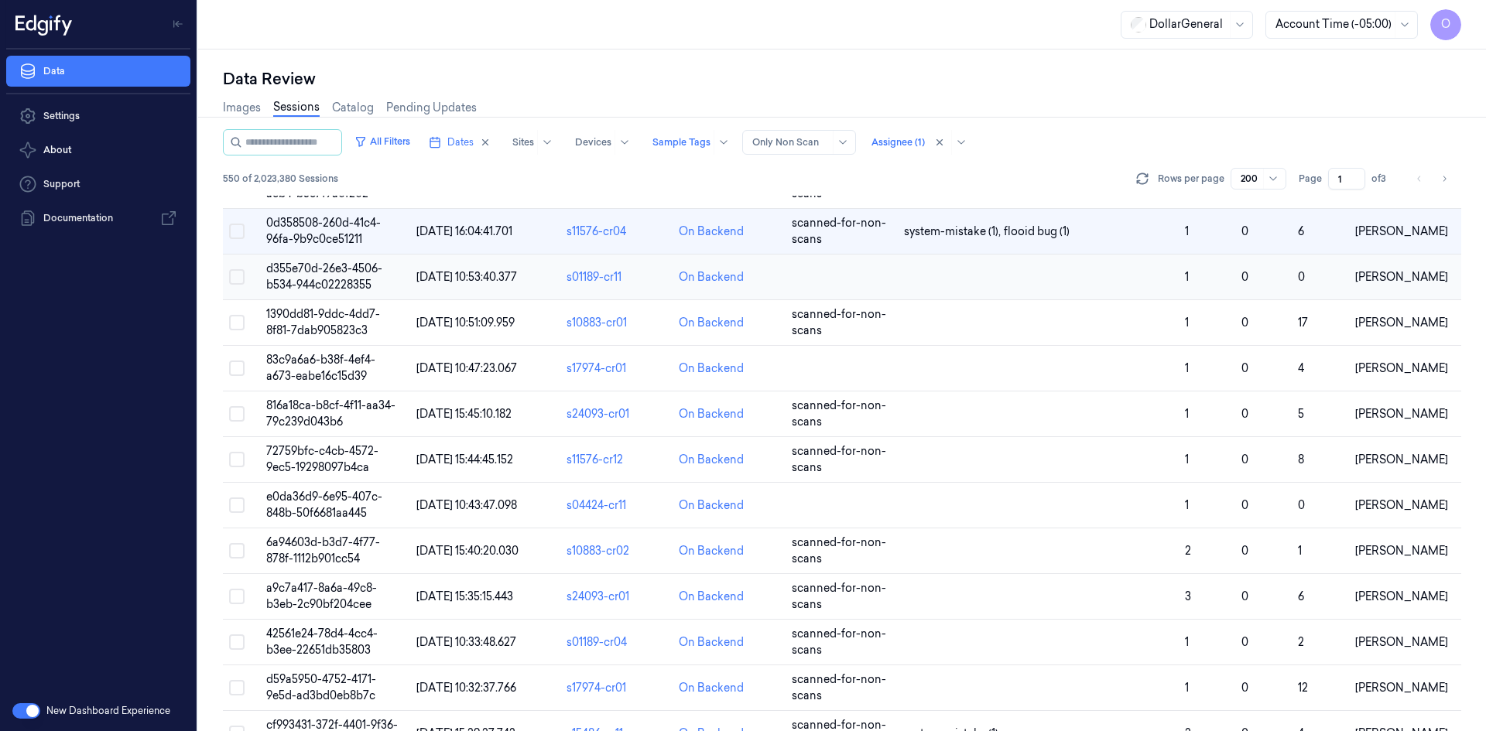
click at [1028, 286] on td at bounding box center [1038, 278] width 281 height 46
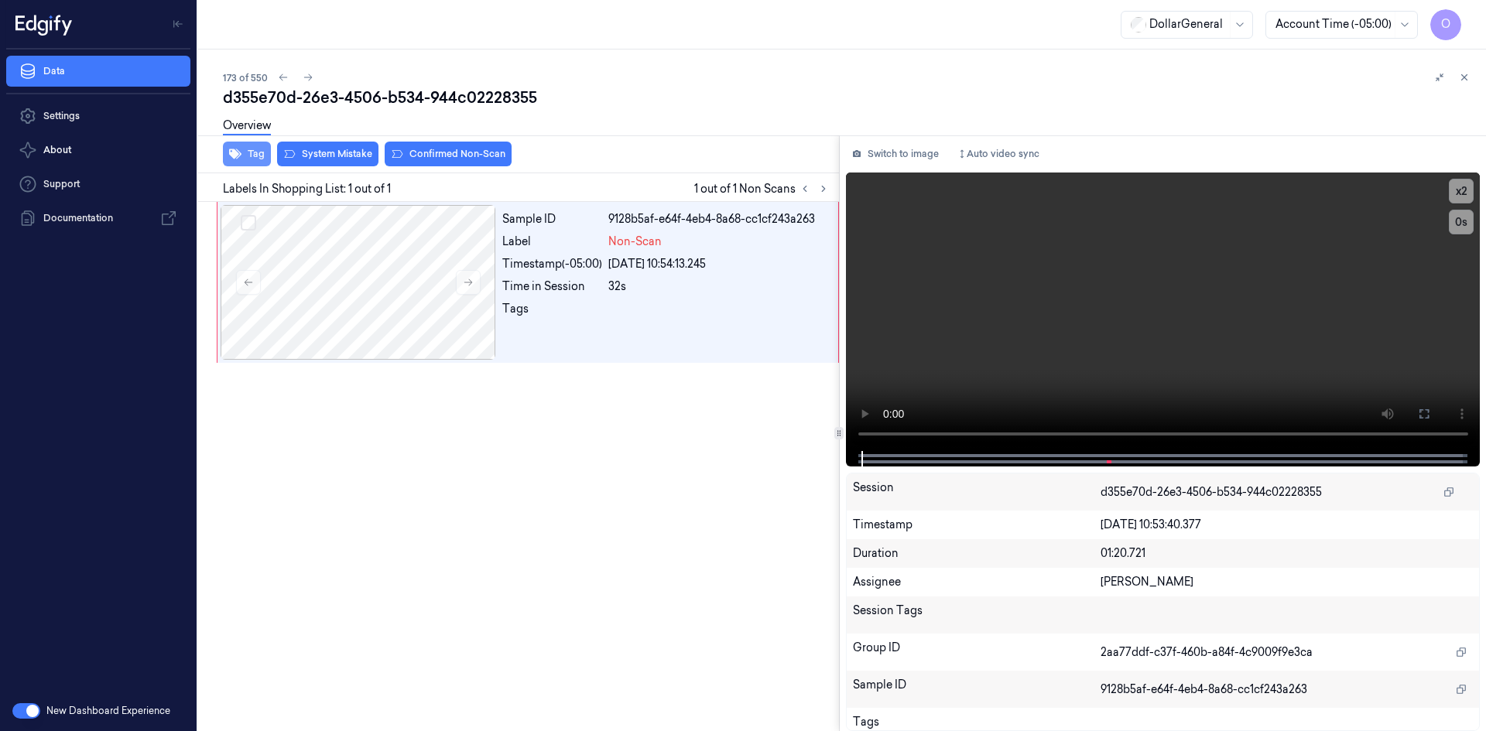
click at [225, 163] on button "Tag" at bounding box center [247, 154] width 48 height 25
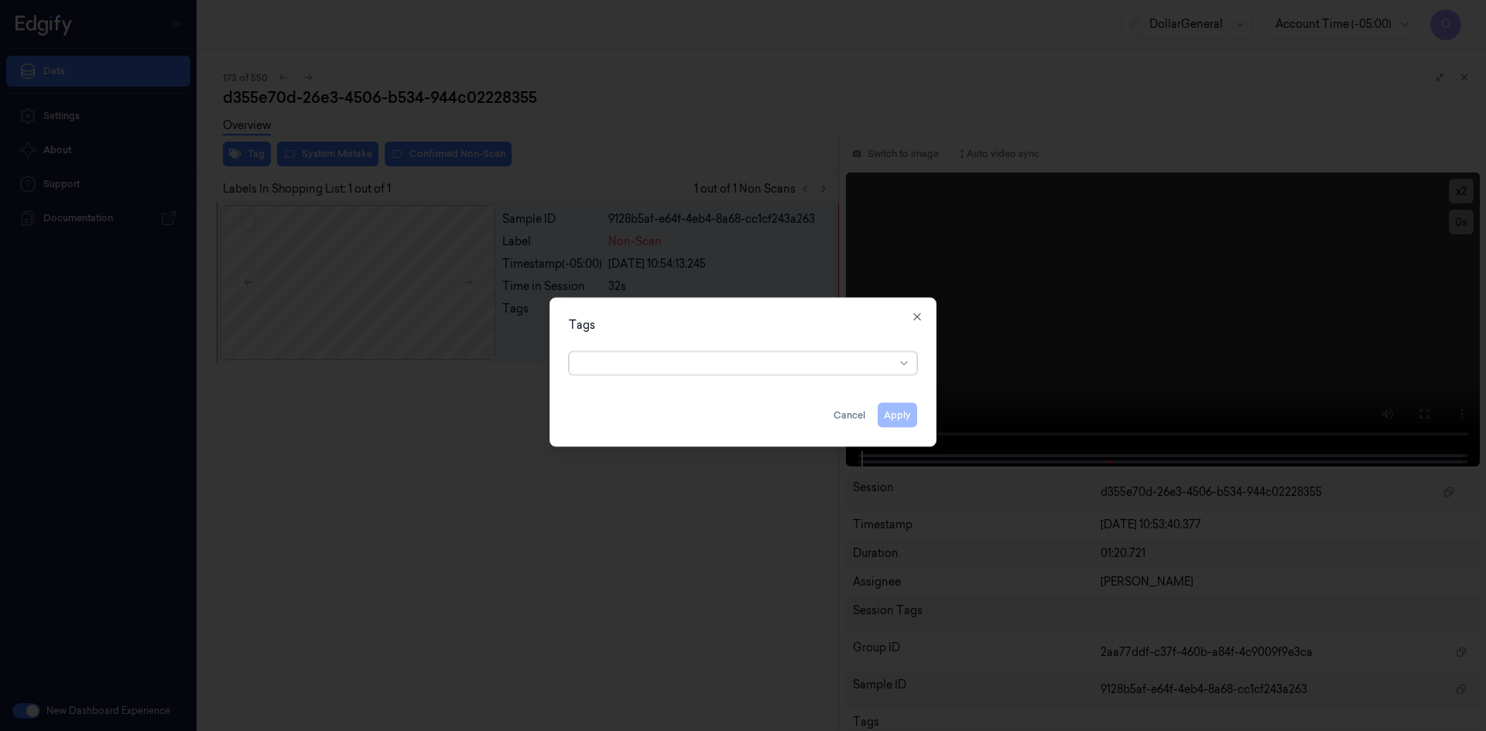
click at [768, 373] on div at bounding box center [737, 363] width 316 height 22
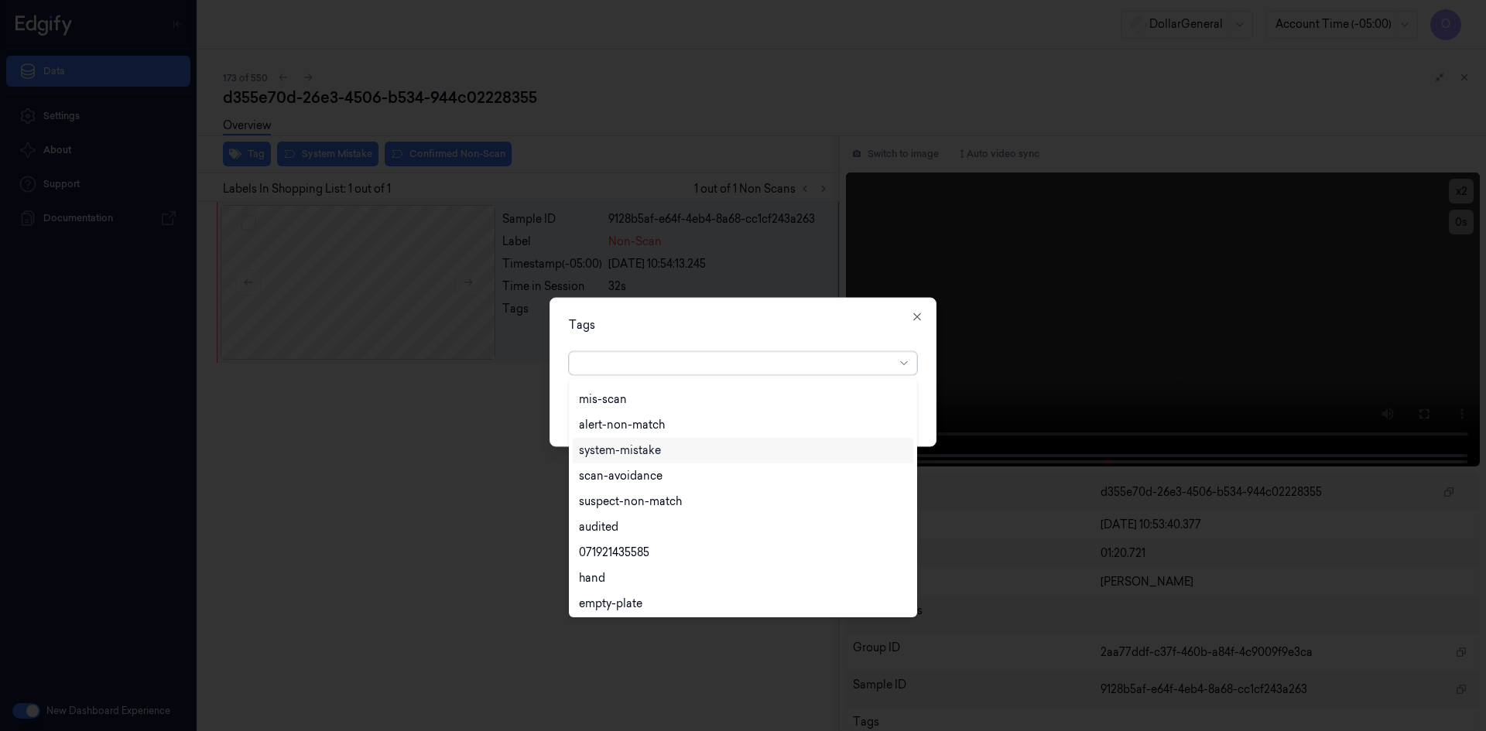
scroll to position [279, 0]
click at [792, 546] on div "flooid bug" at bounding box center [743, 550] width 328 height 16
click at [885, 327] on div "Tags" at bounding box center [743, 325] width 348 height 16
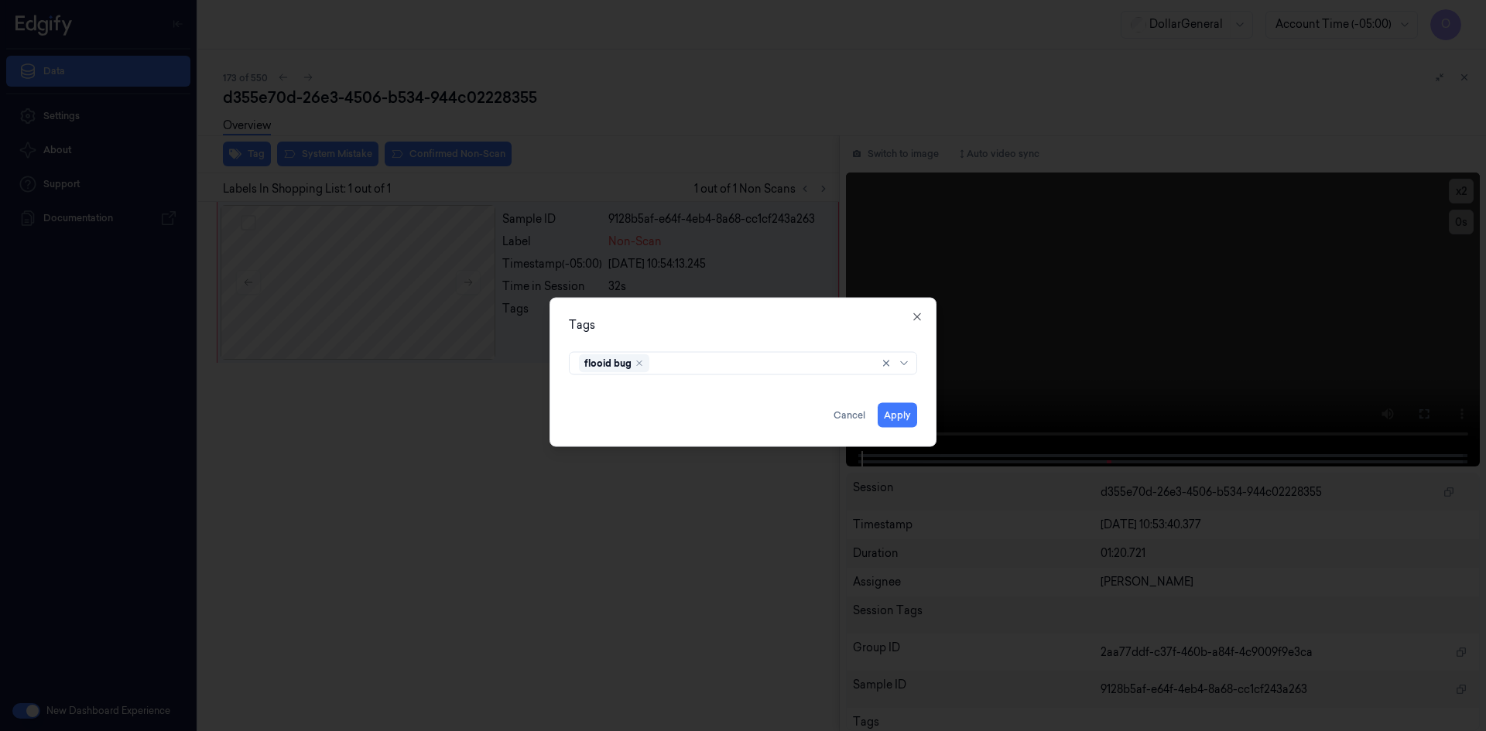
click at [895, 429] on div "Tags flooid bug Apply Cancel Close" at bounding box center [742, 371] width 387 height 149
click at [907, 414] on button "Apply" at bounding box center [897, 414] width 39 height 25
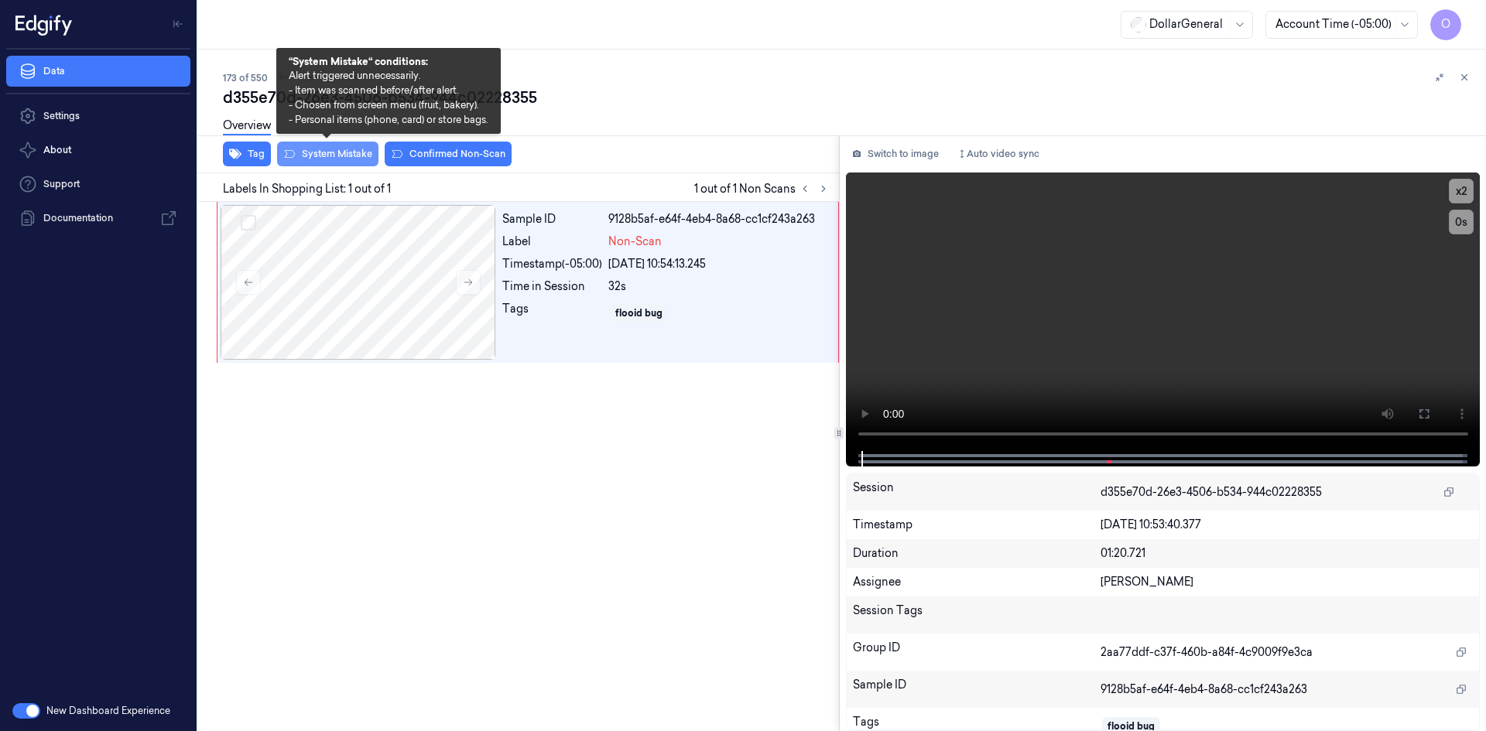
click at [345, 150] on button "System Mistake" at bounding box center [327, 154] width 101 height 25
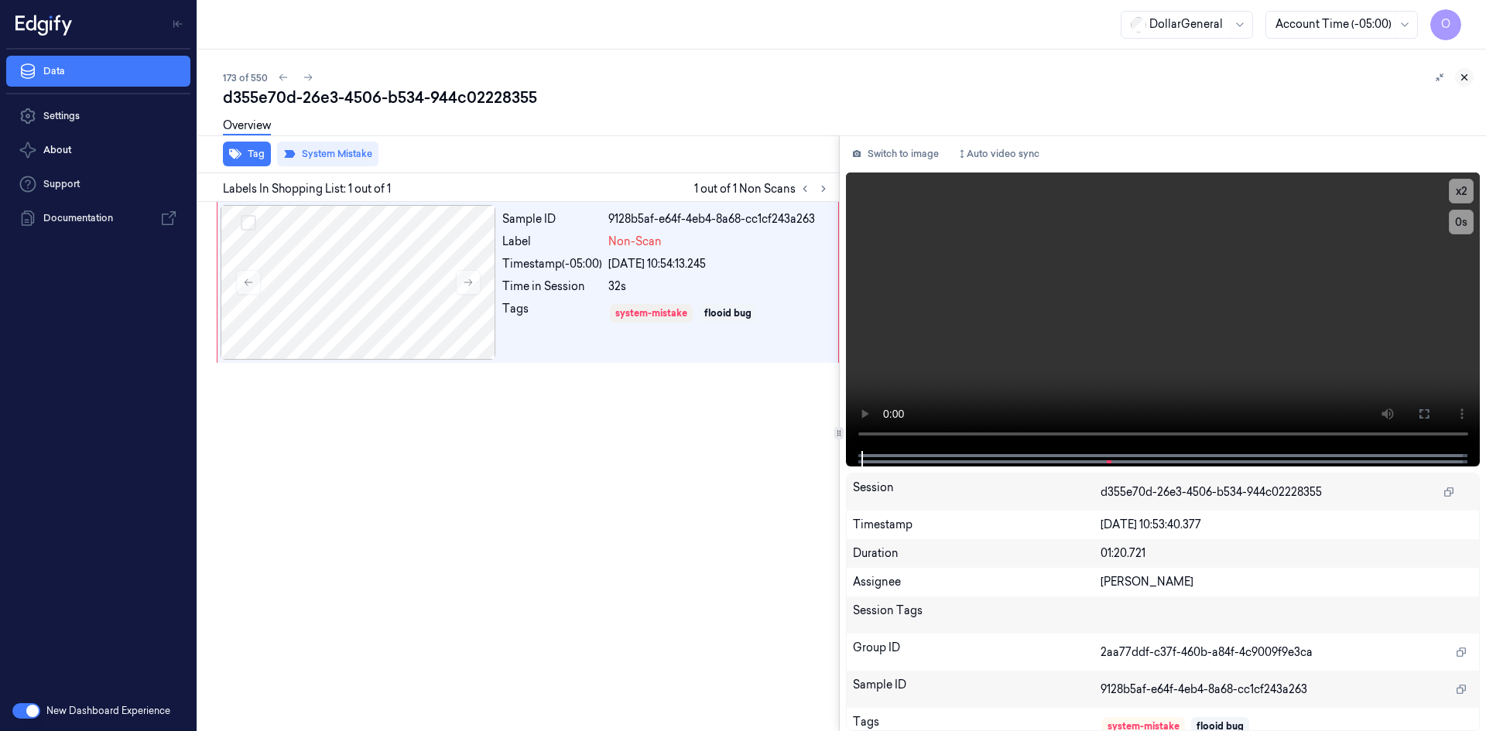
click at [1469, 70] on button at bounding box center [1464, 77] width 19 height 19
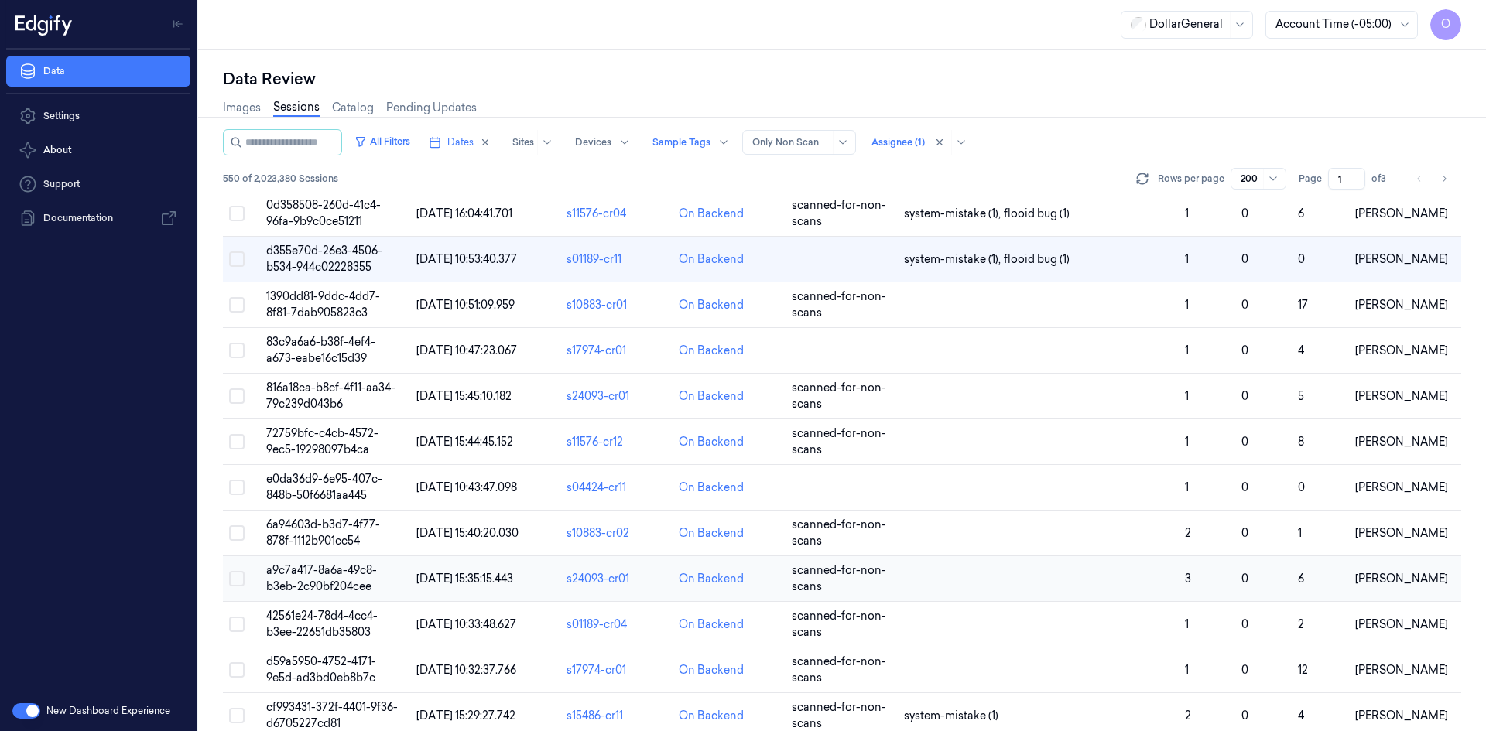
scroll to position [7584, 0]
